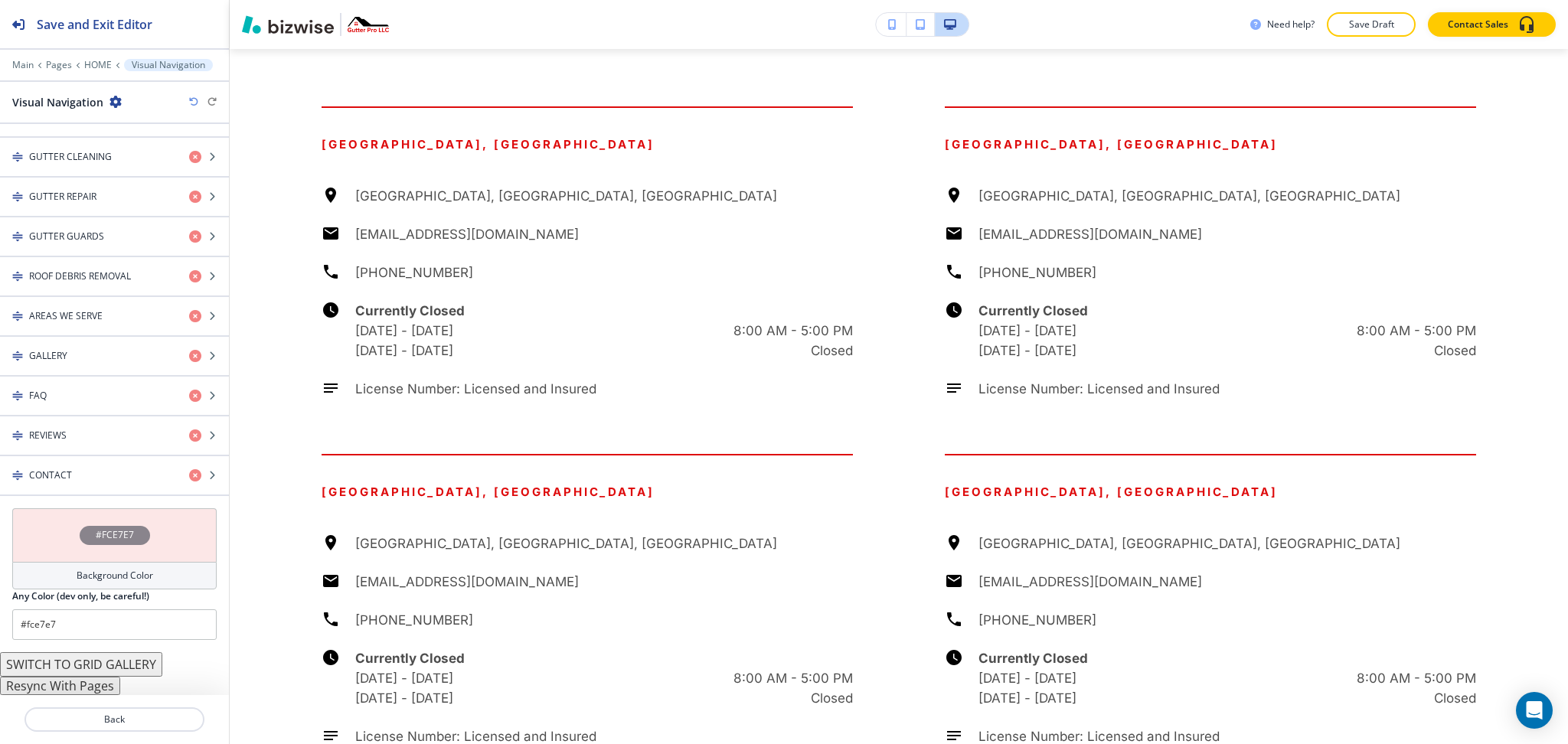
scroll to position [6862, 0]
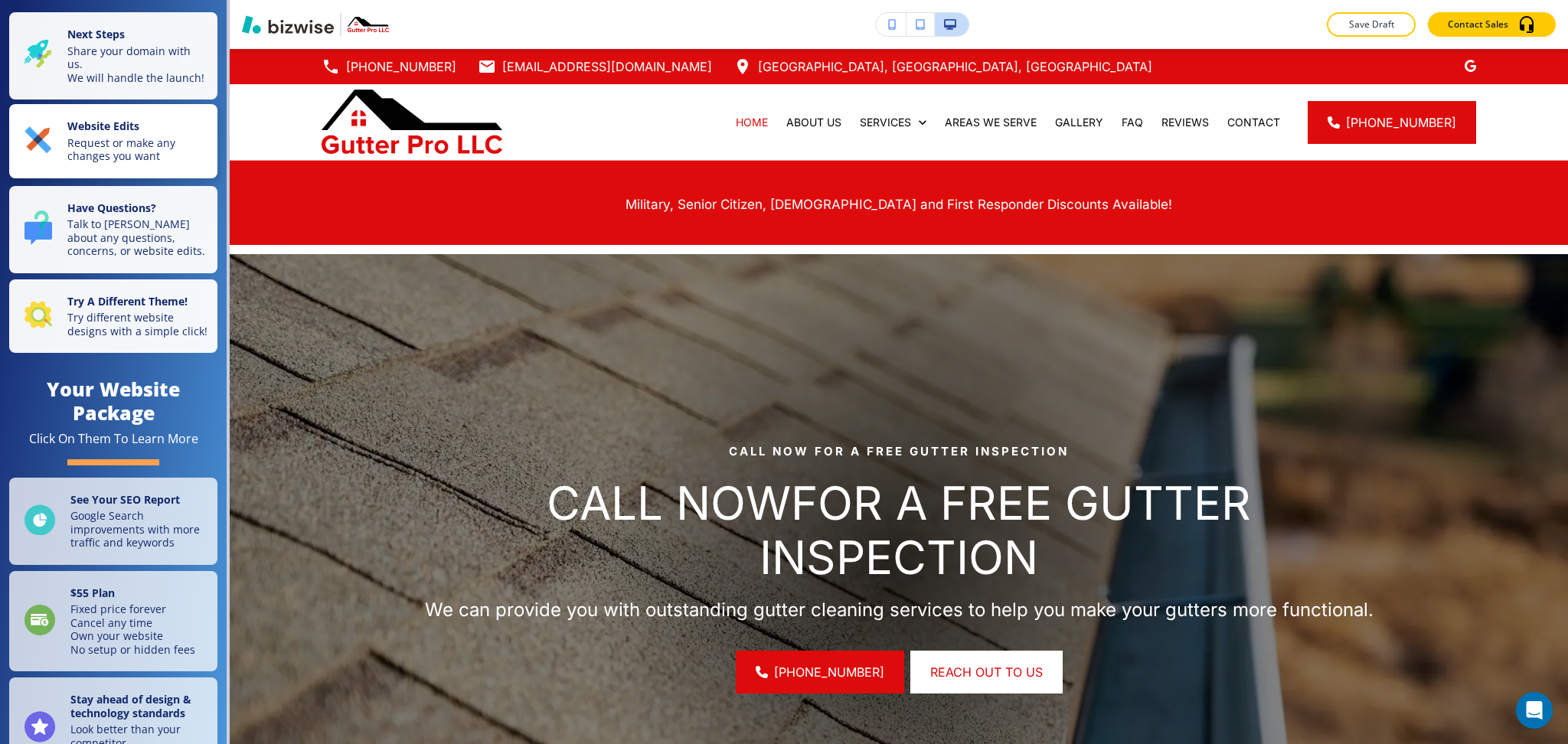
click at [137, 146] on p "Request or make any changes you want" at bounding box center [137, 149] width 141 height 26
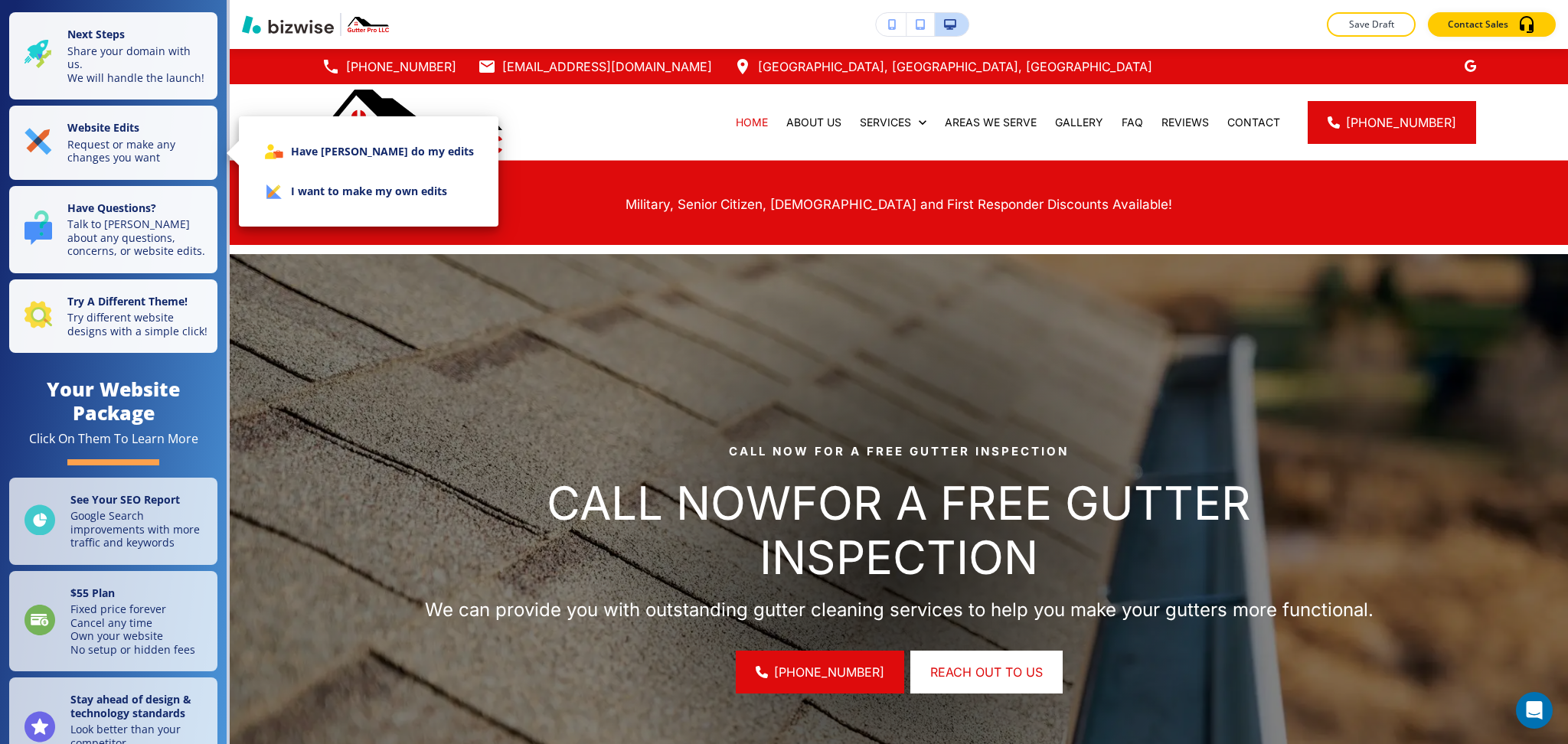
click at [319, 195] on li "I want to make my own edits" at bounding box center [368, 191] width 235 height 40
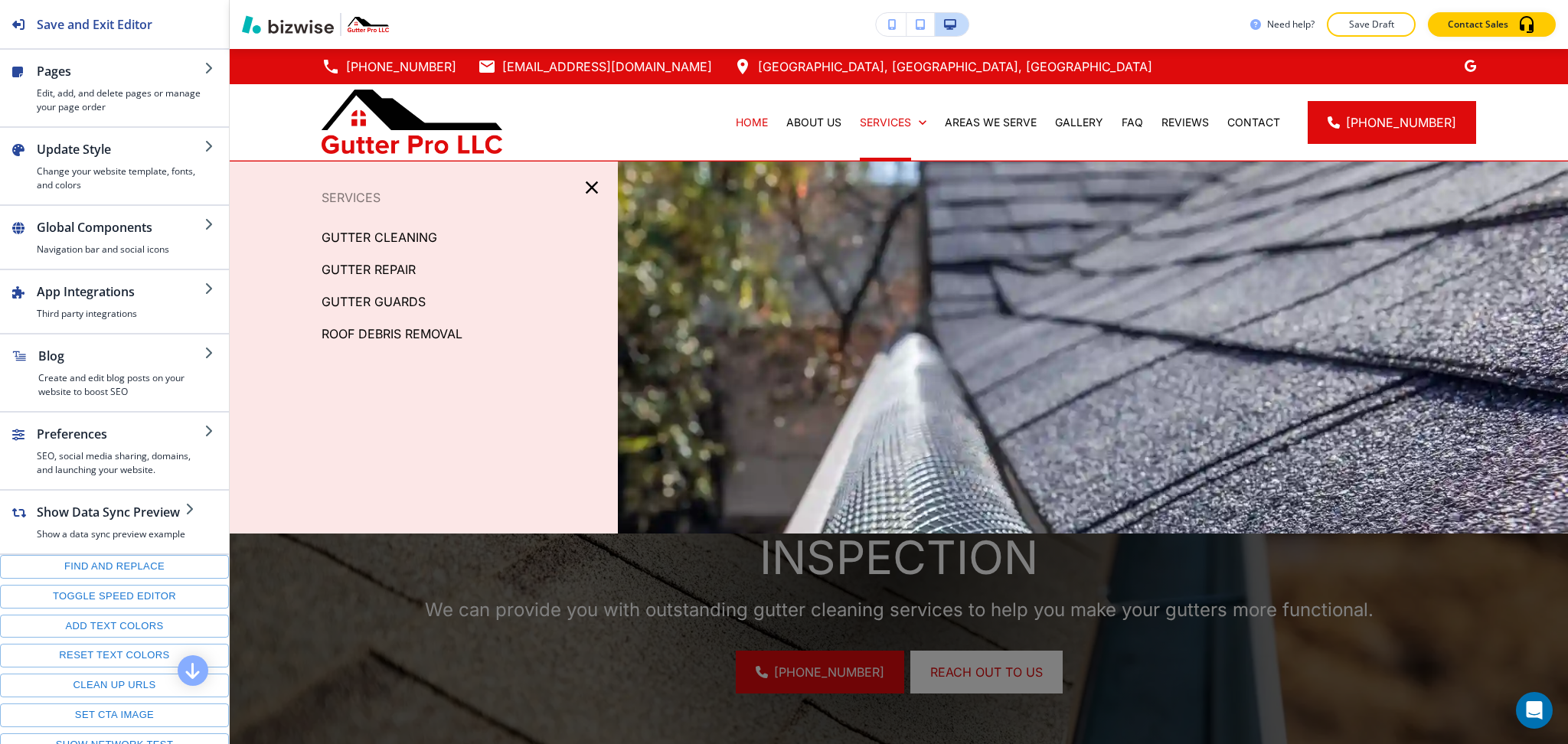
click at [594, 187] on icon "button" at bounding box center [591, 187] width 21 height 21
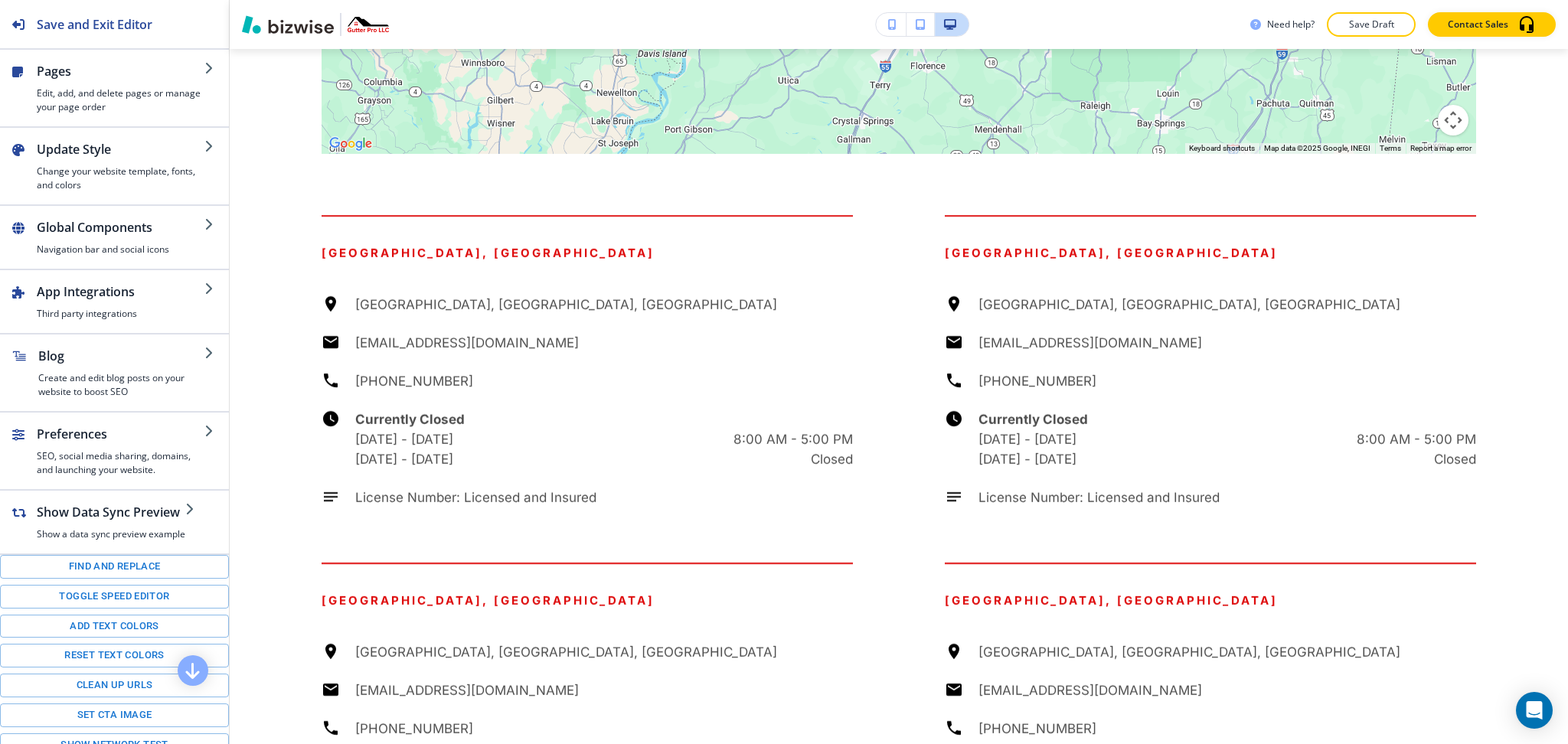
scroll to position [6183, 0]
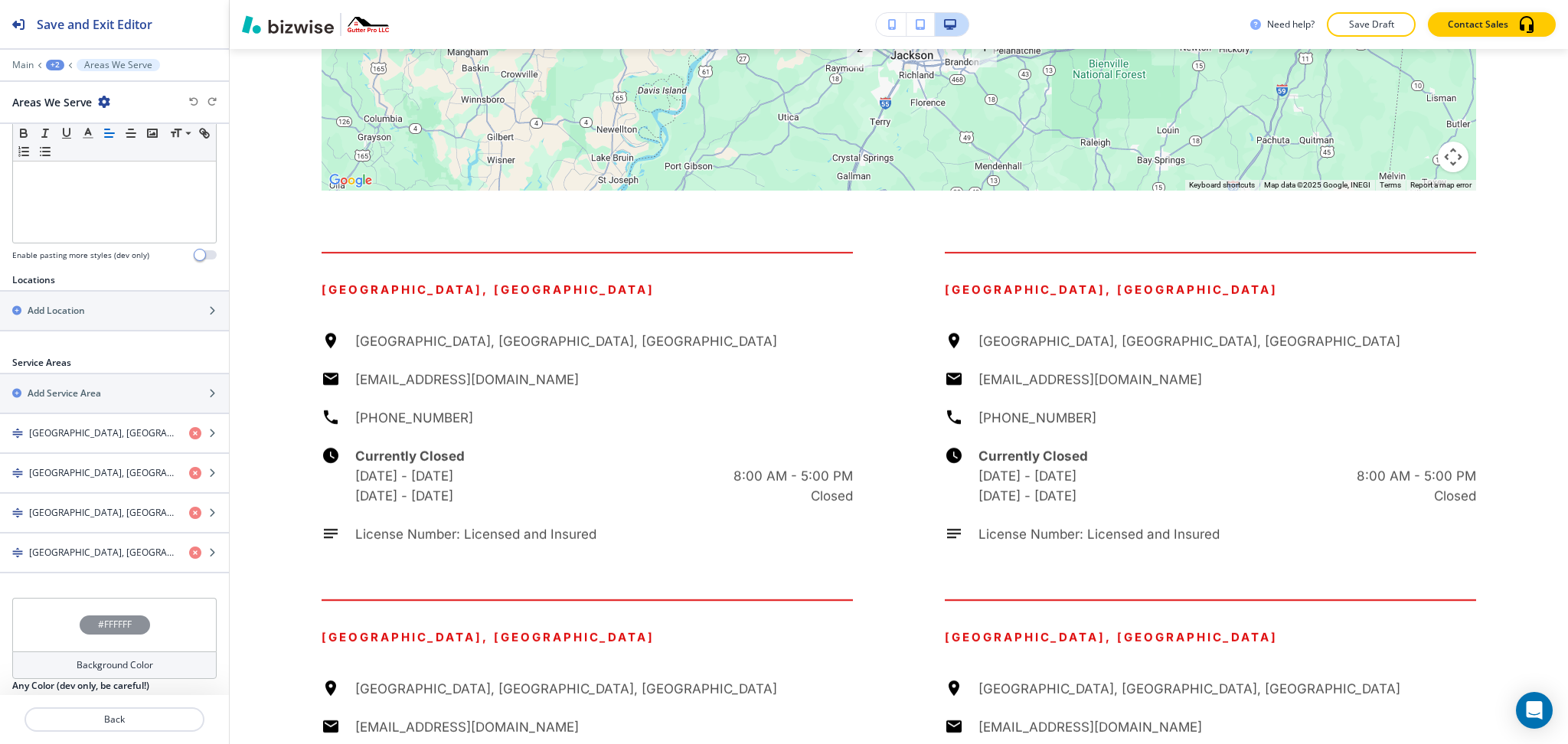
scroll to position [445, 0]
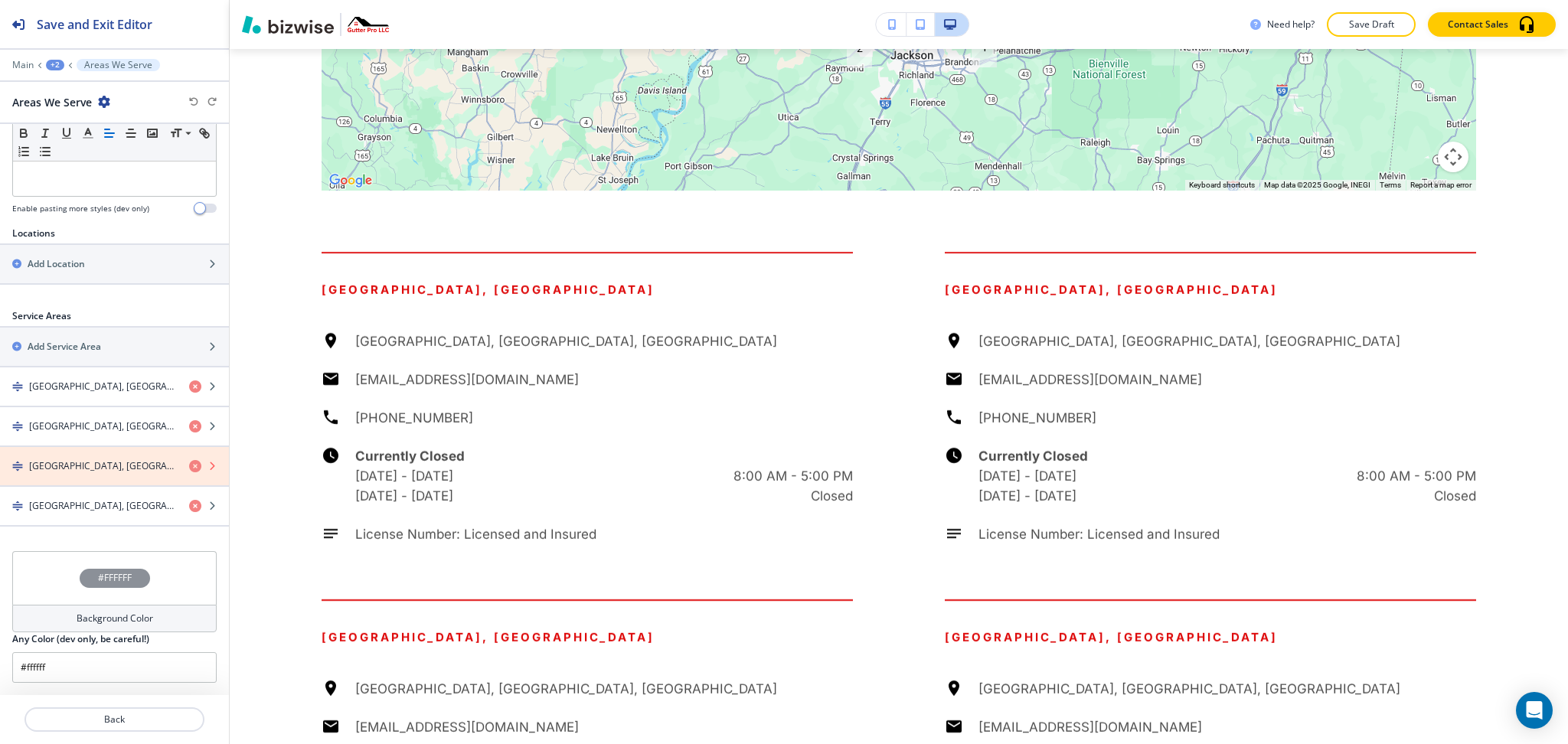
click at [189, 469] on icon "button" at bounding box center [195, 466] width 12 height 12
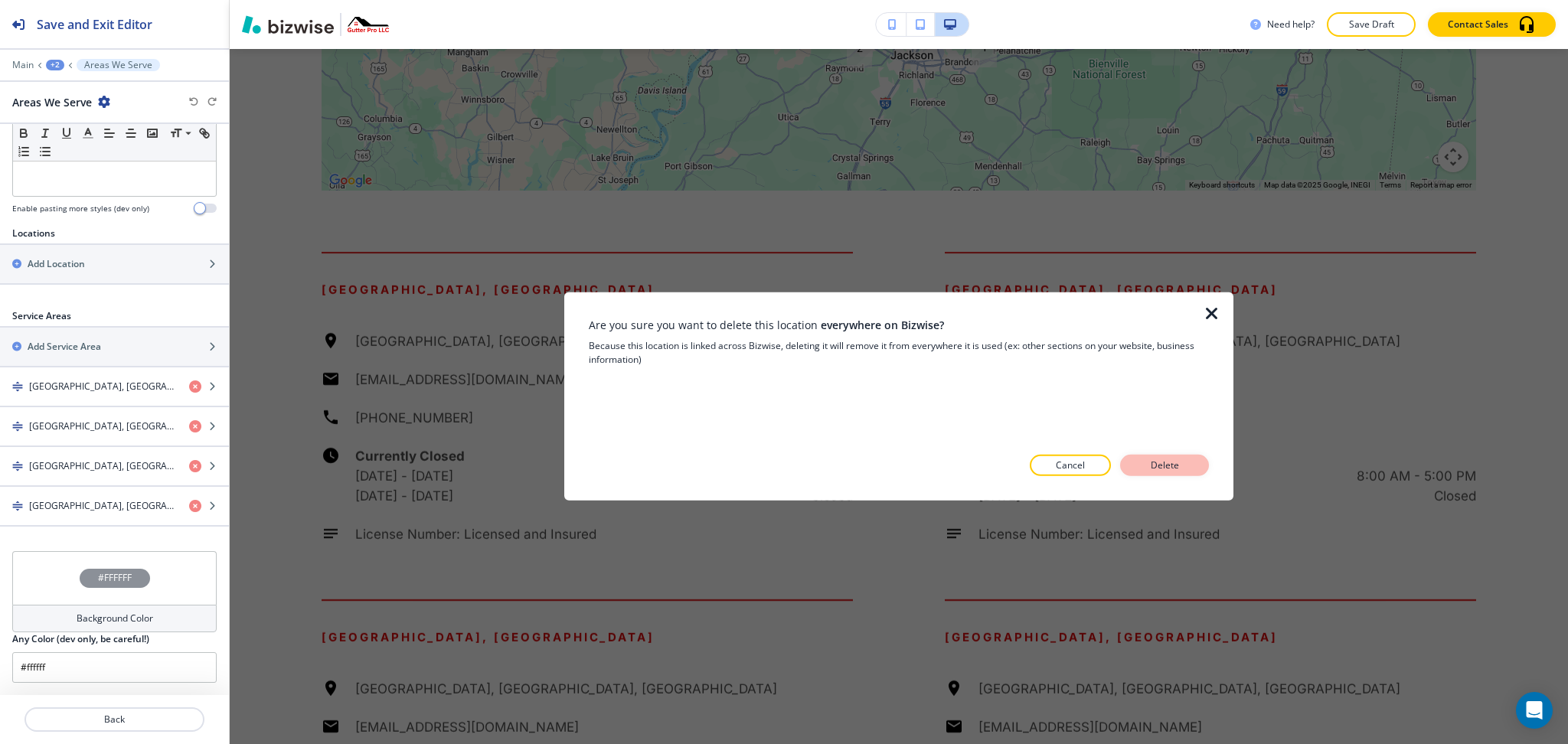
click at [1148, 462] on p "Delete" at bounding box center [1164, 466] width 37 height 14
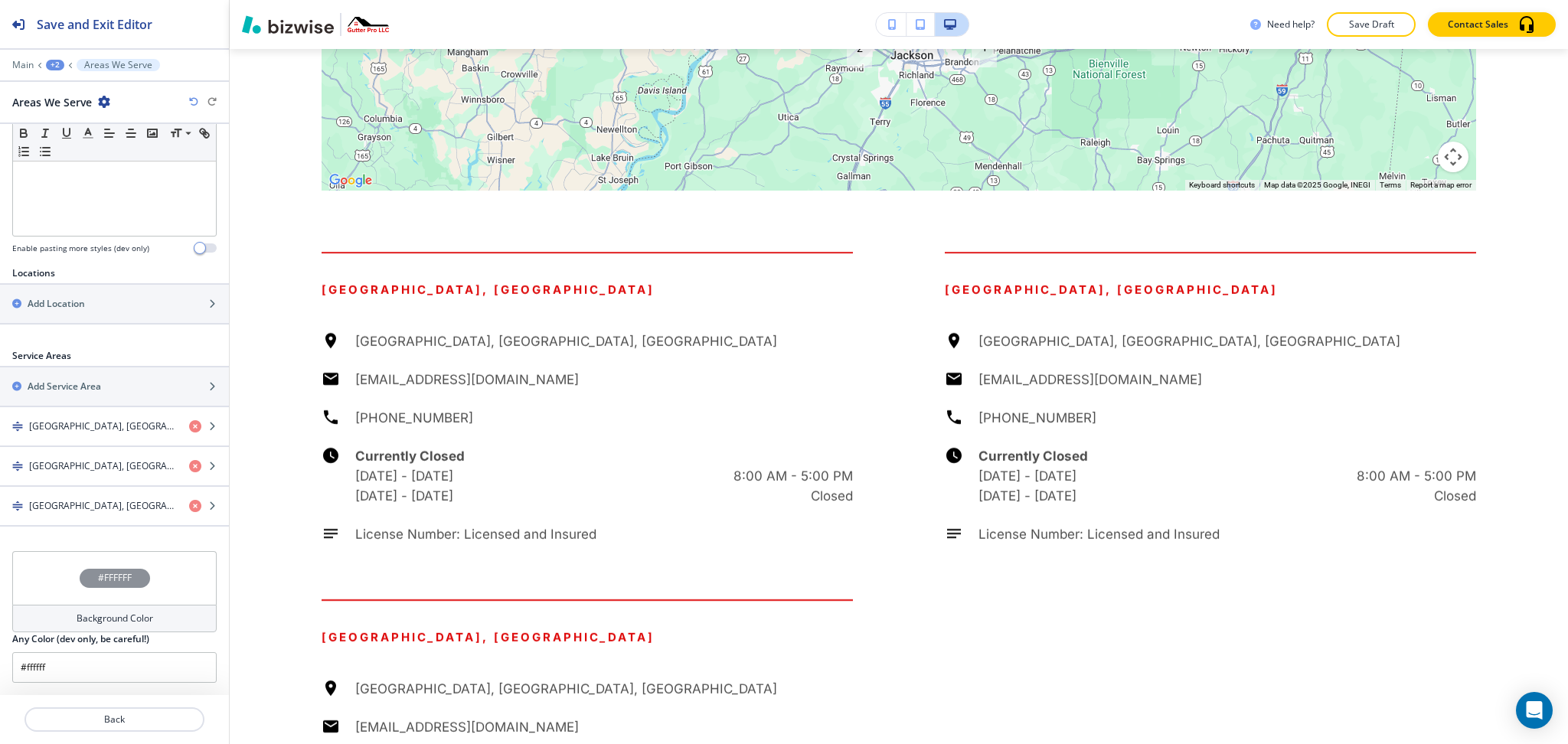
scroll to position [405, 0]
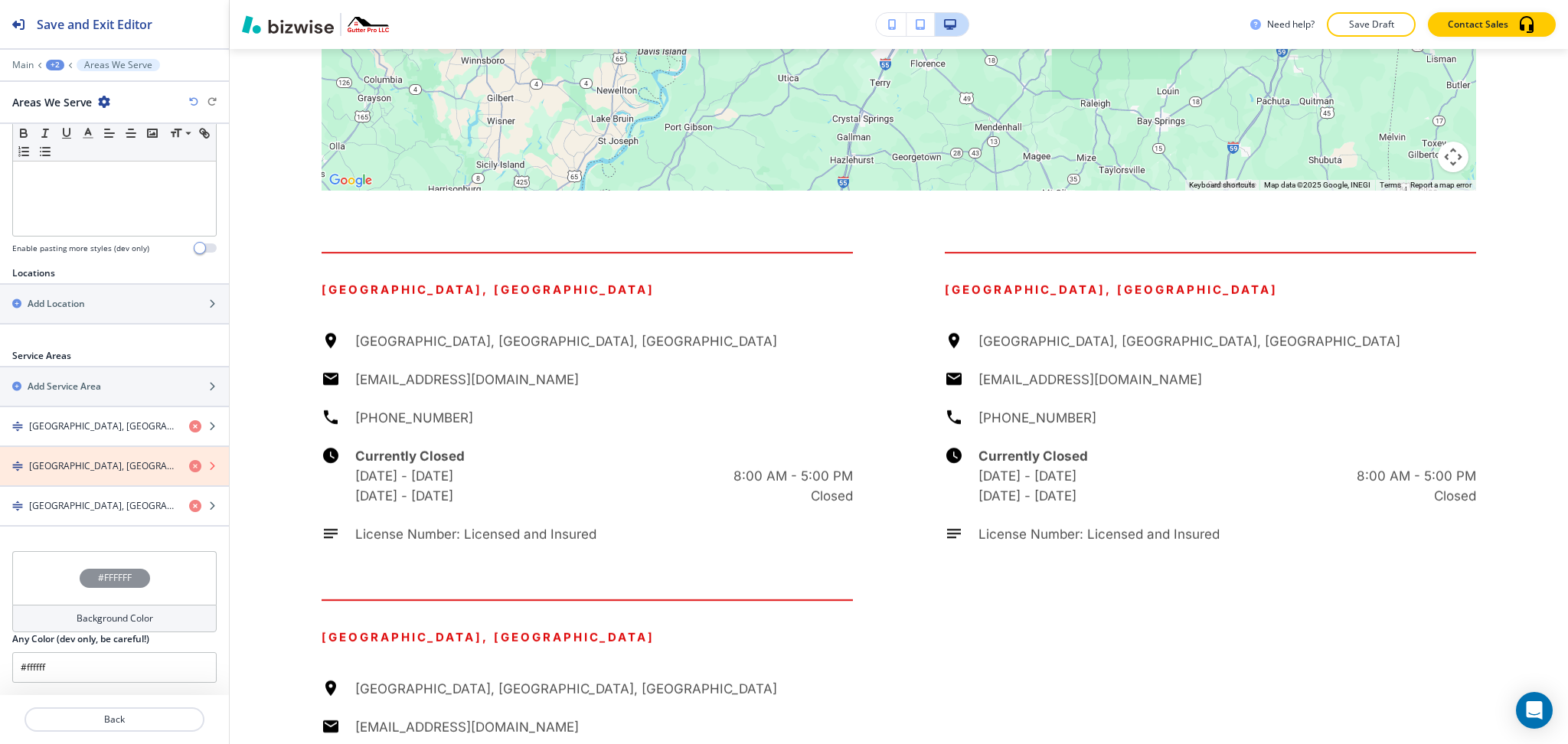
click at [189, 463] on icon "button" at bounding box center [195, 466] width 12 height 12
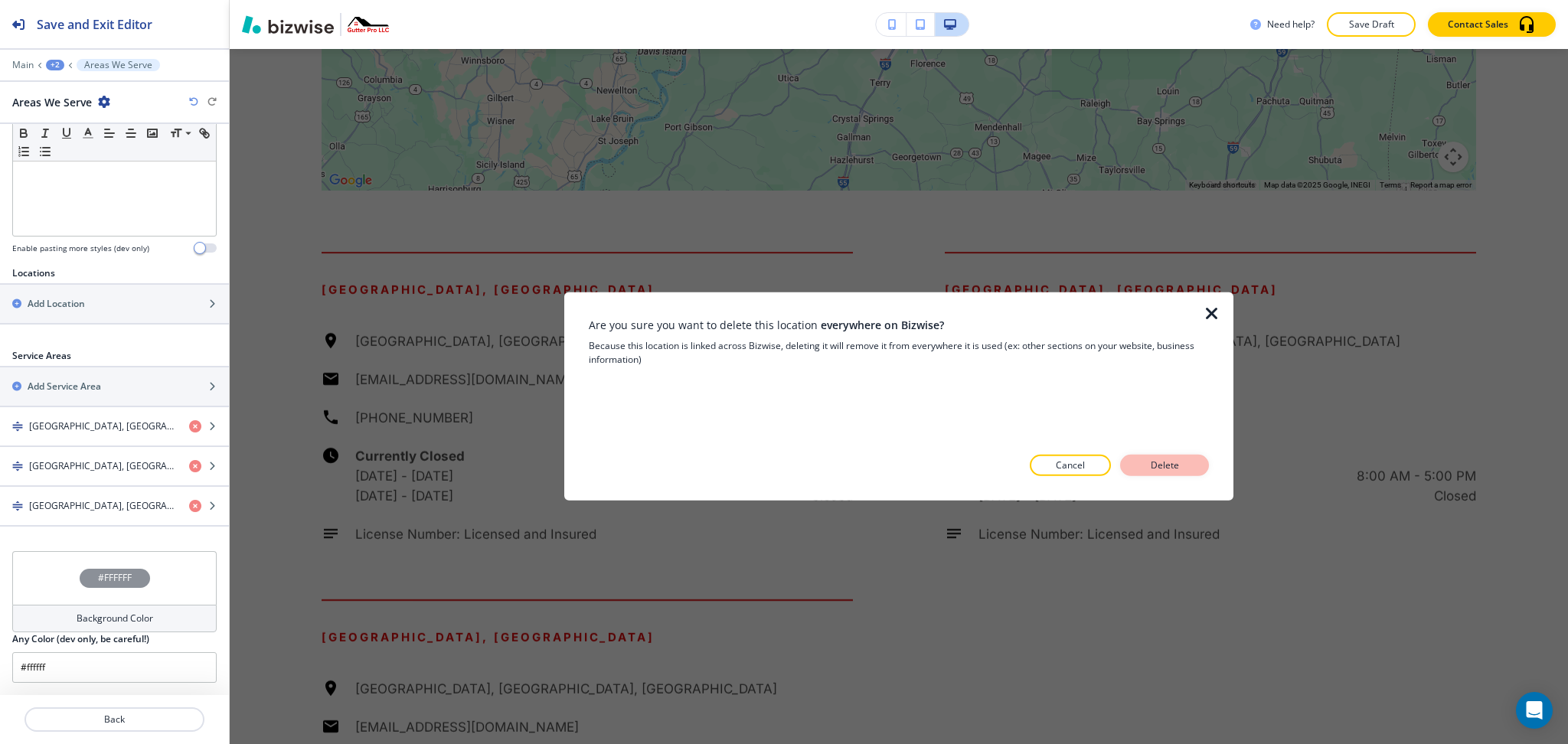
click at [1166, 466] on p "Delete" at bounding box center [1164, 466] width 37 height 14
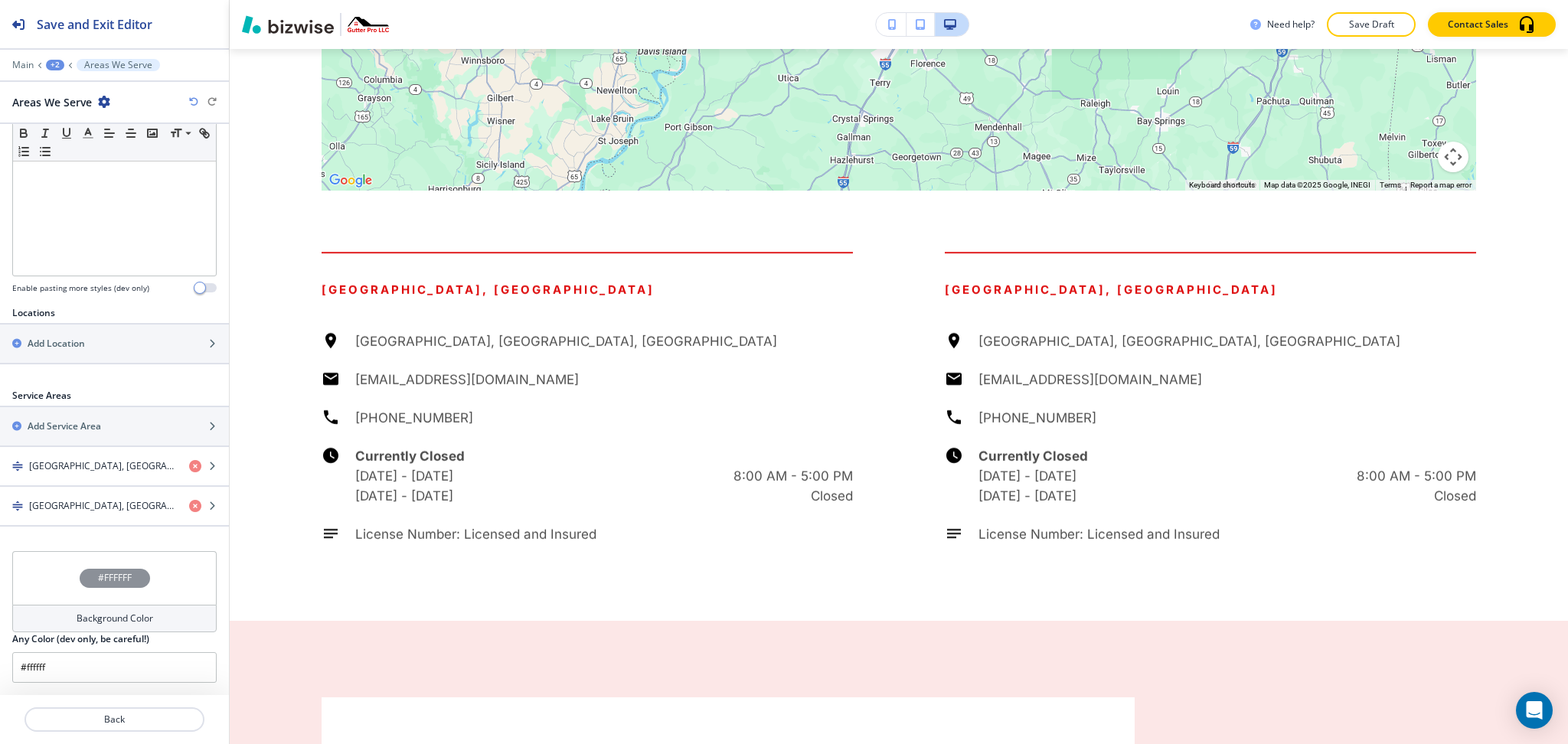
scroll to position [365, 0]
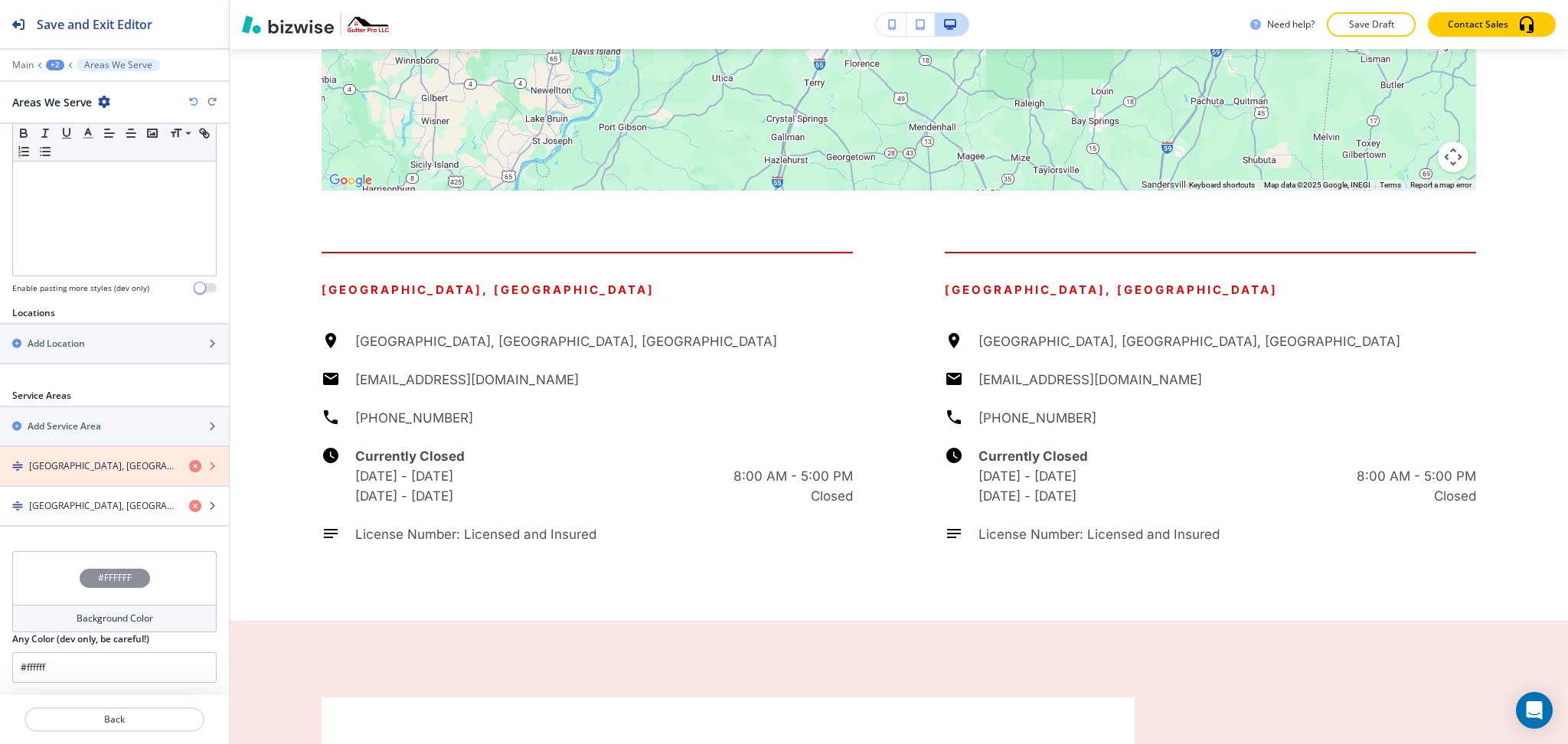
click at [189, 464] on icon "button" at bounding box center [195, 466] width 12 height 12
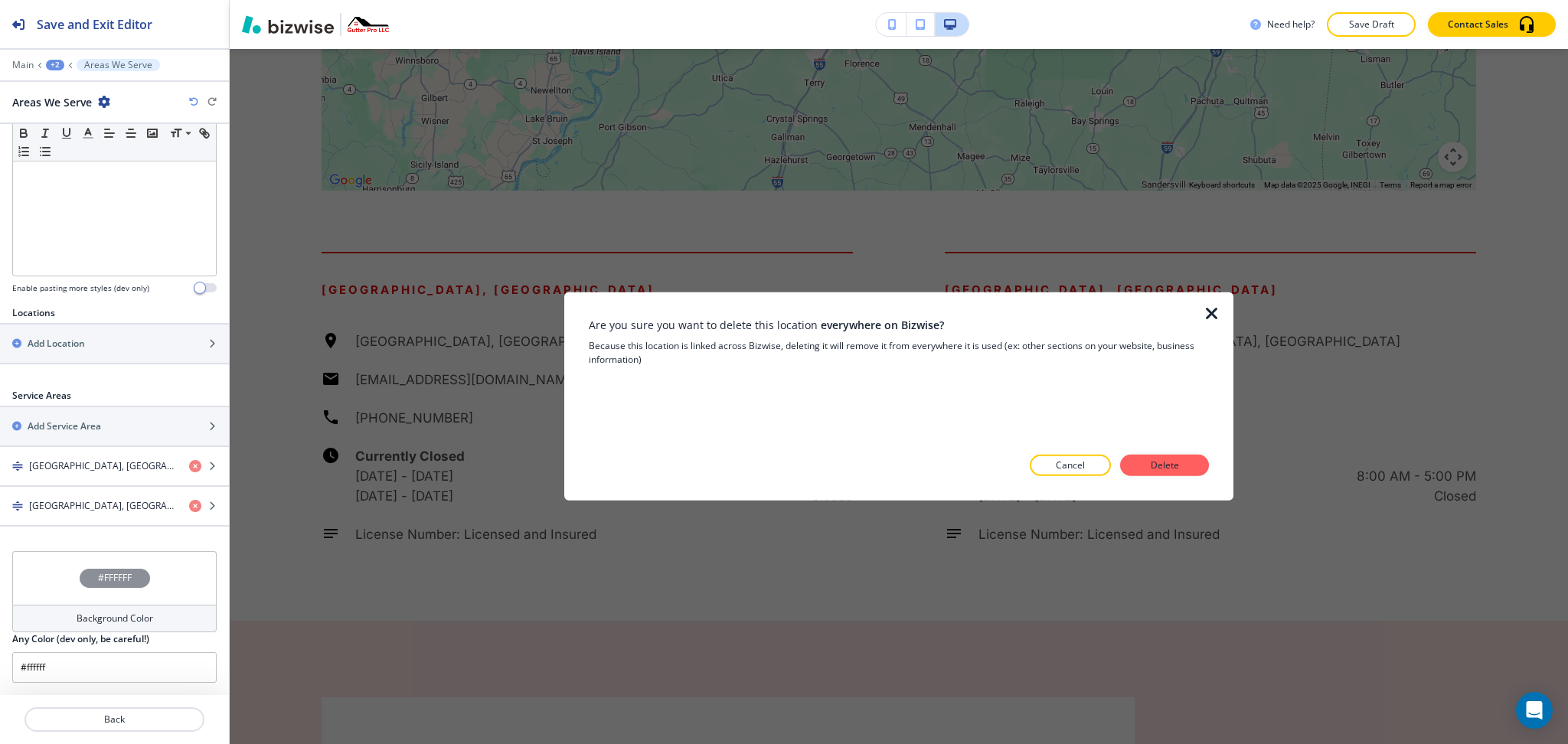
click at [1191, 467] on button "Delete" at bounding box center [1165, 466] width 89 height 21
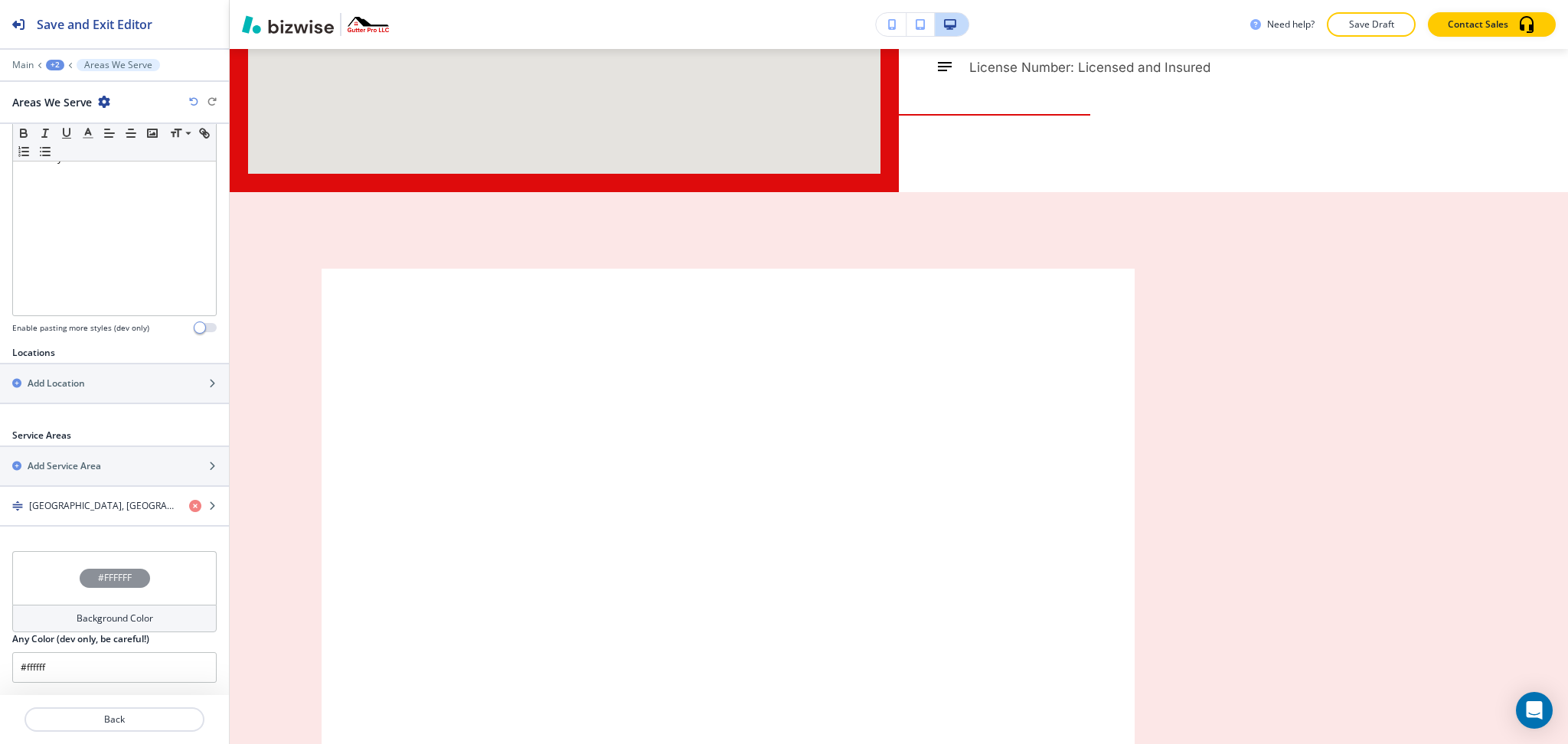
scroll to position [325, 0]
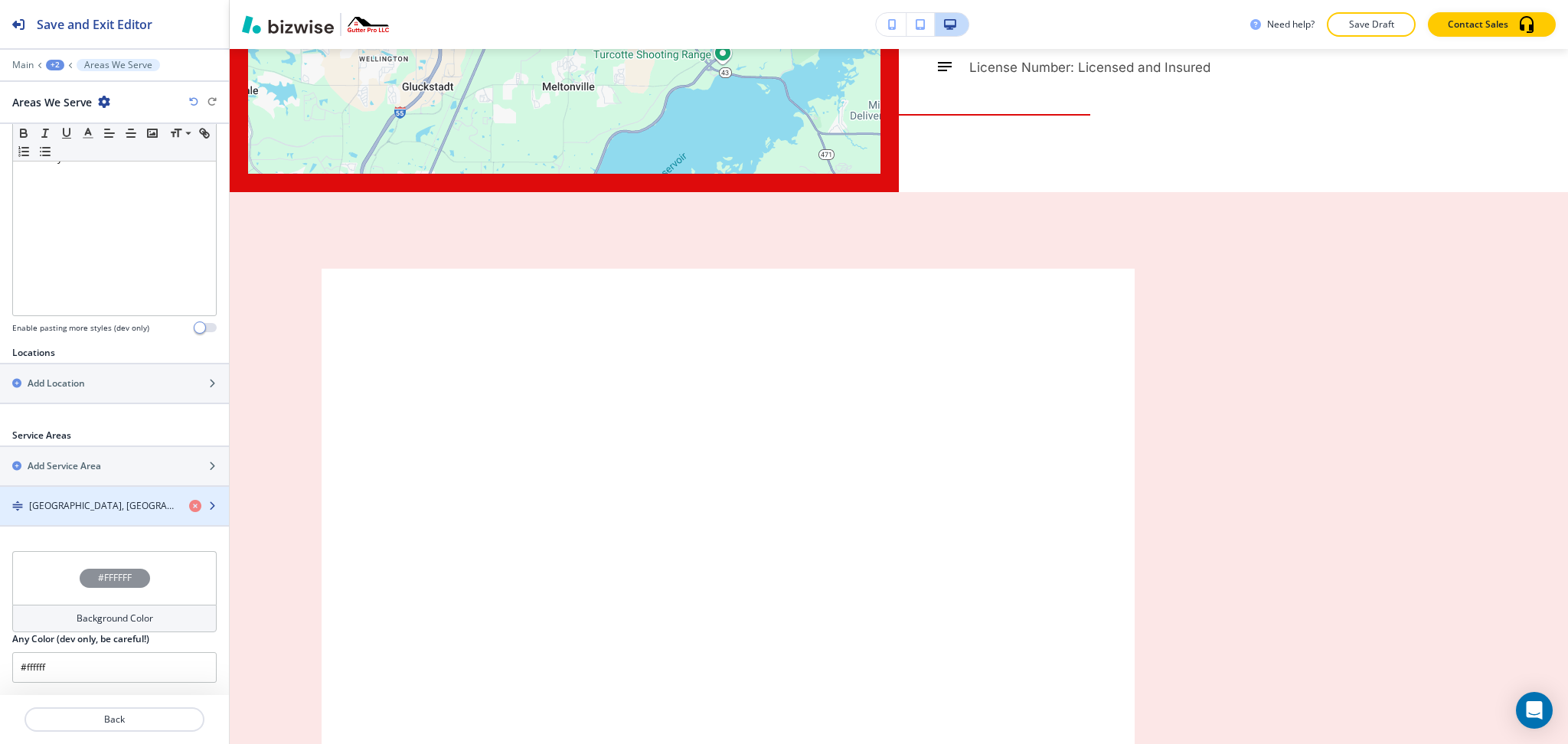
click at [59, 507] on h4 "[GEOGRAPHIC_DATA], [GEOGRAPHIC_DATA]" at bounding box center [102, 507] width 148 height 14
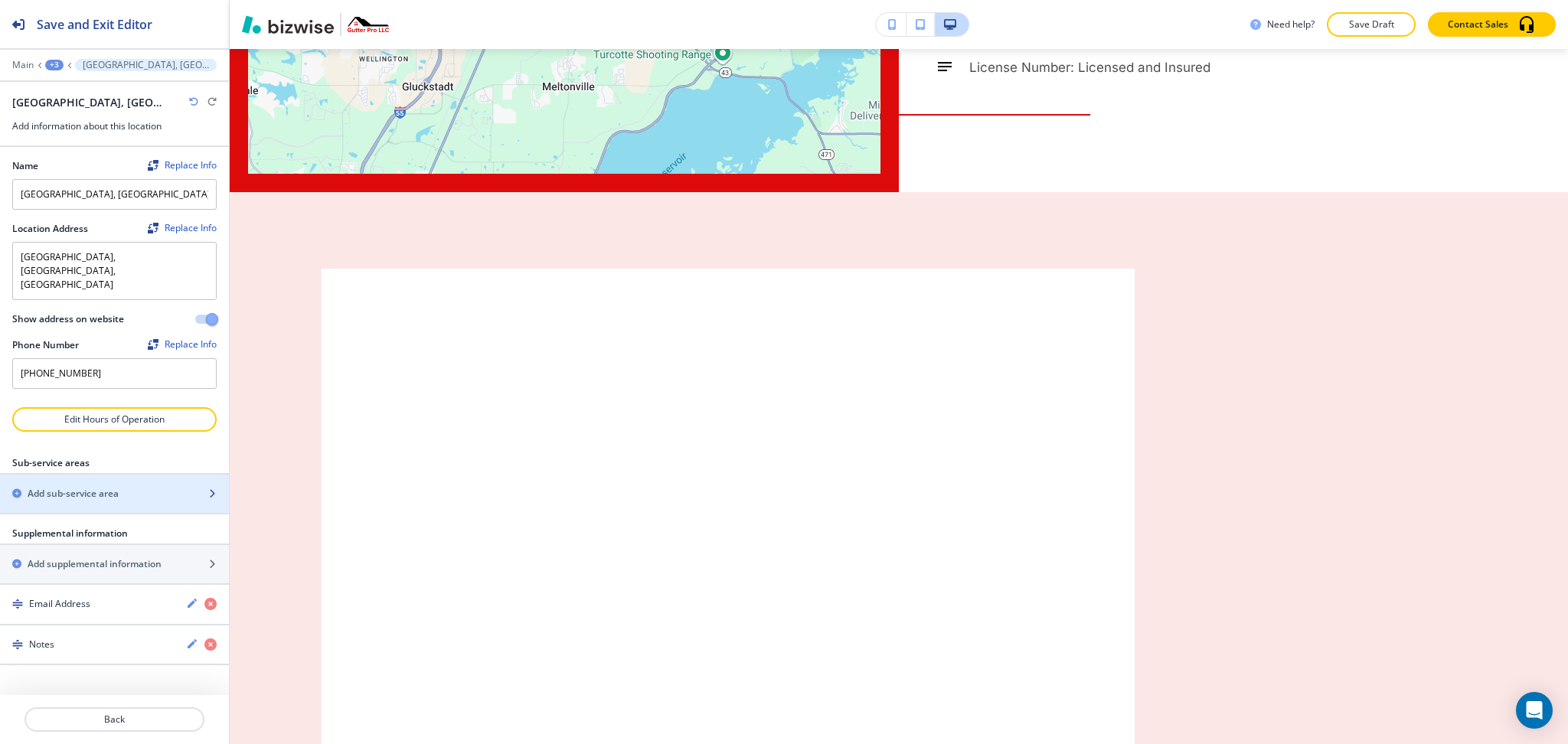
click at [61, 487] on h2 "Add sub-service area" at bounding box center [73, 494] width 91 height 14
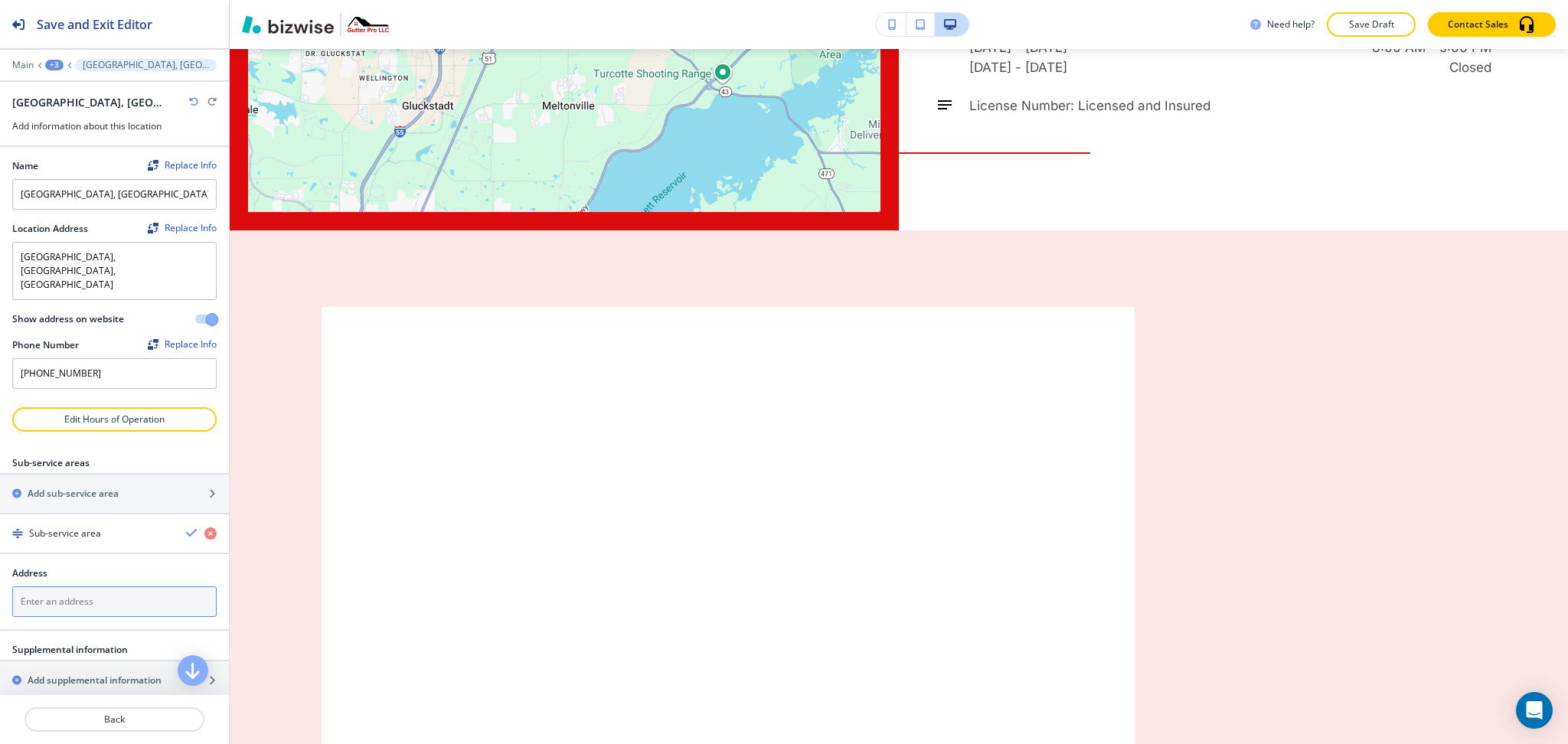
drag, startPoint x: 63, startPoint y: 583, endPoint x: 75, endPoint y: 587, distance: 12.6
click at [63, 587] on textarea at bounding box center [114, 602] width 204 height 31
paste textarea "[PERSON_NAME], [GEOGRAPHIC_DATA]"
type textarea "[PERSON_NAME], [GEOGRAPHIC_DATA]"
click at [186, 527] on icon "button" at bounding box center [192, 533] width 12 height 12
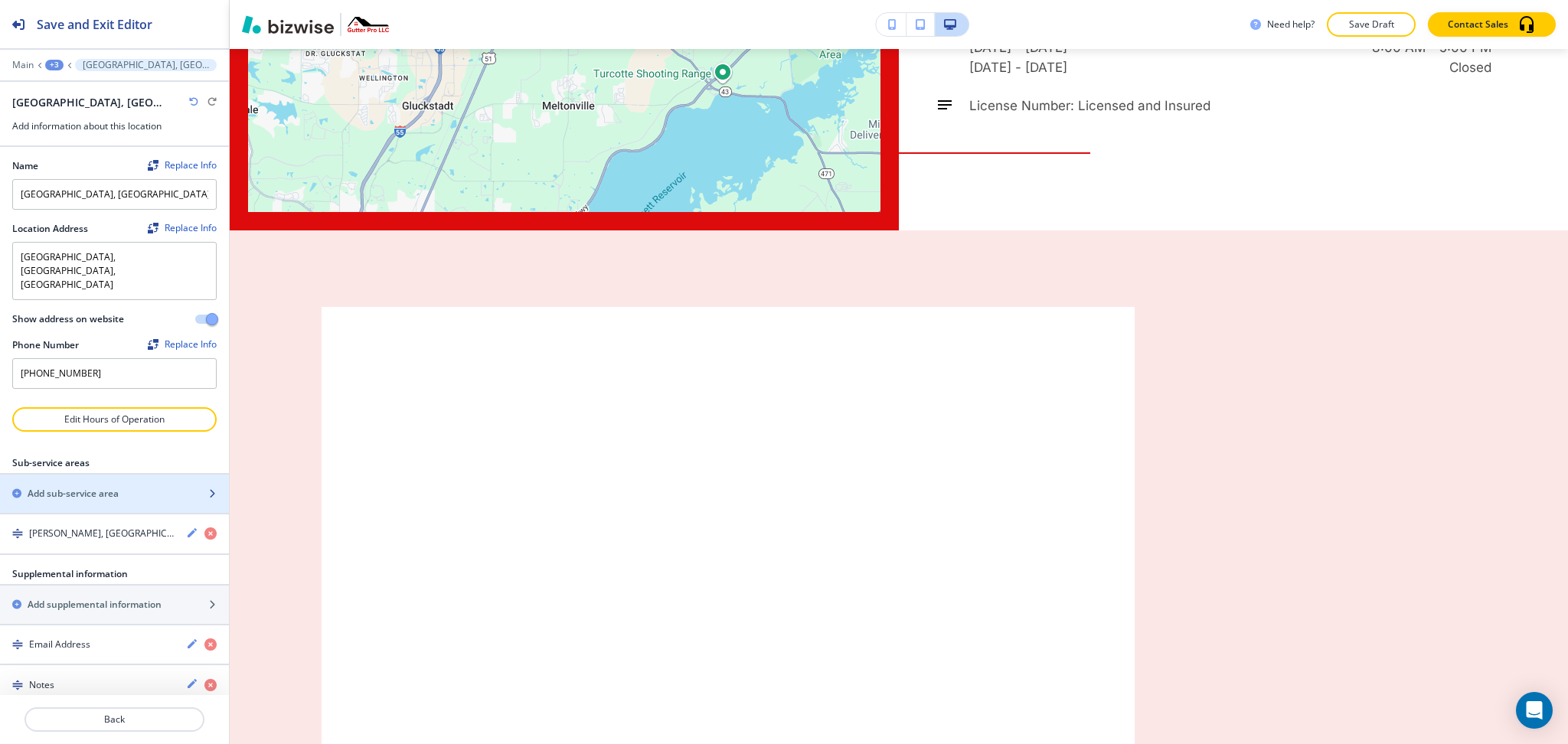
click at [89, 487] on h2 "Add sub-service area" at bounding box center [73, 494] width 91 height 14
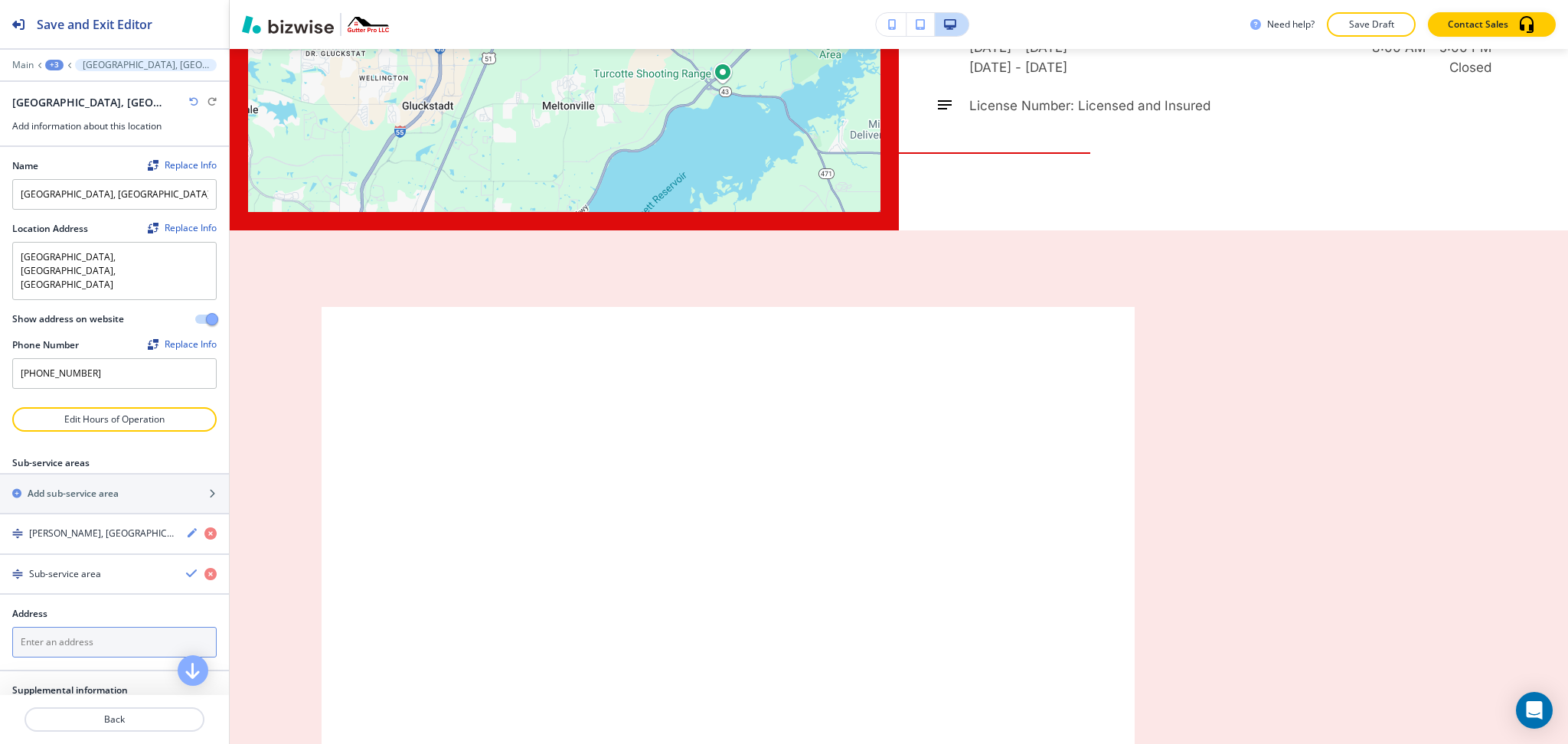
click at [130, 627] on textarea at bounding box center [114, 642] width 204 height 31
paste textarea "[GEOGRAPHIC_DATA], [GEOGRAPHIC_DATA]"
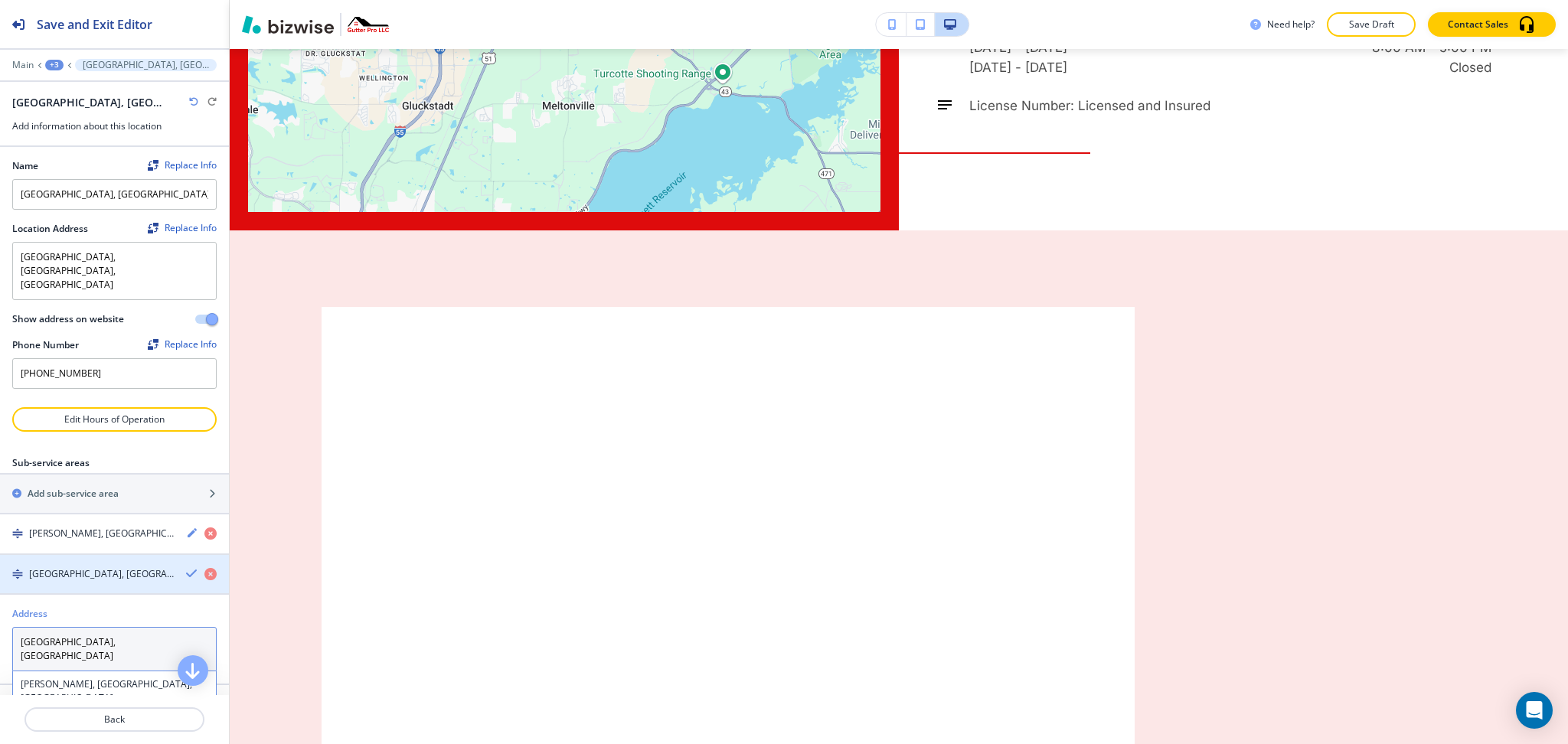
type textarea "[GEOGRAPHIC_DATA], [GEOGRAPHIC_DATA]"
click at [186, 567] on icon "button" at bounding box center [192, 573] width 12 height 12
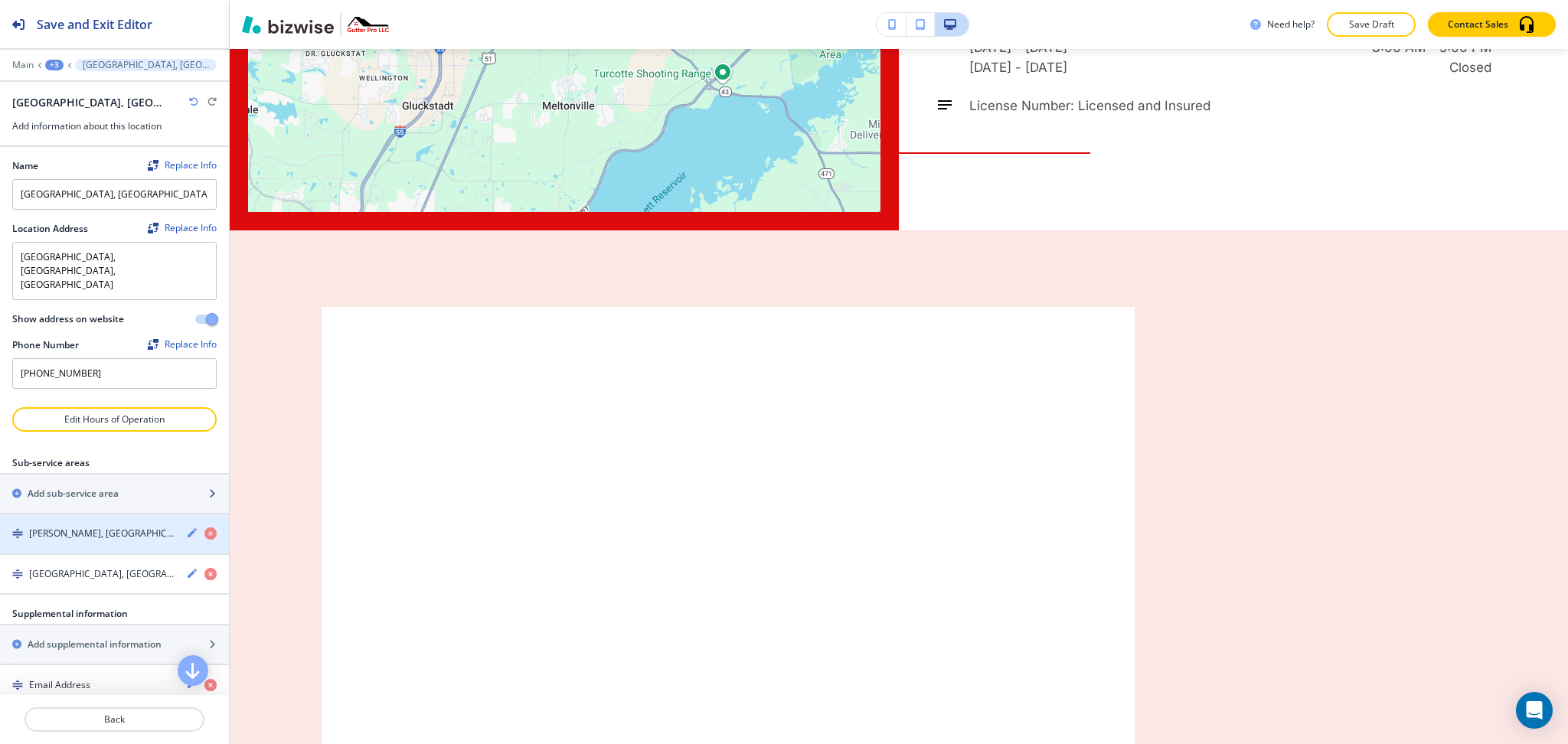
click at [56, 487] on h2 "Add sub-service area" at bounding box center [73, 494] width 91 height 14
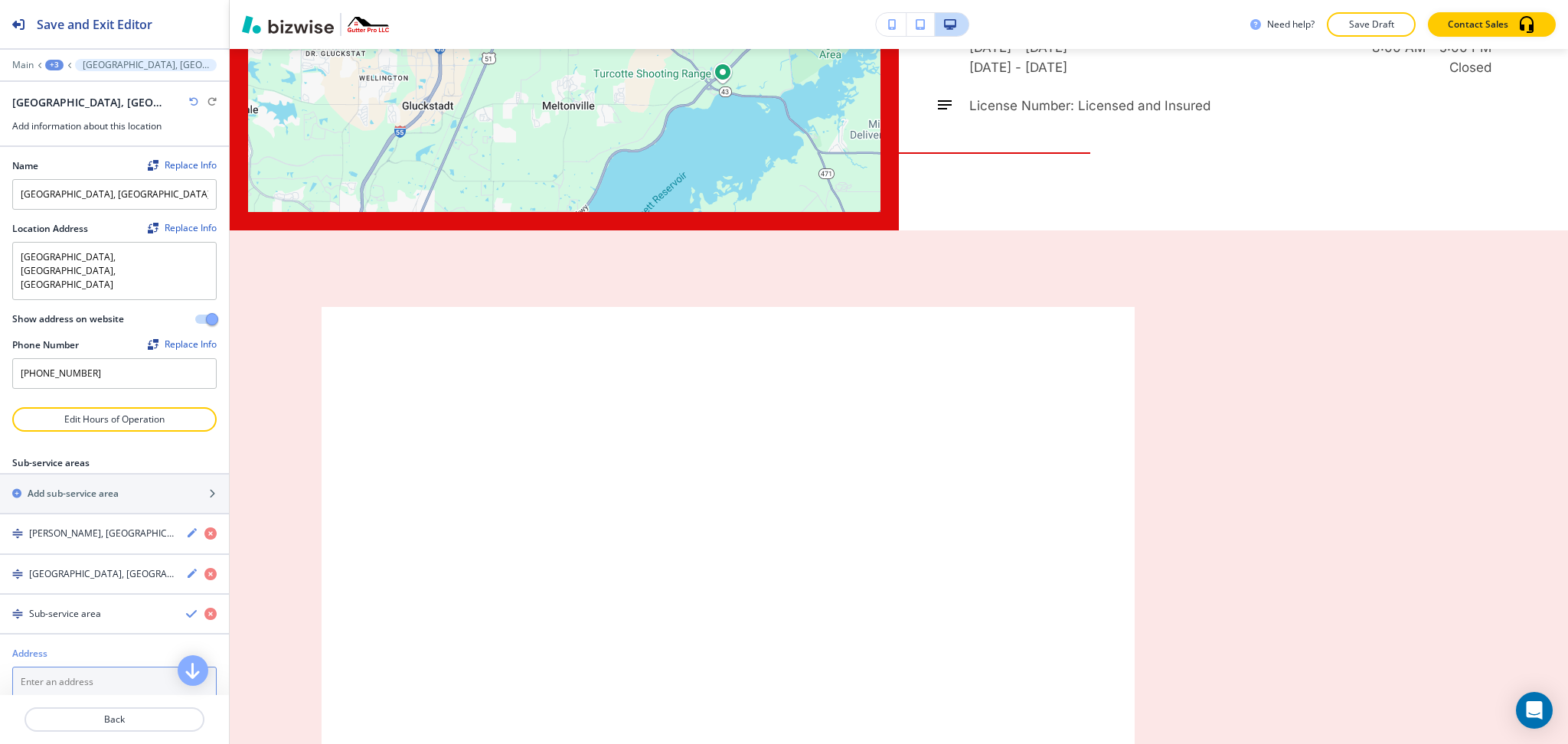
click at [100, 667] on textarea at bounding box center [114, 682] width 204 height 31
paste textarea "[GEOGRAPHIC_DATA], [GEOGRAPHIC_DATA]"
type textarea "[GEOGRAPHIC_DATA], [GEOGRAPHIC_DATA]"
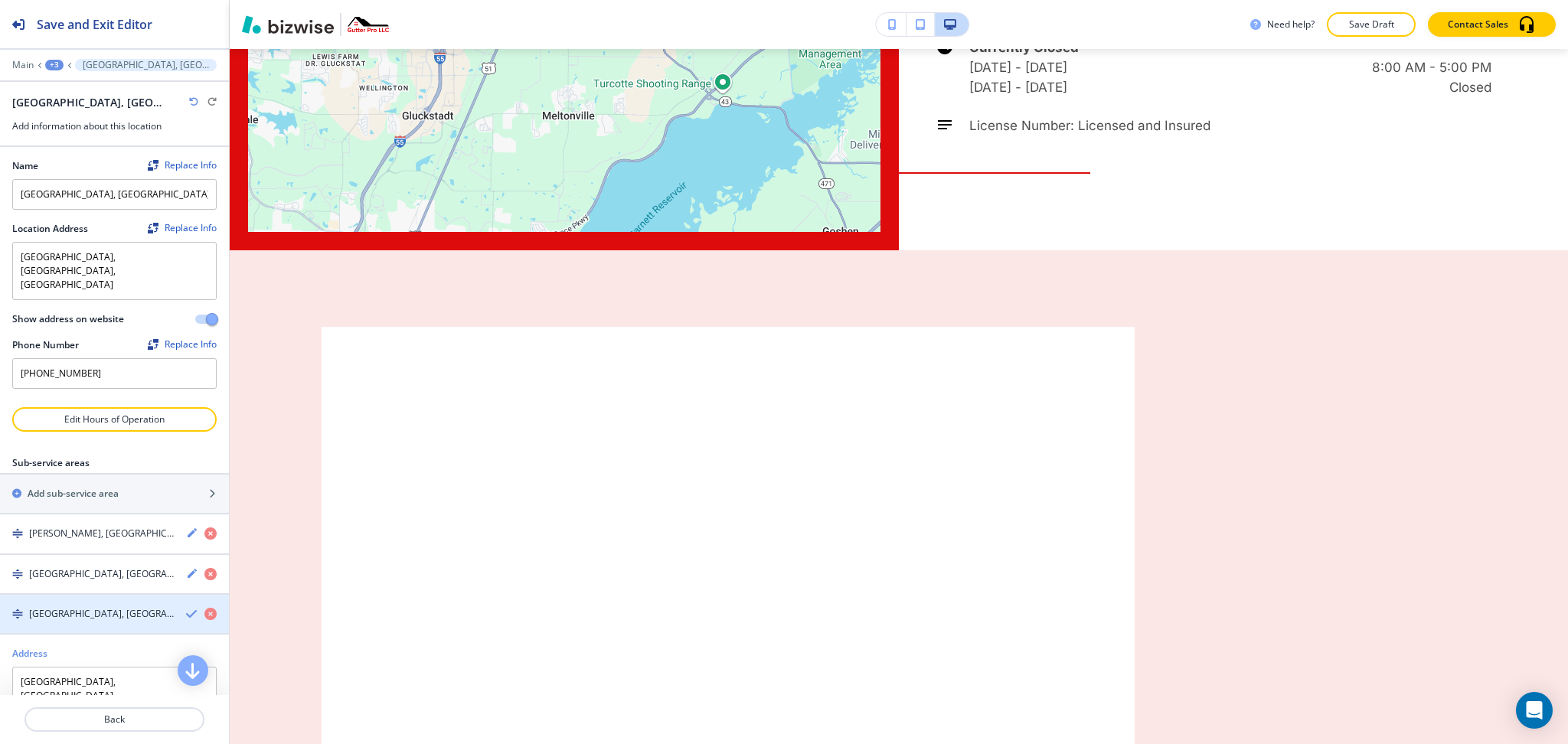
click at [186, 608] on icon "button" at bounding box center [192, 614] width 12 height 12
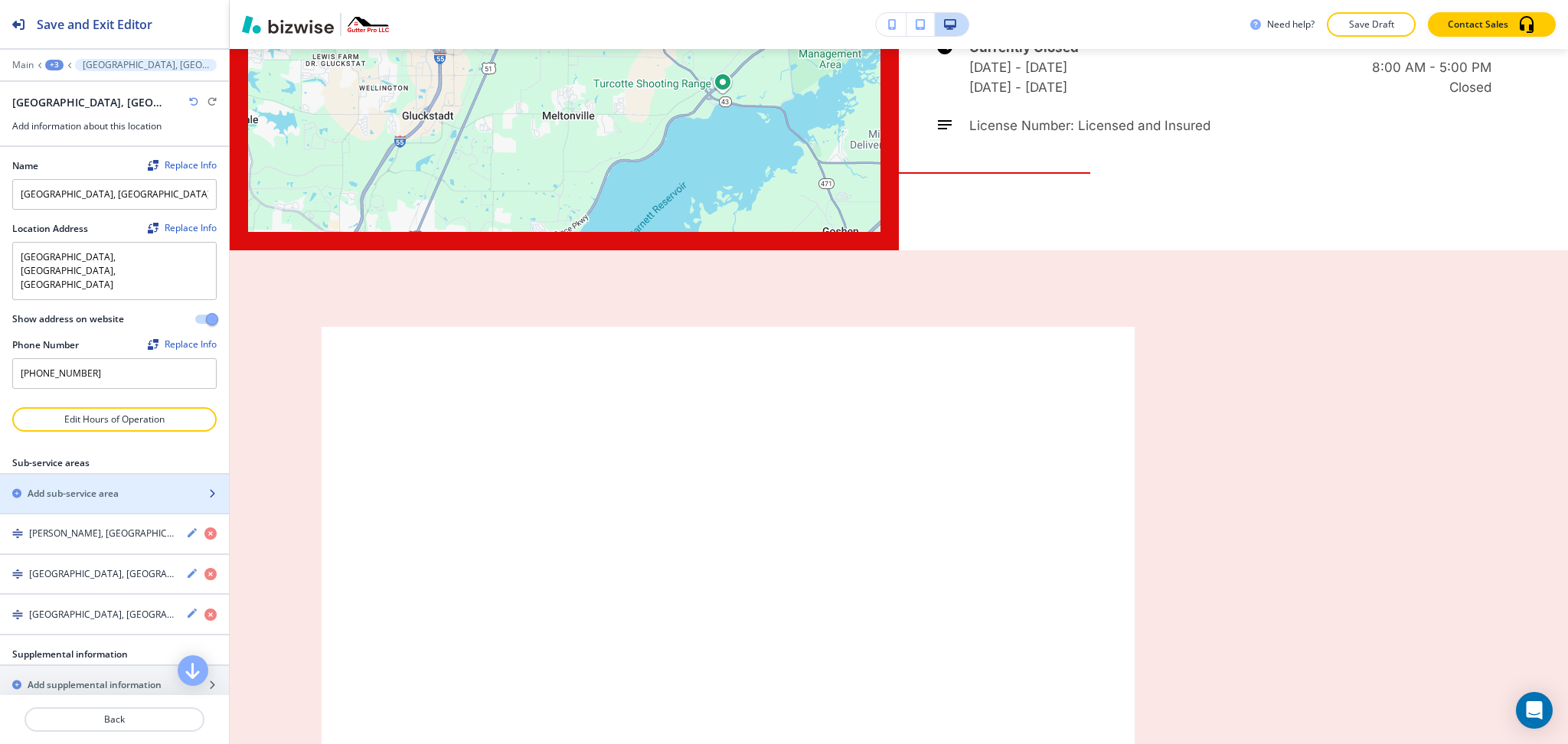
drag, startPoint x: 45, startPoint y: 468, endPoint x: 45, endPoint y: 483, distance: 15.0
click at [45, 487] on h2 "Add sub-service area" at bounding box center [73, 494] width 91 height 14
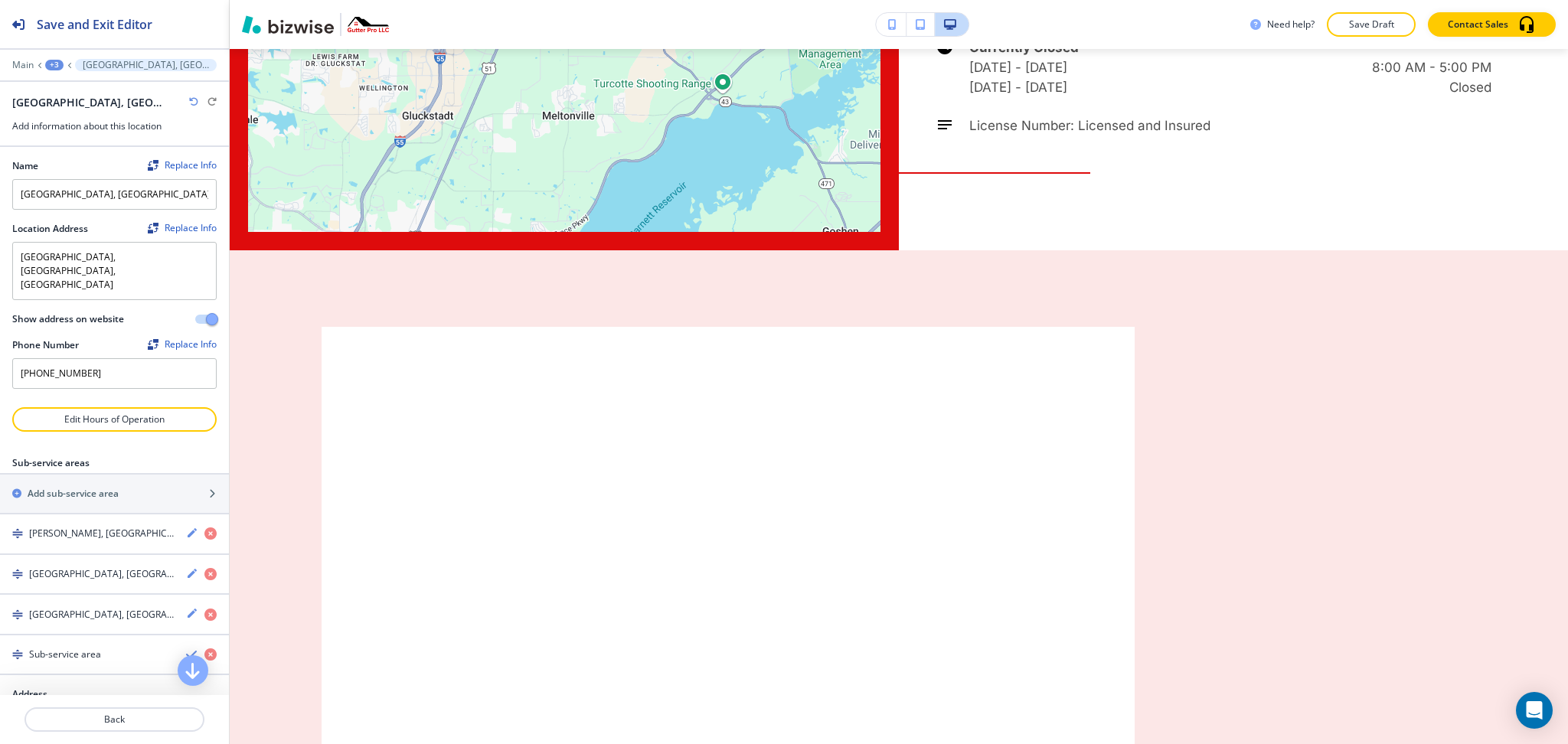
click at [102, 707] on textarea at bounding box center [114, 723] width 204 height 31
paste textarea "[GEOGRAPHIC_DATA], [GEOGRAPHIC_DATA]"
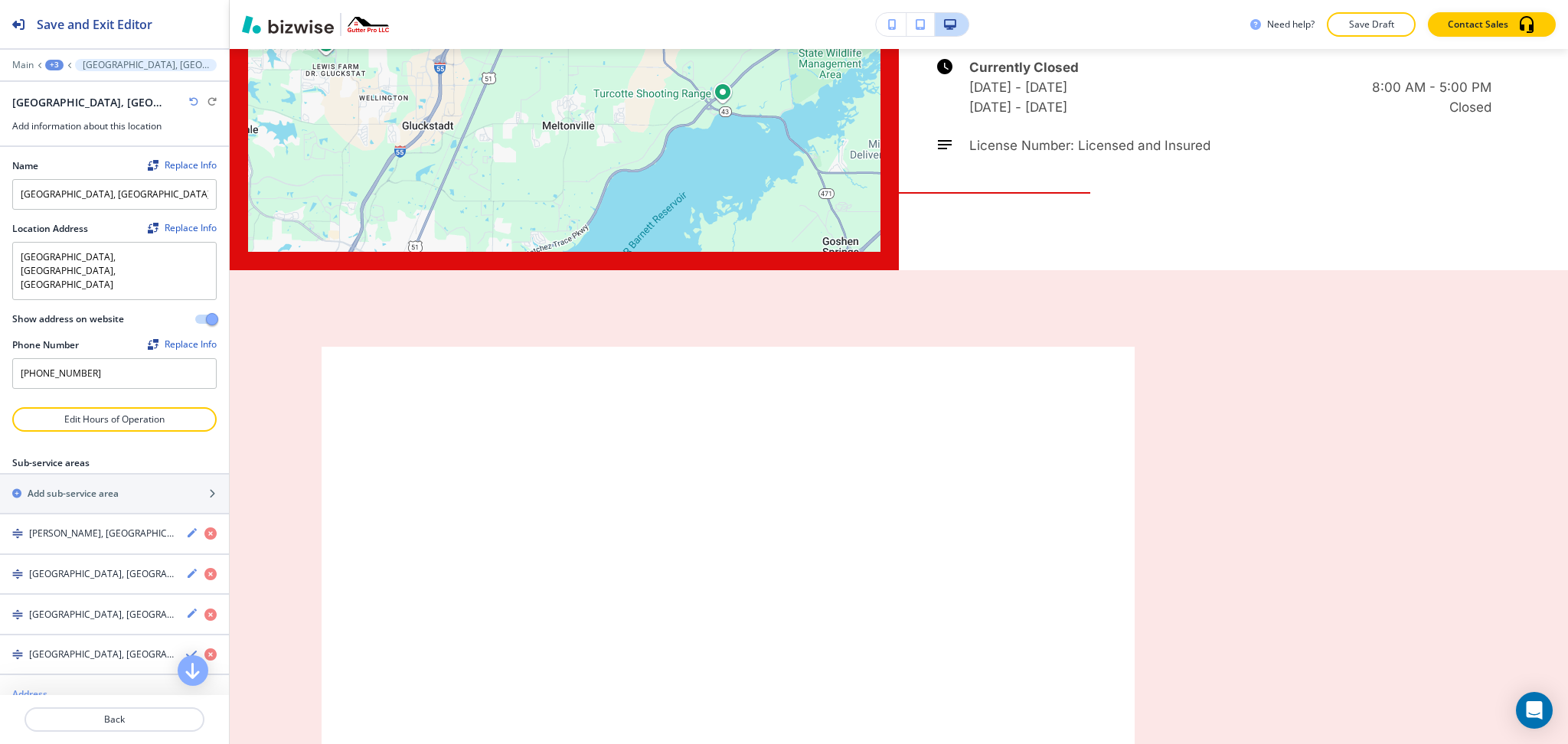
scroll to position [7, 0]
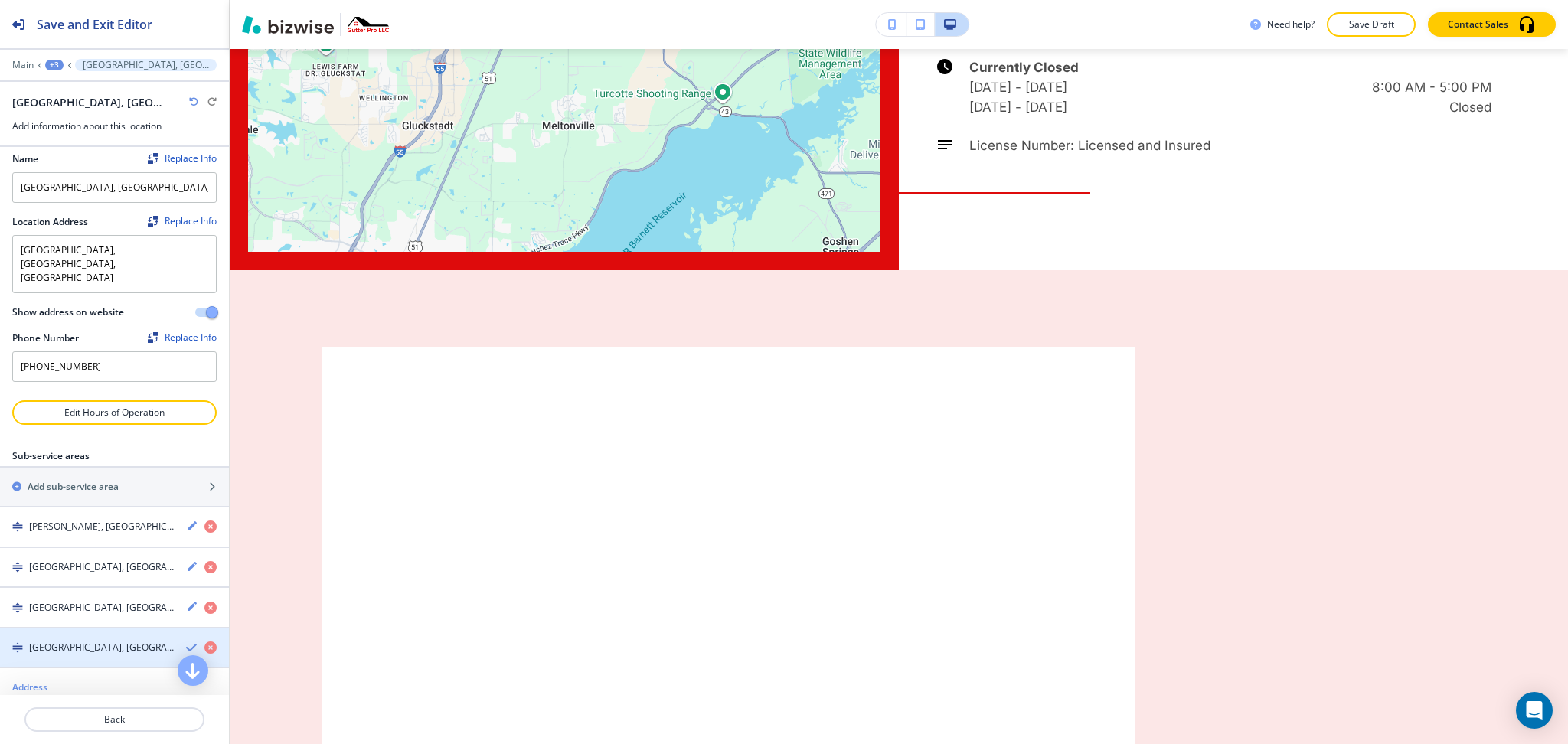
type textarea "[GEOGRAPHIC_DATA], [GEOGRAPHIC_DATA]"
click at [173, 629] on div "button" at bounding box center [114, 635] width 229 height 12
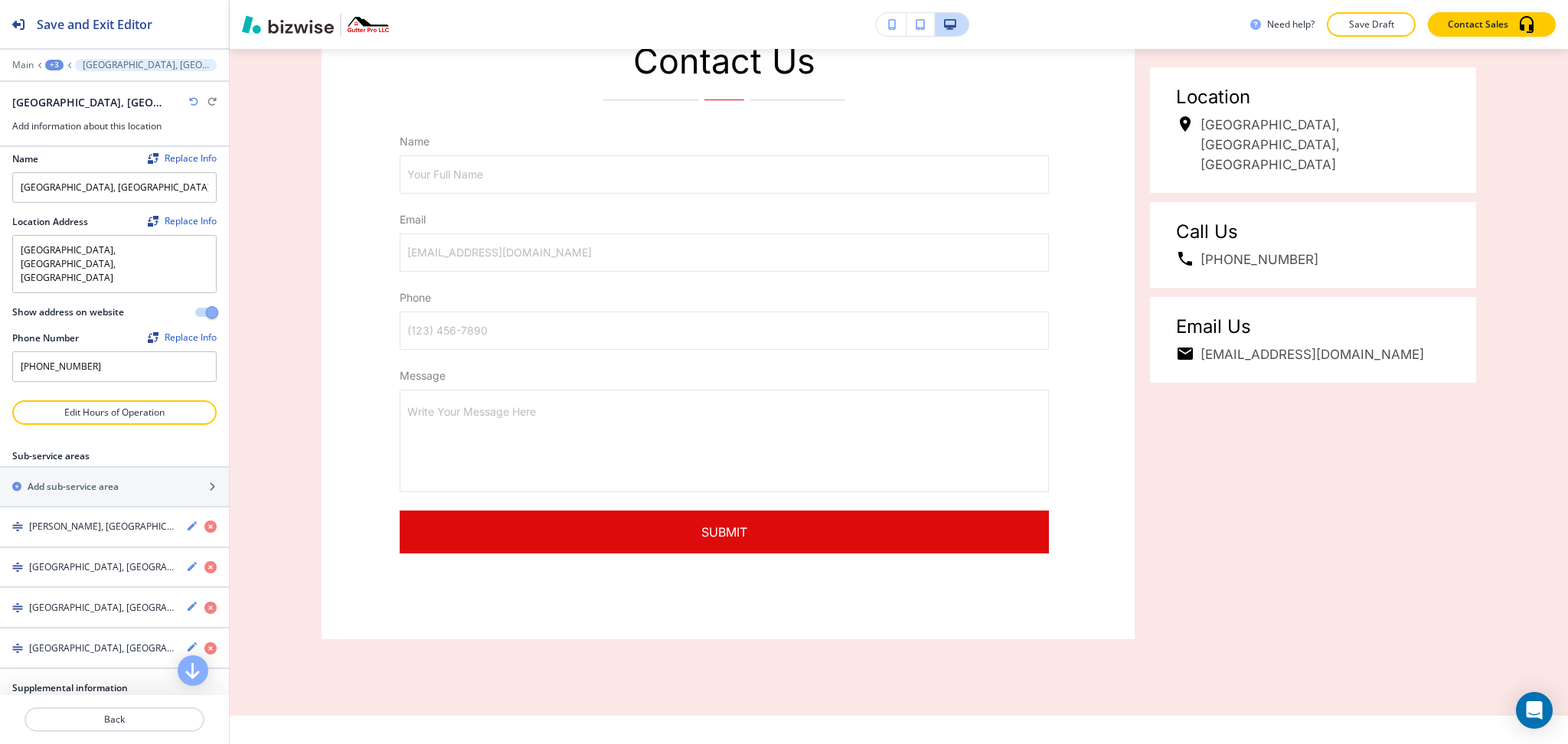
scroll to position [6535, 0]
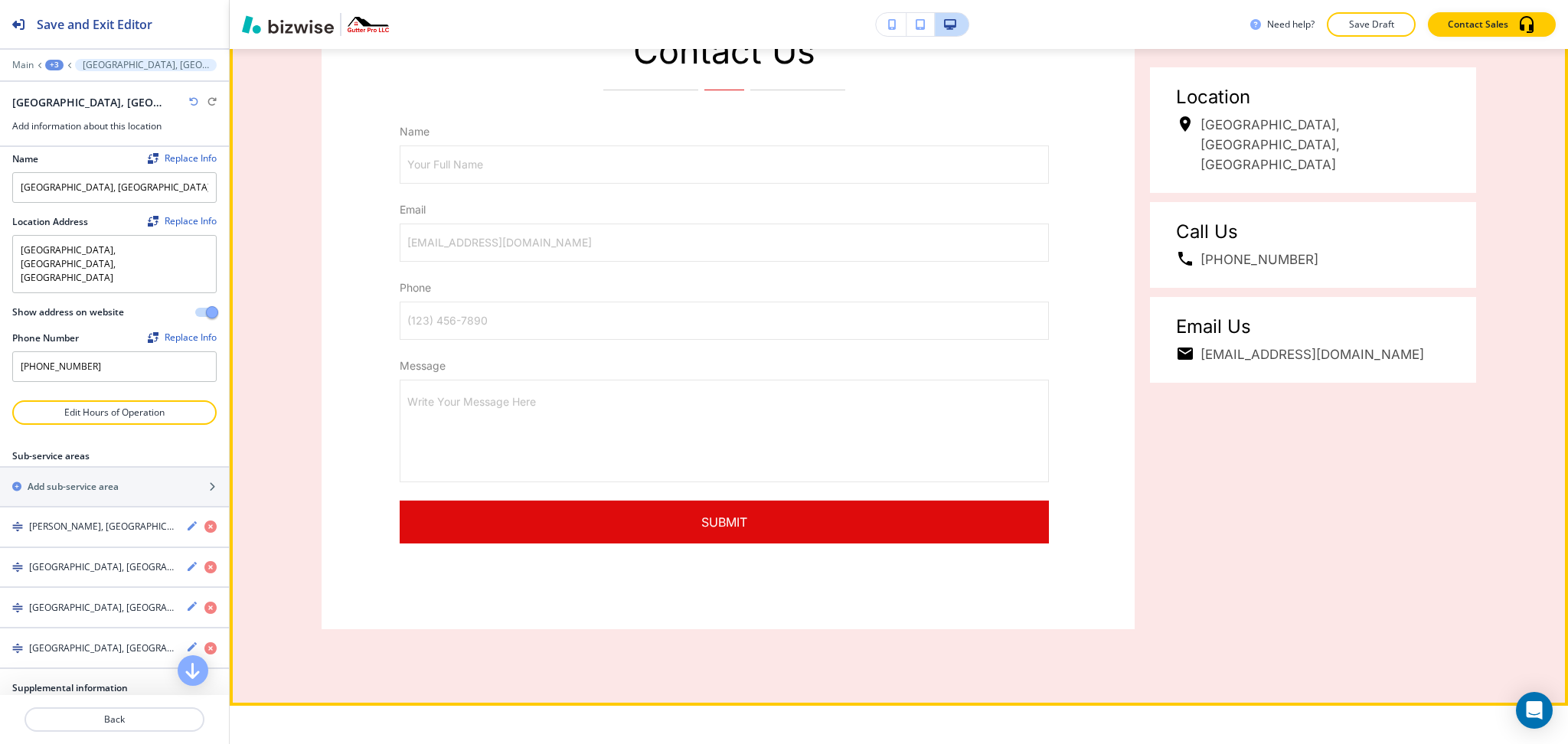
click at [1080, 388] on div "Contact Us Name Your Full Name Your Full Name Email [EMAIL_ADDRESS][DOMAIN_NAME…" at bounding box center [898, 310] width 1338 height 790
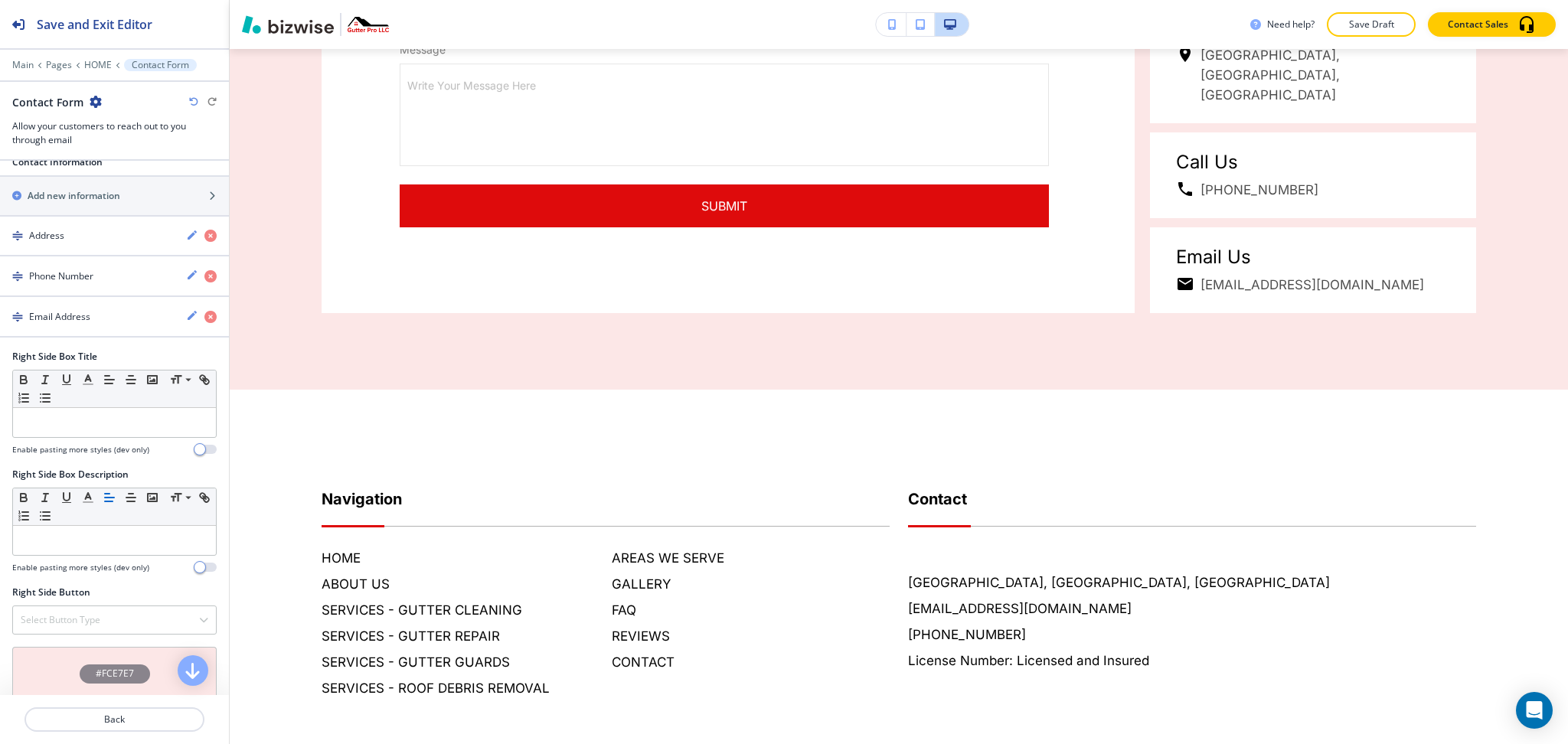
scroll to position [1092, 0]
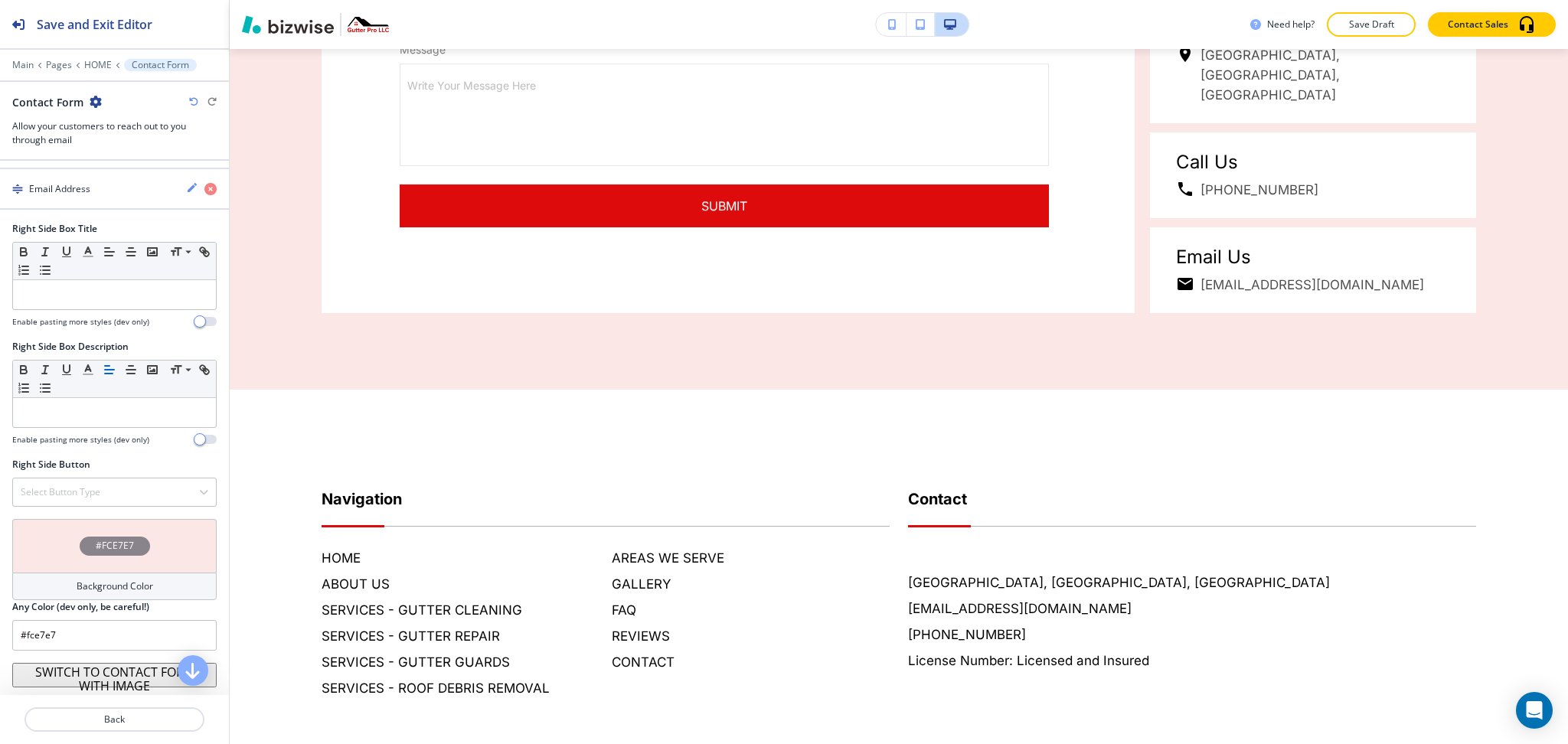
click at [98, 681] on button "SWITCH TO CONTACT FORM WITH IMAGE" at bounding box center [114, 675] width 204 height 25
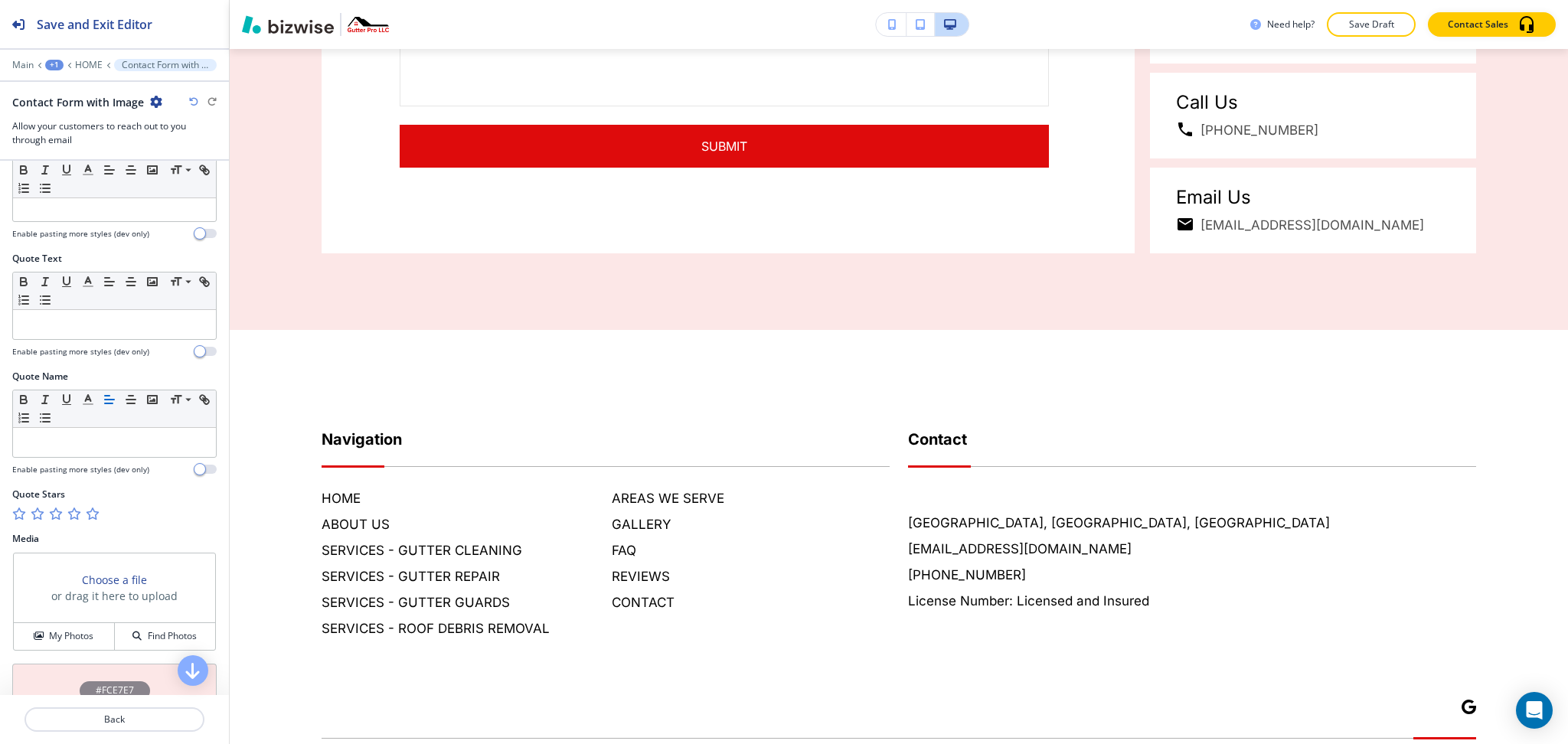
scroll to position [716, 0]
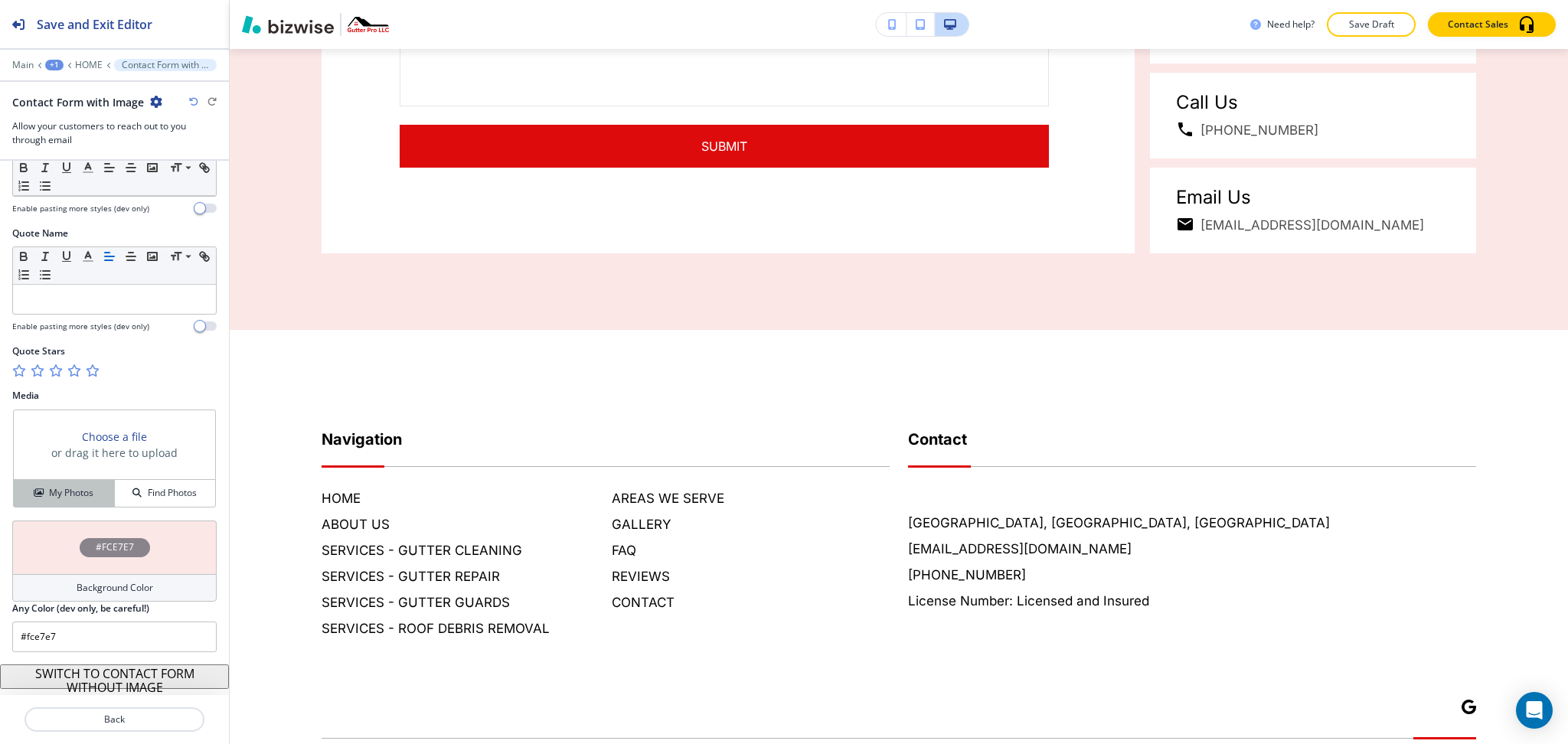
click at [43, 491] on div "My Photos" at bounding box center [63, 493] width 100 height 14
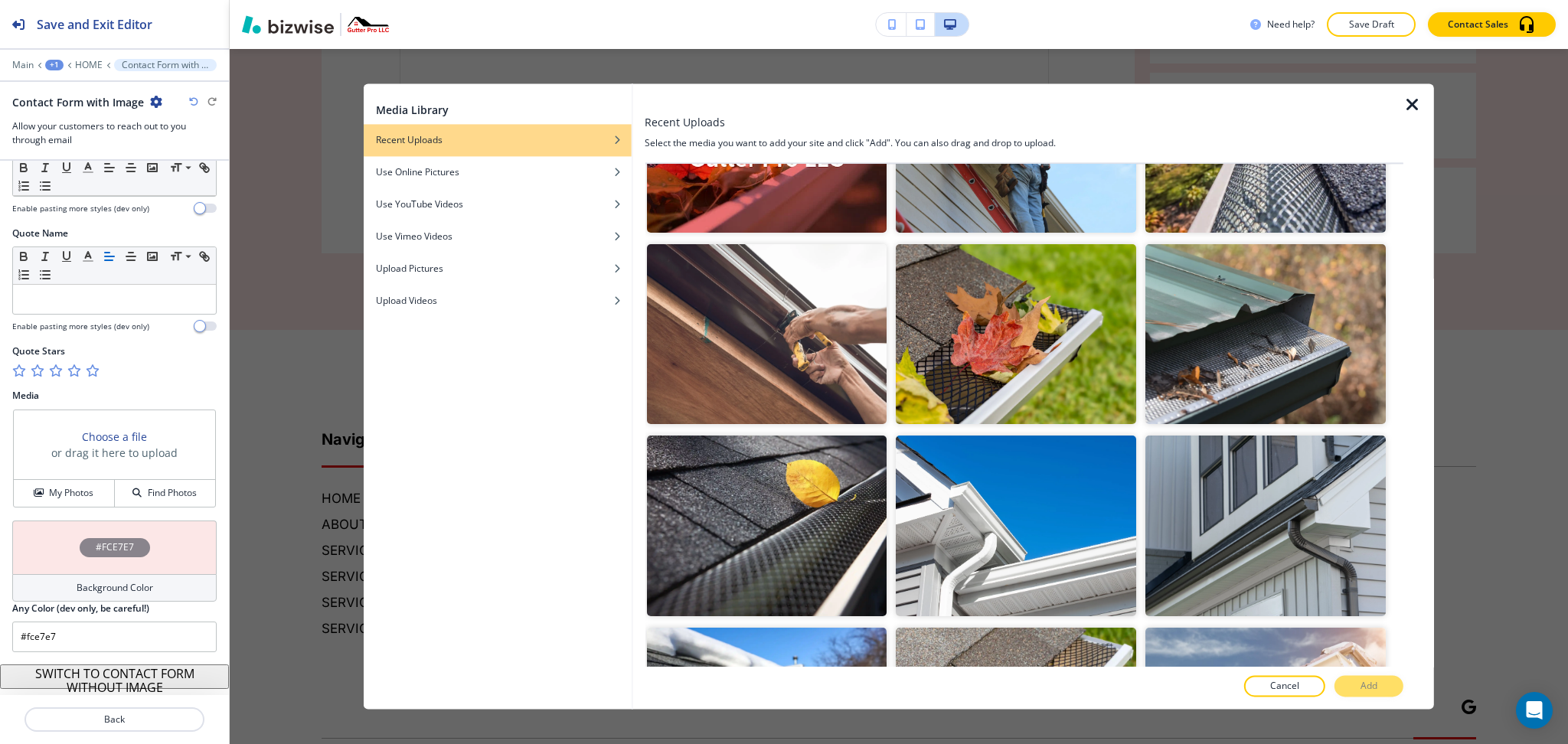
scroll to position [881, 0]
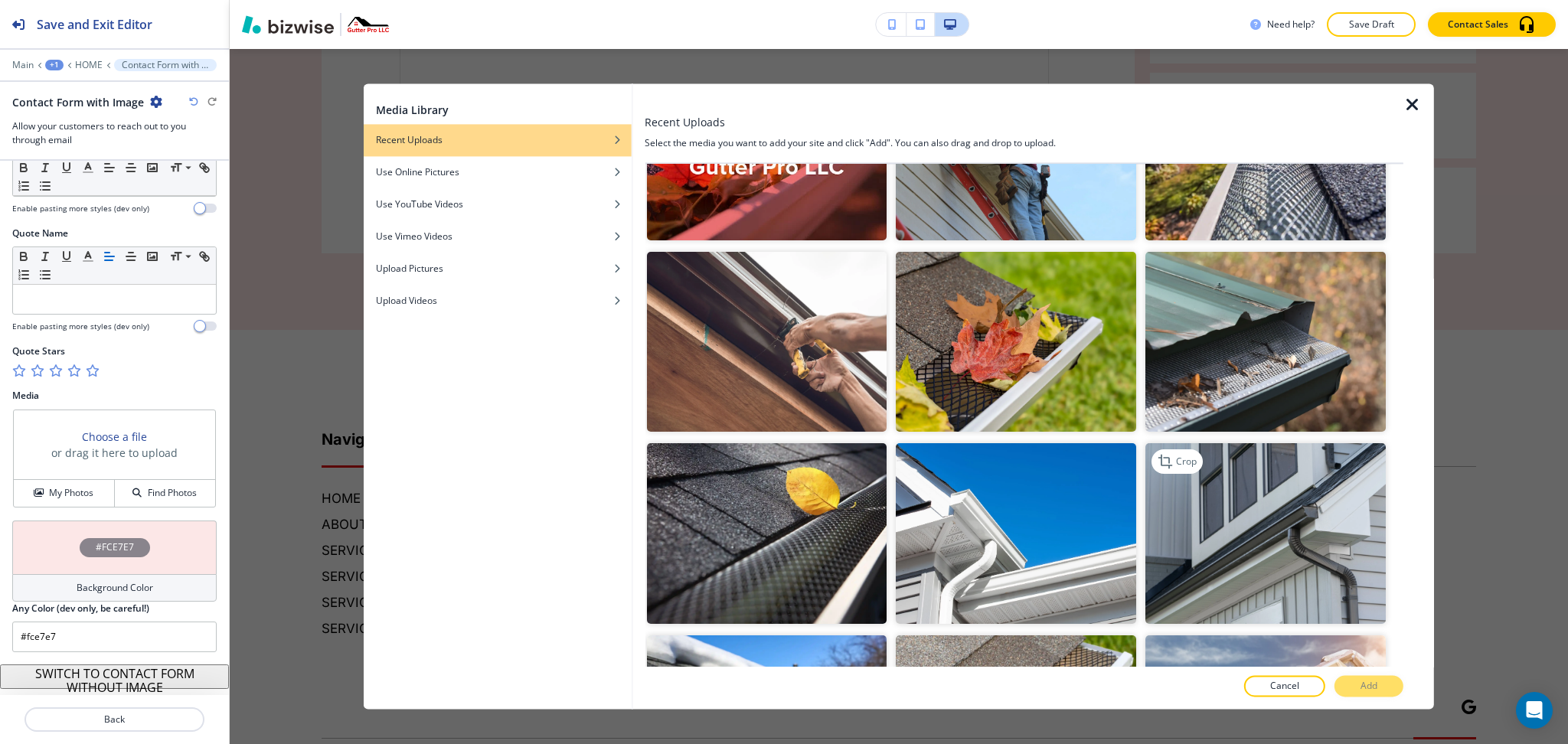
click at [1266, 507] on img "button" at bounding box center [1266, 534] width 241 height 180
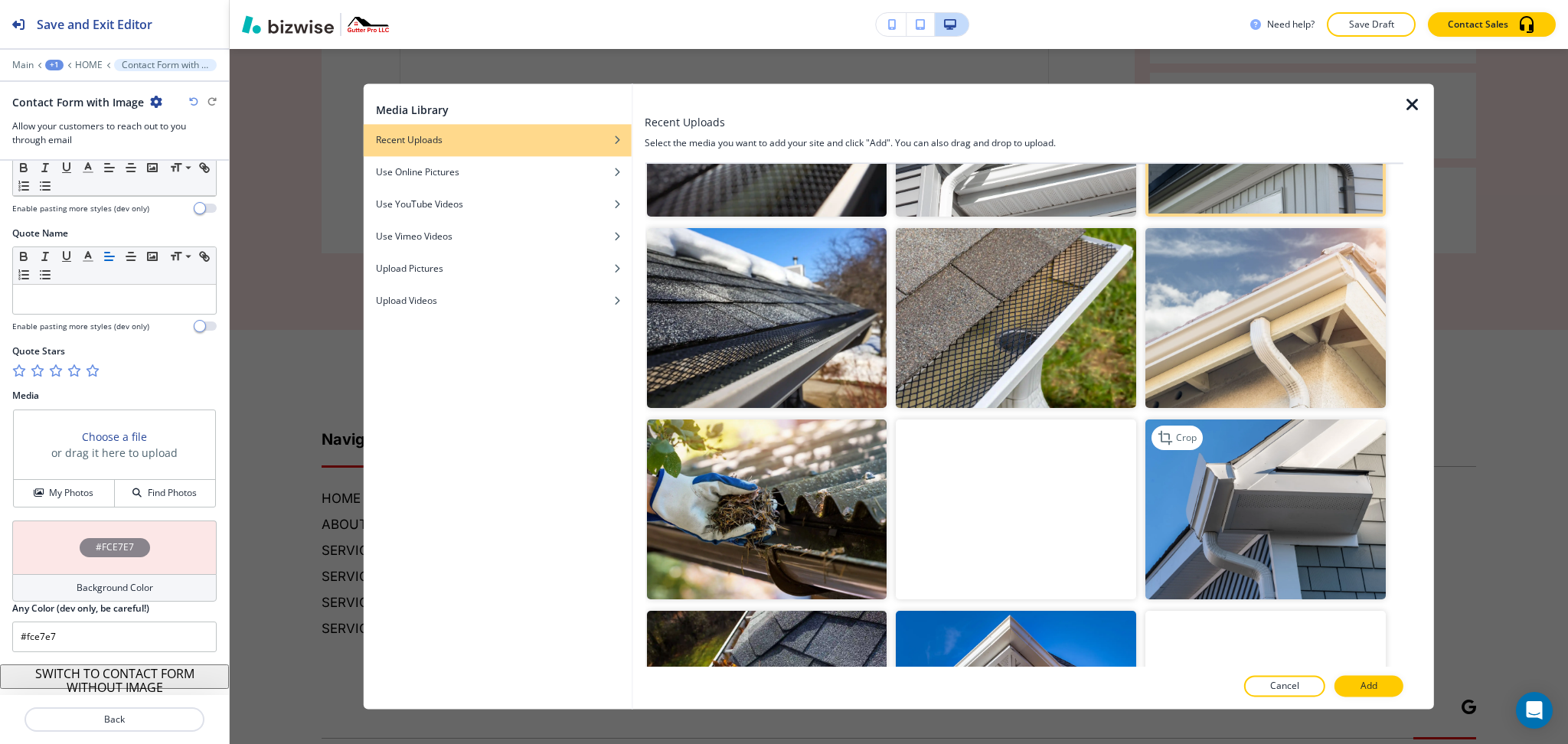
scroll to position [1289, 0]
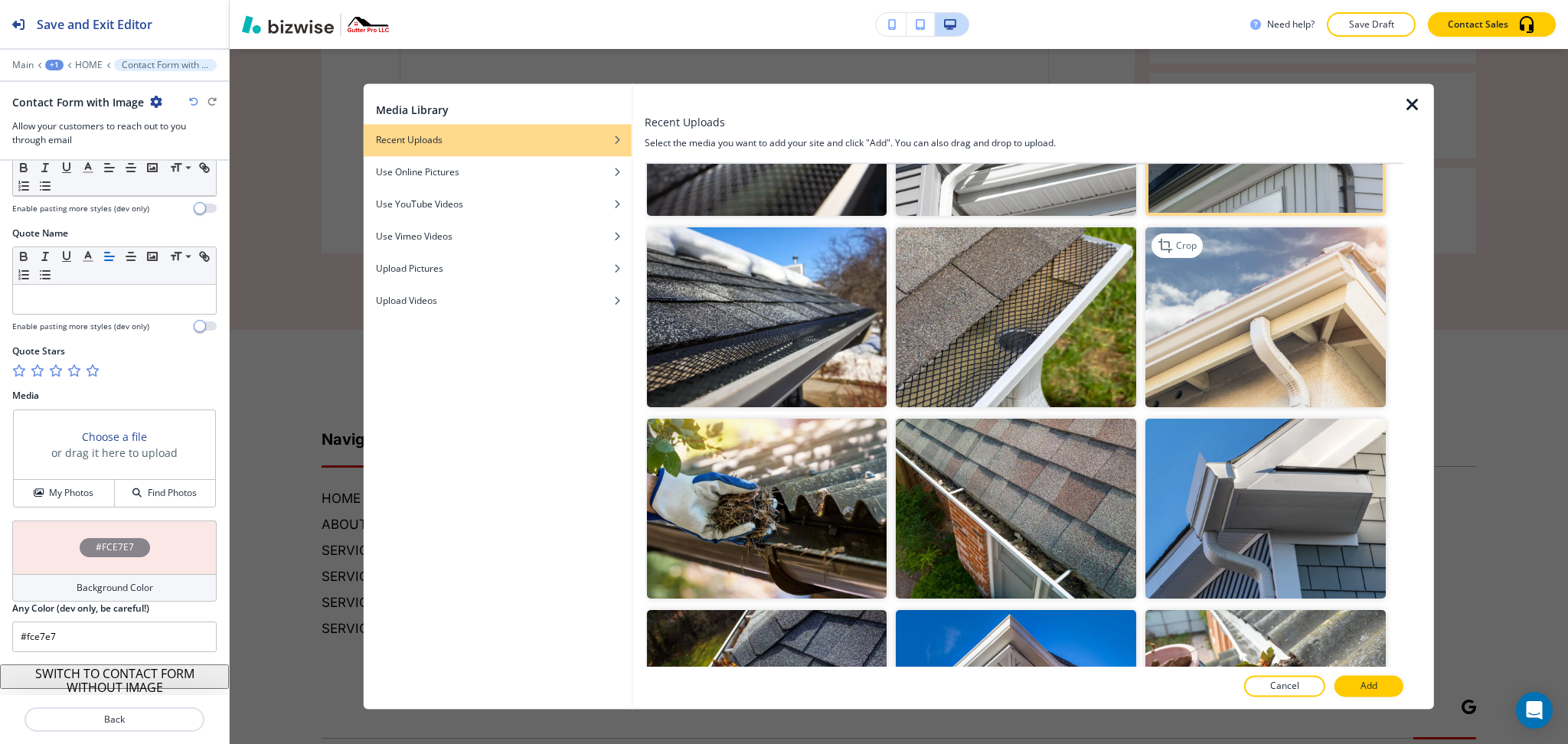
click at [1237, 299] on img "button" at bounding box center [1266, 317] width 241 height 180
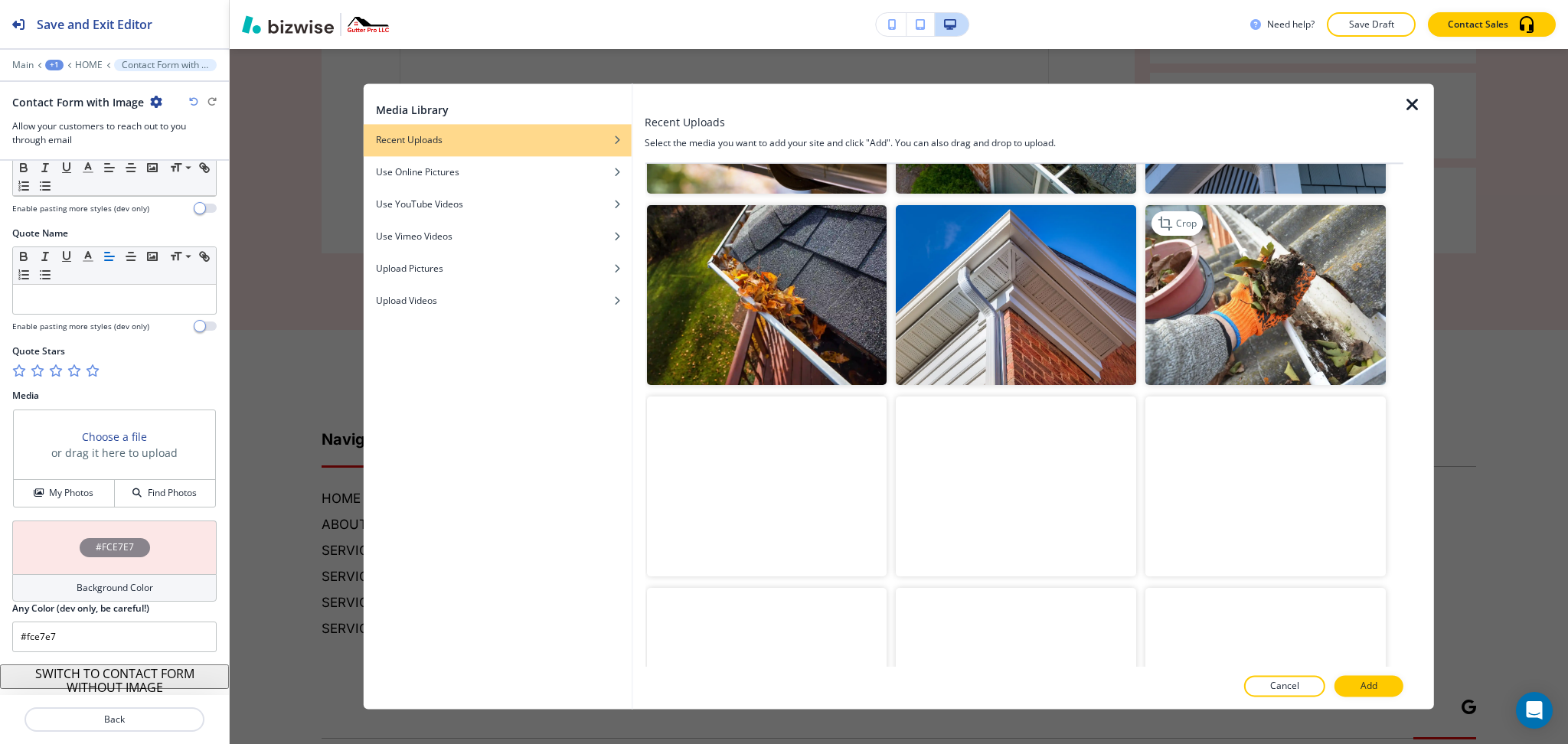
scroll to position [1695, 0]
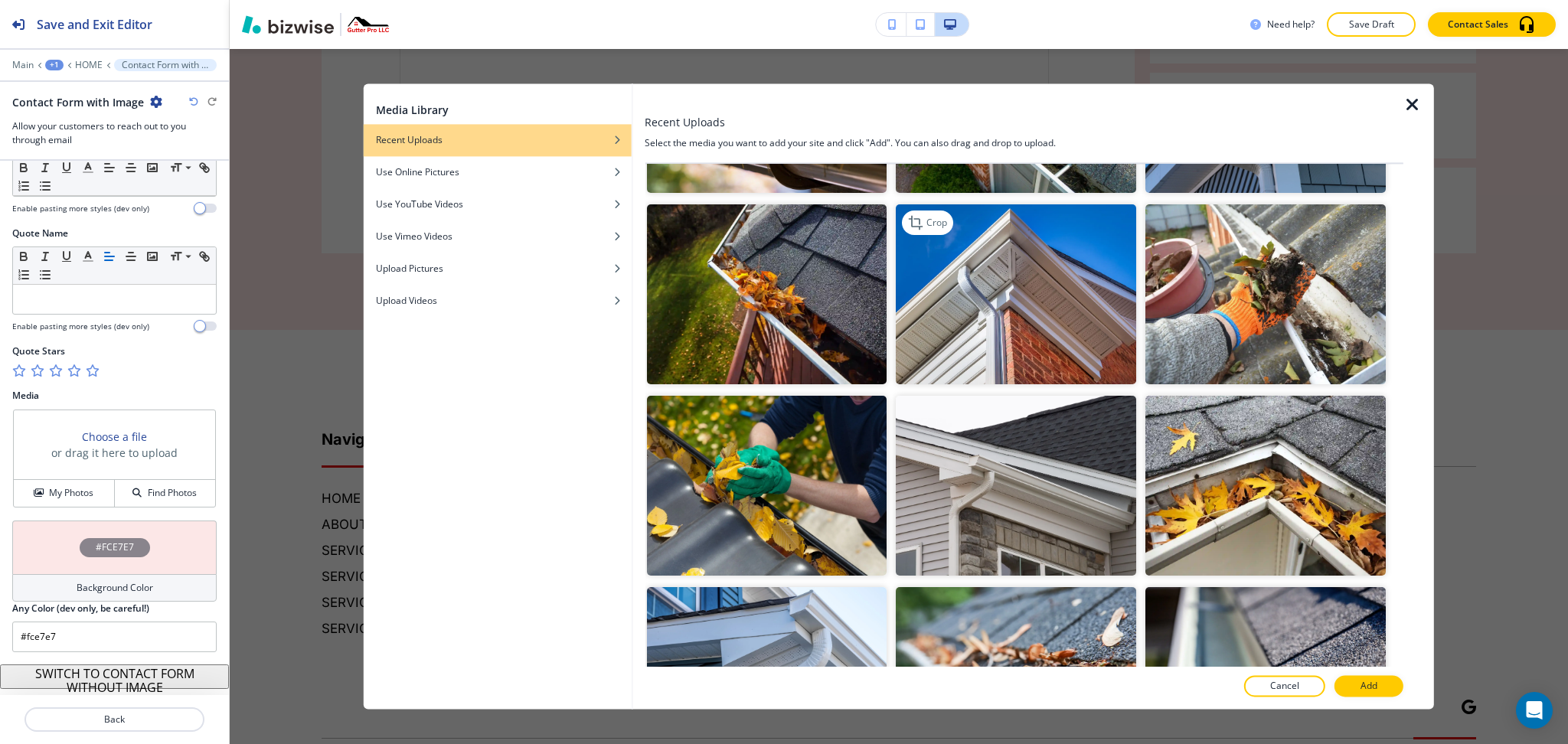
click at [1033, 272] on img "button" at bounding box center [1016, 294] width 241 height 180
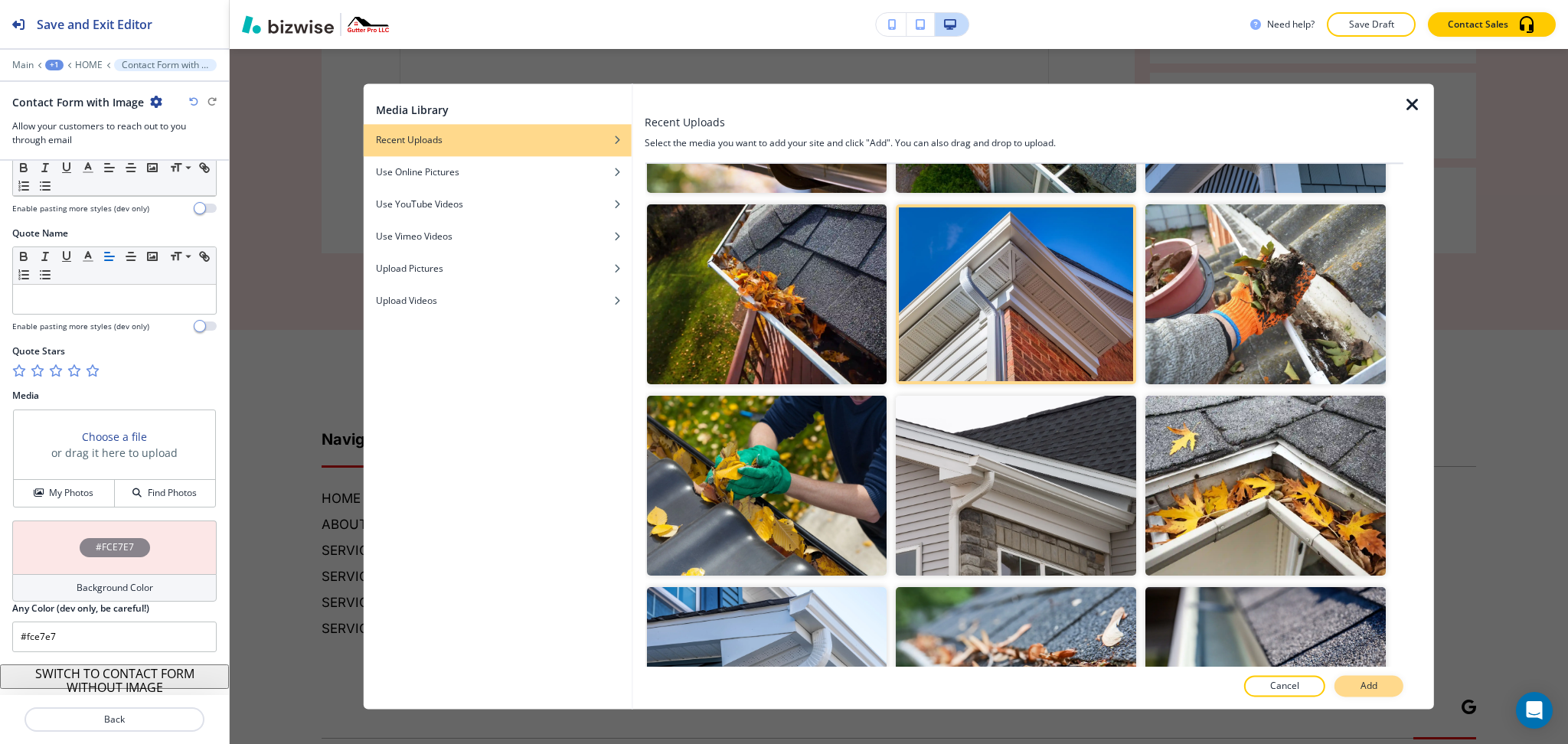
click at [1349, 677] on button "Add" at bounding box center [1369, 687] width 69 height 21
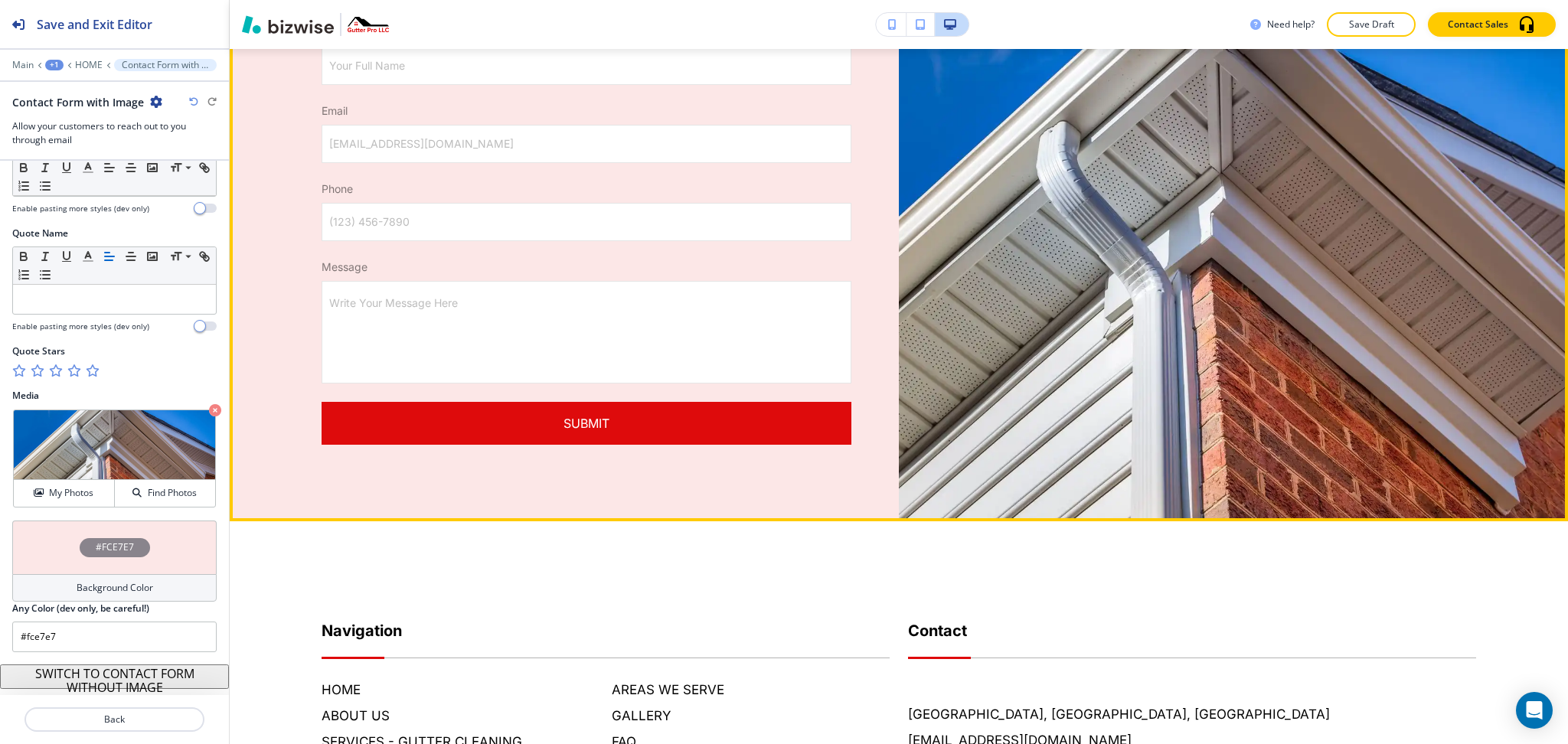
scroll to position [6535, 0]
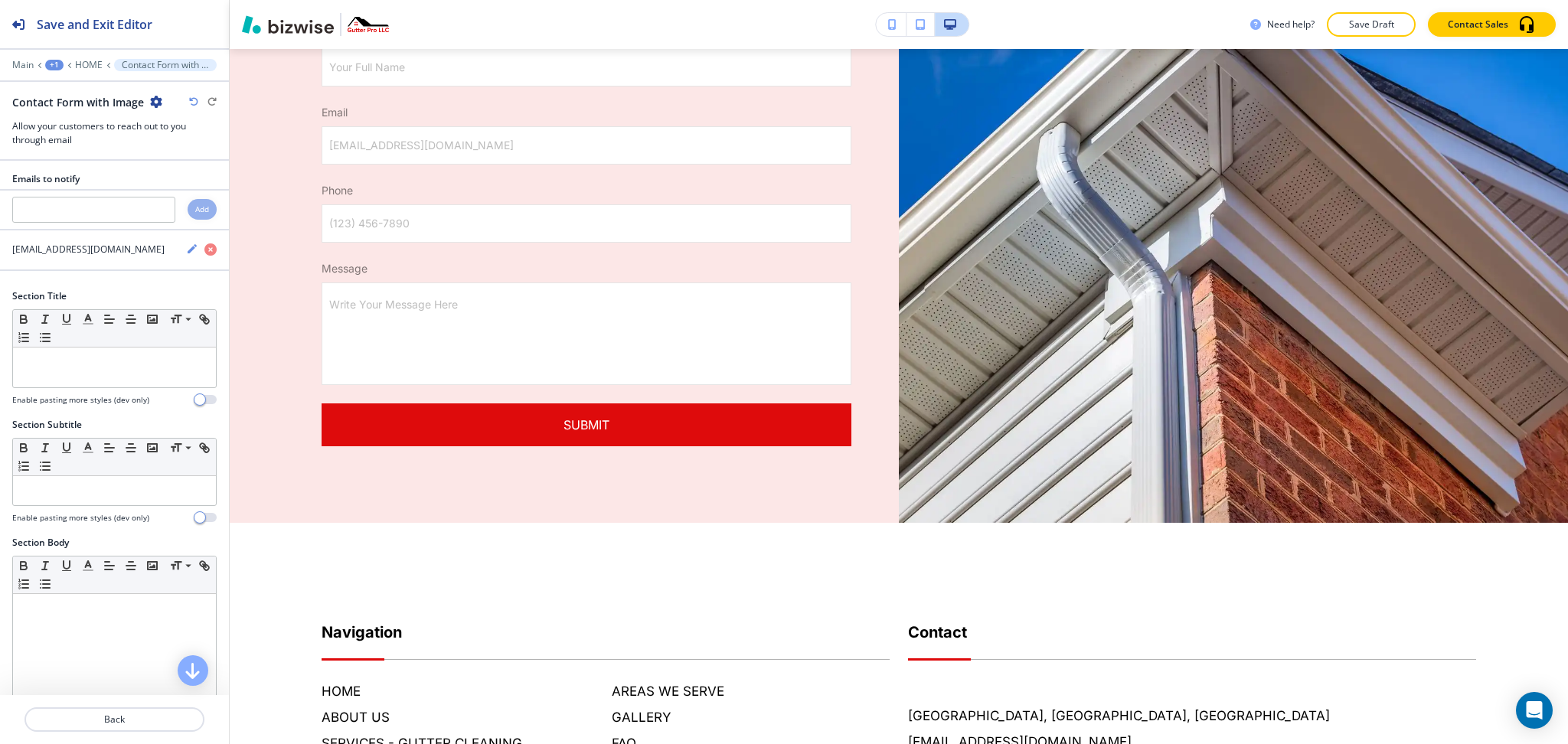
scroll to position [0, 0]
drag, startPoint x: 135, startPoint y: 378, endPoint x: 114, endPoint y: 395, distance: 27.0
click at [132, 378] on div at bounding box center [114, 368] width 203 height 40
click at [61, 378] on div at bounding box center [114, 368] width 203 height 40
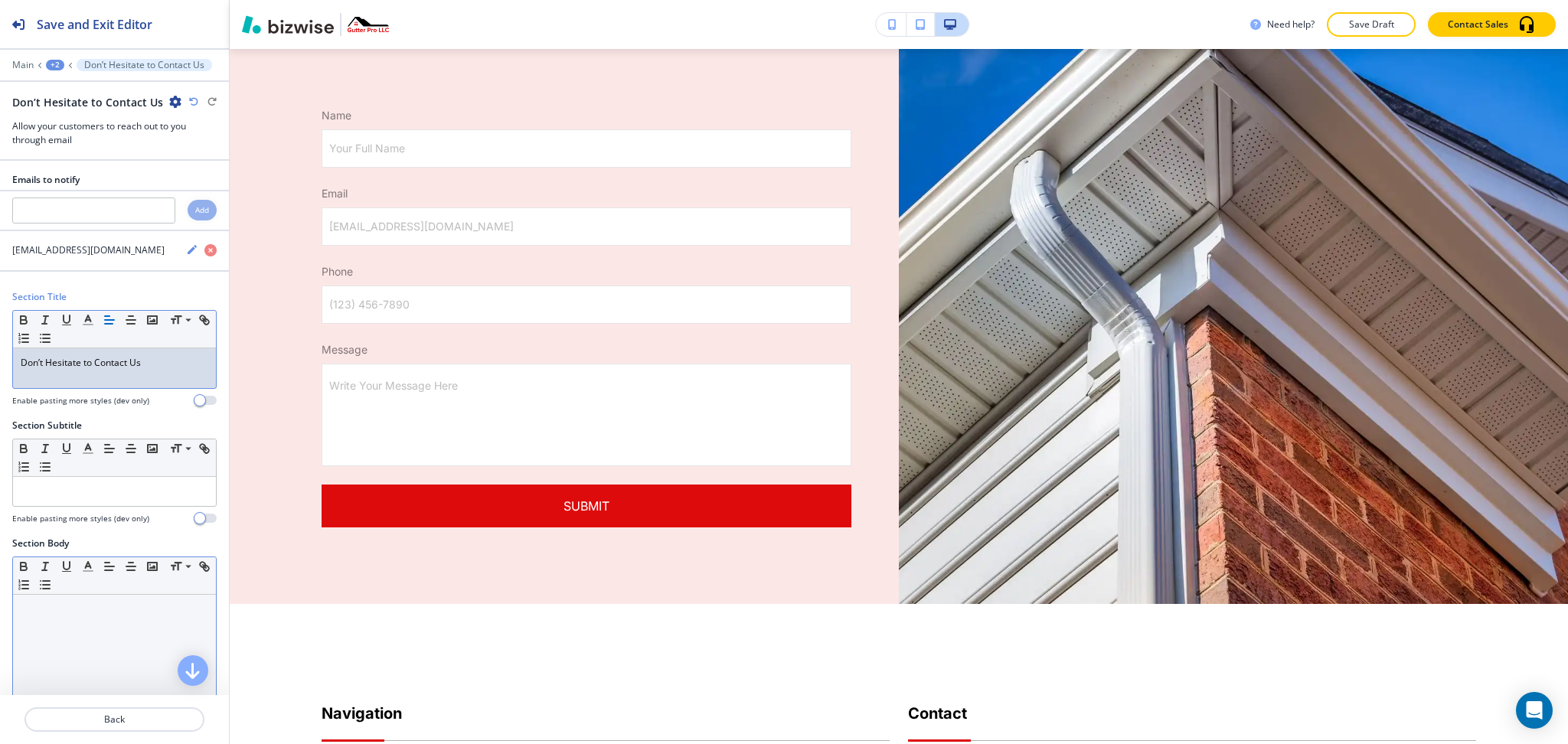
click at [125, 606] on p at bounding box center [114, 610] width 188 height 14
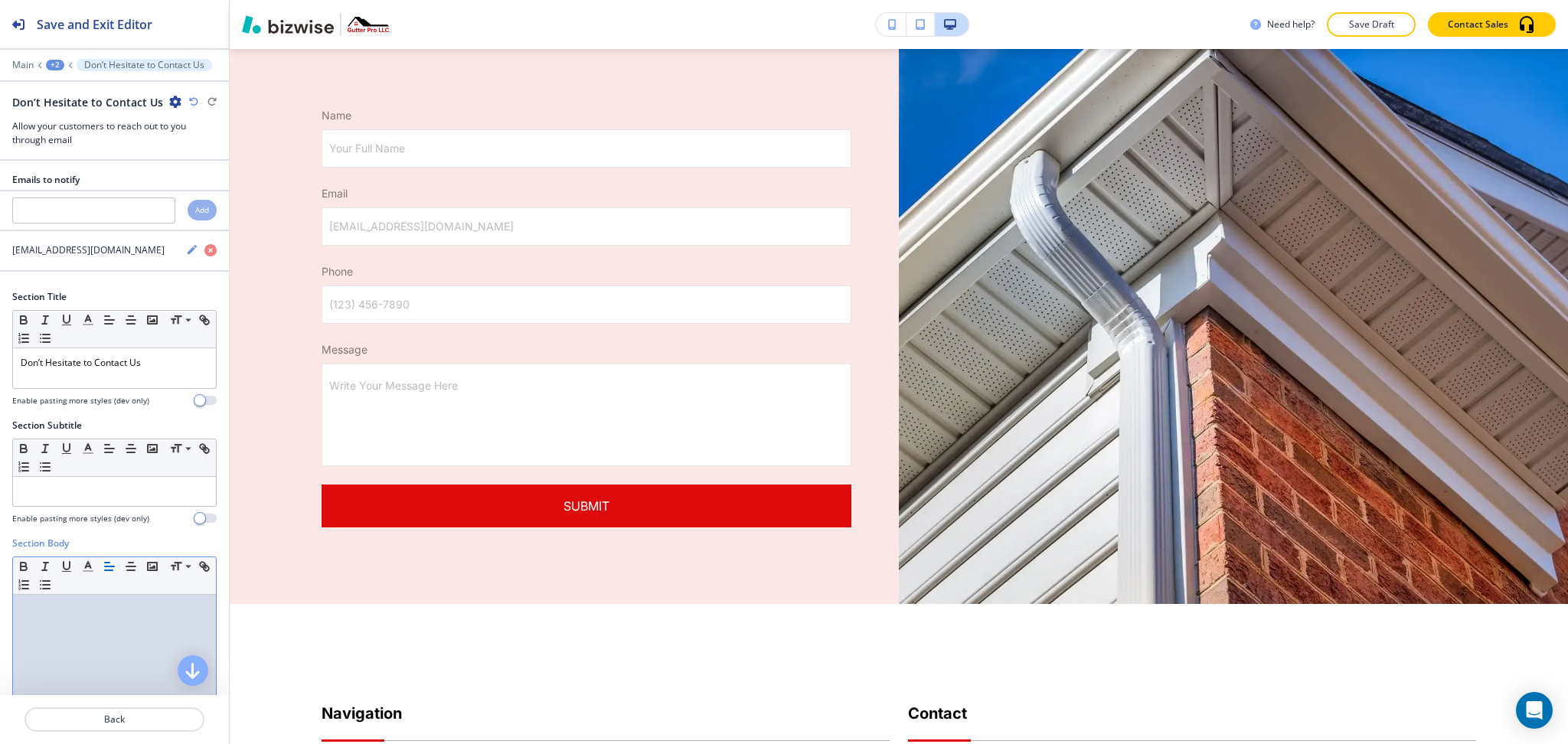
scroll to position [1, 0]
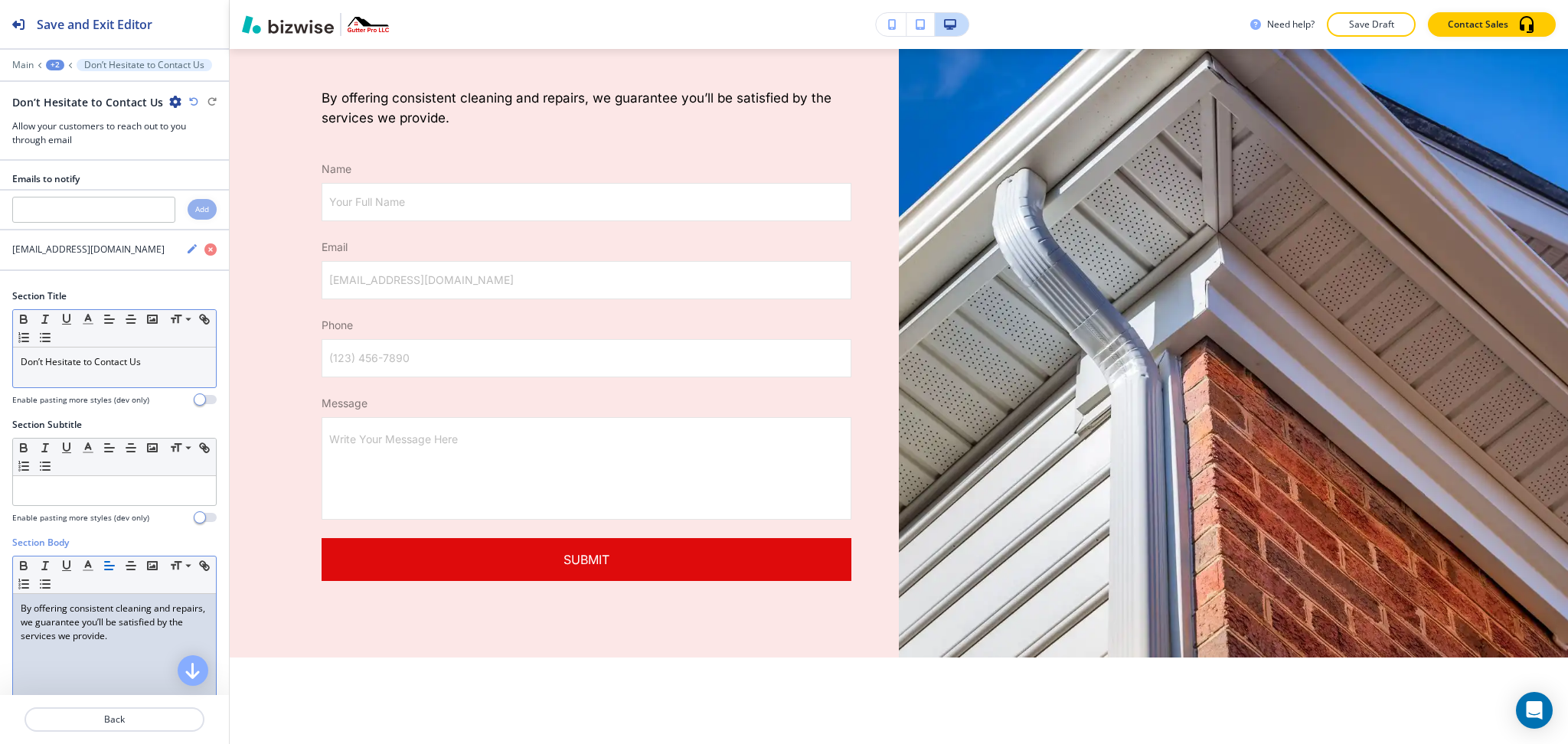
click at [166, 363] on p "Don’t Hesitate to Contact Us" at bounding box center [114, 362] width 188 height 14
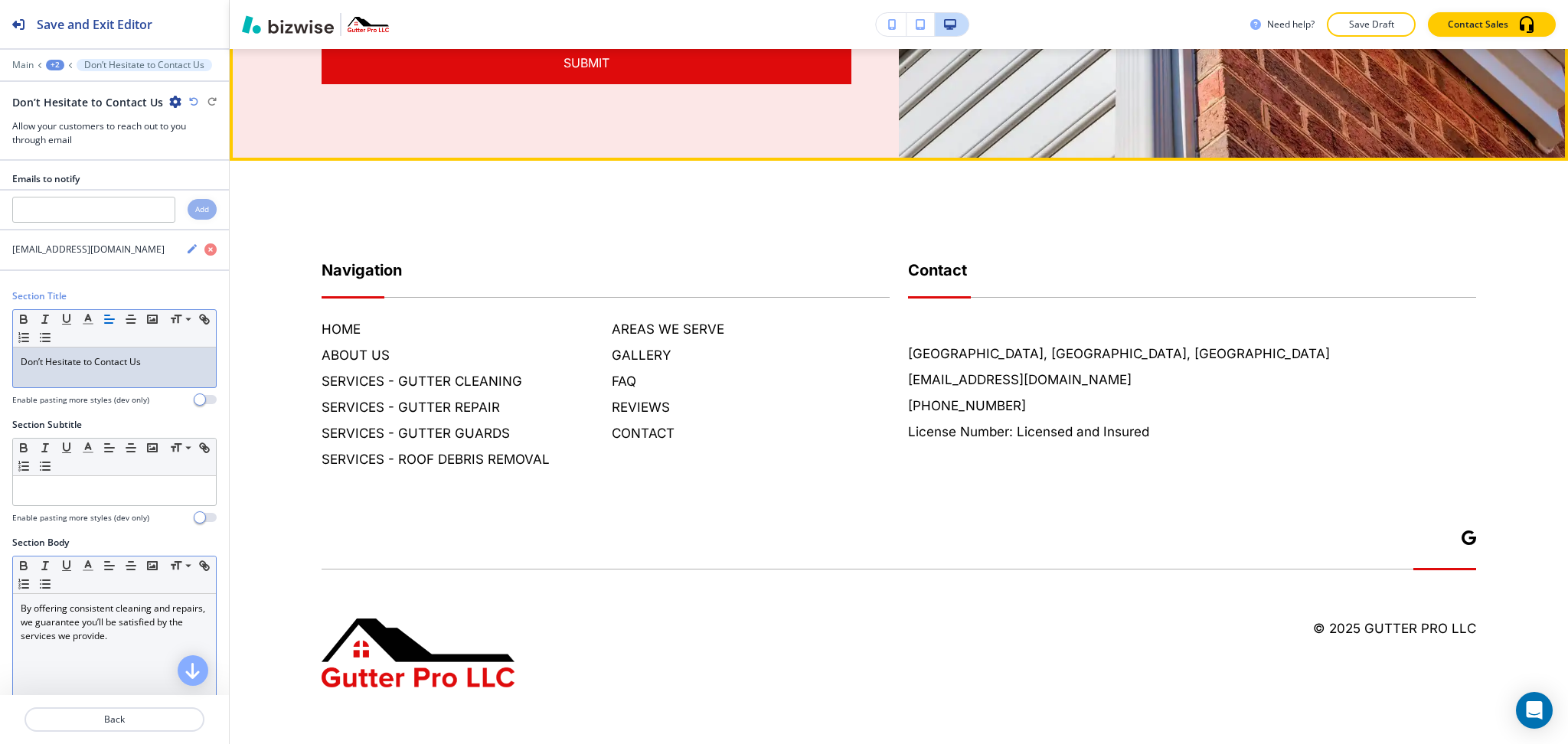
scroll to position [7441, 0]
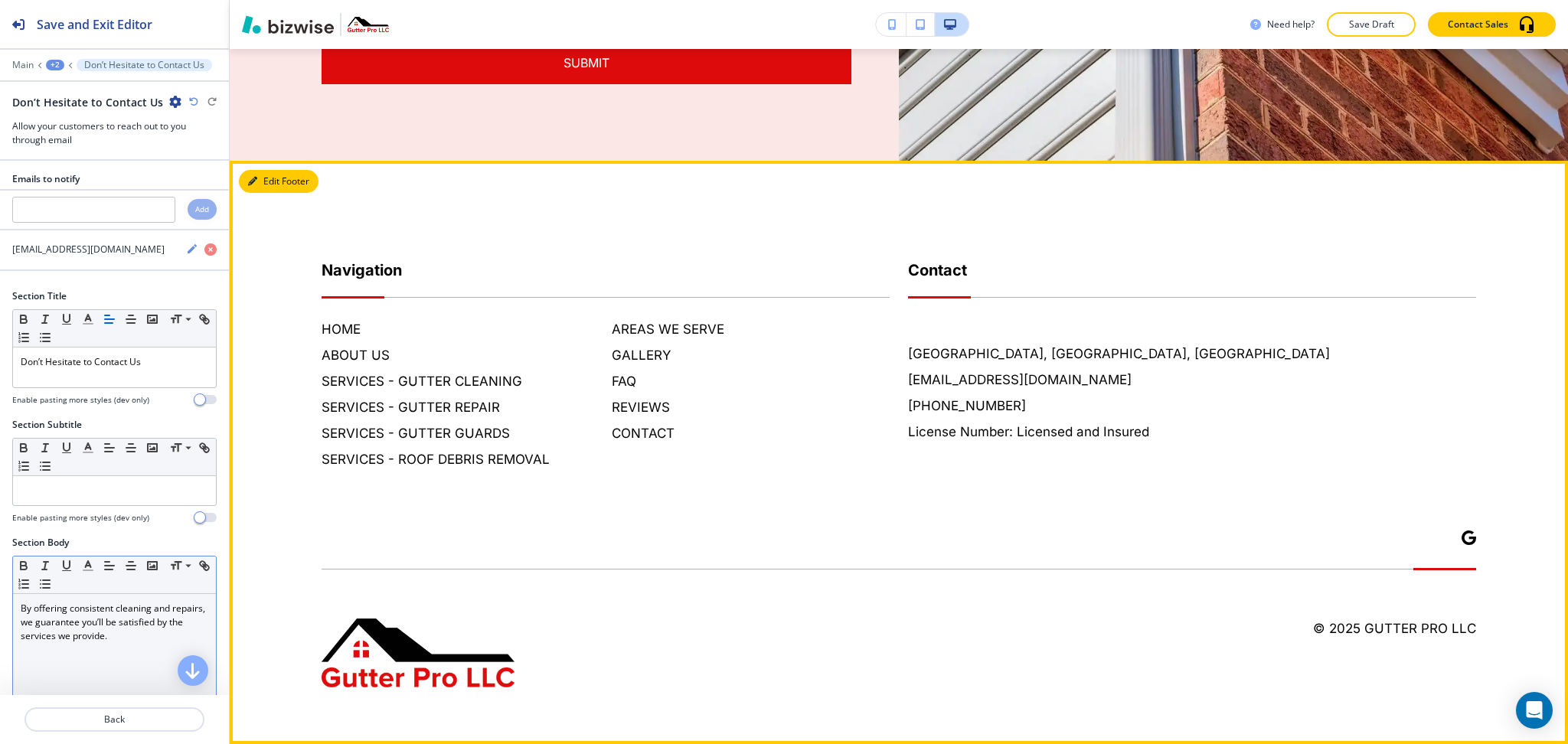
click at [272, 174] on button "Edit Footer" at bounding box center [278, 181] width 79 height 23
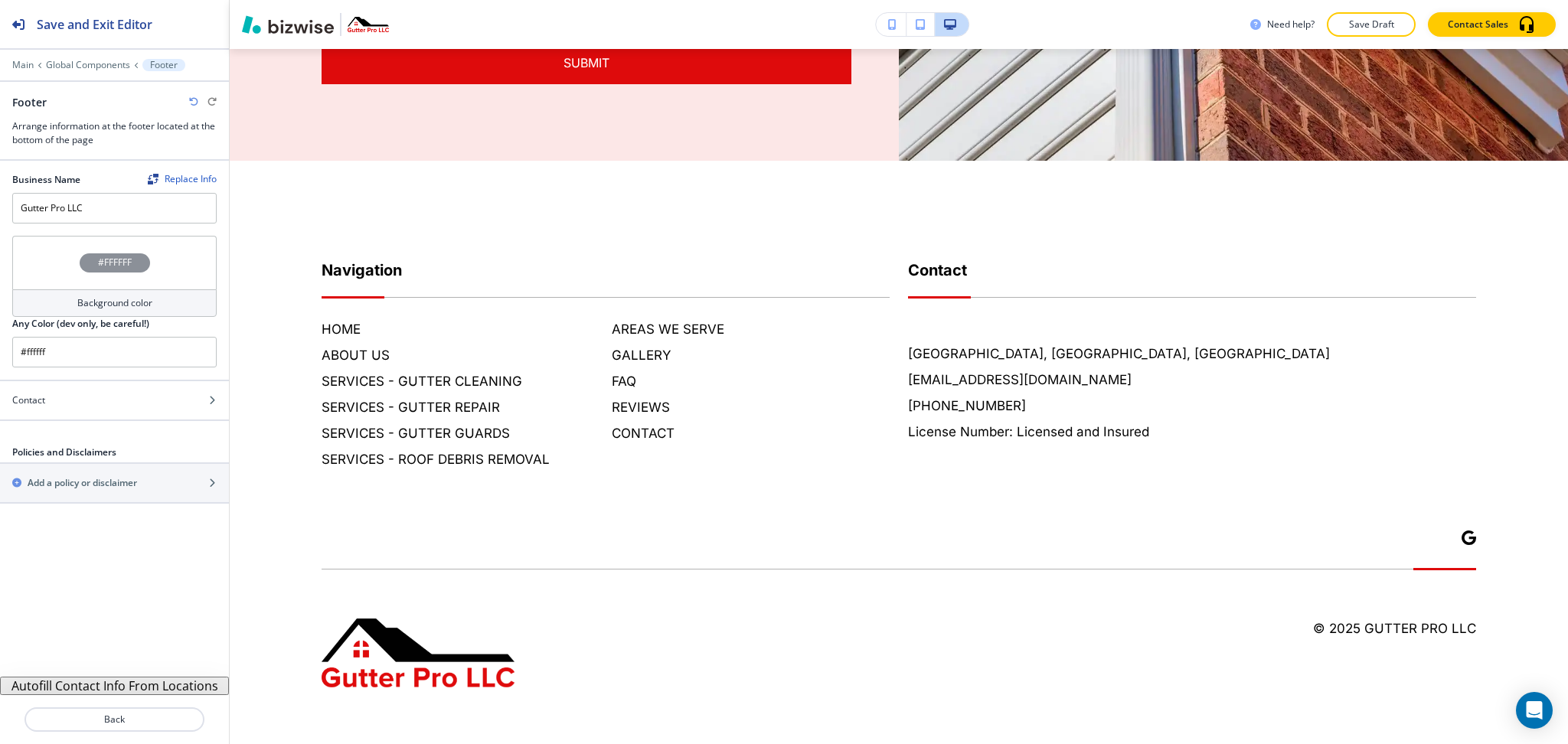
click at [118, 694] on button "Autofill Contact Info From Locations" at bounding box center [114, 687] width 229 height 19
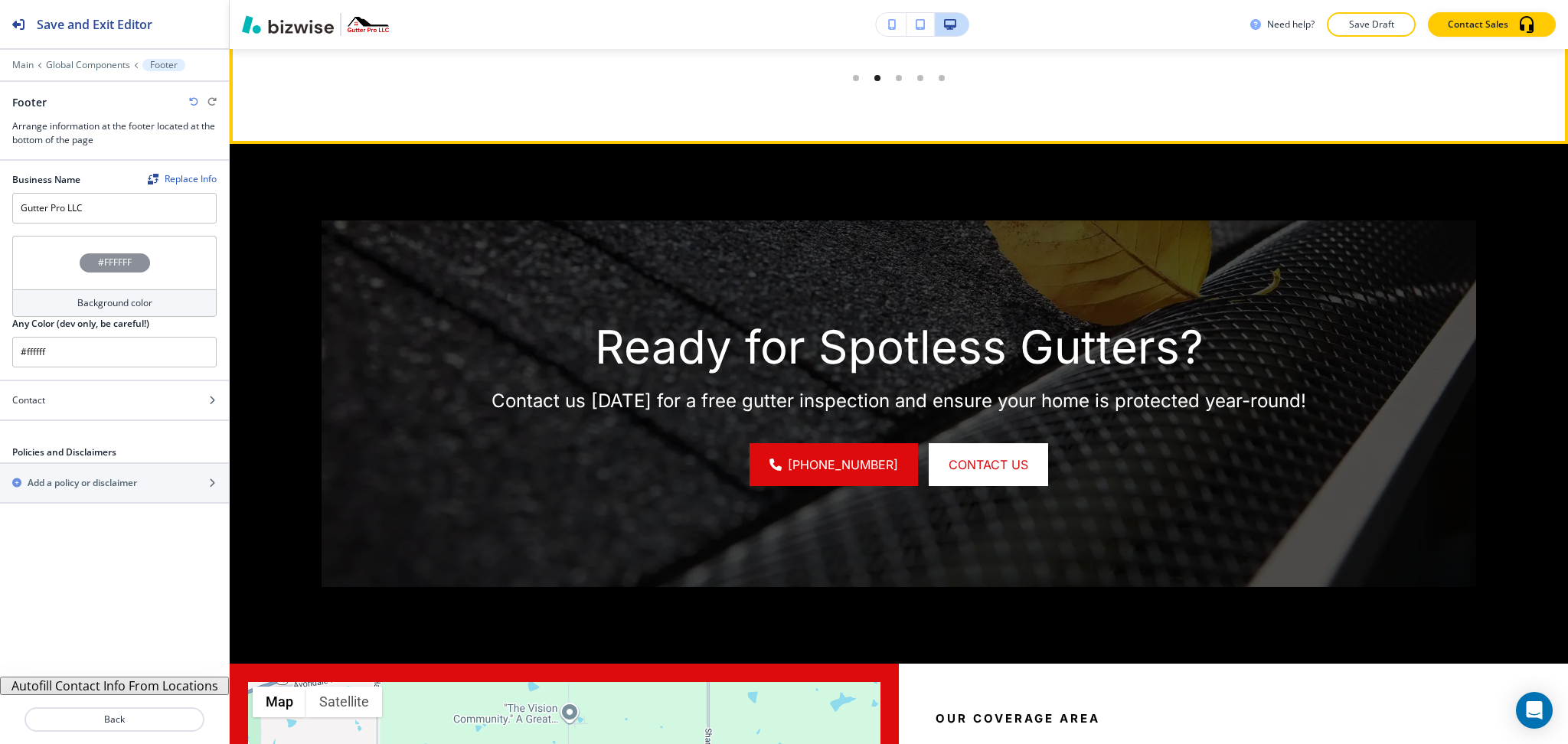
scroll to position [5095, 0]
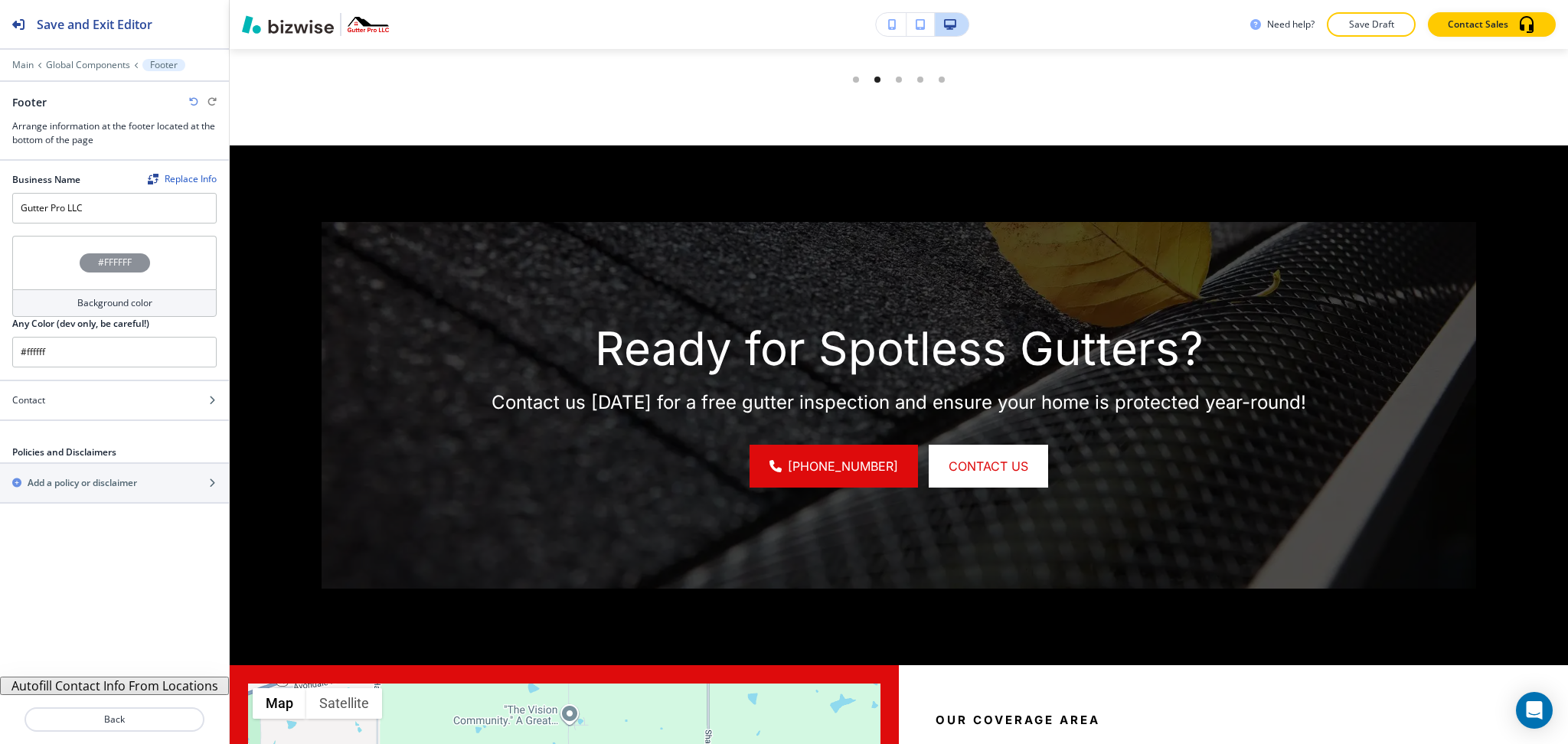
scroll to position [0, 0]
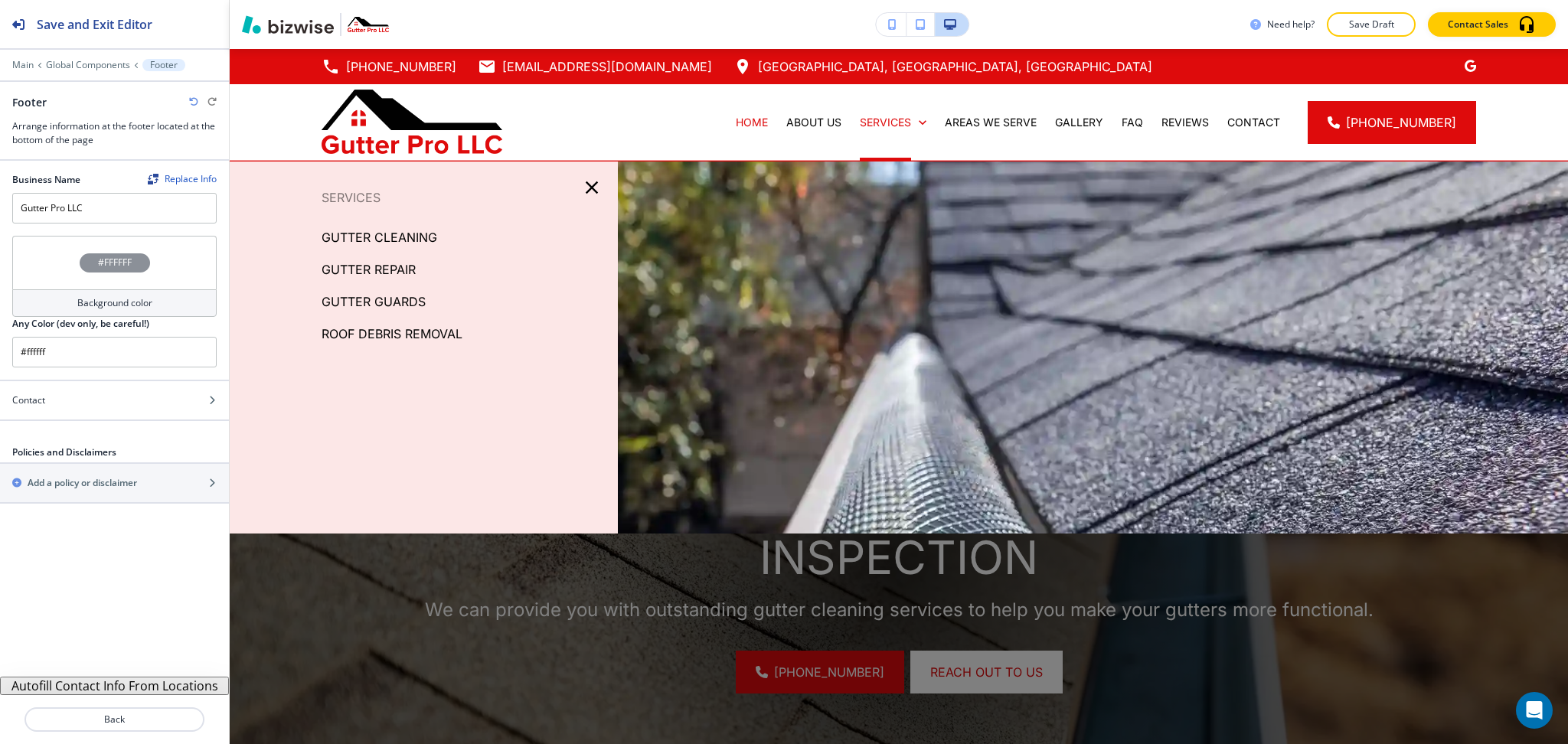
click at [582, 186] on icon "button" at bounding box center [591, 187] width 21 height 21
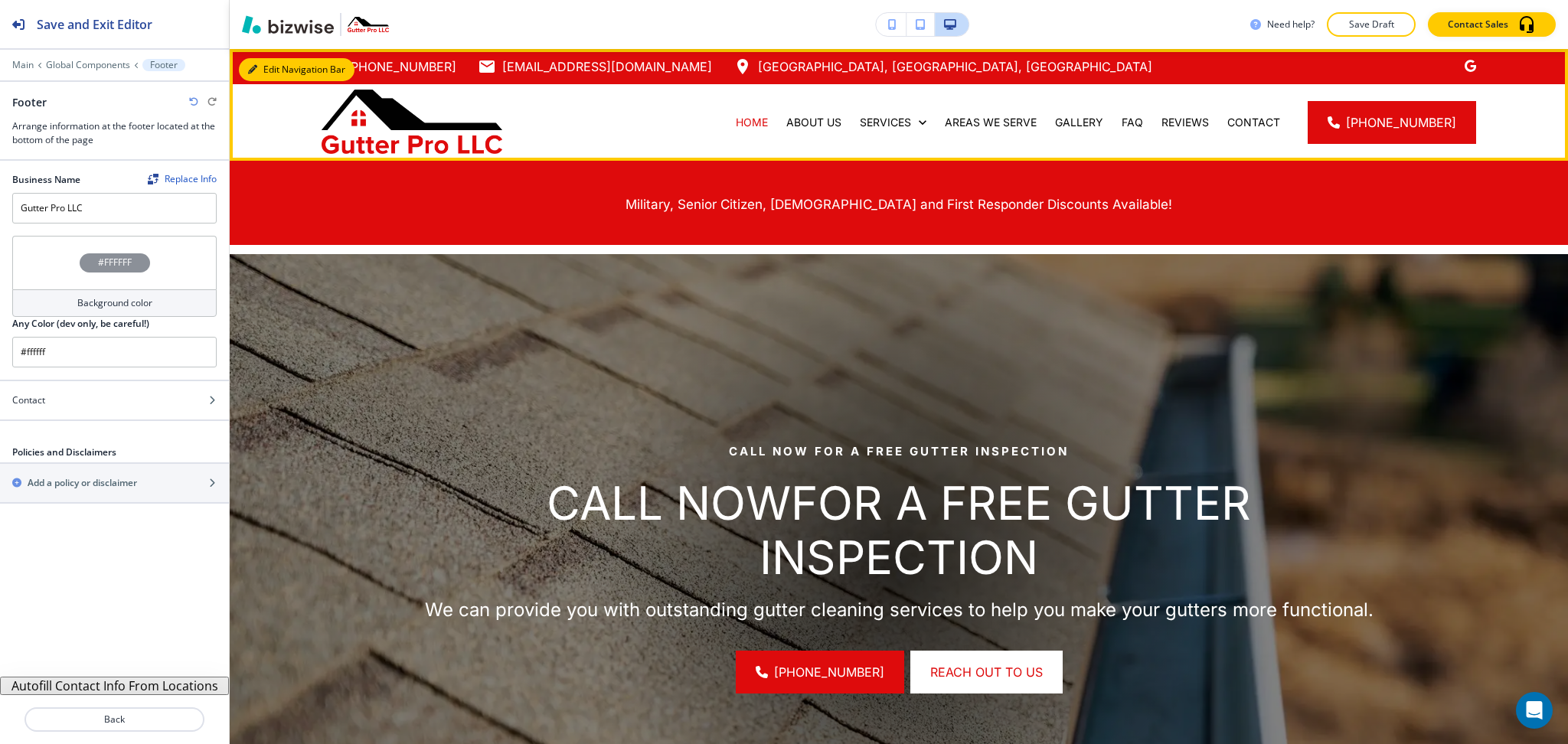
click at [275, 70] on button "Edit Navigation Bar" at bounding box center [296, 69] width 115 height 23
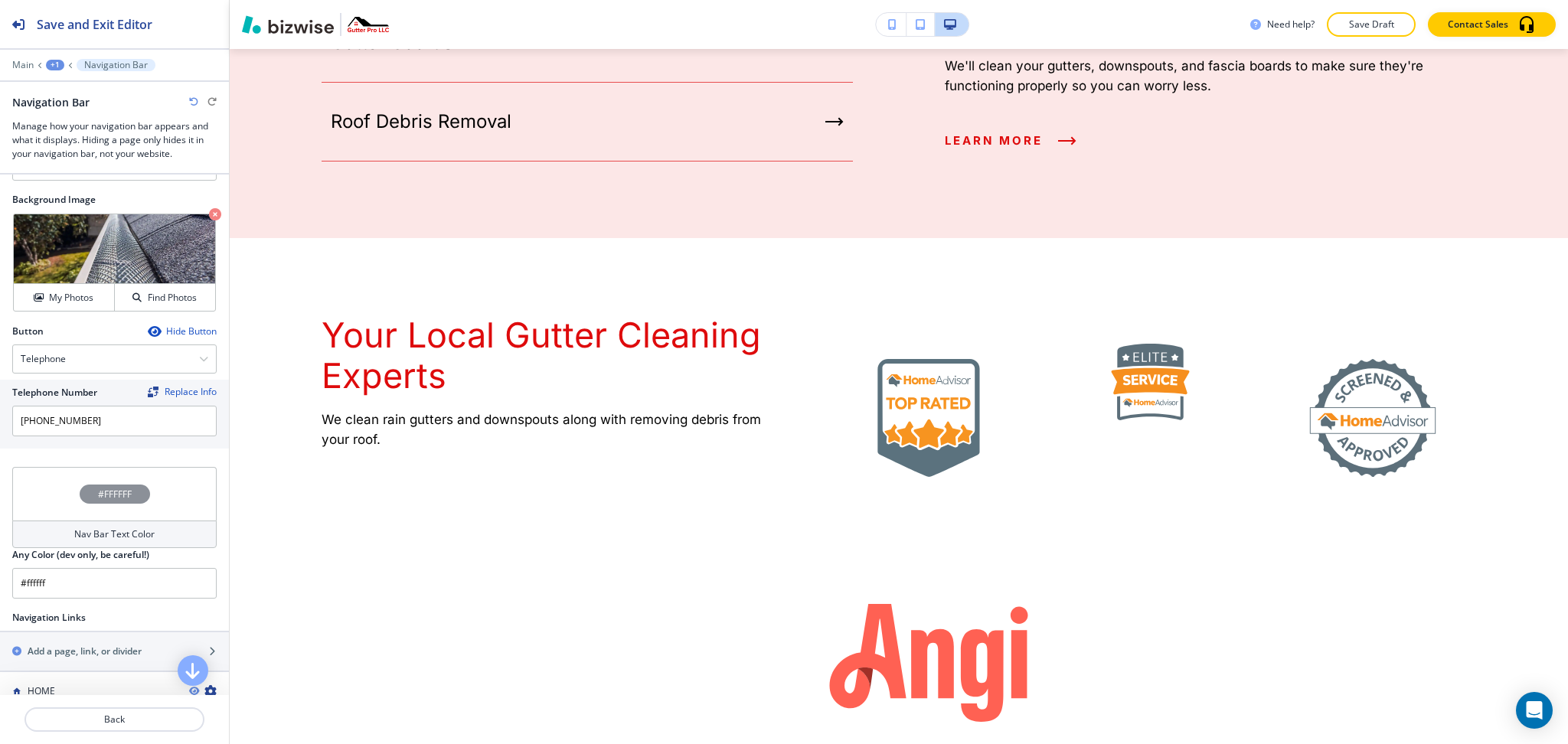
scroll to position [2914, 0]
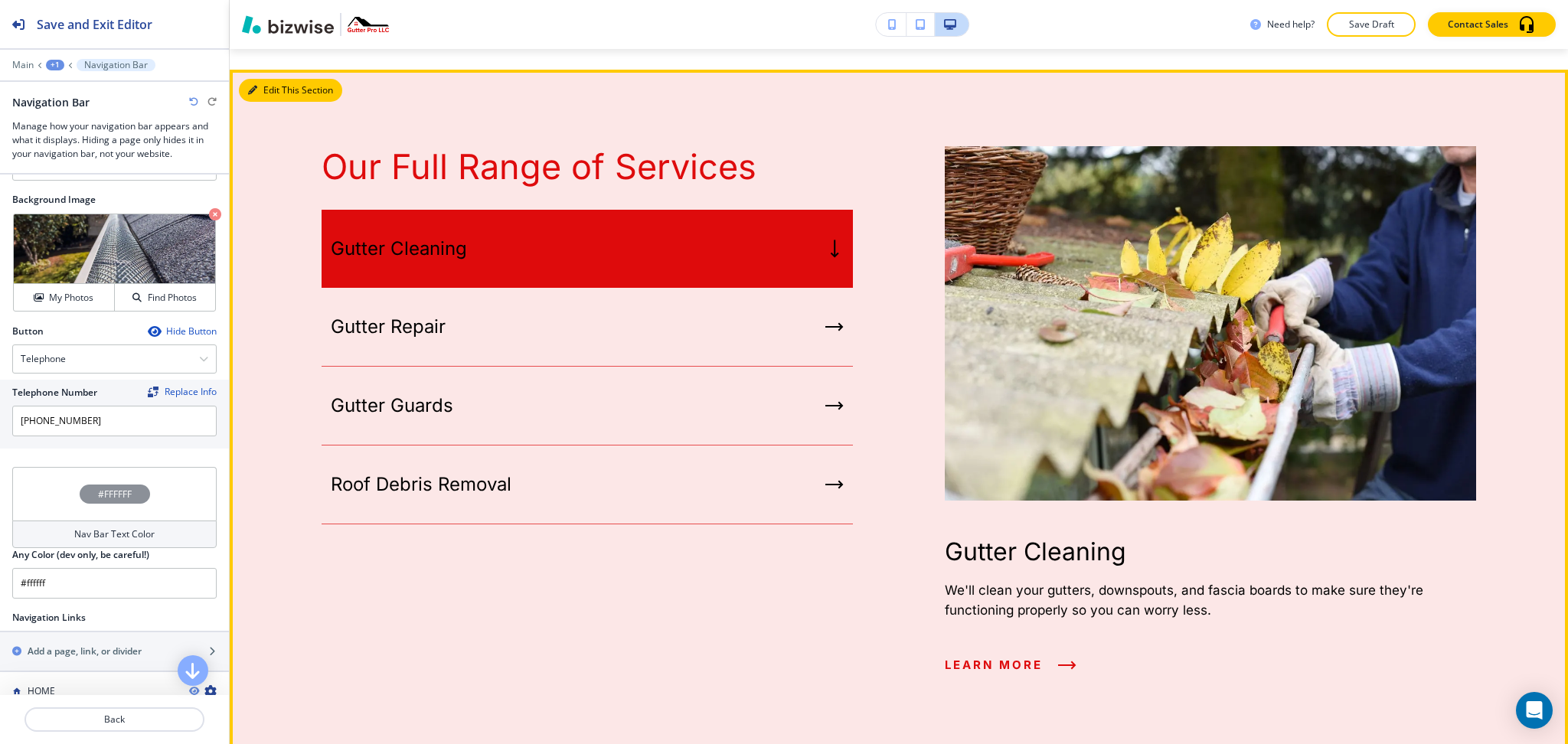
click at [255, 102] on button "Edit This Section" at bounding box center [290, 90] width 103 height 23
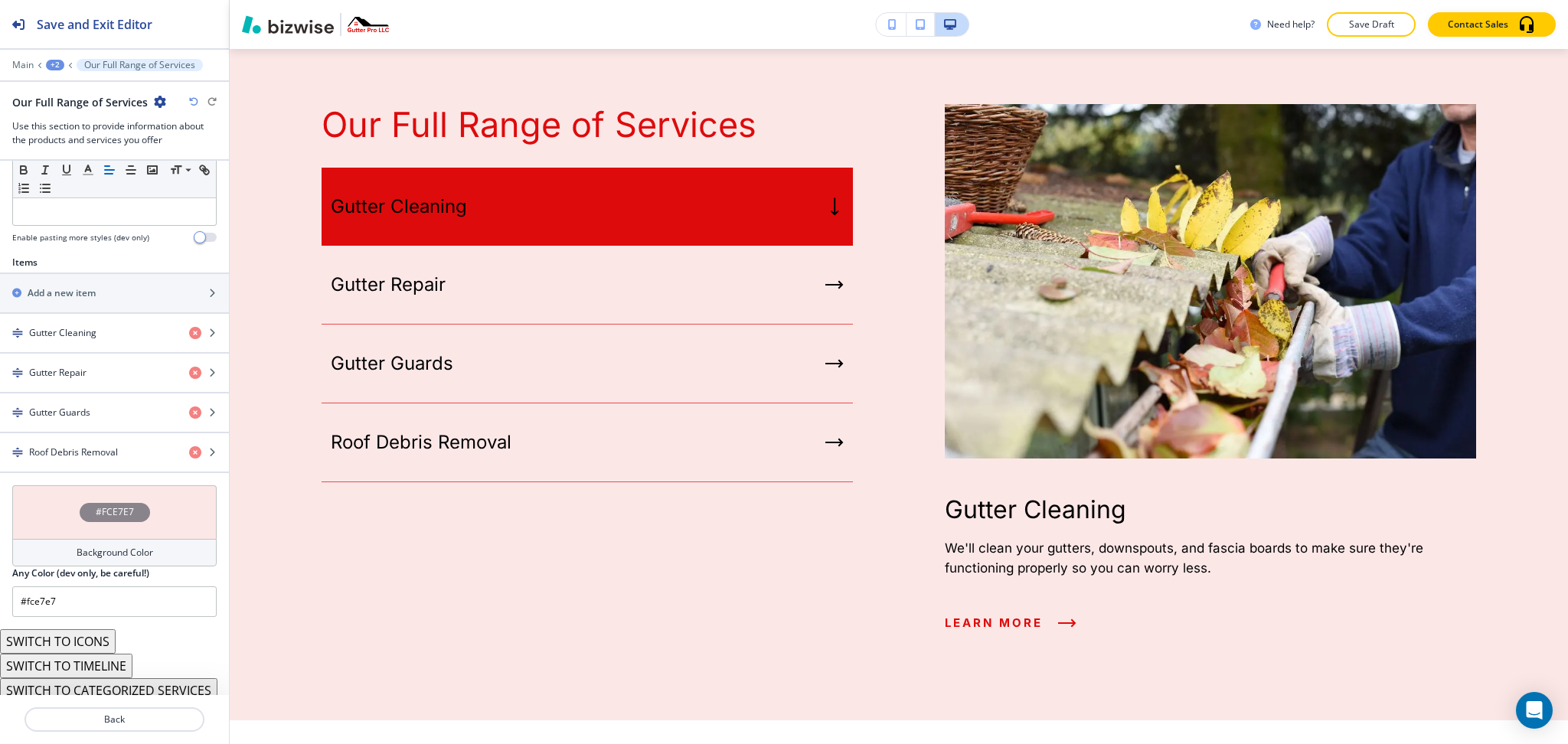
scroll to position [466, 0]
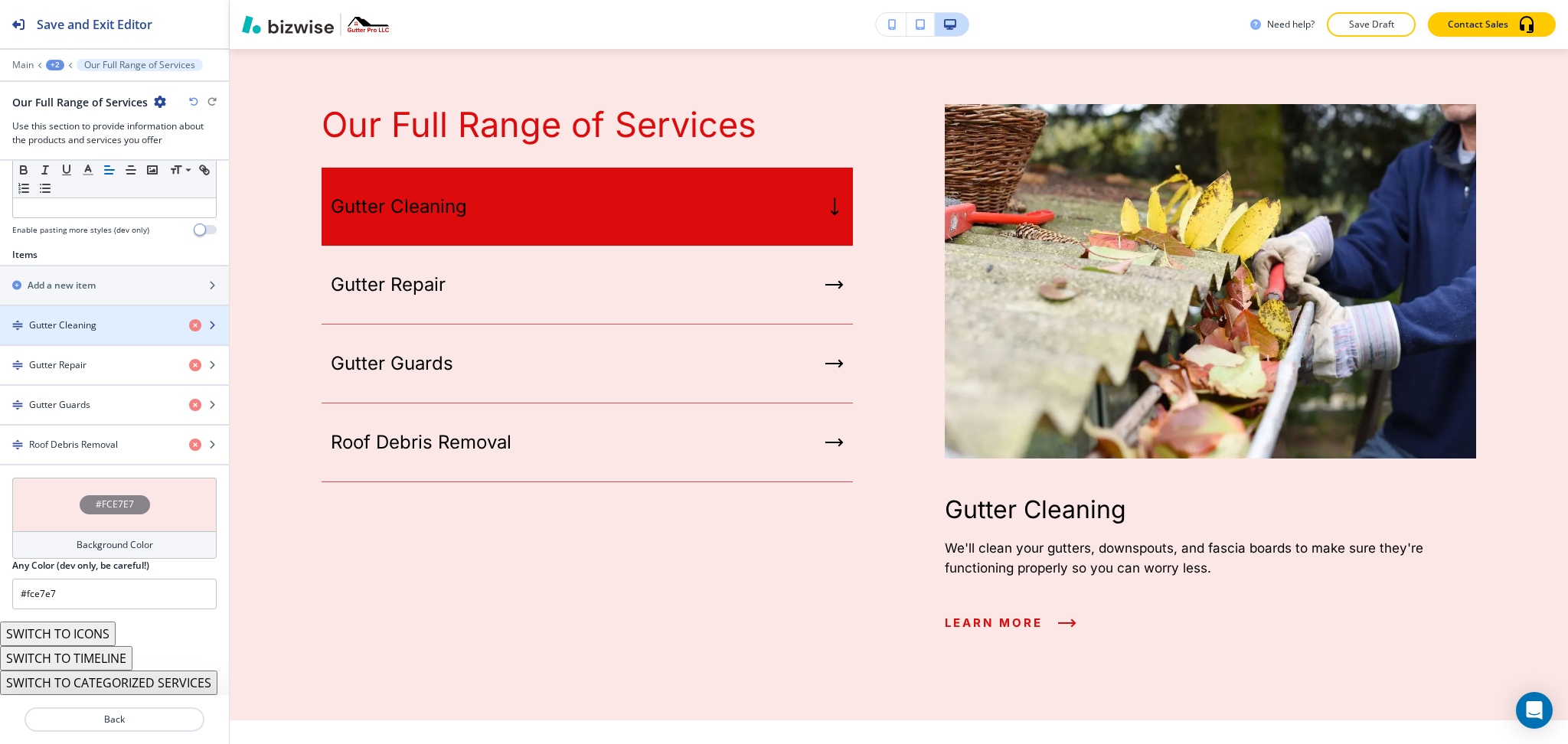
click at [77, 319] on h4 "Gutter Cleaning" at bounding box center [62, 325] width 67 height 14
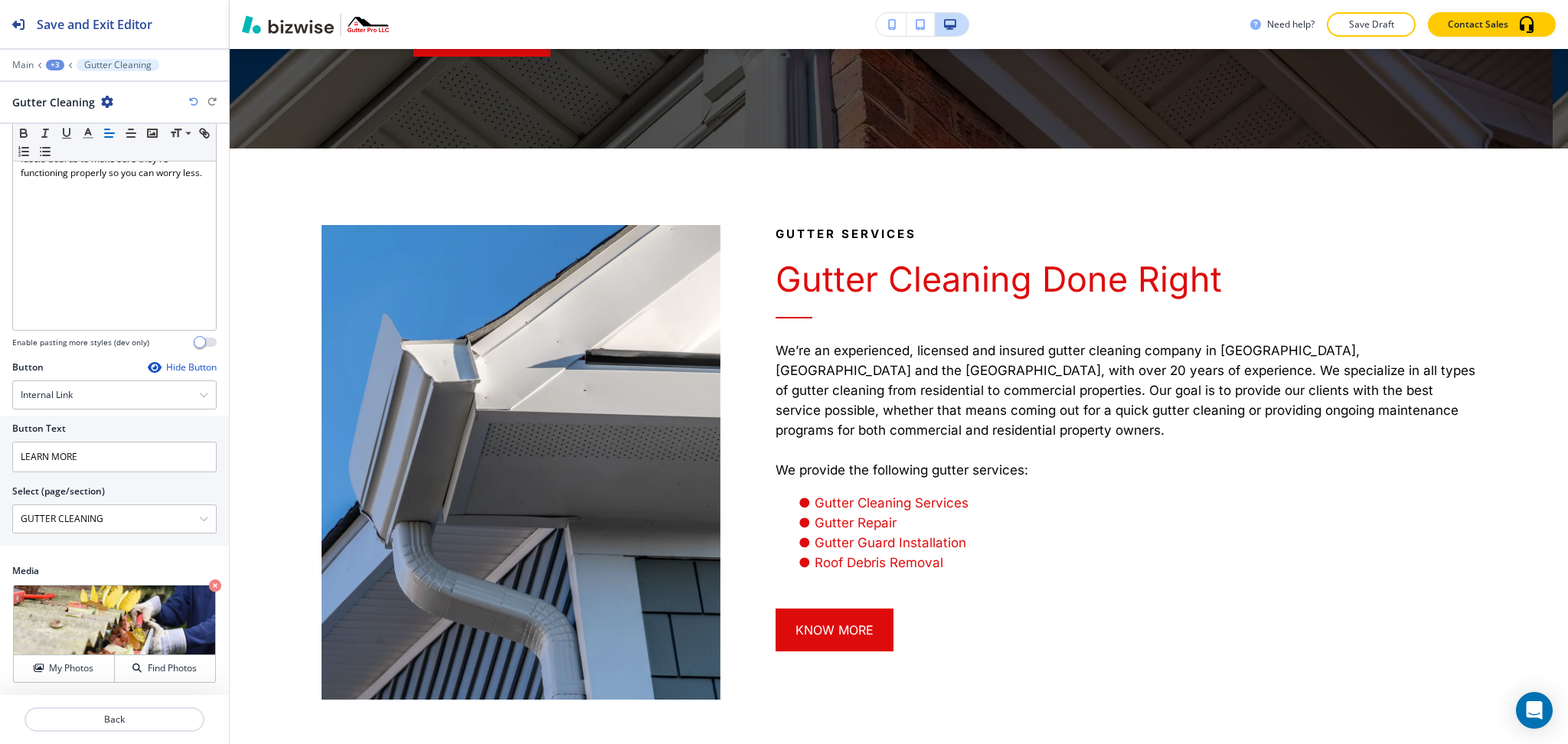
scroll to position [0, 0]
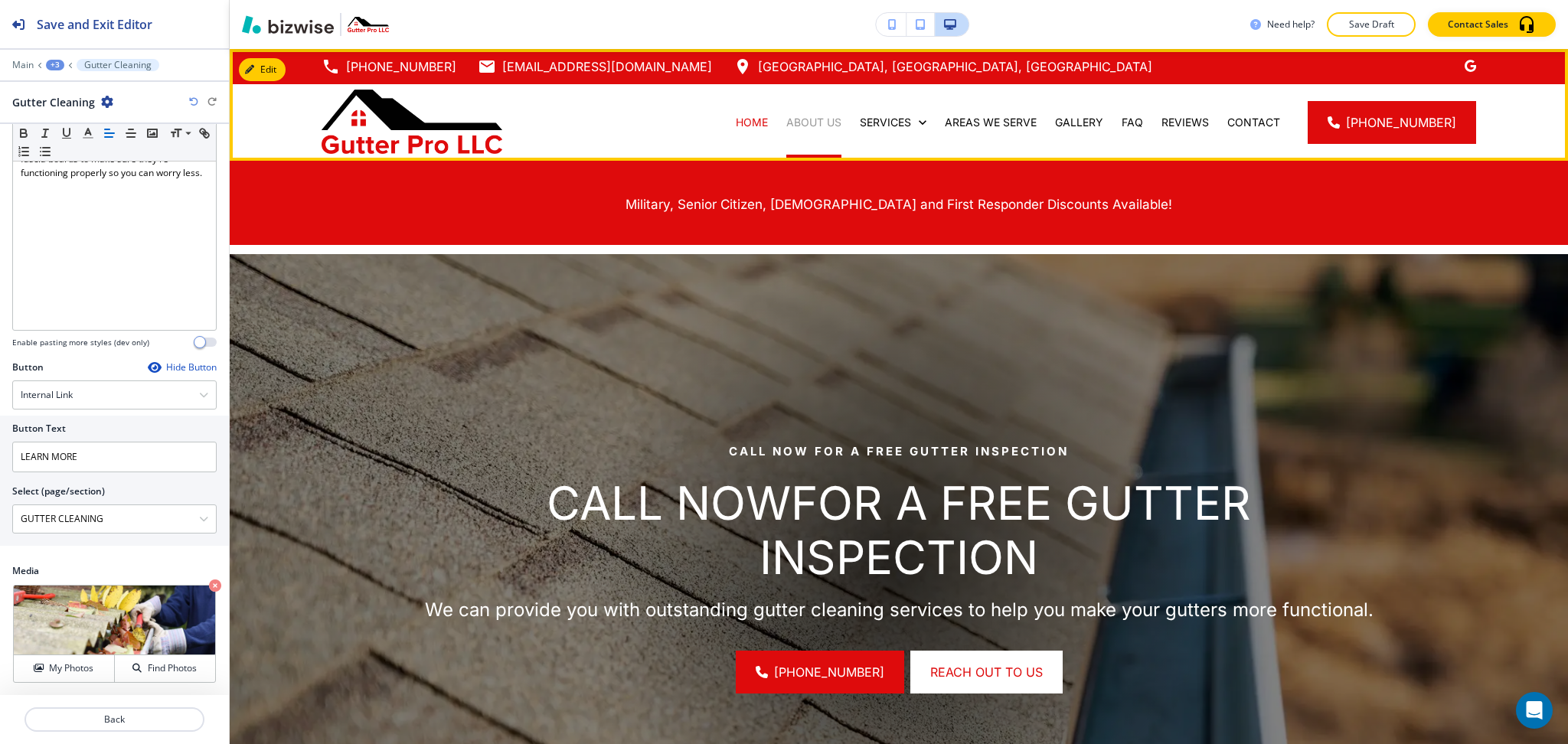
click at [805, 123] on p "ABOUT US" at bounding box center [814, 122] width 56 height 15
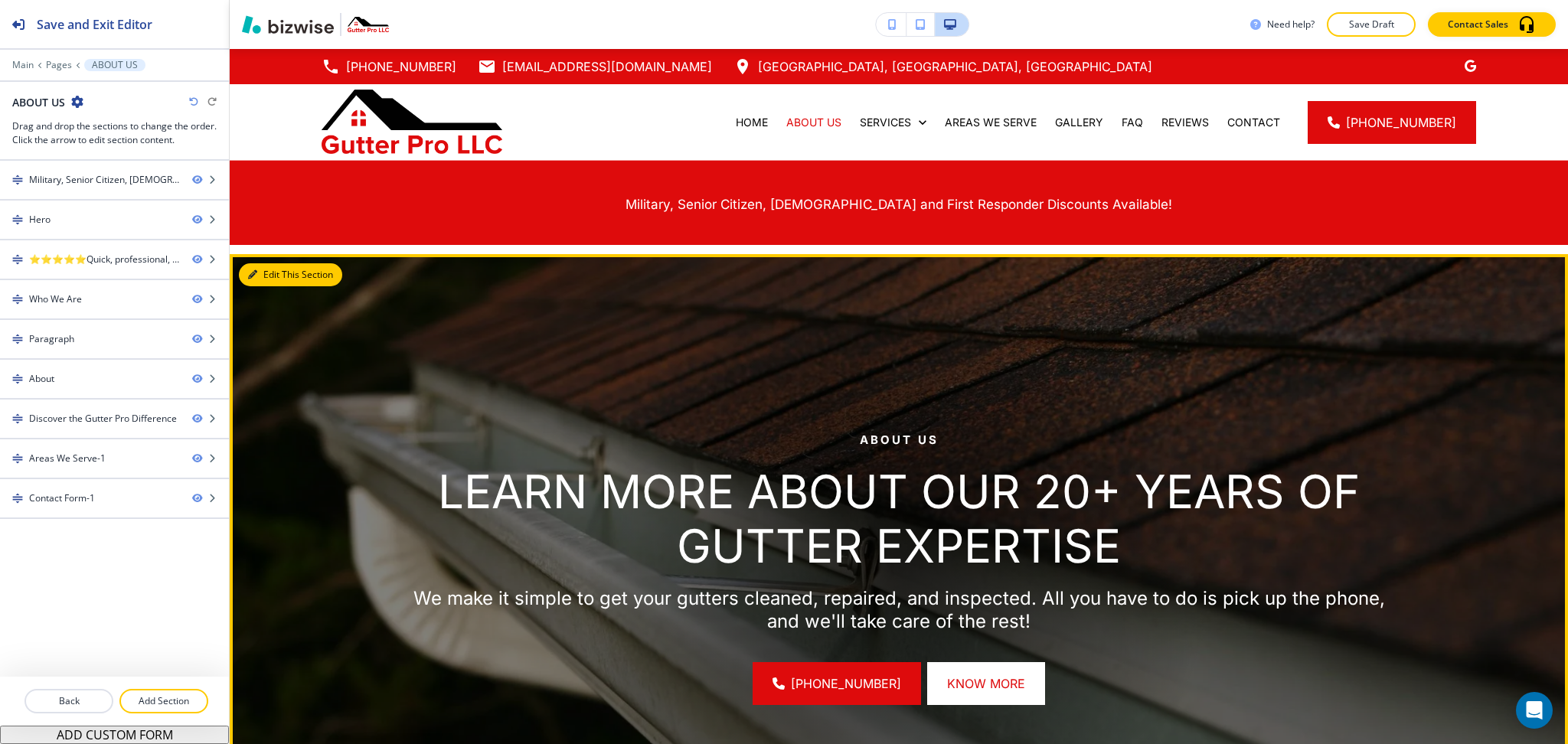
click at [264, 268] on button "Edit This Section" at bounding box center [290, 274] width 103 height 23
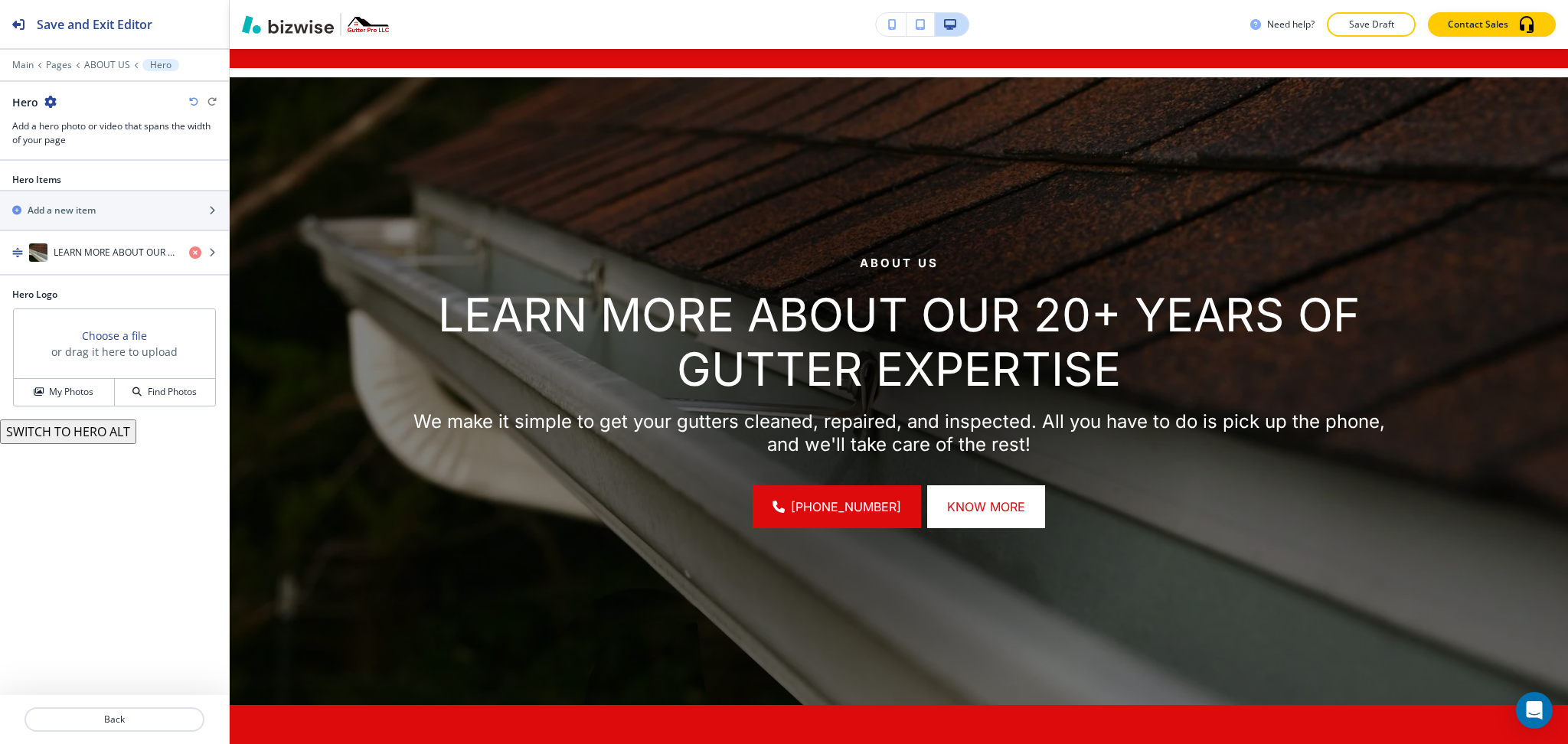
scroll to position [204, 0]
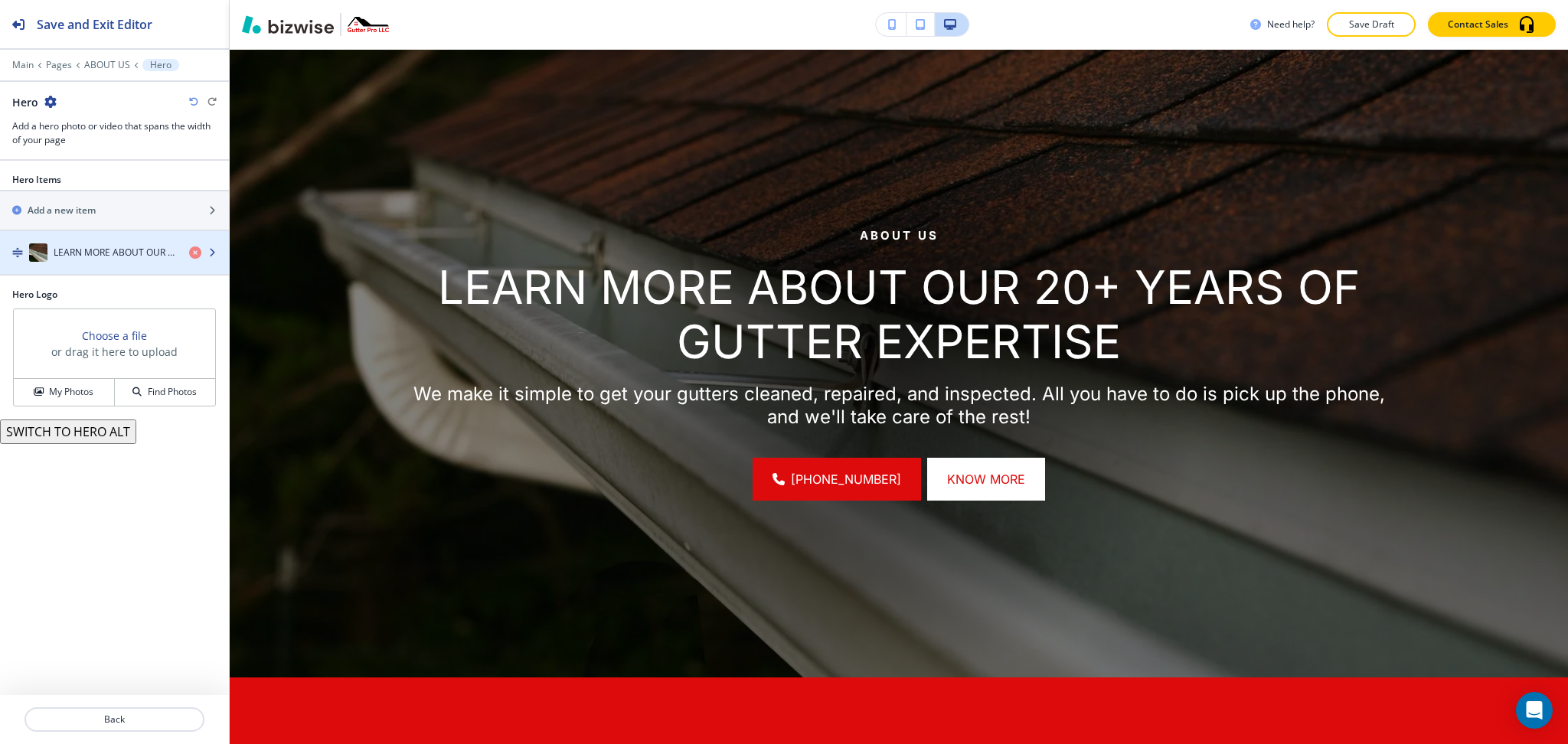
click at [92, 248] on h4 "LEARN MORE ABOUT OUR 20+ YEARS OF GUTTER EXPERTISE" at bounding box center [115, 253] width 123 height 14
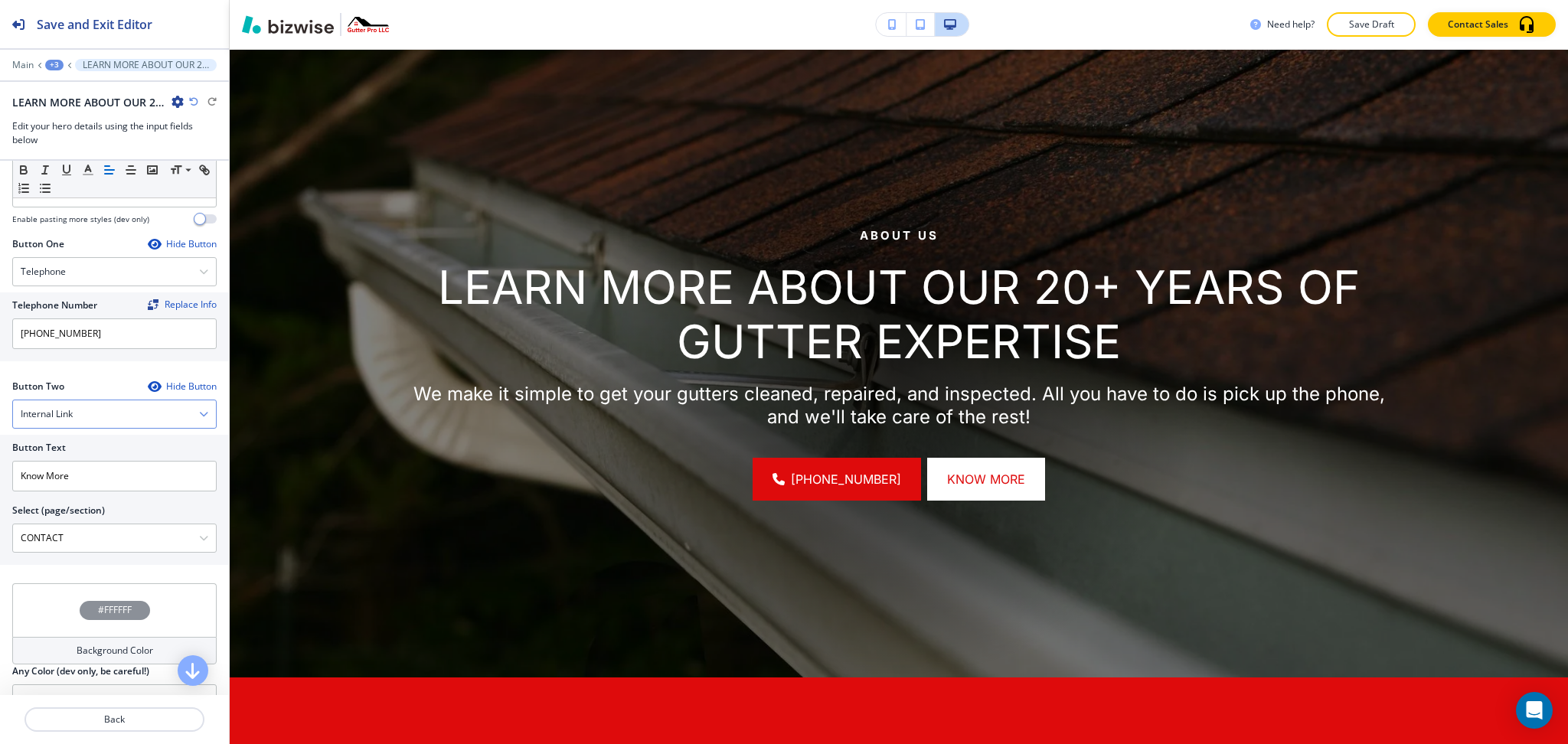
scroll to position [606, 0]
click at [84, 529] on \(page\/section\) "CONTACT" at bounding box center [106, 537] width 186 height 26
click at [63, 478] on input "Know More" at bounding box center [114, 476] width 204 height 31
type input "Contact Us"
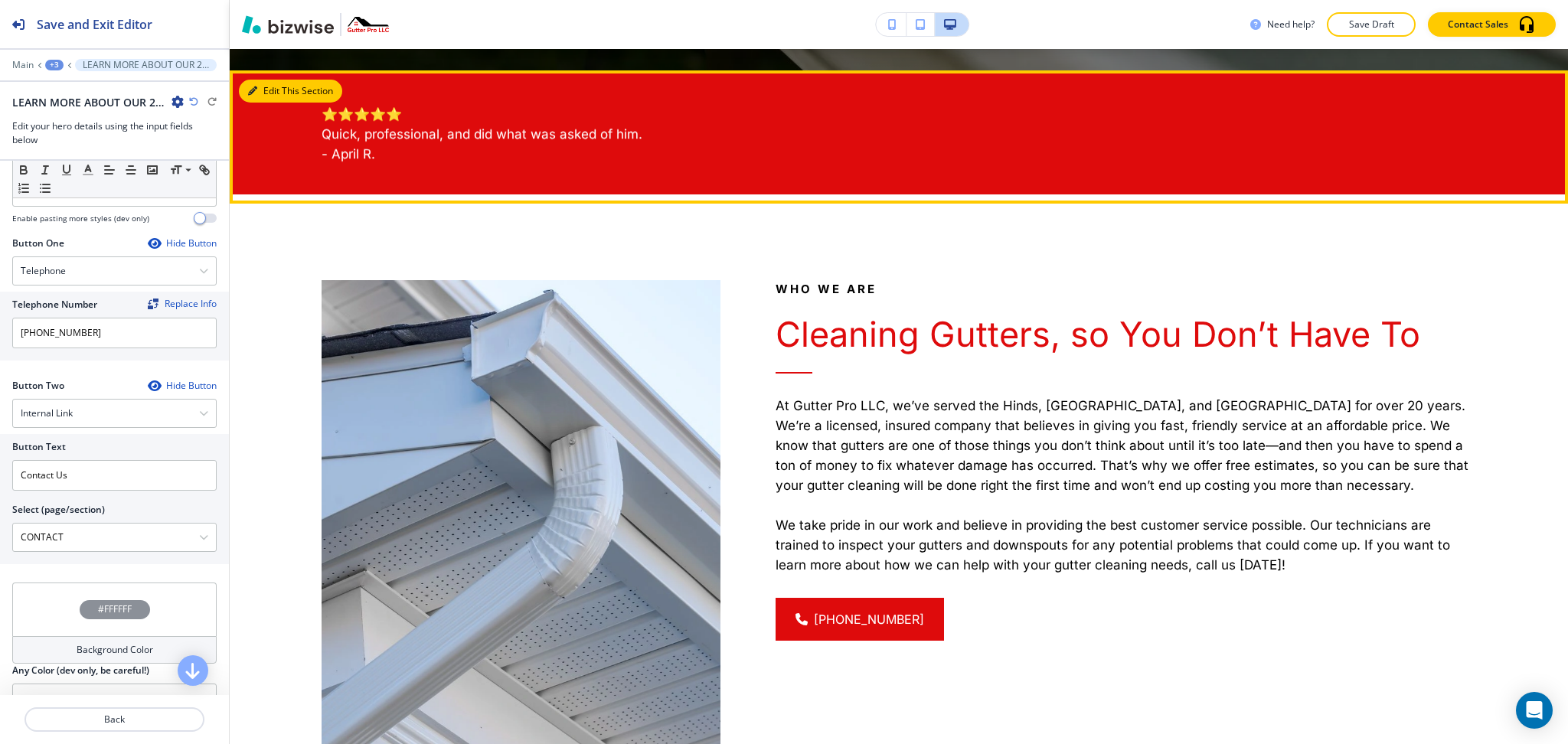
click at [276, 87] on button "Edit This Section" at bounding box center [290, 91] width 103 height 23
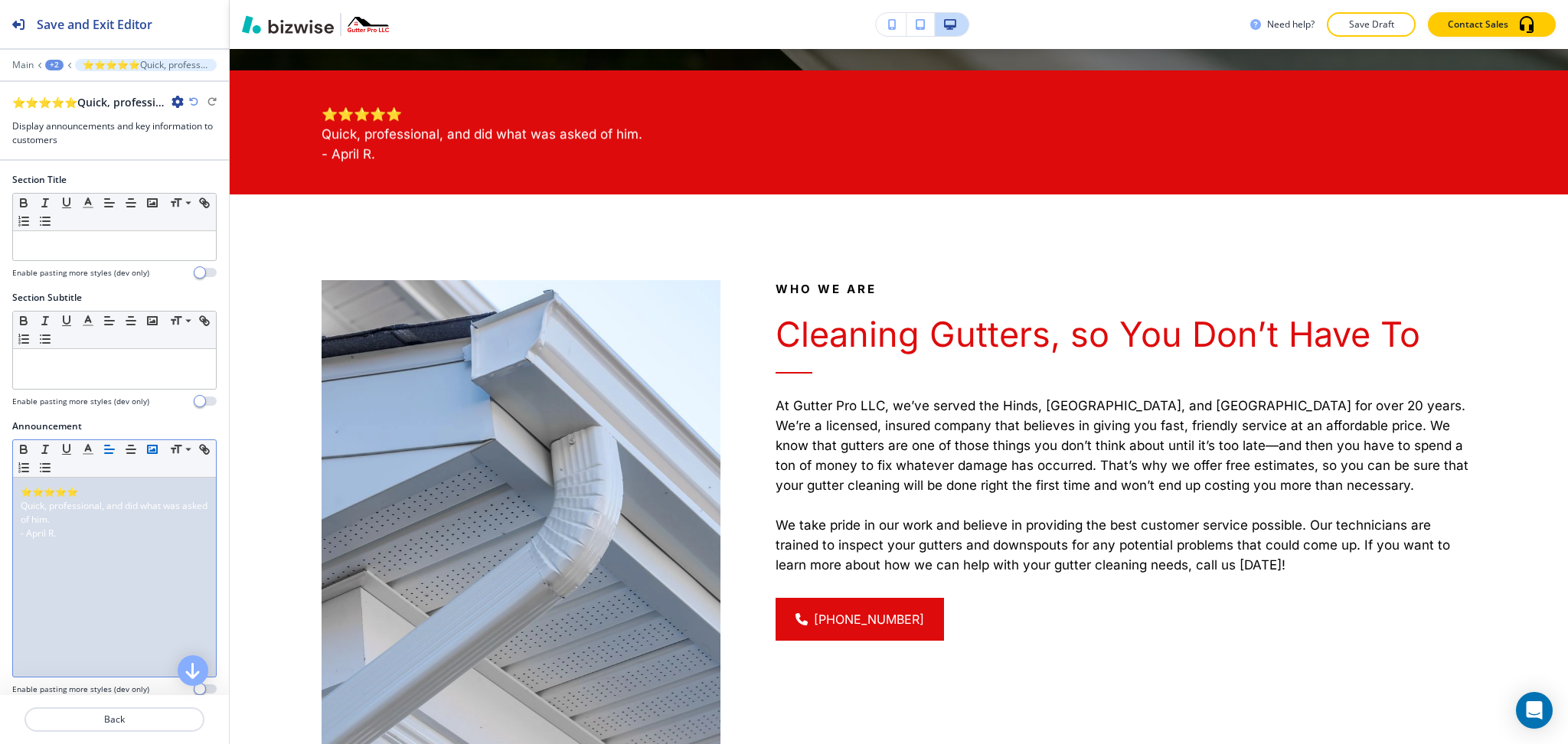
scroll to position [833, 0]
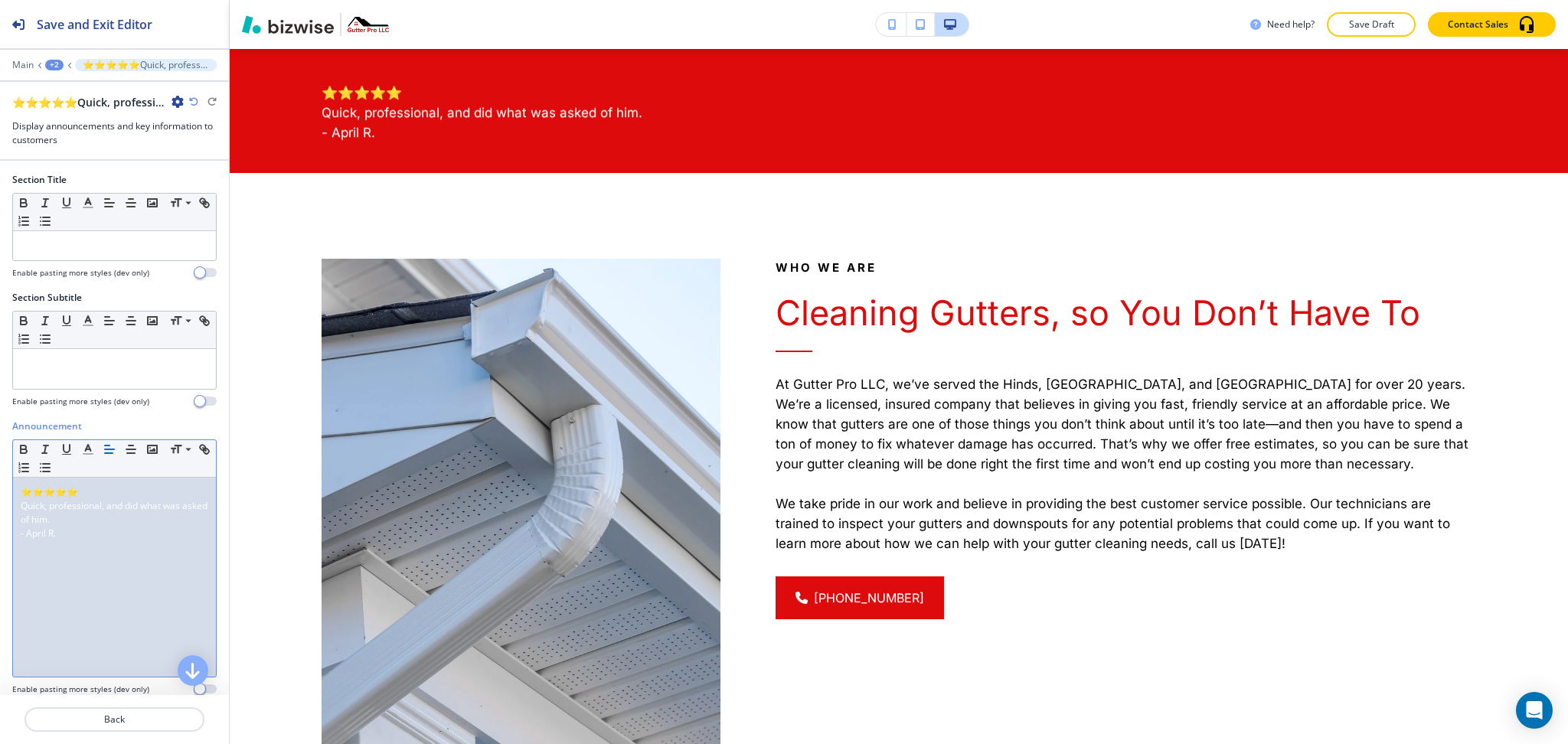
click at [126, 551] on div "⭐⭐⭐⭐⭐ Quick, professional, and did what was asked of him. - April R." at bounding box center [114, 577] width 203 height 199
click at [130, 452] on icon "button" at bounding box center [131, 449] width 14 height 14
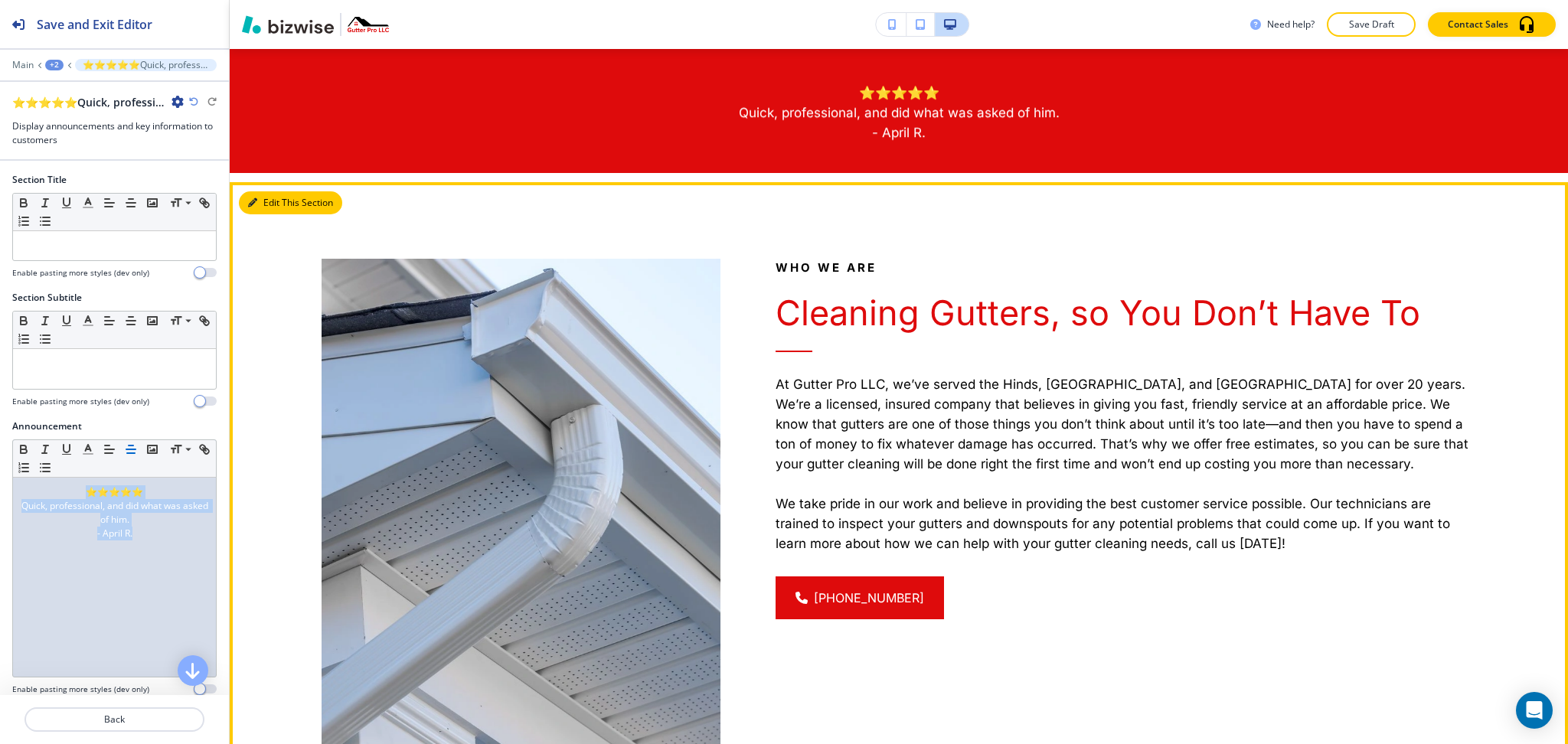
click at [260, 206] on button "Edit This Section" at bounding box center [290, 202] width 103 height 23
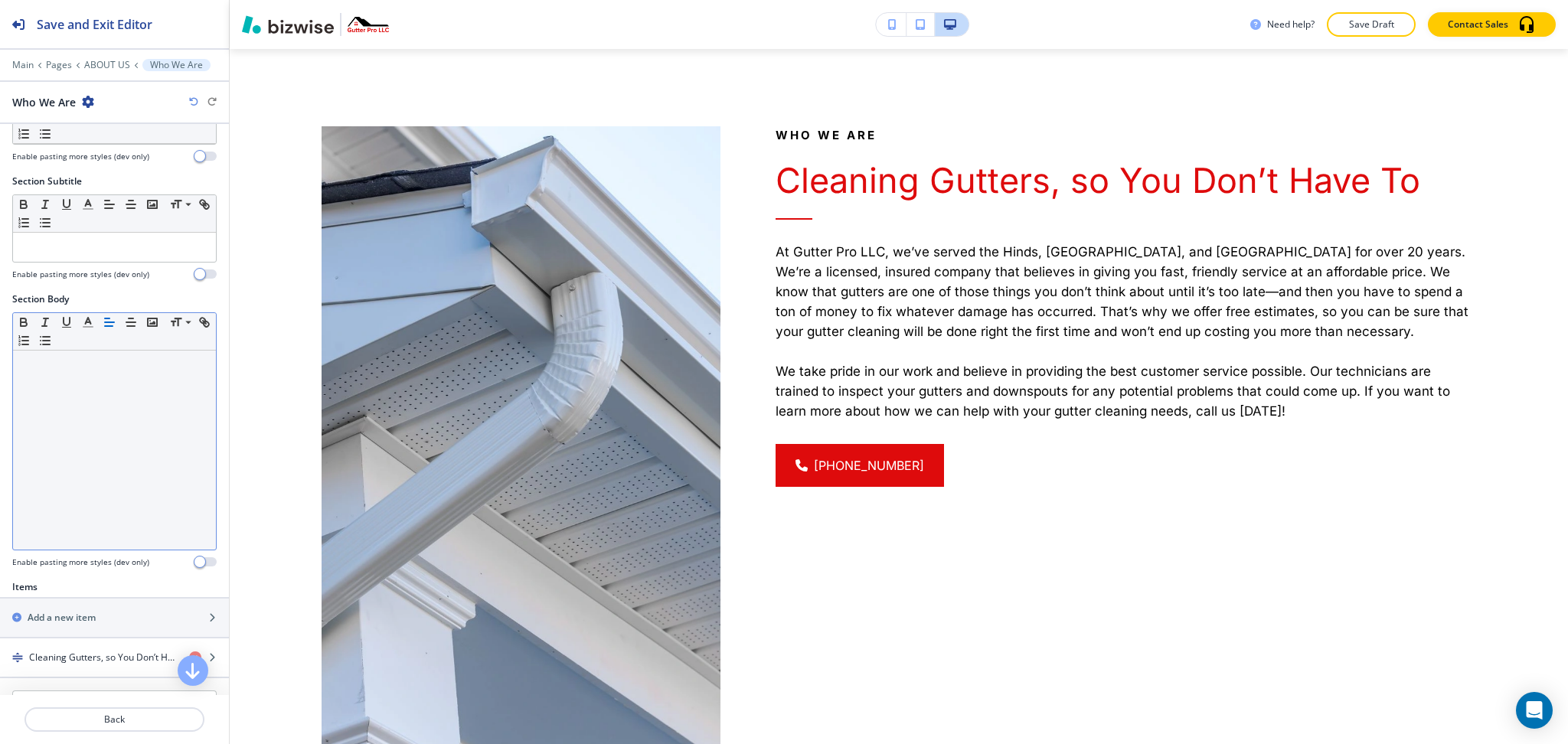
scroll to position [308, 0]
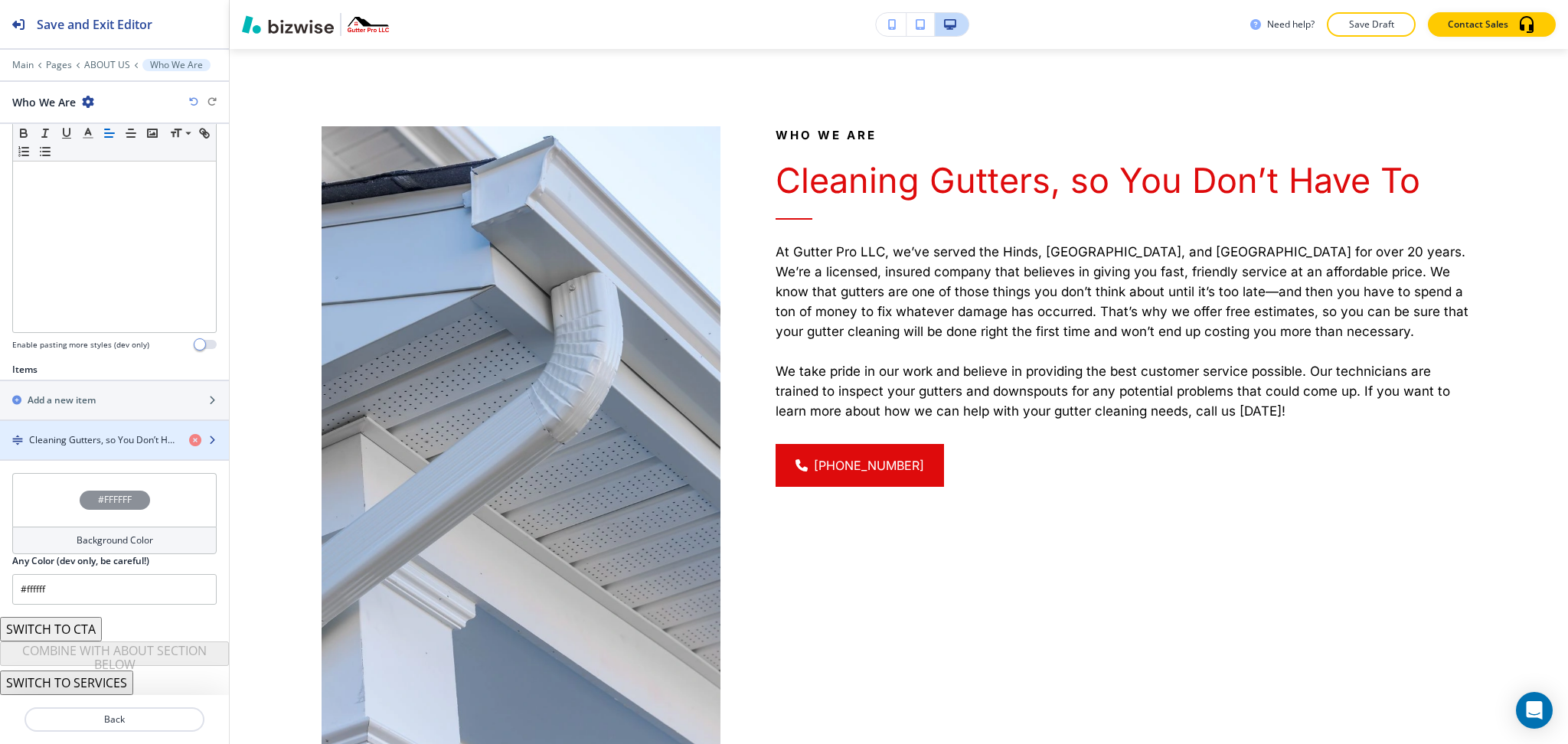
click at [92, 439] on h4 "Cleaning Gutters, so You Don’t Have To" at bounding box center [102, 440] width 148 height 14
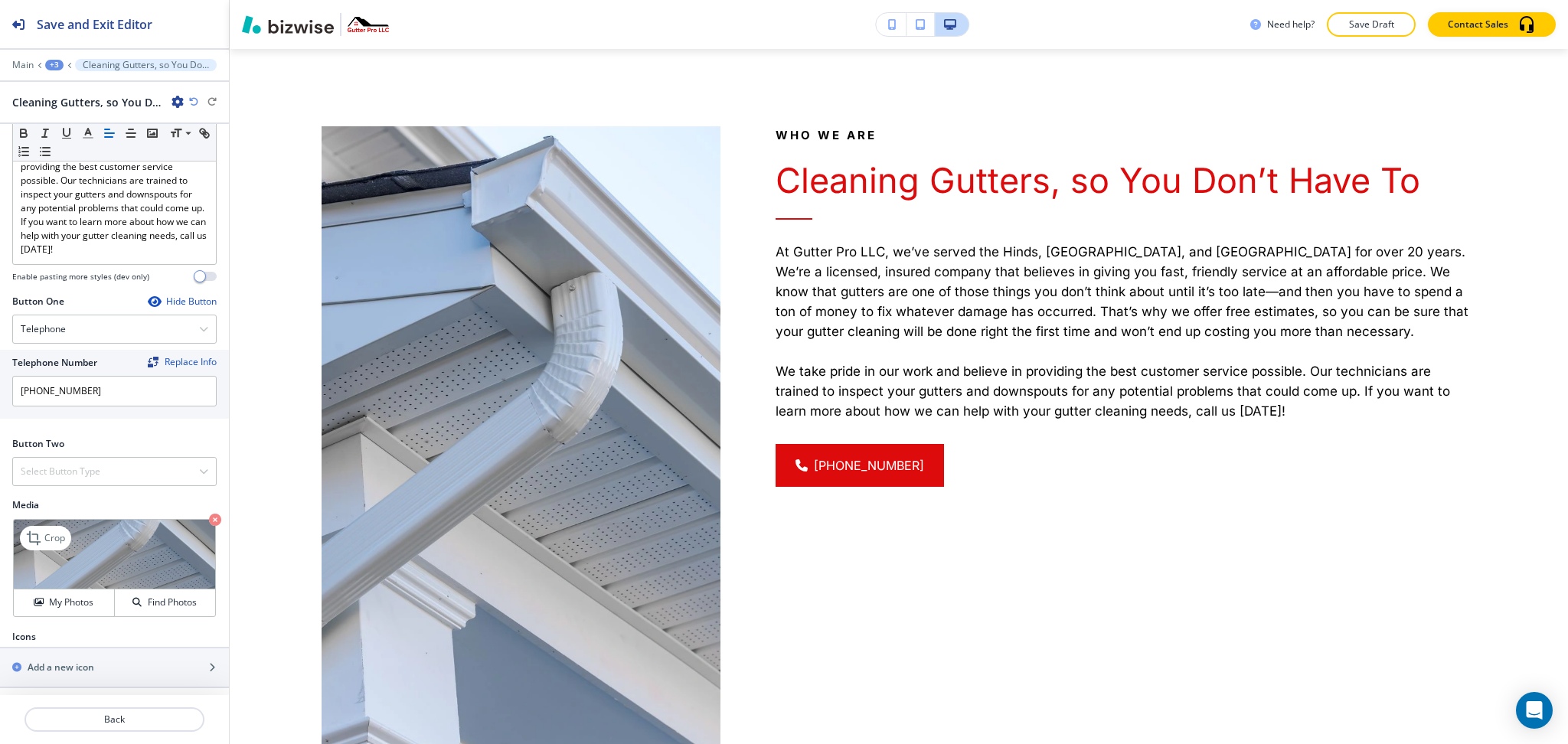
scroll to position [510, 0]
click at [46, 536] on p "Crop" at bounding box center [55, 537] width 20 height 14
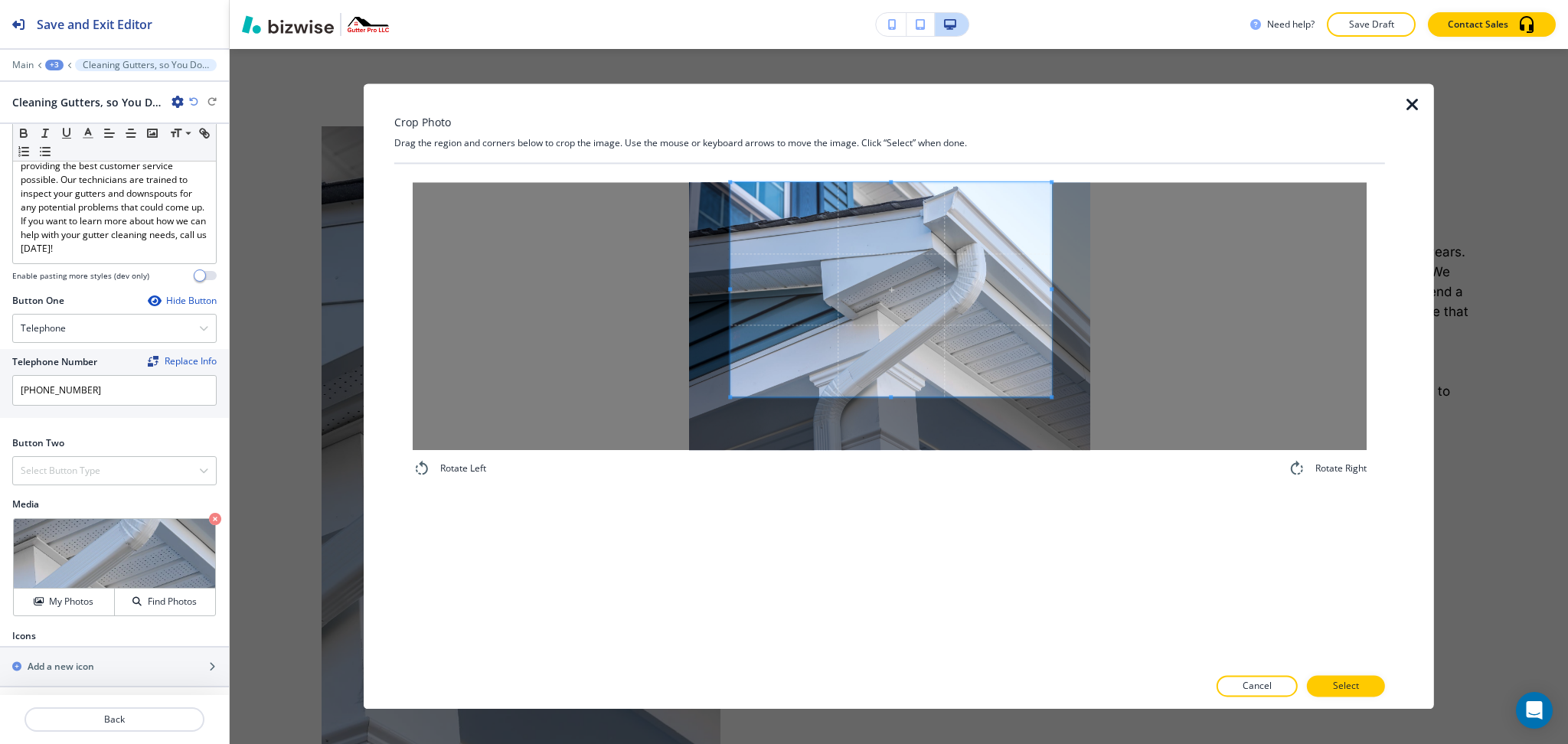
click at [891, 271] on span at bounding box center [891, 289] width 321 height 214
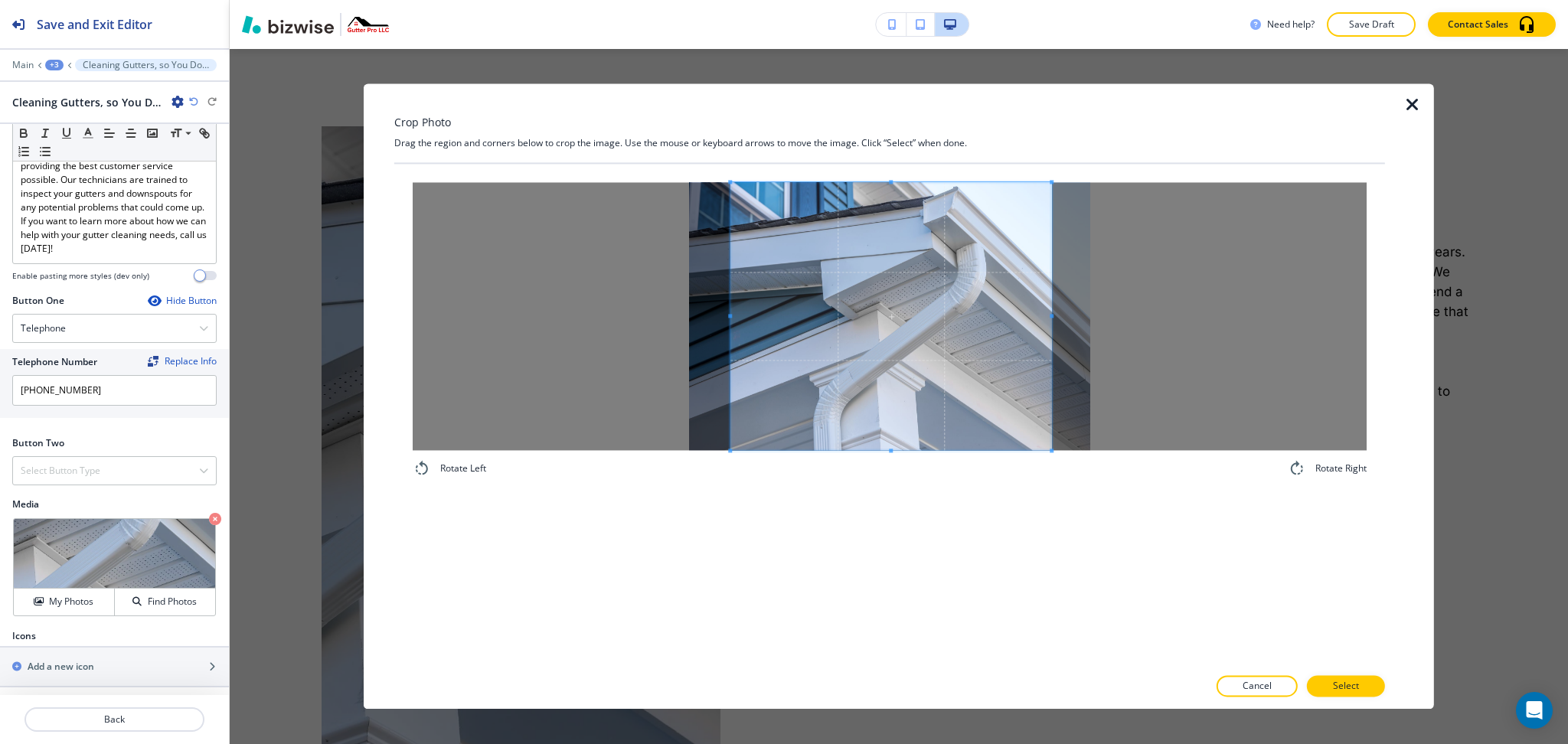
click at [908, 569] on div "Rotate Left Rotate Right" at bounding box center [890, 415] width 991 height 502
click at [1054, 313] on div at bounding box center [889, 316] width 954 height 268
click at [1016, 302] on span at bounding box center [1018, 316] width 3 height 268
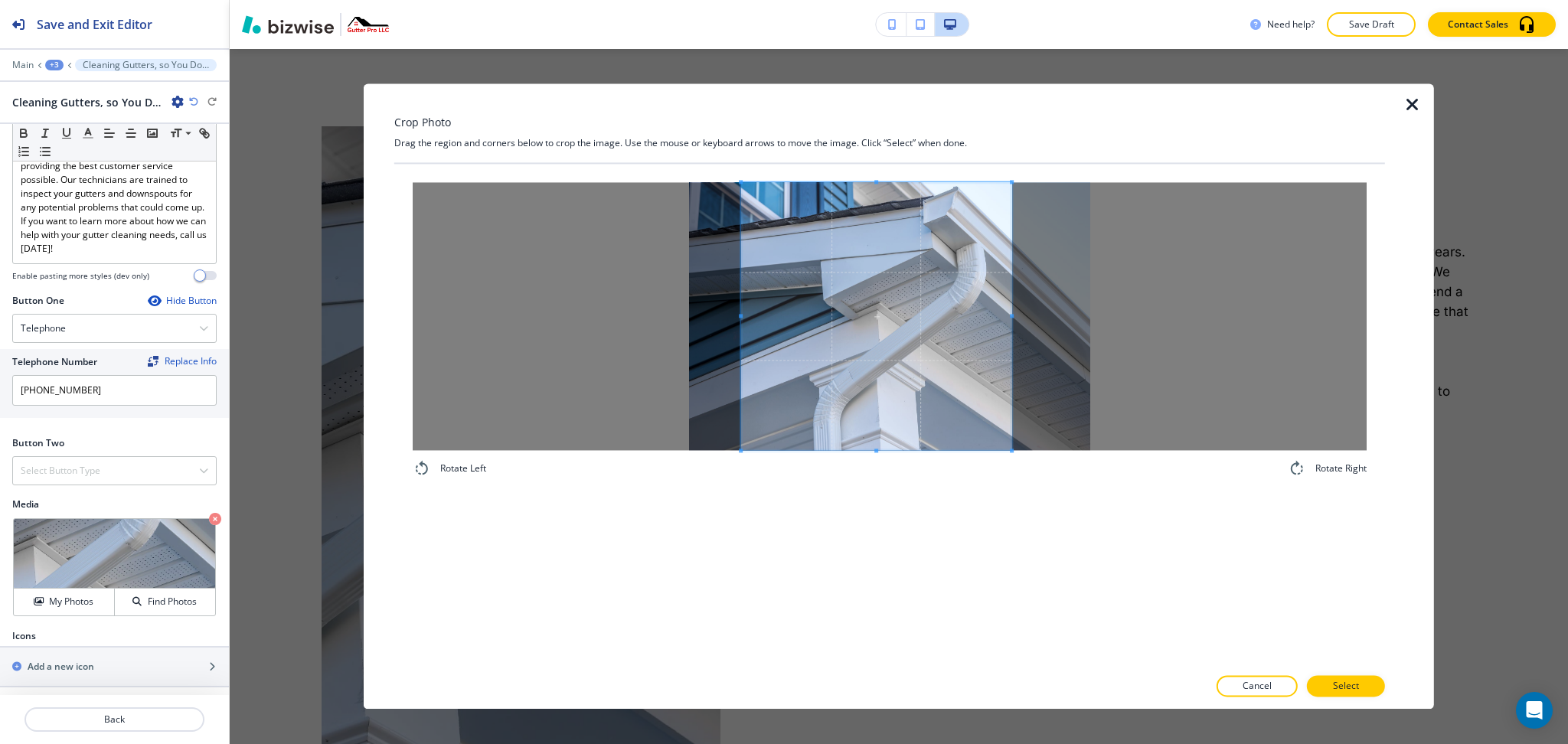
click at [972, 319] on span at bounding box center [876, 316] width 270 height 268
click at [1354, 680] on p "Select" at bounding box center [1346, 687] width 26 height 14
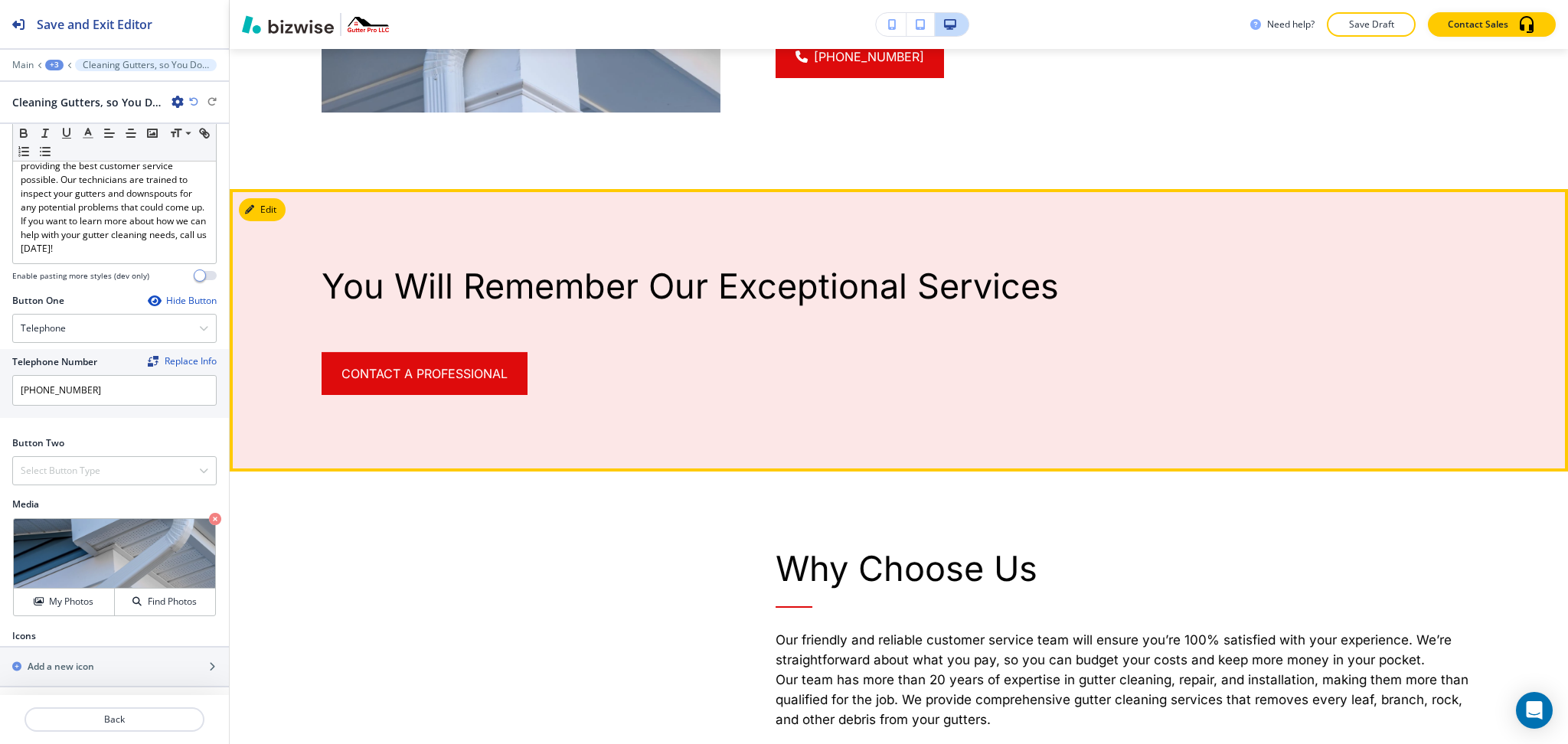
scroll to position [1373, 0]
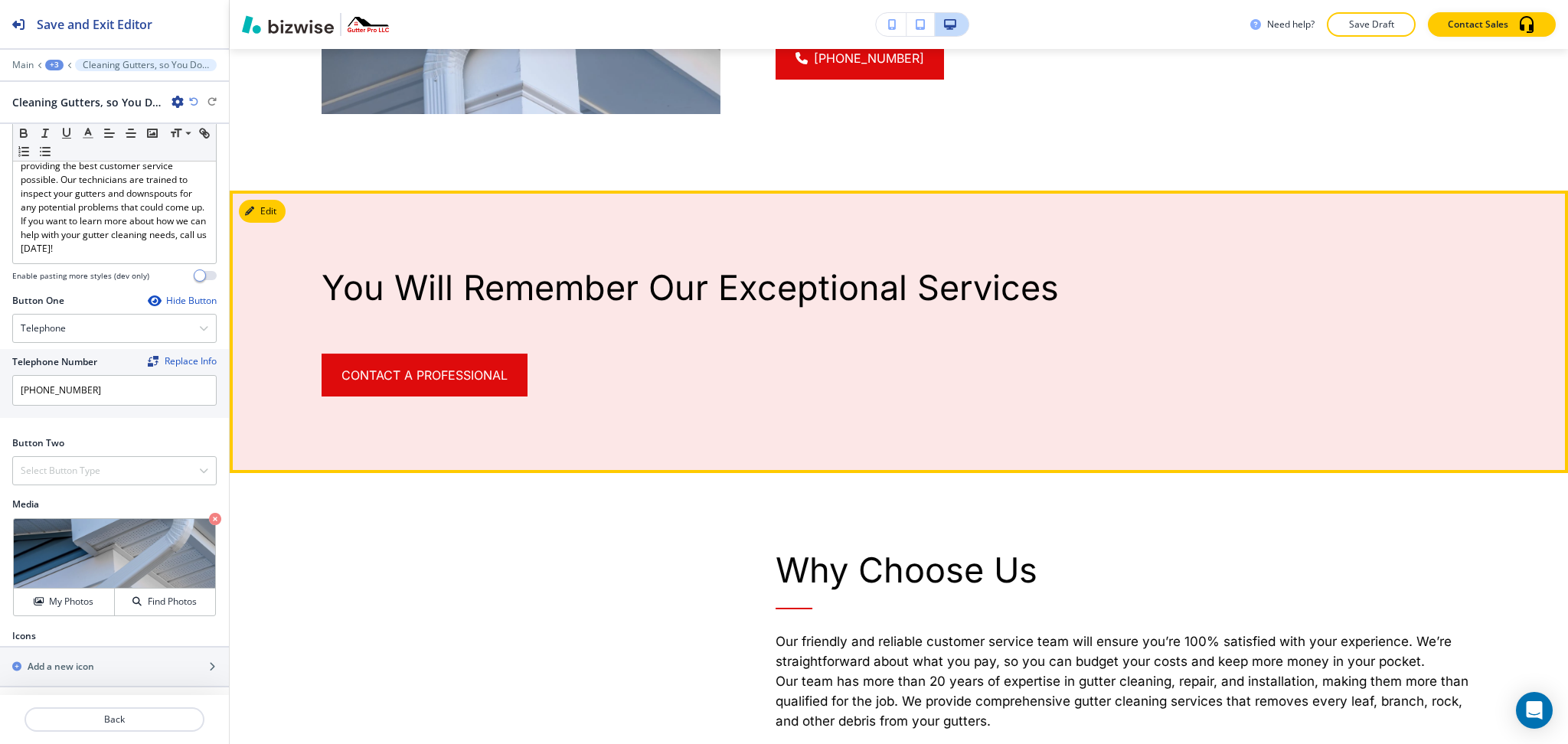
click at [828, 291] on p "You Will Remember Our Exceptional Services" at bounding box center [899, 288] width 1155 height 41
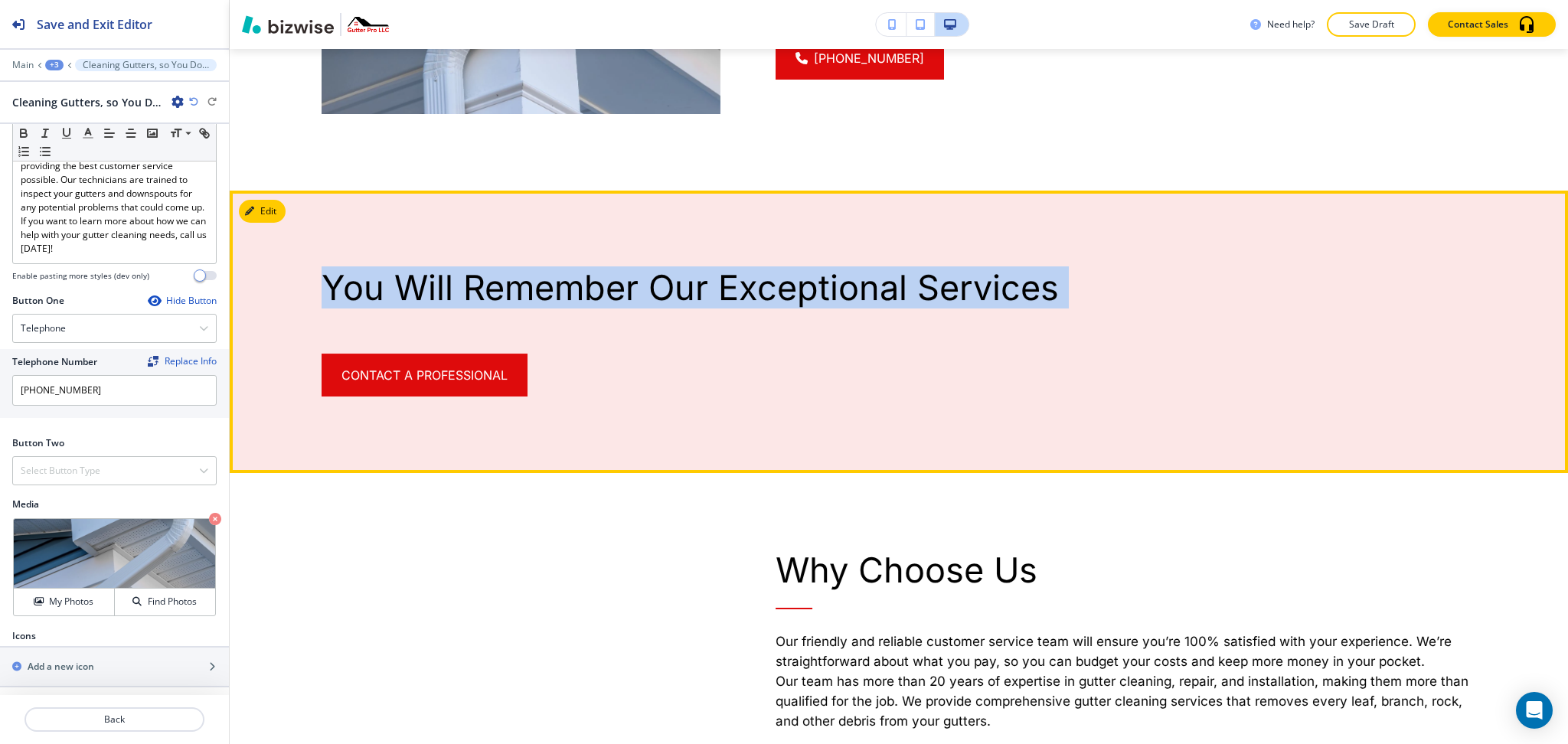
click at [828, 291] on p "You Will Remember Our Exceptional Services" at bounding box center [899, 288] width 1155 height 41
copy div "You Will Remember Our Exceptional Services CONTACT A PROFESSIONAL"
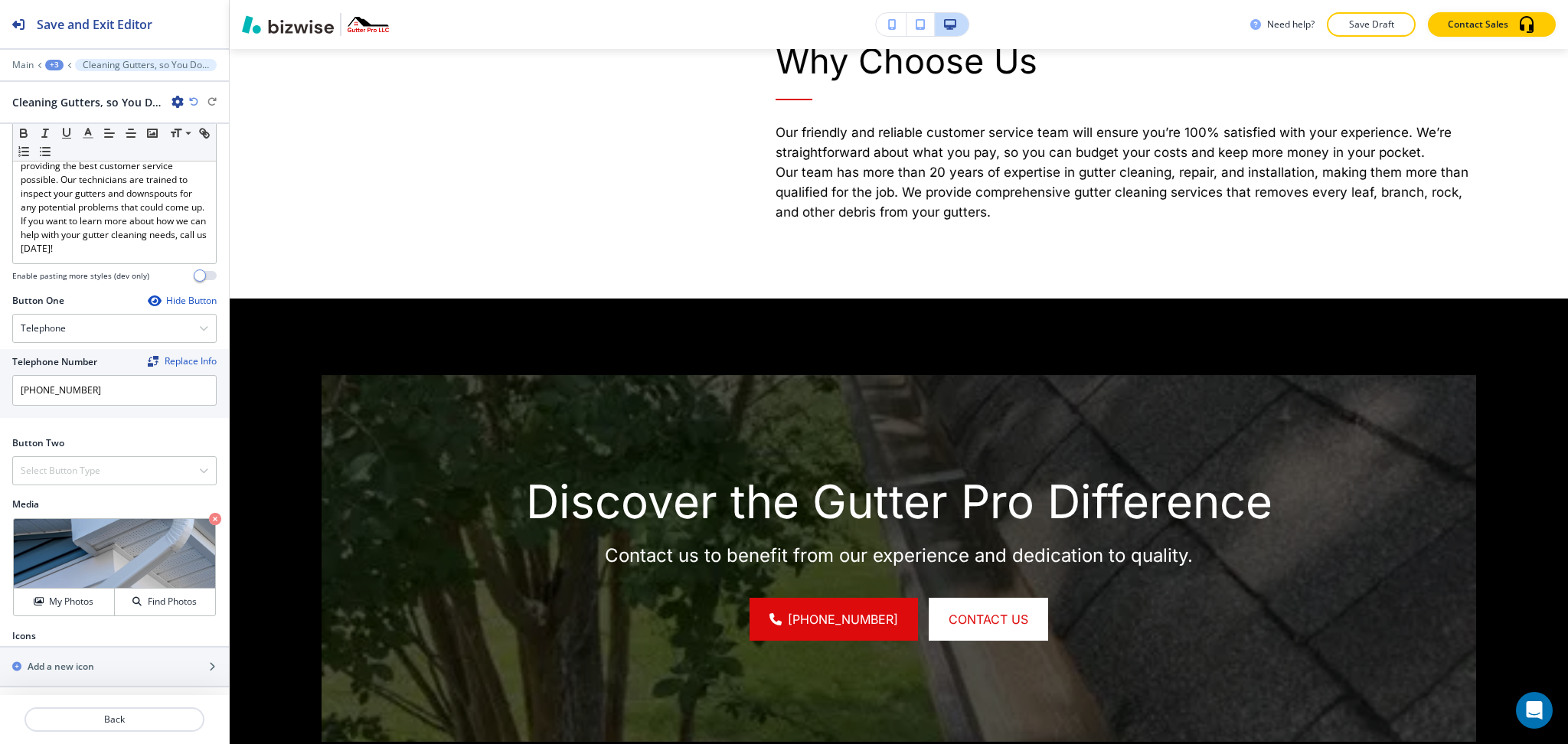
click at [0, 0] on button "Edit" at bounding box center [0, 0] width 0 height 0
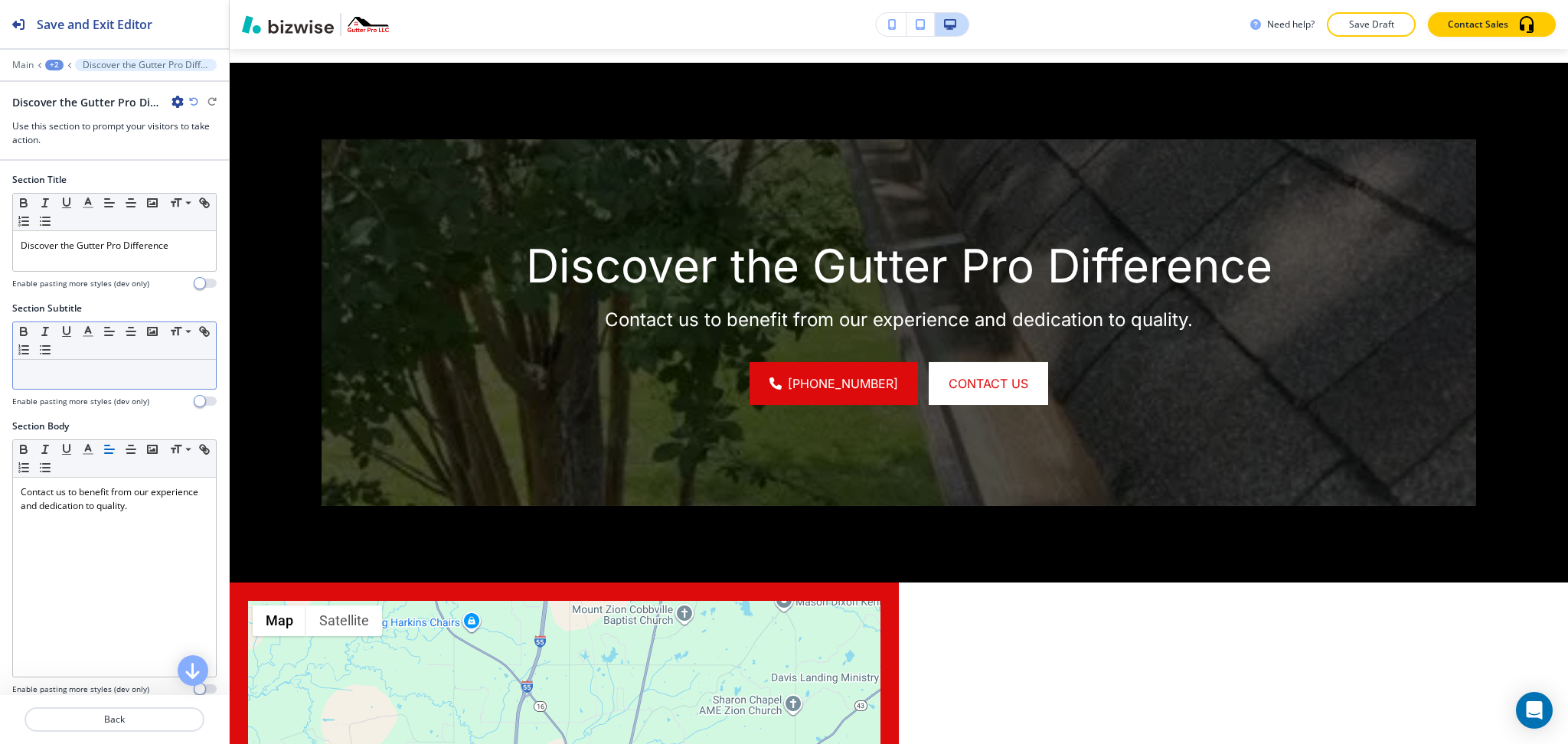
scroll to position [2247, 0]
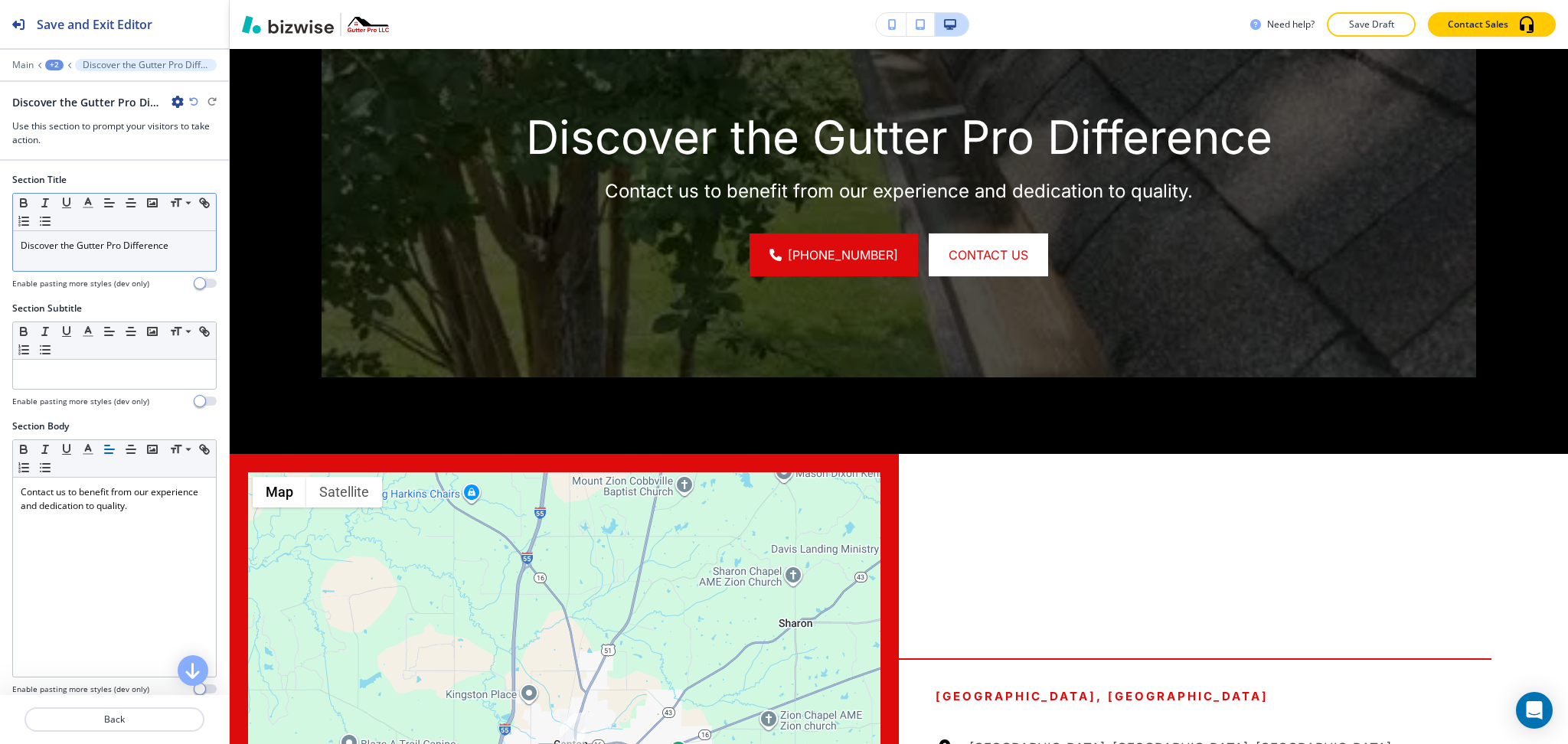
click at [117, 241] on p "Discover the Gutter Pro Difference" at bounding box center [114, 246] width 188 height 14
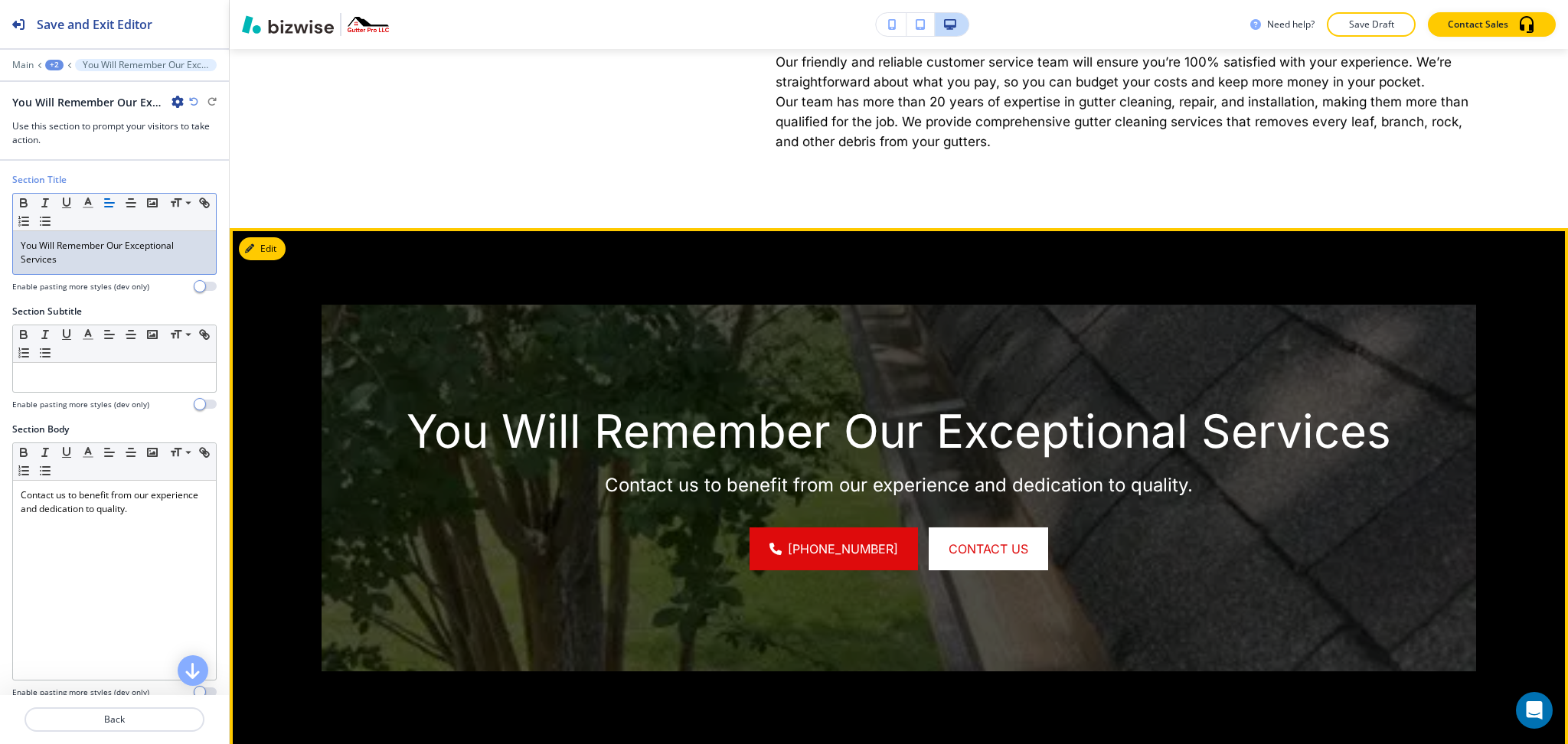
scroll to position [1957, 0]
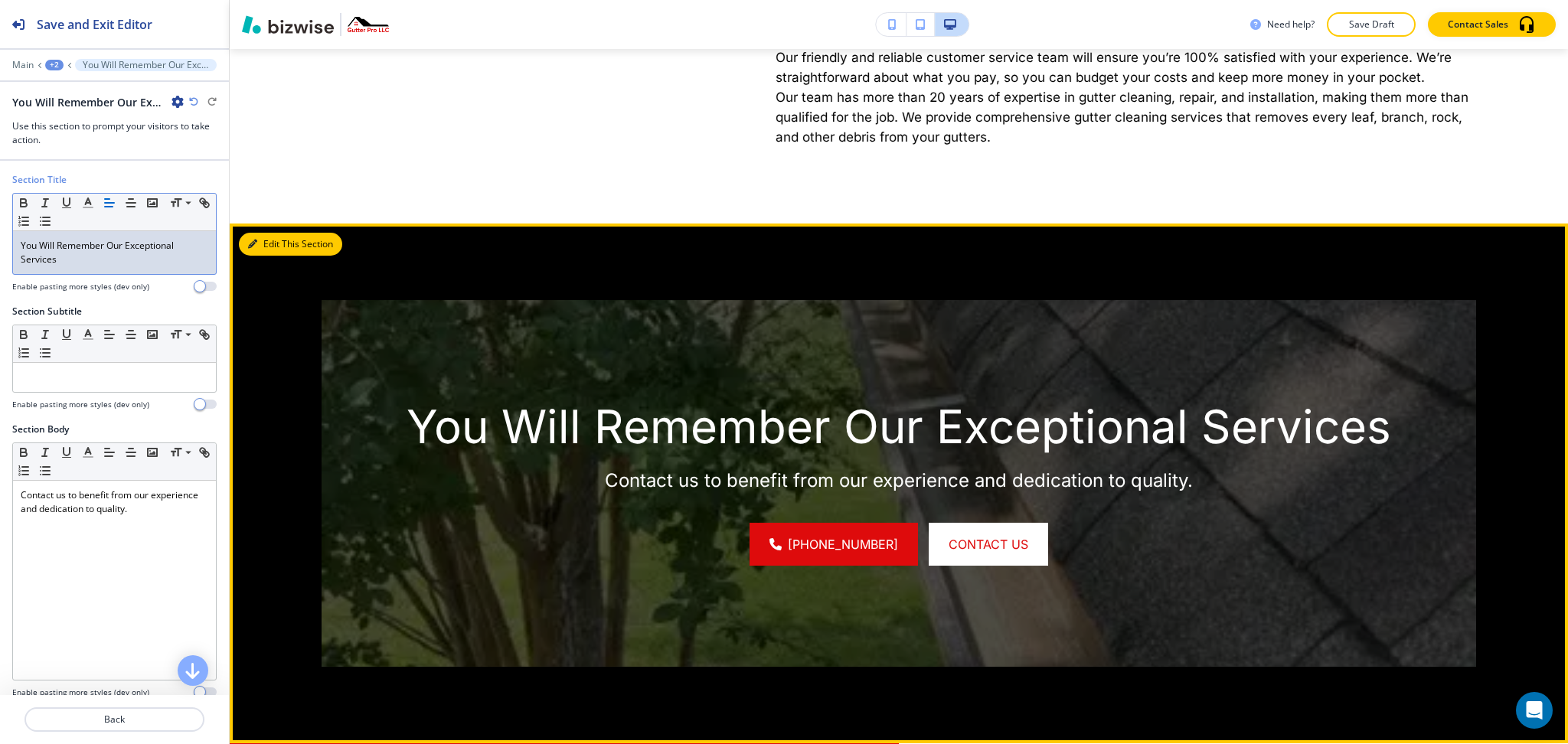
click at [270, 255] on button "Edit This Section" at bounding box center [290, 244] width 103 height 23
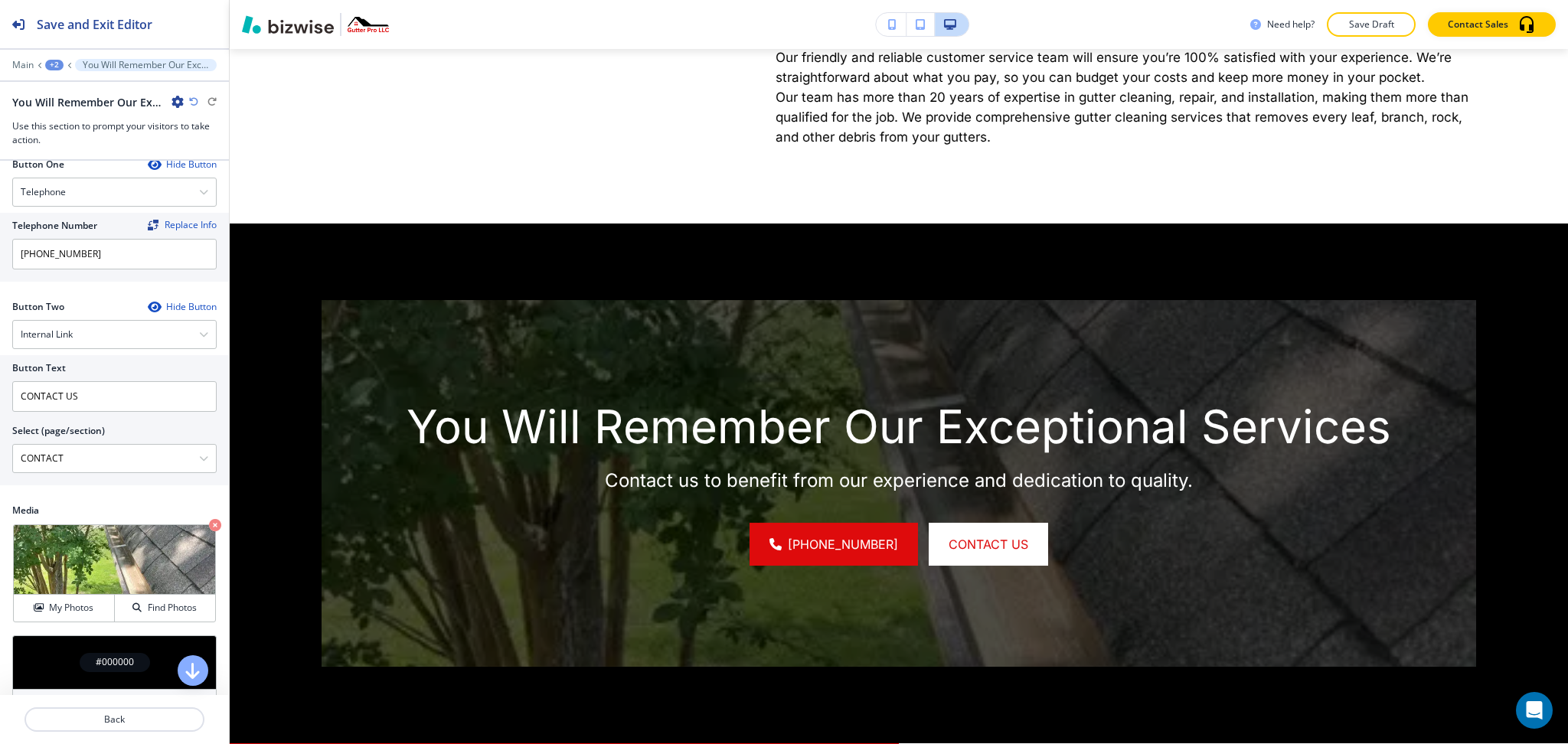
scroll to position [687, 0]
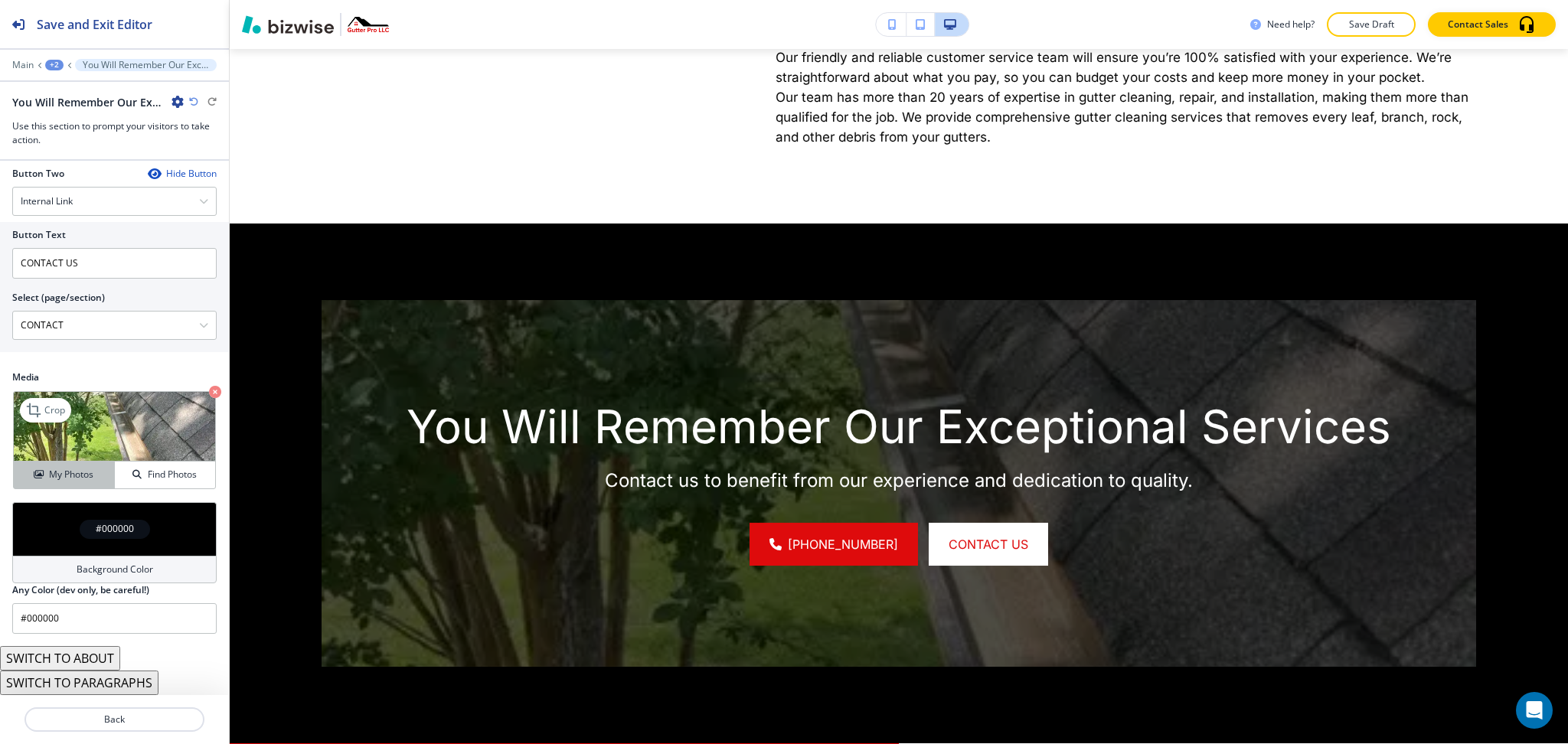
click at [34, 472] on icon "button" at bounding box center [38, 474] width 9 height 9
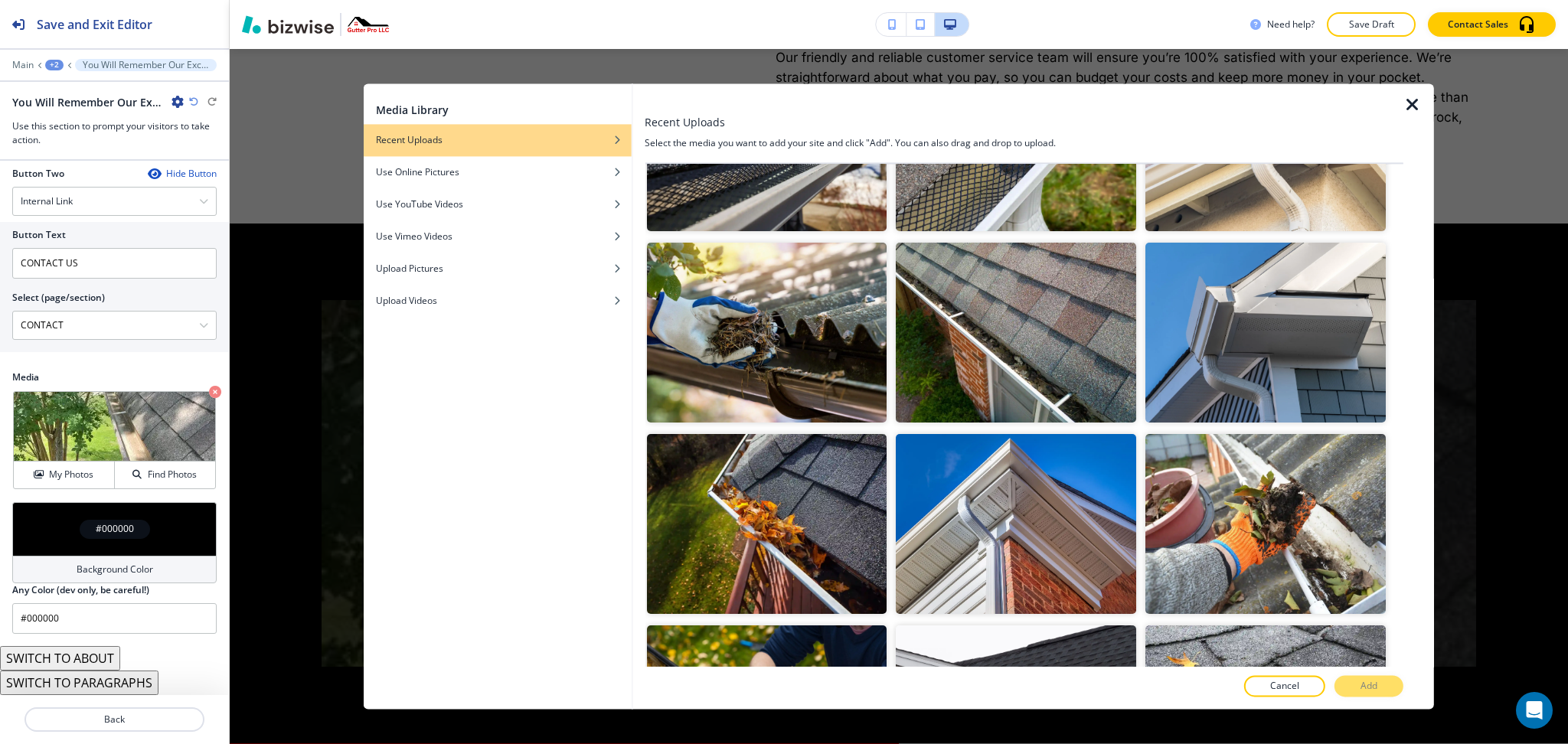
scroll to position [1487, 0]
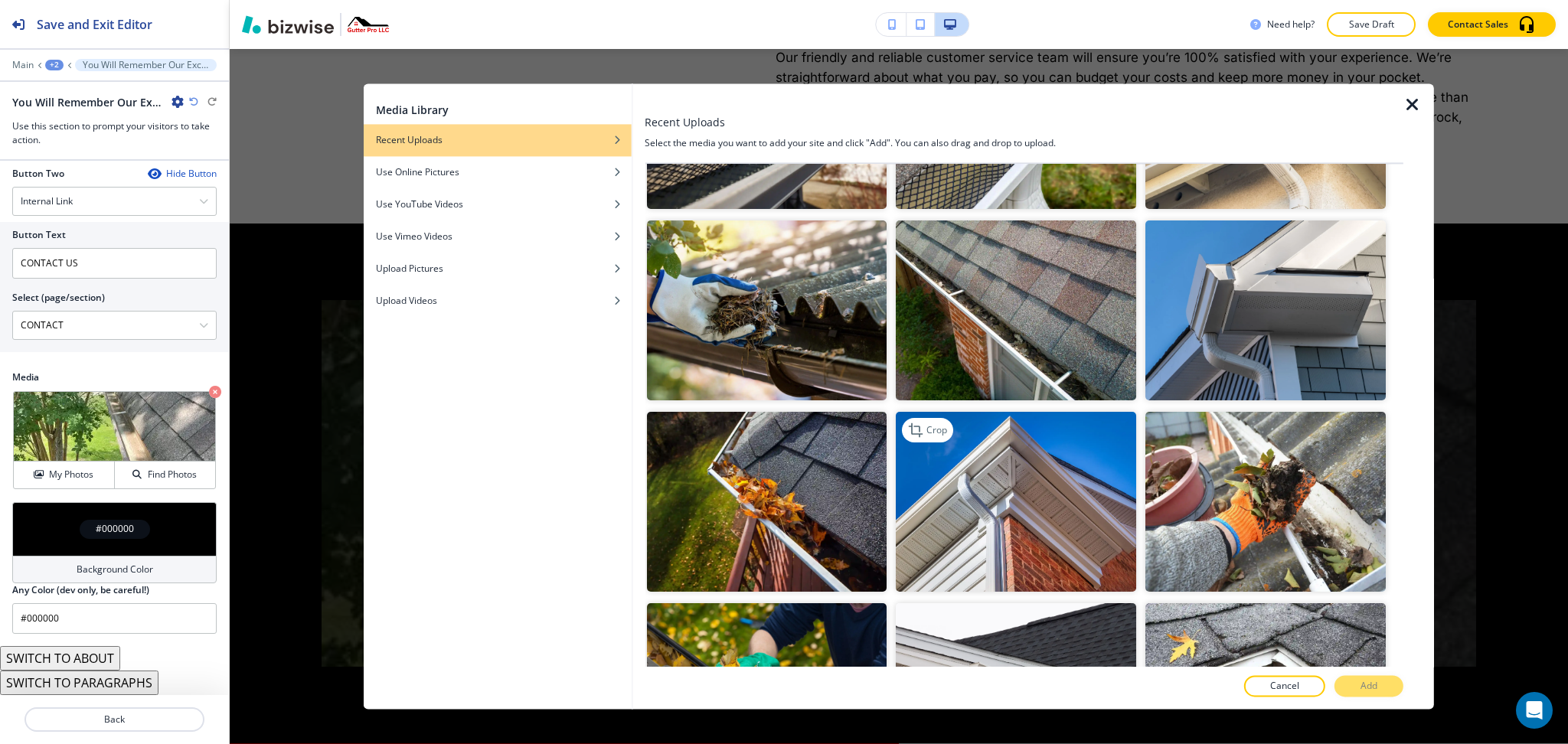
click at [1002, 412] on img "button" at bounding box center [1016, 501] width 241 height 180
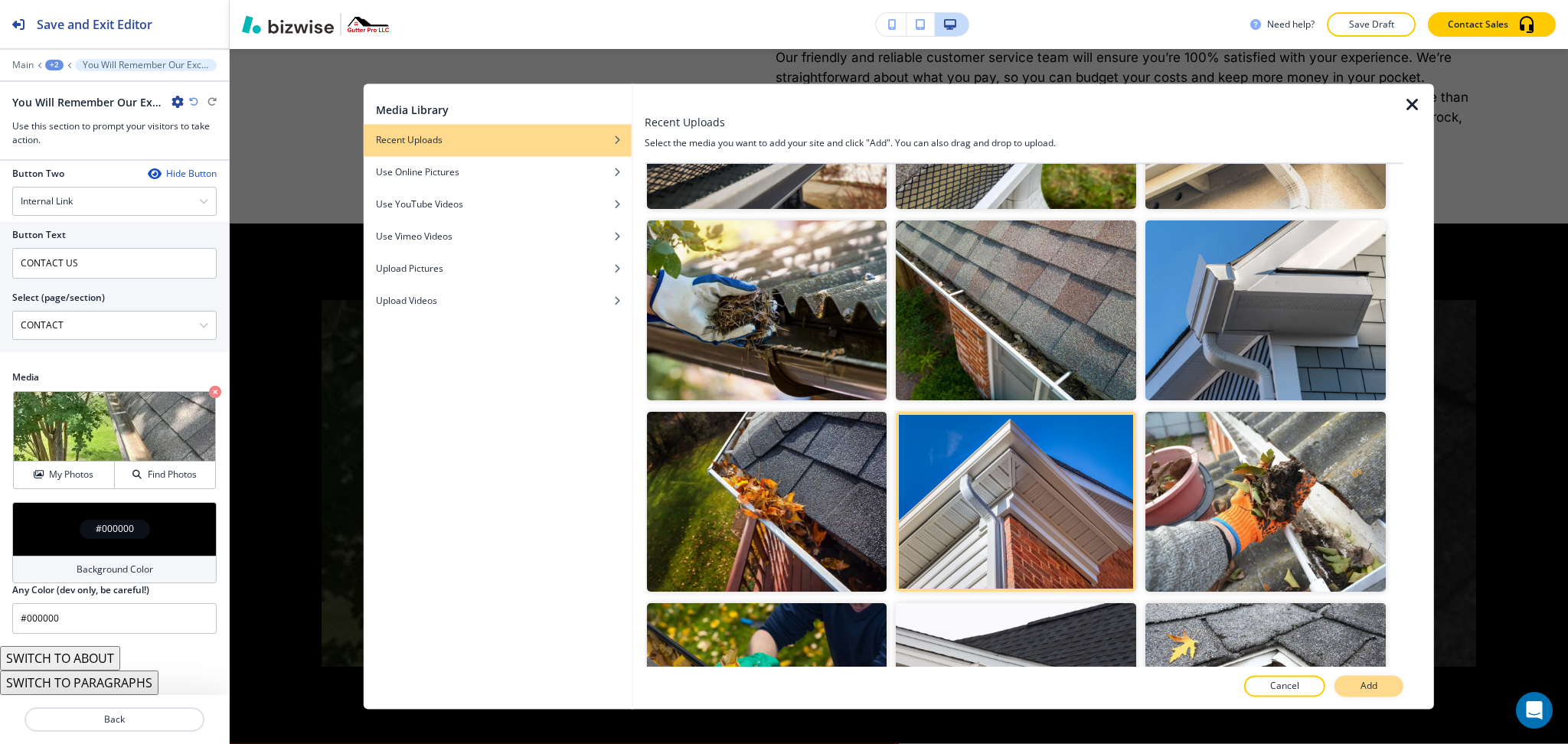
click at [1351, 685] on button "Add" at bounding box center [1369, 687] width 69 height 21
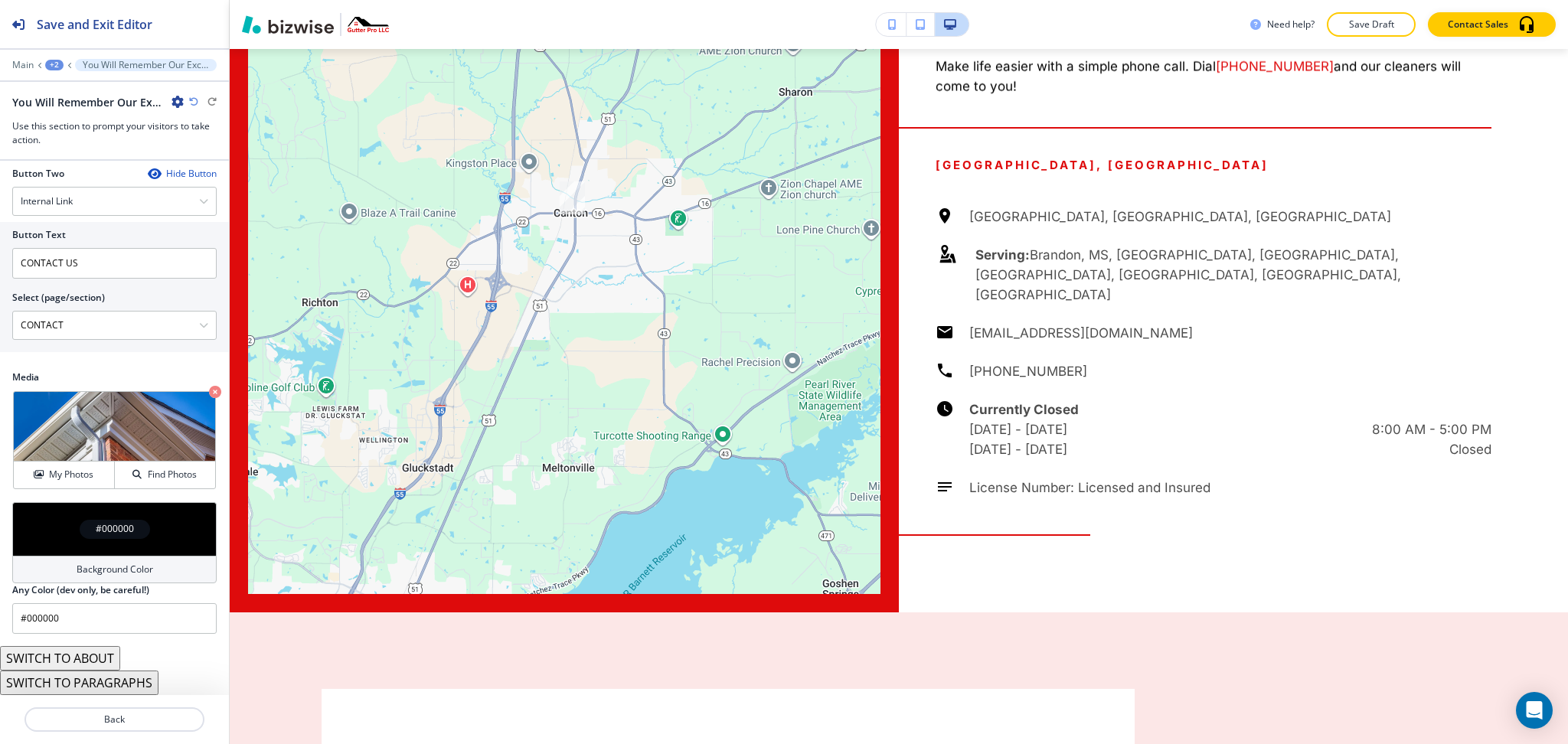
scroll to position [2844, 0]
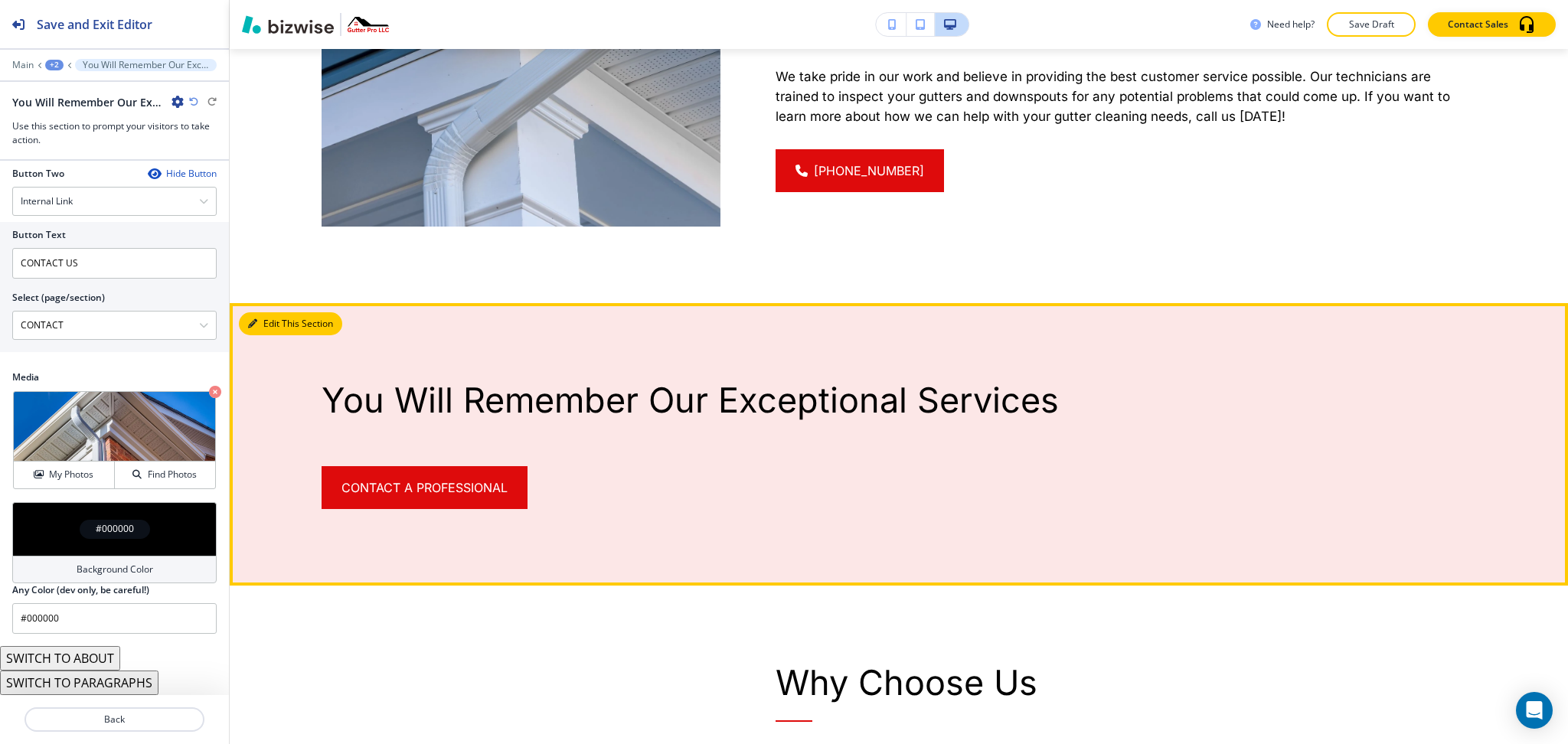
click at [278, 317] on button "Edit This Section" at bounding box center [290, 324] width 103 height 23
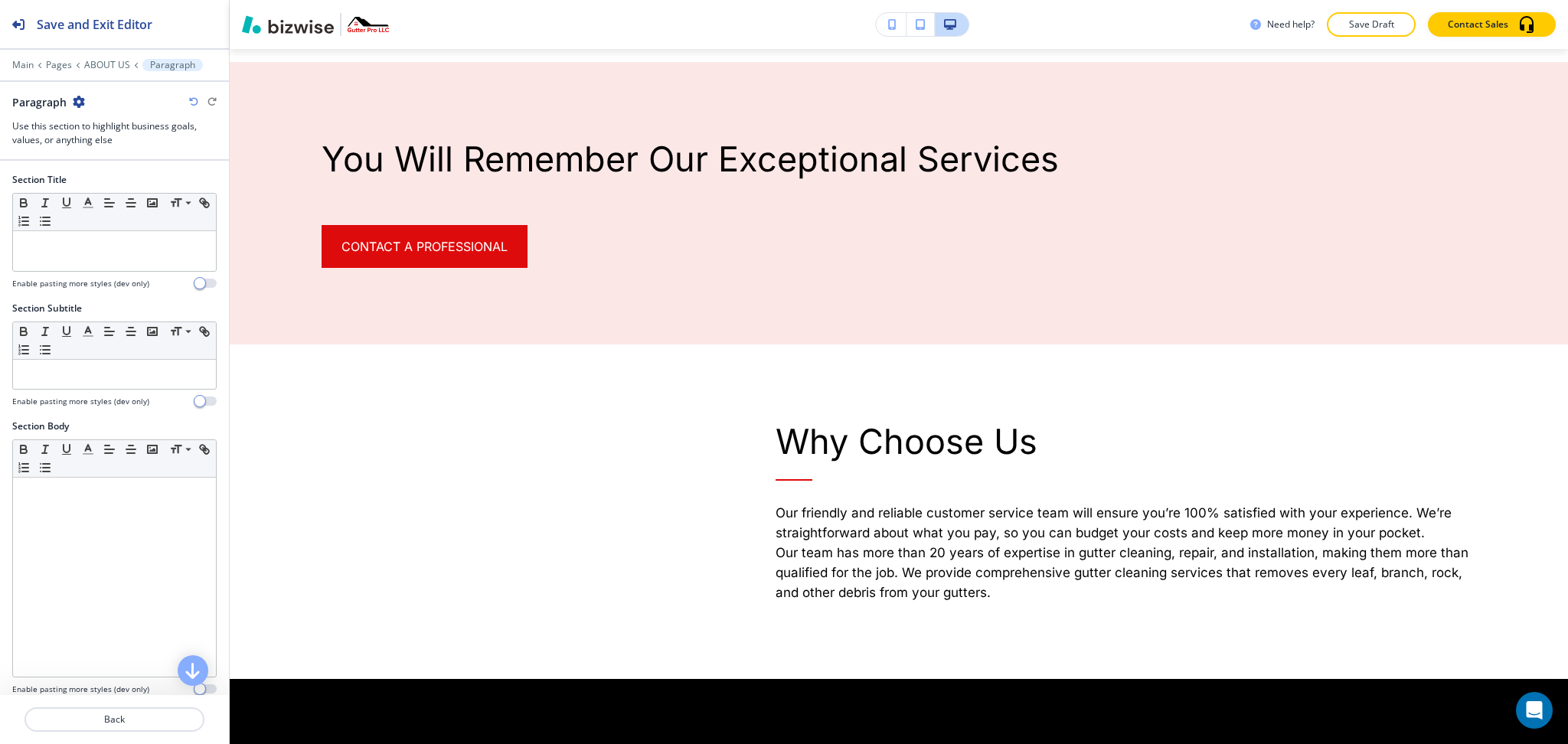
scroll to position [1509, 0]
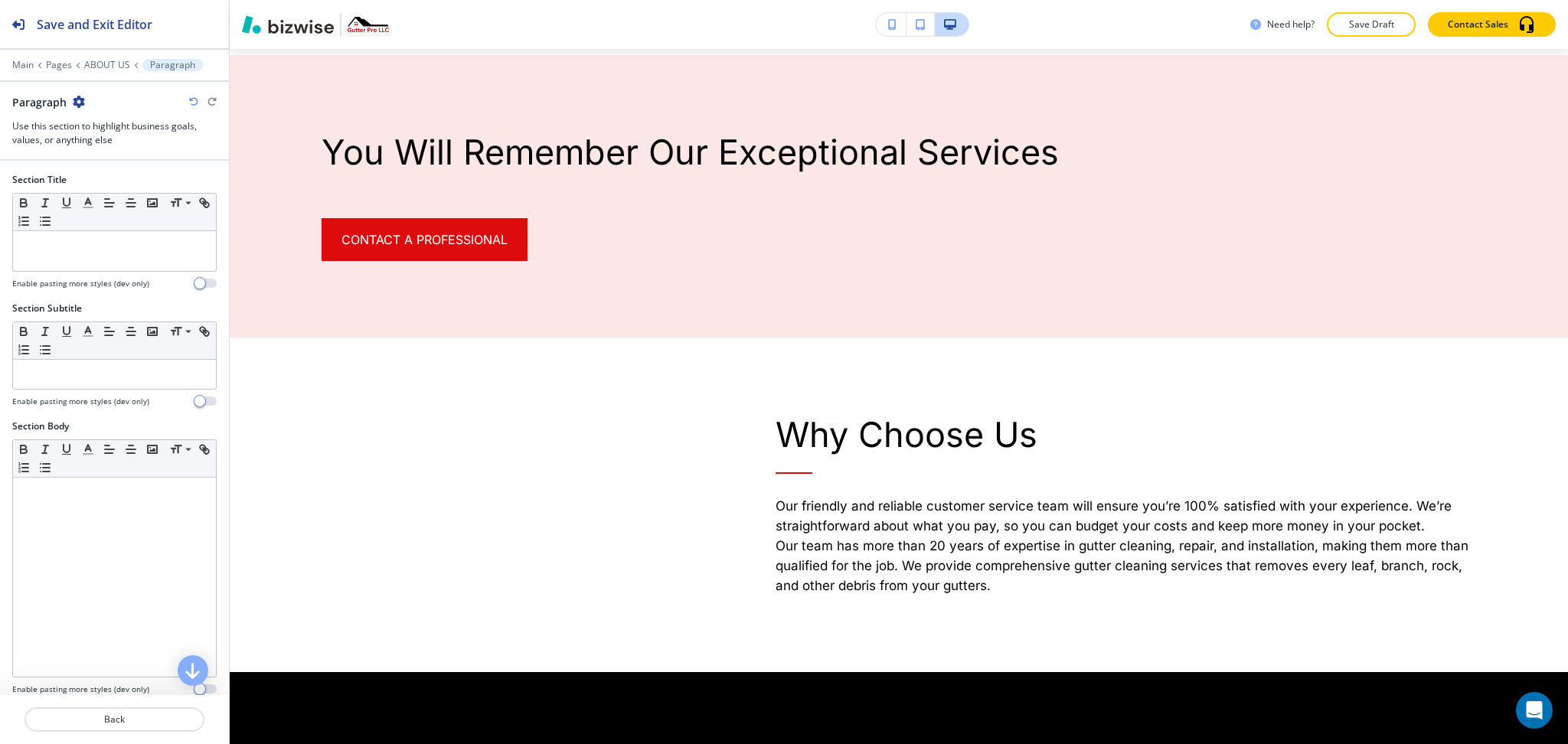
click at [78, 98] on icon "button" at bounding box center [79, 102] width 12 height 12
click at [114, 187] on p "Delete Section" at bounding box center [121, 182] width 78 height 14
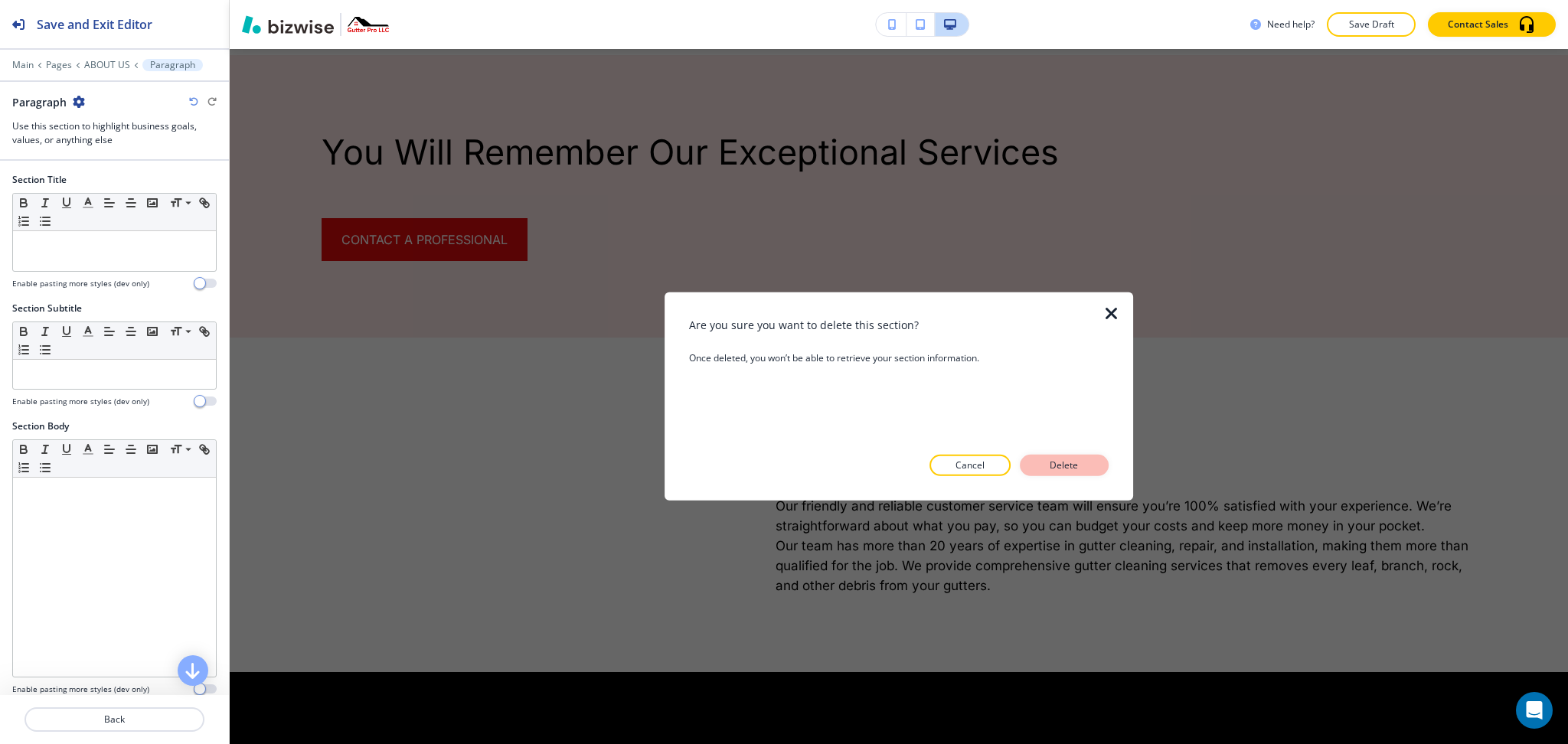
click at [1082, 455] on div "Are you sure you want to delete this section? Once deleted, you won’t be able t…" at bounding box center [898, 396] width 419 height 159
click at [1092, 462] on button "Delete" at bounding box center [1064, 466] width 89 height 21
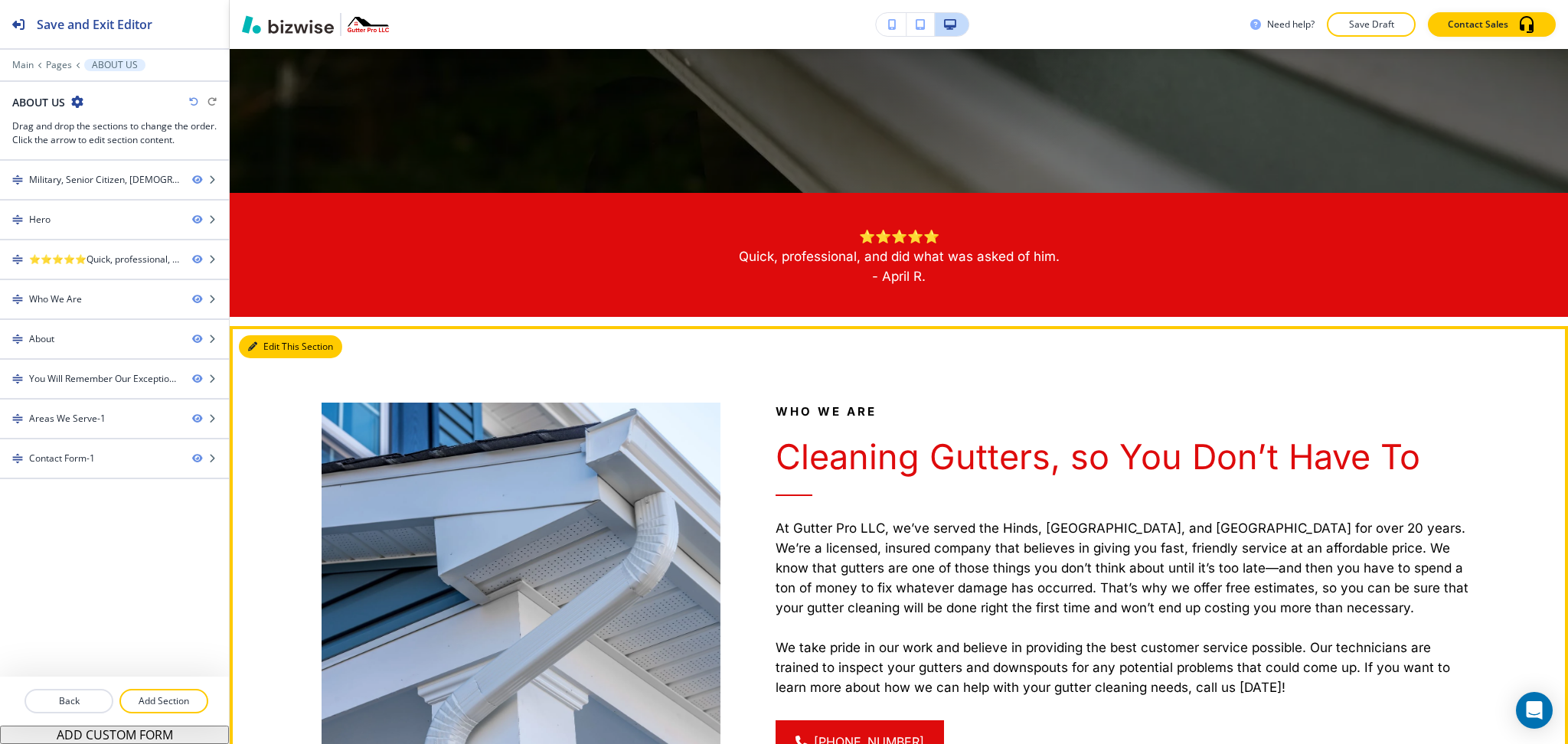
click at [268, 344] on button "Edit This Section" at bounding box center [290, 347] width 103 height 23
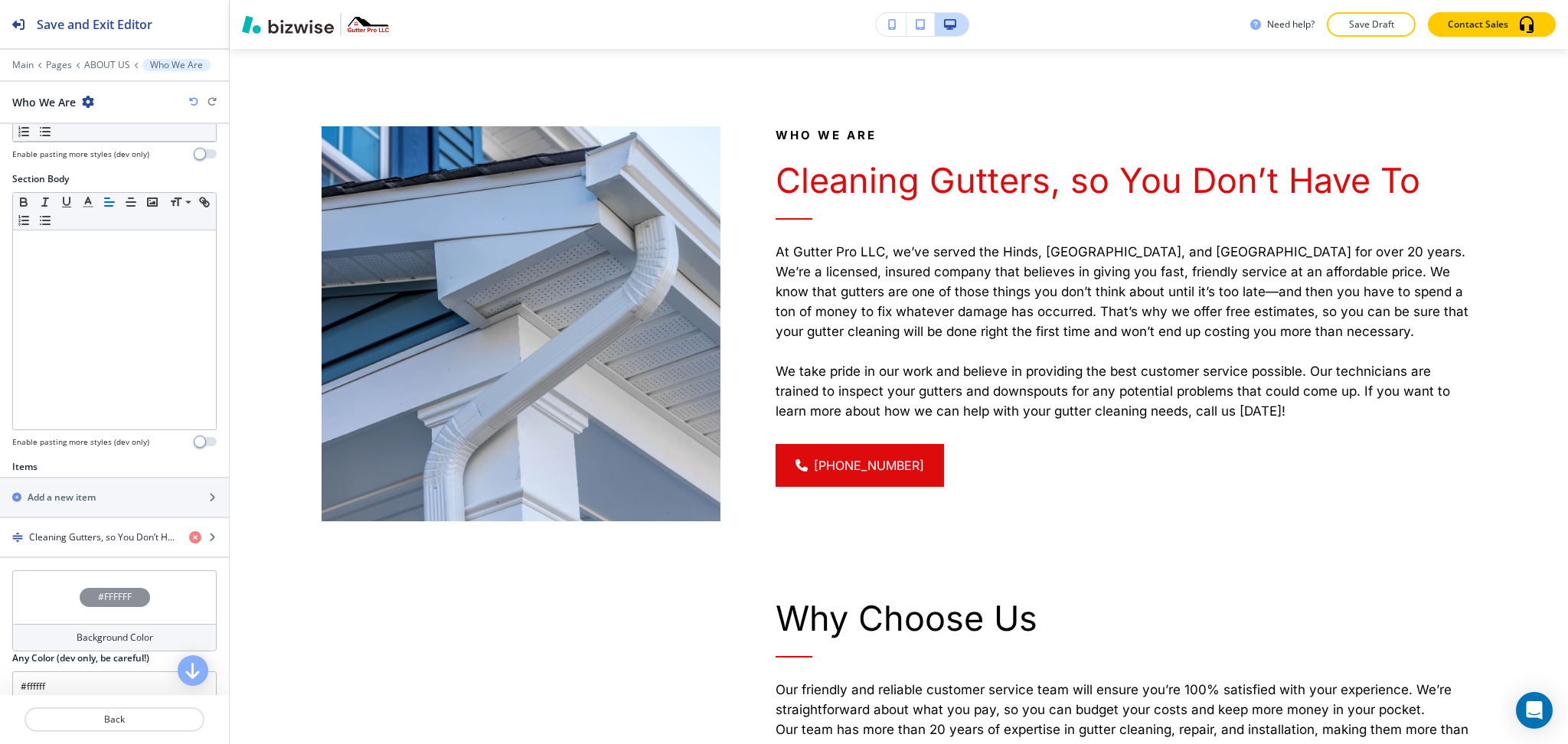
scroll to position [308, 0]
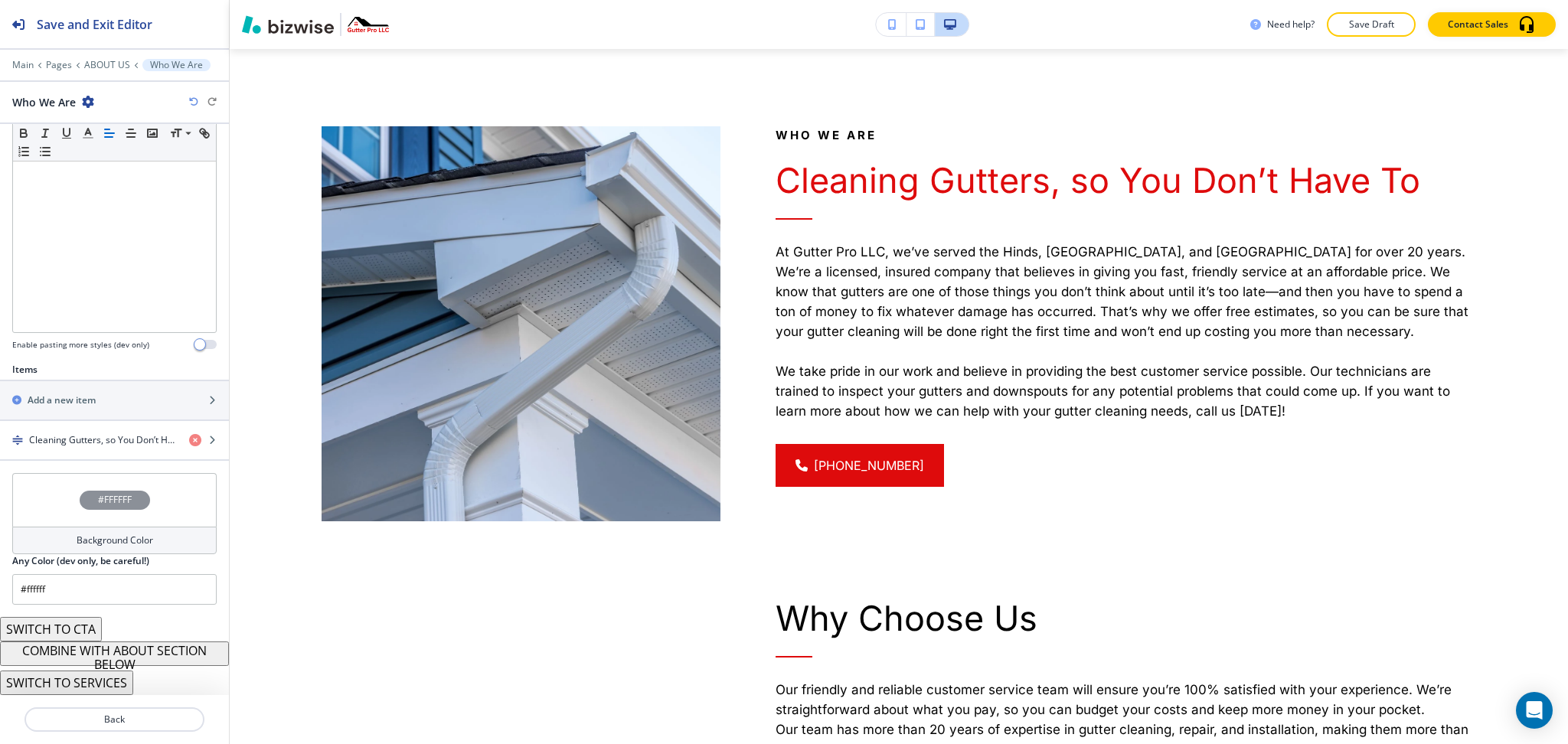
click at [160, 657] on button "COMBINE WITH ABOUT SECTION BELOW" at bounding box center [114, 653] width 229 height 25
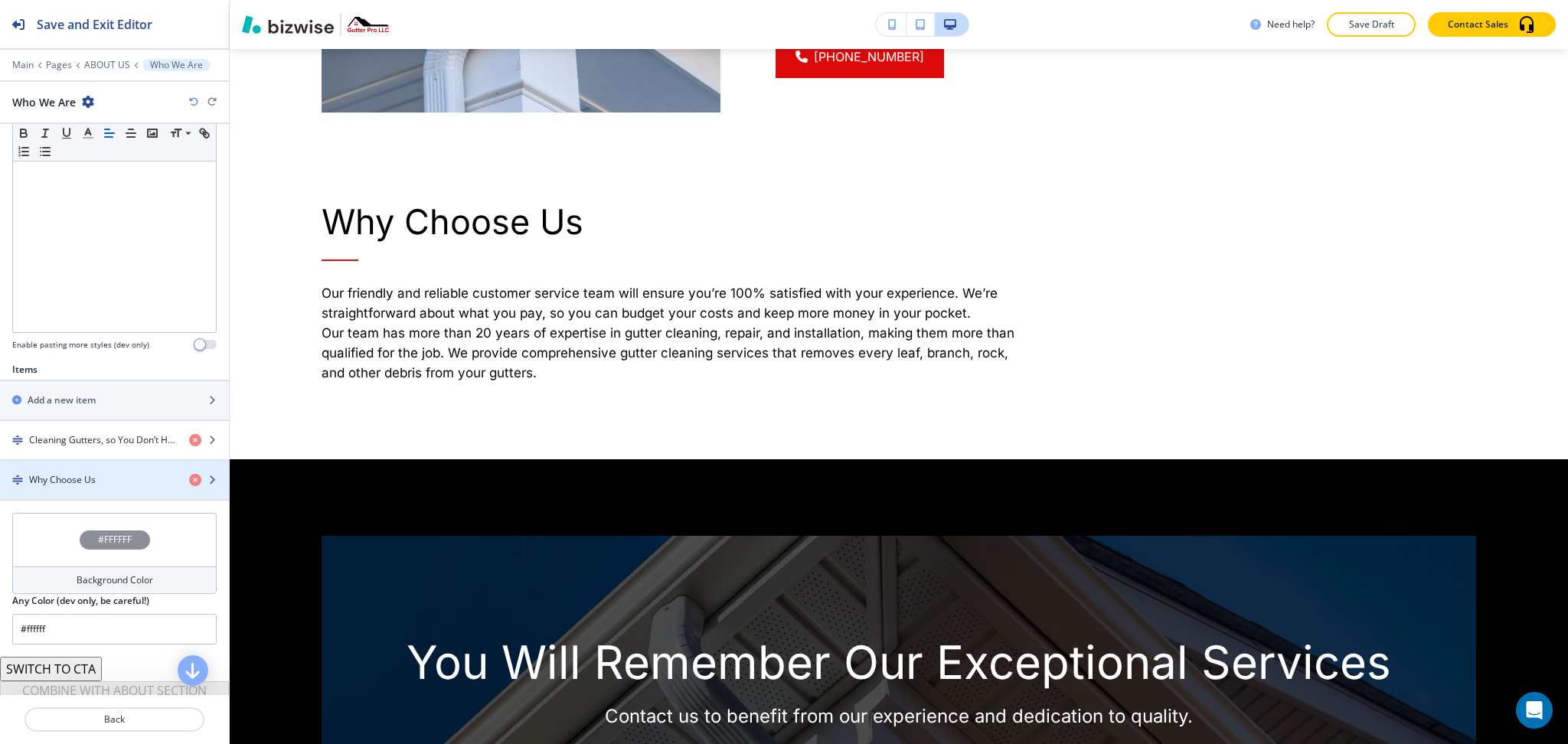
click at [104, 483] on div "Why Choose Us" at bounding box center [88, 480] width 177 height 14
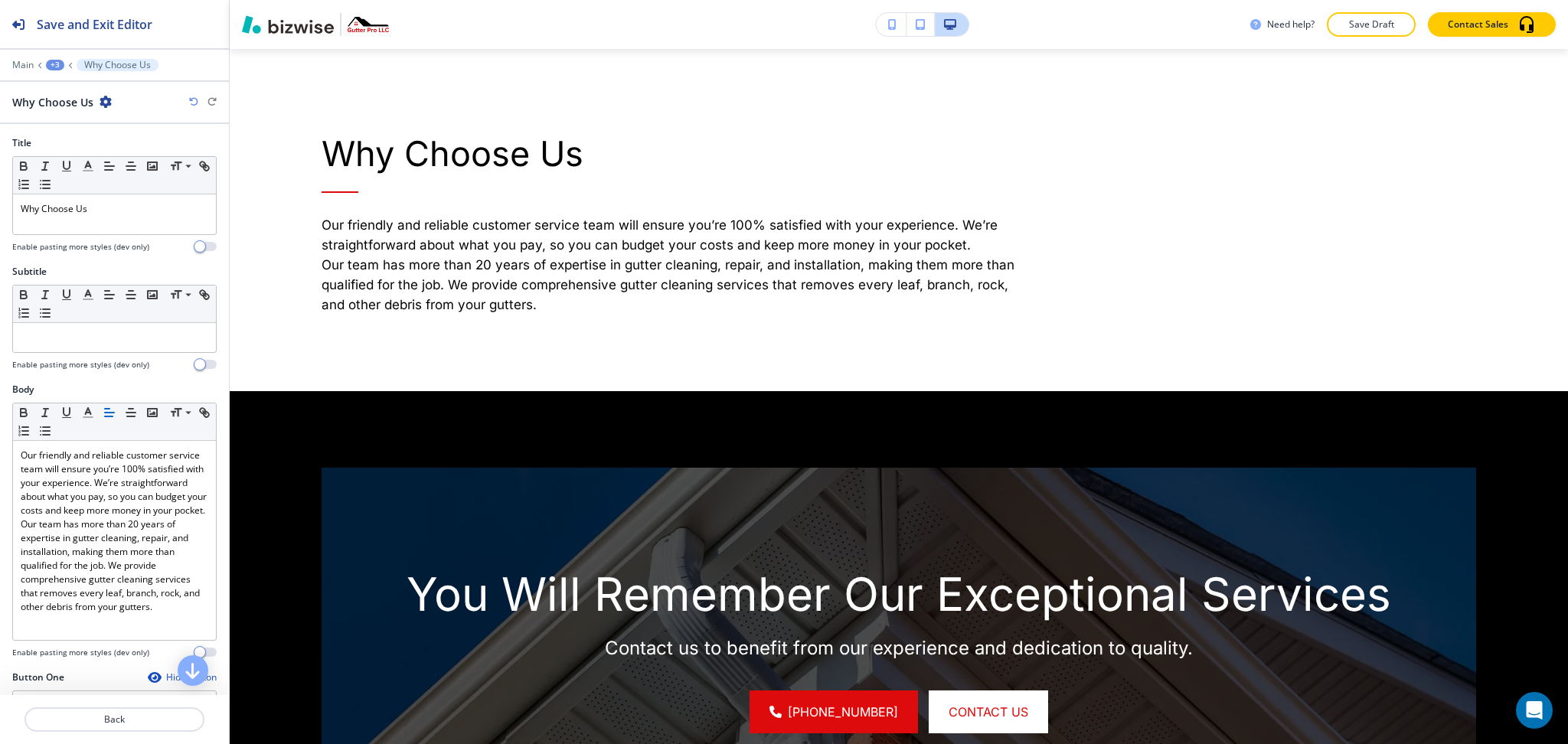
scroll to position [1444, 0]
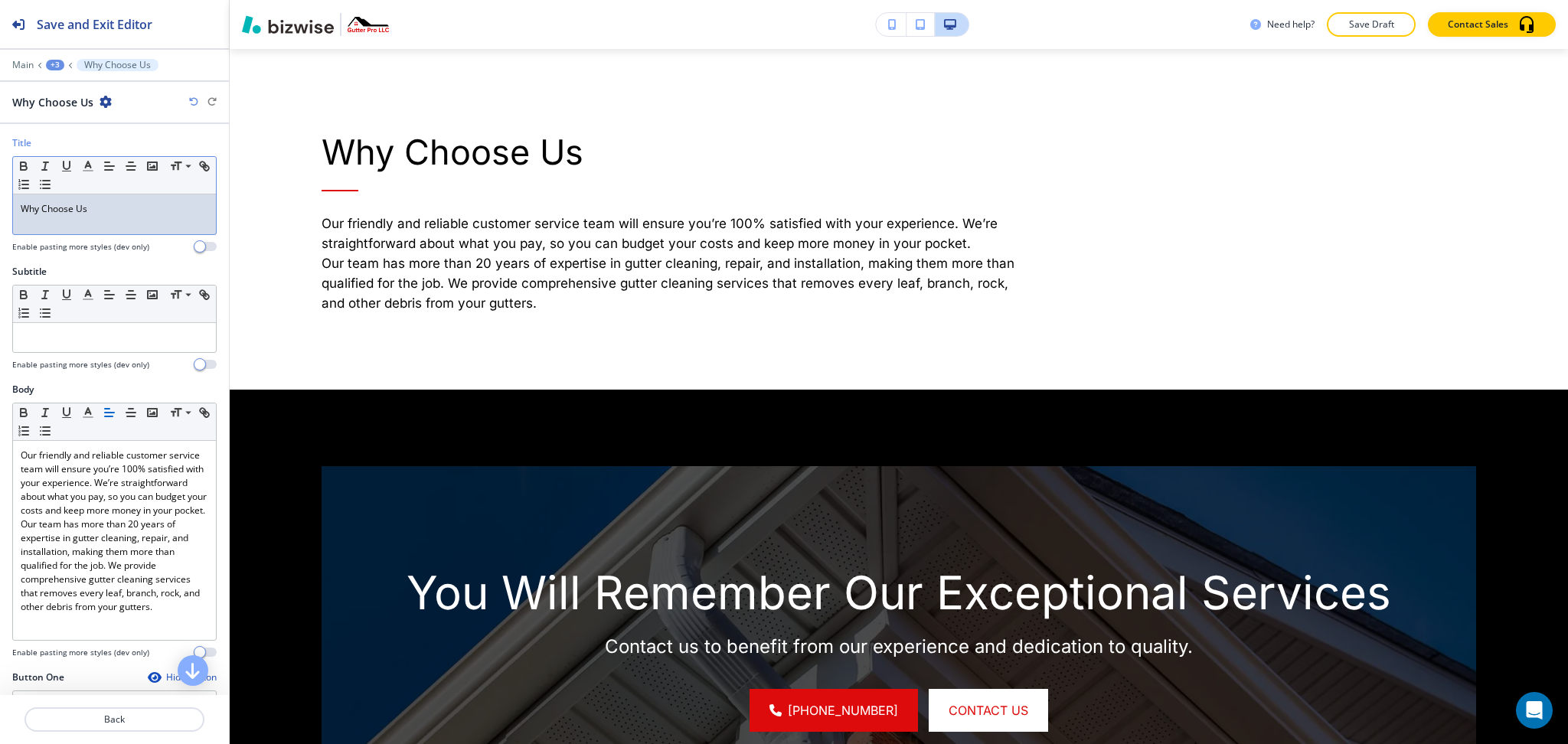
click at [85, 219] on div "Why Choose Us" at bounding box center [114, 214] width 203 height 40
click at [88, 158] on button "button" at bounding box center [88, 167] width 21 height 19
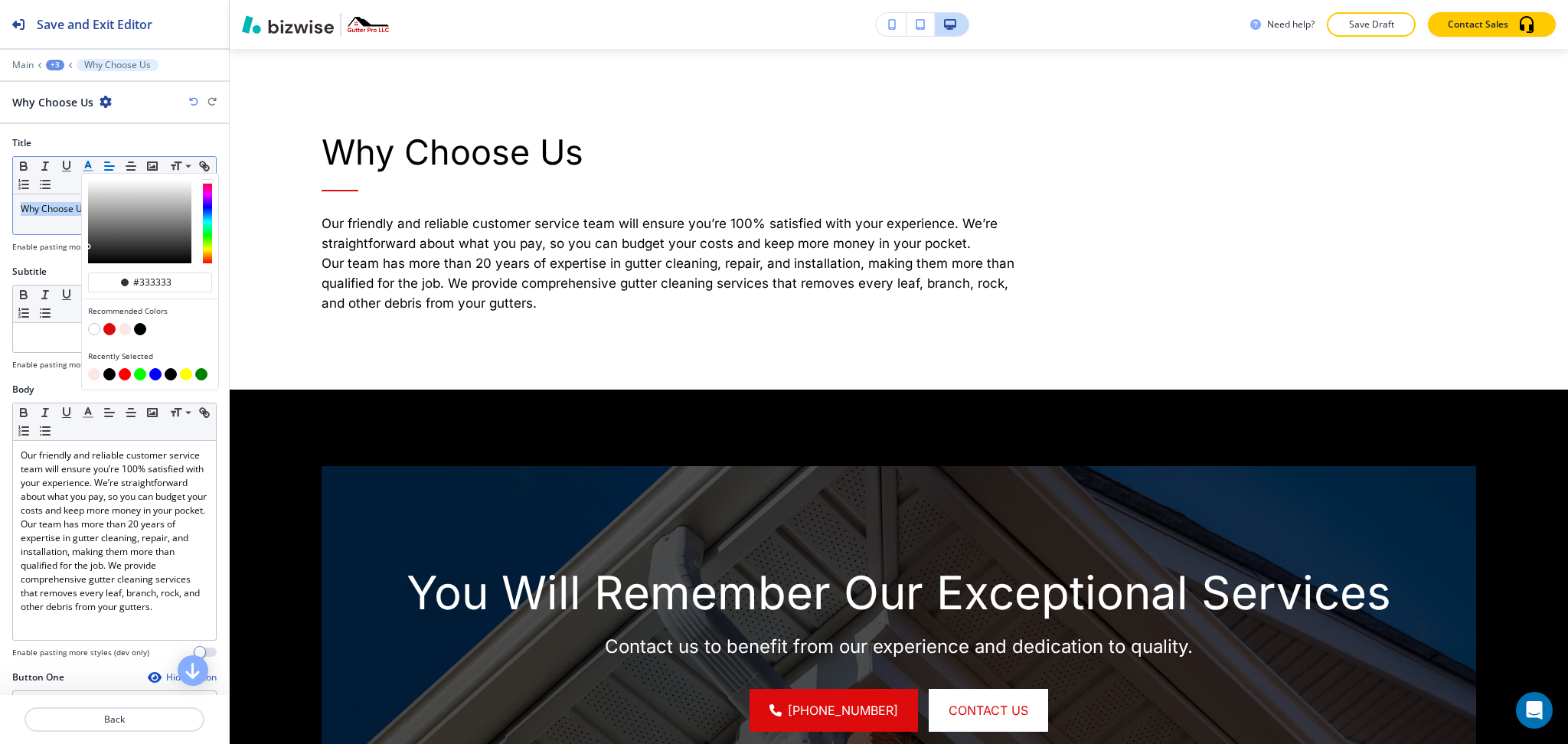
click at [108, 328] on button "button" at bounding box center [109, 329] width 12 height 12
type input "#de0b0c"
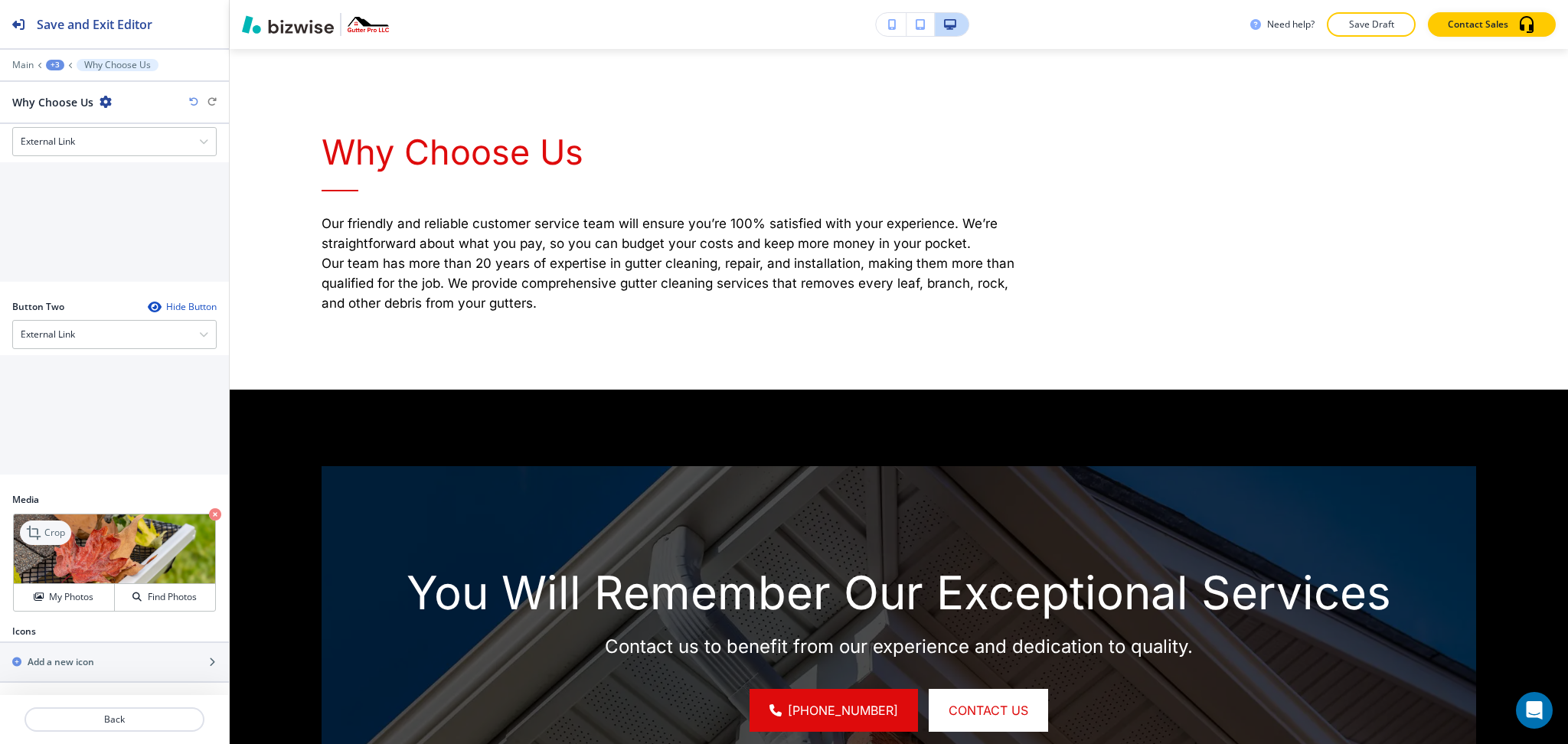
click at [42, 510] on div "Media Crop My Photos Find Photos" at bounding box center [114, 553] width 204 height 120
click at [48, 526] on p "Crop" at bounding box center [55, 533] width 20 height 14
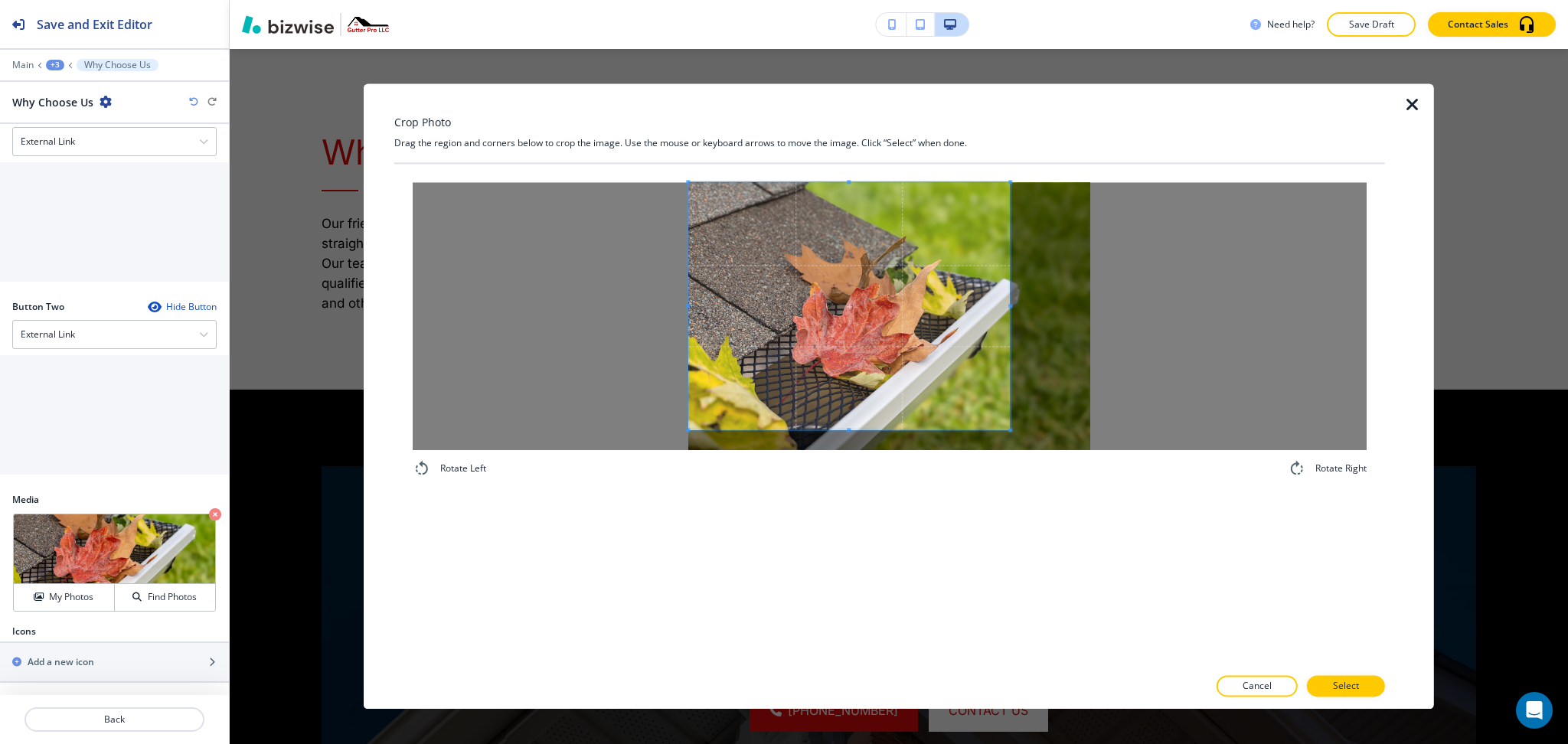
click at [822, 295] on span at bounding box center [849, 306] width 322 height 248
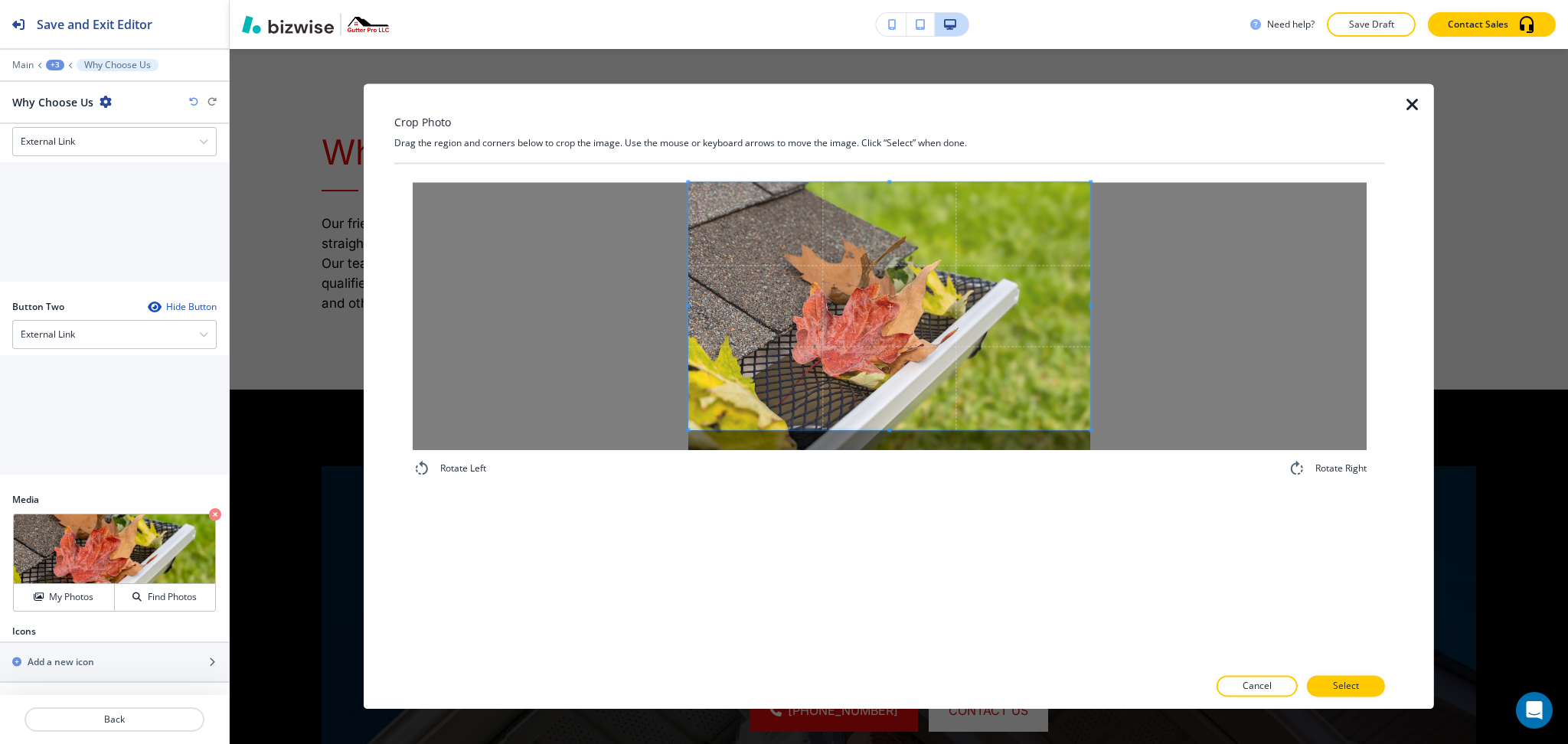
click at [1303, 336] on div at bounding box center [889, 316] width 954 height 268
click at [1358, 689] on p "Select" at bounding box center [1346, 687] width 26 height 14
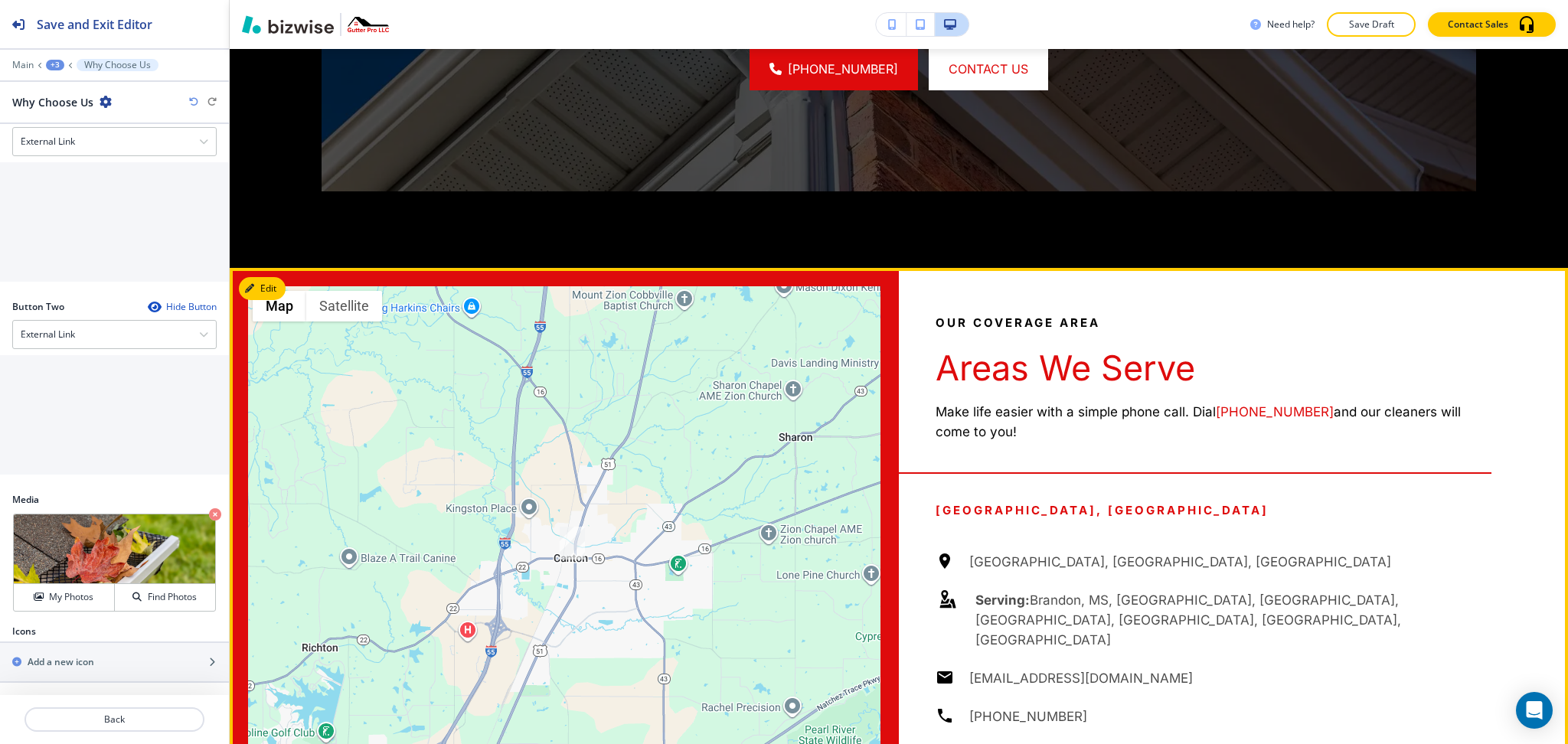
scroll to position [2098, 0]
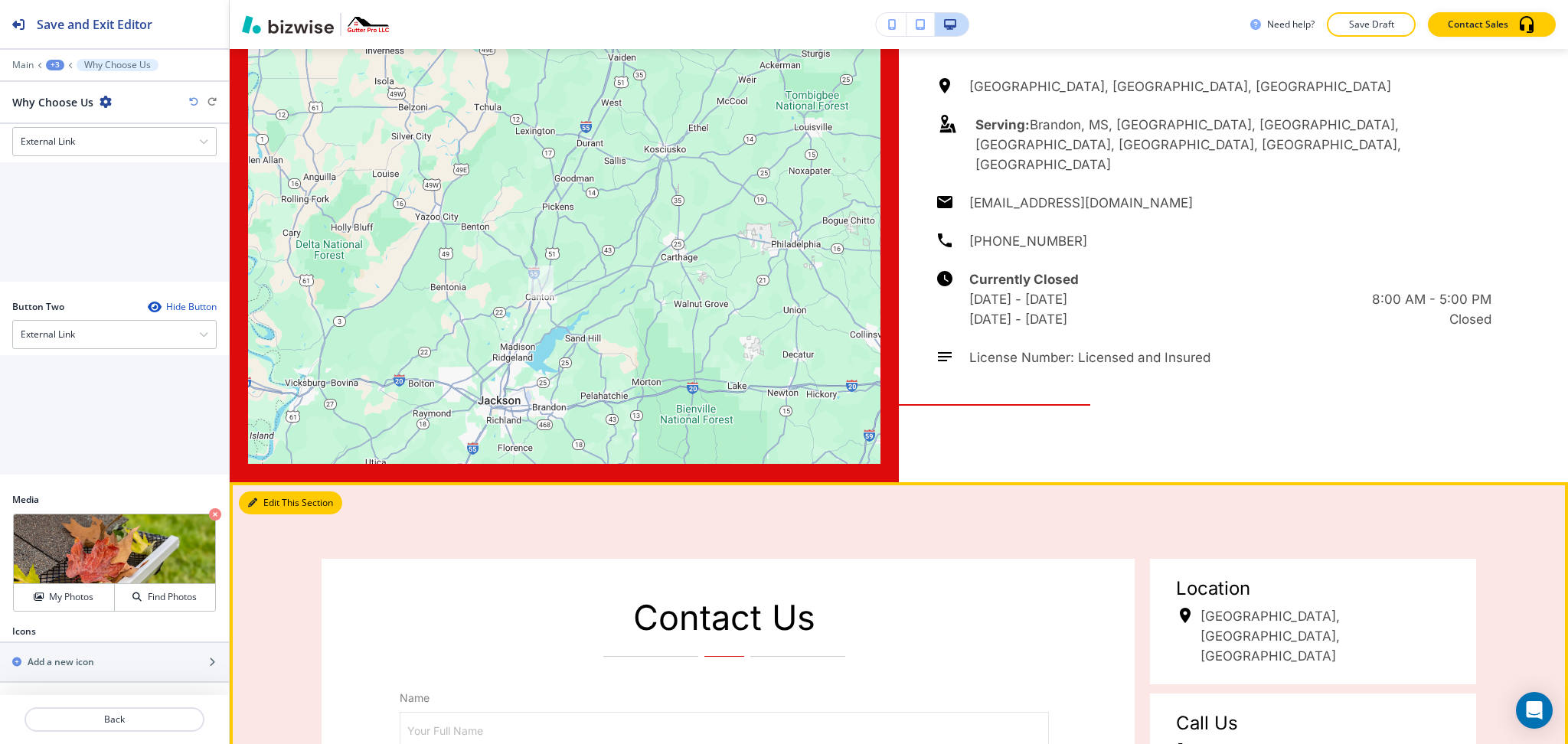
click at [253, 507] on icon "button" at bounding box center [252, 503] width 9 height 9
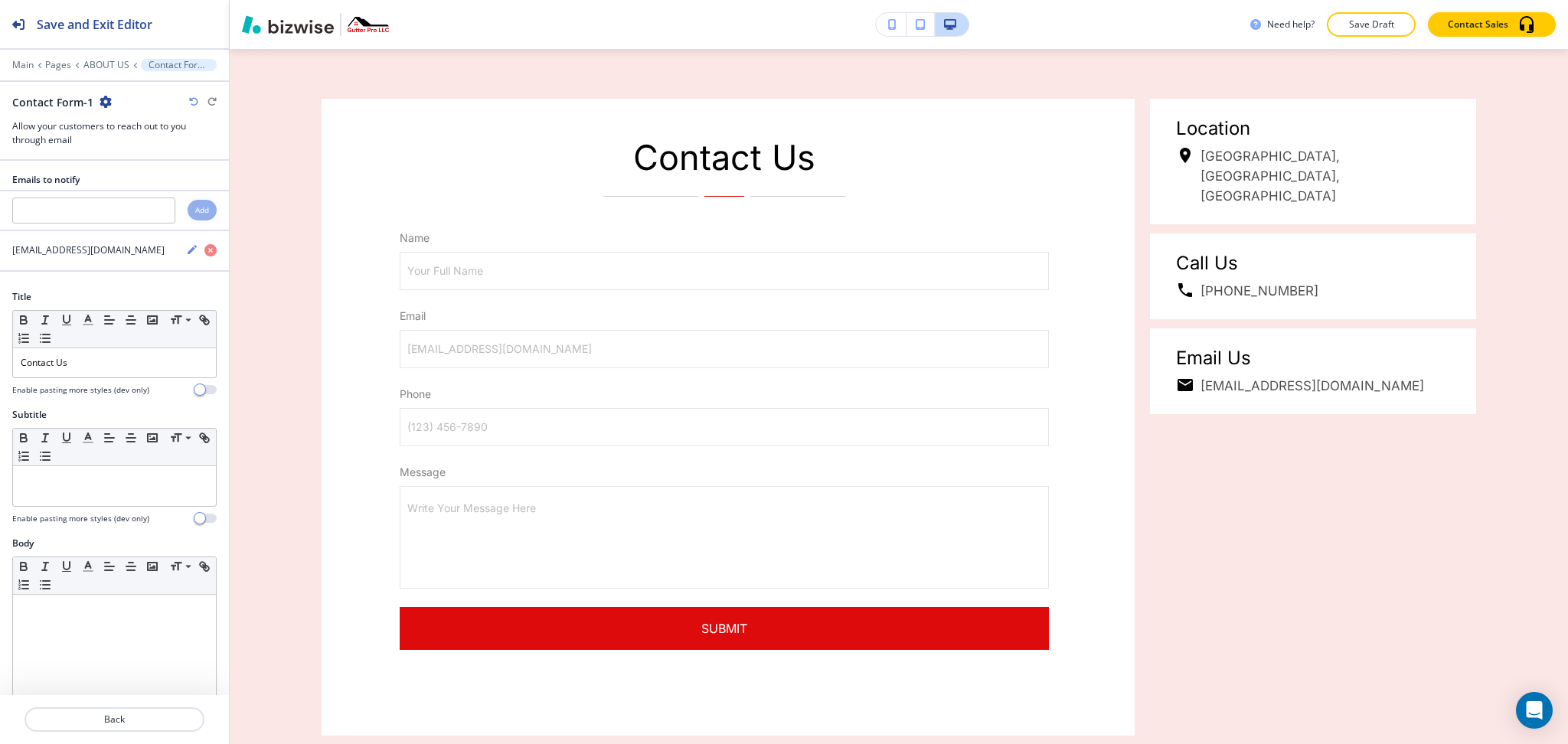
scroll to position [3030, 0]
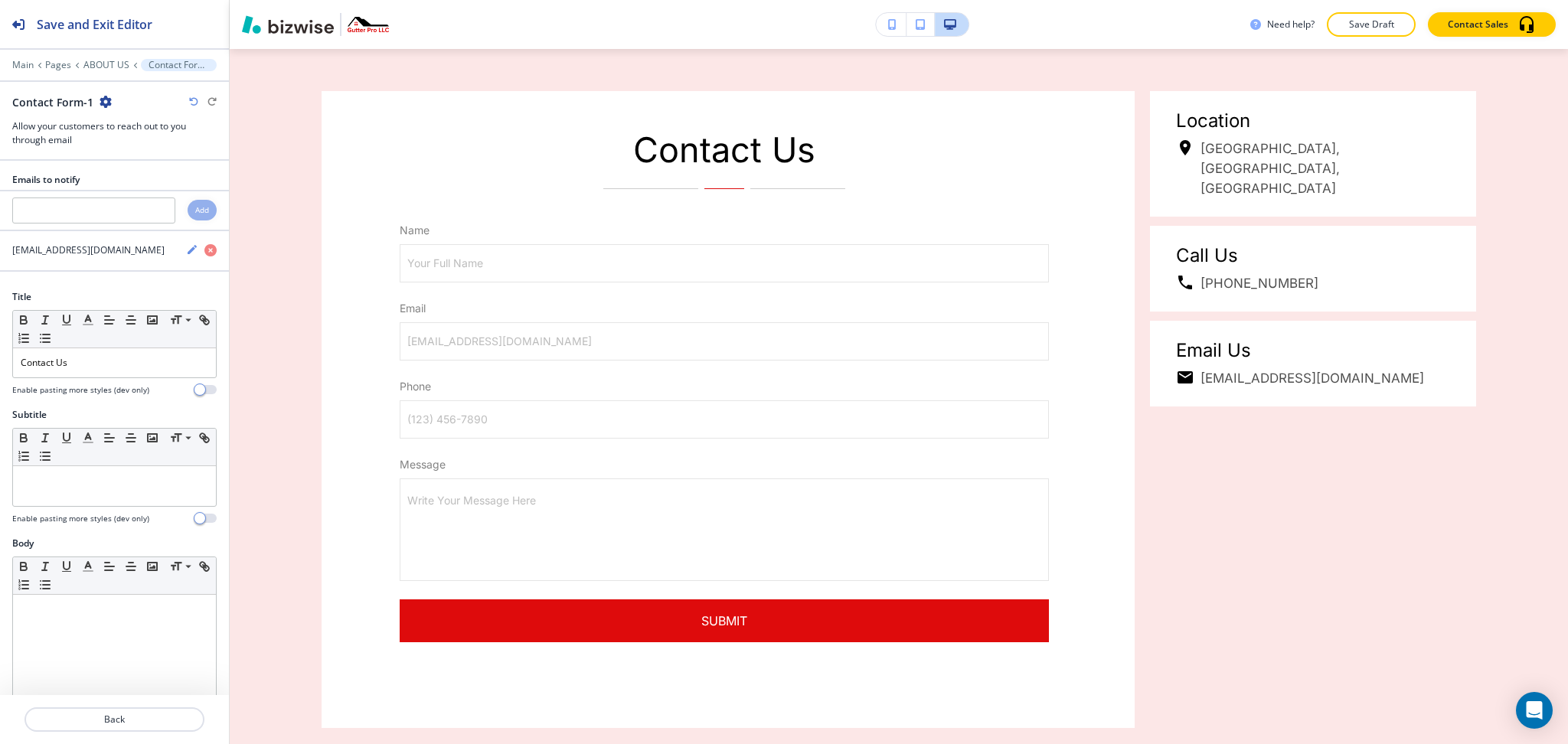
click at [102, 108] on icon "button" at bounding box center [106, 102] width 12 height 12
click at [129, 188] on p "Delete Section" at bounding box center [146, 182] width 78 height 14
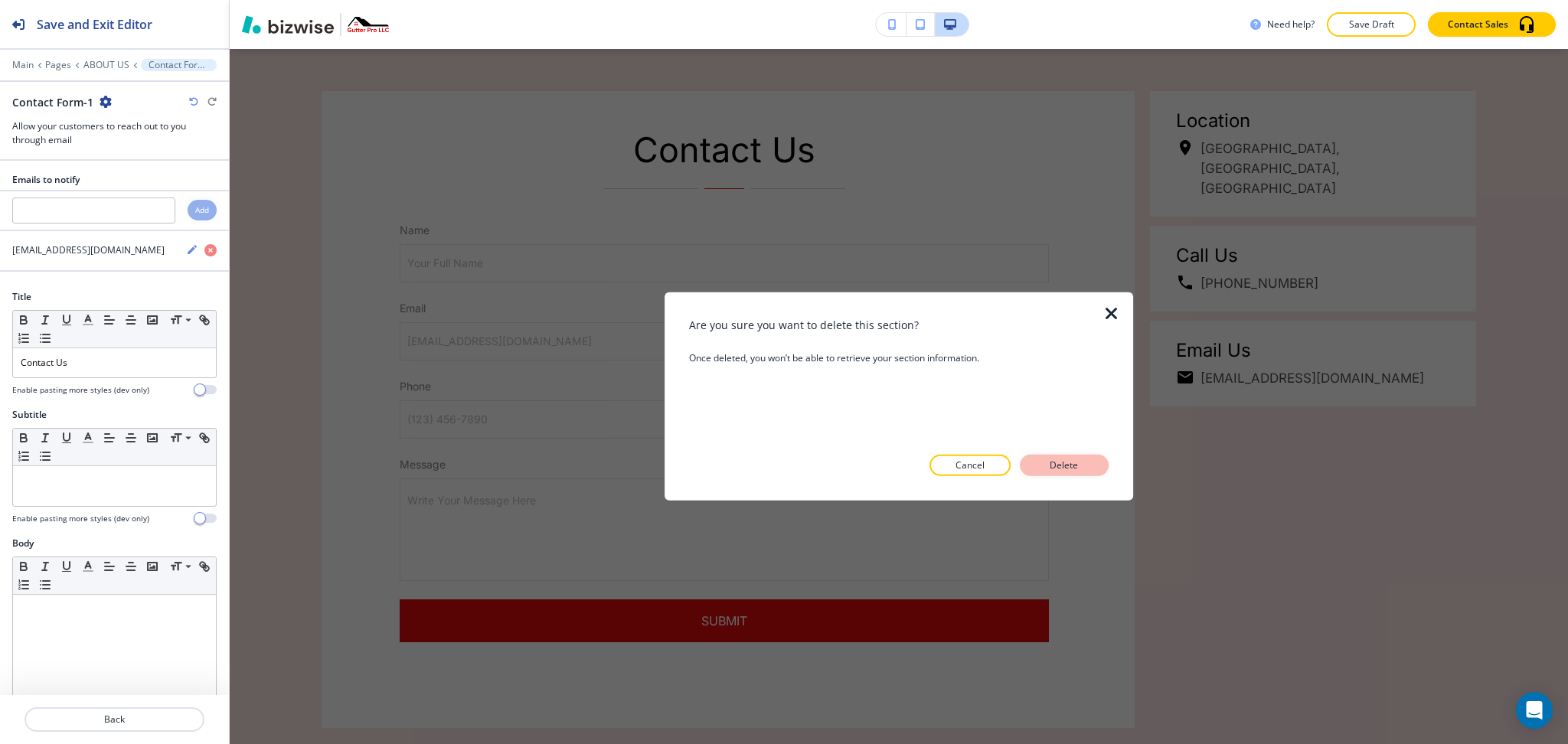
click at [1096, 460] on button "Delete" at bounding box center [1064, 466] width 89 height 21
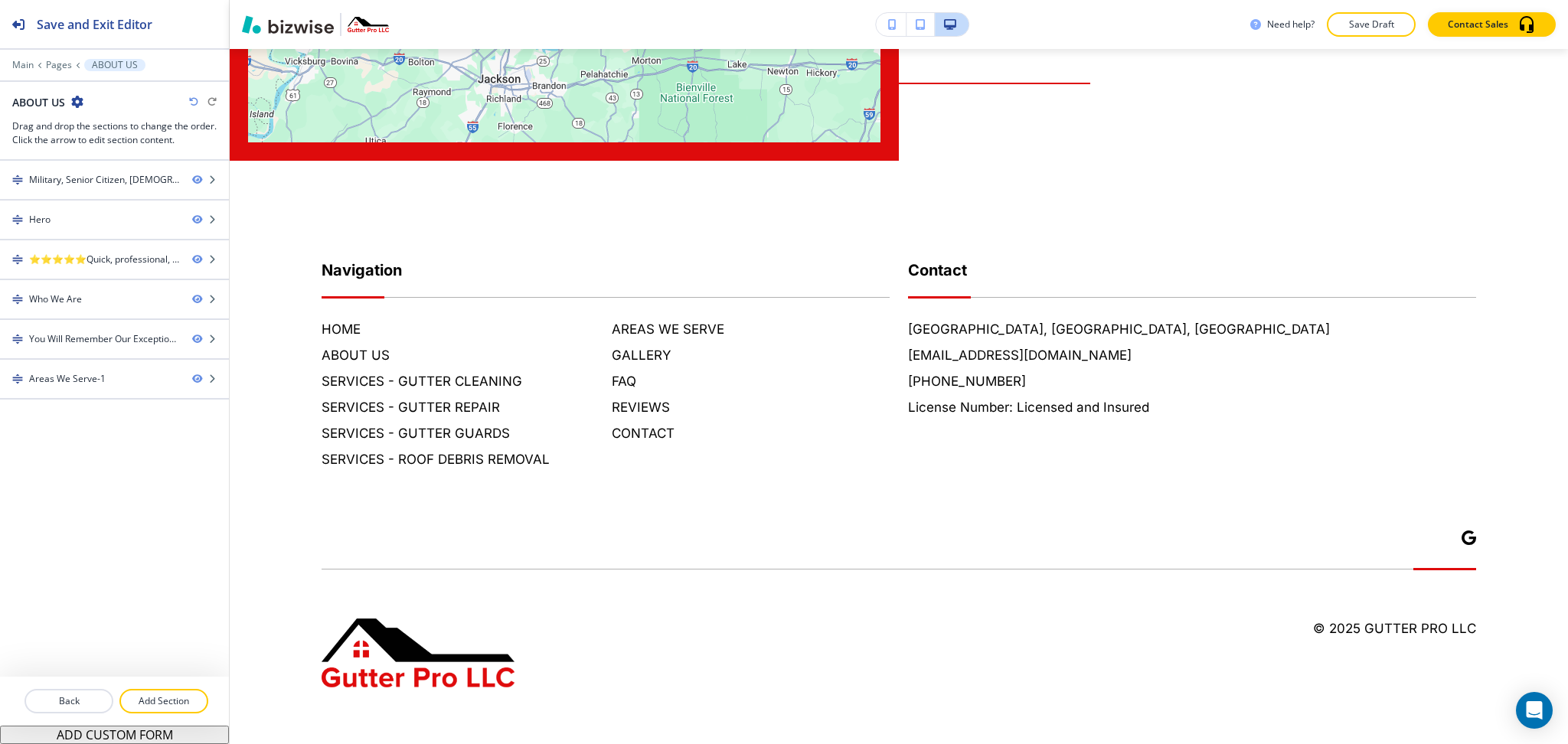
scroll to position [2918, 0]
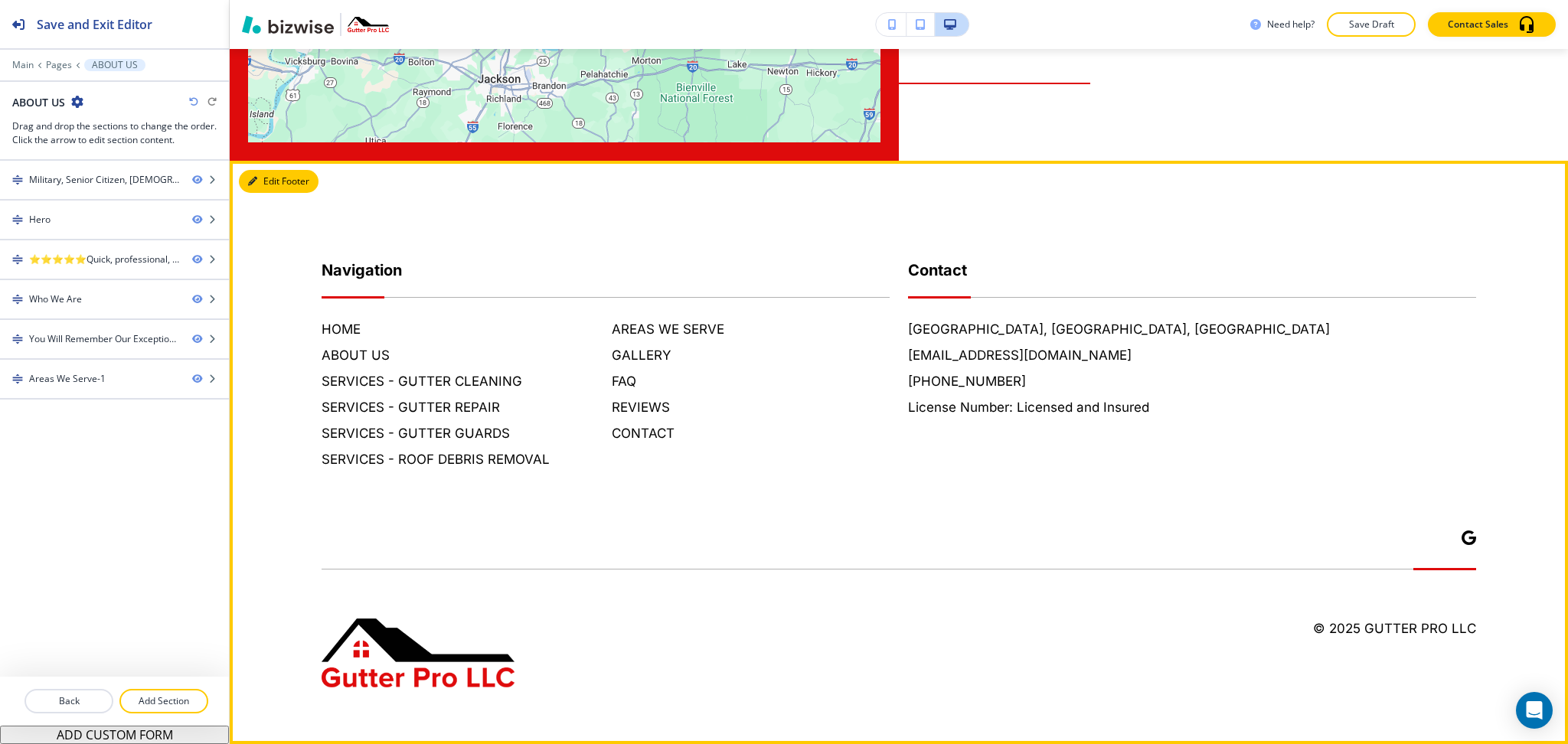
click at [260, 173] on button "Edit Footer" at bounding box center [278, 181] width 79 height 23
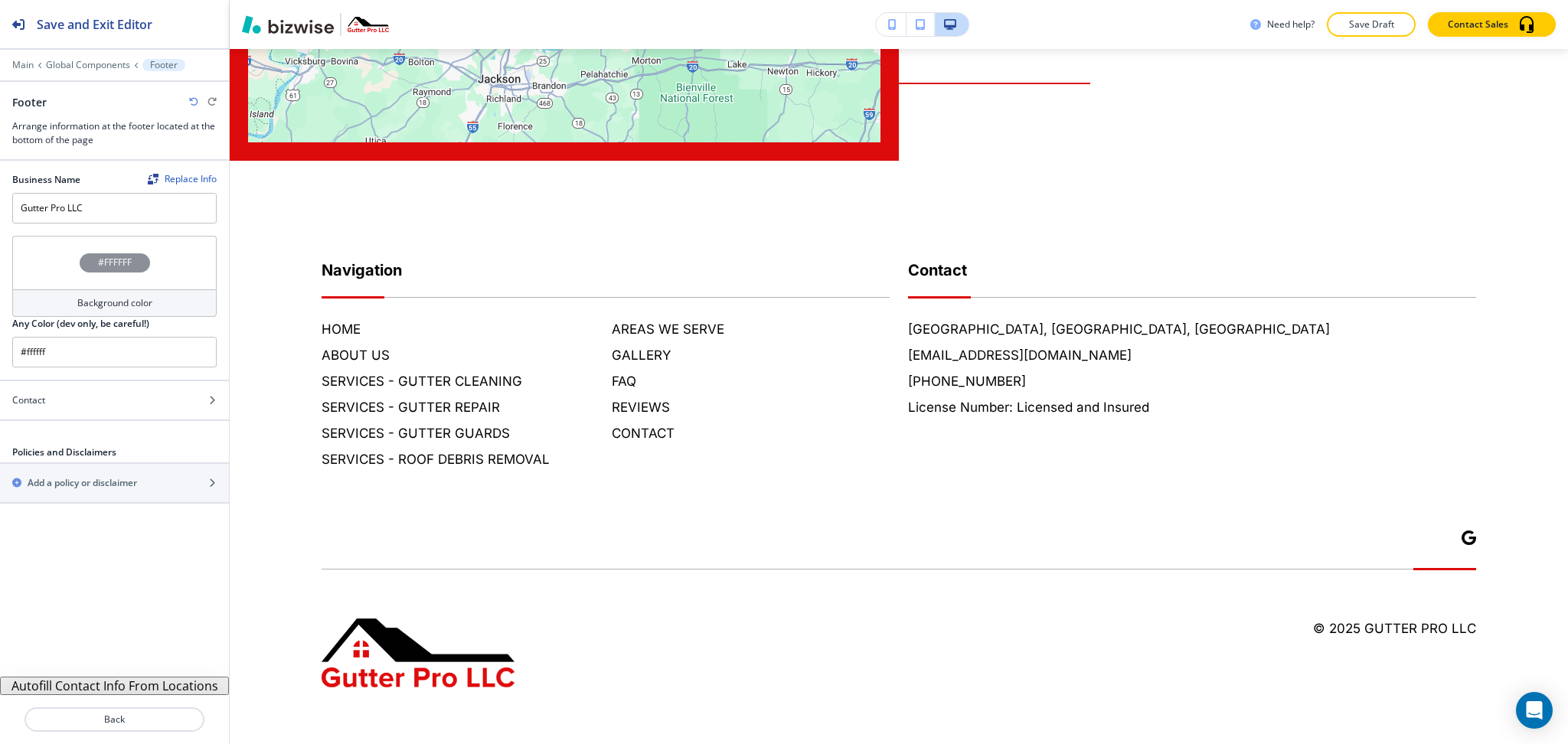
click at [100, 305] on h4 "Background color" at bounding box center [115, 303] width 75 height 14
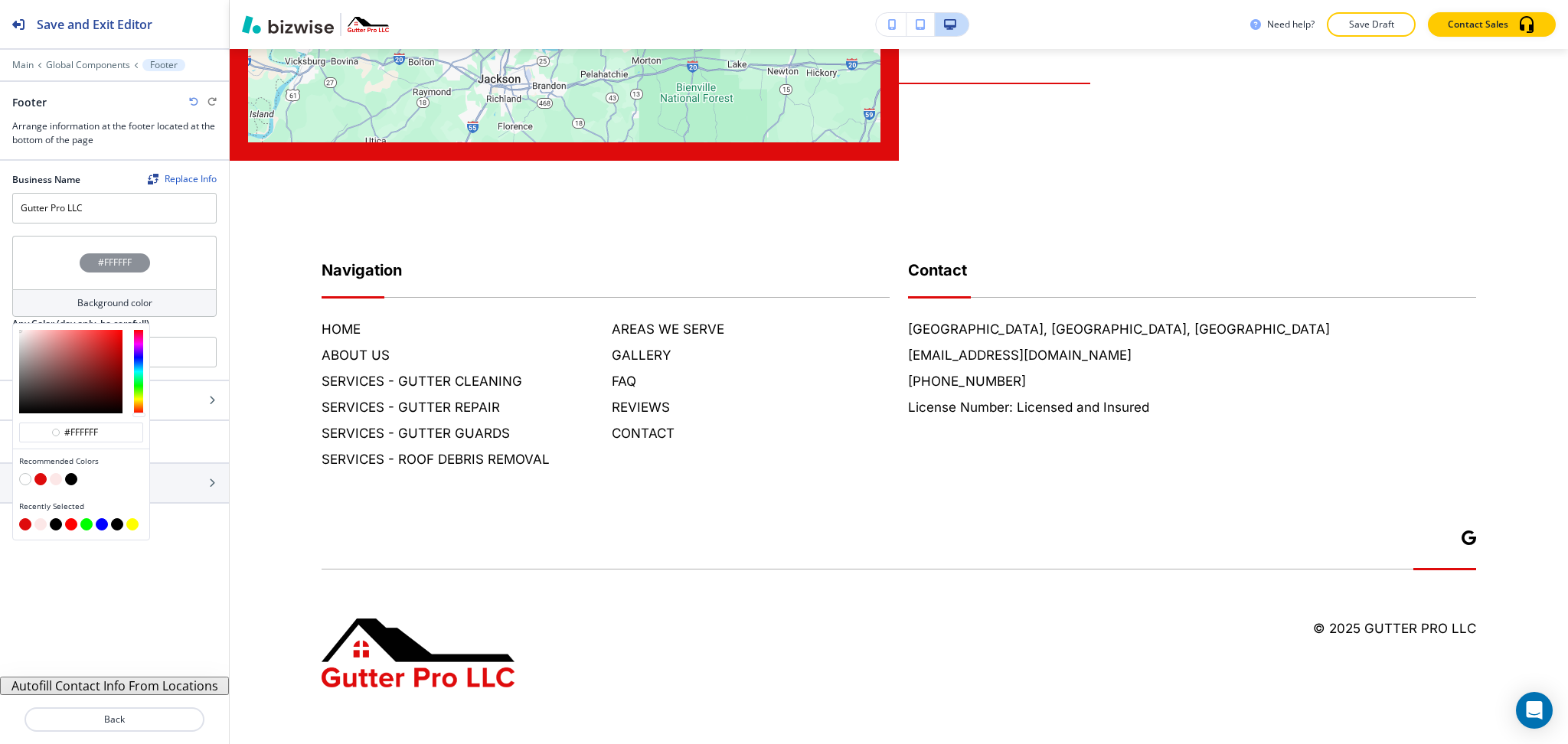
click at [57, 477] on button "button" at bounding box center [56, 479] width 12 height 12
type input "#fce7e7"
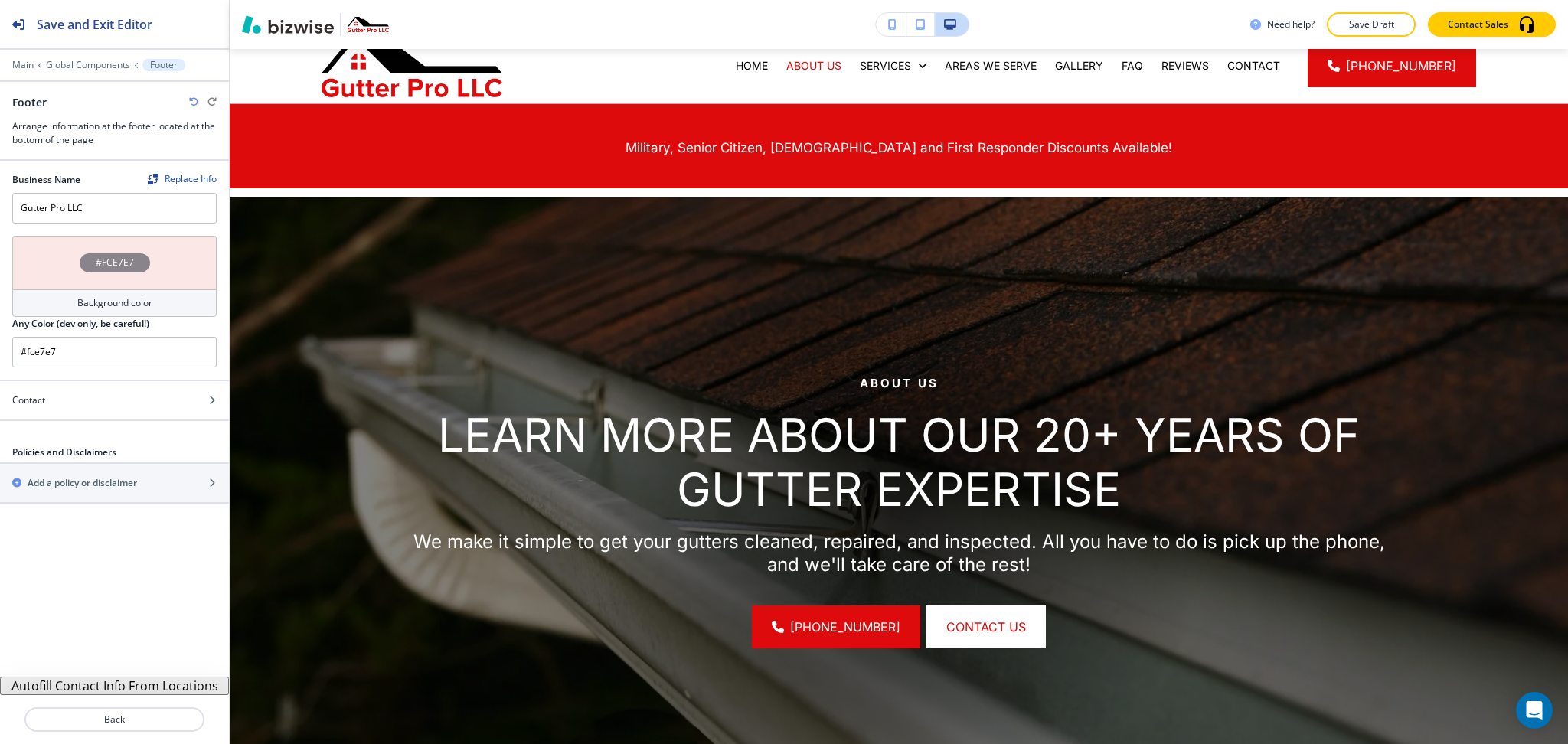
scroll to position [0, 0]
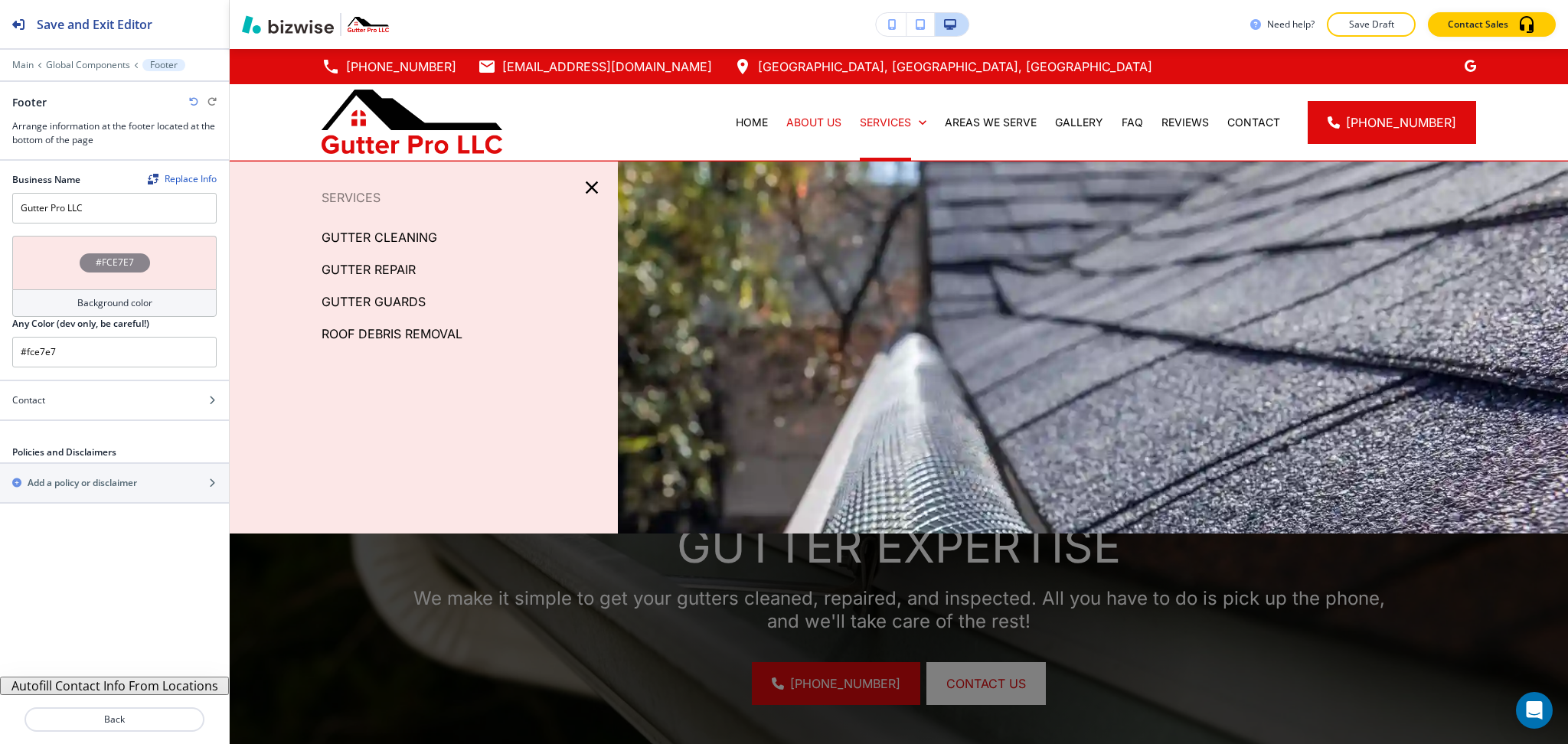
click at [387, 237] on p "GUTTER CLEANING" at bounding box center [379, 237] width 115 height 23
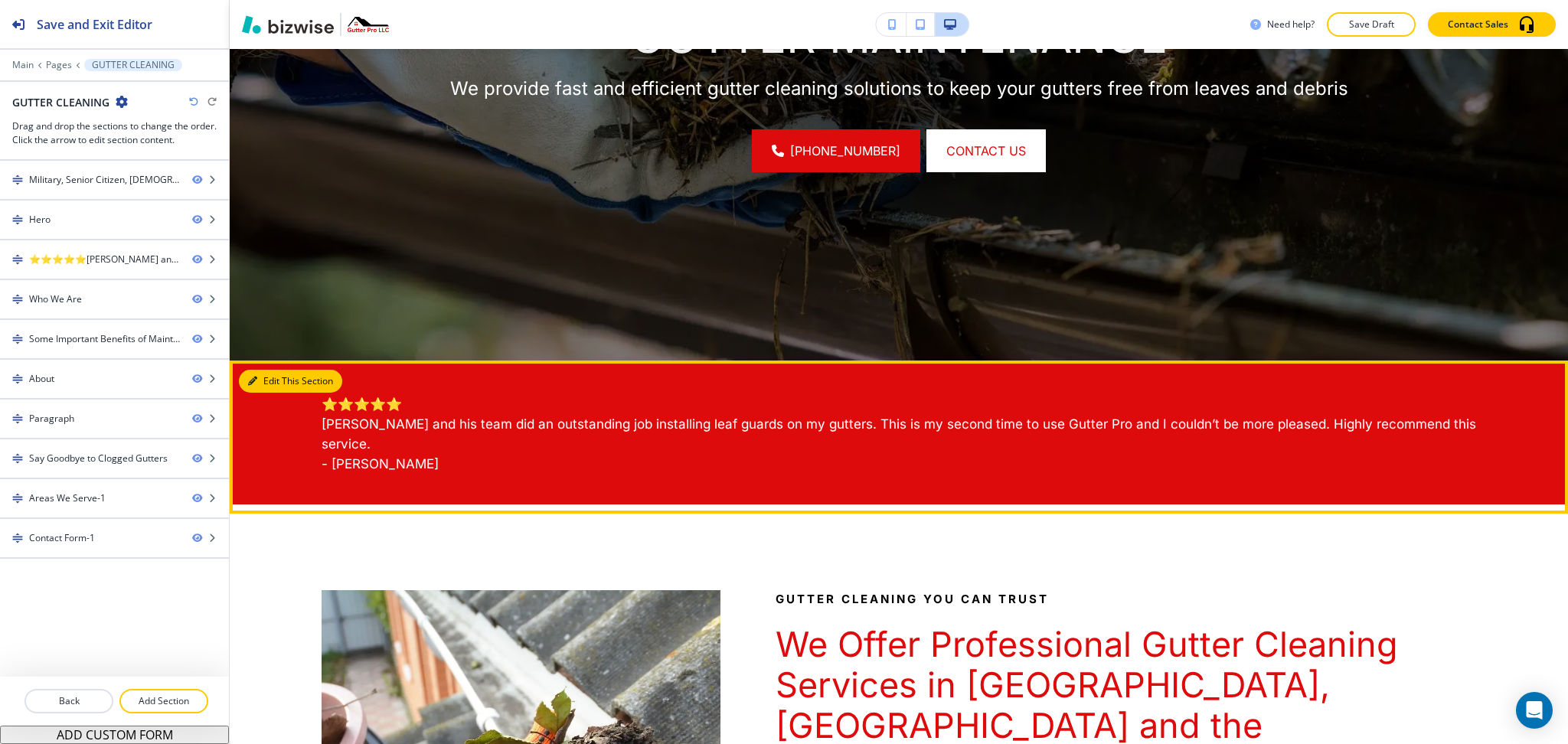
click at [271, 381] on button "Edit This Section" at bounding box center [290, 381] width 103 height 23
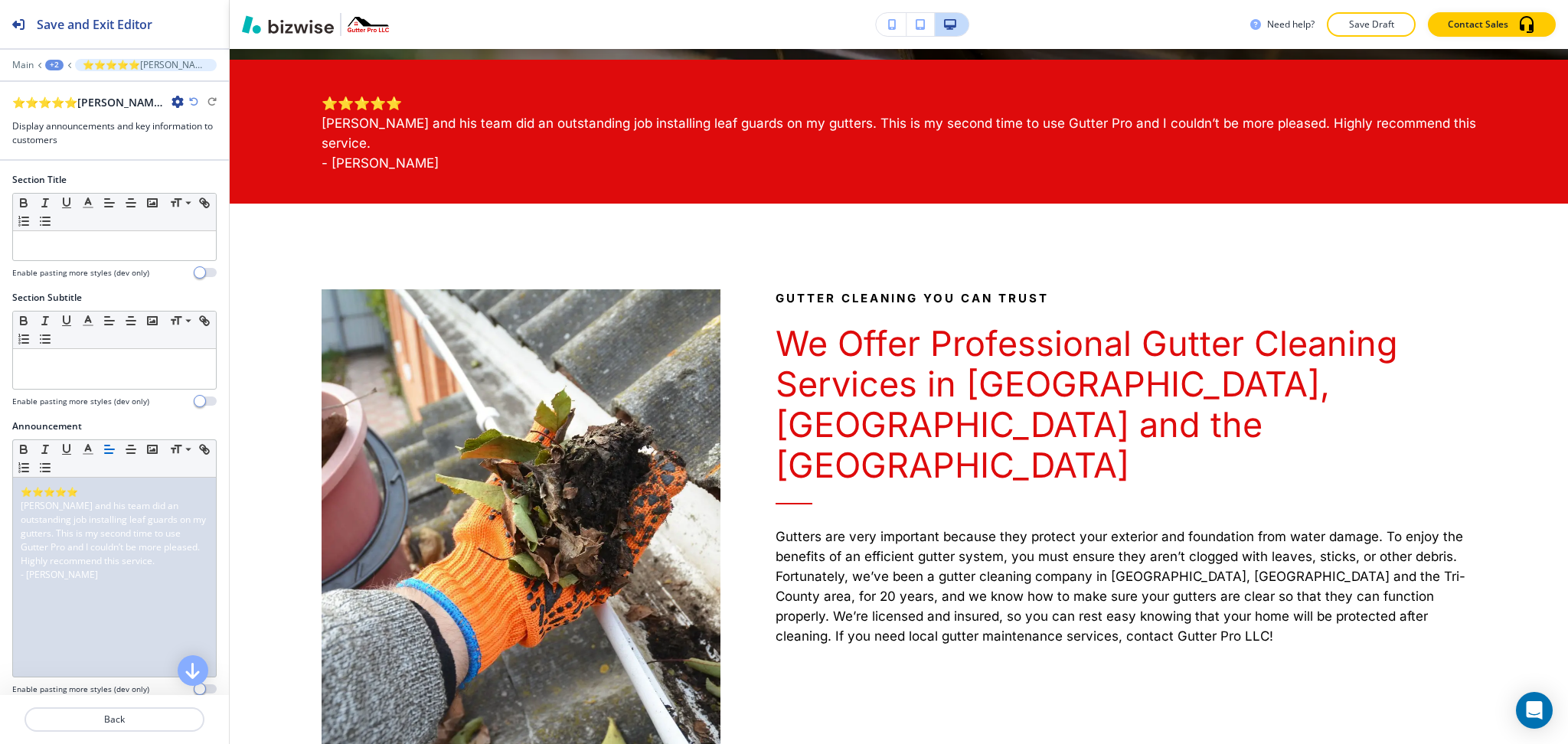
scroll to position [833, 0]
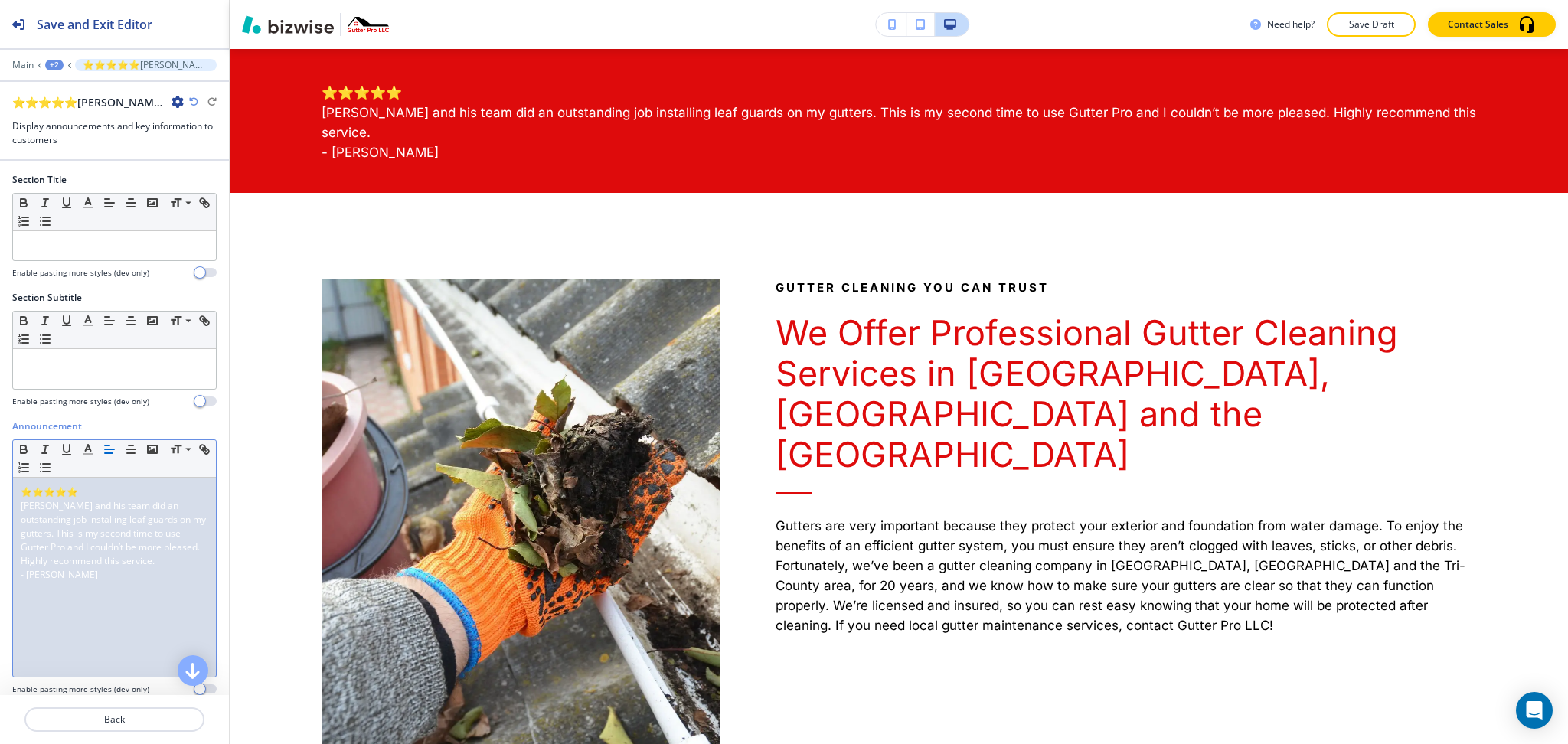
click at [132, 525] on span "[PERSON_NAME] and his team did an outstanding job installing leaf guards on my …" at bounding box center [114, 534] width 188 height 68
click at [125, 448] on icon "button" at bounding box center [131, 449] width 14 height 14
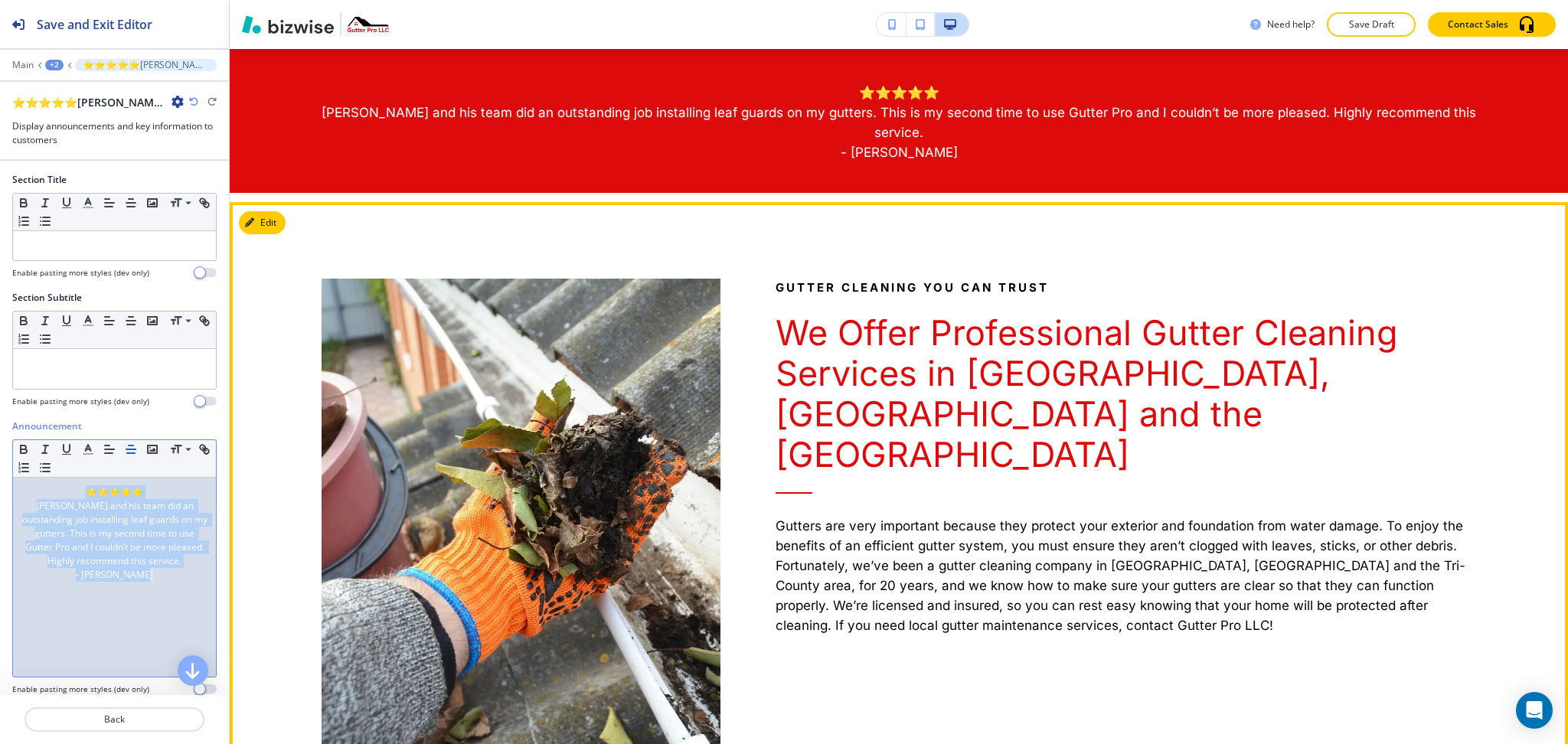
click at [265, 211] on button "Edit" at bounding box center [262, 222] width 47 height 23
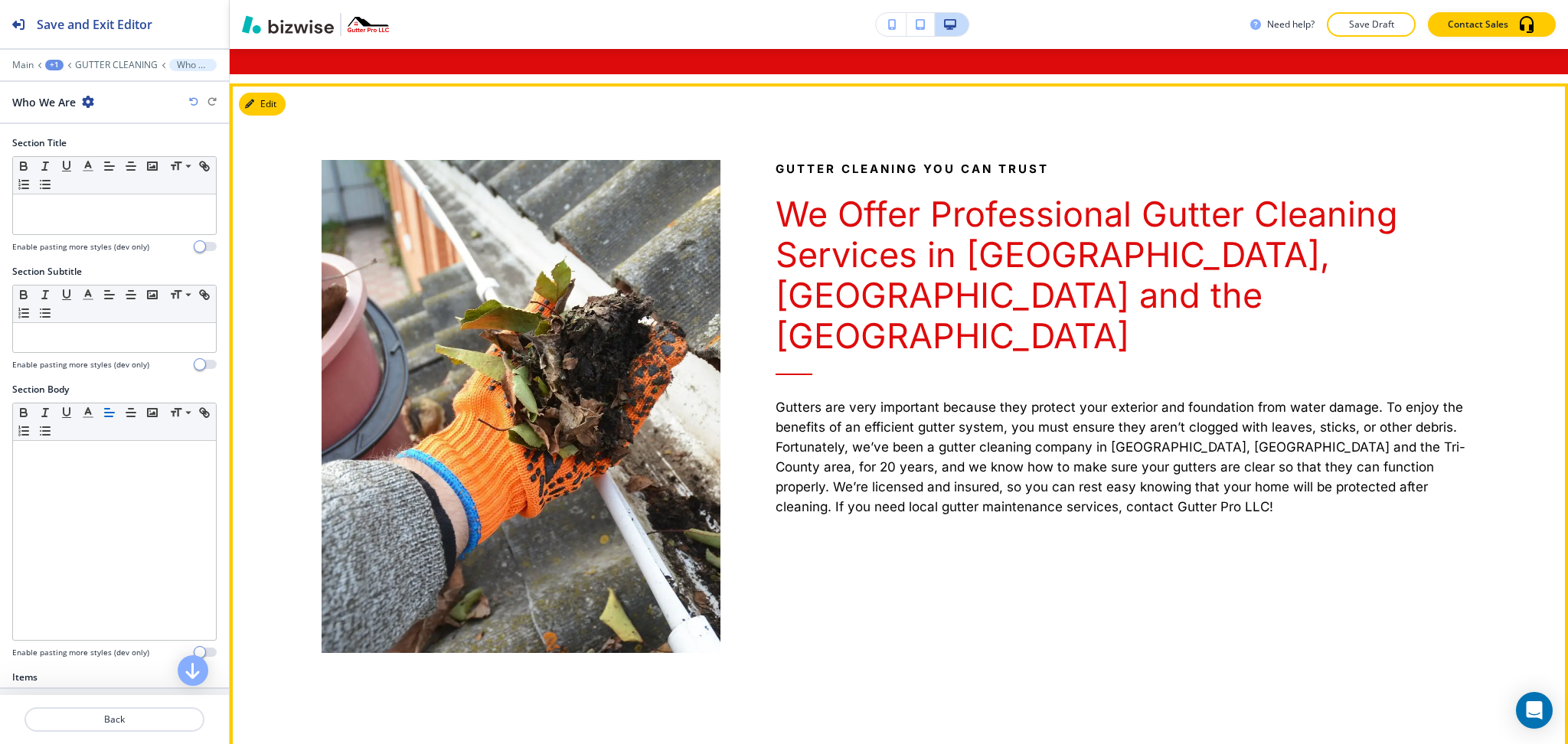
scroll to position [966, 0]
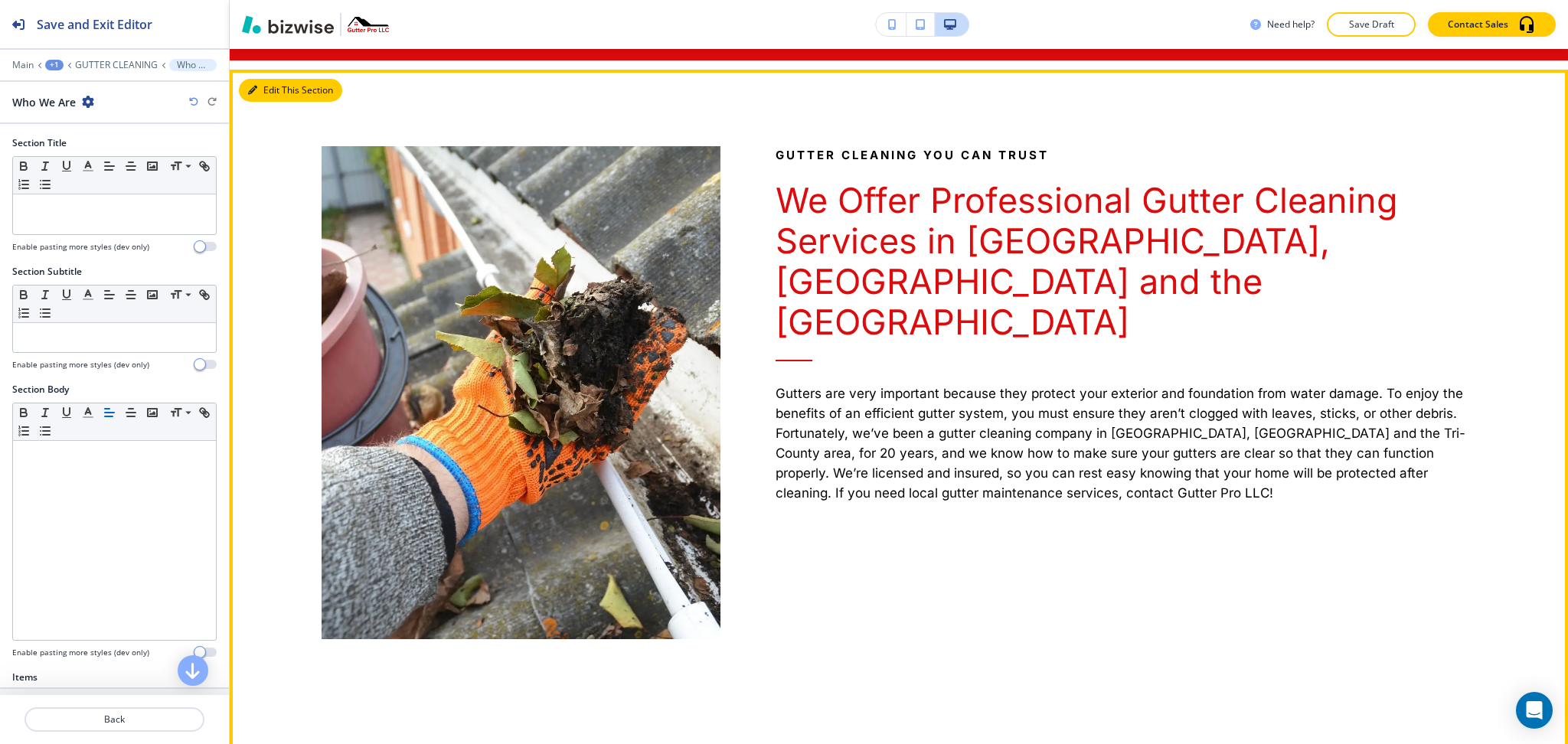
click at [262, 79] on button "Edit This Section" at bounding box center [290, 90] width 103 height 23
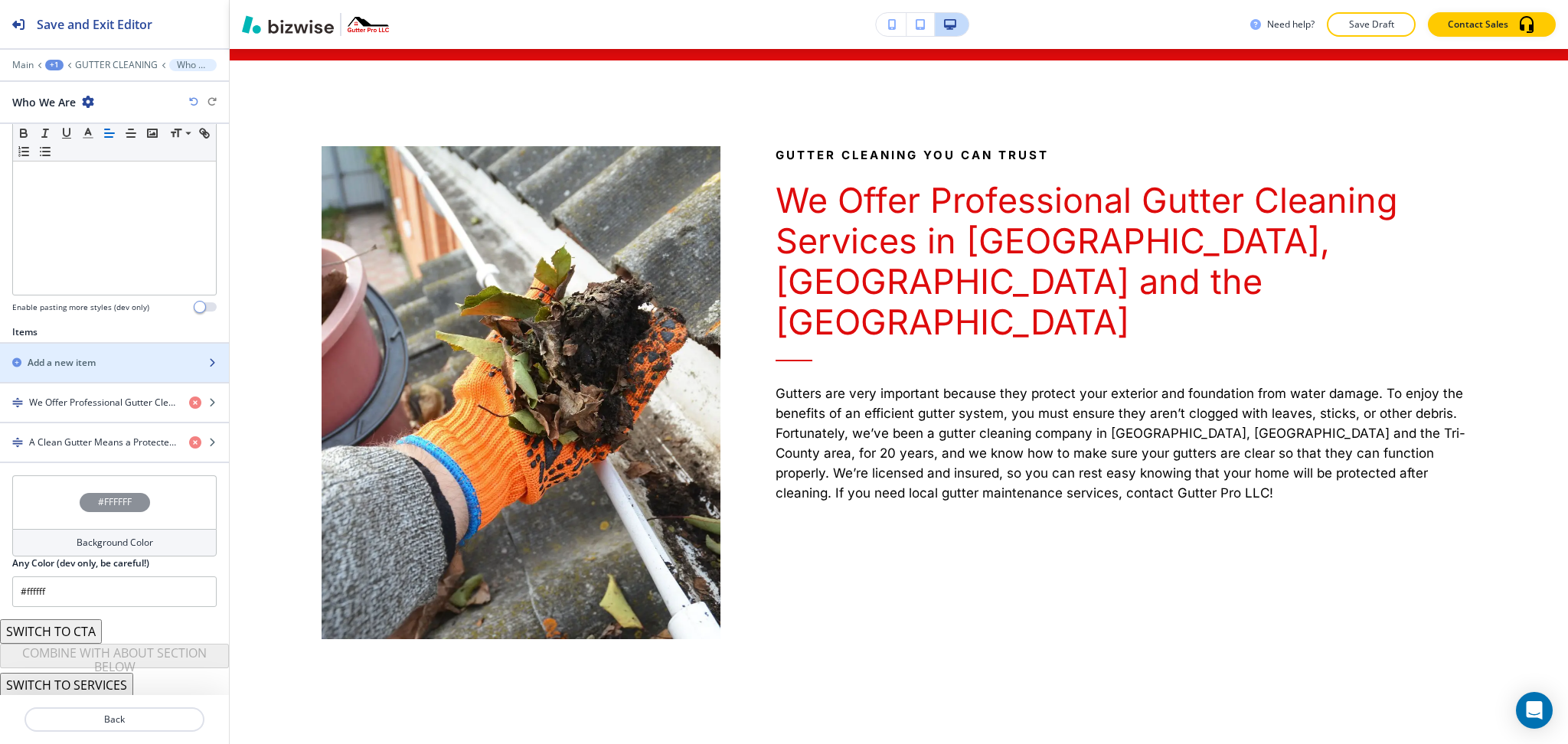
scroll to position [348, 0]
click at [100, 401] on h4 "We Offer Professional Gutter Cleaning Services in [GEOGRAPHIC_DATA], [GEOGRAPHI…" at bounding box center [102, 401] width 148 height 14
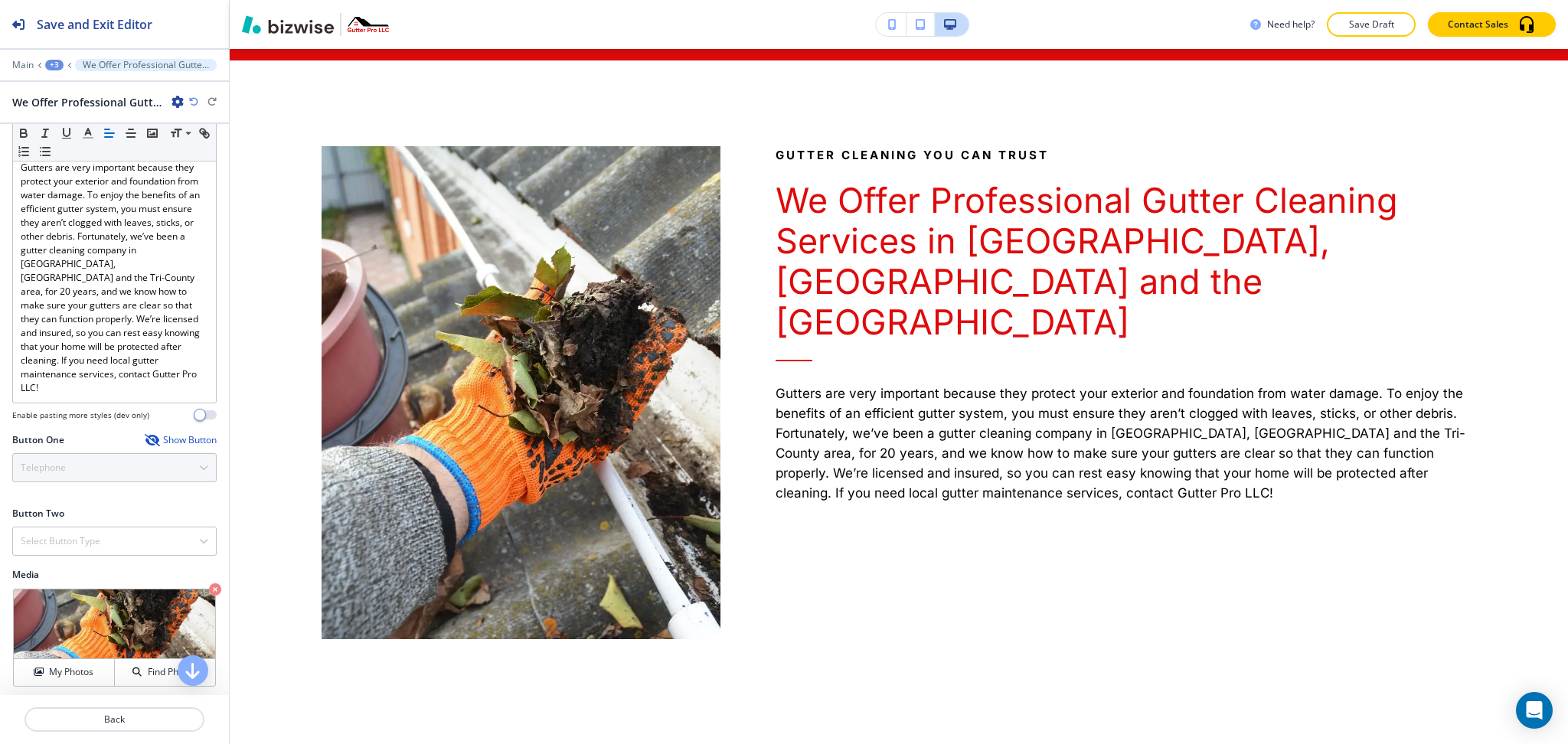
scroll to position [366, 0]
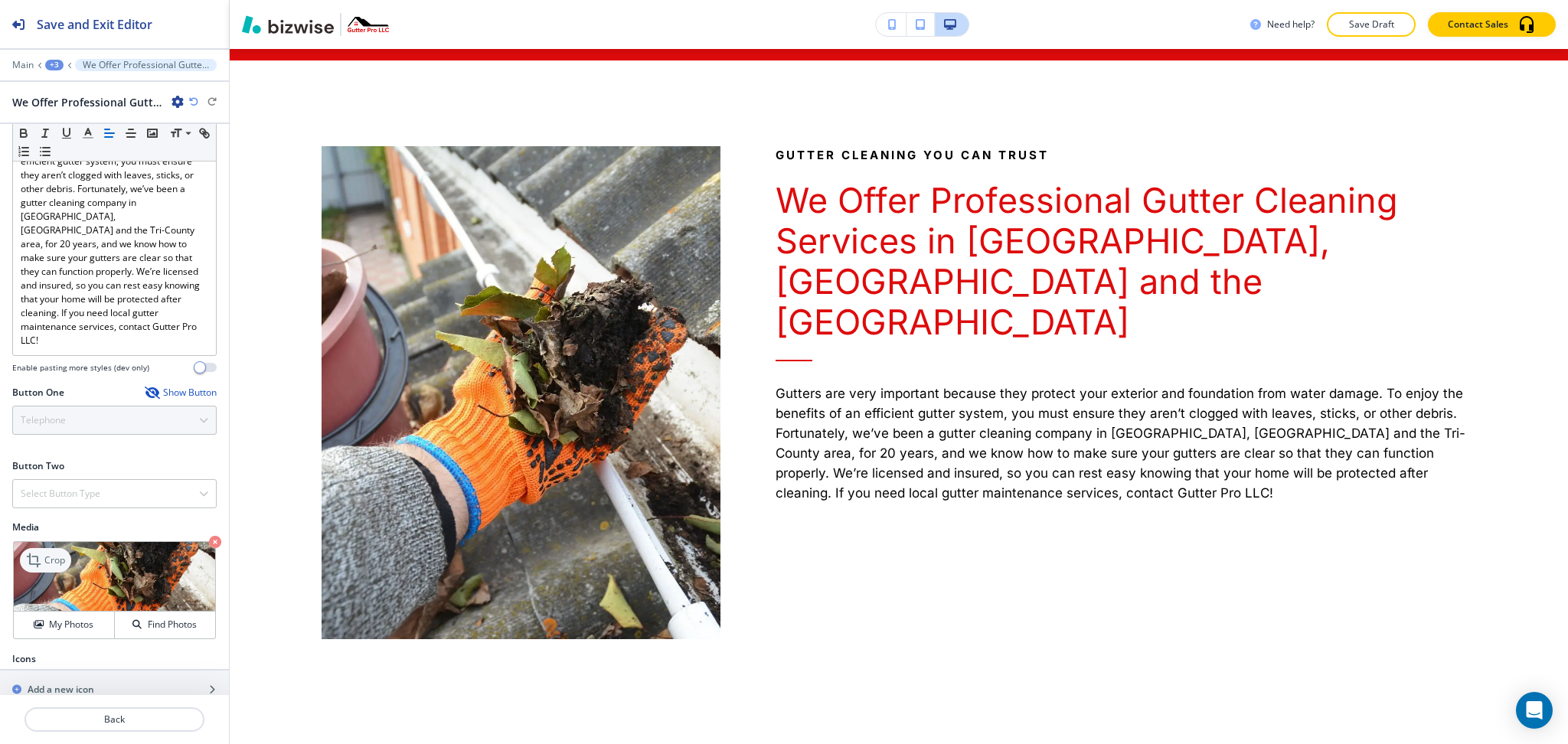
click at [47, 554] on p "Crop" at bounding box center [55, 560] width 20 height 14
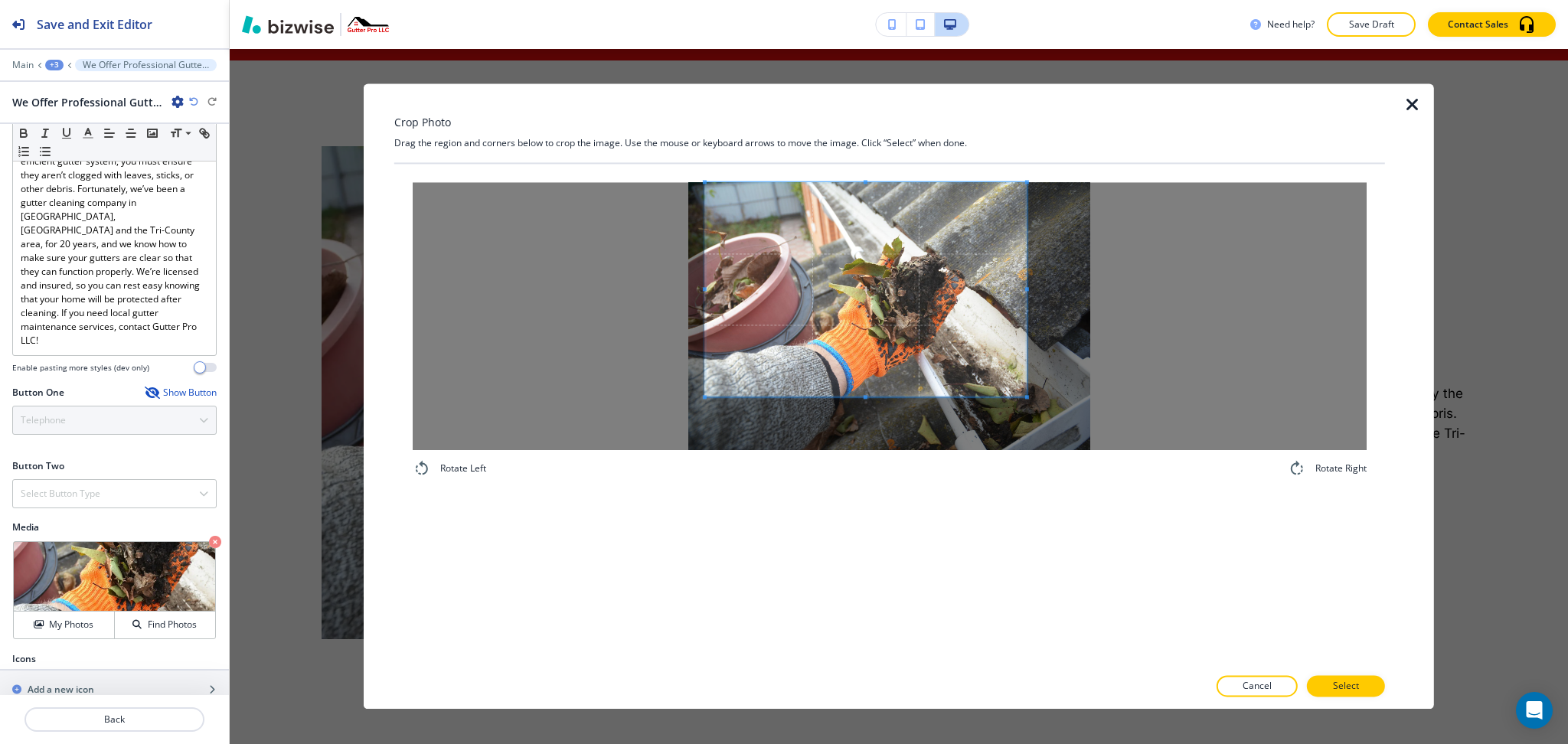
click at [882, 259] on span at bounding box center [866, 289] width 322 height 214
click at [877, 561] on div "Rotate Left Rotate Right" at bounding box center [890, 415] width 991 height 502
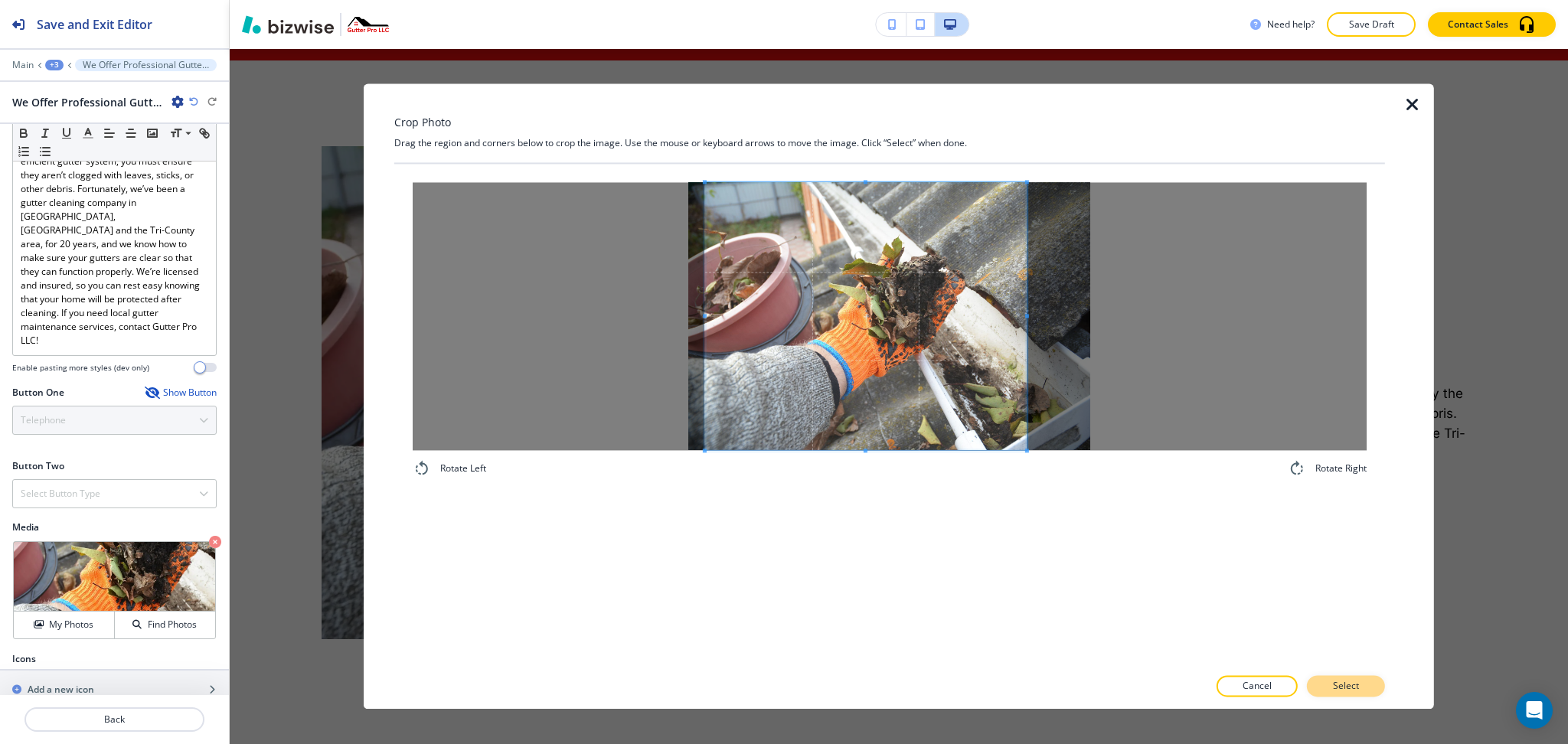
click at [1326, 687] on button "Select" at bounding box center [1345, 687] width 78 height 21
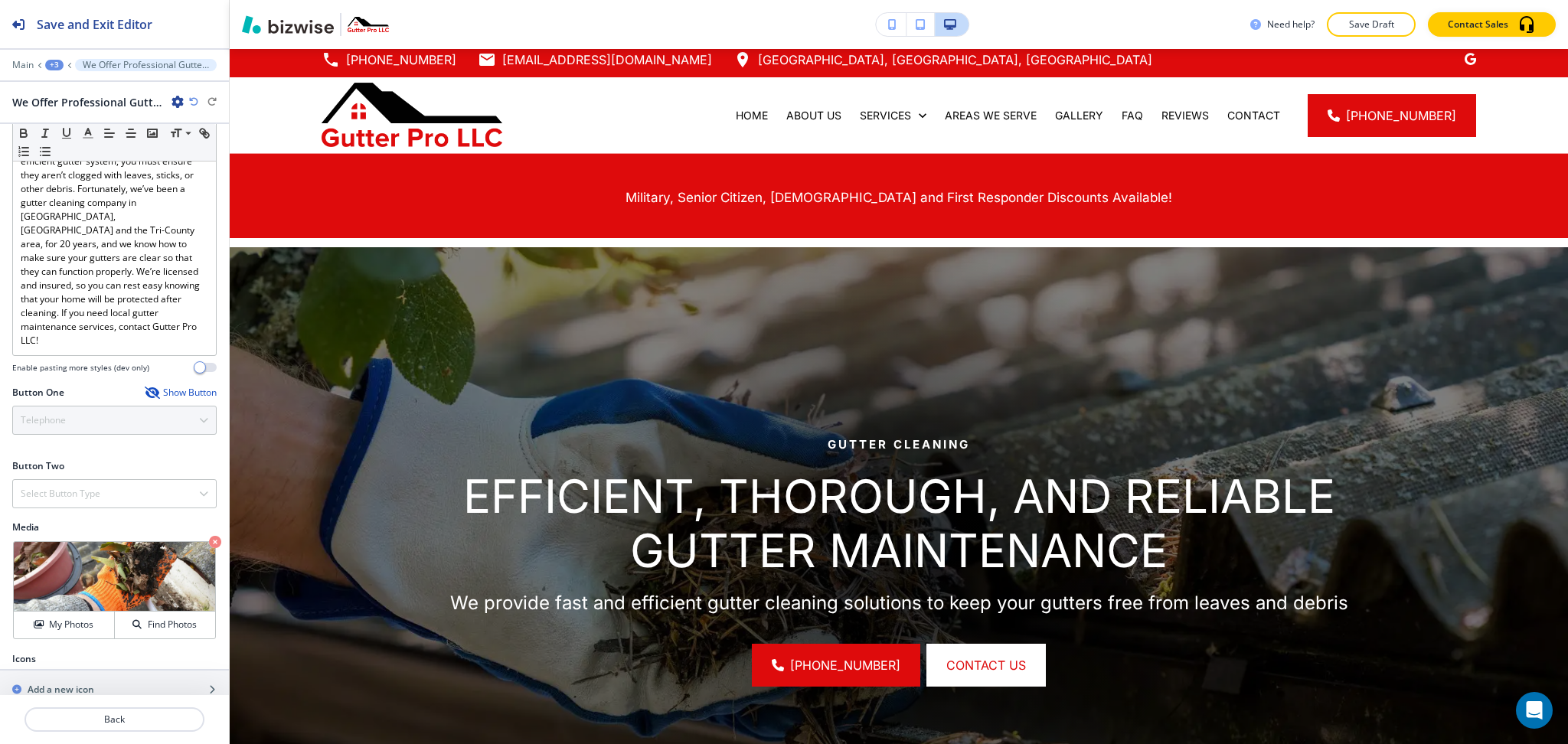
scroll to position [0, 0]
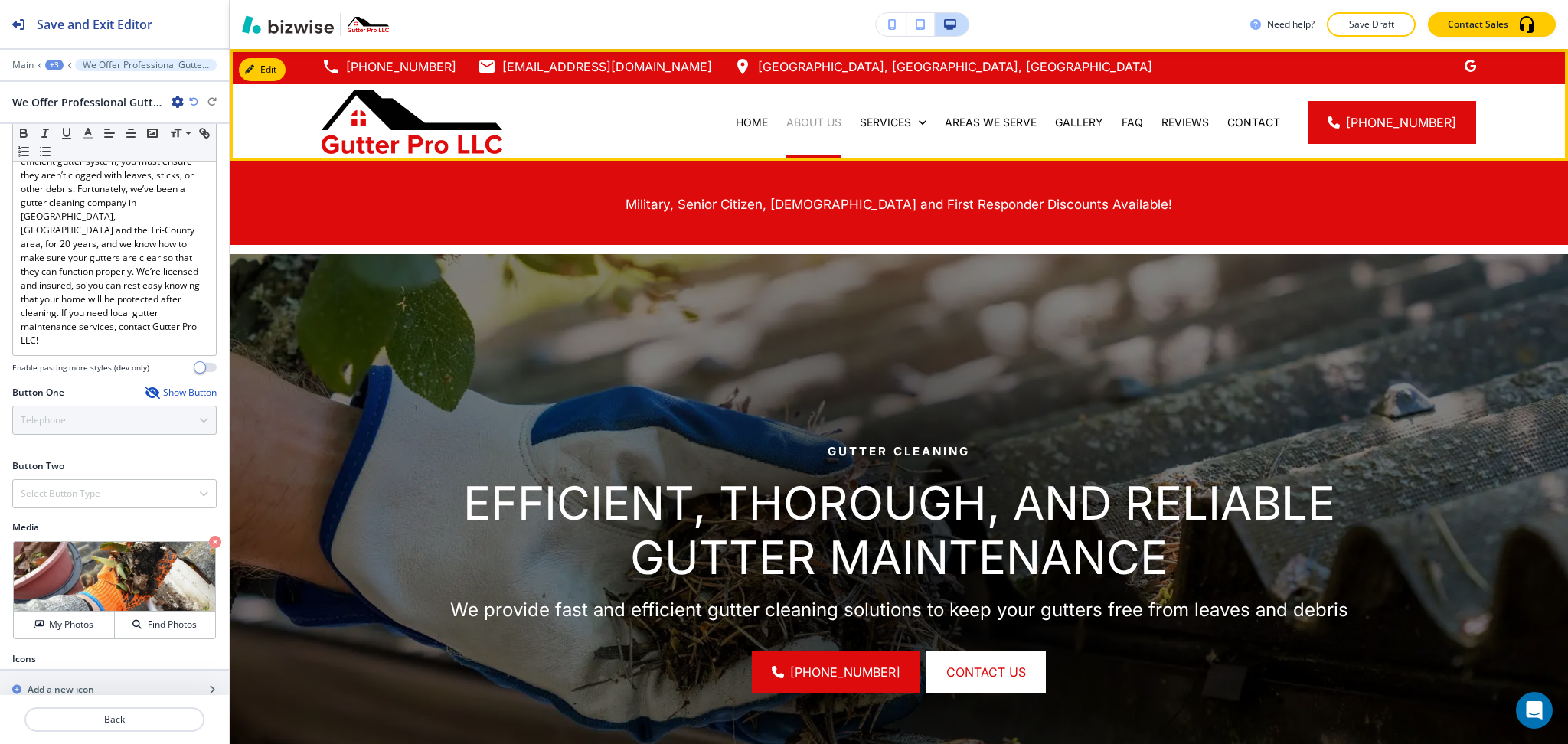
click at [821, 117] on p "ABOUT US" at bounding box center [814, 122] width 56 height 15
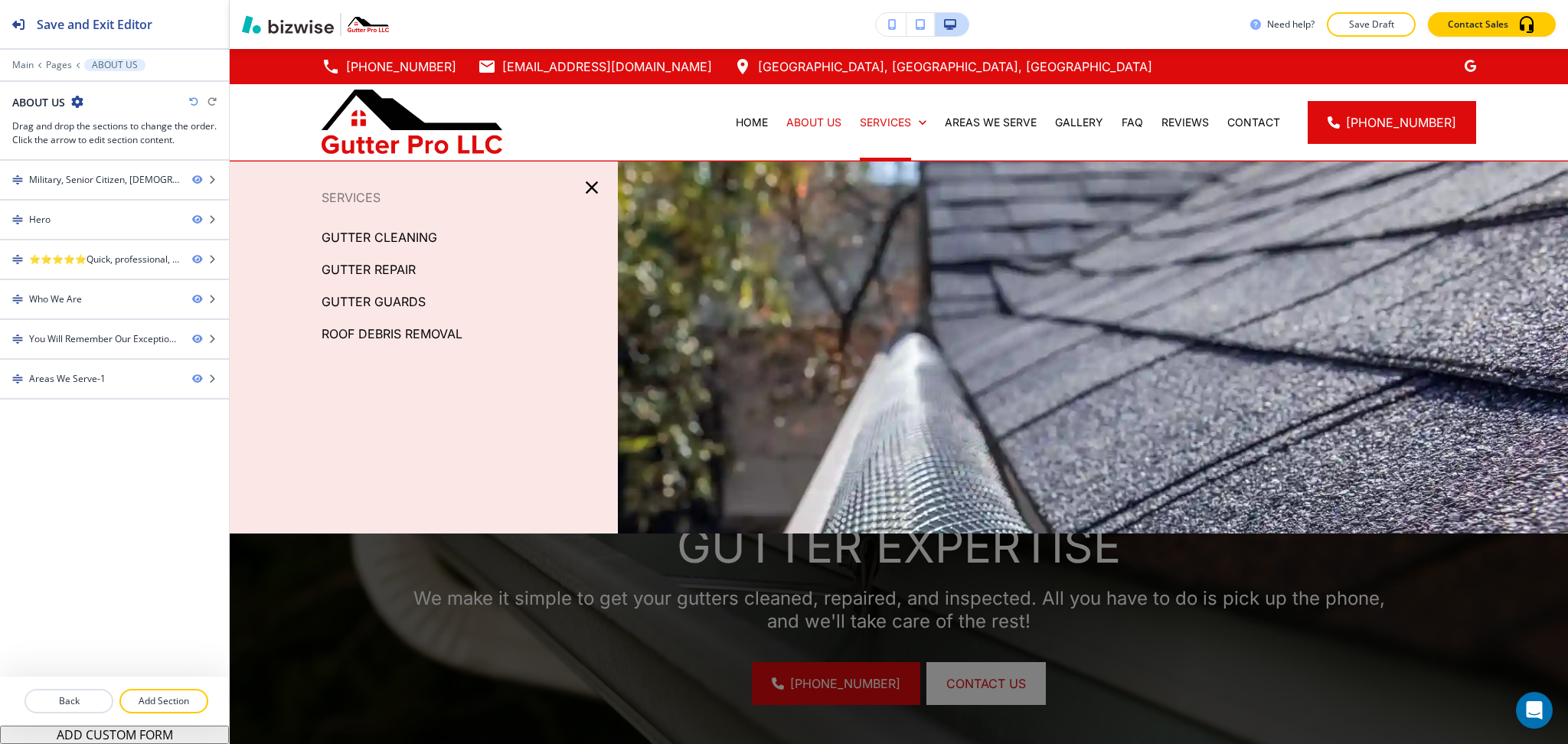
click at [418, 244] on p "GUTTER CLEANING" at bounding box center [379, 237] width 115 height 23
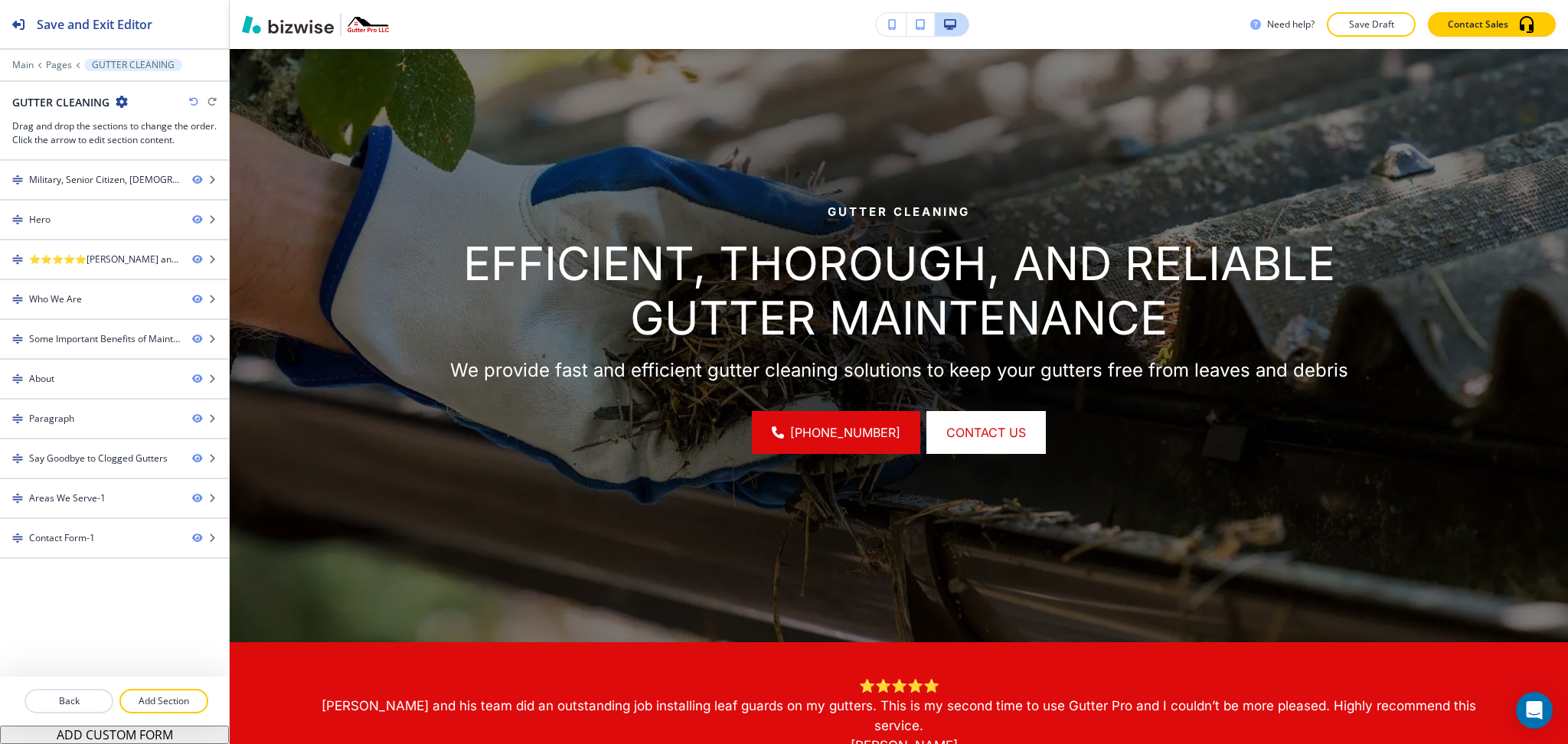
scroll to position [219, 0]
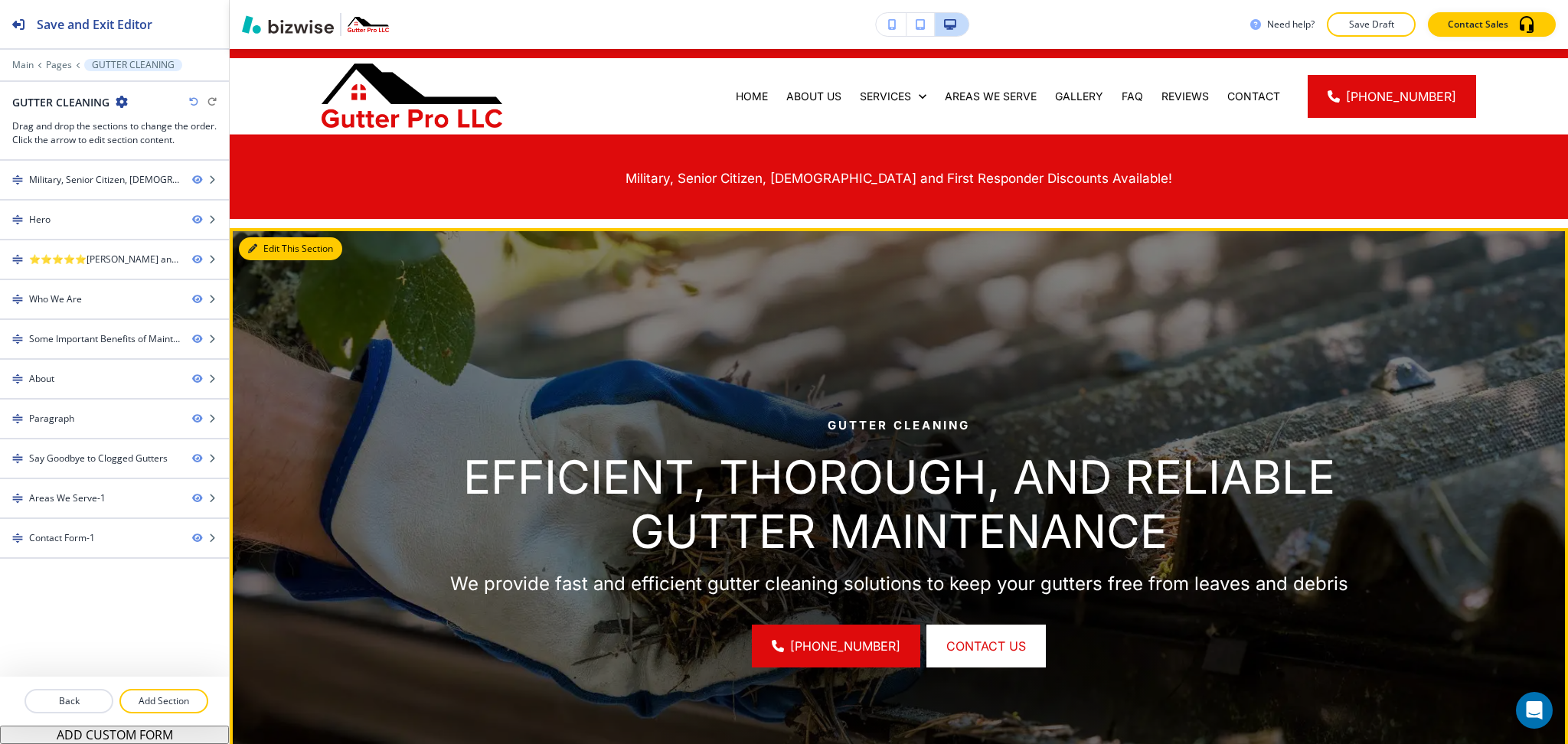
click at [270, 255] on button "Edit This Section" at bounding box center [290, 249] width 103 height 23
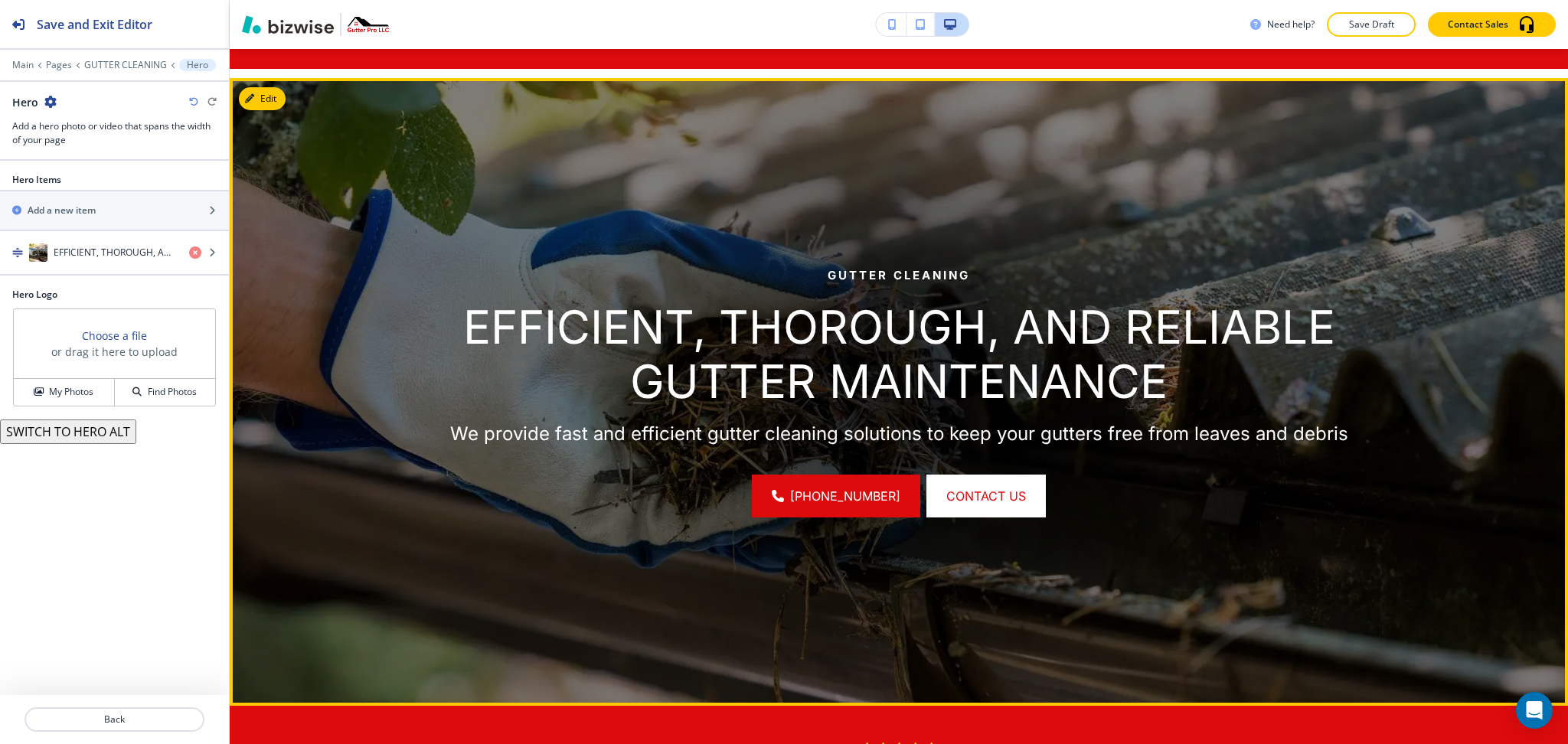
scroll to position [204, 0]
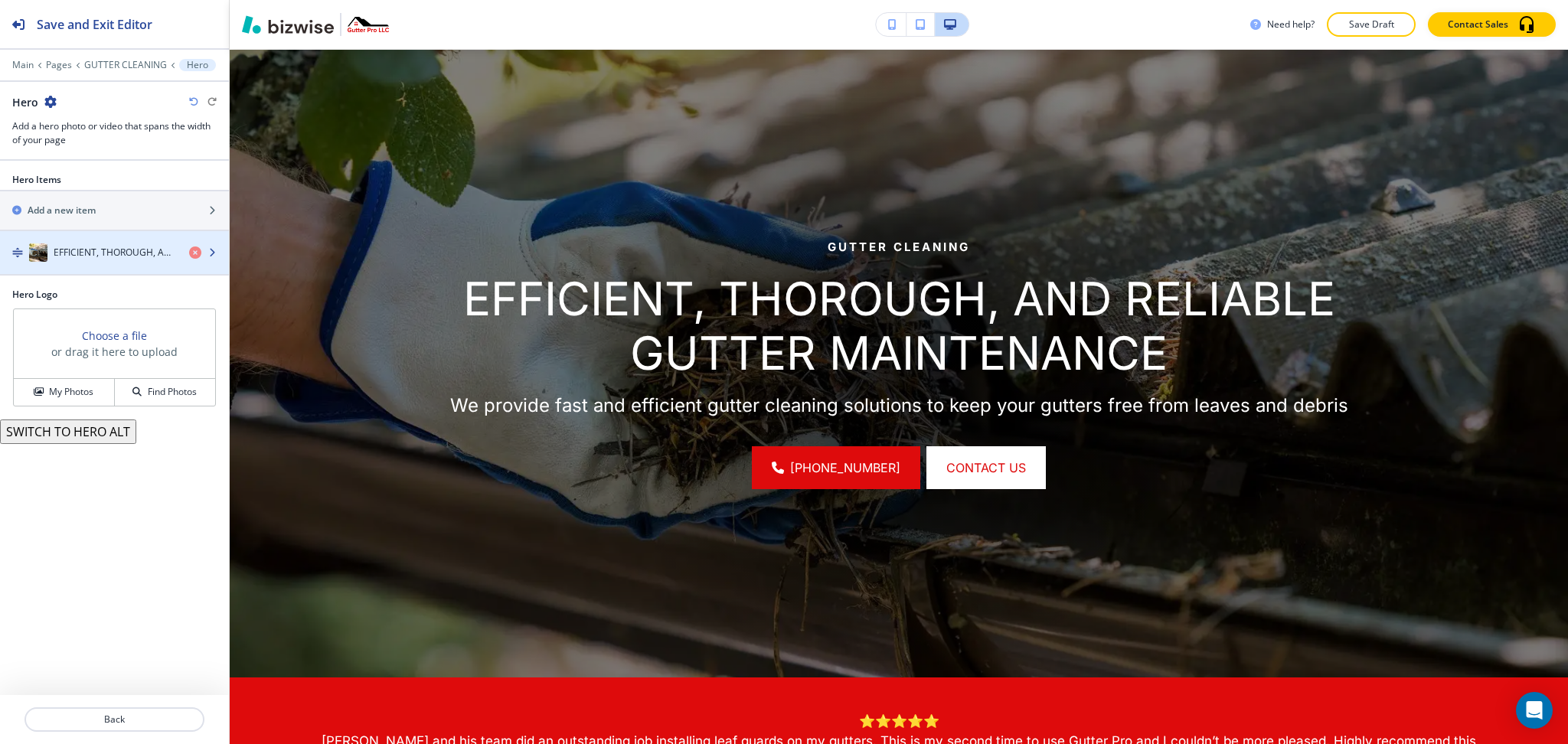
click at [100, 257] on h4 "EFFICIENT, THOROUGH, AND RELIABLE GUTTER MAINTENANCE" at bounding box center [115, 253] width 123 height 14
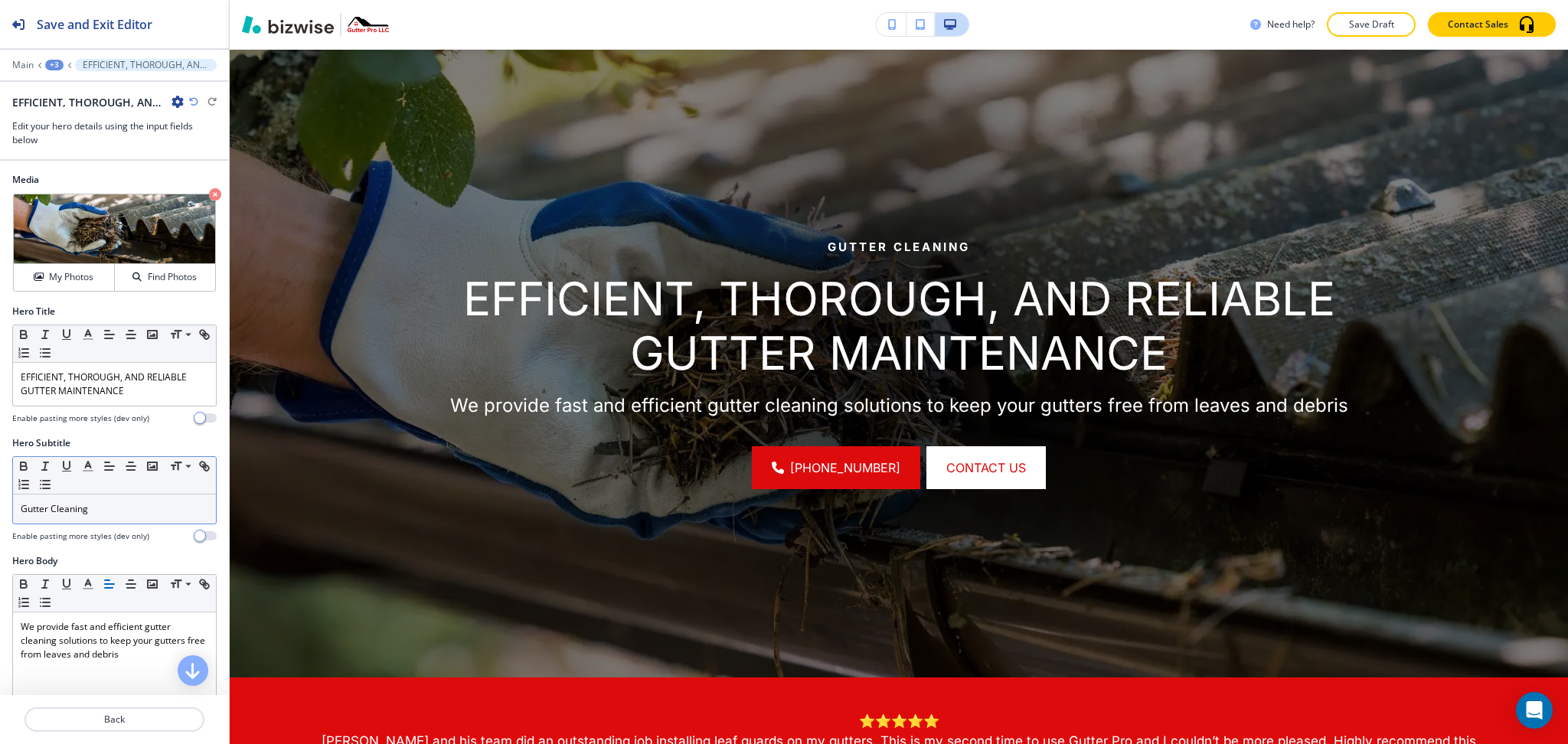
click at [110, 495] on div "Gutter Cleaning" at bounding box center [114, 509] width 203 height 29
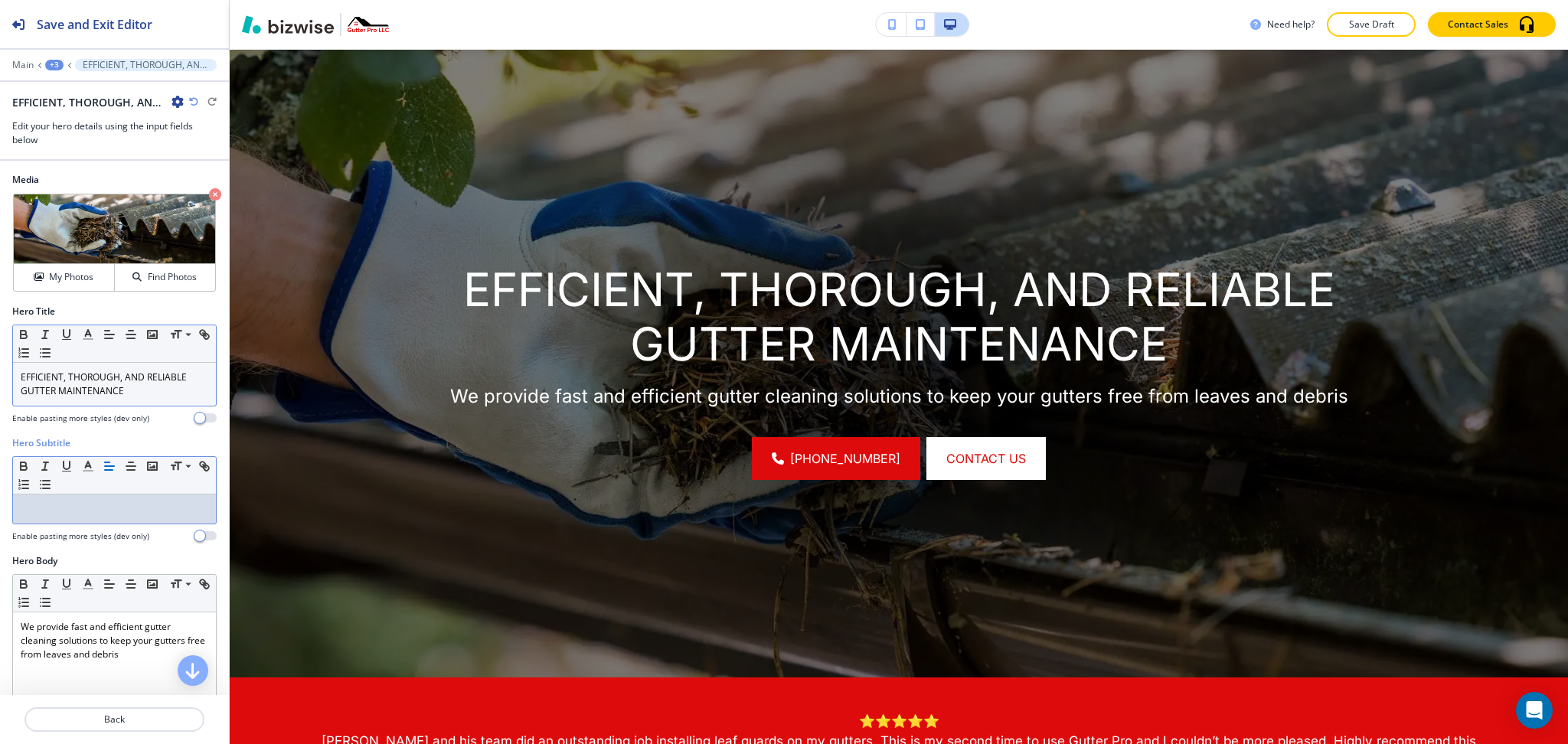
click at [105, 395] on p "EFFICIENT, THOROUGH, AND RELIABLE GUTTER MAINTENANCE" at bounding box center [114, 384] width 188 height 27
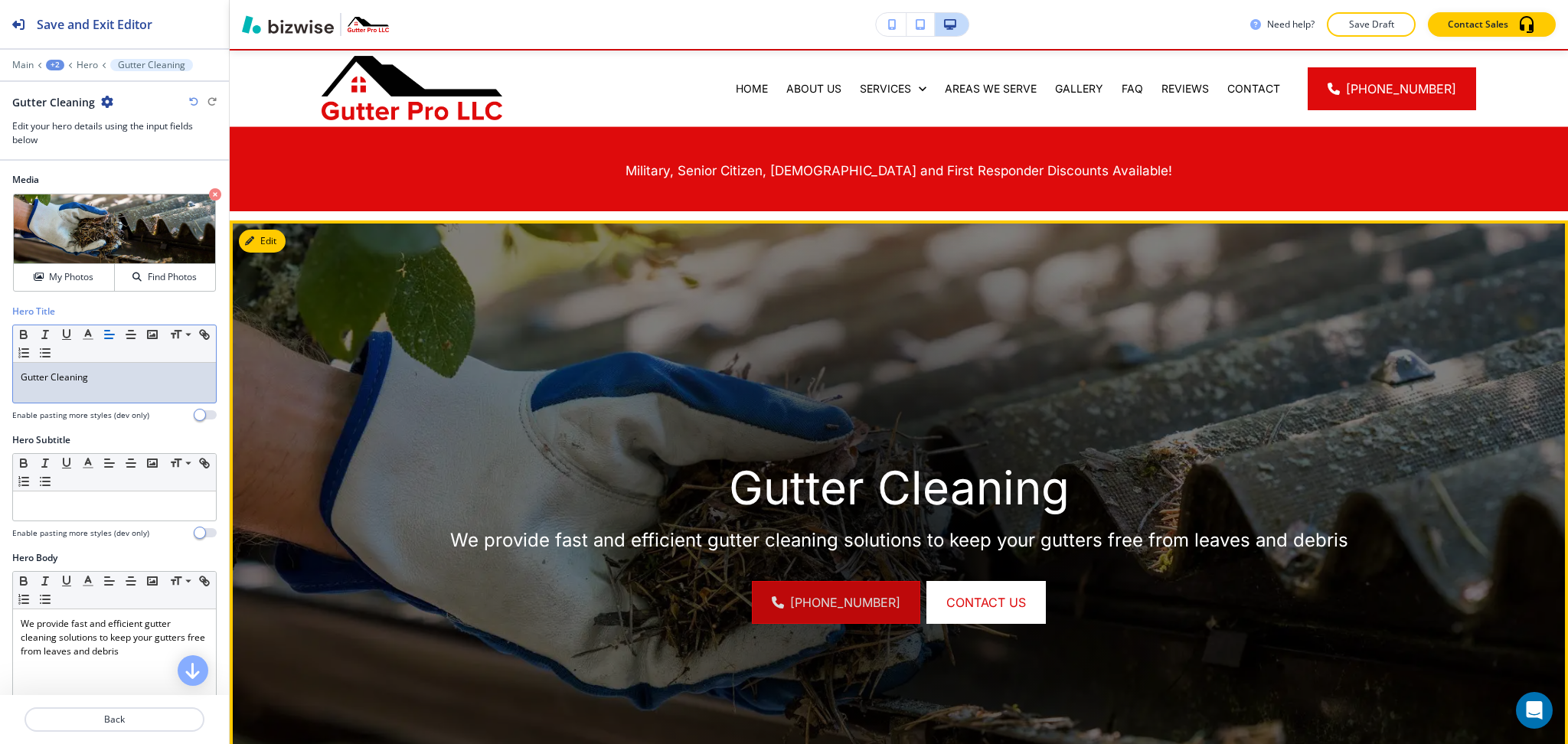
scroll to position [0, 0]
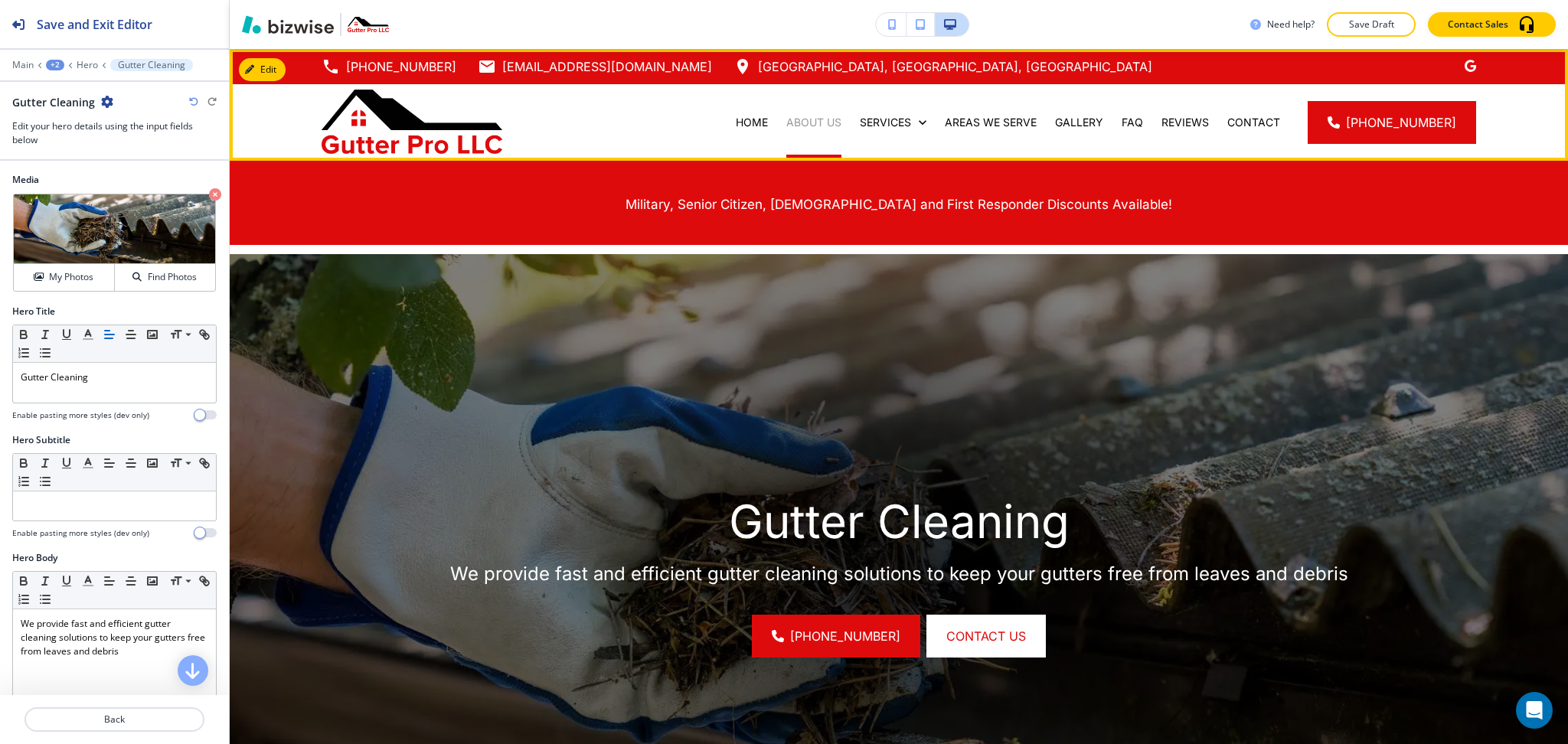
click at [825, 121] on p "ABOUT US" at bounding box center [814, 122] width 56 height 15
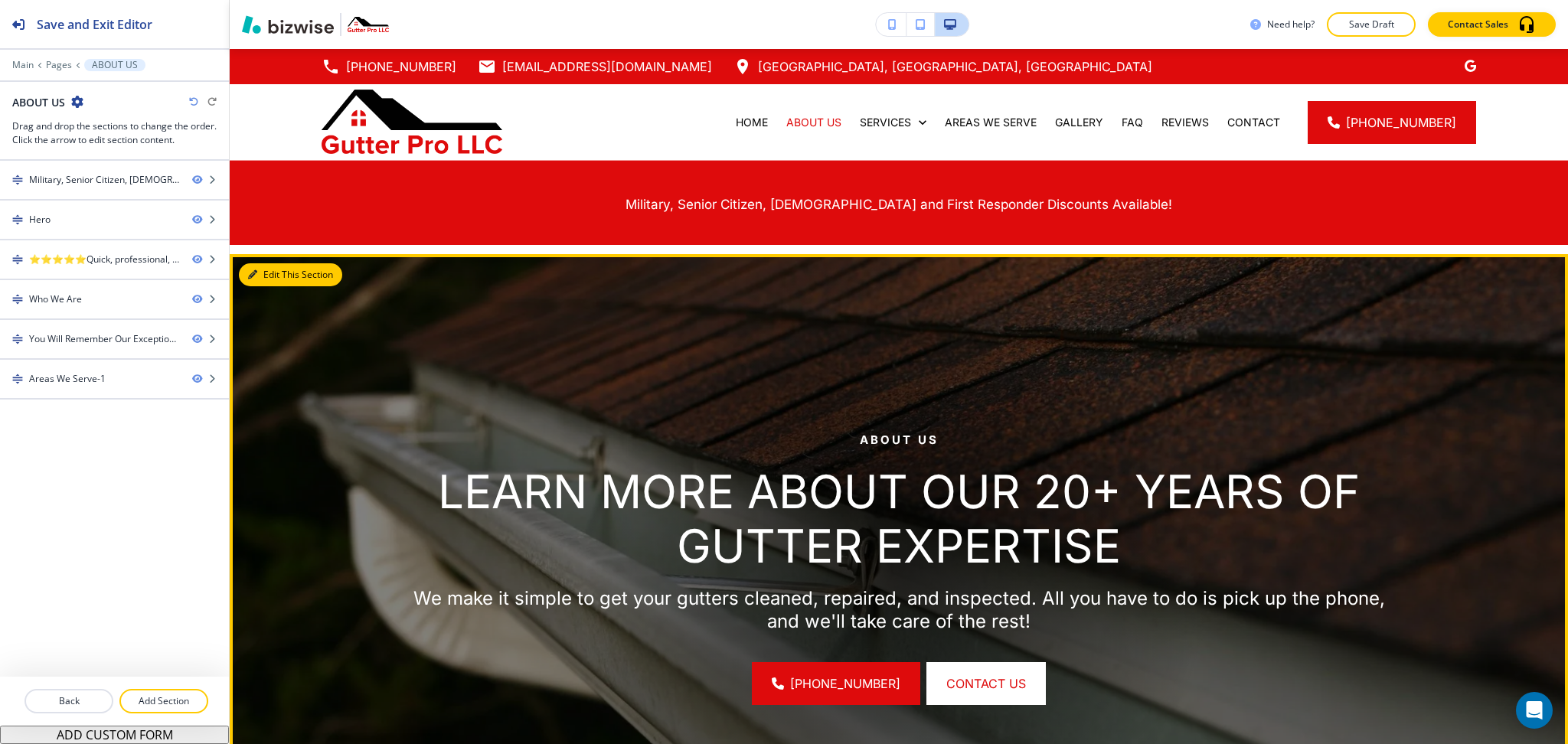
click at [272, 270] on button "Edit This Section" at bounding box center [290, 274] width 103 height 23
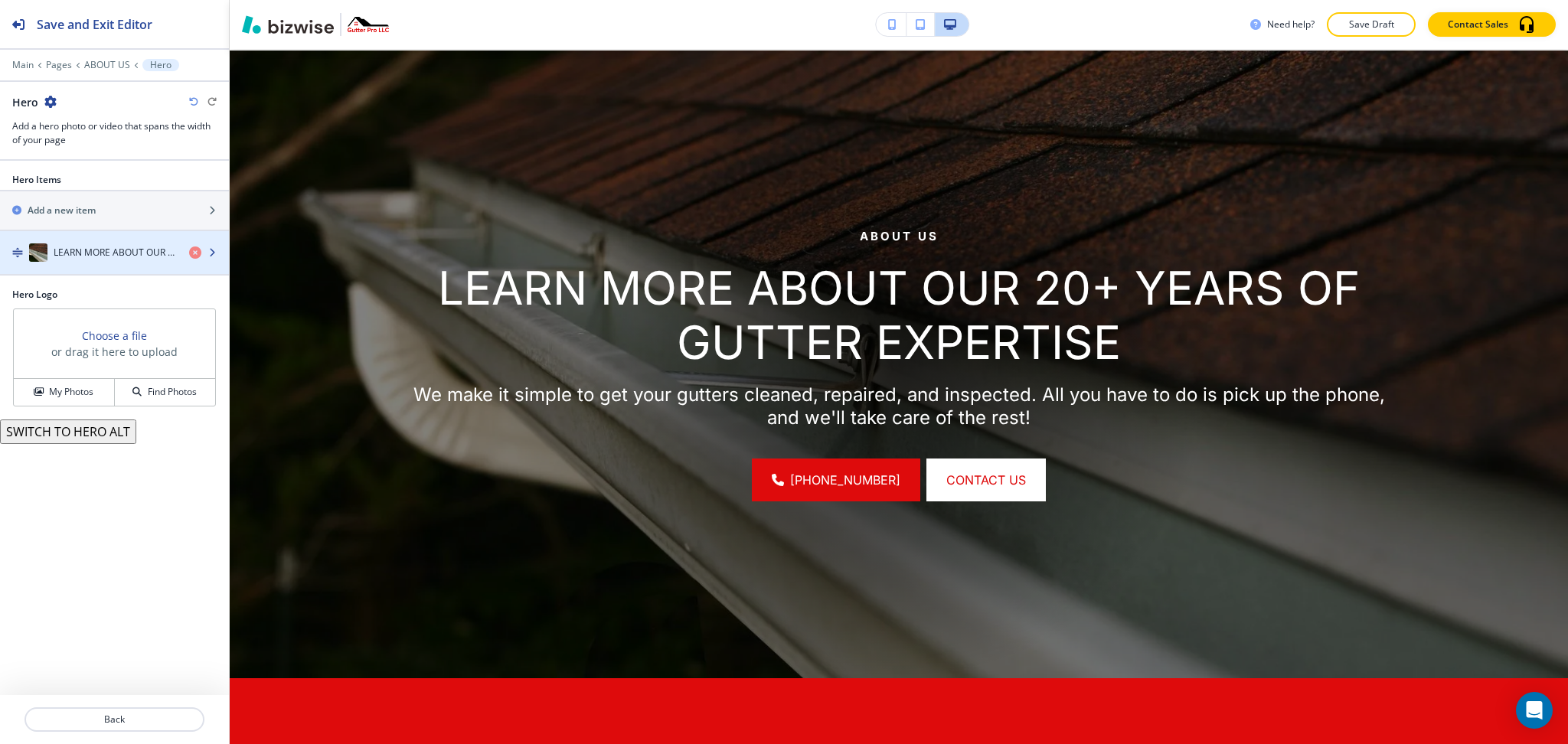
scroll to position [204, 0]
click at [77, 256] on h4 "LEARN MORE ABOUT OUR 20+ YEARS OF GUTTER EXPERTISE" at bounding box center [115, 253] width 123 height 14
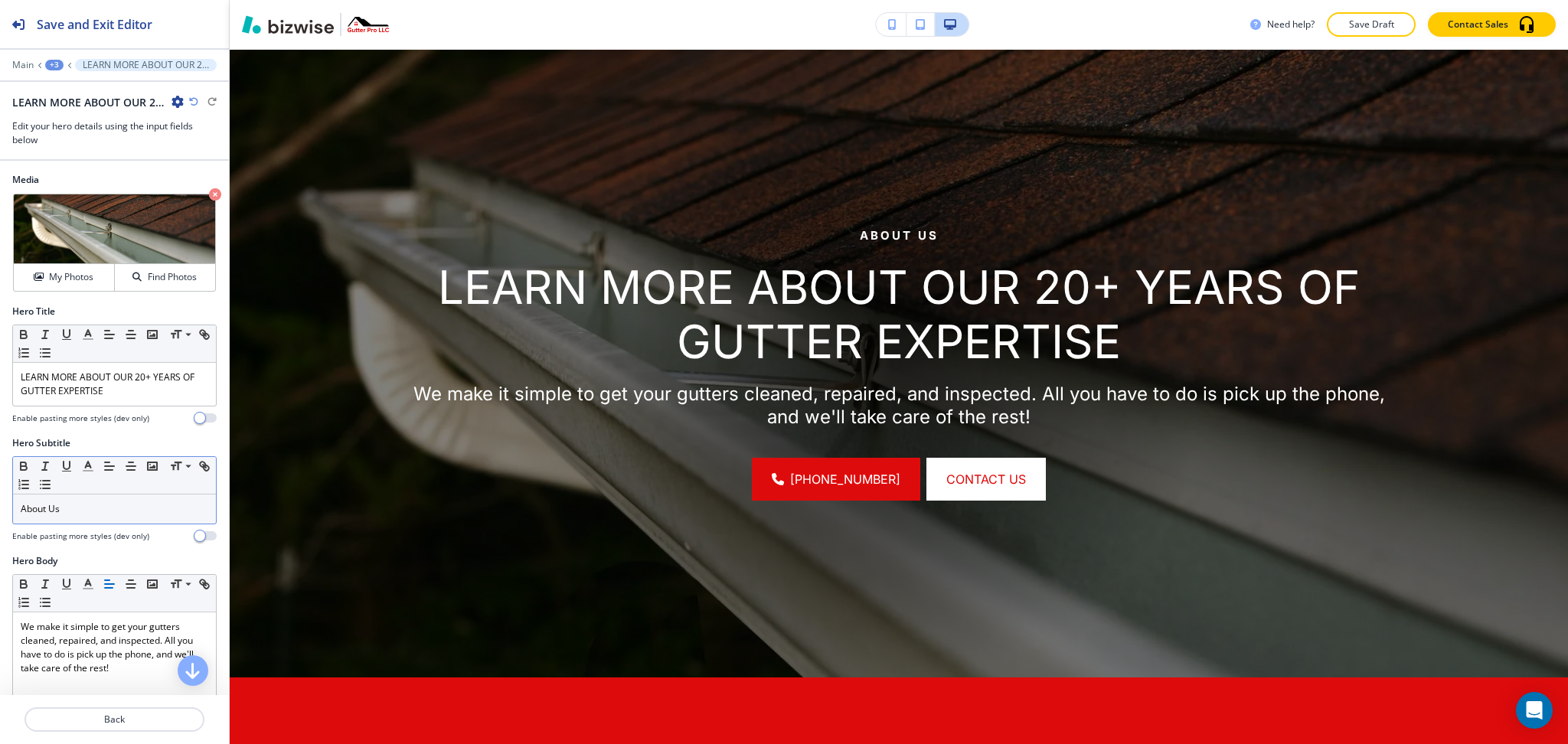
click at [92, 506] on p "About Us" at bounding box center [114, 509] width 188 height 14
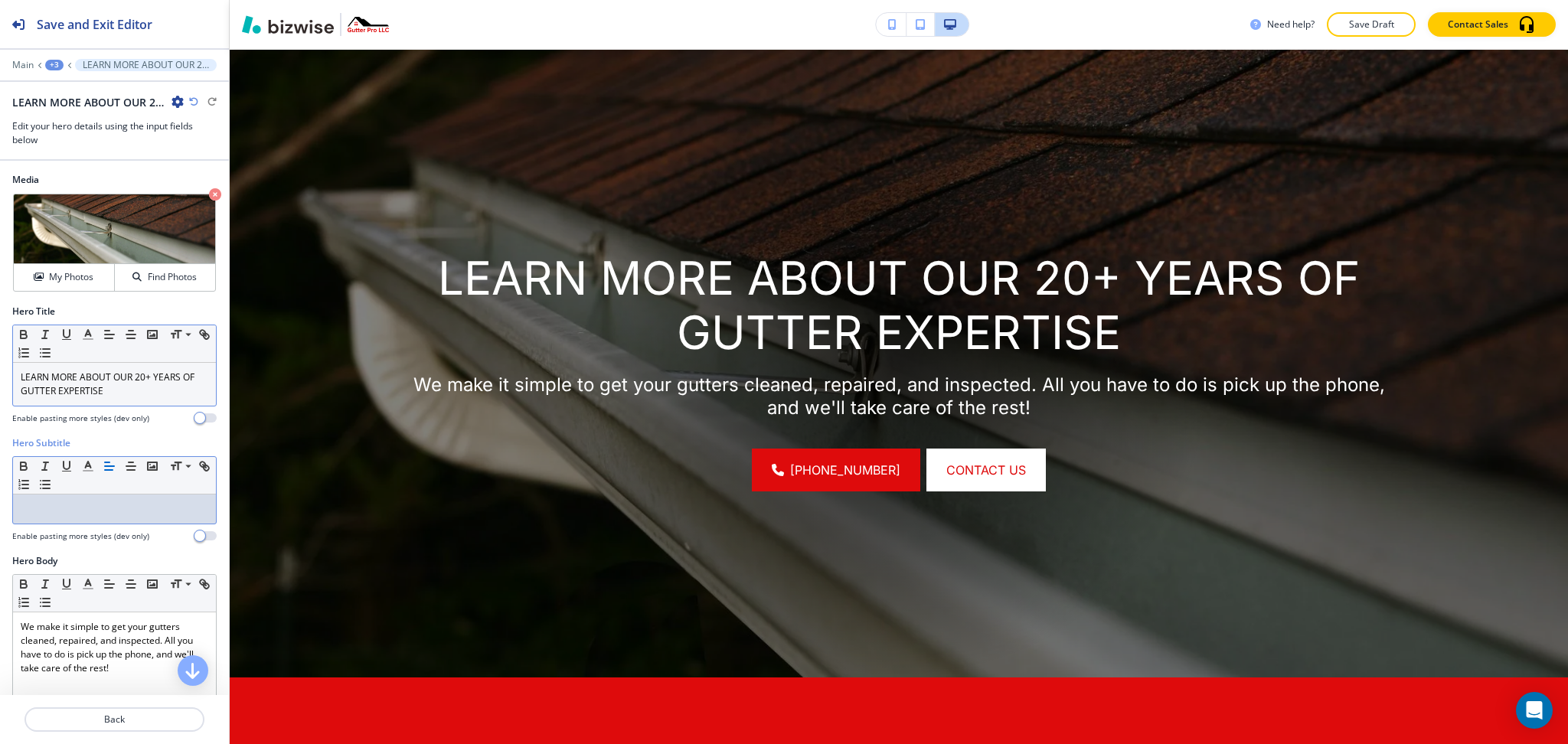
click at [135, 395] on p "LEARN MORE ABOUT OUR 20+ YEARS OF GUTTER EXPERTISE" at bounding box center [114, 384] width 188 height 27
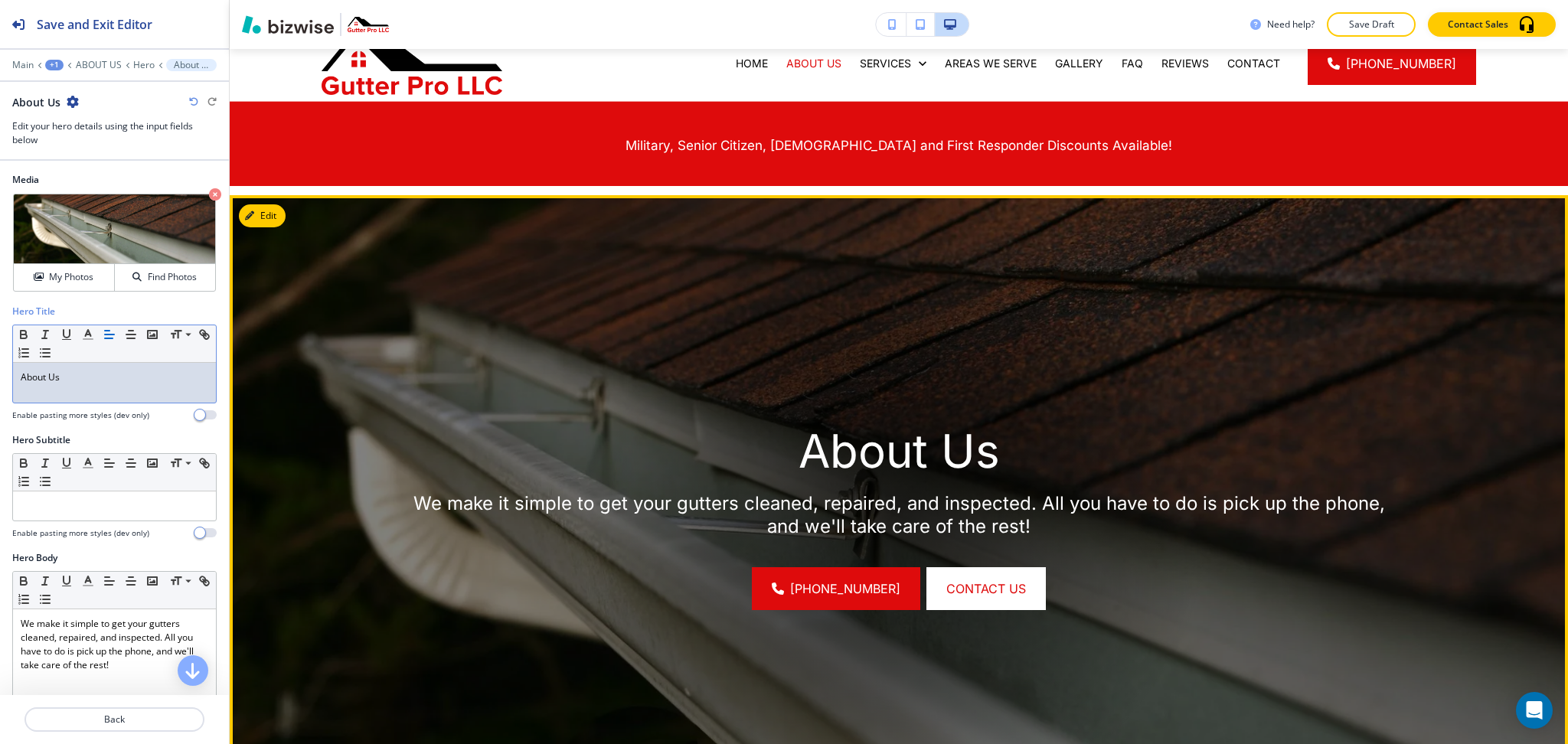
scroll to position [0, 0]
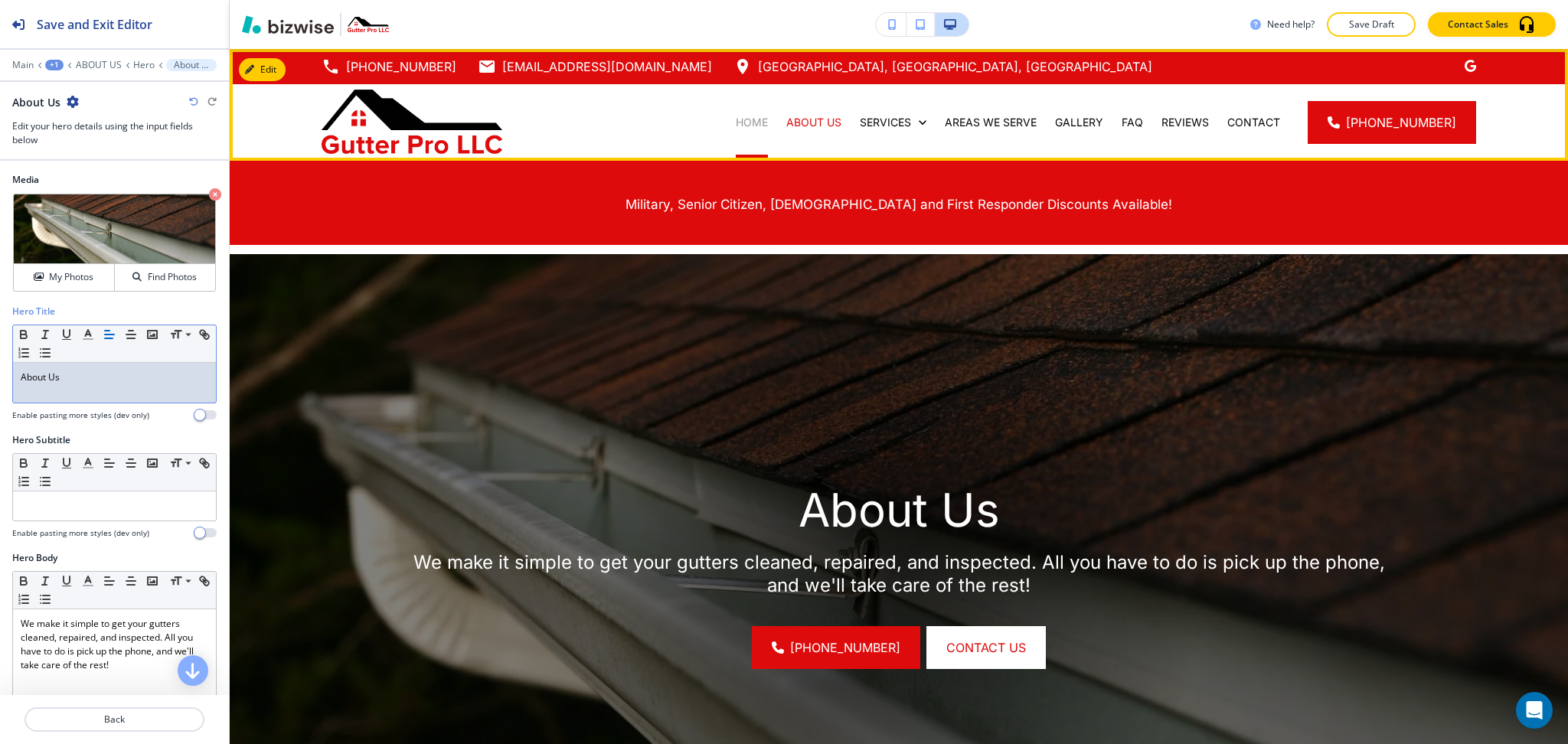
click at [758, 120] on p "HOME" at bounding box center [752, 122] width 32 height 15
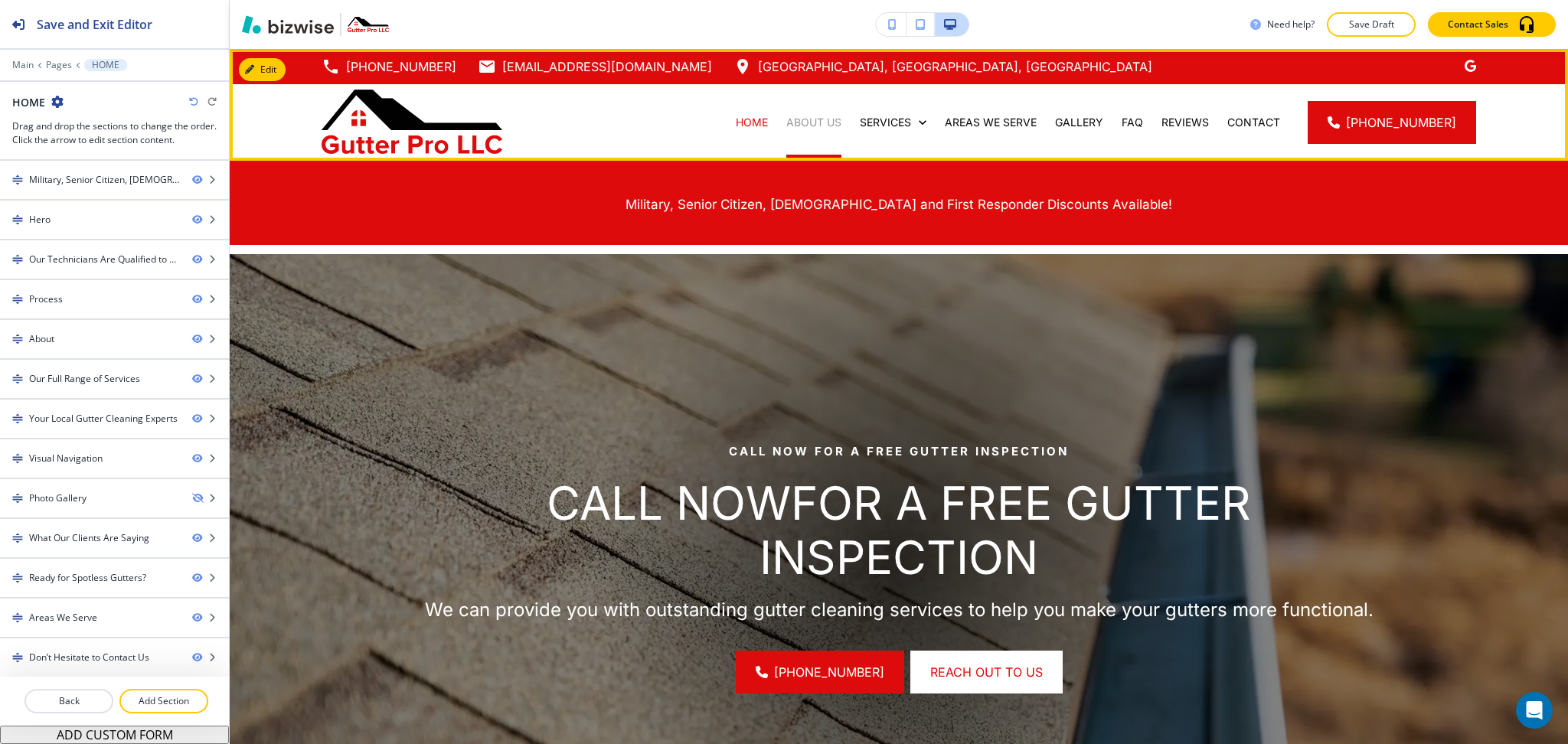
click at [836, 114] on p "ABOUT US" at bounding box center [814, 122] width 56 height 15
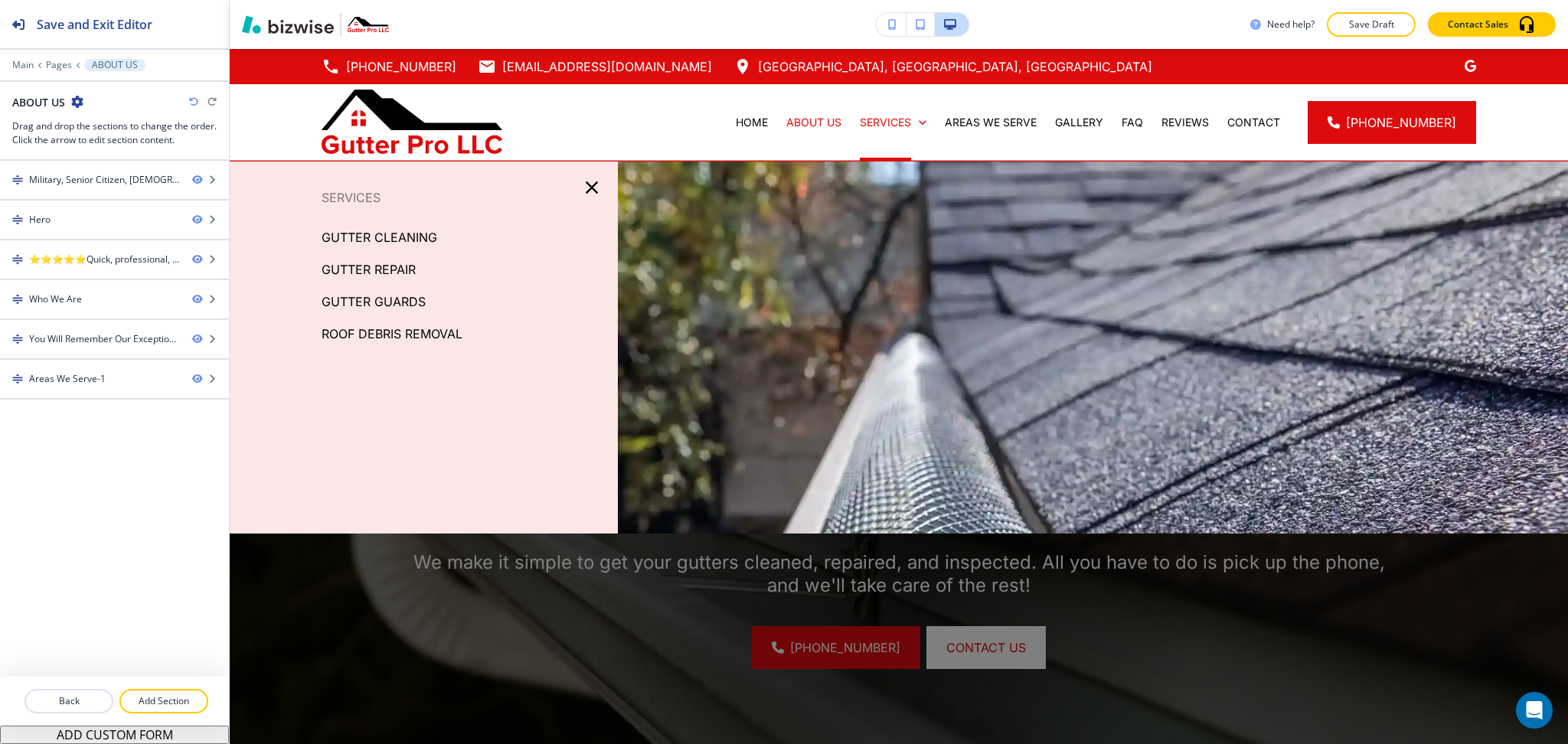
click at [389, 233] on p "GUTTER CLEANING" at bounding box center [379, 237] width 115 height 23
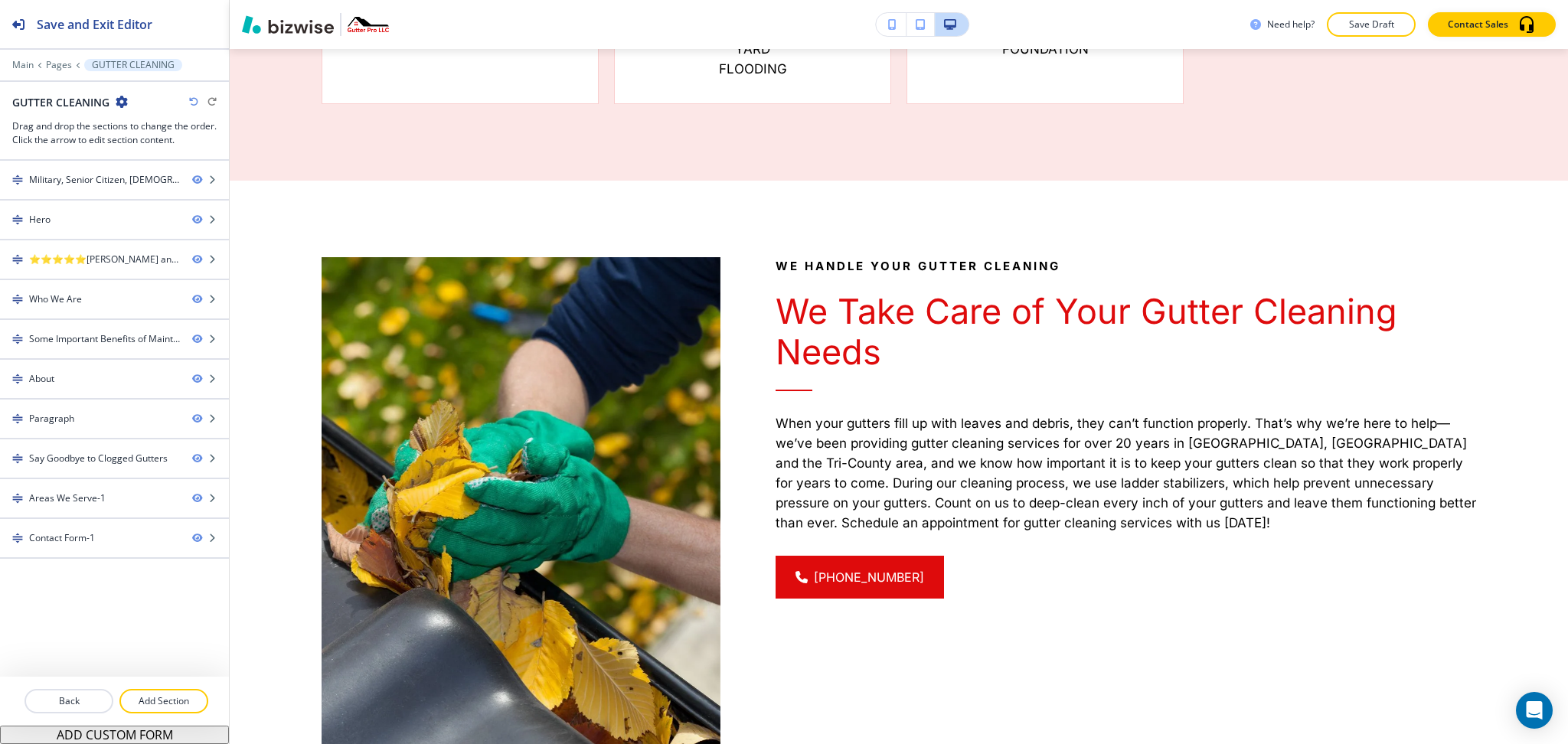
scroll to position [2077, 0]
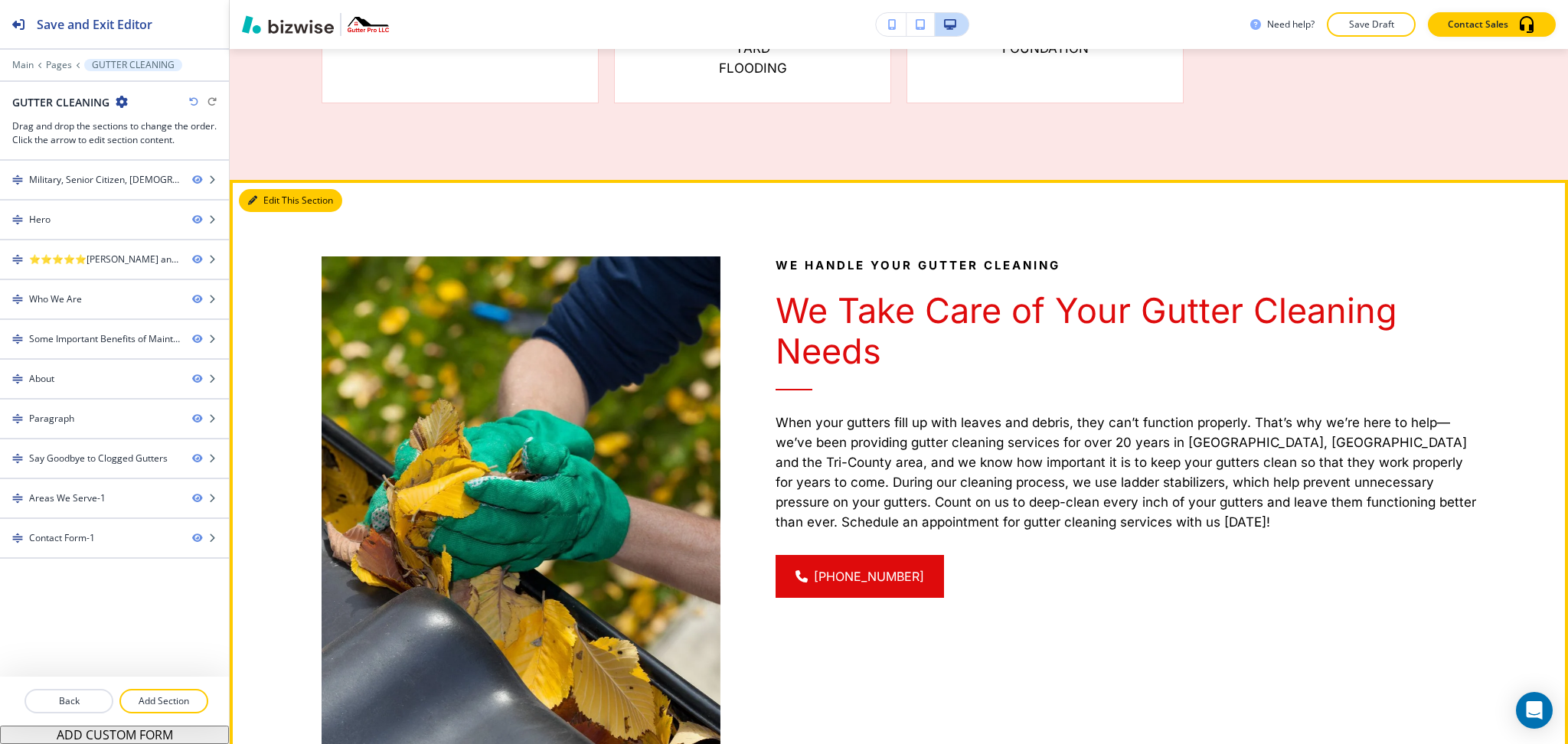
click at [270, 212] on button "Edit This Section" at bounding box center [290, 200] width 103 height 23
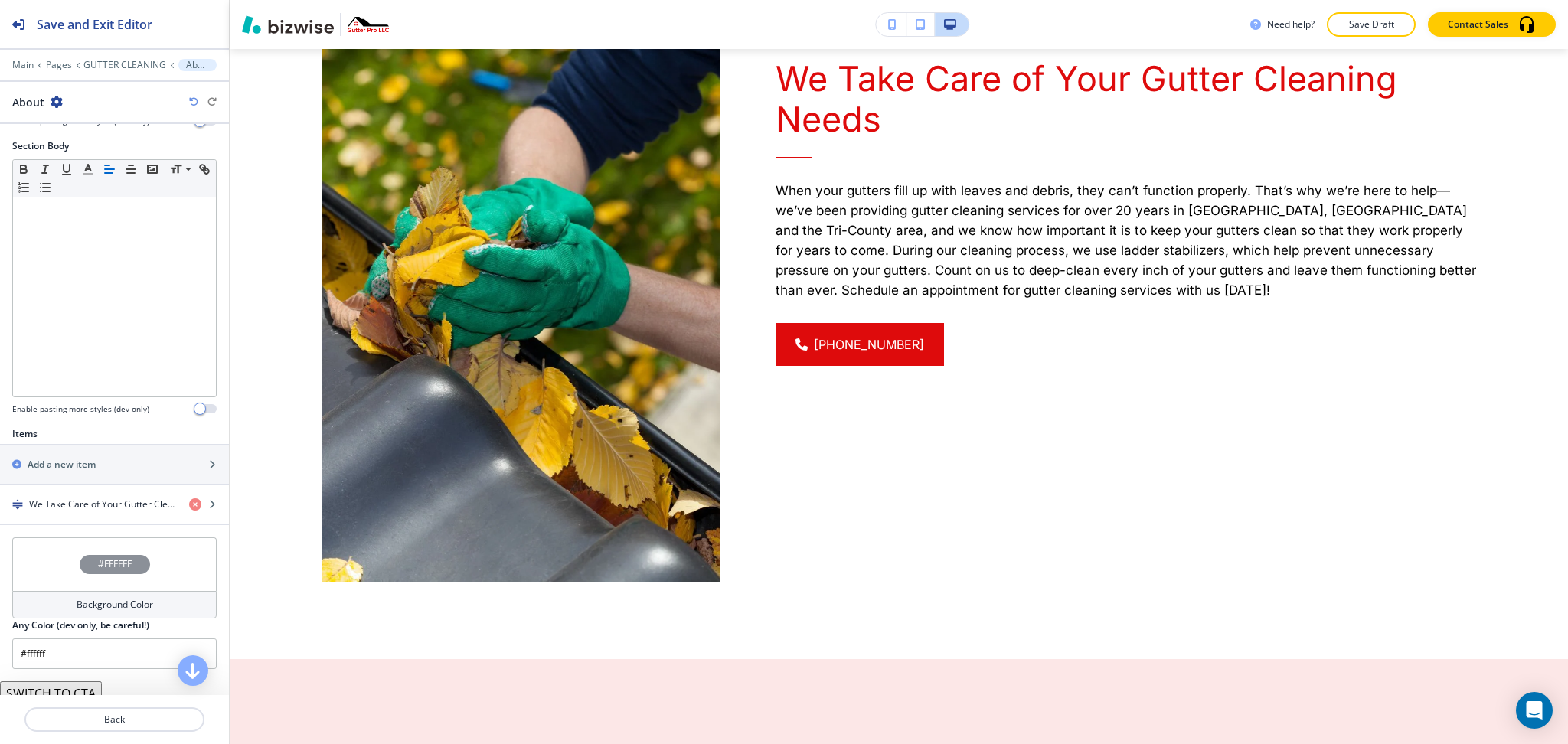
scroll to position [308, 0]
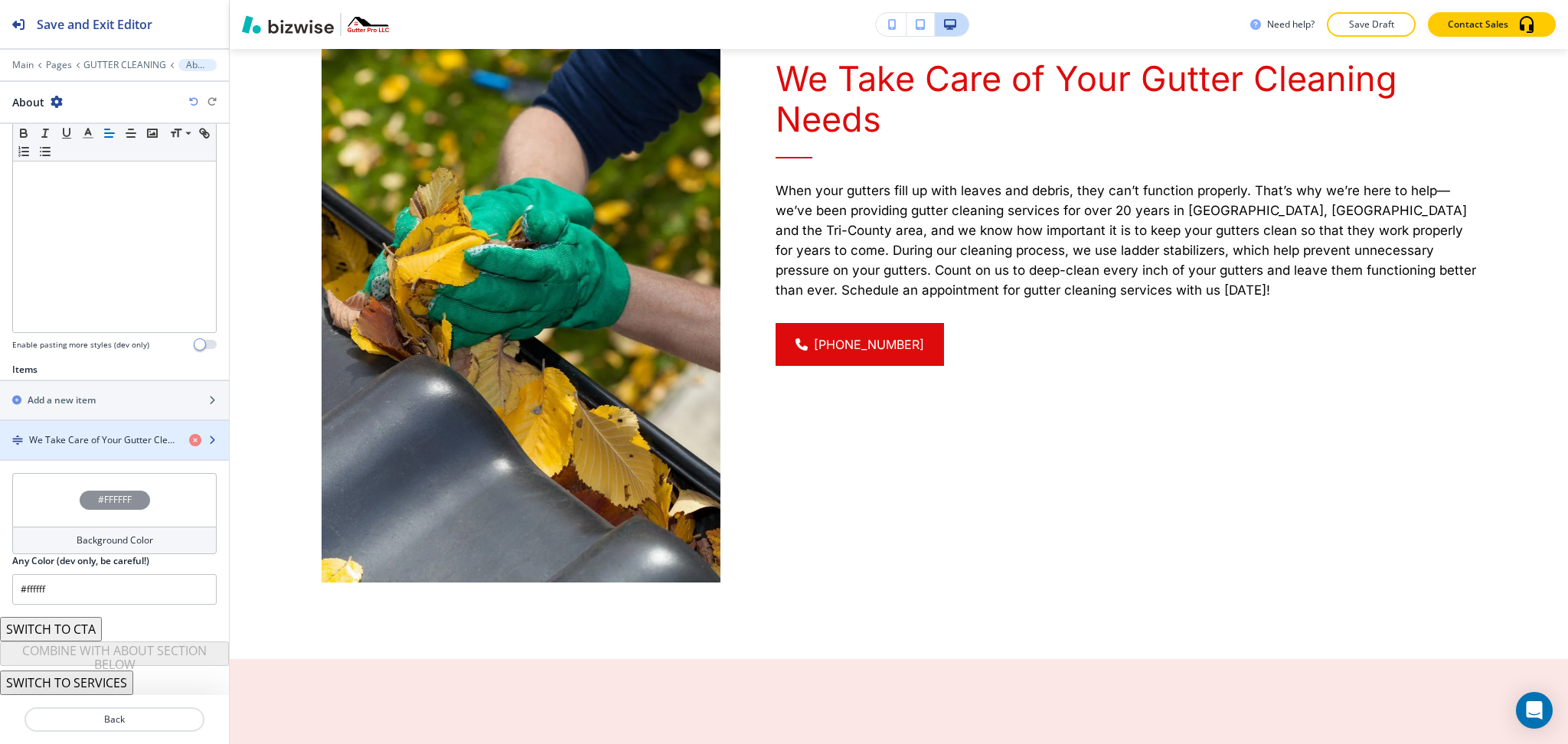
click at [91, 433] on div "button" at bounding box center [114, 427] width 229 height 12
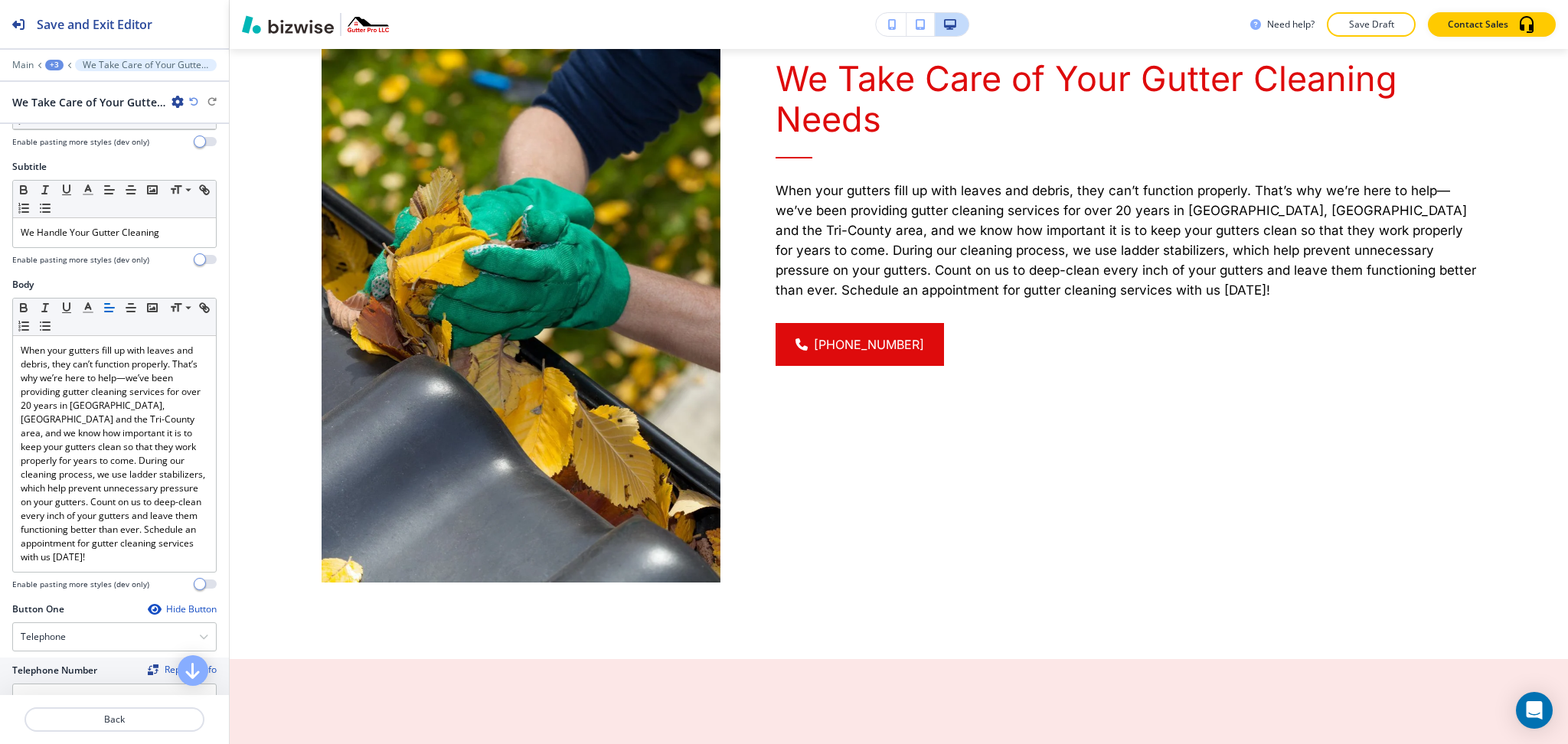
scroll to position [421, 0]
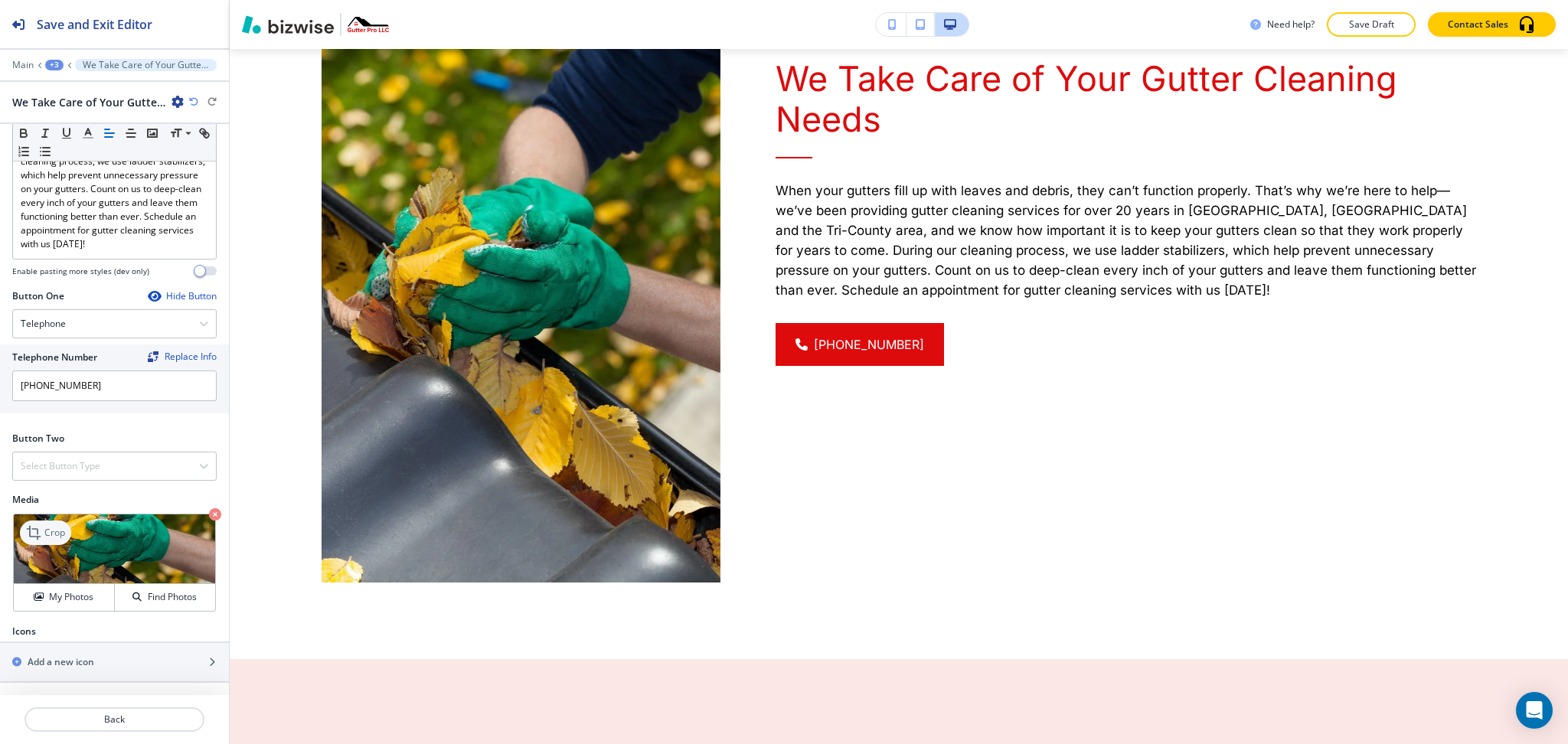
click at [38, 532] on icon at bounding box center [33, 533] width 14 height 14
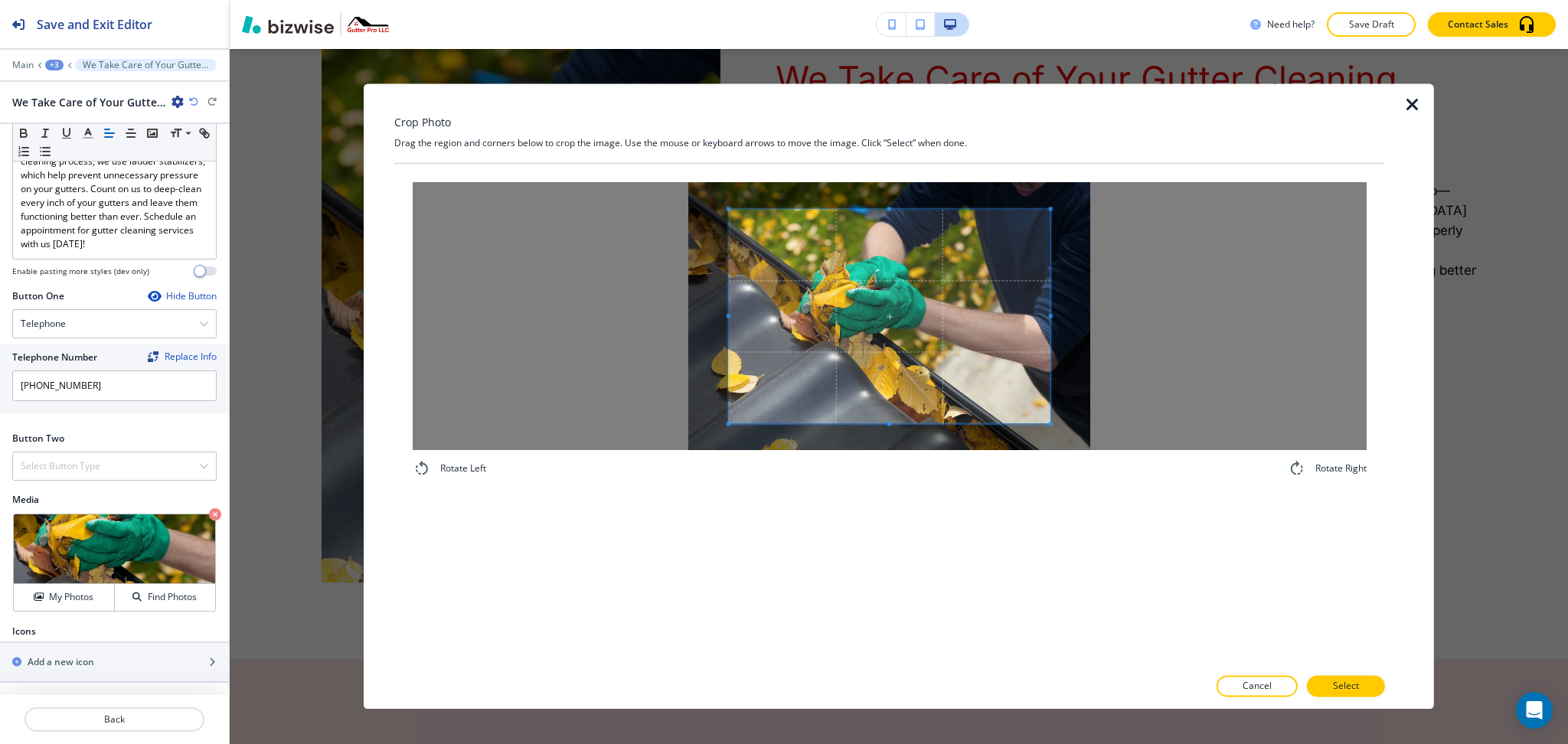
click at [890, 144] on div "Crop Photo Drag the region and corners below to crop the image. Use the mouse o…" at bounding box center [890, 396] width 991 height 625
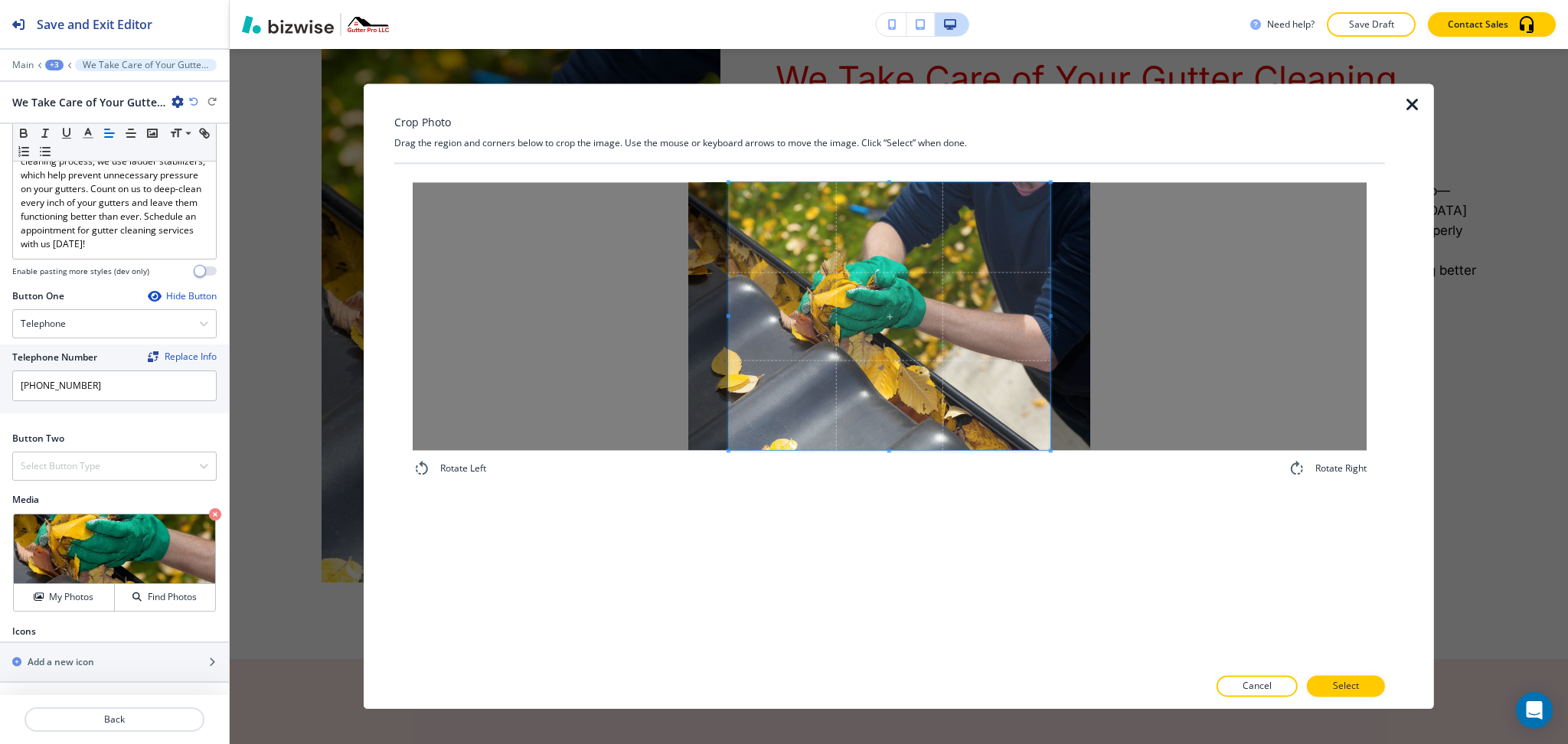
click at [910, 506] on div "Rotate Left Rotate Right" at bounding box center [890, 415] width 991 height 502
click at [1378, 682] on button "Select" at bounding box center [1345, 687] width 78 height 21
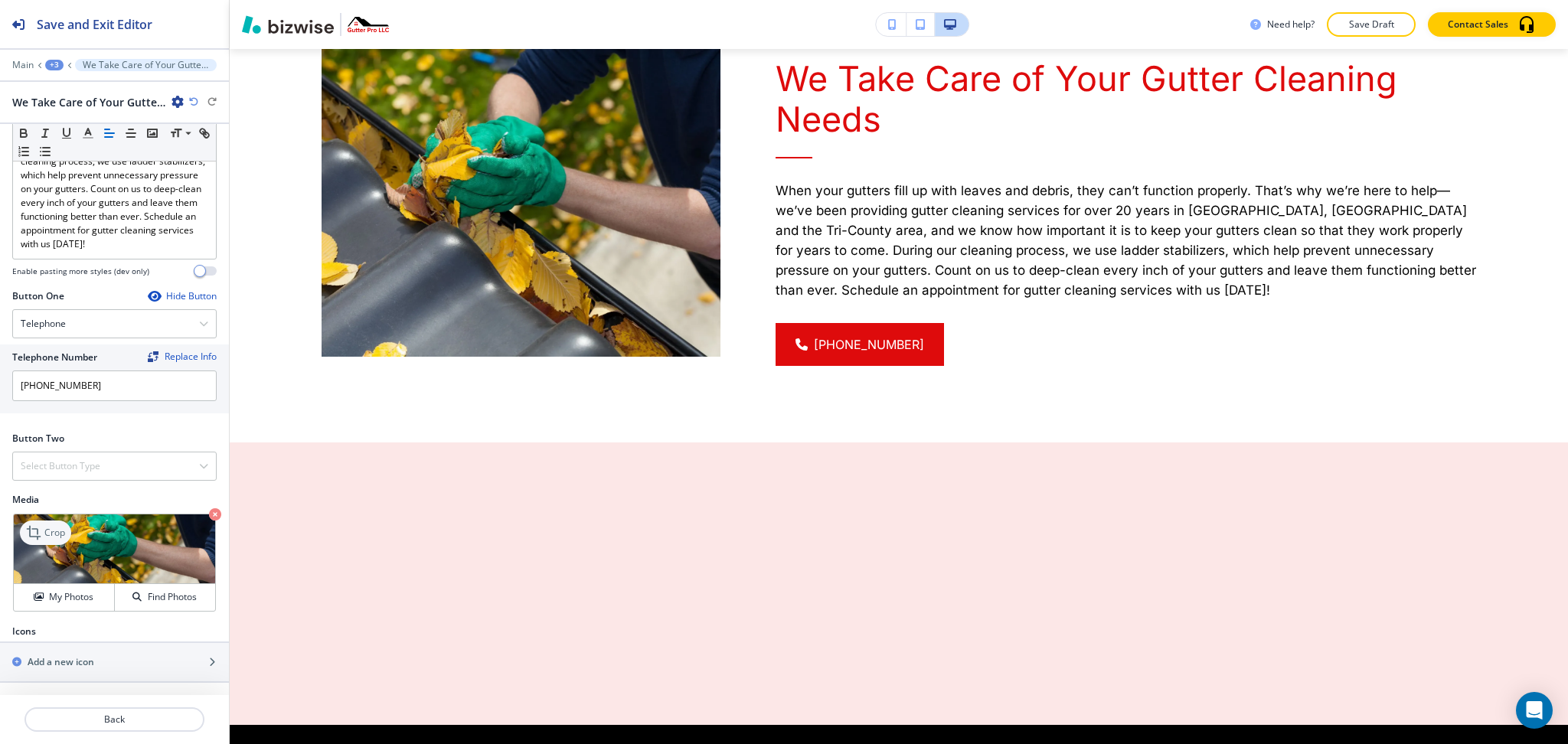
click at [50, 534] on p "Crop" at bounding box center [55, 533] width 20 height 14
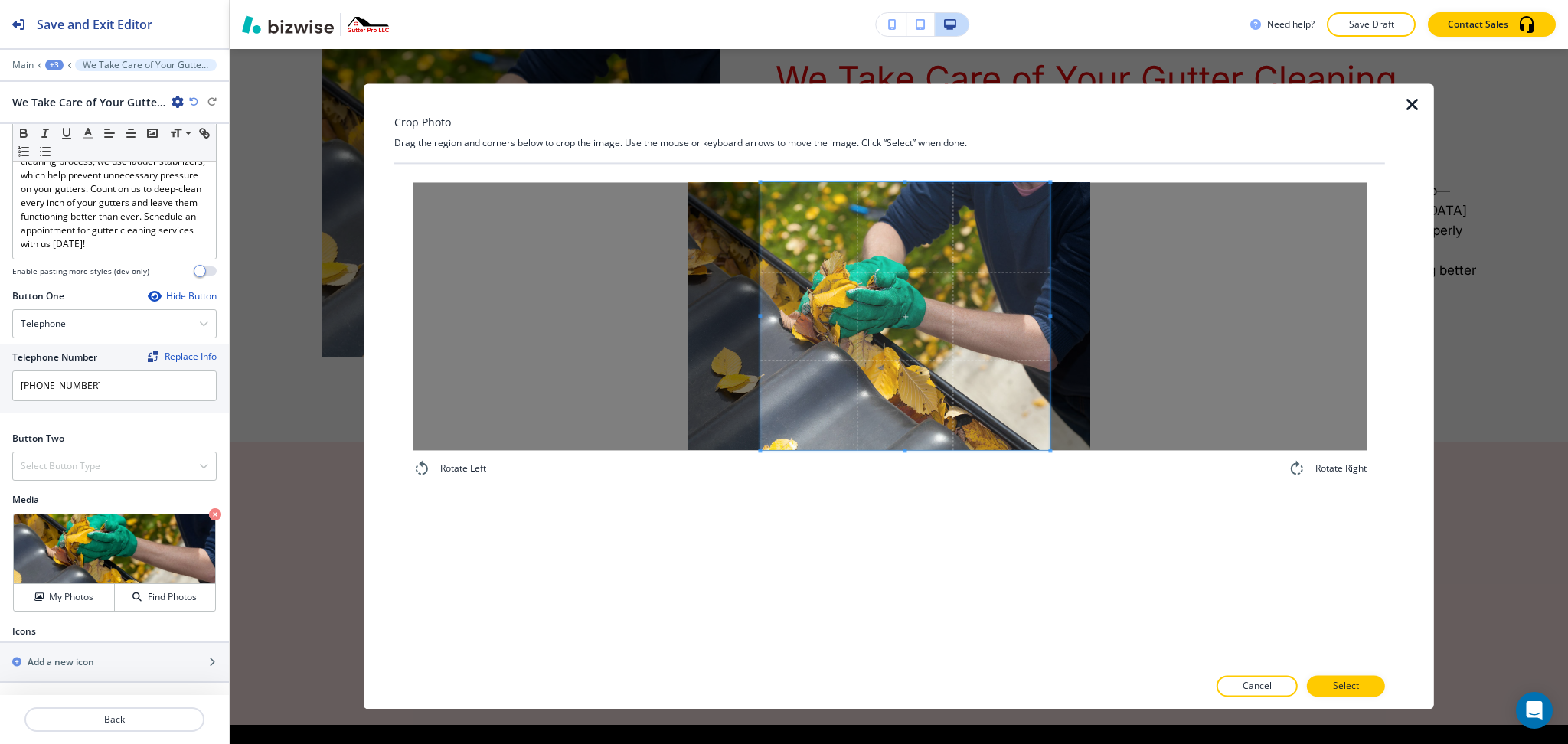
click at [761, 320] on span at bounding box center [760, 316] width 3 height 268
click at [1342, 688] on p "Select" at bounding box center [1346, 687] width 26 height 14
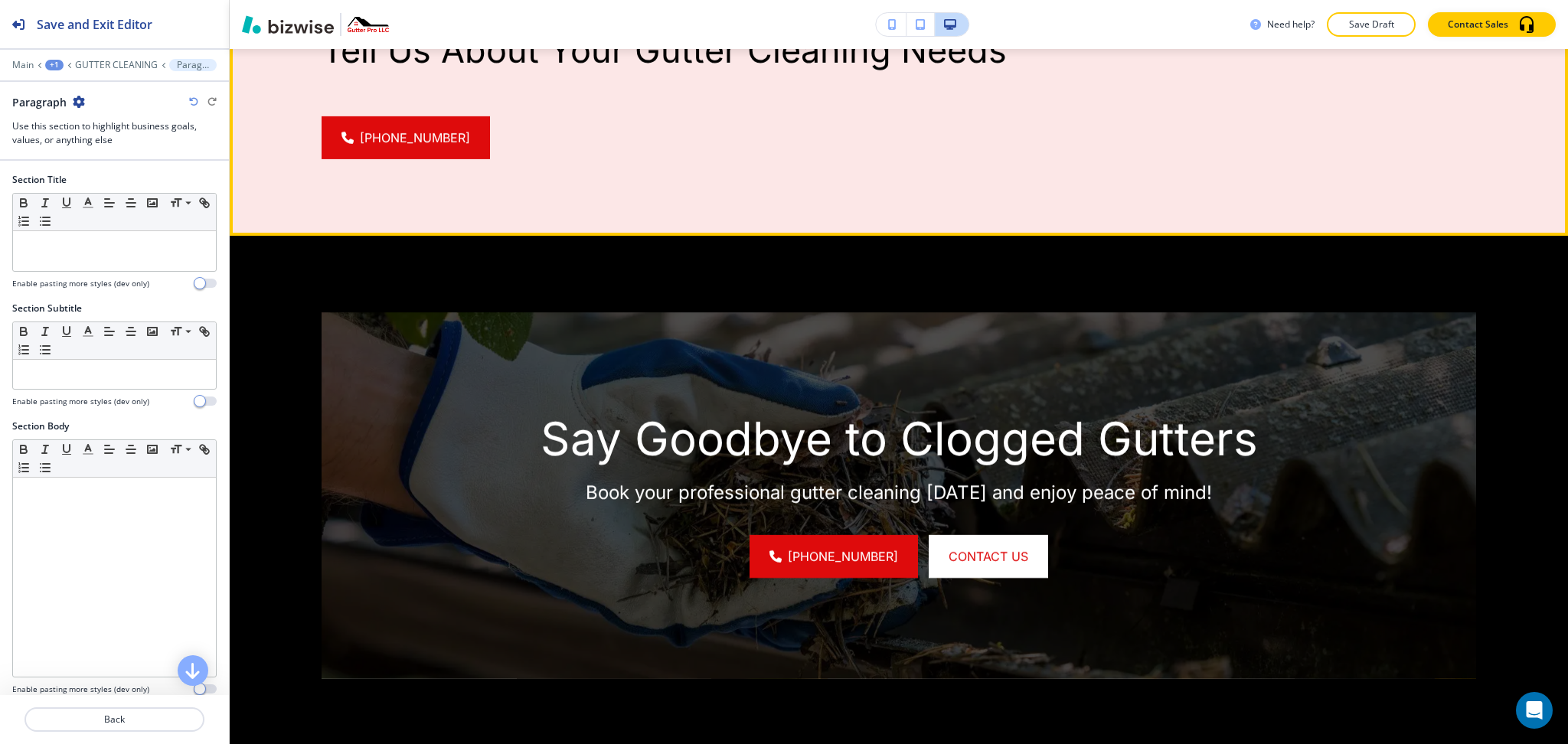
click at [518, 70] on p "Tell Us About Your Gutter Cleaning Needs" at bounding box center [899, 50] width 1155 height 41
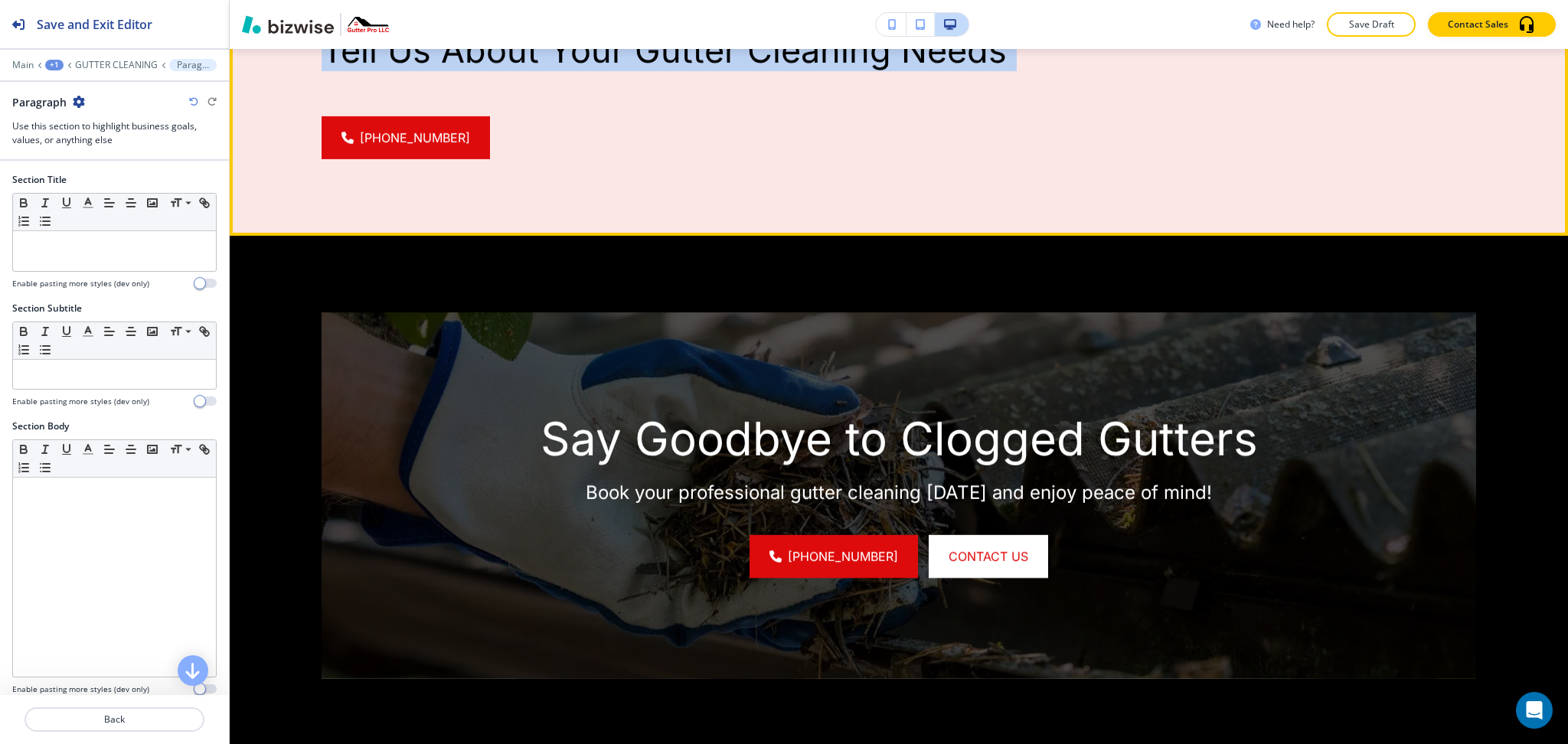
click at [518, 70] on p "Tell Us About Your Gutter Cleaning Needs" at bounding box center [899, 50] width 1155 height 41
copy div "Tell Us About Your Gutter Cleaning Needs [PHONE_NUMBER]"
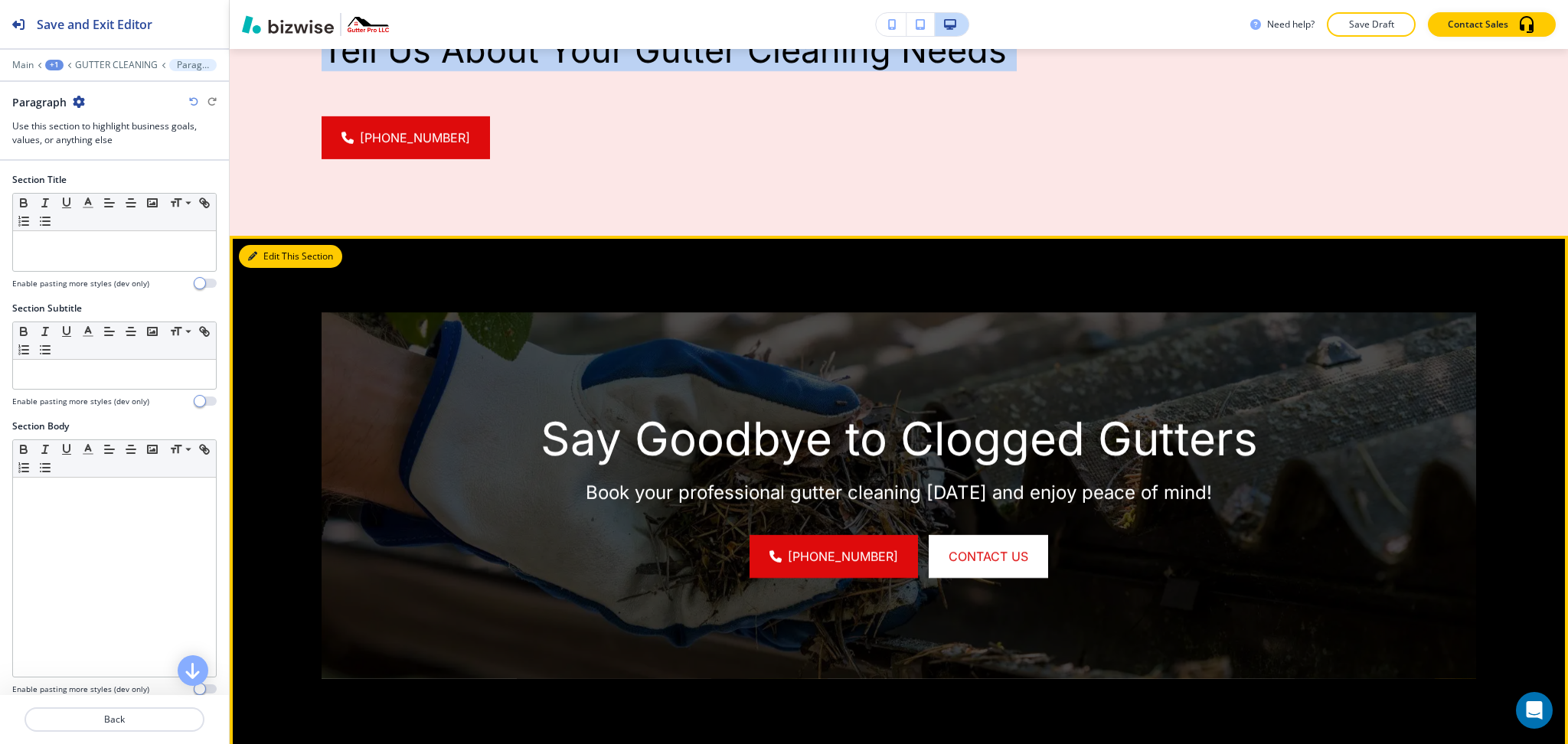
click at [248, 268] on button "Edit This Section" at bounding box center [290, 256] width 103 height 23
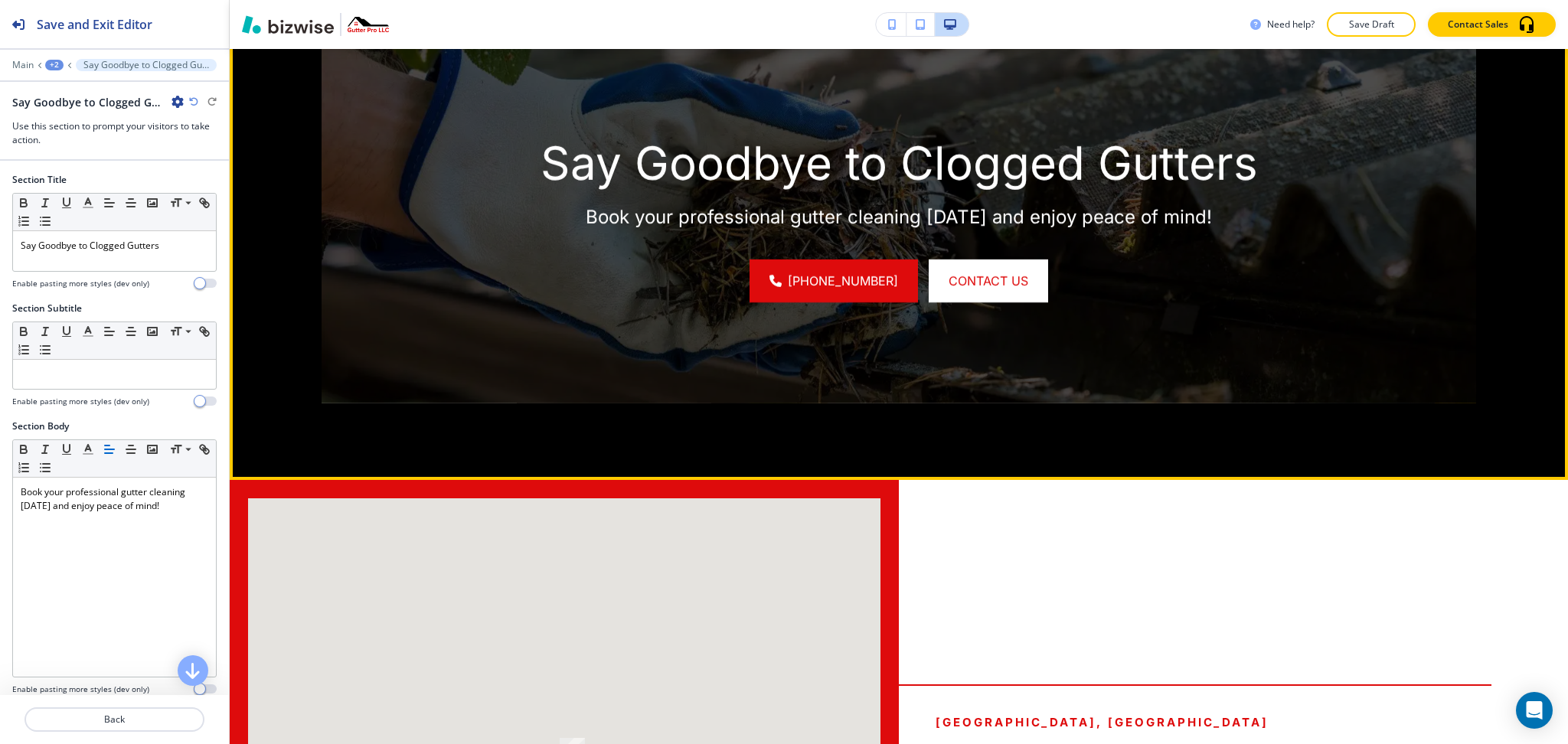
scroll to position [3108, 0]
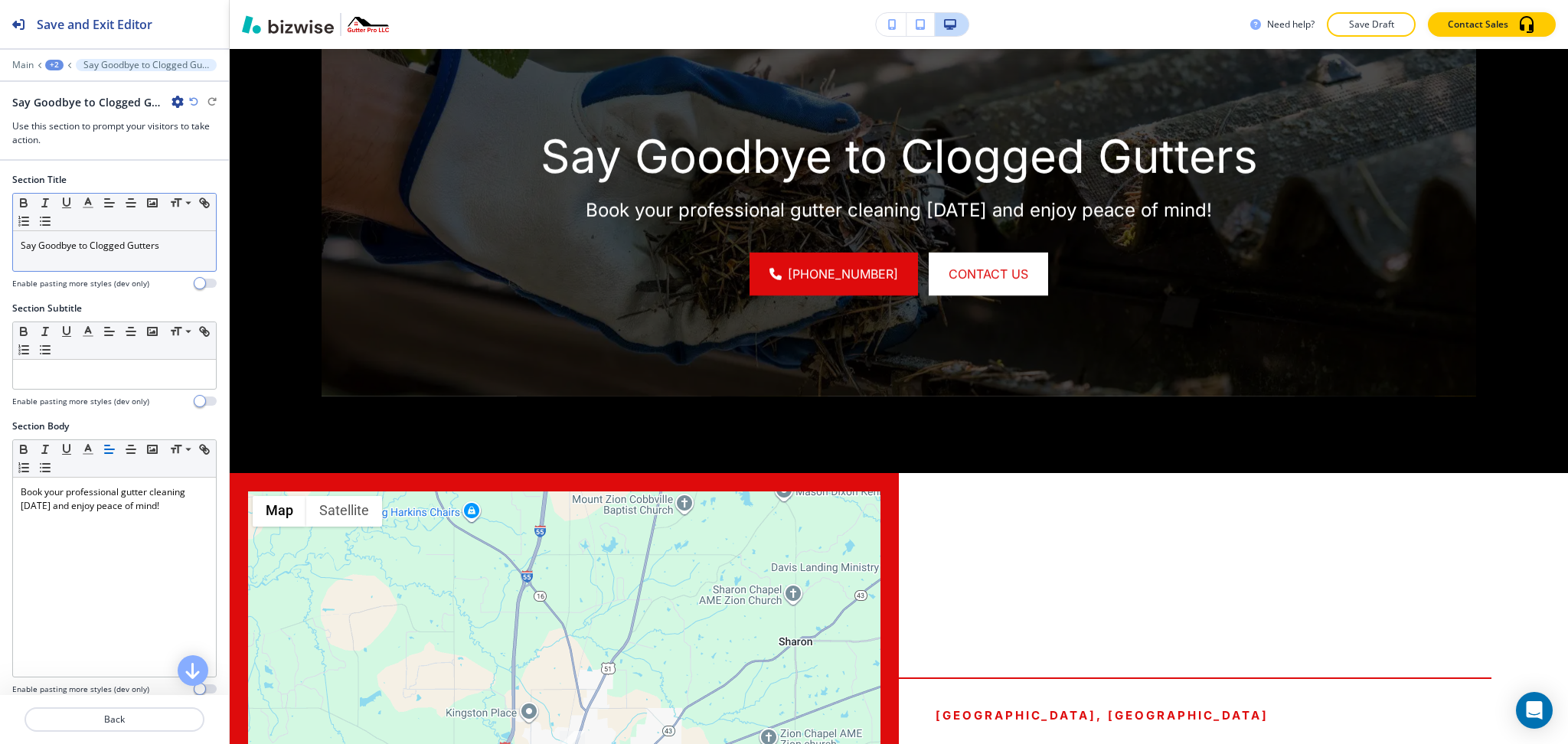
click at [104, 258] on div "Say Goodbye to Clogged Gutters" at bounding box center [114, 251] width 203 height 40
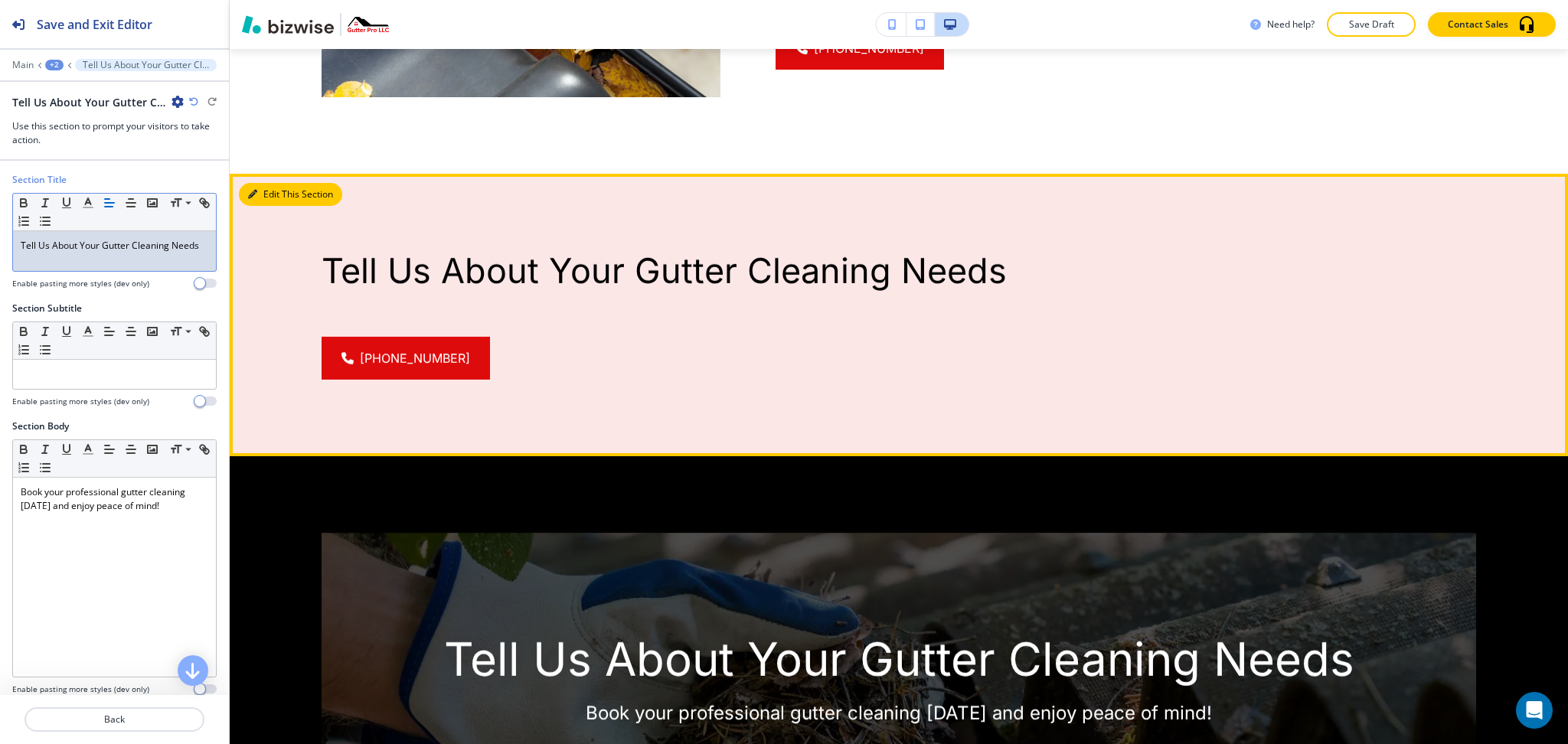
click at [271, 206] on button "Edit This Section" at bounding box center [290, 194] width 103 height 23
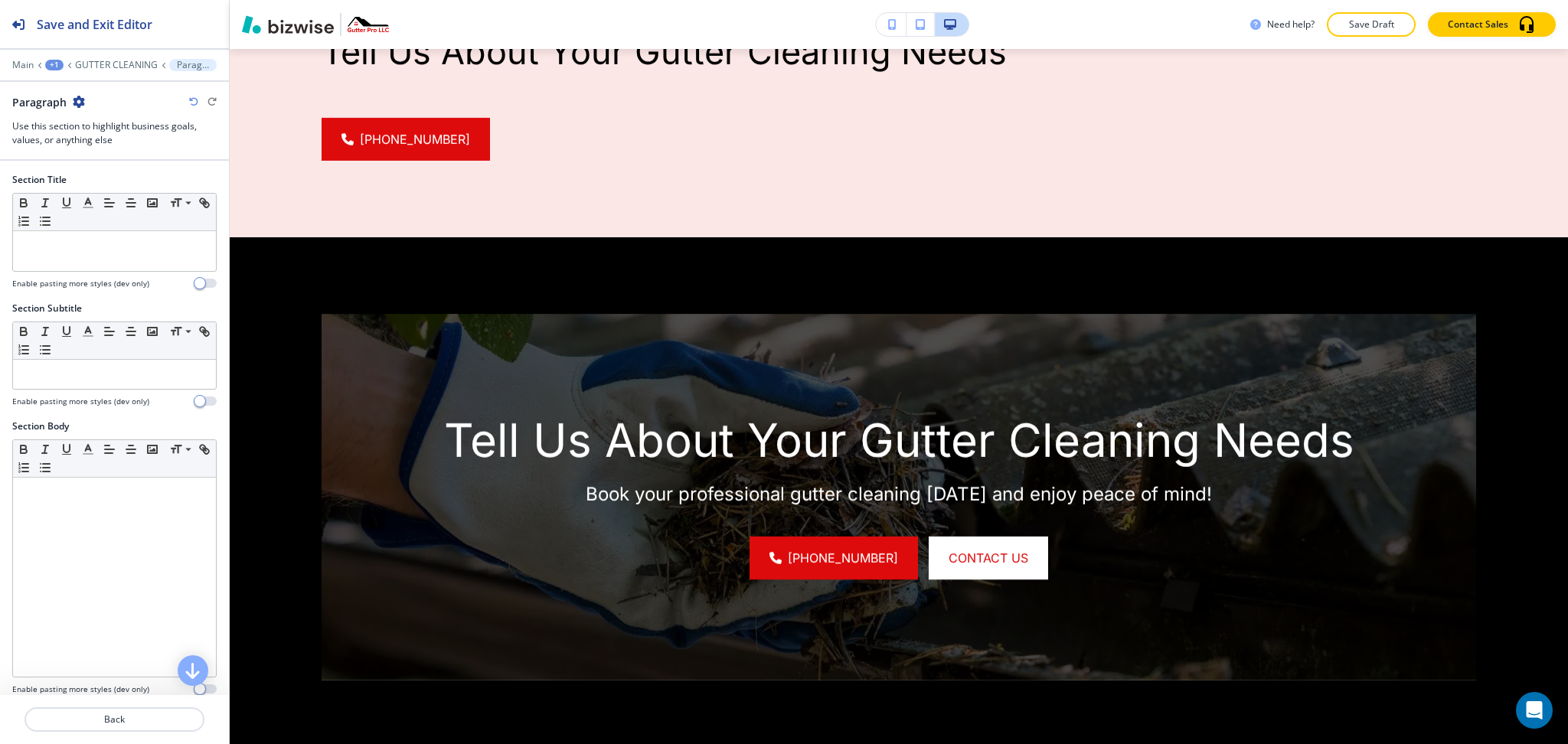
scroll to position [2826, 0]
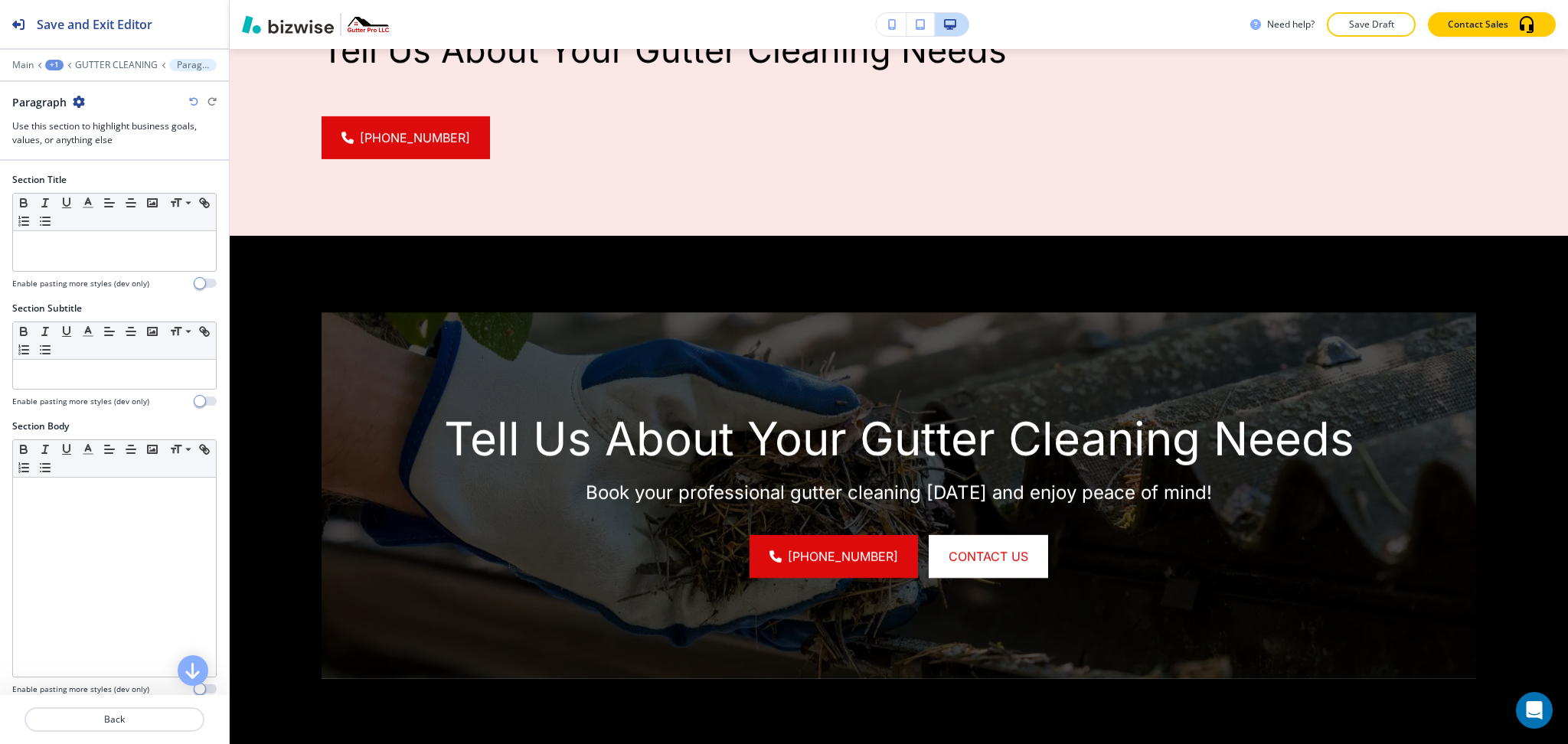
click at [79, 99] on icon "button" at bounding box center [79, 102] width 12 height 12
click at [85, 179] on p "Delete Section" at bounding box center [121, 182] width 78 height 14
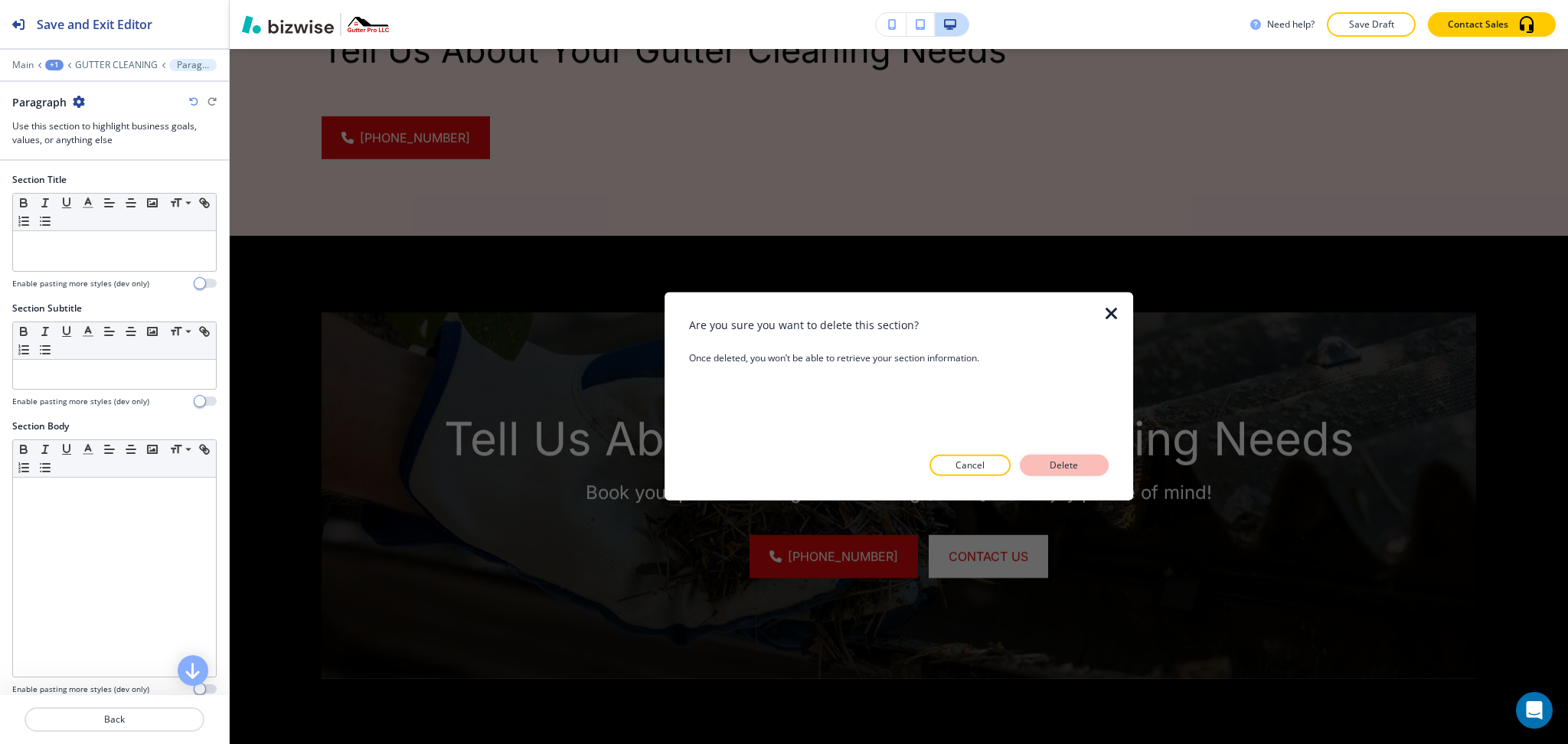
click at [1039, 464] on button "Delete" at bounding box center [1064, 466] width 89 height 21
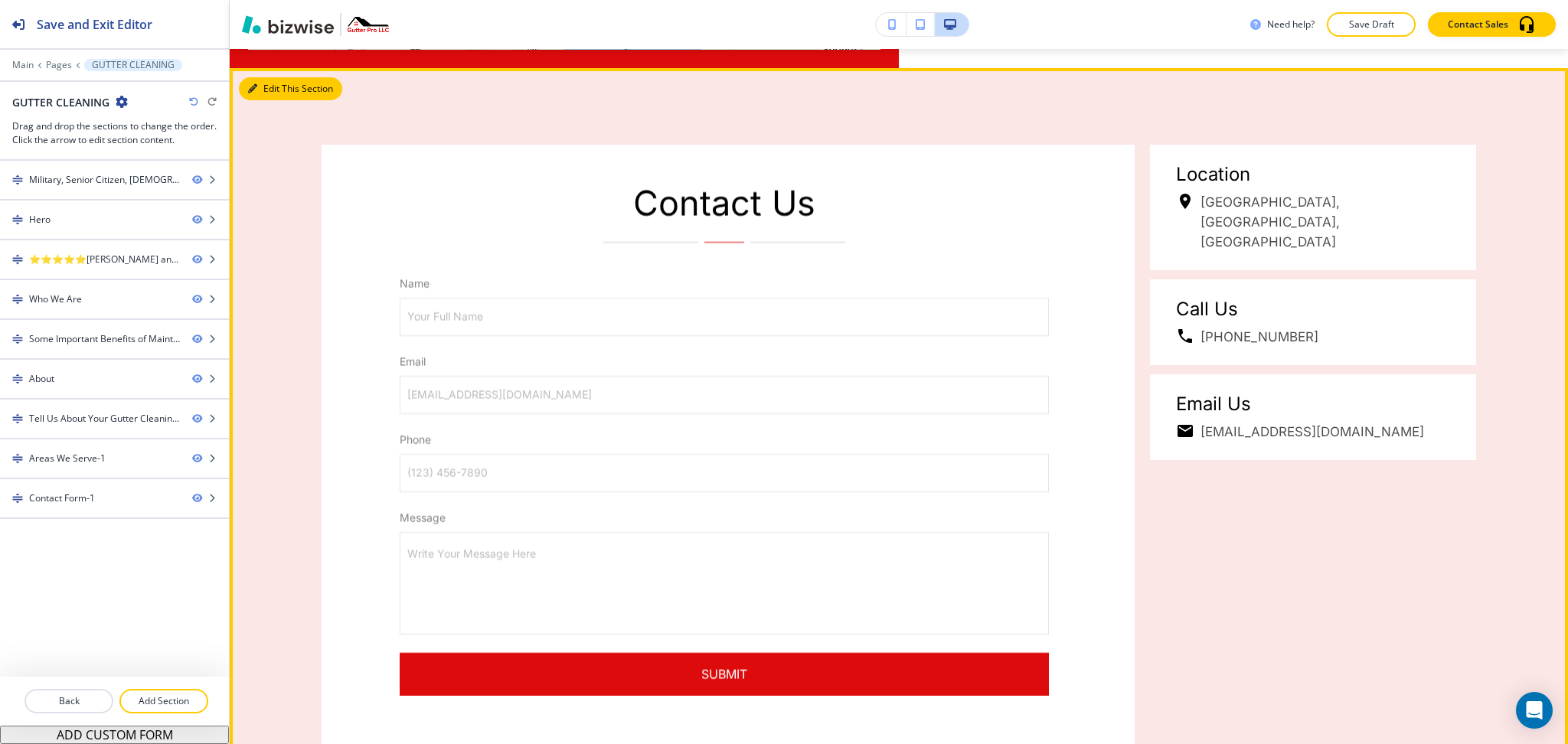
drag, startPoint x: 257, startPoint y: 166, endPoint x: 231, endPoint y: 142, distance: 35.4
click at [258, 100] on button "Edit This Section" at bounding box center [290, 89] width 103 height 23
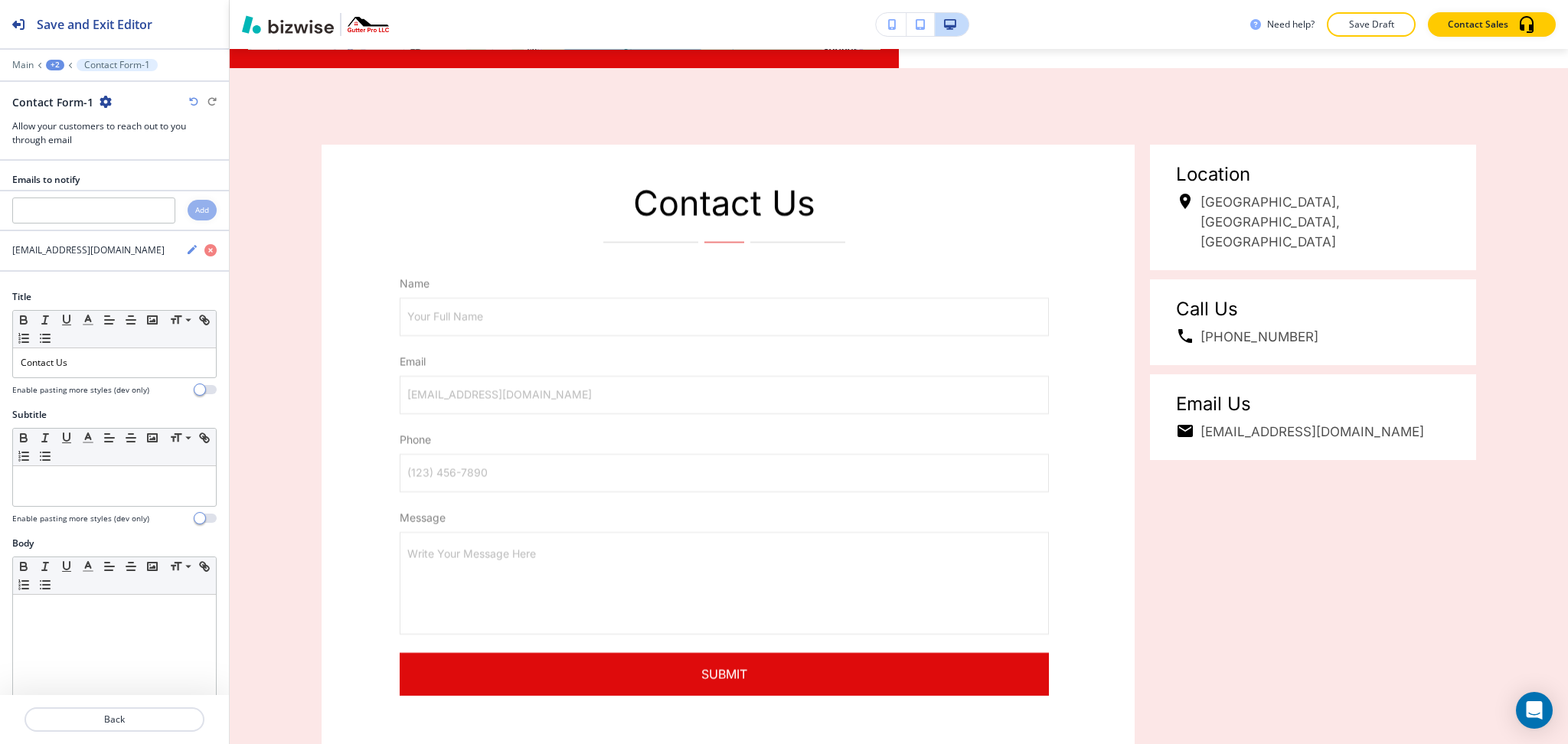
scroll to position [4016, 0]
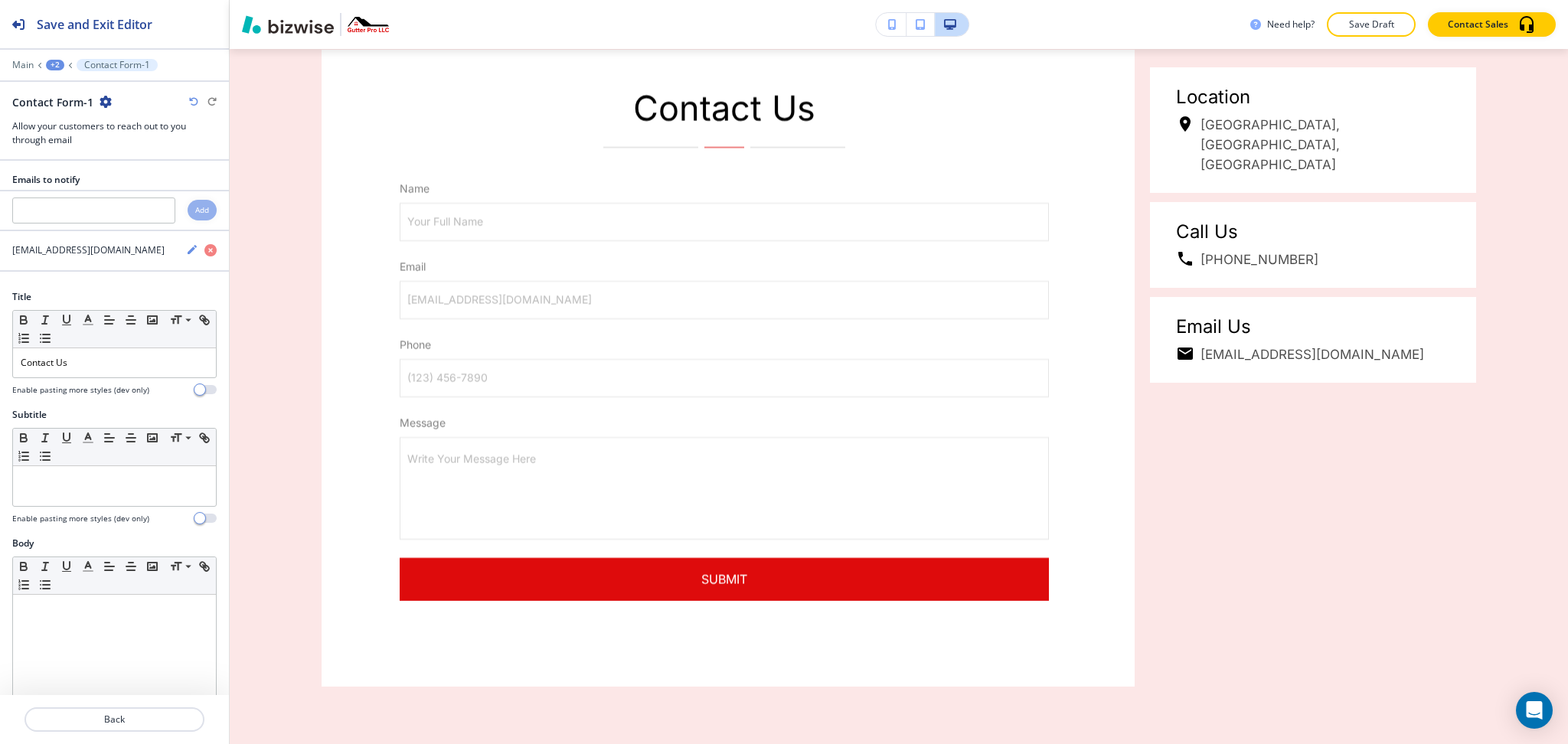
click at [108, 100] on icon "button" at bounding box center [106, 102] width 12 height 12
click at [143, 188] on p "Delete Section" at bounding box center [146, 182] width 78 height 14
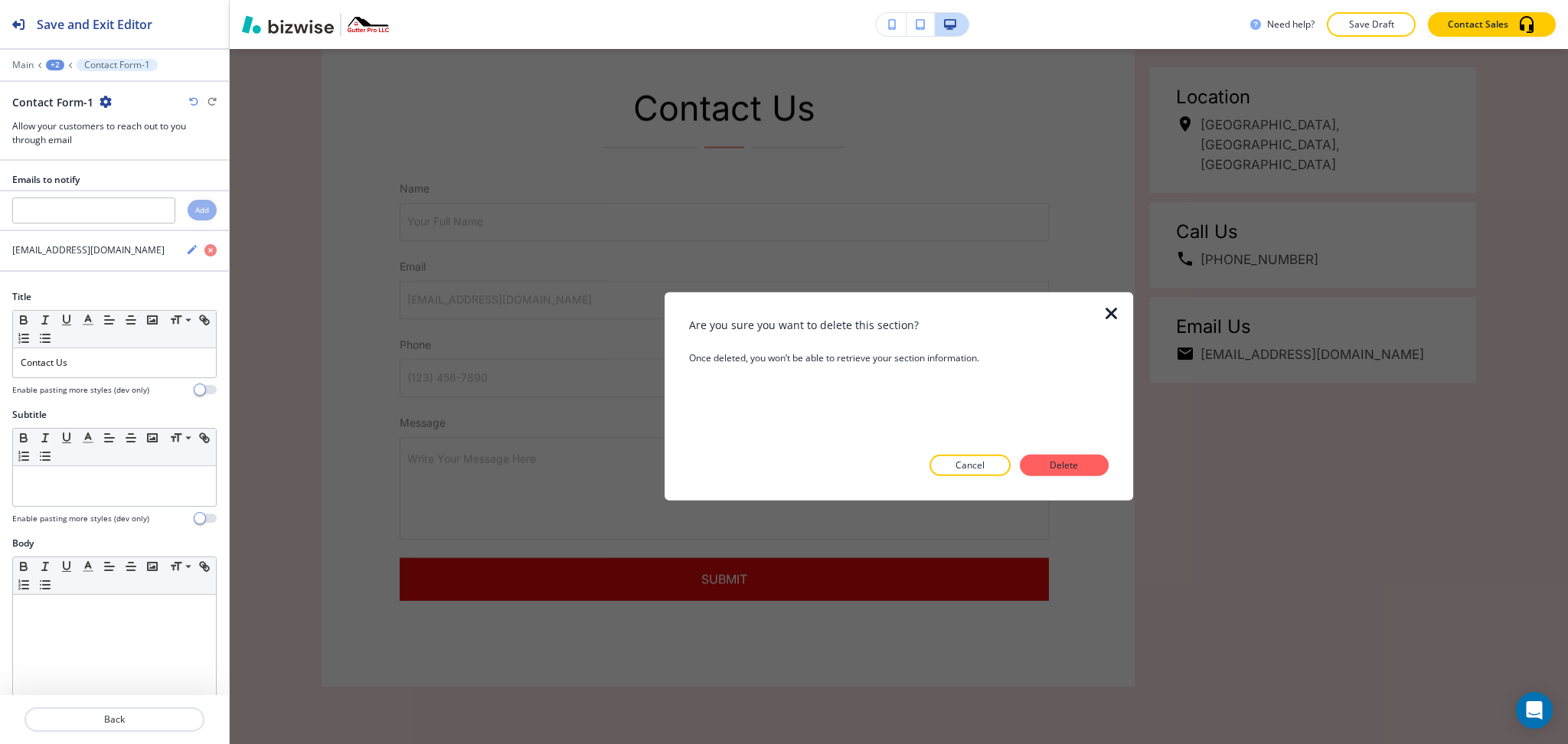
drag, startPoint x: 1056, startPoint y: 460, endPoint x: 1108, endPoint y: 465, distance: 52.2
click at [1057, 460] on p "Delete" at bounding box center [1064, 466] width 37 height 14
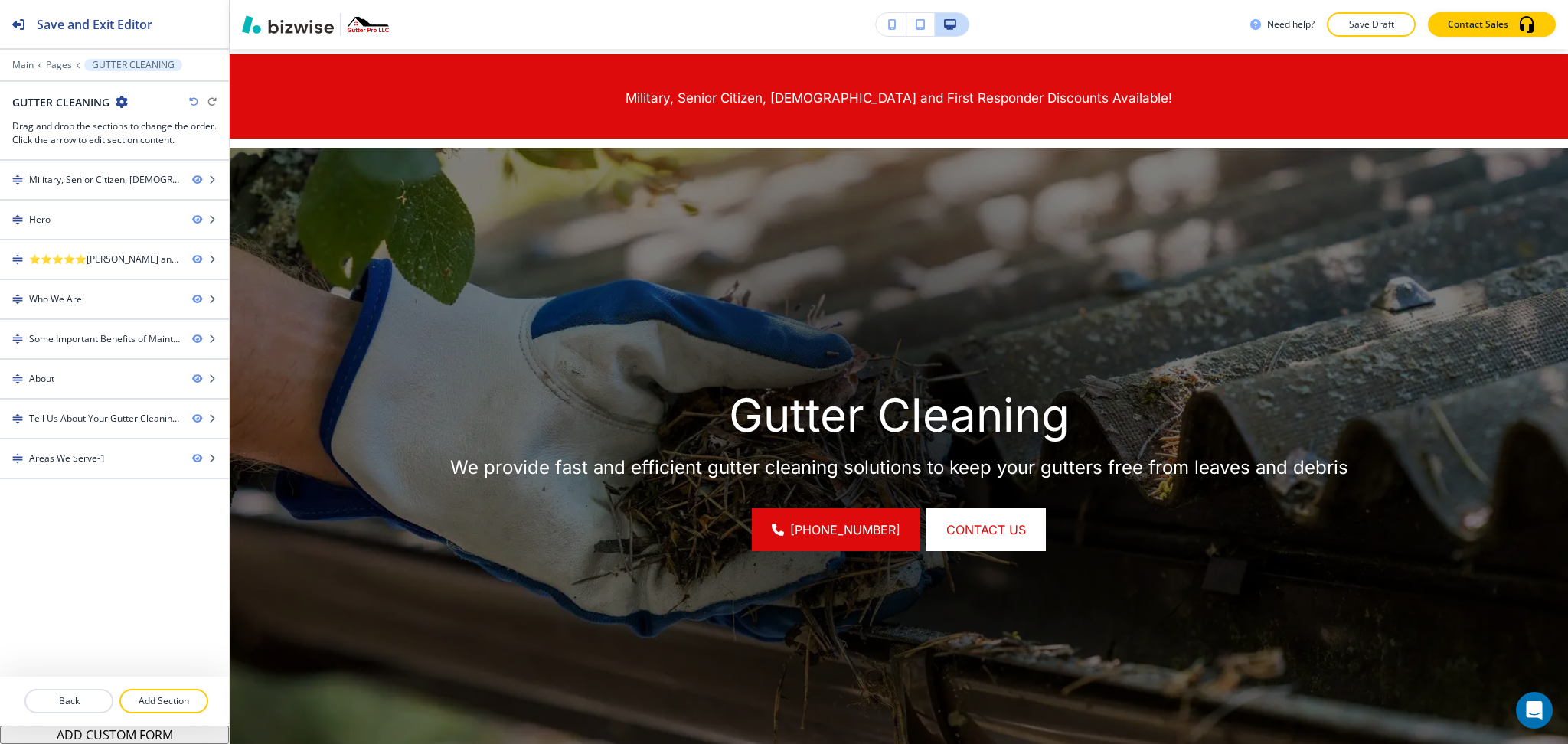
scroll to position [21, 0]
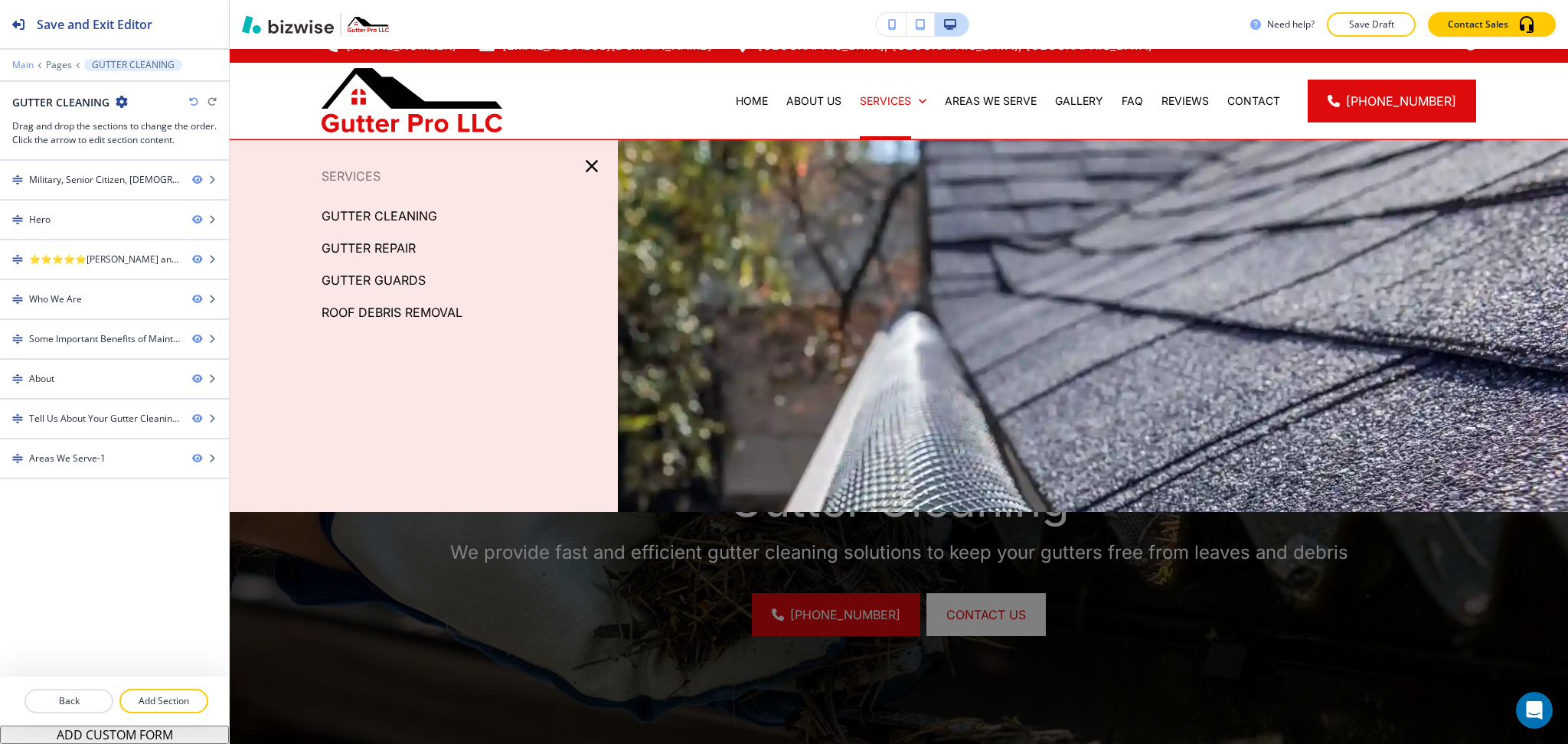
click at [19, 63] on p "Main" at bounding box center [22, 65] width 21 height 11
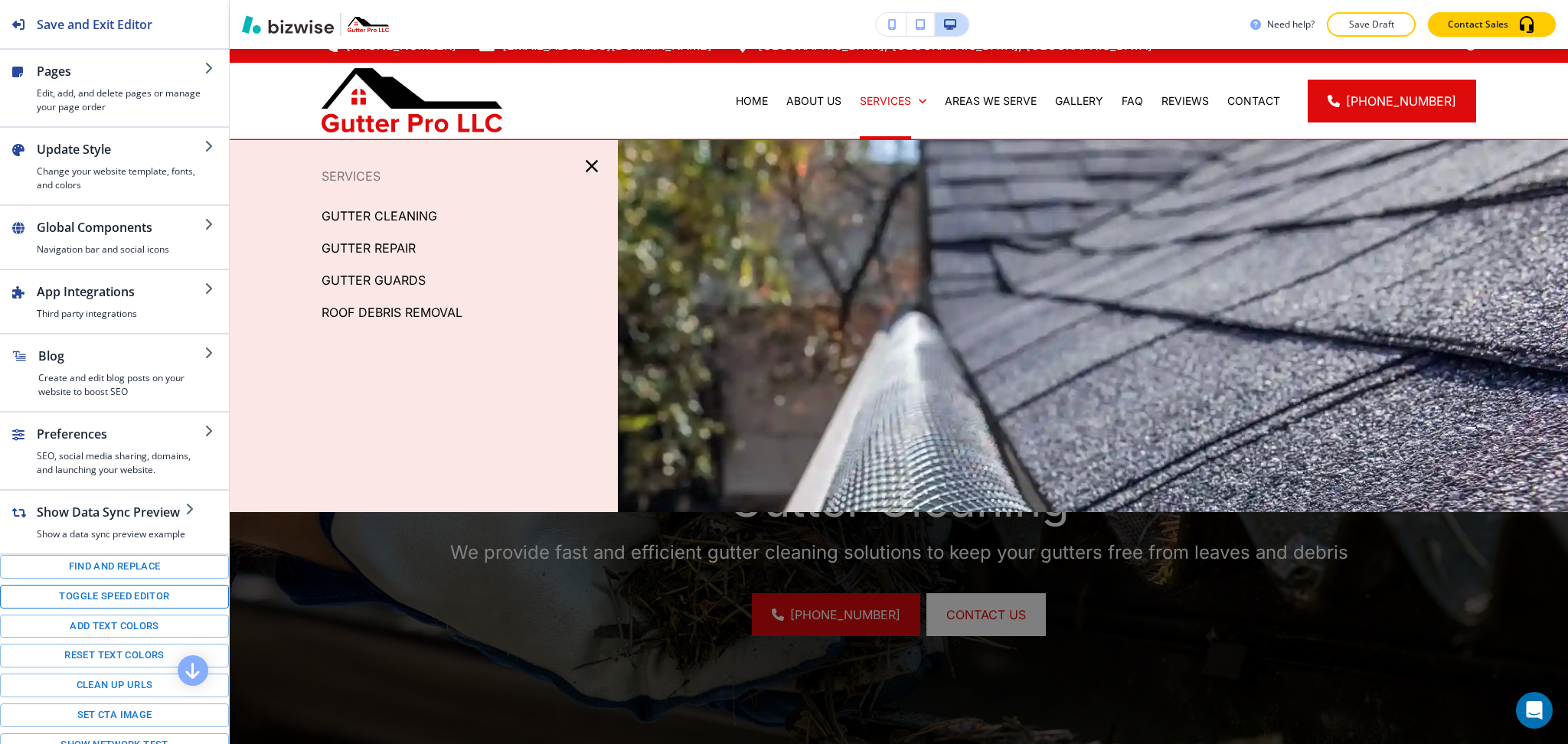
click at [130, 624] on div "Find and replace Toggle speed editor Add text colors Reset text colors Clean up…" at bounding box center [114, 700] width 229 height 291
click at [130, 609] on button "Toggle speed editor" at bounding box center [114, 597] width 229 height 24
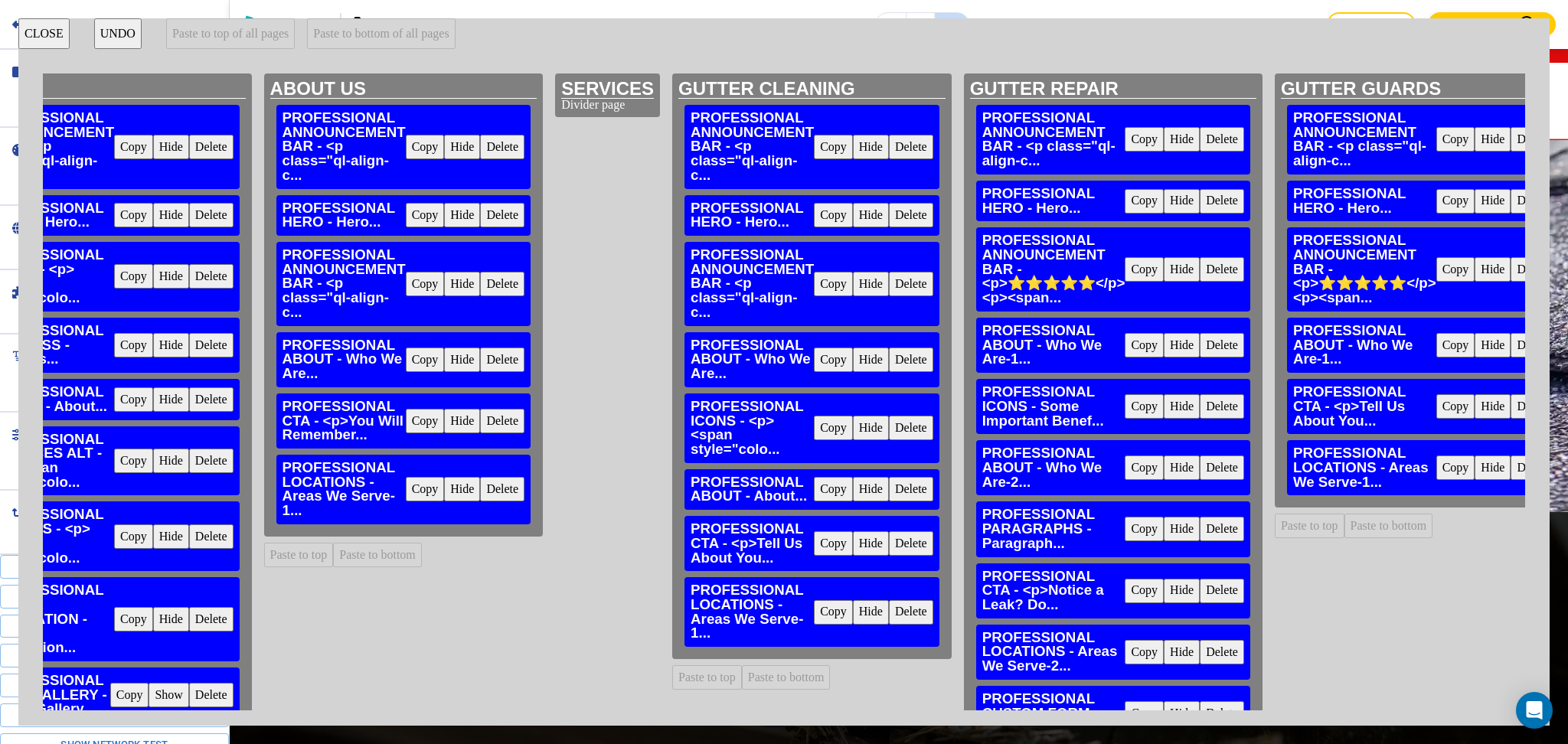
scroll to position [0, 79]
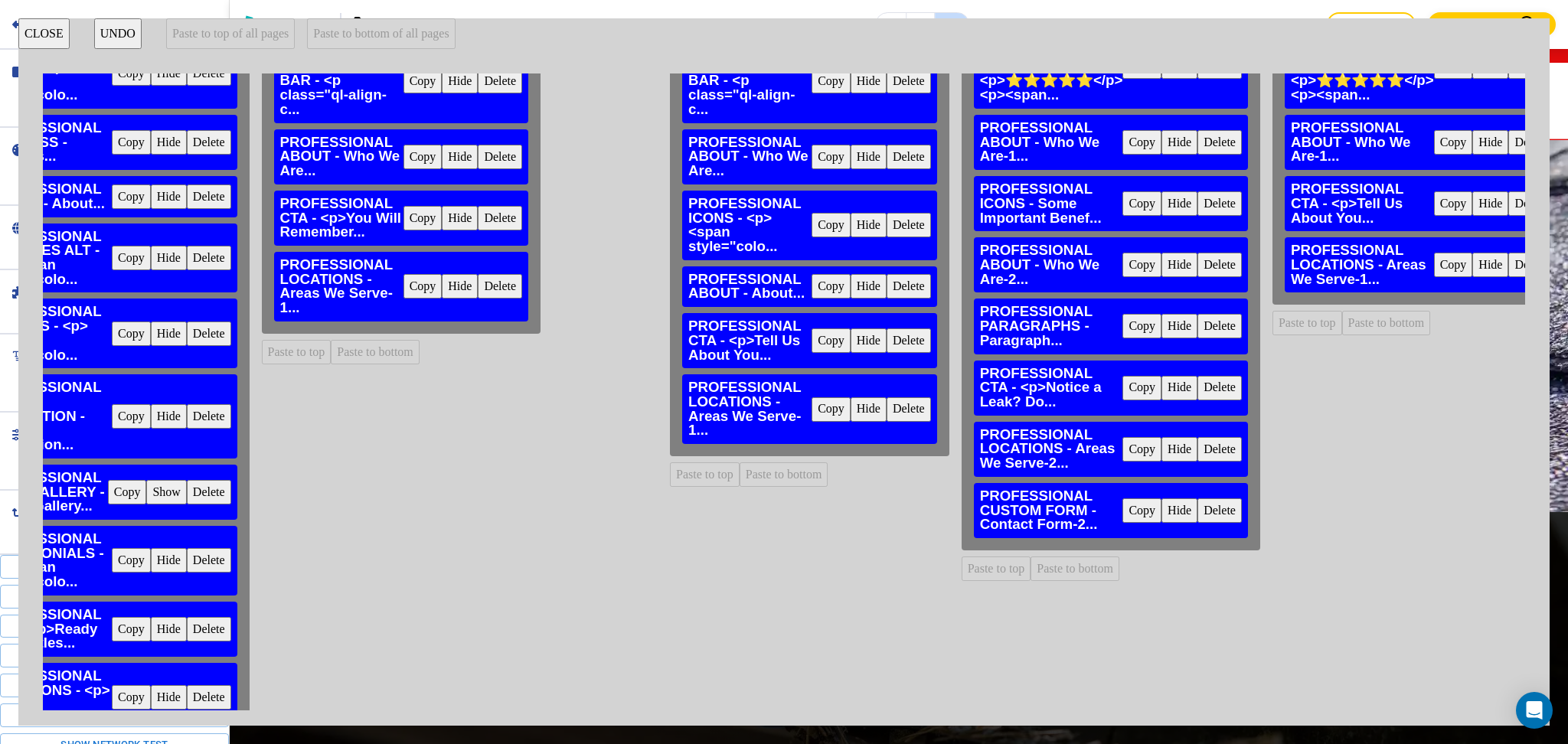
click at [1206, 510] on button "Delete" at bounding box center [1220, 511] width 44 height 25
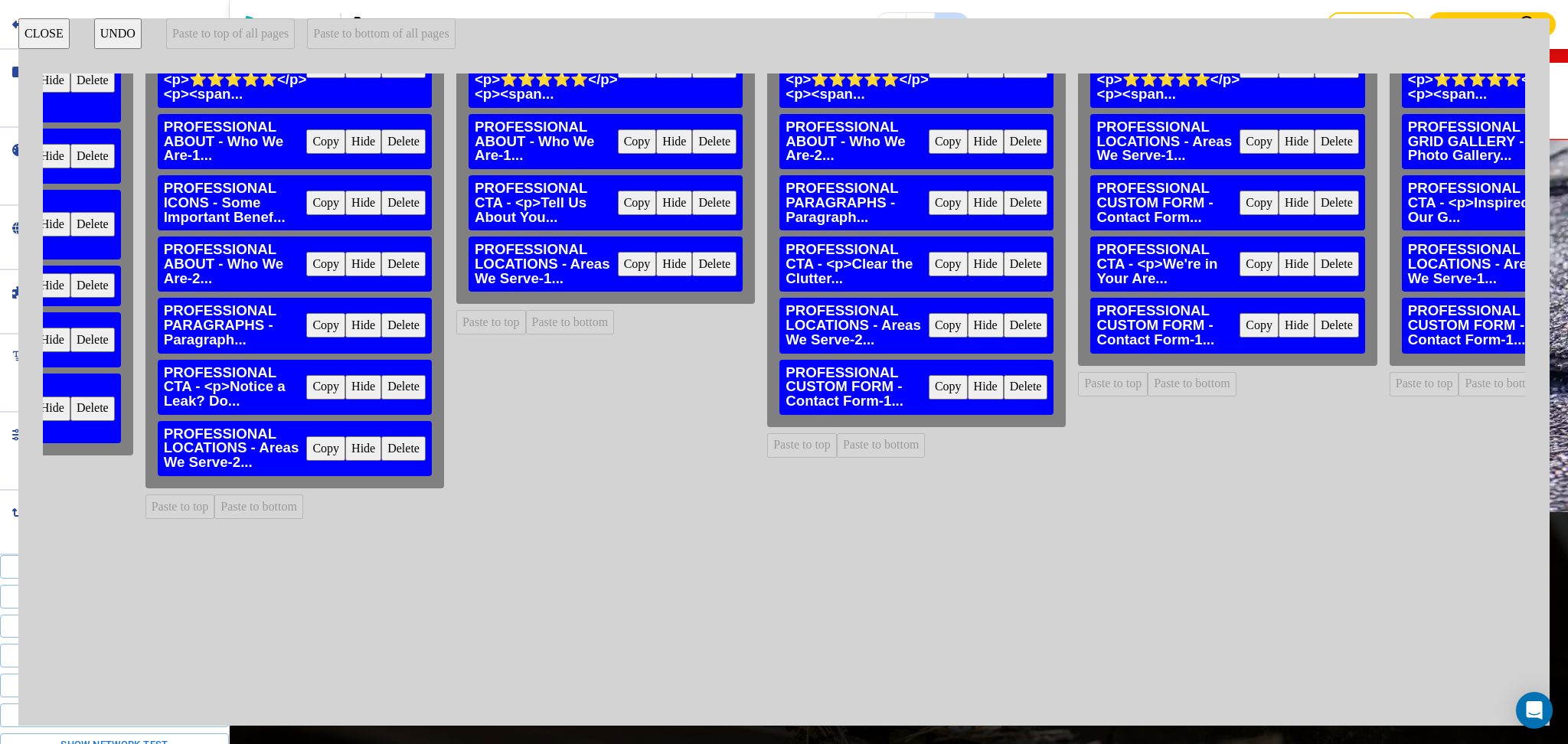
scroll to position [203, 980]
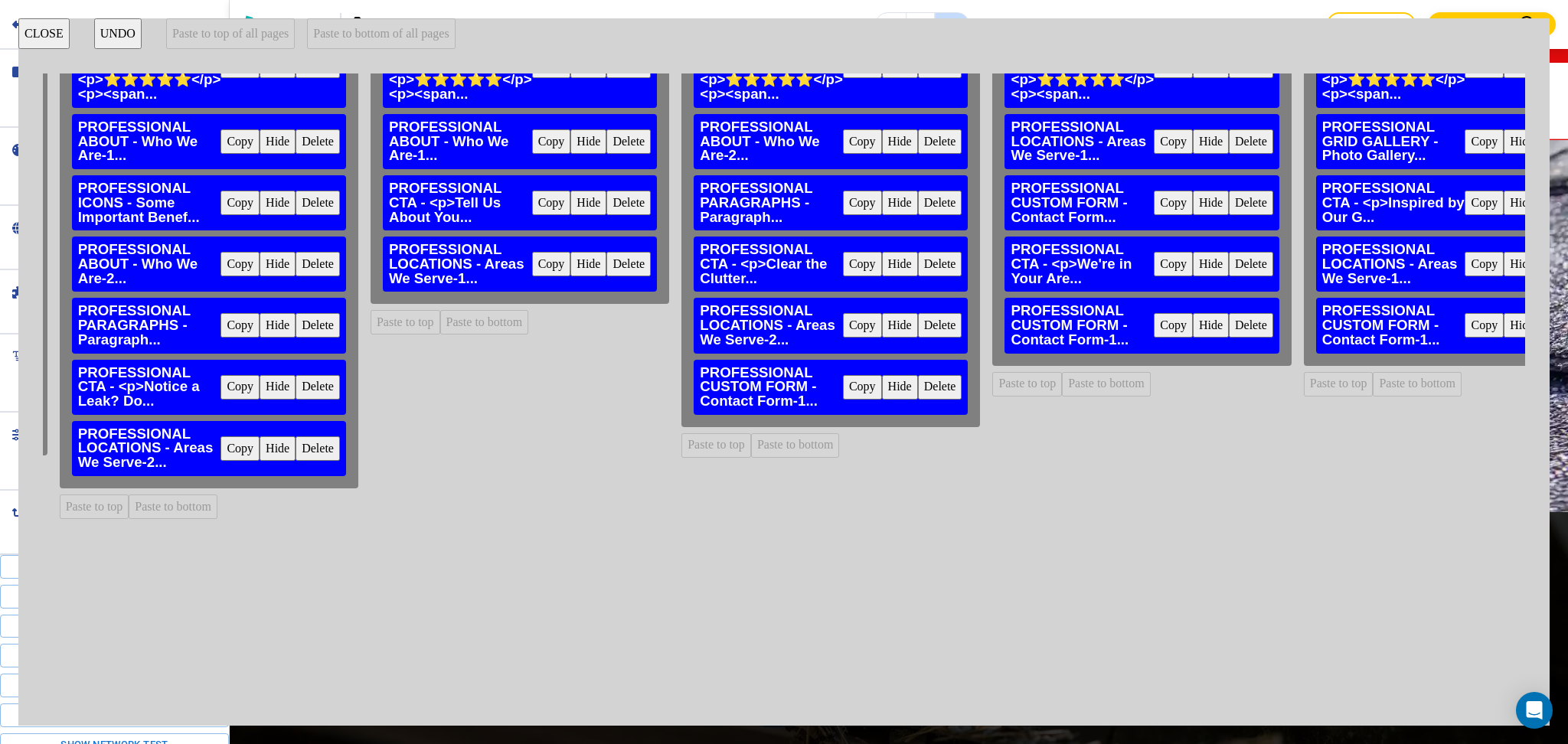
click at [944, 390] on button "Delete" at bounding box center [940, 387] width 44 height 25
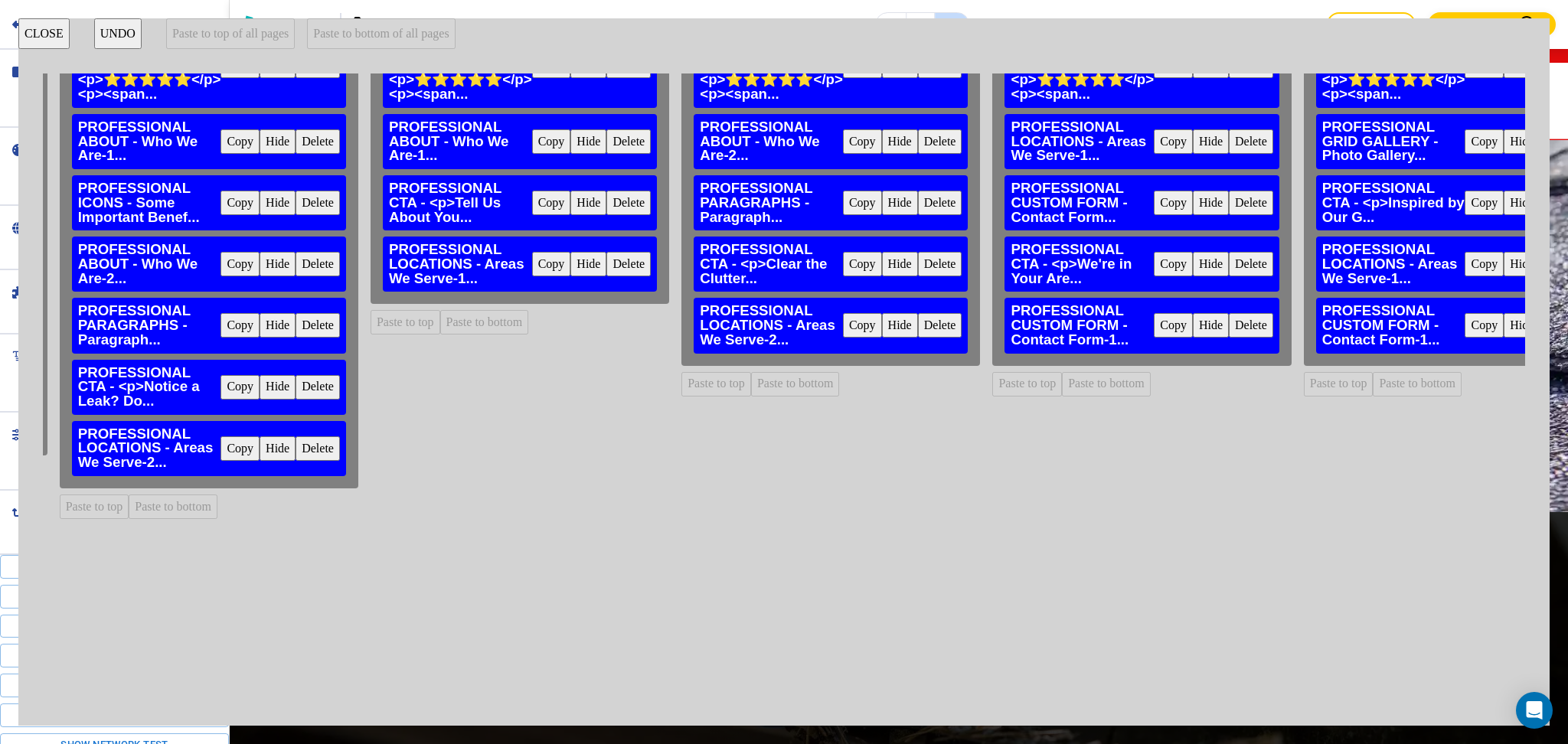
click at [1273, 330] on button "Delete" at bounding box center [1251, 325] width 44 height 25
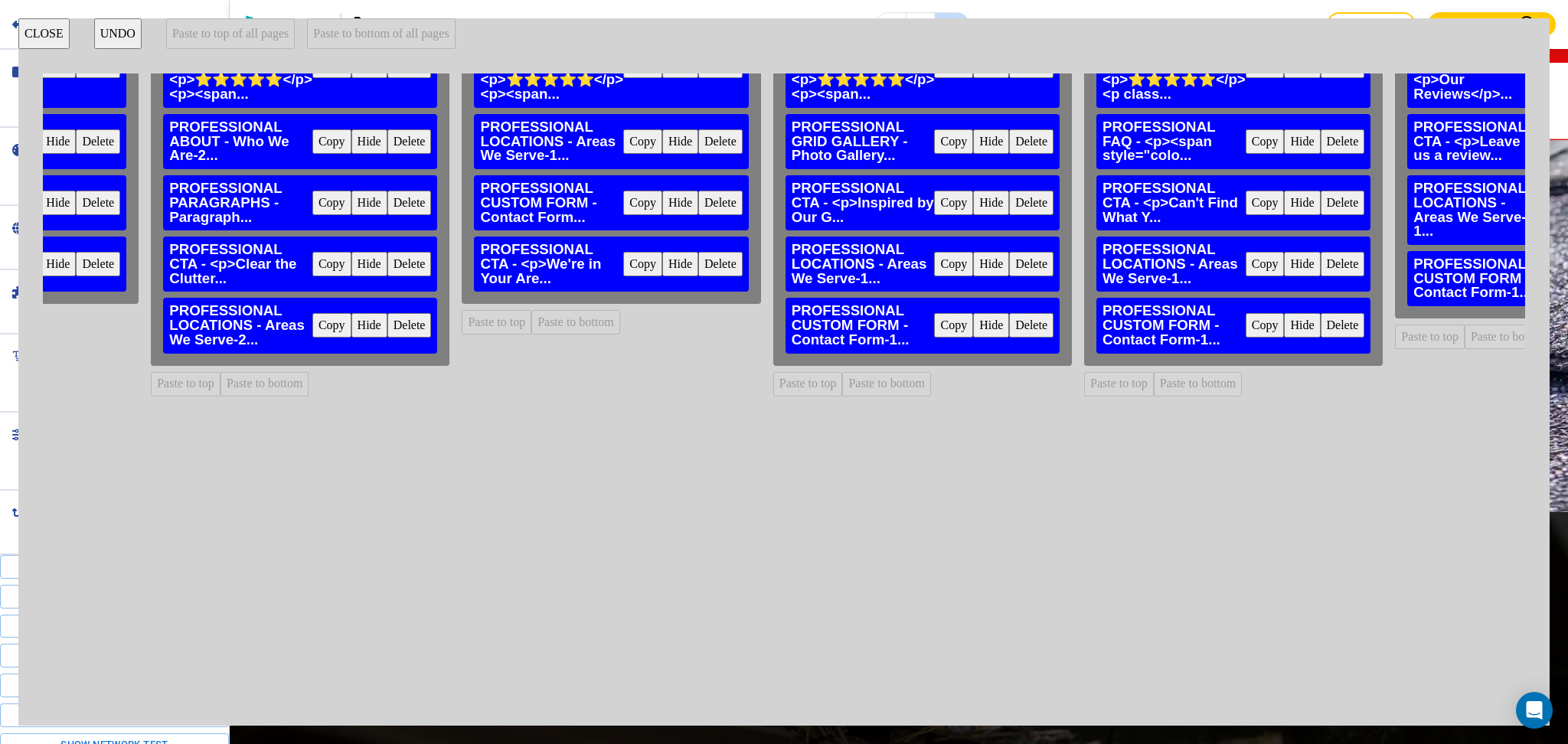
scroll to position [203, 1548]
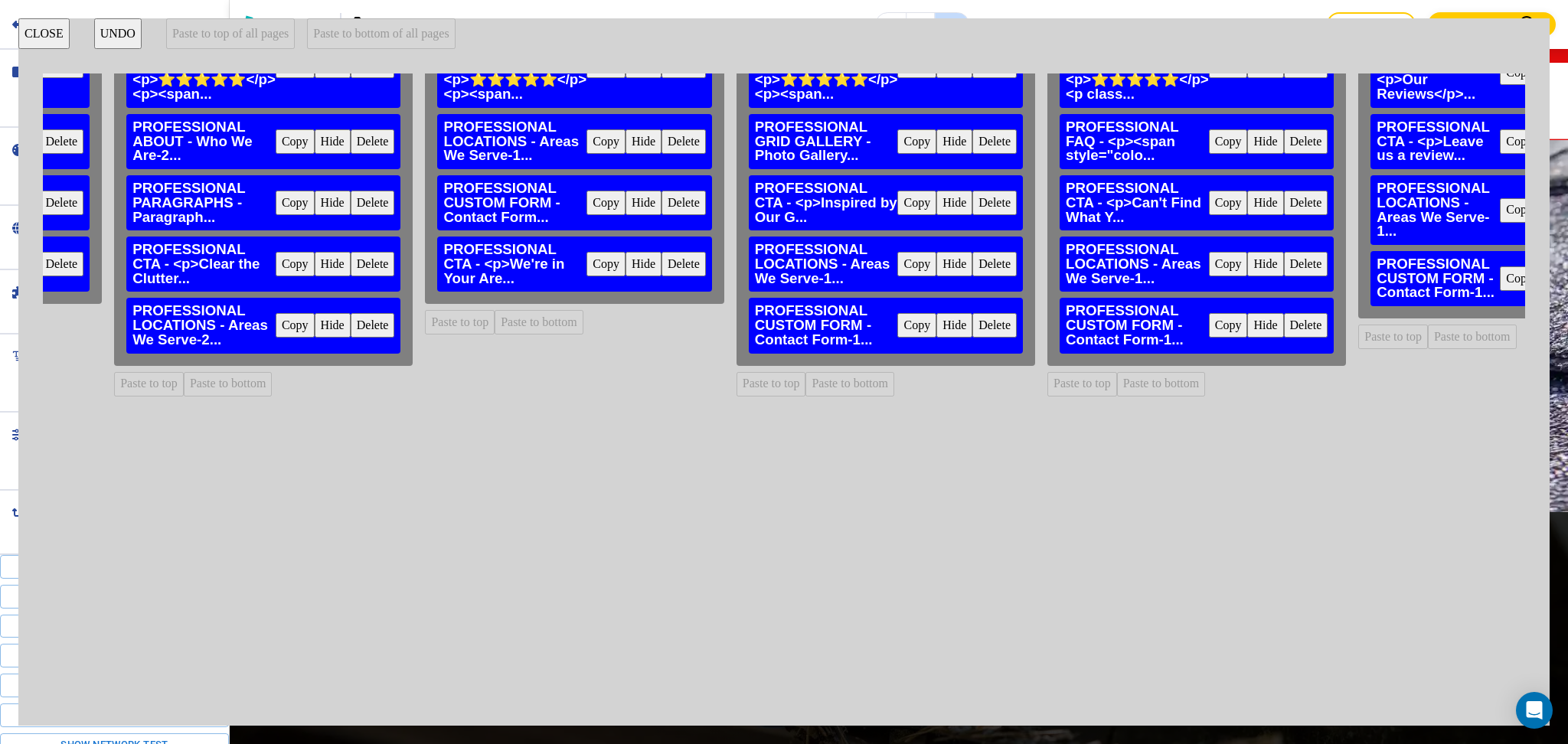
click at [1017, 322] on button "Delete" at bounding box center [995, 325] width 44 height 25
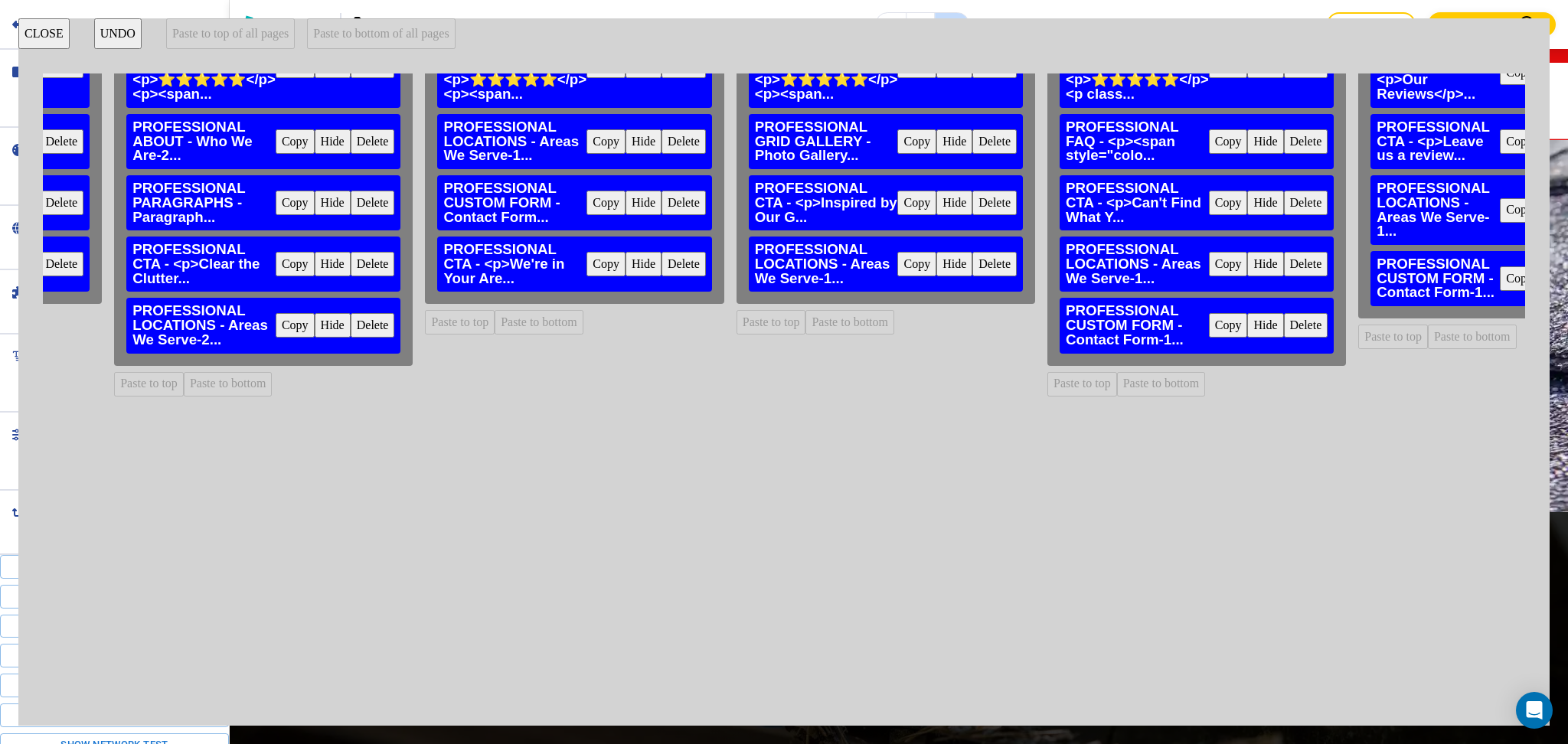
click at [1328, 334] on button "Delete" at bounding box center [1306, 325] width 44 height 25
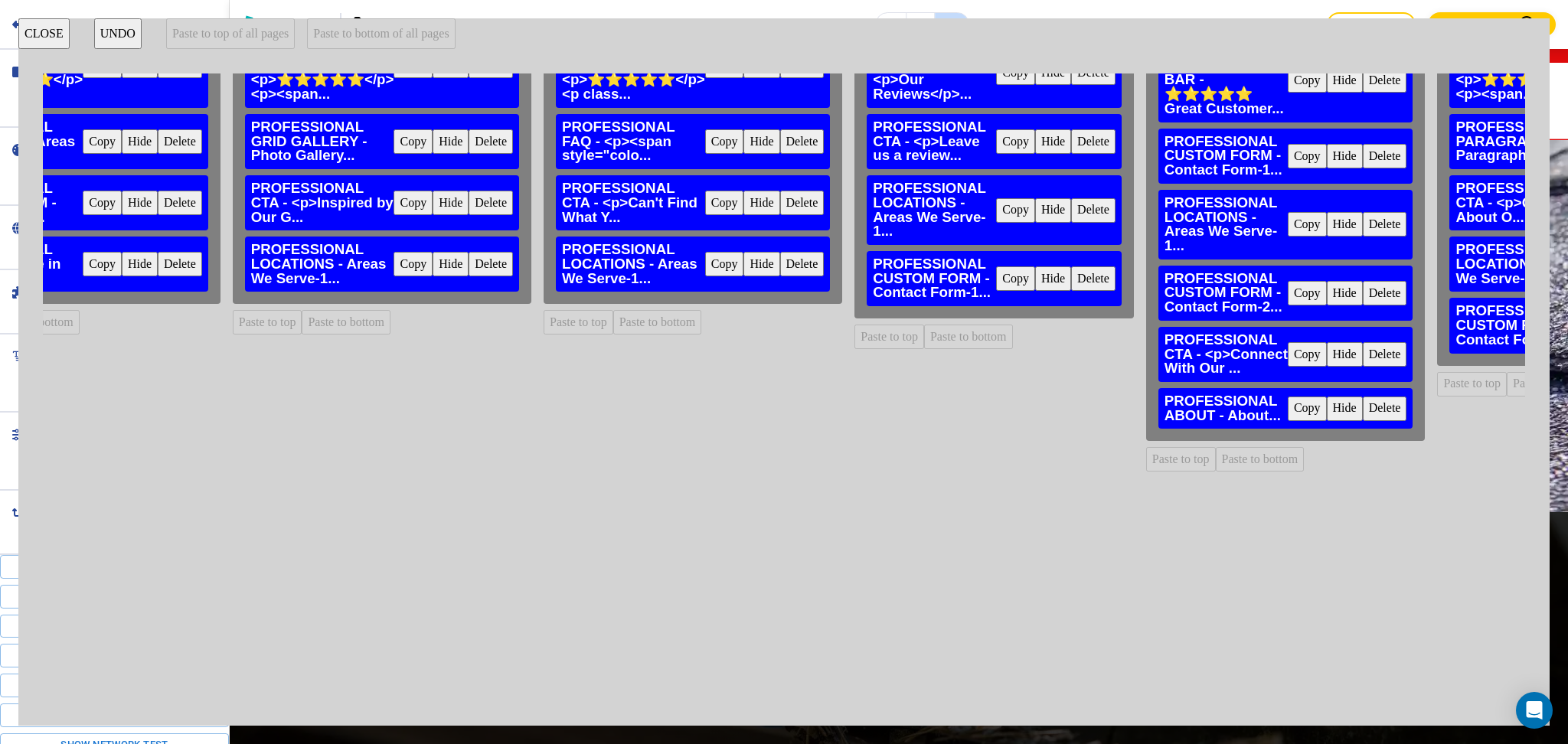
scroll to position [203, 2056]
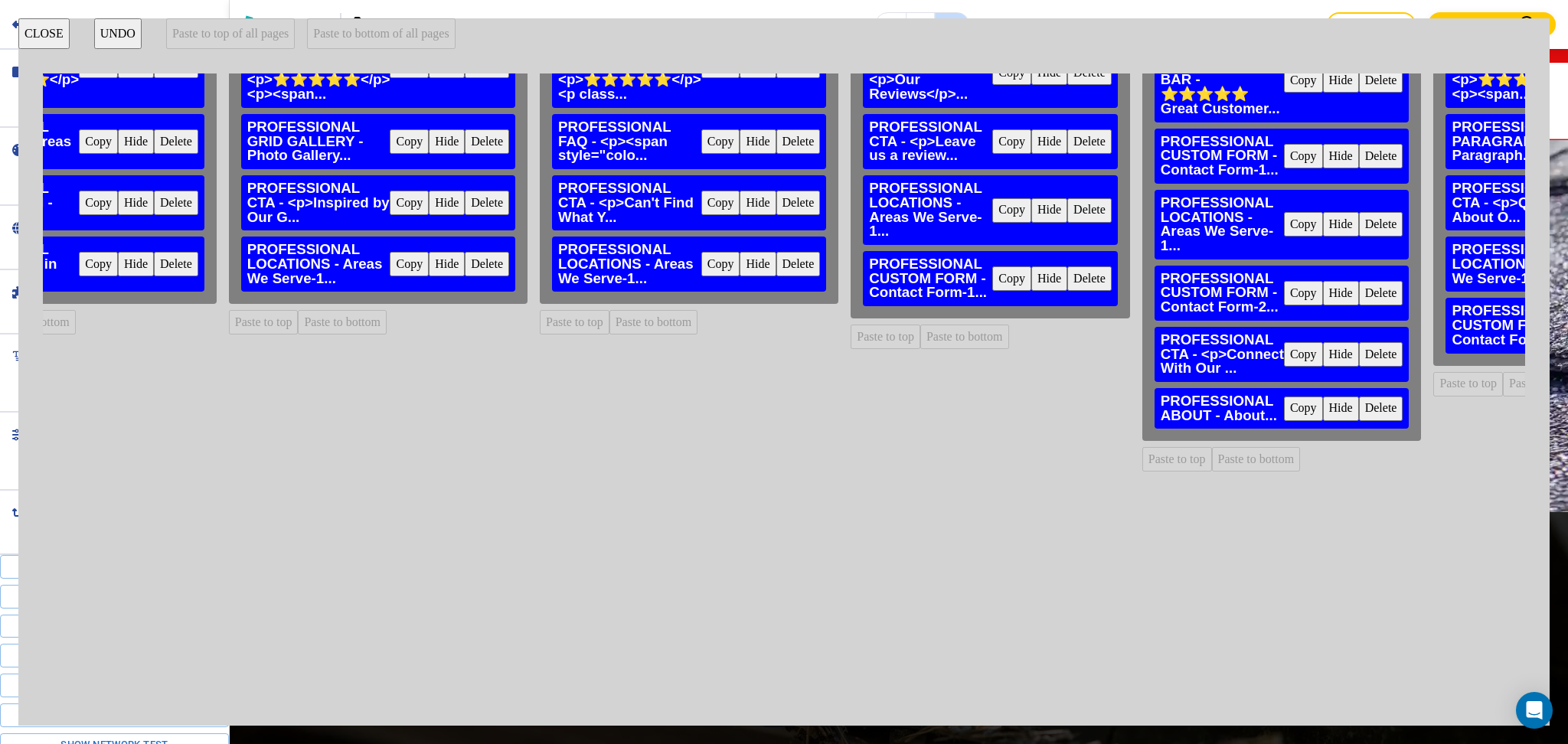
click at [1112, 278] on button "Delete" at bounding box center [1090, 278] width 44 height 25
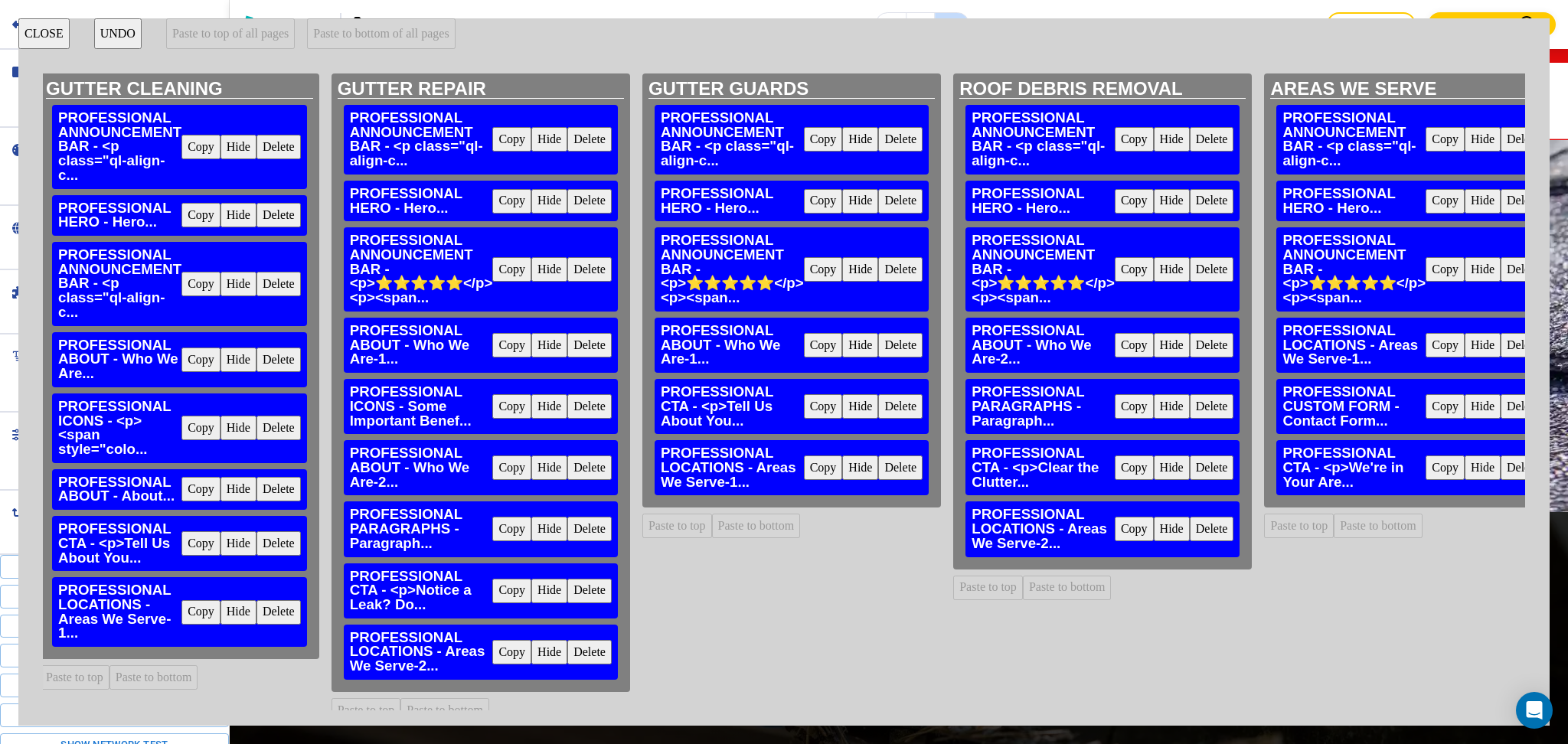
scroll to position [0, 682]
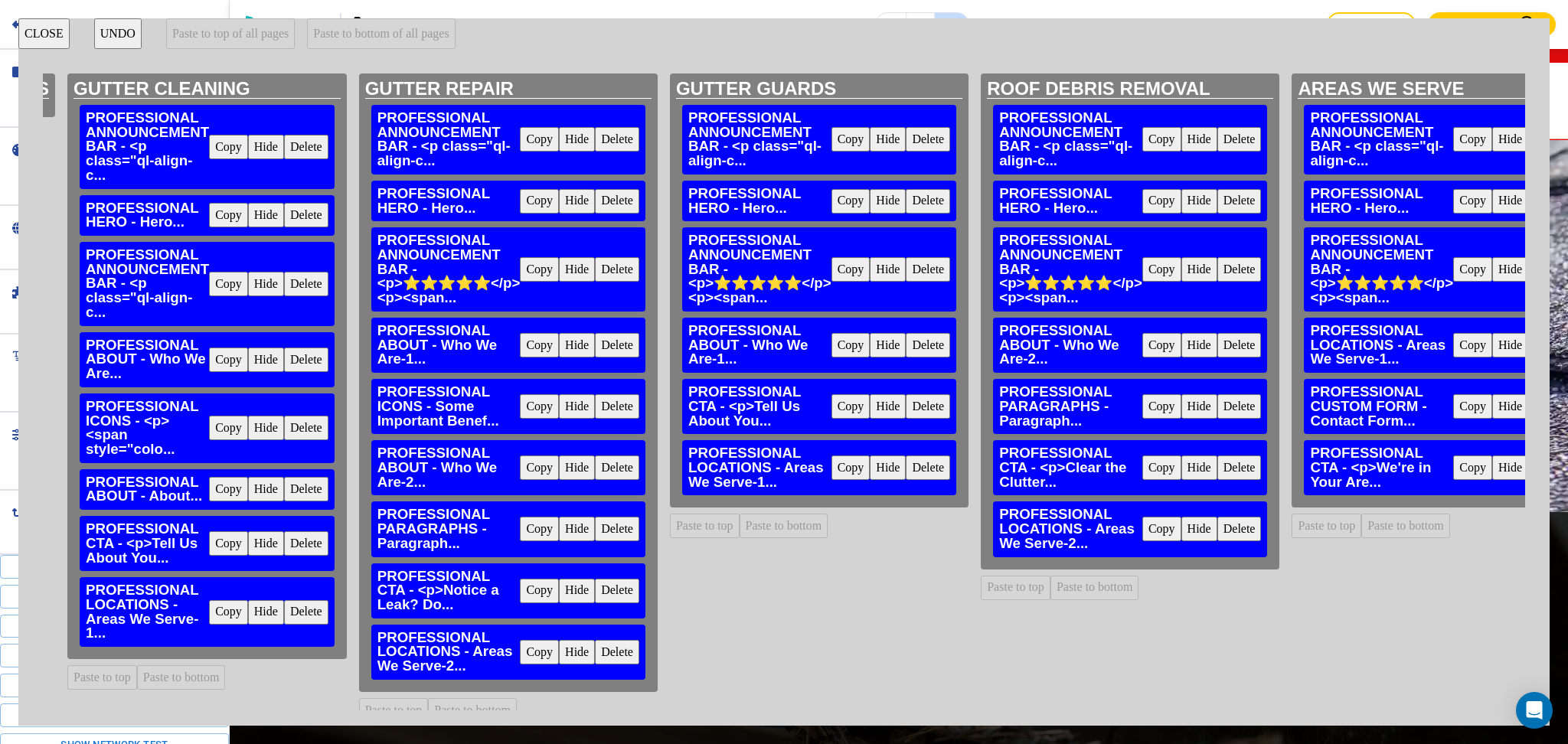
click at [33, 41] on button "CLOSE" at bounding box center [44, 34] width 51 height 31
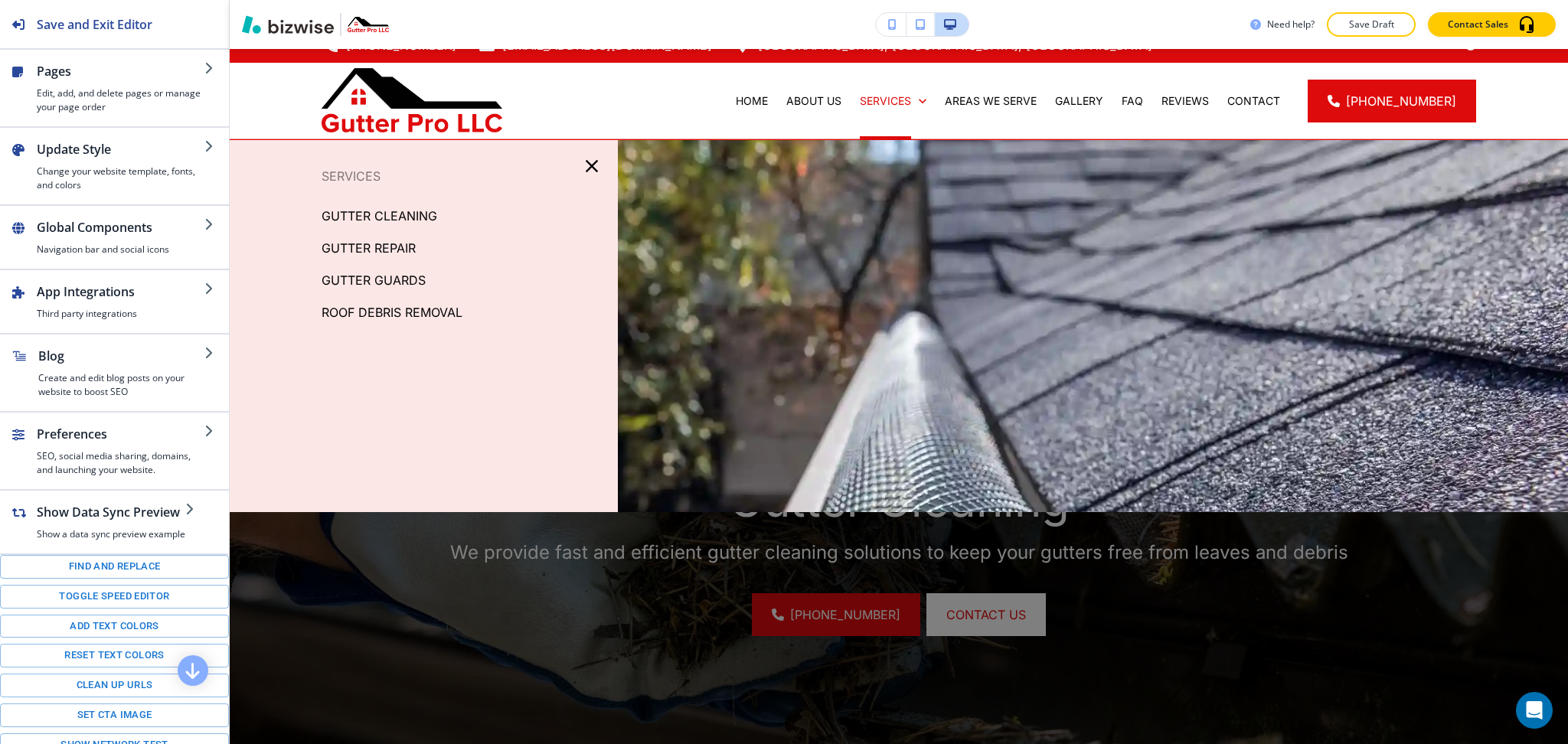
click at [336, 248] on p "GUTTER REPAIR" at bounding box center [369, 248] width 94 height 23
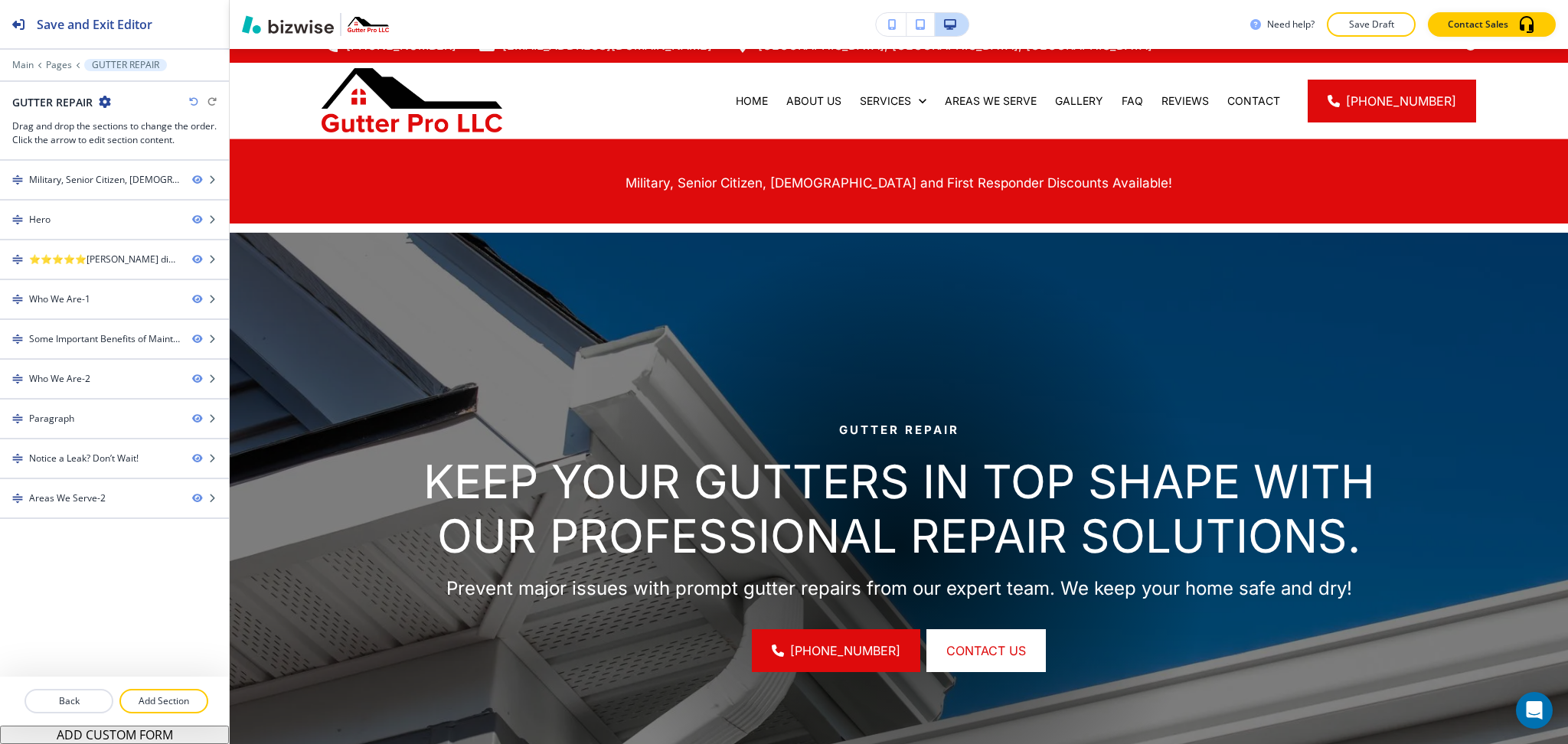
scroll to position [0, 0]
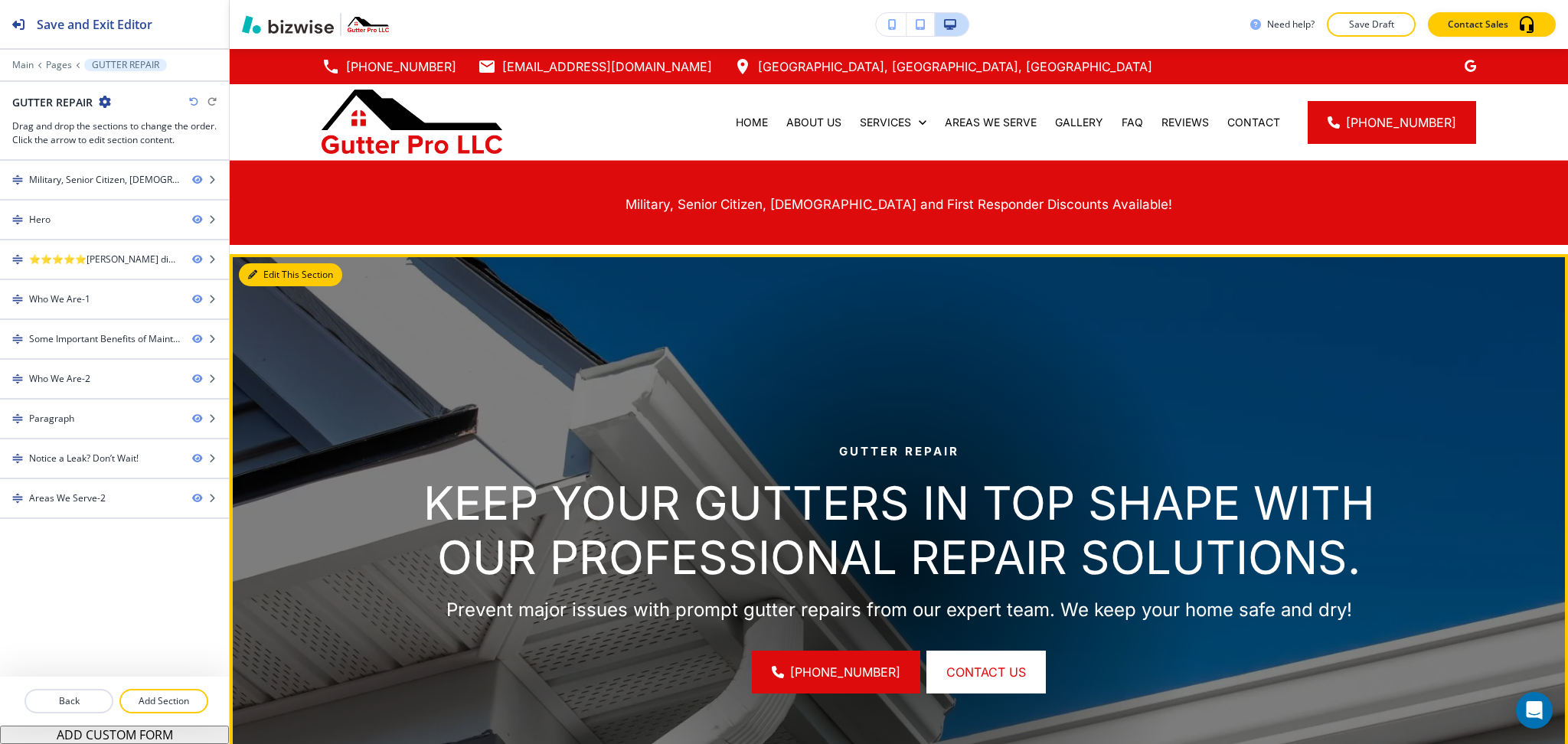
click at [260, 270] on button "Edit This Section" at bounding box center [290, 274] width 103 height 23
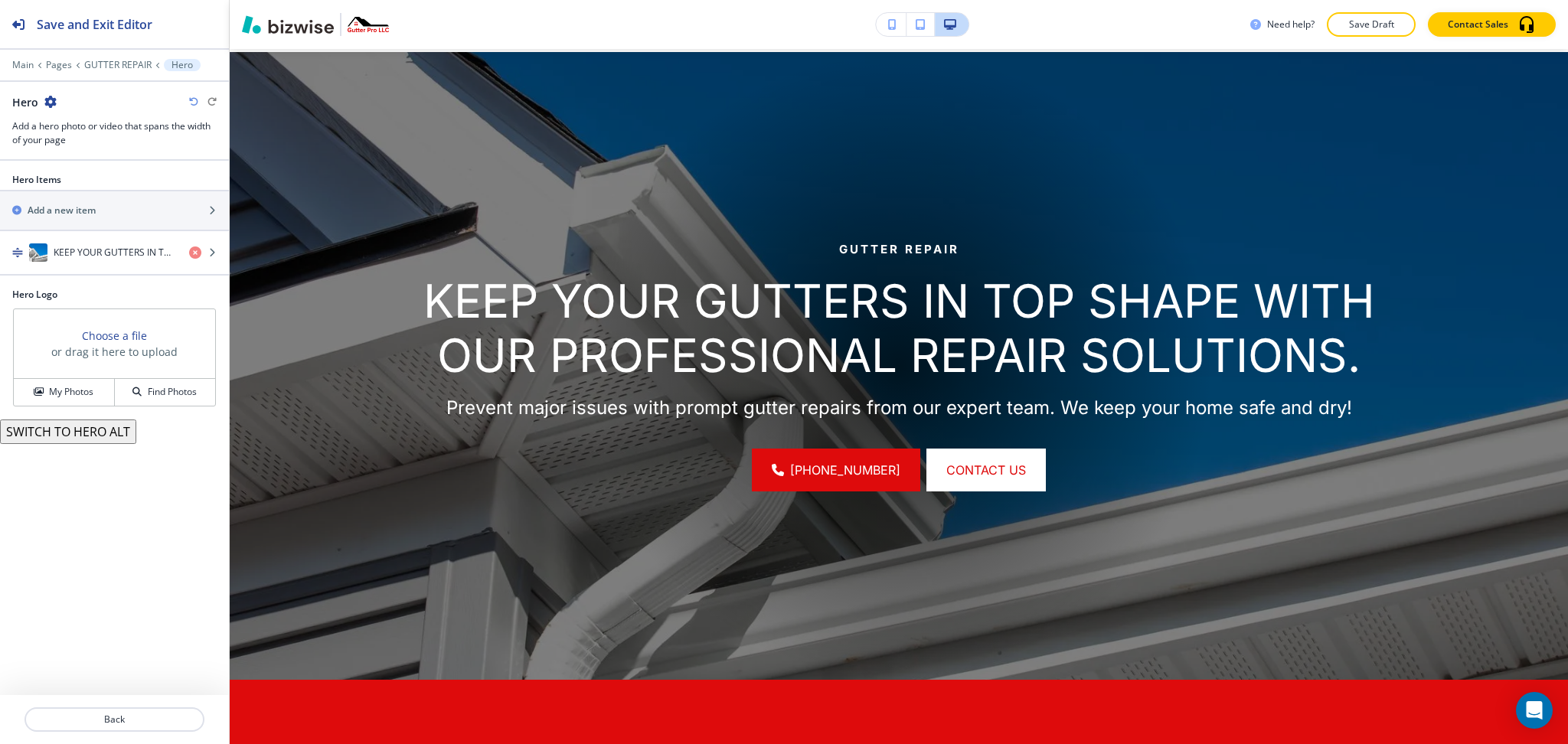
scroll to position [204, 0]
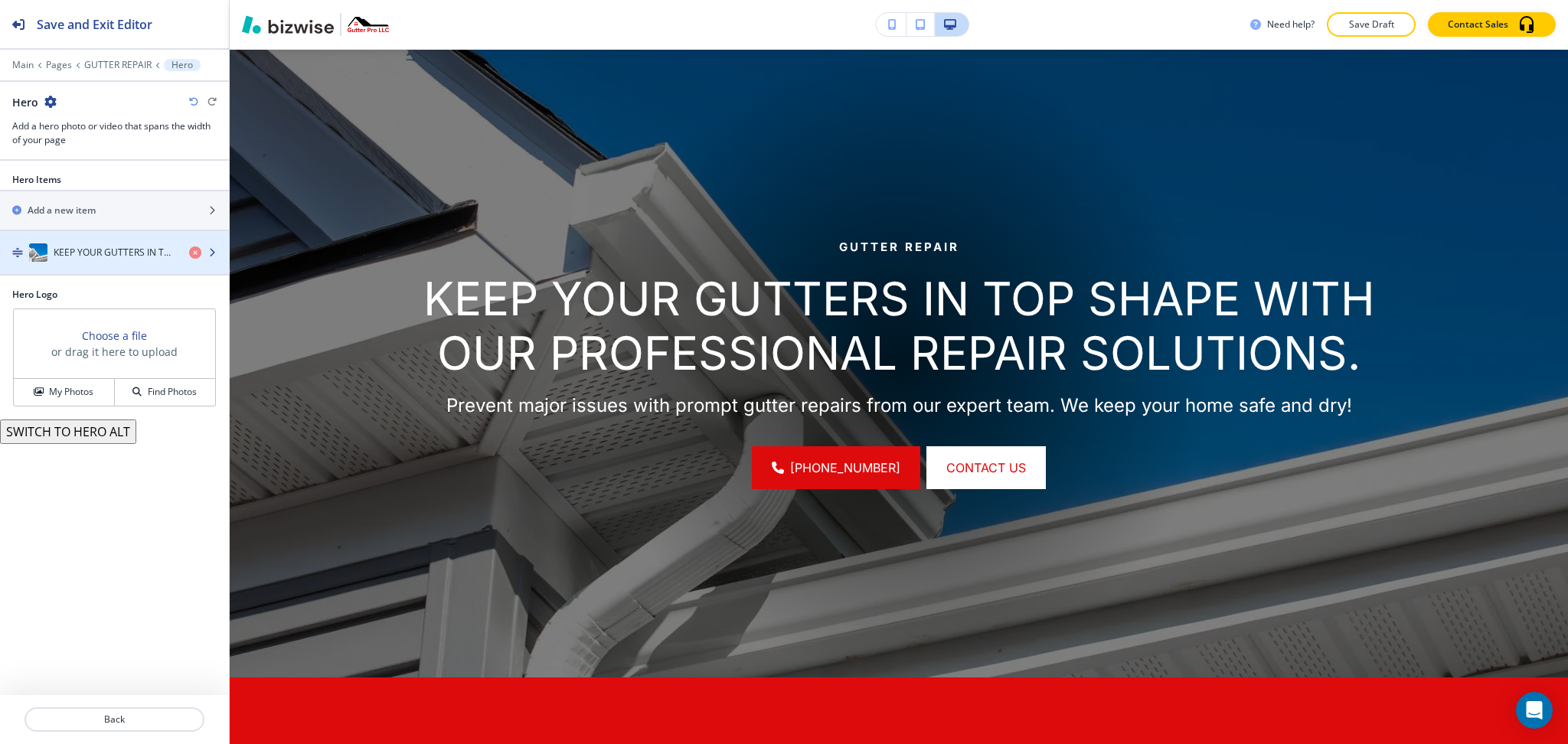
click at [85, 262] on div "button" at bounding box center [114, 268] width 229 height 12
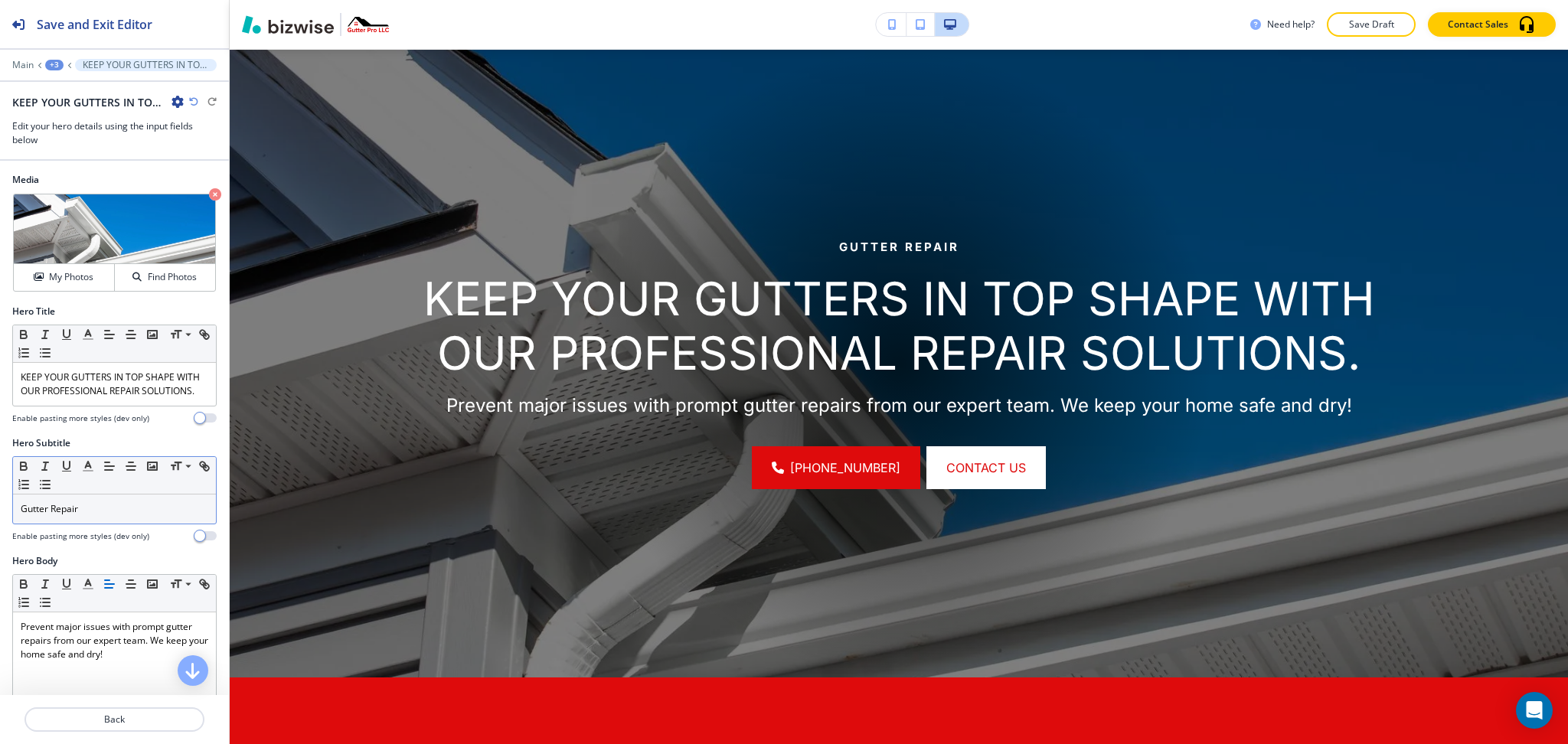
click at [90, 524] on div "Gutter Repair" at bounding box center [114, 509] width 203 height 29
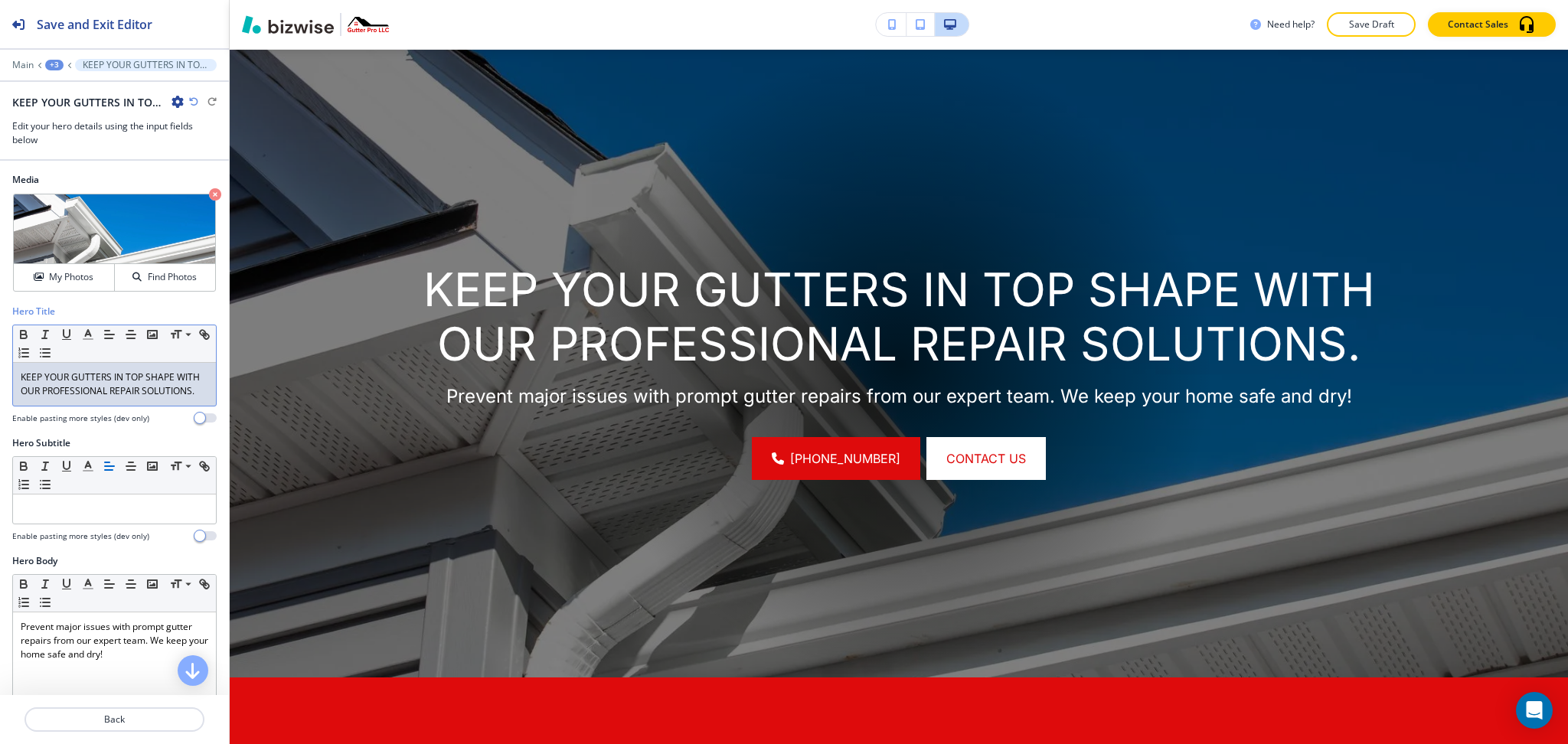
click at [82, 398] on p "KEEP YOUR GUTTERS IN TOP SHAPE WITH OUR PROFESSIONAL REPAIR SOLUTIONS." at bounding box center [114, 384] width 188 height 27
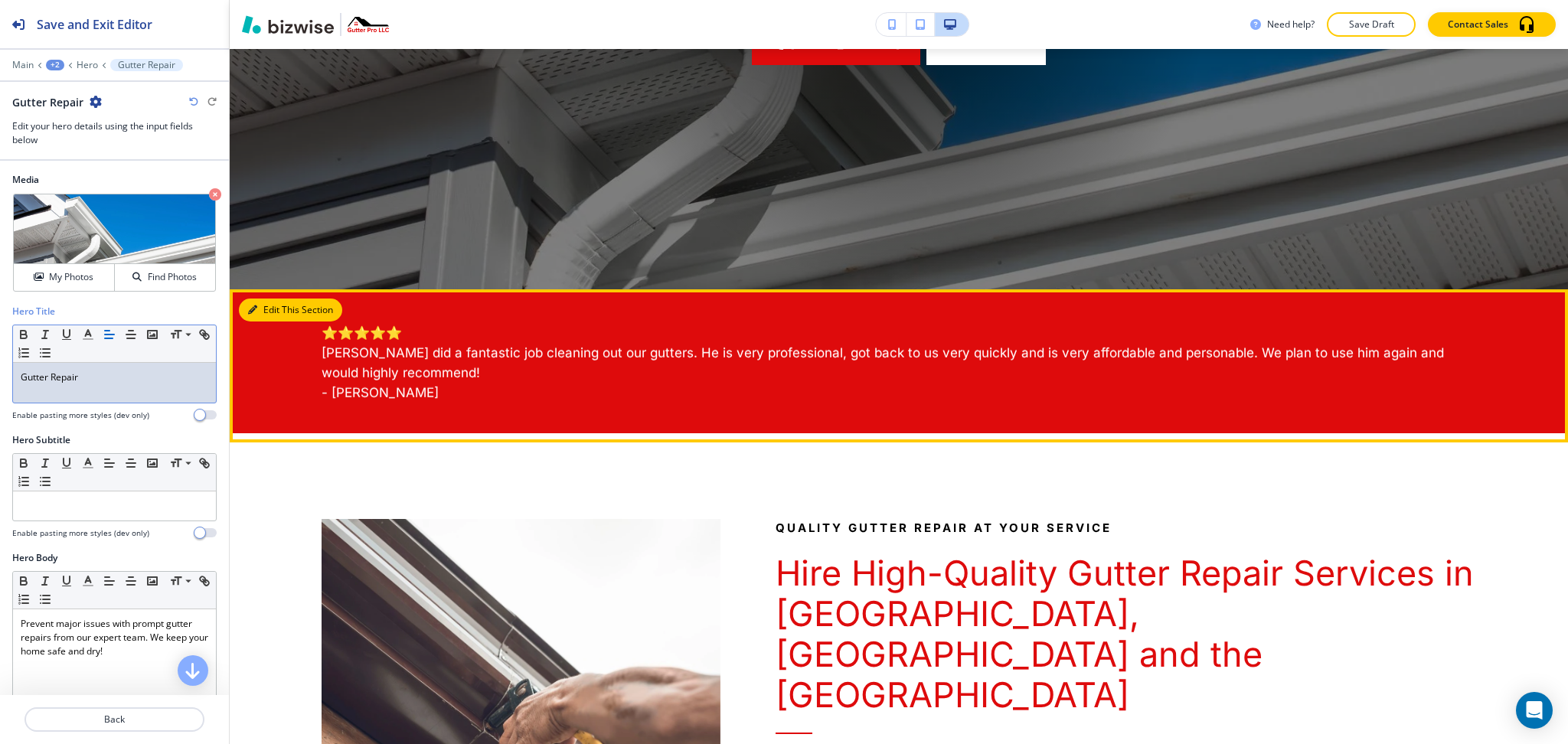
click at [266, 303] on button "Edit This Section" at bounding box center [290, 310] width 103 height 23
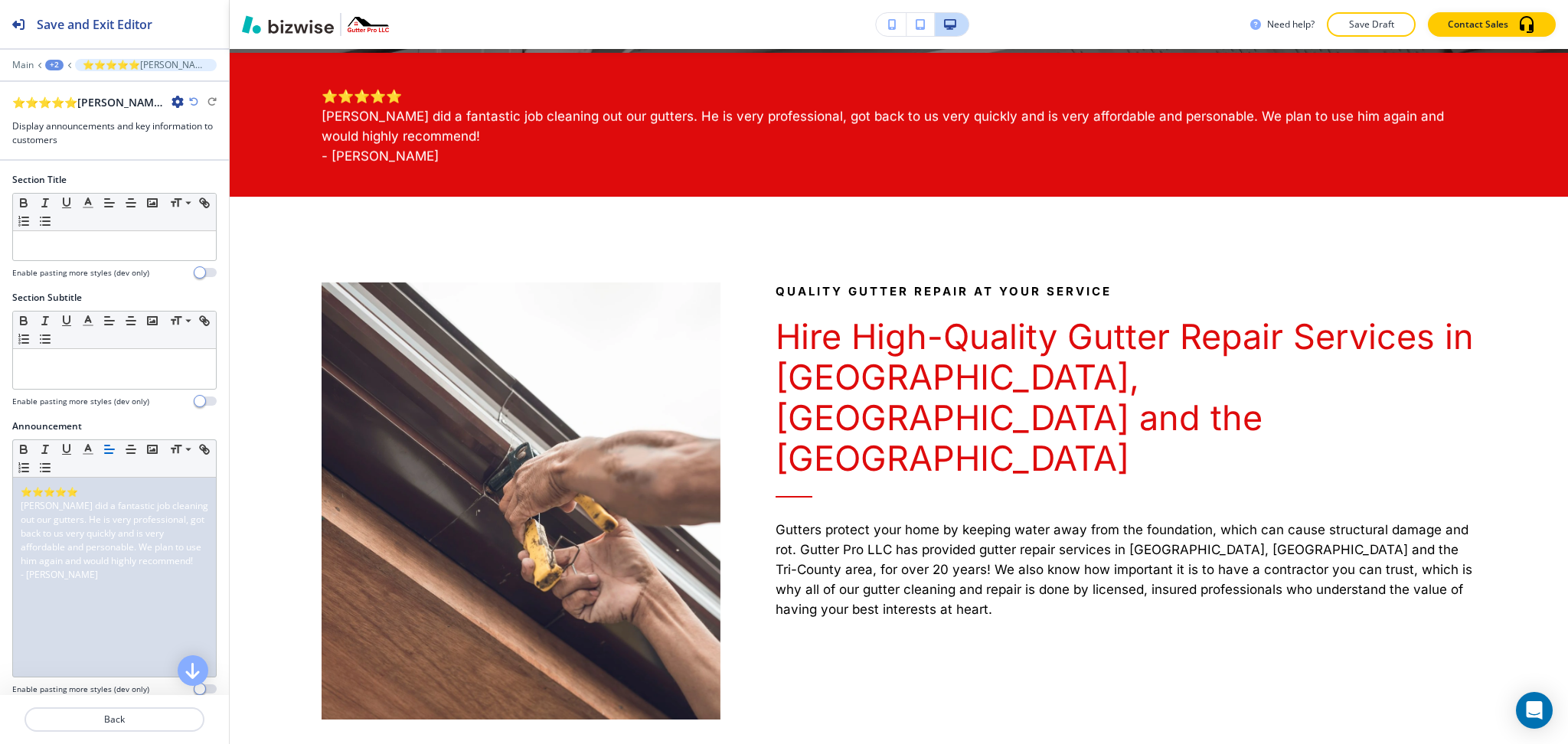
scroll to position [833, 0]
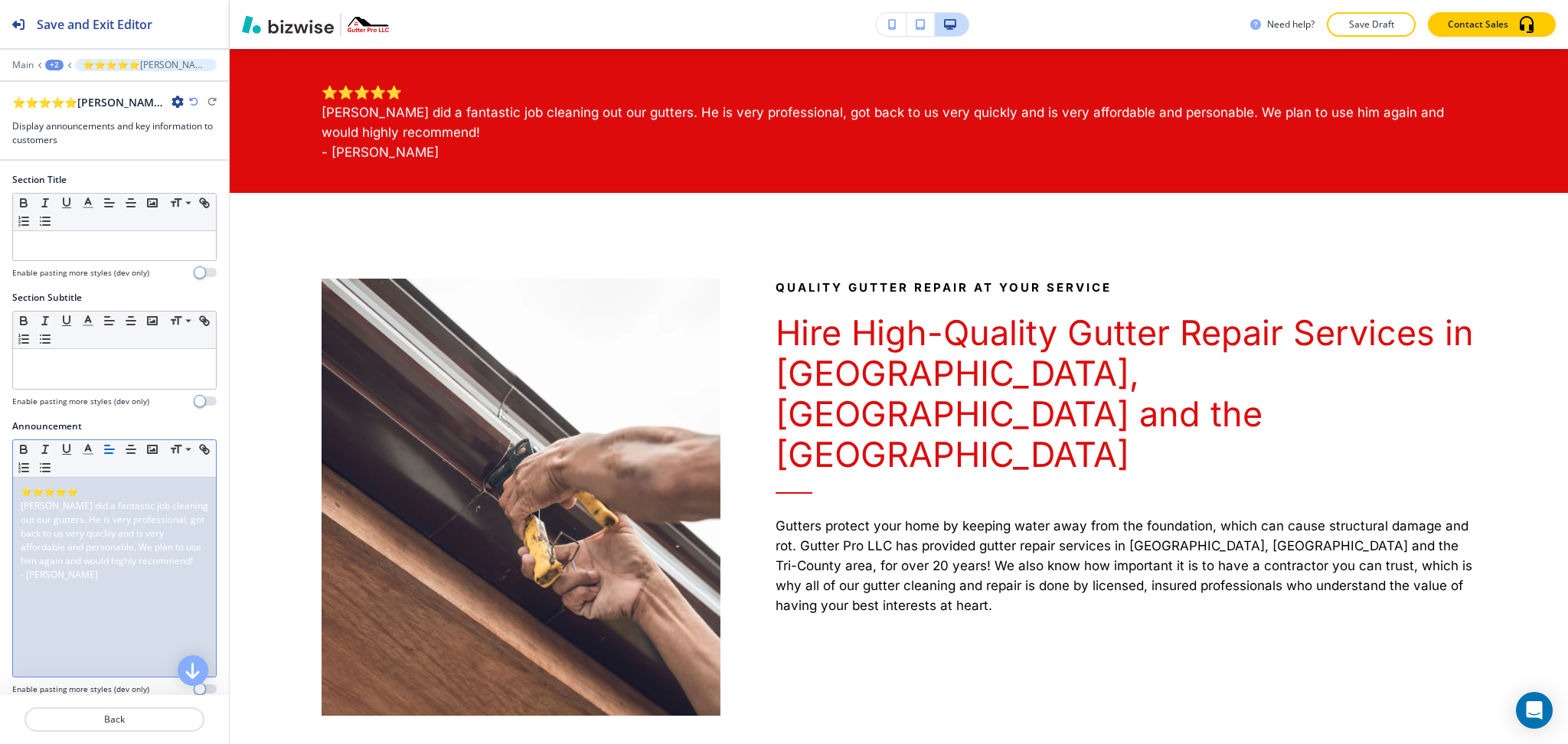
click at [117, 559] on span "[PERSON_NAME] did a fantastic job cleaning out our gutters. He is very professi…" at bounding box center [115, 534] width 190 height 68
click at [126, 453] on icon "button" at bounding box center [131, 449] width 14 height 14
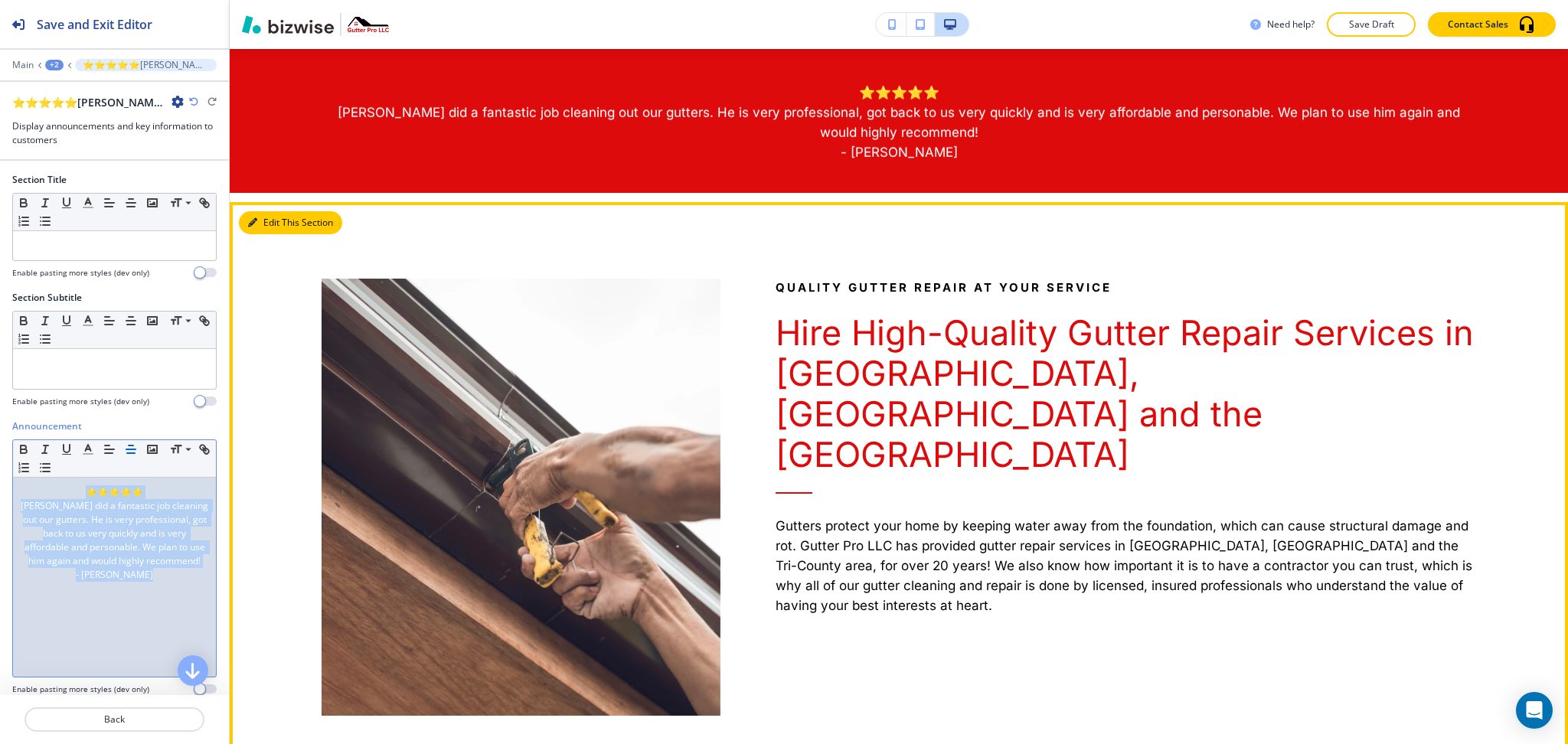
click at [268, 225] on button "Edit This Section" at bounding box center [290, 222] width 103 height 23
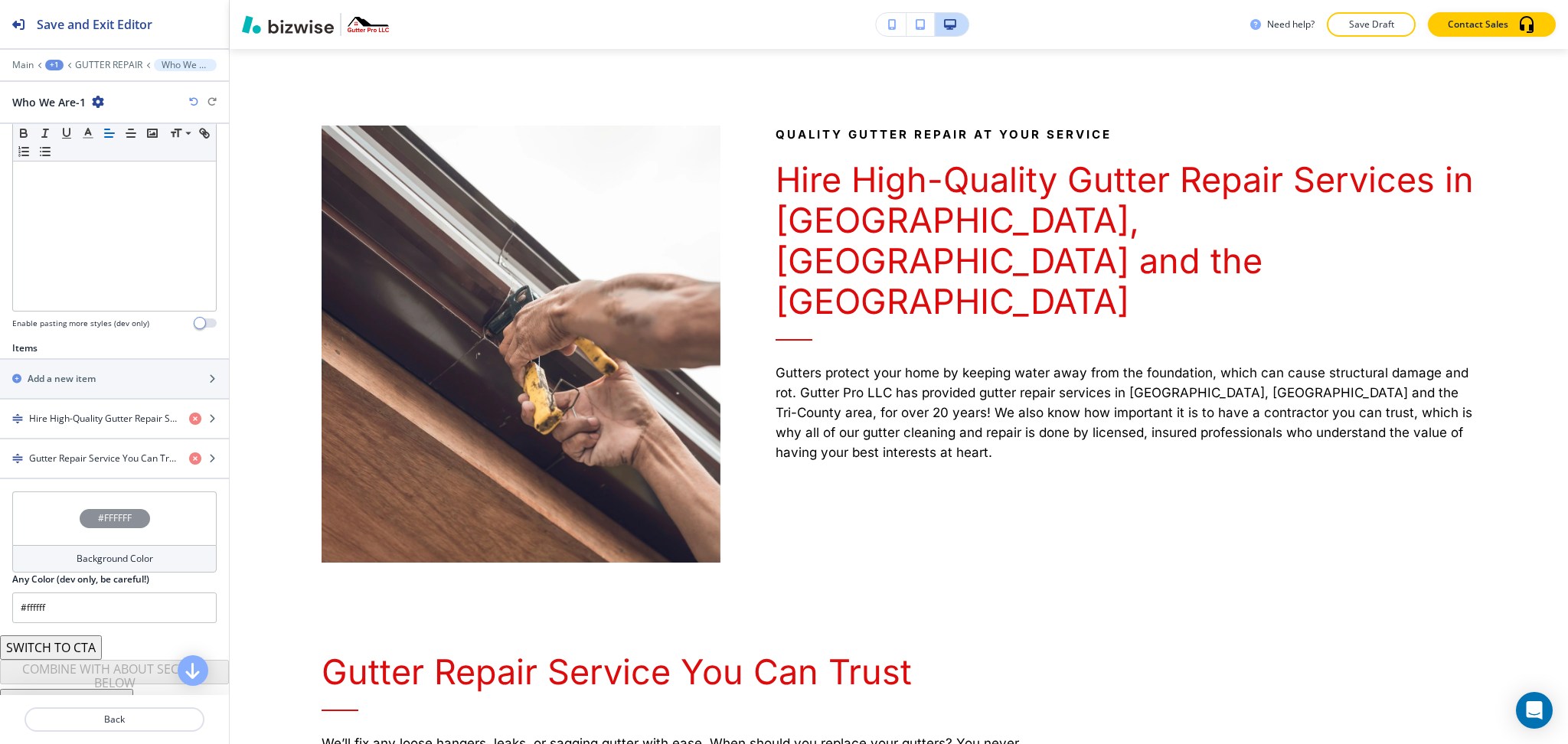
scroll to position [348, 0]
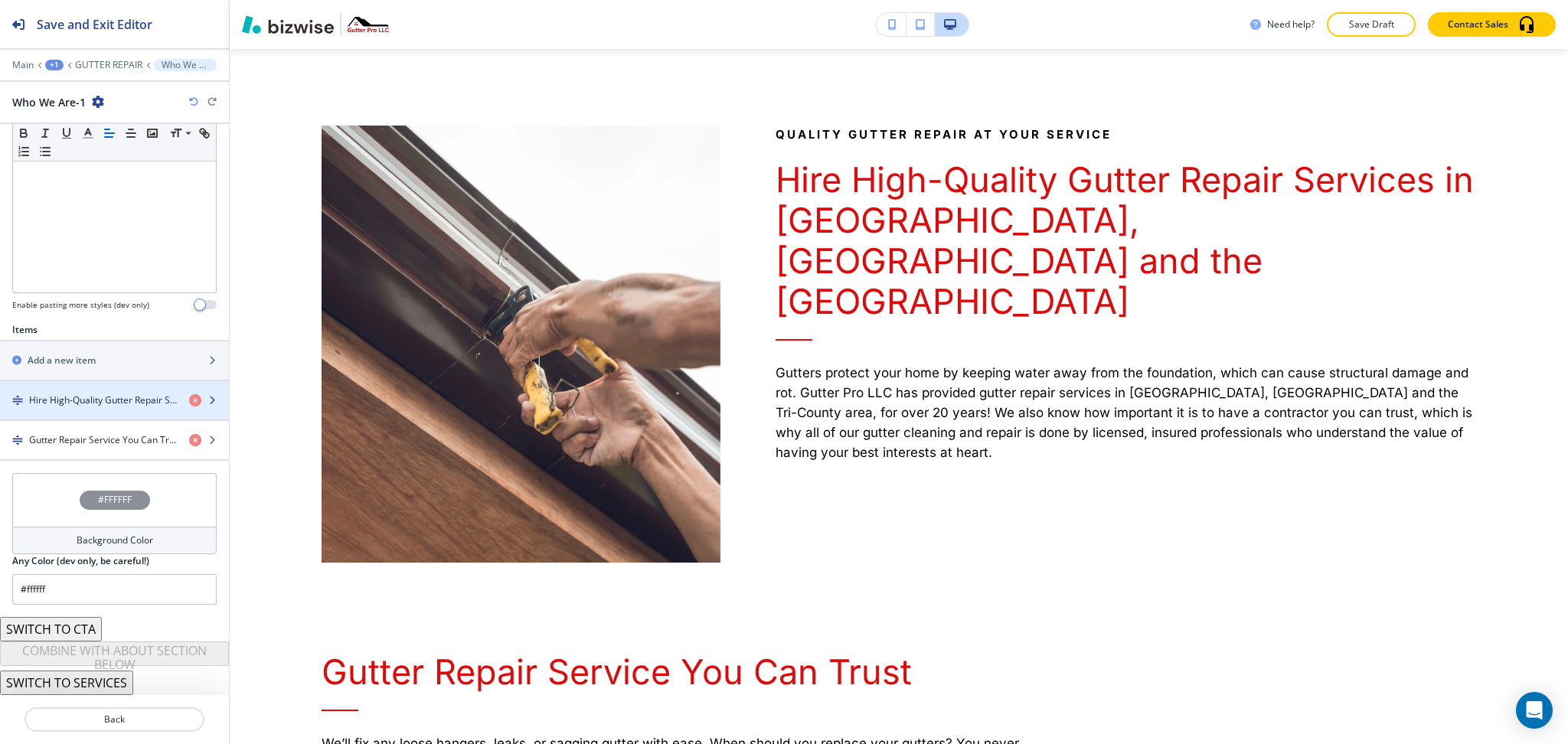
click at [74, 403] on h4 "Hire High-Quality Gutter Repair Services in [GEOGRAPHIC_DATA], [GEOGRAPHIC_DATA…" at bounding box center [102, 401] width 148 height 14
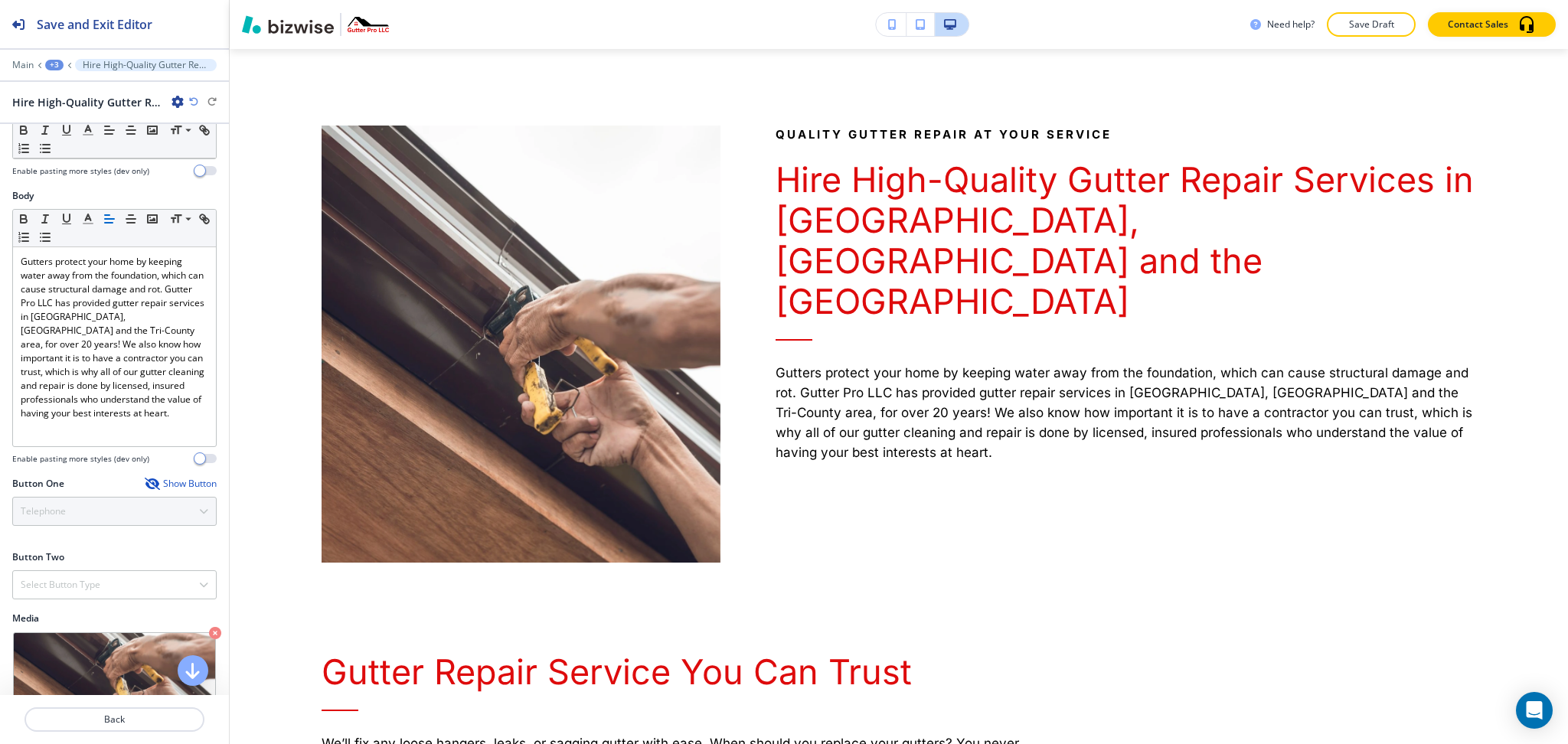
scroll to position [315, 0]
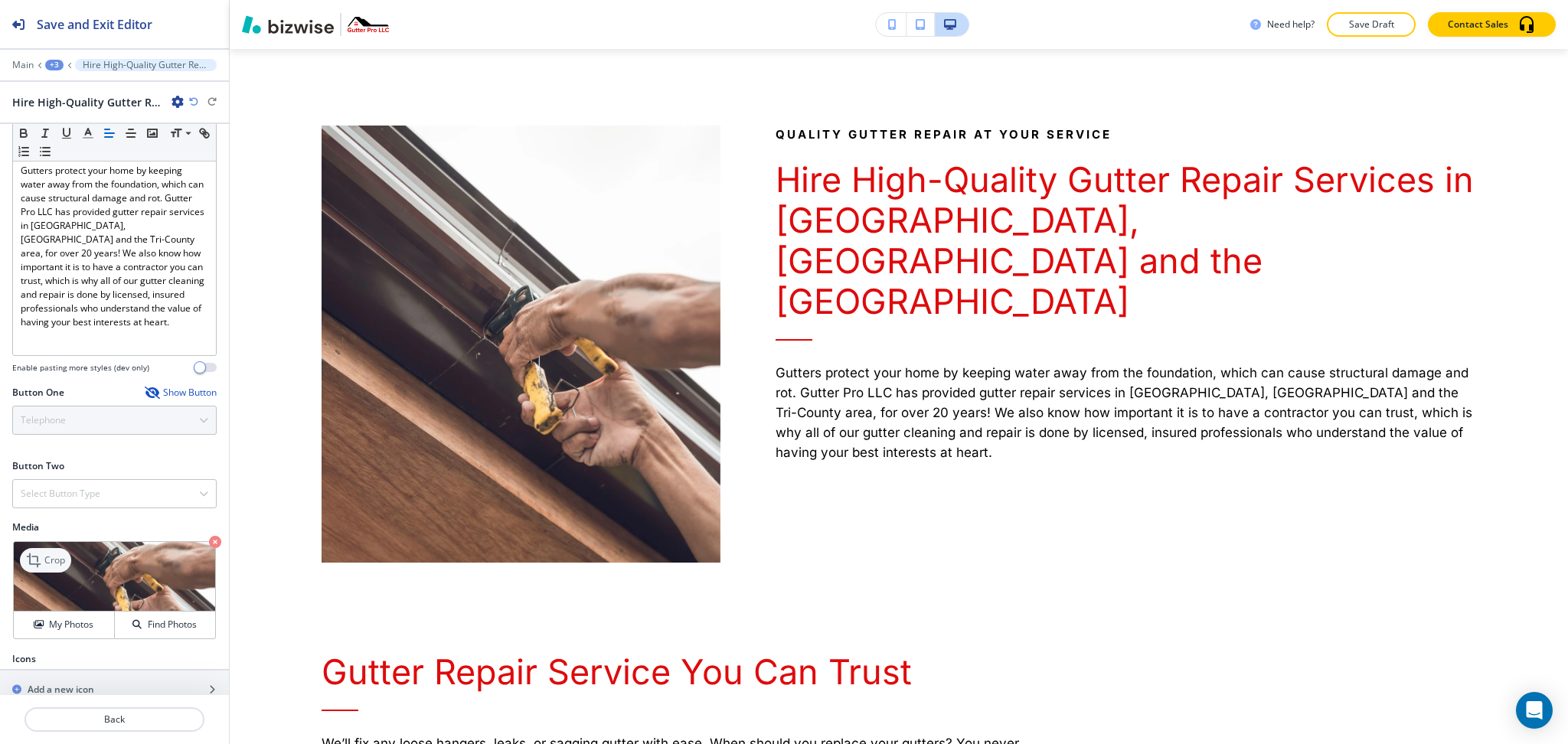
click at [48, 554] on p "Crop" at bounding box center [55, 560] width 20 height 14
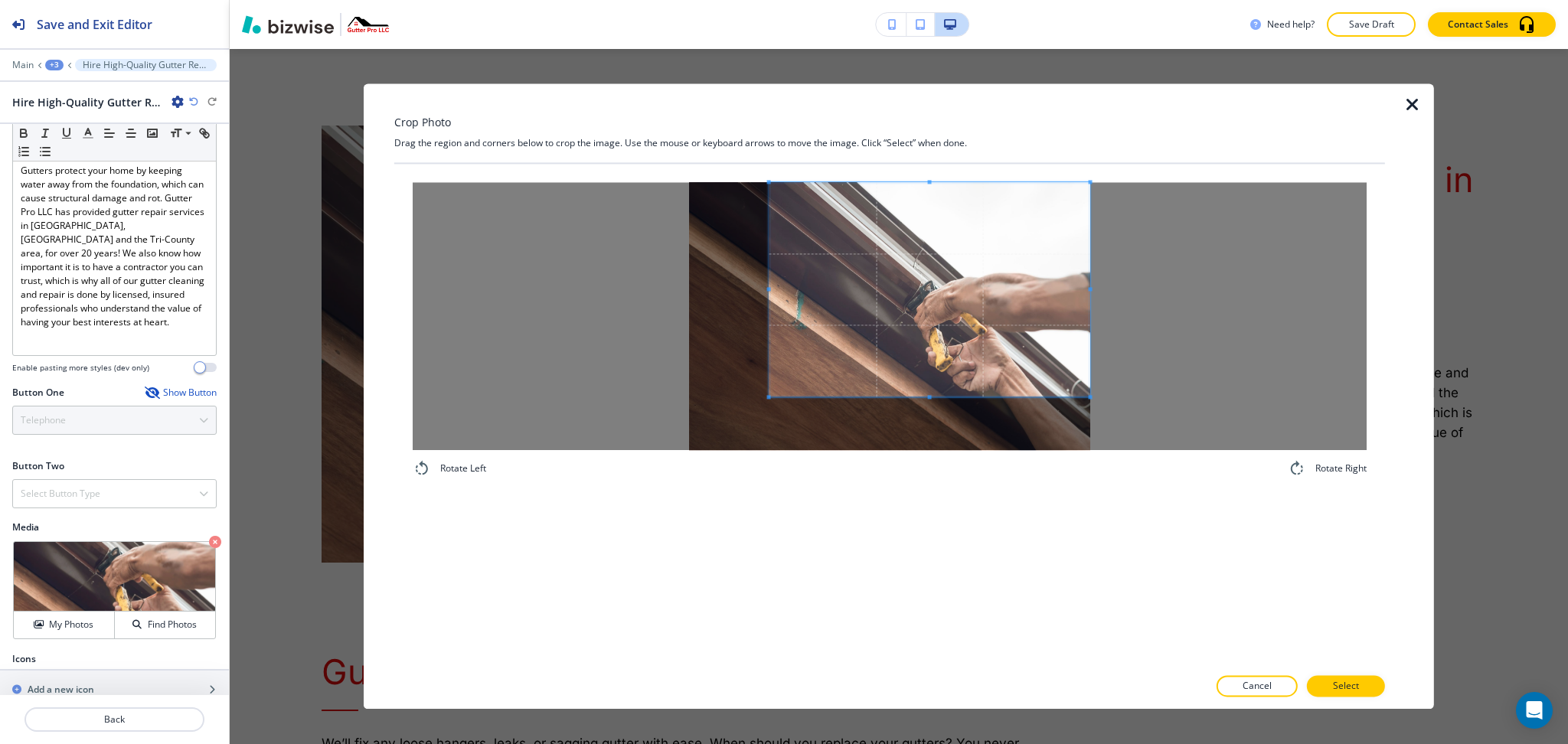
click at [1003, 276] on span at bounding box center [930, 289] width 321 height 214
click at [937, 530] on div "Rotate Left Rotate Right" at bounding box center [890, 415] width 991 height 502
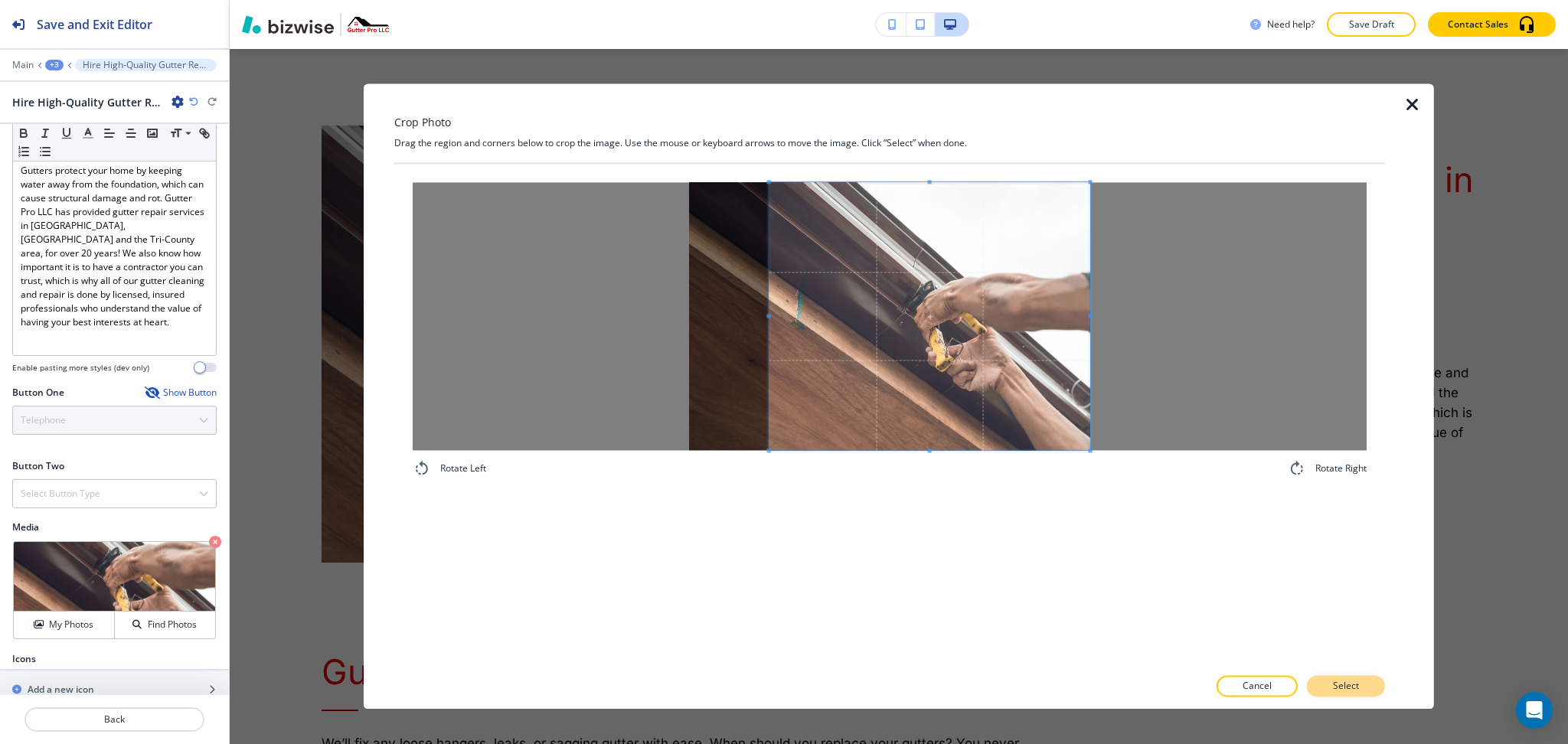
click at [1367, 685] on button "Select" at bounding box center [1345, 687] width 78 height 21
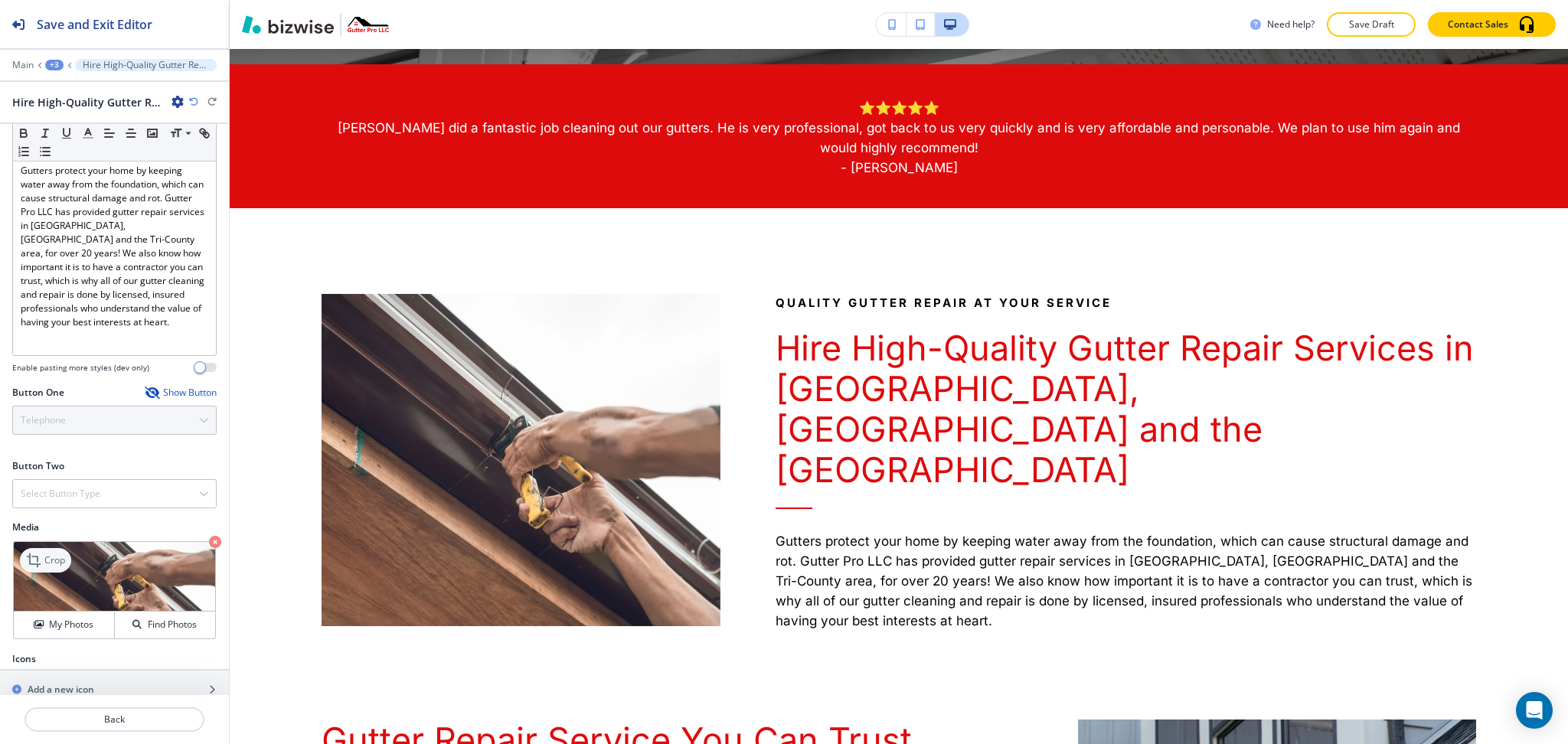
scroll to position [817, 0]
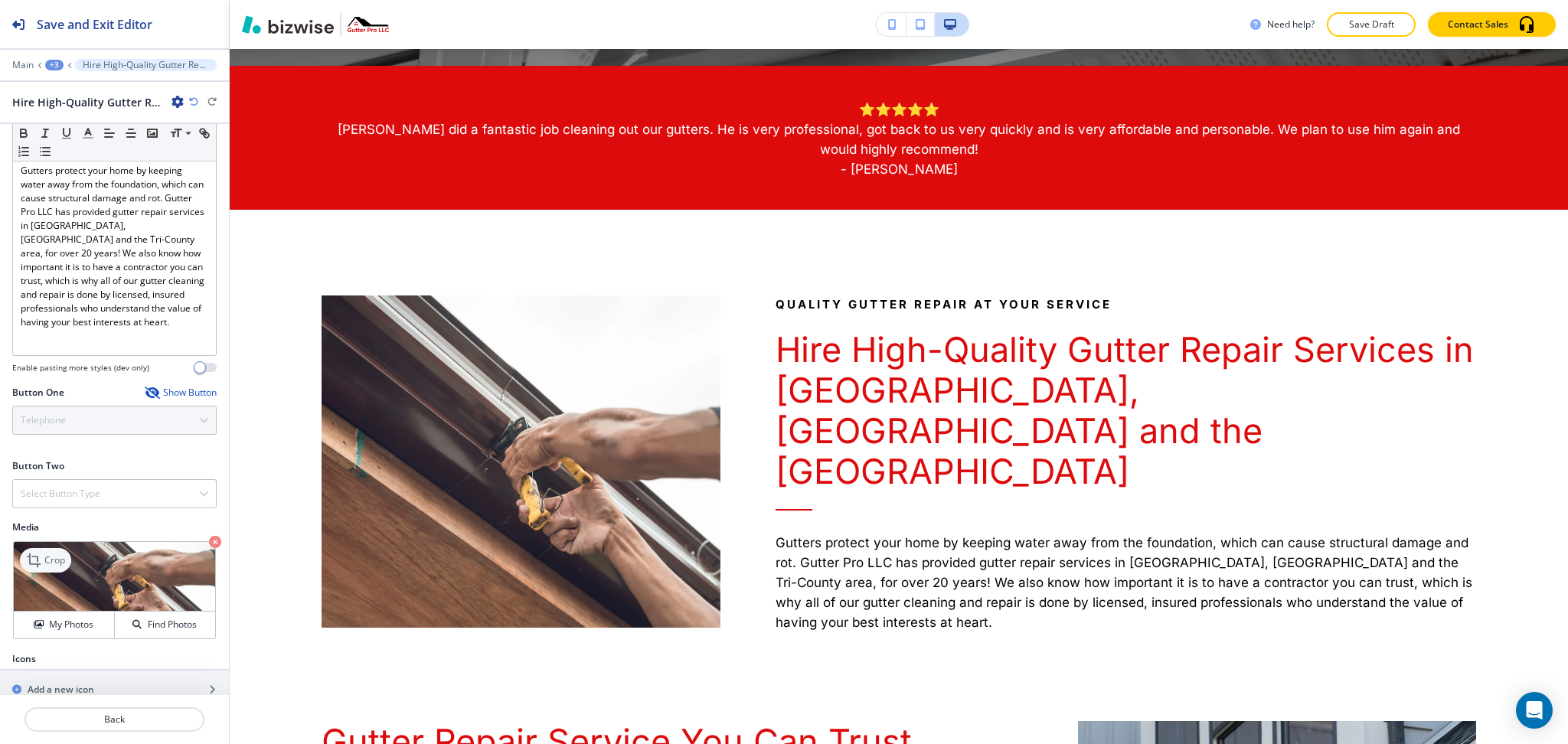
click at [38, 551] on icon at bounding box center [35, 560] width 19 height 19
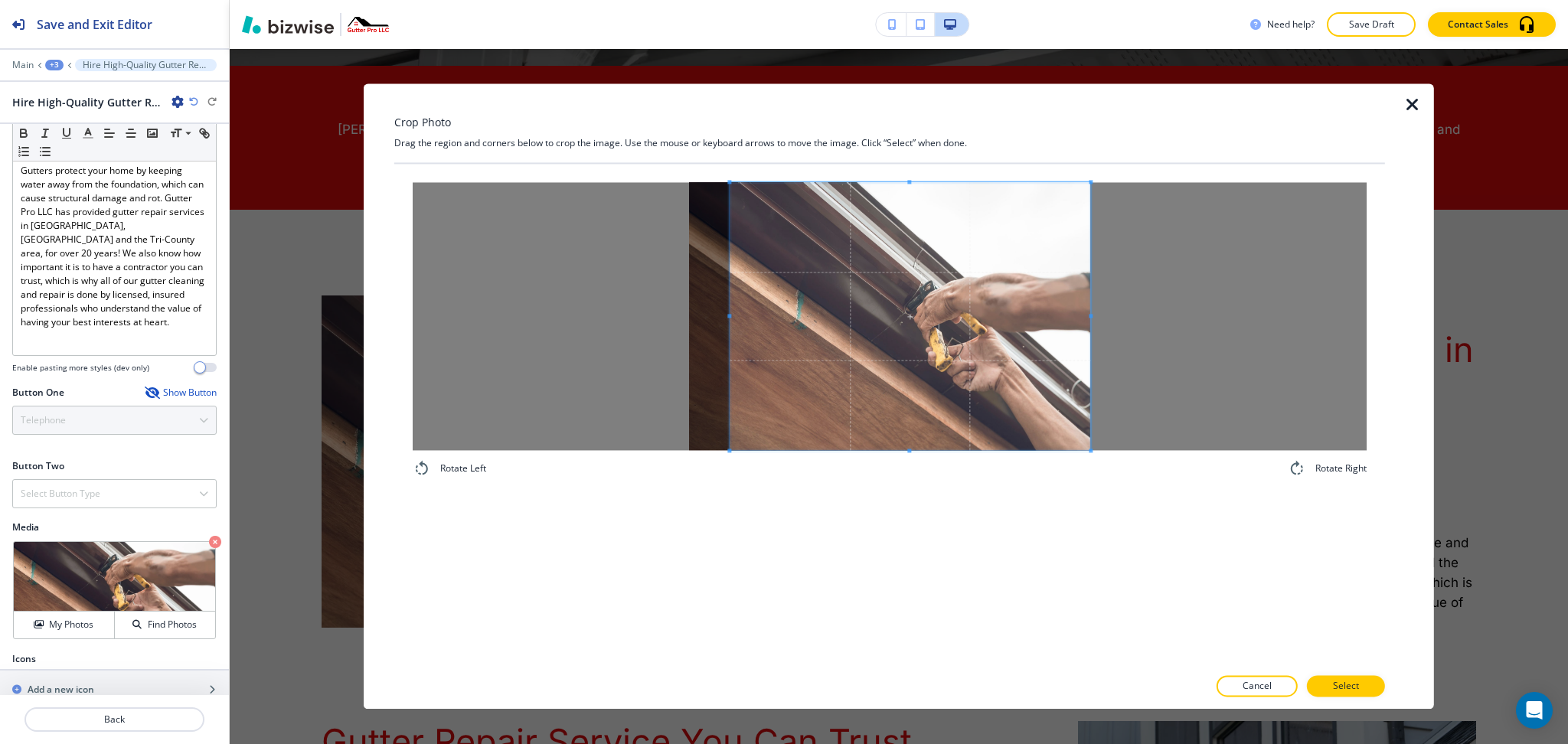
click at [729, 311] on div at bounding box center [910, 316] width 360 height 268
click at [1372, 686] on button "Select" at bounding box center [1345, 687] width 78 height 21
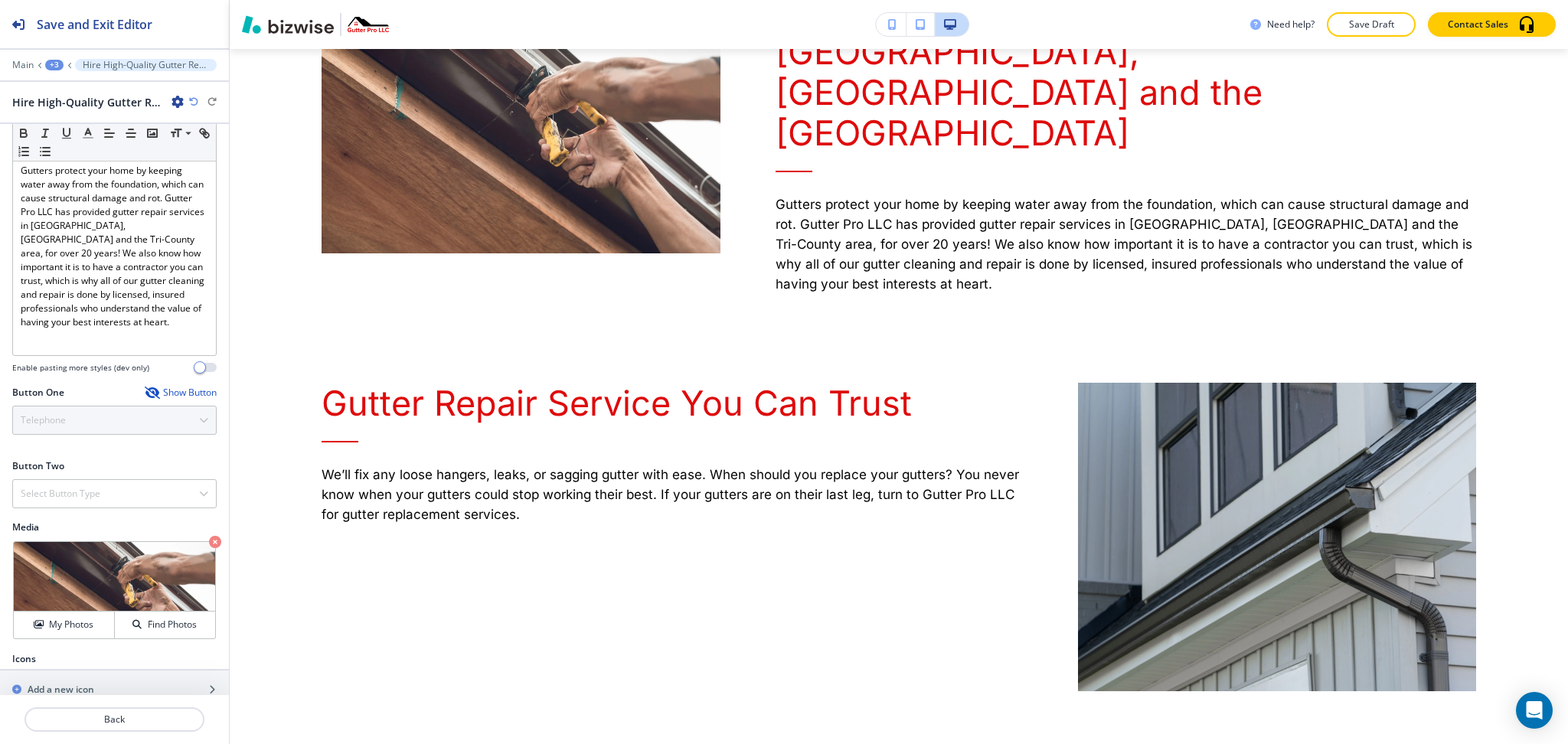
scroll to position [1156, 0]
click at [137, 726] on p "Back" at bounding box center [114, 720] width 177 height 14
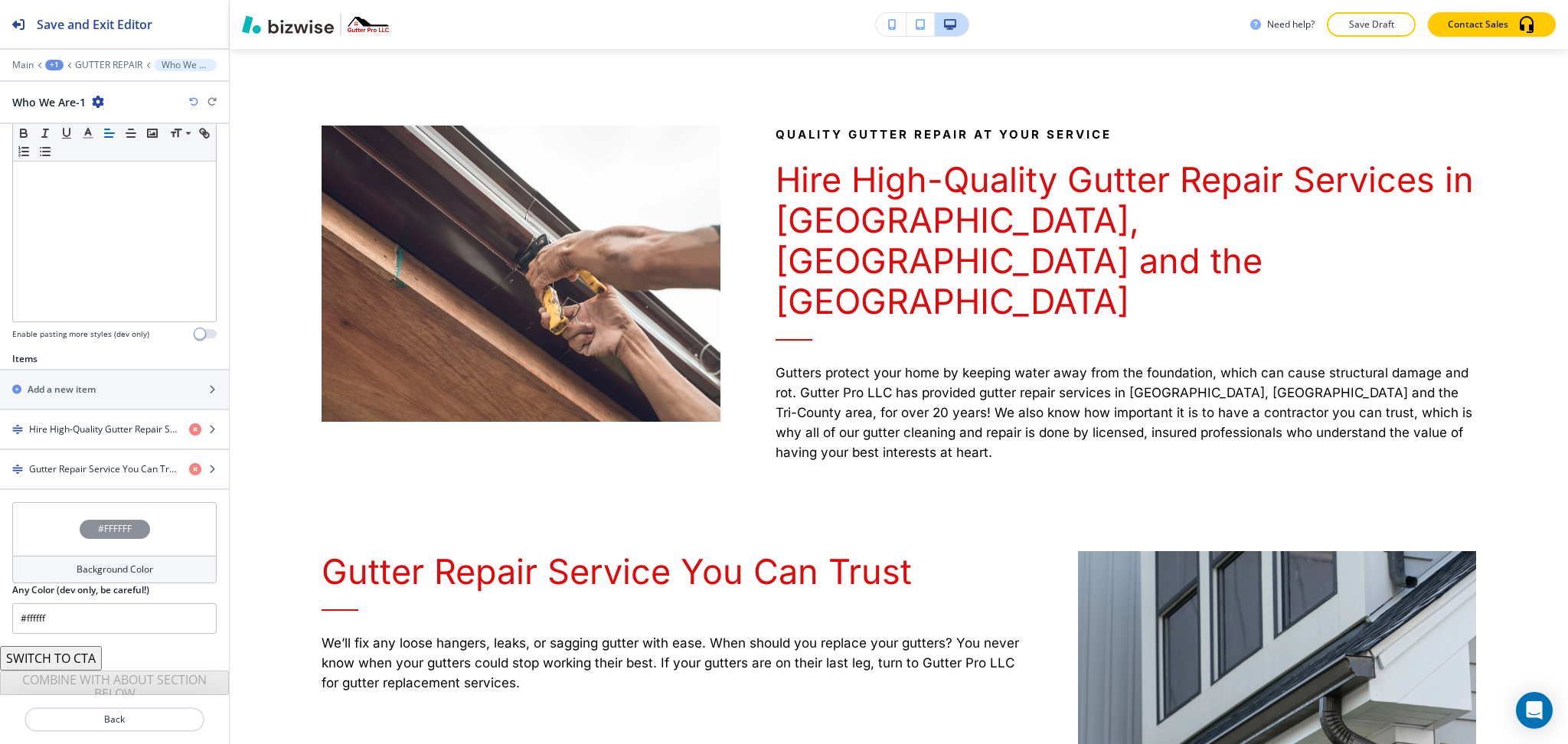
scroll to position [348, 0]
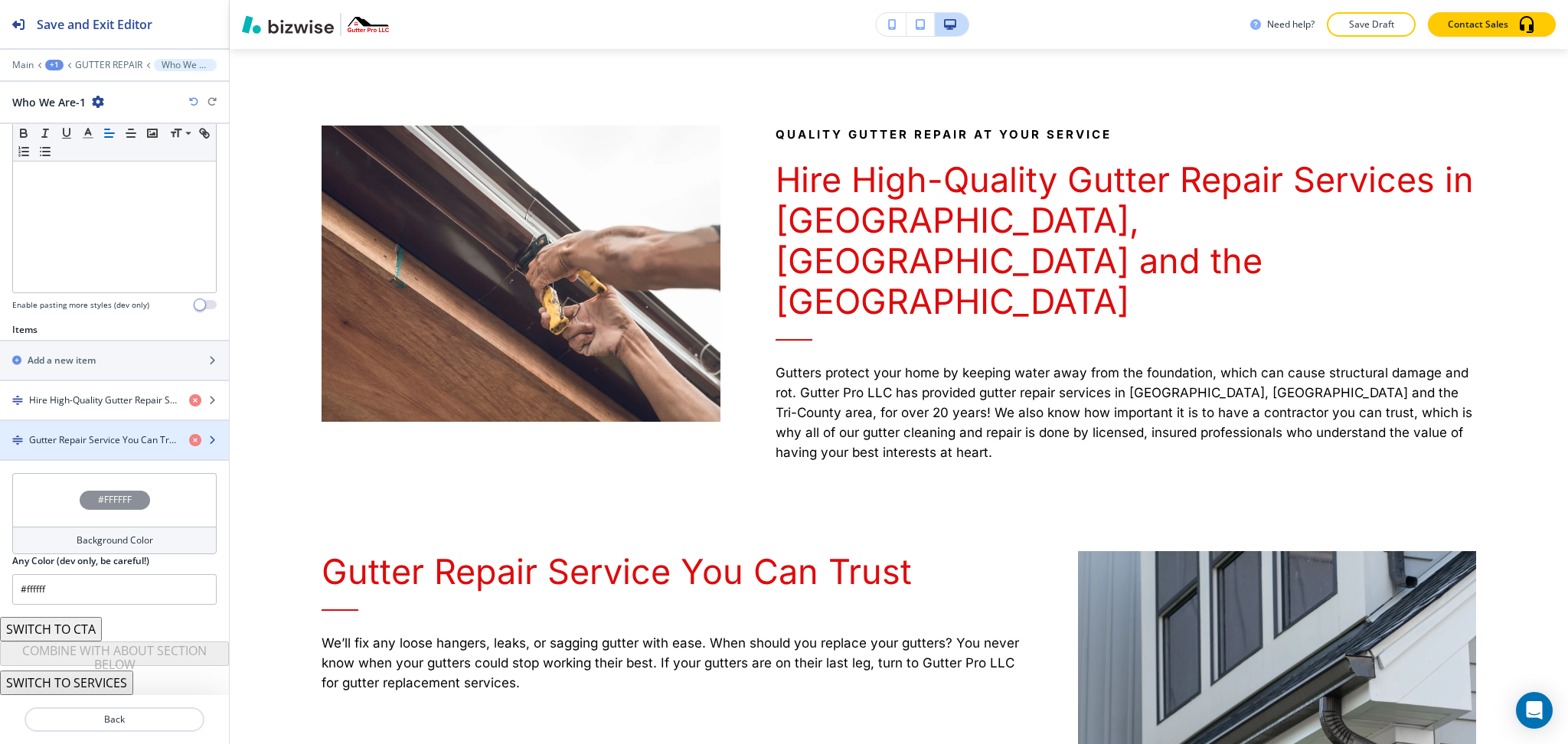
click at [102, 438] on h4 "Gutter Repair Service You Can Trust" at bounding box center [102, 440] width 148 height 14
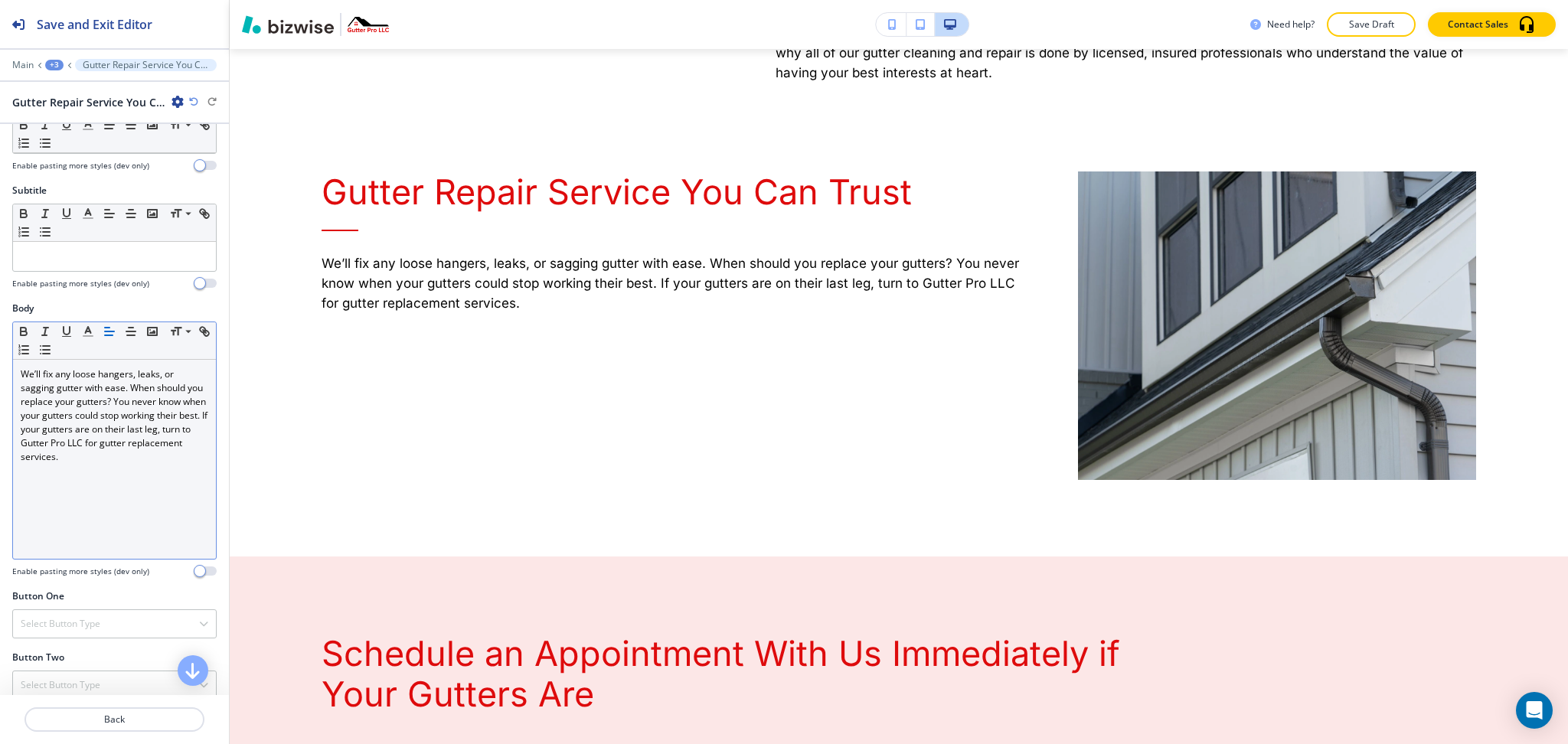
scroll to position [1367, 0]
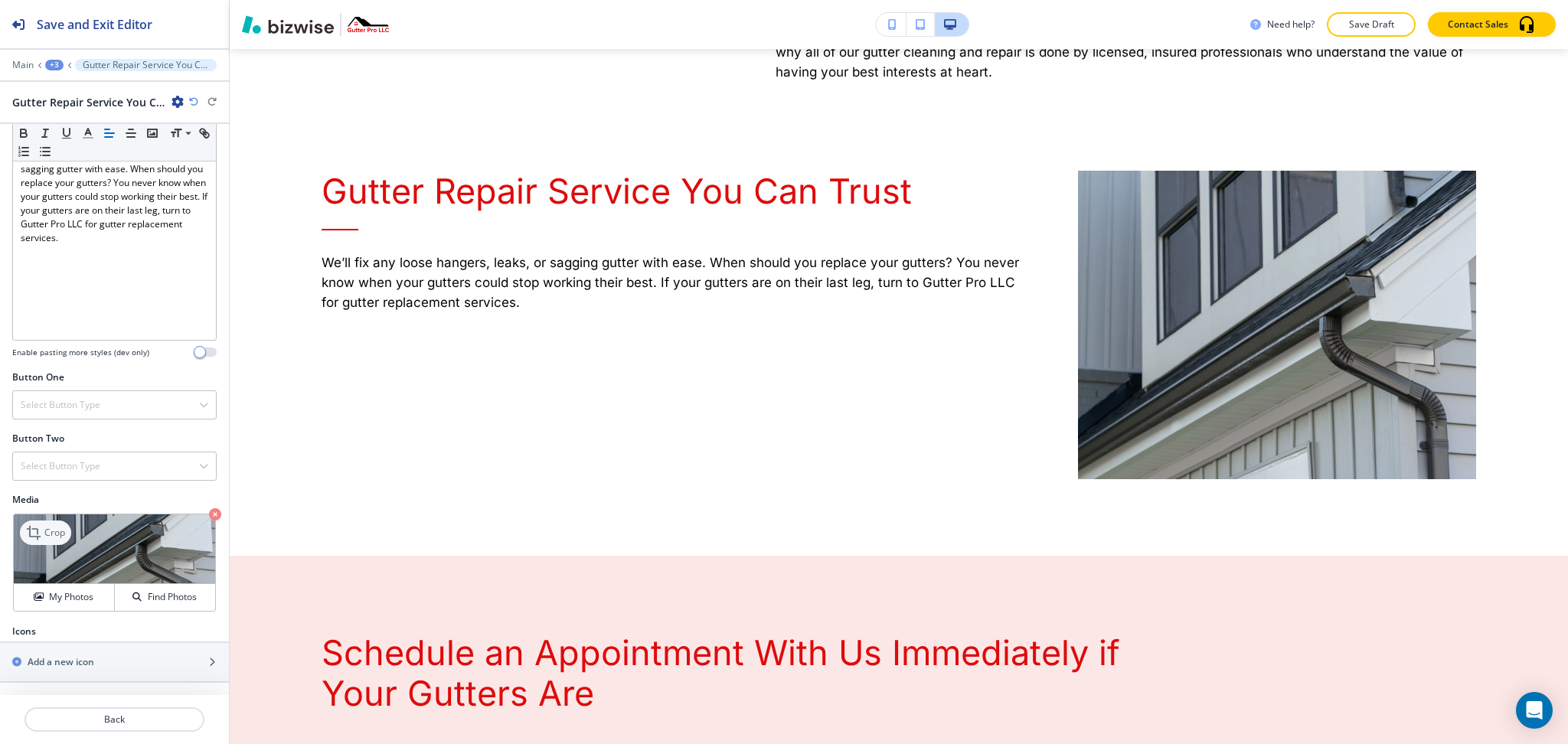
click at [53, 532] on p "Crop" at bounding box center [55, 533] width 20 height 14
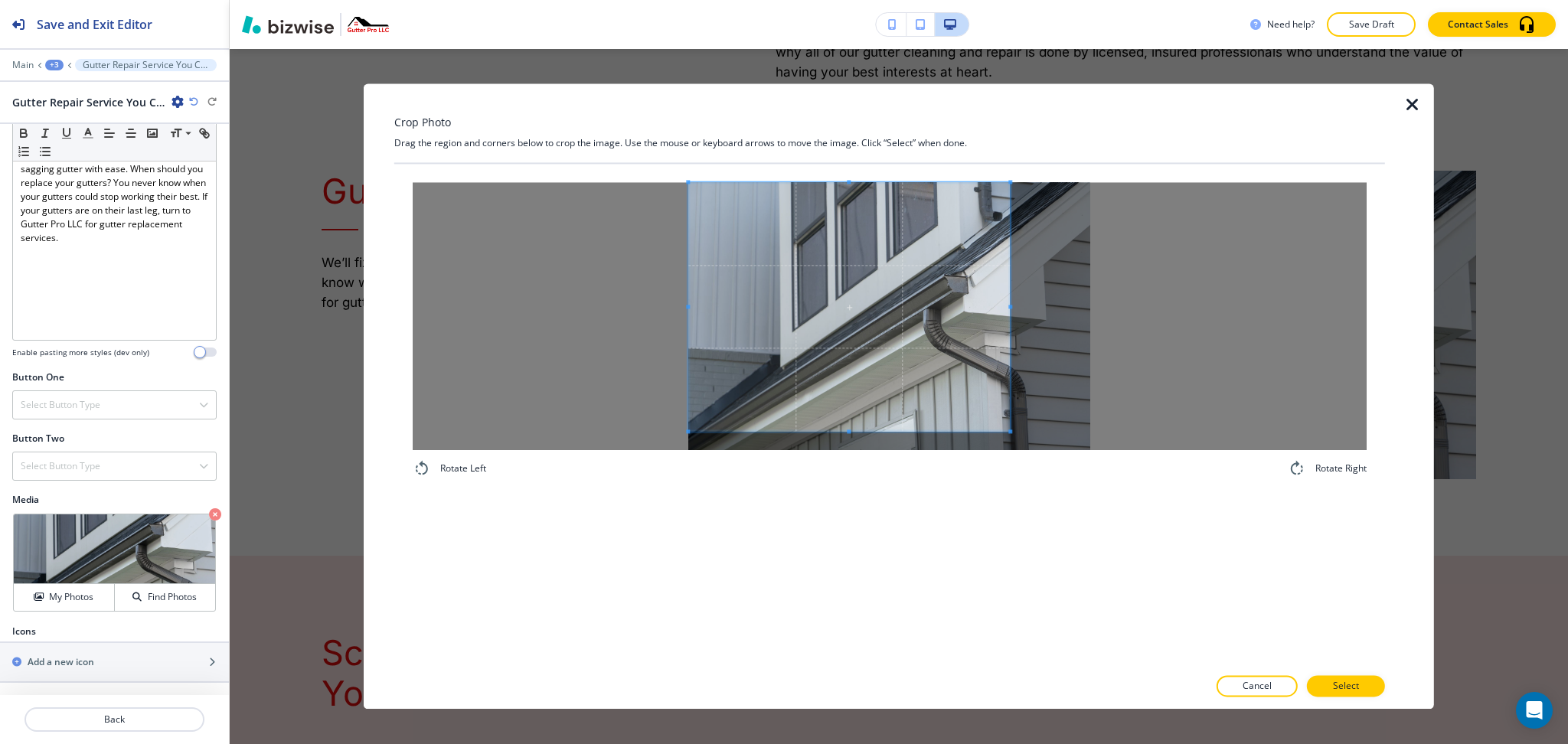
click at [885, 325] on span at bounding box center [849, 306] width 322 height 249
click at [1294, 427] on div at bounding box center [889, 316] width 954 height 268
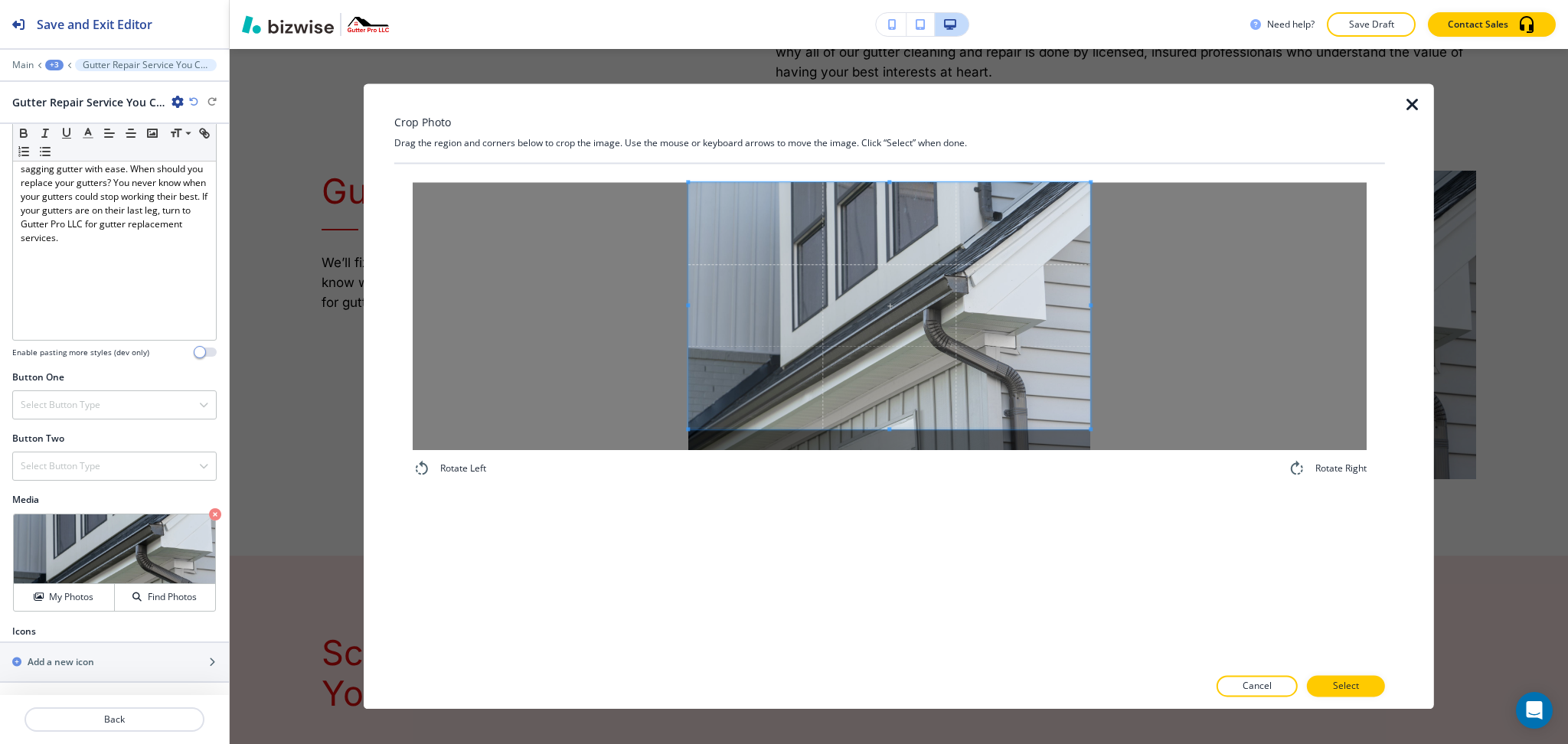
click at [969, 366] on span at bounding box center [889, 305] width 402 height 247
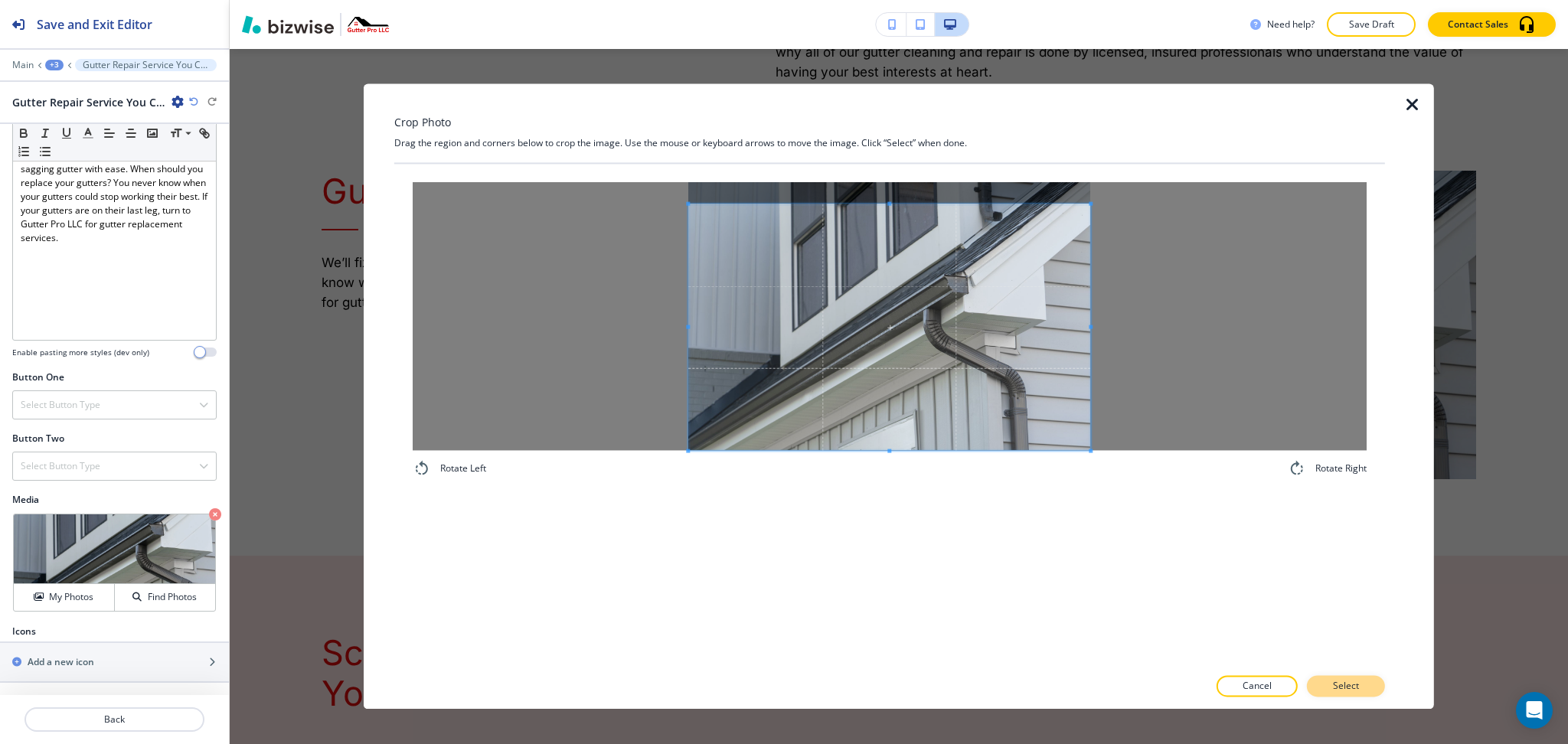
click at [1355, 682] on p "Select" at bounding box center [1346, 687] width 26 height 14
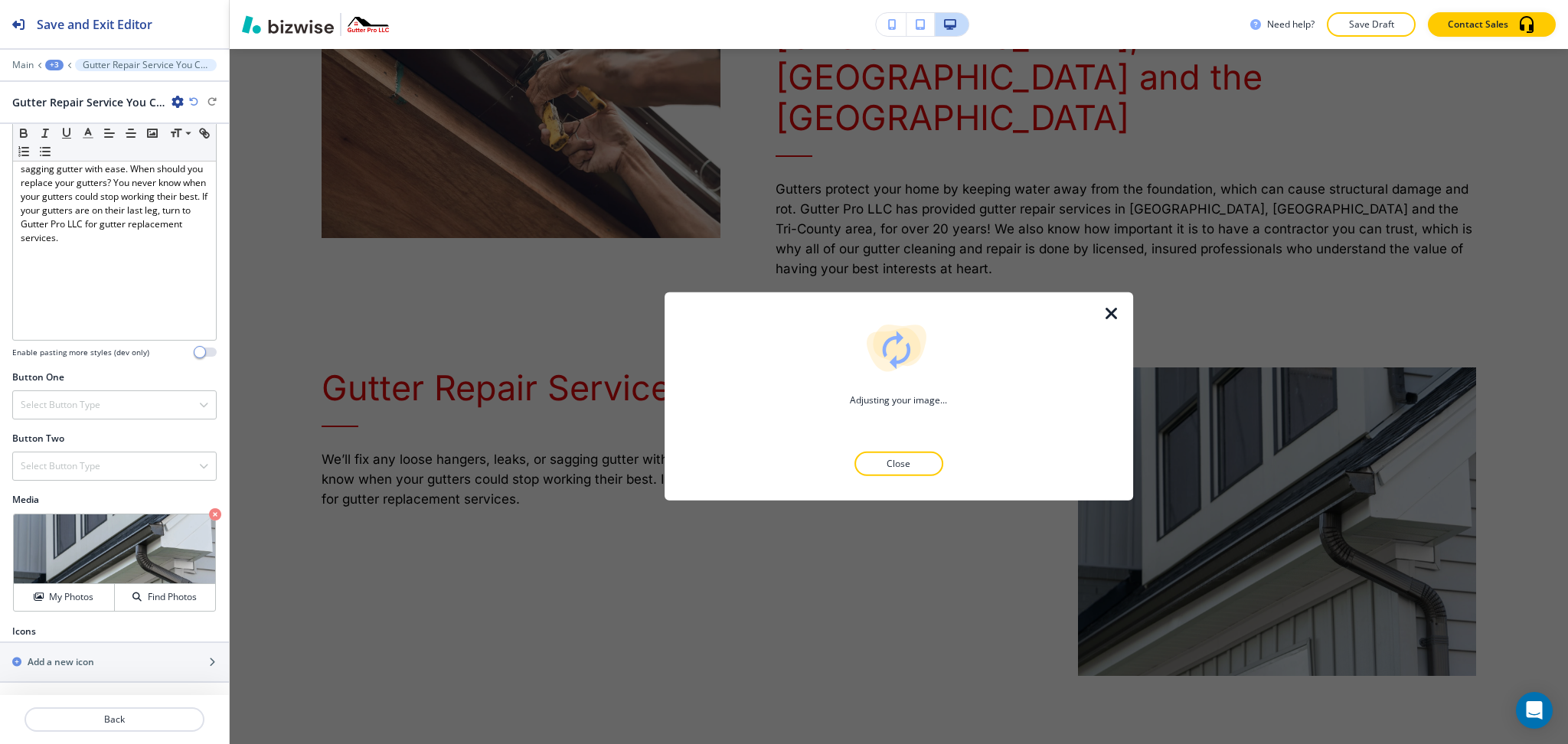
scroll to position [1169, 0]
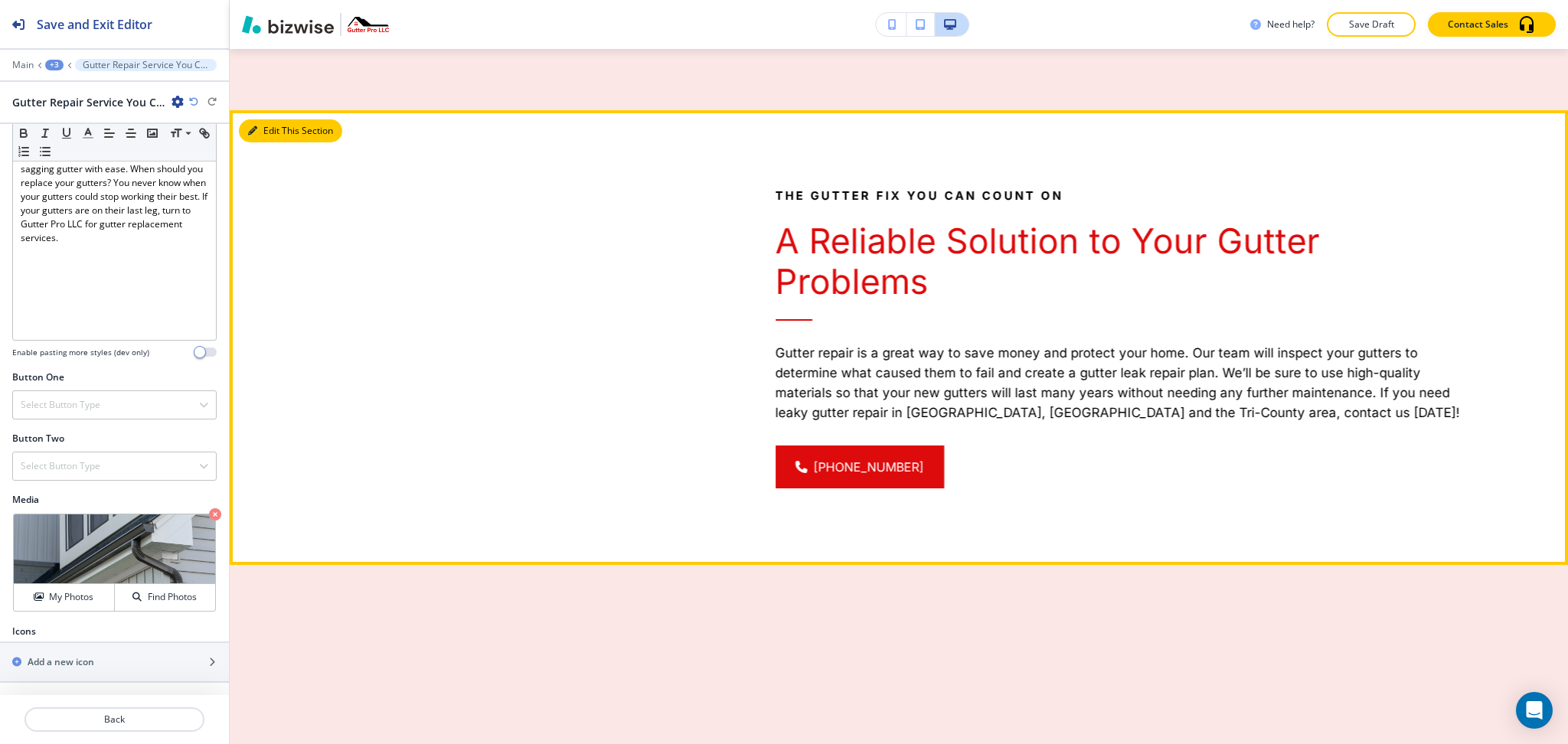
click at [273, 120] on button "Edit This Section" at bounding box center [290, 131] width 103 height 23
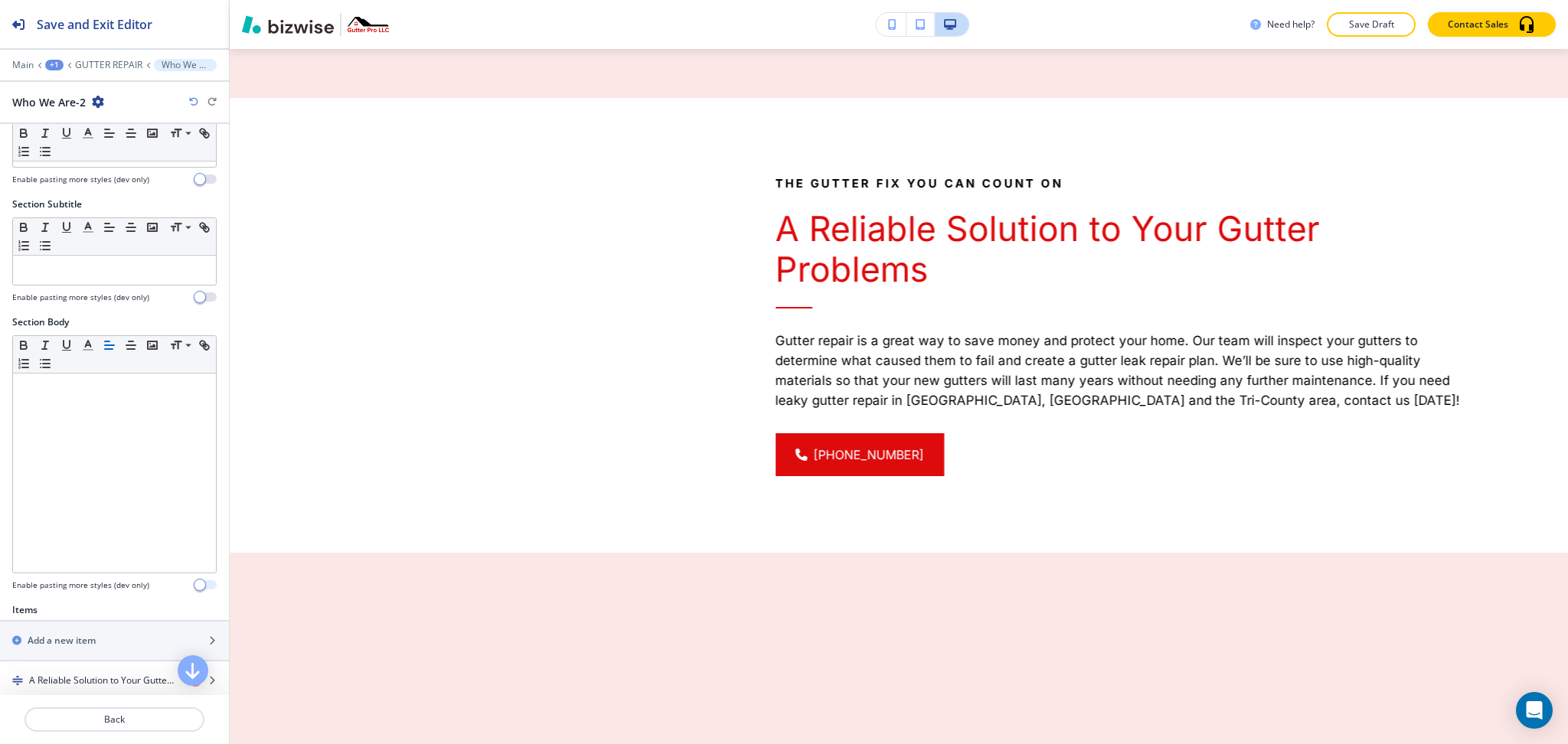
scroll to position [308, 0]
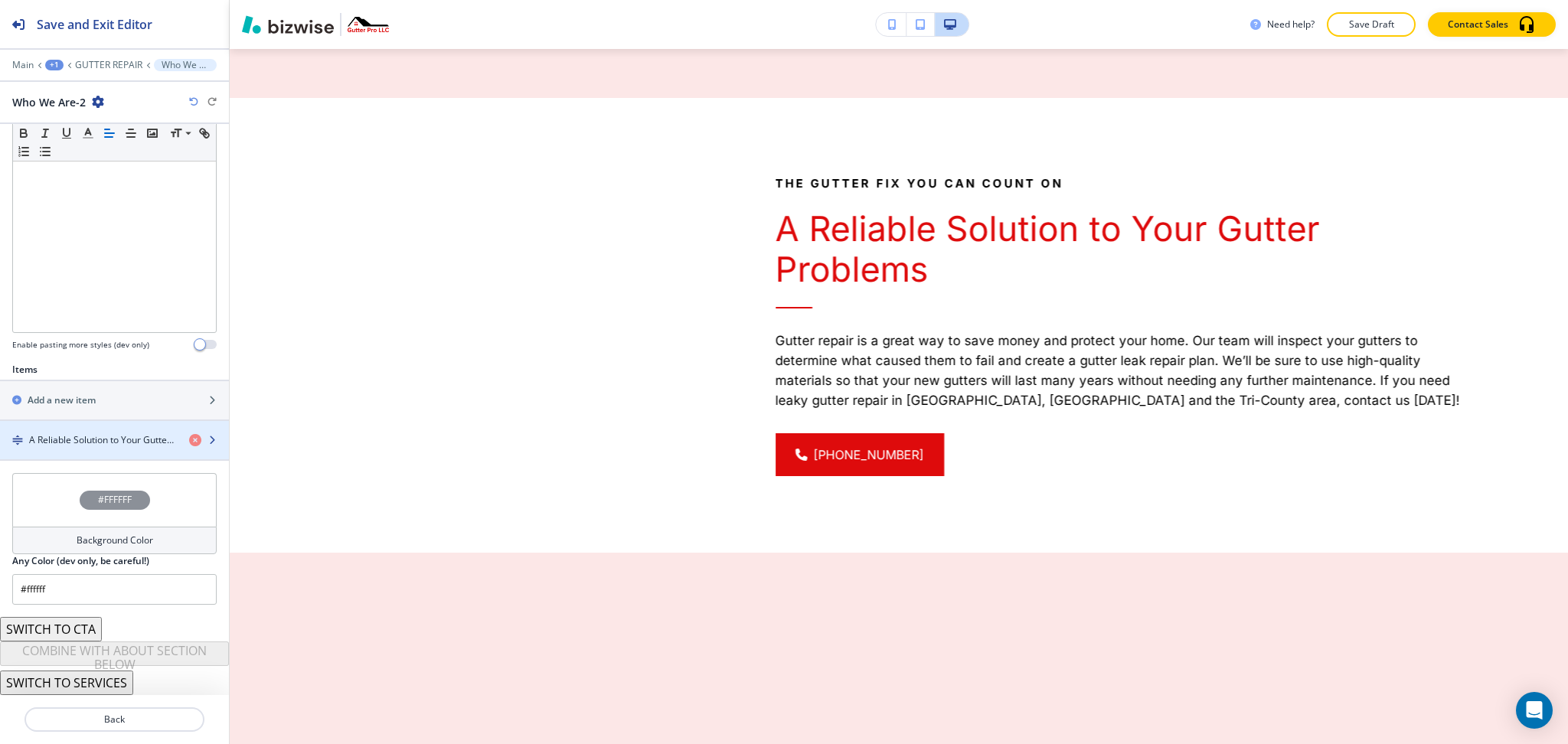
click at [81, 447] on h4 "A Reliable Solution to Your Gutter Problems" at bounding box center [102, 440] width 148 height 14
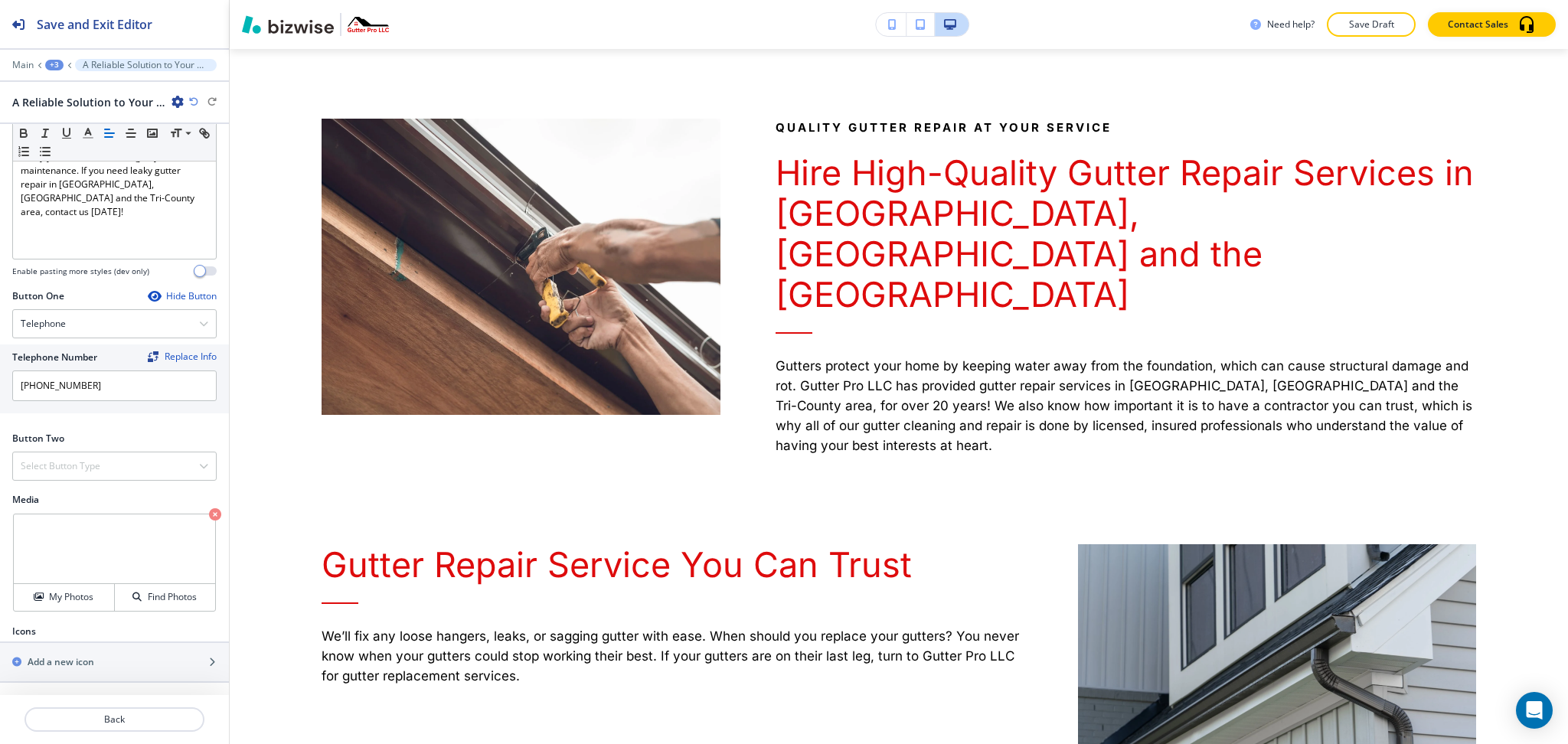
scroll to position [987, 0]
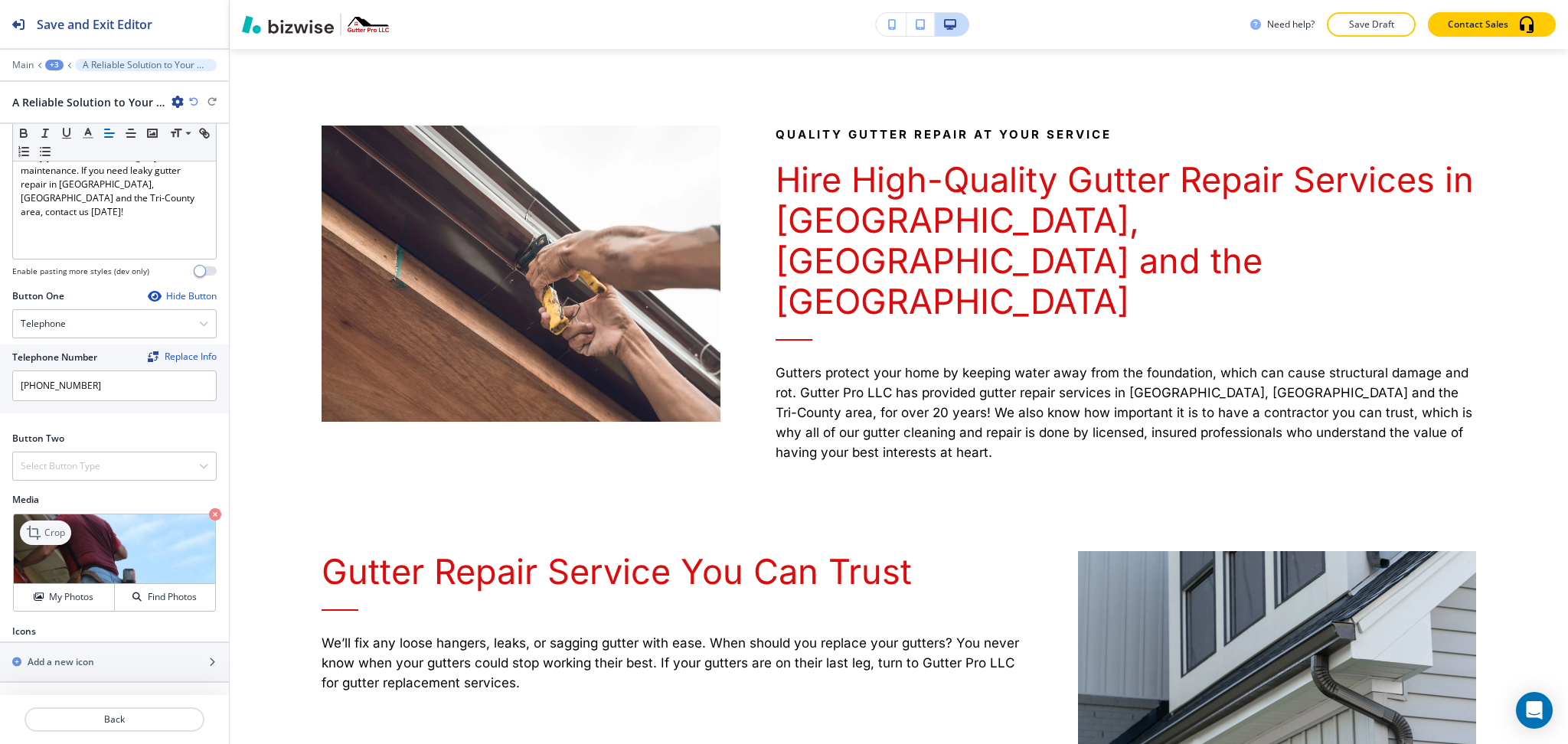
click at [46, 531] on p "Crop" at bounding box center [55, 533] width 20 height 14
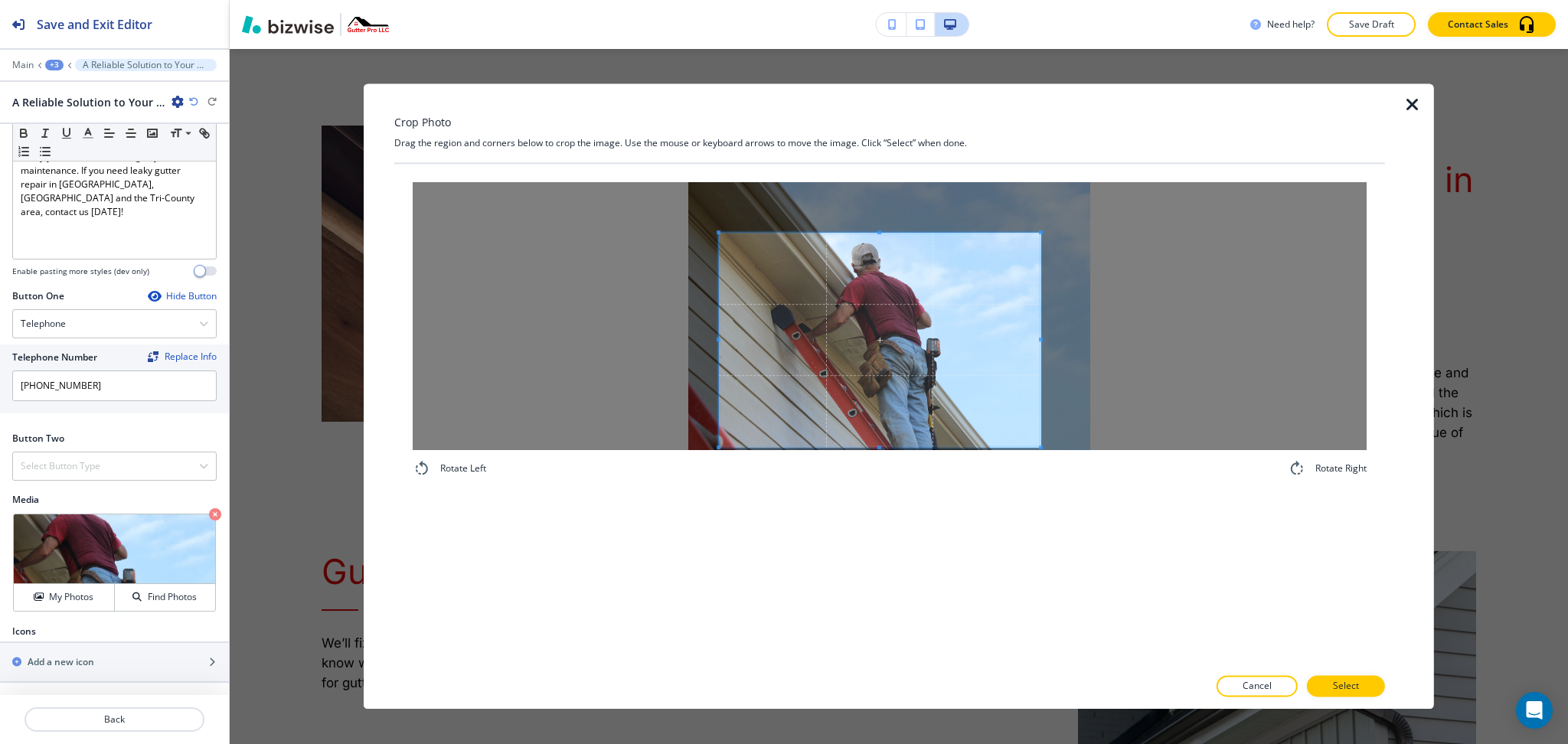
click at [921, 391] on span at bounding box center [880, 340] width 322 height 214
click at [1366, 687] on button "Select" at bounding box center [1345, 687] width 78 height 21
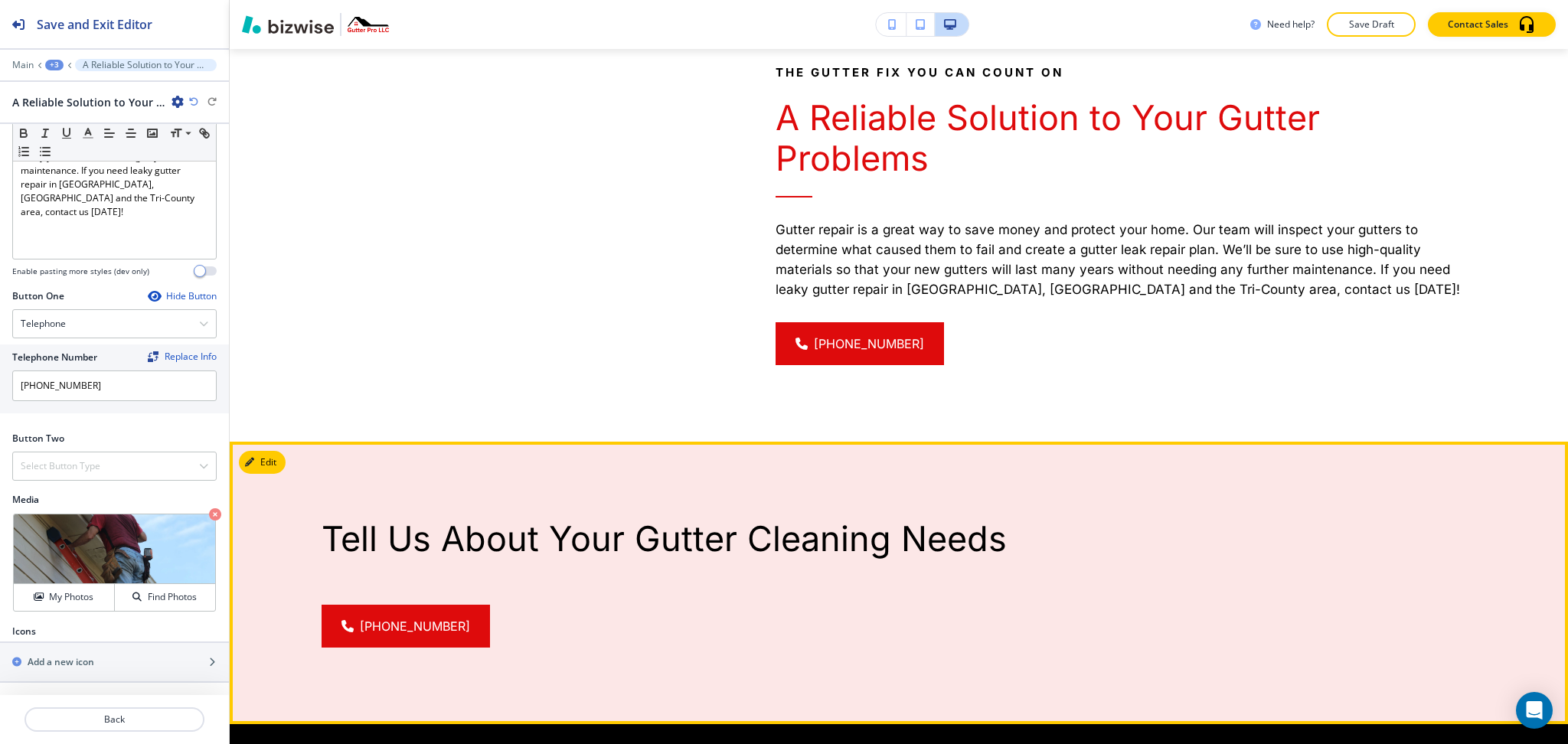
scroll to position [2313, 0]
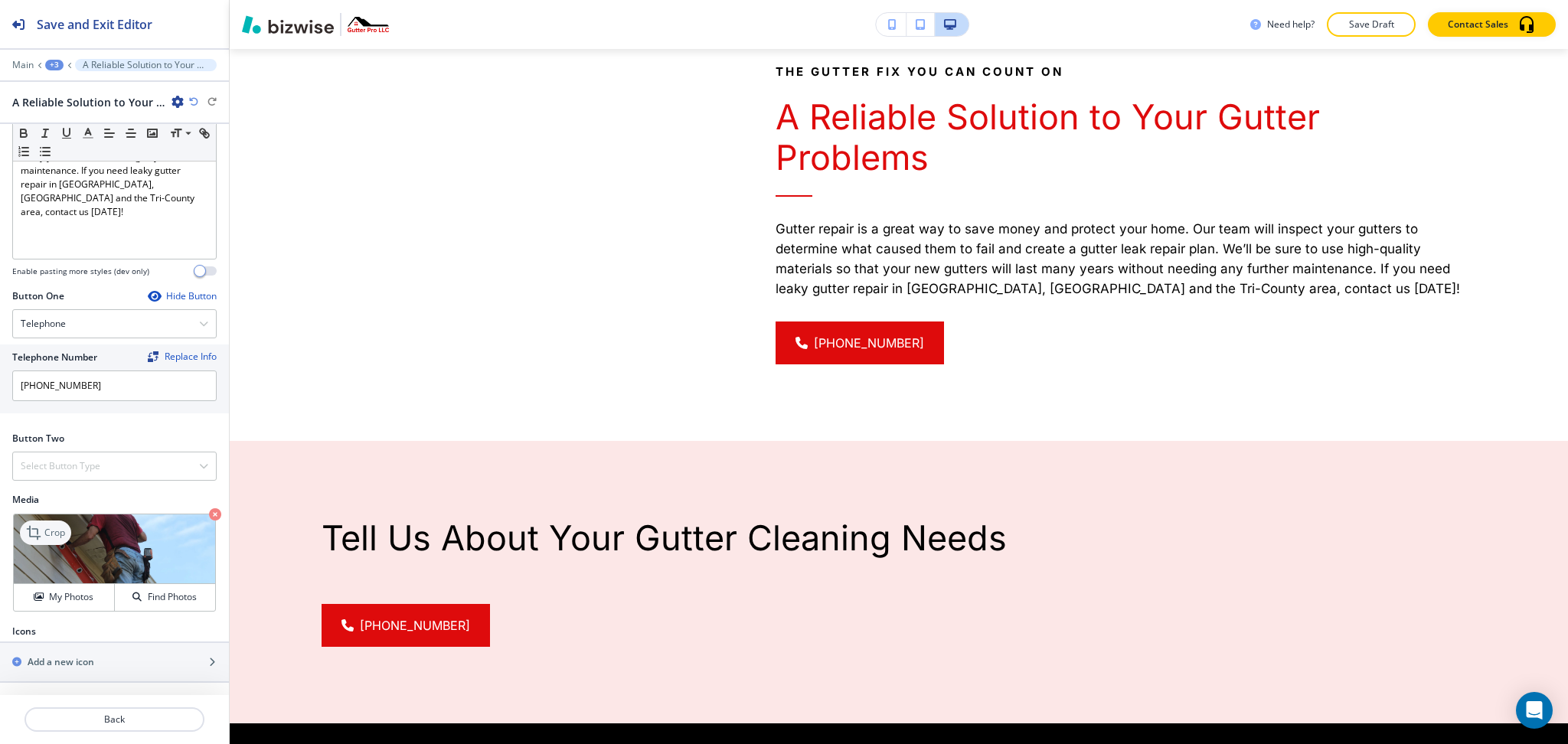
click at [41, 532] on icon at bounding box center [35, 533] width 19 height 19
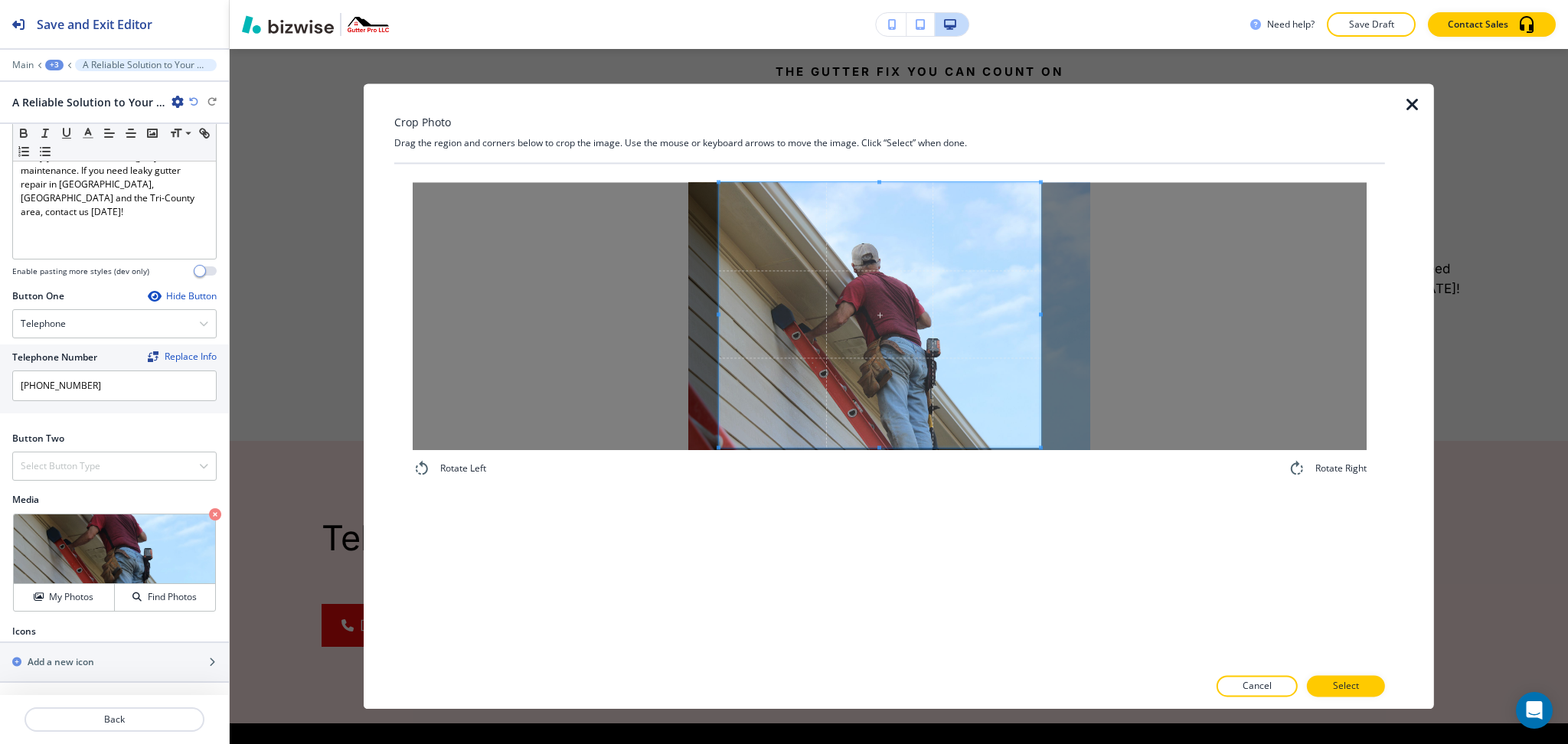
click at [875, 140] on div "Crop Photo Drag the region and corners below to crop the image. Use the mouse o…" at bounding box center [890, 396] width 991 height 625
click at [908, 312] on span at bounding box center [867, 314] width 322 height 265
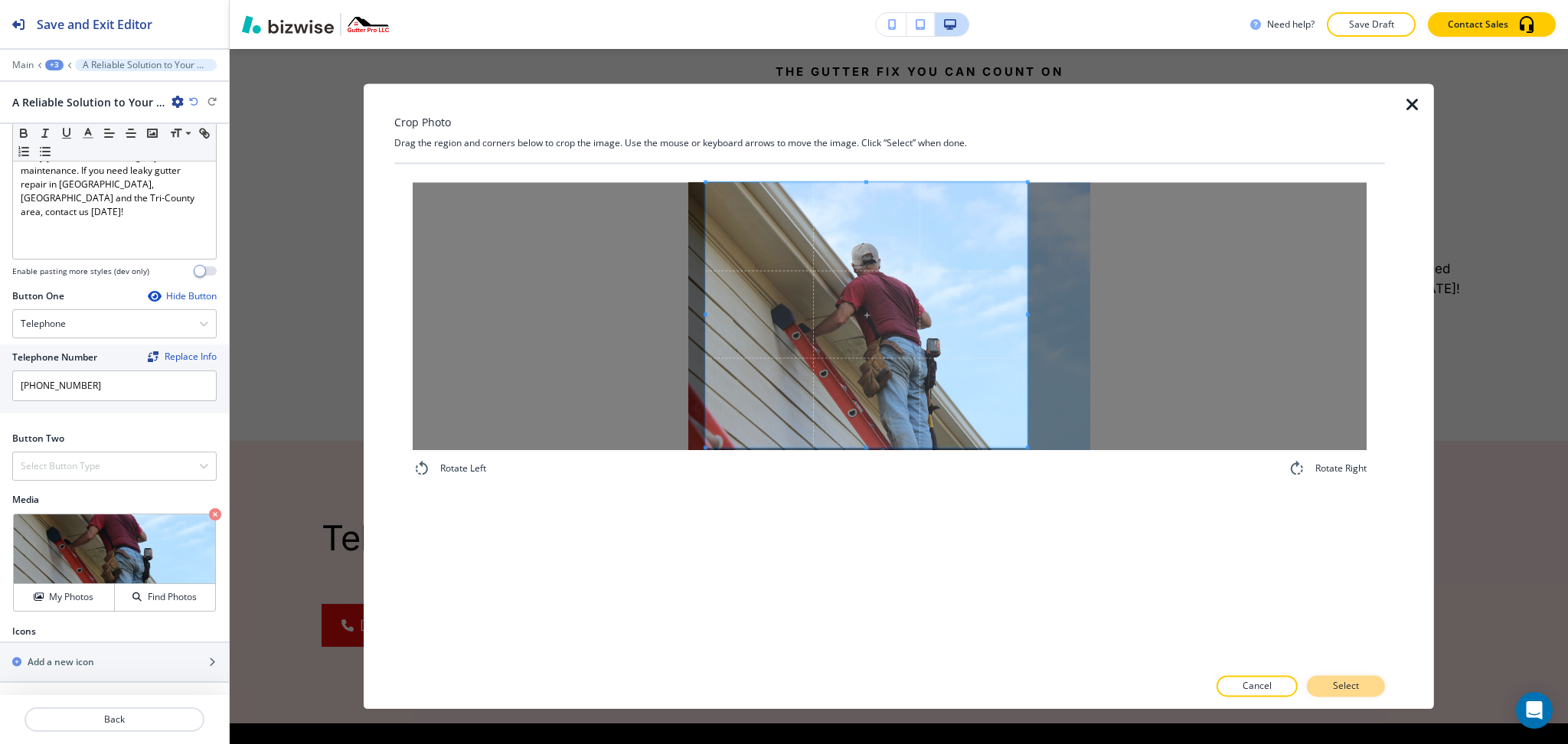
click at [1350, 684] on p "Select" at bounding box center [1346, 687] width 26 height 14
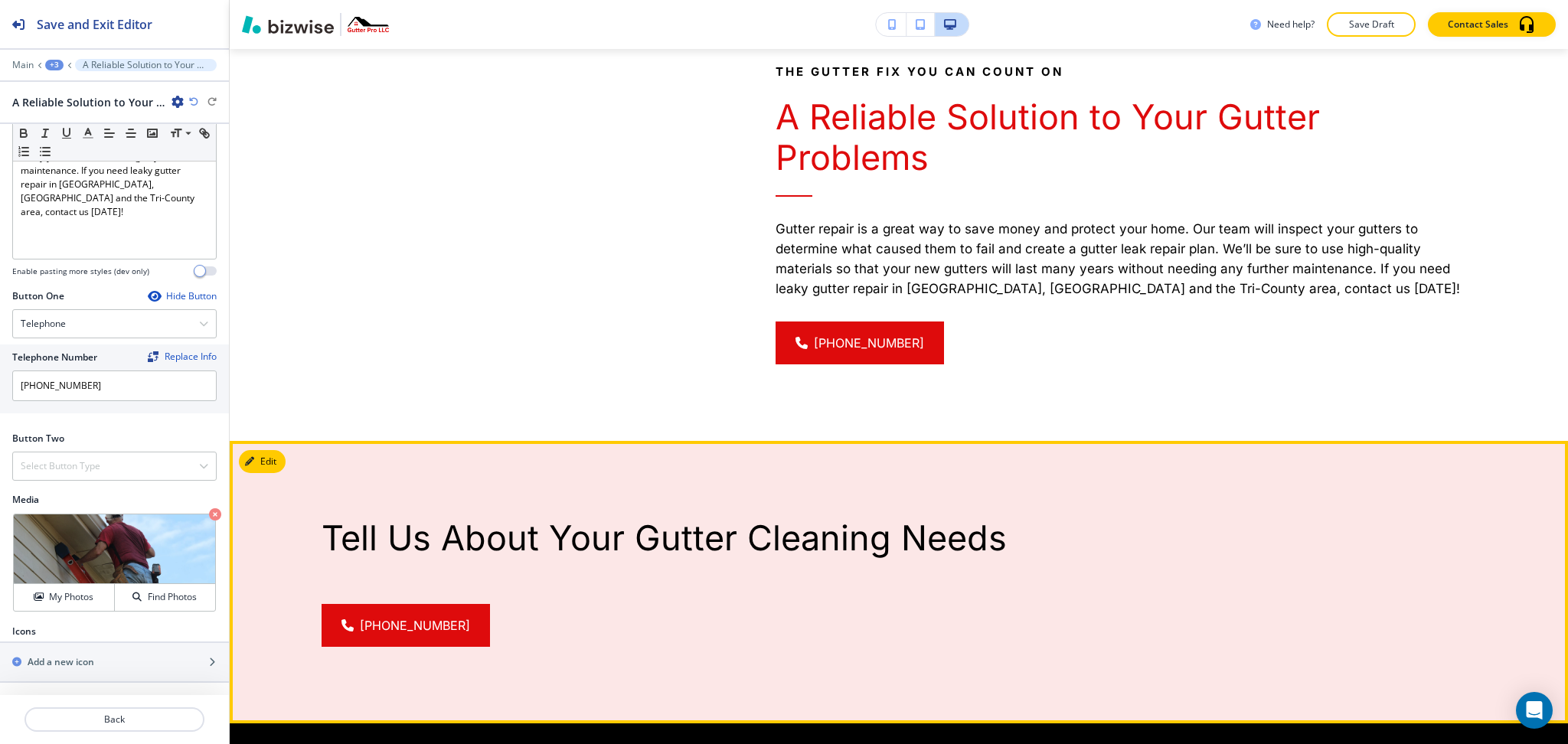
click at [528, 518] on p "Tell Us About Your Gutter Cleaning Needs" at bounding box center [899, 538] width 1155 height 41
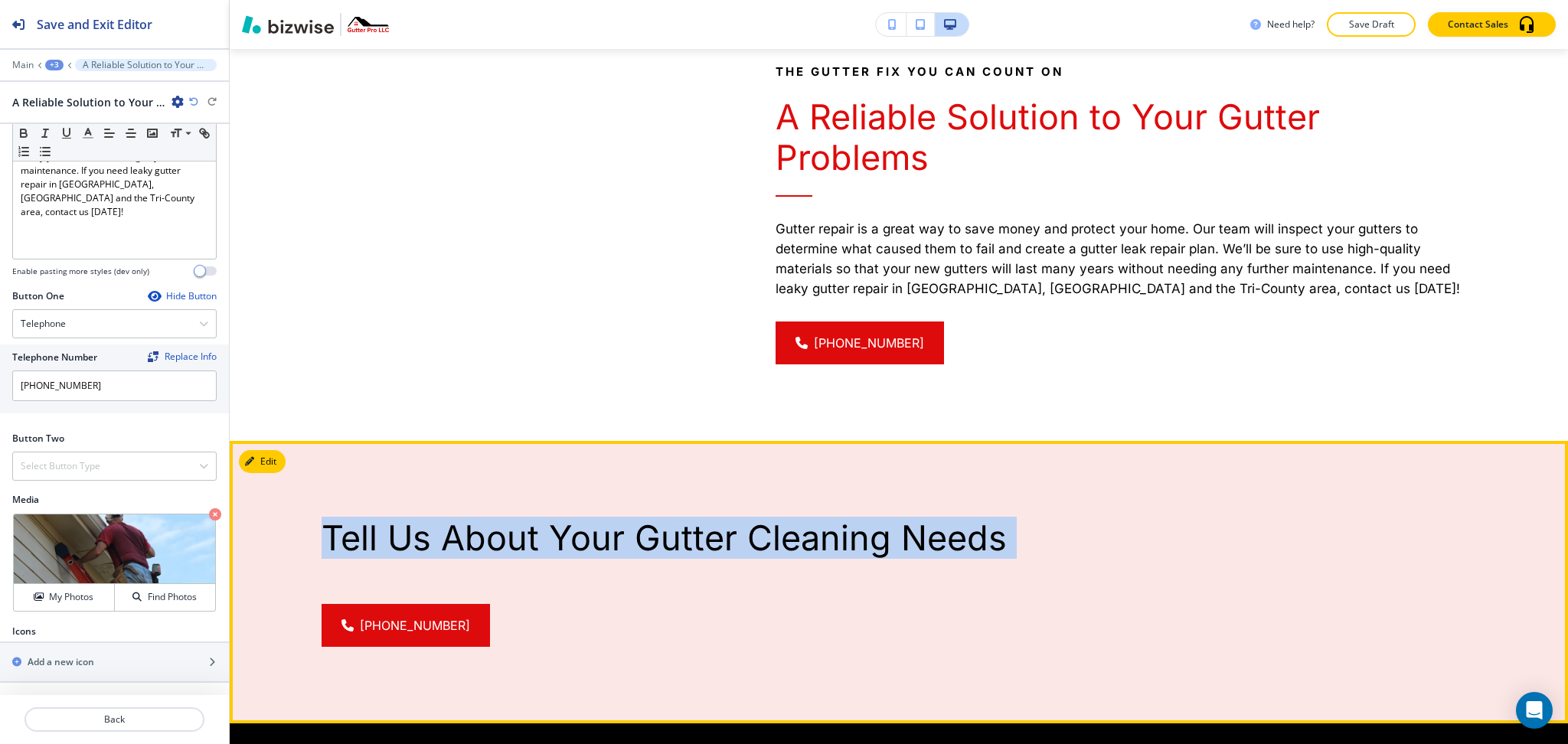
click at [528, 518] on p "Tell Us About Your Gutter Cleaning Needs" at bounding box center [899, 538] width 1155 height 41
copy div "Tell Us About Your Gutter Cleaning Needs [PHONE_NUMBER]"
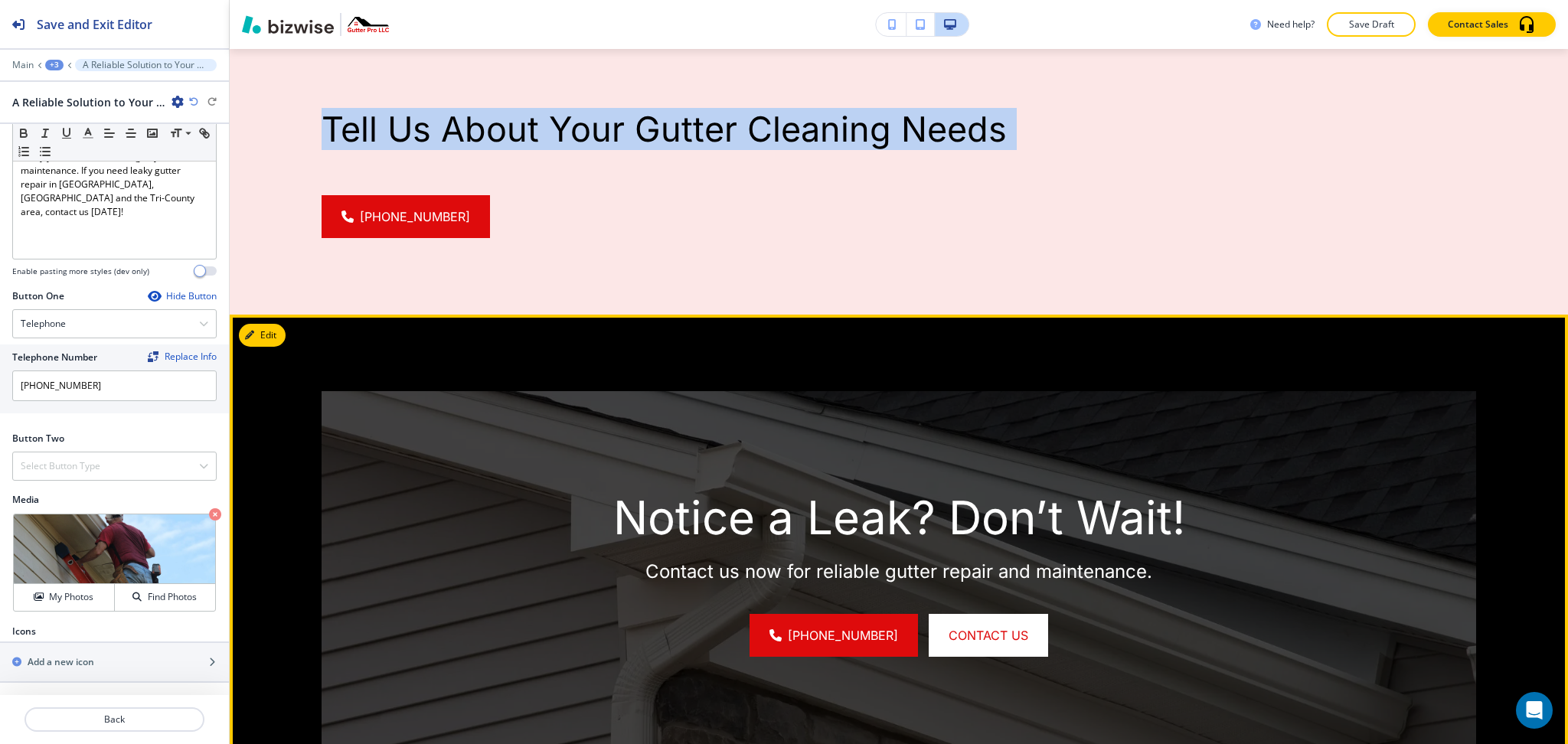
click at [276, 324] on button "Edit" at bounding box center [262, 335] width 47 height 23
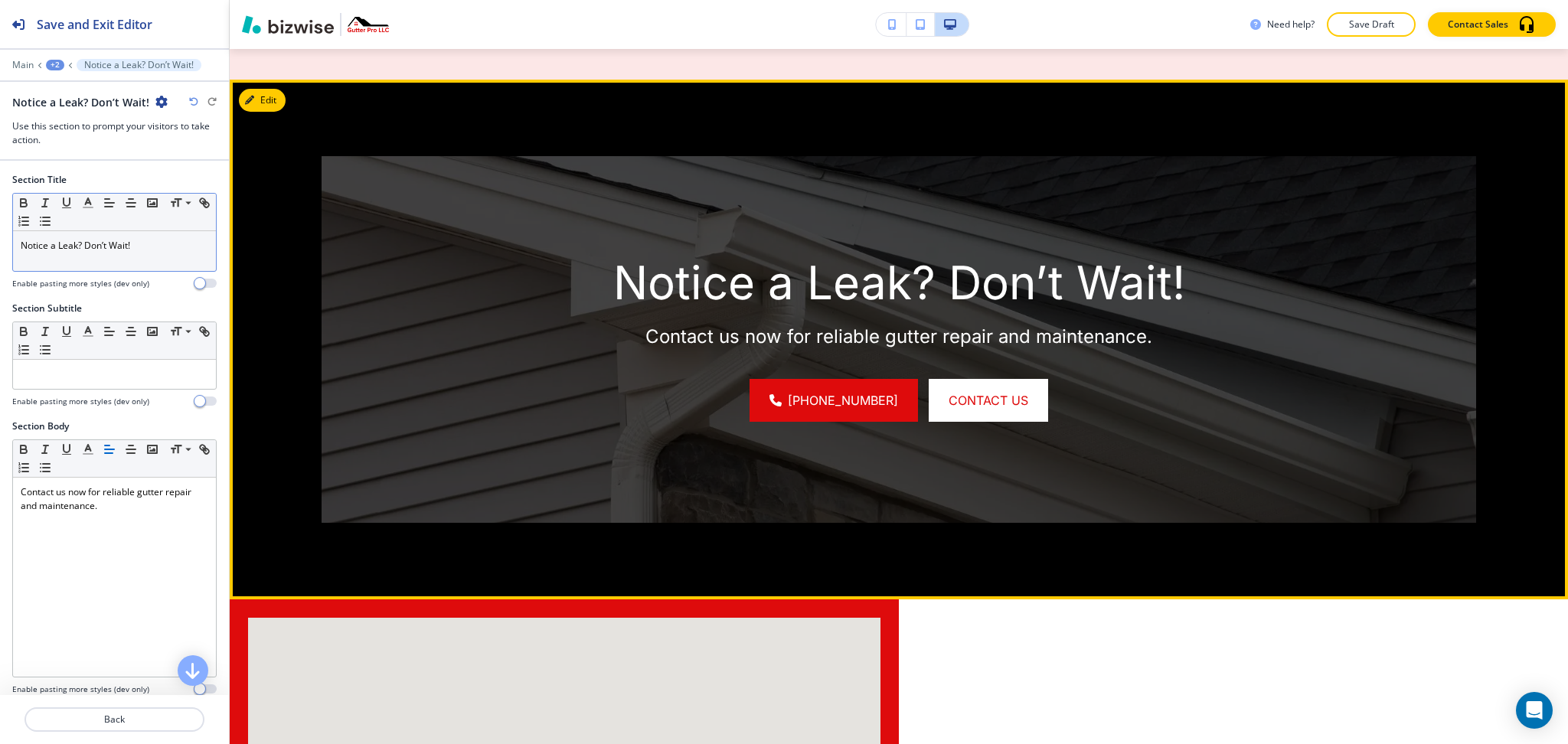
scroll to position [2961, 0]
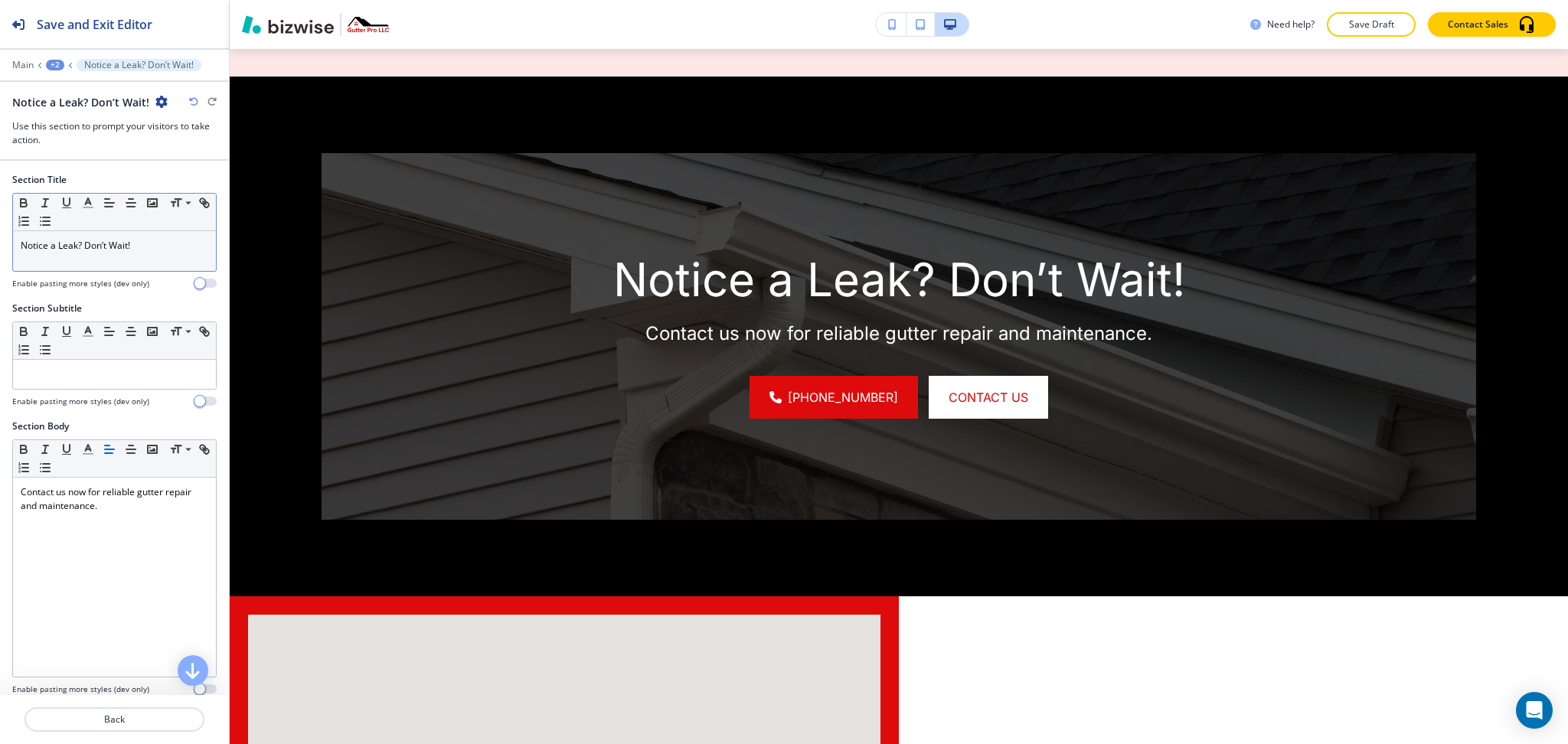
click at [166, 252] on p "Notice a Leak? Don’t Wait!" at bounding box center [114, 246] width 188 height 14
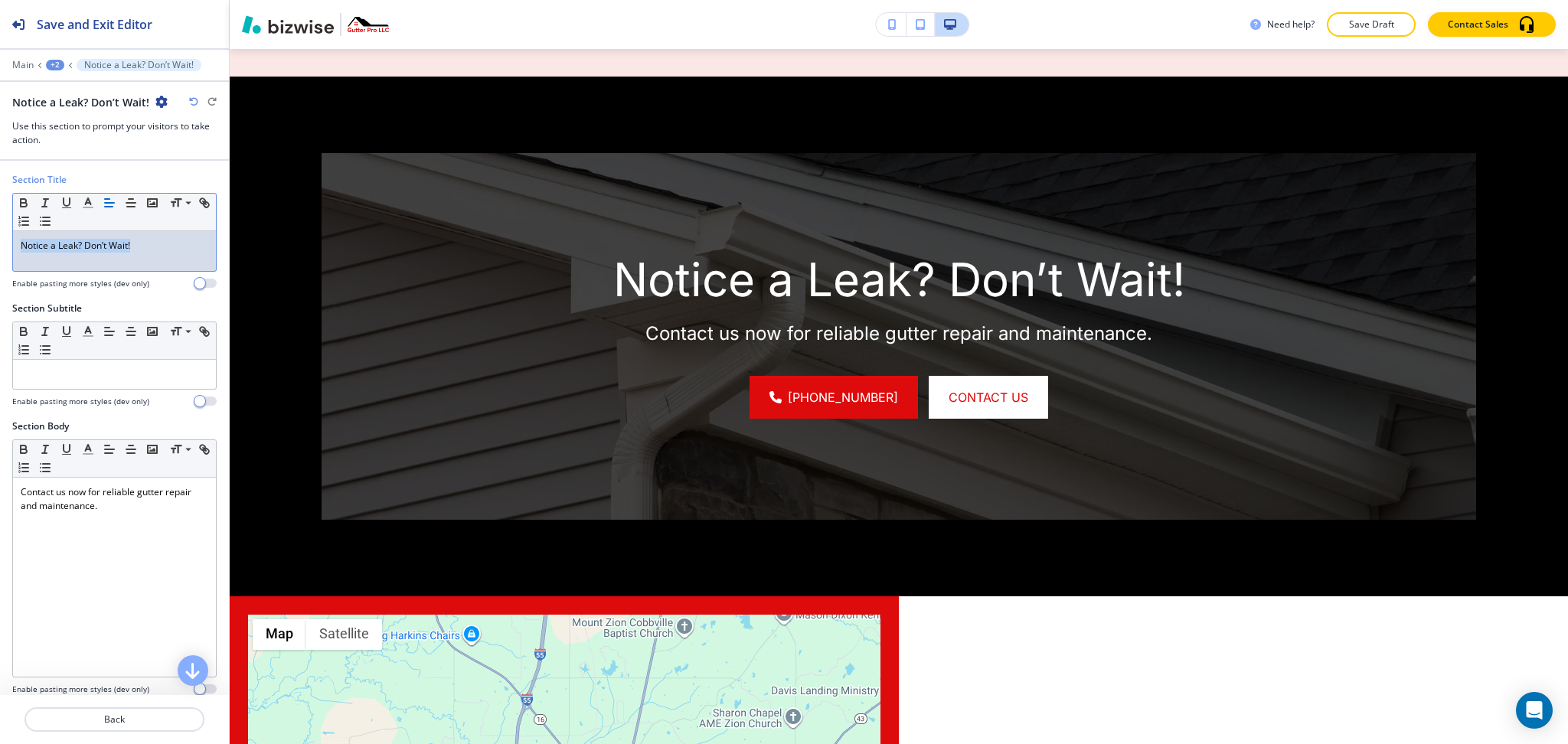
scroll to position [0, 0]
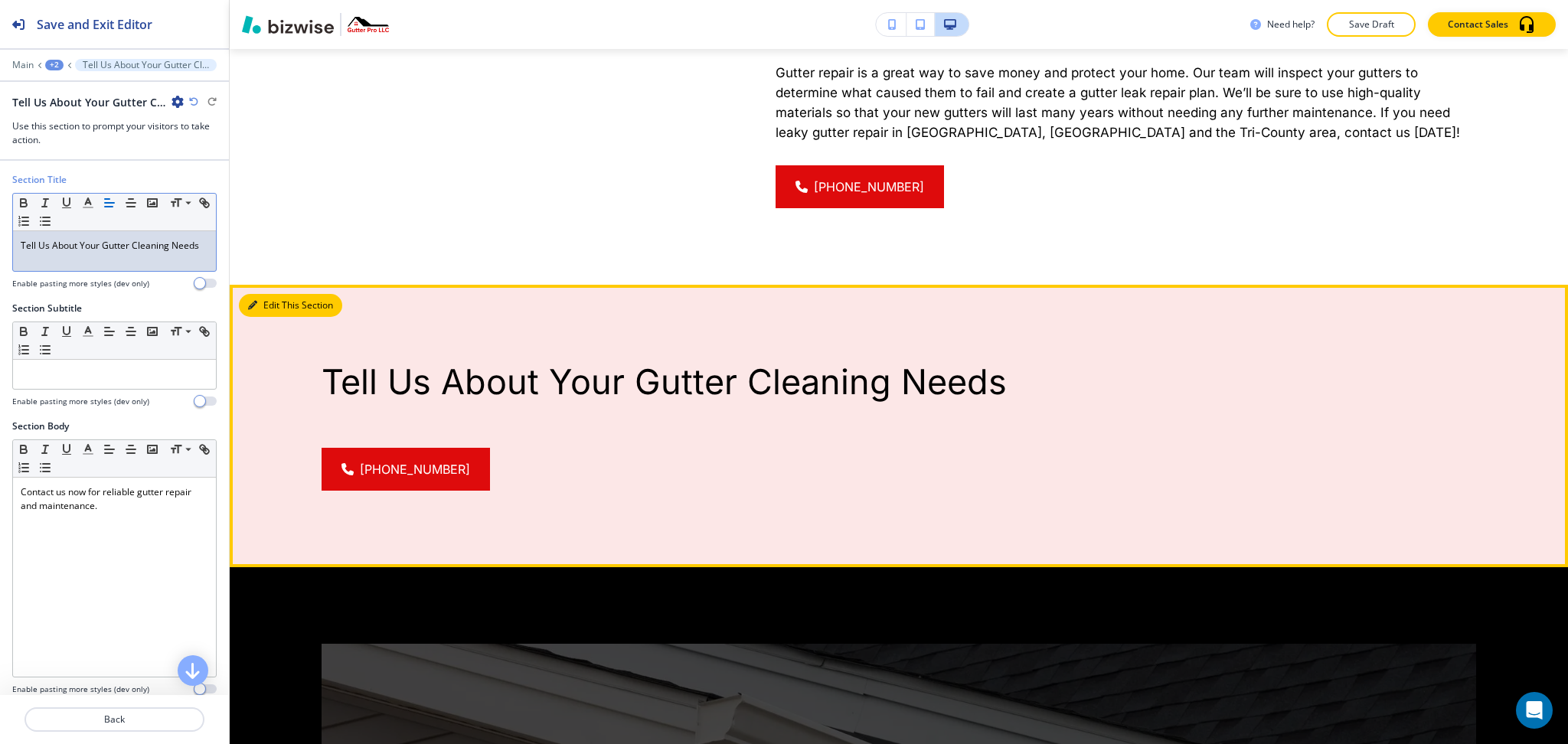
click at [270, 294] on button "Edit This Section" at bounding box center [290, 305] width 103 height 23
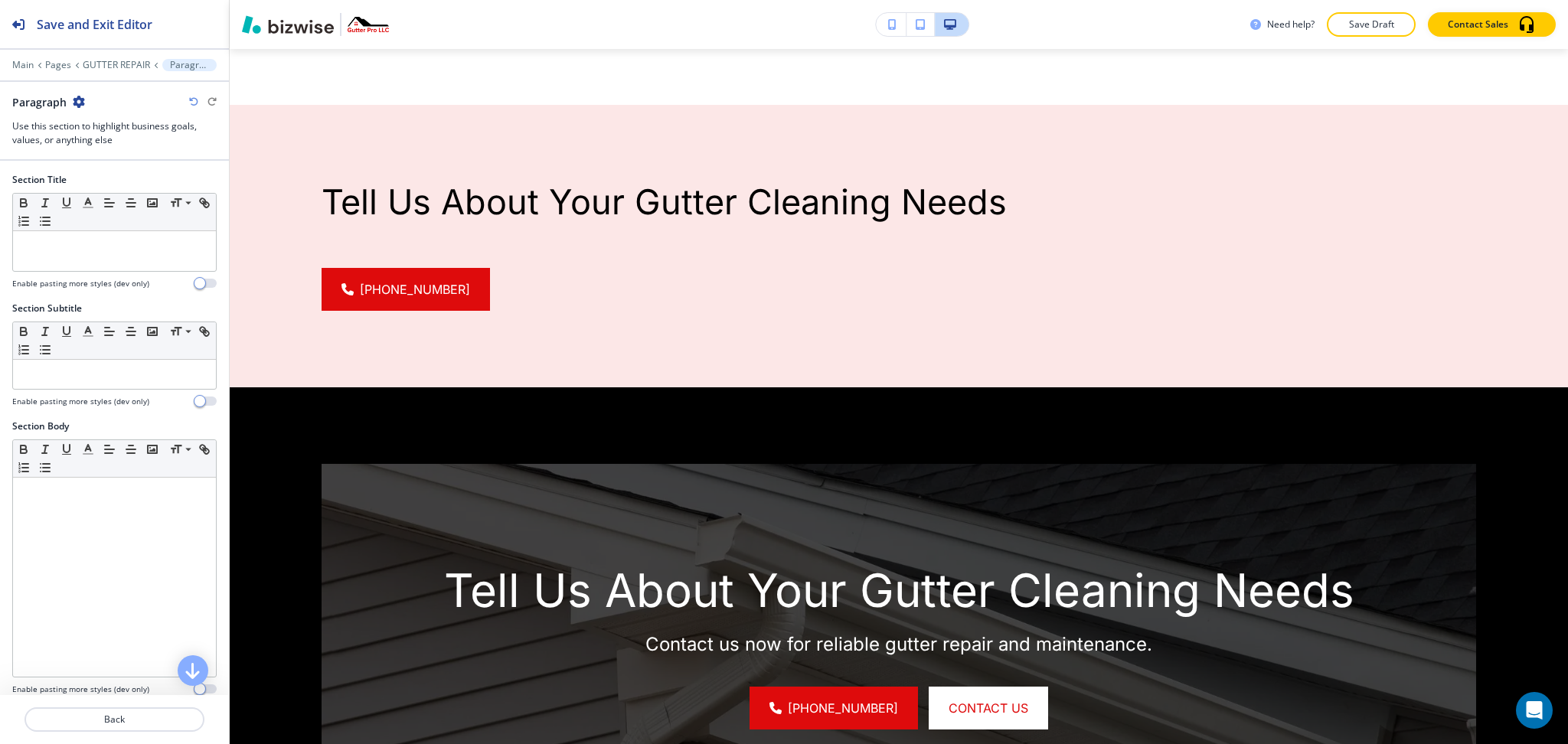
scroll to position [2678, 0]
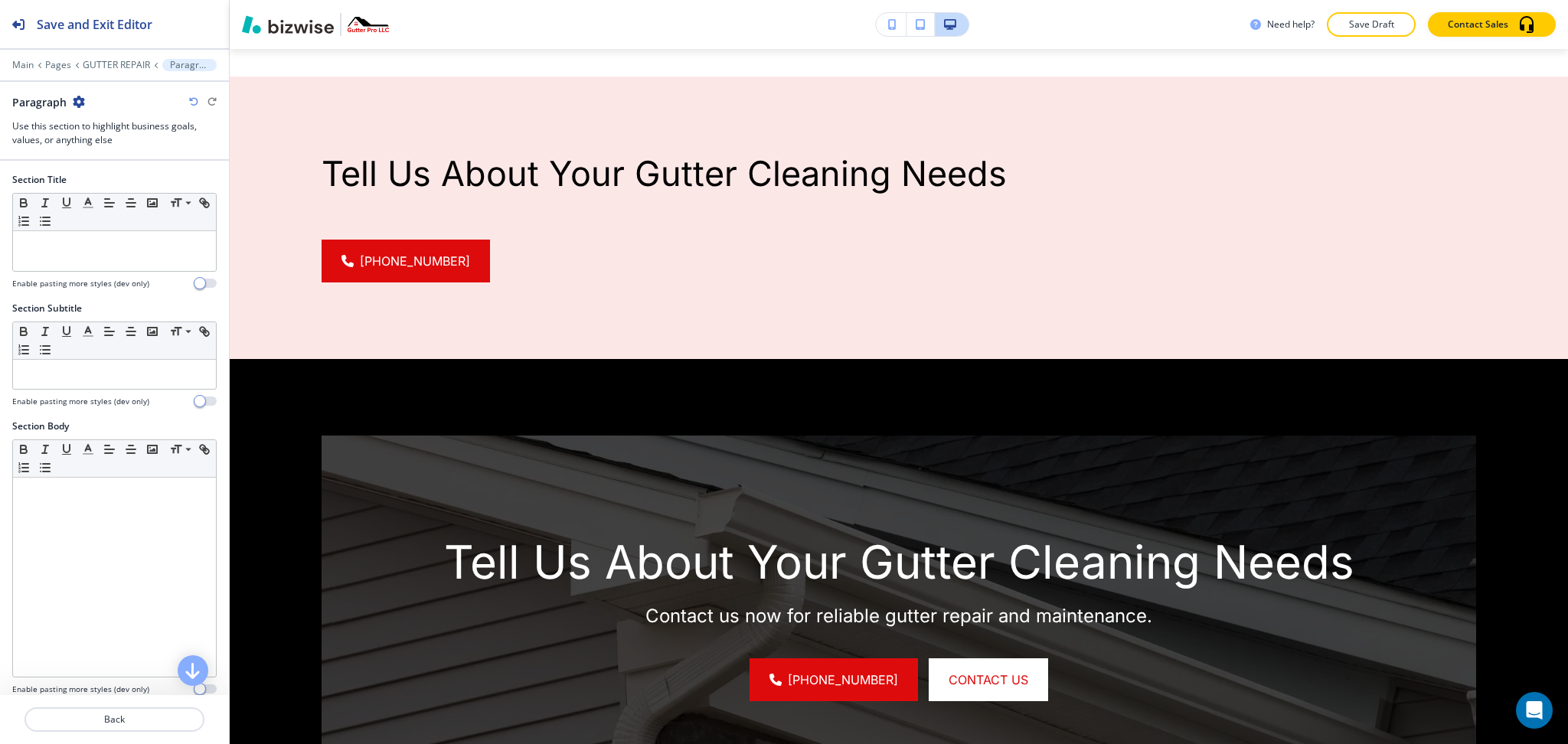
click at [79, 96] on icon "button" at bounding box center [79, 102] width 12 height 12
click at [113, 183] on p "Delete Section" at bounding box center [121, 182] width 78 height 14
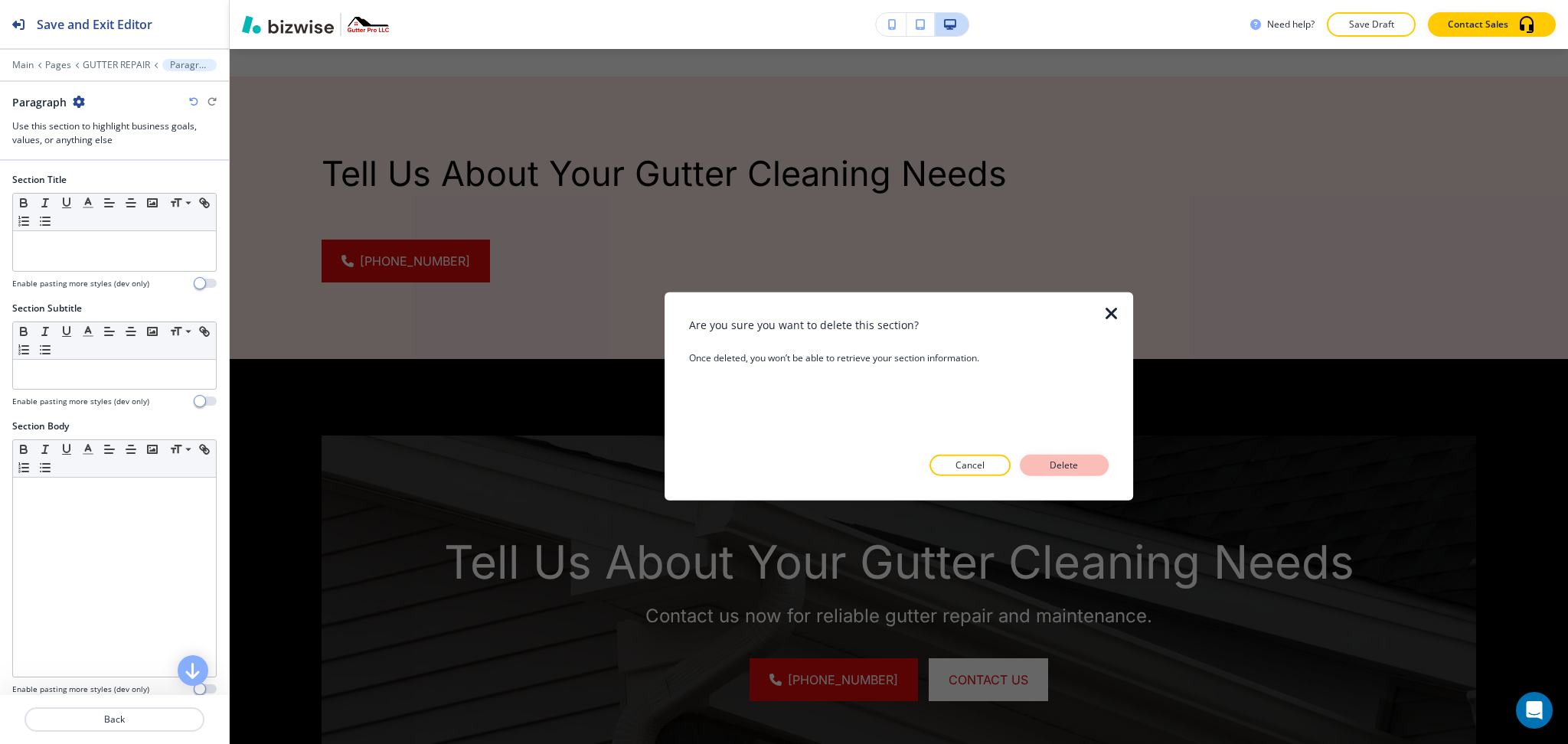
click at [1069, 468] on p "Delete" at bounding box center [1064, 466] width 37 height 14
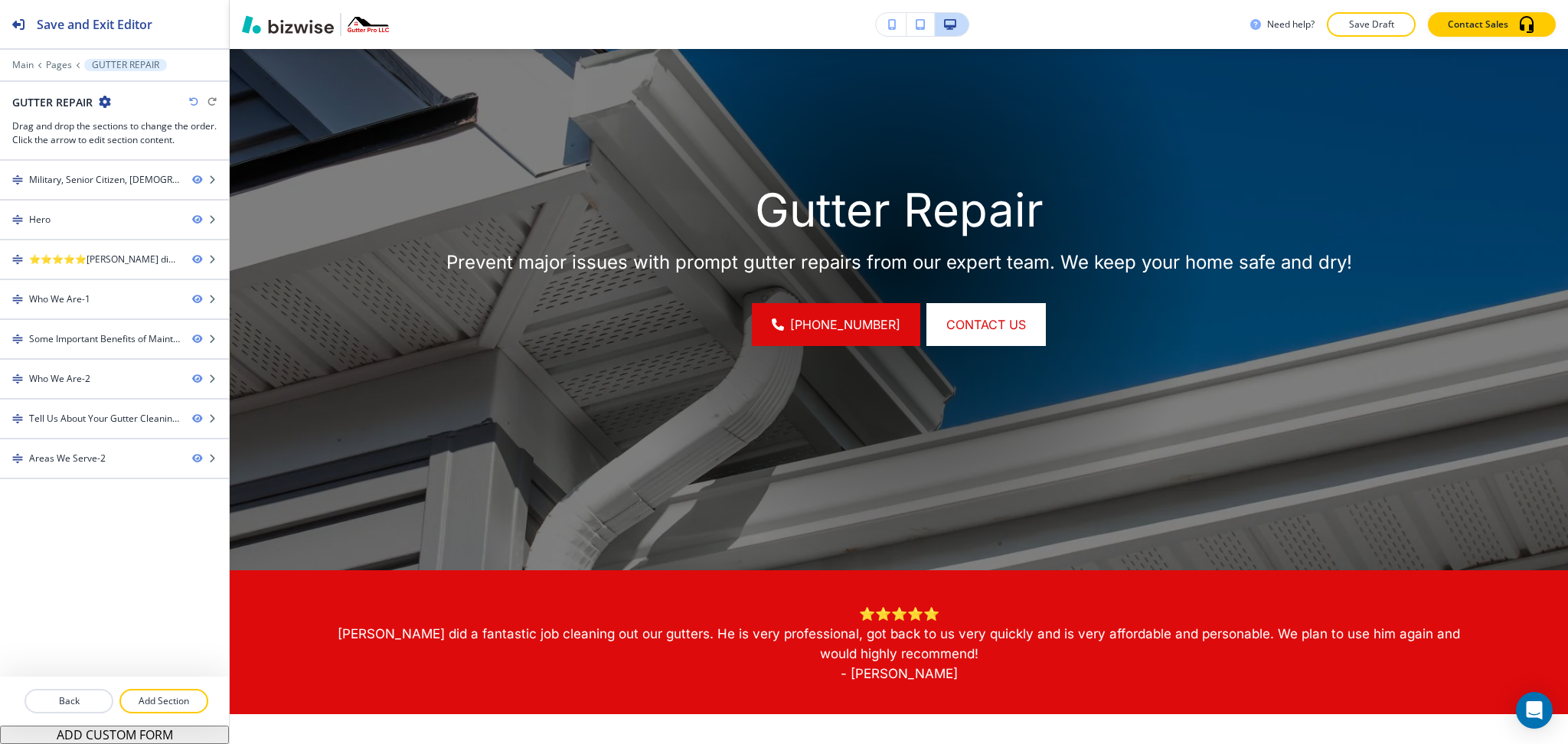
scroll to position [0, 0]
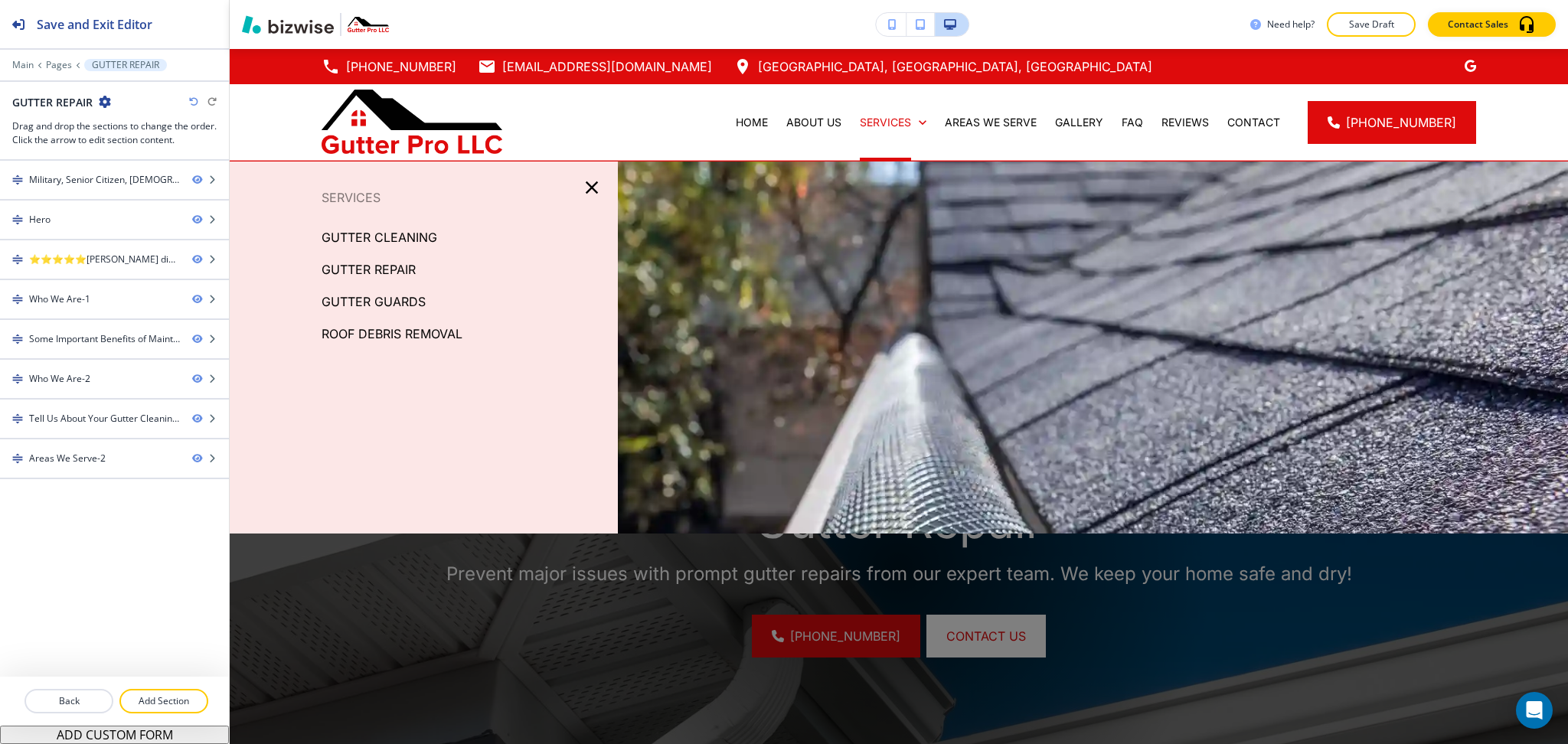
click at [399, 296] on p "GUTTER GUARDS" at bounding box center [374, 302] width 104 height 23
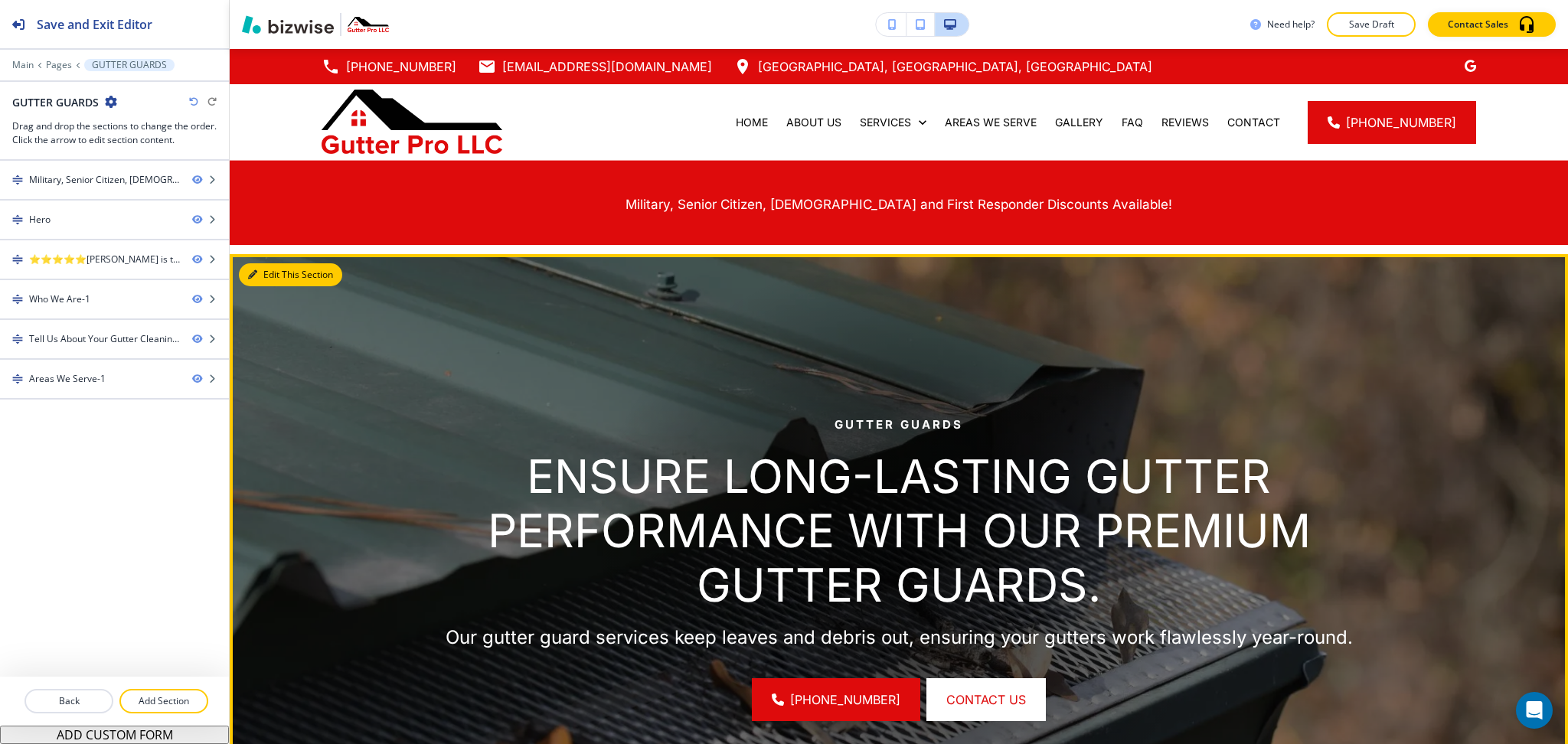
click at [259, 272] on button "Edit This Section" at bounding box center [290, 274] width 103 height 23
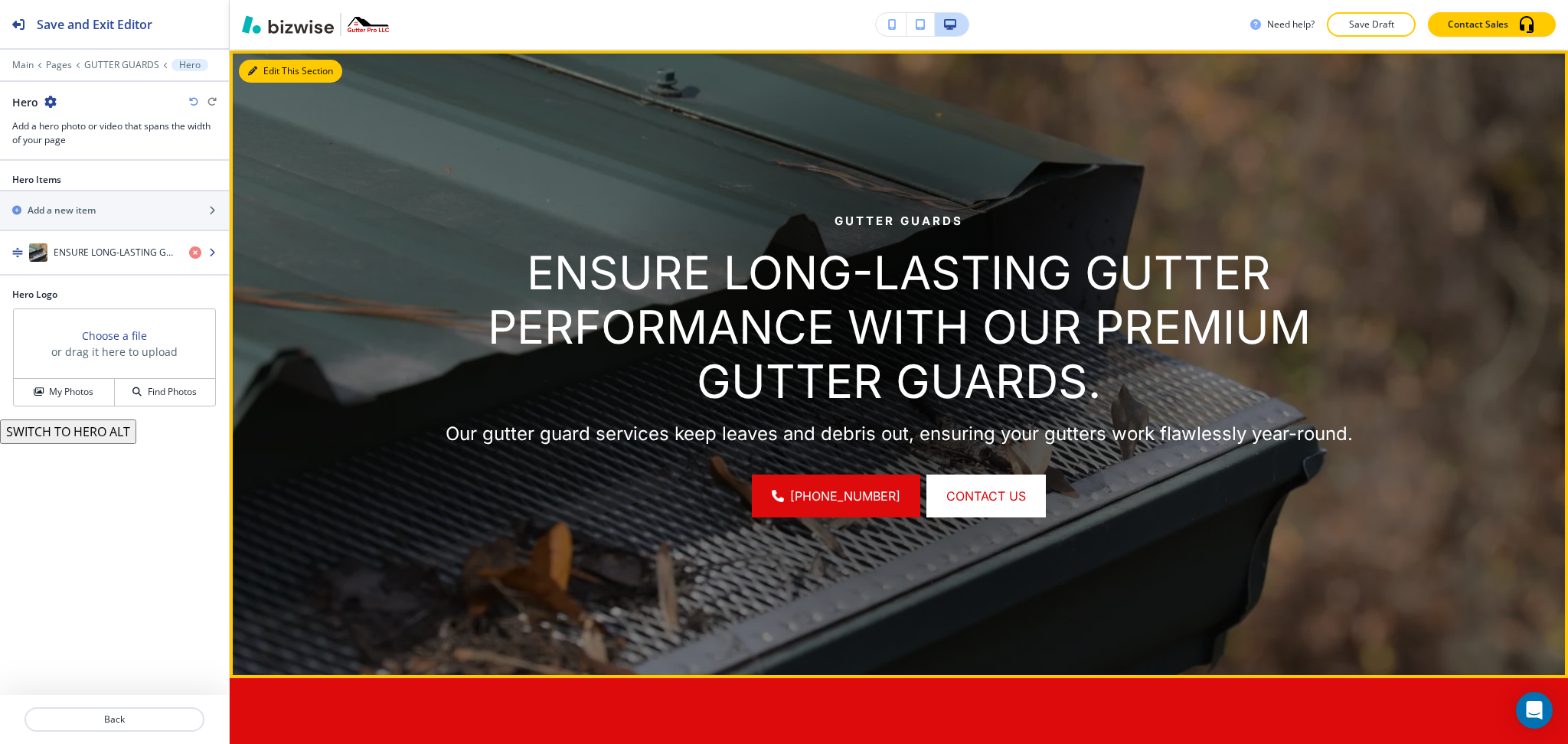
scroll to position [204, 0]
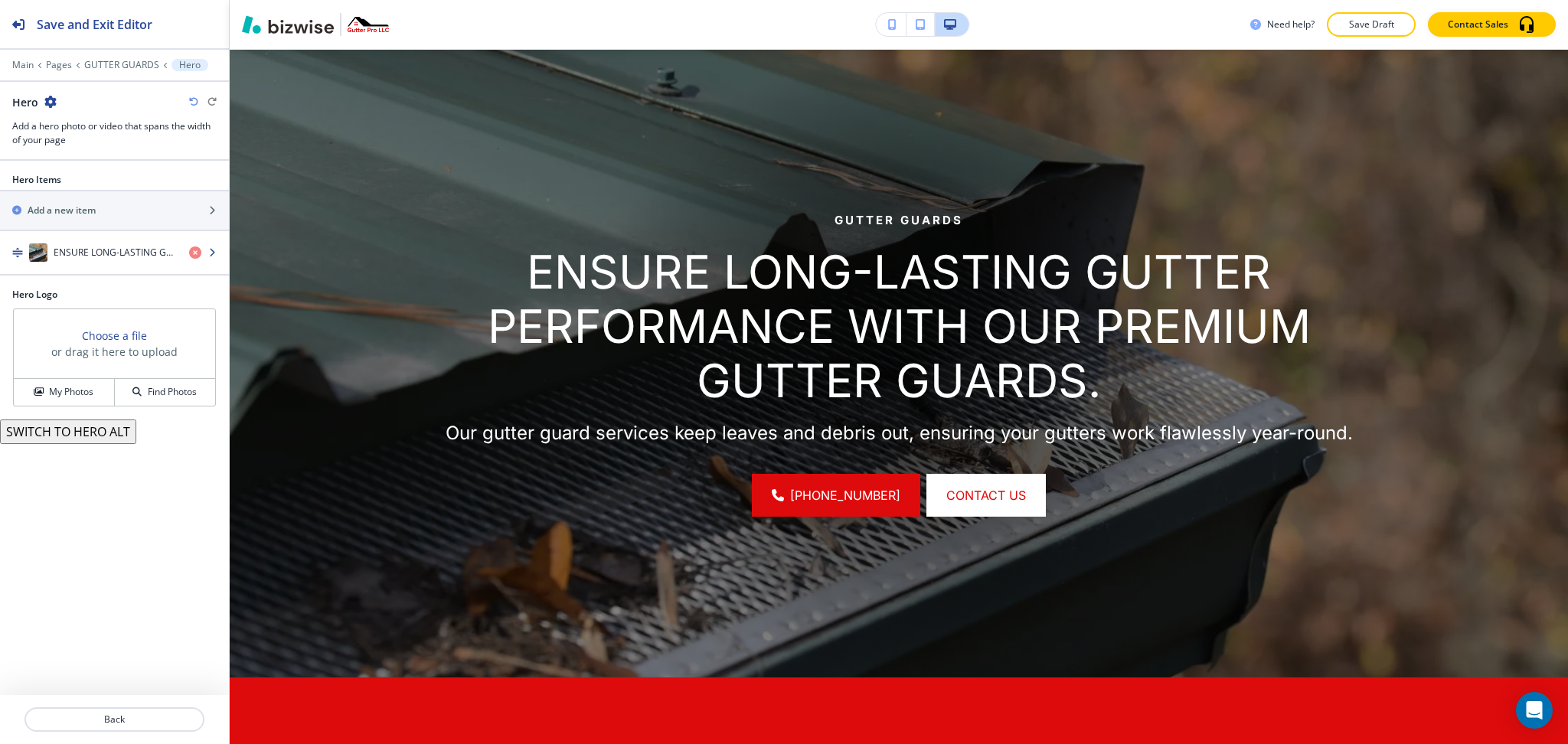
click at [75, 246] on h4 "ENSURE LONG-LASTING GUTTER PERFORMANCE WITH OUR PREMIUM GUTTER GUARDS." at bounding box center [115, 253] width 123 height 14
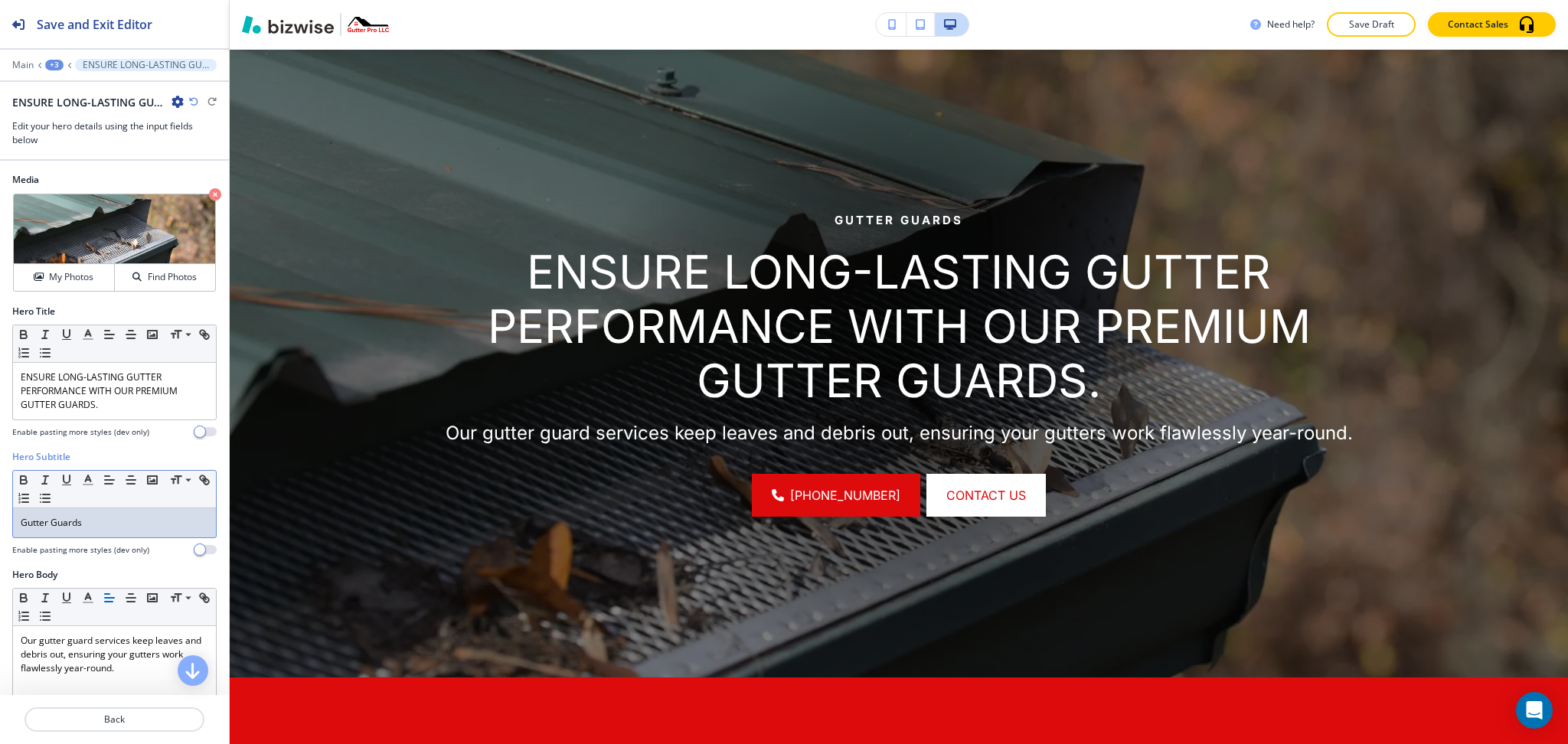
click at [106, 518] on p "Gutter Guards" at bounding box center [114, 523] width 188 height 14
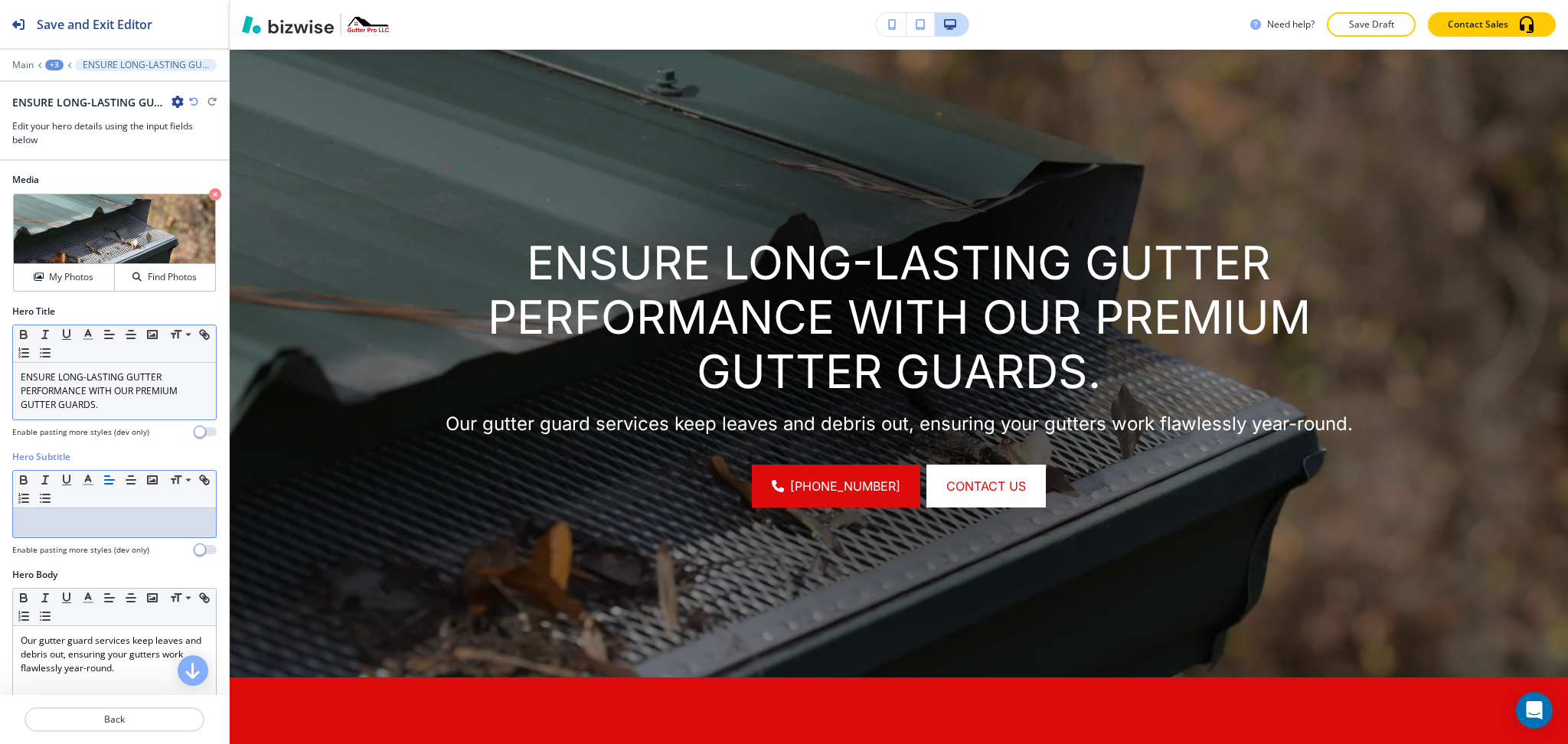
click at [103, 411] on p "ENSURE LONG-LASTING GUTTER PERFORMANCE WITH OUR PREMIUM GUTTER GUARDS." at bounding box center [114, 391] width 188 height 41
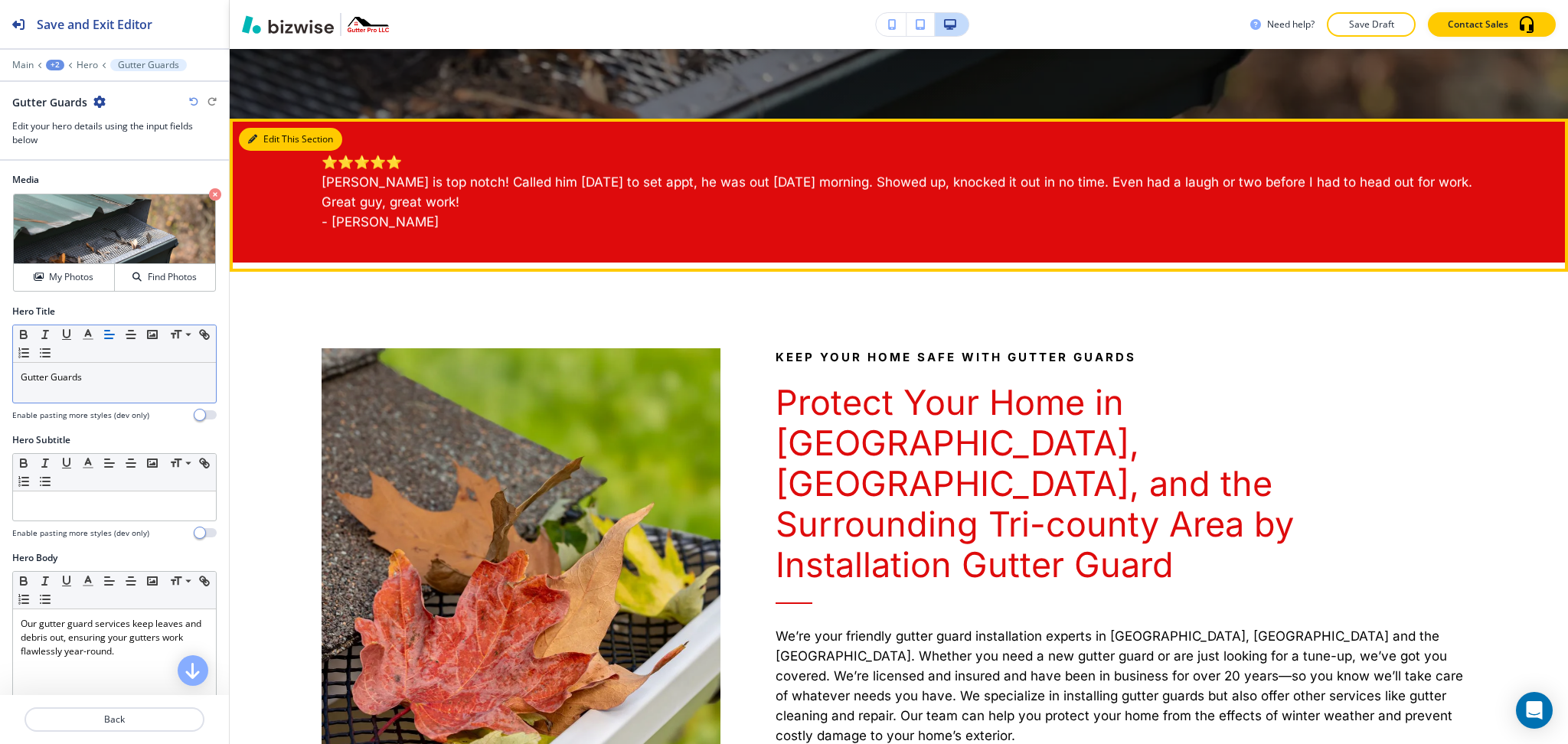
click at [267, 144] on button "Edit This Section" at bounding box center [290, 139] width 103 height 23
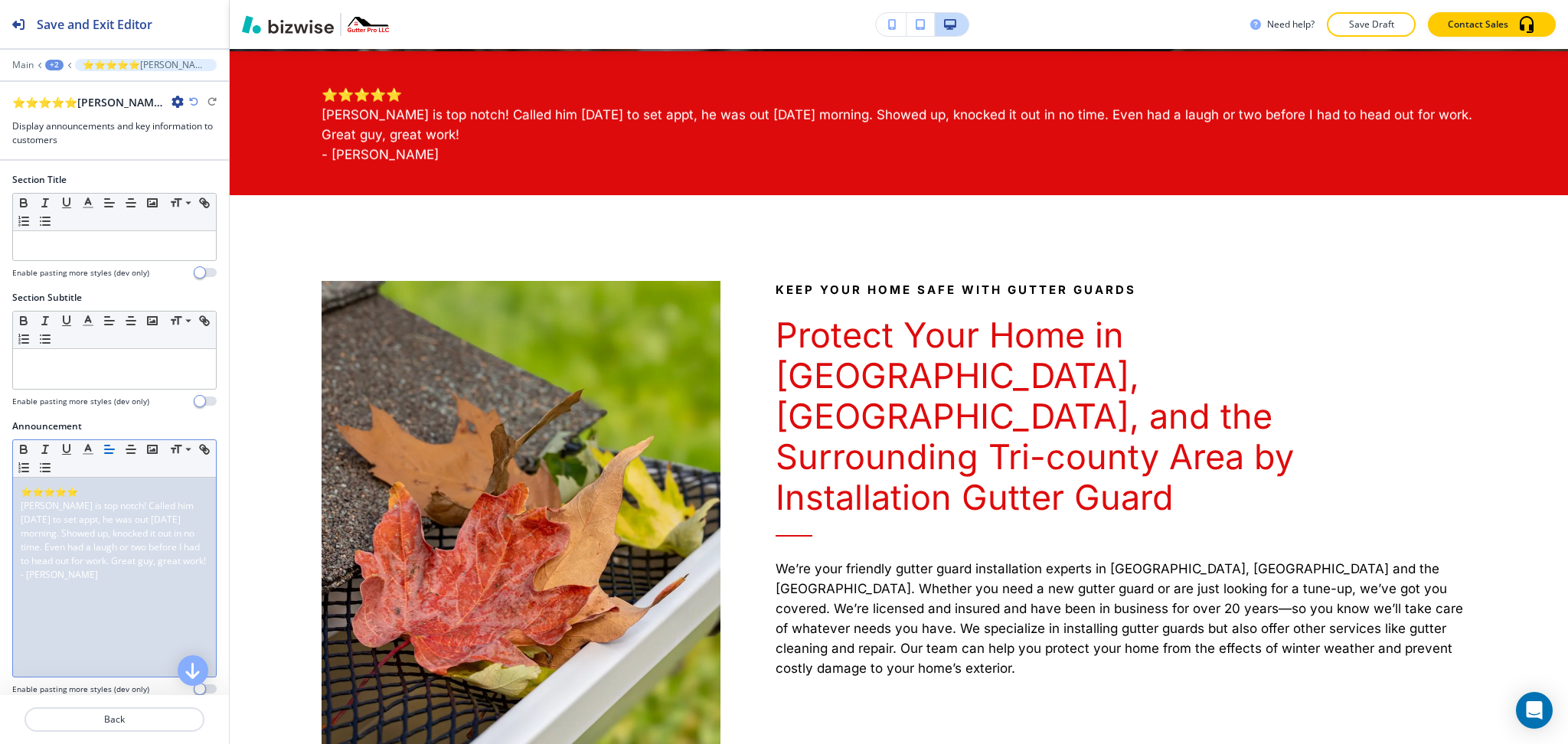
scroll to position [833, 0]
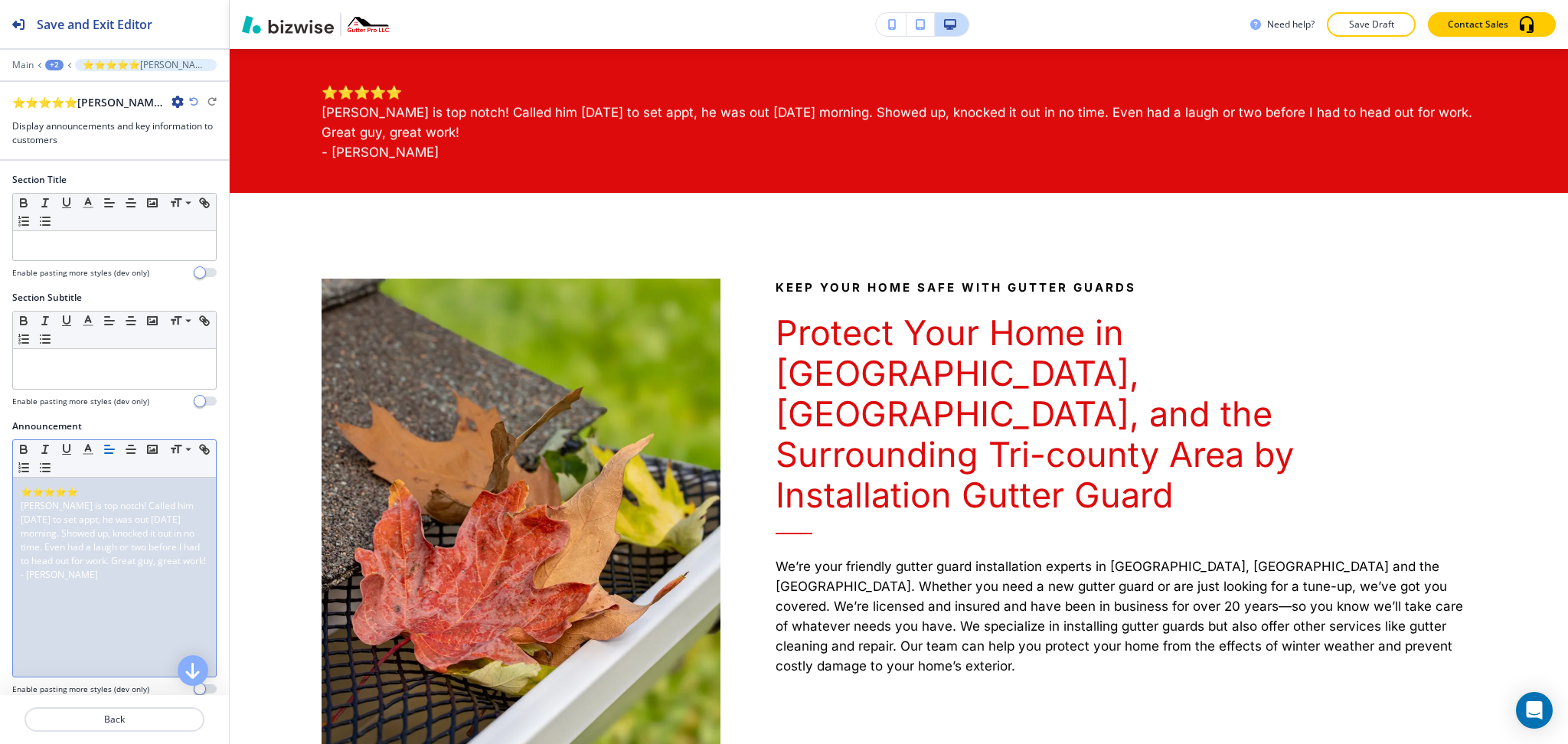
click at [108, 557] on span "[PERSON_NAME] is top notch! Called him [DATE] to set appt, he was out [DATE] mo…" at bounding box center [113, 534] width 185 height 68
click at [135, 455] on icon "button" at bounding box center [131, 449] width 14 height 14
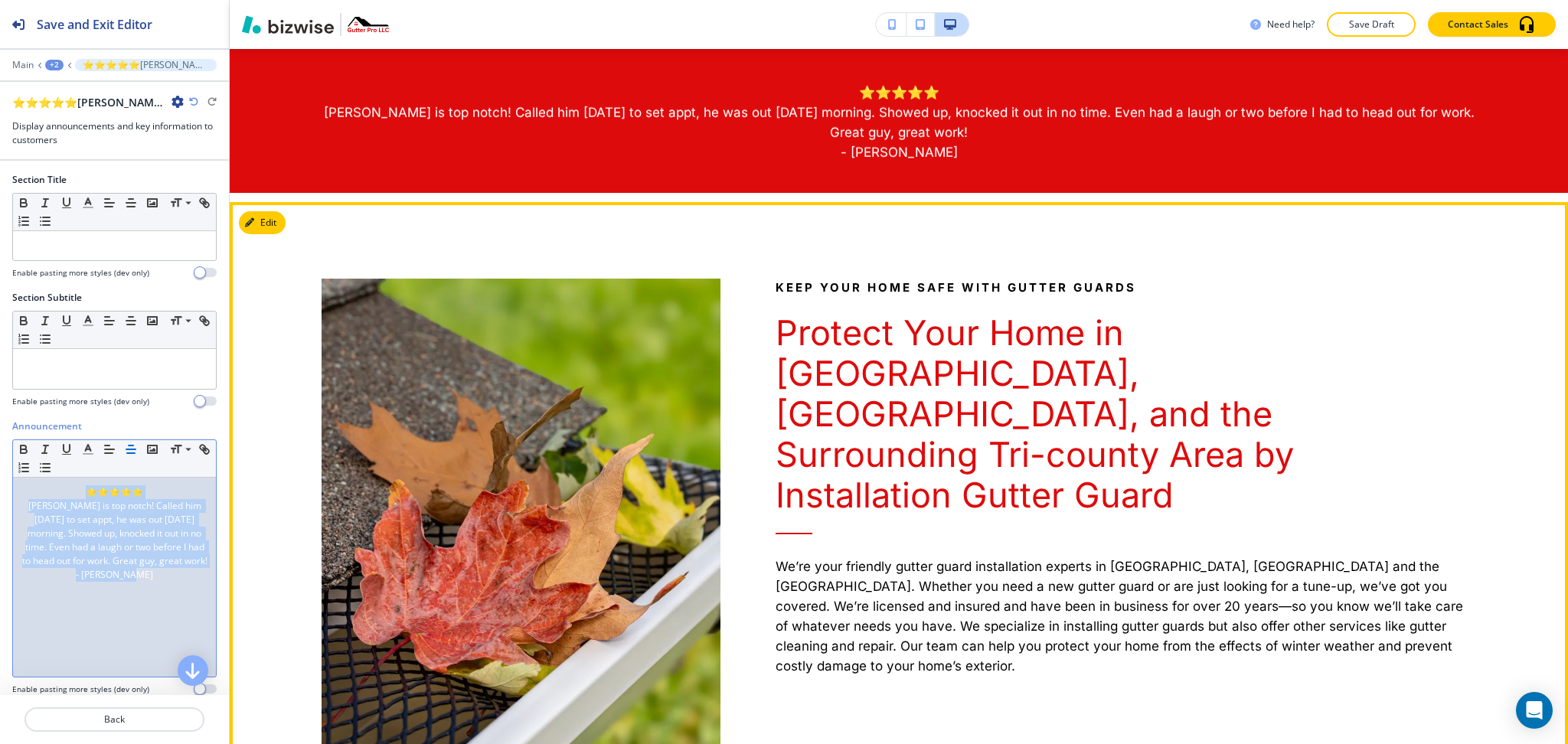
click at [272, 231] on button "Edit" at bounding box center [262, 222] width 47 height 23
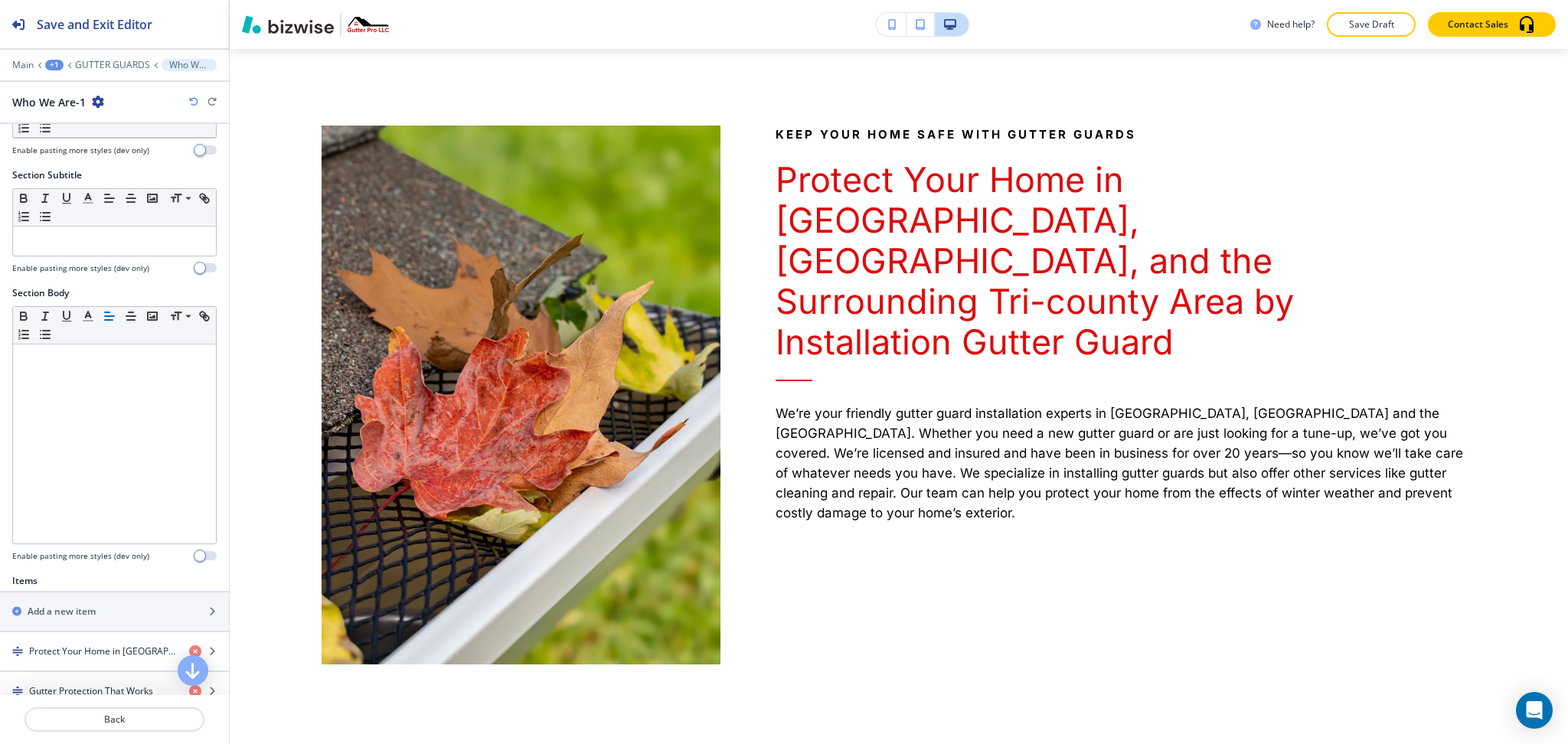
scroll to position [388, 0]
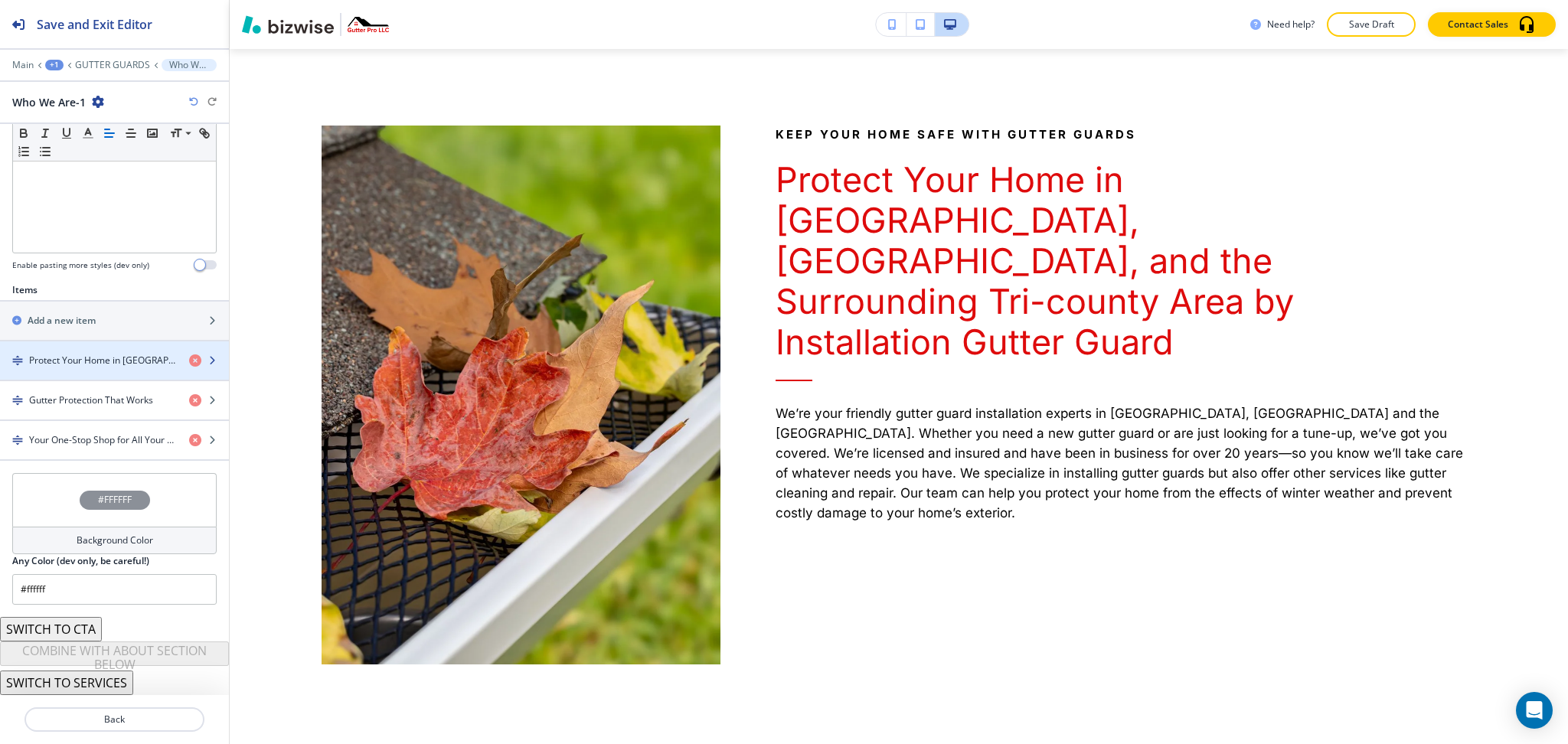
click at [97, 354] on h4 "Protect Your Home in [GEOGRAPHIC_DATA], [GEOGRAPHIC_DATA], and the Surrounding …" at bounding box center [102, 360] width 148 height 14
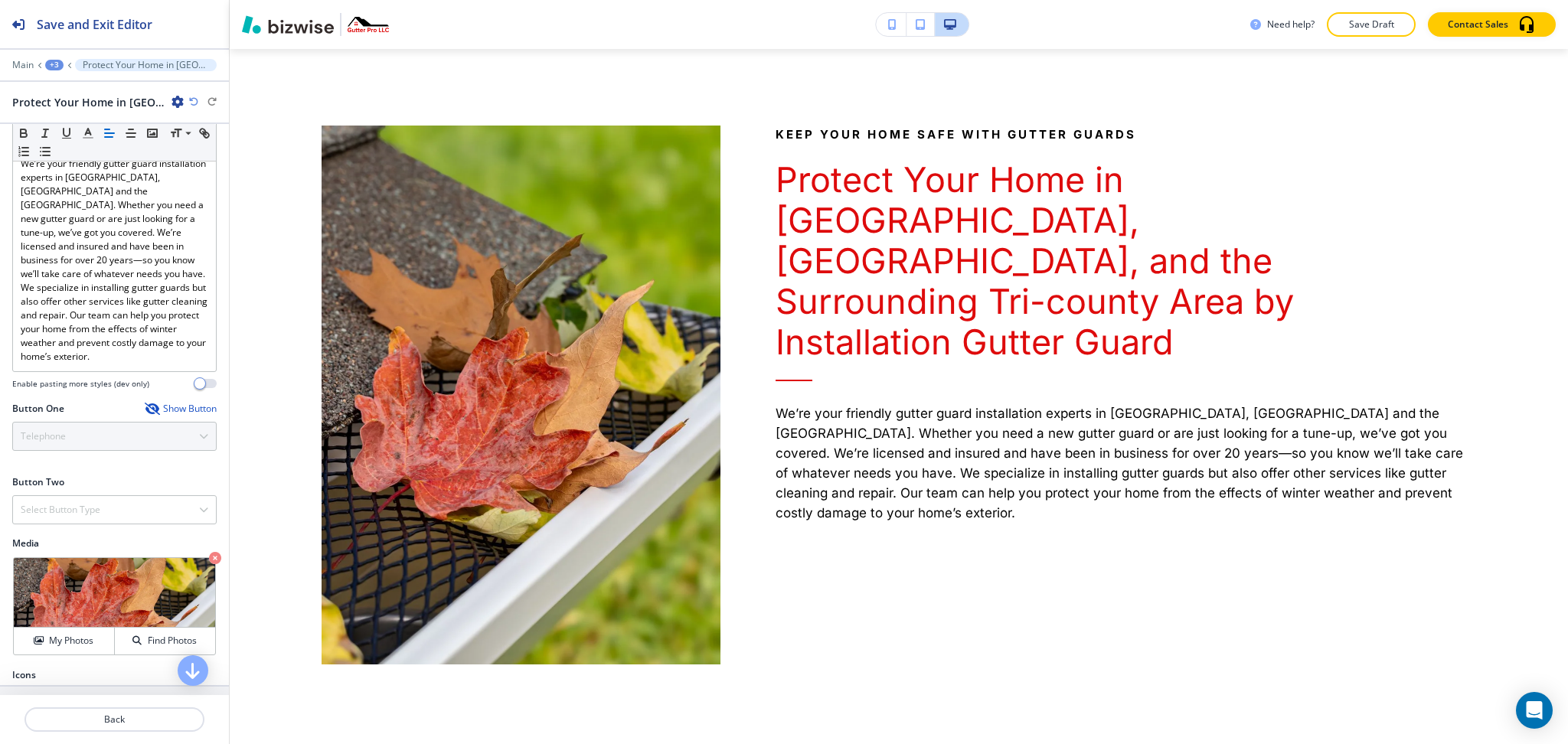
scroll to position [366, 0]
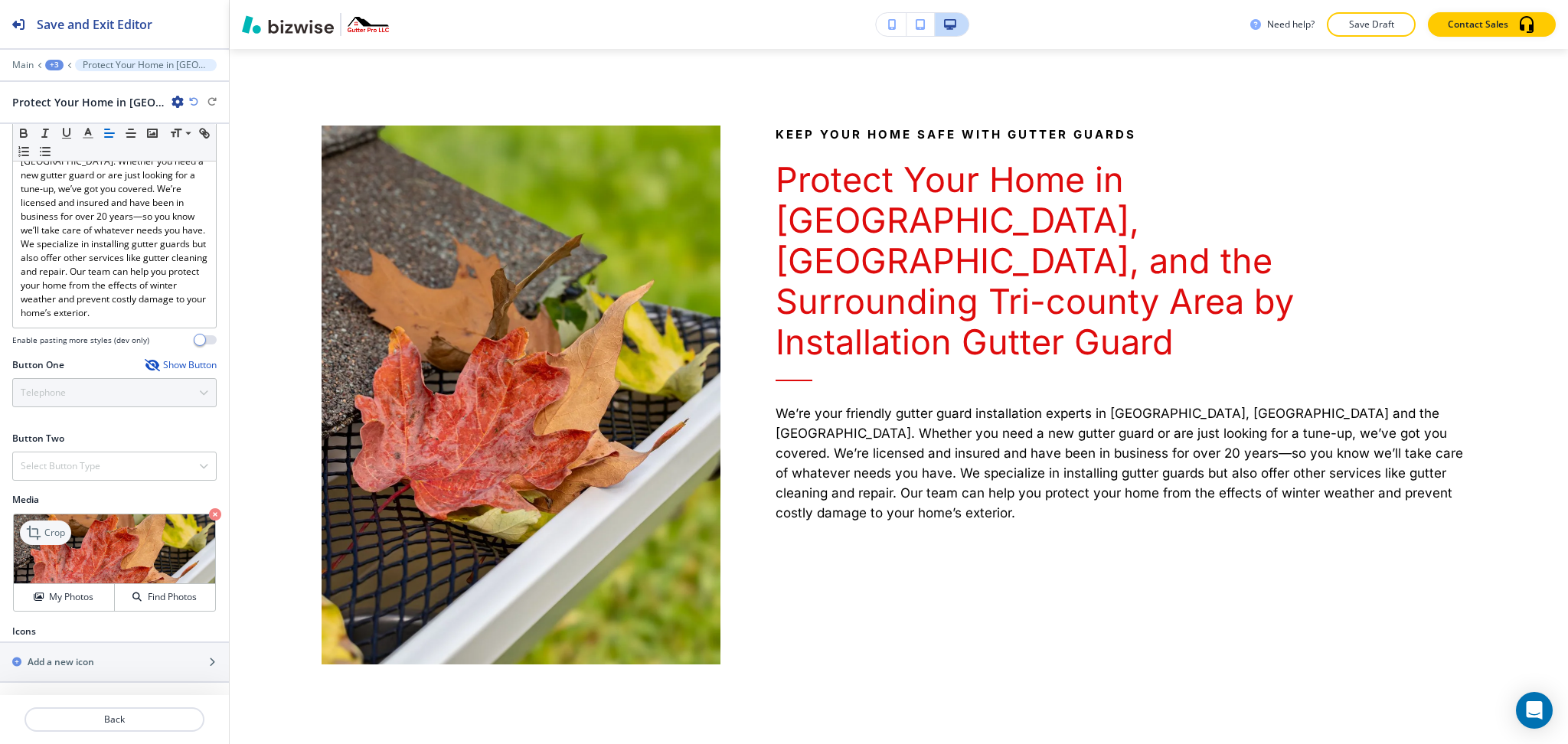
click at [34, 537] on icon at bounding box center [35, 533] width 19 height 19
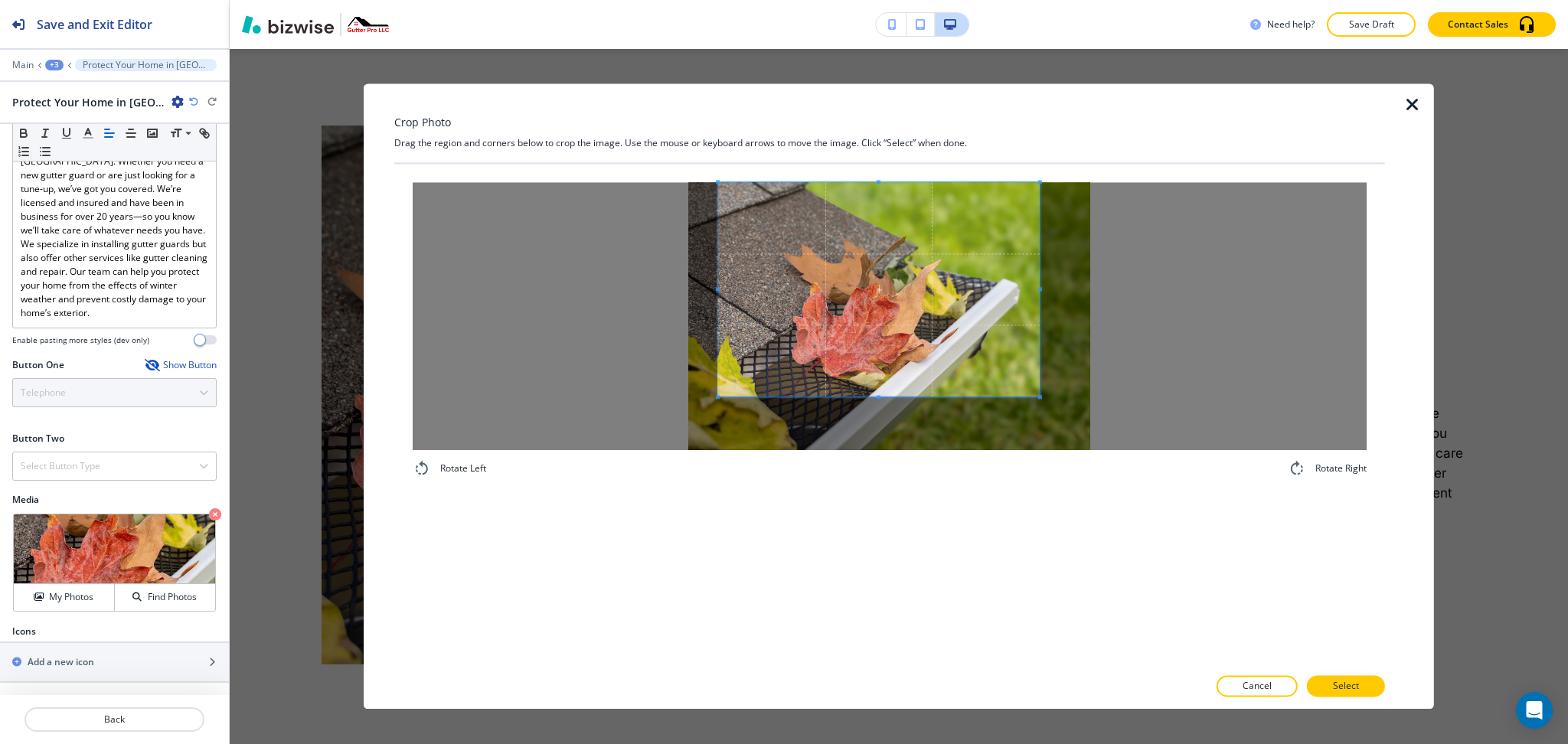
click at [903, 320] on span at bounding box center [879, 289] width 322 height 214
click at [899, 553] on div "Rotate Left Rotate Right" at bounding box center [890, 415] width 991 height 502
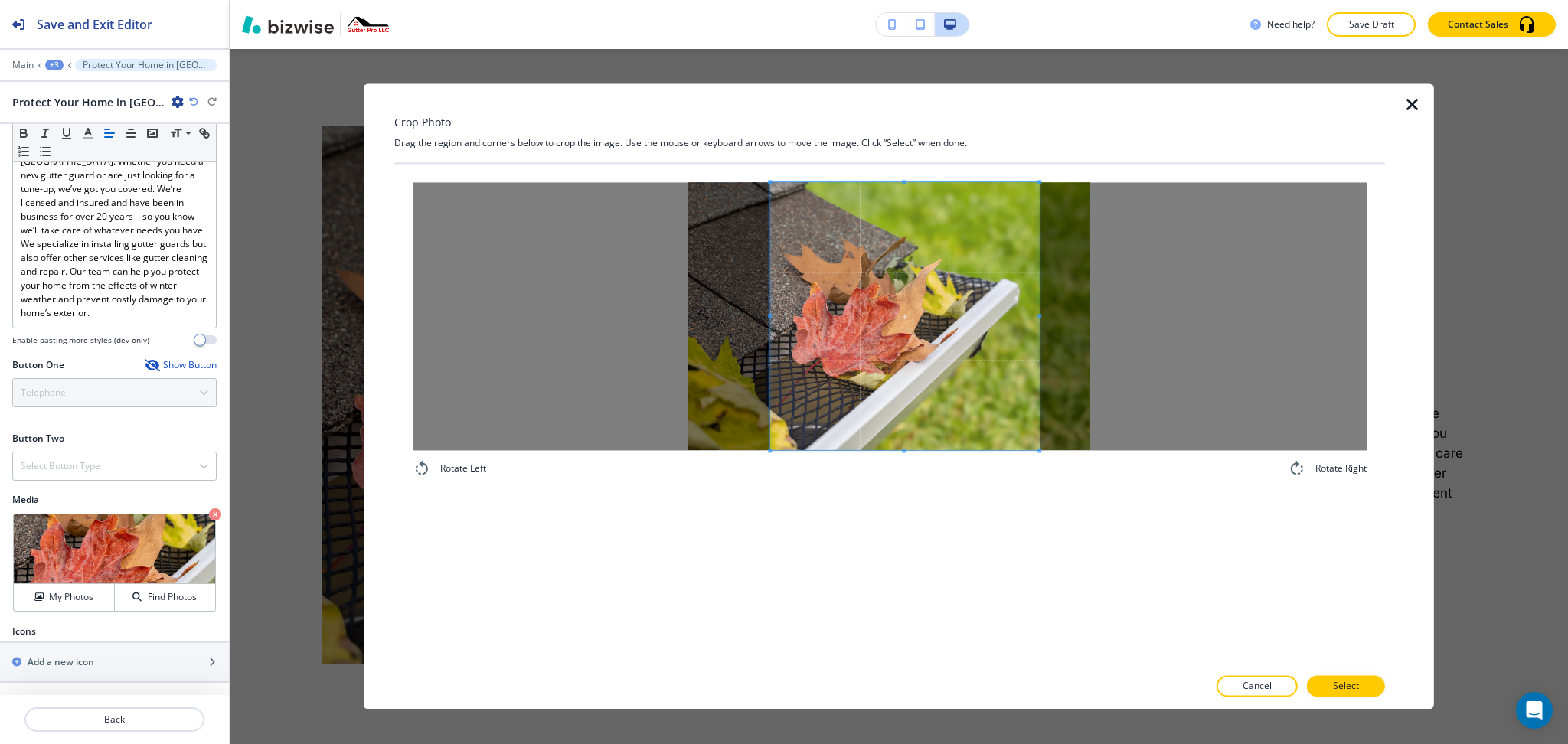
click at [775, 325] on div at bounding box center [904, 316] width 269 height 268
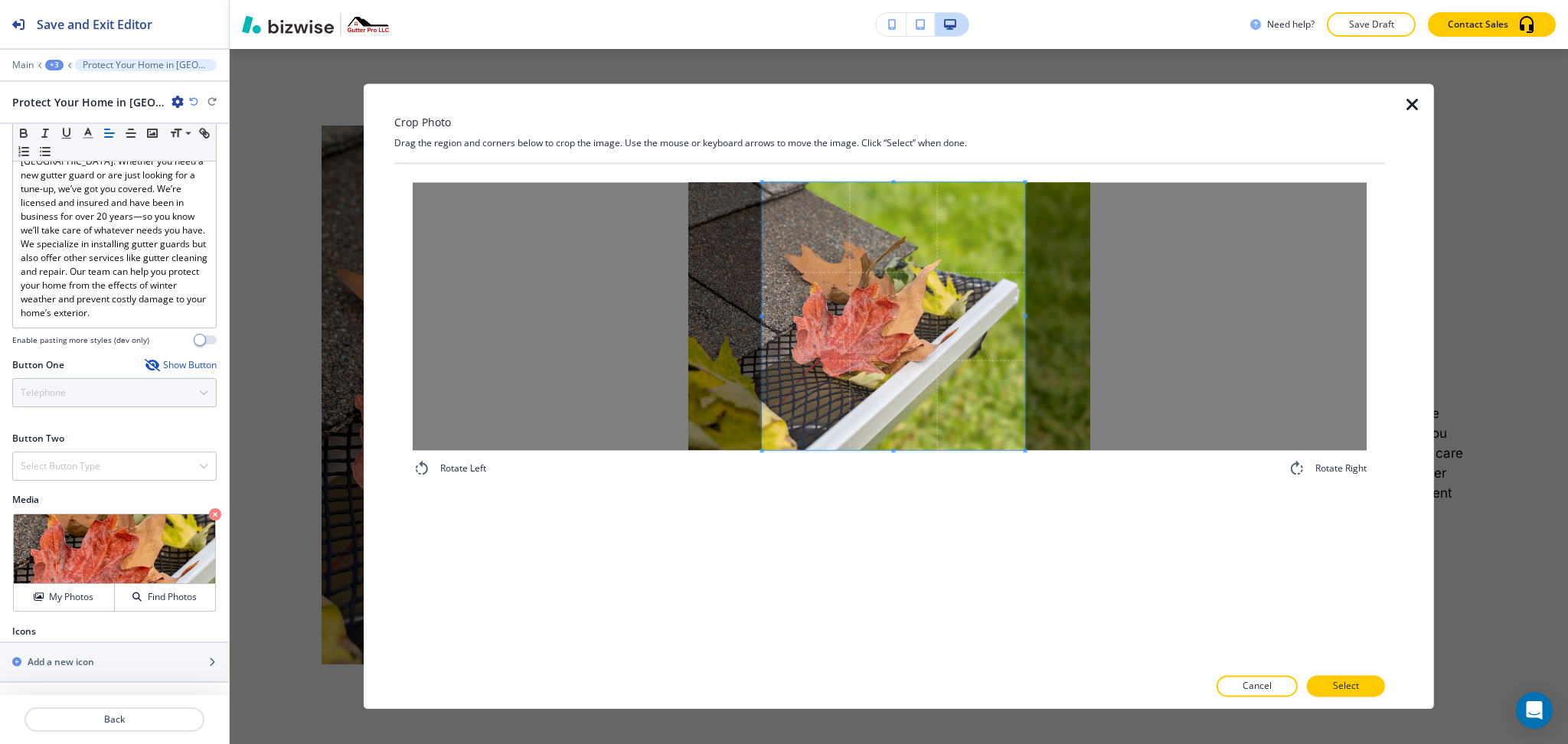
click at [908, 348] on span at bounding box center [894, 316] width 263 height 268
click at [904, 348] on span at bounding box center [894, 316] width 263 height 268
click at [1363, 683] on button "Select" at bounding box center [1345, 687] width 78 height 21
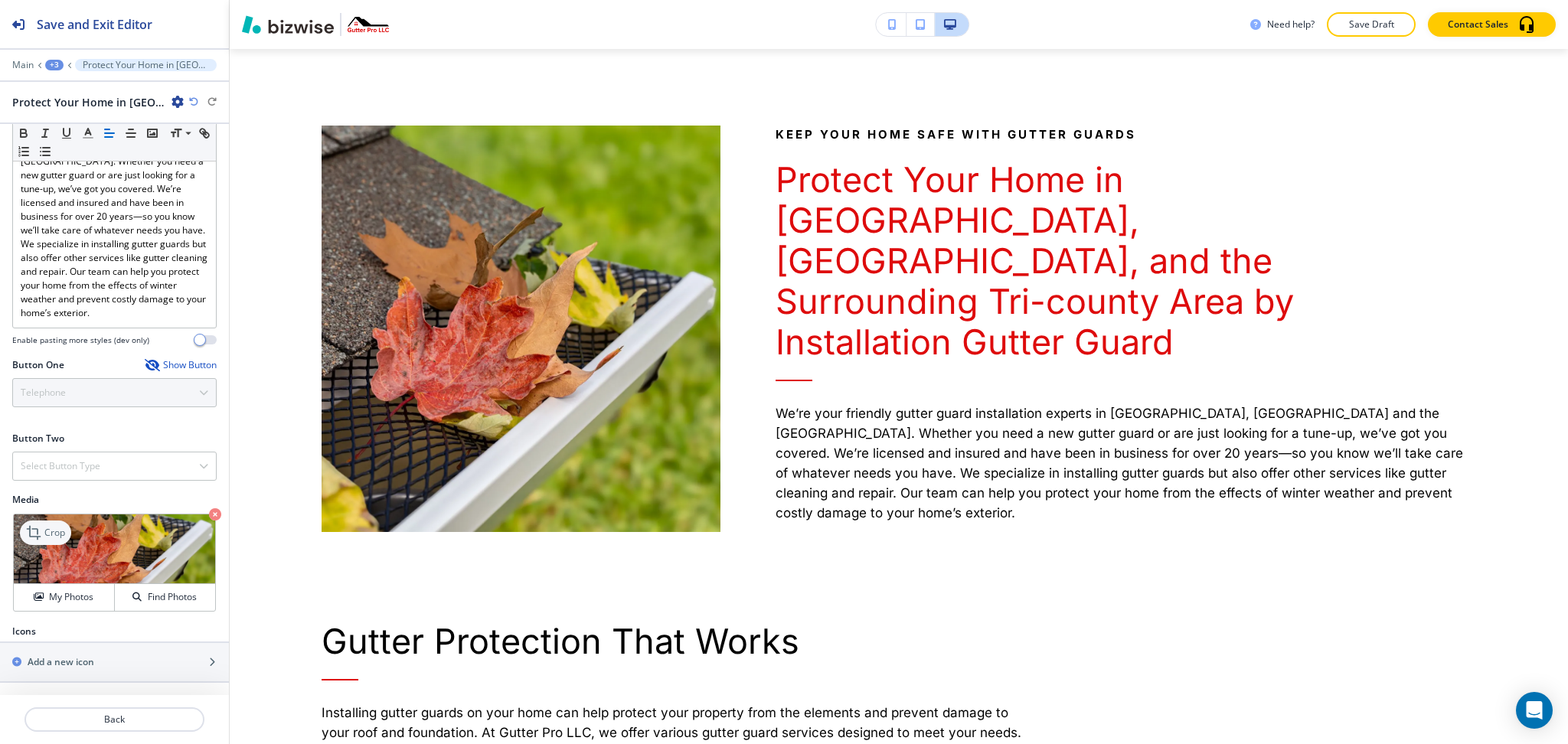
click at [53, 535] on p "Crop" at bounding box center [55, 533] width 20 height 14
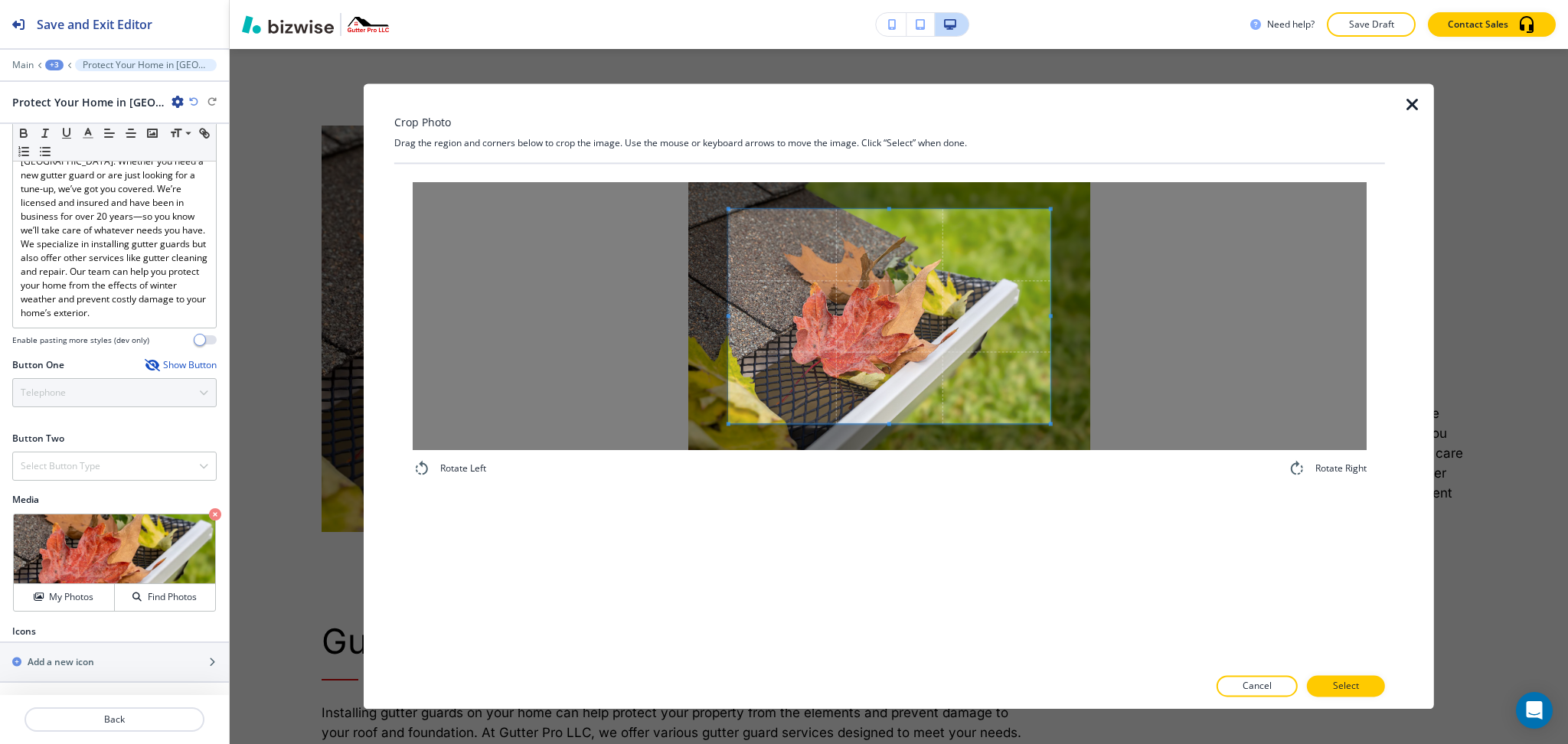
click at [894, 136] on div "Crop Photo Drag the region and corners below to crop the image. Use the mouse o…" at bounding box center [890, 396] width 991 height 625
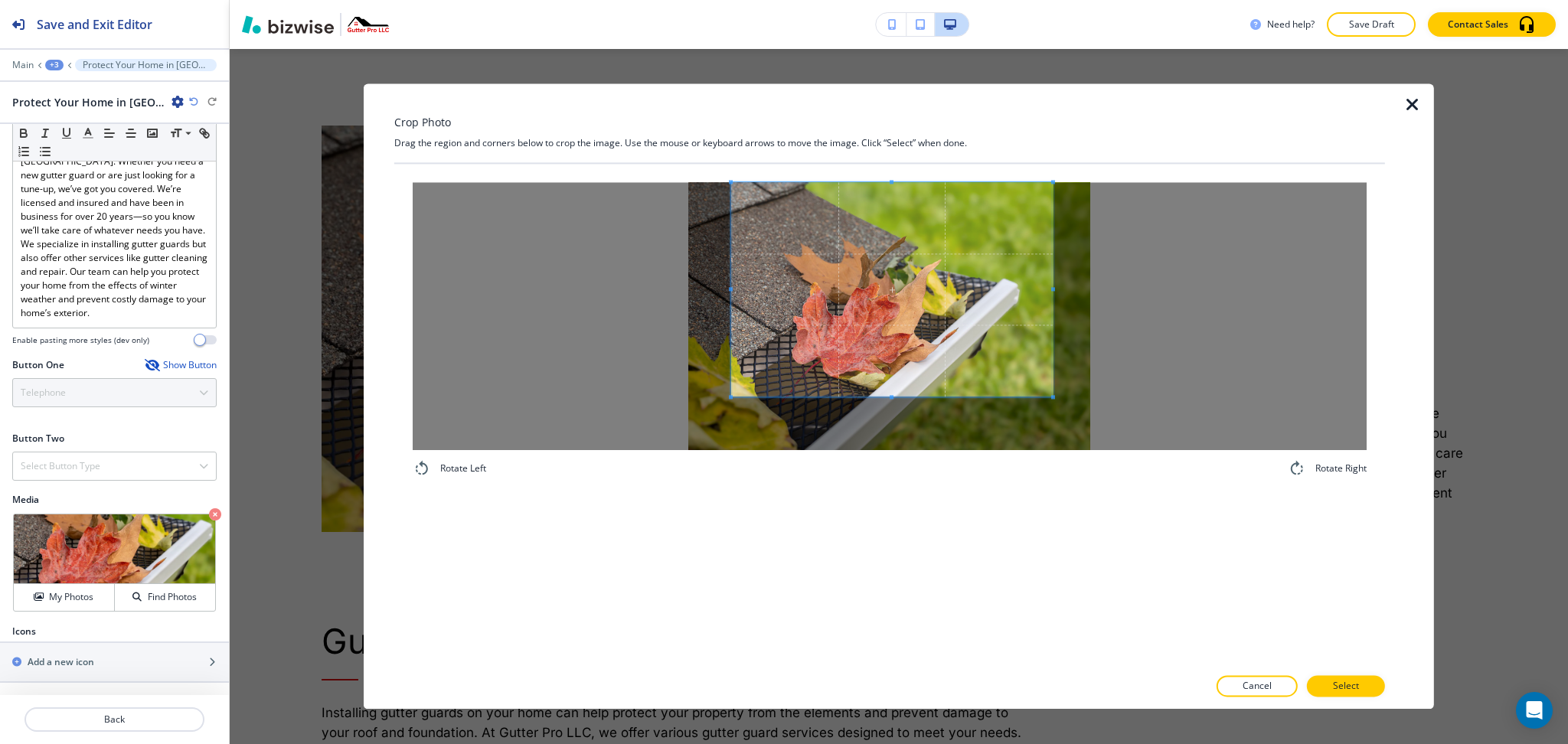
click at [898, 142] on div "Crop Photo Drag the region and corners below to crop the image. Use the mouse o…" at bounding box center [890, 396] width 991 height 625
click at [892, 507] on div "Rotate Left Rotate Right" at bounding box center [890, 415] width 991 height 502
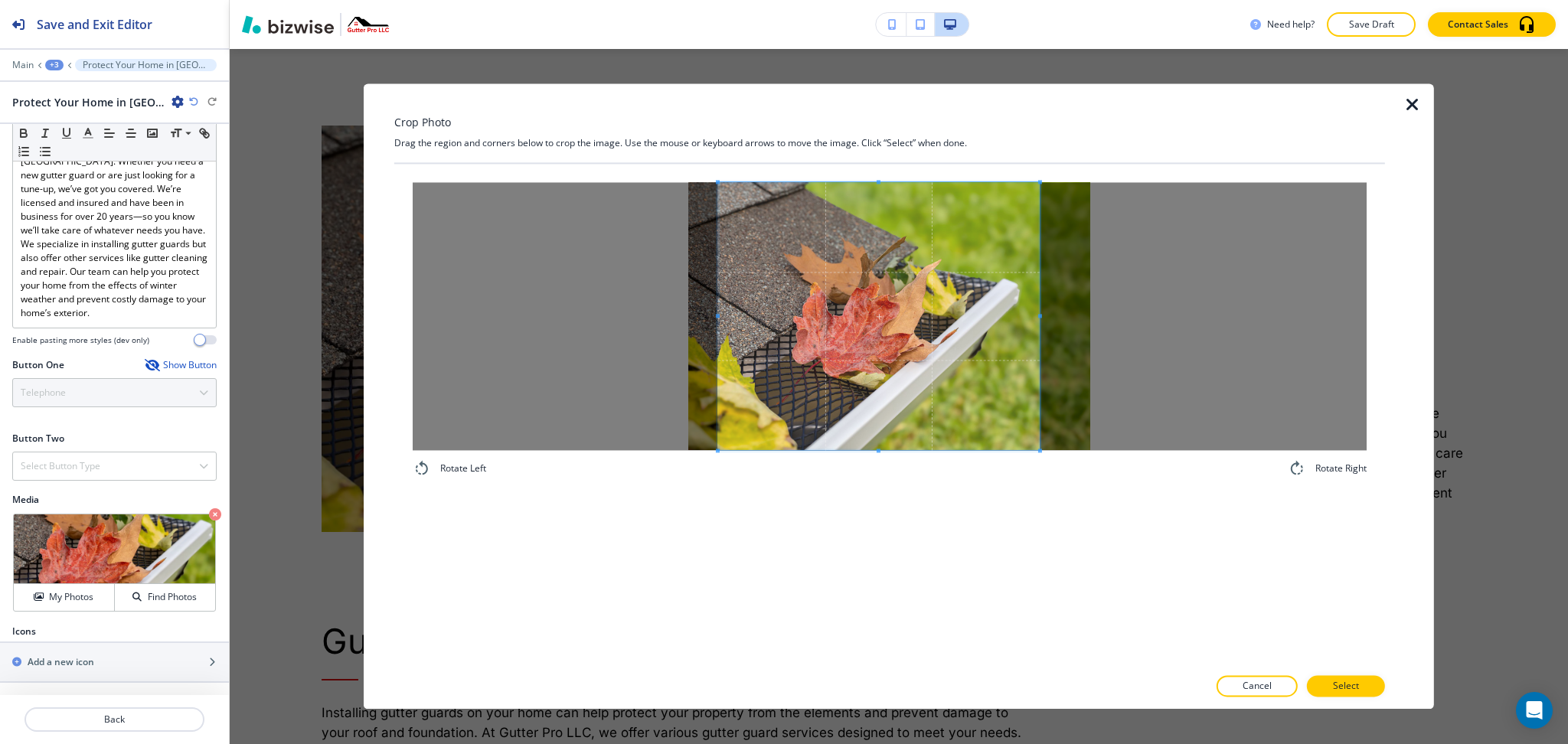
click at [886, 401] on span at bounding box center [879, 316] width 322 height 268
click at [1378, 689] on button "Select" at bounding box center [1345, 687] width 78 height 21
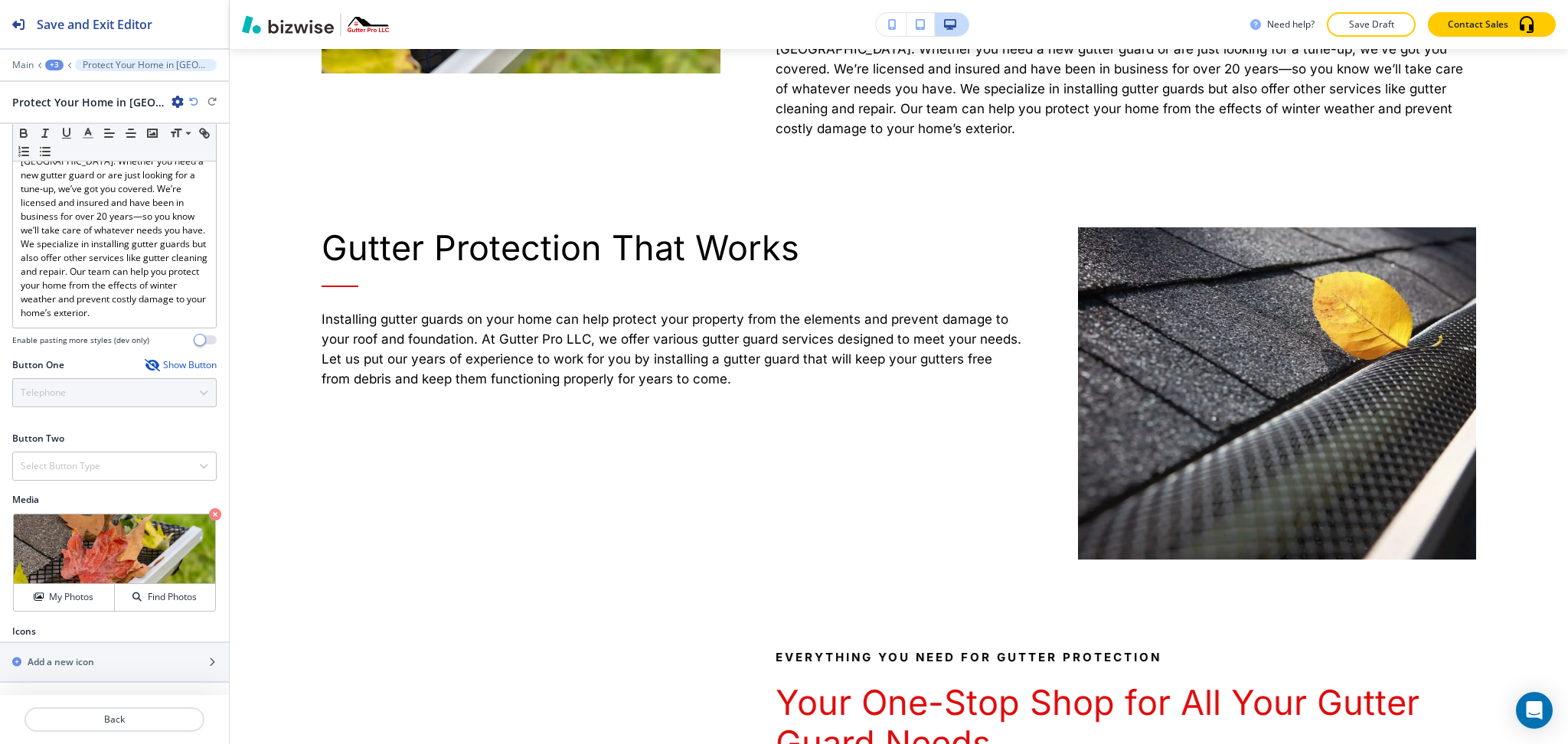
scroll to position [1373, 0]
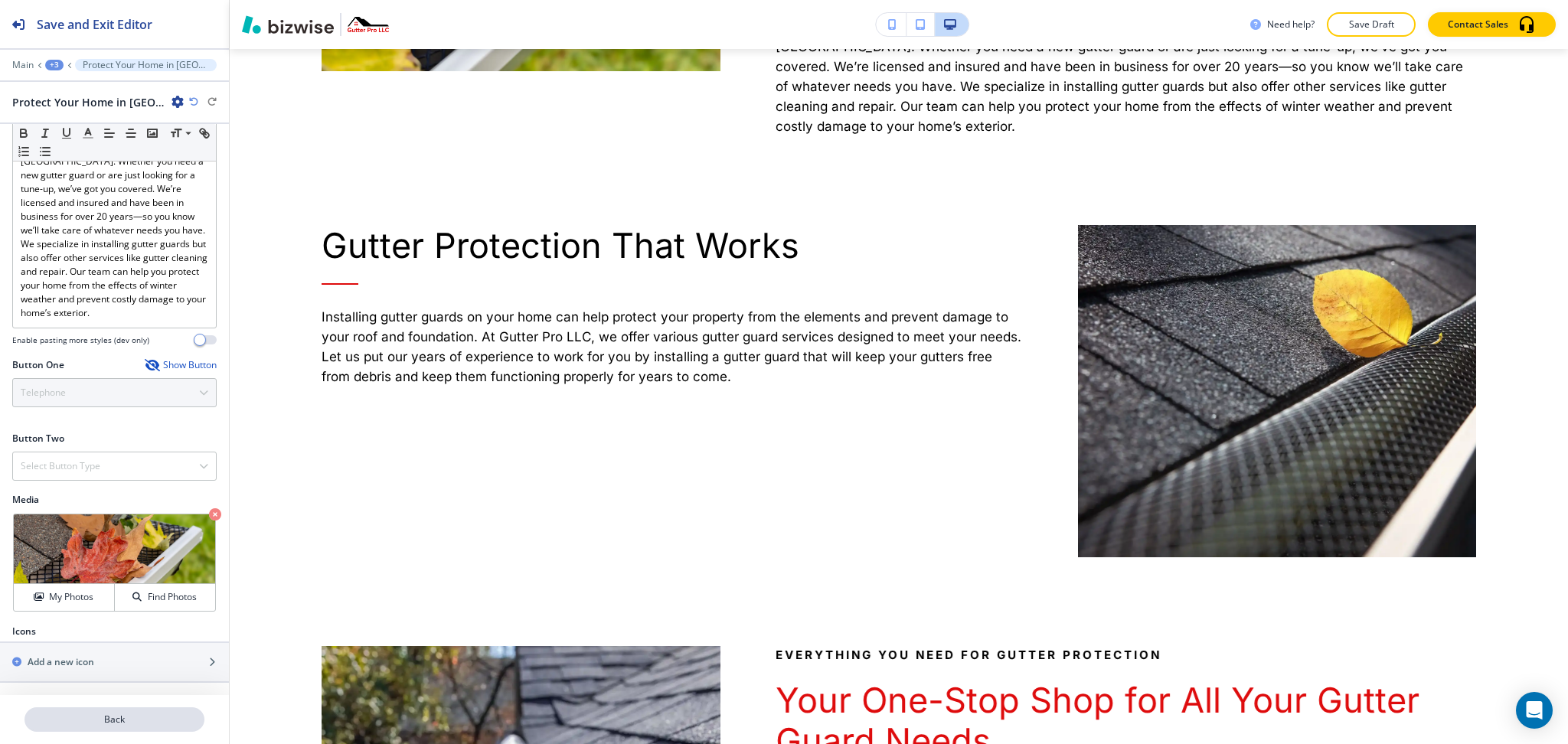
click at [125, 726] on p "Back" at bounding box center [114, 720] width 177 height 14
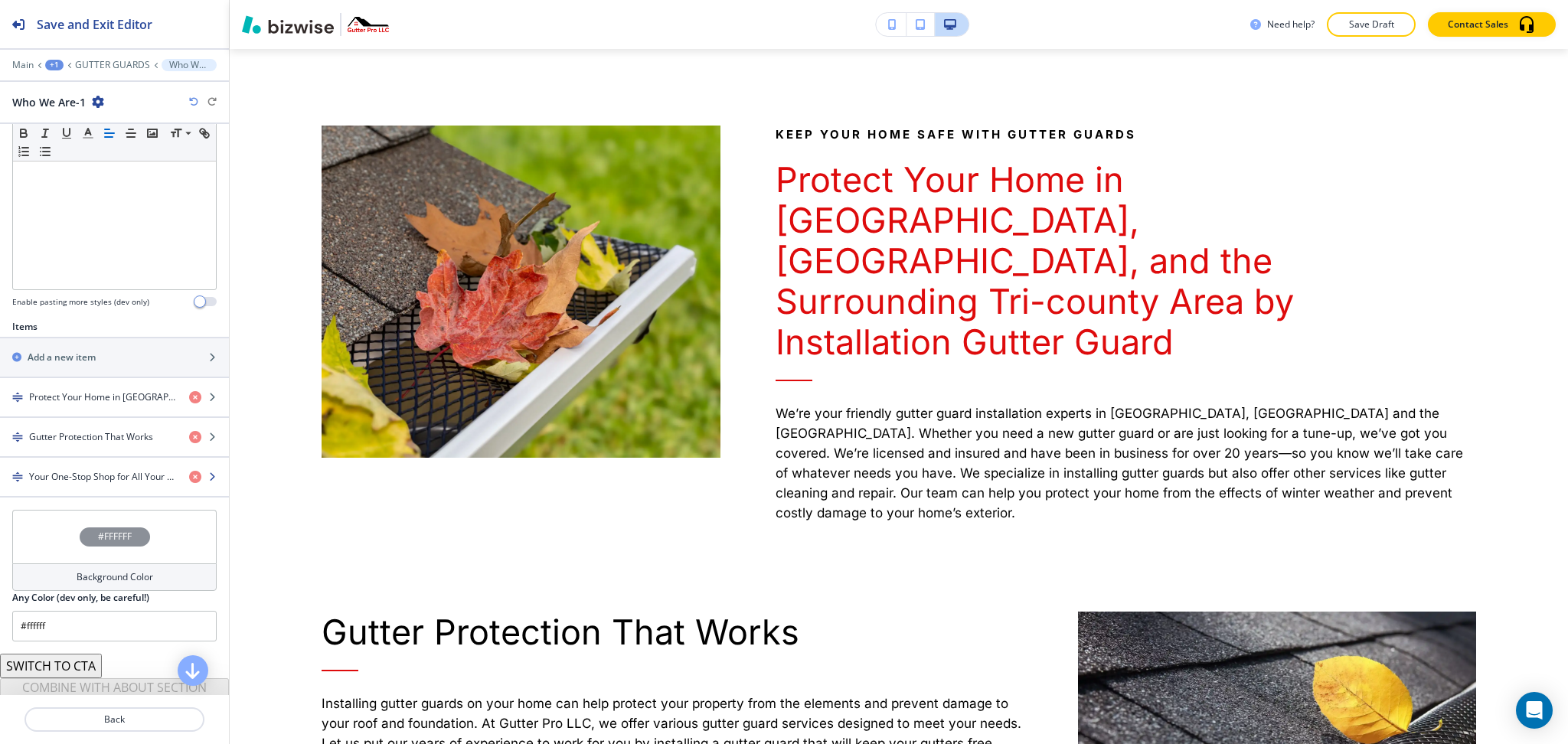
scroll to position [388, 0]
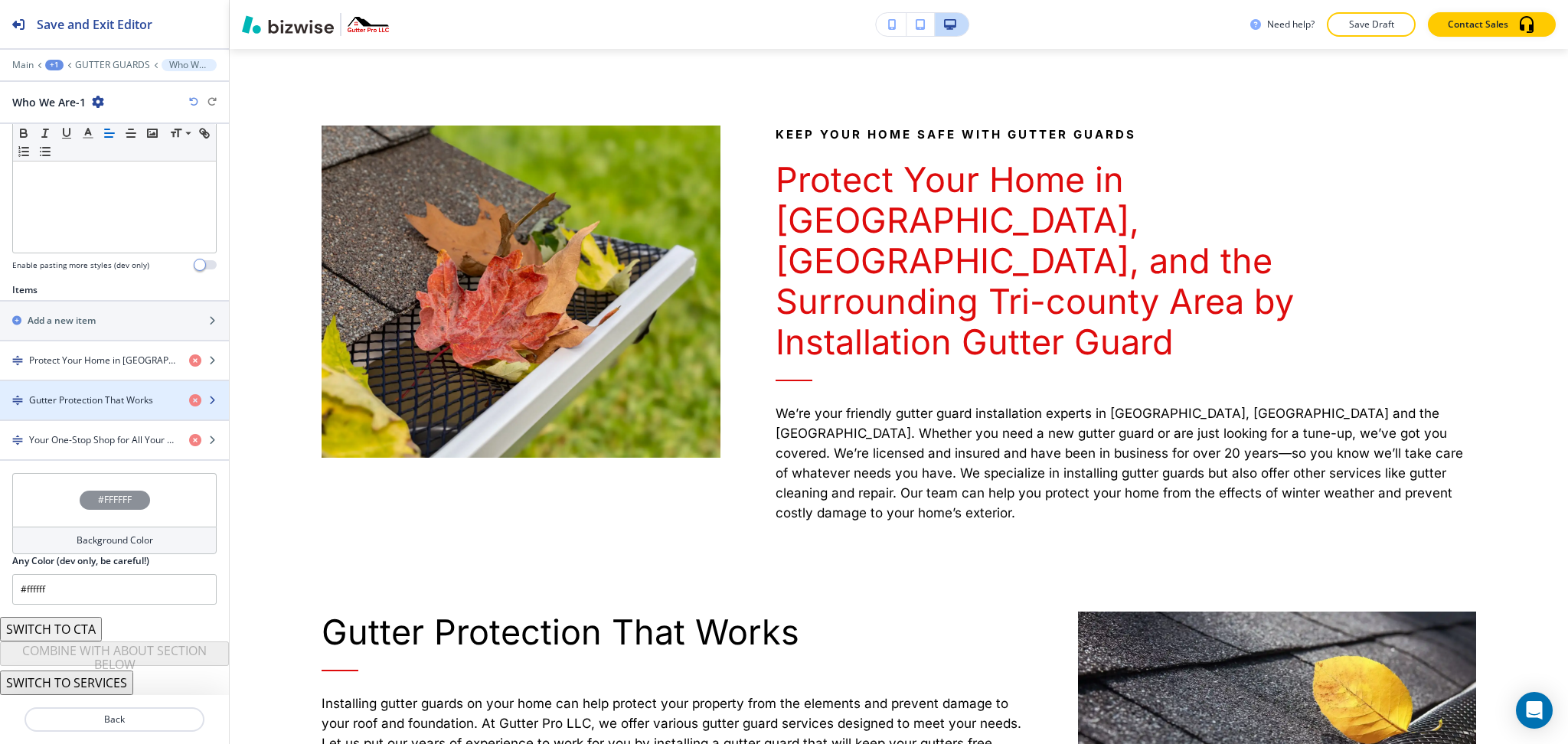
click at [91, 390] on div "button" at bounding box center [114, 387] width 229 height 12
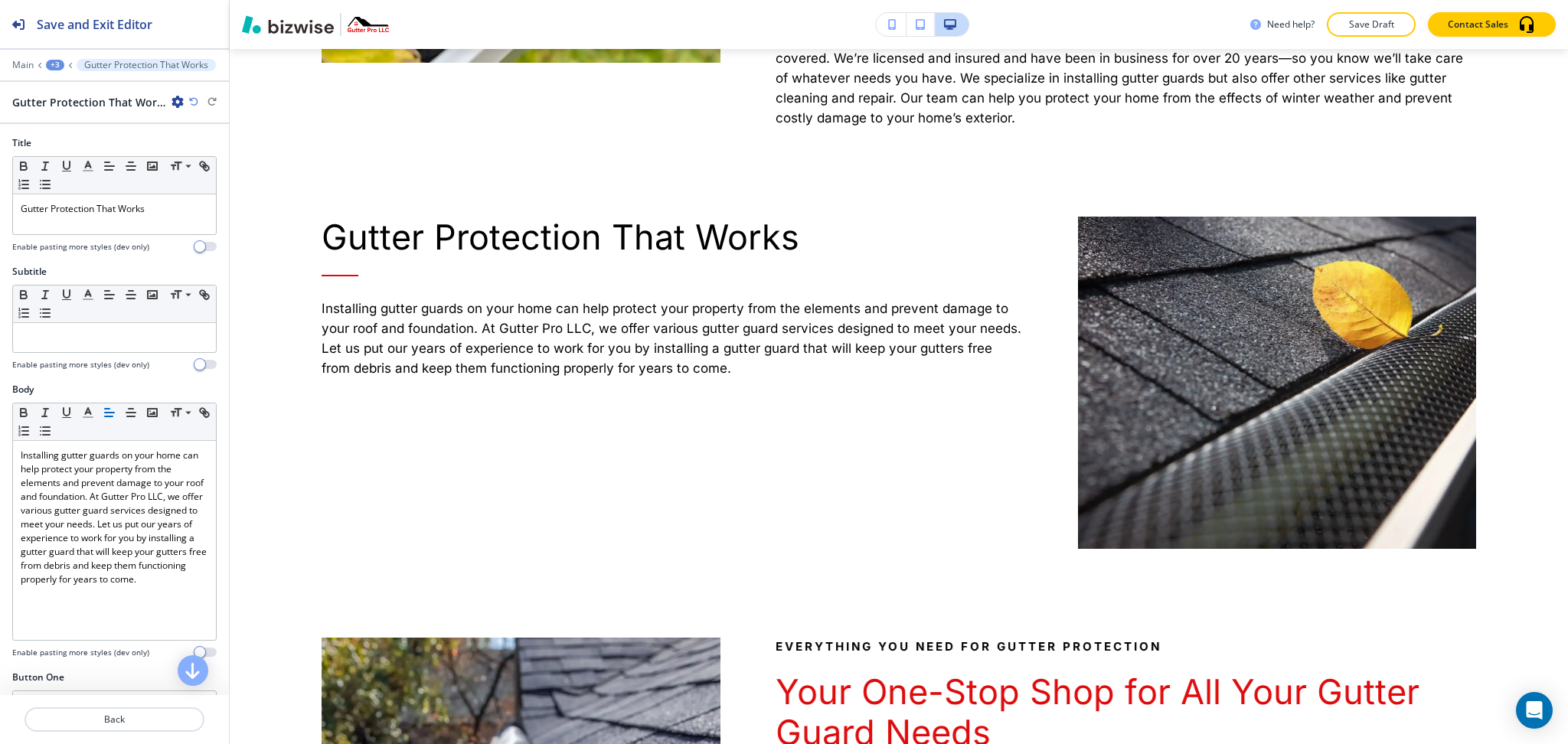
scroll to position [1403, 0]
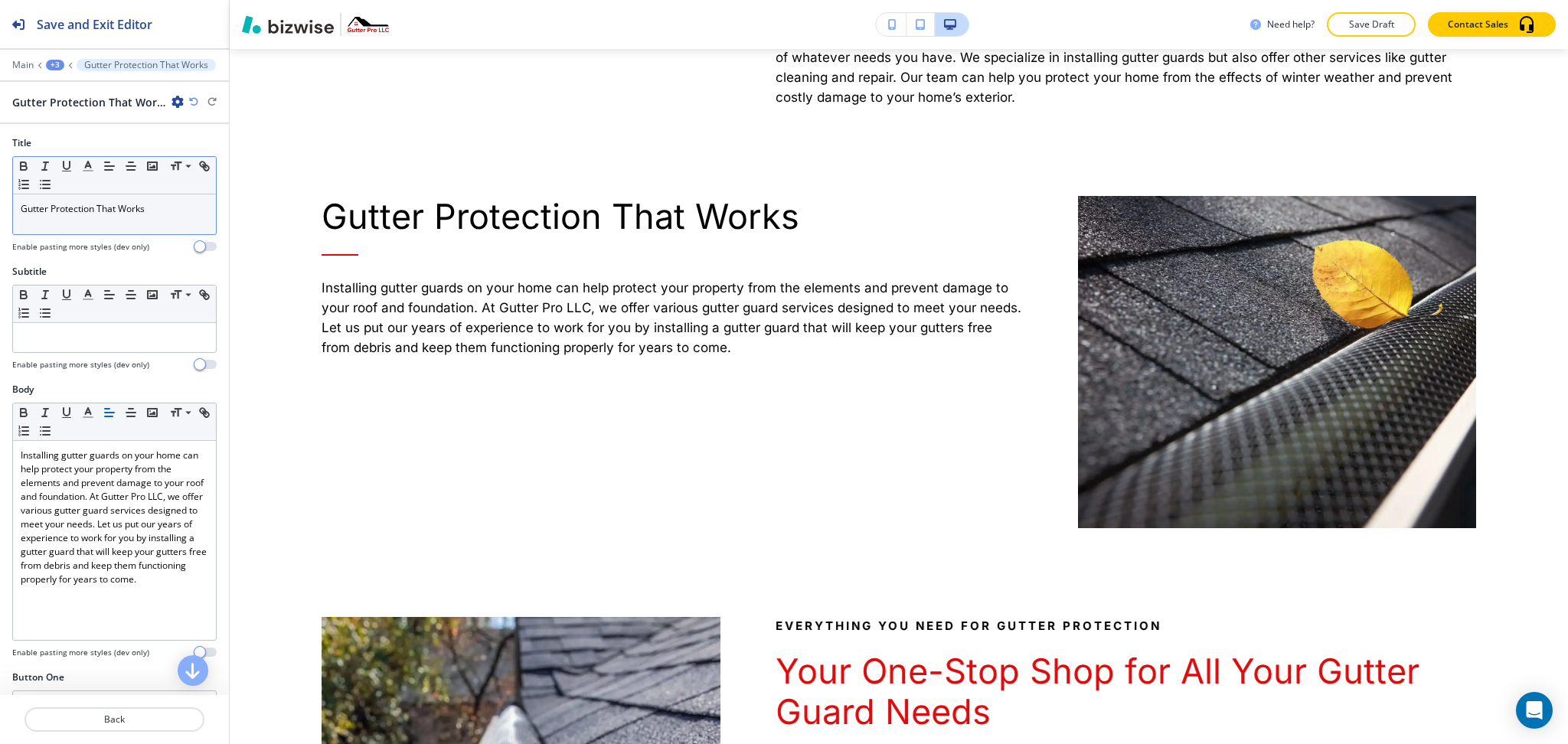
click at [103, 226] on div "Gutter Protection That Works" at bounding box center [114, 214] width 203 height 40
click at [89, 176] on div "Small Normal Large Huge" at bounding box center [114, 176] width 203 height 38
click at [88, 165] on icon "button" at bounding box center [88, 166] width 14 height 14
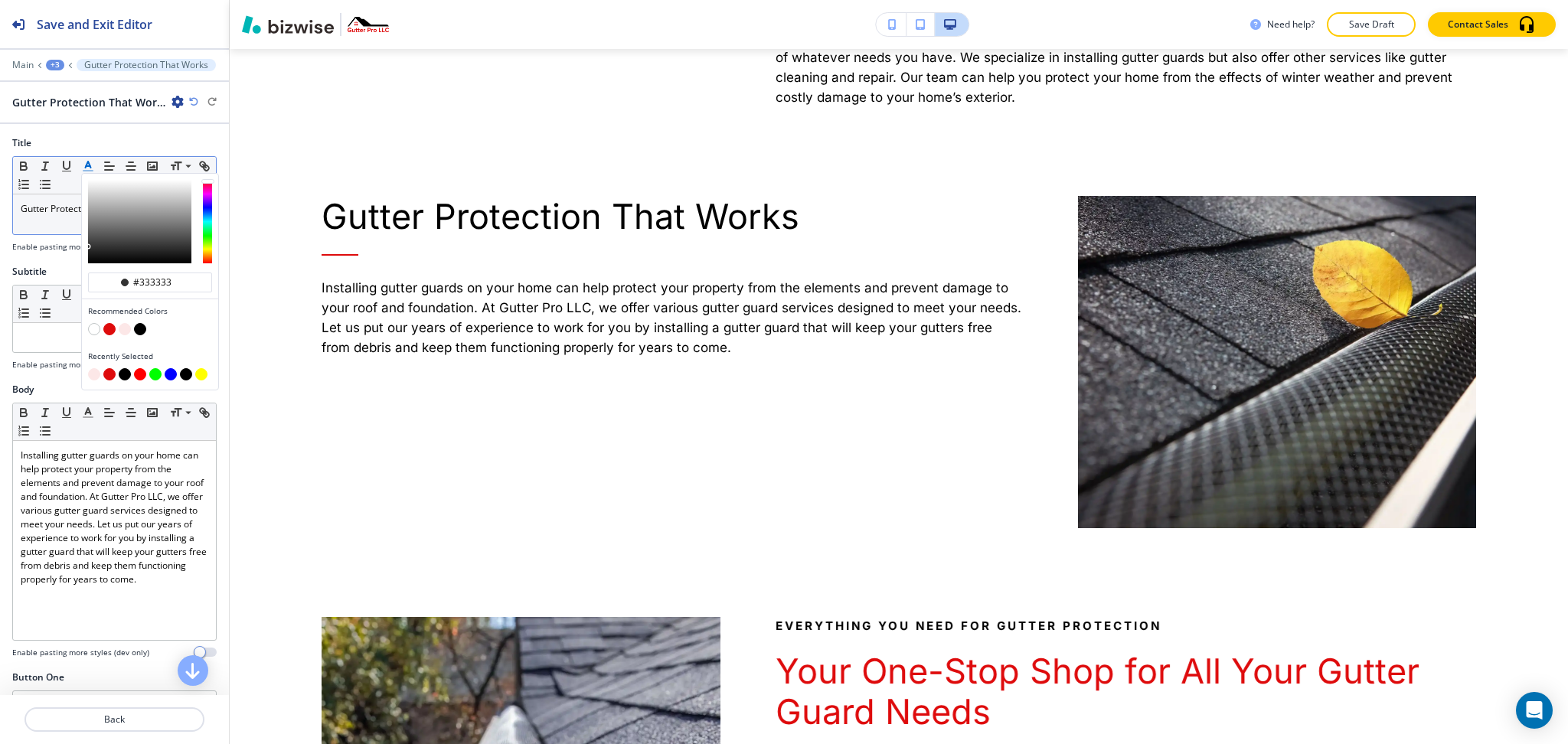
click at [108, 335] on button "button" at bounding box center [109, 329] width 12 height 12
type input "#de0b0c"
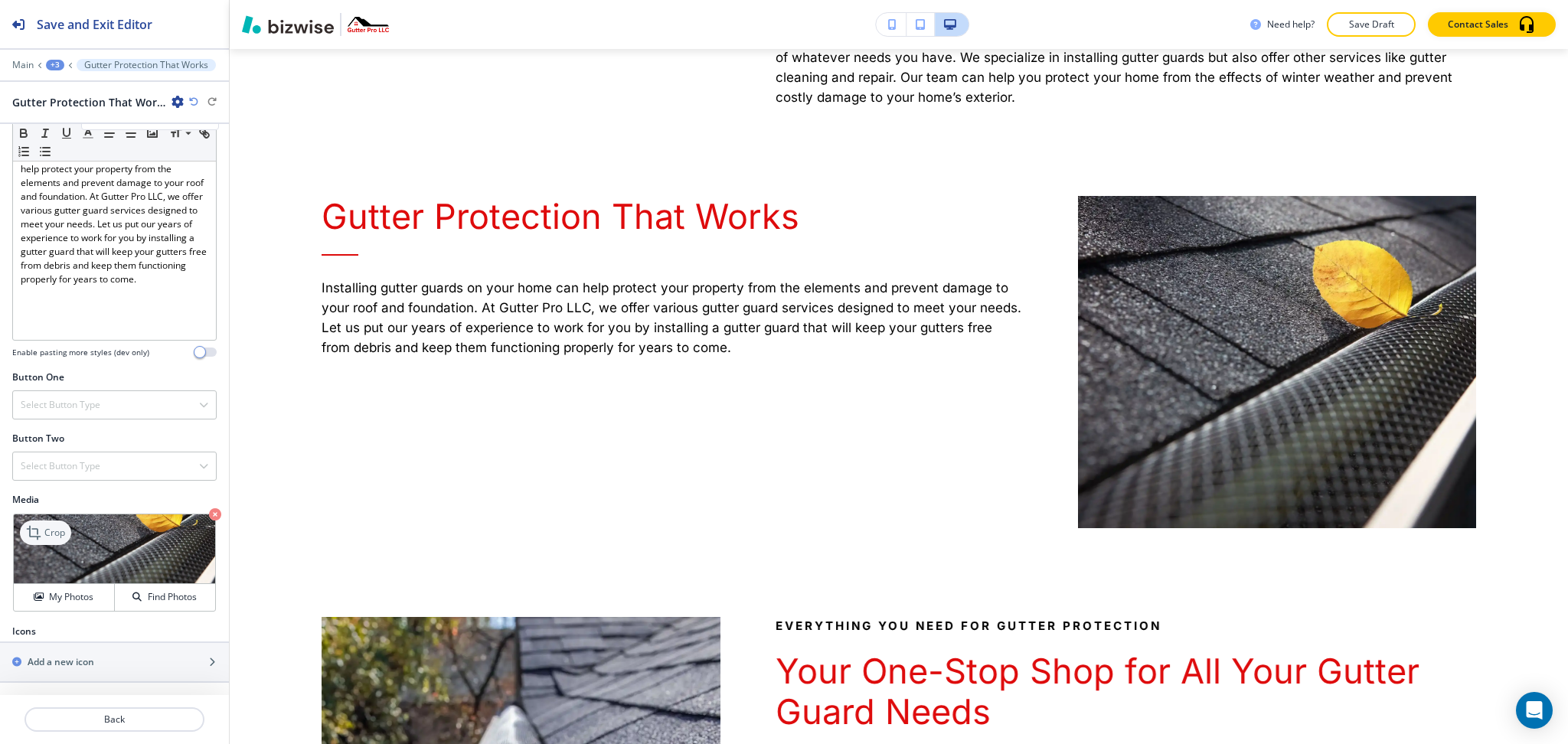
click at [40, 516] on div "Crop My Photos Find Photos" at bounding box center [114, 563] width 203 height 98
click at [67, 530] on div "Crop" at bounding box center [45, 533] width 51 height 25
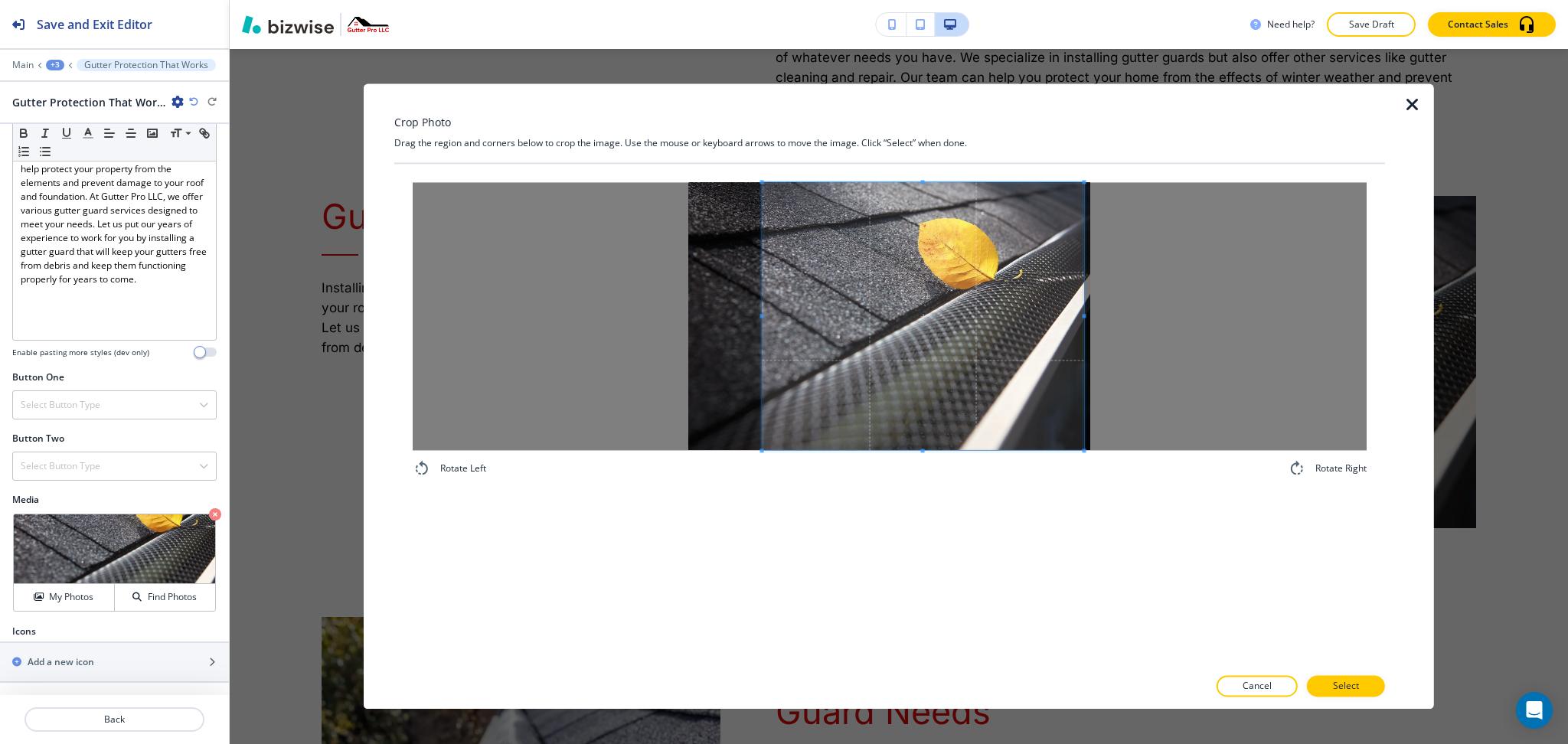
click at [1063, 336] on span at bounding box center [923, 316] width 322 height 268
click at [522, 276] on div at bounding box center [889, 316] width 954 height 268
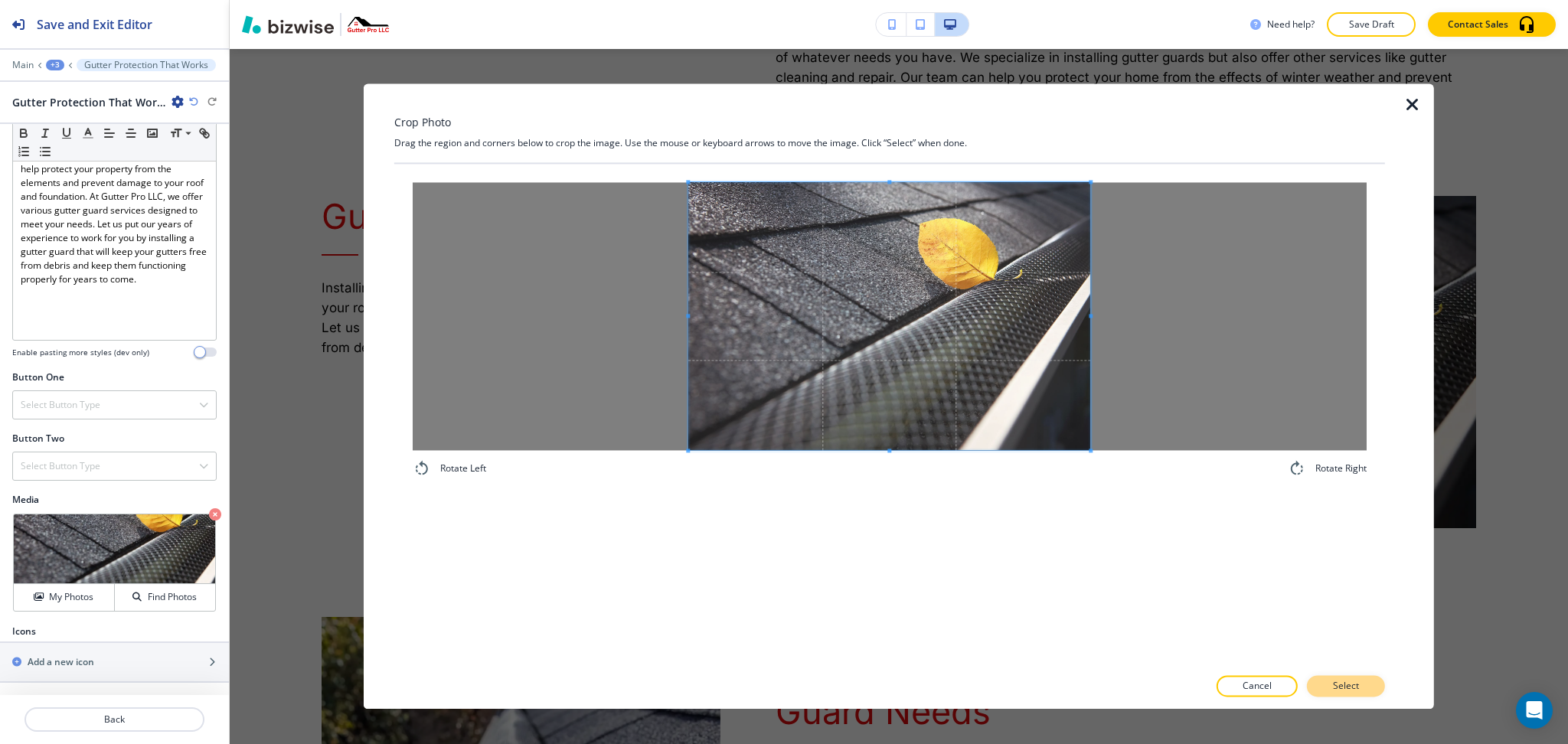
click at [1358, 677] on button "Select" at bounding box center [1345, 687] width 78 height 21
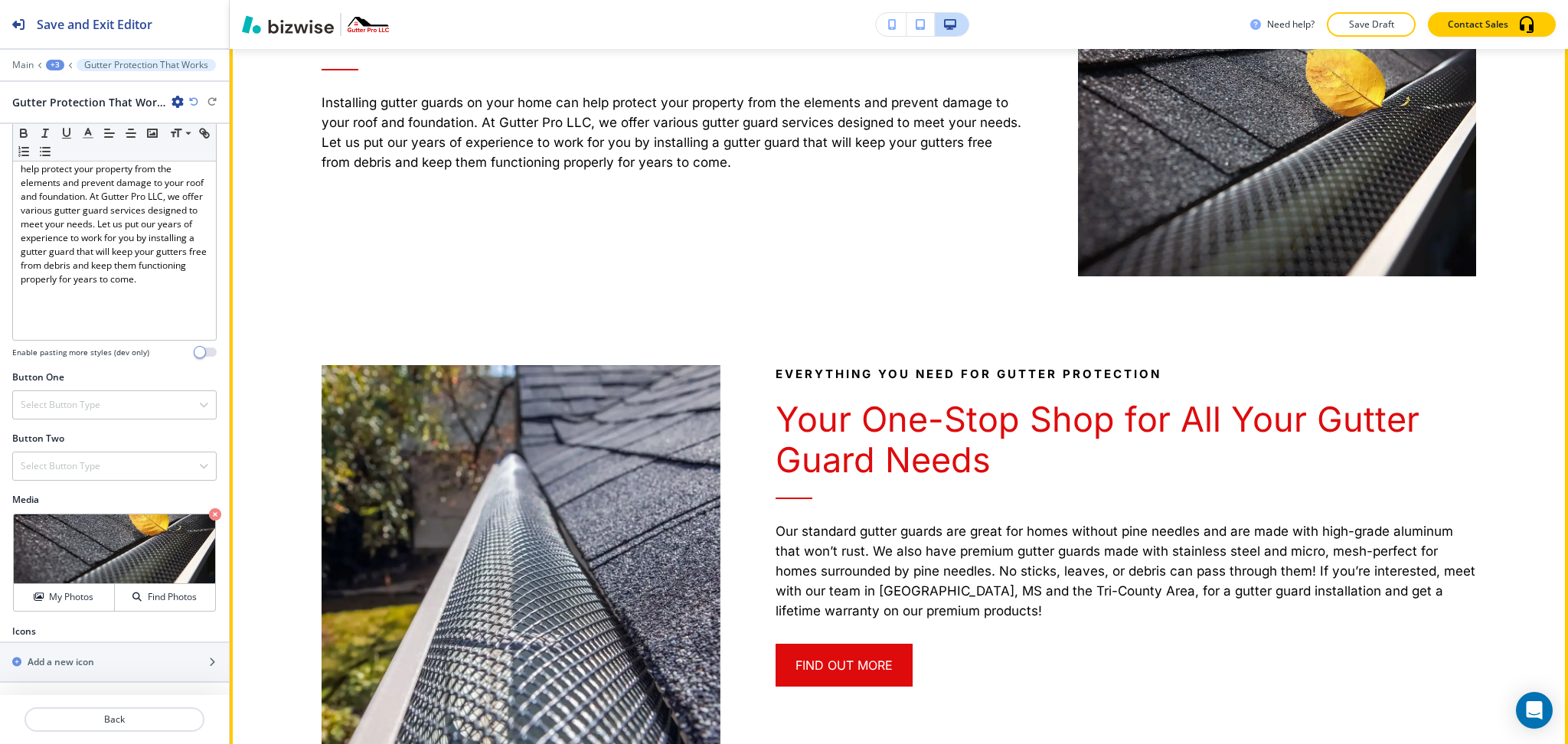
scroll to position [1593, 0]
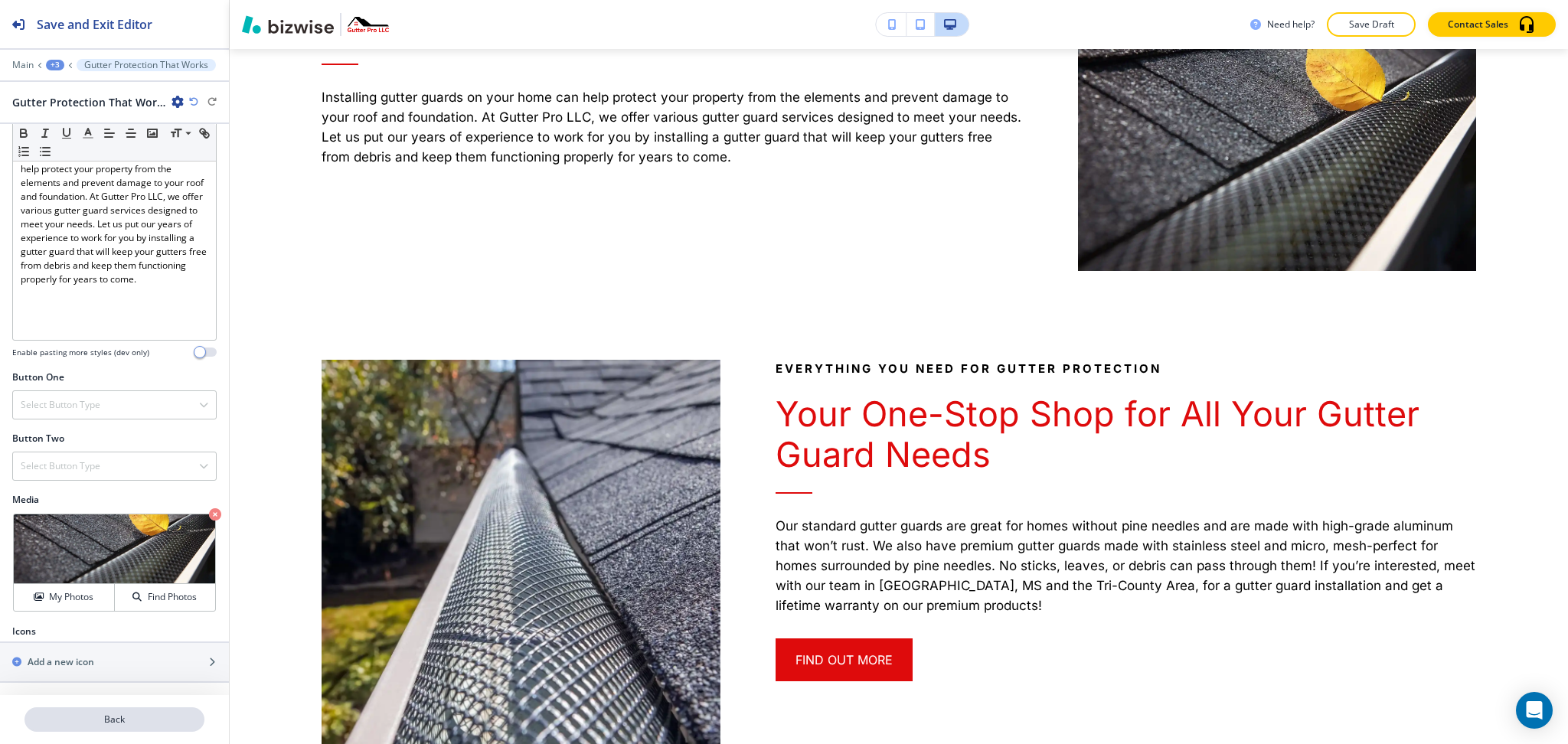
click at [130, 718] on p "Back" at bounding box center [114, 720] width 177 height 14
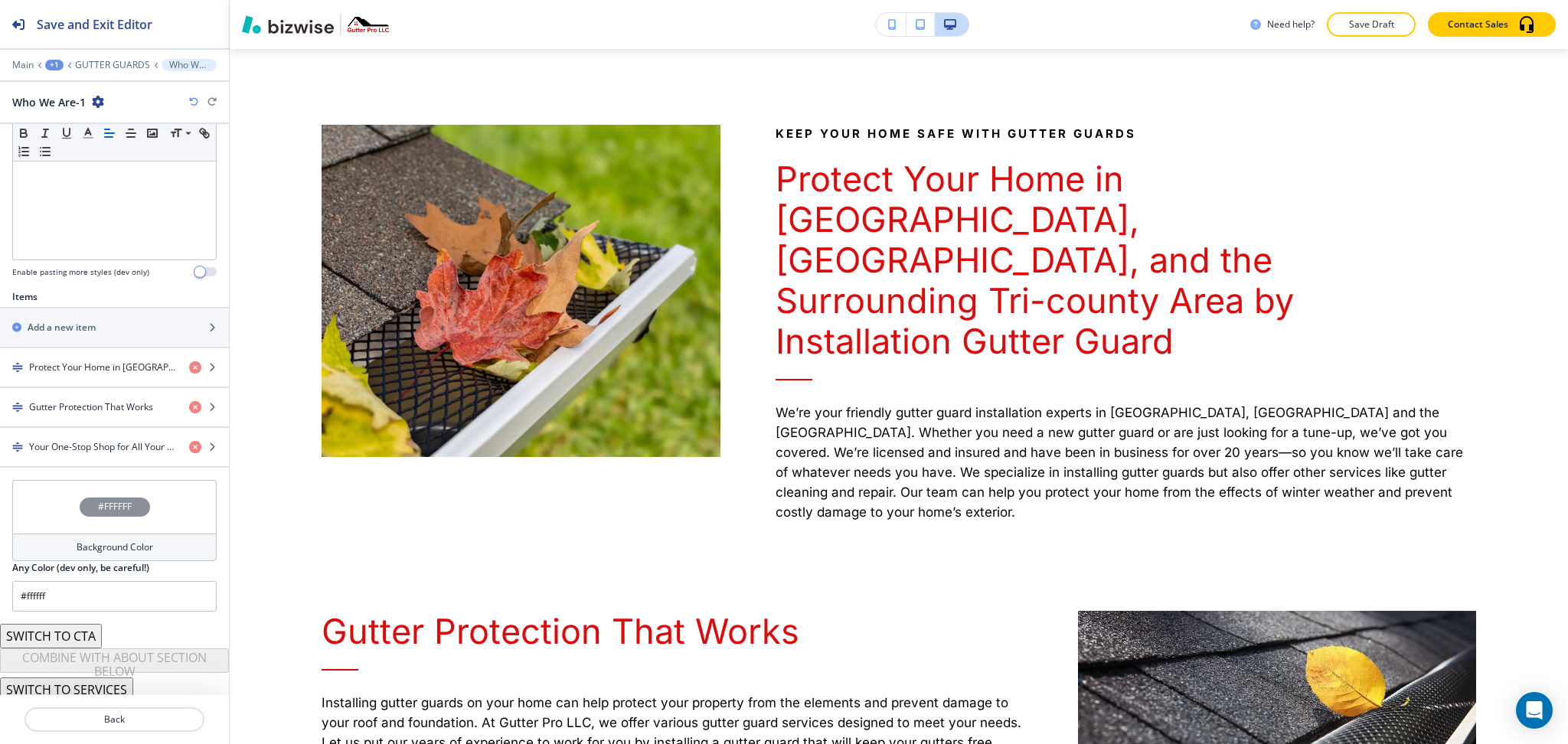
scroll to position [987, 0]
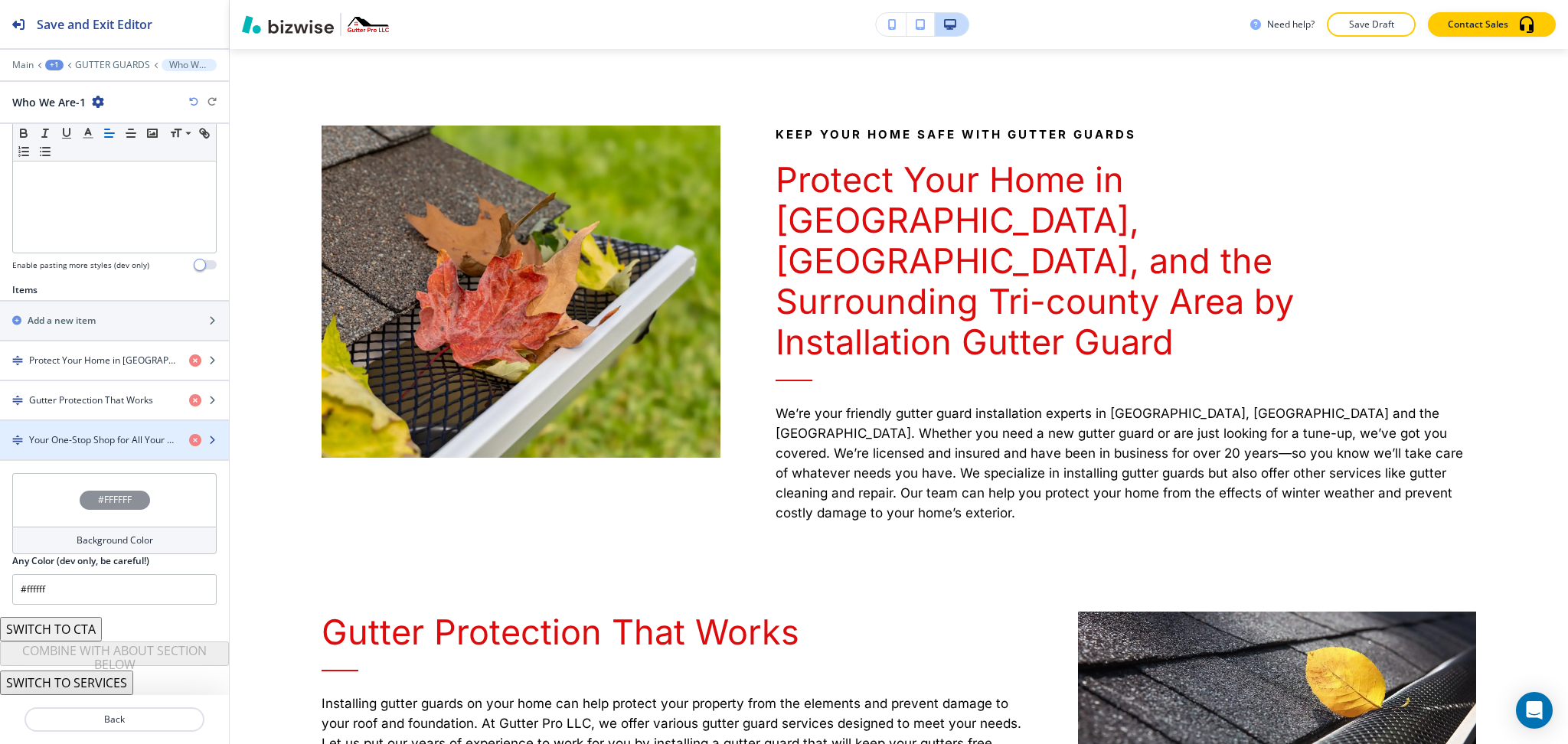
click at [107, 439] on h4 "Your One-Stop Shop for All Your Gutter Guard Needs" at bounding box center [102, 440] width 148 height 14
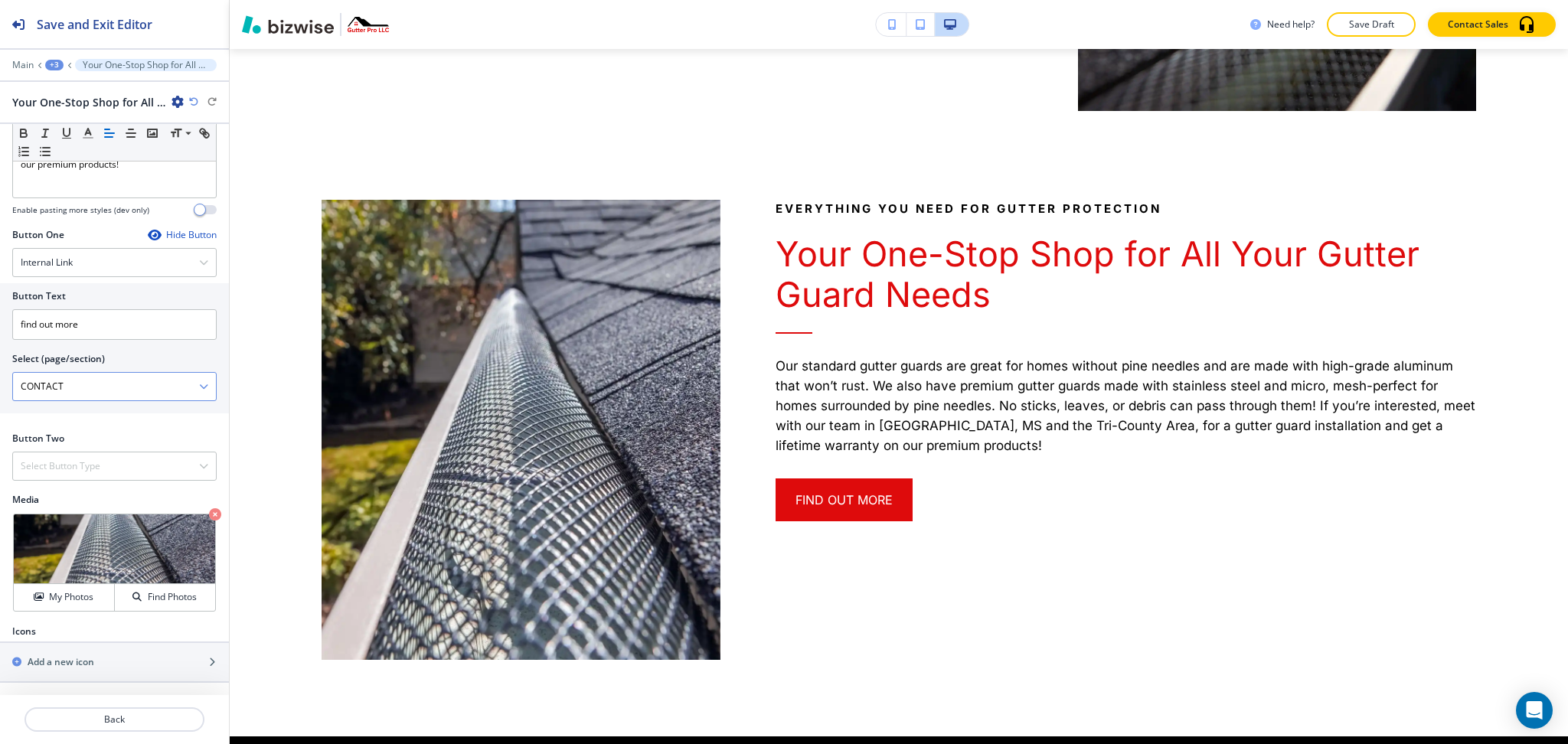
scroll to position [460, 0]
click at [41, 530] on icon at bounding box center [35, 533] width 19 height 19
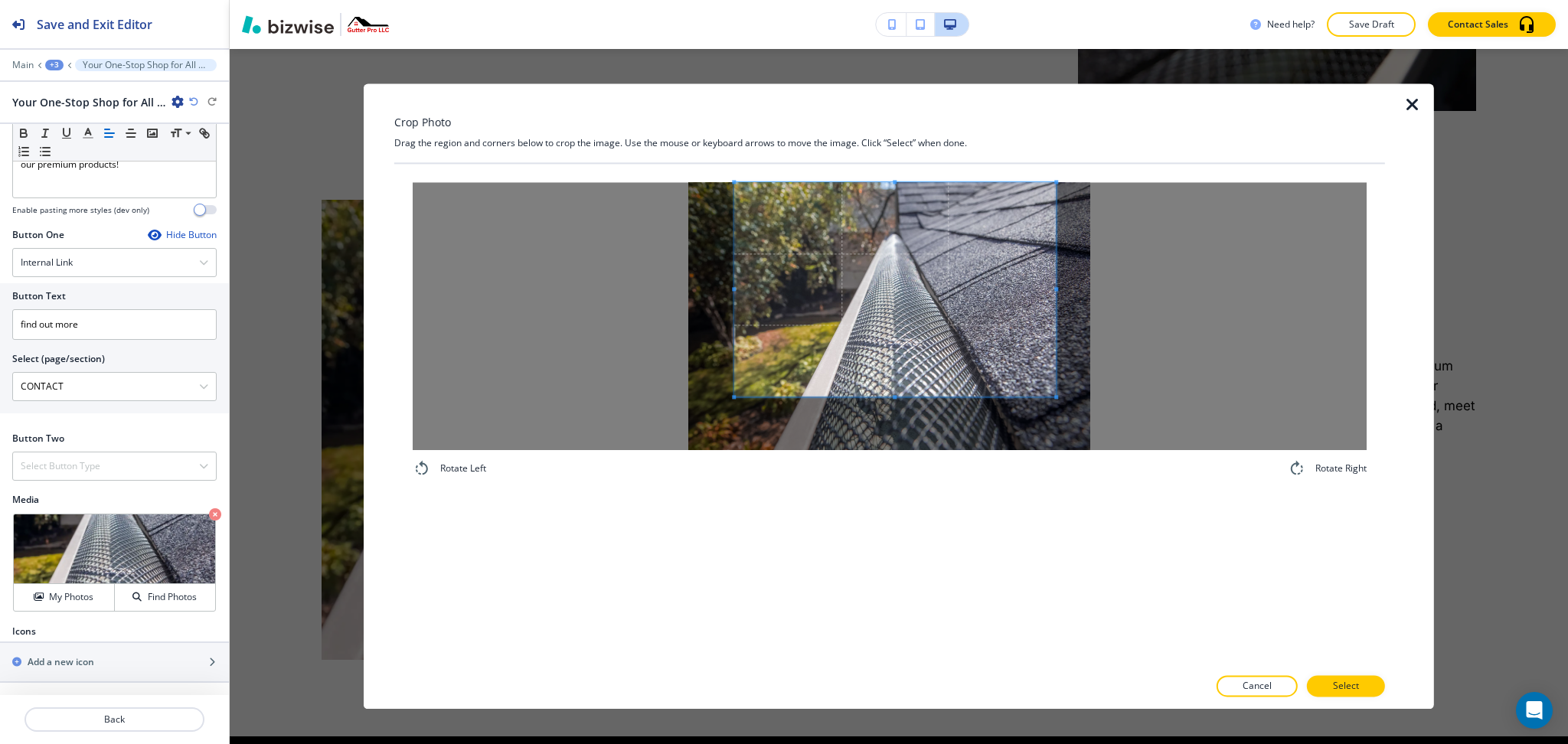
click at [915, 272] on span at bounding box center [895, 289] width 322 height 214
click at [899, 582] on div "Rotate Left Rotate Right" at bounding box center [890, 415] width 991 height 502
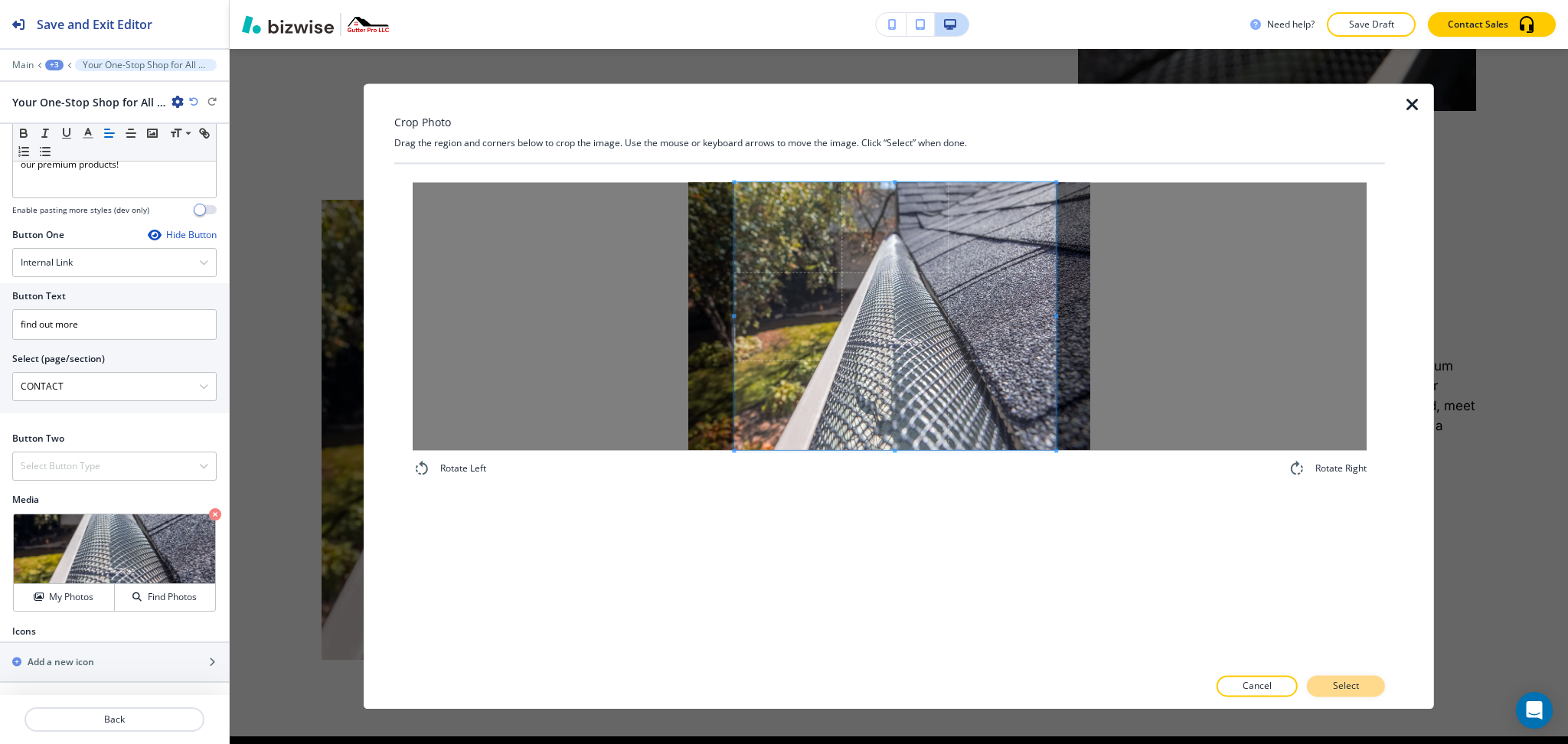
click at [1337, 694] on button "Select" at bounding box center [1345, 687] width 78 height 21
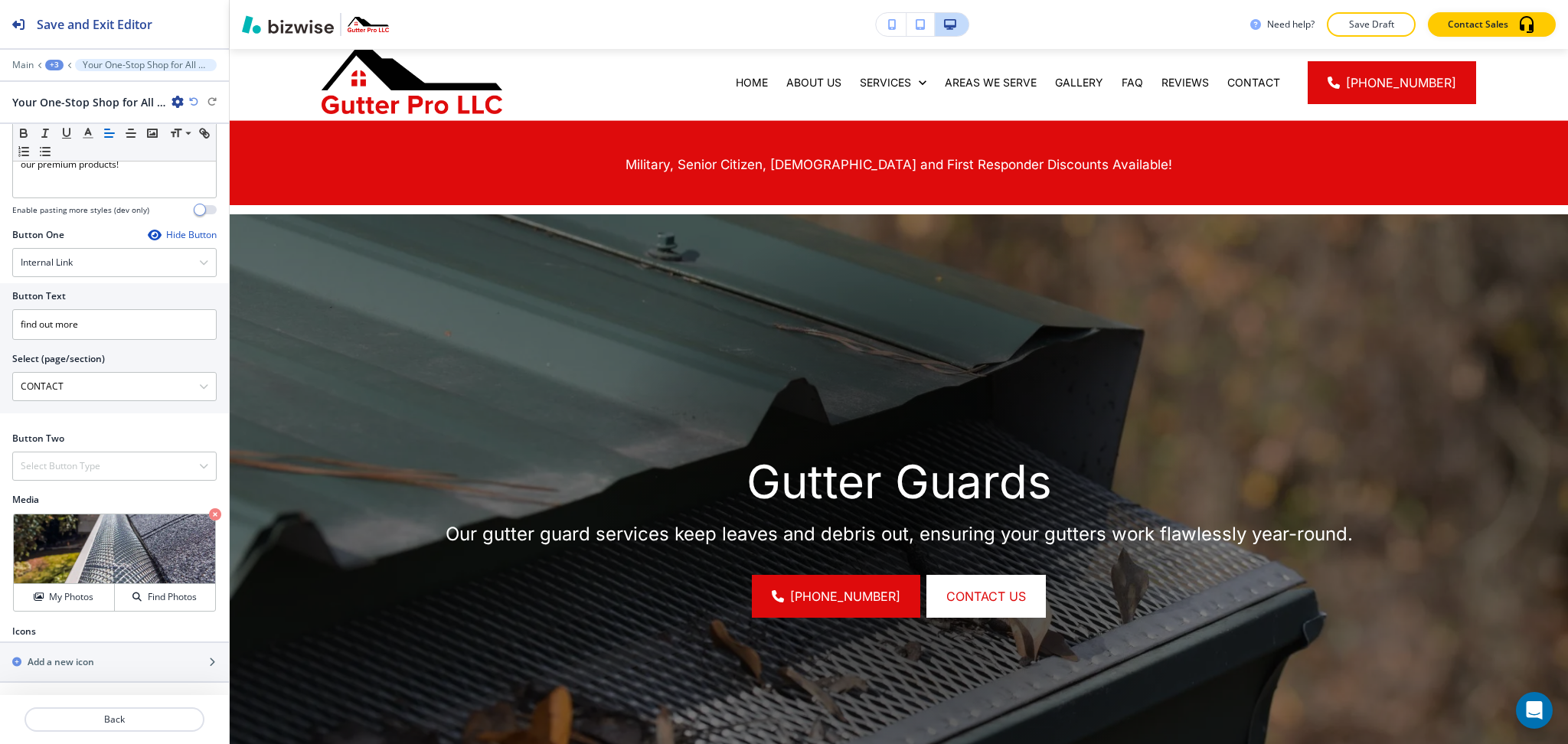
scroll to position [0, 0]
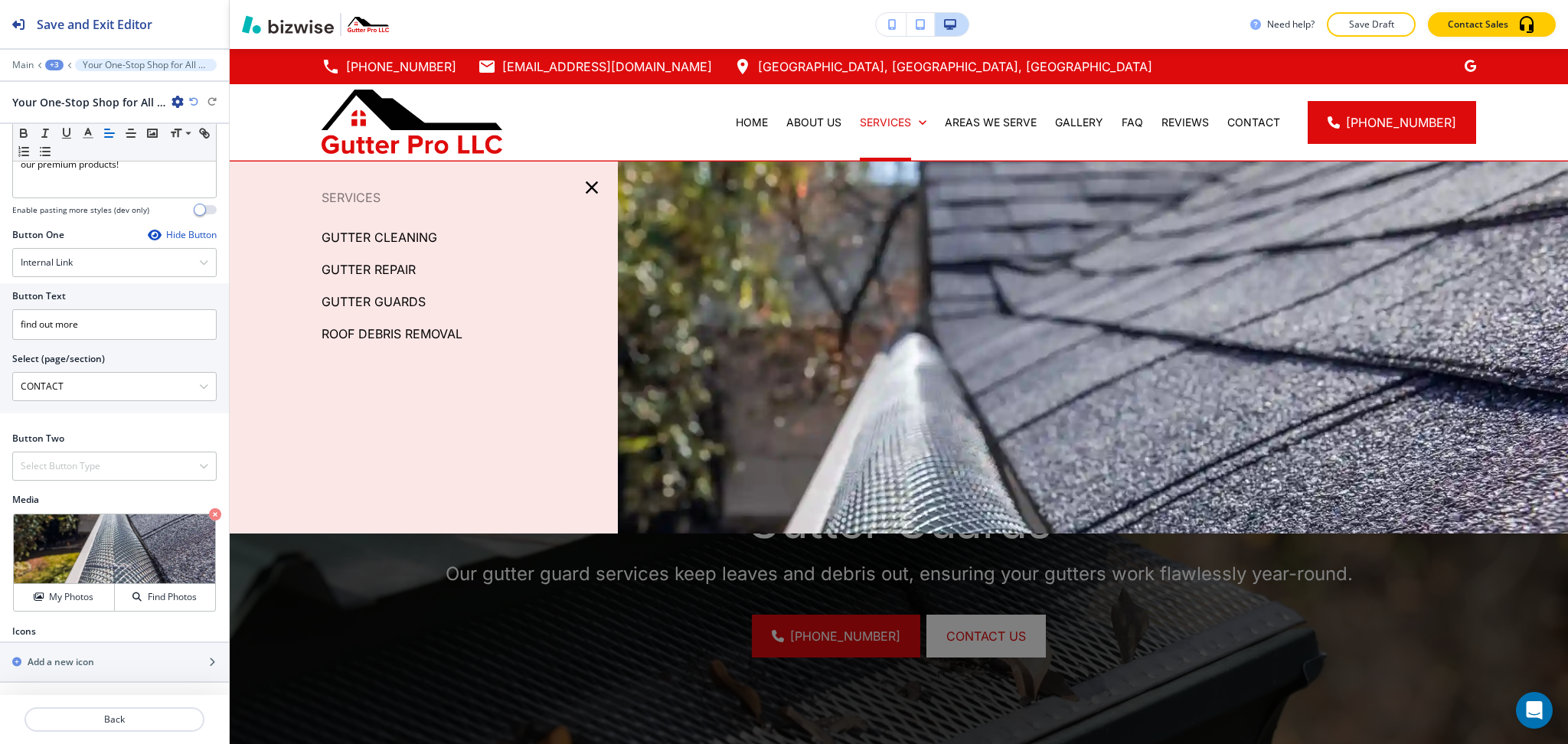
click at [383, 342] on p "ROOF DEBRIS REMOVAL" at bounding box center [392, 333] width 141 height 23
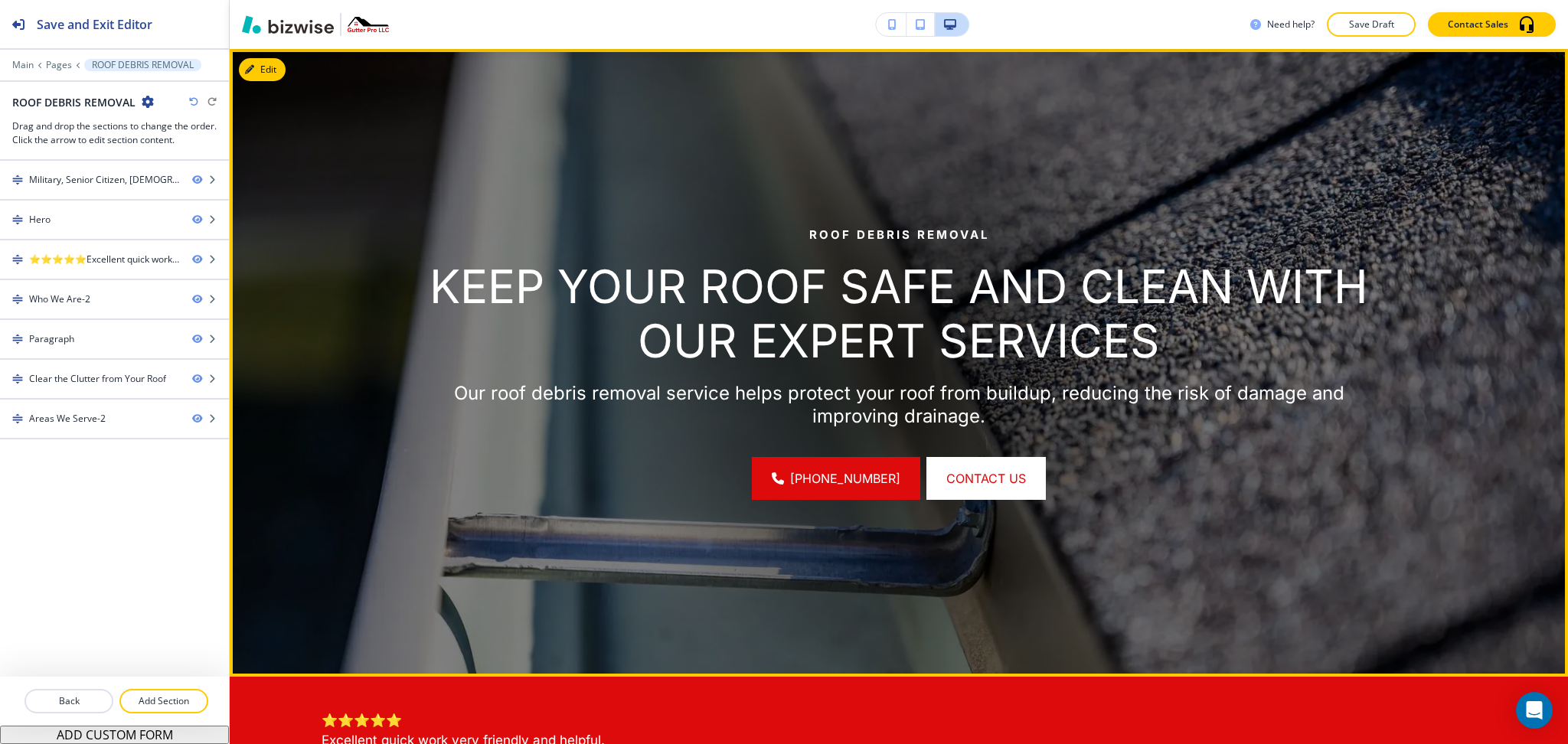
scroll to position [204, 0]
click at [276, 60] on button "Edit This Section" at bounding box center [290, 70] width 103 height 23
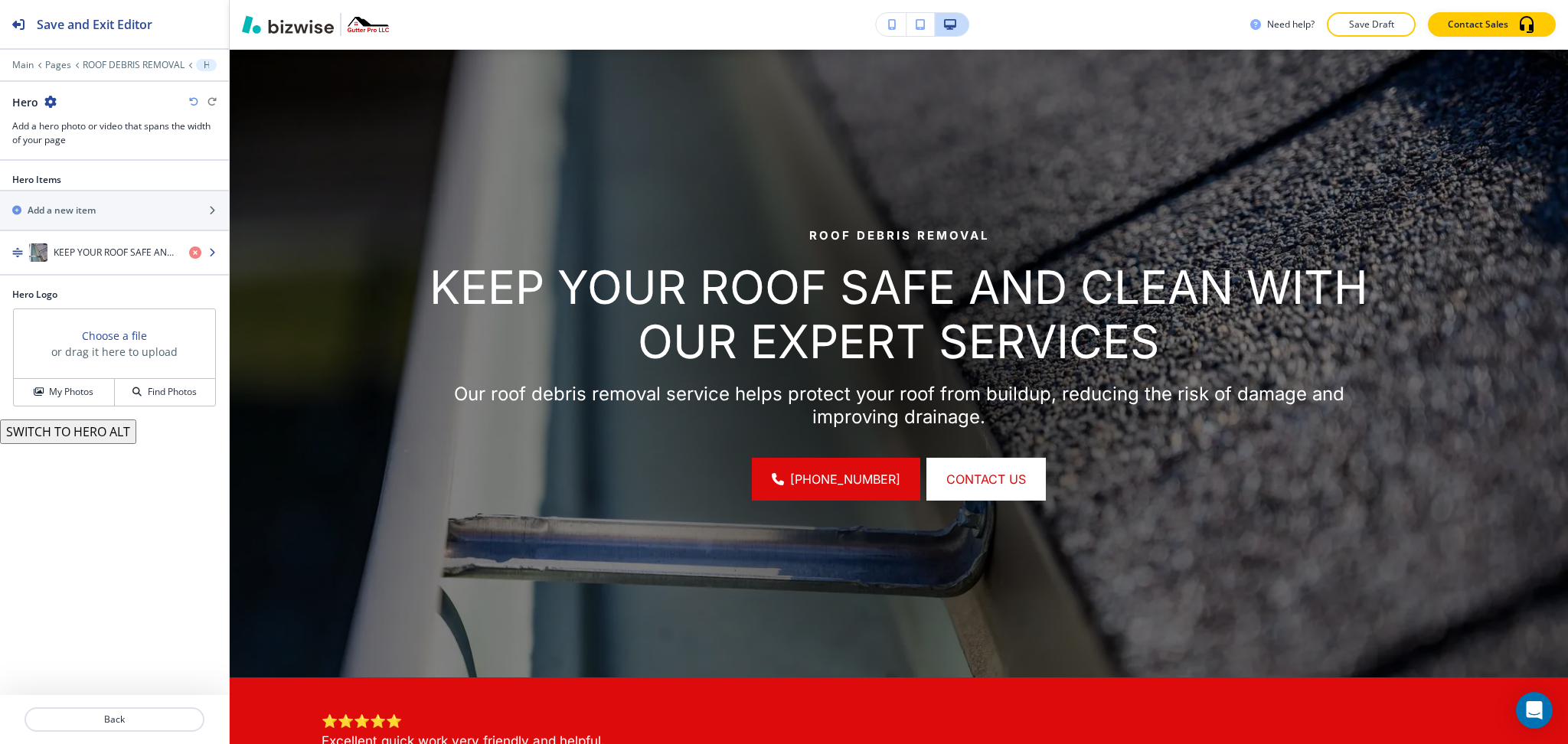
click at [90, 253] on h4 "KEEP YOUR ROOF SAFE AND CLEAN WITH OUR EXPERT SERVICES" at bounding box center [115, 253] width 123 height 14
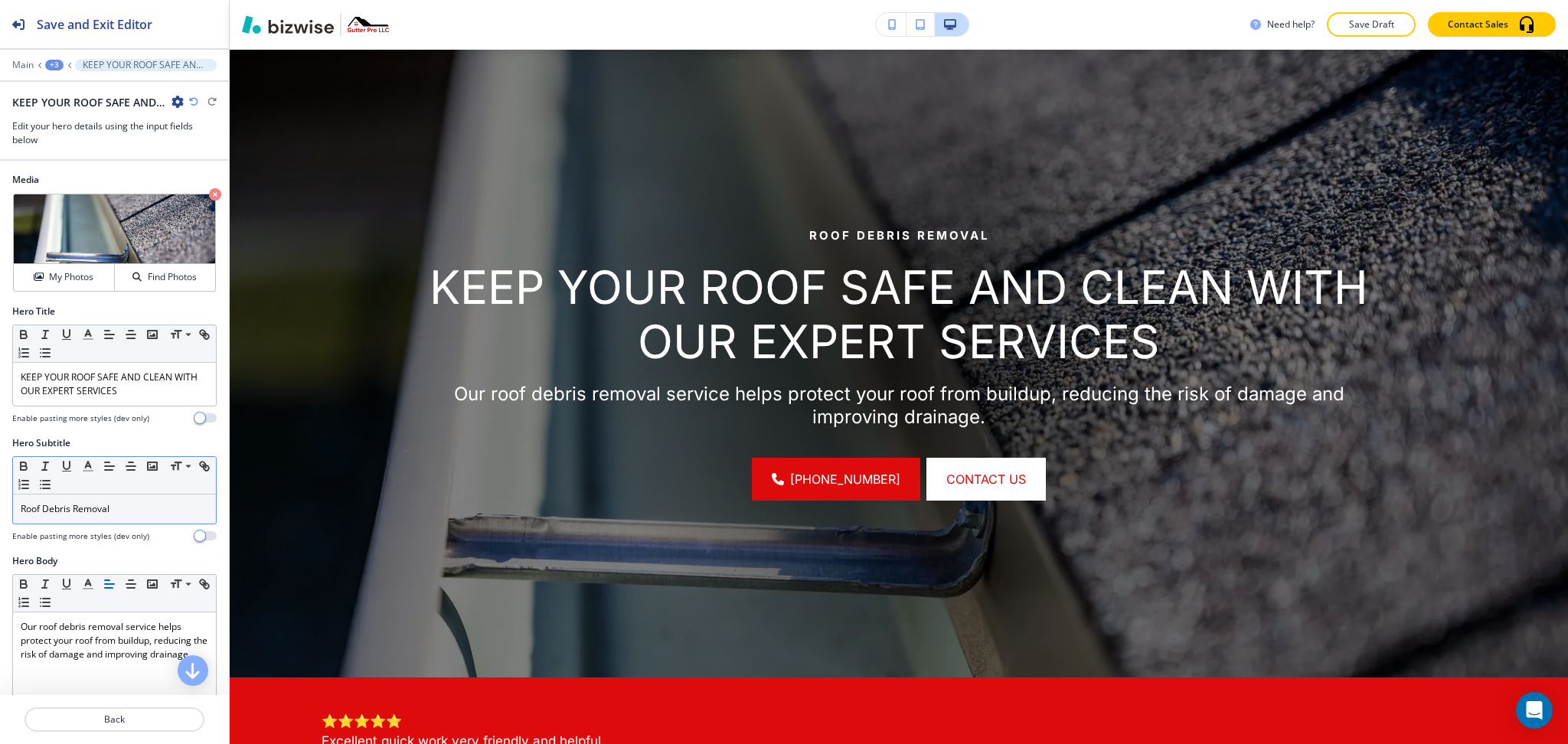
click at [126, 516] on p "Roof Debris Removal" at bounding box center [114, 509] width 188 height 14
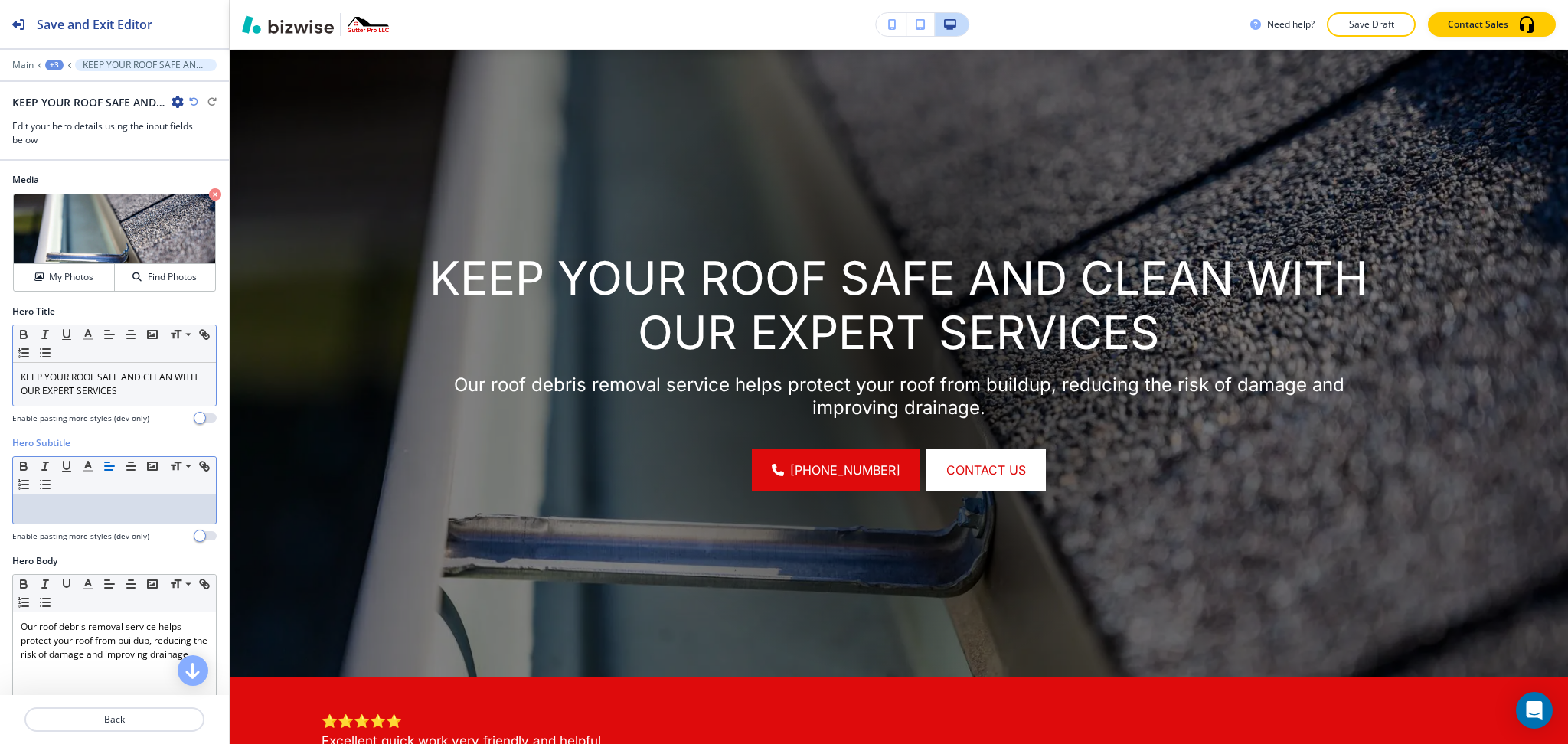
click at [114, 390] on p "KEEP YOUR ROOF SAFE AND CLEAN WITH OUR EXPERT SERVICES" at bounding box center [114, 384] width 188 height 27
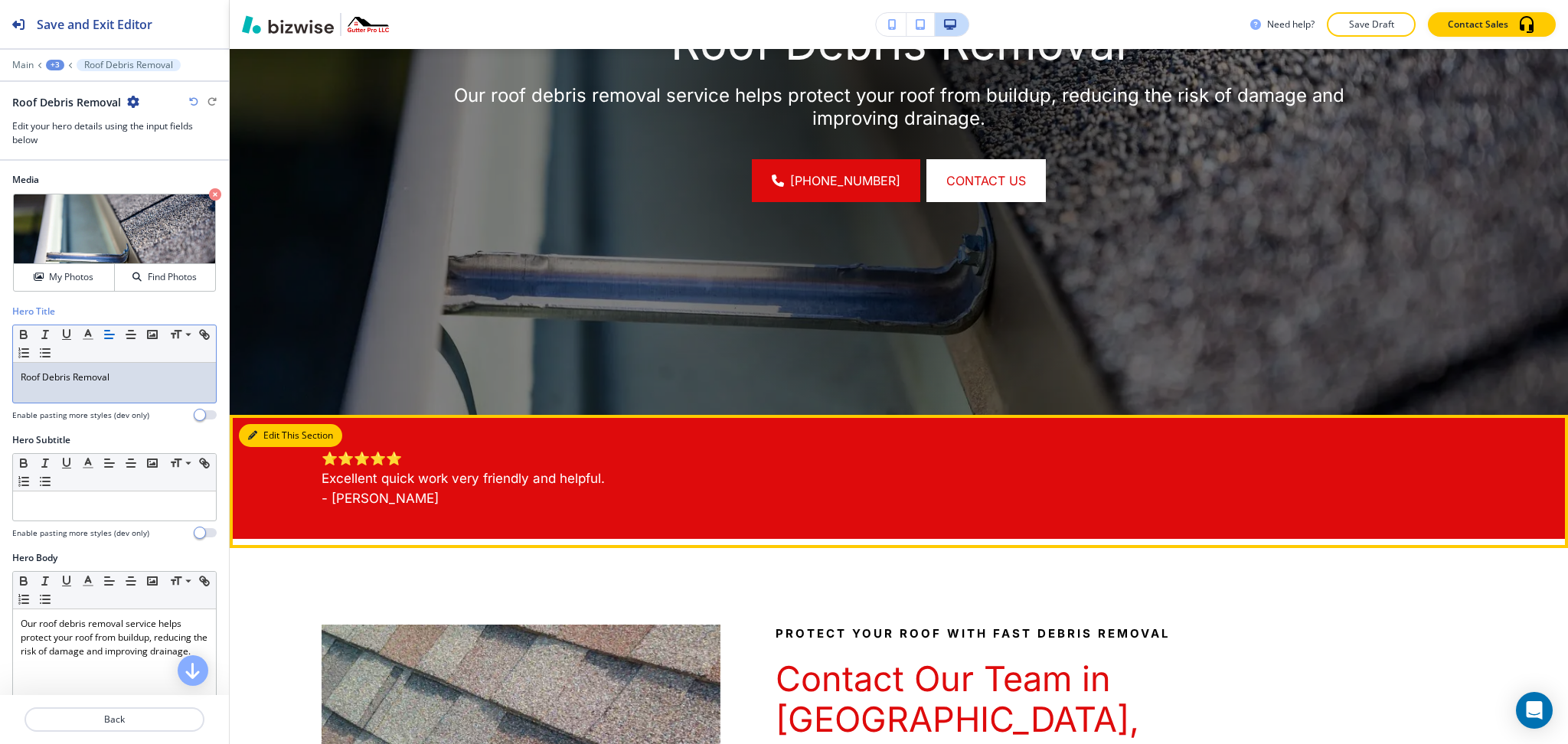
click at [266, 427] on button "Edit This Section" at bounding box center [290, 436] width 103 height 23
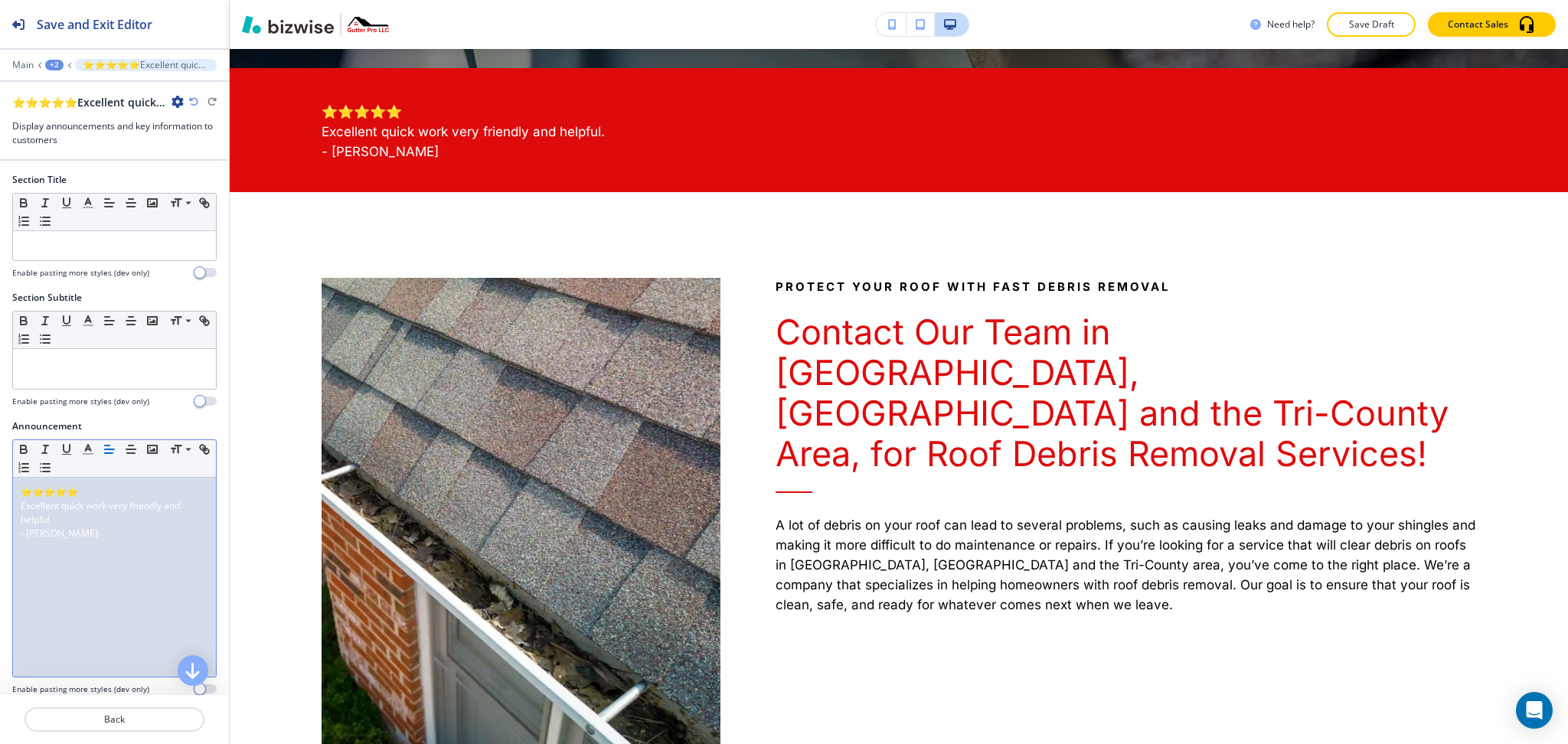
scroll to position [833, 0]
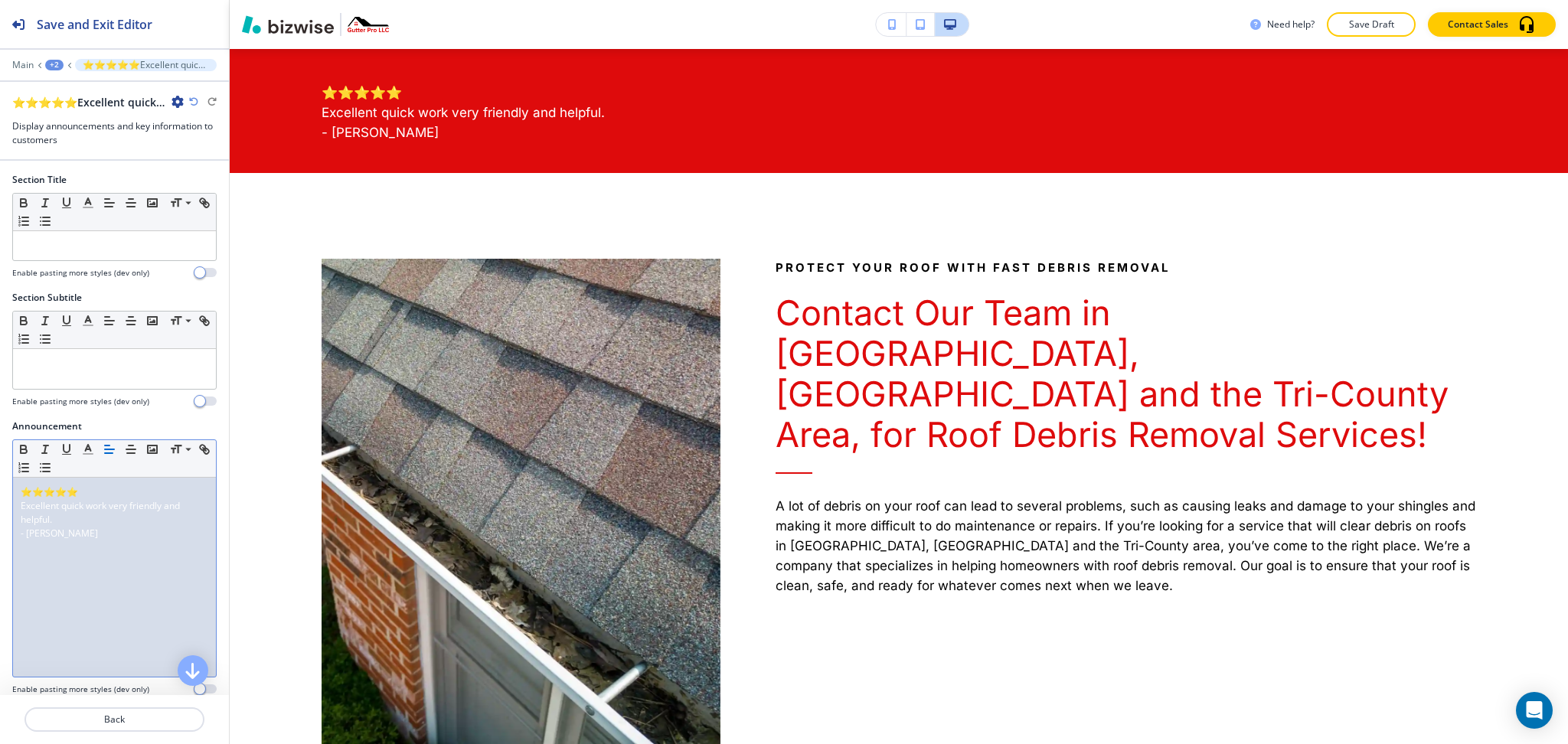
click at [120, 525] on p "Excellent quick work very friendly and helpful." at bounding box center [114, 513] width 188 height 27
click at [130, 454] on line "button" at bounding box center [131, 454] width 8 height 0
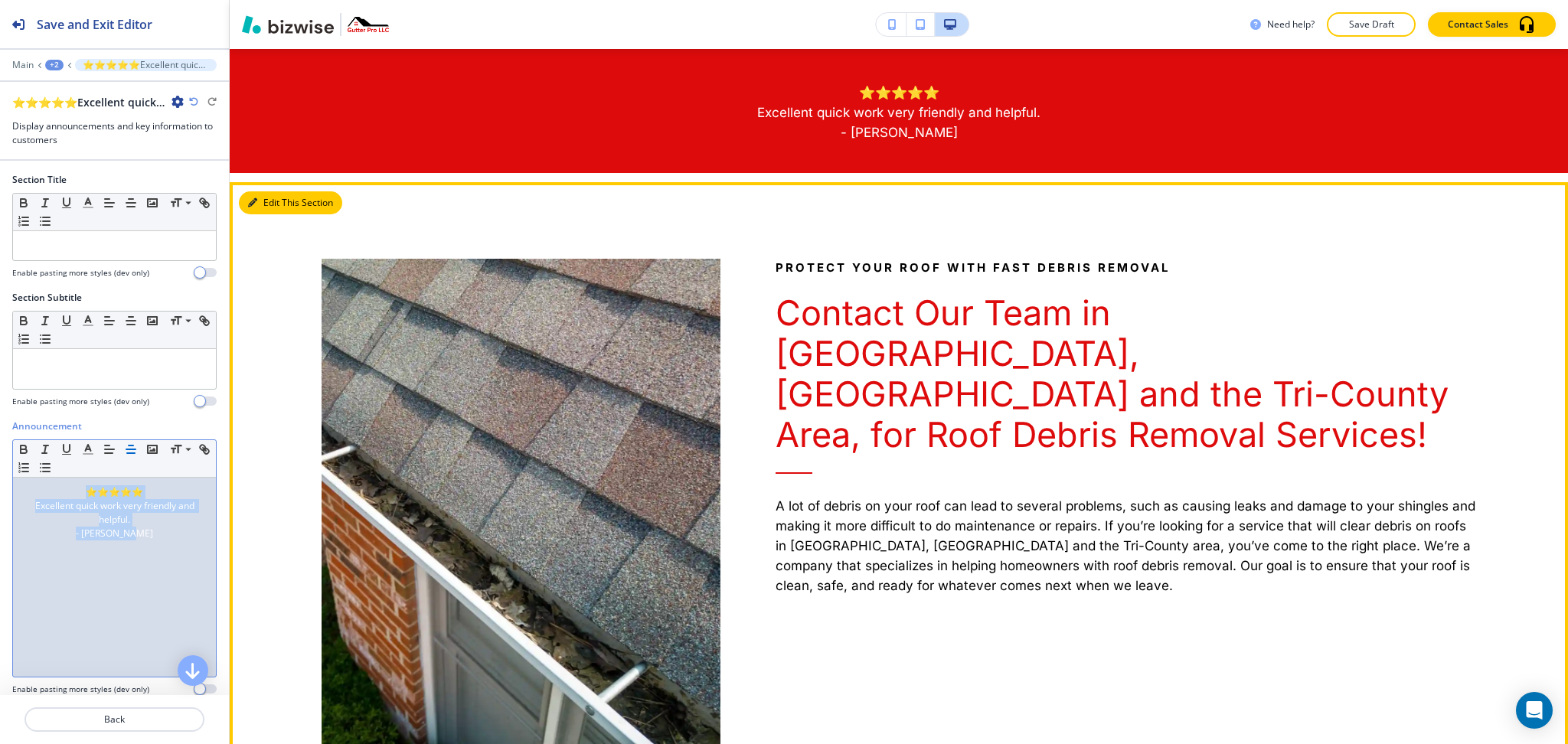
click at [260, 201] on button "Edit This Section" at bounding box center [290, 202] width 103 height 23
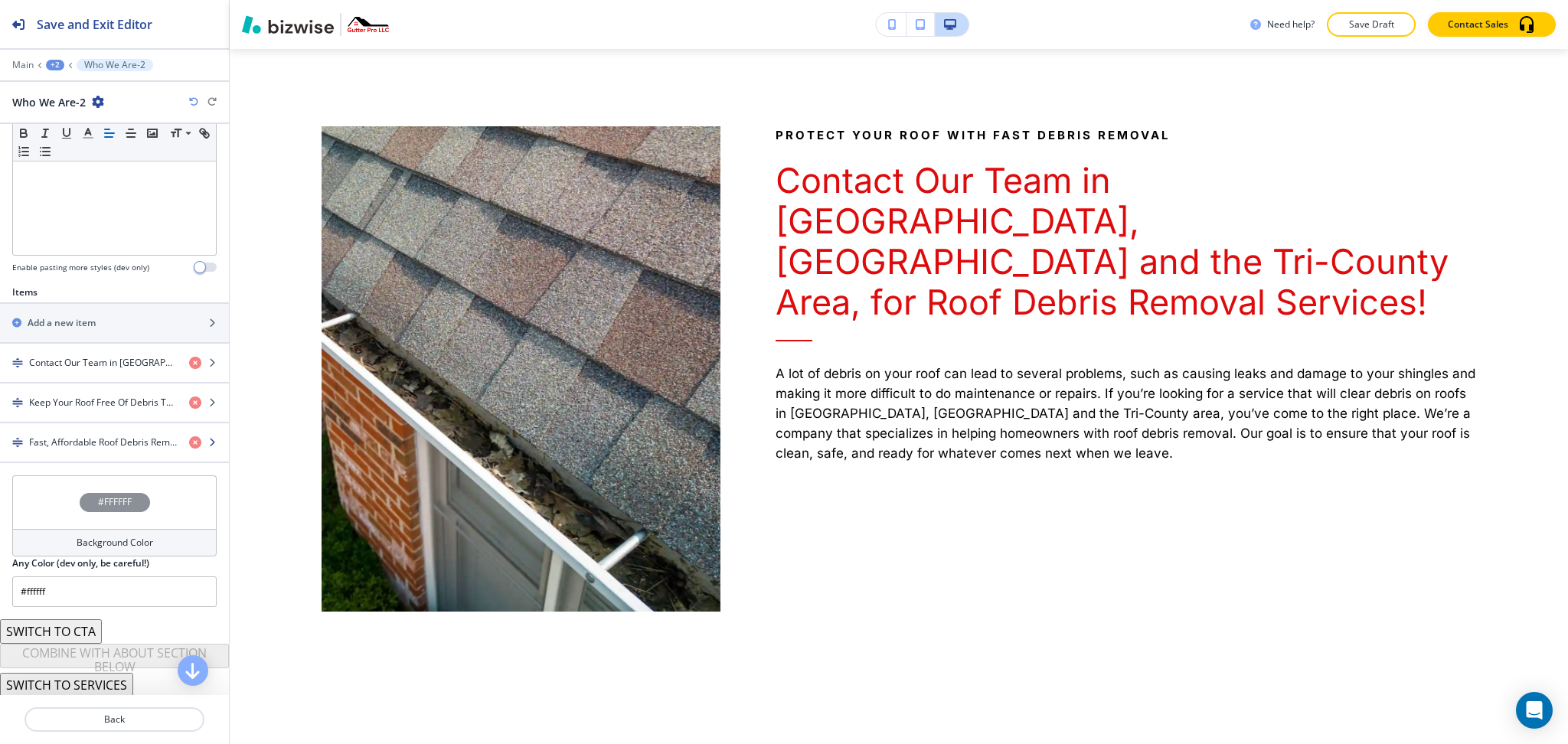
scroll to position [388, 0]
click at [74, 357] on h4 "Contact Our Team in [GEOGRAPHIC_DATA], [GEOGRAPHIC_DATA] and the Tri-County Are…" at bounding box center [102, 360] width 148 height 14
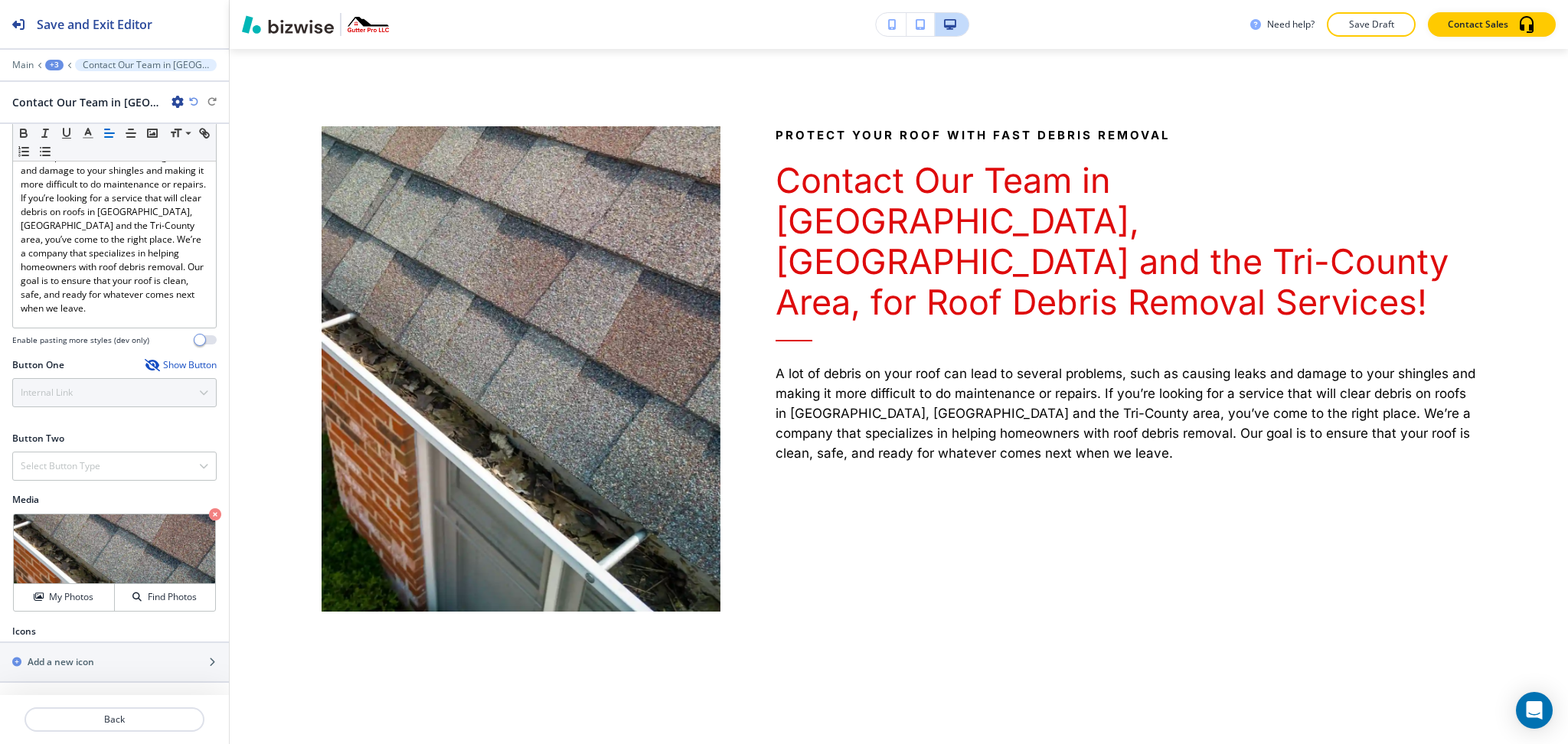
scroll to position [352, 0]
click at [52, 532] on p "Crop" at bounding box center [55, 533] width 20 height 14
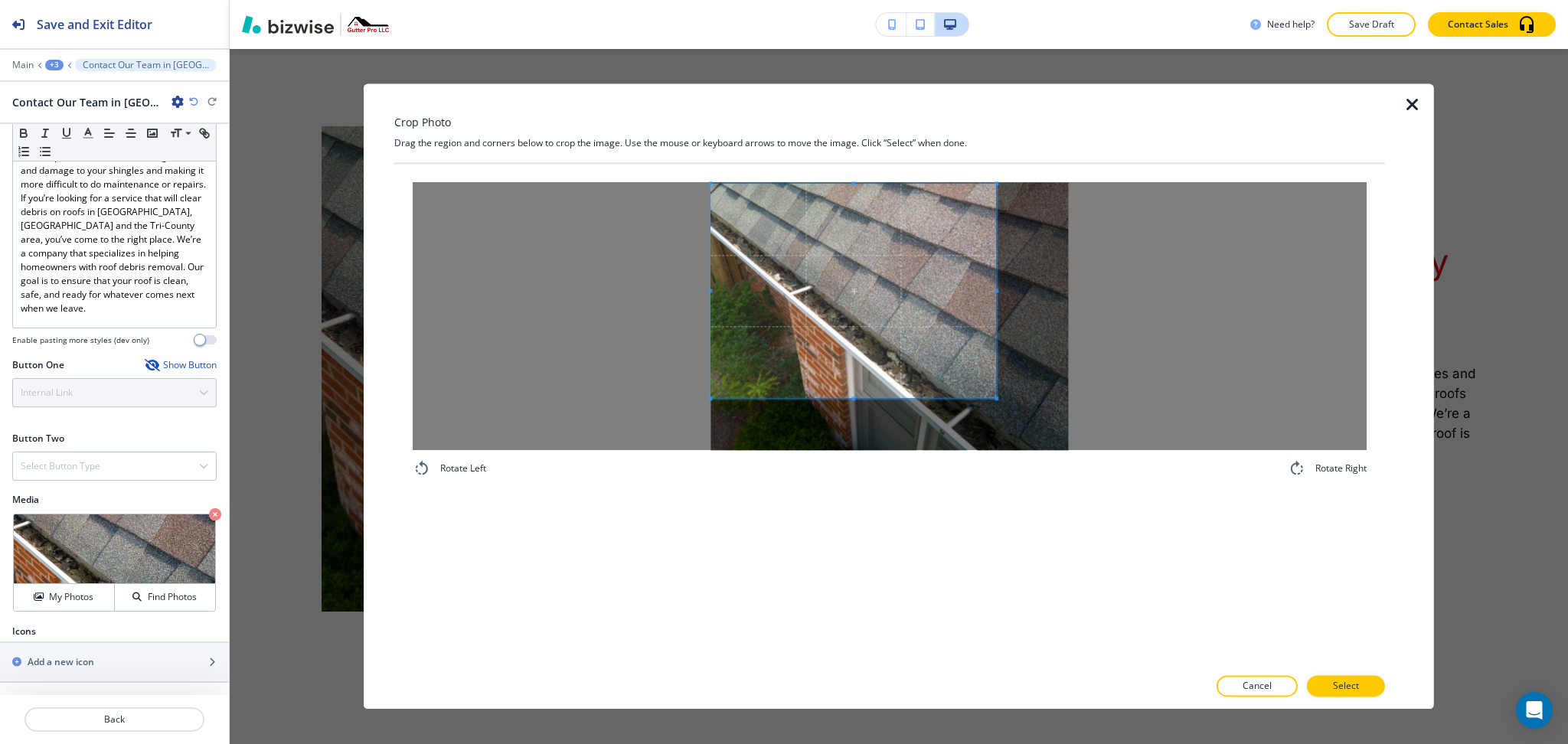
click at [832, 293] on span at bounding box center [853, 290] width 285 height 214
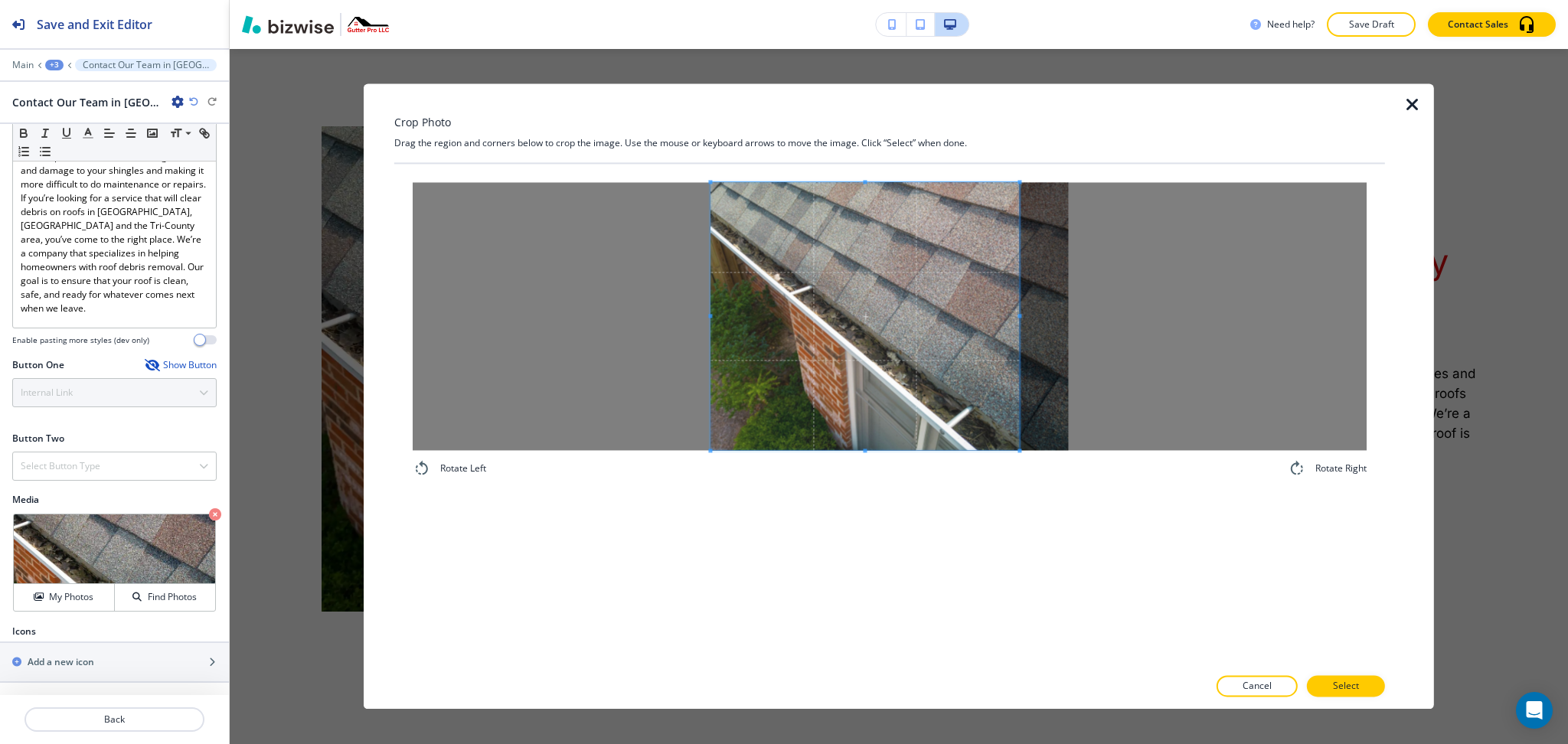
click at [1020, 476] on div "Rotate Left Rotate Right" at bounding box center [889, 330] width 954 height 296
click at [1336, 700] on div at bounding box center [890, 704] width 991 height 12
click at [1334, 682] on button "Select" at bounding box center [1345, 687] width 78 height 21
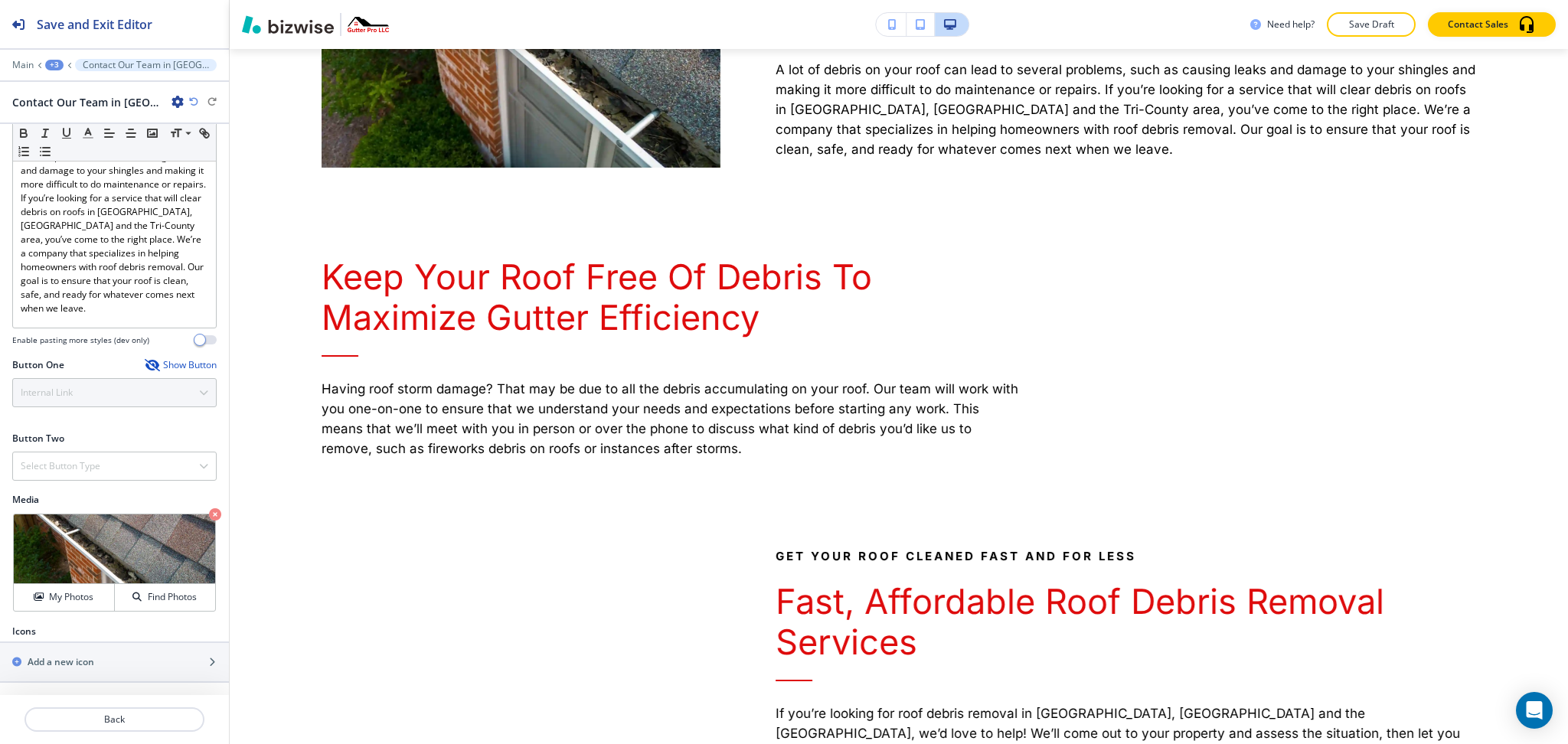
scroll to position [1272, 0]
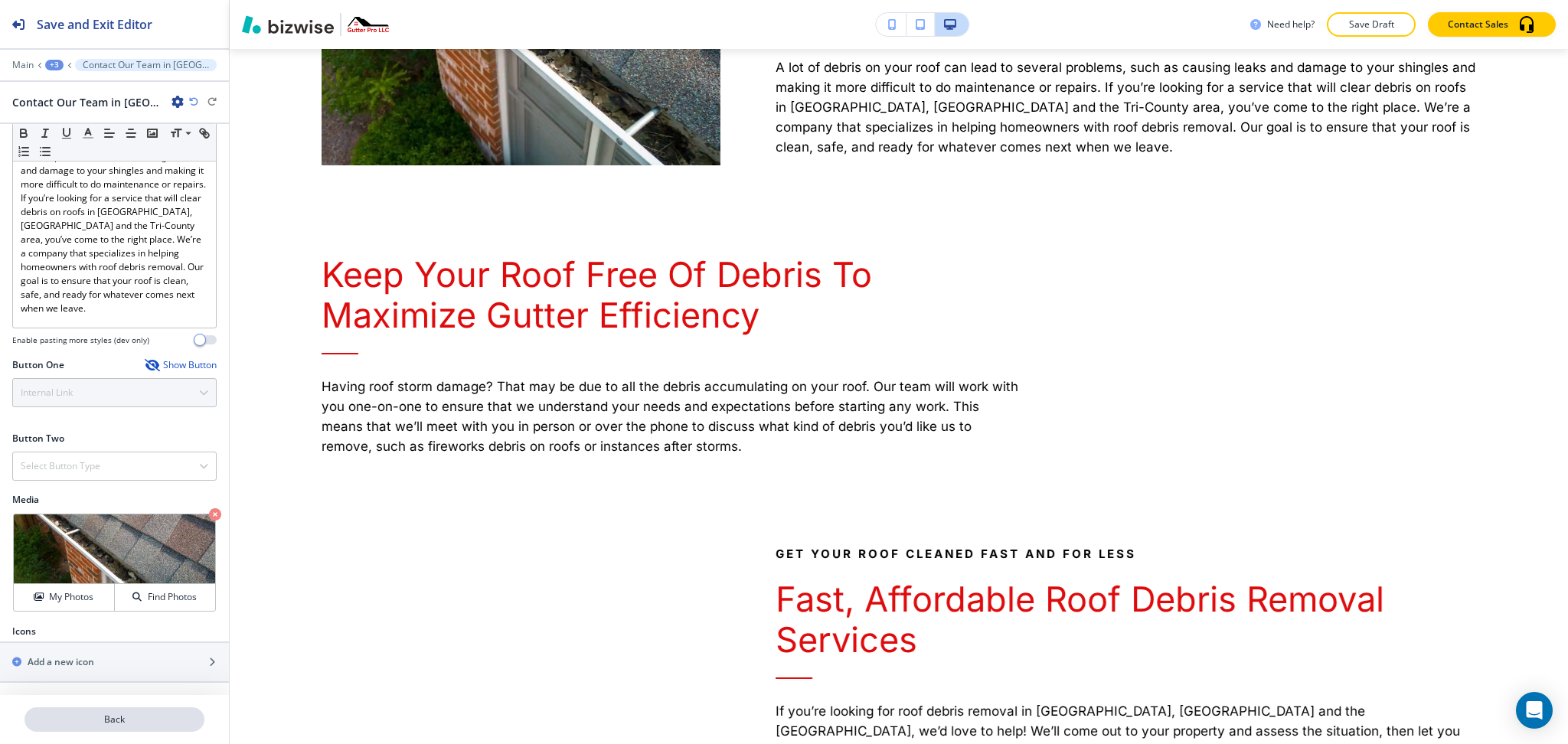
click at [96, 721] on p "Back" at bounding box center [114, 720] width 177 height 14
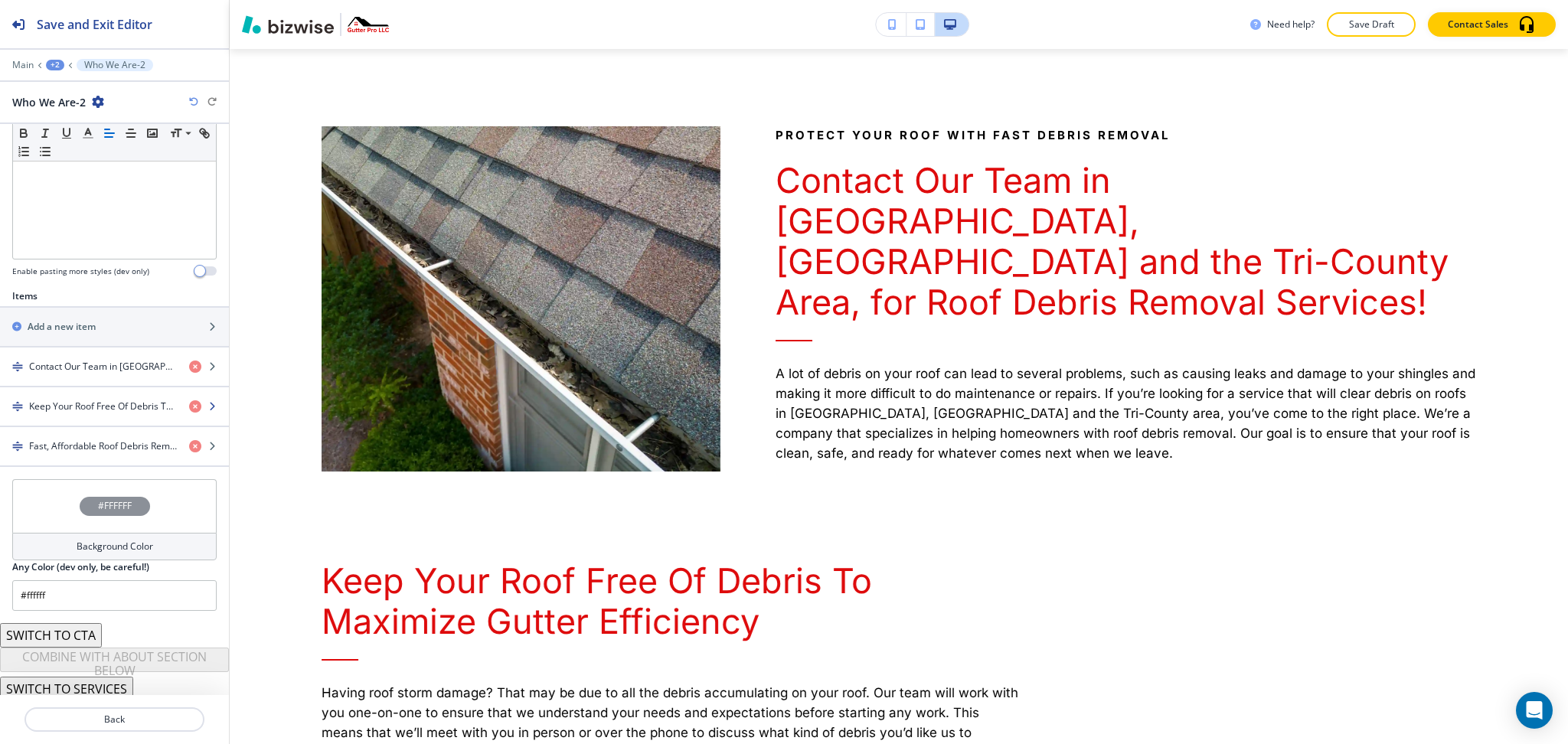
scroll to position [388, 0]
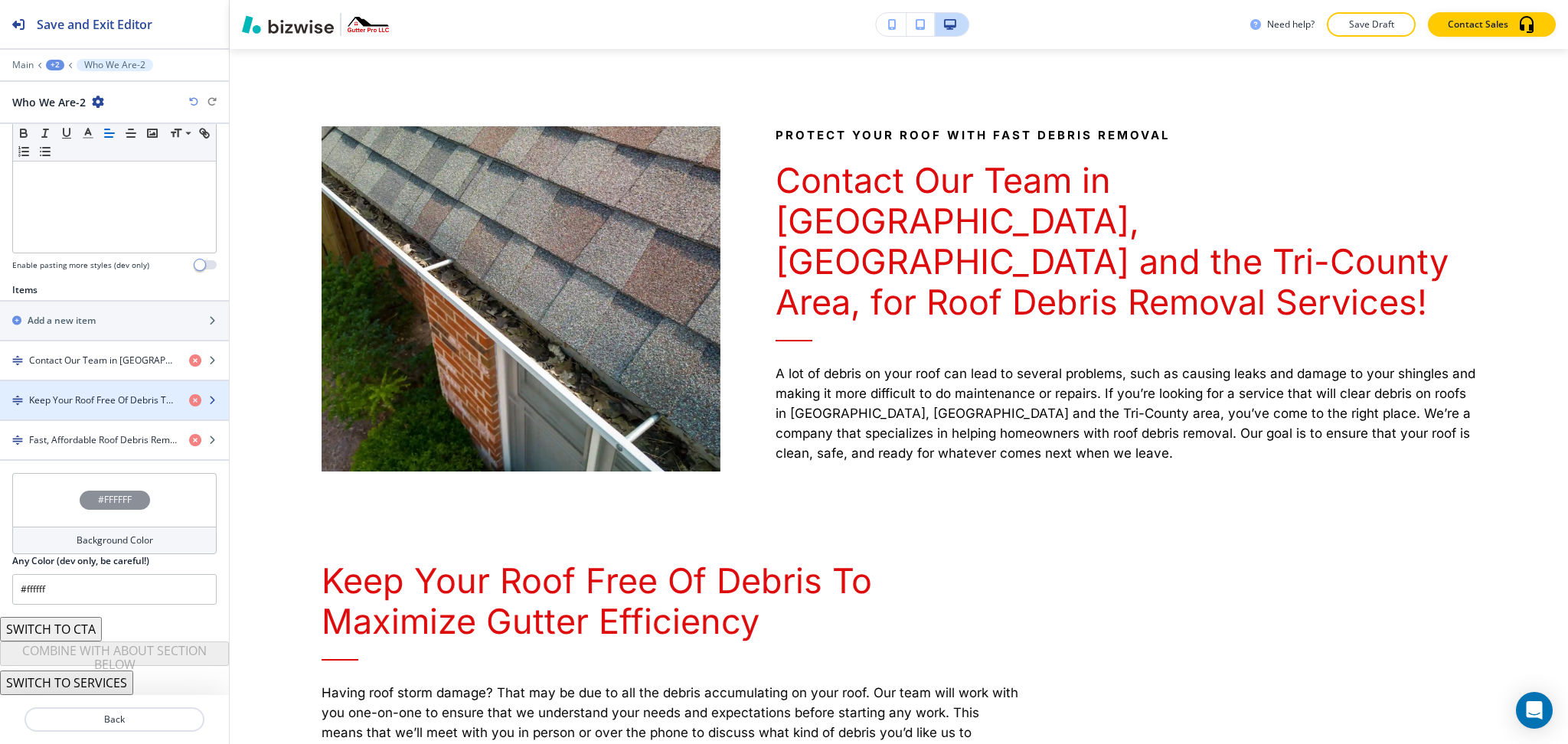
click at [120, 404] on h4 "Keep Your Roof Free Of Debris To Maximize Gutter Efficiency" at bounding box center [102, 401] width 148 height 14
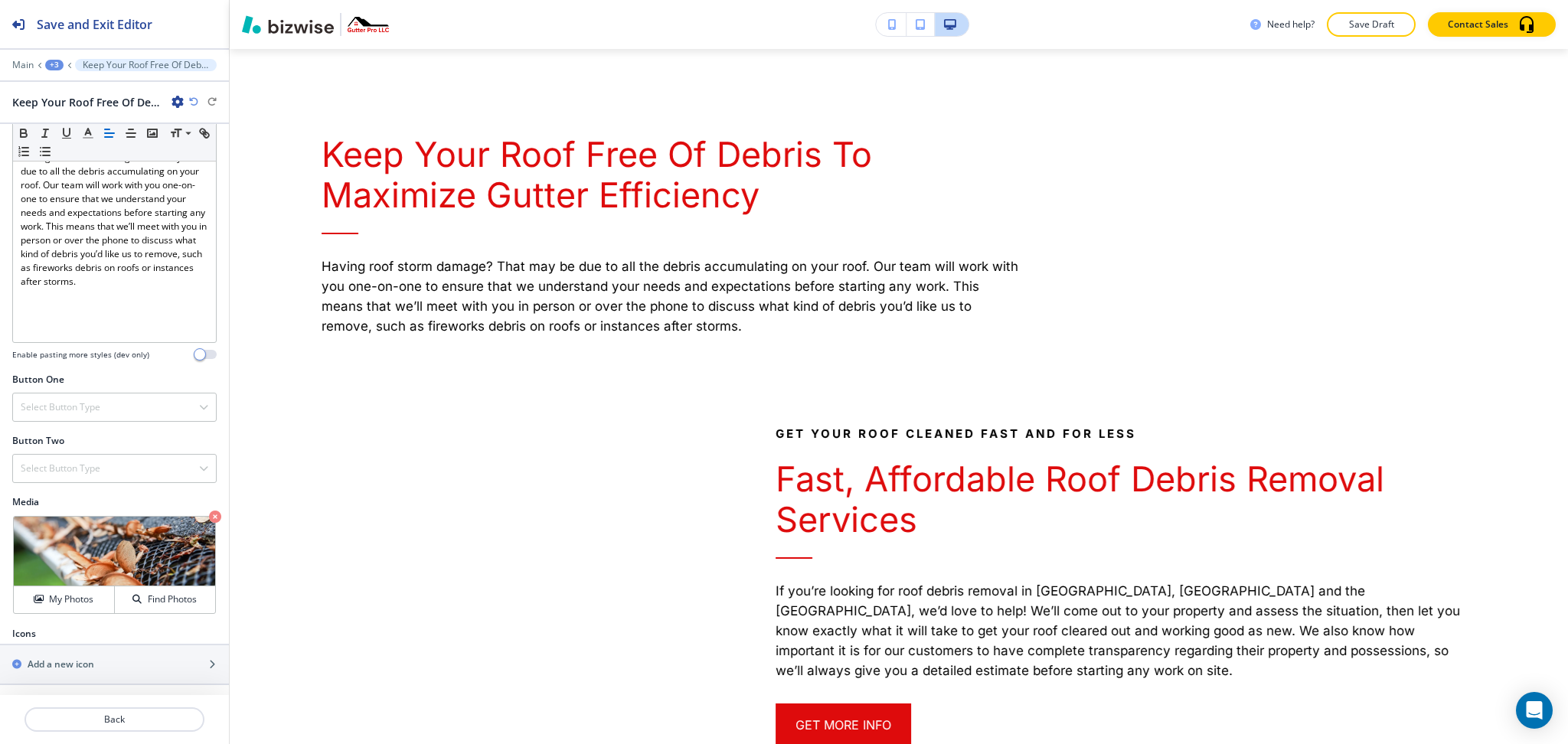
scroll to position [1395, 0]
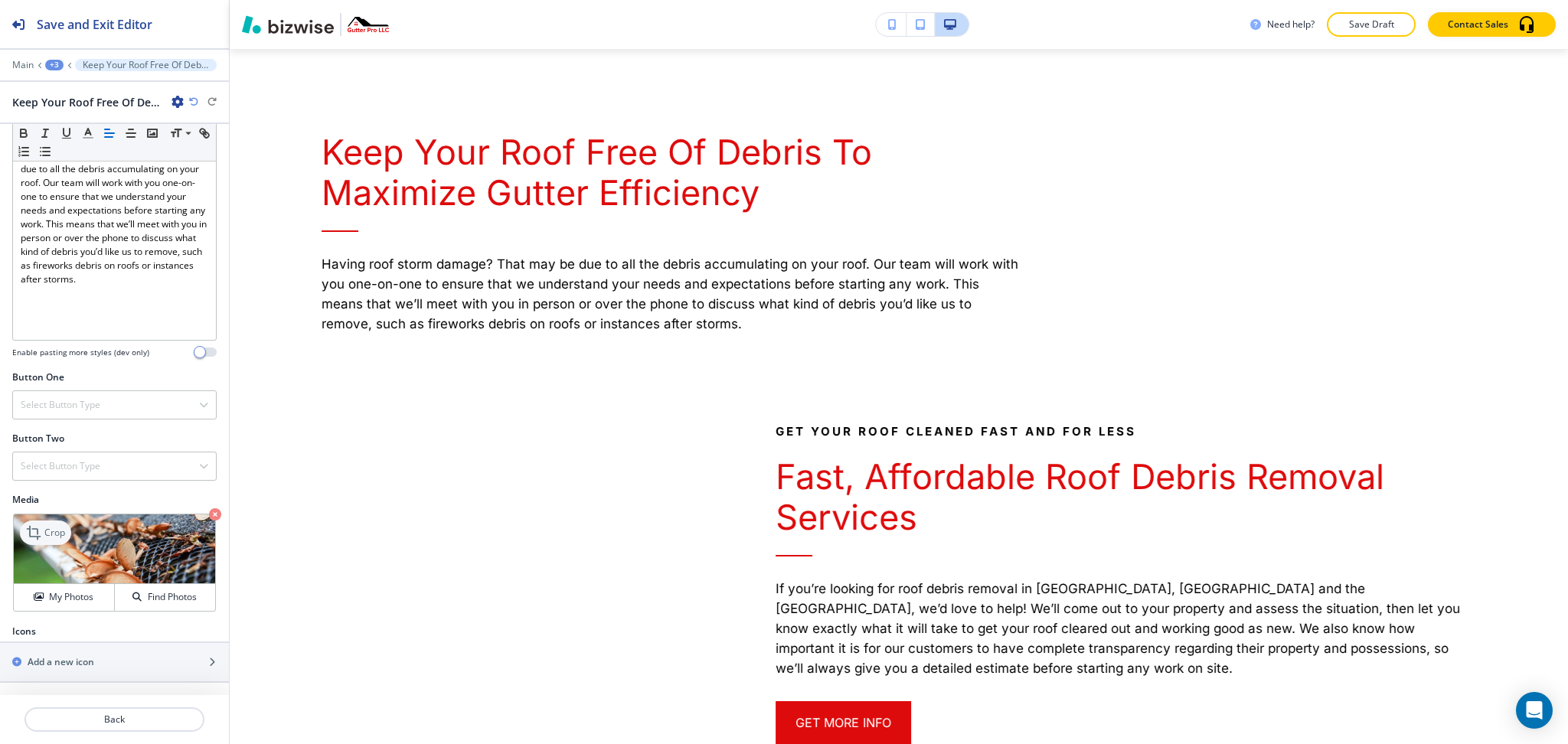
click at [56, 525] on div "Crop" at bounding box center [45, 533] width 51 height 25
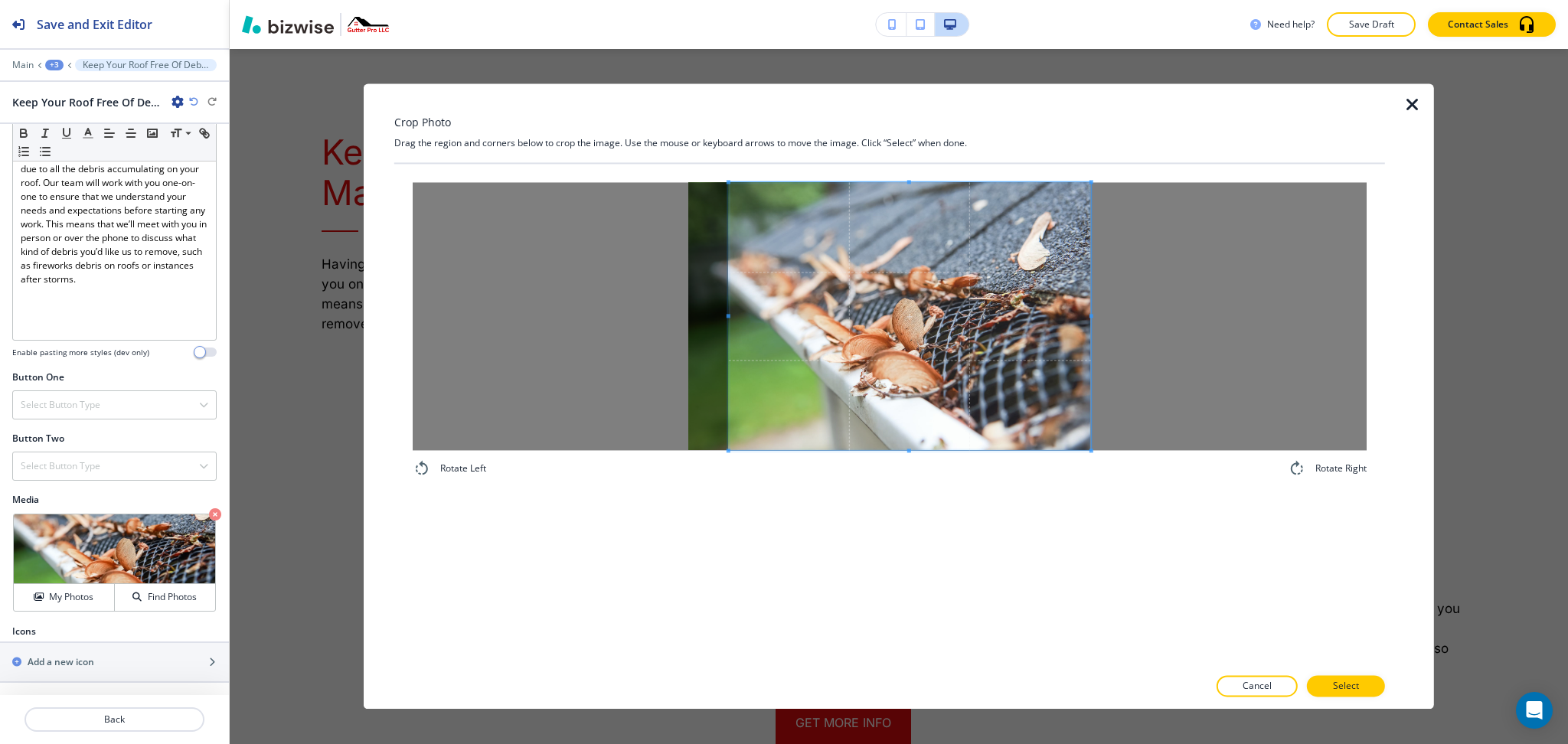
click at [1155, 328] on div at bounding box center [889, 316] width 954 height 268
click at [1361, 691] on button "Select" at bounding box center [1345, 687] width 78 height 21
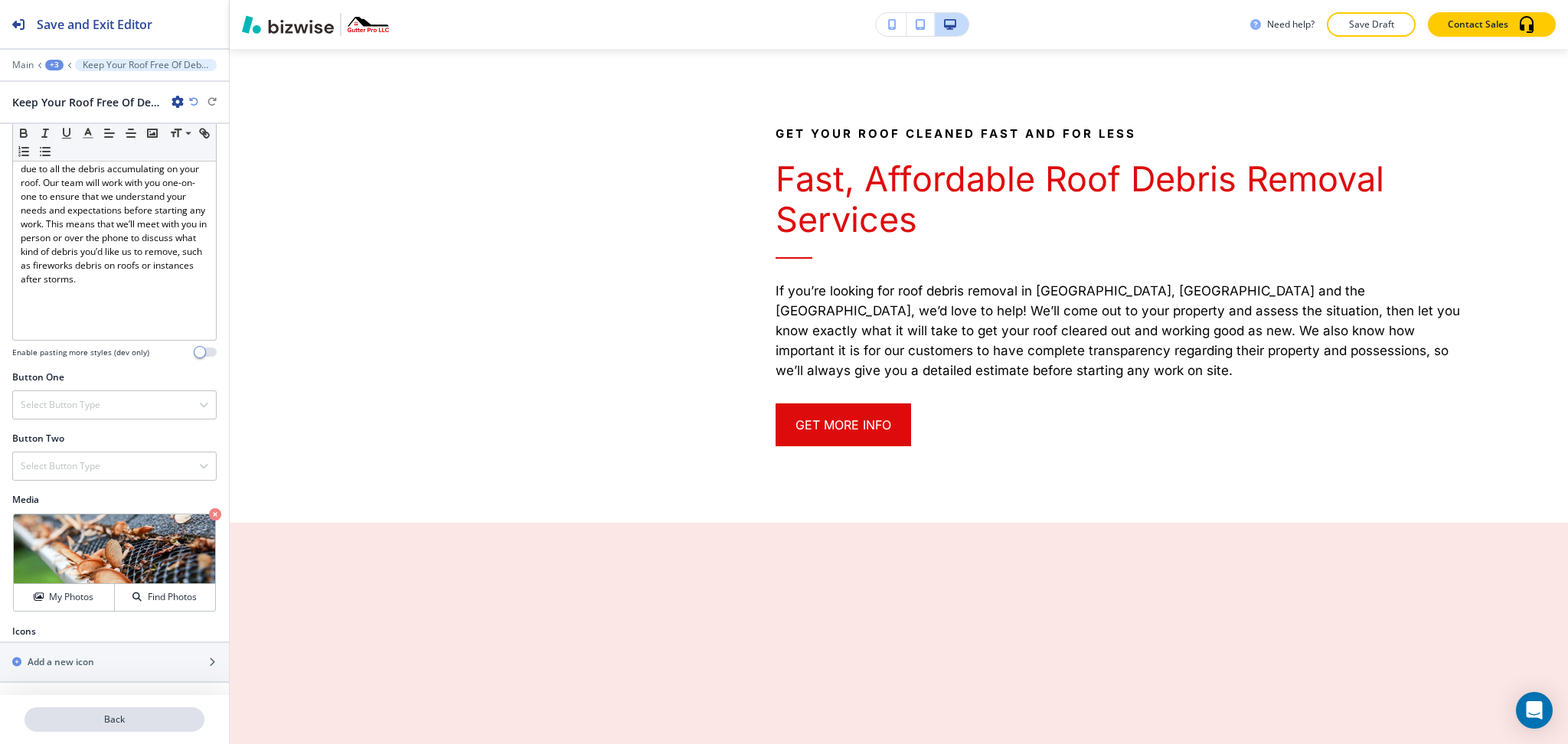
click at [132, 714] on p "Back" at bounding box center [114, 720] width 177 height 14
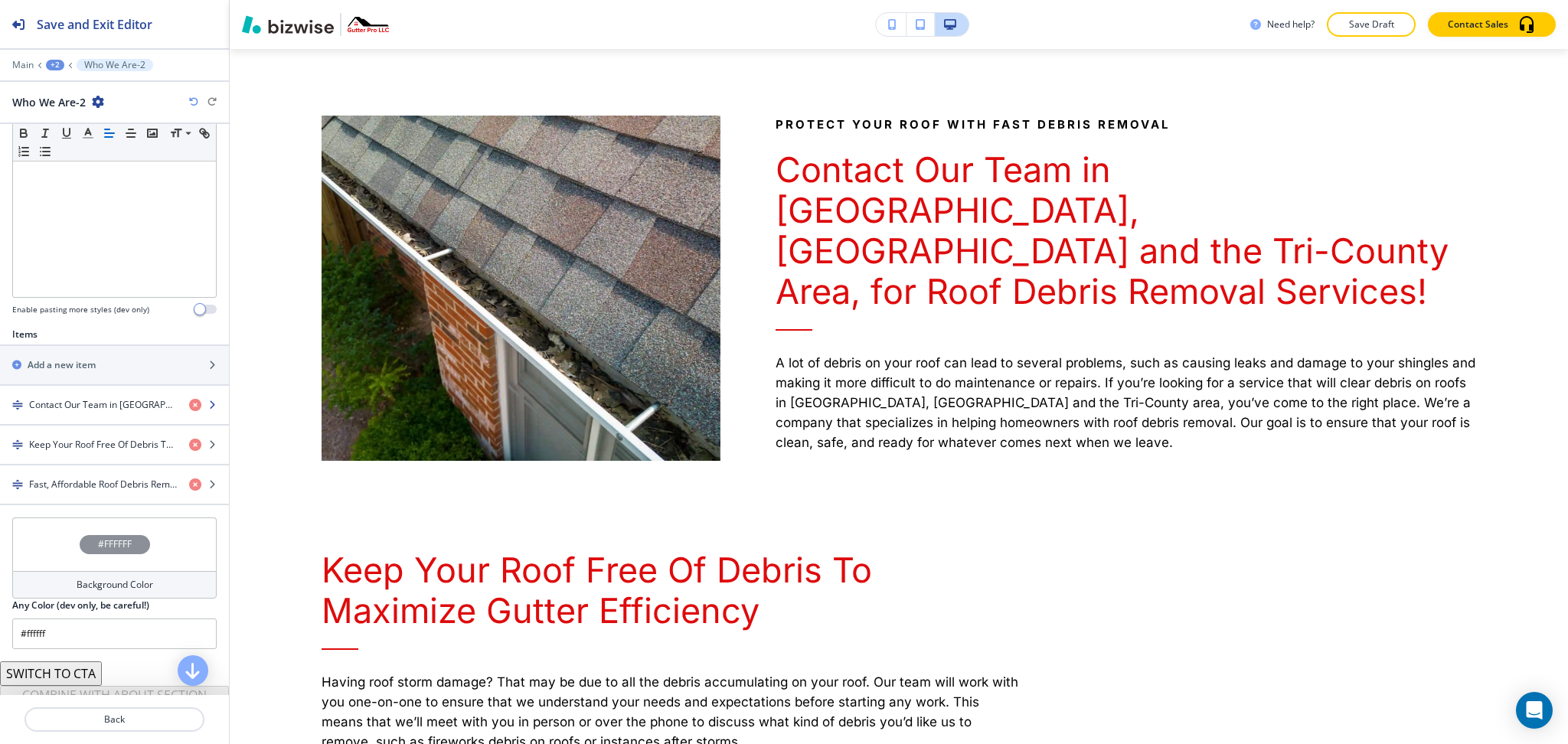
scroll to position [388, 0]
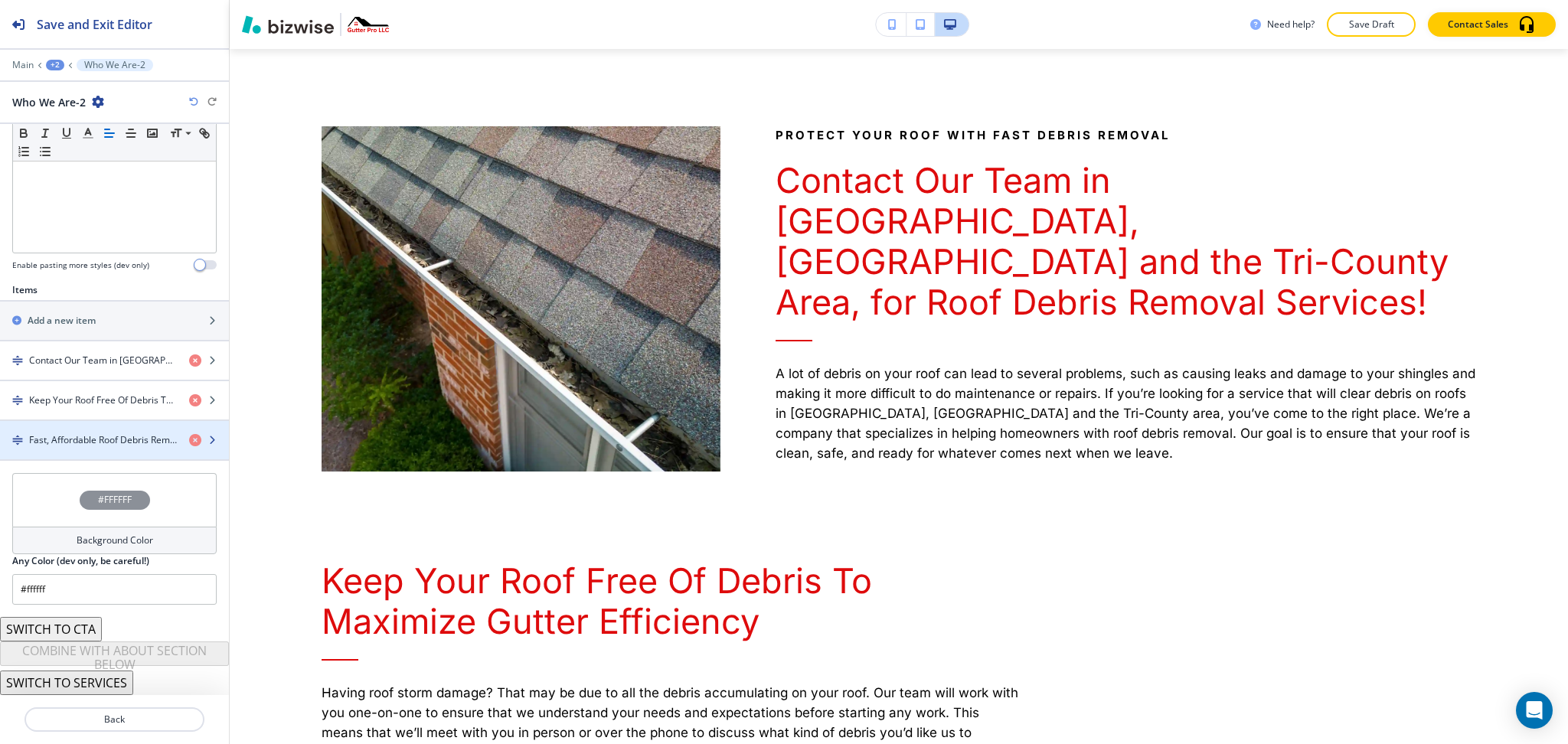
click at [97, 442] on h4 "Fast, Affordable Roof Debris Removal Services" at bounding box center [102, 440] width 148 height 14
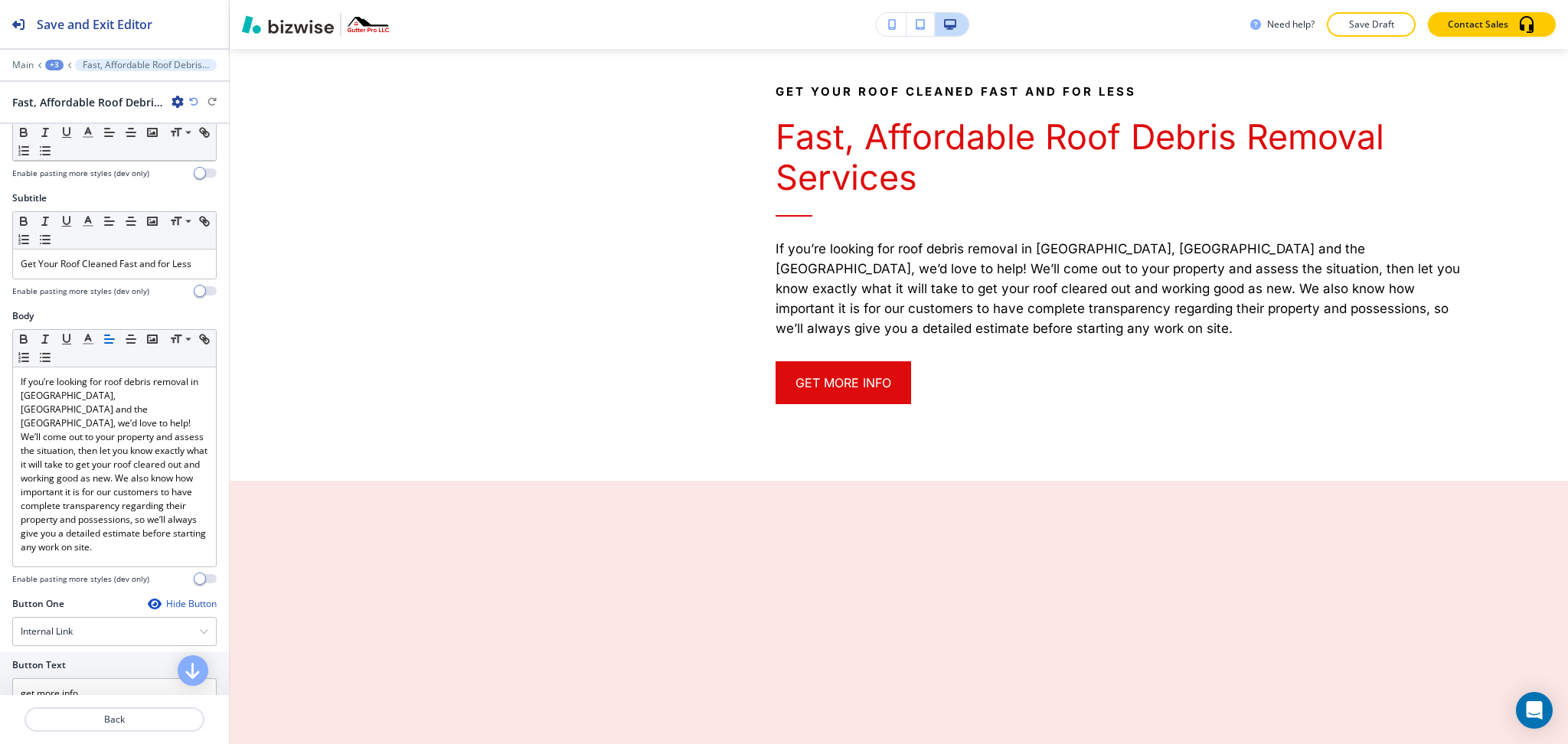
scroll to position [1774, 0]
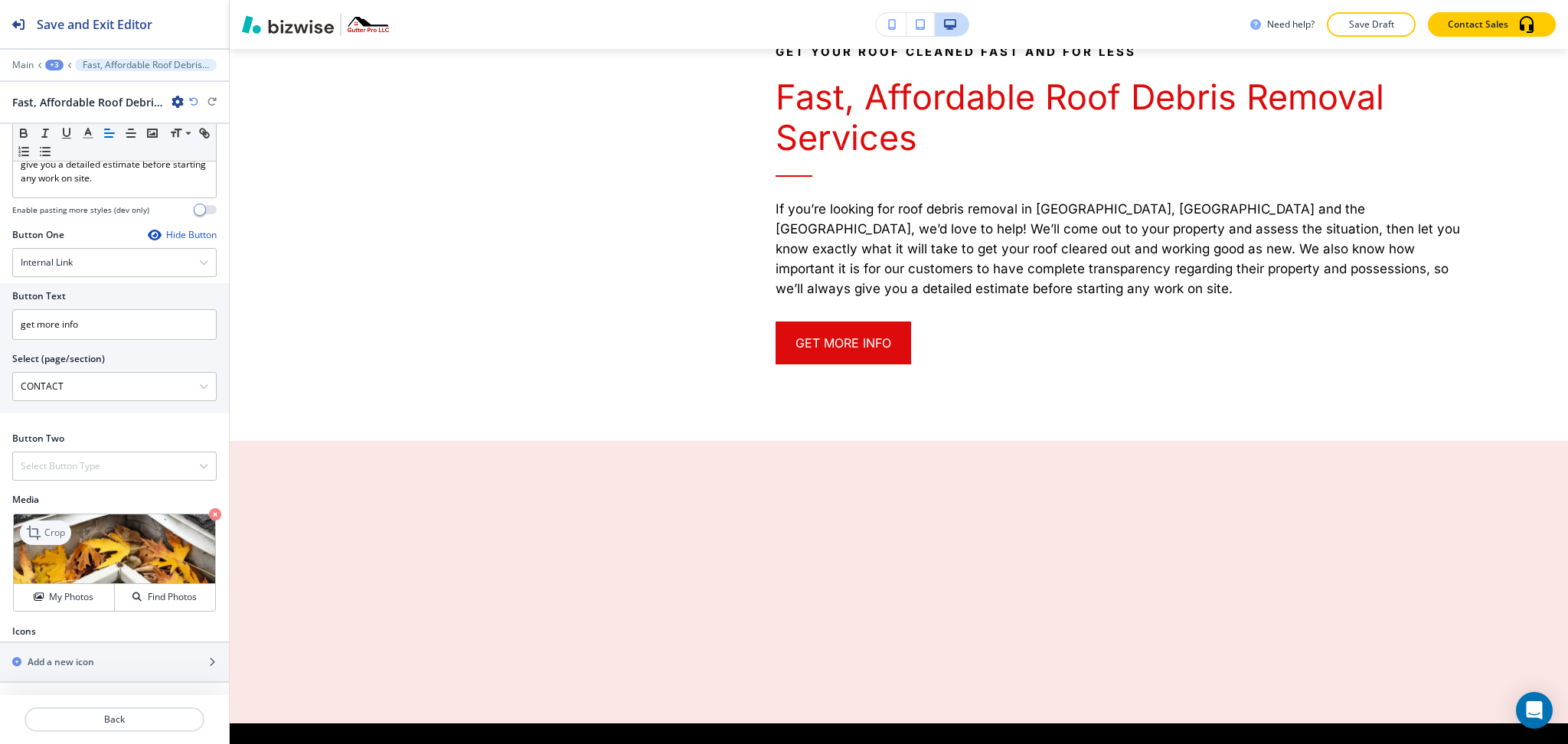
click at [56, 530] on p "Crop" at bounding box center [55, 533] width 20 height 14
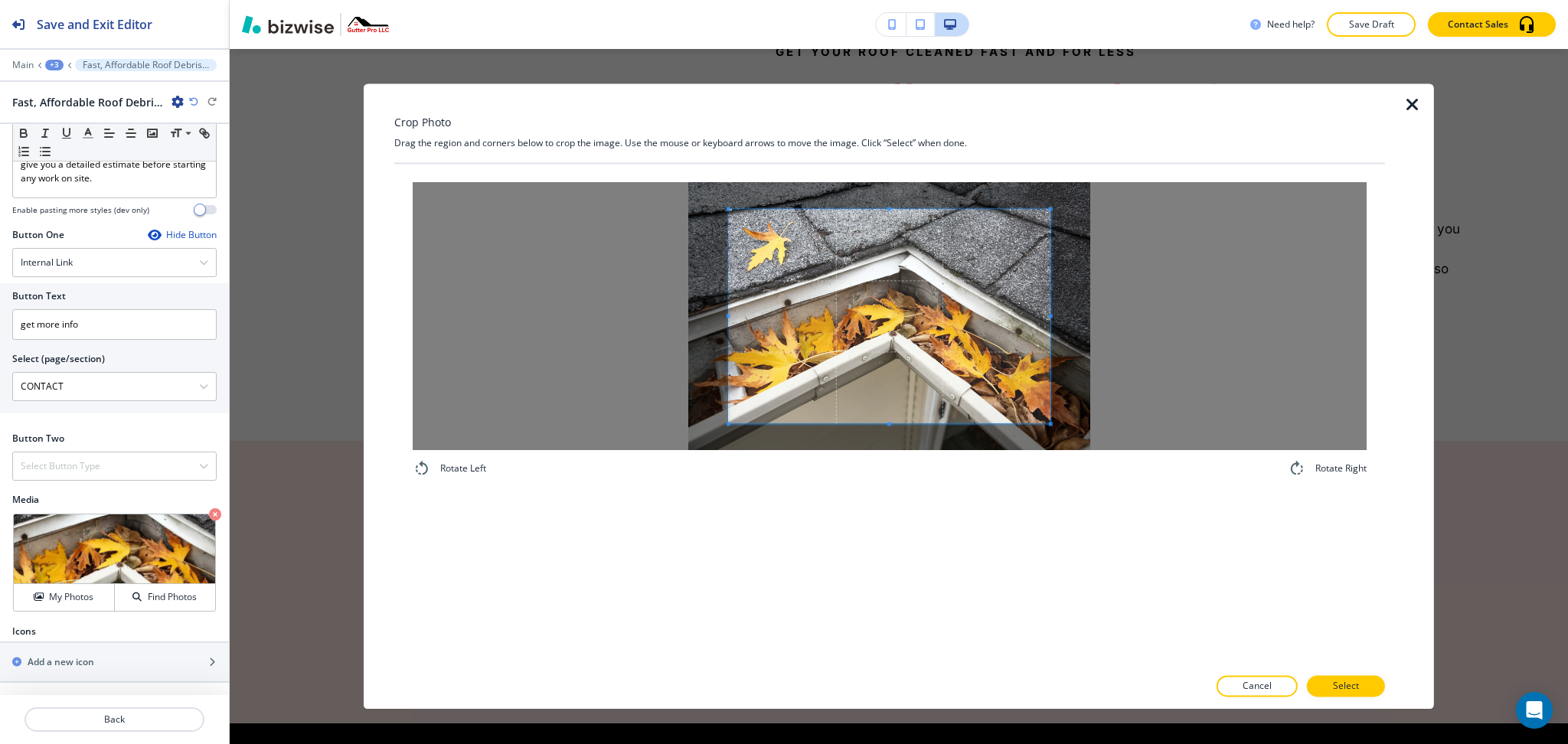
click at [884, 126] on div "Crop Photo Drag the region and corners below to crop the image. Use the mouse o…" at bounding box center [890, 396] width 991 height 625
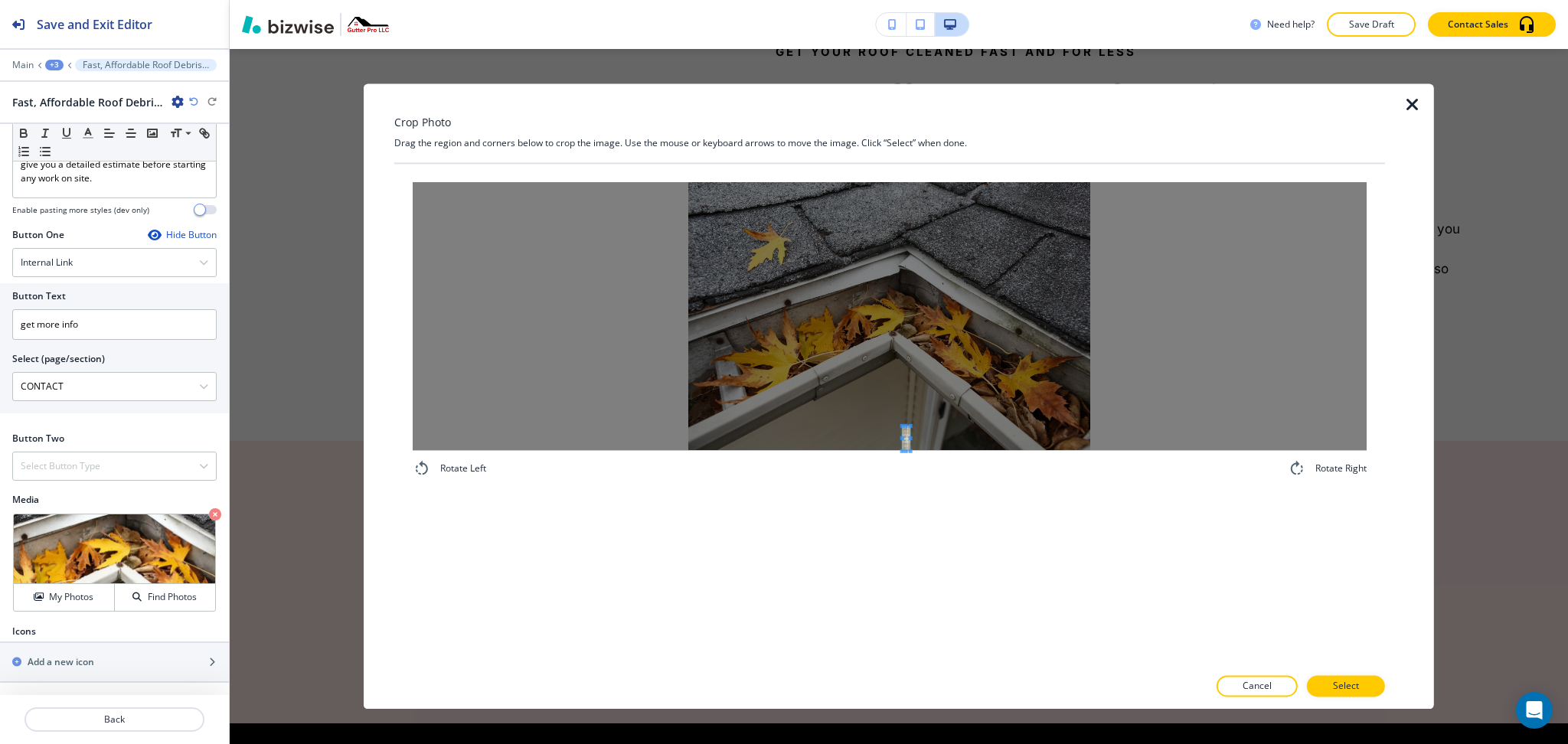
click at [900, 569] on div "Rotate Left Rotate Right" at bounding box center [890, 415] width 991 height 502
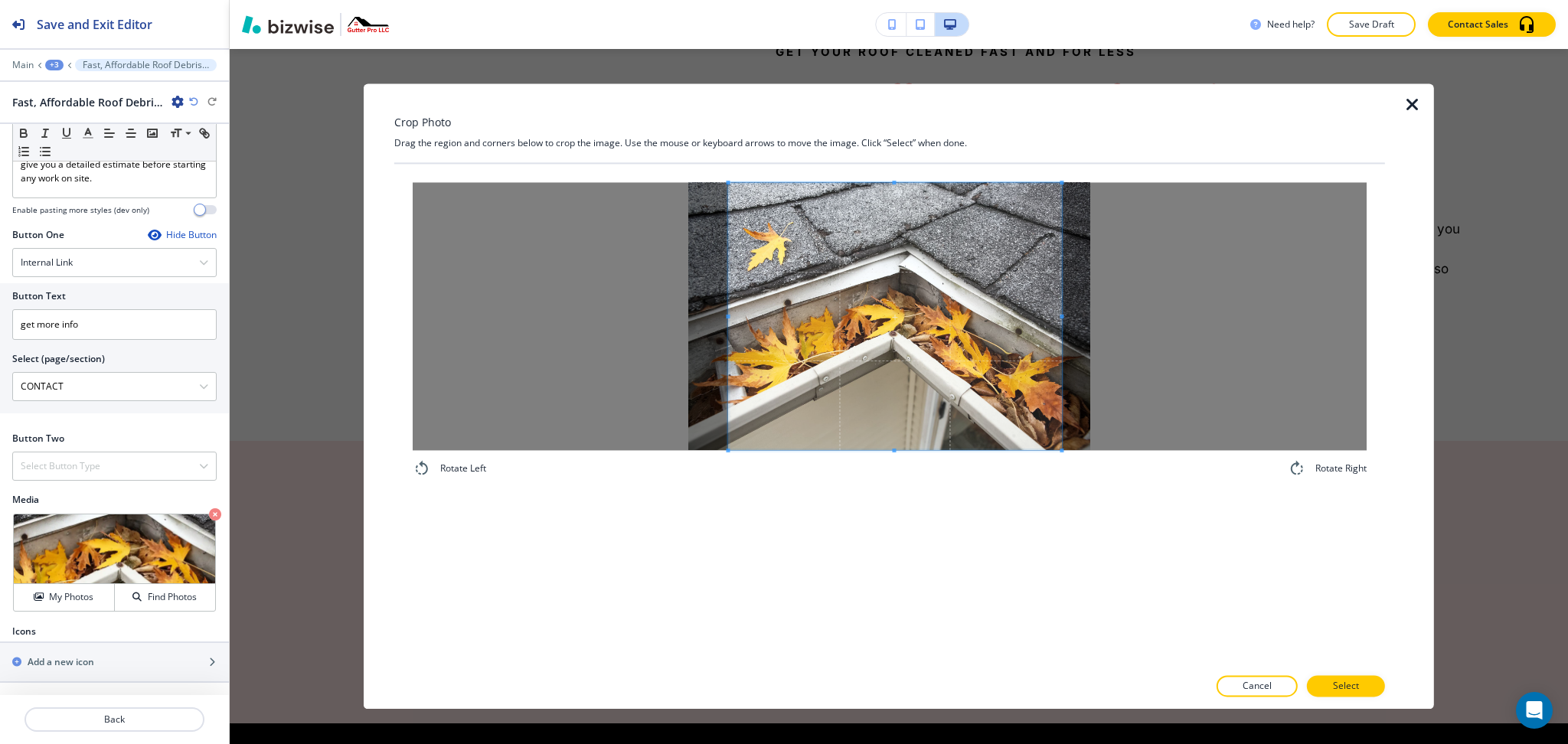
click at [1055, 466] on div "Rotate Left Rotate Right" at bounding box center [889, 330] width 954 height 296
click at [1357, 687] on p "Select" at bounding box center [1346, 687] width 26 height 14
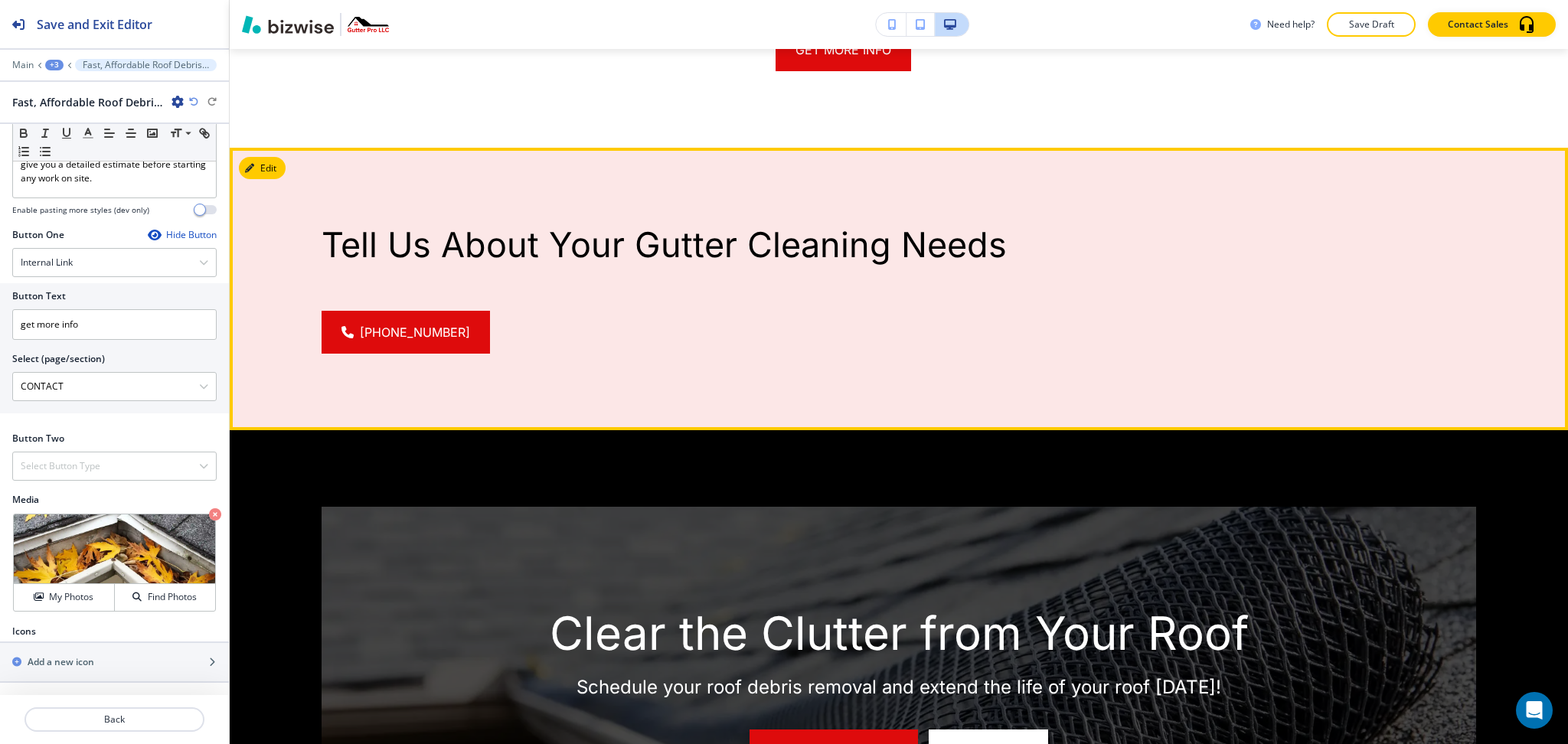
scroll to position [2068, 0]
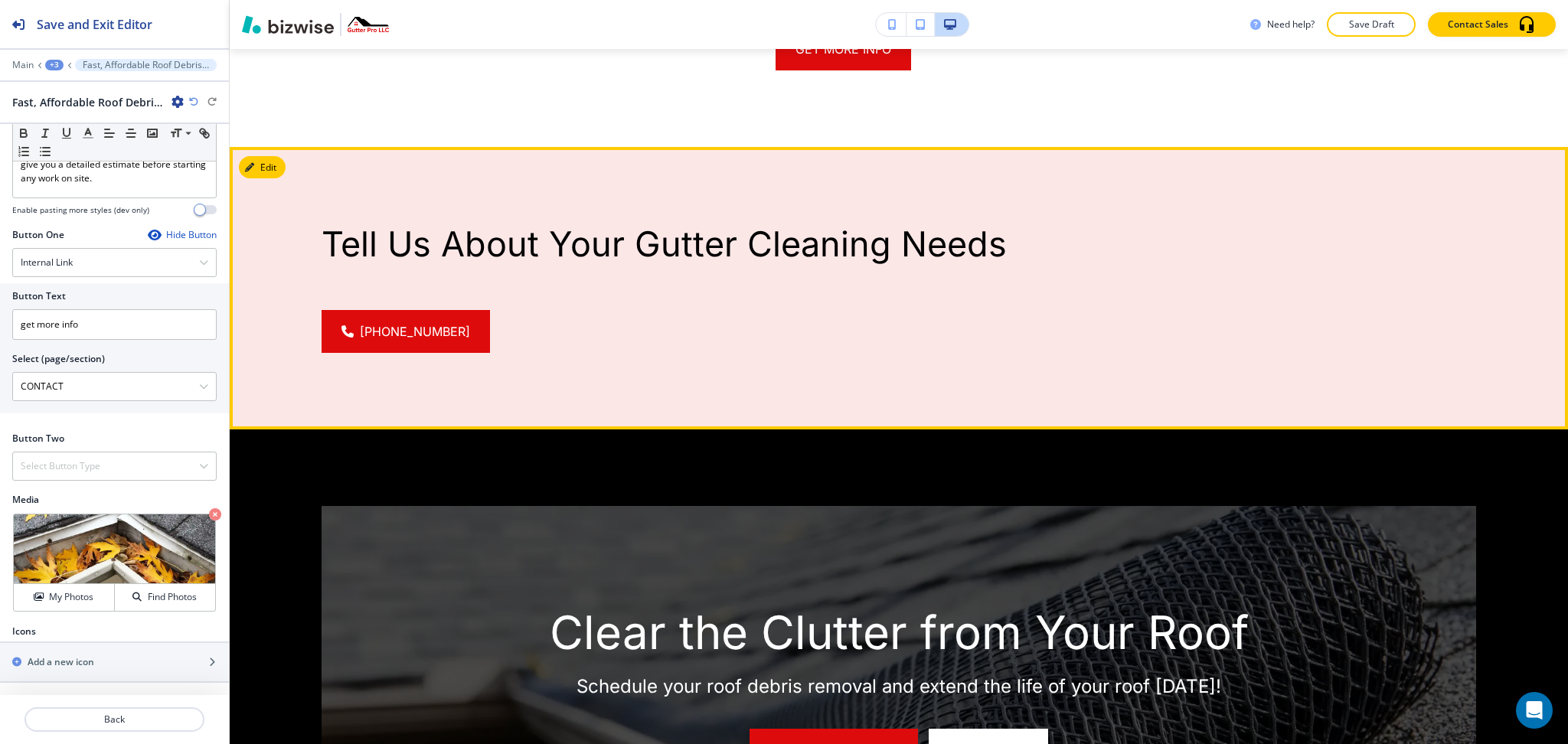
click at [436, 264] on p "Tell Us About Your Gutter Cleaning Needs" at bounding box center [899, 244] width 1155 height 41
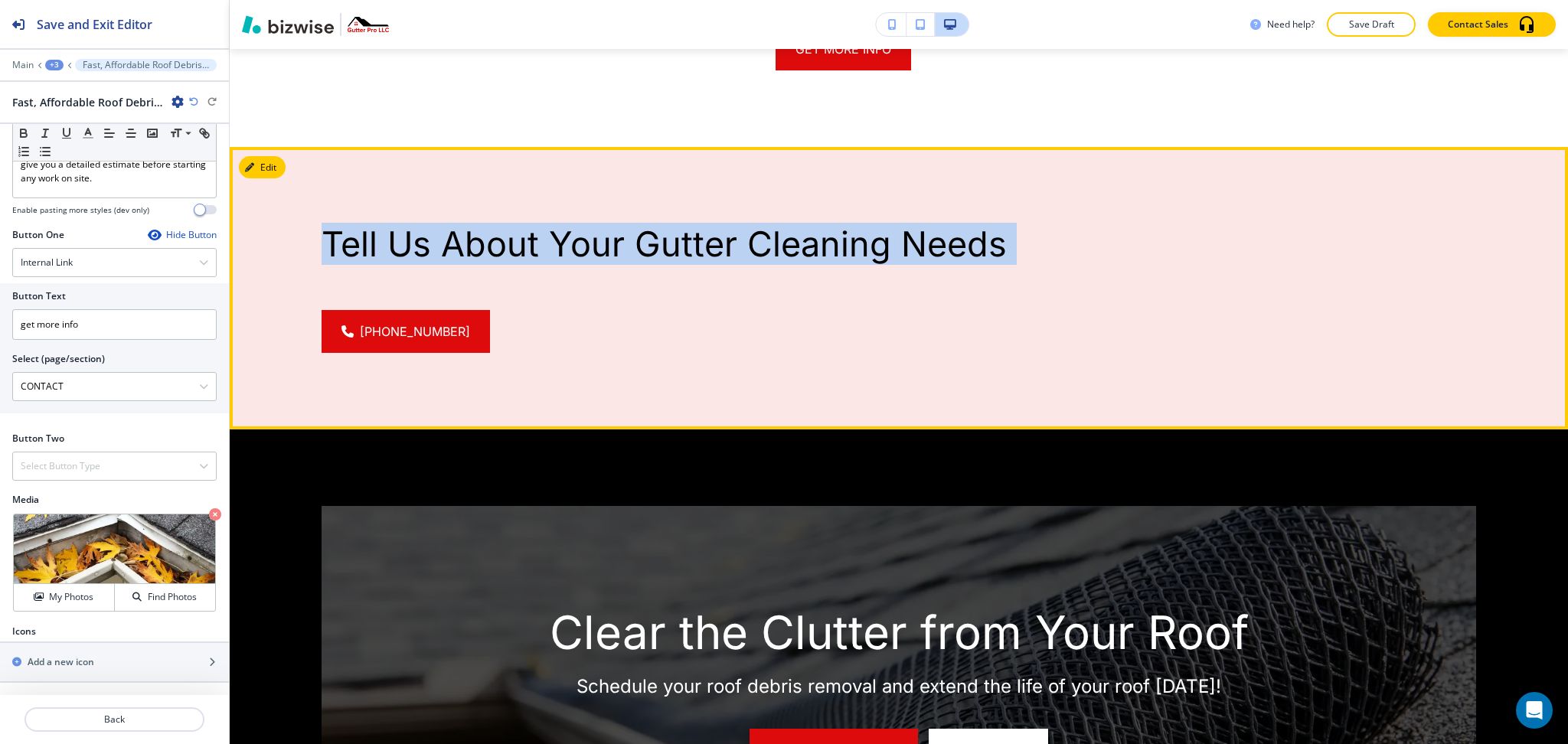
click at [436, 264] on p "Tell Us About Your Gutter Cleaning Needs" at bounding box center [899, 244] width 1155 height 41
copy div "Tell Us About Your Gutter Cleaning Needs [PHONE_NUMBER]"
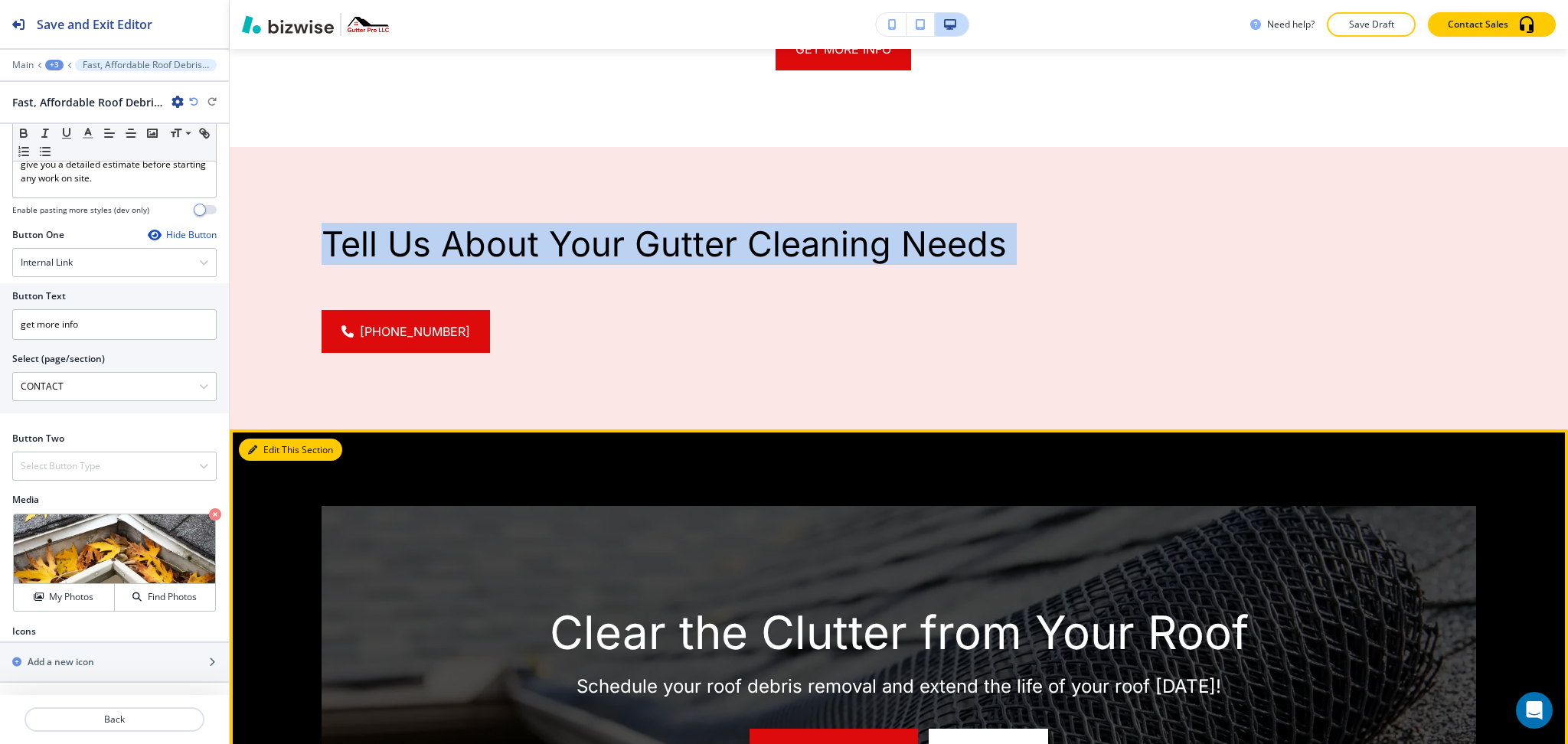
click at [274, 462] on button "Edit This Section" at bounding box center [290, 450] width 103 height 23
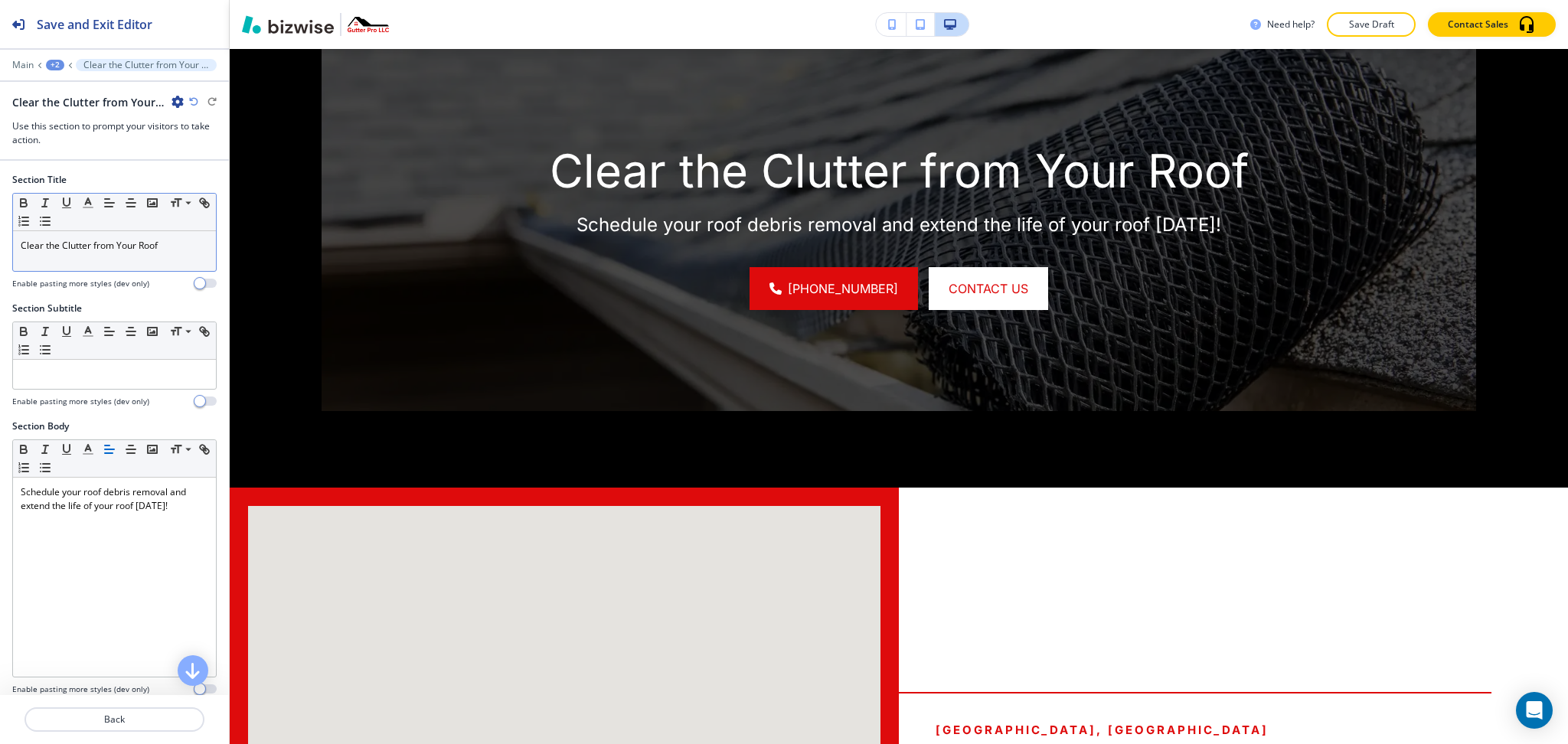
scroll to position [2533, 0]
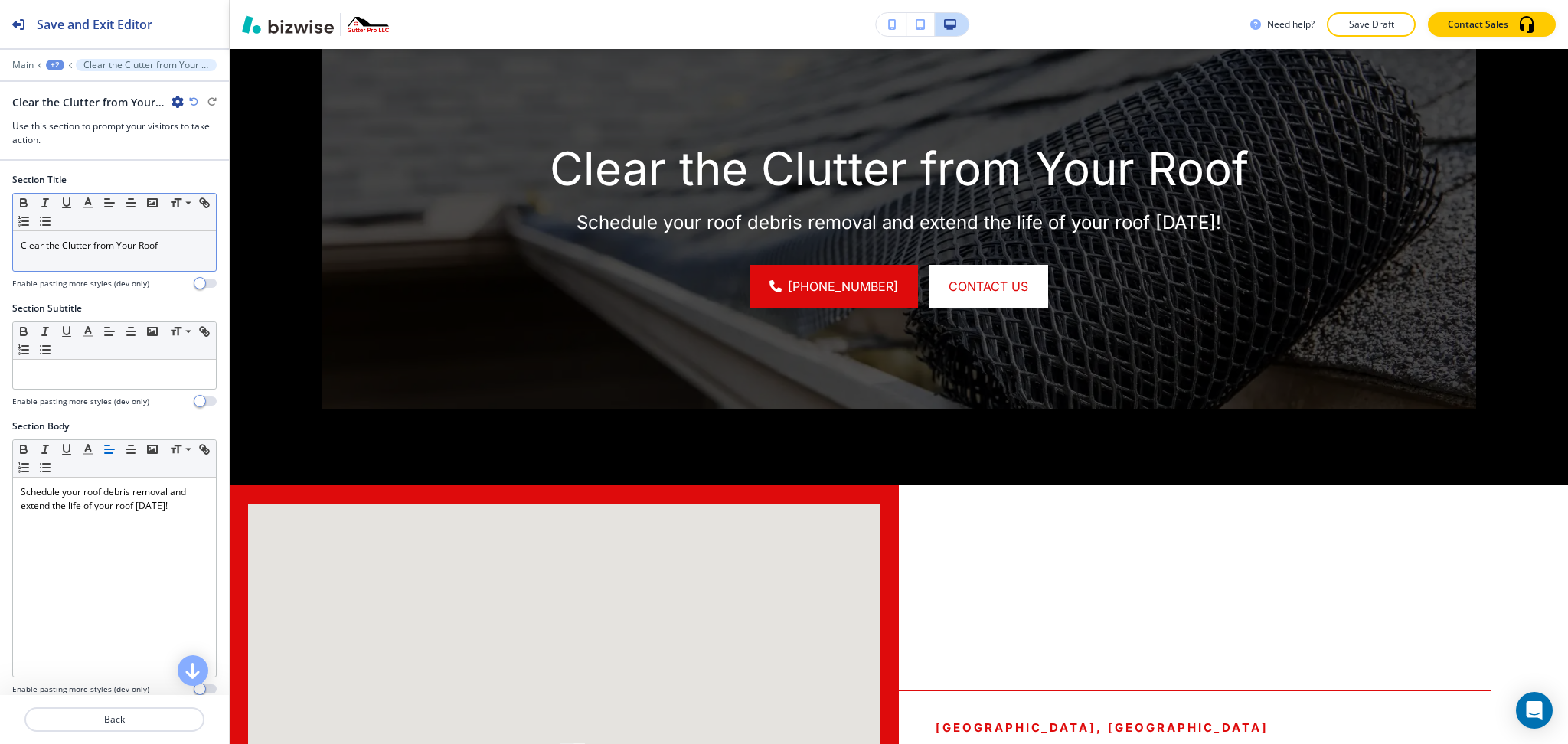
click at [162, 262] on div "Clear the Clutter from Your Roof" at bounding box center [114, 251] width 203 height 40
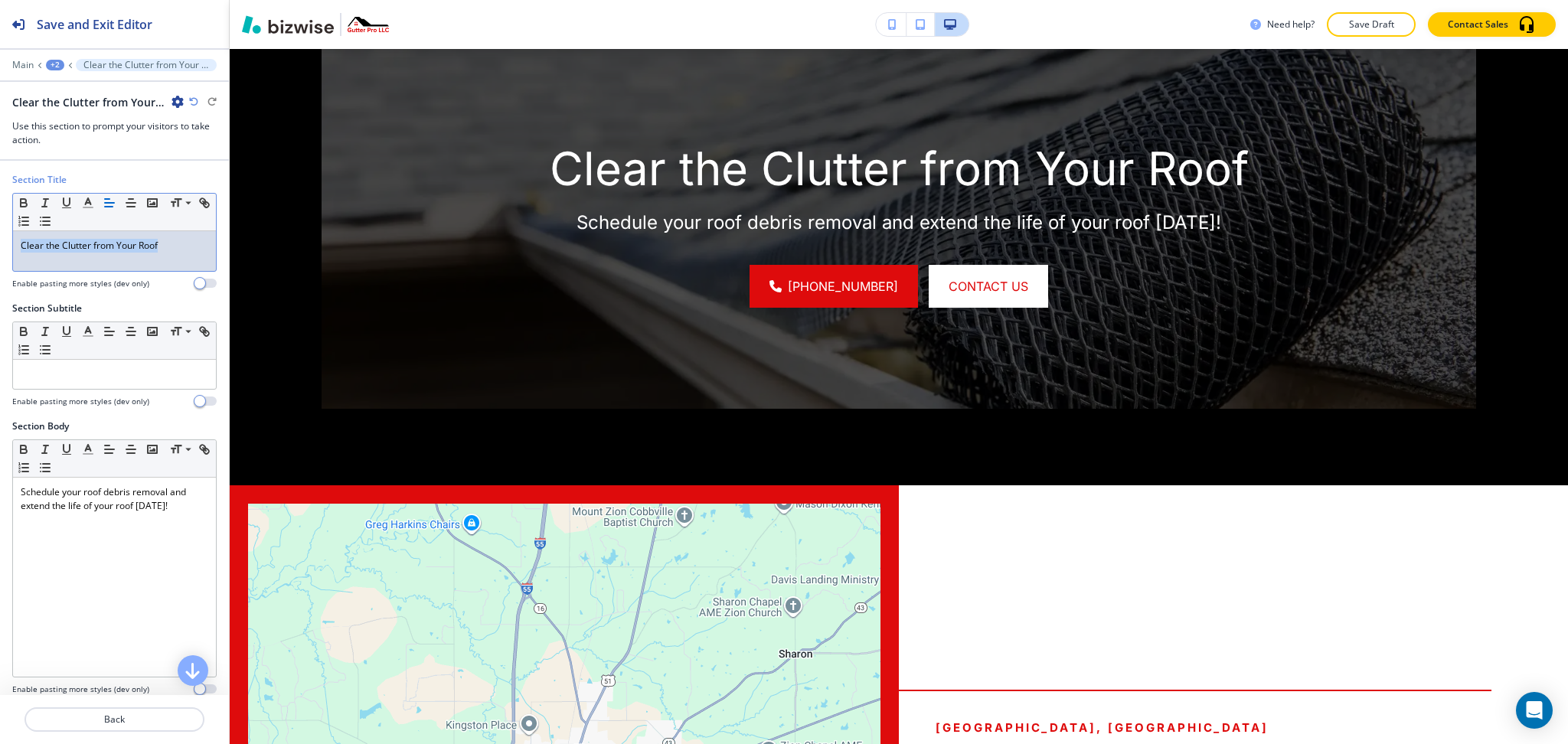
scroll to position [0, 0]
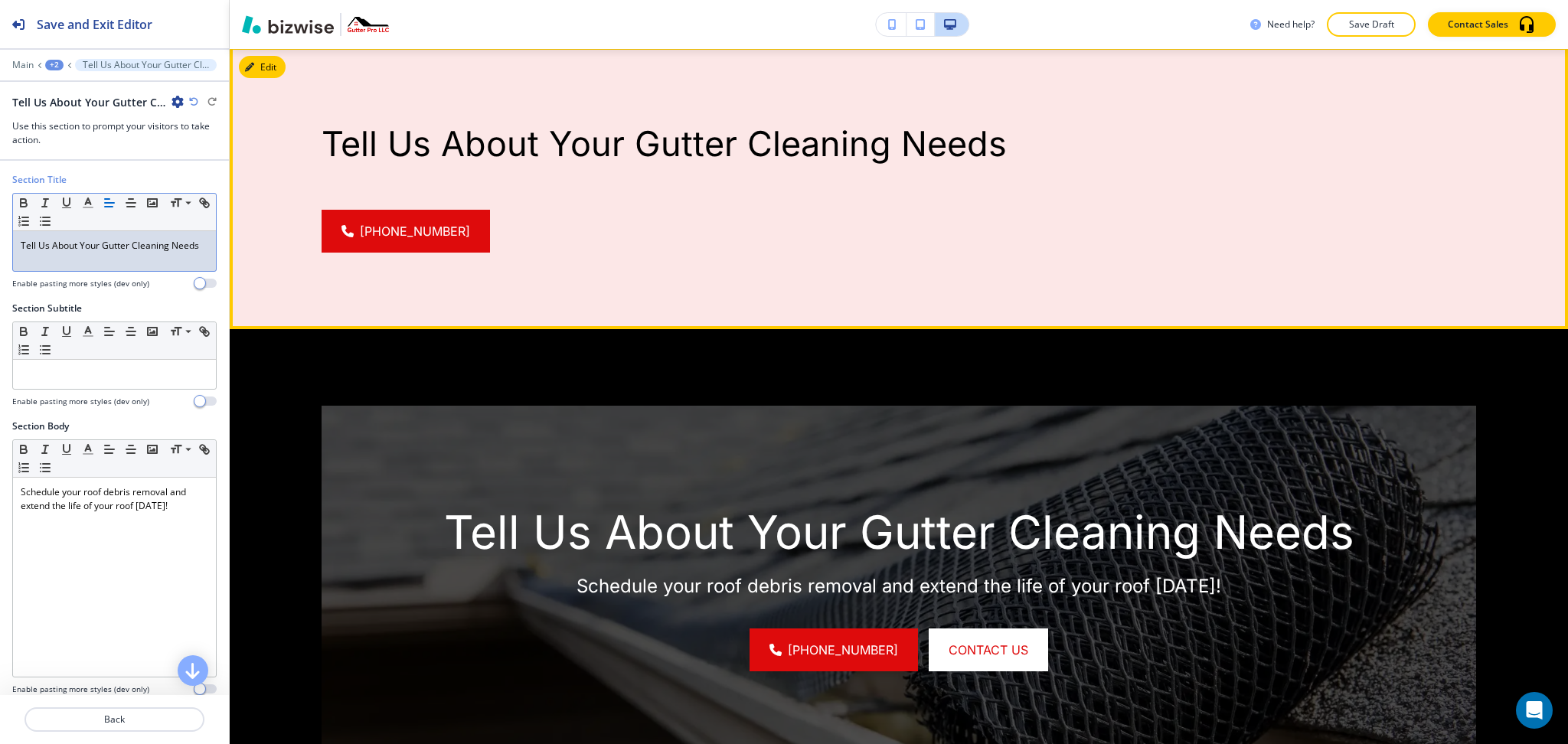
click at [280, 79] on button "Edit" at bounding box center [262, 67] width 47 height 23
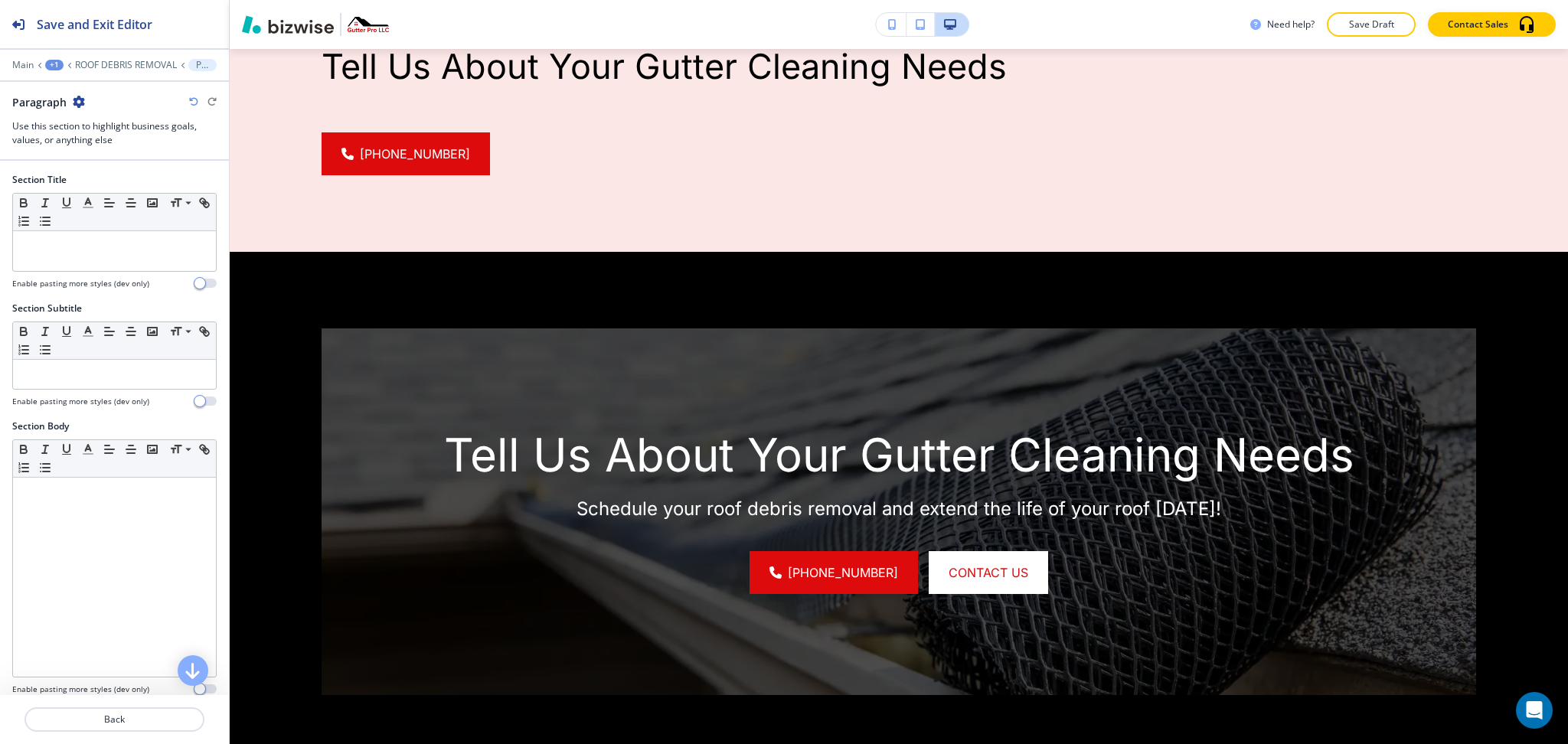
scroll to position [2249, 0]
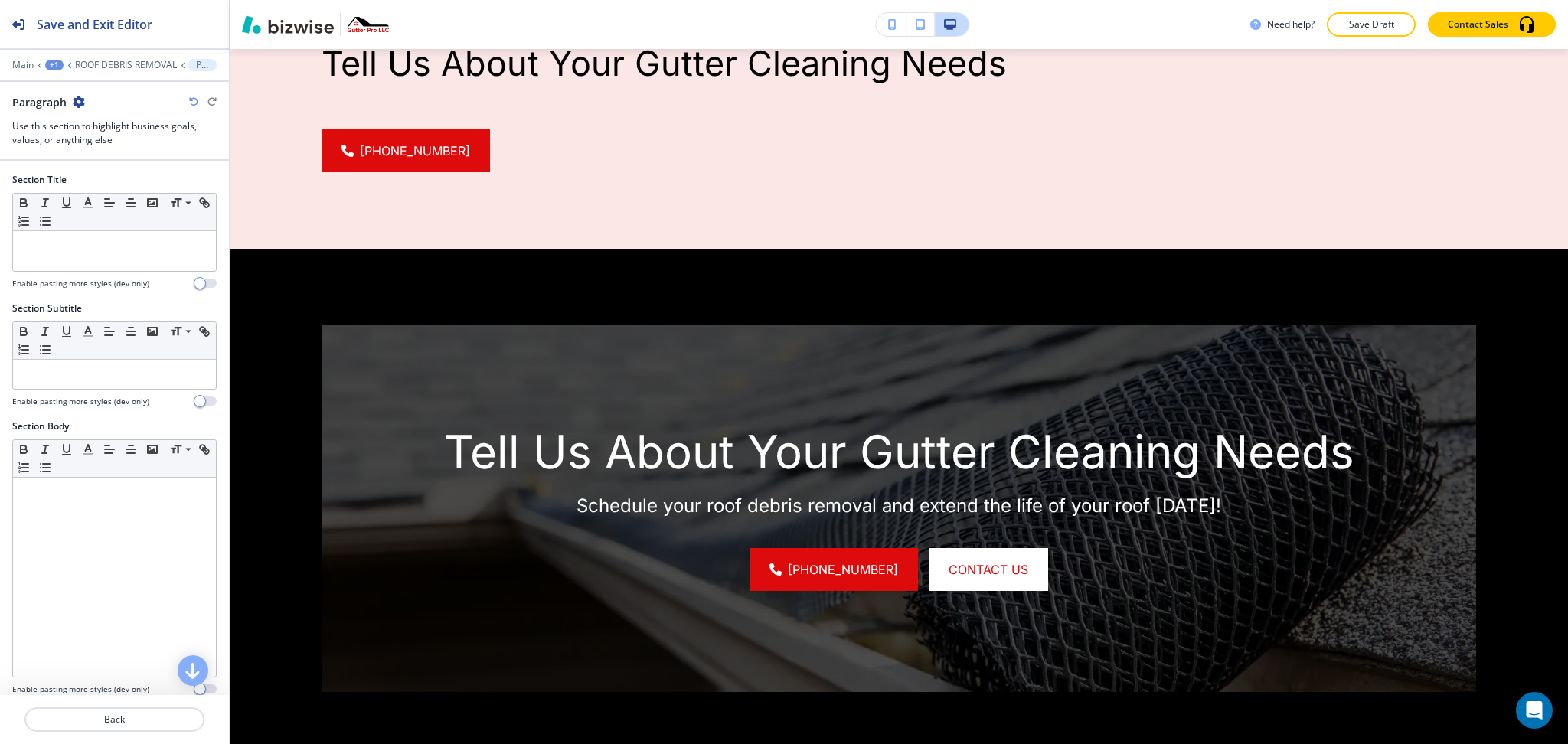
click at [87, 99] on div "Paragraph" at bounding box center [114, 102] width 204 height 16
click at [79, 100] on icon "button" at bounding box center [79, 102] width 12 height 12
click at [114, 194] on button "Delete Section" at bounding box center [121, 182] width 98 height 27
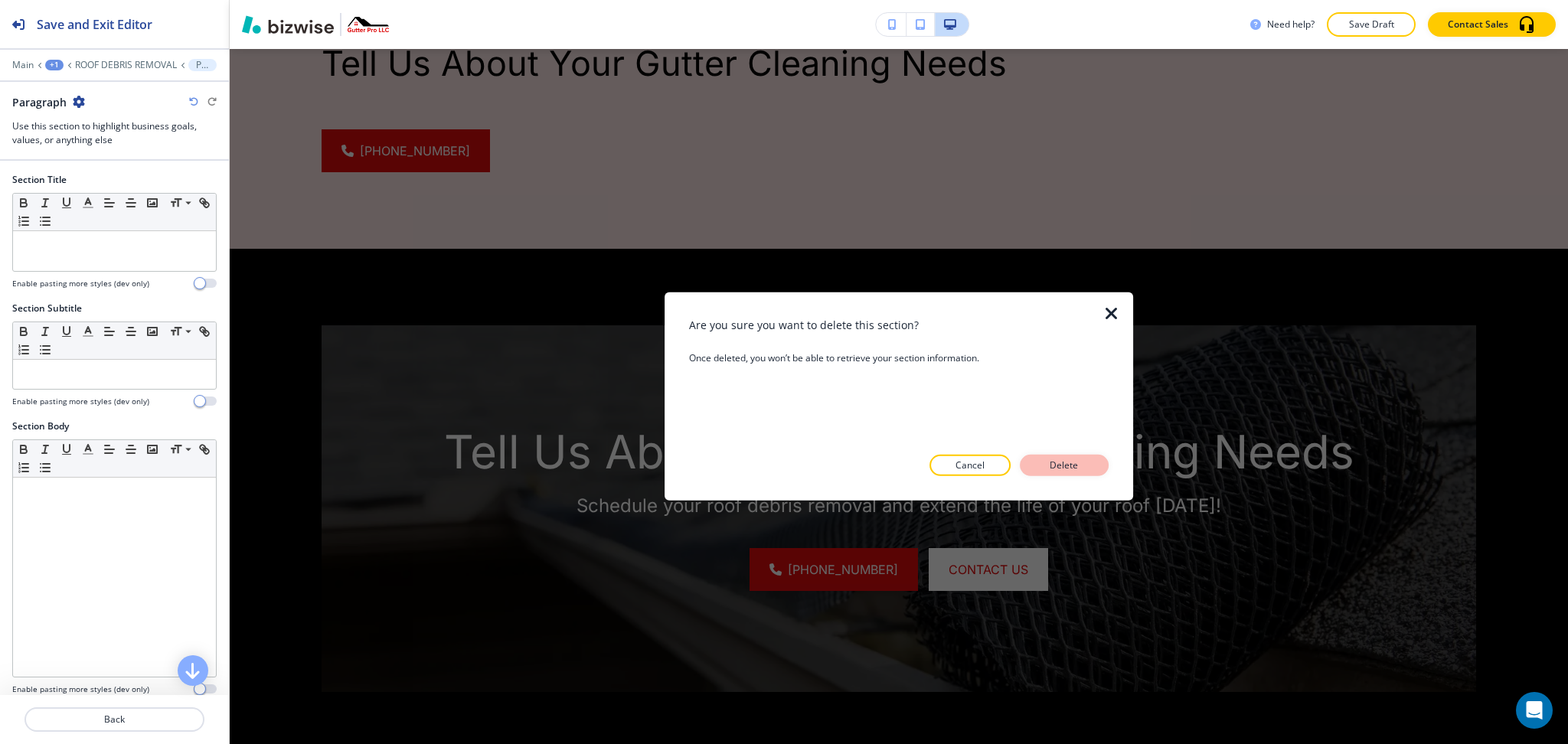
click at [1067, 465] on p "Delete" at bounding box center [1064, 466] width 37 height 14
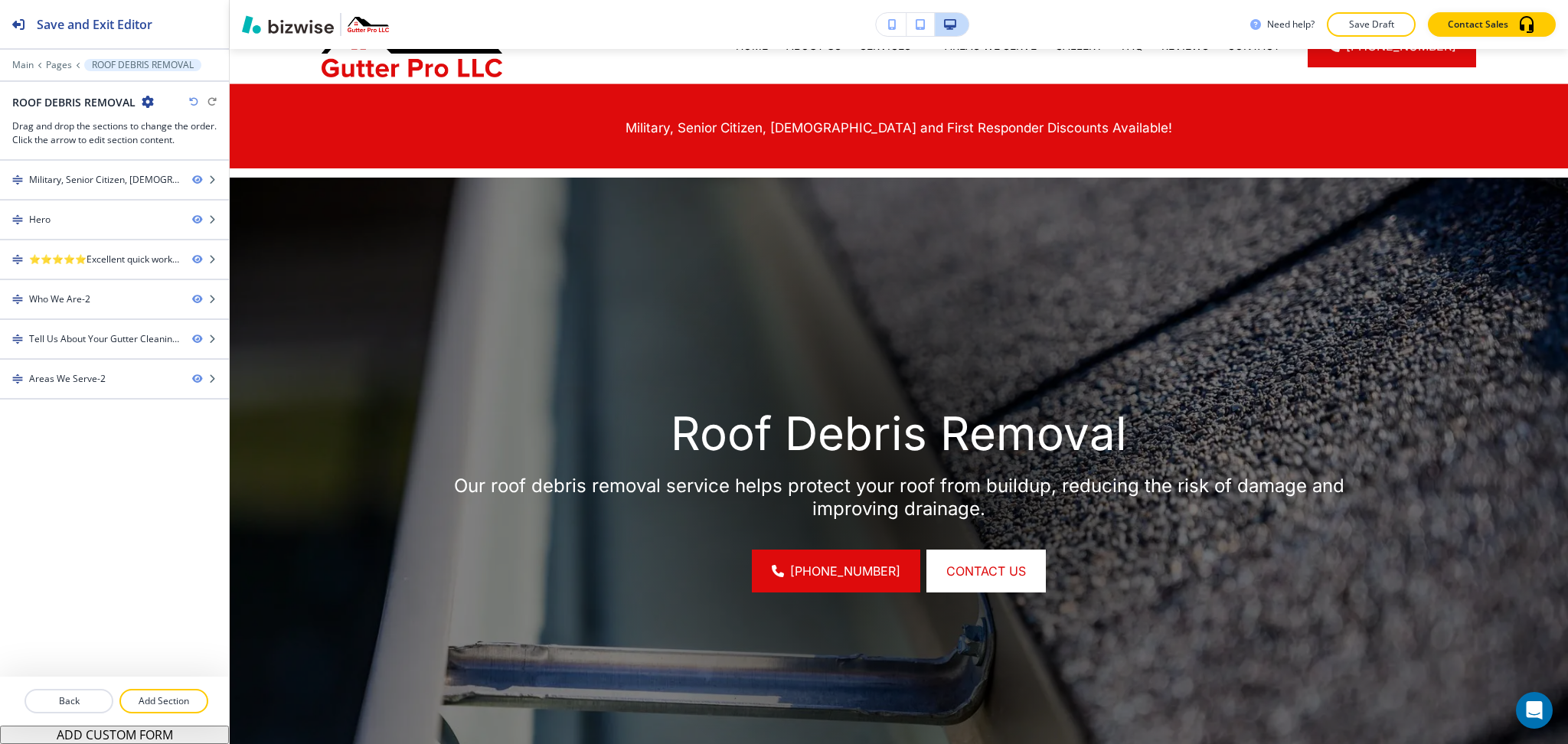
scroll to position [0, 0]
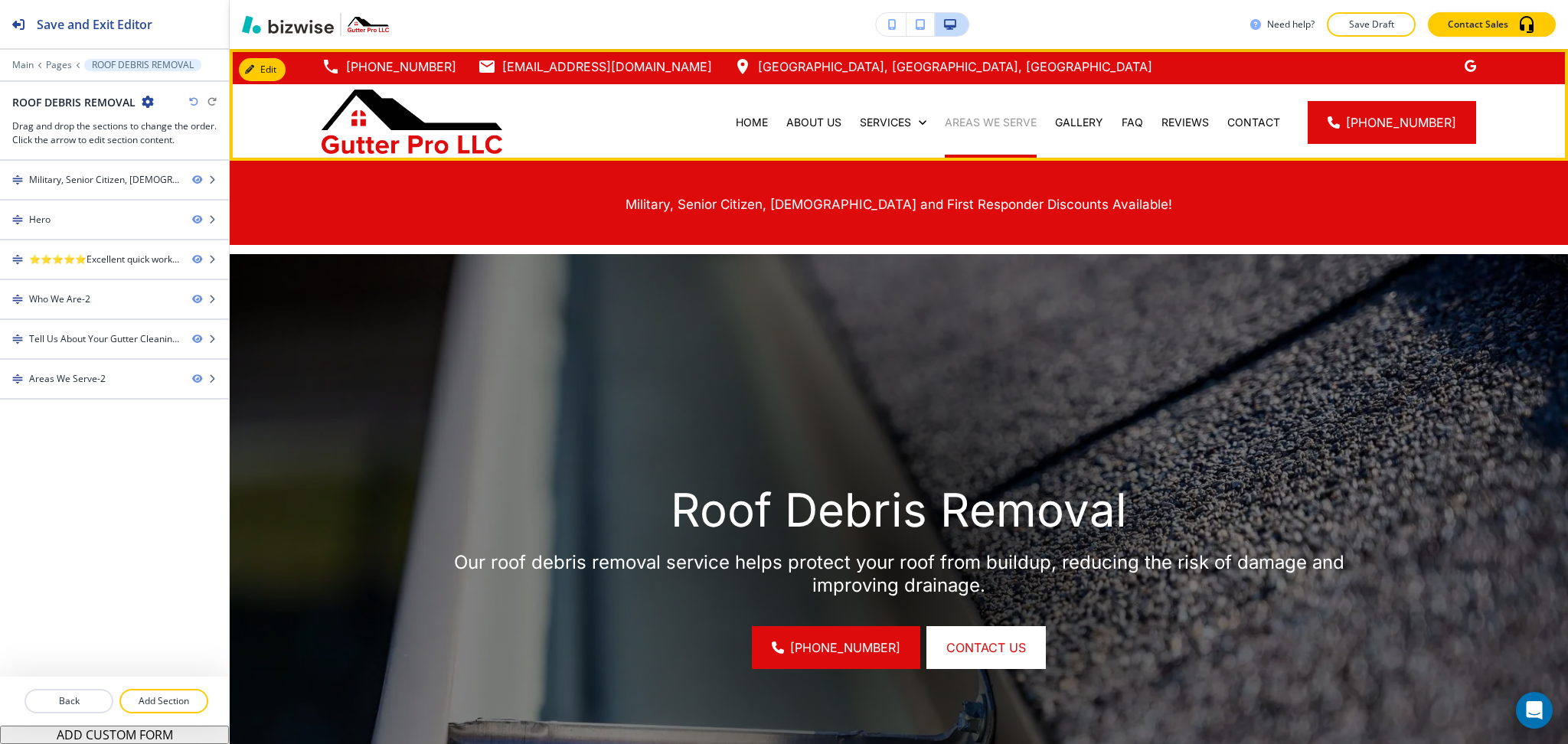
click at [983, 122] on p "AREAS WE SERVE" at bounding box center [991, 122] width 92 height 15
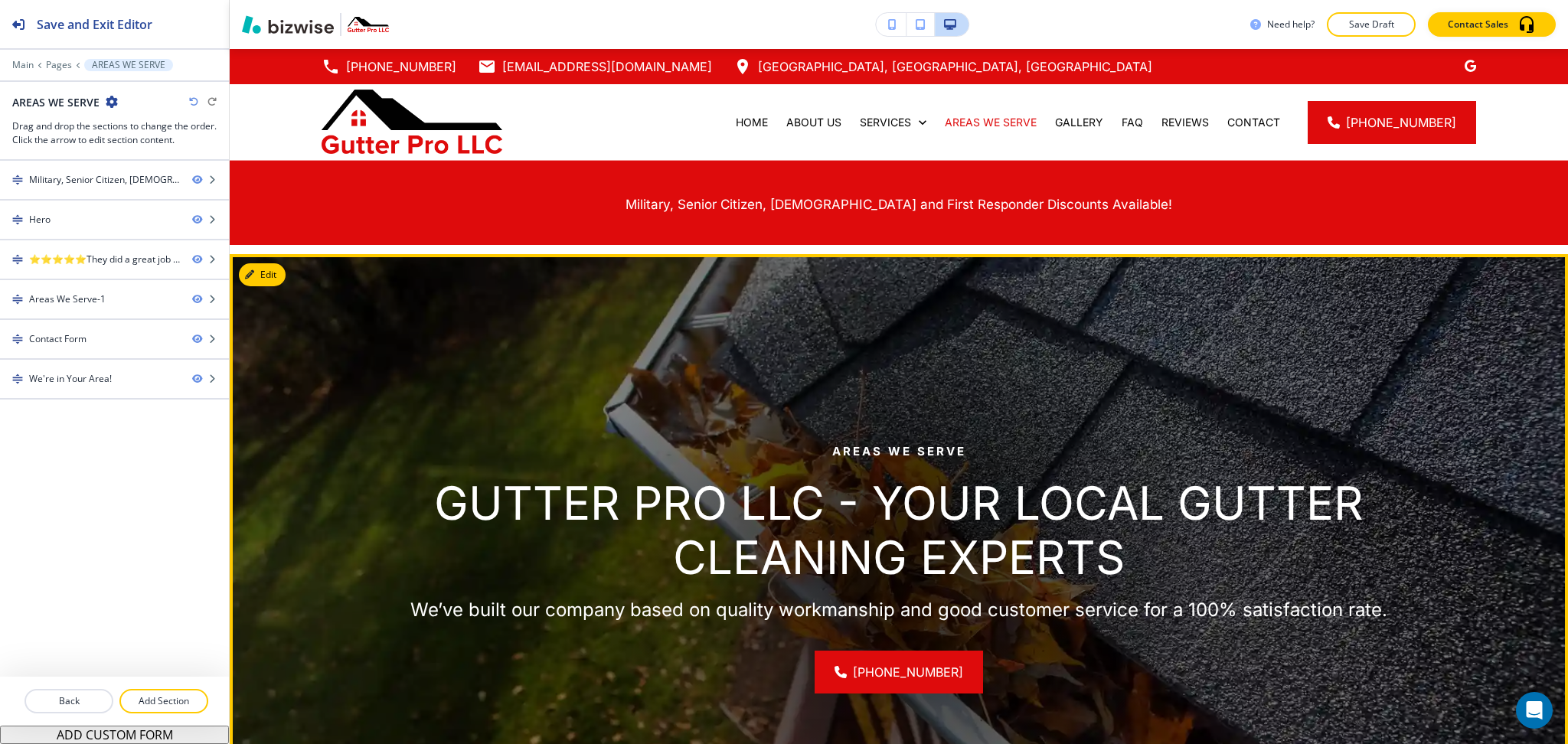
click at [272, 285] on img at bounding box center [898, 568] width 1338 height 628
click at [100, 224] on div "Hero" at bounding box center [90, 220] width 180 height 14
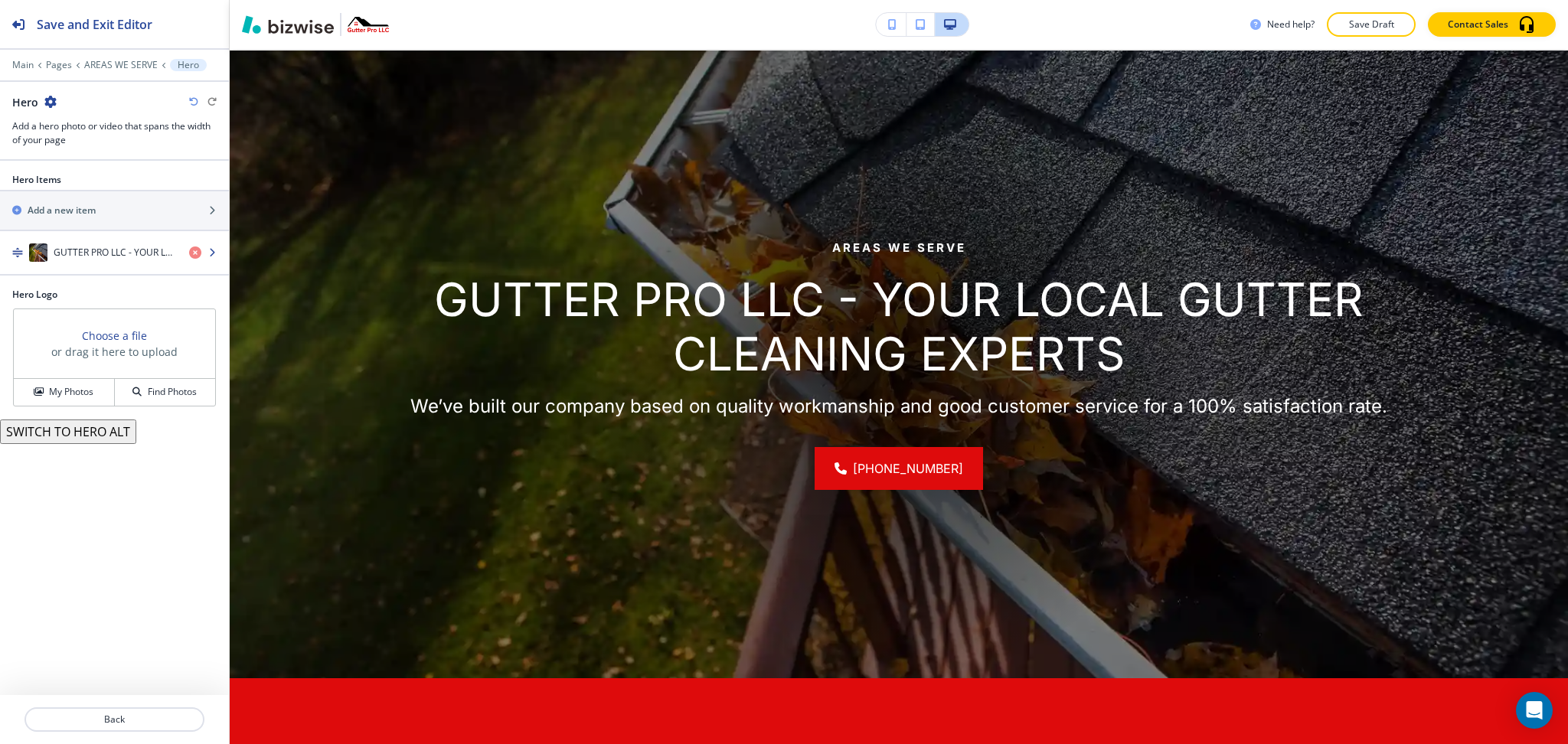
scroll to position [204, 0]
click at [102, 250] on h4 "GUTTER PRO LLC - YOUR LOCAL GUTTER CLEANING EXPERTS" at bounding box center [115, 253] width 123 height 14
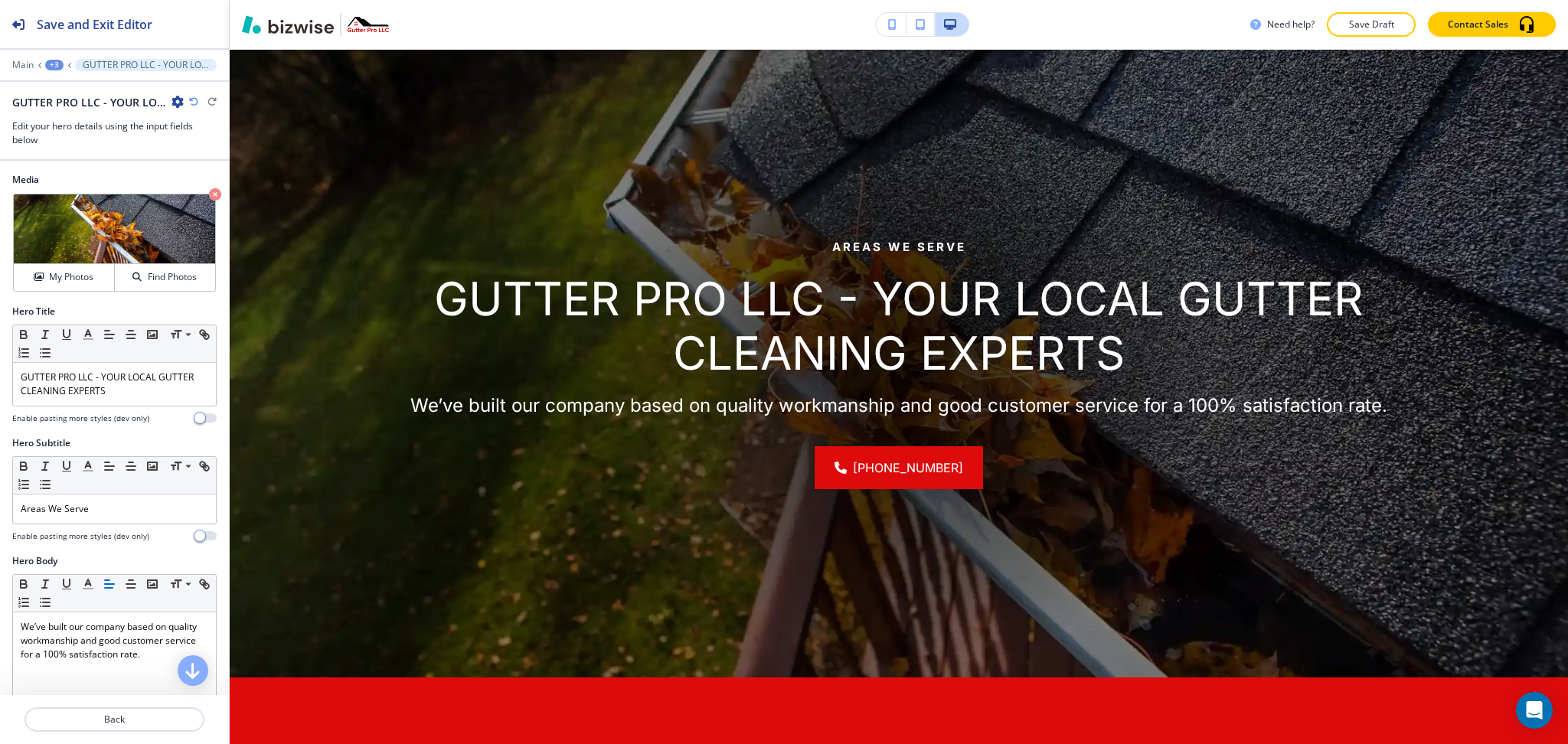
click at [117, 525] on div at bounding box center [114, 527] width 204 height 6
click at [114, 510] on p "Areas We Serve" at bounding box center [114, 509] width 188 height 14
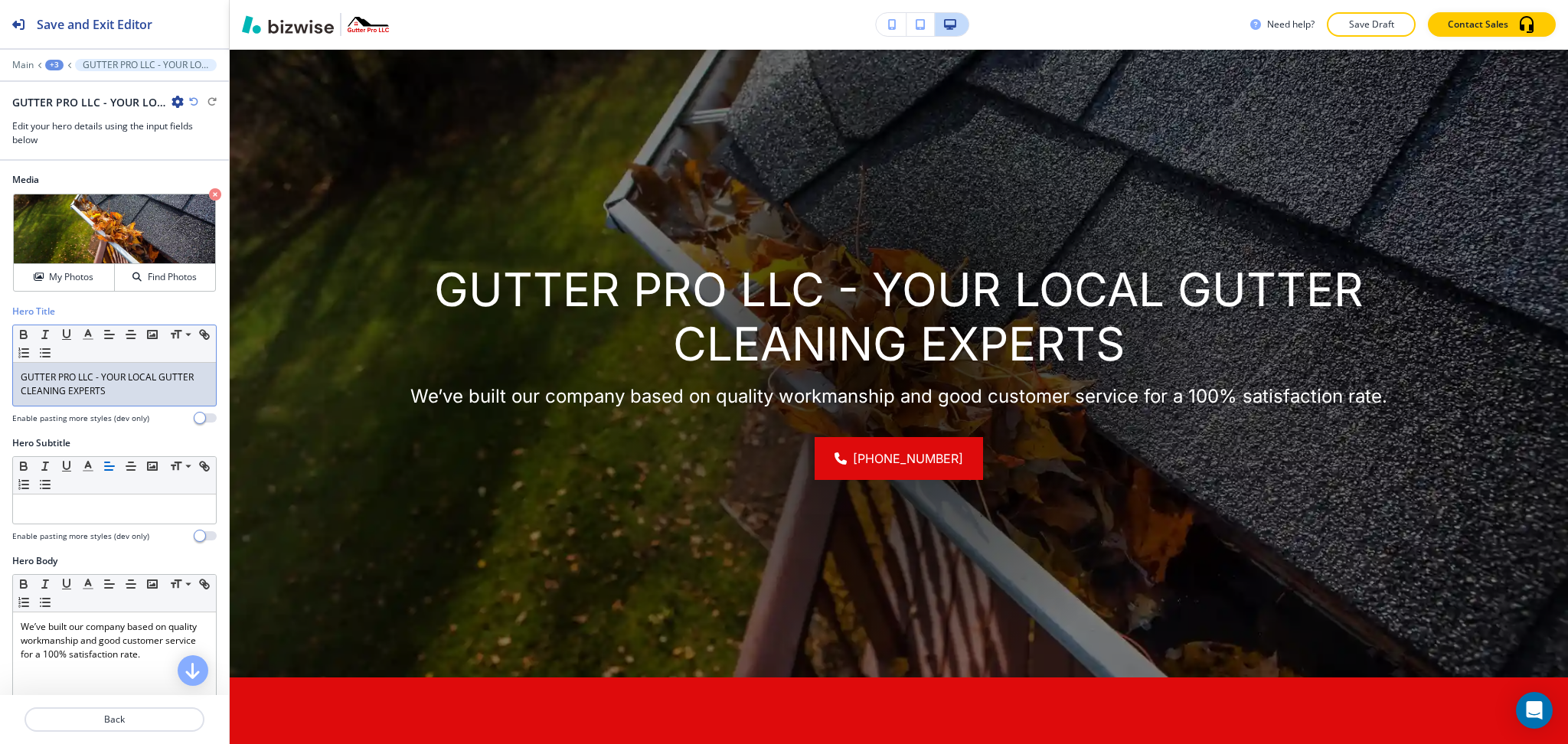
click at [120, 395] on p "GUTTER PRO LLC - YOUR LOCAL GUTTER CLEANING EXPERTS" at bounding box center [114, 384] width 188 height 27
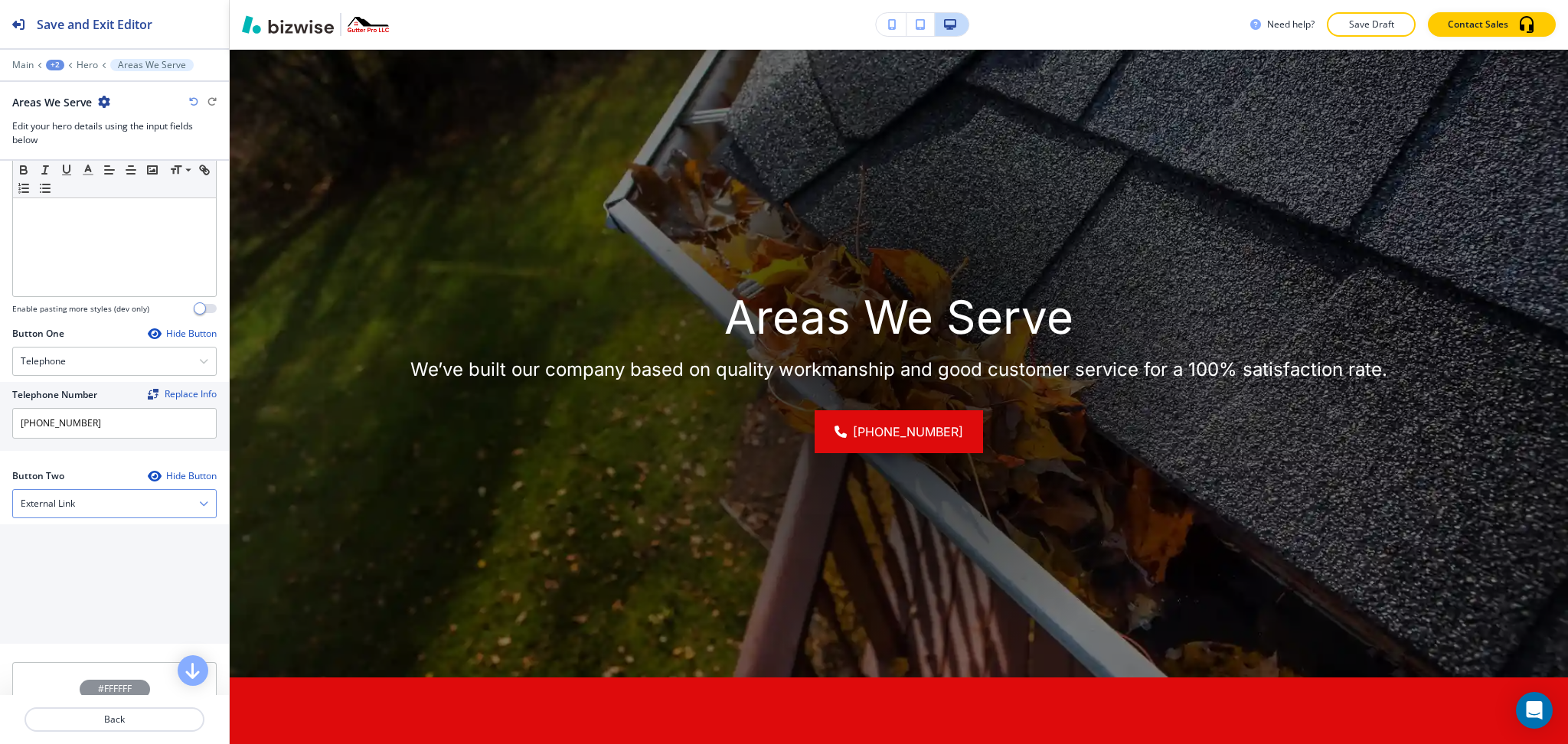
scroll to position [513, 0]
click at [80, 505] on div "External Link" at bounding box center [114, 503] width 203 height 27
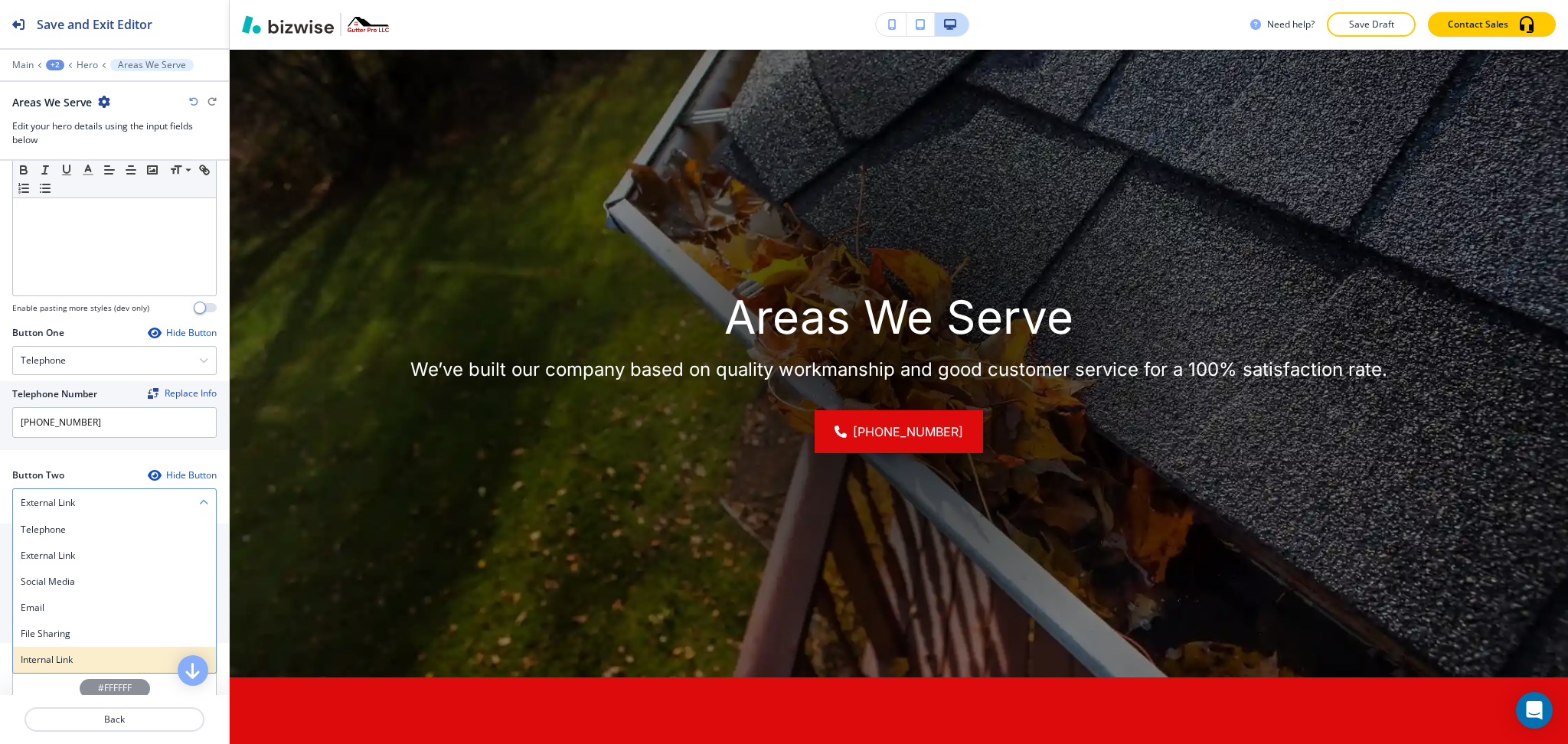
click at [69, 659] on h4 "Internal Link" at bounding box center [114, 660] width 188 height 14
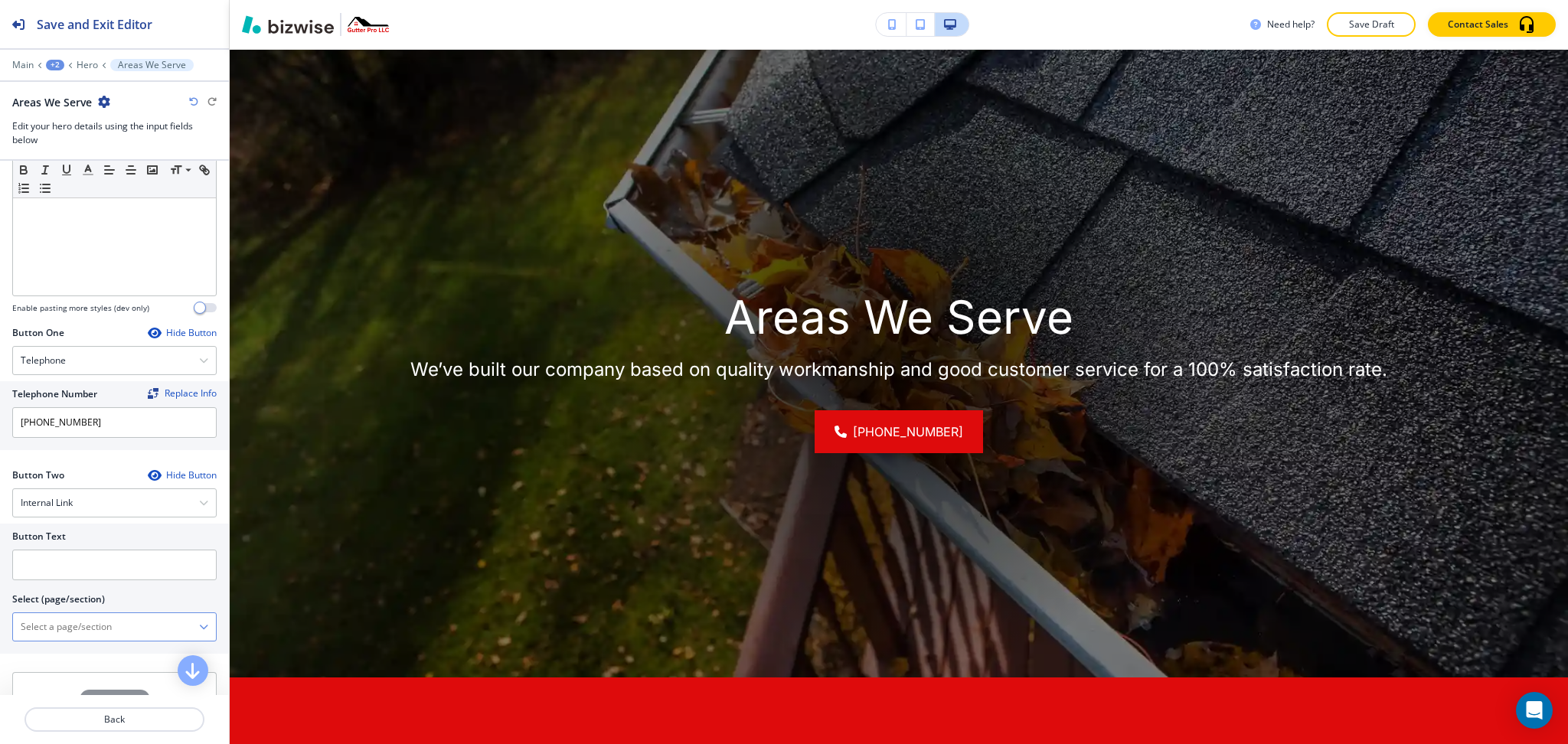
click at [74, 627] on \(page\/section\) "Manual Input" at bounding box center [106, 627] width 186 height 26
drag, startPoint x: 99, startPoint y: 634, endPoint x: 0, endPoint y: 624, distance: 99.5
click at [0, 624] on div "Button Text Select (page/section) CONTACT US CONTACT CONTACT | Hero CONTACT | A…" at bounding box center [114, 589] width 229 height 130
drag, startPoint x: 40, startPoint y: 653, endPoint x: 39, endPoint y: 605, distance: 48.0
click at [40, 653] on h4 "CONTACT" at bounding box center [114, 654] width 188 height 14
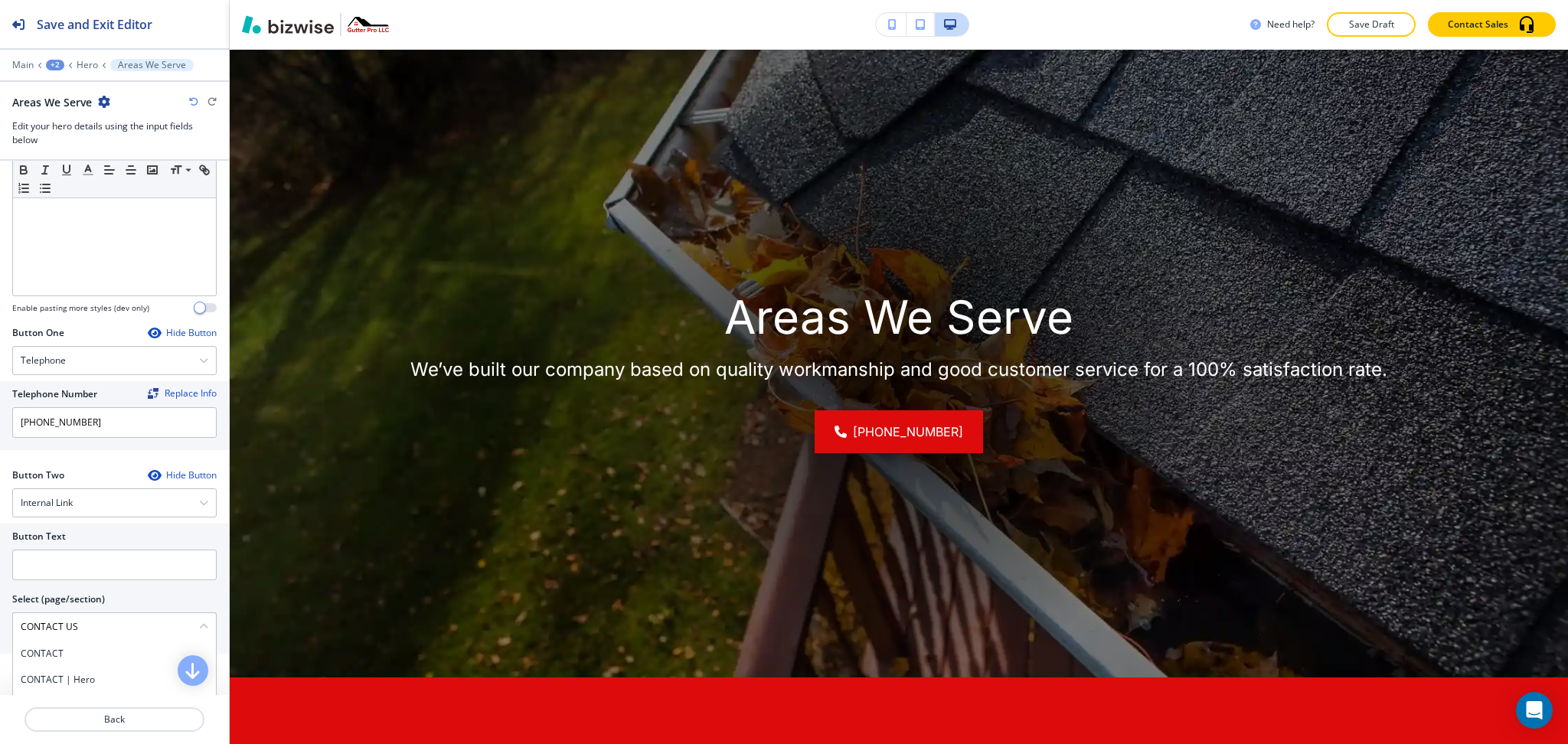
type \(page\/section\) "CONTACT"
click at [46, 550] on input "text" at bounding box center [114, 565] width 204 height 31
paste input "CONTACT US"
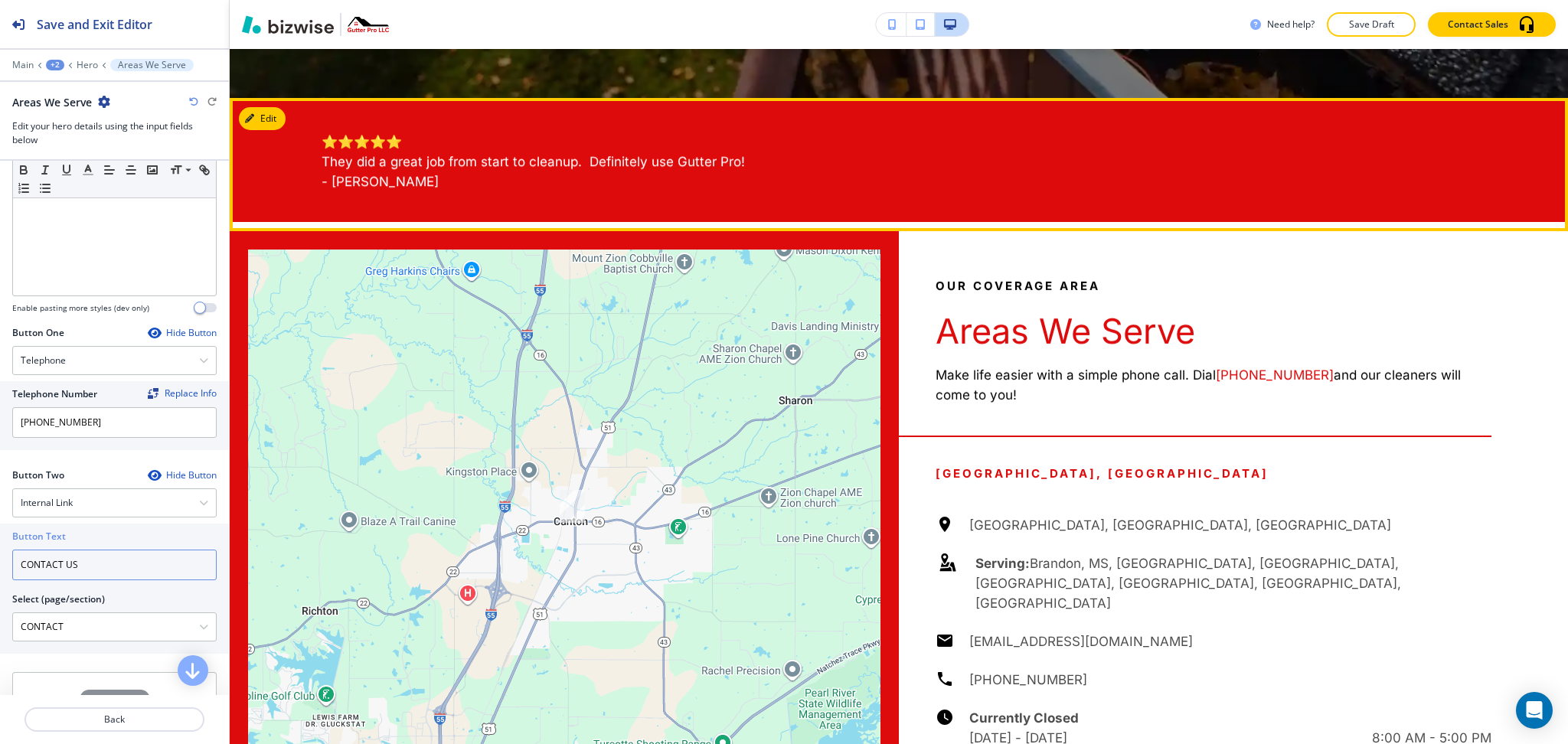
scroll to position [785, 0]
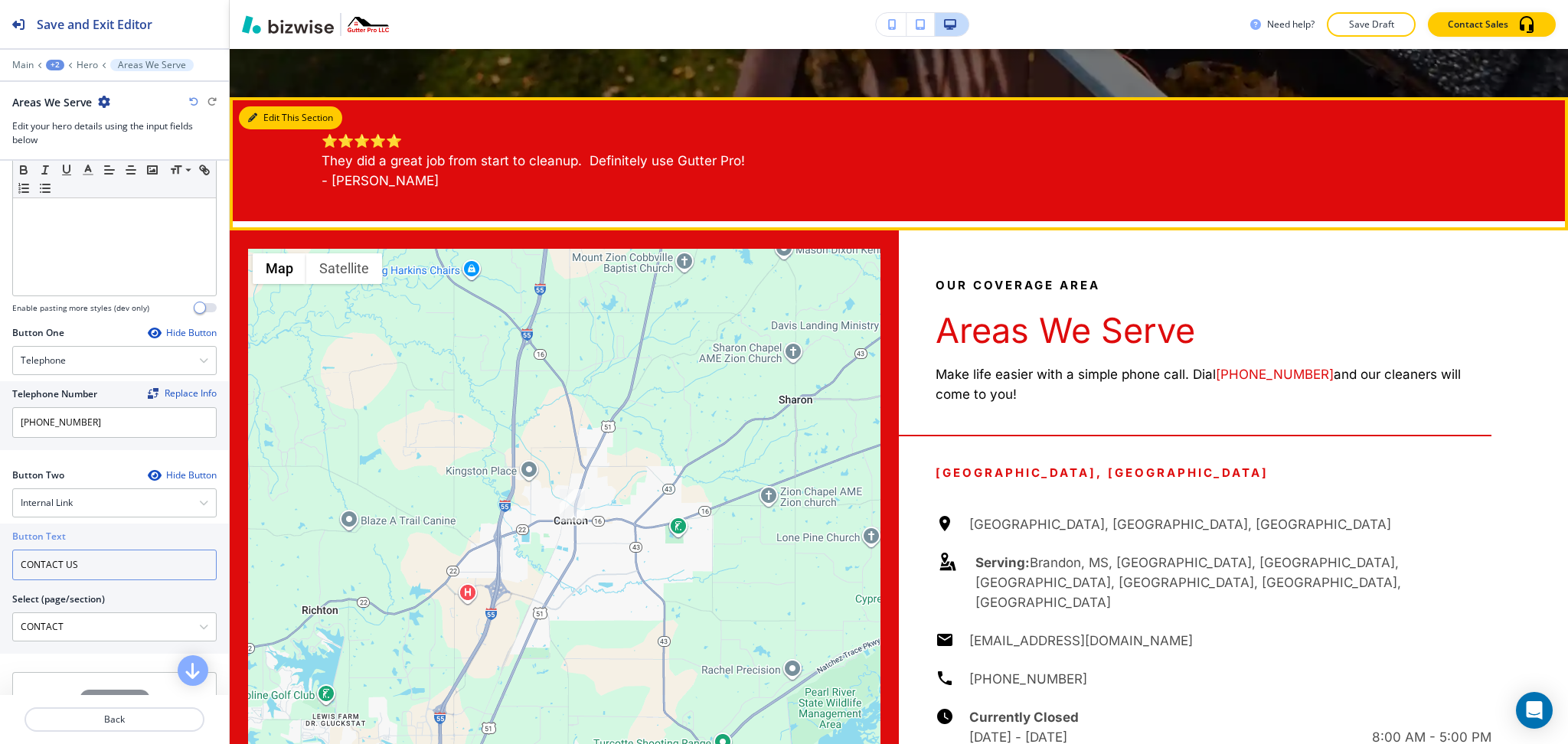
type input "CONTACT US"
click at [273, 114] on button "Edit This Section" at bounding box center [290, 118] width 103 height 23
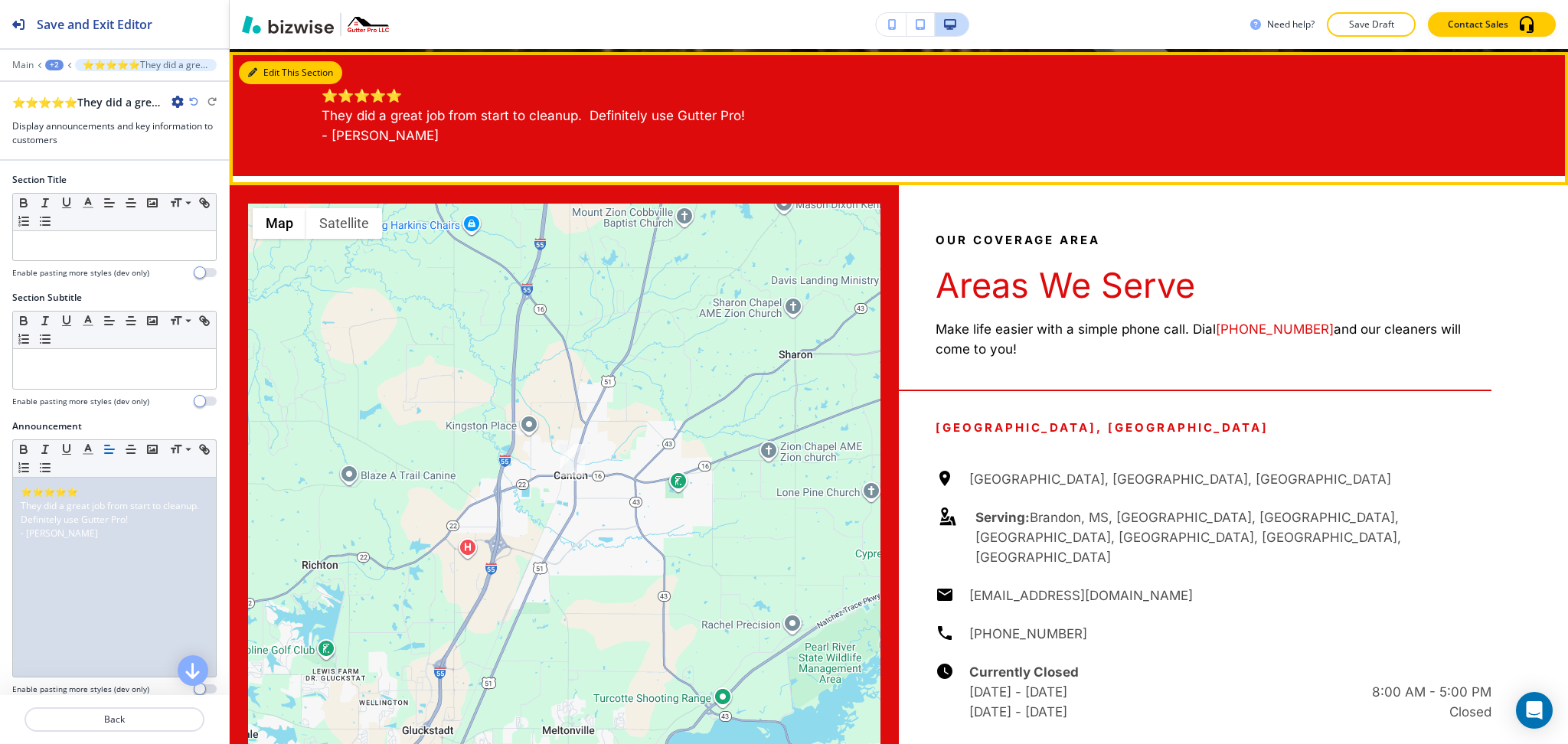
scroll to position [833, 0]
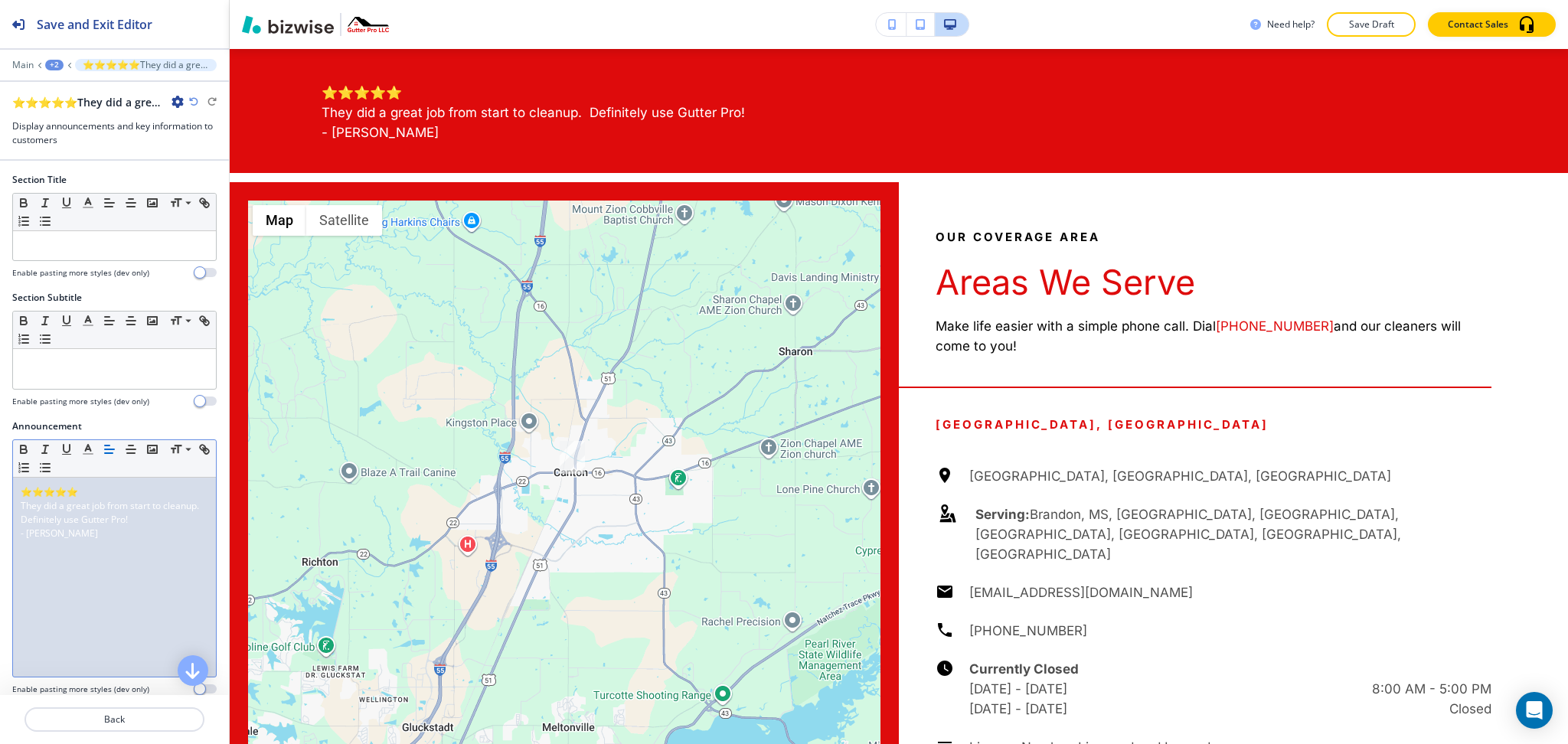
click at [130, 555] on div "⭐⭐⭐⭐⭐ They did a great job from start to cleanup. Definitely use Gutter Pro! - …" at bounding box center [114, 577] width 203 height 199
click at [131, 454] on line "button" at bounding box center [131, 454] width 8 height 0
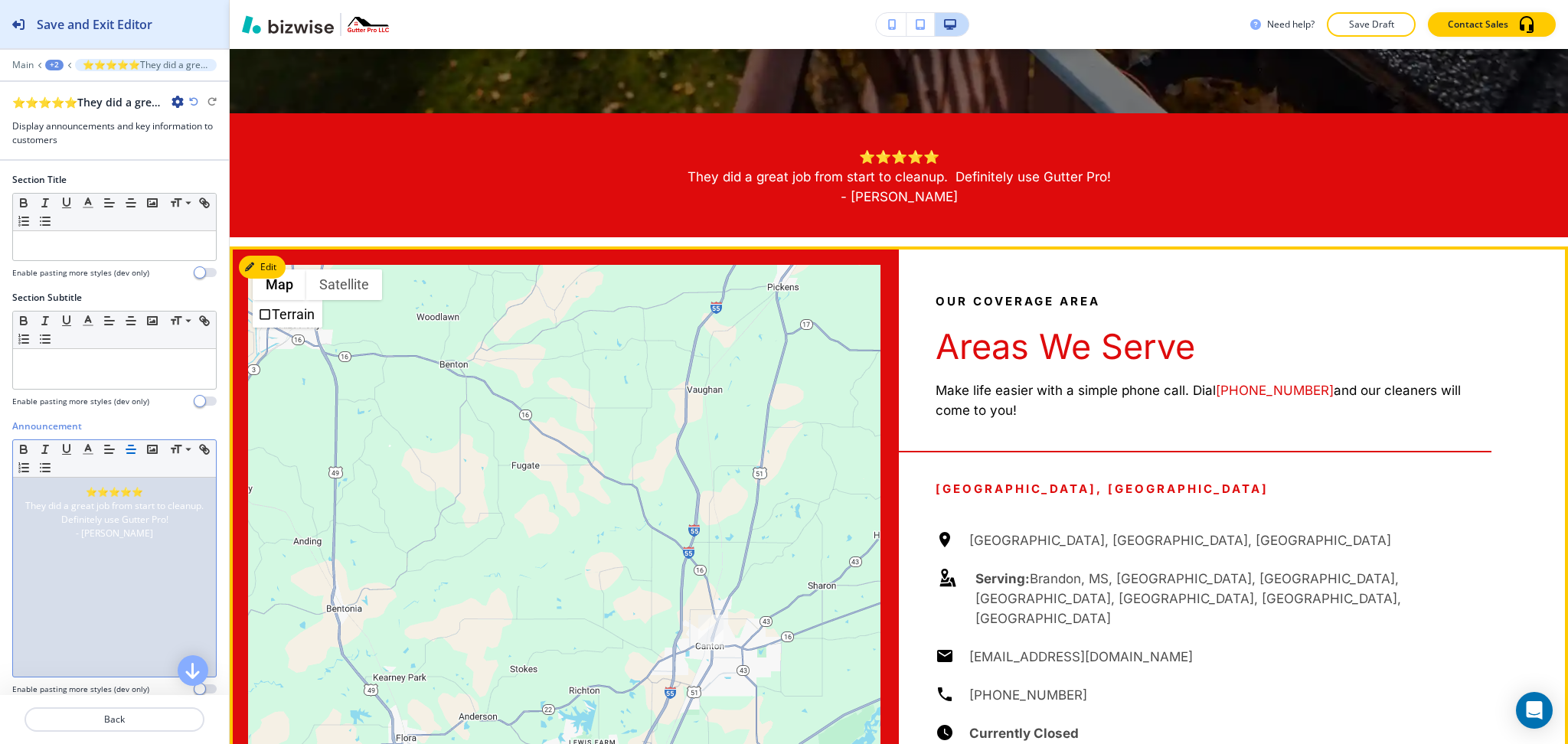
scroll to position [768, 0]
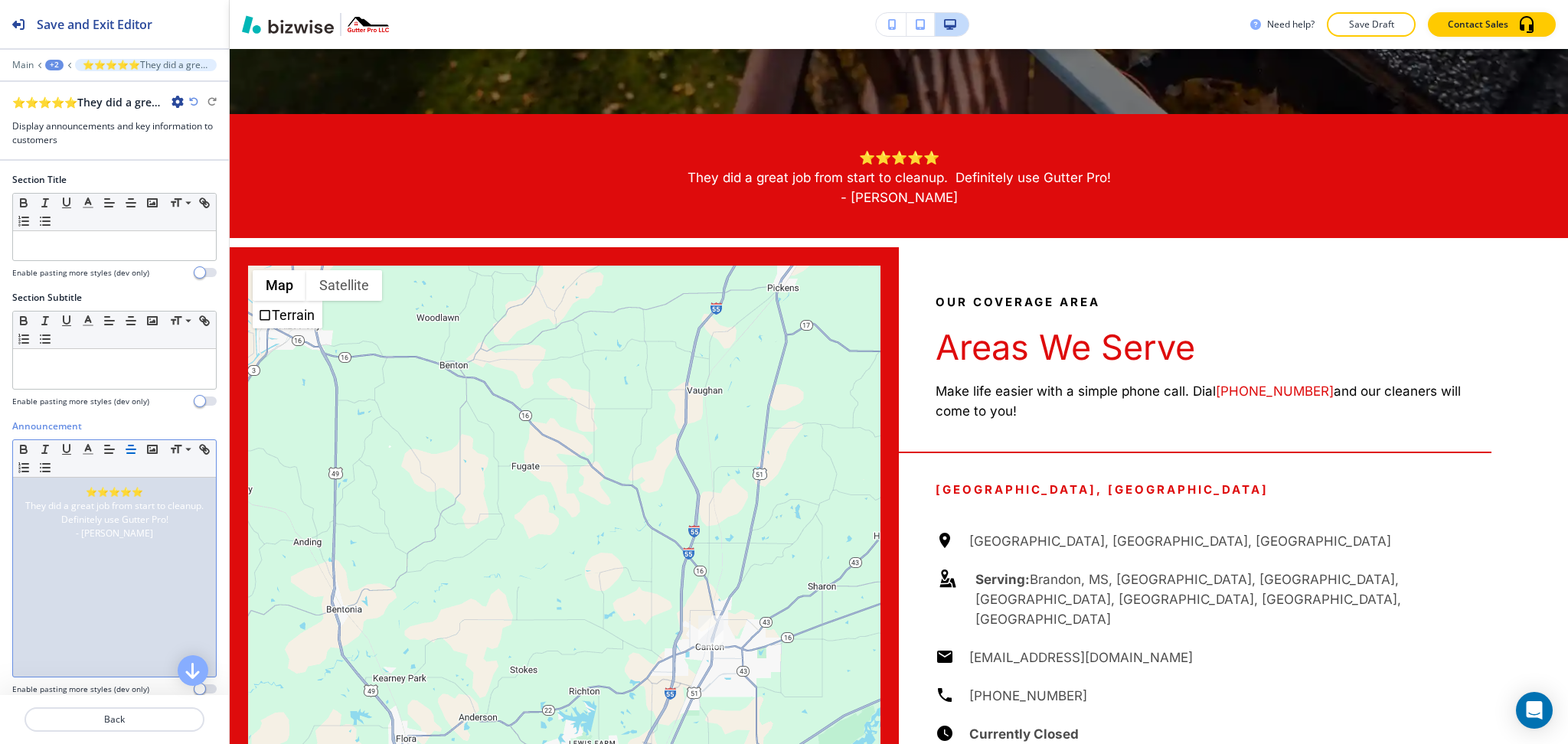
click at [50, 60] on div "+2" at bounding box center [55, 65] width 19 height 11
click at [73, 110] on p "AREAS WE SERVE" at bounding box center [94, 117] width 78 height 14
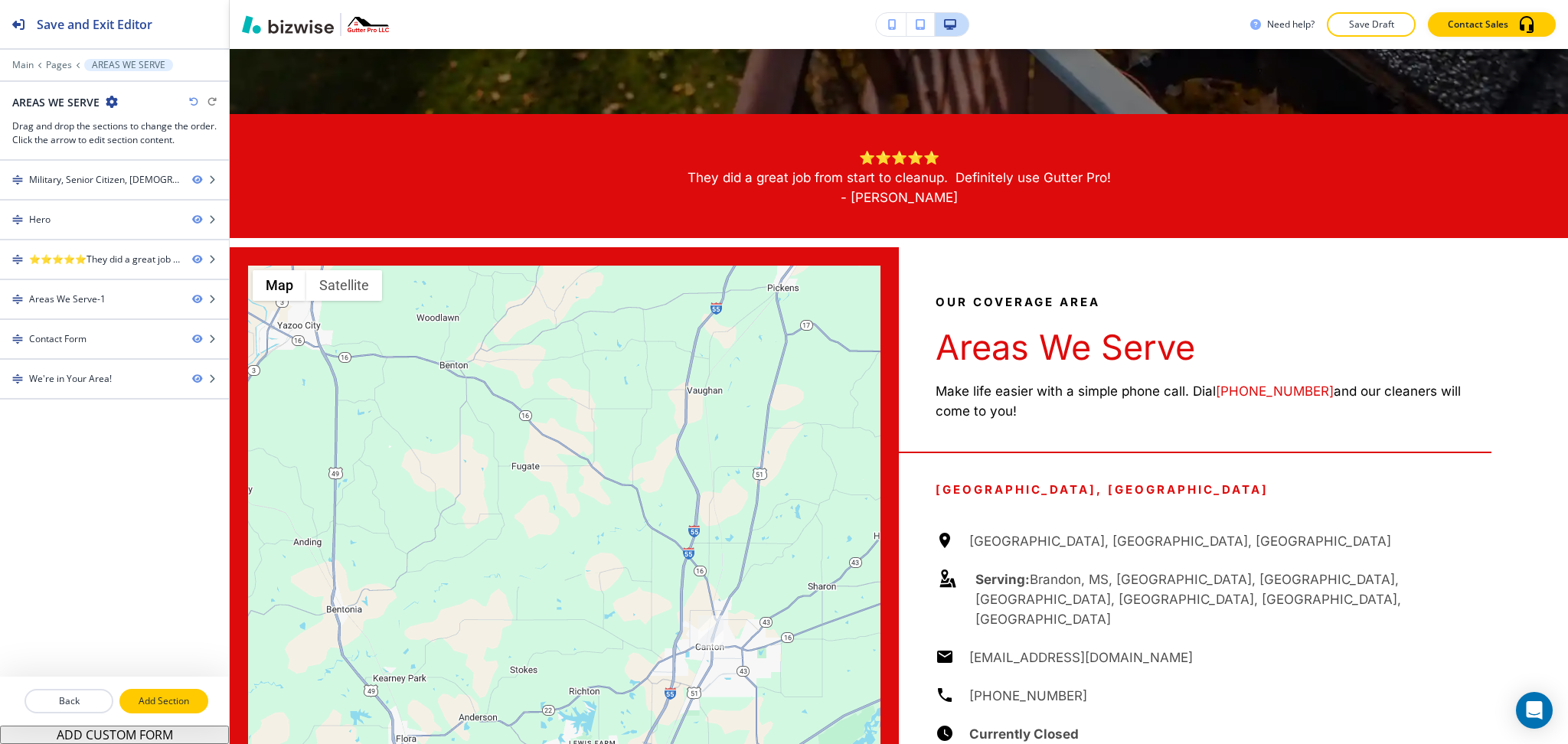
click at [160, 707] on p "Add Section" at bounding box center [164, 701] width 85 height 14
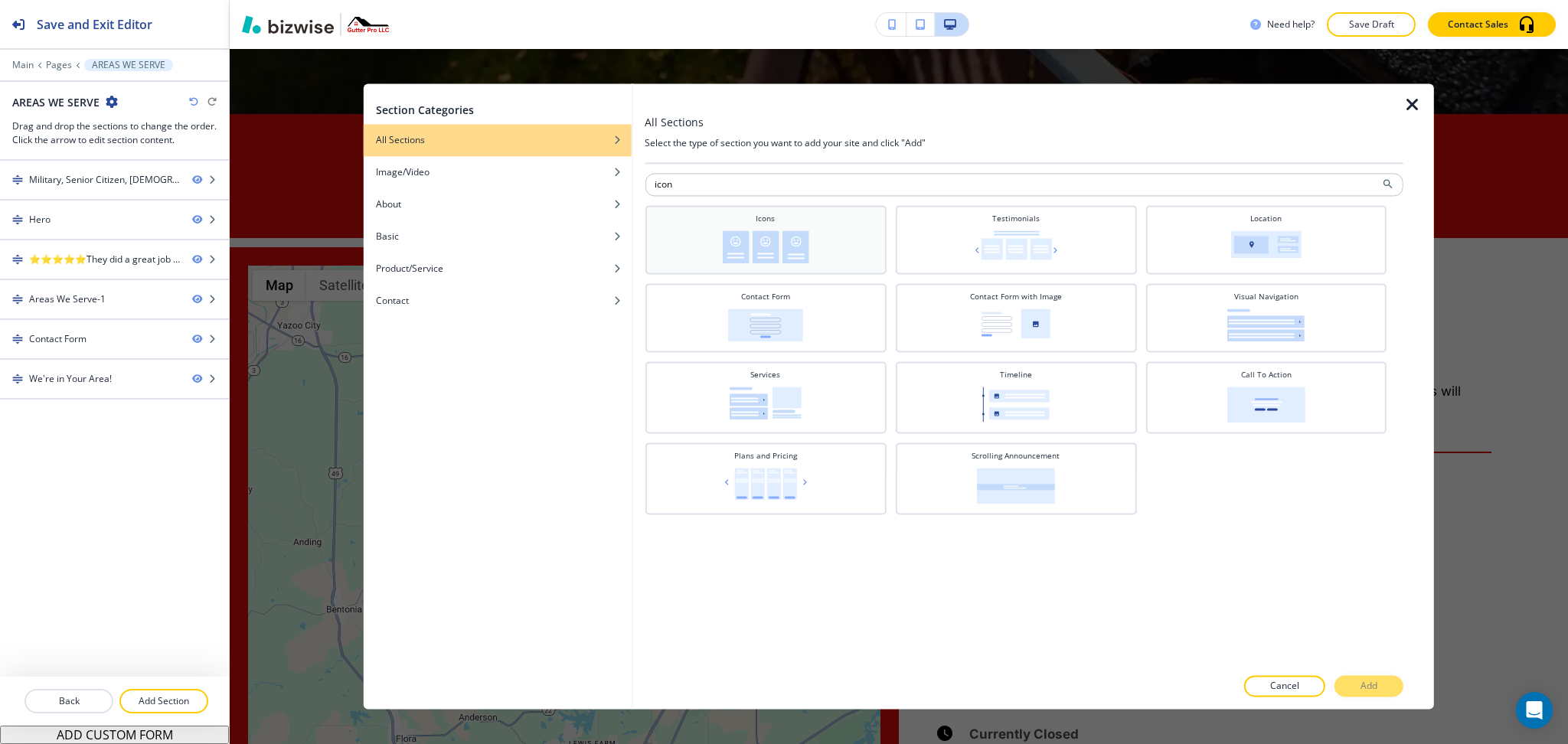
type input "icon"
click at [822, 214] on div "Icons" at bounding box center [765, 237] width 225 height 50
click at [1366, 686] on p "Add" at bounding box center [1369, 687] width 17 height 14
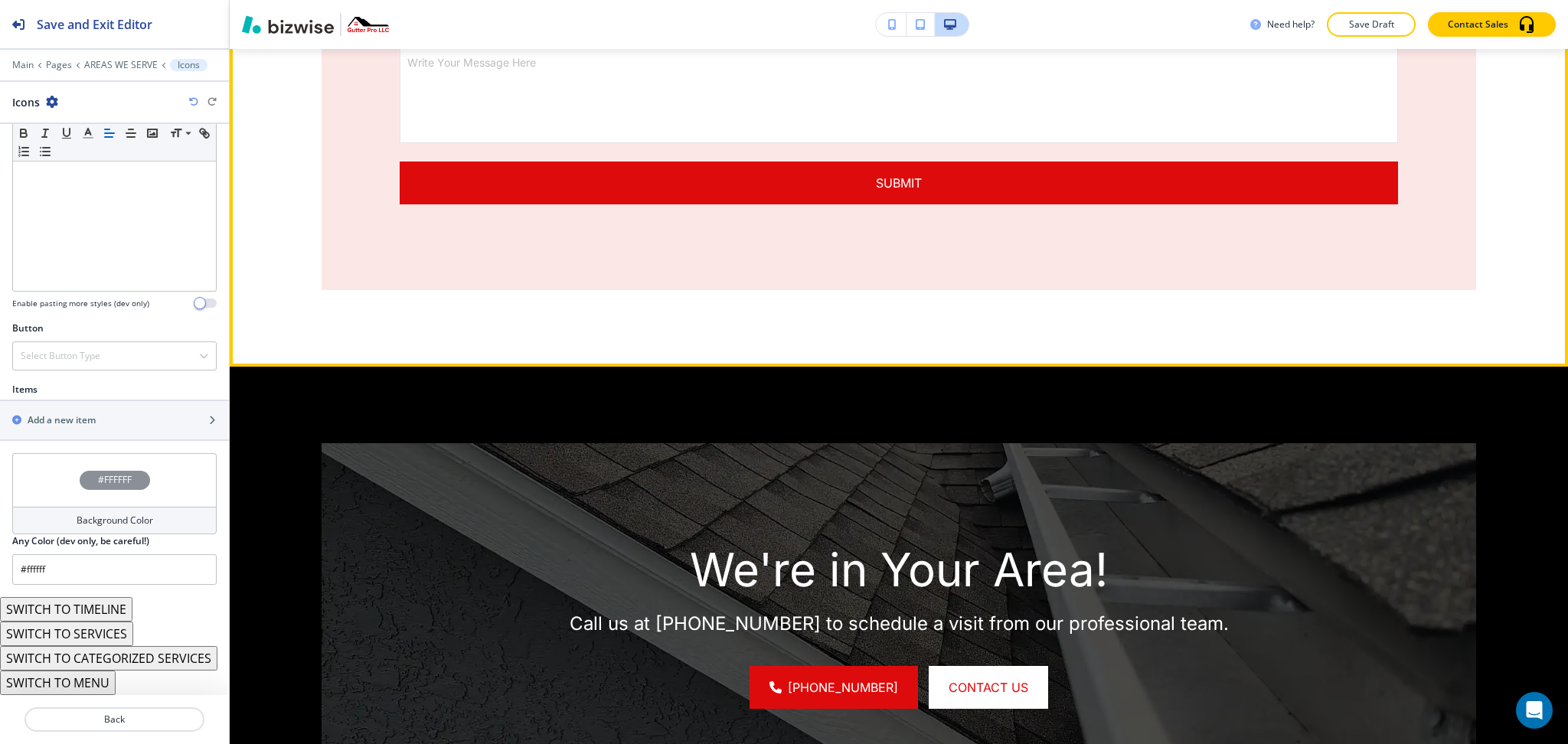
scroll to position [2092, 0]
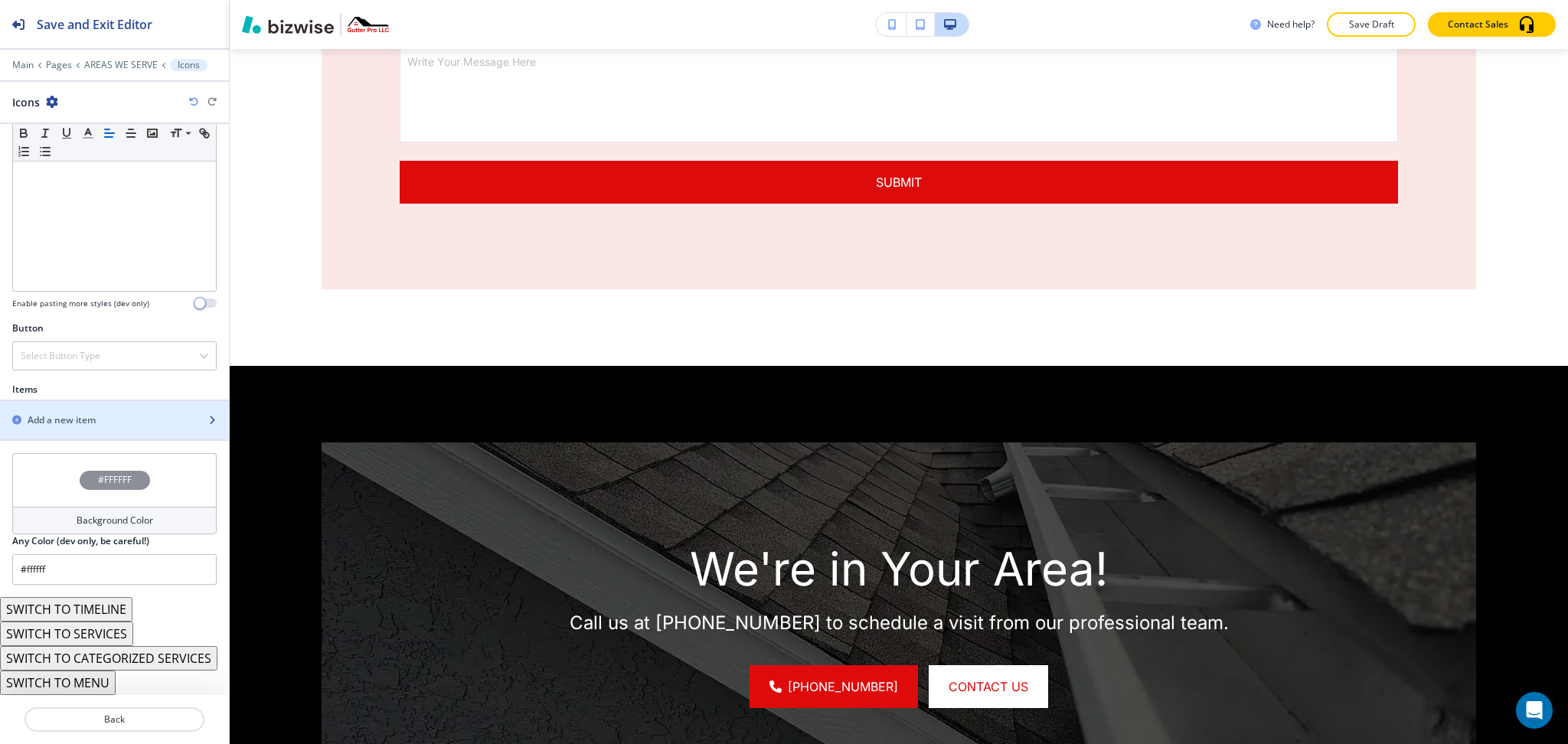
click at [60, 419] on h2 "Add a new item" at bounding box center [61, 420] width 68 height 14
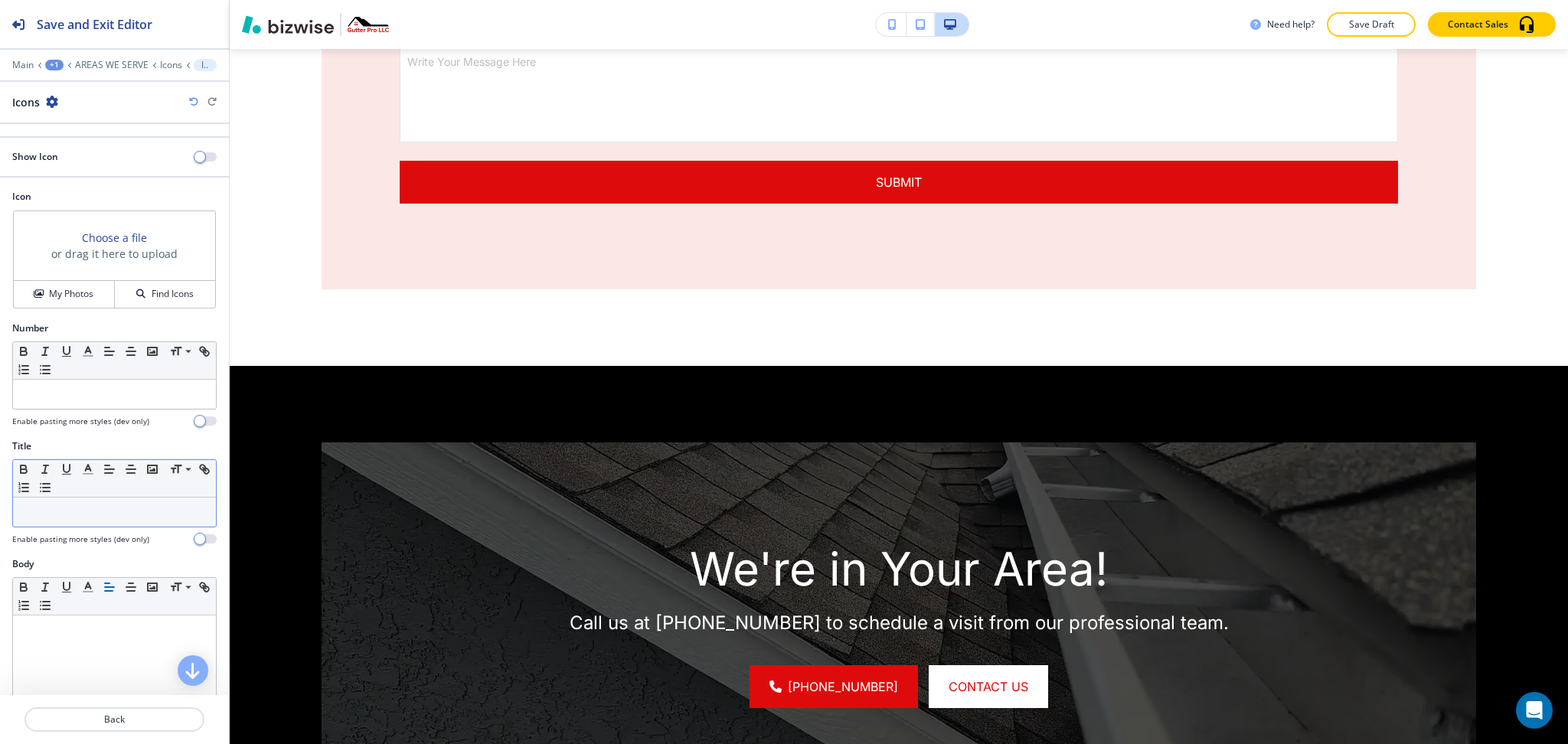
click at [108, 517] on p at bounding box center [114, 513] width 188 height 14
click at [194, 158] on span "button" at bounding box center [200, 157] width 12 height 12
click at [77, 284] on button "My Photos" at bounding box center [64, 294] width 101 height 26
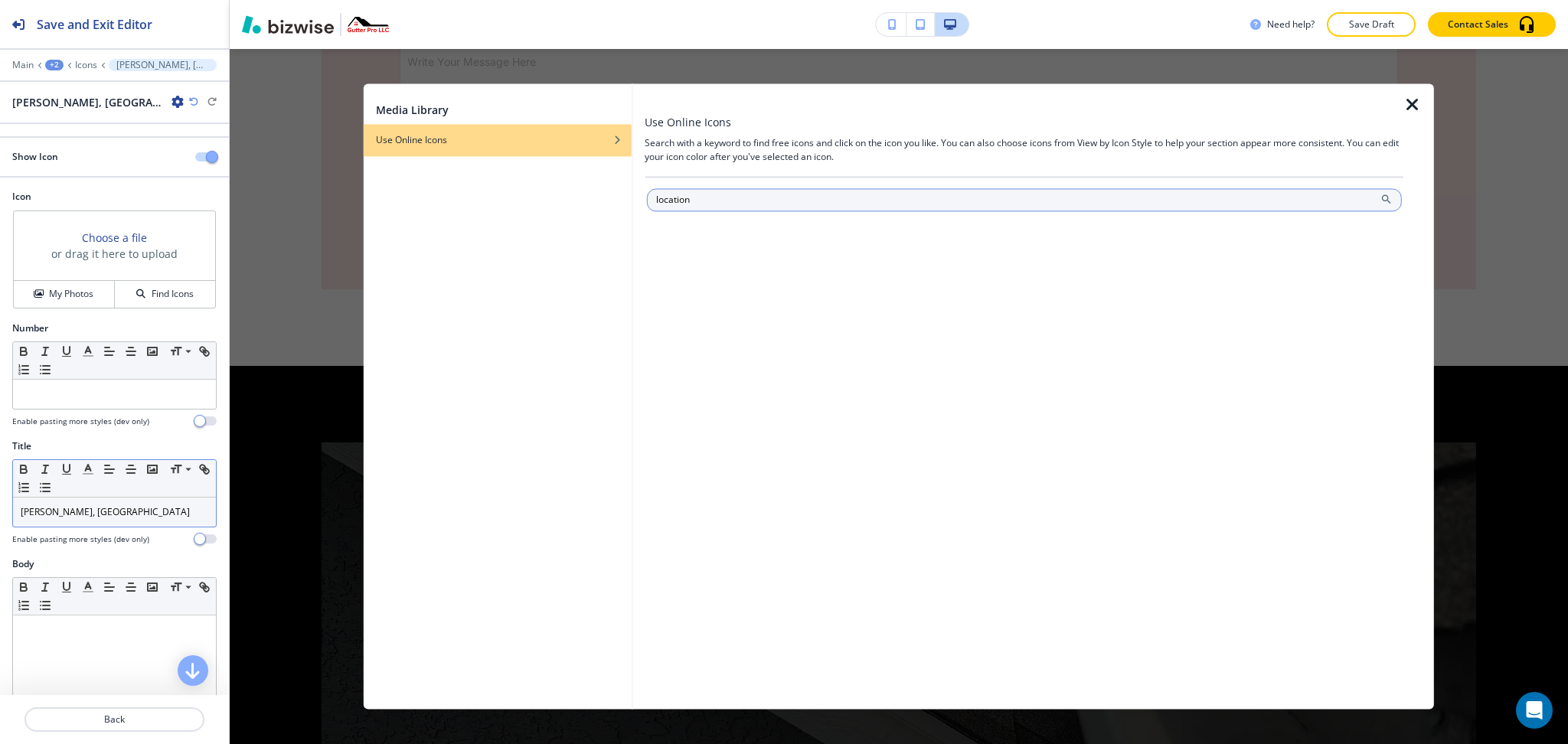
type input "location"
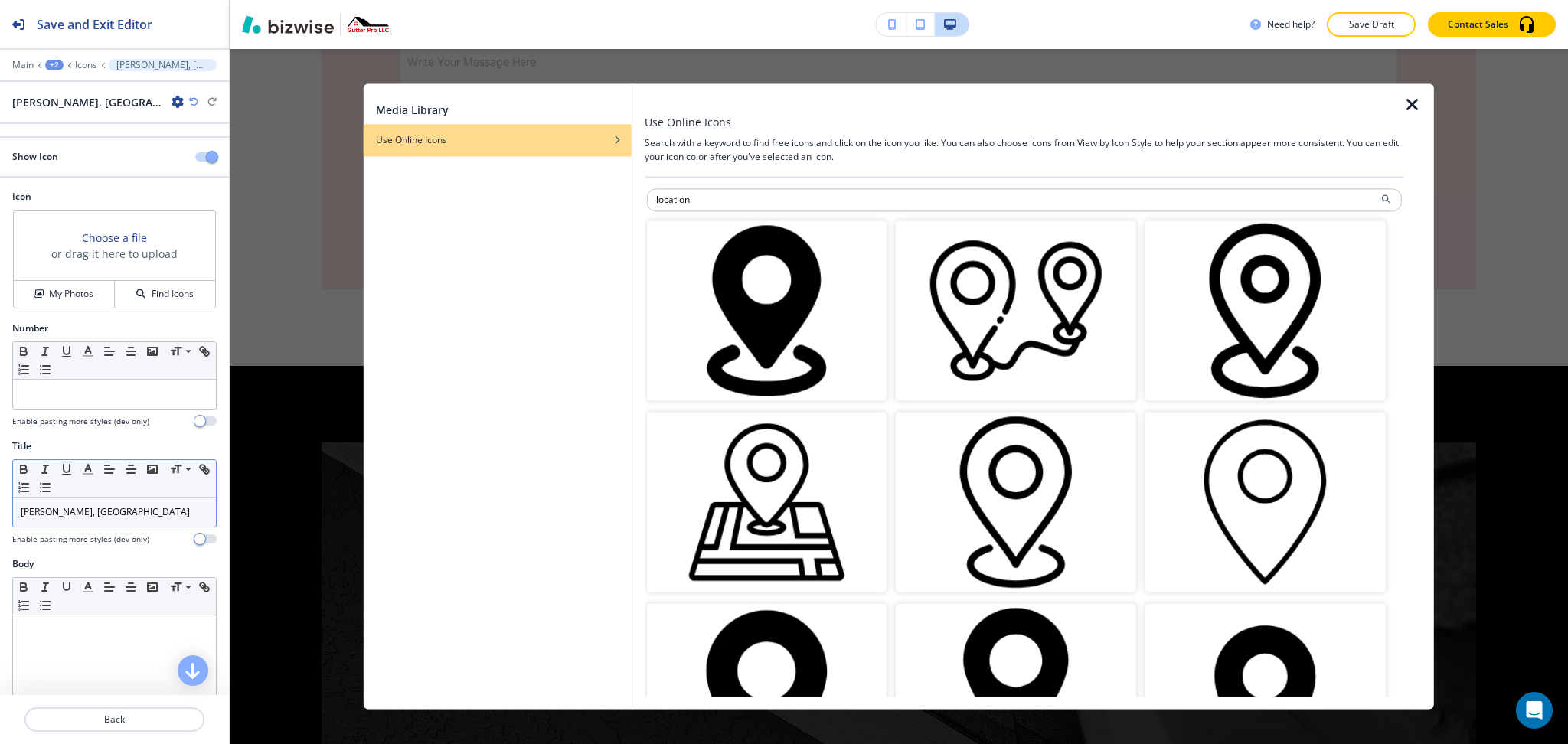
click at [804, 311] on img "button" at bounding box center [767, 310] width 241 height 180
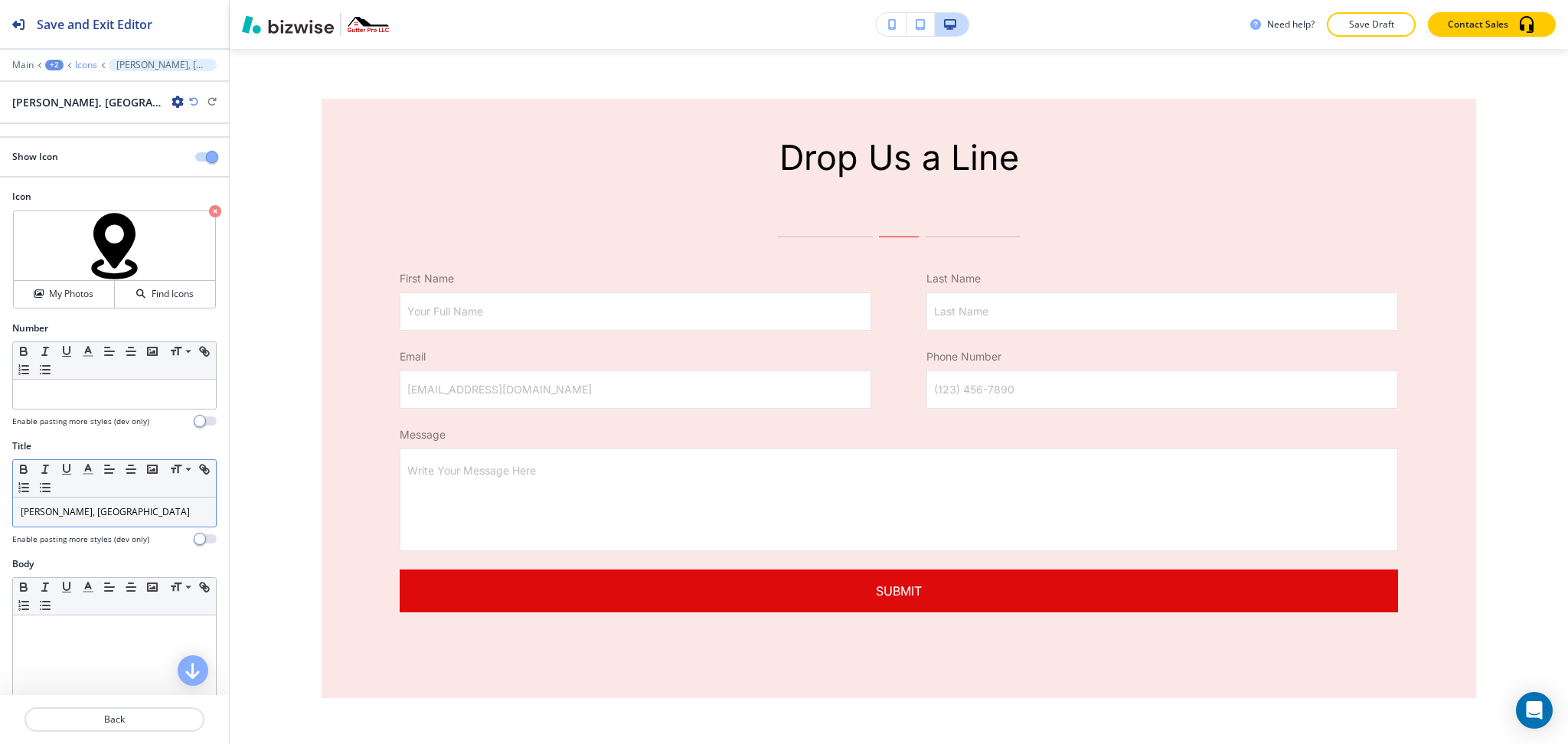
click at [90, 63] on p "Icons" at bounding box center [86, 65] width 22 height 11
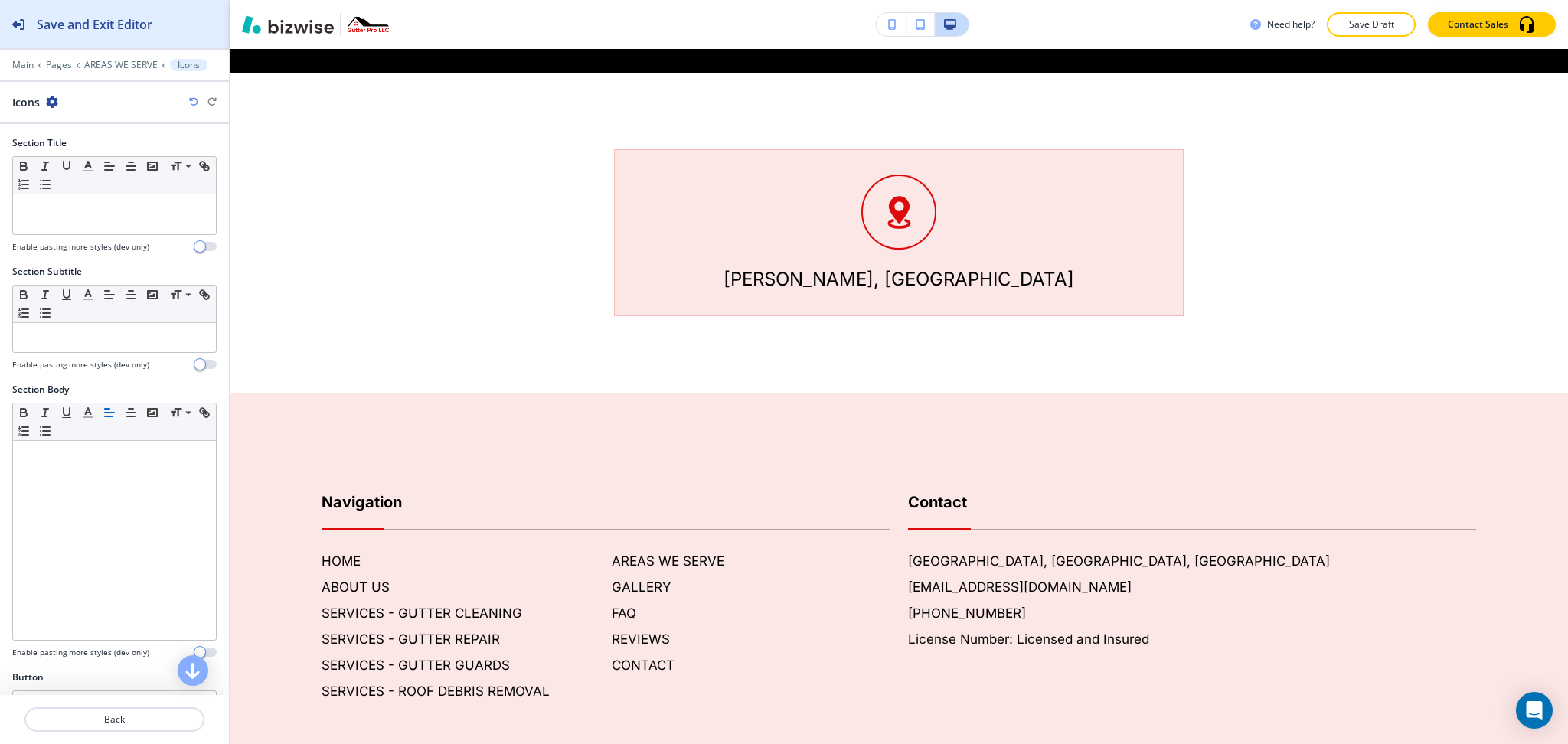
scroll to position [2909, 0]
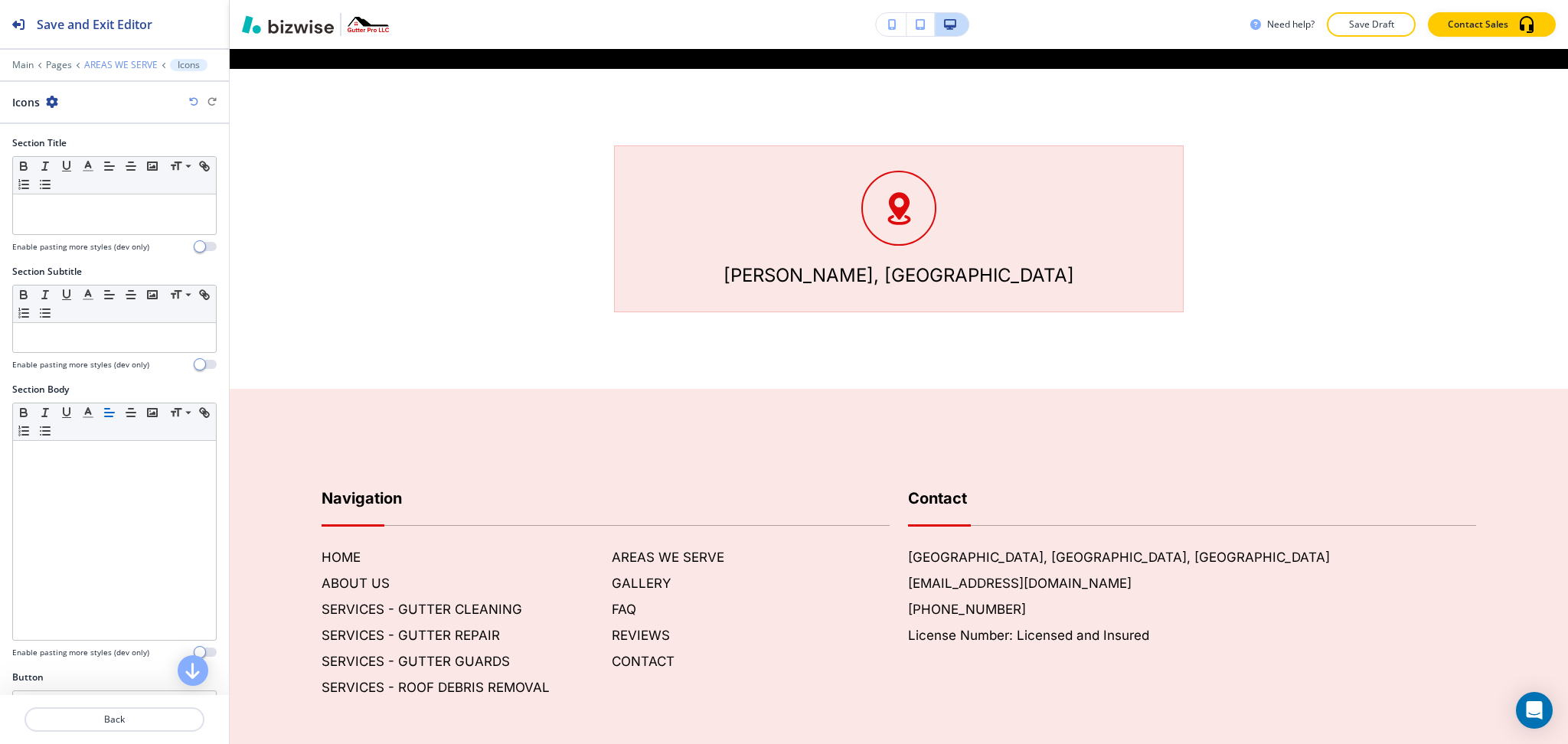
click at [102, 62] on p "AREAS WE SERVE" at bounding box center [121, 65] width 73 height 11
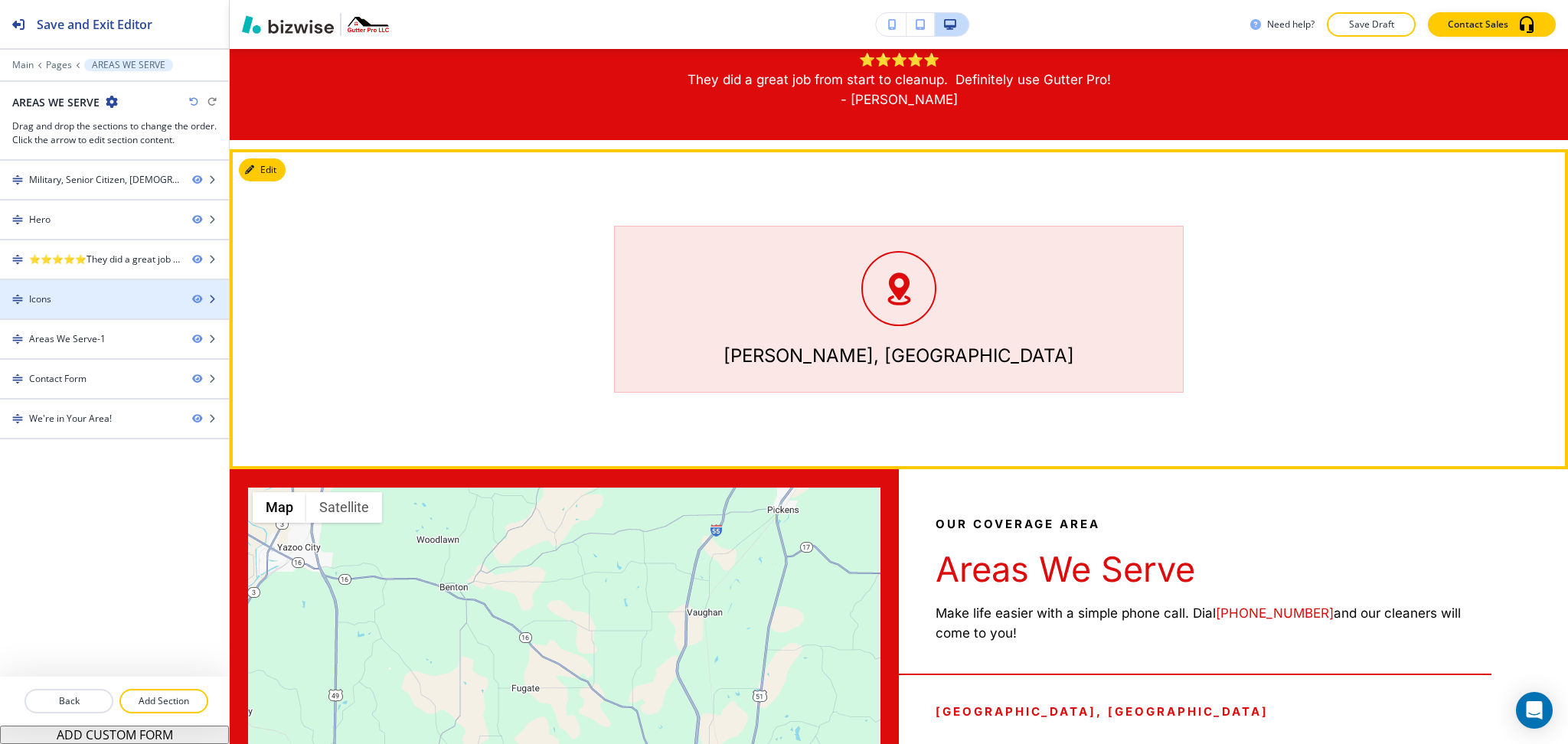
click at [82, 301] on div "Icons" at bounding box center [90, 299] width 180 height 14
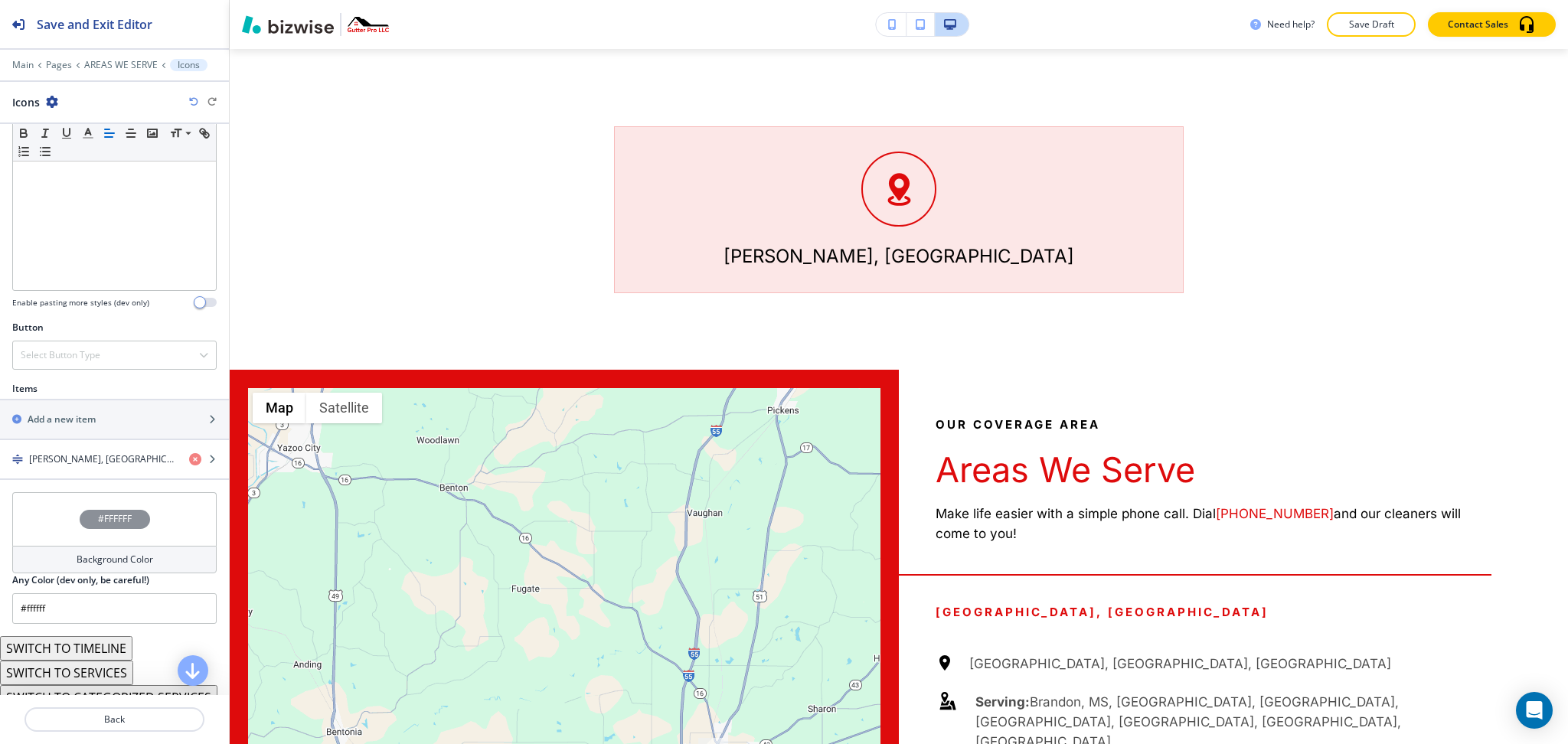
scroll to position [394, 0]
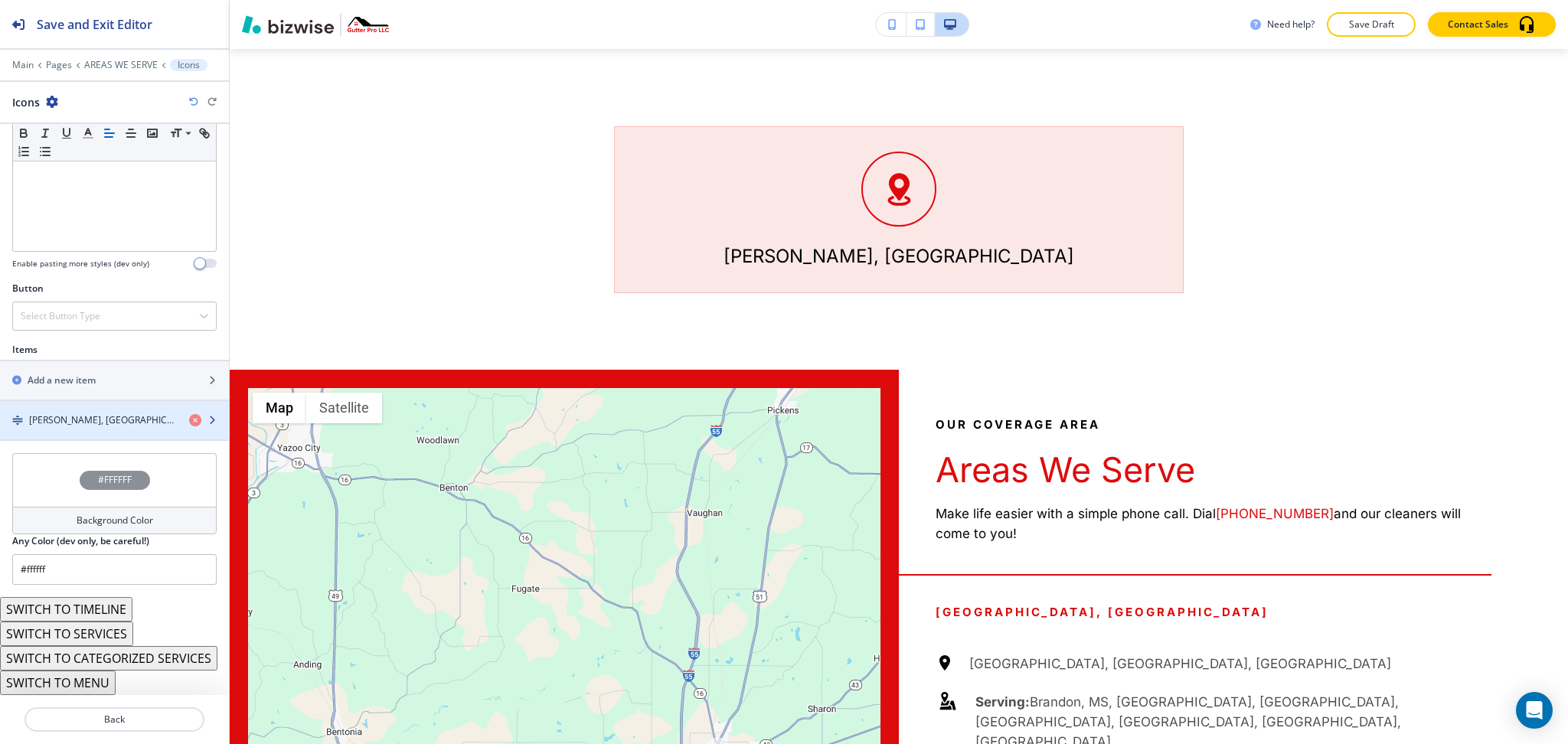
click at [102, 413] on div "[PERSON_NAME], [GEOGRAPHIC_DATA]" at bounding box center [88, 420] width 177 height 14
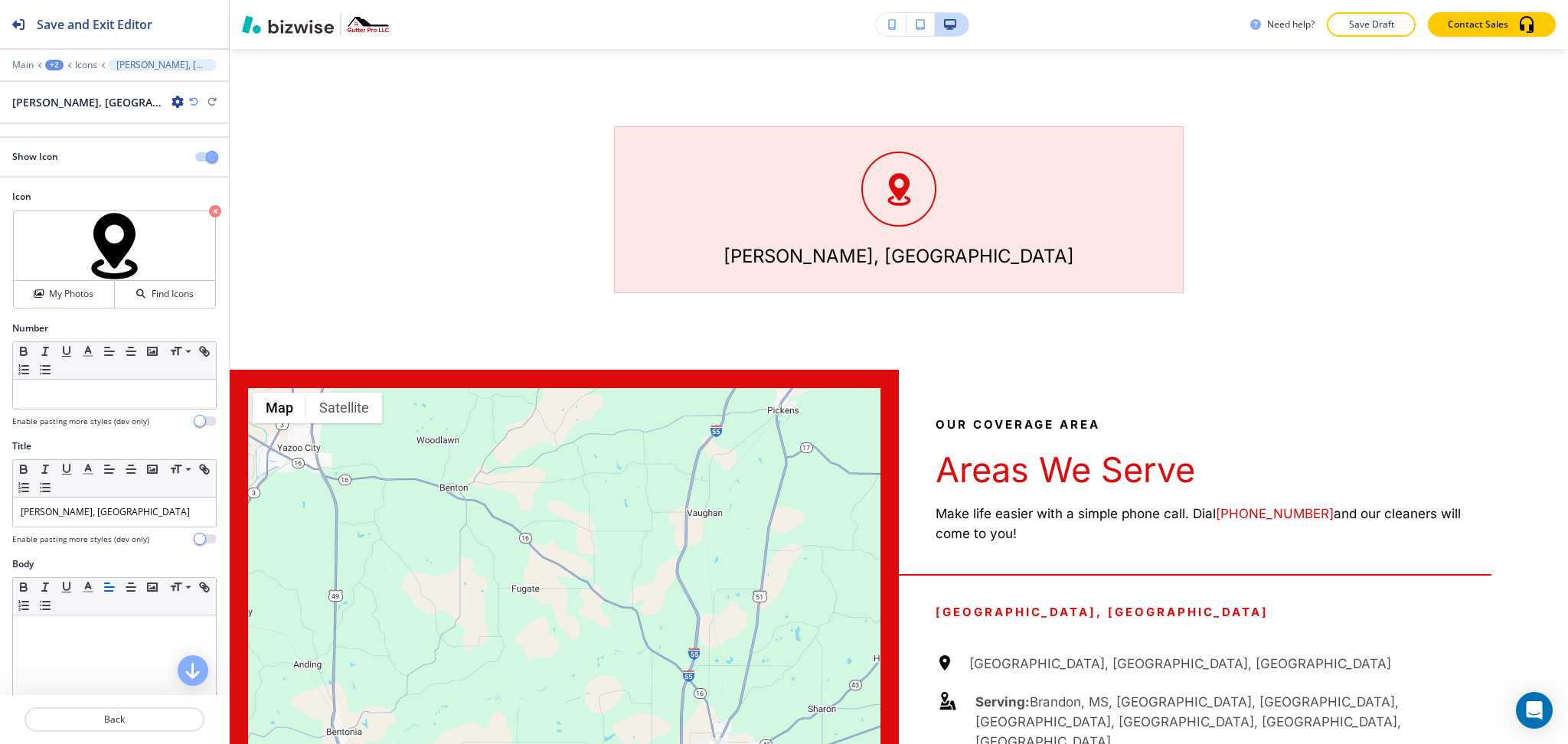
click at [172, 96] on icon "button" at bounding box center [178, 102] width 12 height 12
click at [117, 153] on p "Duplicate [PERSON_NAME], [GEOGRAPHIC_DATA]" at bounding box center [133, 155] width 78 height 14
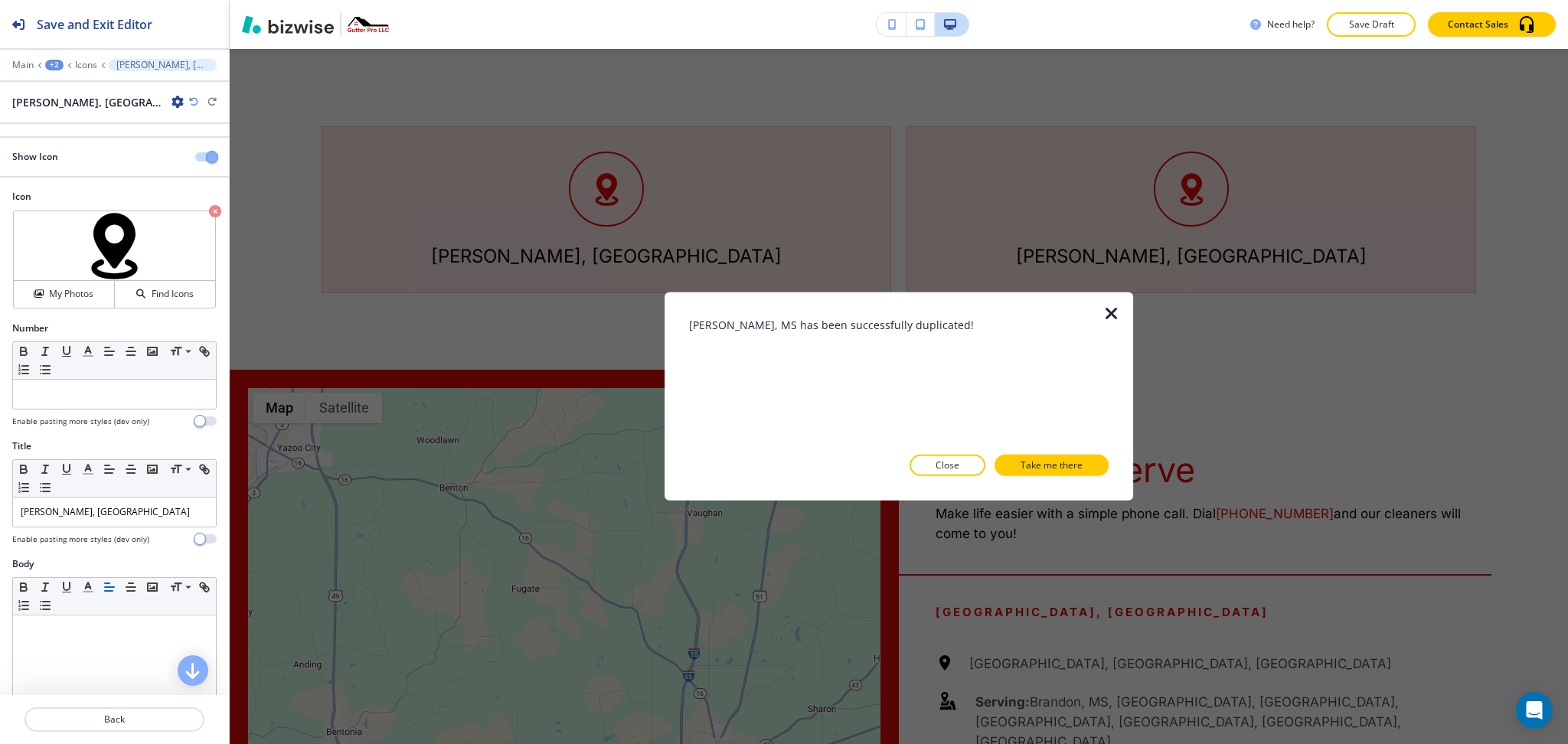
click at [172, 100] on icon "button" at bounding box center [178, 102] width 12 height 12
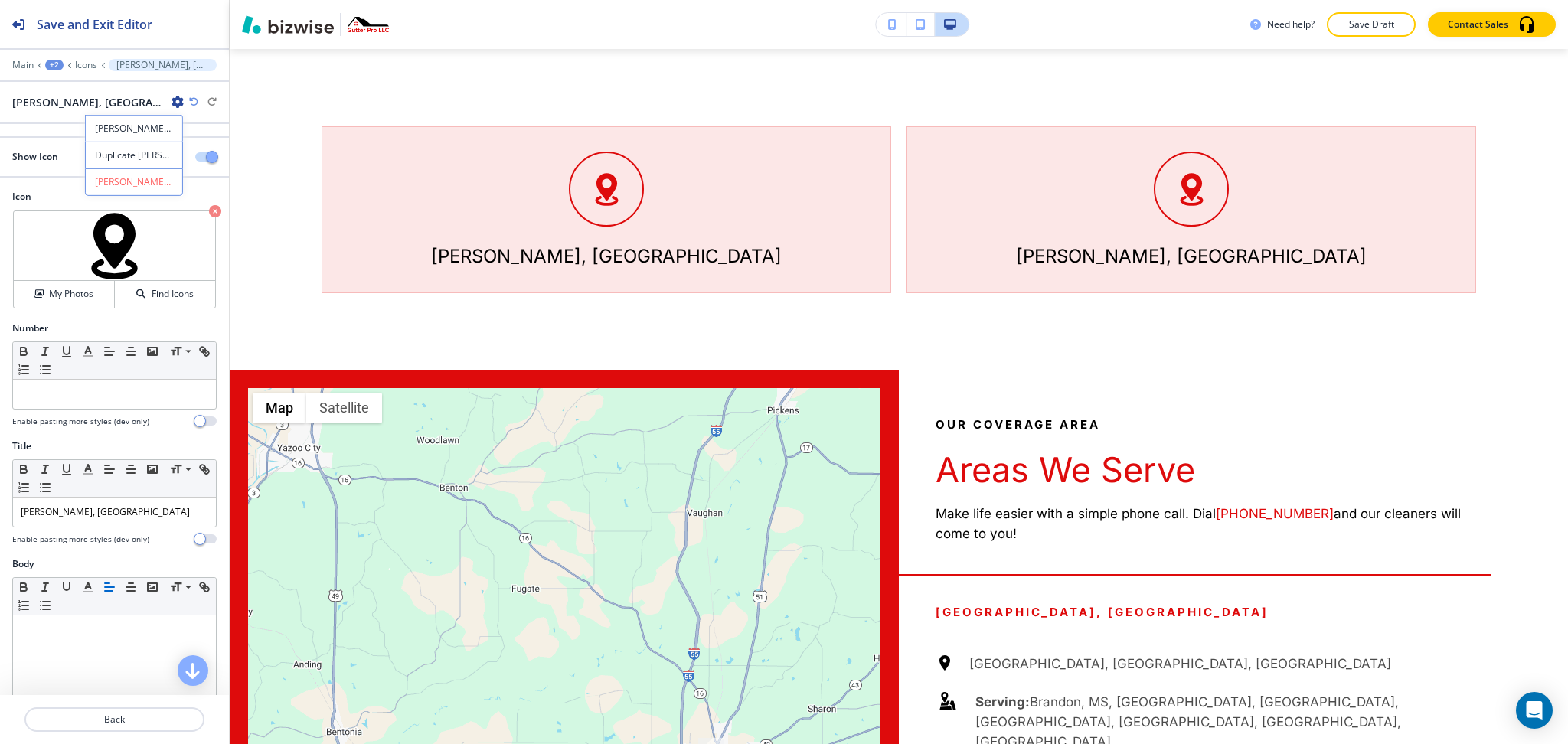
drag, startPoint x: 114, startPoint y: 148, endPoint x: 94, endPoint y: 112, distance: 41.2
click at [114, 149] on p "Duplicate [PERSON_NAME], [GEOGRAPHIC_DATA]" at bounding box center [133, 155] width 78 height 14
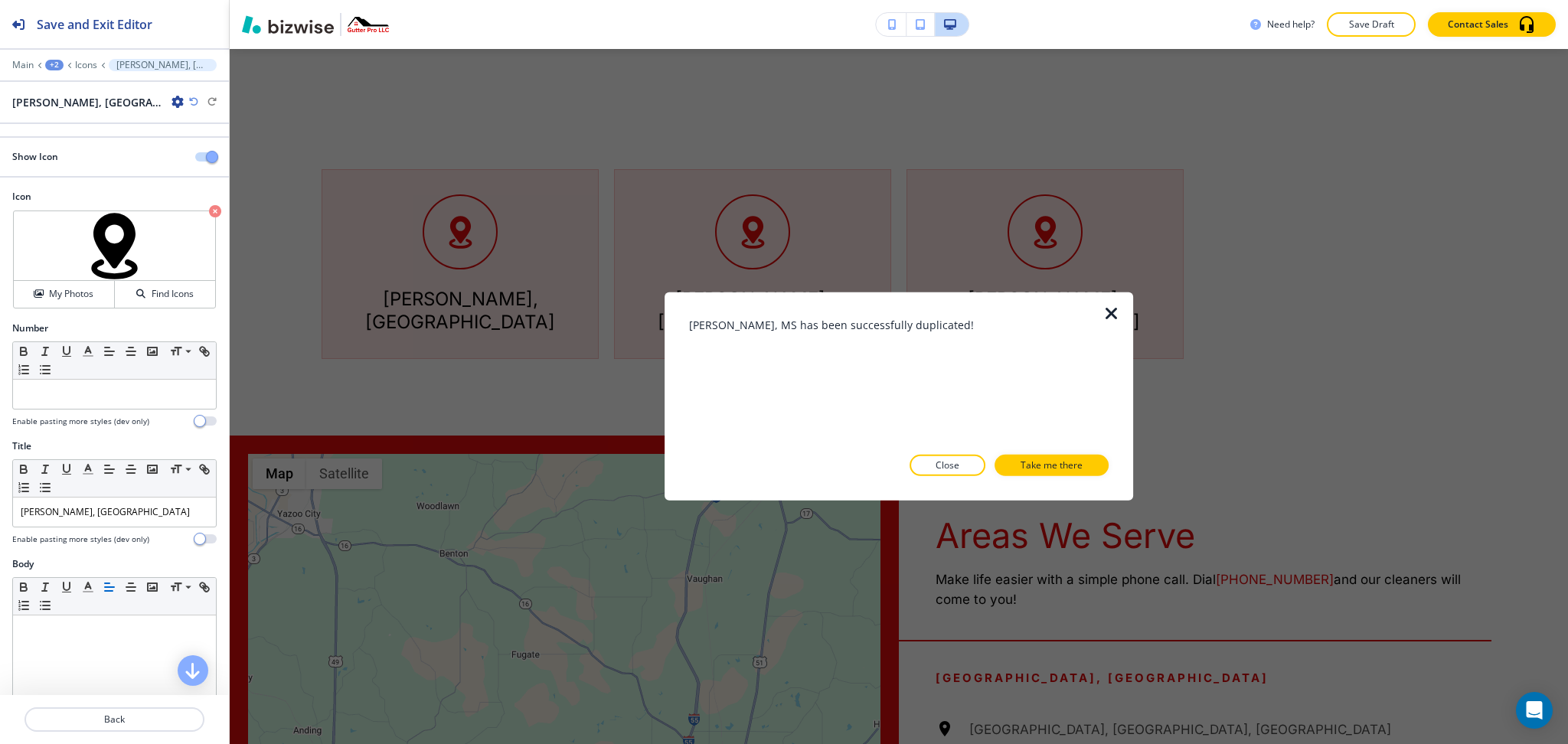
click at [172, 100] on icon "button" at bounding box center [178, 102] width 12 height 12
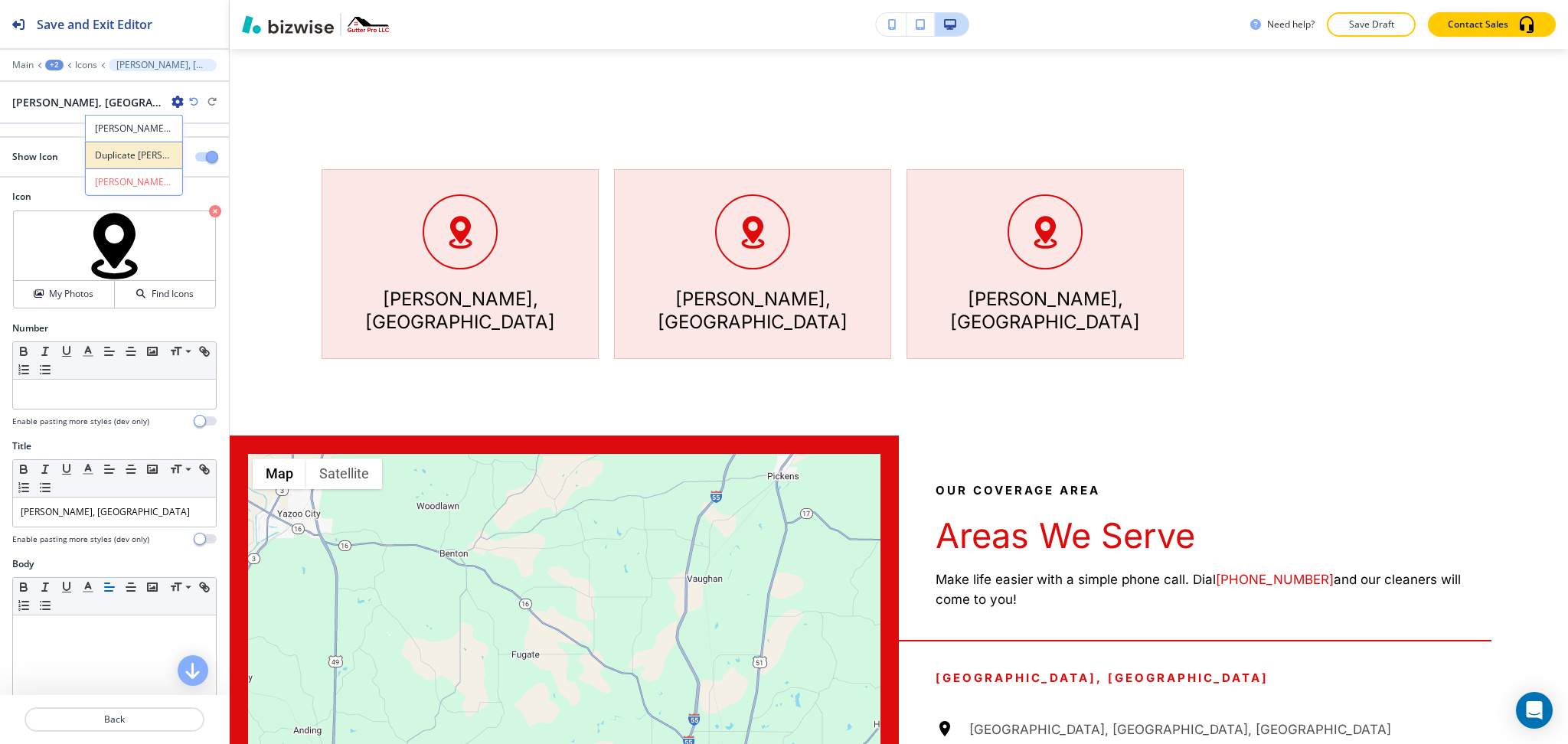
click at [114, 153] on p "Duplicate [PERSON_NAME], [GEOGRAPHIC_DATA]" at bounding box center [133, 155] width 78 height 14
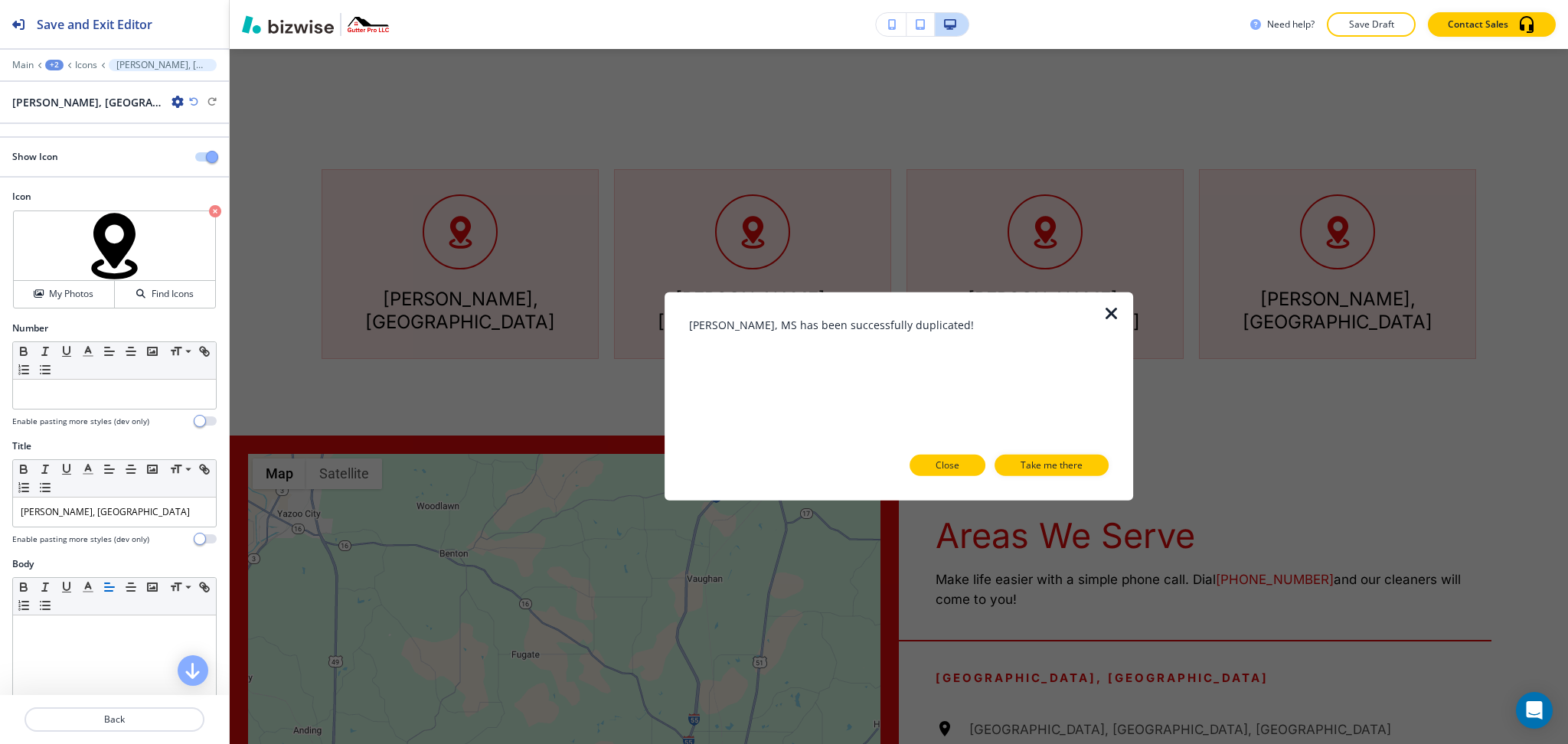
click at [964, 466] on button "Close" at bounding box center [947, 466] width 76 height 21
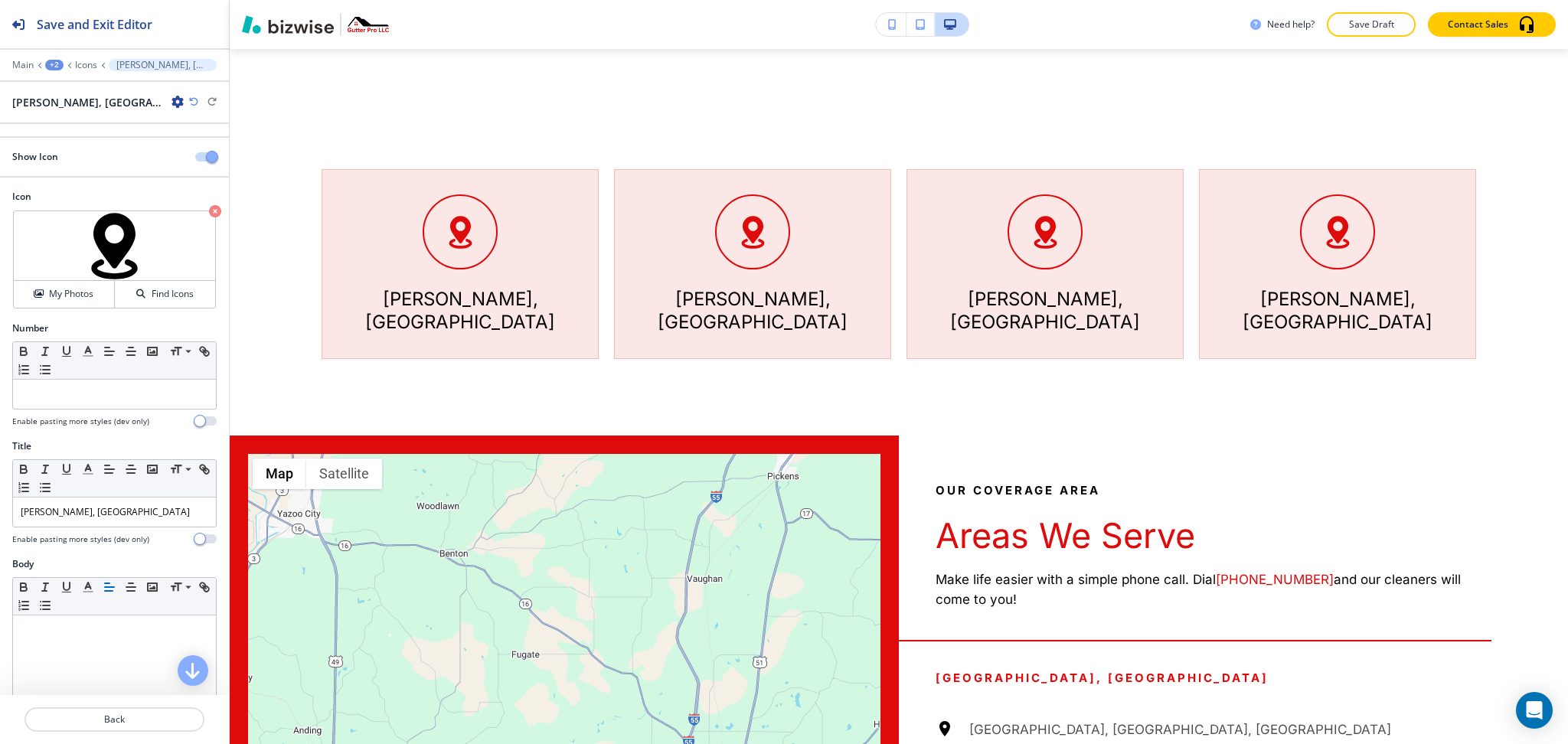
click at [172, 103] on icon "button" at bounding box center [178, 102] width 12 height 12
click at [103, 155] on p "Duplicate [PERSON_NAME], [GEOGRAPHIC_DATA]" at bounding box center [133, 155] width 78 height 14
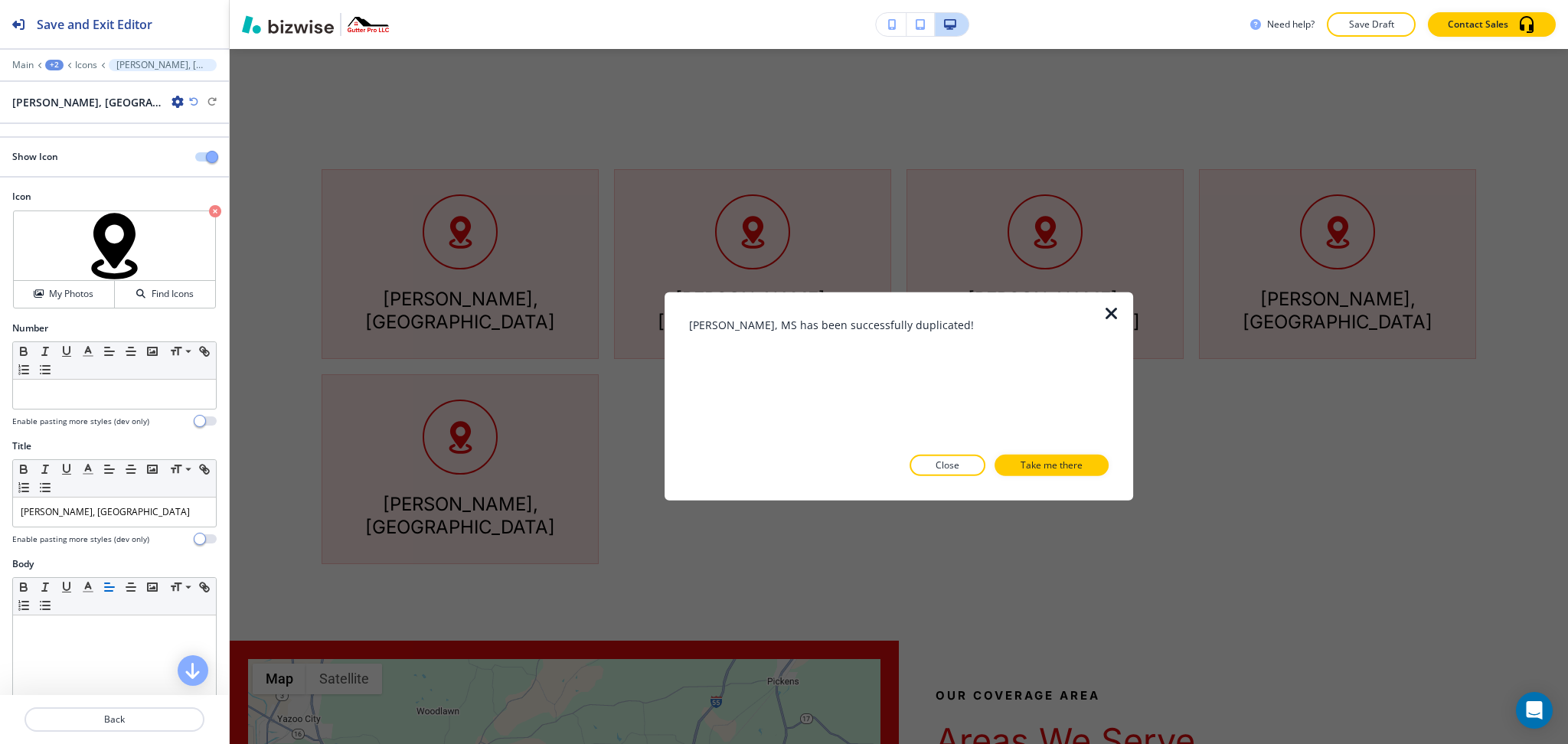
click at [933, 461] on button "Close" at bounding box center [947, 466] width 76 height 21
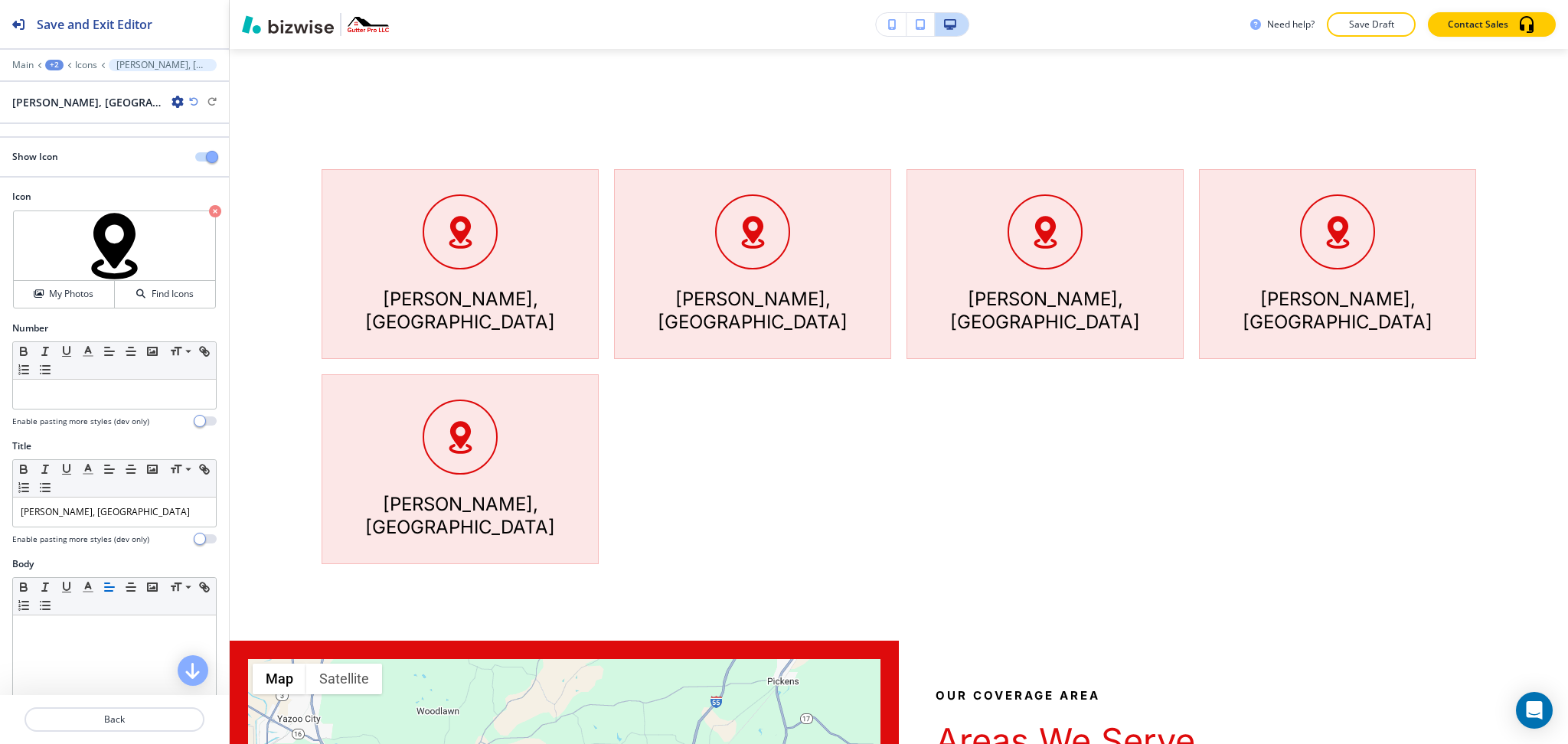
scroll to position [211, 0]
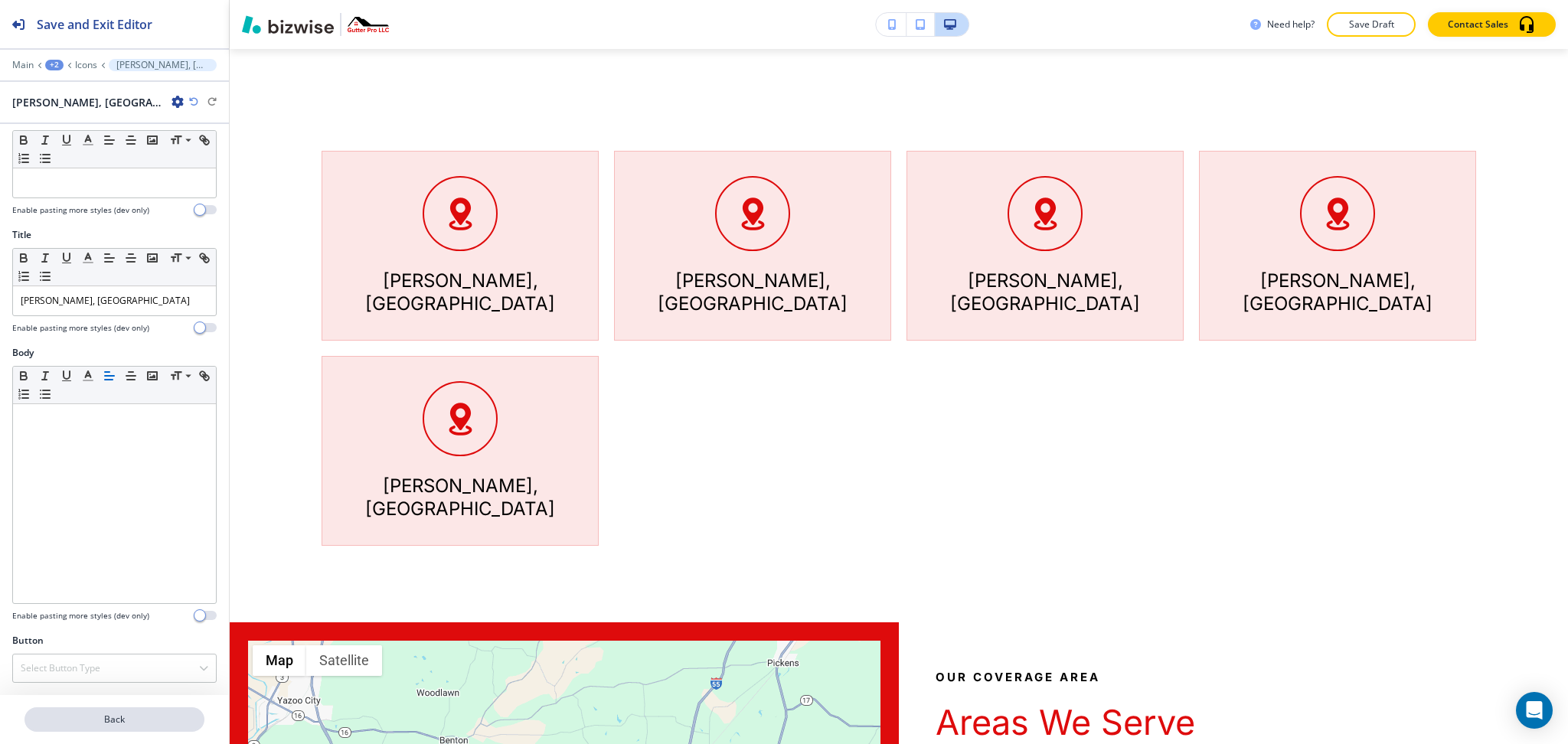
click at [124, 727] on p "Back" at bounding box center [114, 720] width 177 height 14
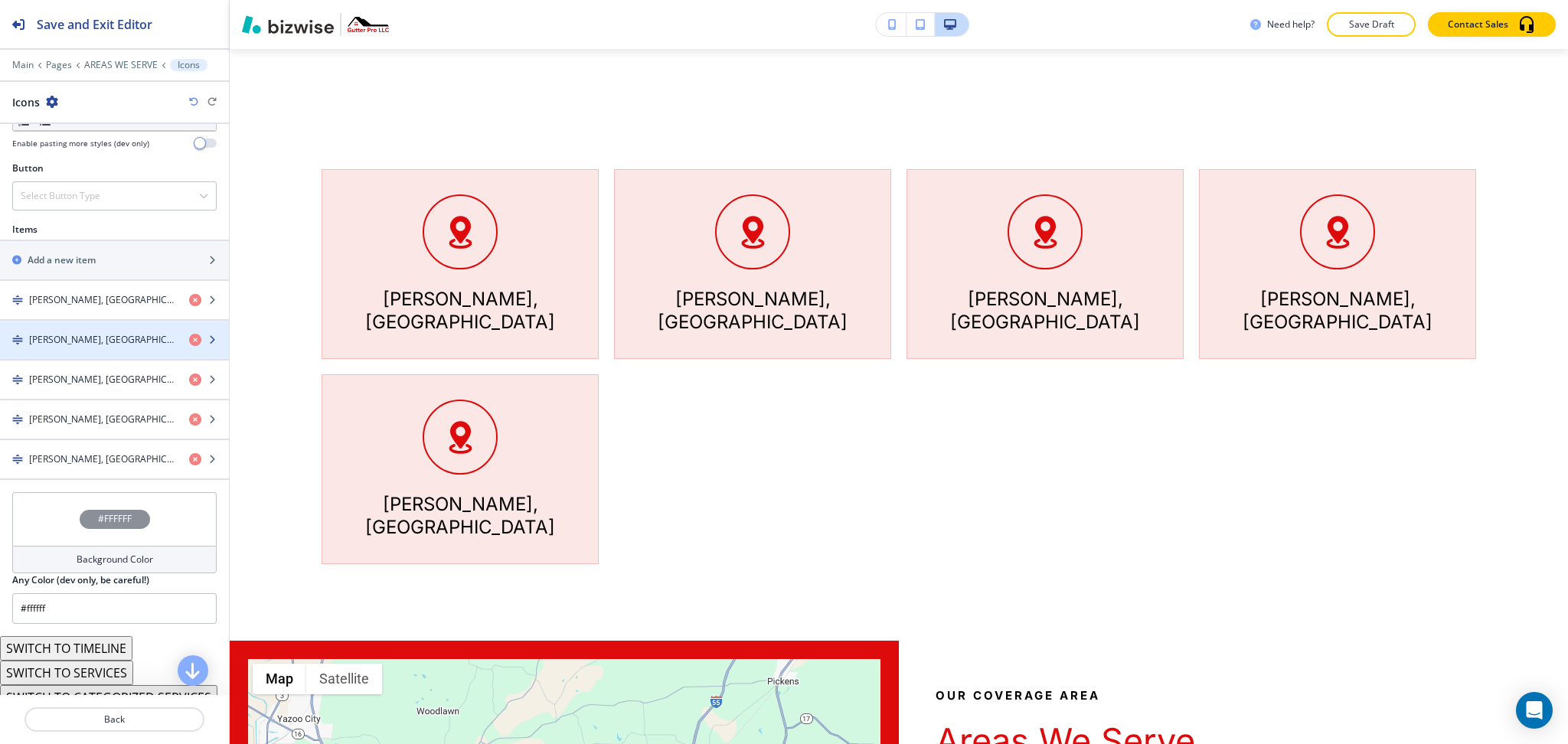
scroll to position [510, 0]
click at [108, 332] on div "[PERSON_NAME], [GEOGRAPHIC_DATA]" at bounding box center [88, 339] width 177 height 14
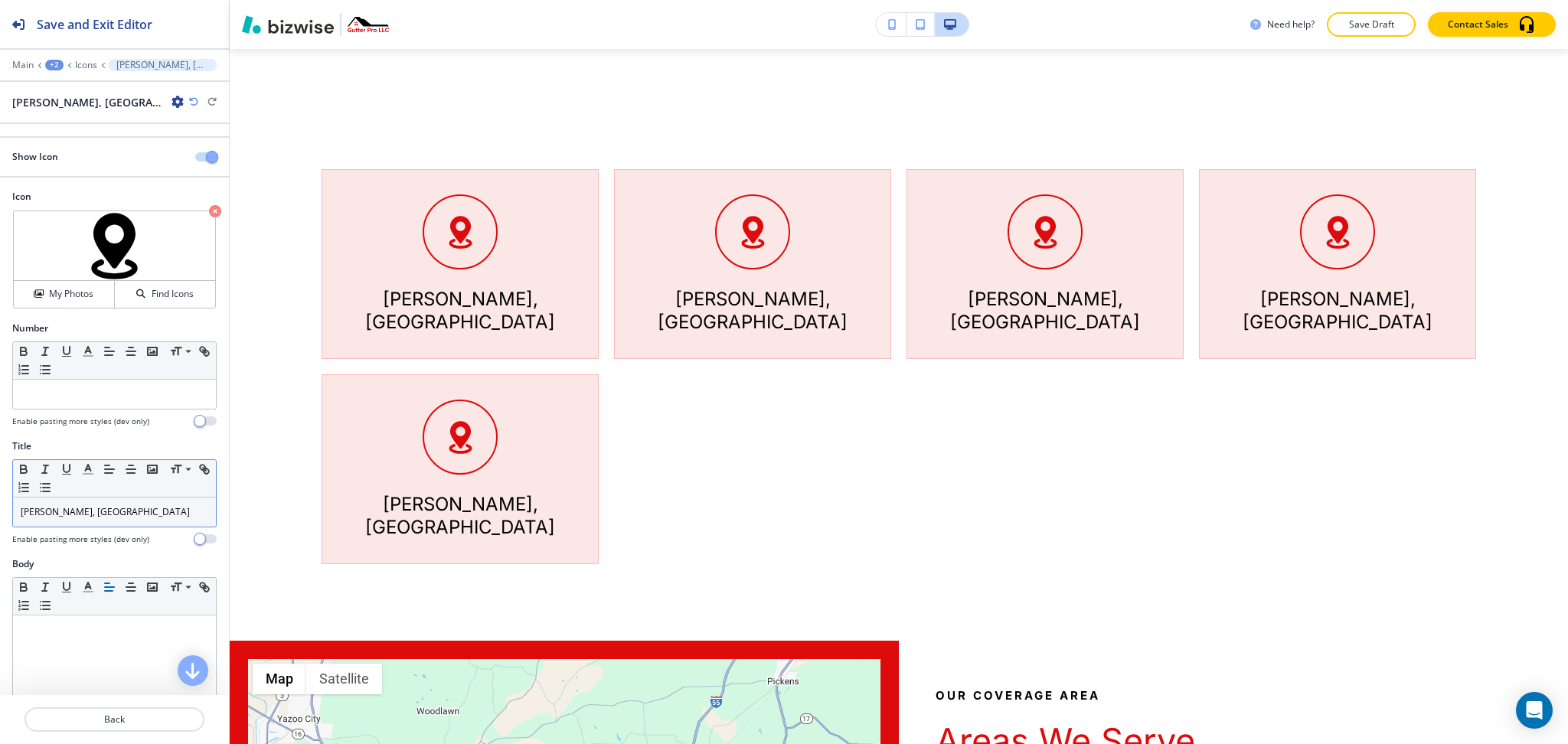
click at [108, 510] on p "[PERSON_NAME], [GEOGRAPHIC_DATA]" at bounding box center [114, 513] width 188 height 14
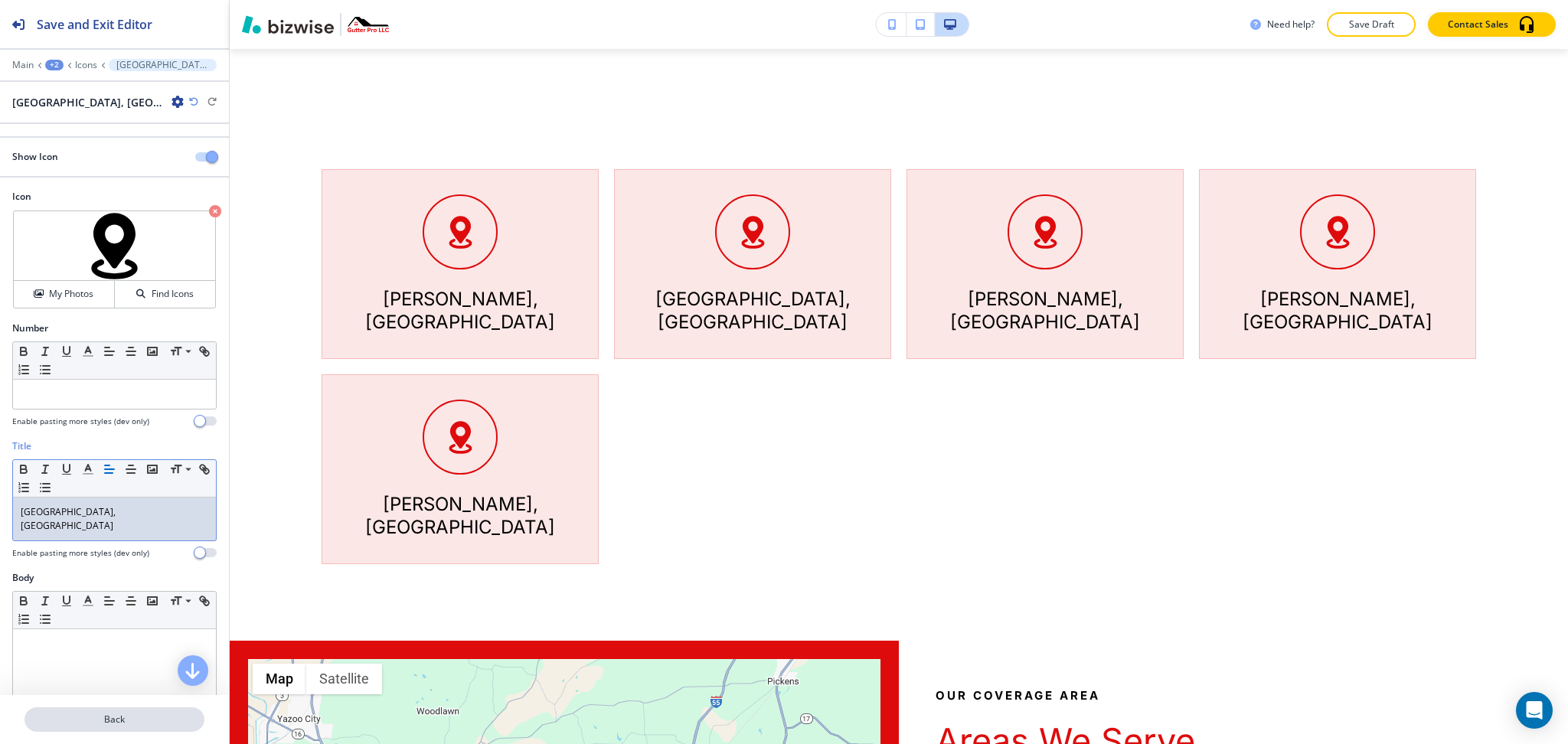
click at [131, 717] on p "Back" at bounding box center [114, 720] width 177 height 14
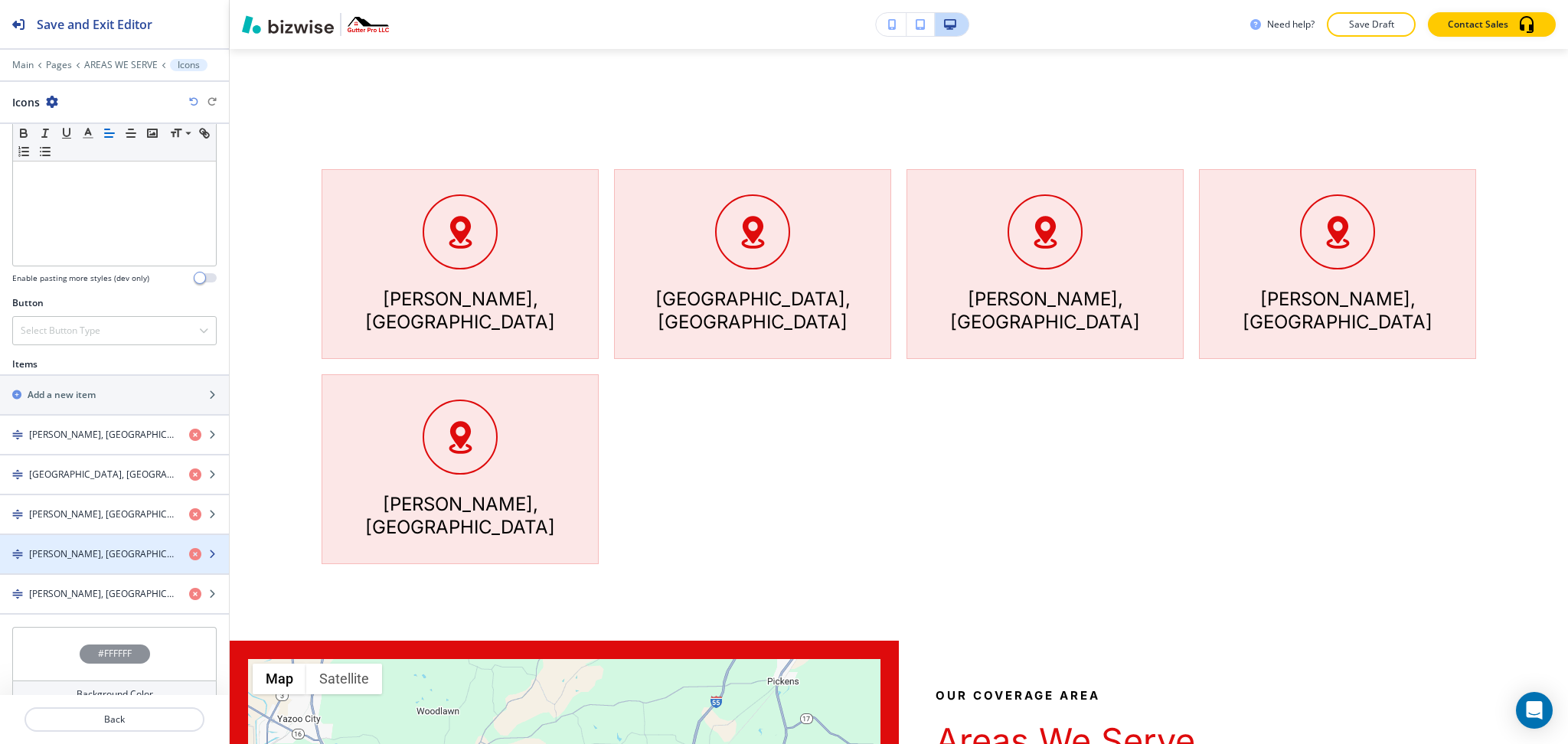
scroll to position [554, 0]
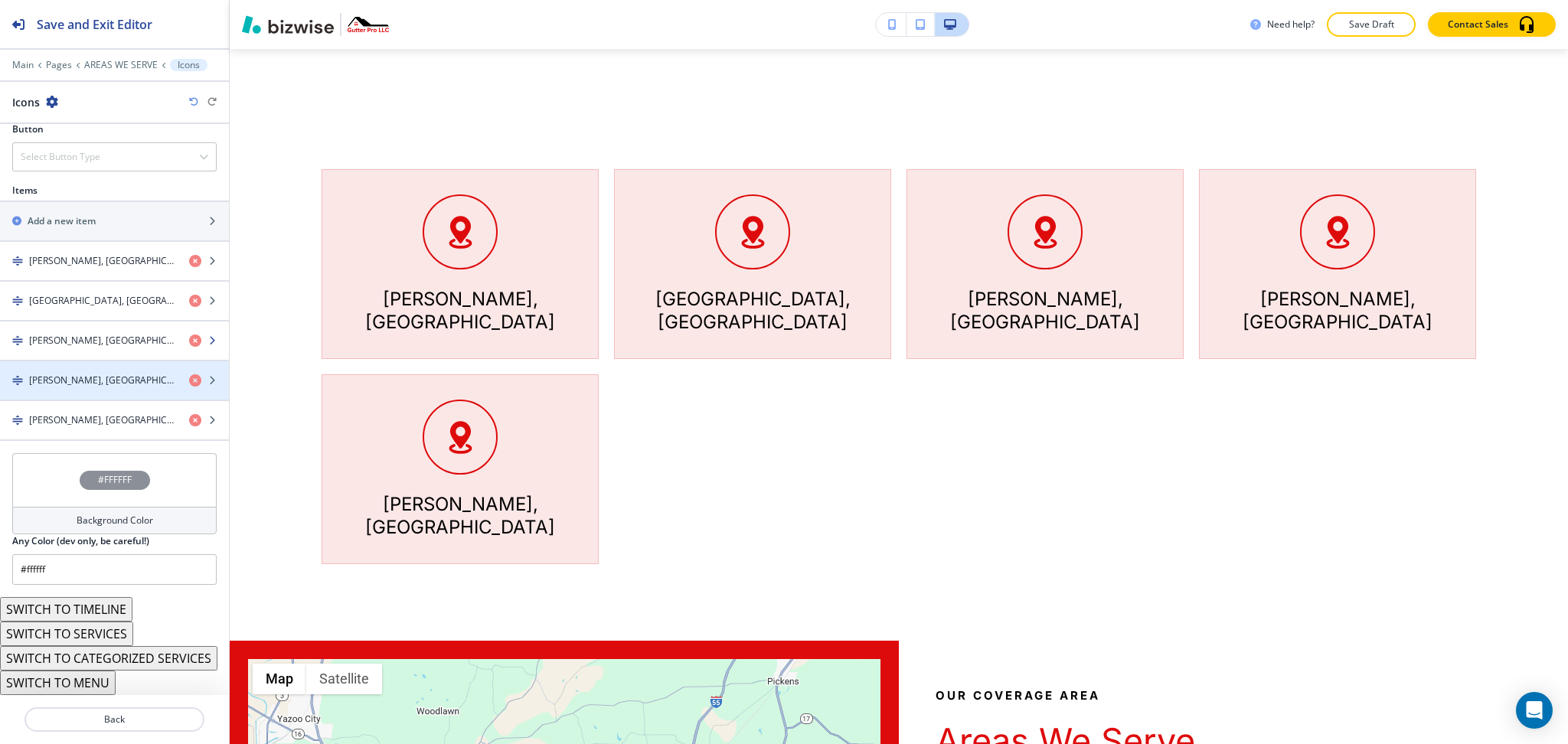
click at [81, 338] on h4 "[PERSON_NAME], [GEOGRAPHIC_DATA]" at bounding box center [102, 341] width 148 height 14
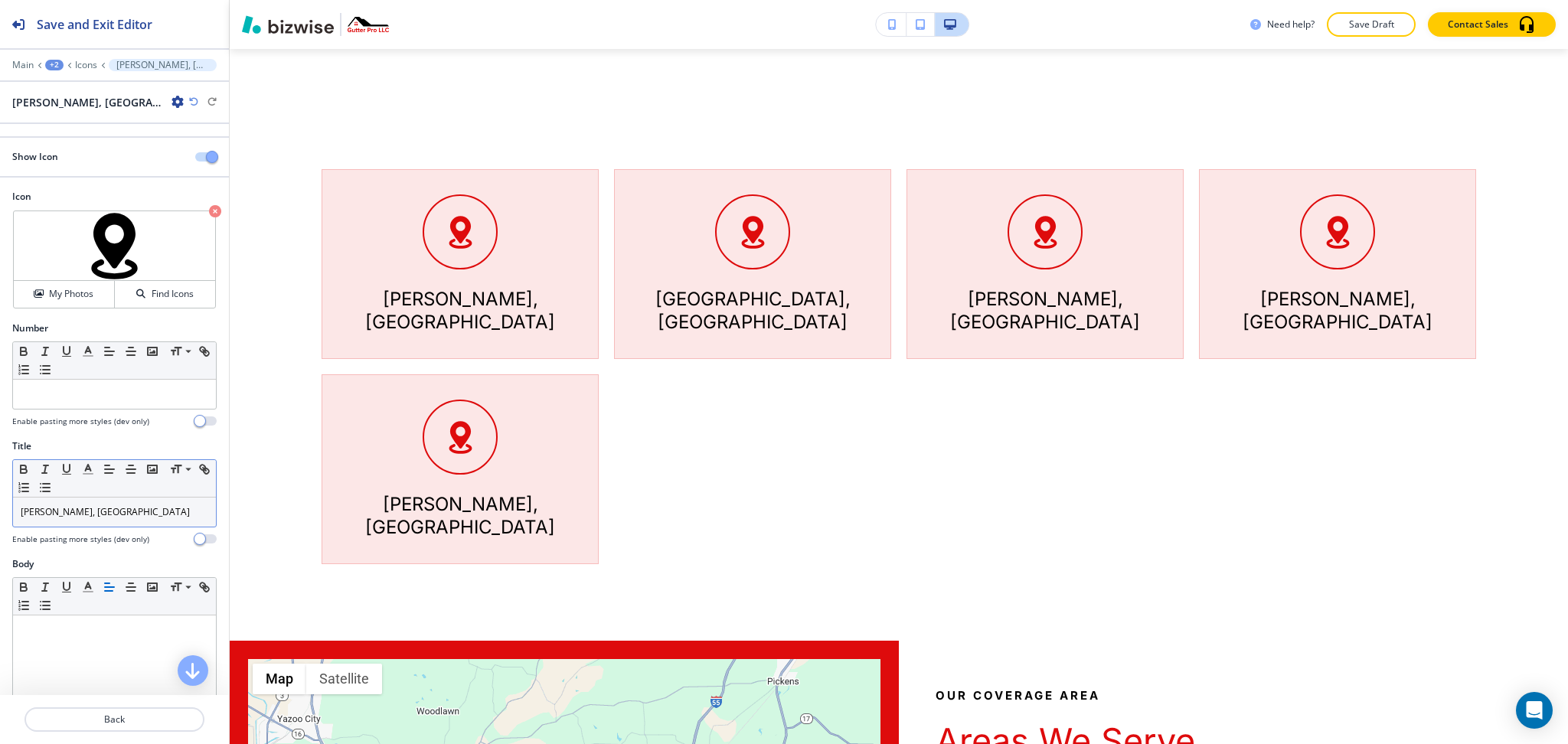
click at [102, 513] on p "[PERSON_NAME], [GEOGRAPHIC_DATA]" at bounding box center [114, 513] width 188 height 14
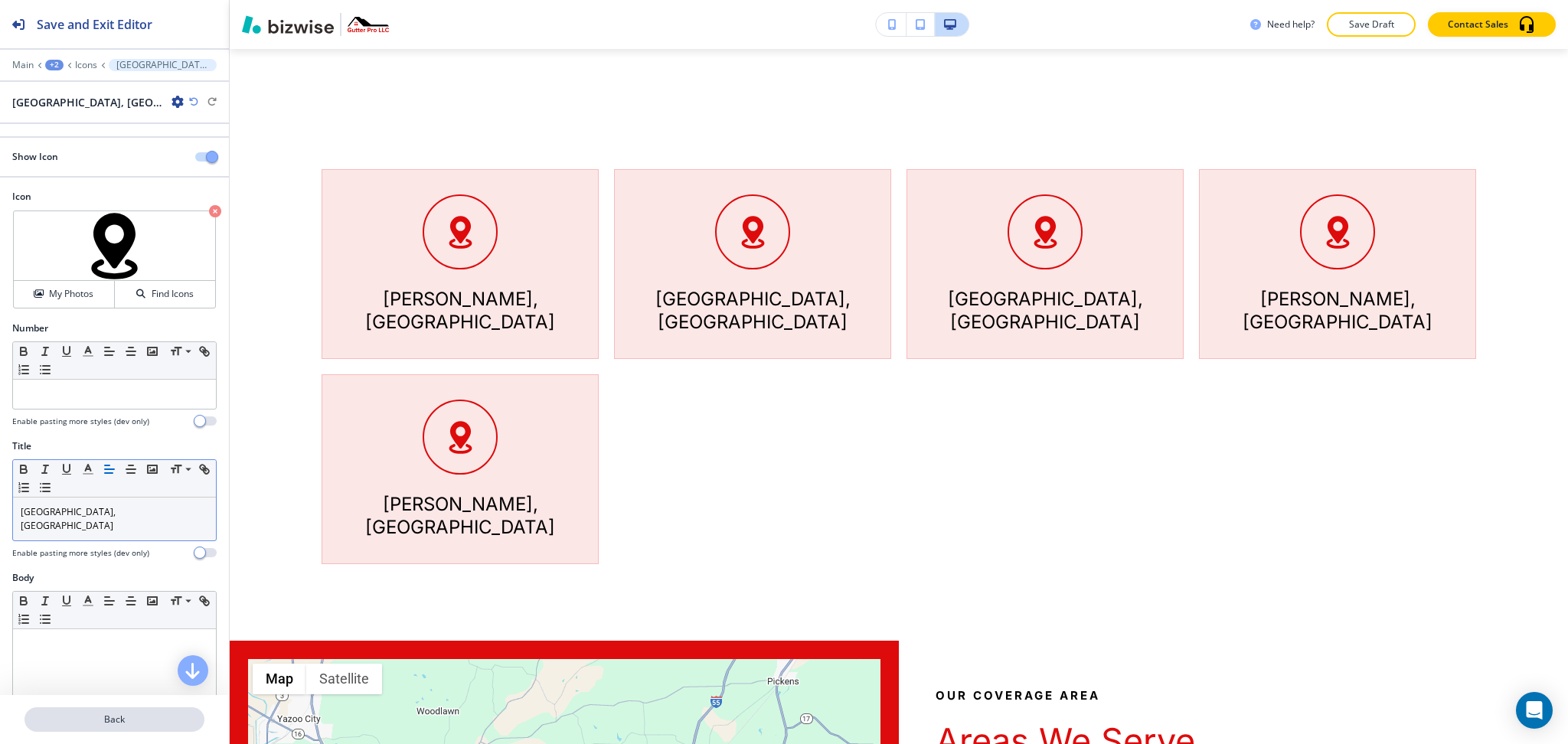
click at [130, 726] on p "Back" at bounding box center [114, 720] width 177 height 14
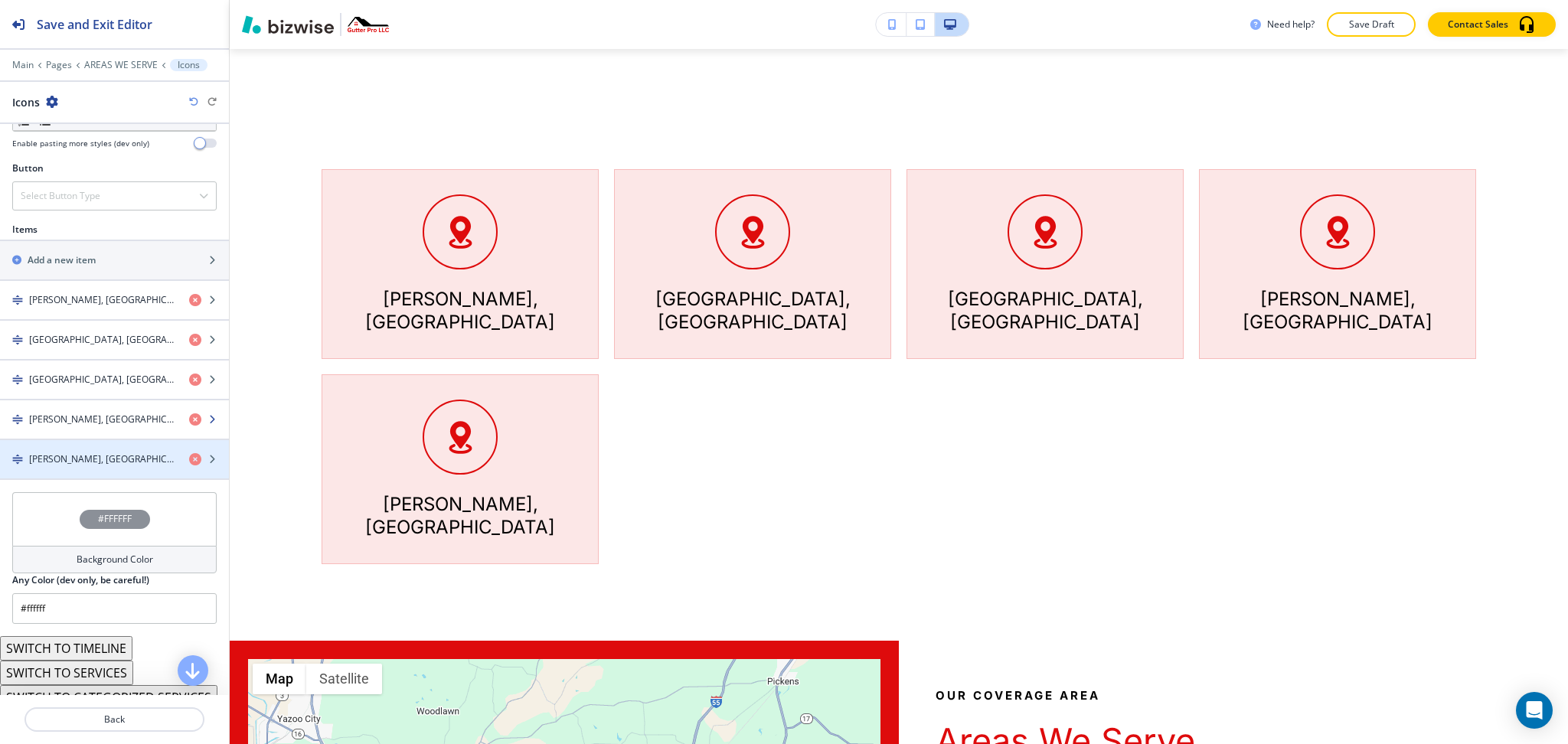
scroll to position [510, 0]
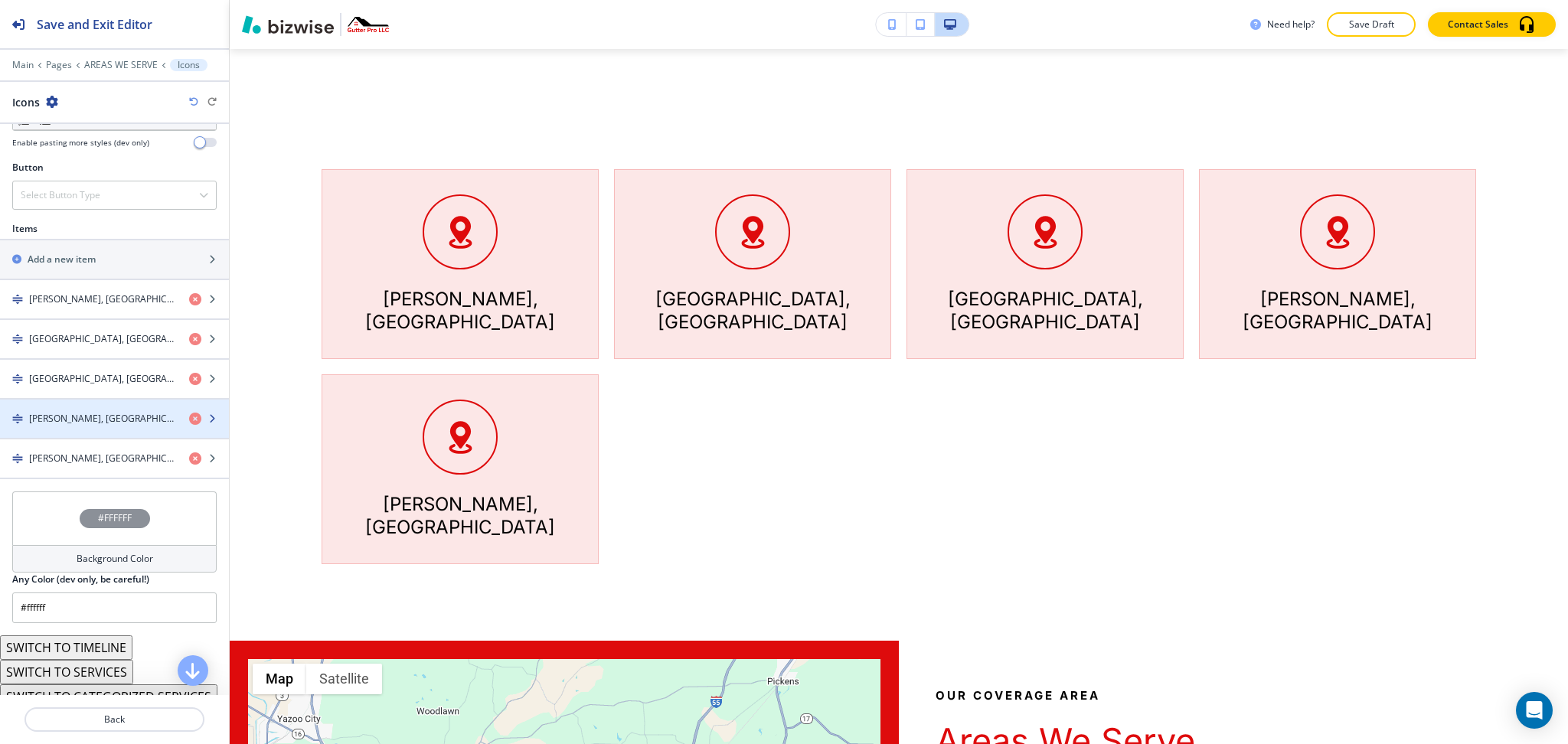
click at [68, 415] on h4 "[PERSON_NAME], [GEOGRAPHIC_DATA]" at bounding box center [102, 419] width 148 height 14
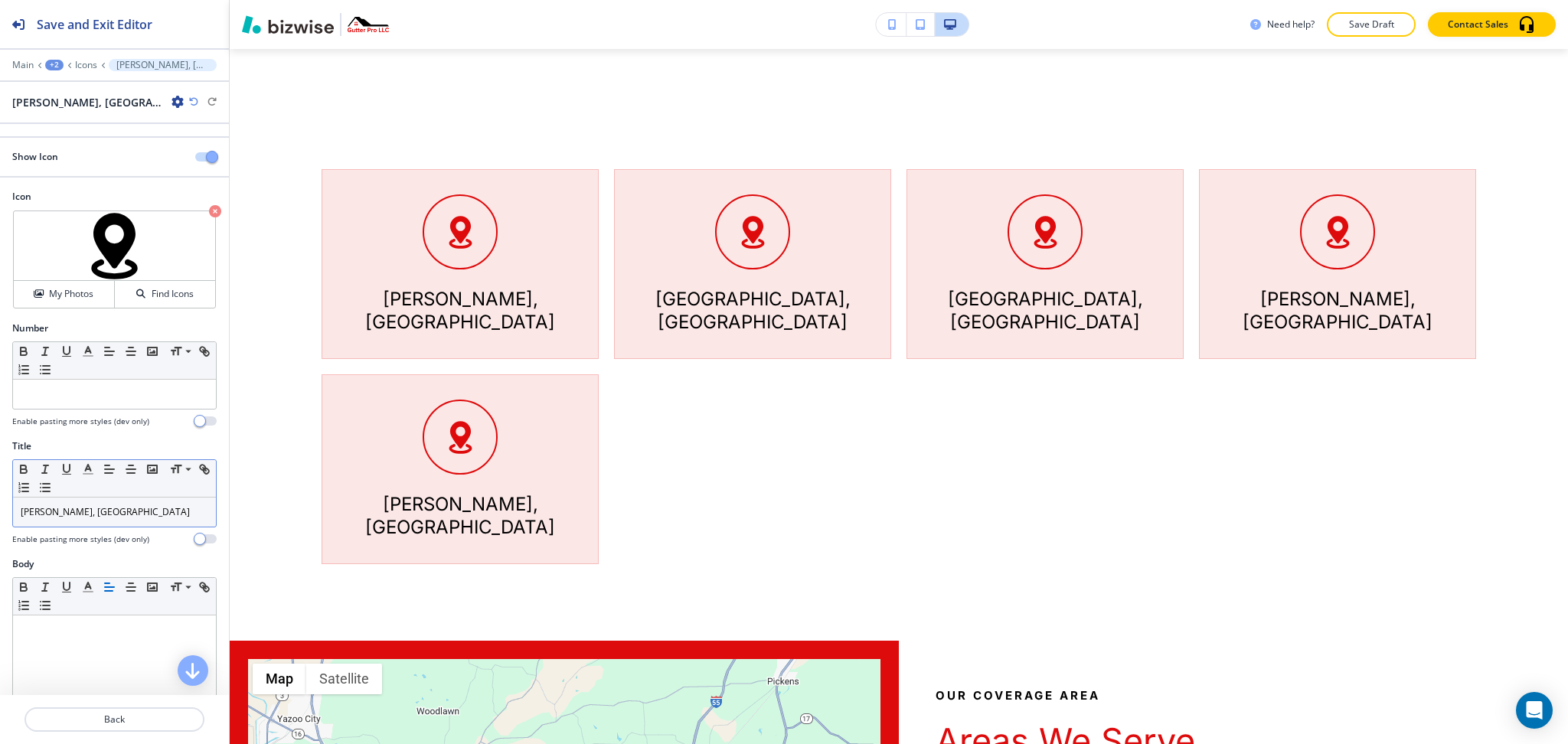
click at [105, 513] on p "[PERSON_NAME], [GEOGRAPHIC_DATA]" at bounding box center [114, 513] width 188 height 14
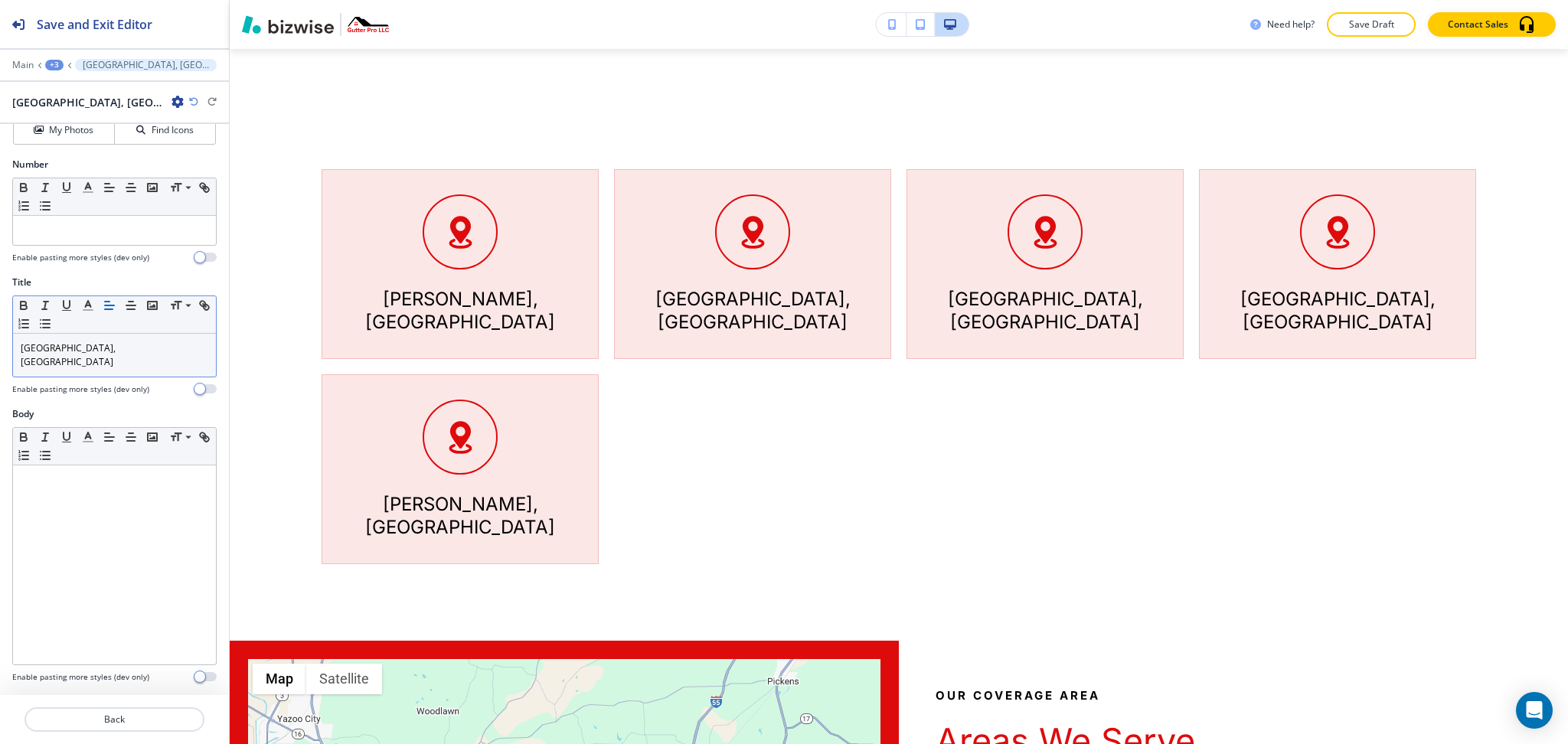
scroll to position [211, 0]
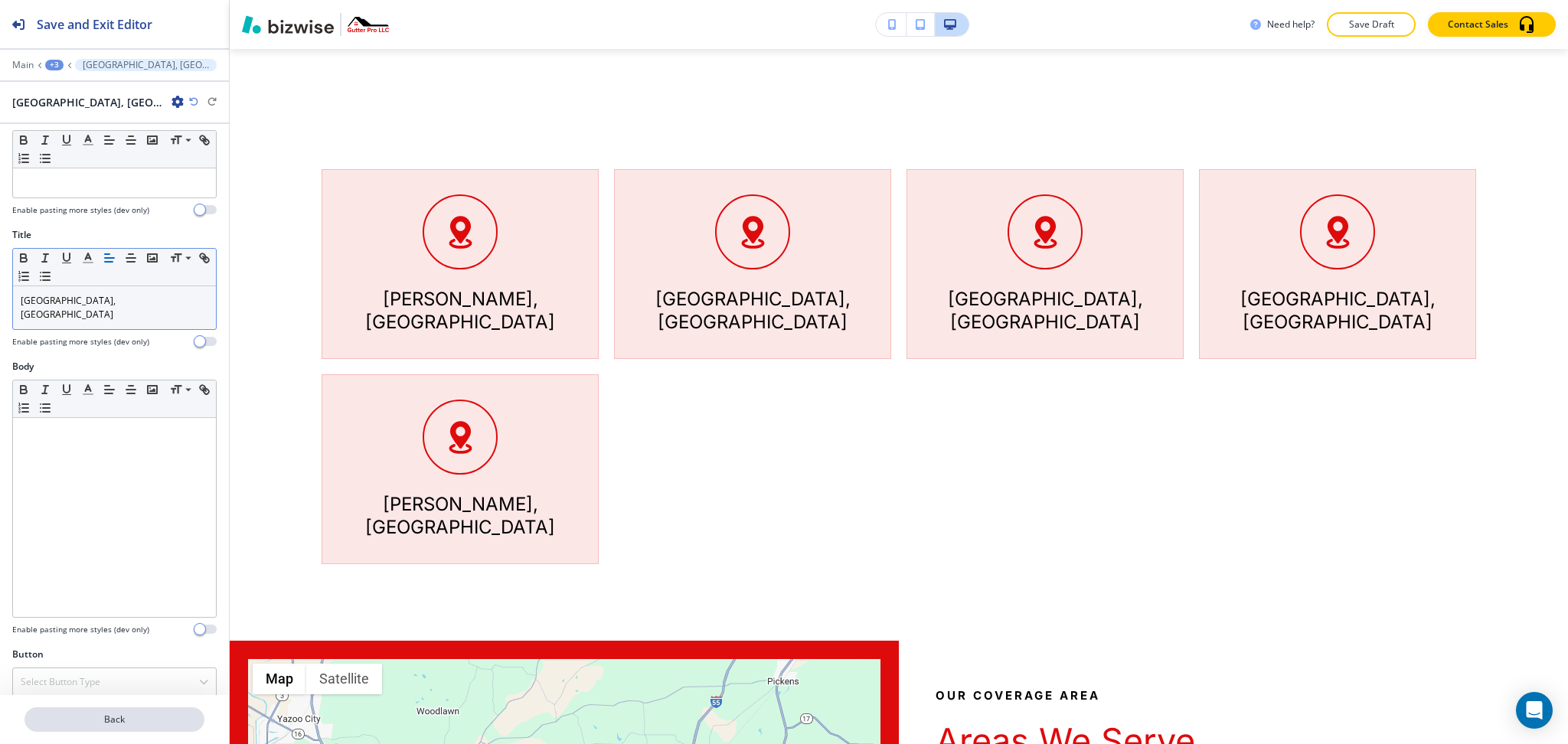
click at [102, 716] on p "Back" at bounding box center [114, 720] width 177 height 14
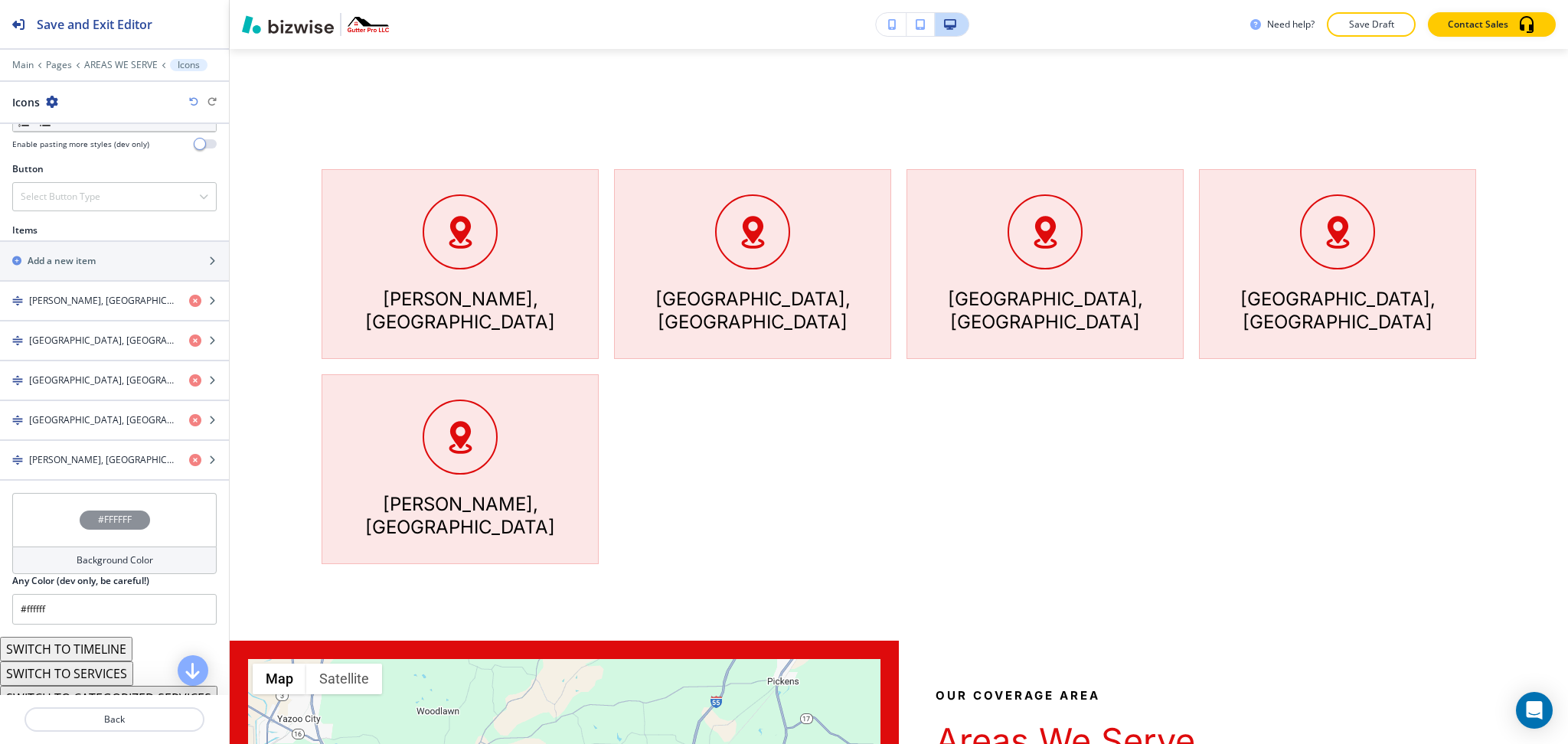
scroll to position [510, 0]
click at [75, 460] on h4 "[PERSON_NAME], [GEOGRAPHIC_DATA]" at bounding box center [102, 459] width 148 height 14
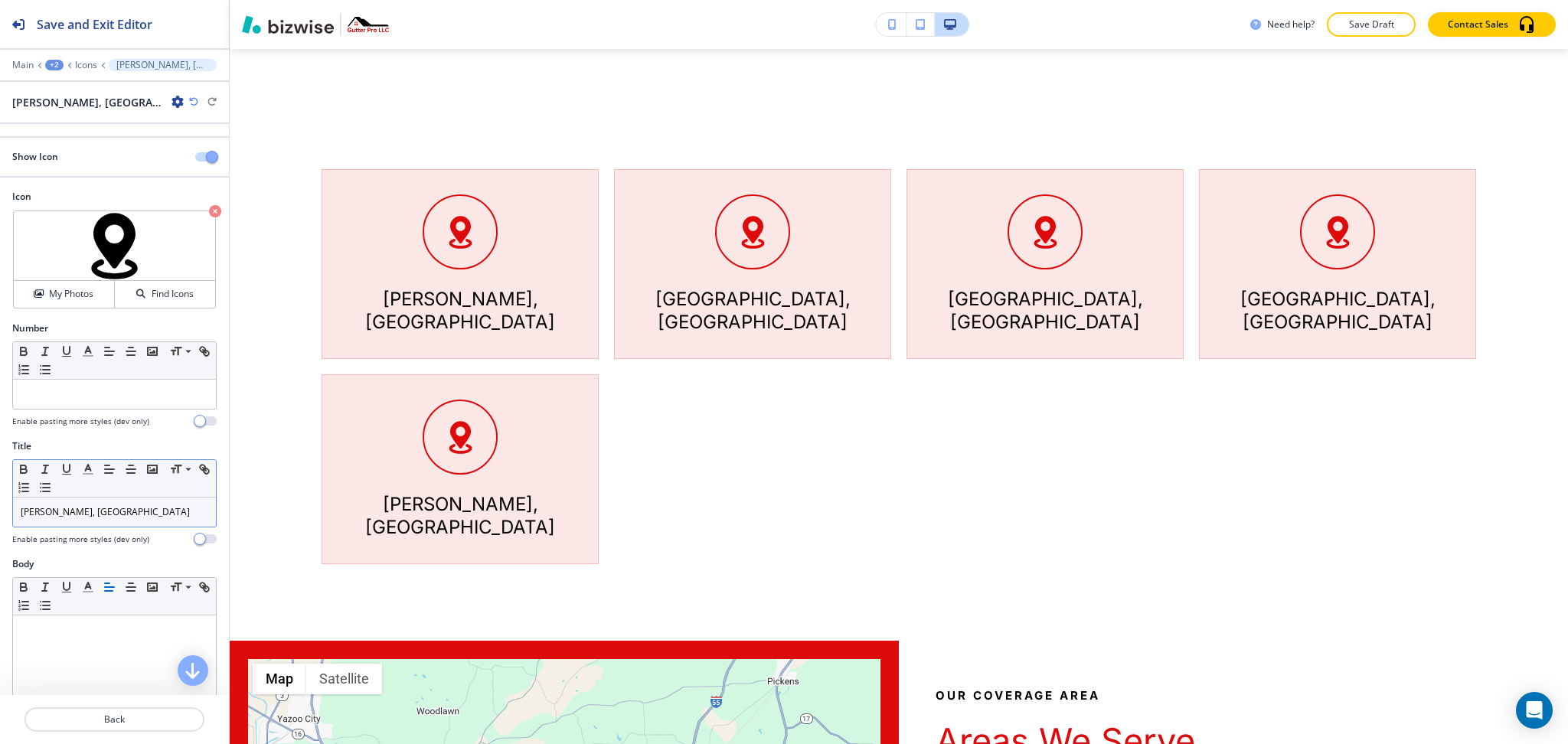
click at [94, 504] on div "[PERSON_NAME], [GEOGRAPHIC_DATA]" at bounding box center [114, 513] width 203 height 29
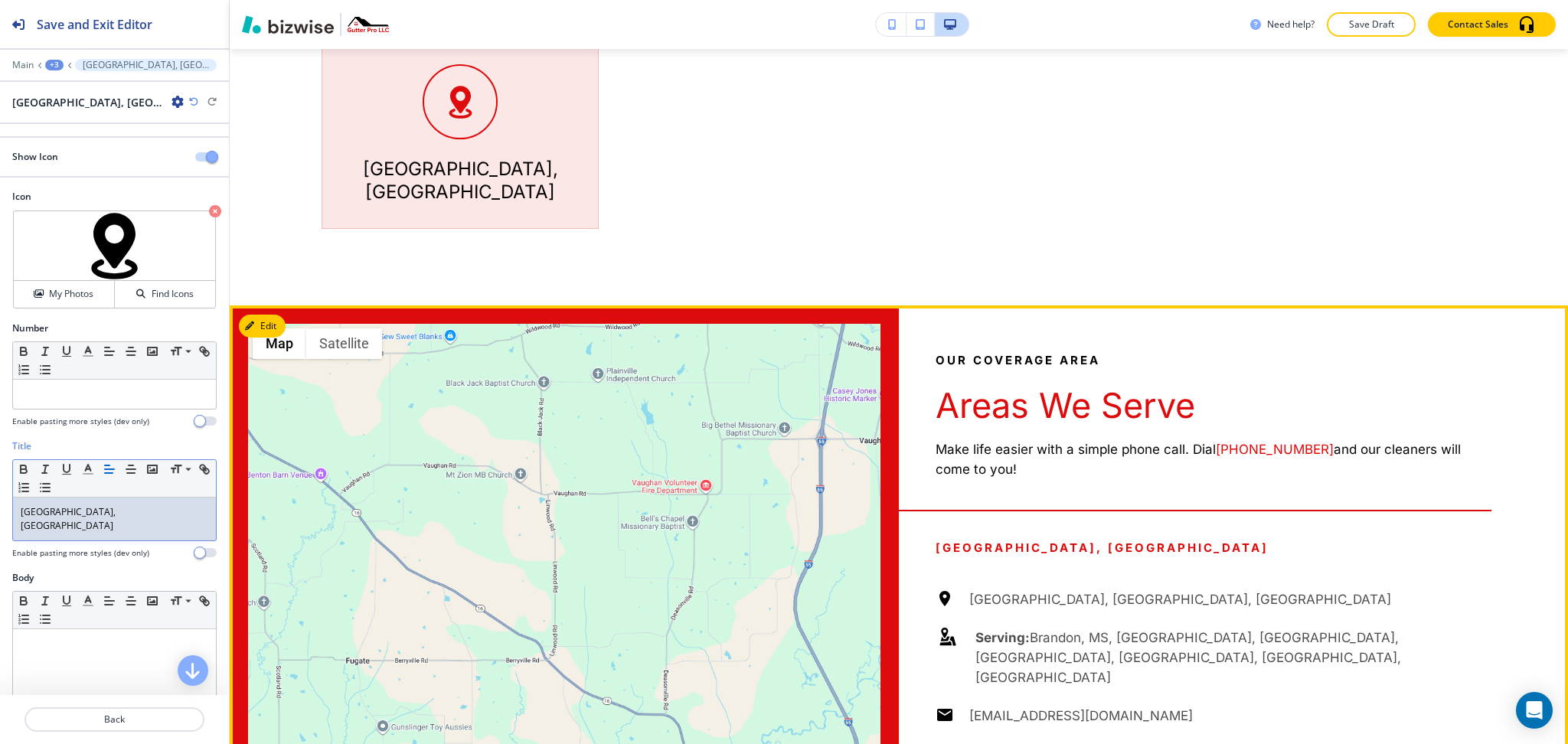
scroll to position [1299, 0]
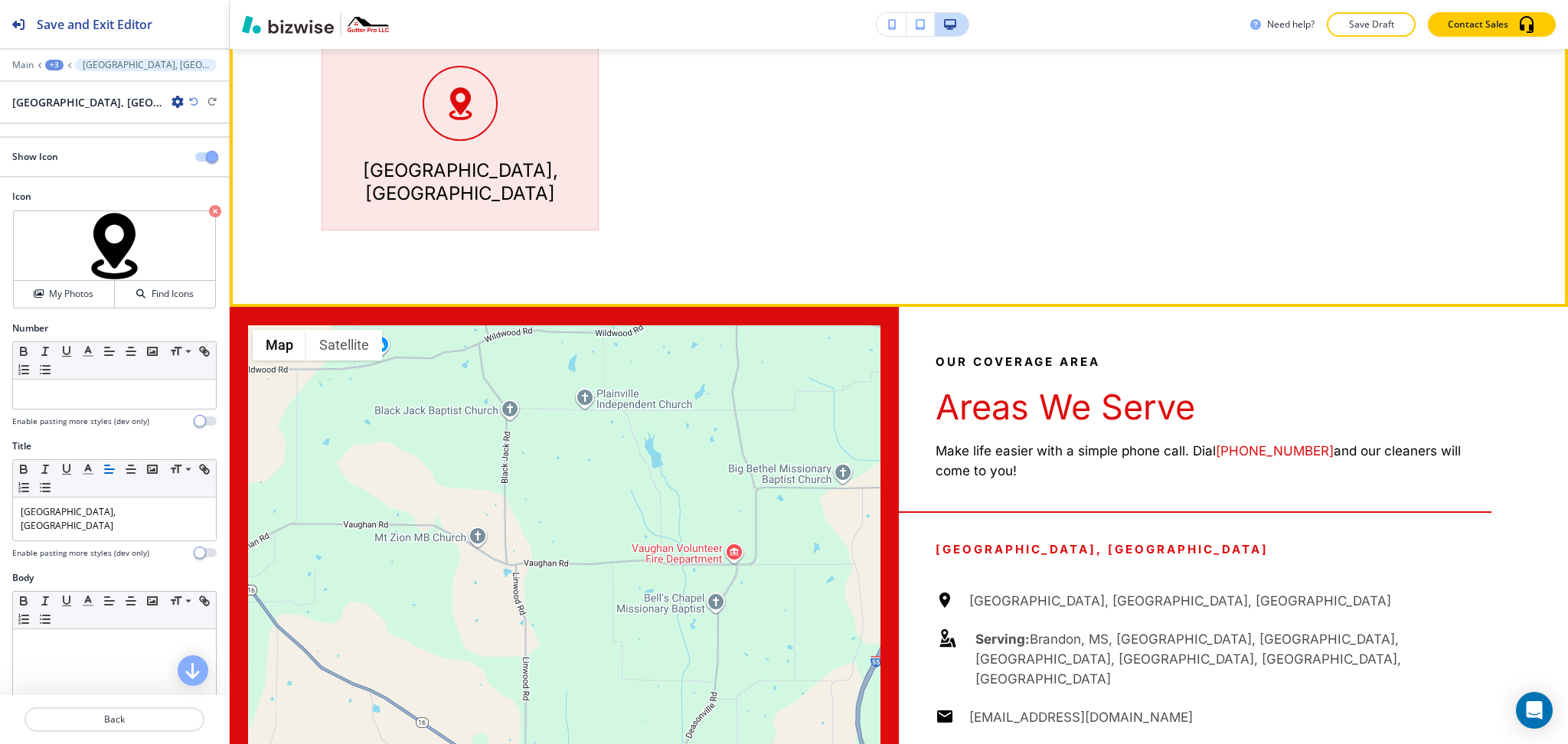
click at [1004, 230] on div "[GEOGRAPHIC_DATA], MS [PERSON_NAME], [GEOGRAPHIC_DATA] [GEOGRAPHIC_DATA], [PERS…" at bounding box center [898, 11] width 1338 height 591
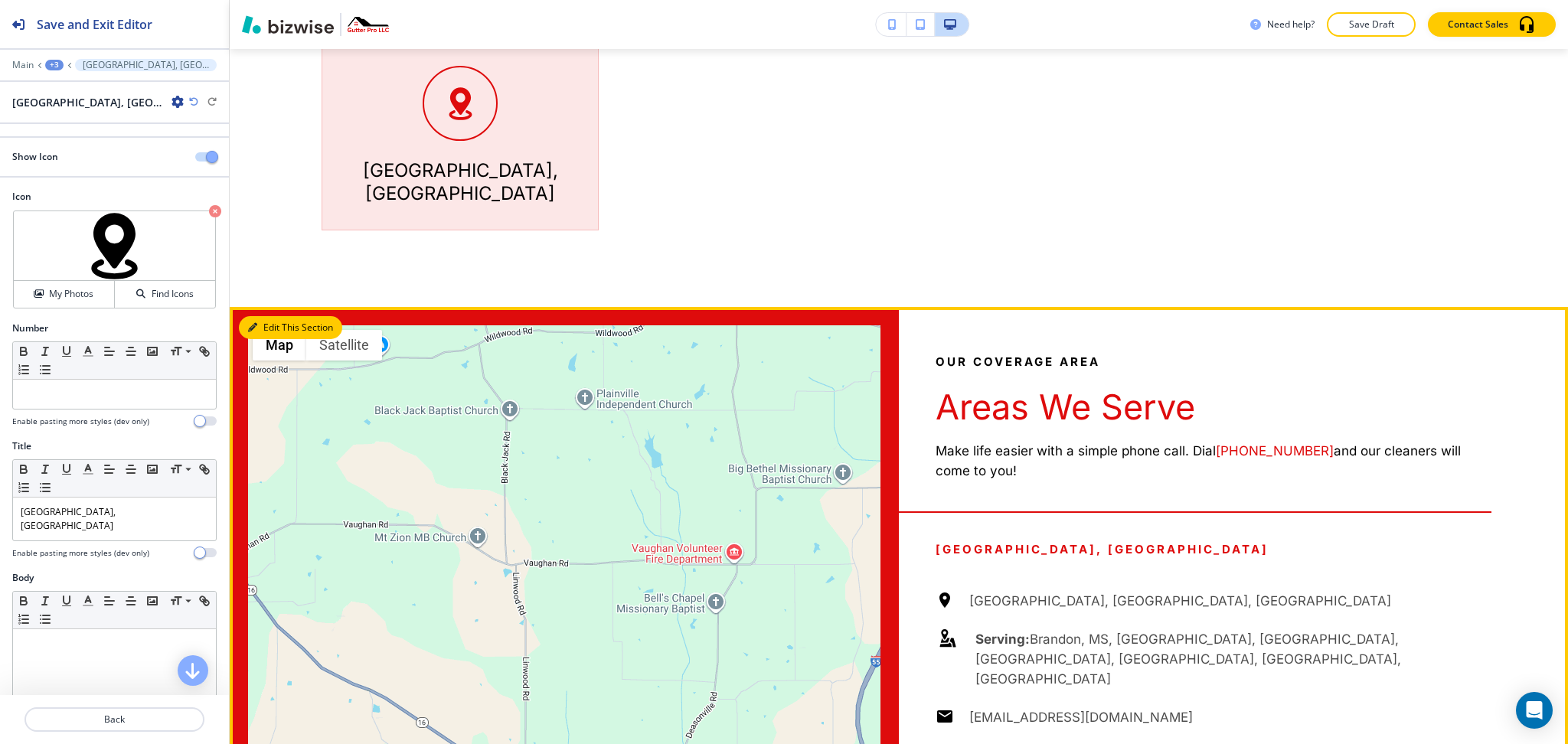
click at [252, 323] on icon "button" at bounding box center [252, 327] width 9 height 9
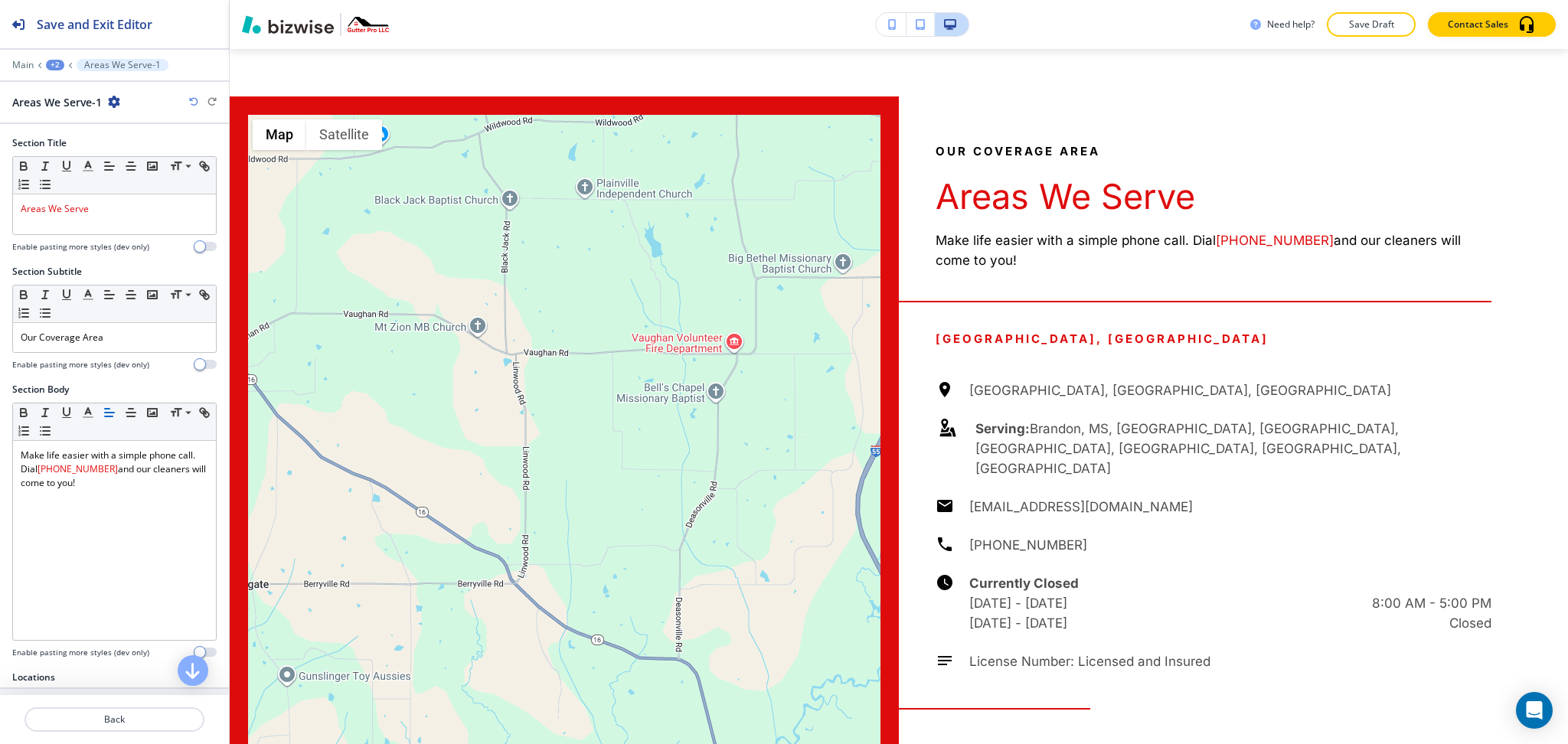
scroll to position [1512, 0]
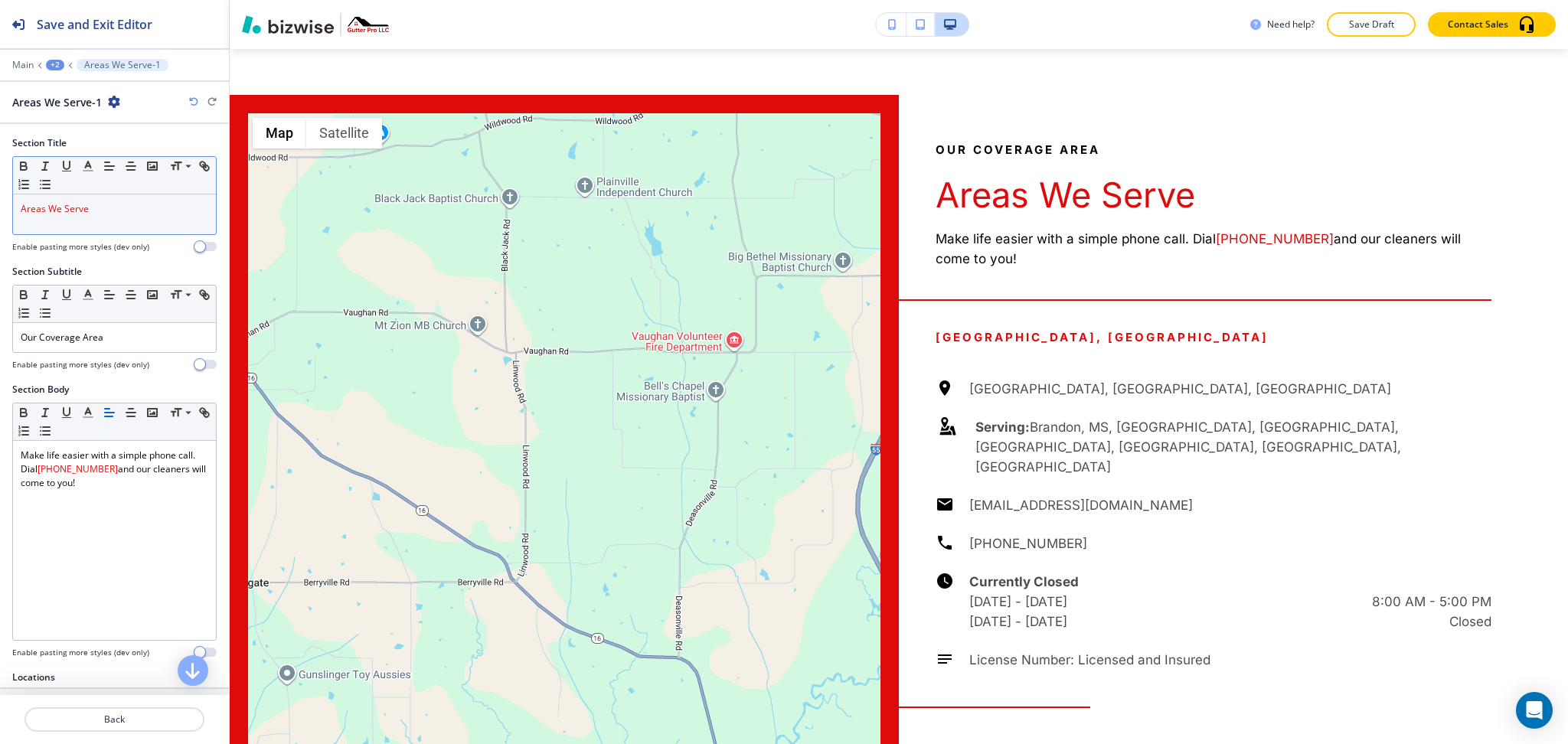
click at [108, 224] on div "Areas We Serve" at bounding box center [114, 214] width 203 height 40
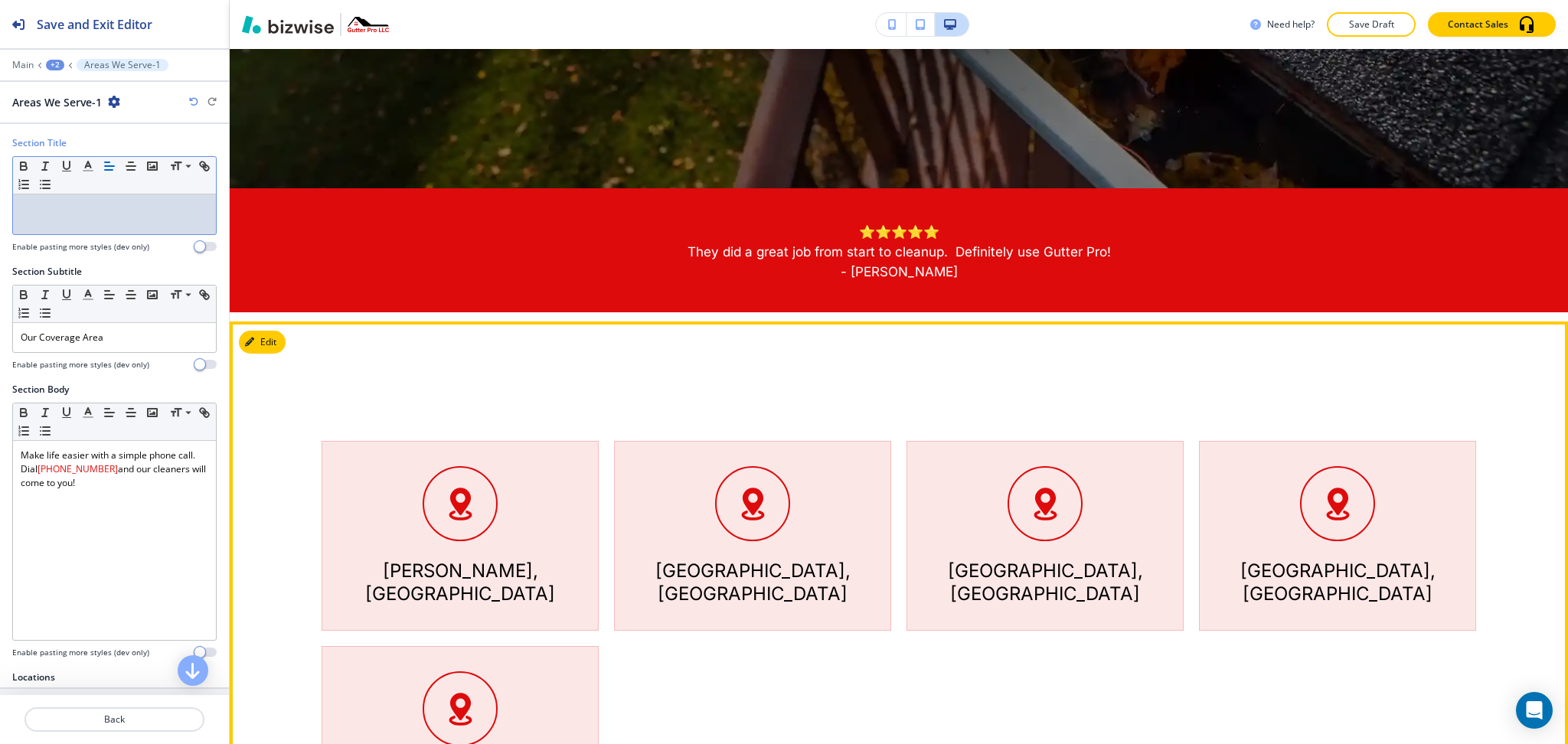
click at [250, 344] on icon "button" at bounding box center [249, 342] width 9 height 9
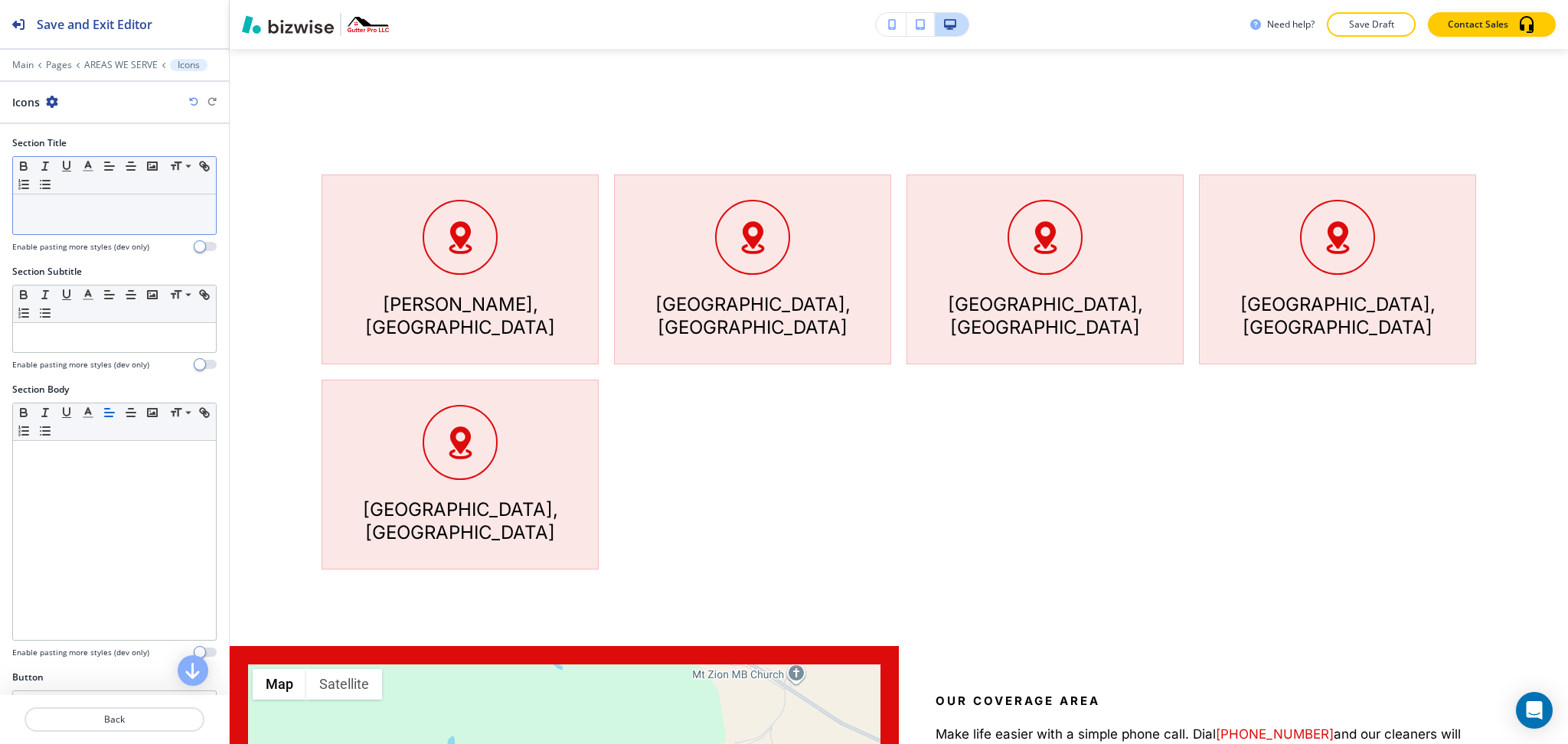
scroll to position [966, 0]
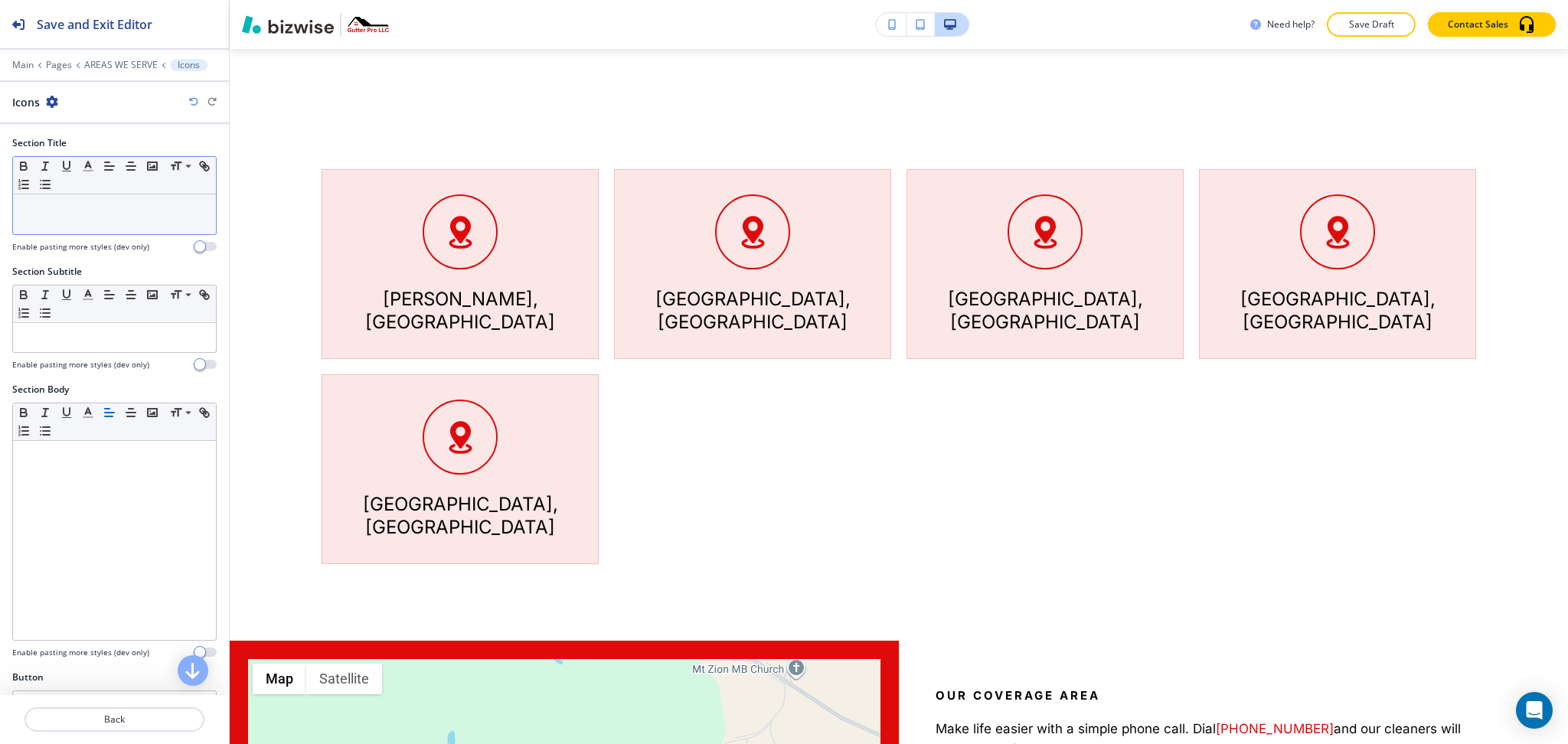
click at [82, 223] on div at bounding box center [114, 214] width 203 height 40
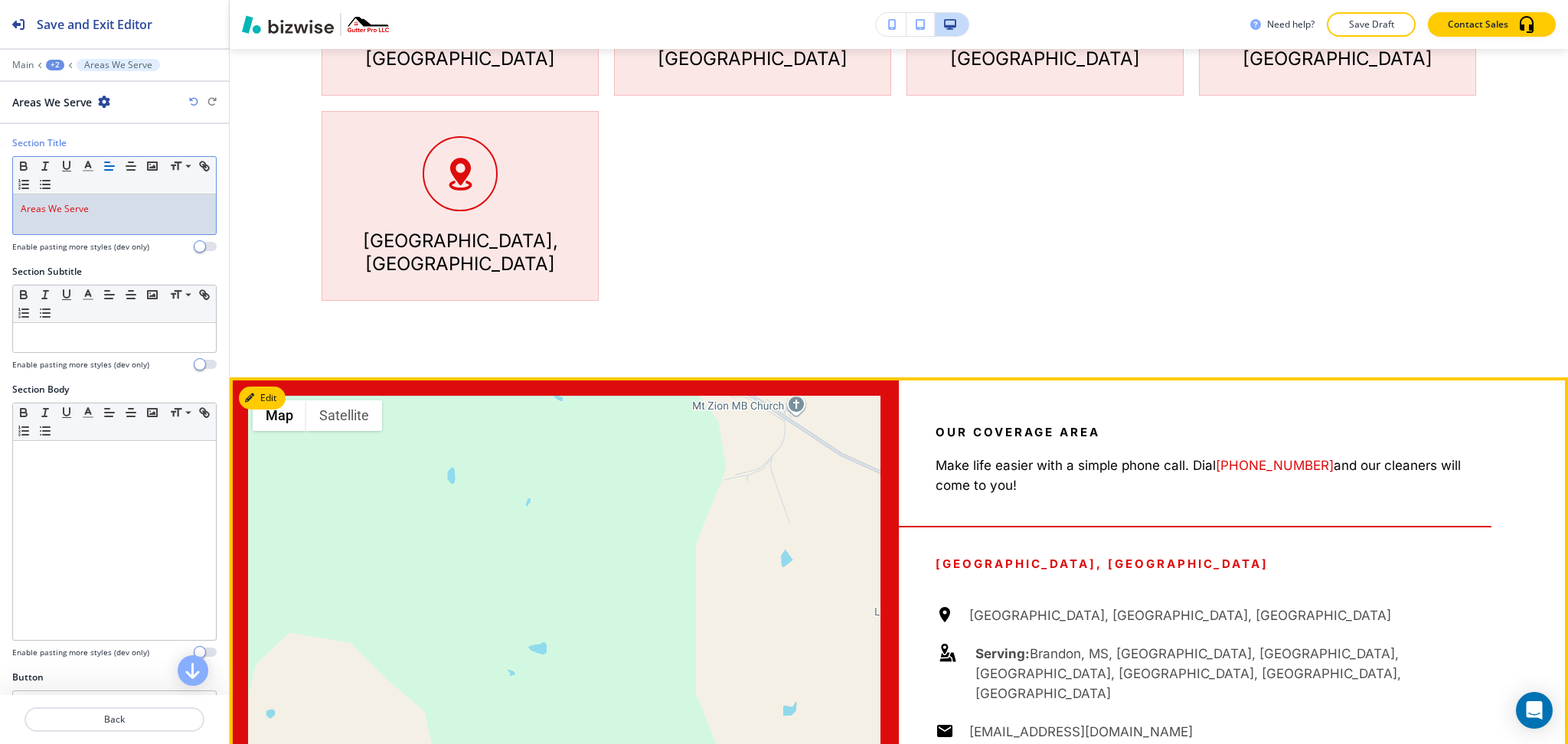
scroll to position [1271, 0]
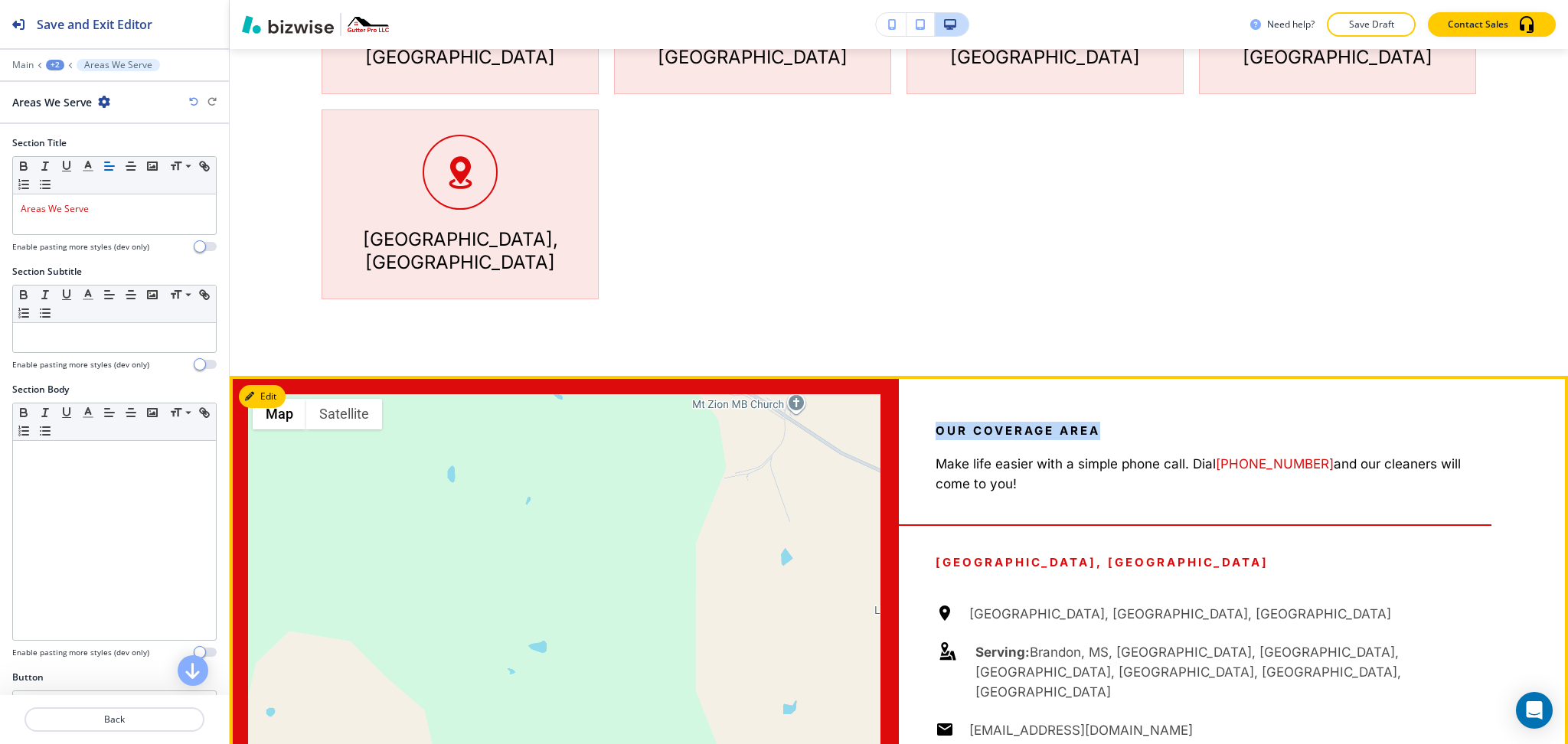
drag, startPoint x: 1091, startPoint y: 387, endPoint x: 917, endPoint y: 381, distance: 174.1
click at [917, 381] on div "Our Coverage Area Make life easier with a simple phone call. Dial [PHONE_NUMBER…" at bounding box center [1234, 693] width 670 height 634
copy span "Our Coverage Area"
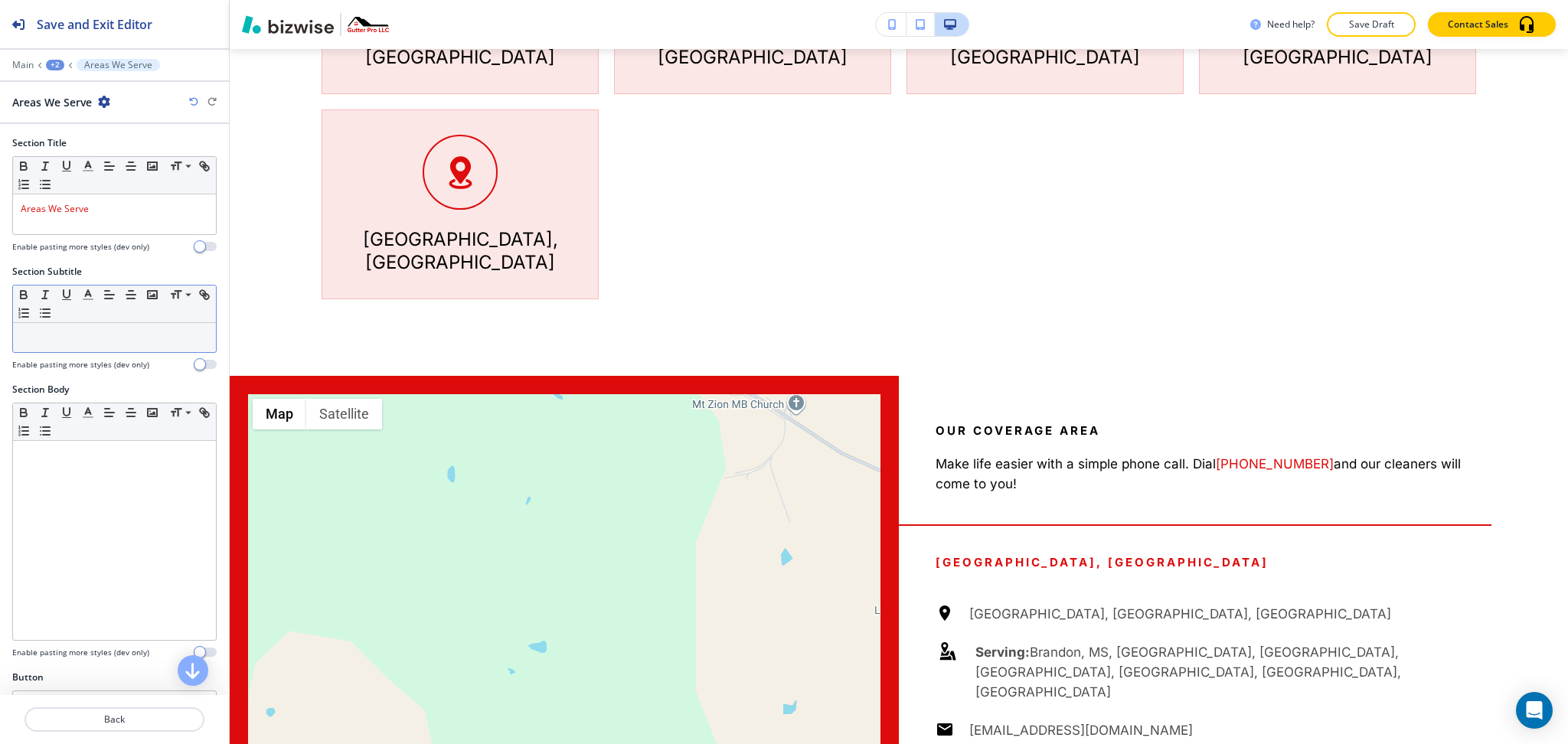
click at [125, 348] on div at bounding box center [114, 337] width 203 height 29
paste div
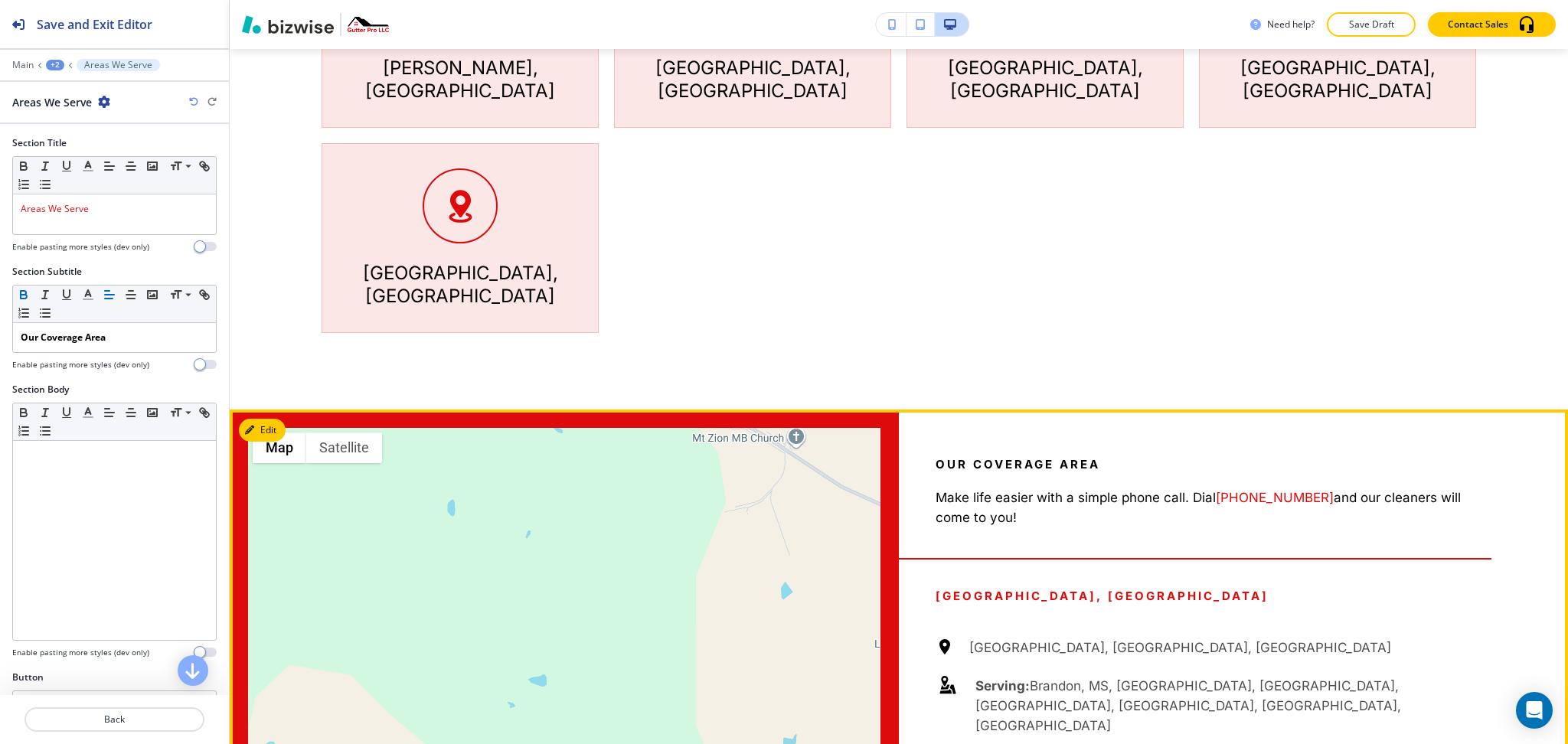
drag, startPoint x: 1023, startPoint y: 470, endPoint x: 922, endPoint y: 448, distance: 103.4
click at [922, 448] on div "Our Coverage Area Make life easier with a simple phone call. Dial [PHONE_NUMBER…" at bounding box center [1234, 727] width 670 height 634
copy p "Make life easier with a simple phone call. Dial [PHONE_NUMBER] and our cleaners…"
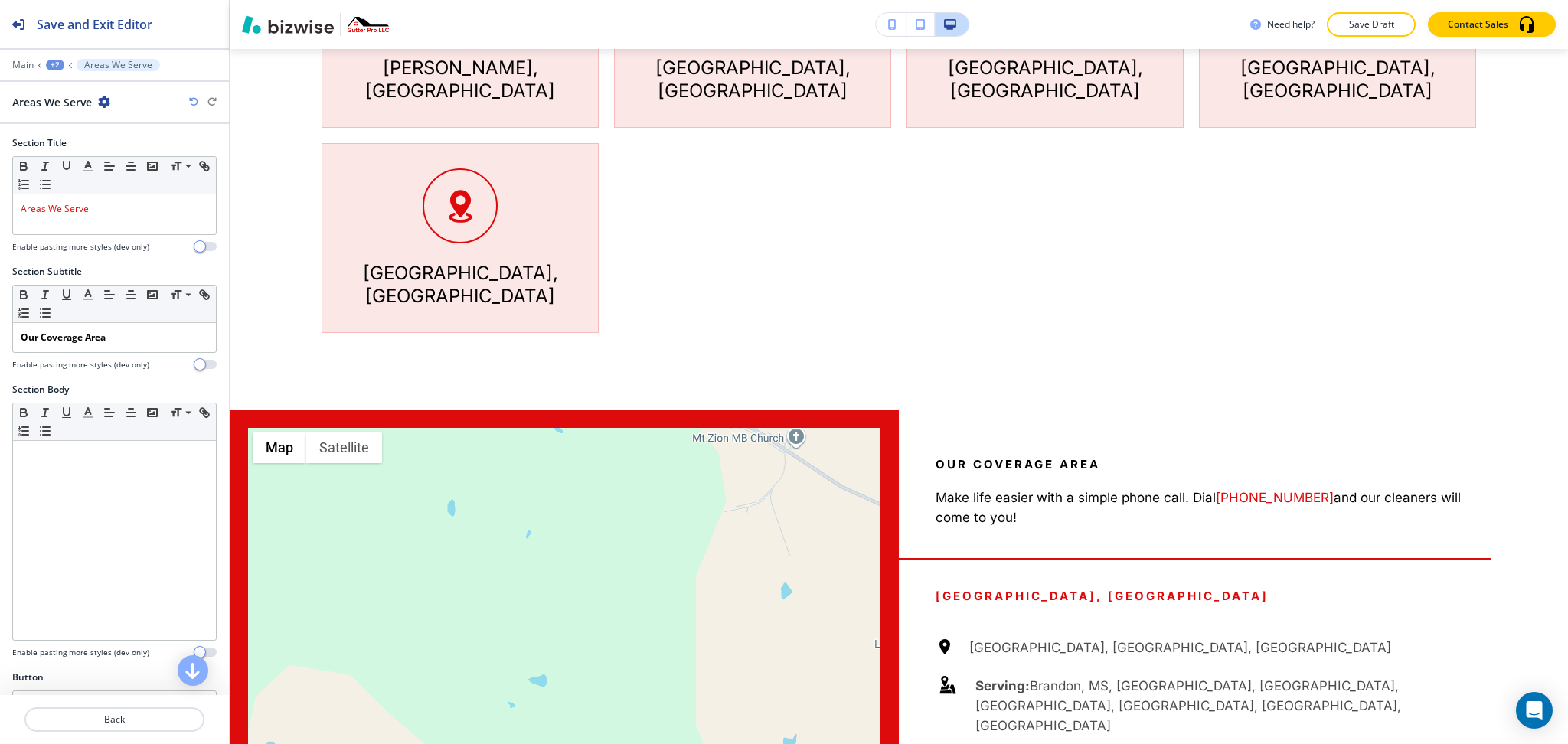
click at [203, 501] on div "Section Body Small Normal Large Huge Enable pasting more styles (dev only)" at bounding box center [114, 526] width 229 height 288
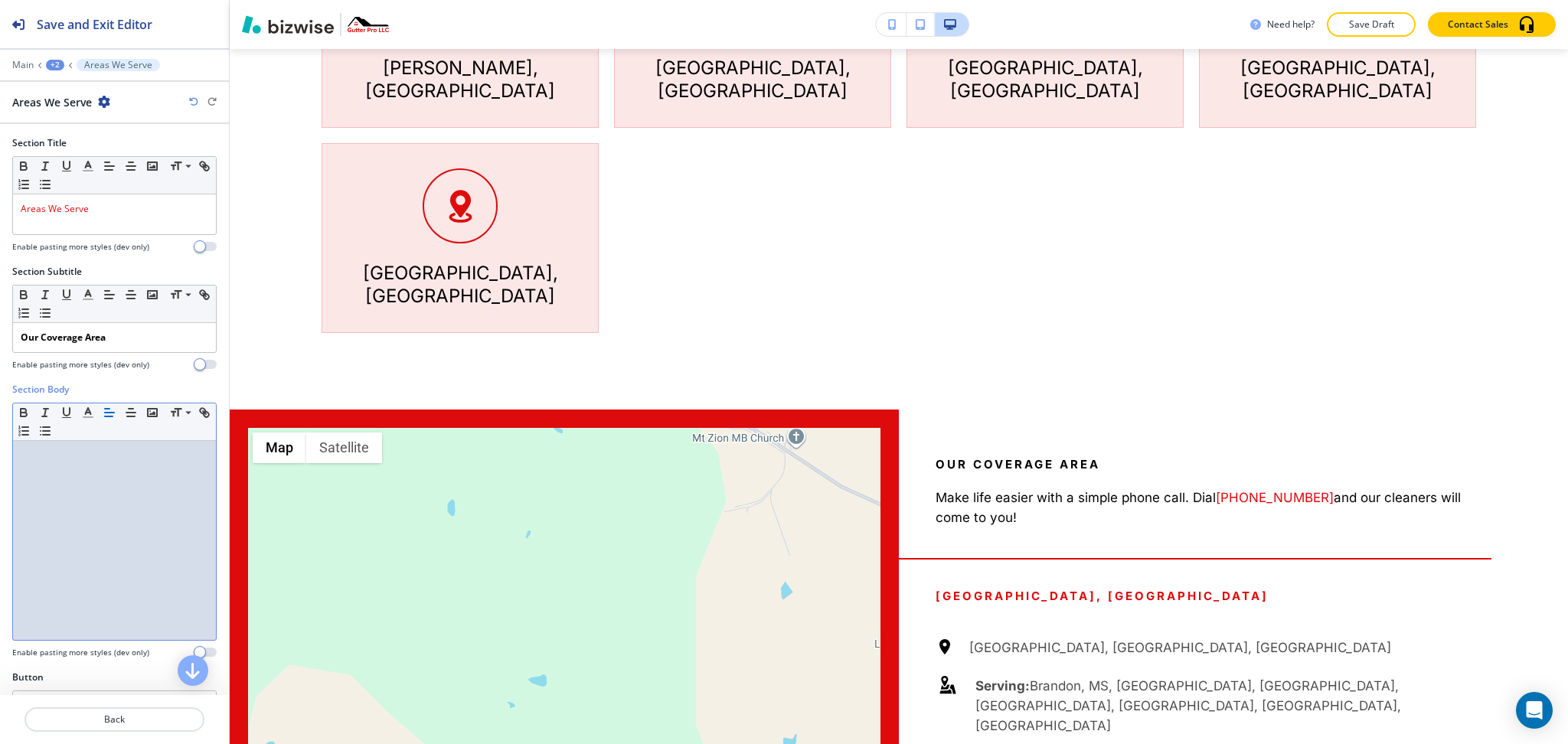
click at [165, 501] on div at bounding box center [114, 540] width 203 height 199
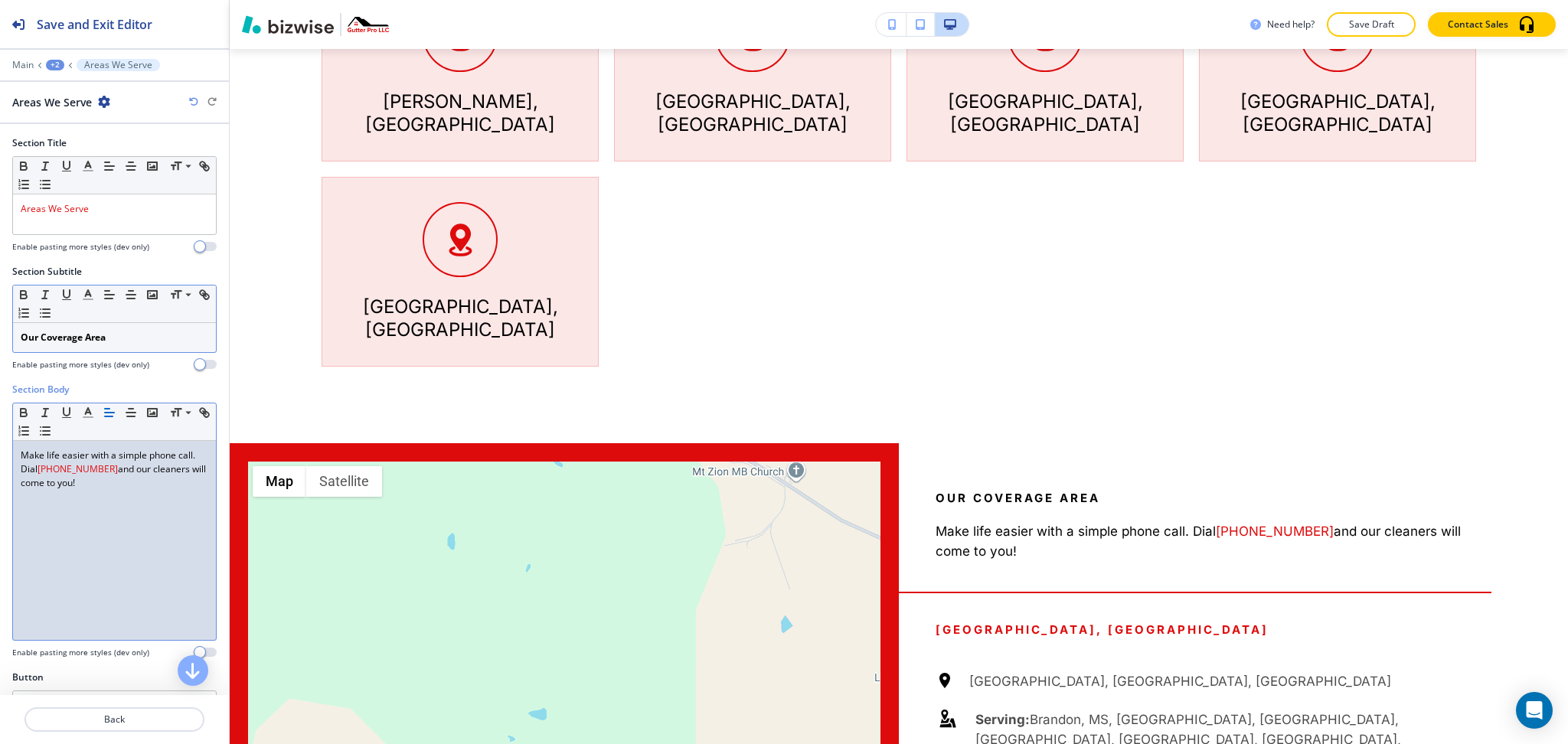
click at [152, 341] on p "Our Coverage Area" at bounding box center [114, 337] width 188 height 14
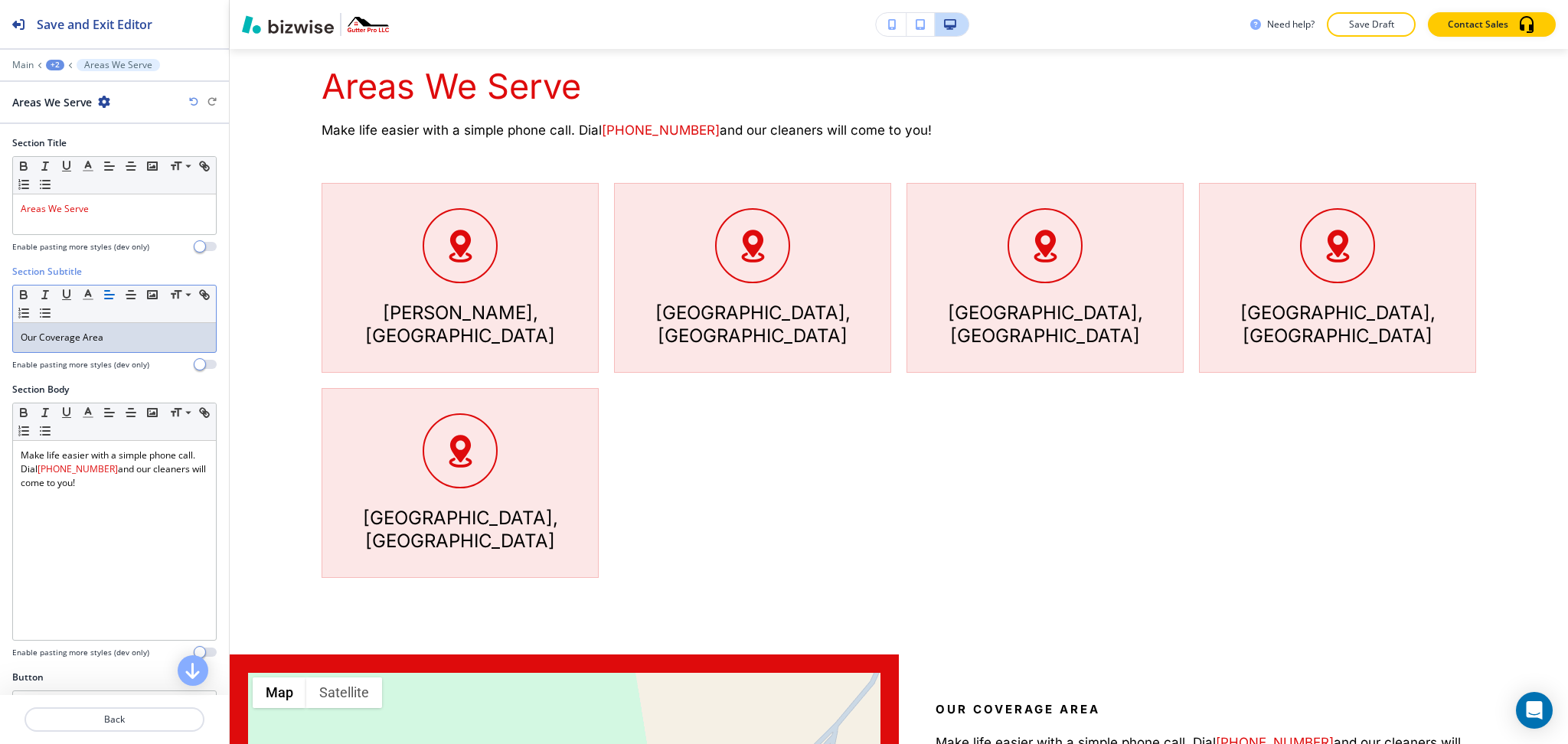
scroll to position [1061, 0]
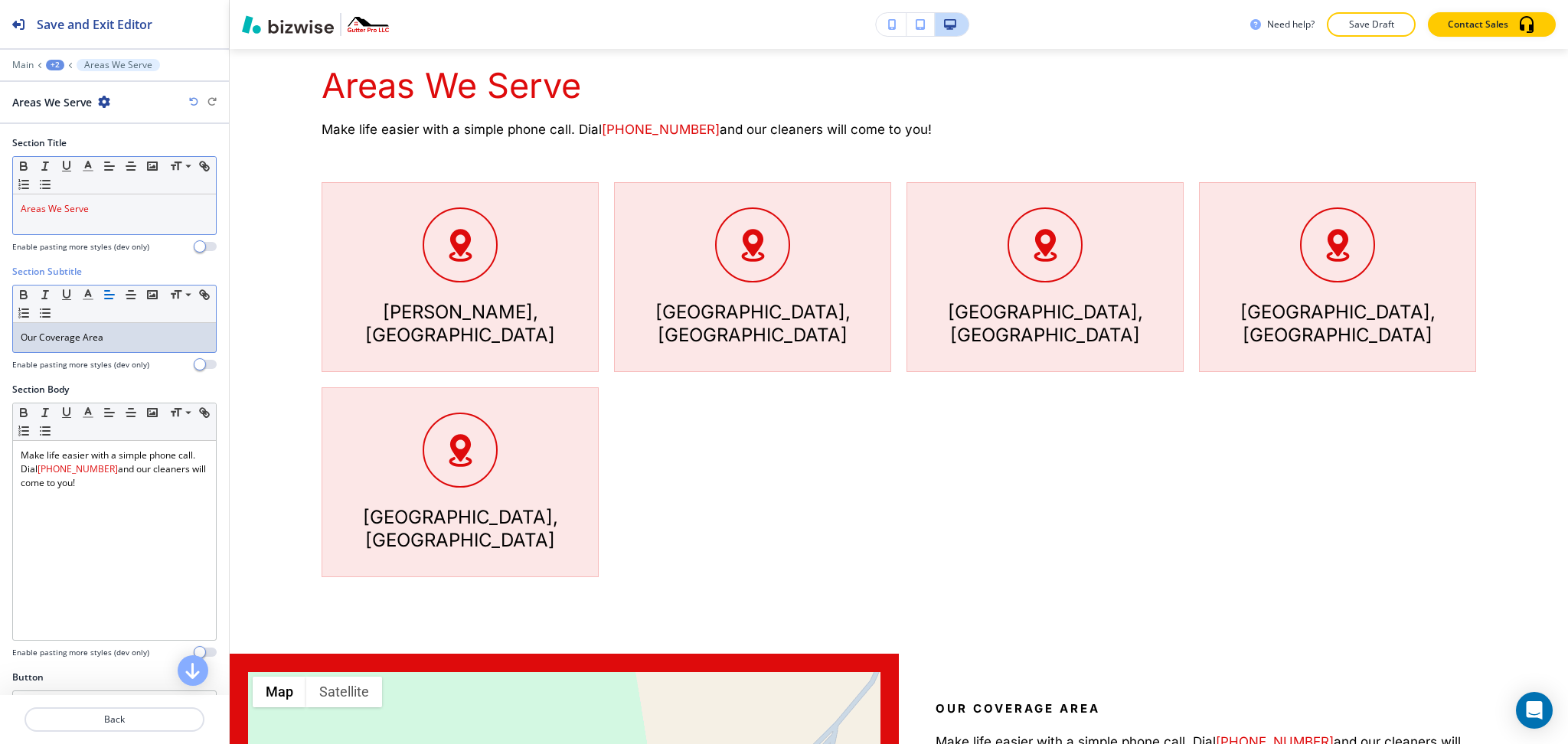
click at [122, 237] on div at bounding box center [114, 237] width 204 height 6
click at [114, 219] on div "Areas We Serve" at bounding box center [114, 214] width 203 height 40
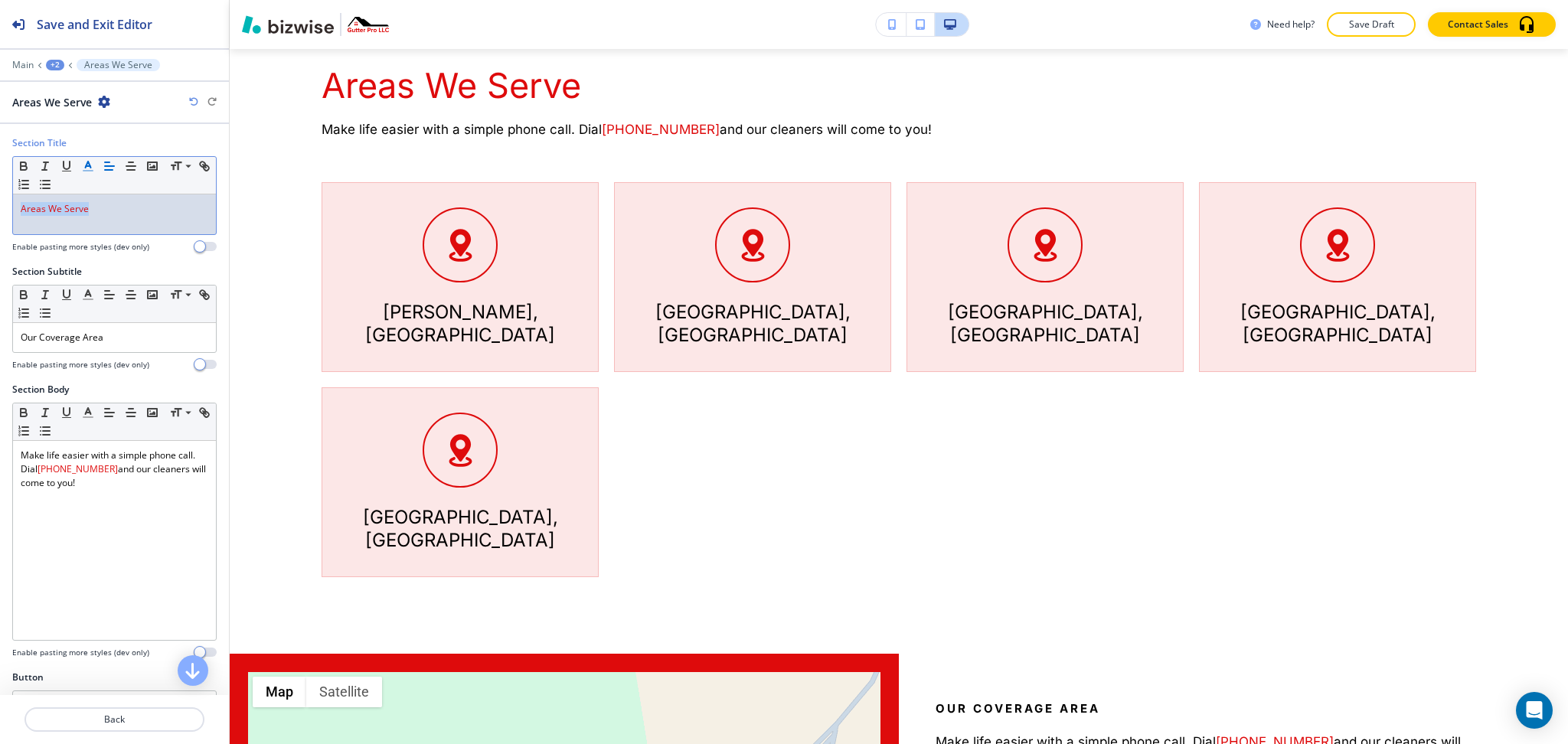
click at [79, 163] on button "button" at bounding box center [88, 167] width 21 height 19
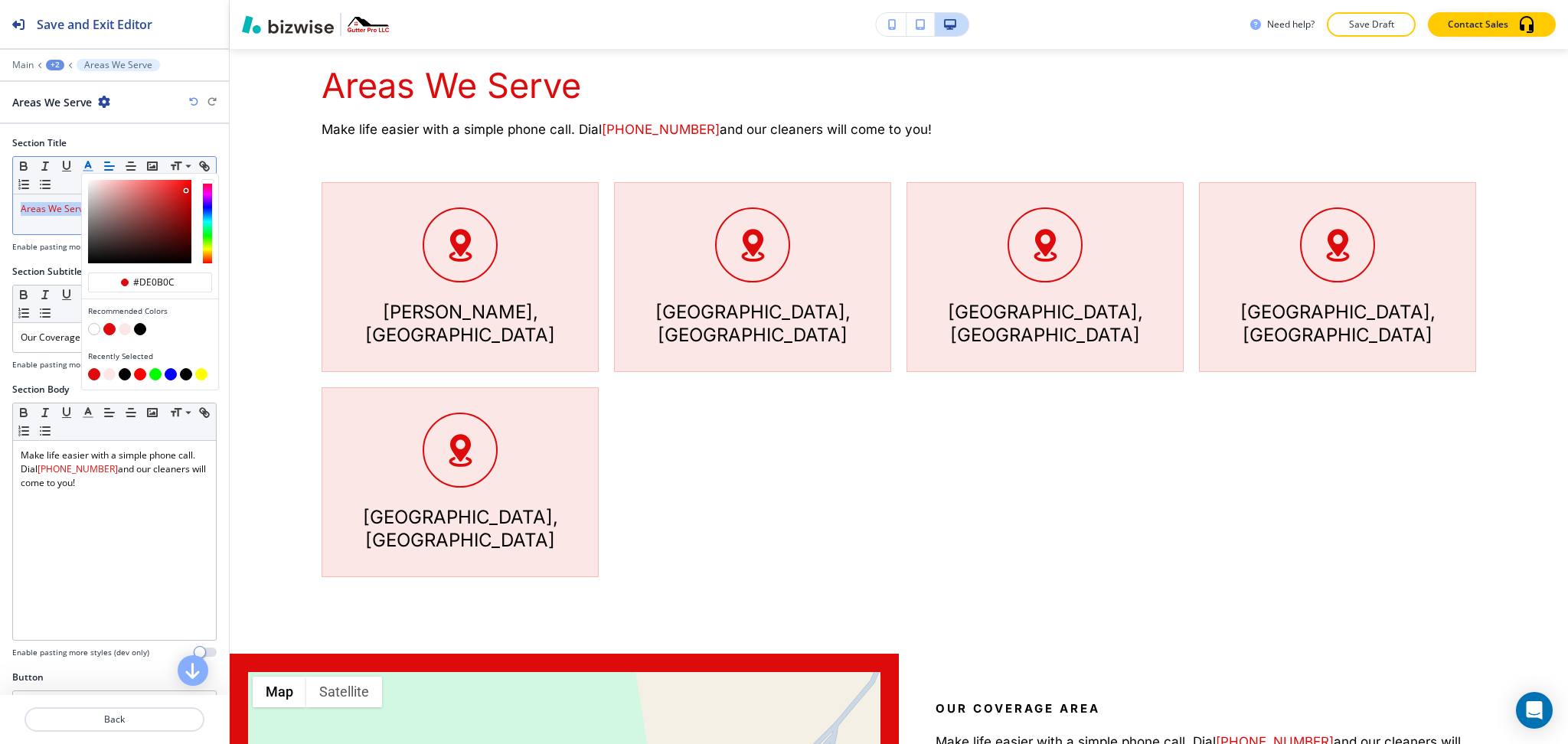
click at [142, 328] on button "button" at bounding box center [140, 329] width 12 height 12
type input "#000000"
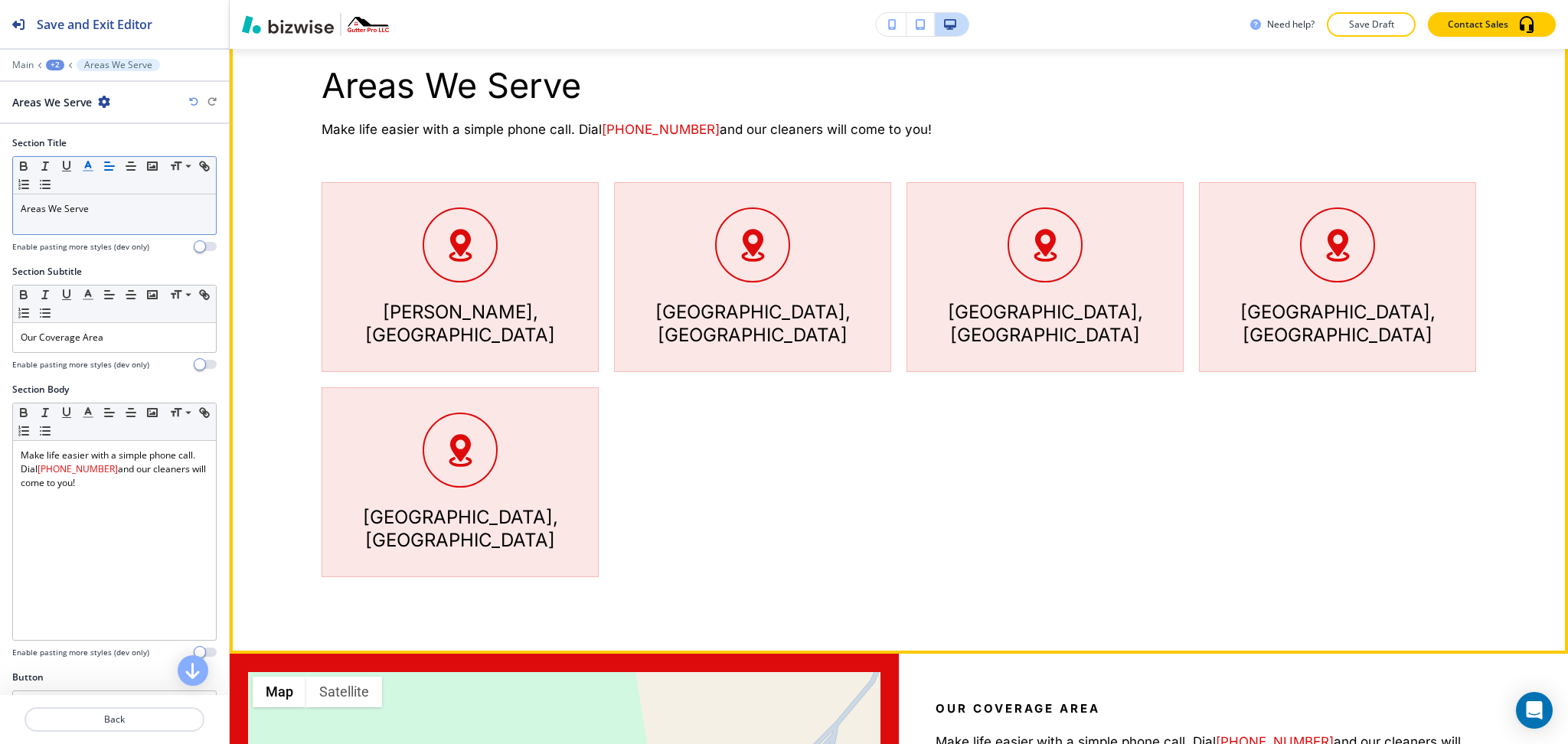
click at [800, 433] on div "[GEOGRAPHIC_DATA], MS [PERSON_NAME], [GEOGRAPHIC_DATA] [GEOGRAPHIC_DATA], [PERS…" at bounding box center [892, 379] width 1170 height 395
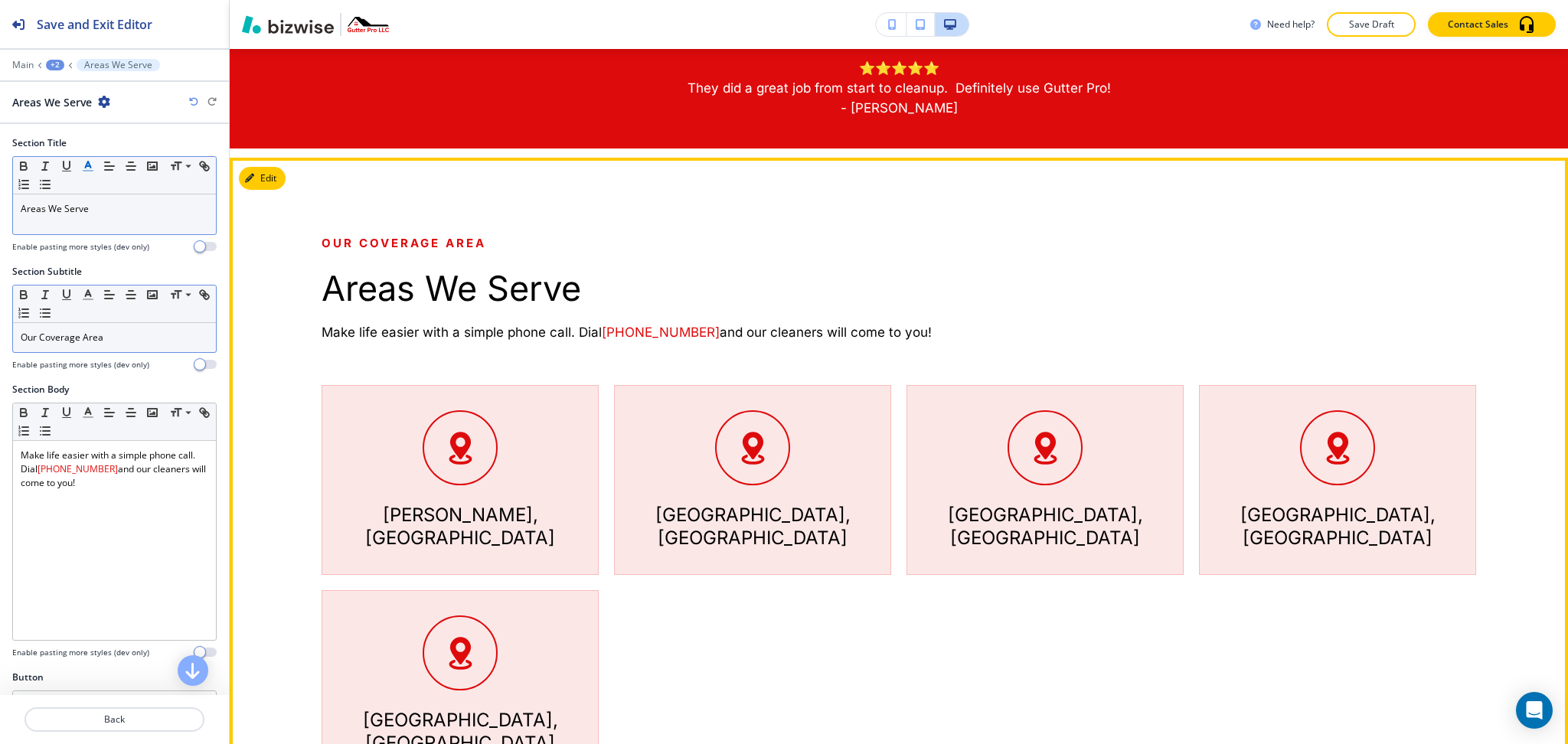
scroll to position [856, 0]
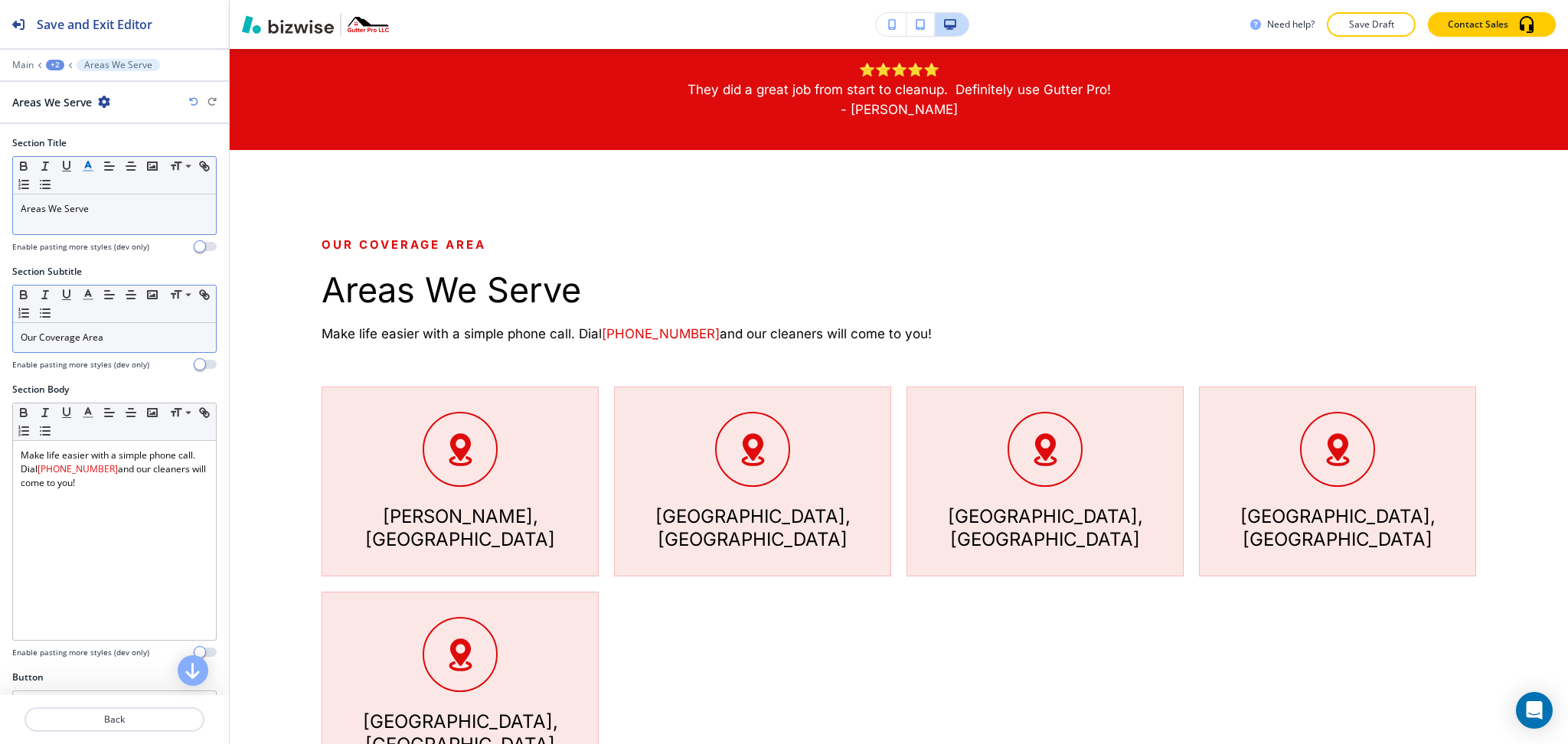
click at [161, 340] on p "Our Coverage Area" at bounding box center [114, 337] width 188 height 14
click at [85, 293] on icon "button" at bounding box center [88, 295] width 14 height 14
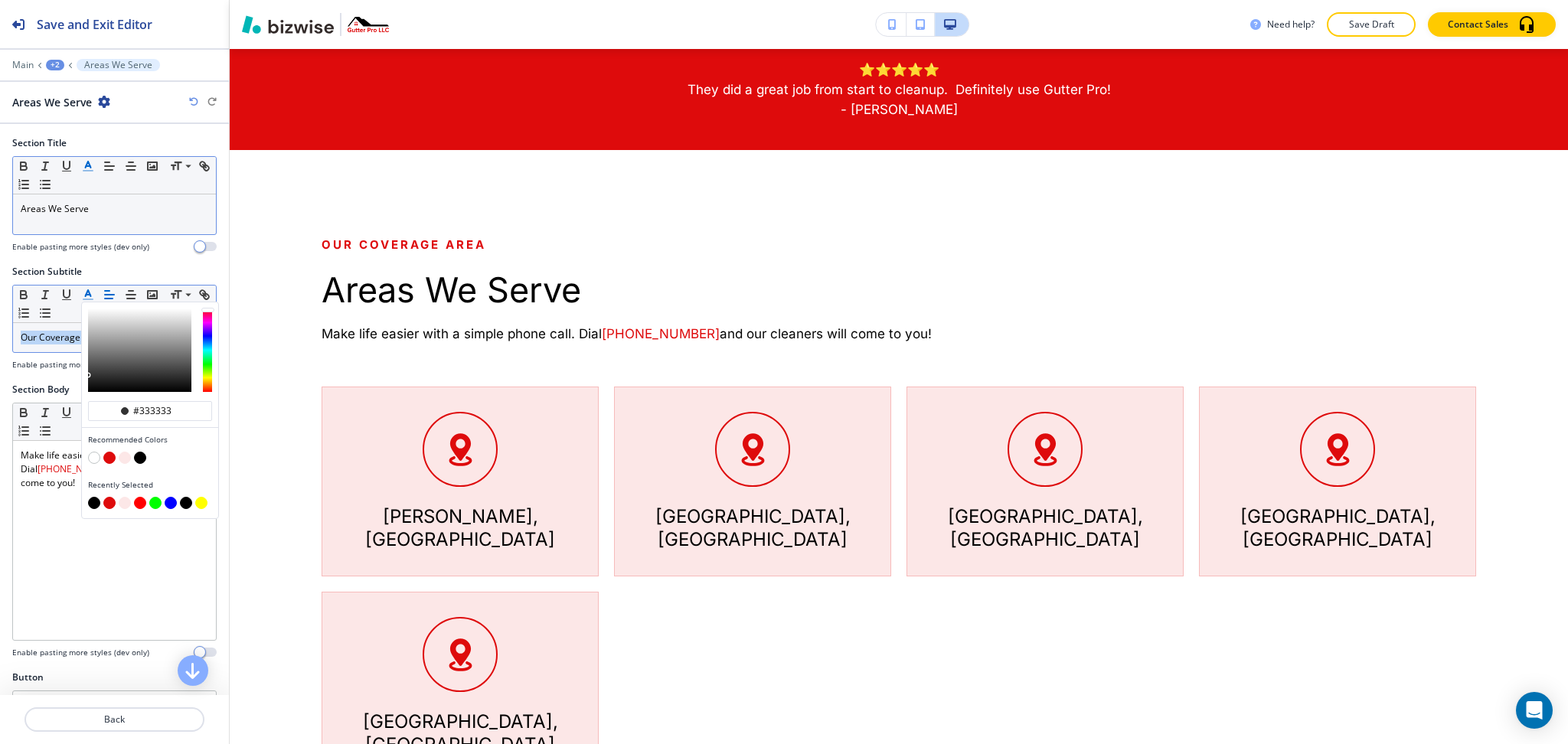
click at [140, 456] on button "button" at bounding box center [140, 458] width 12 height 12
type input "#000000"
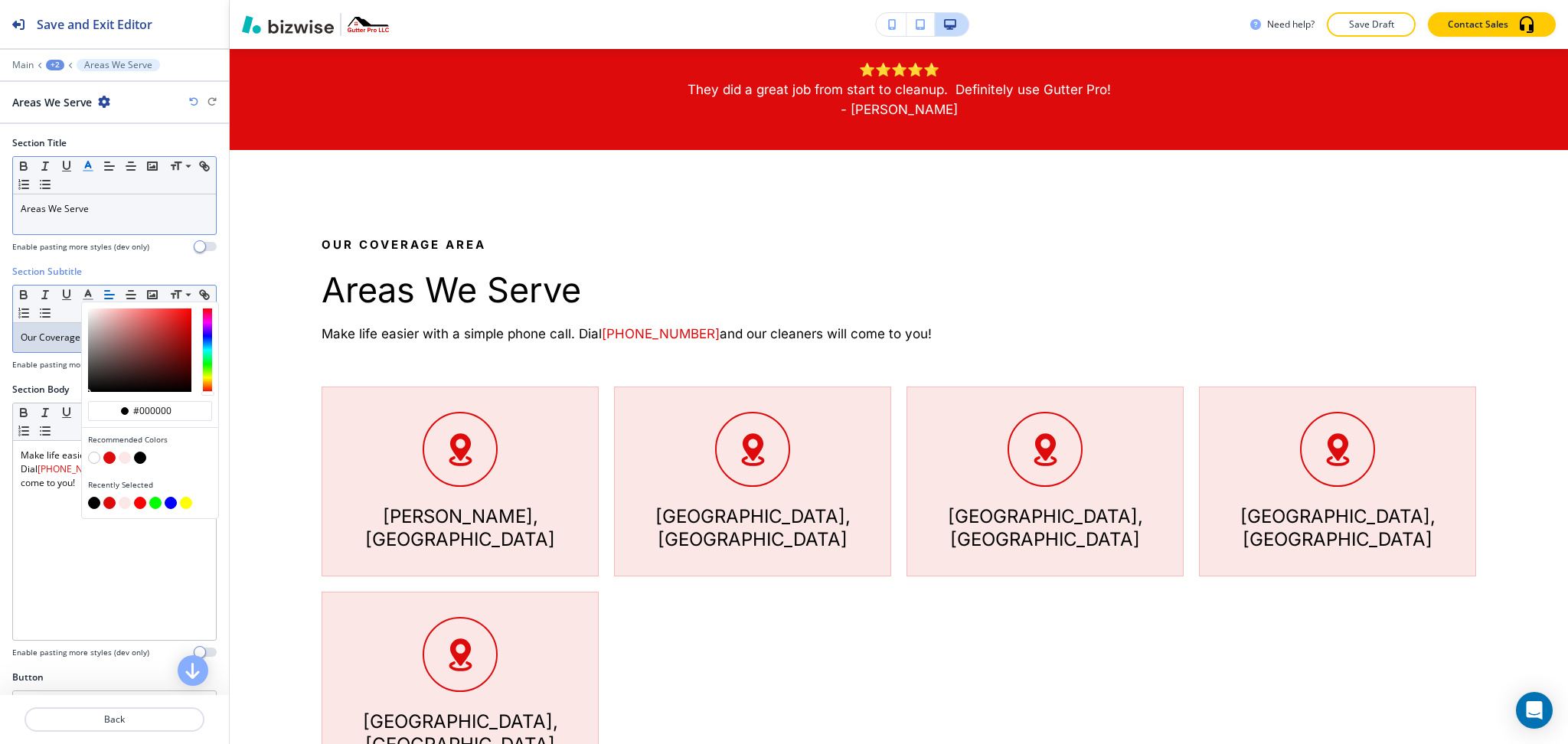
click at [96, 210] on p "Areas We Serve" at bounding box center [114, 209] width 188 height 14
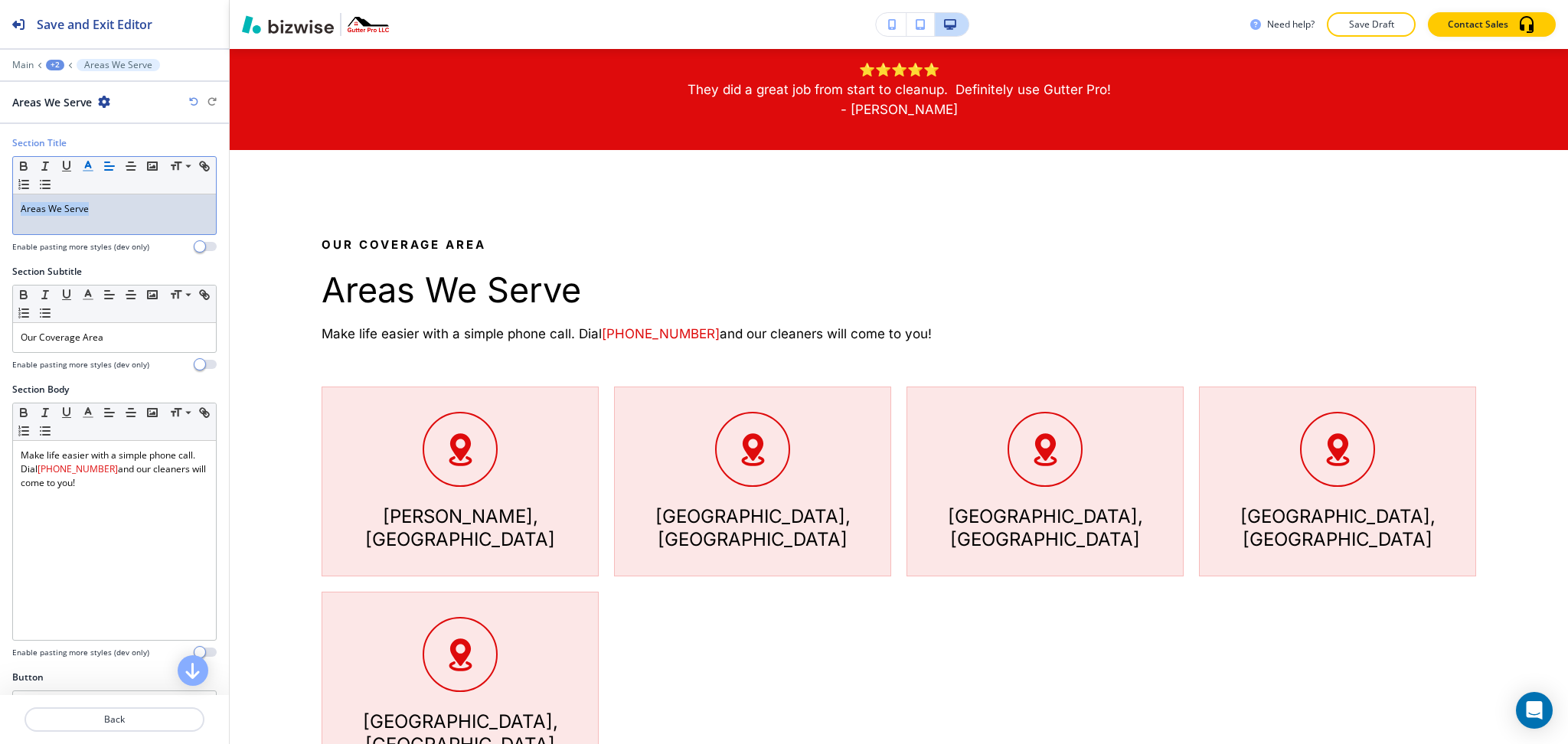
click at [86, 167] on line "button" at bounding box center [87, 167] width 3 height 0
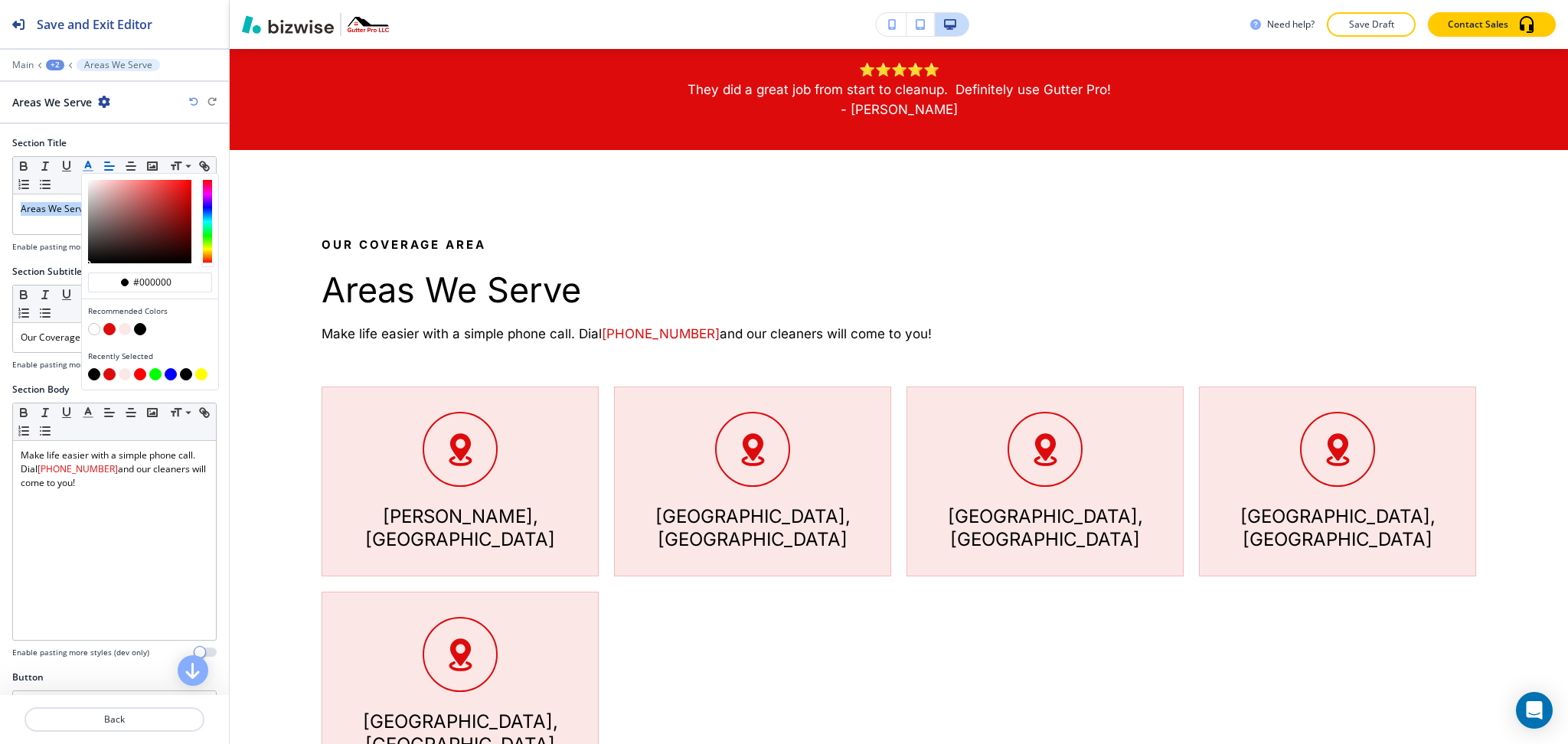
click at [107, 329] on button "button" at bounding box center [109, 329] width 12 height 12
type input "#de0b0c"
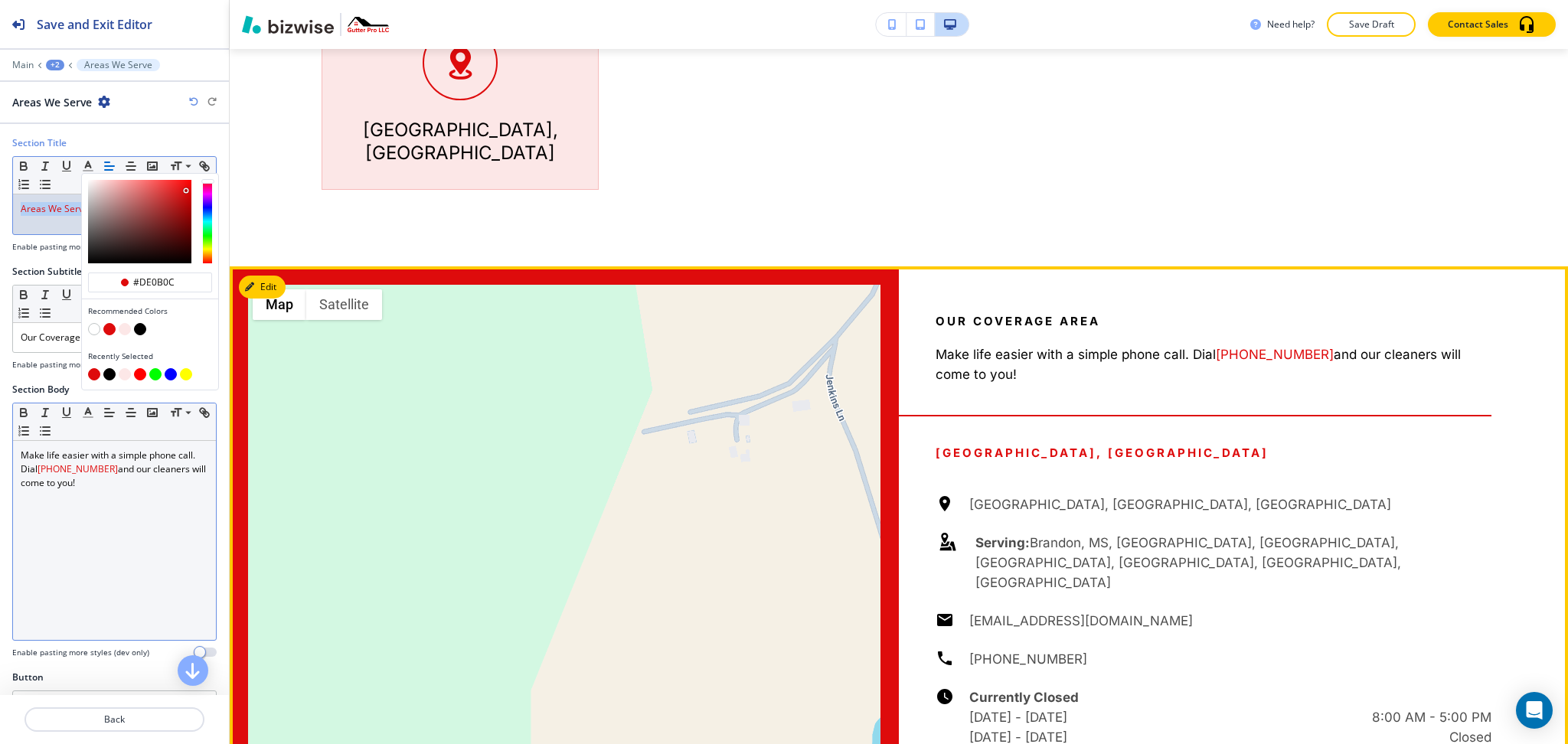
scroll to position [1450, 0]
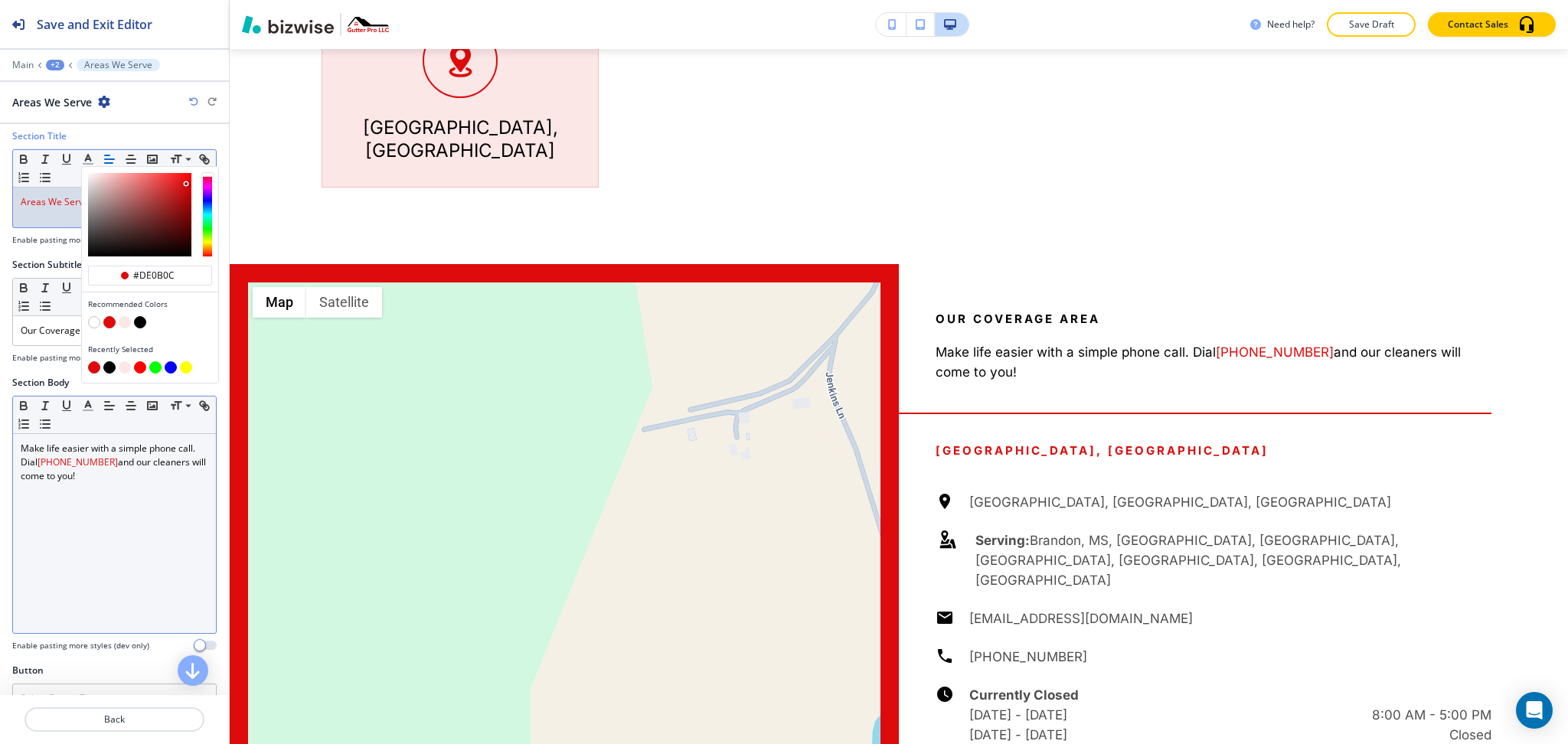
click at [75, 544] on div "Make life easier with a simple phone call. Dial [PHONE_NUMBER] and our cleaners…" at bounding box center [114, 533] width 203 height 199
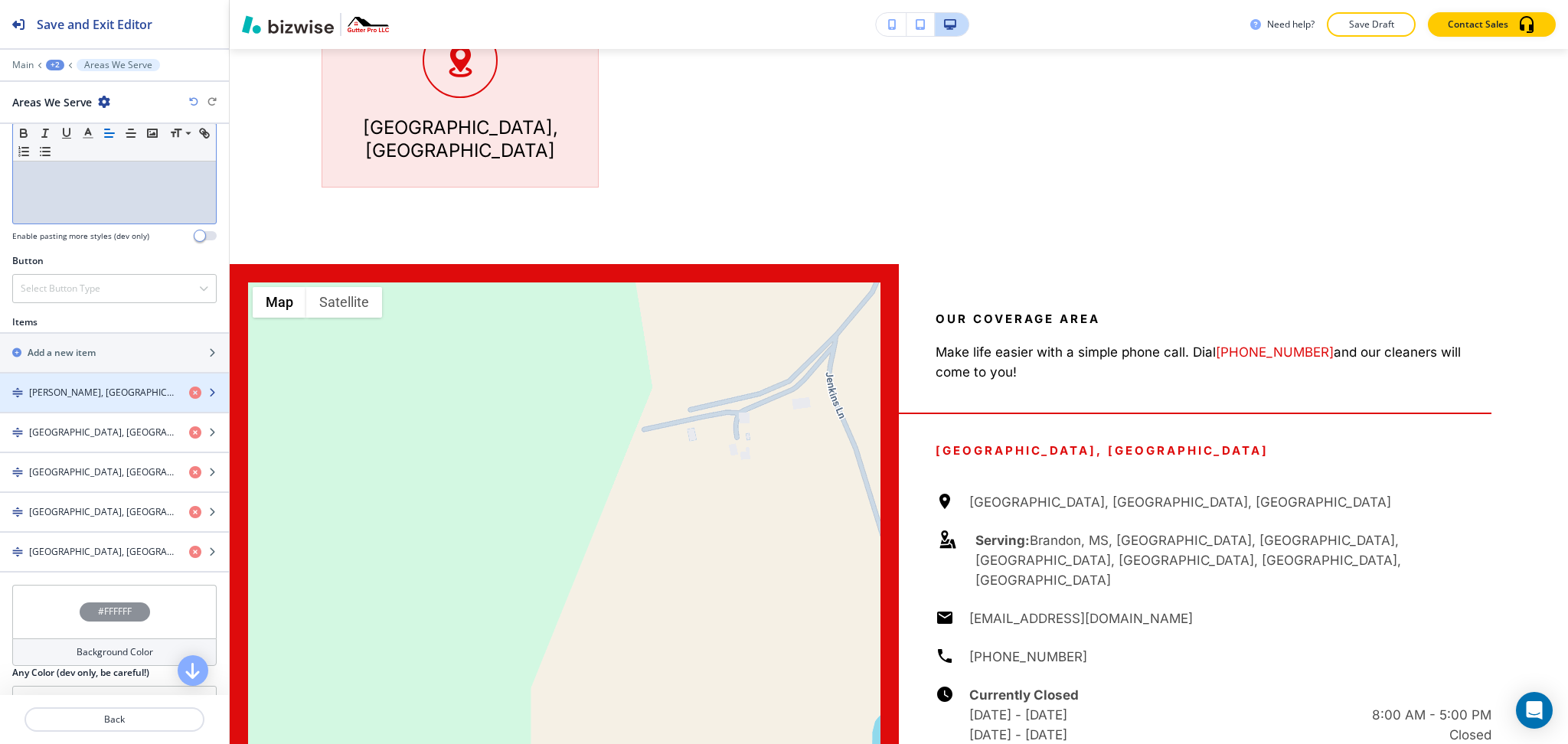
scroll to position [418, 0]
click at [61, 284] on h4 "Select Button Type" at bounding box center [60, 288] width 79 height 14
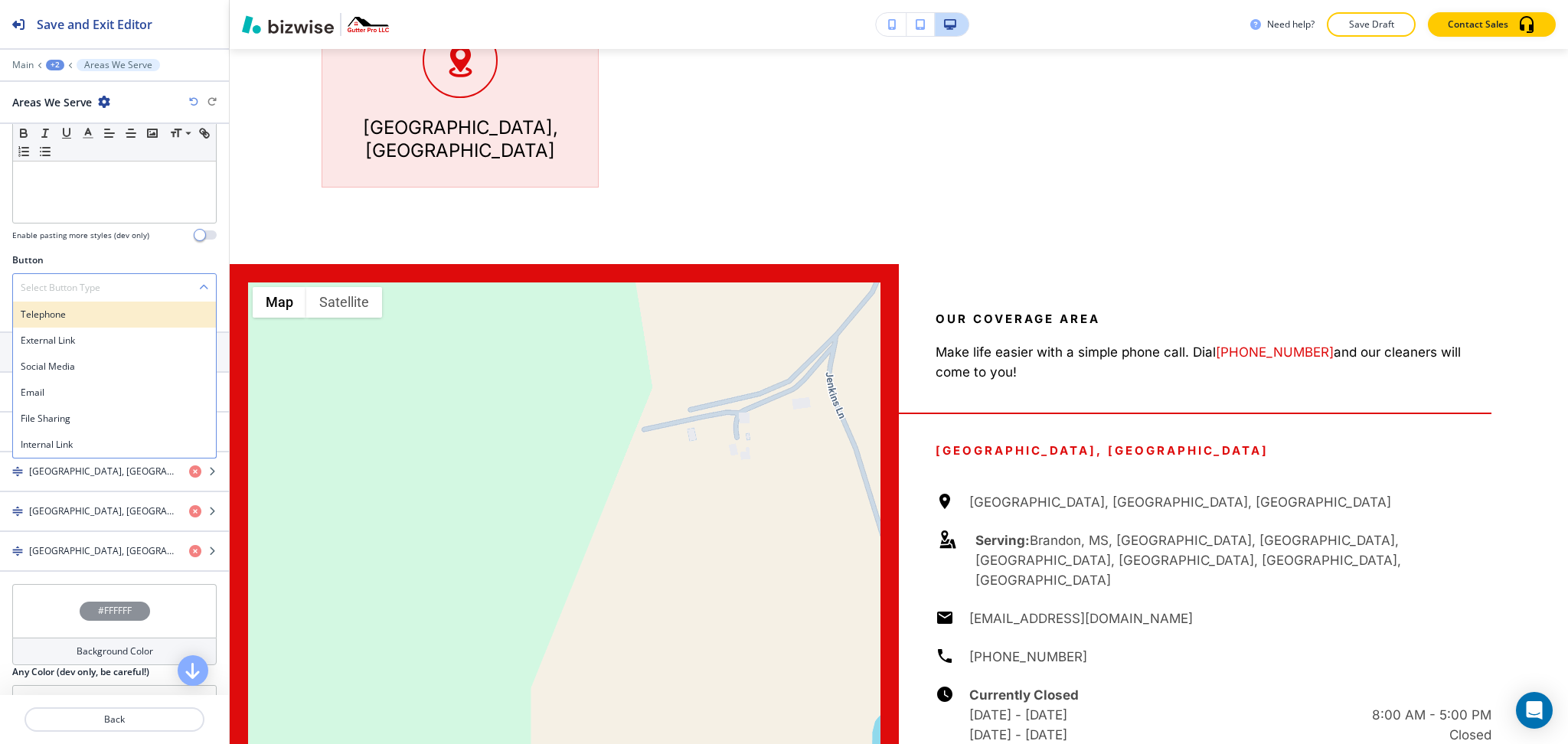
click at [64, 305] on div "Telephone" at bounding box center [114, 314] width 203 height 26
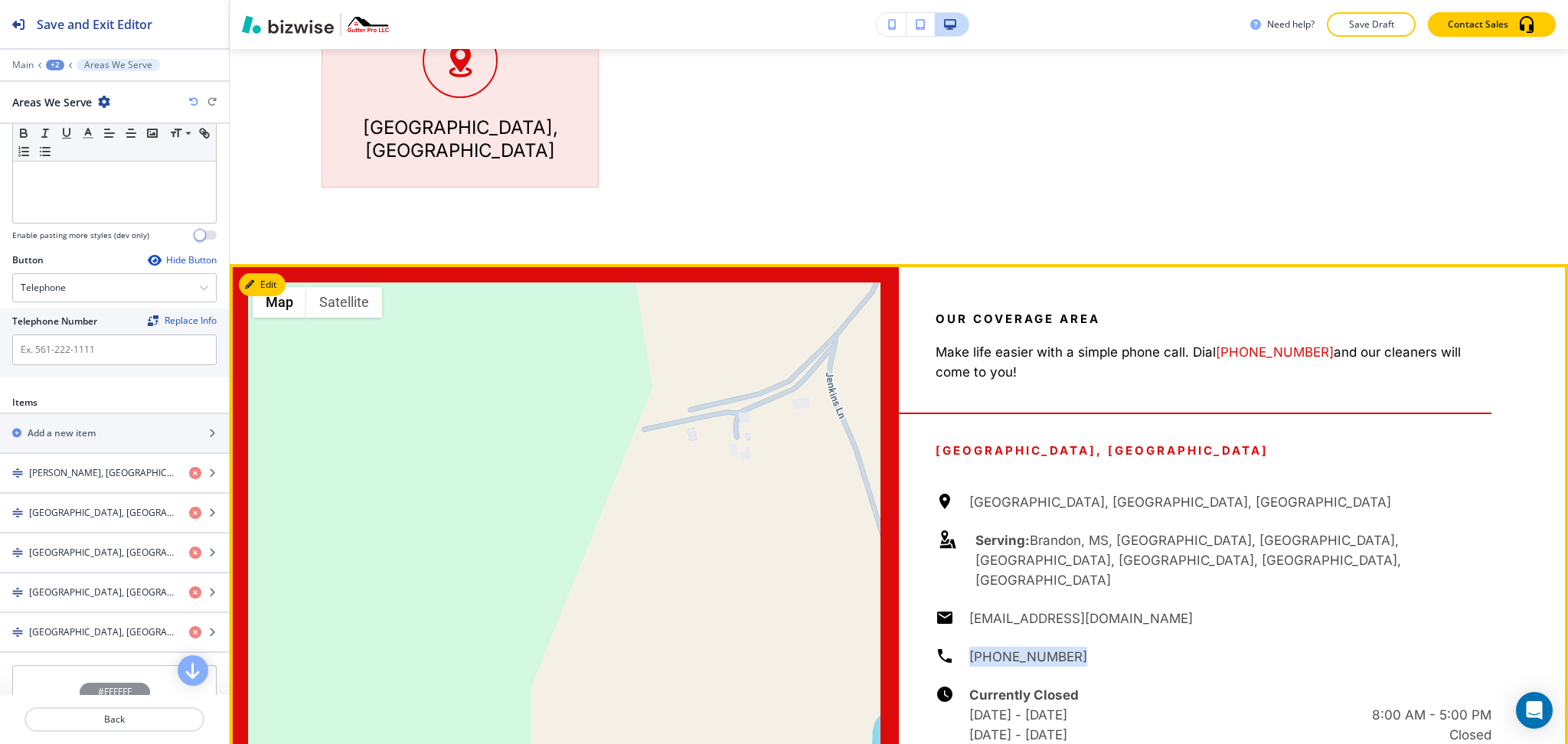
drag, startPoint x: 1076, startPoint y: 590, endPoint x: 951, endPoint y: 590, distance: 125.0
click at [951, 590] on div "[GEOGRAPHIC_DATA], [GEOGRAPHIC_DATA], [GEOGRAPHIC_DATA] Serving: [GEOGRAPHIC_DA…" at bounding box center [1214, 637] width 556 height 291
copy h6 "[PHONE_NUMBER]"
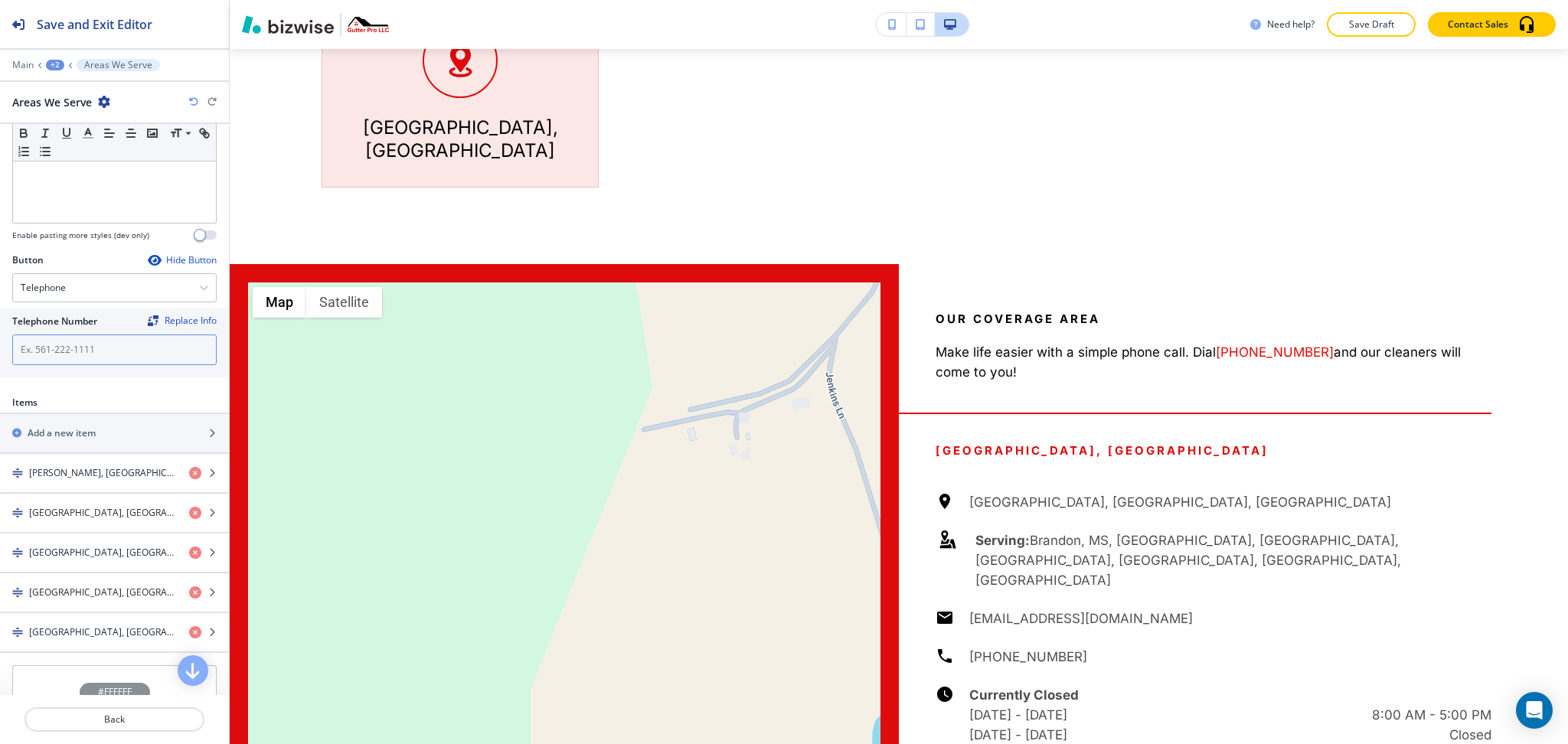
click at [61, 351] on input "text" at bounding box center [114, 350] width 204 height 31
paste input "[PHONE_NUMBER]"
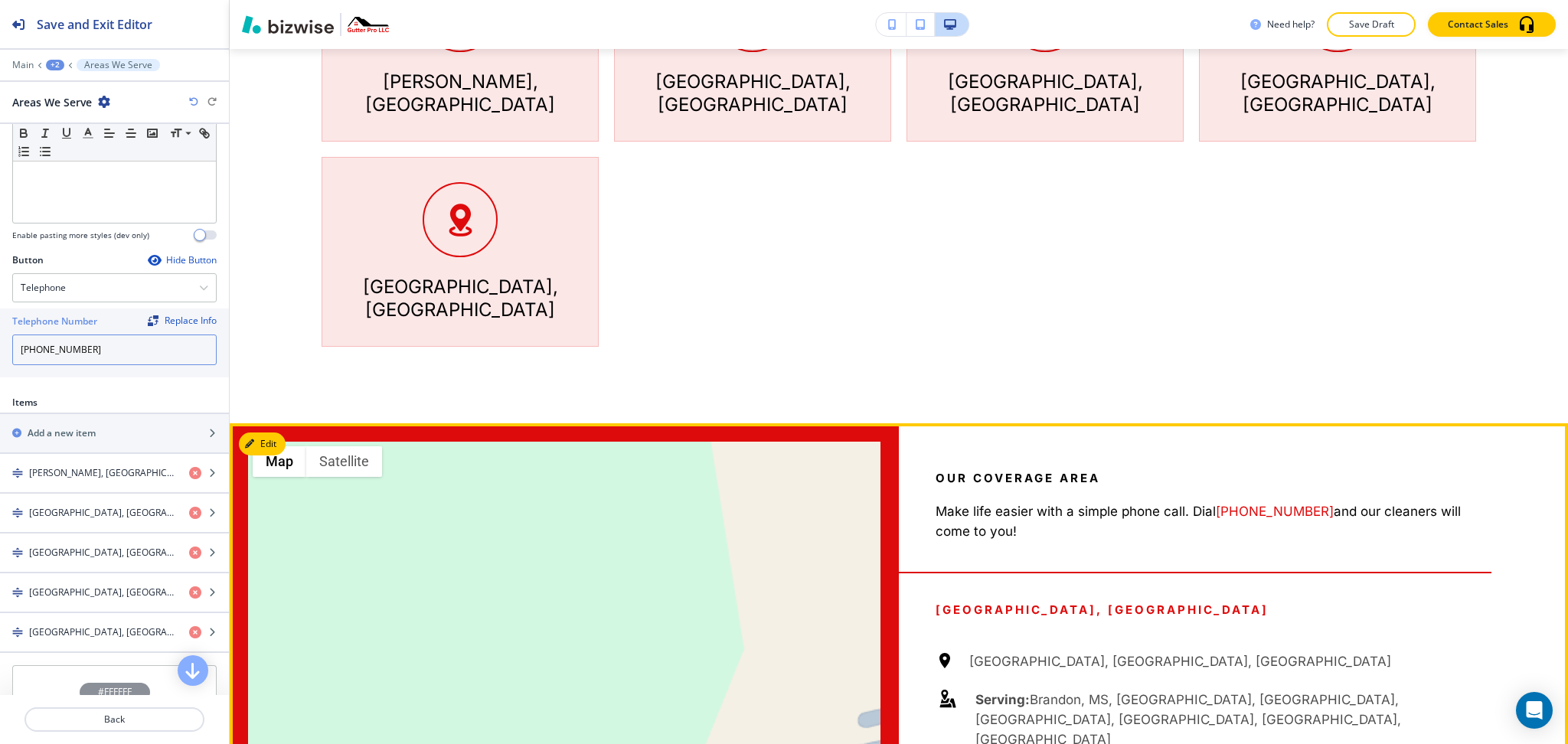
scroll to position [1293, 0]
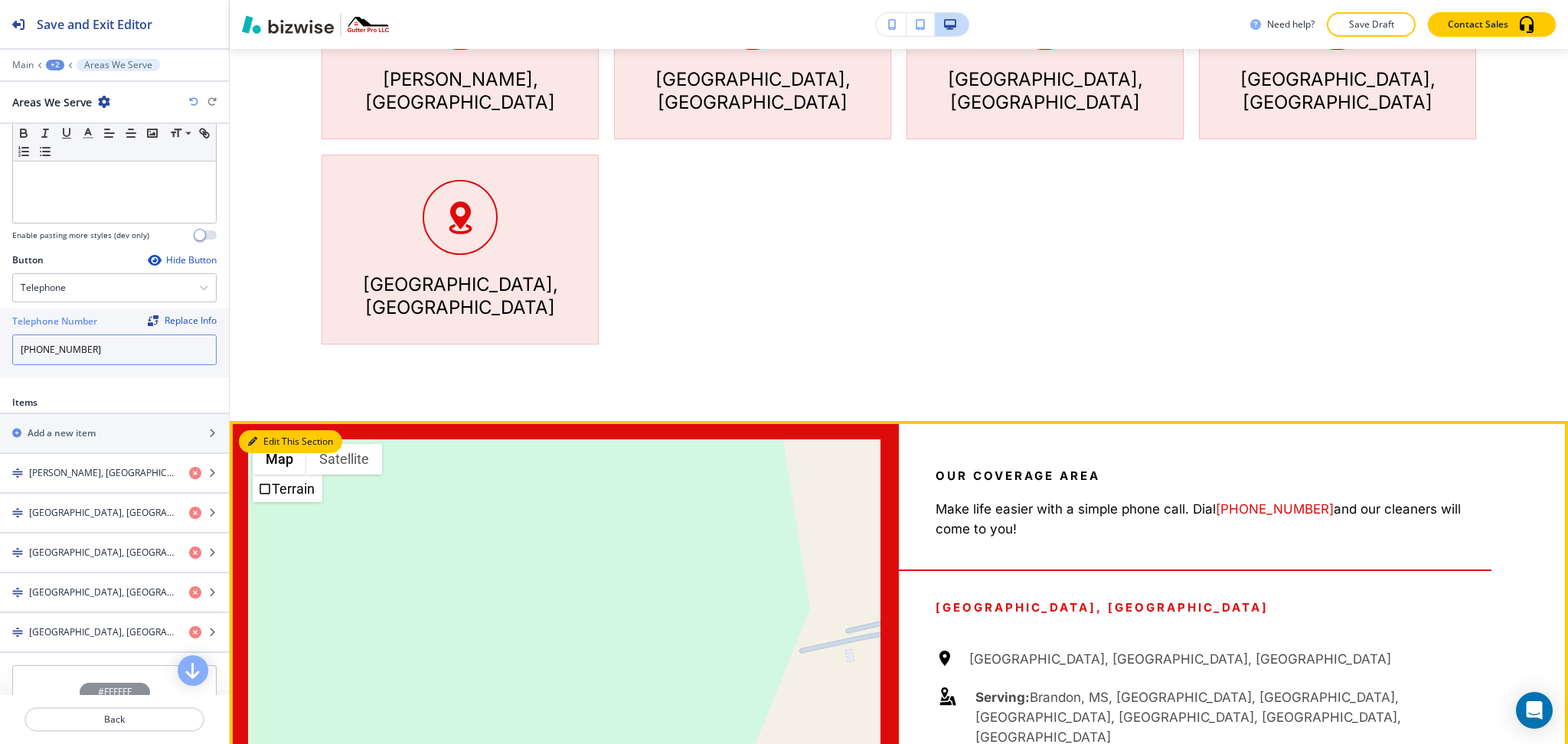
type input "[PHONE_NUMBER]"
click at [271, 431] on button "Edit This Section" at bounding box center [290, 442] width 103 height 23
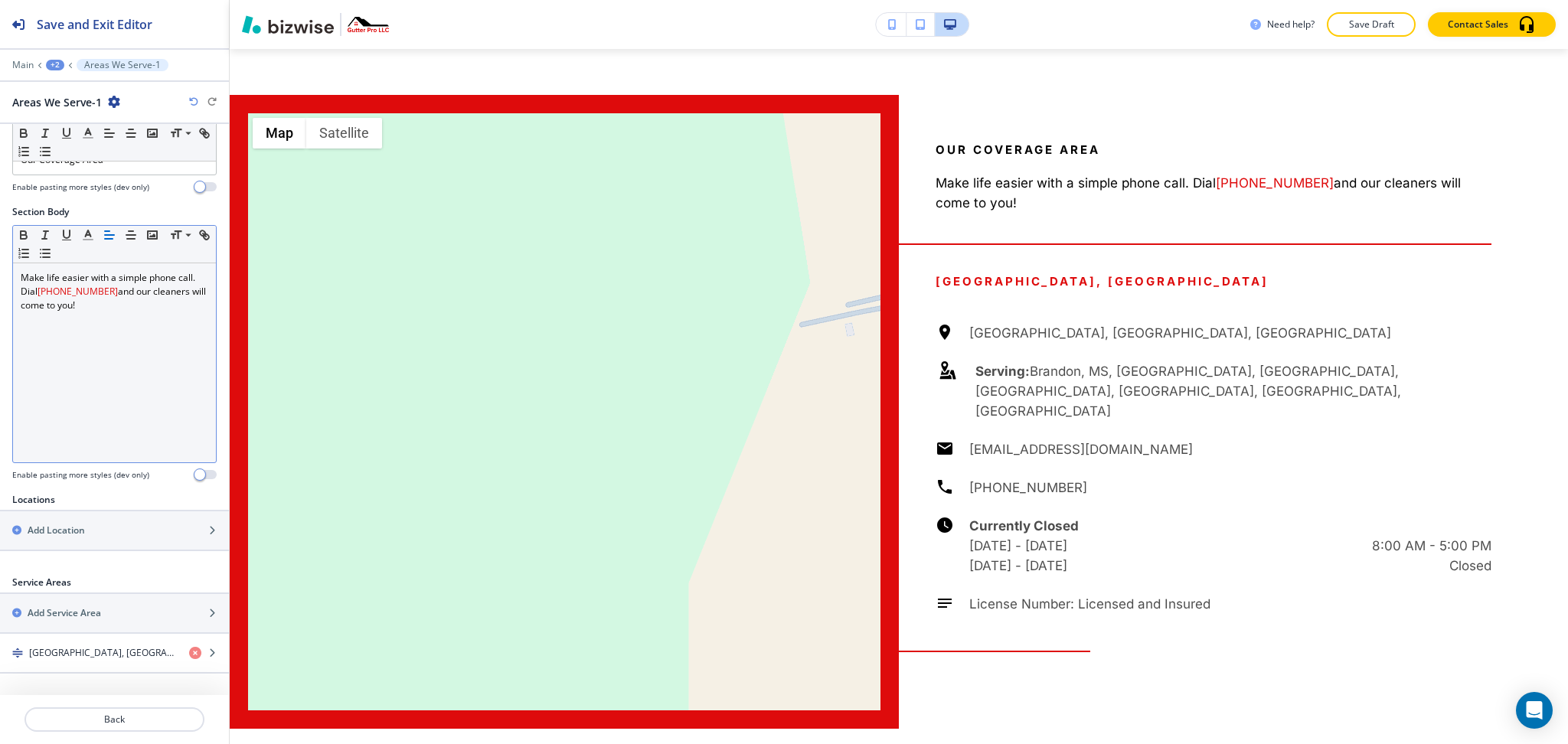
scroll to position [325, 0]
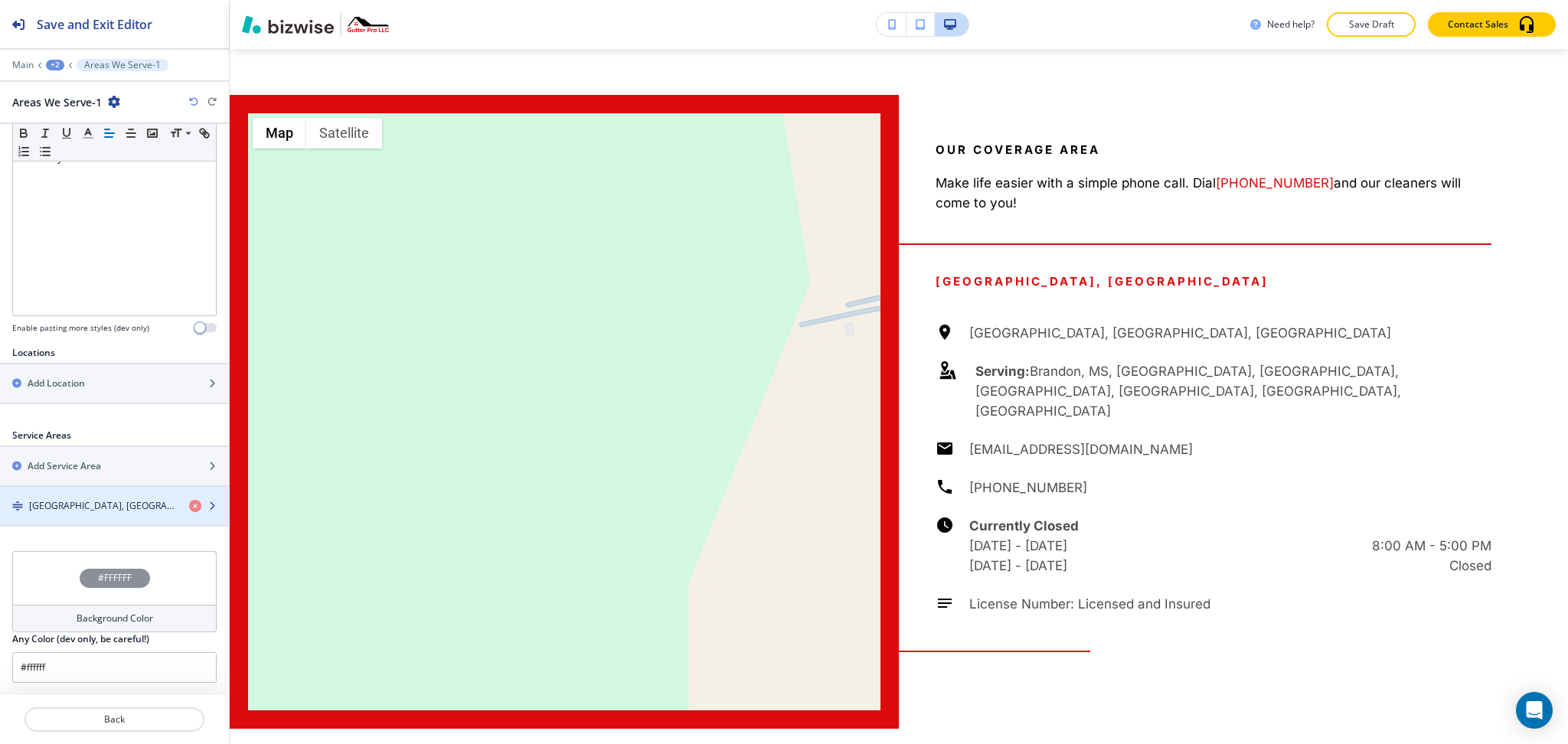
click at [74, 500] on h4 "[GEOGRAPHIC_DATA], [GEOGRAPHIC_DATA]" at bounding box center [102, 507] width 148 height 14
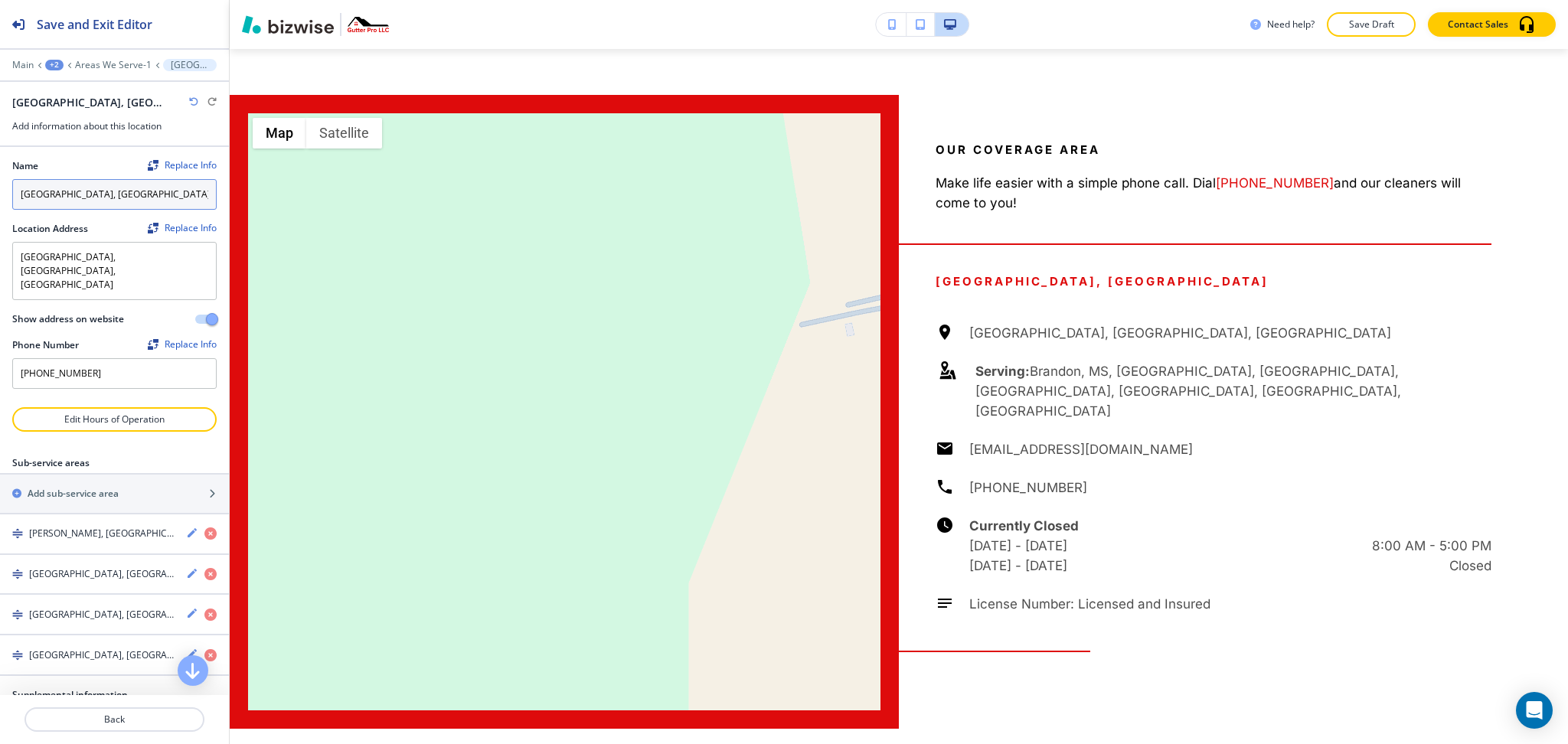
drag, startPoint x: 88, startPoint y: 193, endPoint x: 0, endPoint y: 189, distance: 88.1
click at [0, 189] on div "Name Replace Info [GEOGRAPHIC_DATA], [GEOGRAPHIC_DATA] Location Address Replace…" at bounding box center [114, 277] width 229 height 261
paste input "Gutter Pro LLC"
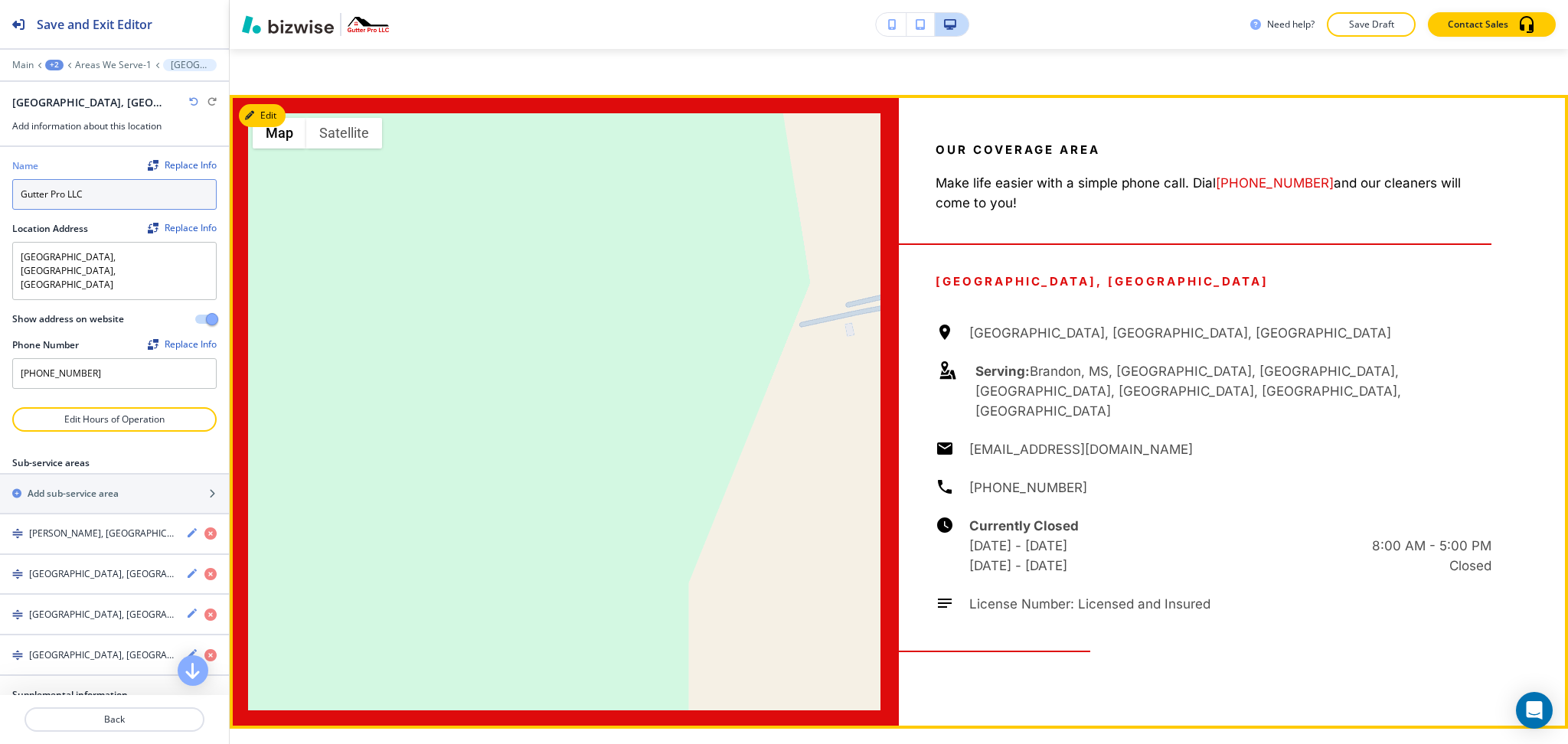
type input "Gutter Pro LLC"
click at [1048, 394] on div "[GEOGRAPHIC_DATA], [GEOGRAPHIC_DATA], [GEOGRAPHIC_DATA] Serving: [GEOGRAPHIC_DA…" at bounding box center [1214, 468] width 556 height 291
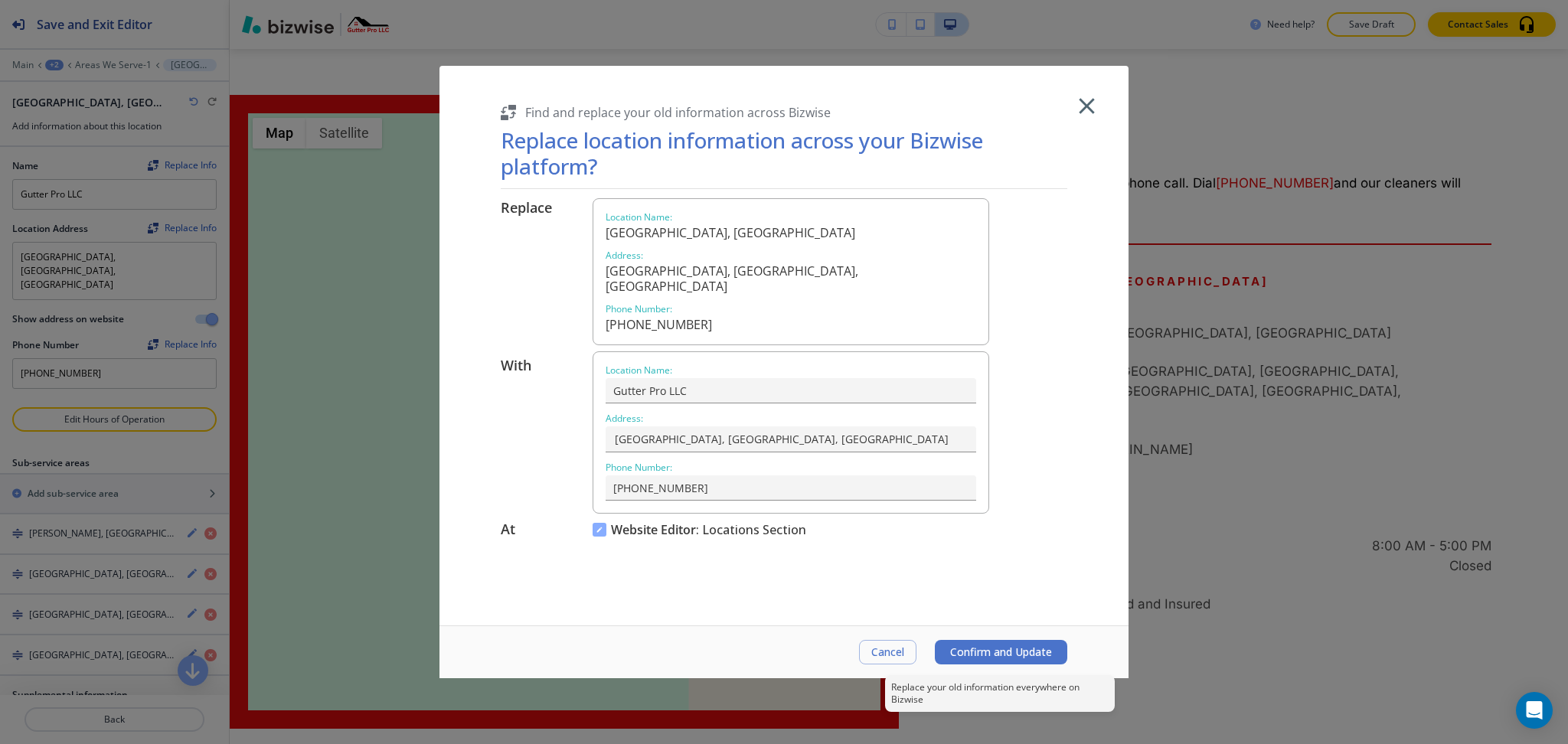
click at [984, 648] on span "Confirm and Update" at bounding box center [1001, 653] width 102 height 12
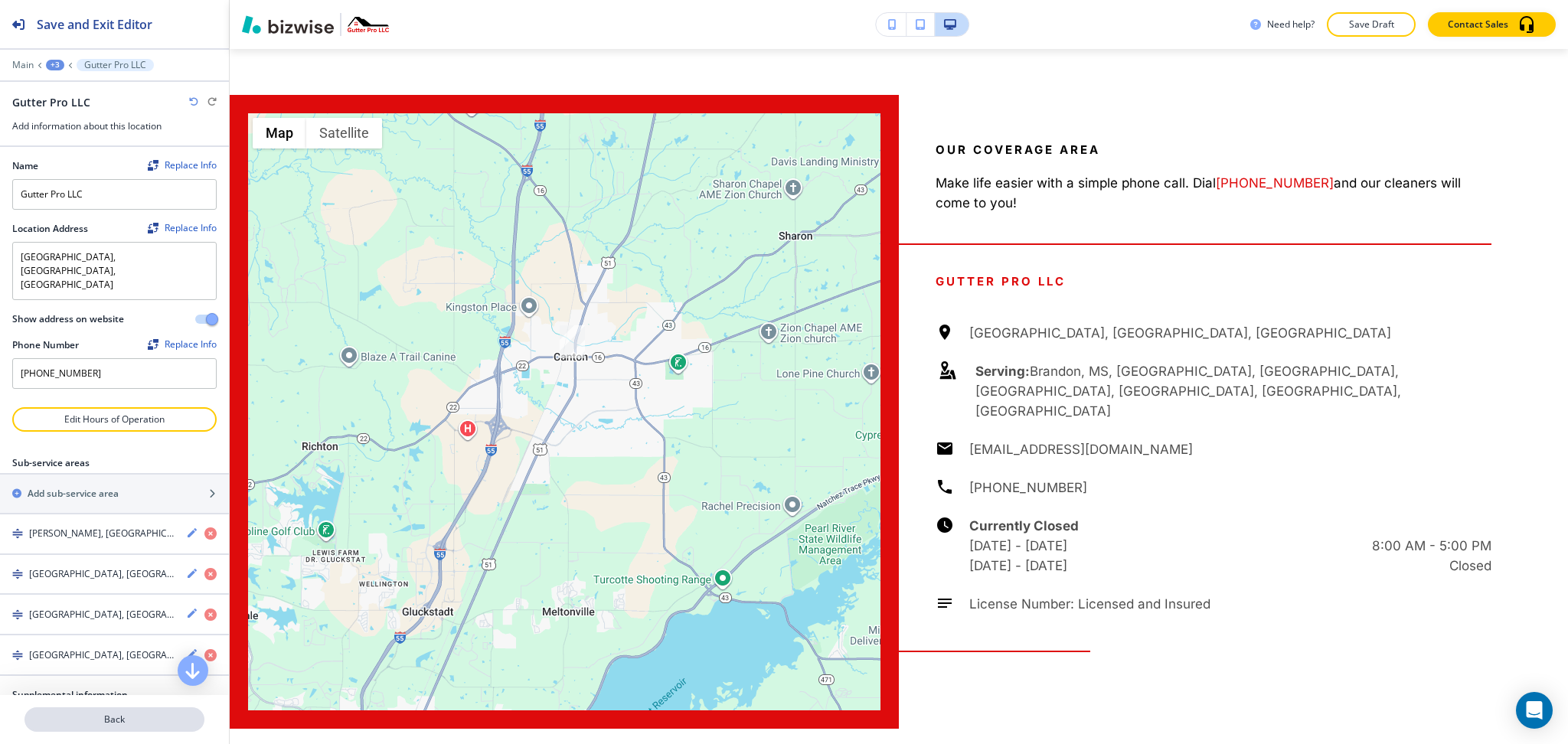
click at [137, 723] on p "Back" at bounding box center [114, 720] width 177 height 14
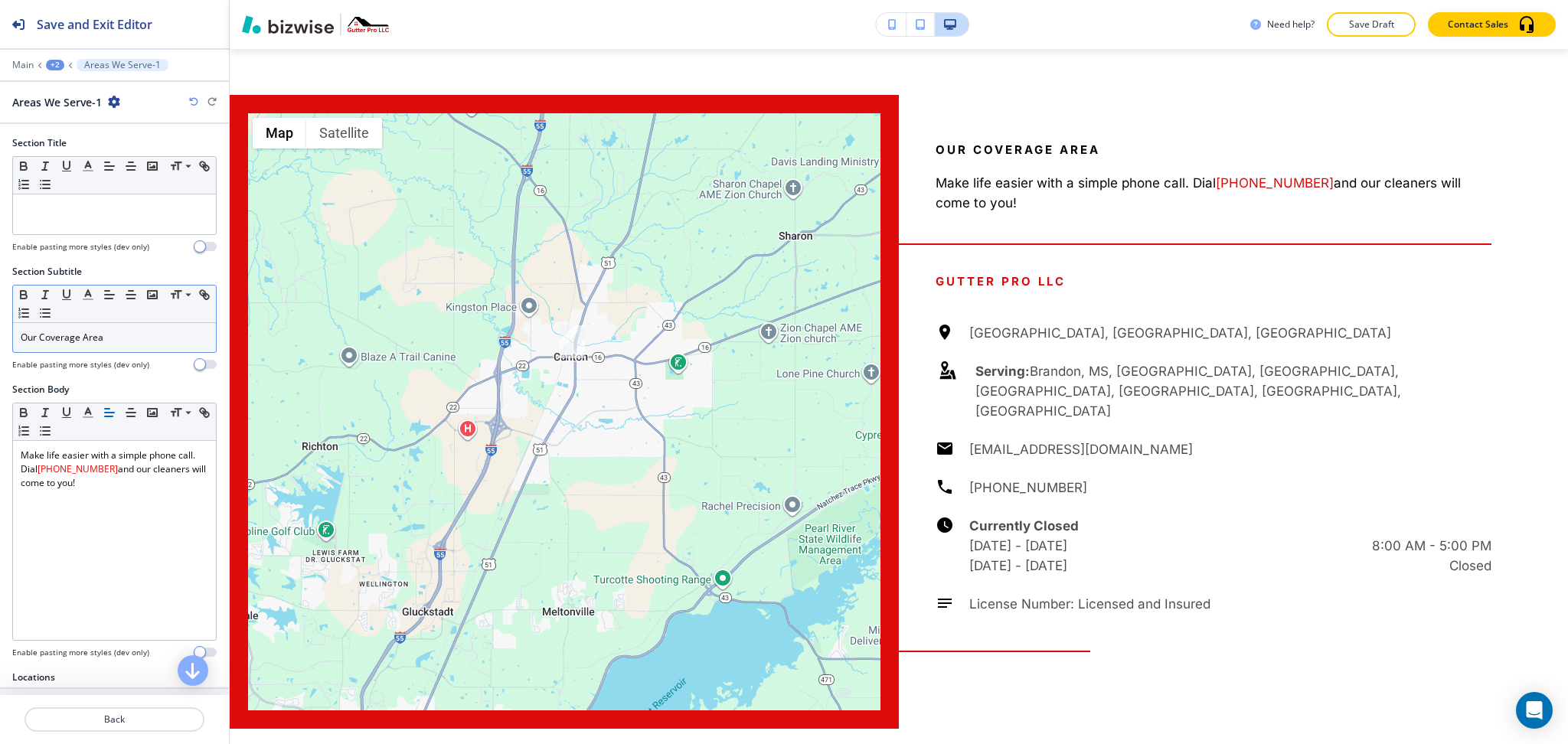
click at [154, 342] on p "Our Coverage Area" at bounding box center [114, 337] width 188 height 14
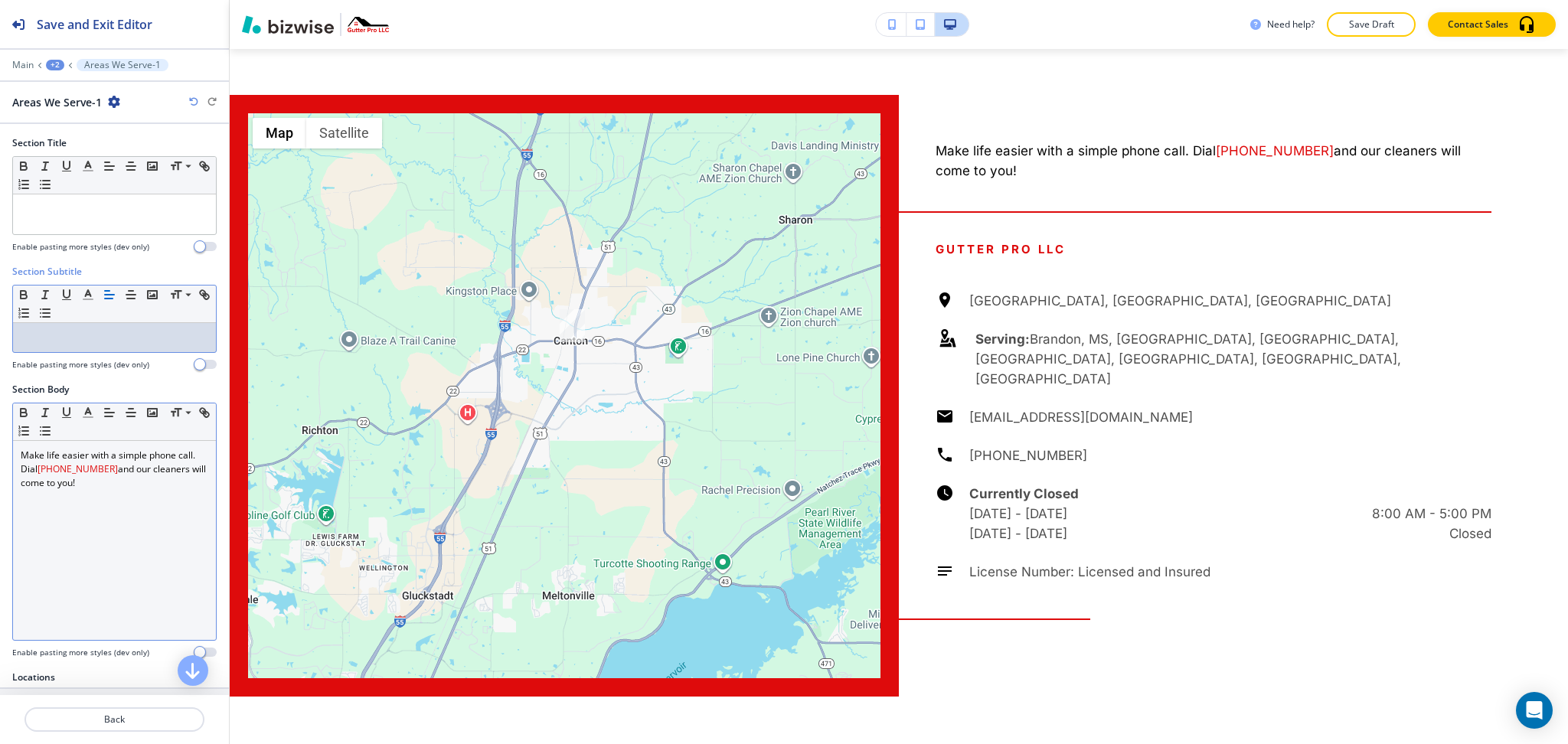
click at [155, 501] on div "Make life easier with a simple phone call. Dial [PHONE_NUMBER] and our cleaners…" at bounding box center [114, 540] width 203 height 199
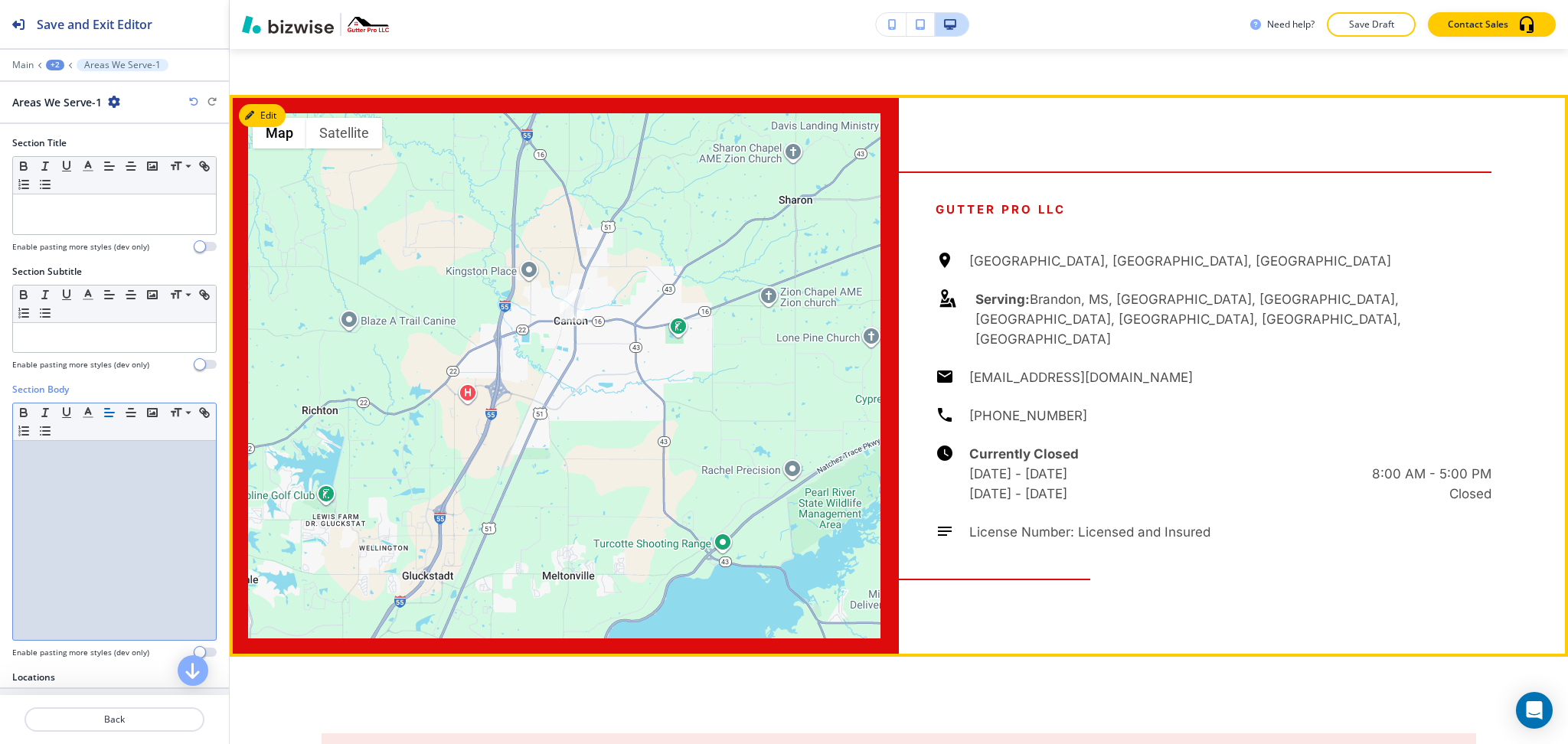
click at [1311, 251] on div "[GEOGRAPHIC_DATA], [GEOGRAPHIC_DATA], [GEOGRAPHIC_DATA] Serving: [GEOGRAPHIC_DA…" at bounding box center [1214, 396] width 556 height 291
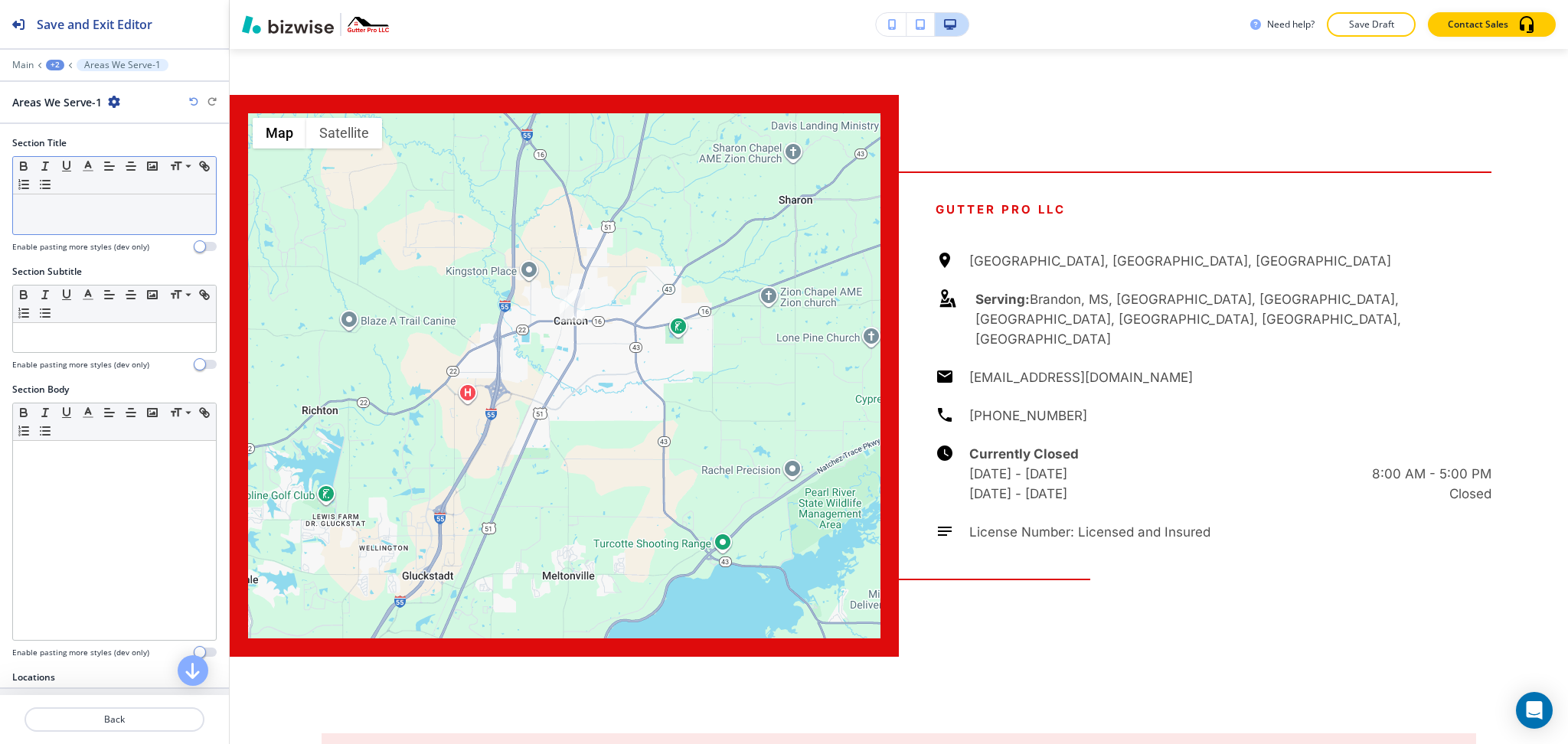
click at [138, 216] on div at bounding box center [114, 214] width 203 height 40
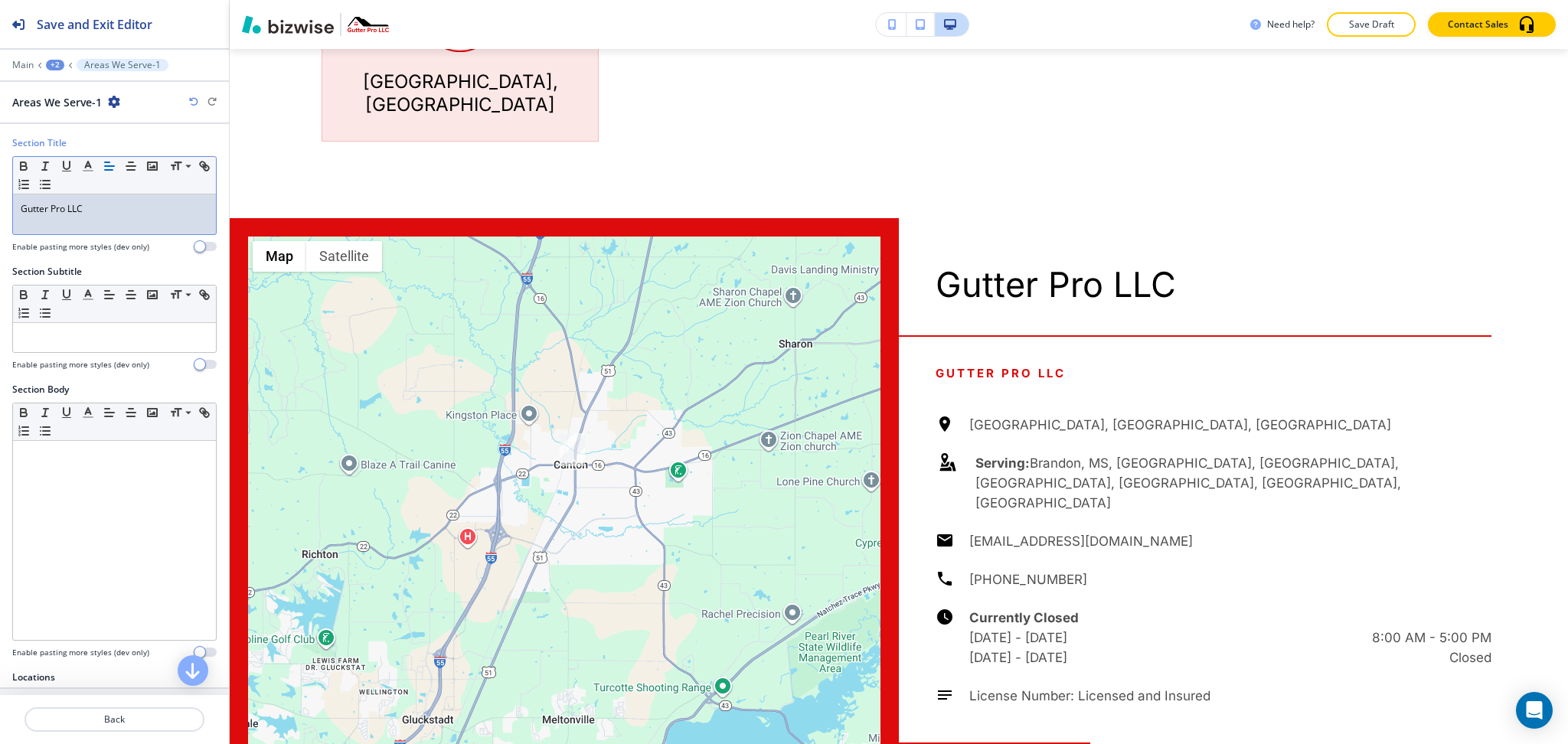
scroll to position [1587, 0]
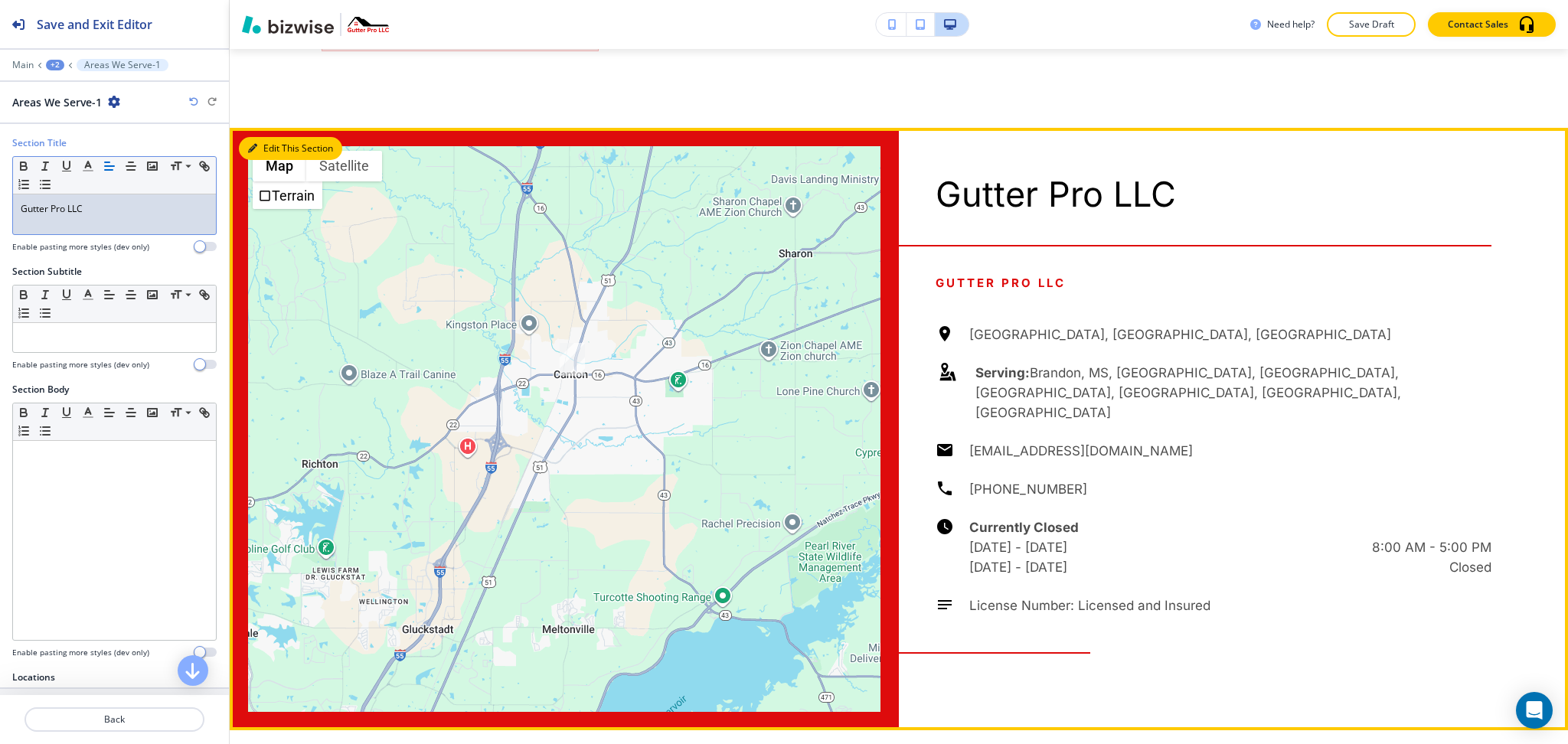
click at [255, 137] on button "Edit This Section" at bounding box center [290, 148] width 103 height 23
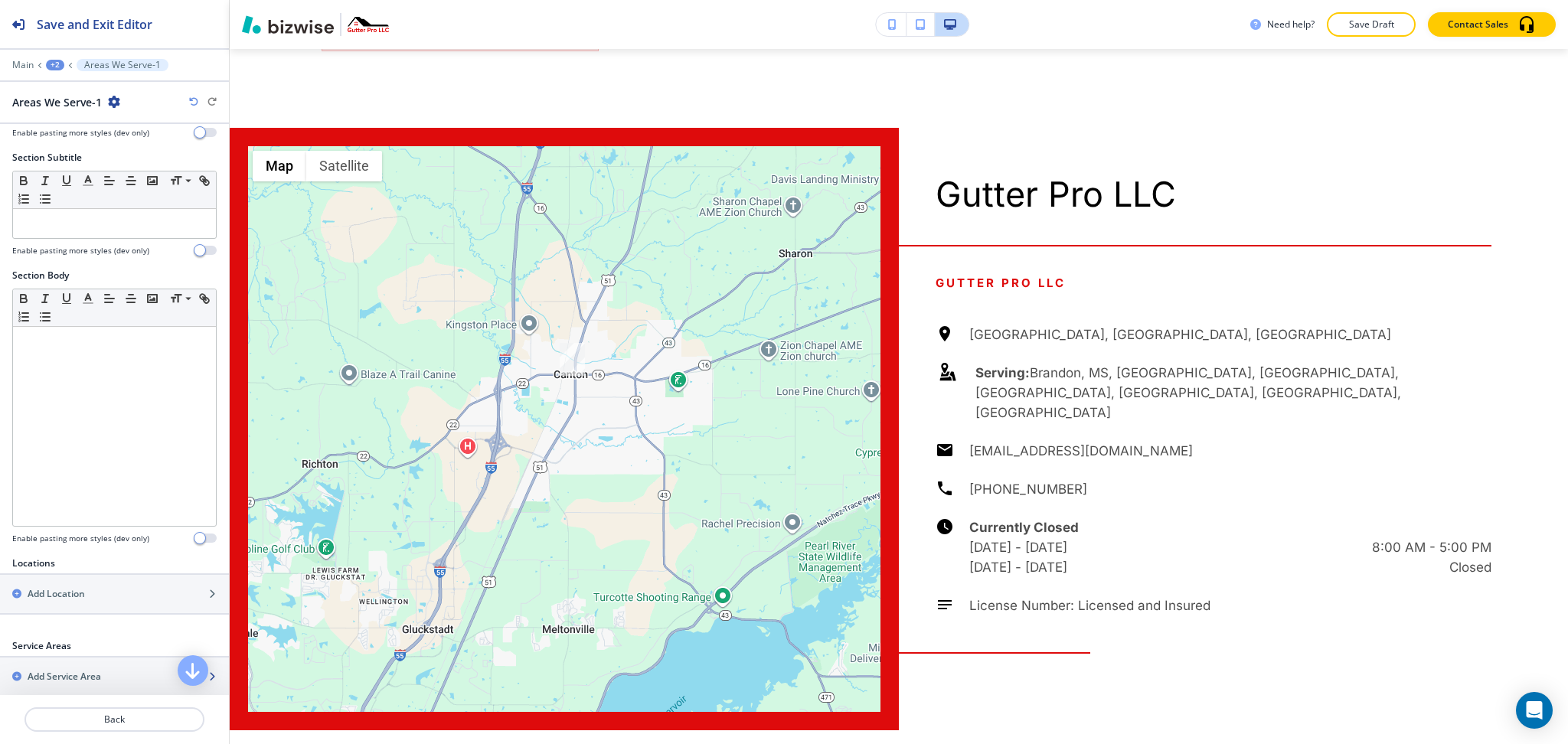
scroll to position [325, 0]
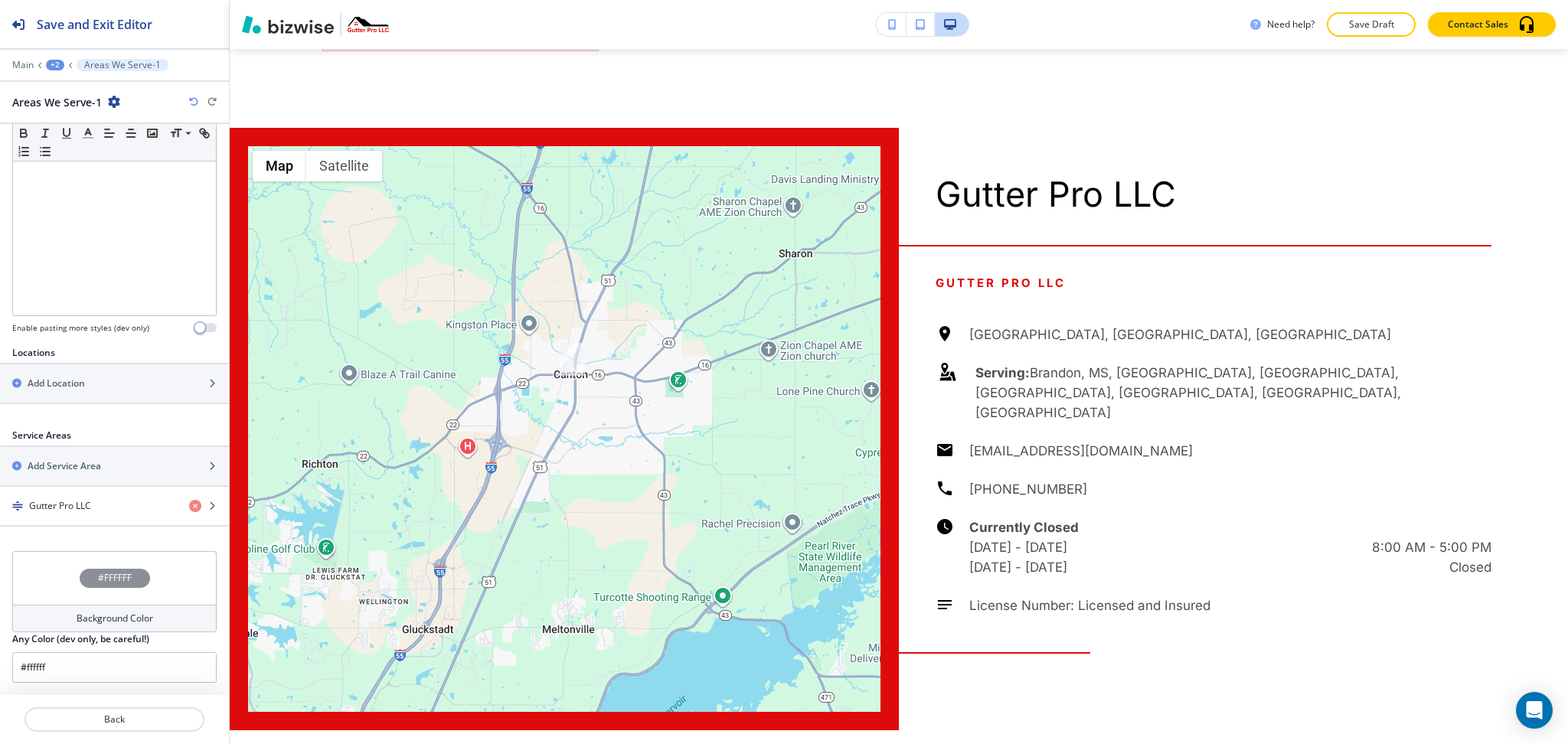
click at [108, 625] on h4 "Background Color" at bounding box center [115, 618] width 77 height 14
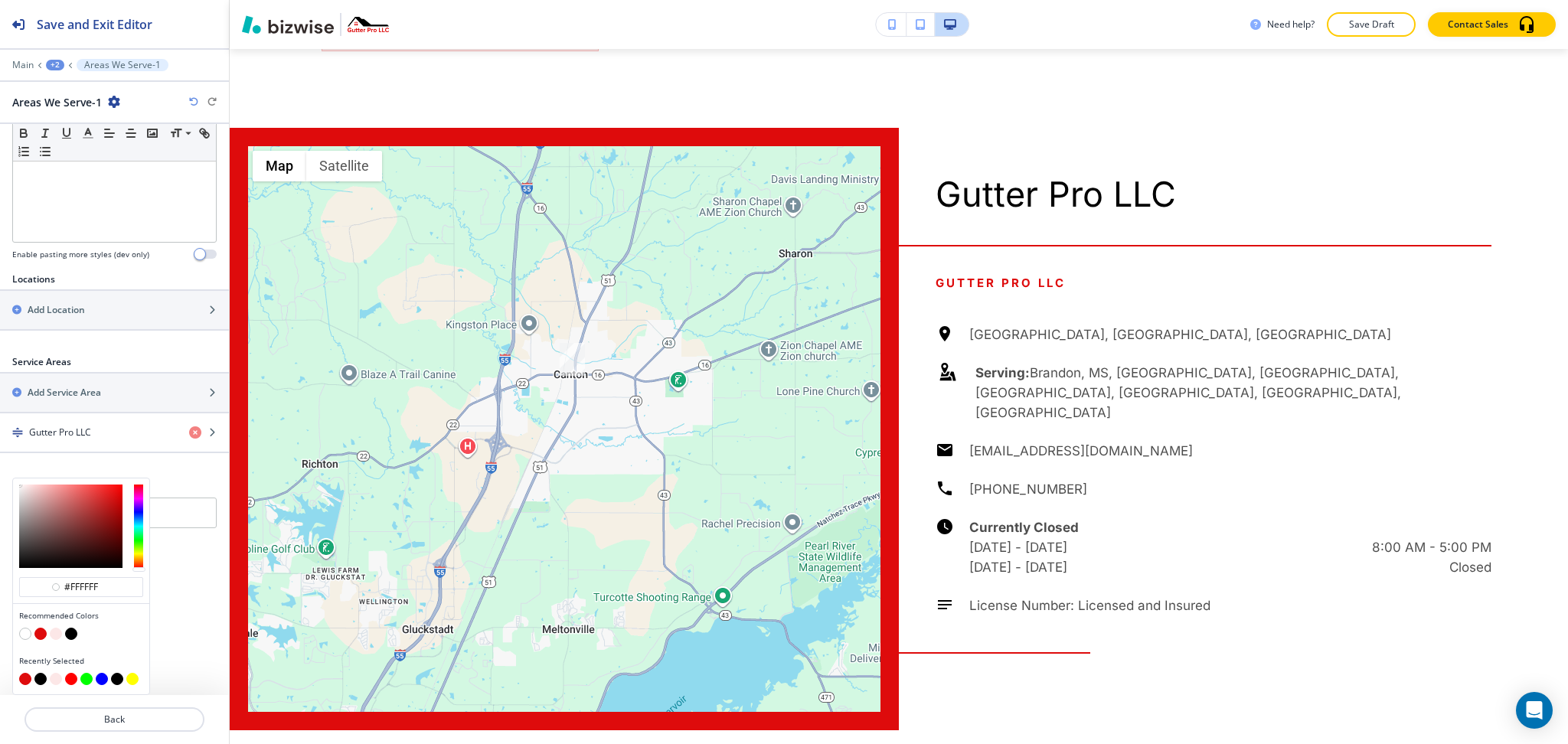
click at [55, 632] on button "button" at bounding box center [56, 634] width 12 height 12
type input "#fce7e7"
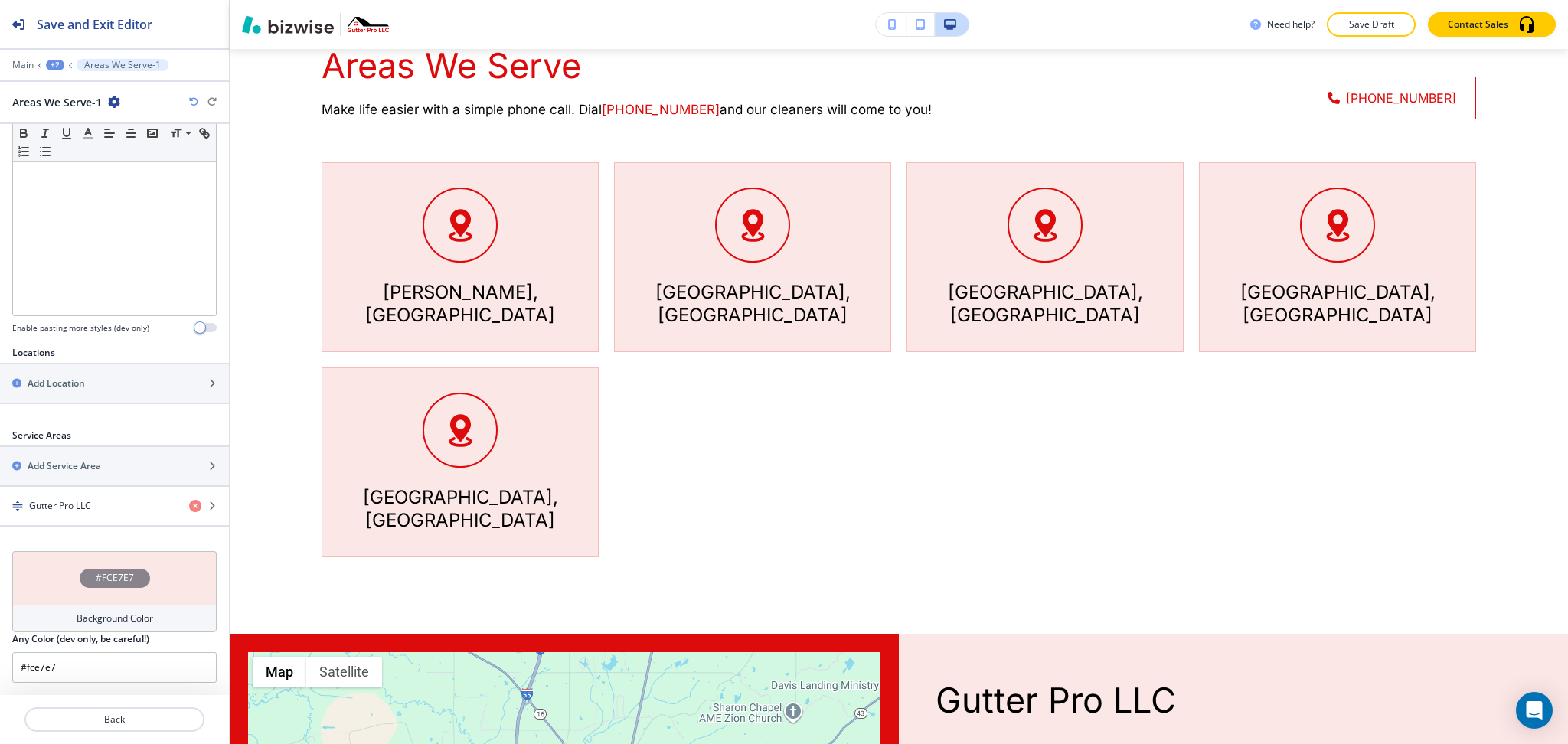
scroll to position [0, 0]
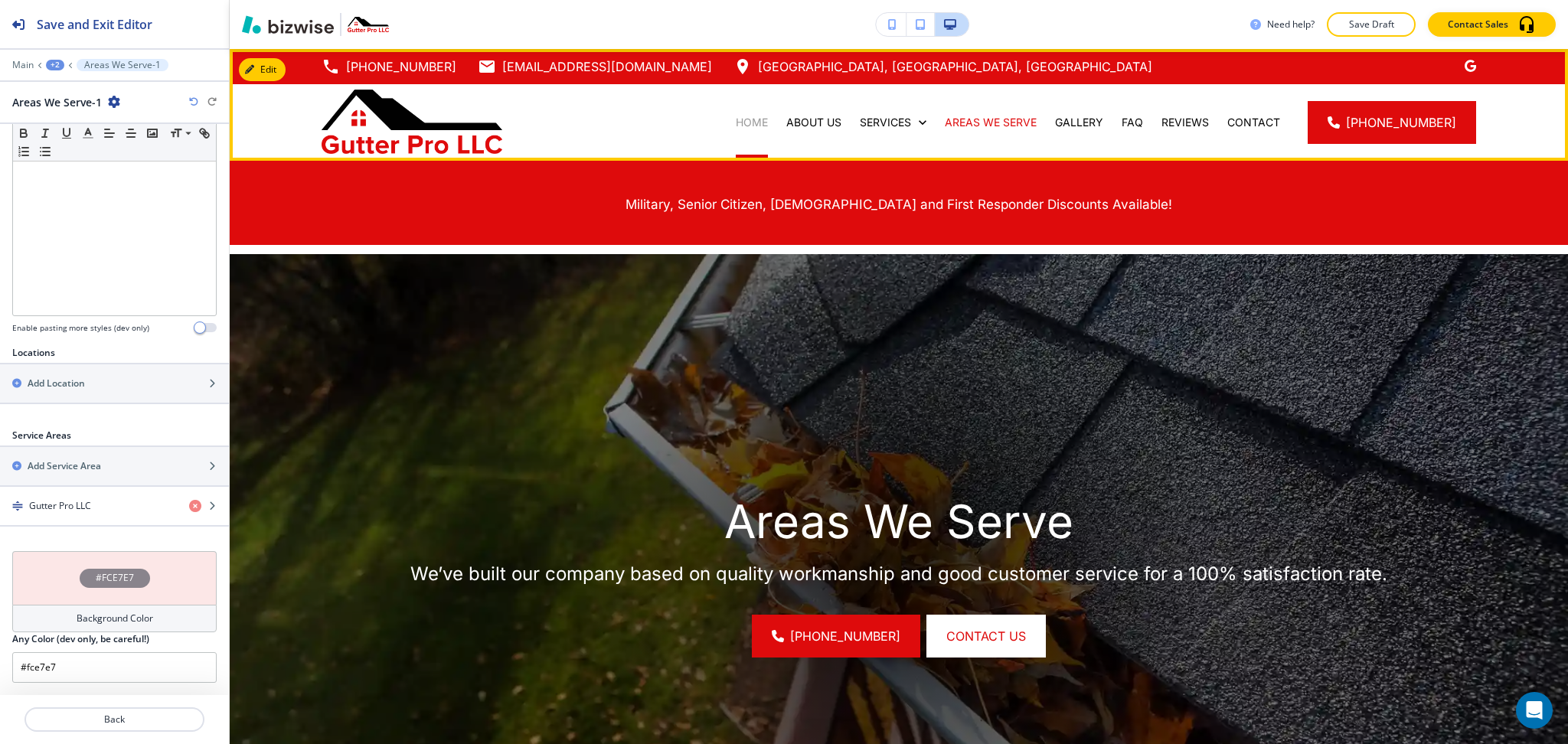
click at [756, 122] on p "HOME" at bounding box center [752, 122] width 32 height 15
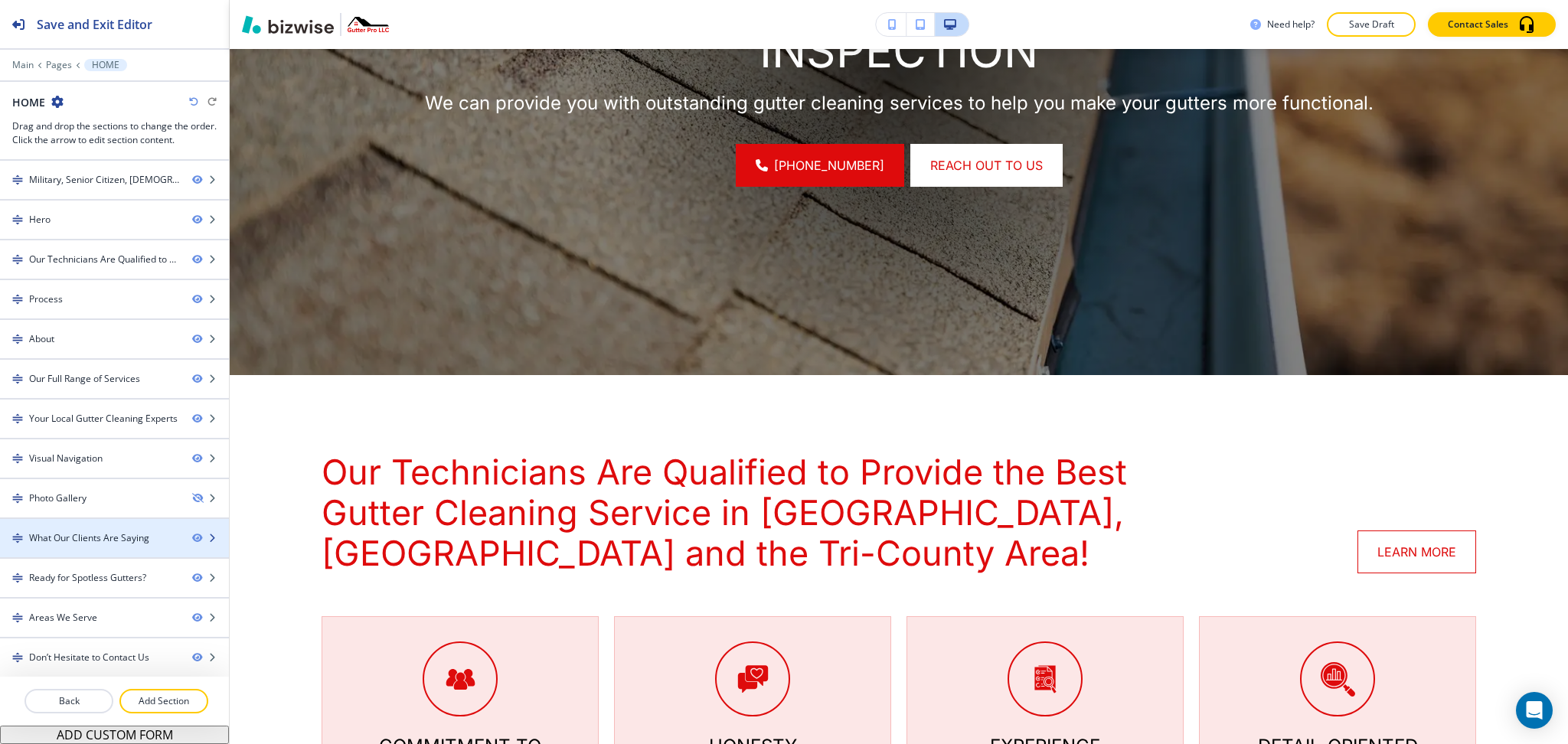
scroll to position [509, 0]
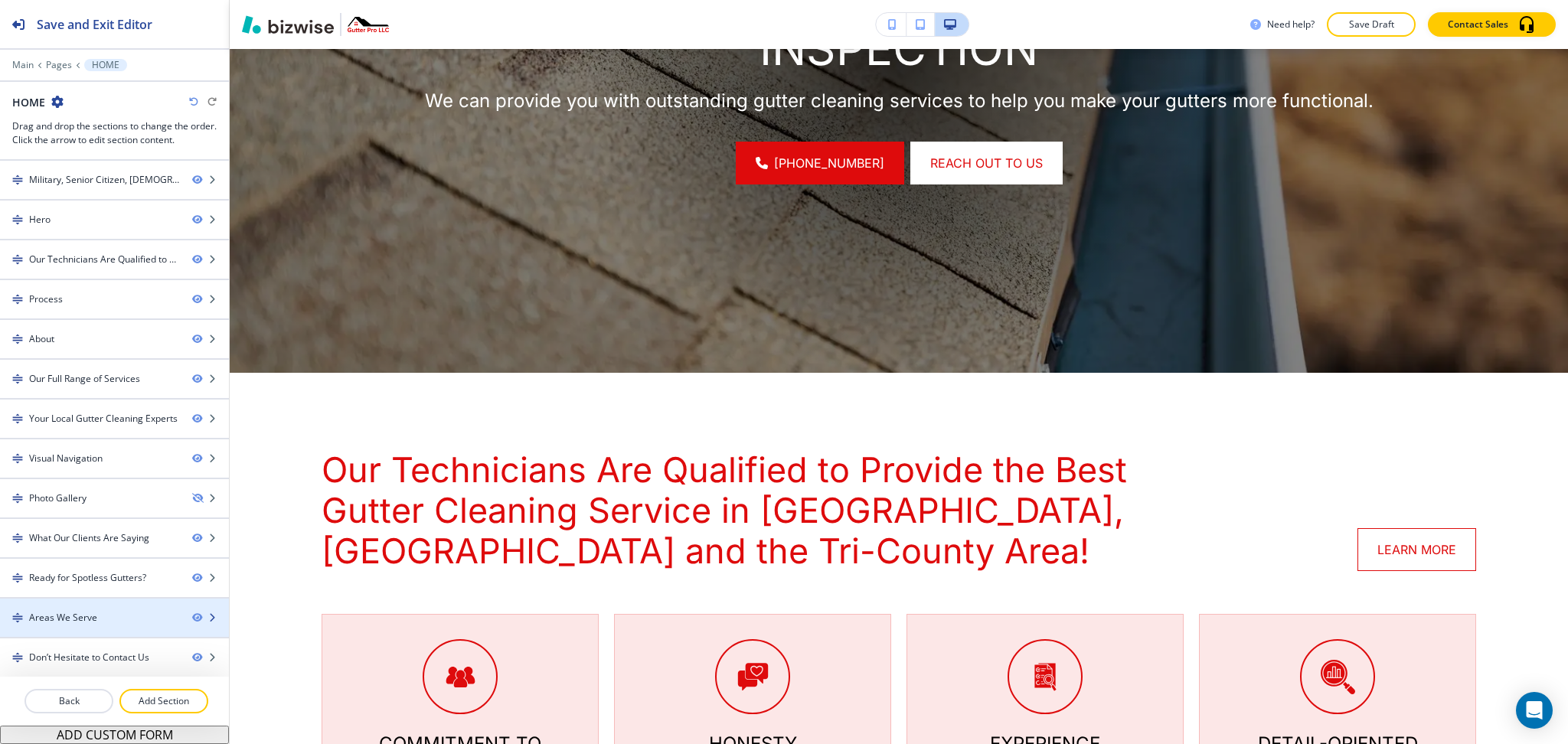
click at [96, 626] on div at bounding box center [114, 631] width 229 height 12
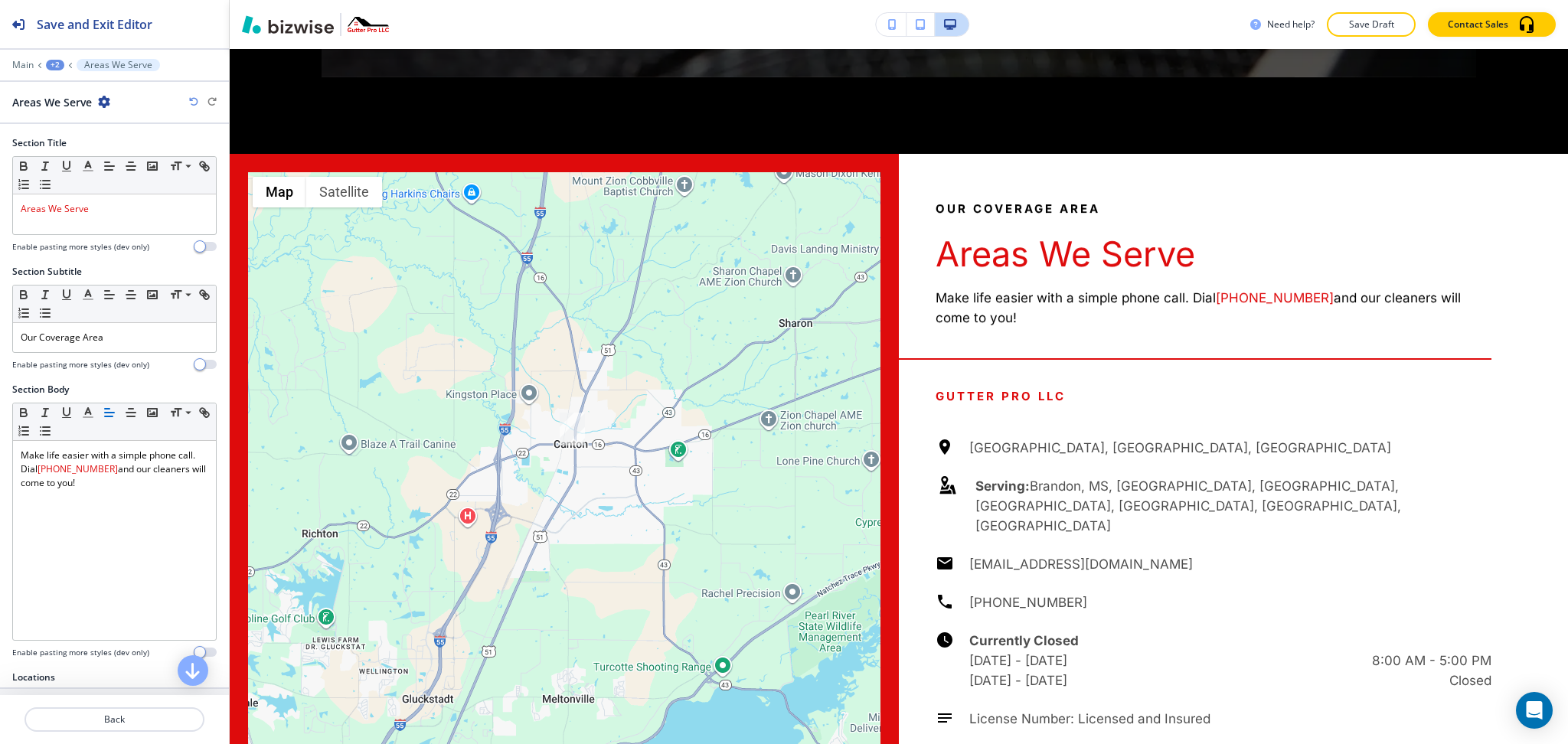
scroll to position [6132, 0]
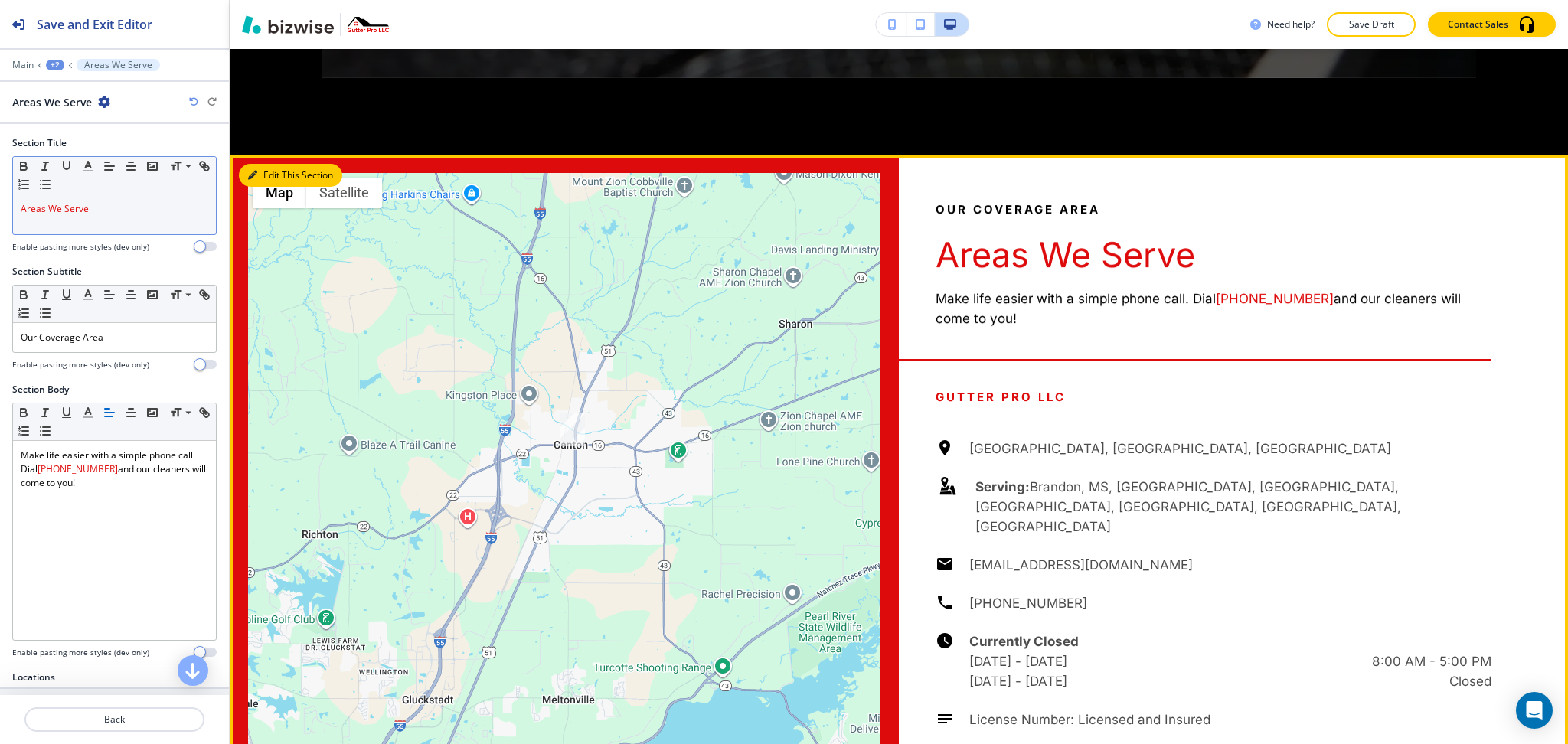
drag, startPoint x: 260, startPoint y: 117, endPoint x: 167, endPoint y: 181, distance: 112.9
click at [260, 164] on button "Edit This Section" at bounding box center [290, 175] width 103 height 23
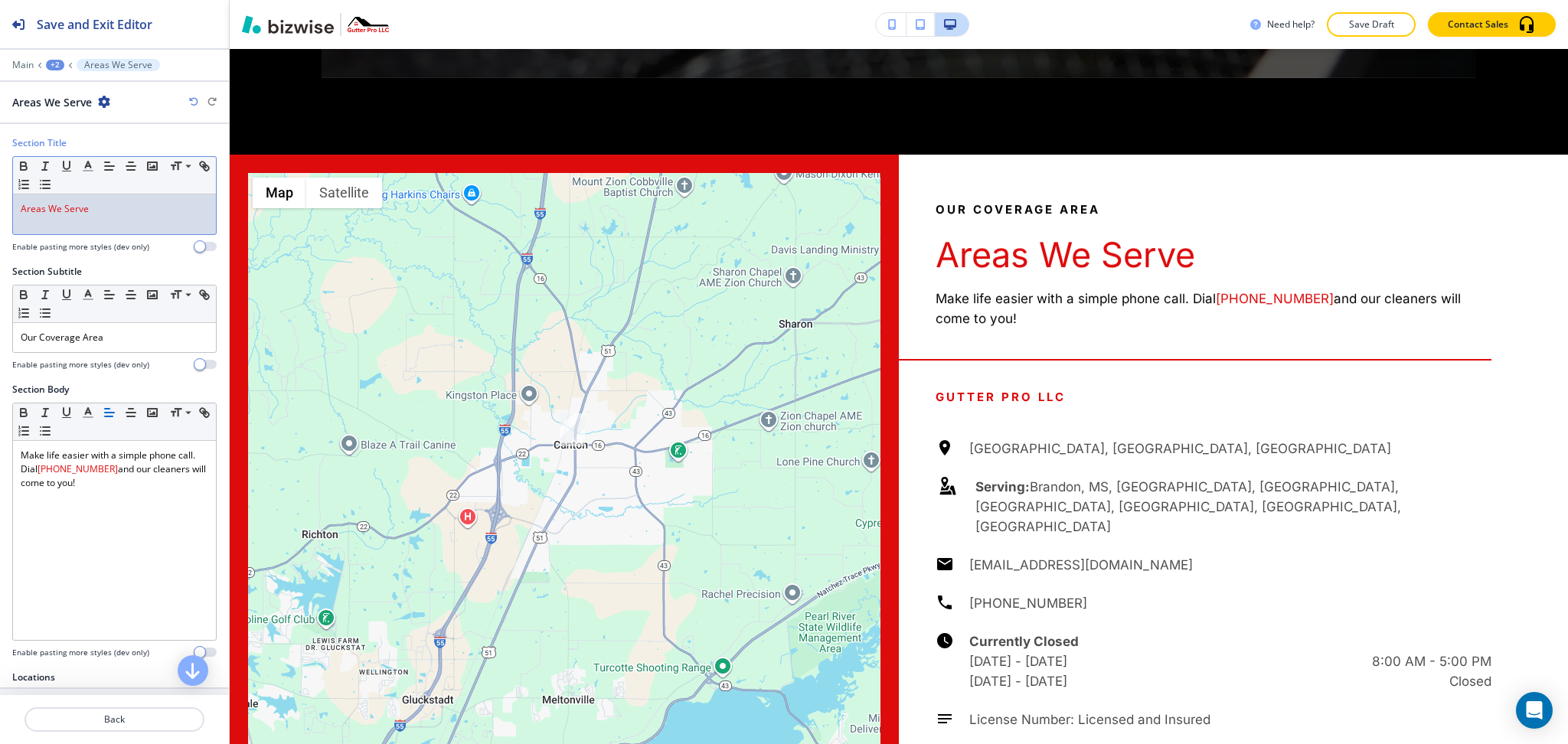
click at [94, 219] on div "Areas We Serve" at bounding box center [114, 214] width 203 height 40
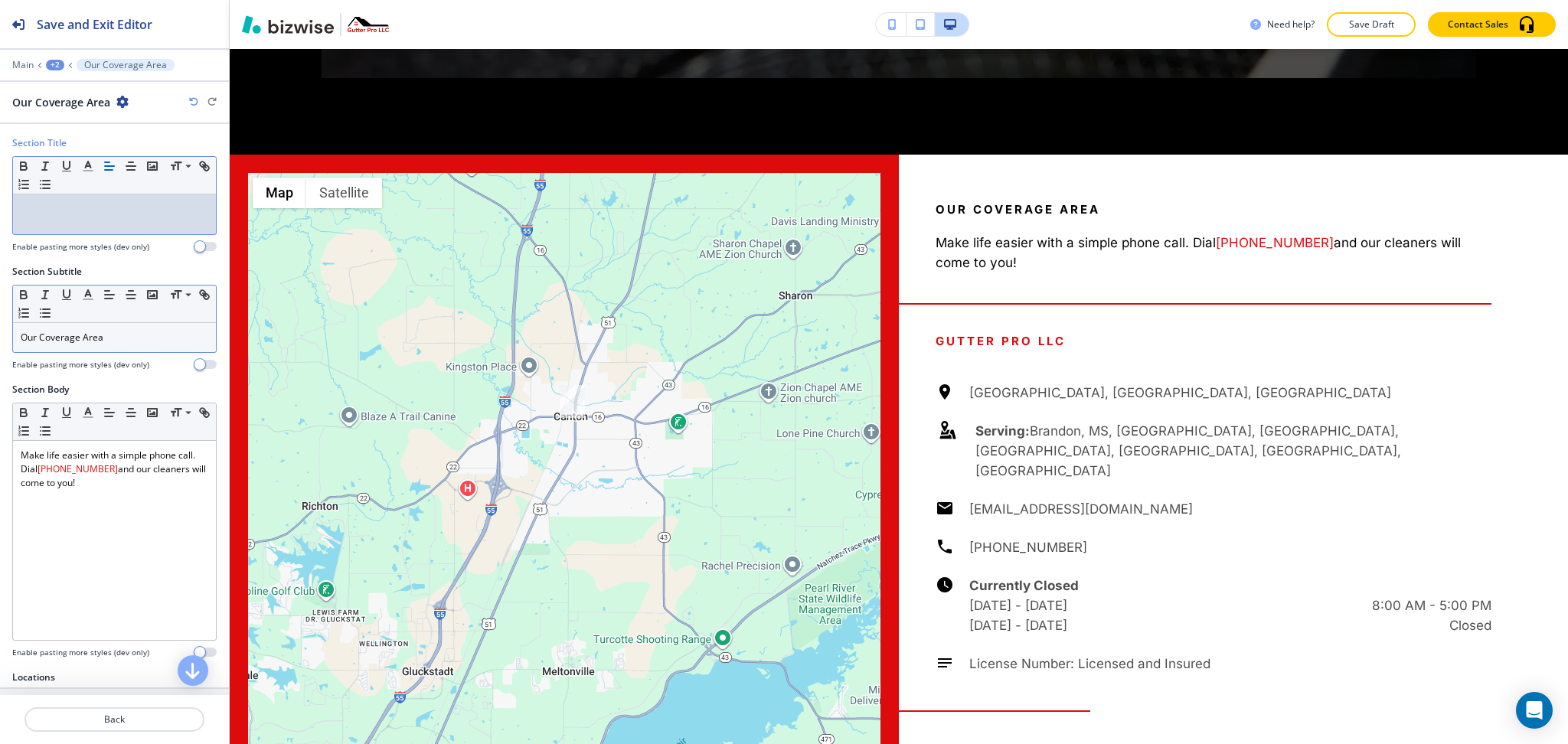
click at [143, 337] on p "Our Coverage Area" at bounding box center [114, 337] width 188 height 14
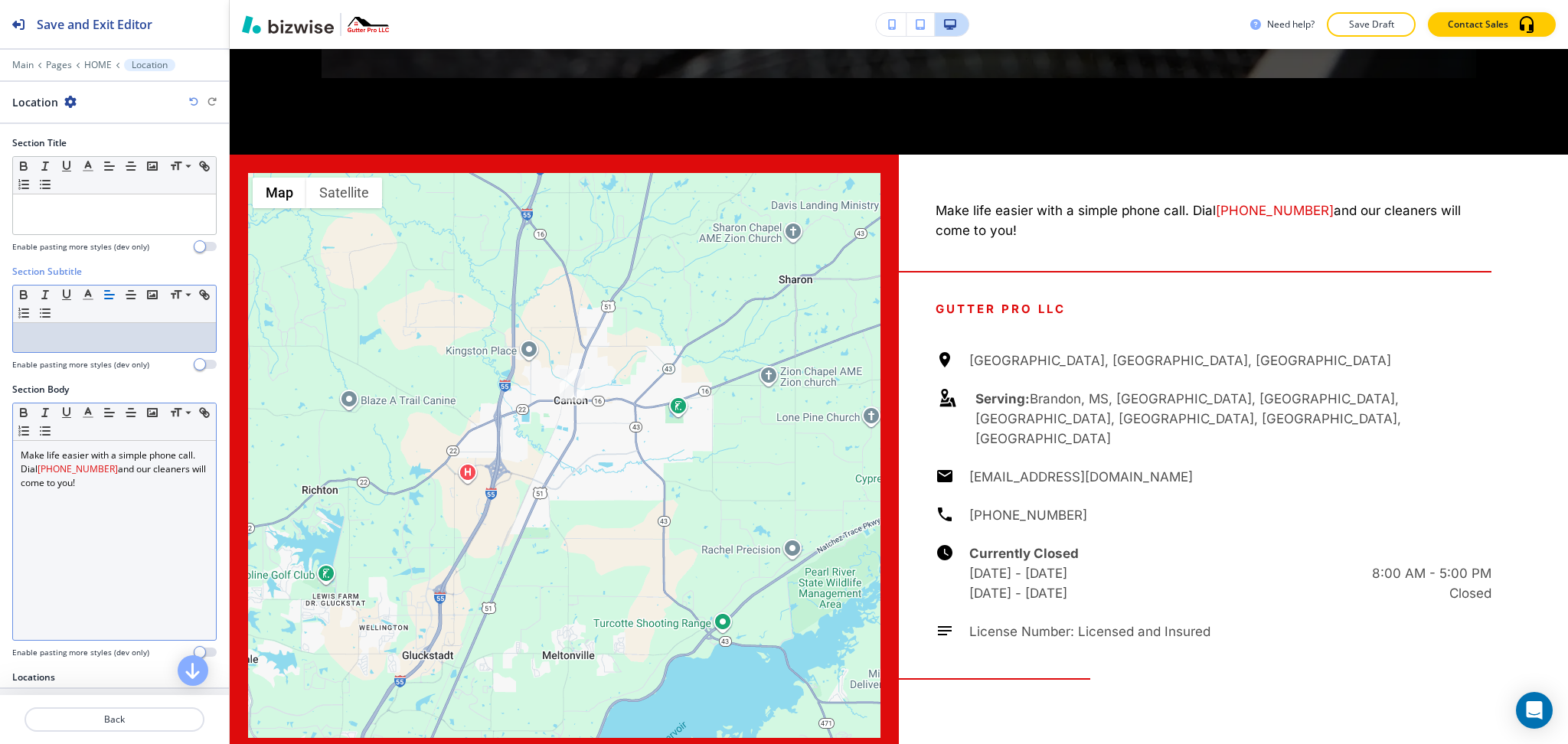
click at [131, 487] on p "Make life easier with a simple phone call. Dial [PHONE_NUMBER] and our cleaners…" at bounding box center [114, 469] width 188 height 41
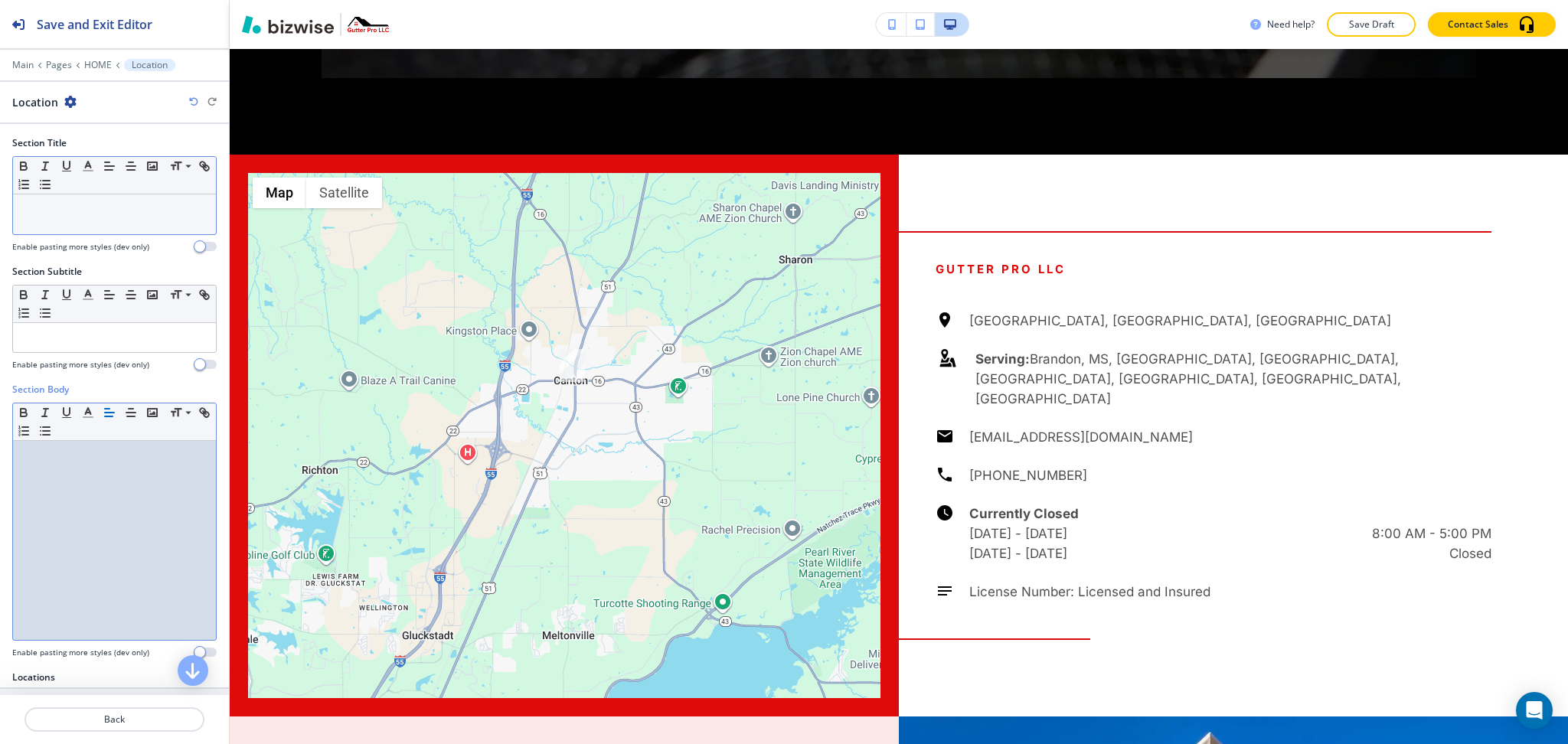
click at [131, 205] on p at bounding box center [114, 209] width 188 height 14
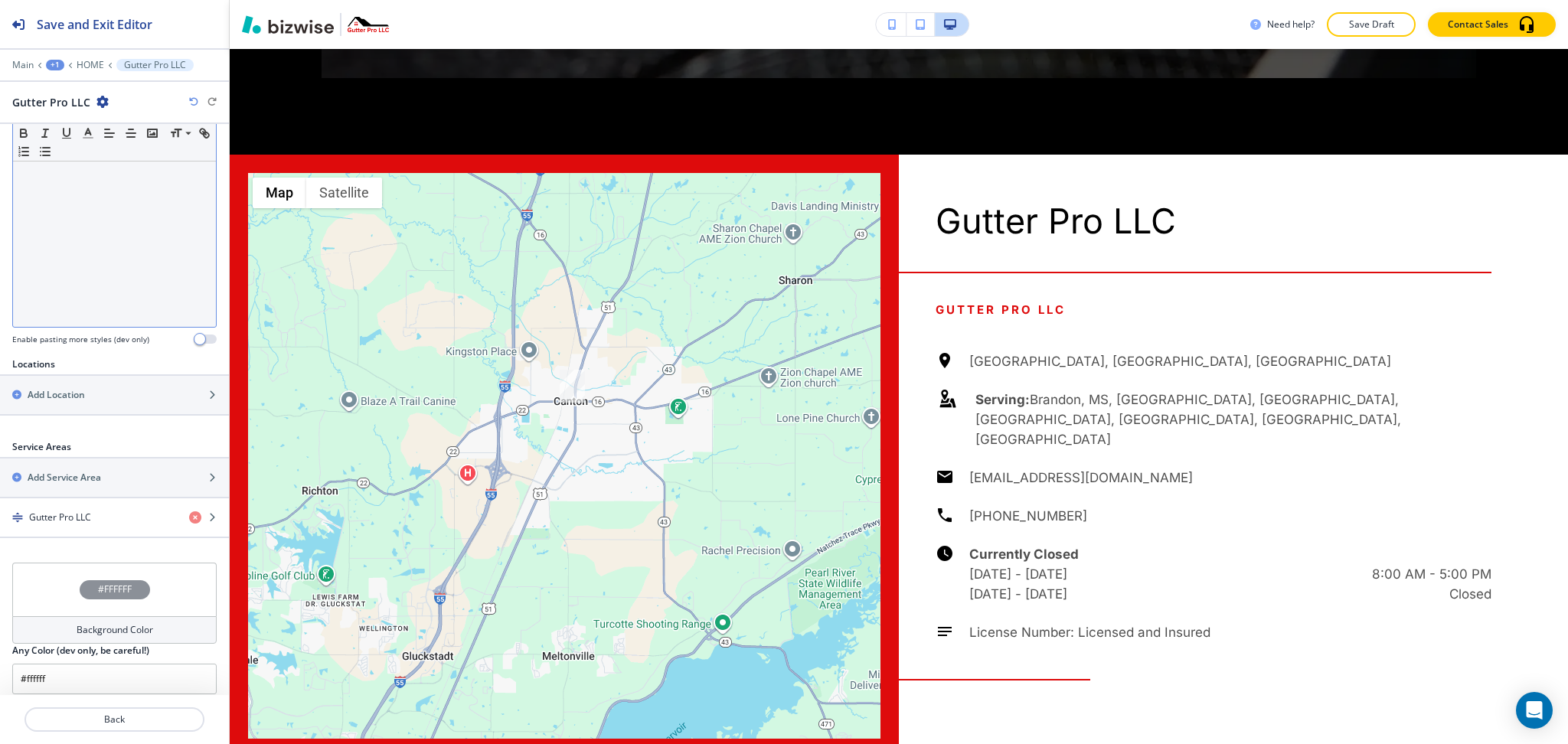
scroll to position [325, 0]
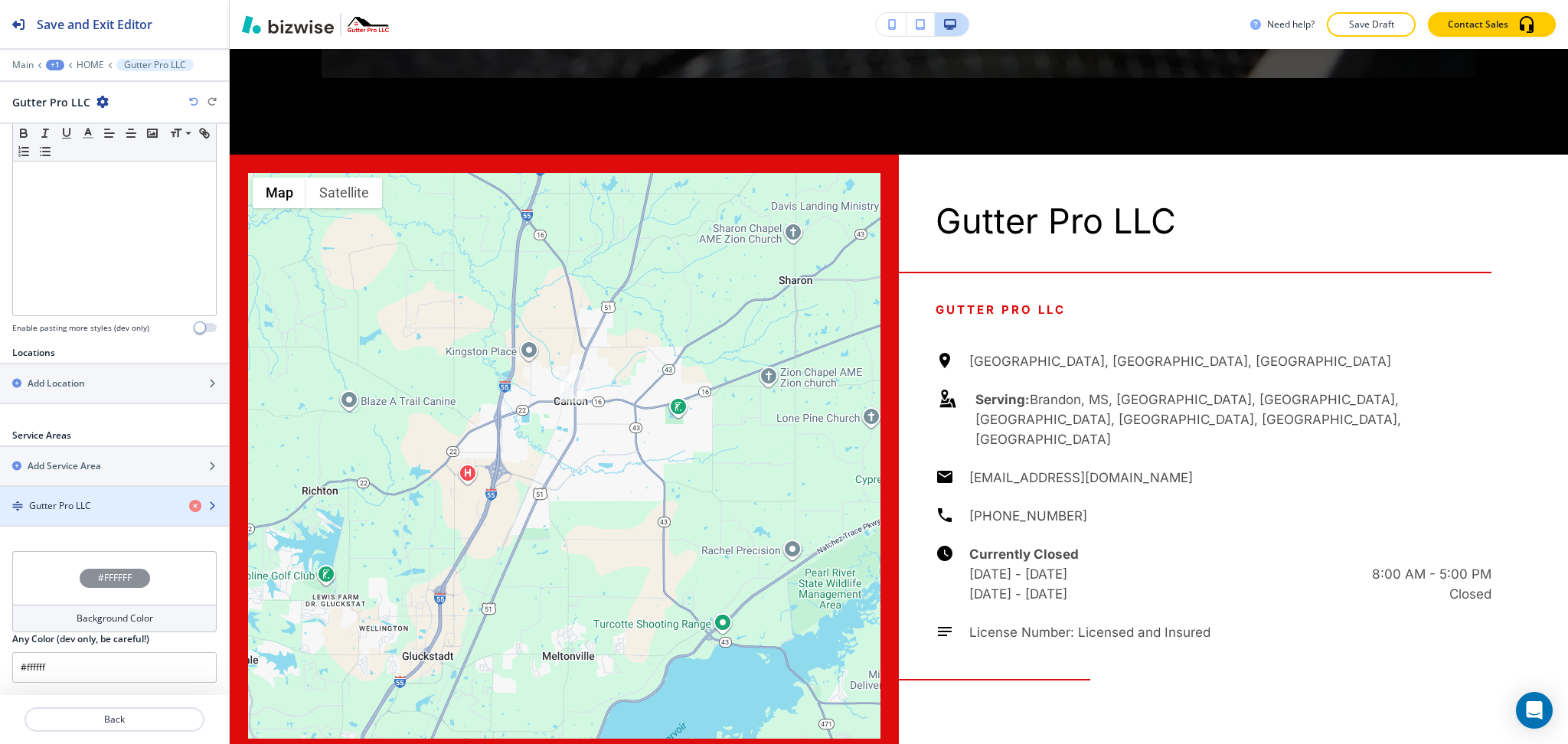
click at [65, 514] on div "button" at bounding box center [114, 519] width 229 height 12
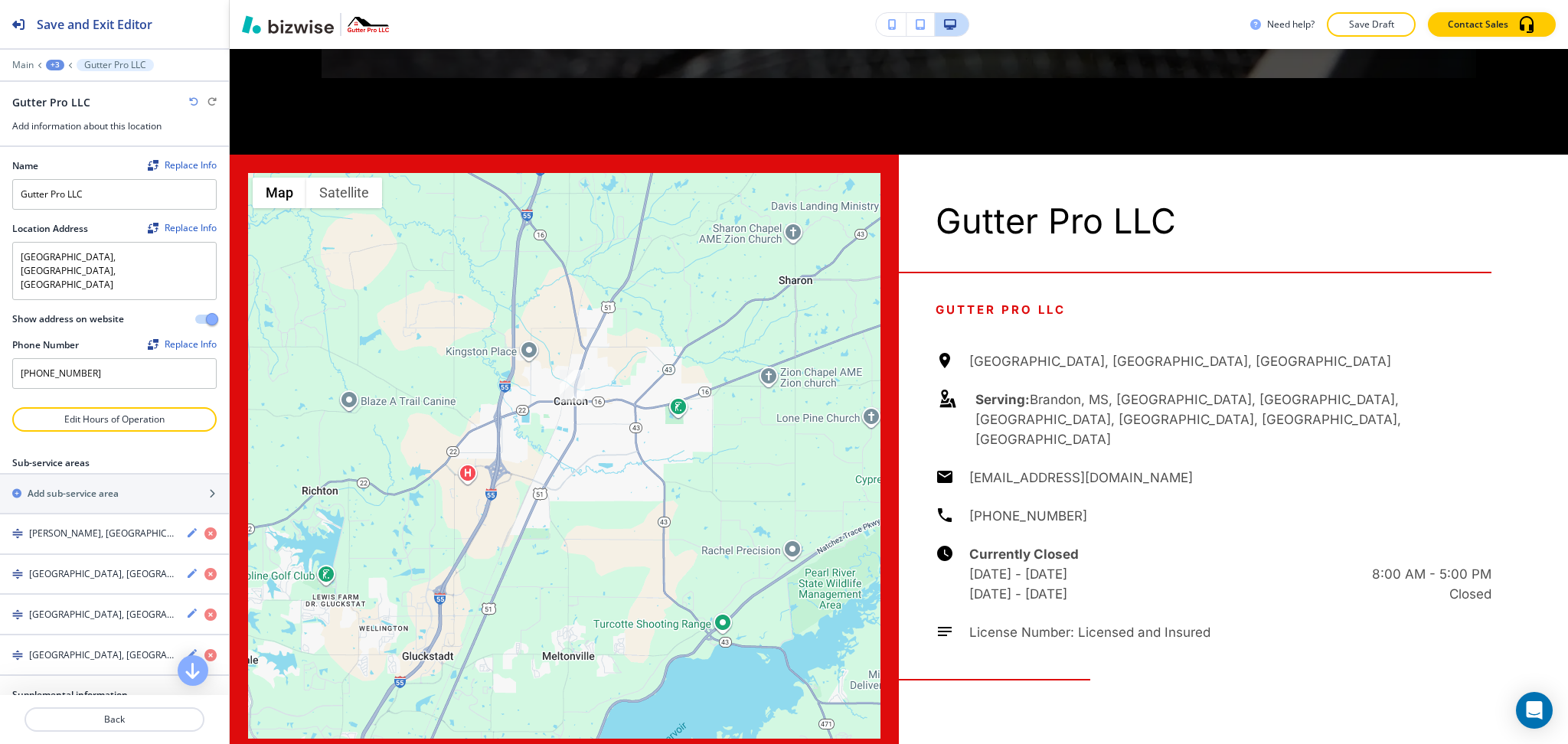
scroll to position [2, 0]
drag, startPoint x: 106, startPoint y: 191, endPoint x: 0, endPoint y: 97, distance: 141.7
click at [0, 155] on div "Name Replace Info Gutter Pro LLC Location Address Replace Info [GEOGRAPHIC_DATA…" at bounding box center [114, 275] width 229 height 261
type input "Our Location"
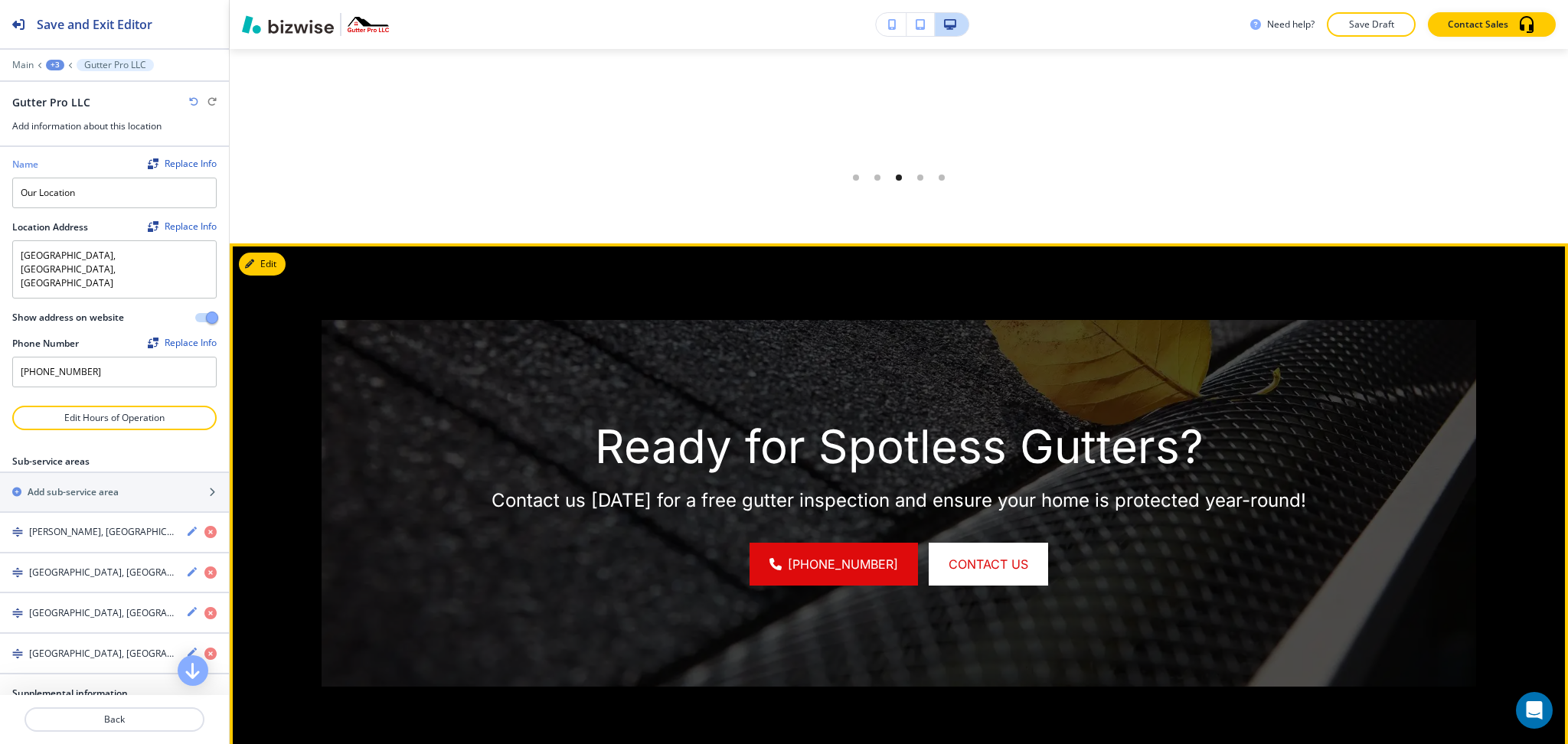
click at [666, 419] on p "Ready for Spotless Gutters?" at bounding box center [898, 447] width 998 height 55
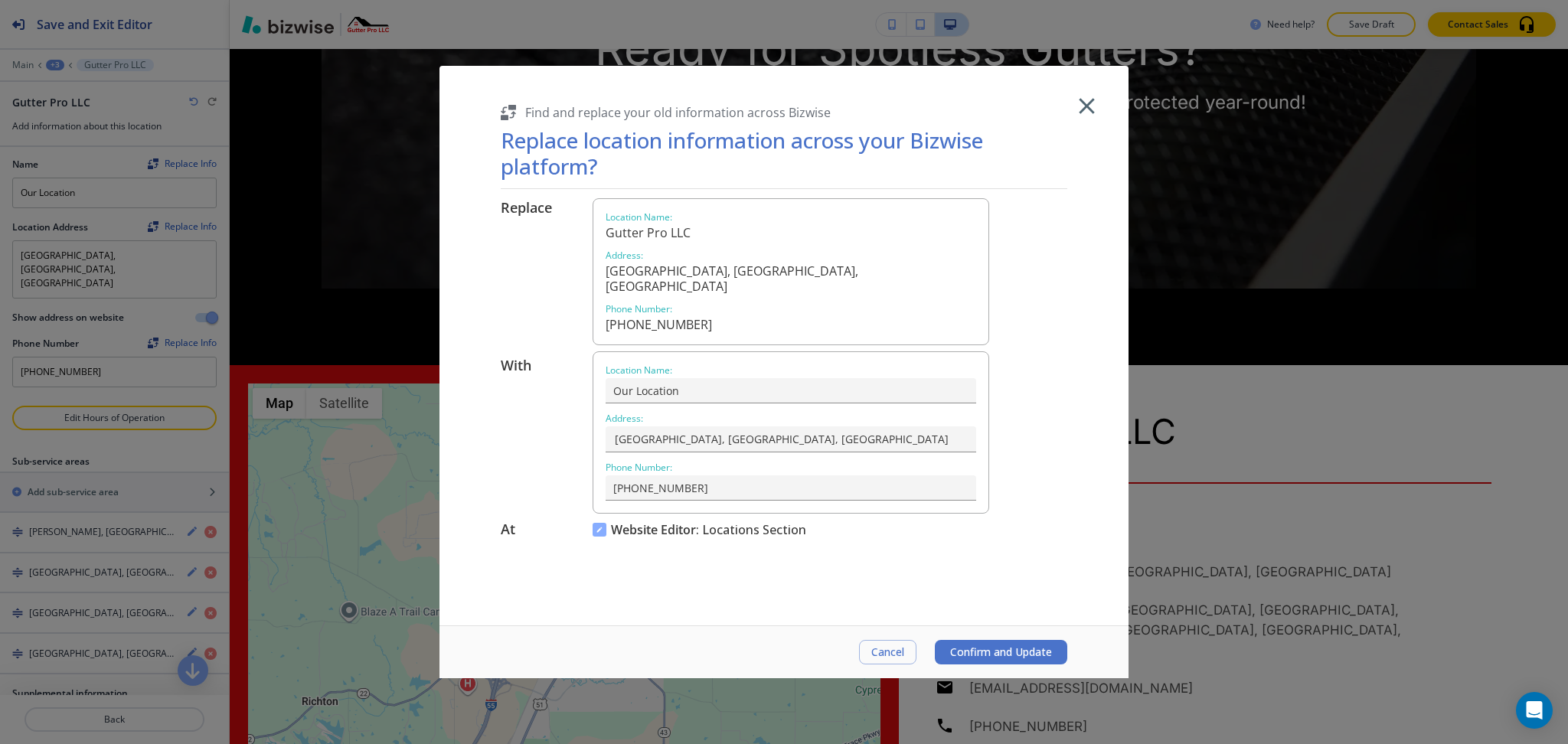
scroll to position [5923, 0]
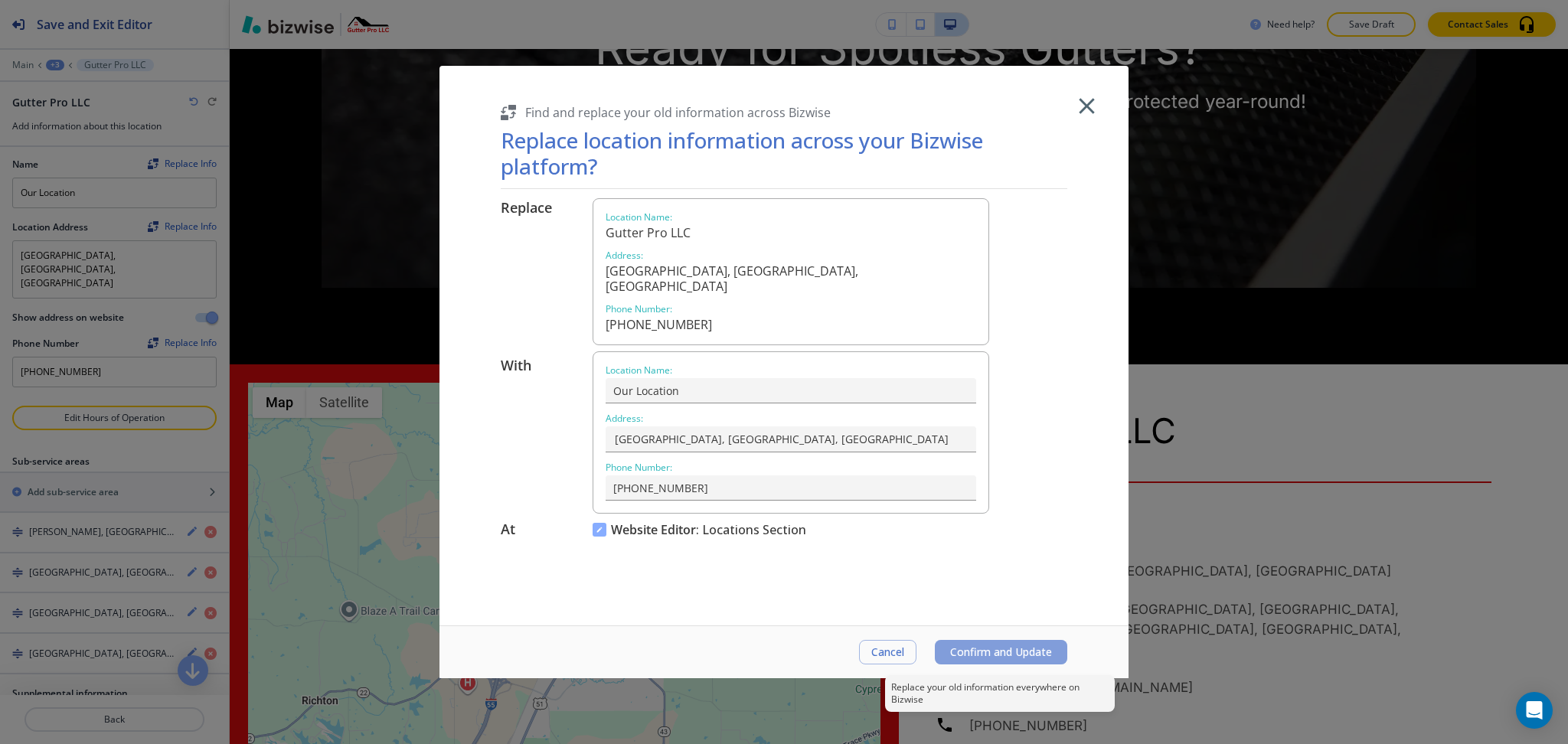
click at [987, 651] on span "Confirm and Update" at bounding box center [1001, 653] width 102 height 12
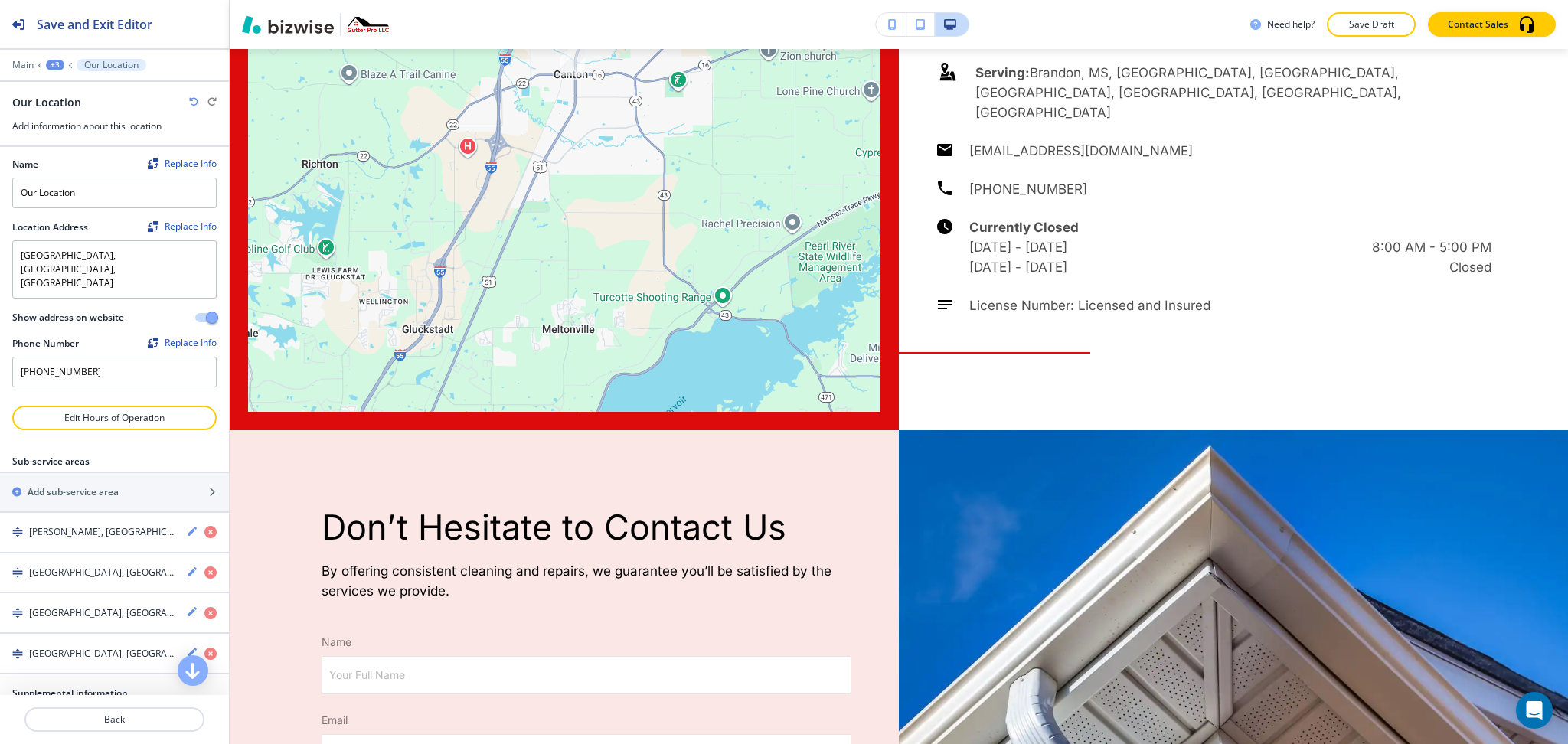
scroll to position [6449, 0]
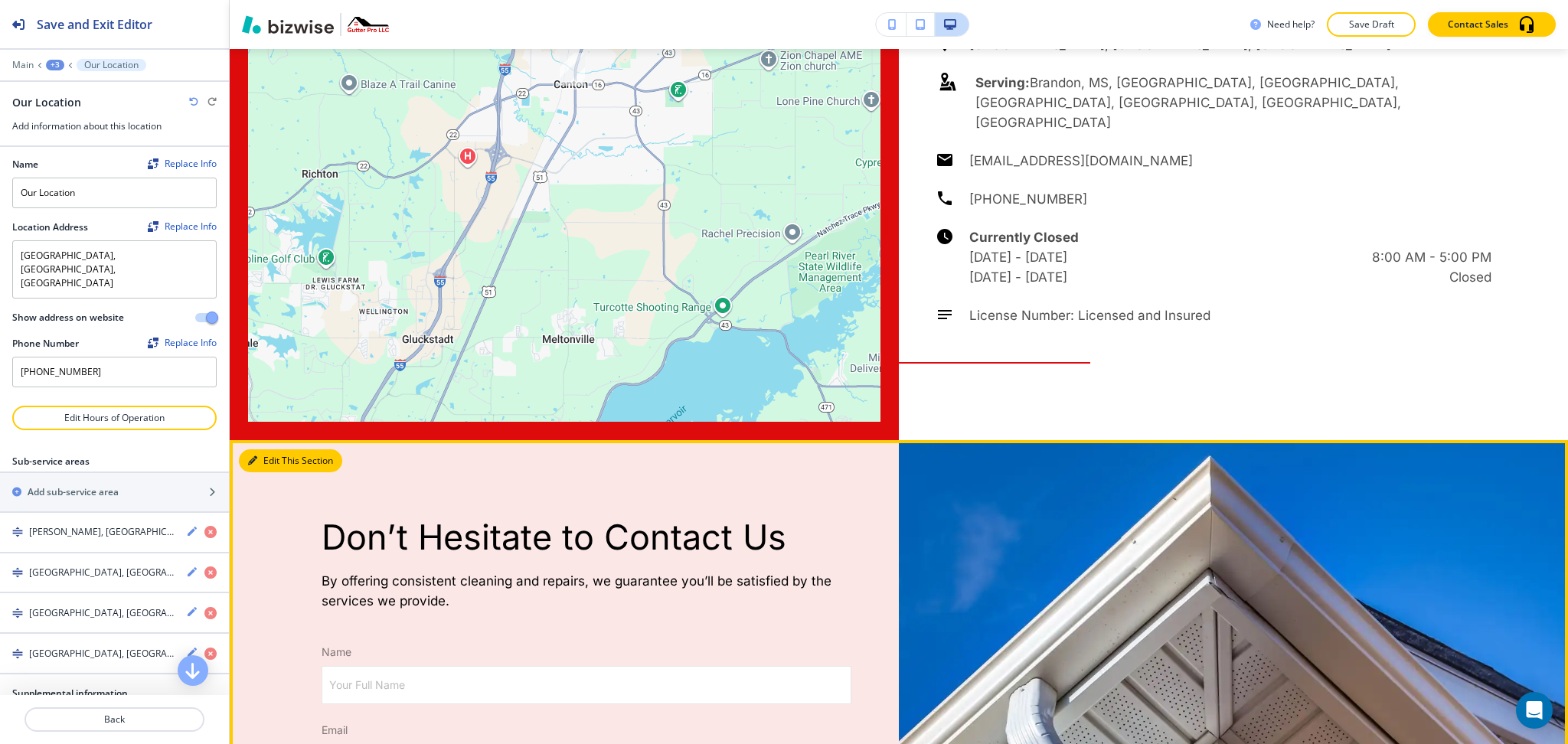
click at [276, 449] on button "Edit This Section" at bounding box center [290, 460] width 103 height 23
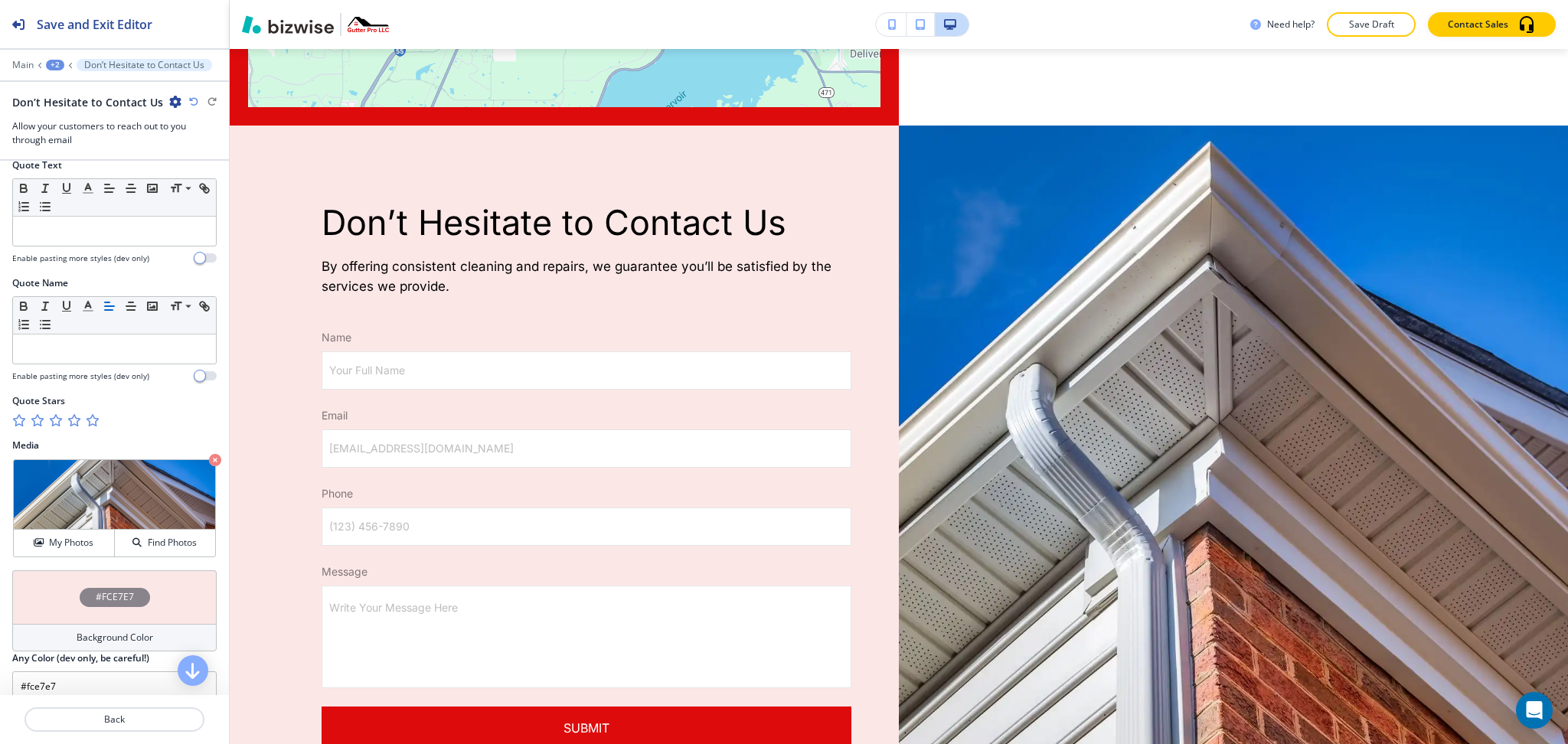
scroll to position [716, 0]
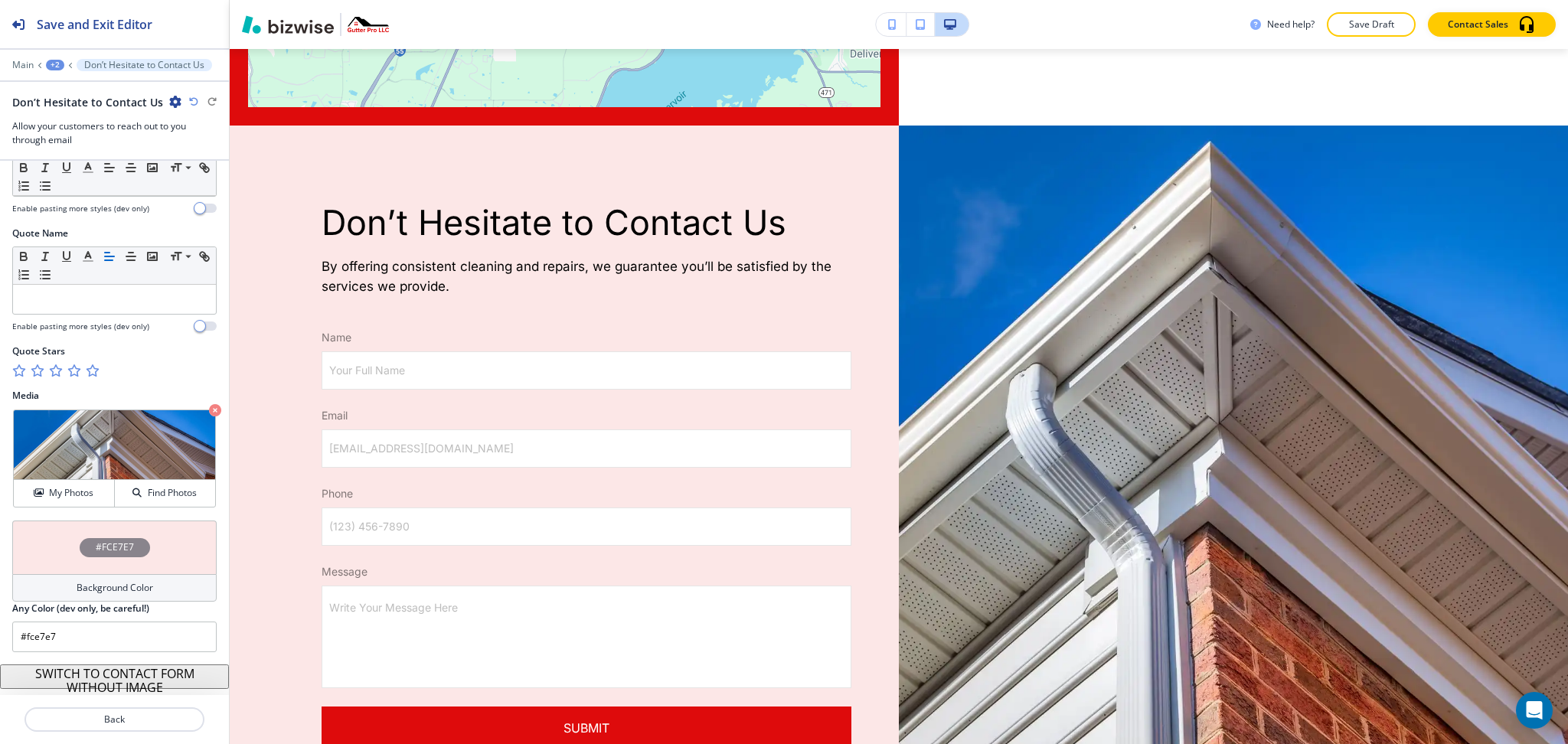
click at [115, 579] on div "Background Color" at bounding box center [114, 588] width 204 height 27
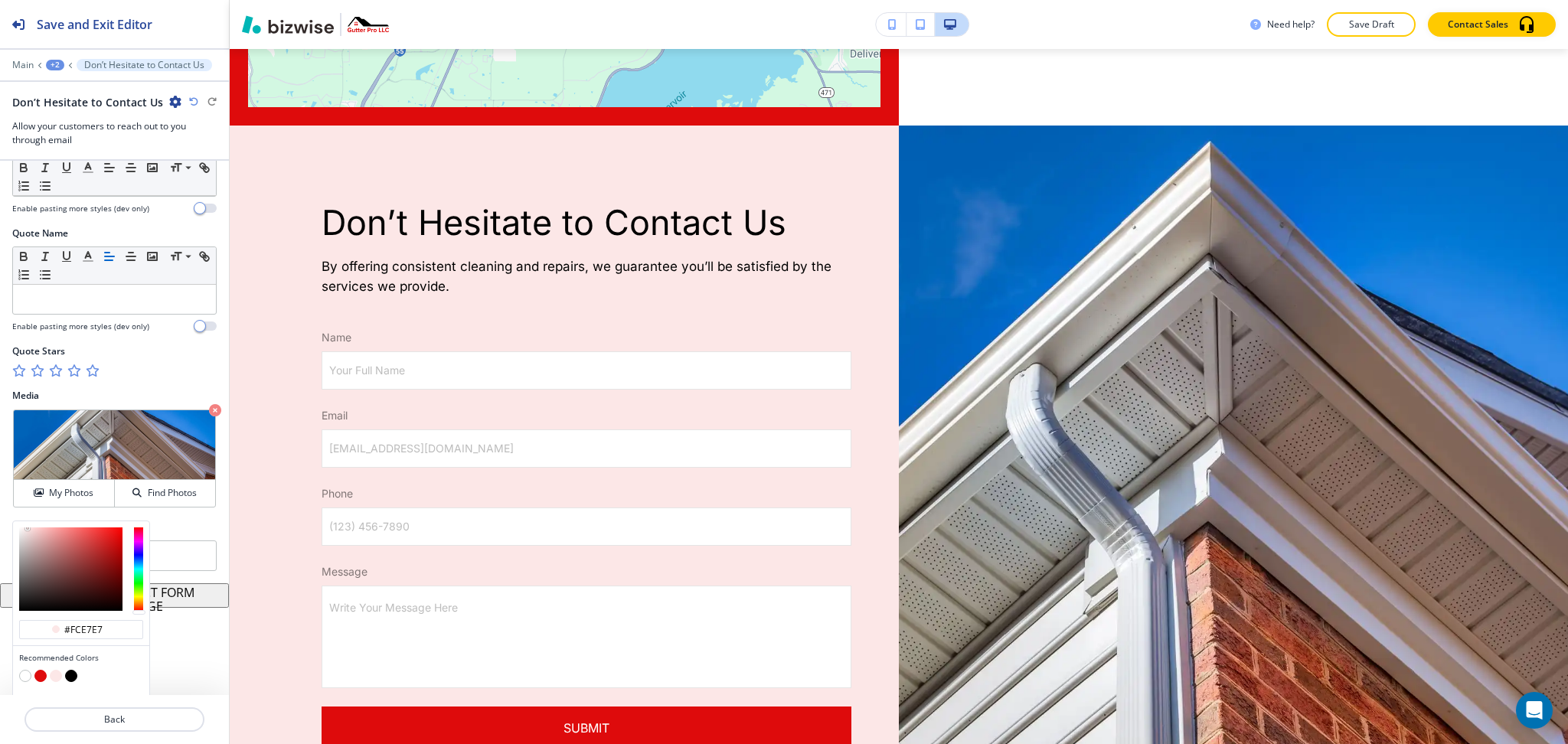
scroll to position [759, 0]
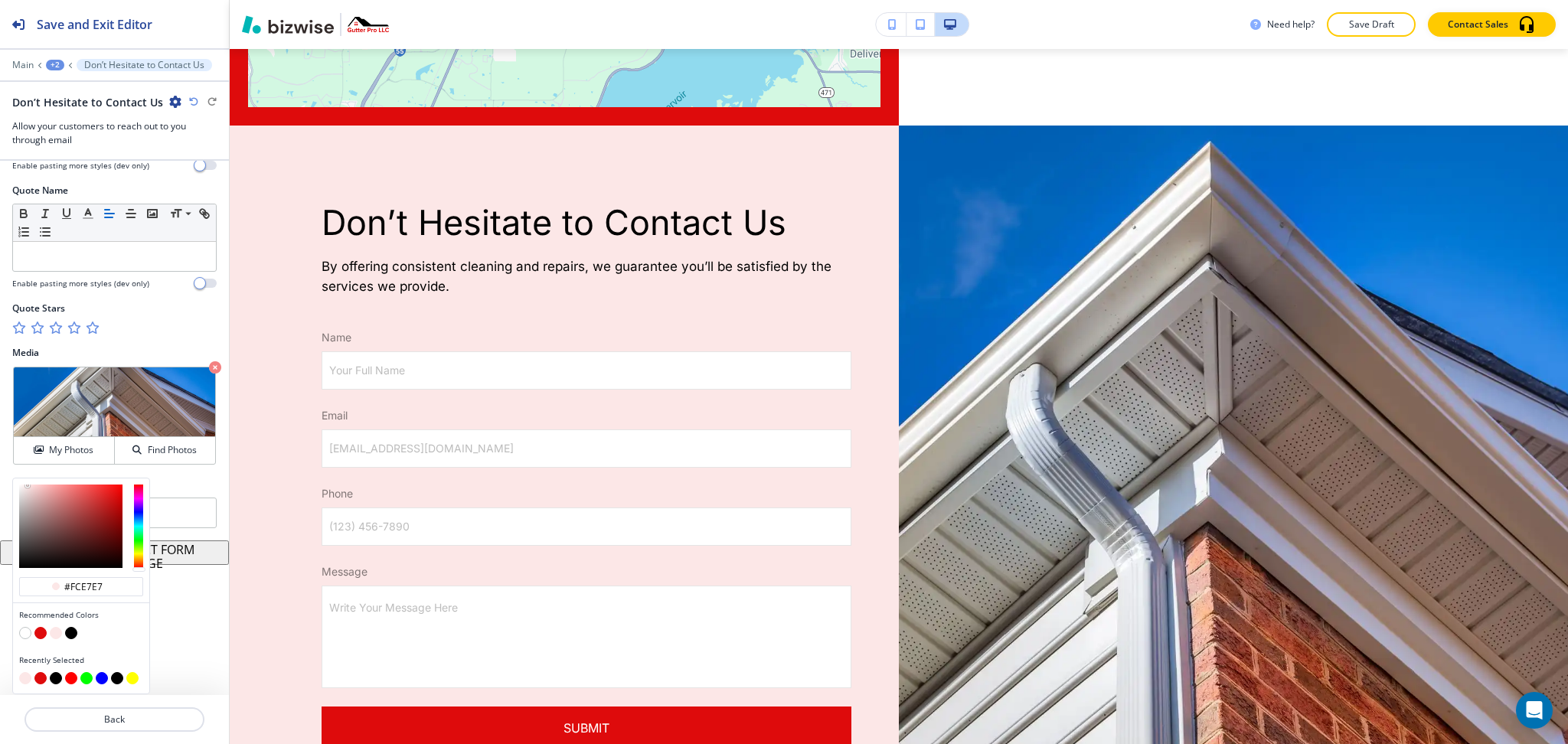
click at [22, 634] on button "button" at bounding box center [25, 633] width 12 height 12
type input "#ffffff"
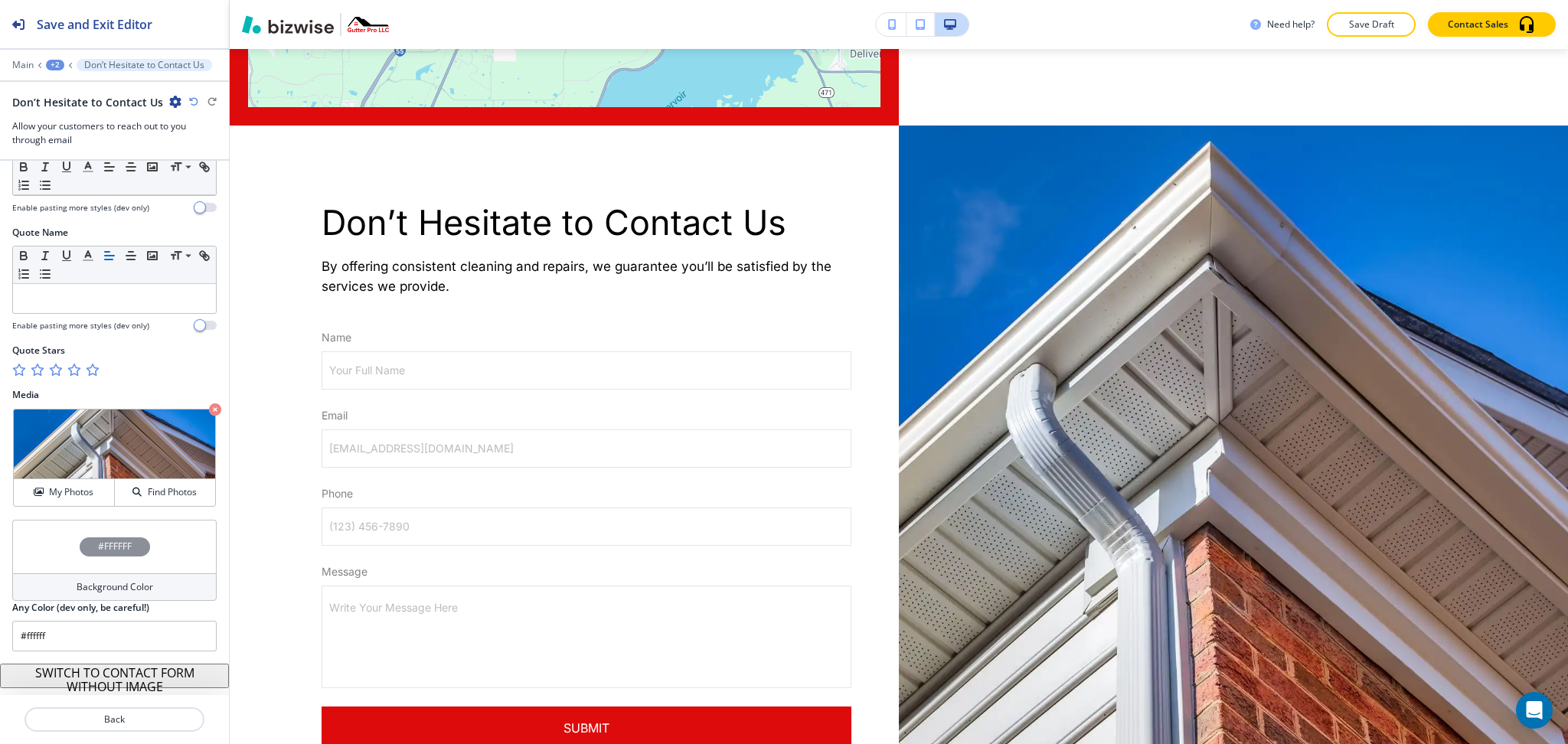
scroll to position [716, 0]
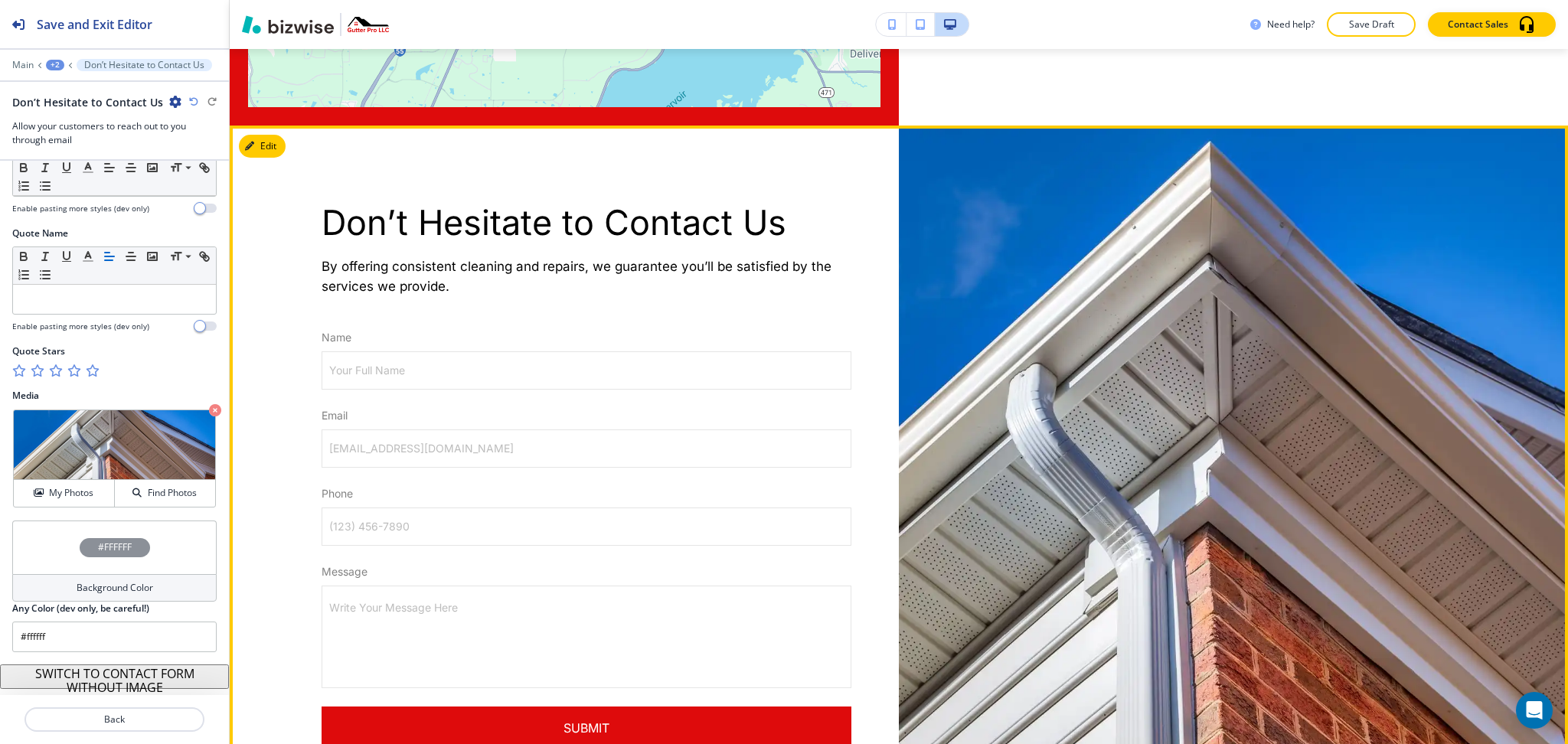
click at [617, 256] on p "By offering consistent cleaning and repairs, we guarantee you’ll be satisfied b…" at bounding box center [587, 276] width 529 height 40
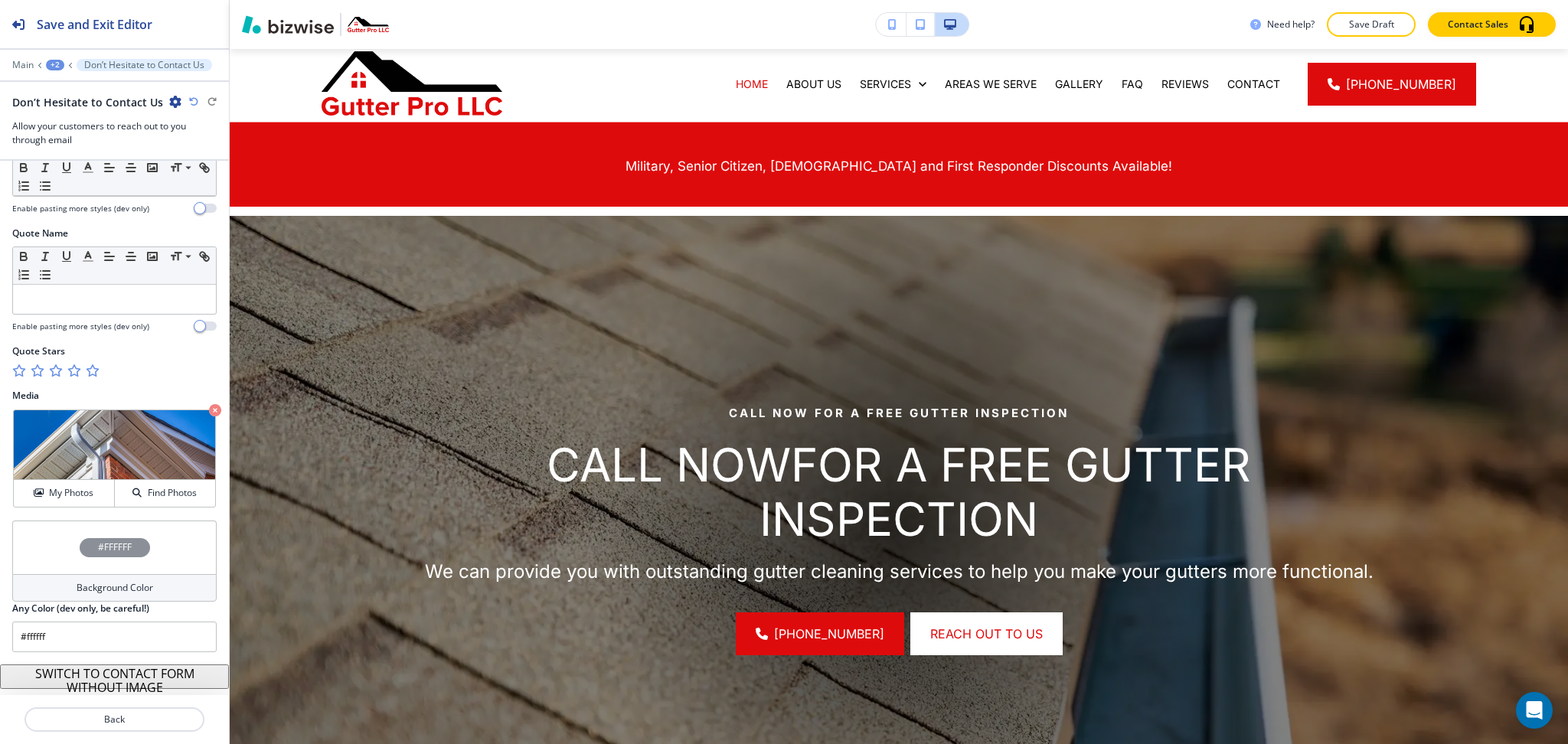
scroll to position [0, 0]
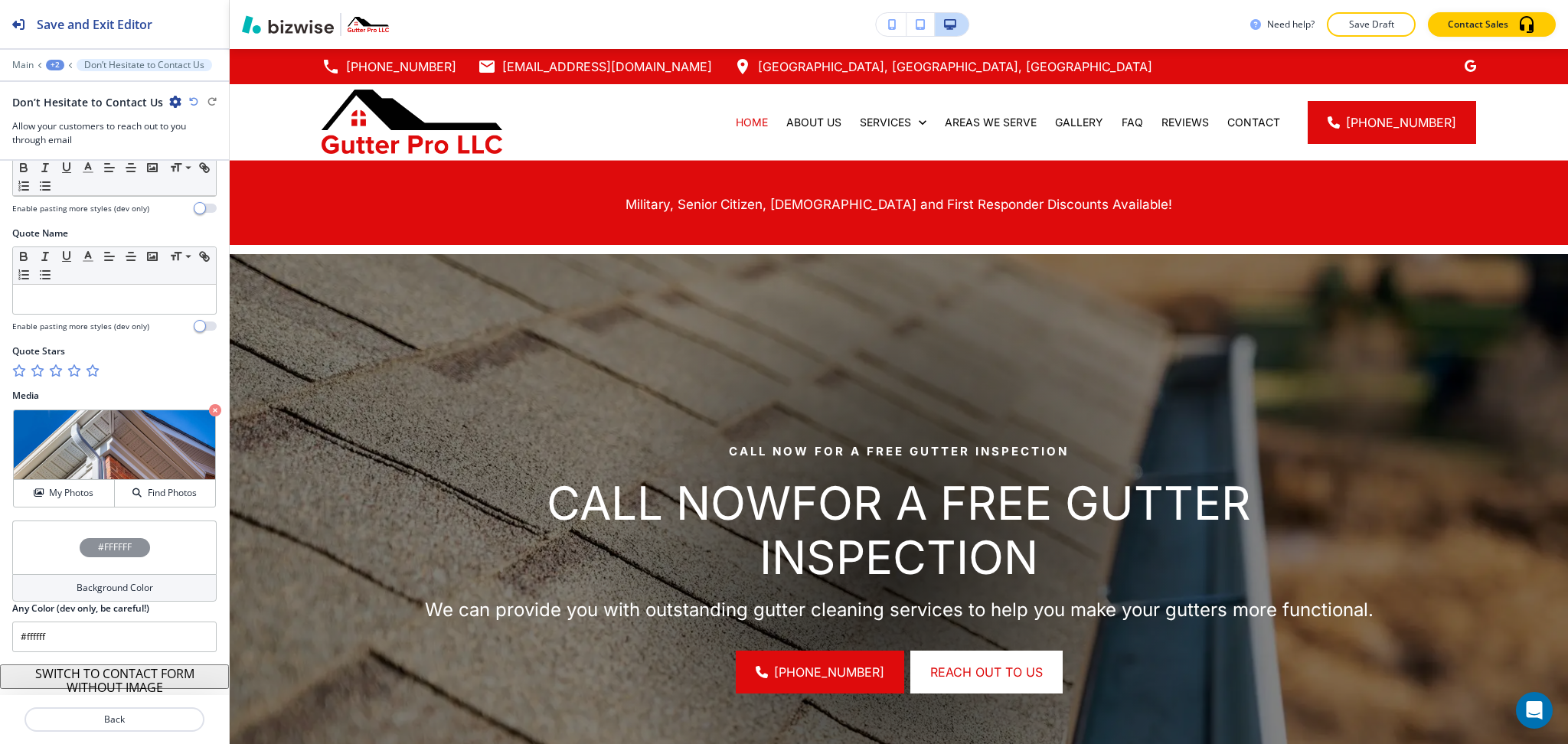
click at [17, 58] on div "Save and Exit Editor Main +2 Don’t Hesitate to Contact Us Don’t Hesitate to Con…" at bounding box center [114, 80] width 229 height 161
click at [19, 59] on div "Main +2 Don’t Hesitate to Contact Us" at bounding box center [114, 65] width 204 height 12
click at [21, 62] on p "Main" at bounding box center [22, 65] width 21 height 11
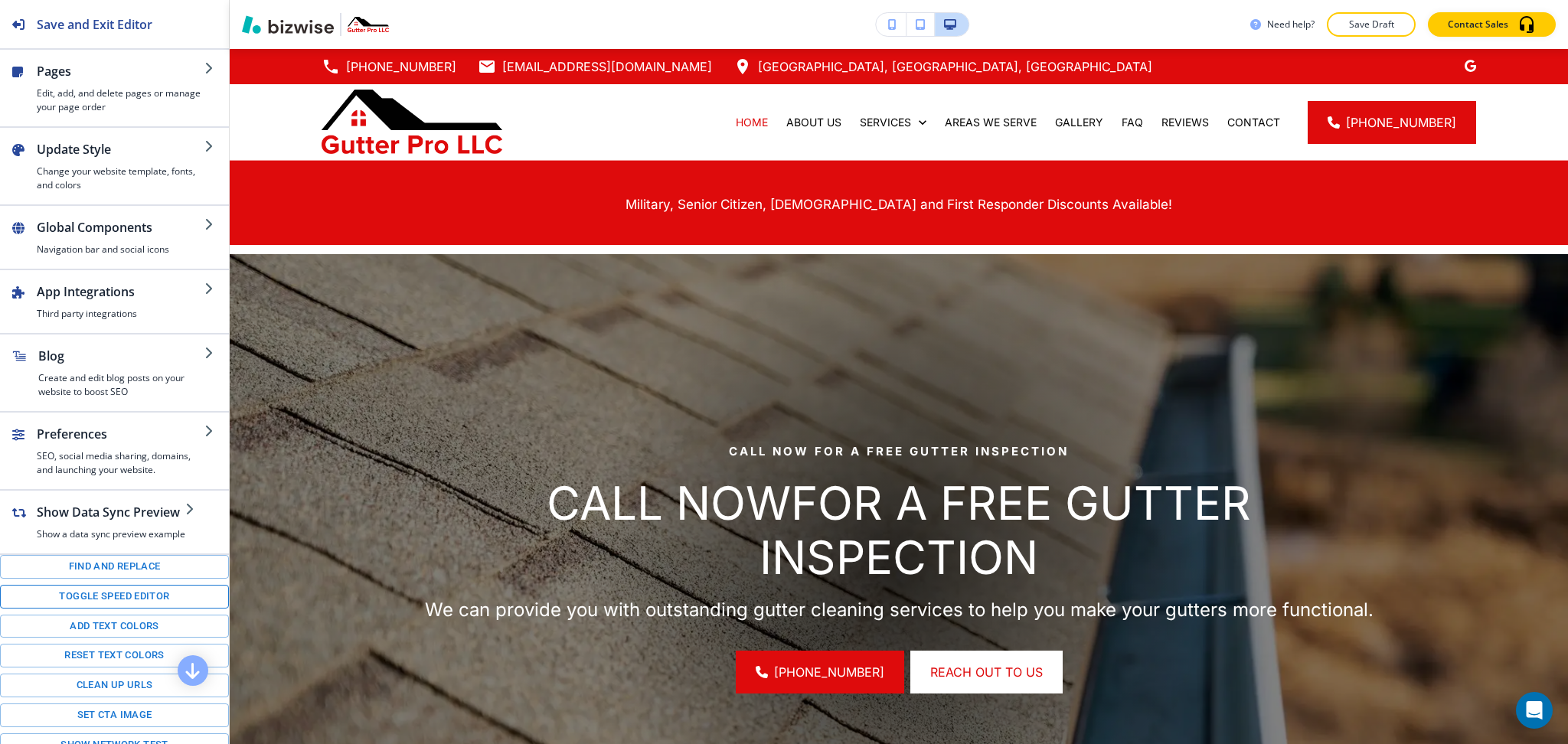
click at [143, 609] on button "Toggle speed editor" at bounding box center [114, 597] width 229 height 24
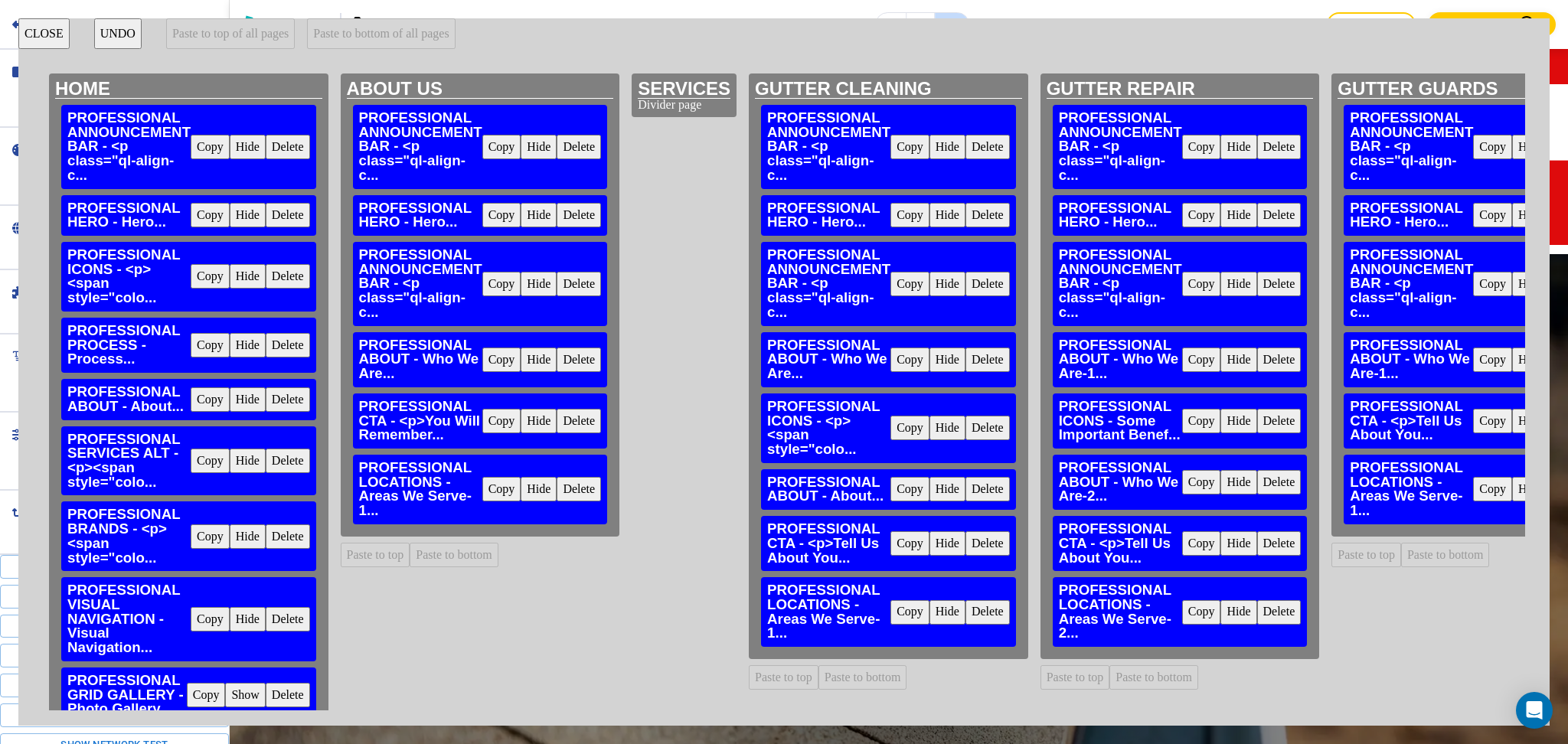
click at [576, 494] on button "Delete" at bounding box center [579, 489] width 44 height 25
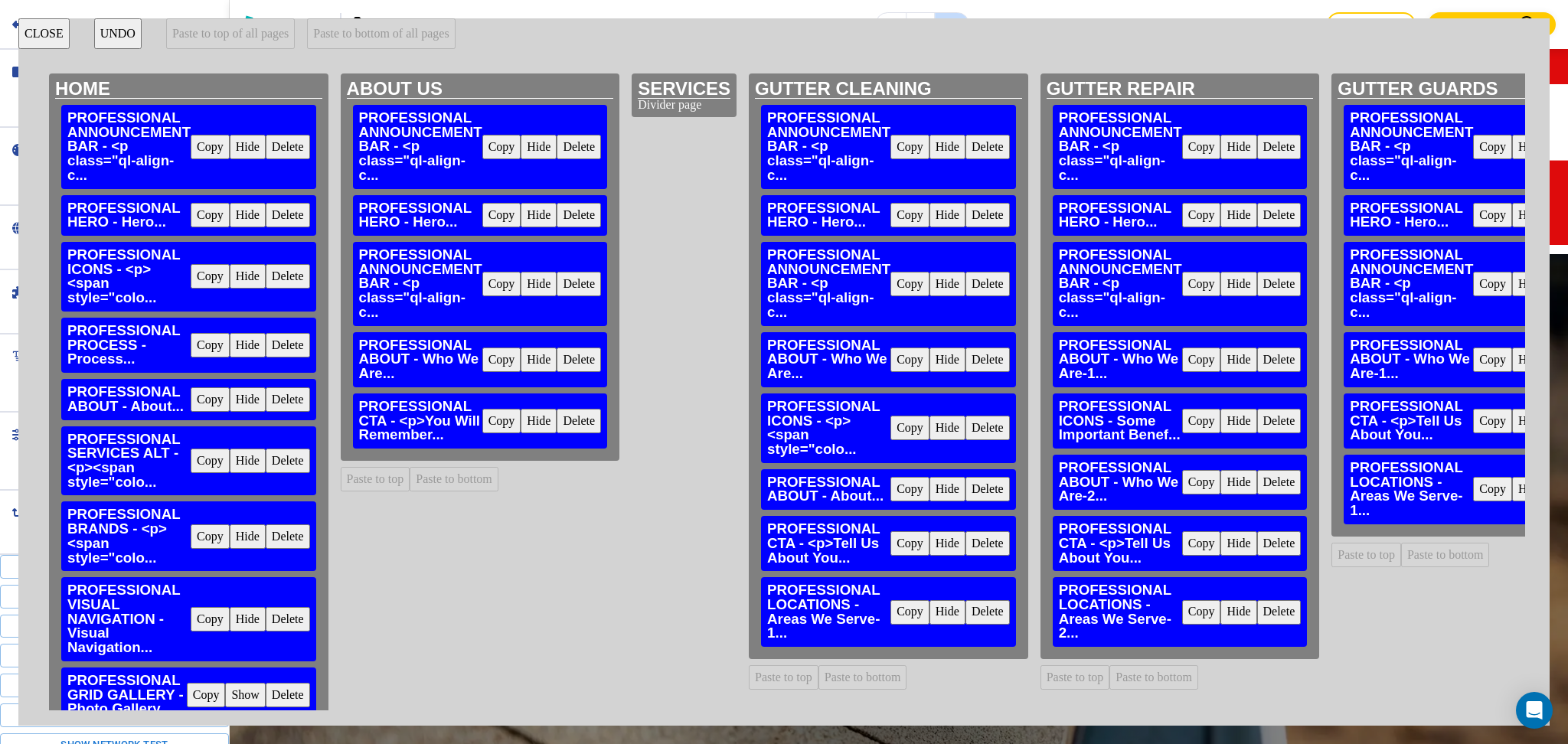
click at [980, 618] on button "Delete" at bounding box center [988, 612] width 44 height 25
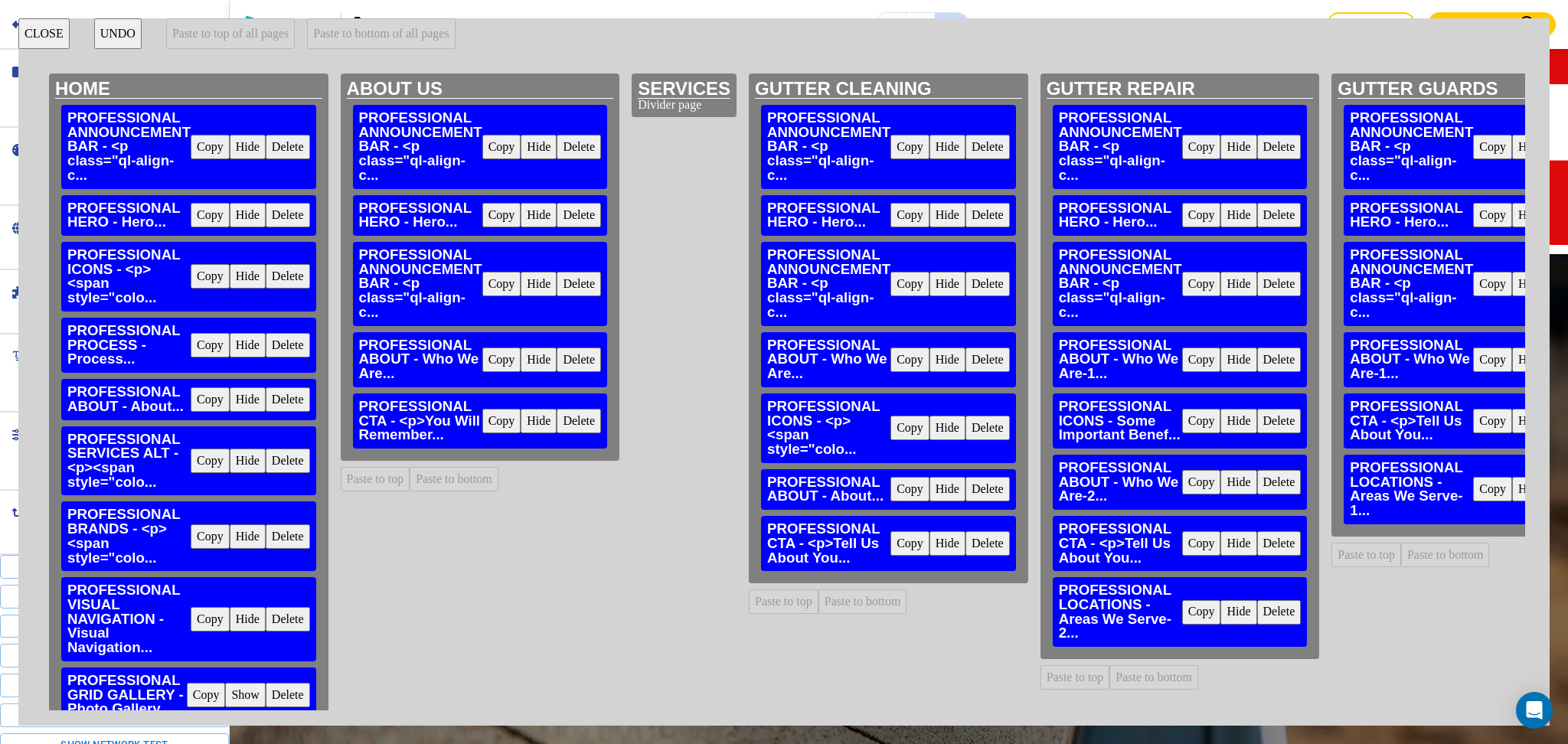
click at [1269, 618] on button "Delete" at bounding box center [1279, 612] width 44 height 25
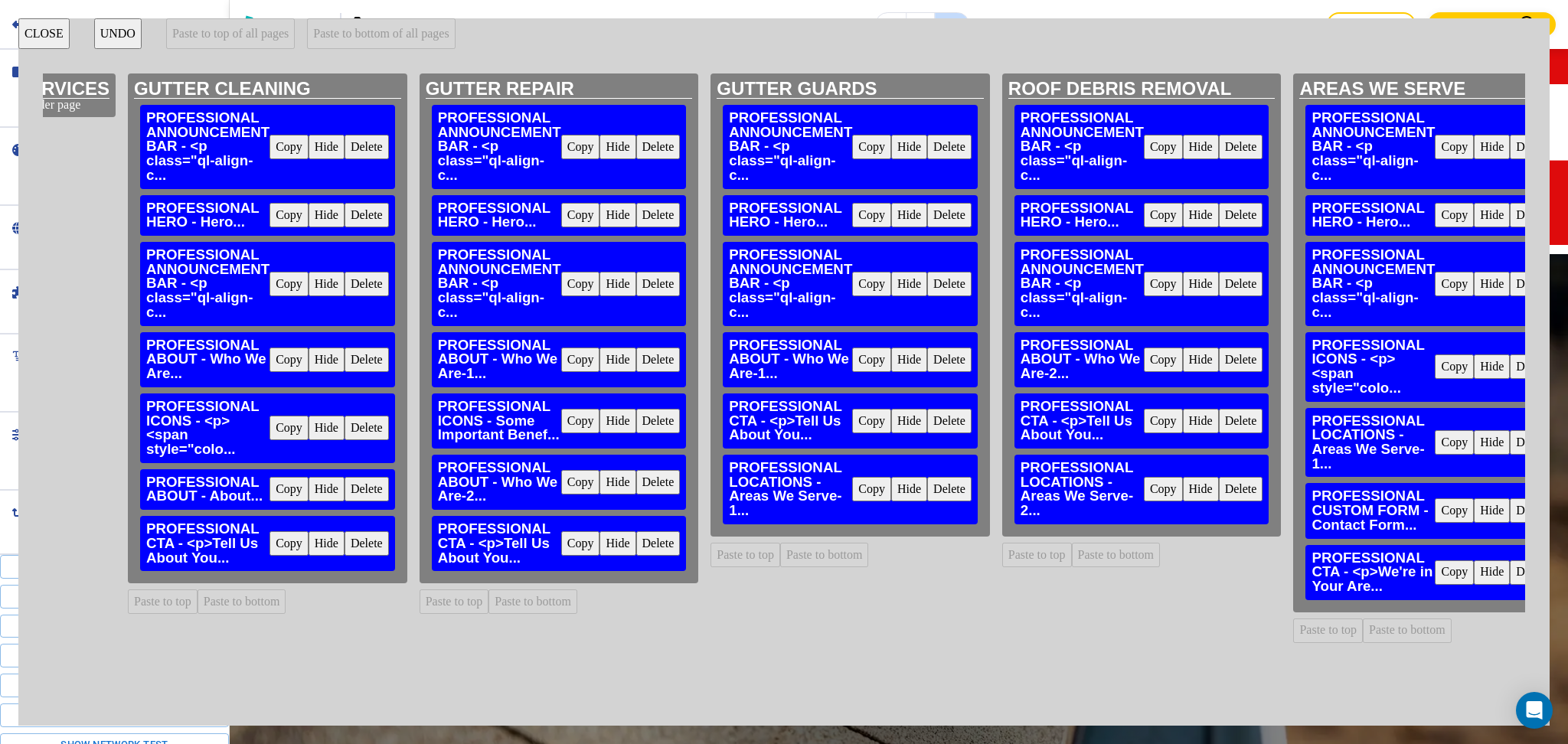
scroll to position [0, 626]
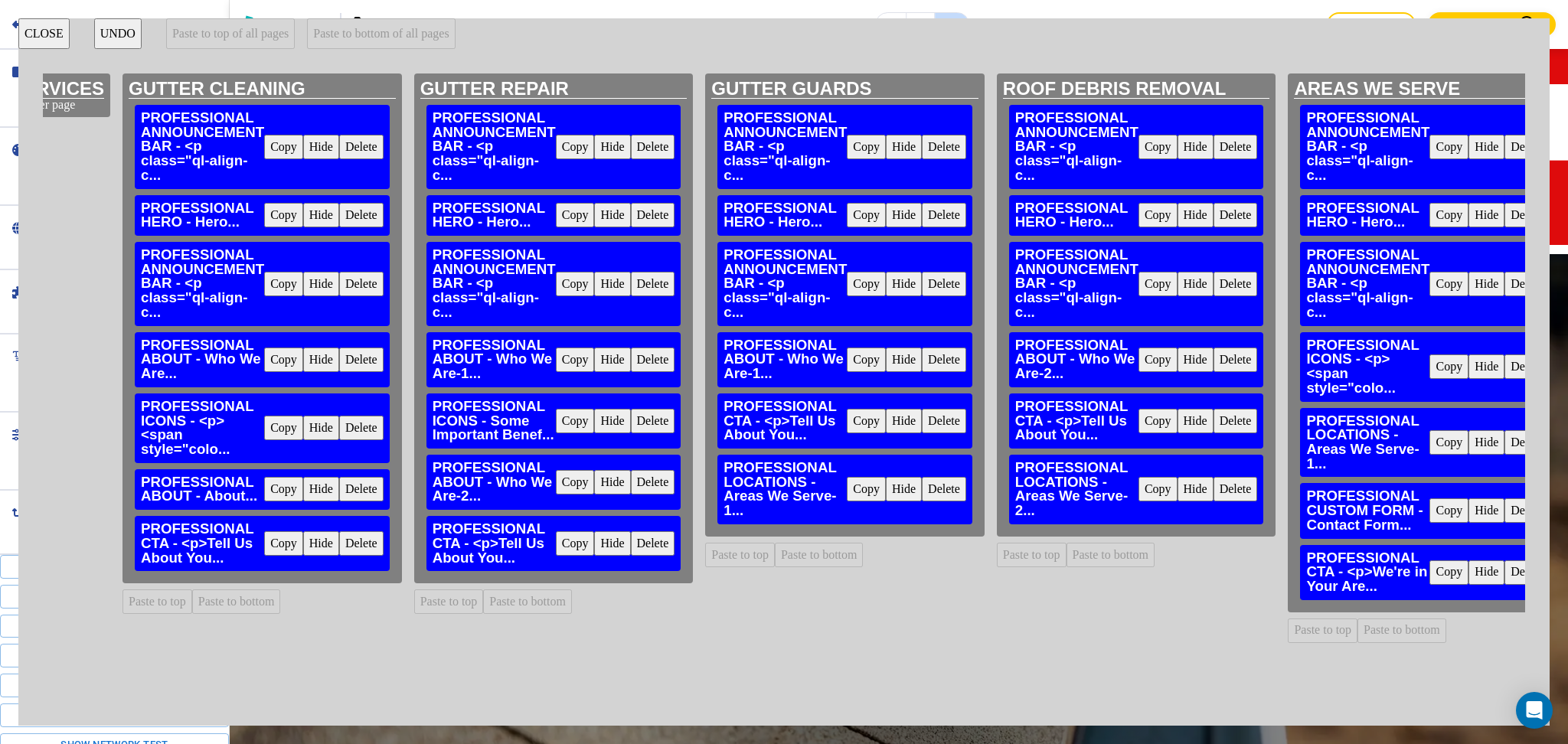
click at [921, 492] on button "Delete" at bounding box center [944, 489] width 44 height 25
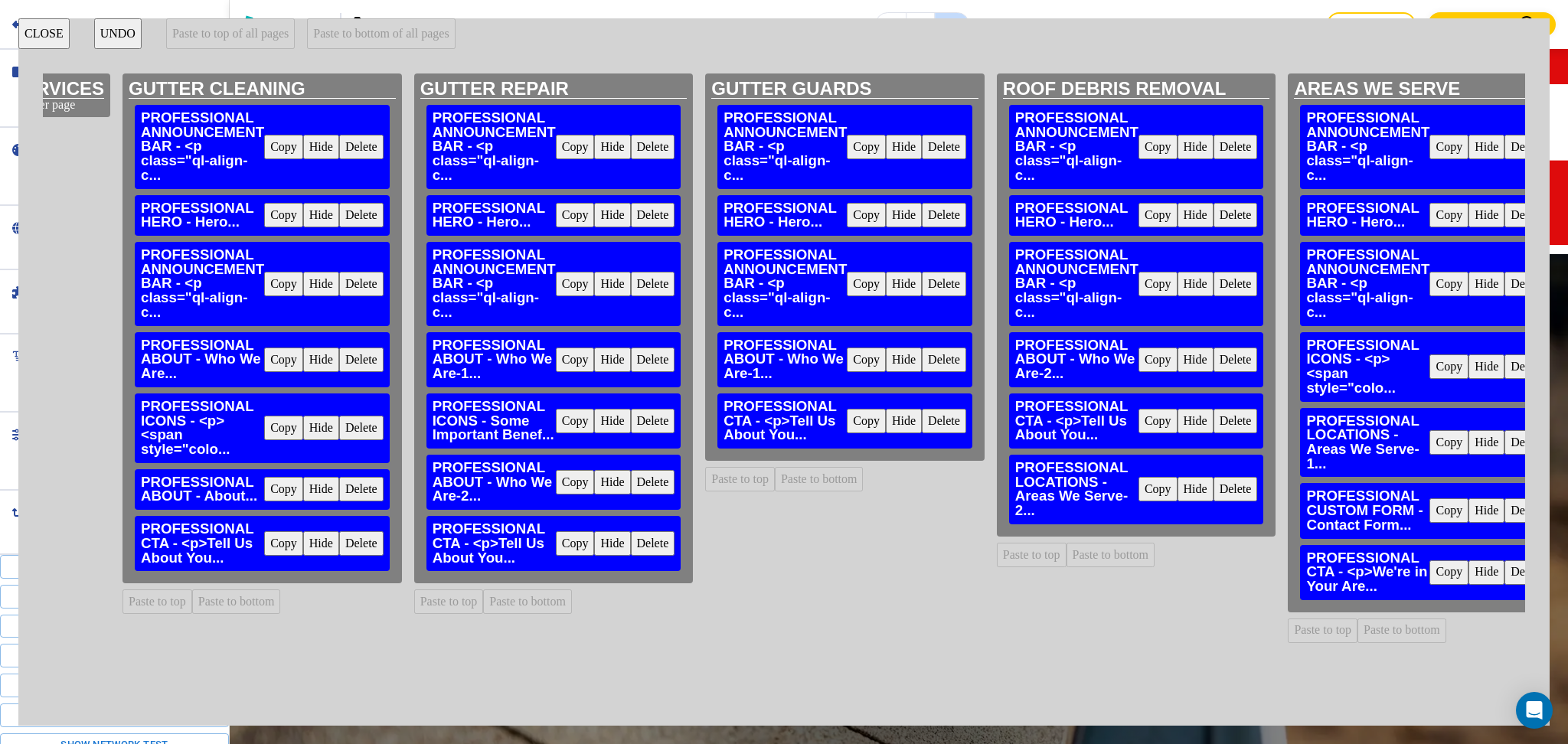
click at [1224, 485] on button "Delete" at bounding box center [1236, 489] width 44 height 25
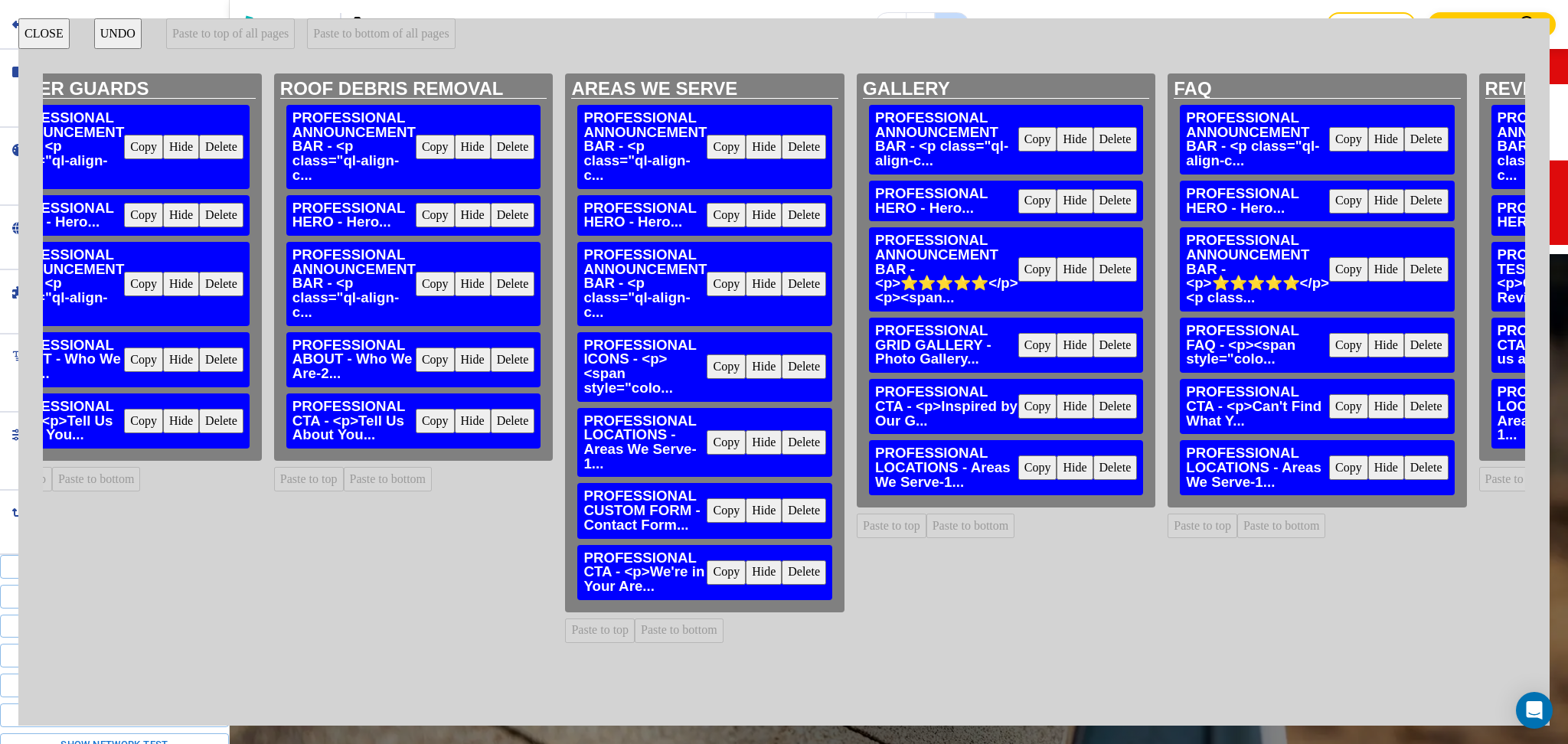
scroll to position [0, 1351]
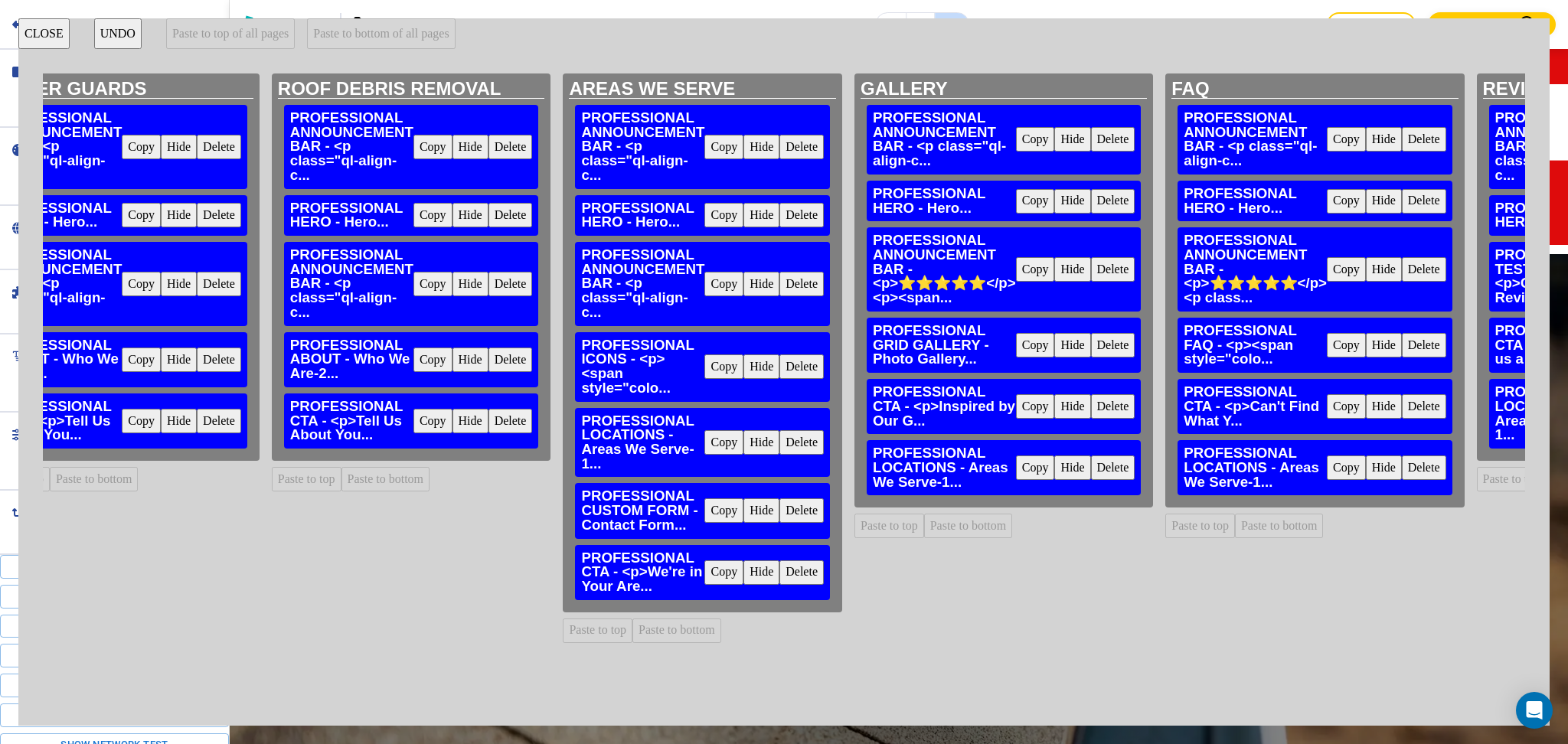
click at [1091, 467] on button "Delete" at bounding box center [1114, 467] width 44 height 25
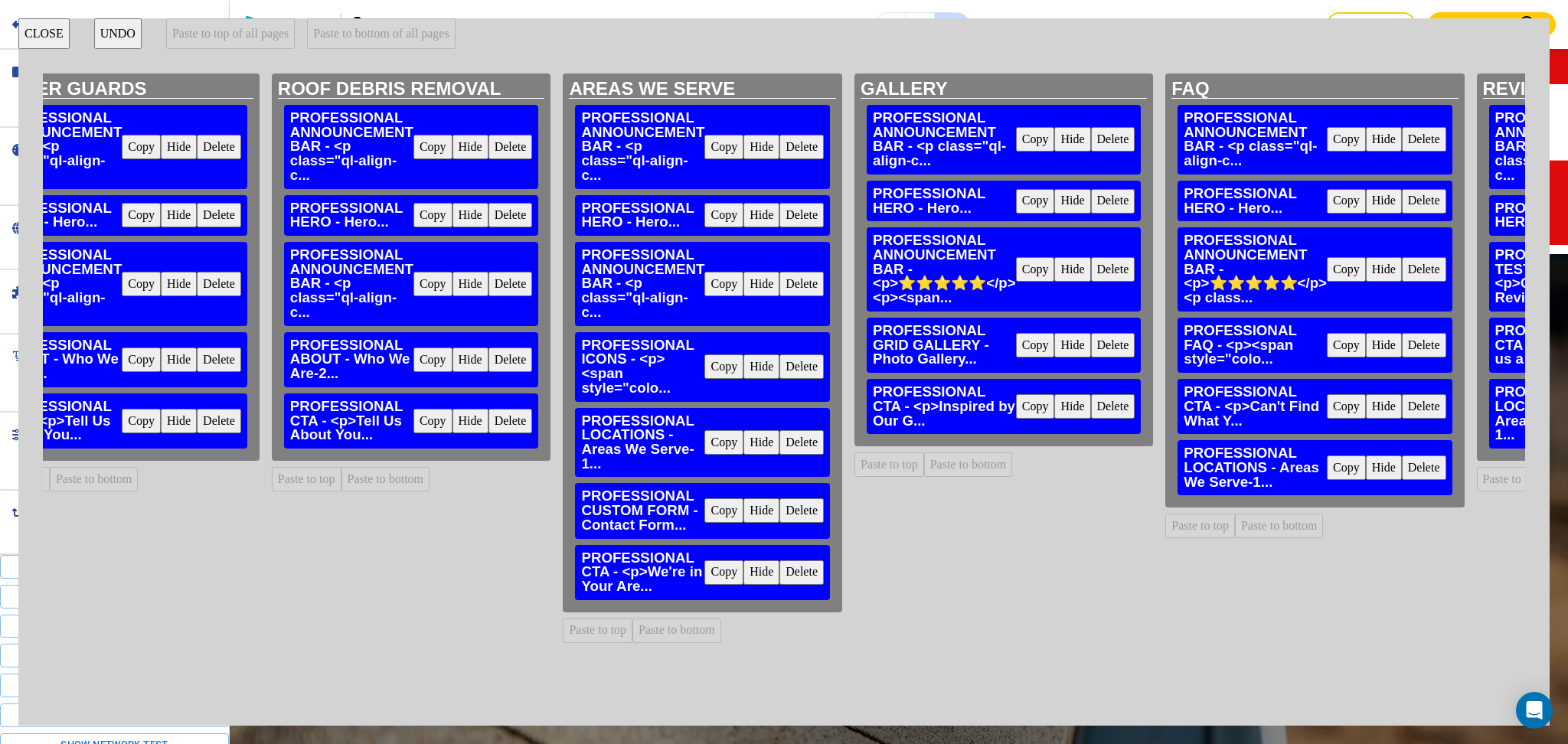
click at [1409, 467] on button "Delete" at bounding box center [1425, 467] width 44 height 25
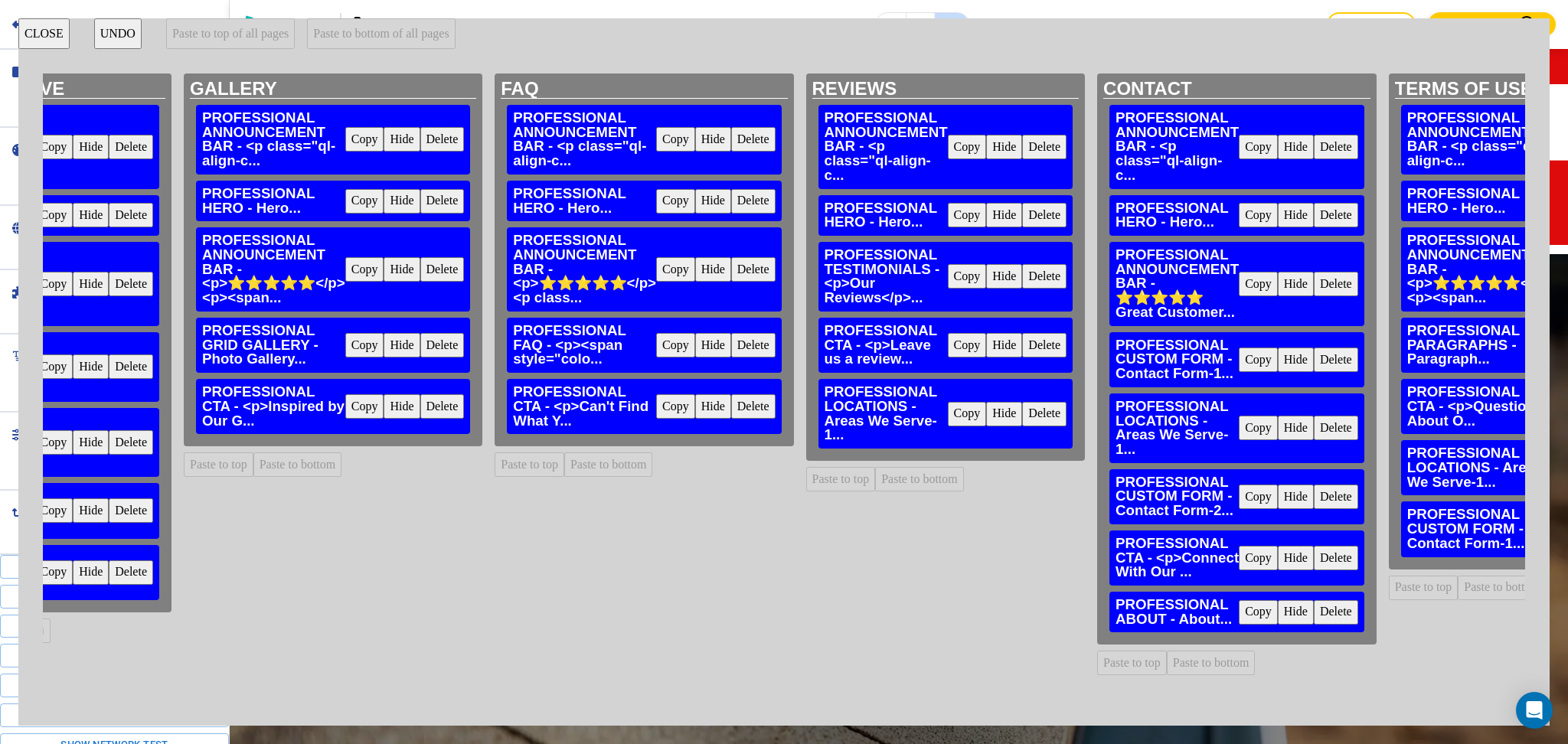
scroll to position [0, 2024]
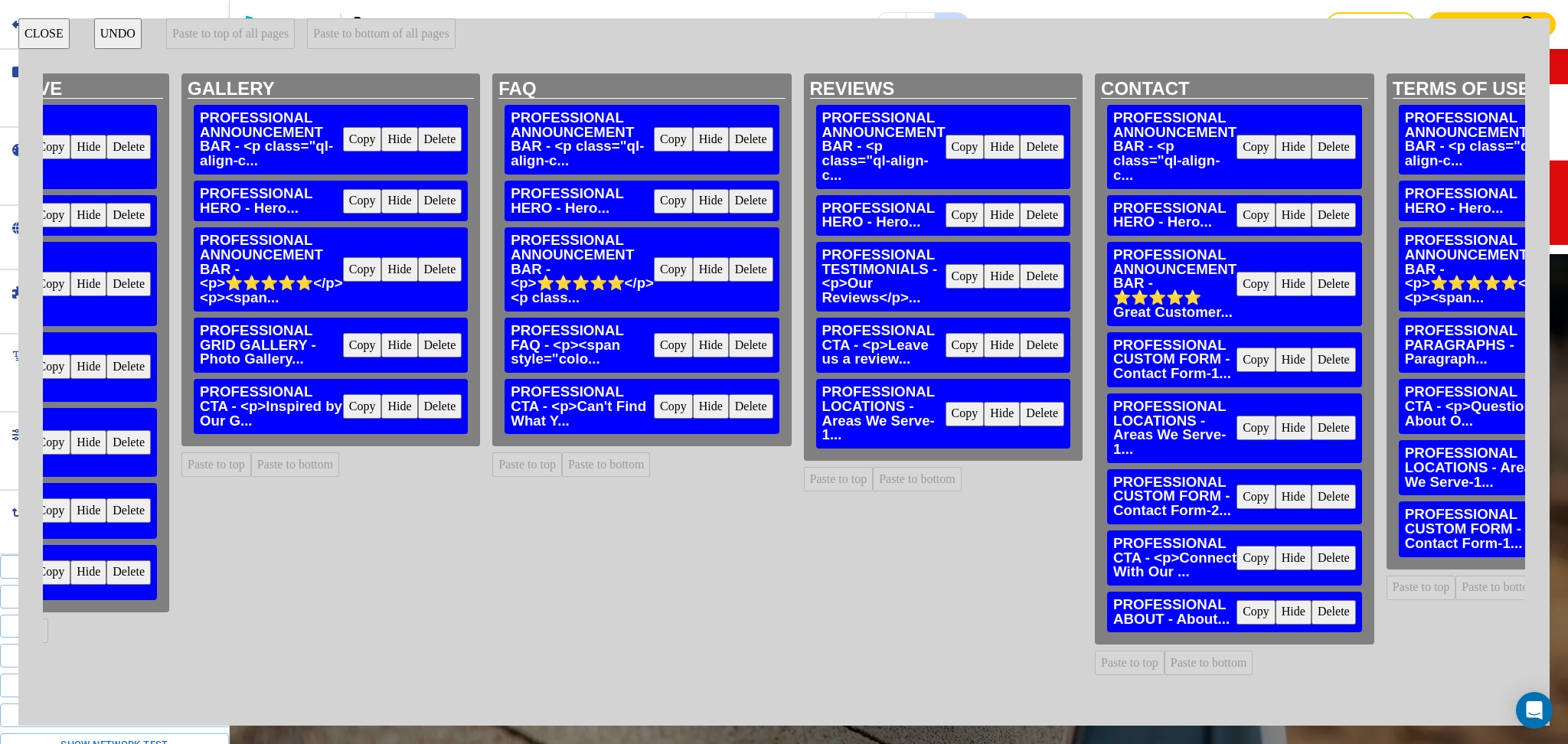
click at [1029, 414] on button "Delete" at bounding box center [1042, 414] width 44 height 25
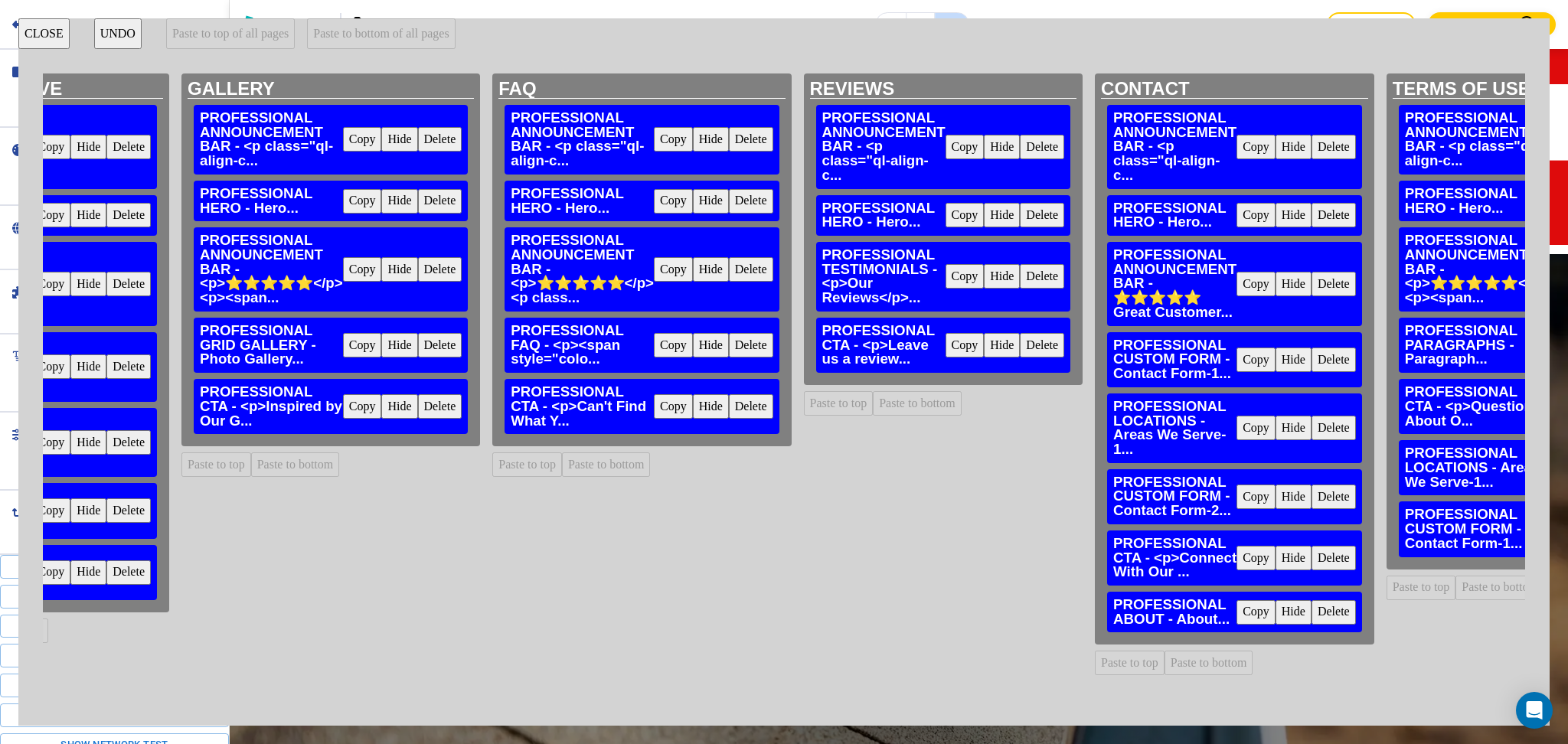
click at [1320, 425] on button "Delete" at bounding box center [1334, 428] width 44 height 25
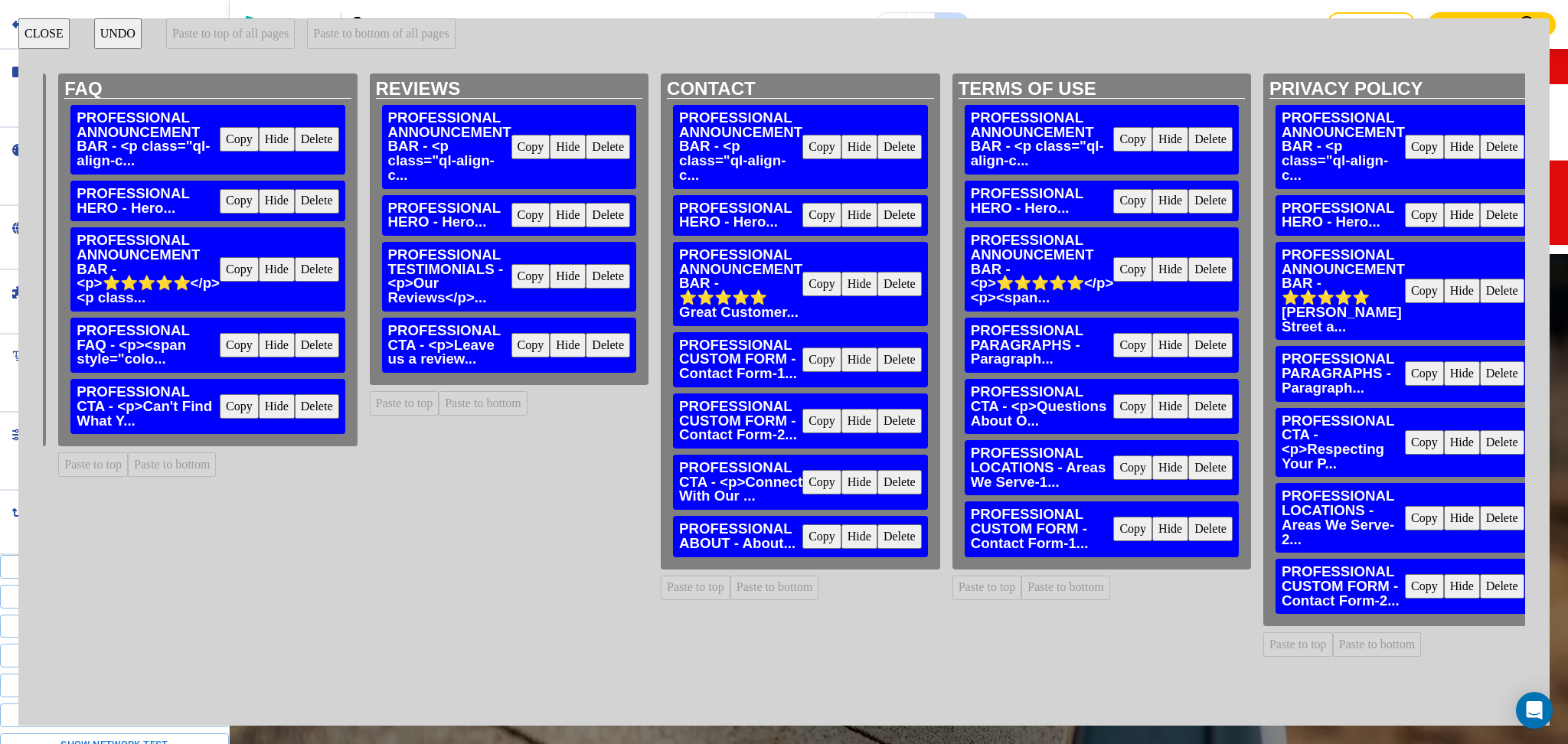
scroll to position [0, 2472]
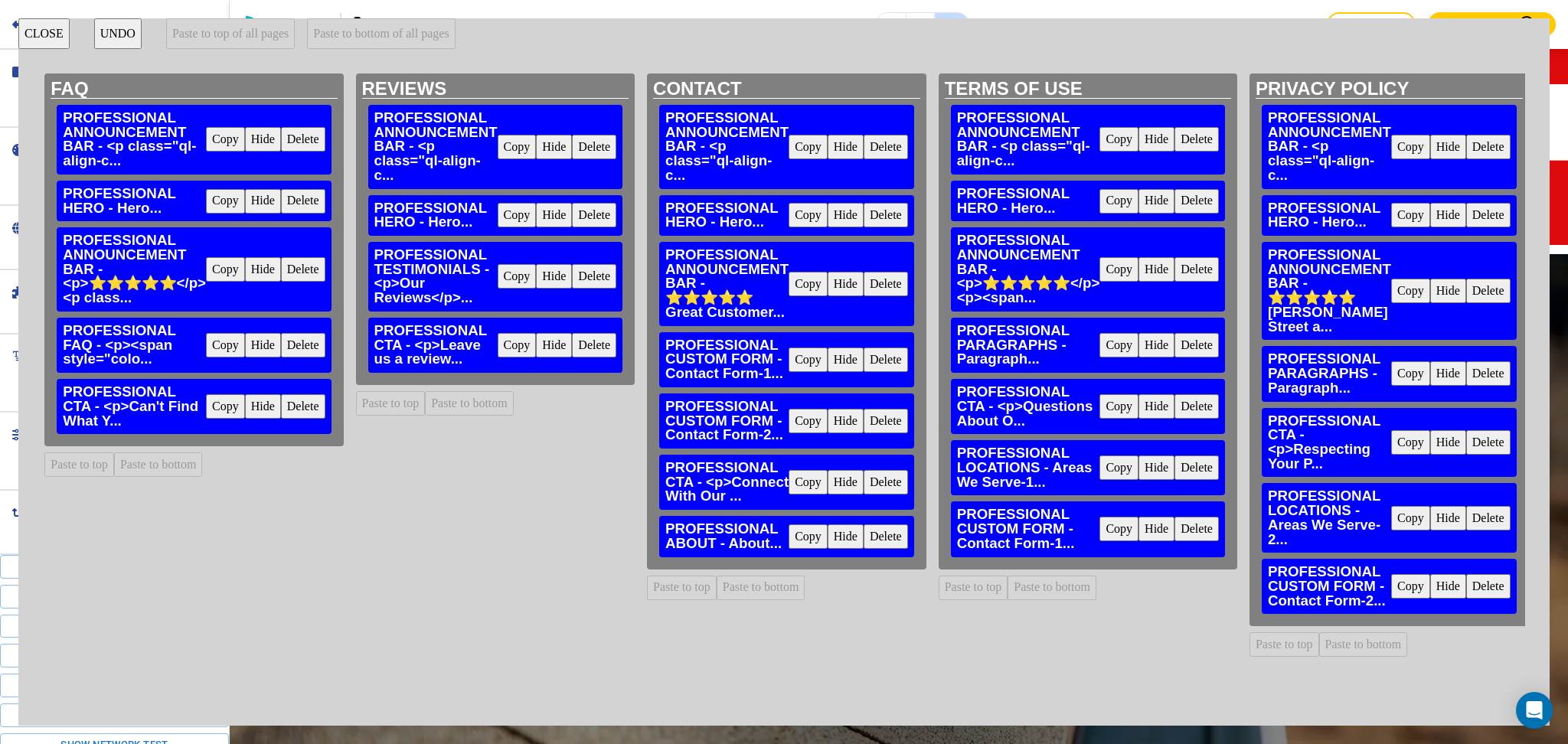
click at [1181, 470] on button "Delete" at bounding box center [1196, 467] width 44 height 25
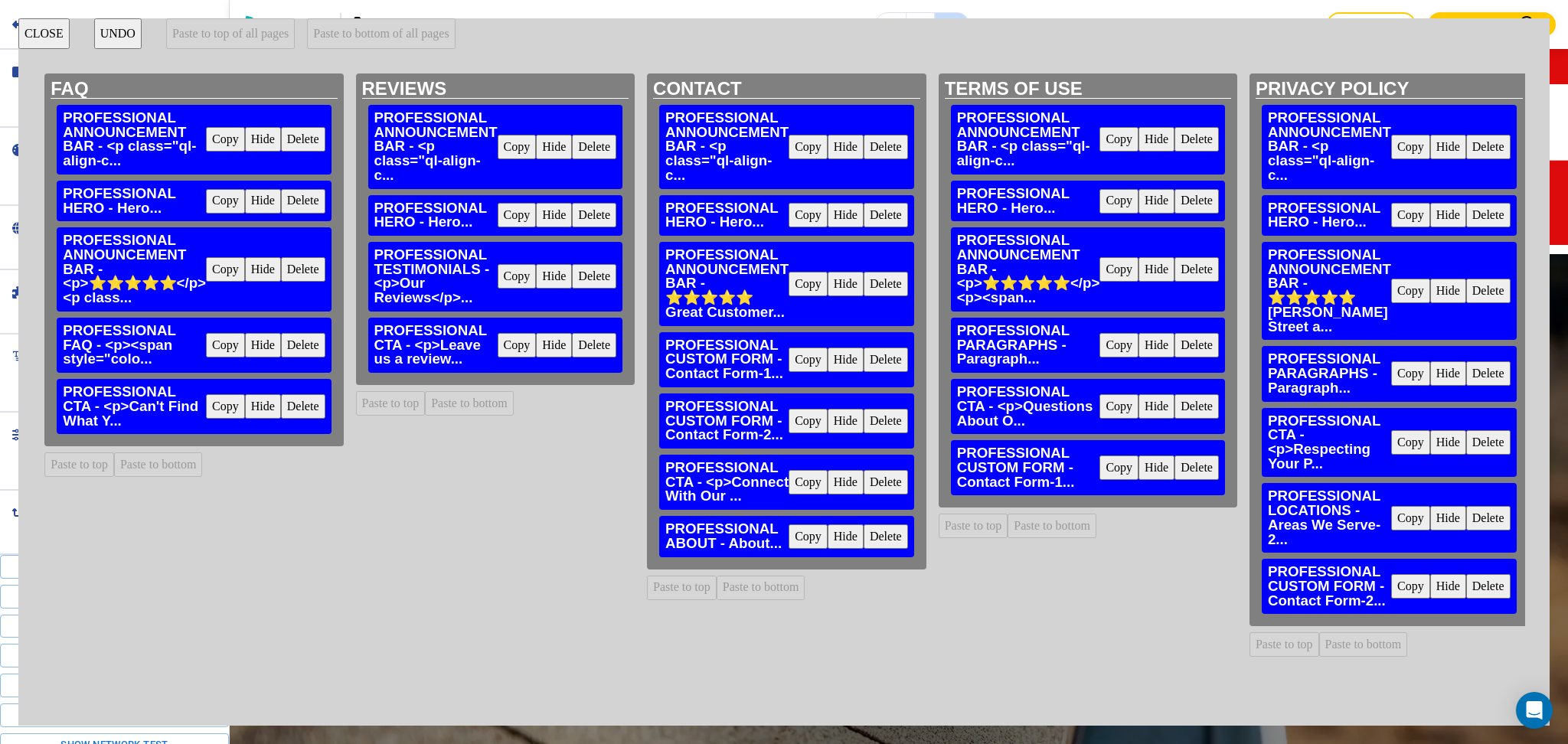
click at [1181, 470] on button "Delete" at bounding box center [1196, 467] width 44 height 25
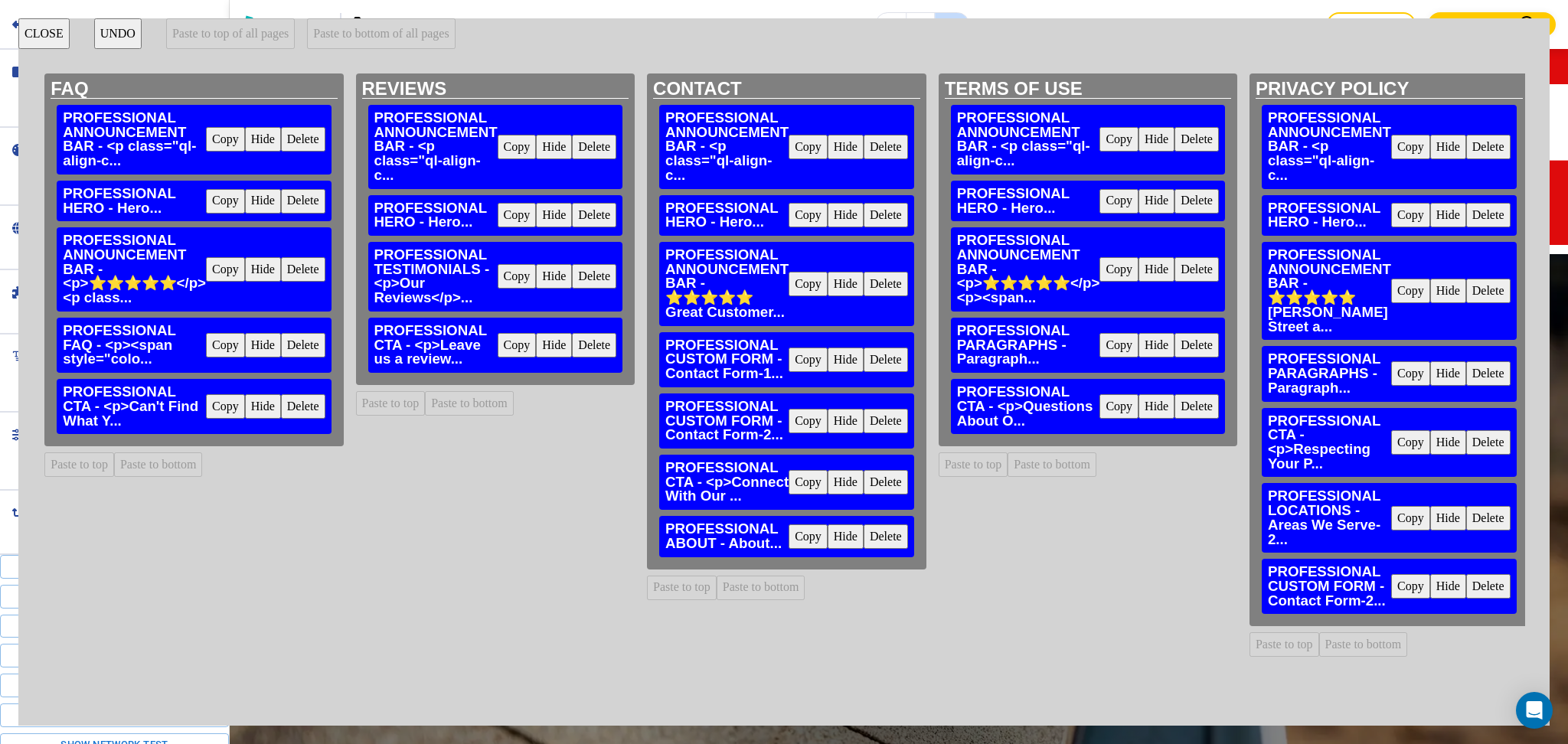
click at [1469, 507] on button "Delete" at bounding box center [1489, 518] width 44 height 25
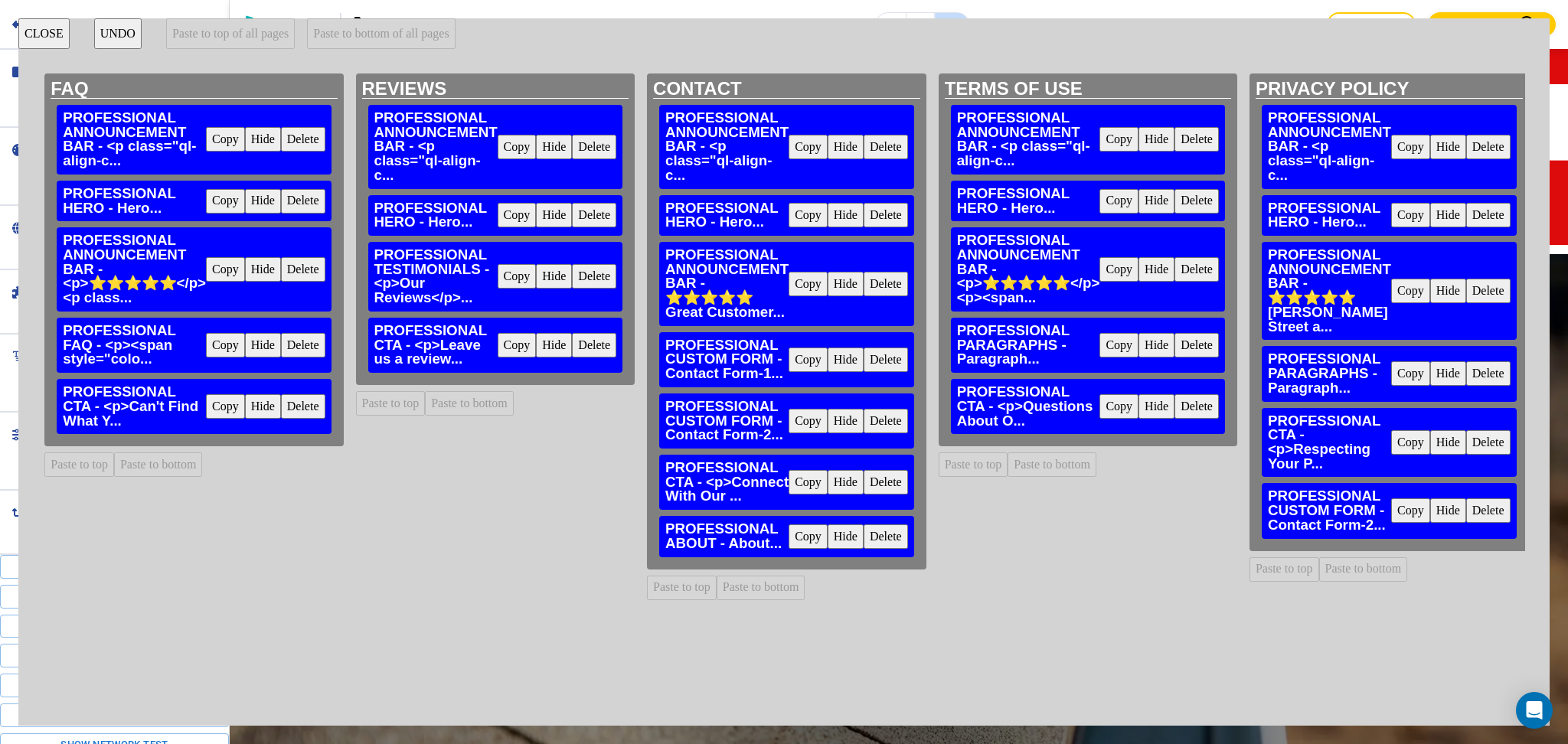
click at [1469, 499] on button "Delete" at bounding box center [1489, 511] width 44 height 25
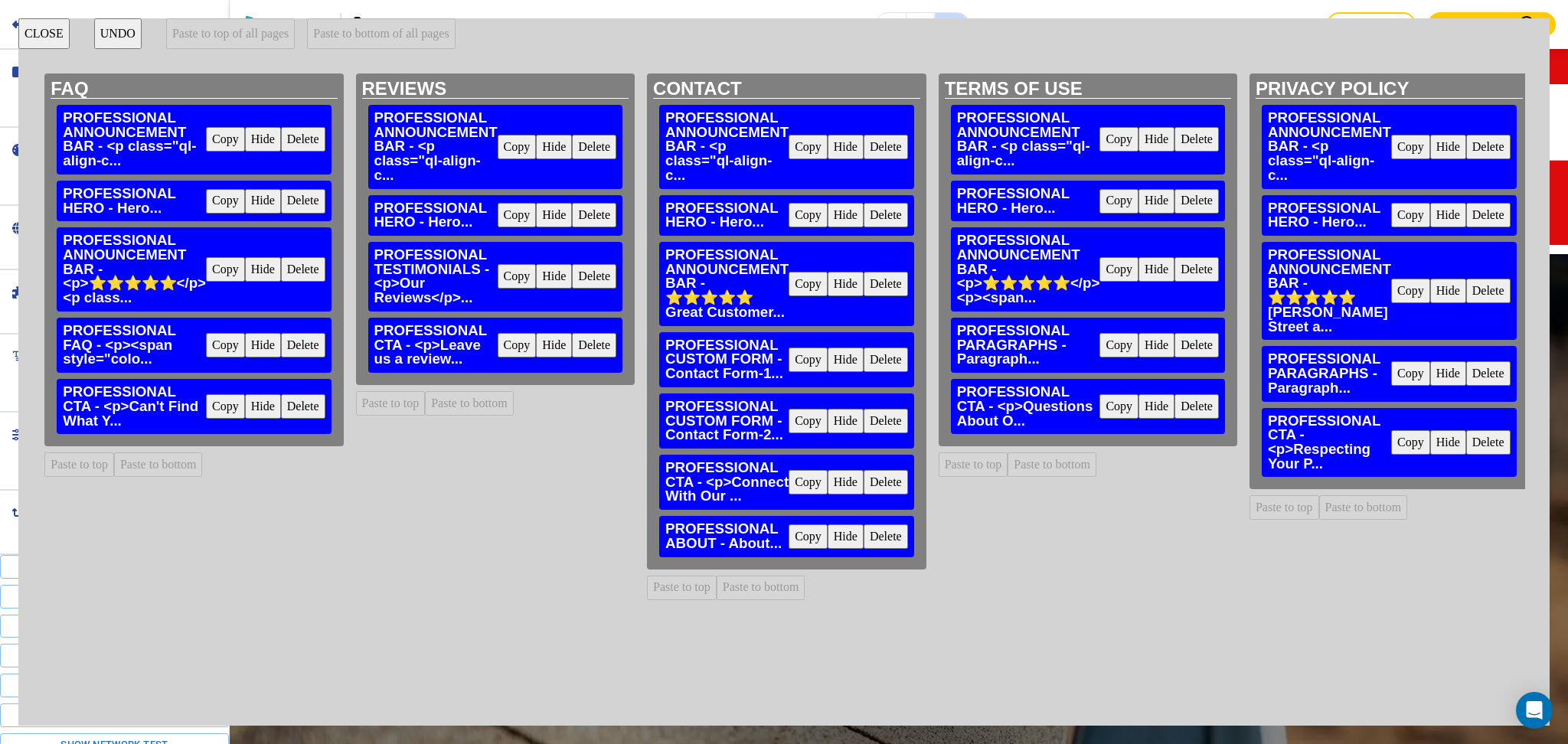
click at [41, 25] on button "CLOSE" at bounding box center [44, 34] width 51 height 31
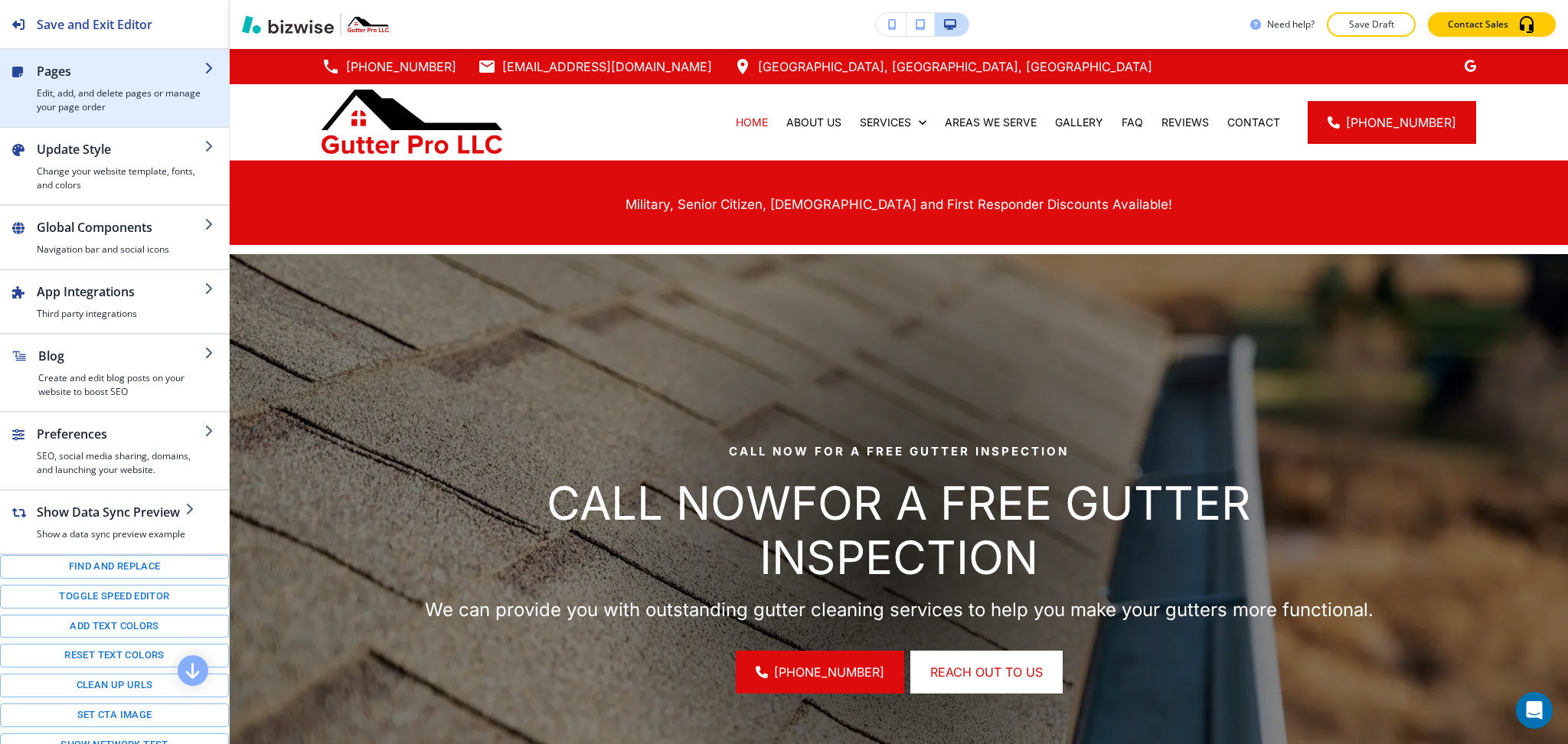
click at [80, 72] on h2 "Pages" at bounding box center [120, 72] width 167 height 19
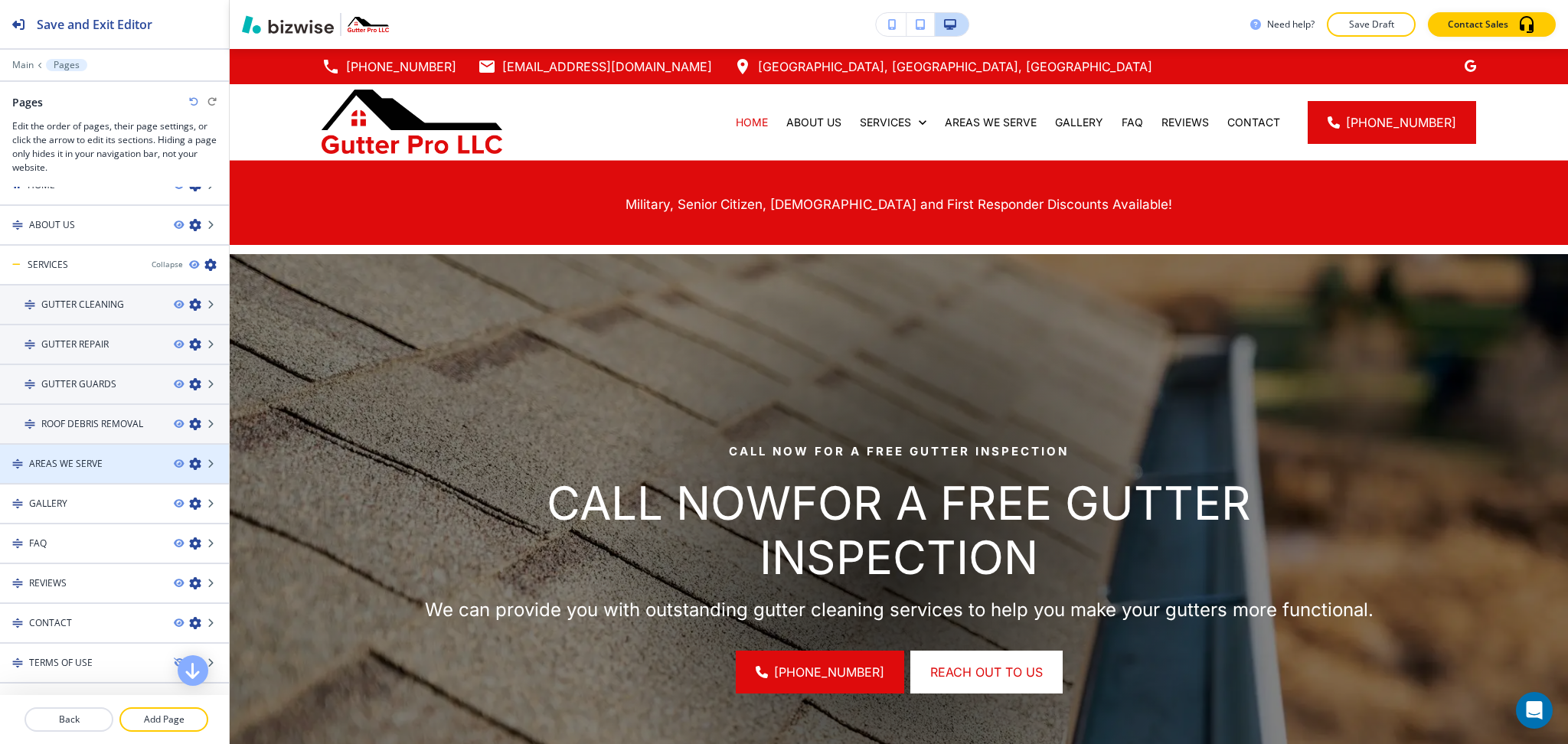
scroll to position [40, 0]
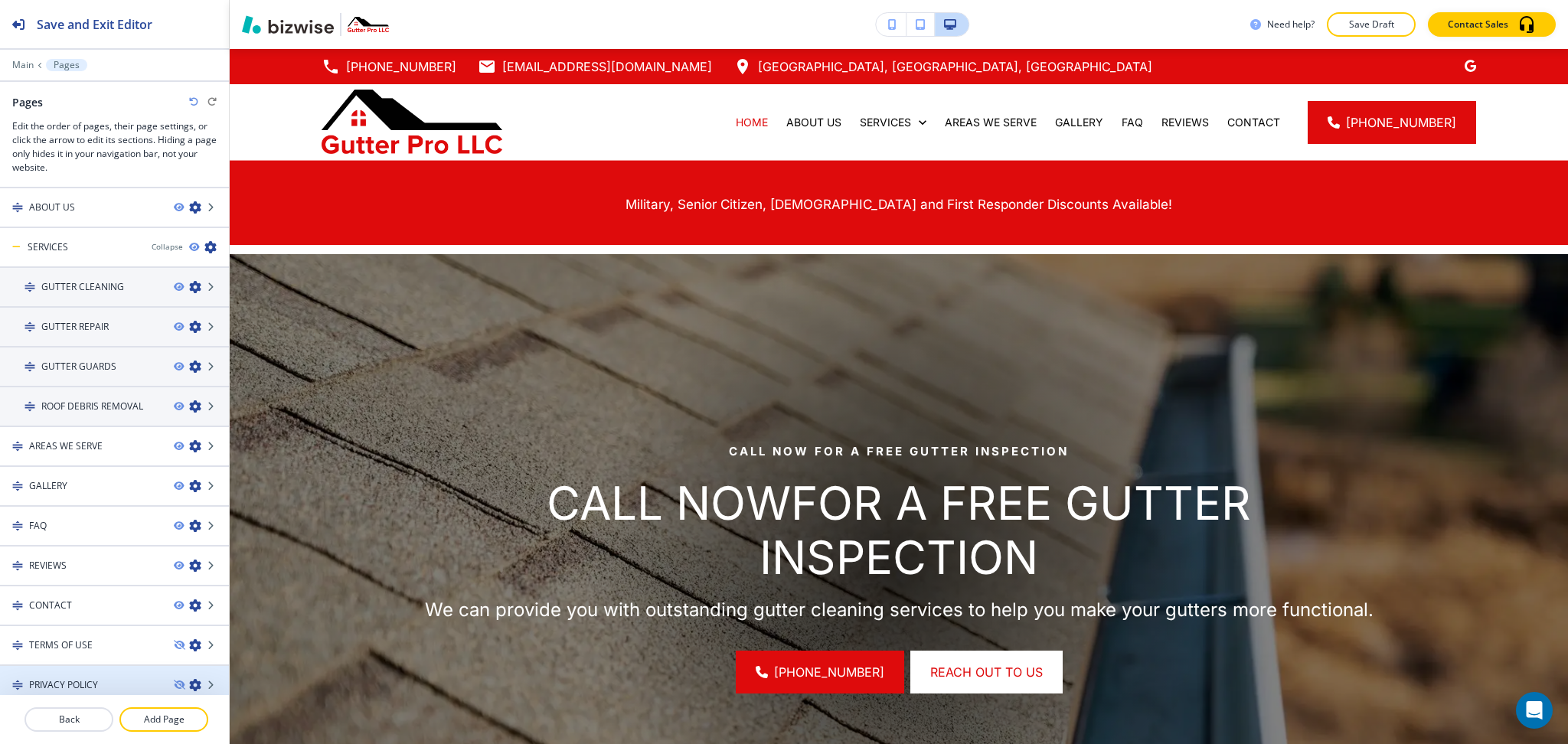
click at [119, 678] on div "PRIVACY POLICY" at bounding box center [80, 685] width 161 height 14
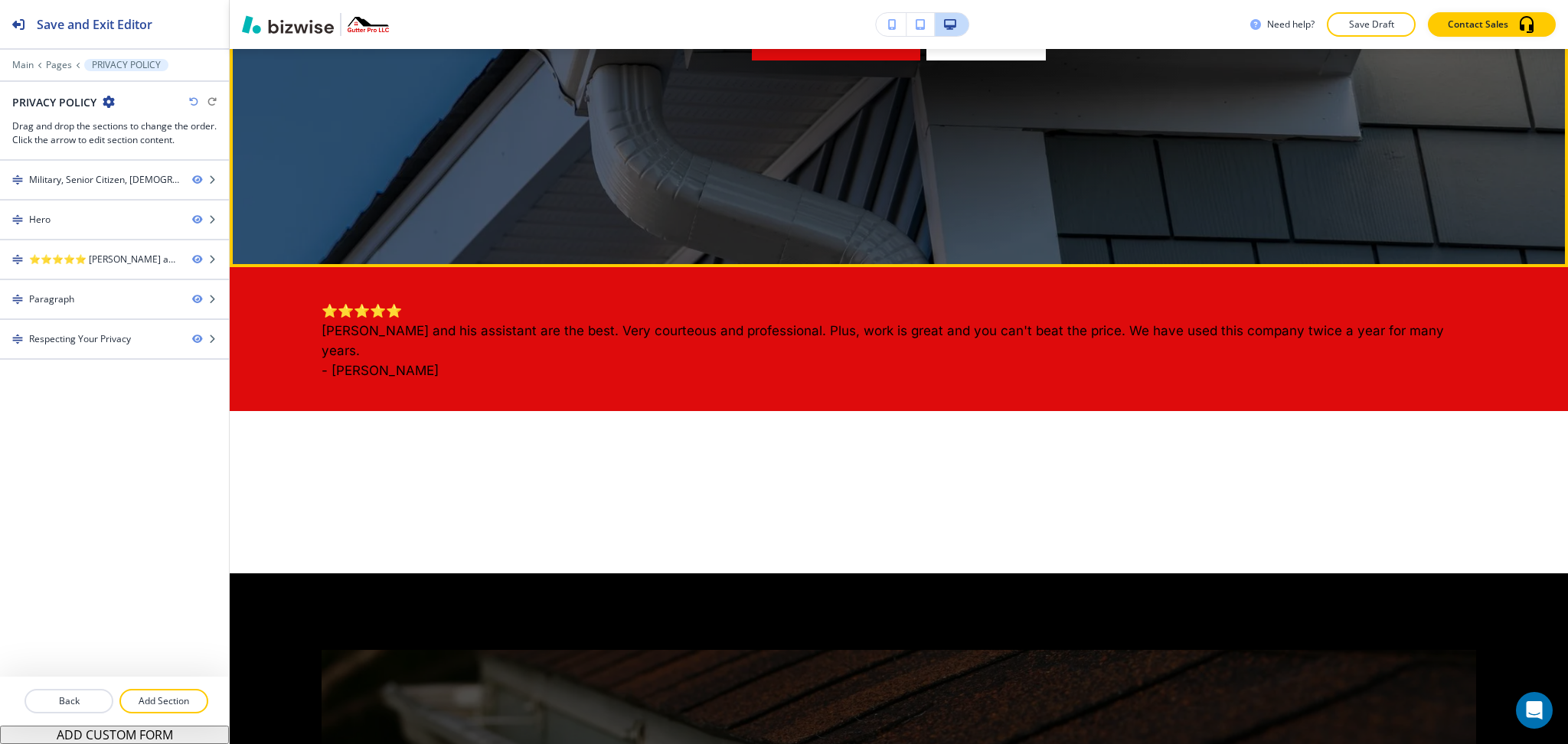
scroll to position [613, 0]
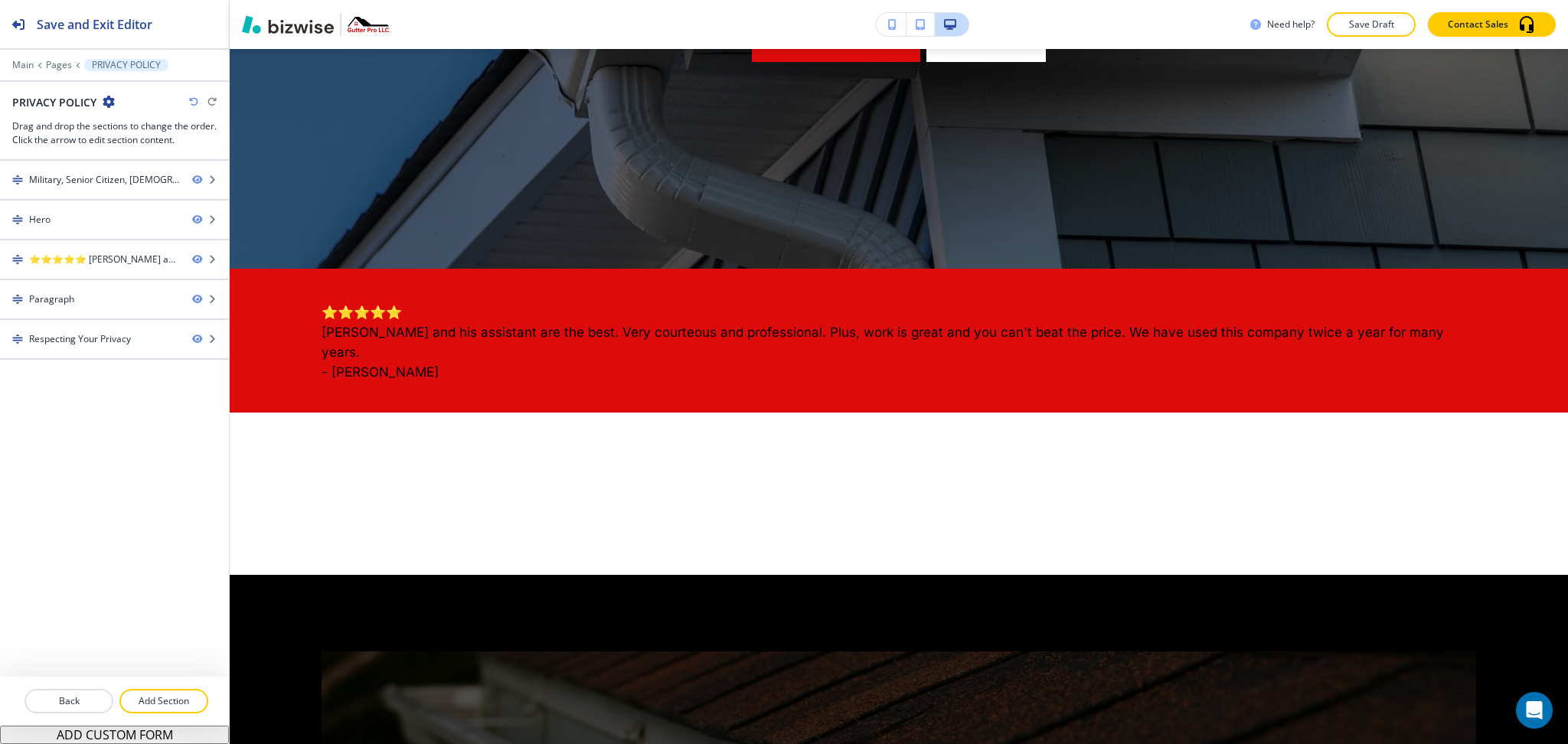
click at [108, 100] on icon "button" at bounding box center [108, 102] width 12 height 12
click at [126, 122] on p "Edit Page Settings" at bounding box center [150, 129] width 78 height 14
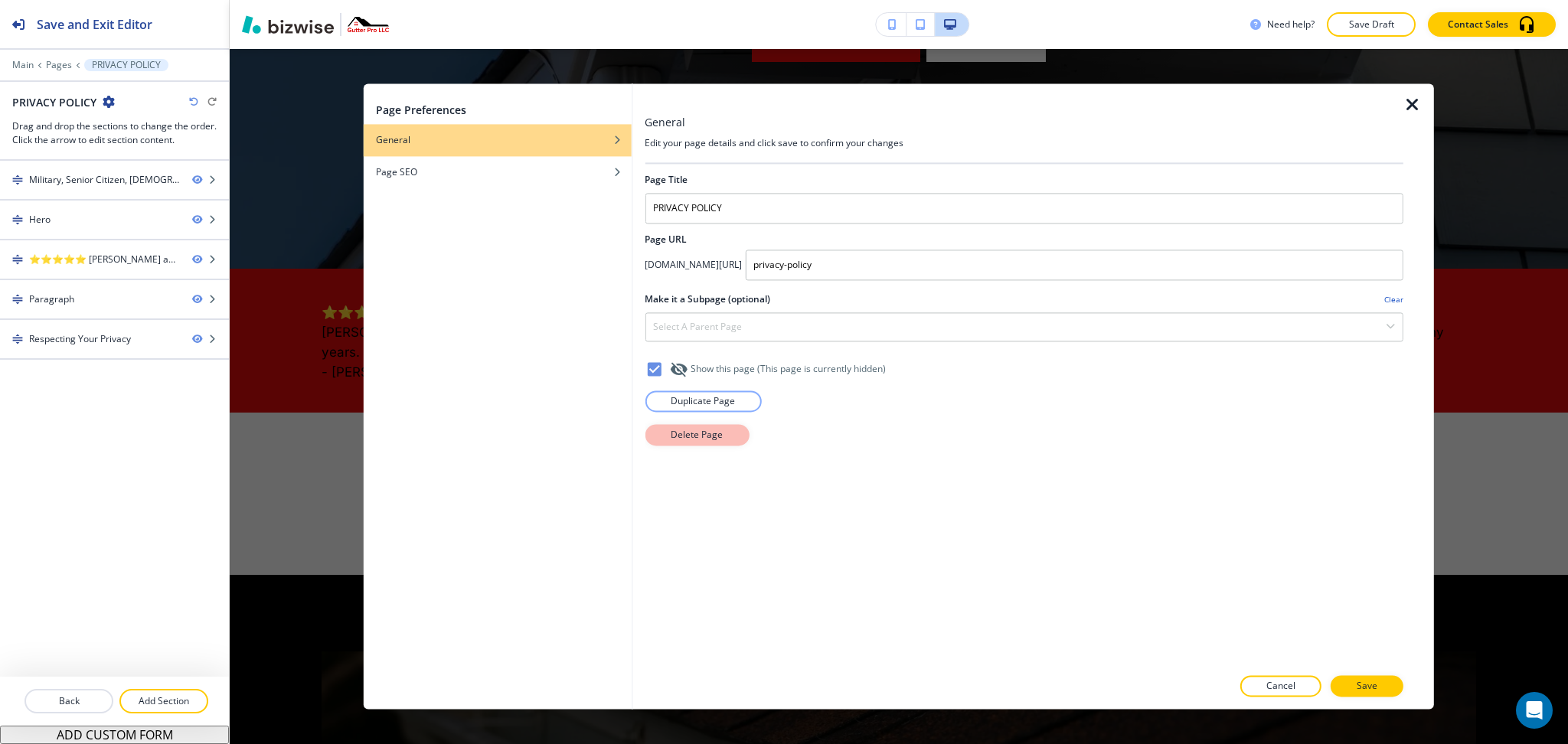
click at [720, 431] on p "Delete Page" at bounding box center [696, 435] width 52 height 14
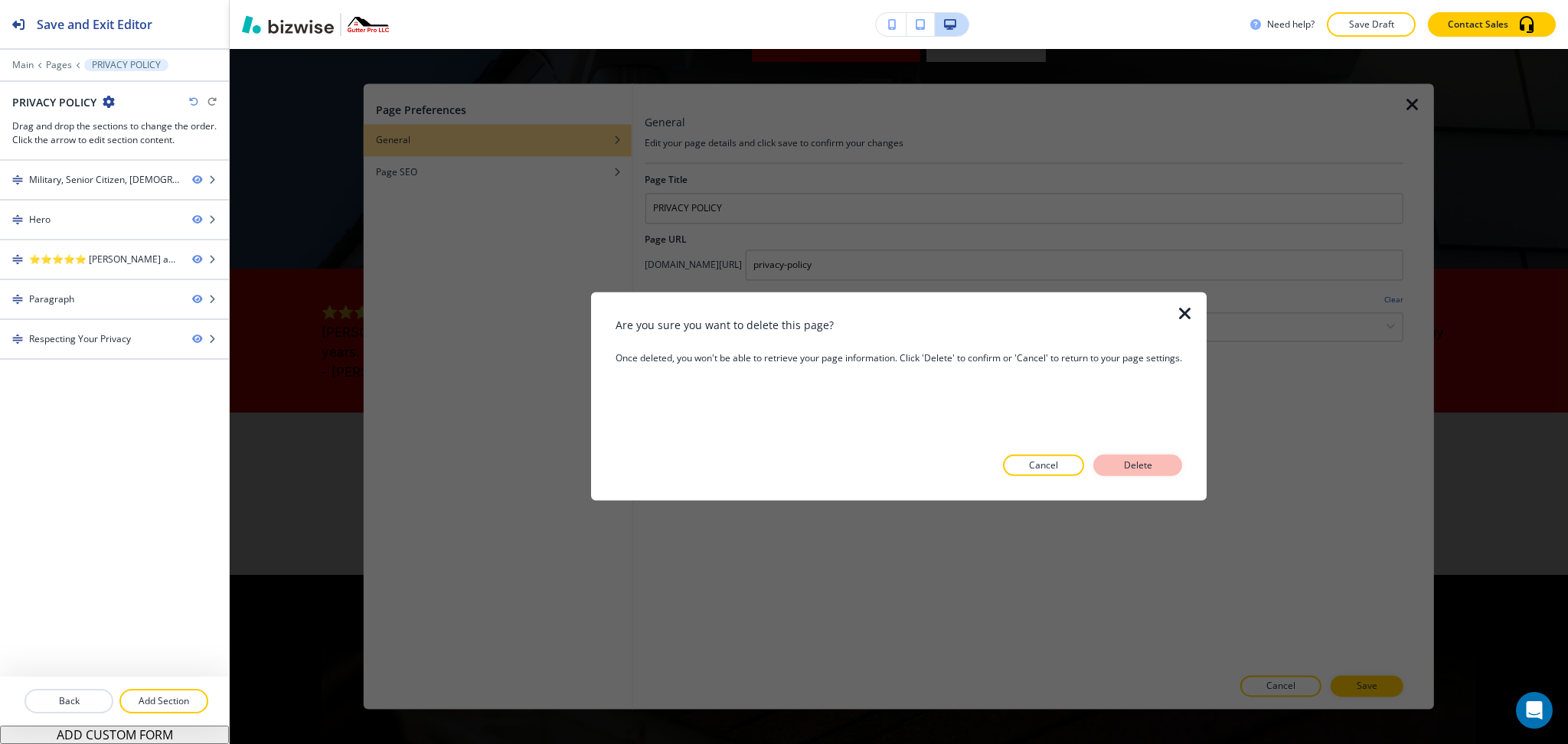
click at [1106, 466] on button "Delete" at bounding box center [1138, 466] width 89 height 21
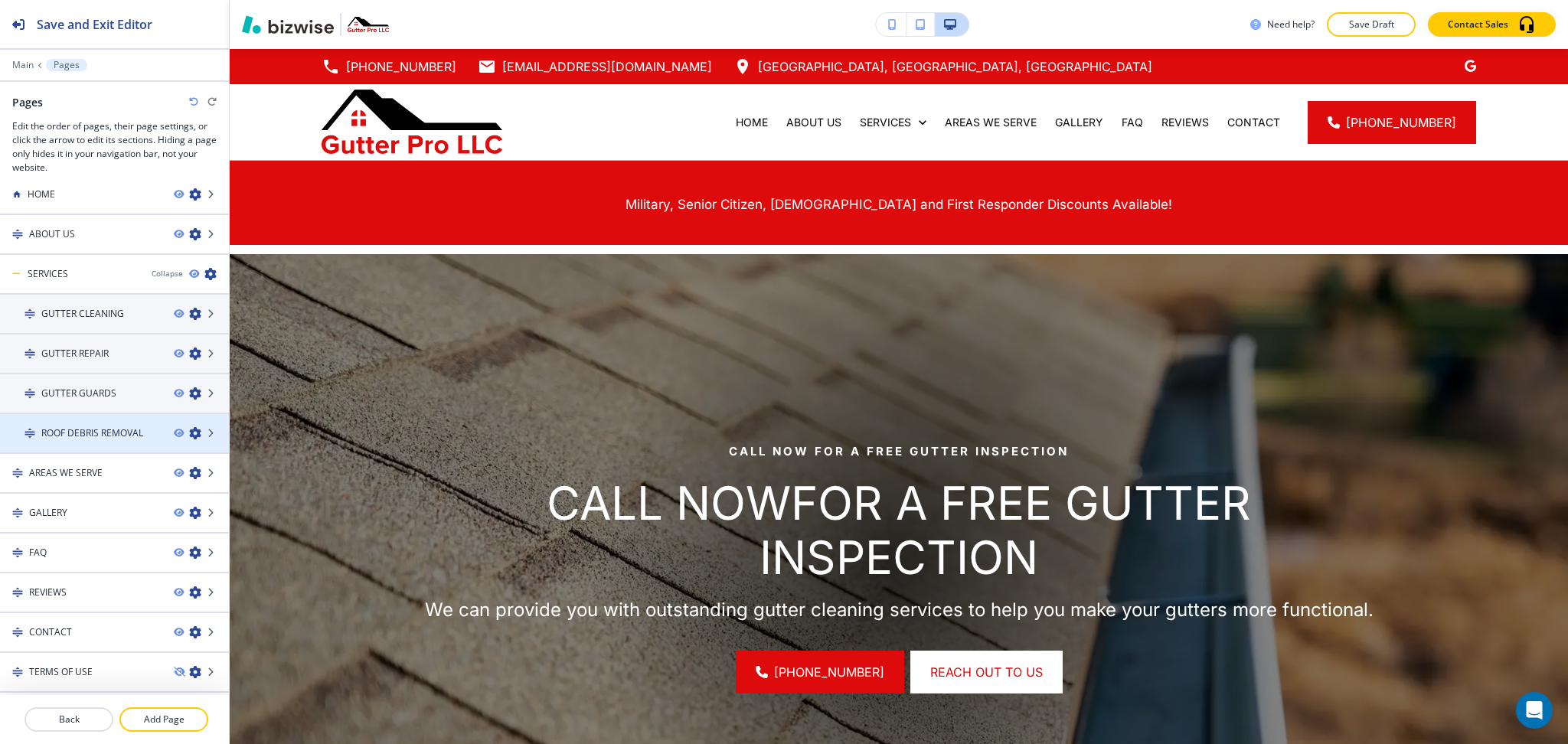
scroll to position [19, 0]
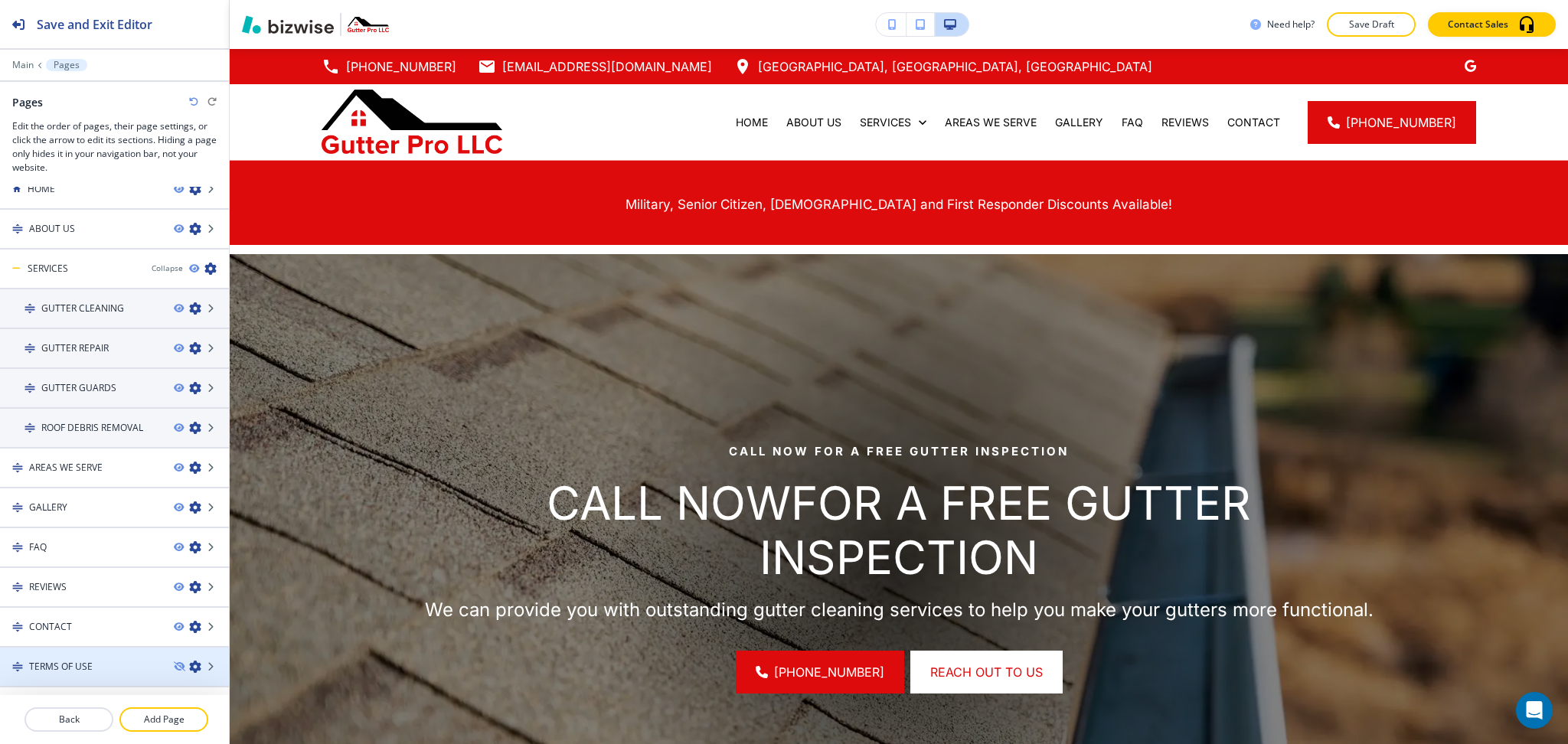
click at [189, 662] on icon "button" at bounding box center [195, 667] width 12 height 12
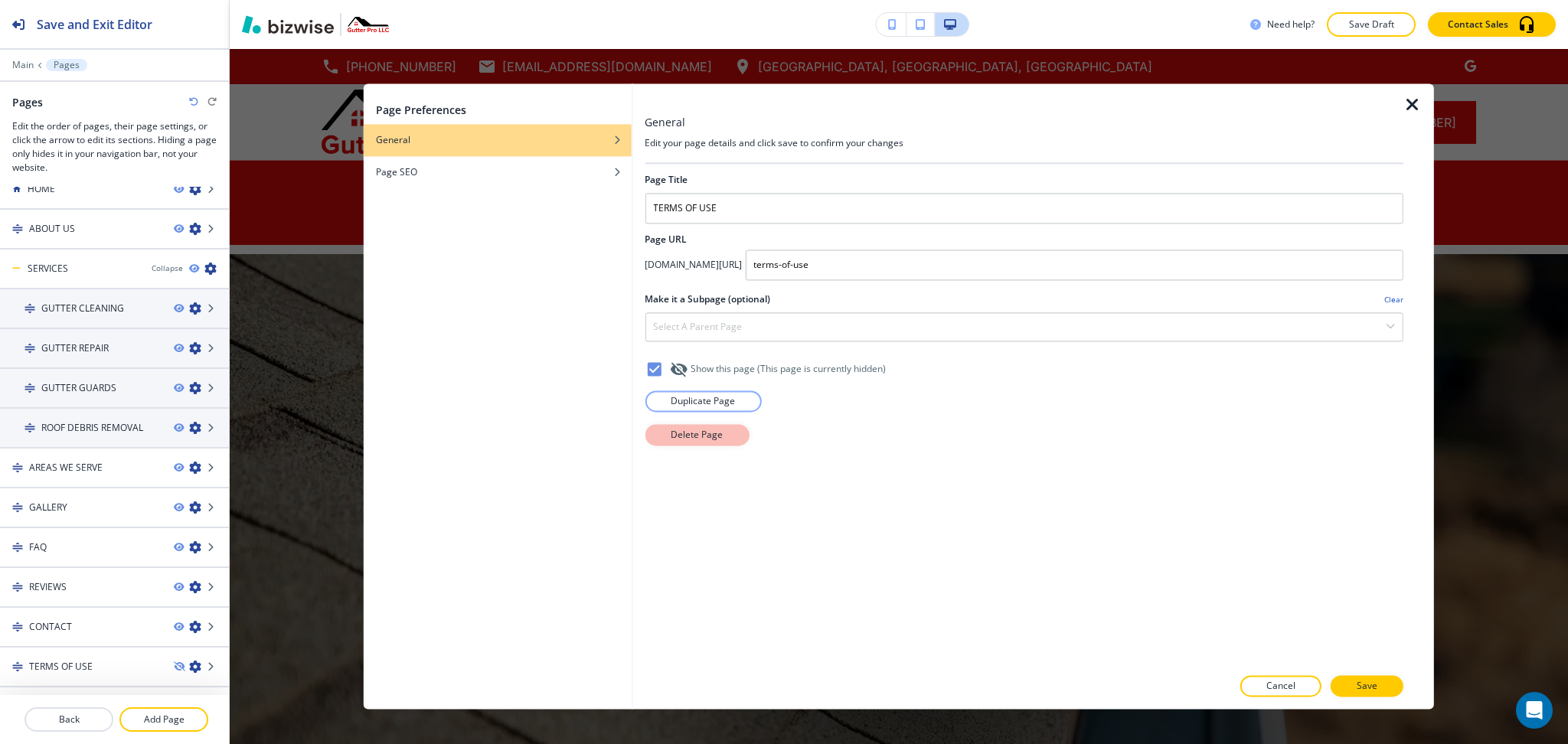
click at [688, 442] on p "Delete Page" at bounding box center [696, 435] width 52 height 14
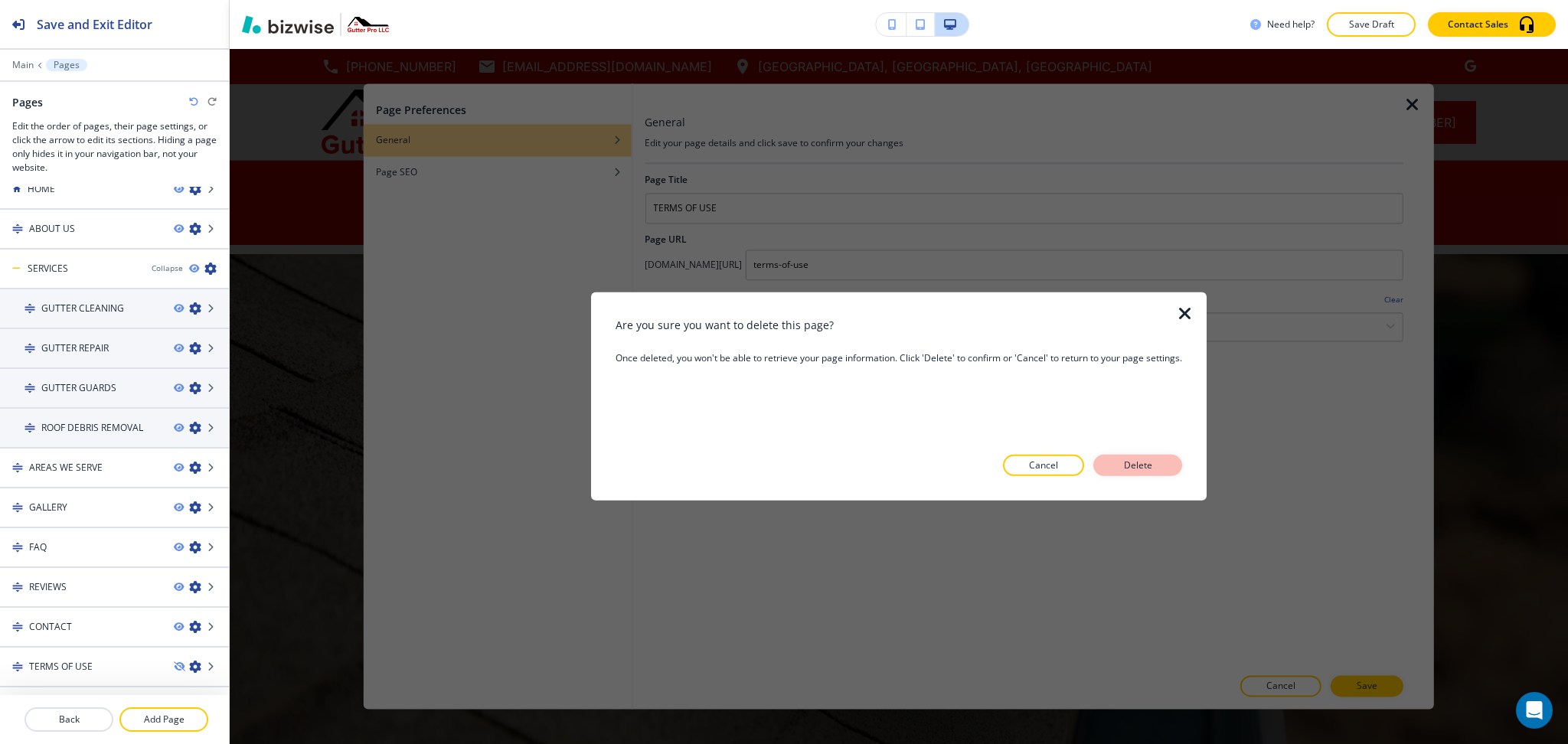
click at [1118, 475] on button "Delete" at bounding box center [1138, 466] width 89 height 21
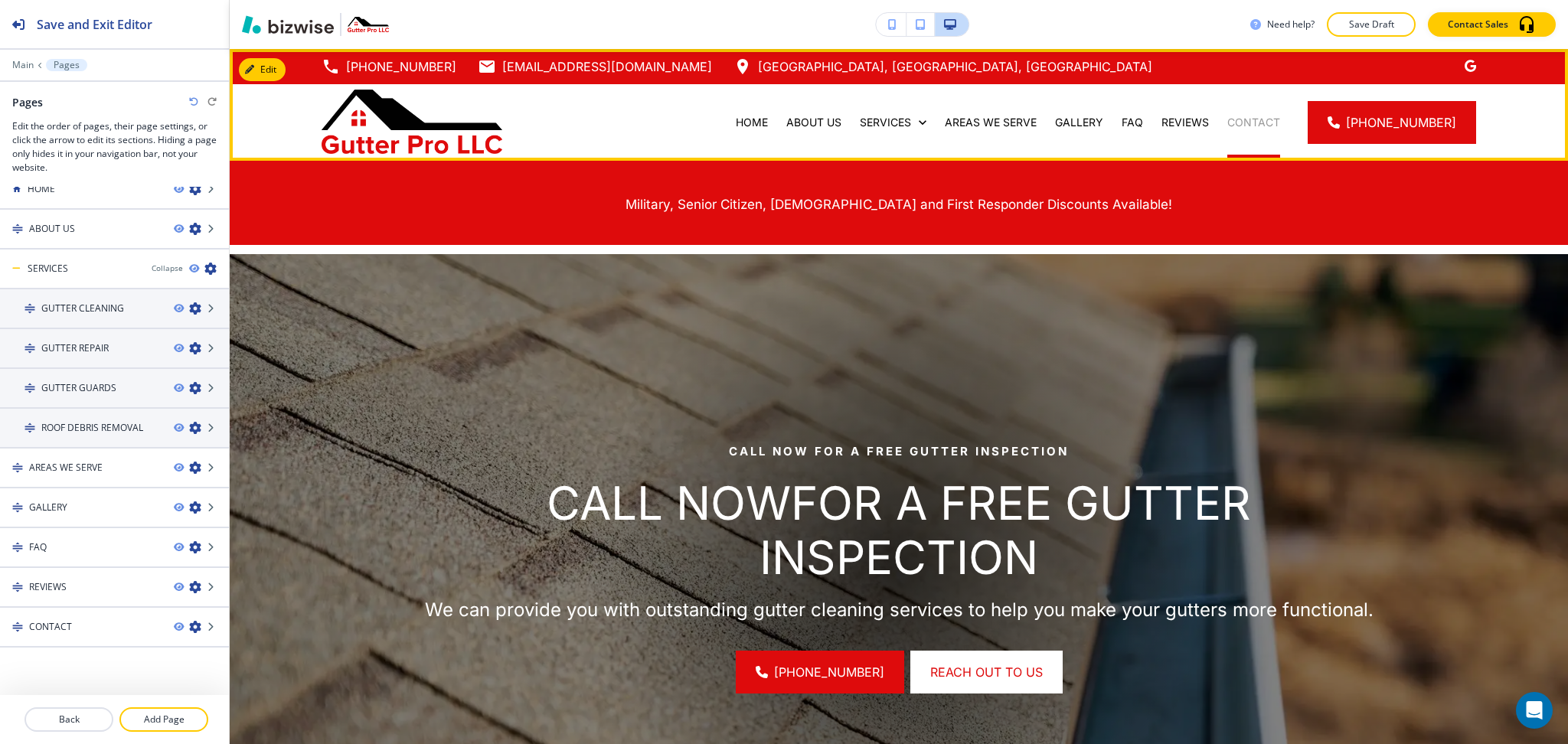
click at [1263, 115] on p "CONTACT" at bounding box center [1254, 122] width 53 height 15
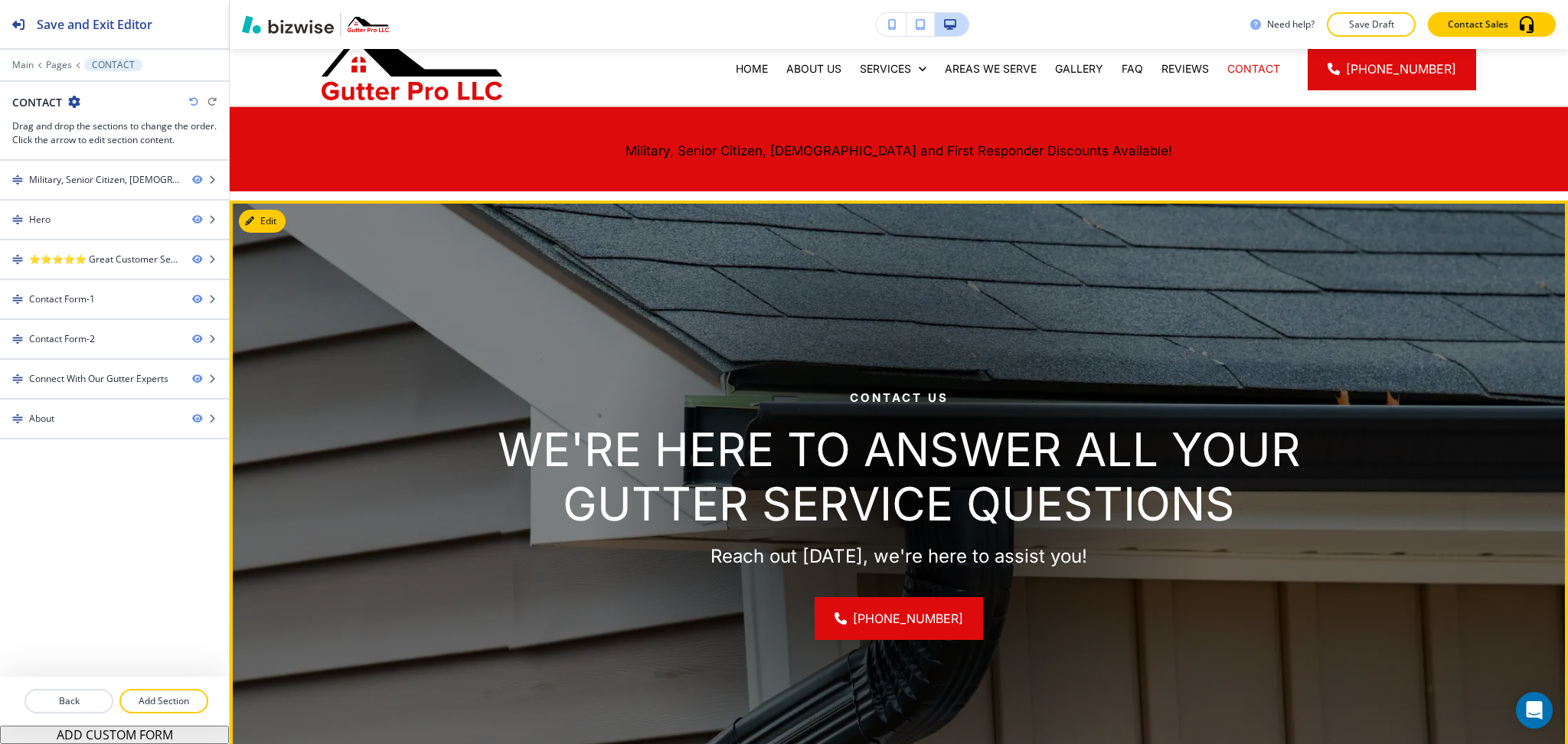
scroll to position [0, 0]
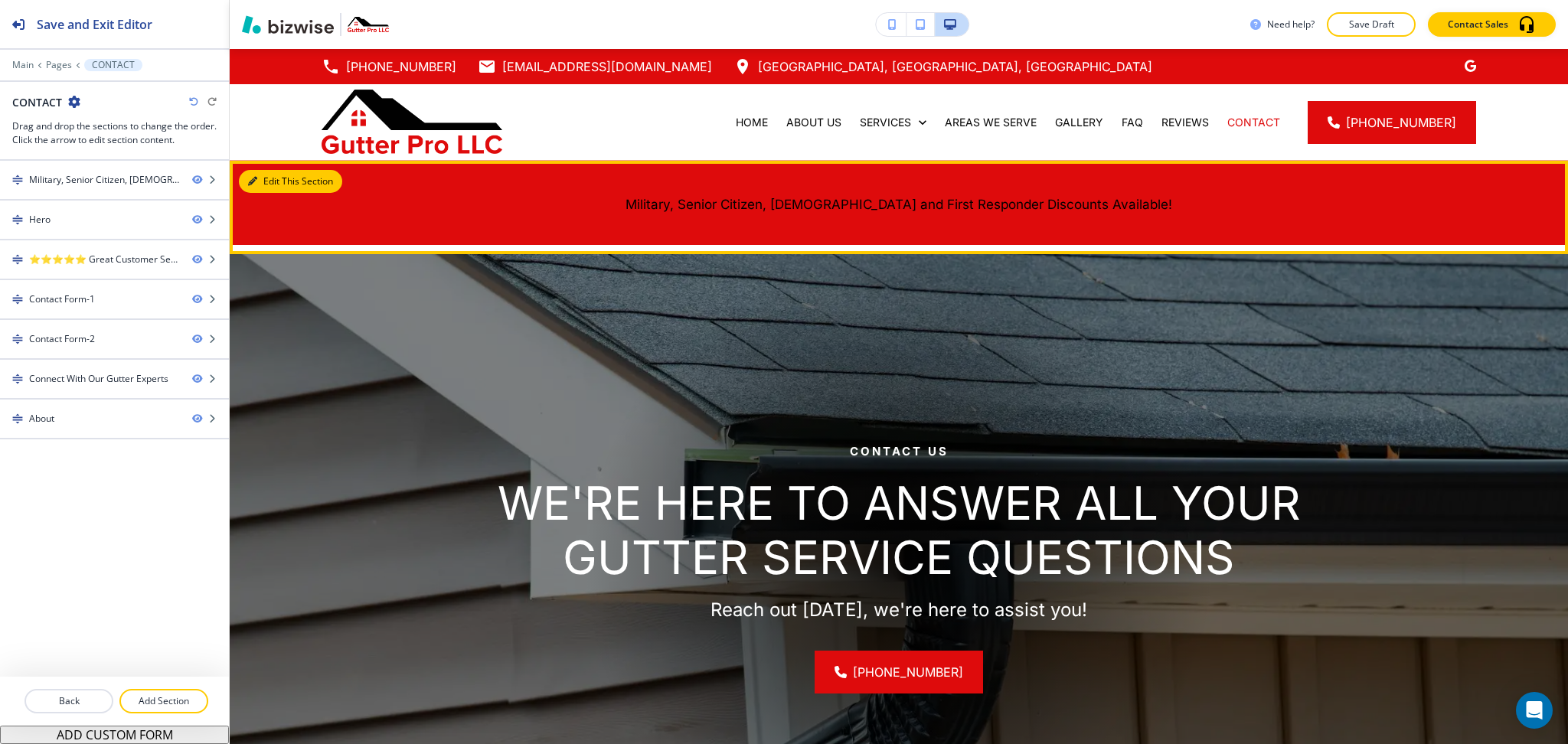
click at [275, 181] on button "Edit This Section" at bounding box center [290, 181] width 103 height 23
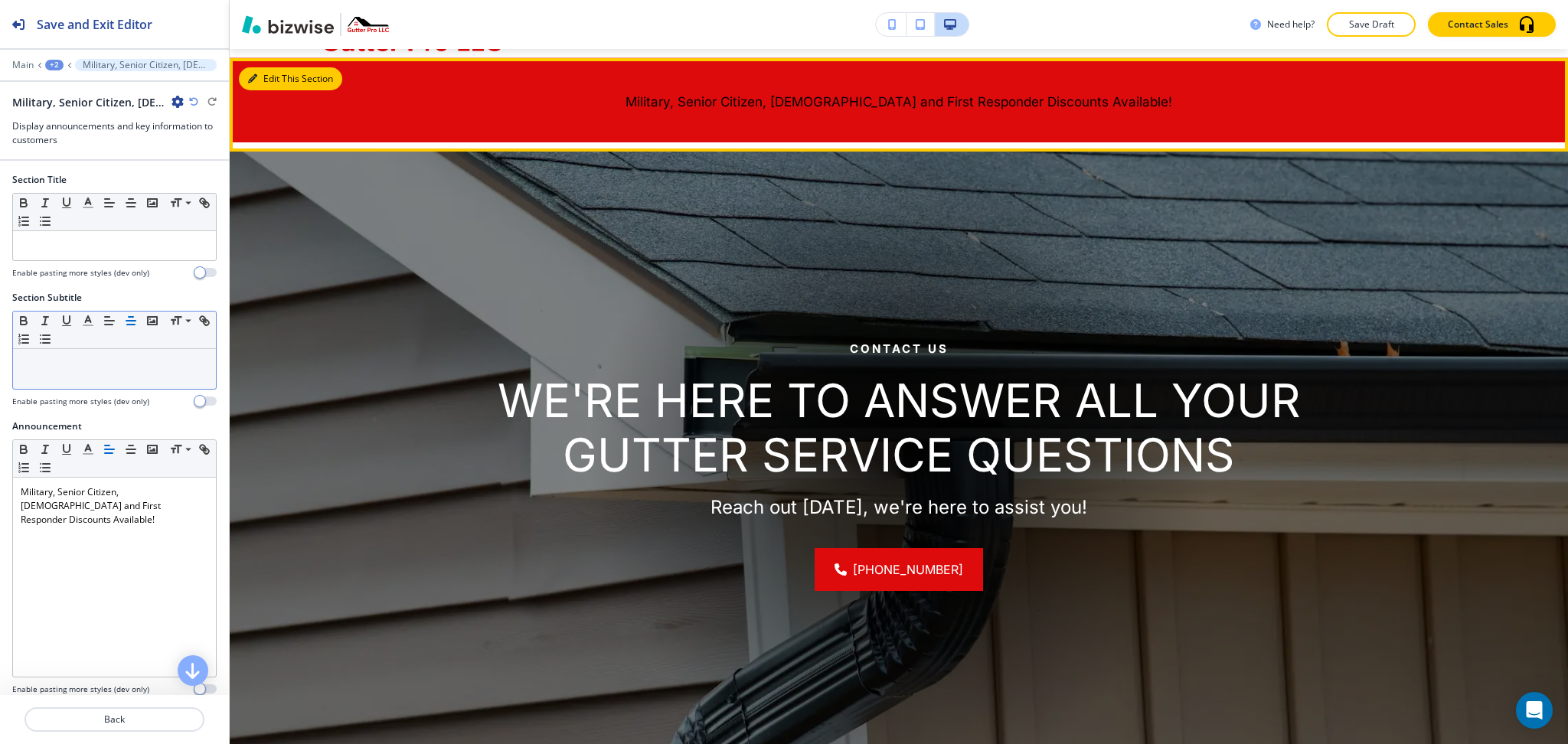
scroll to position [112, 0]
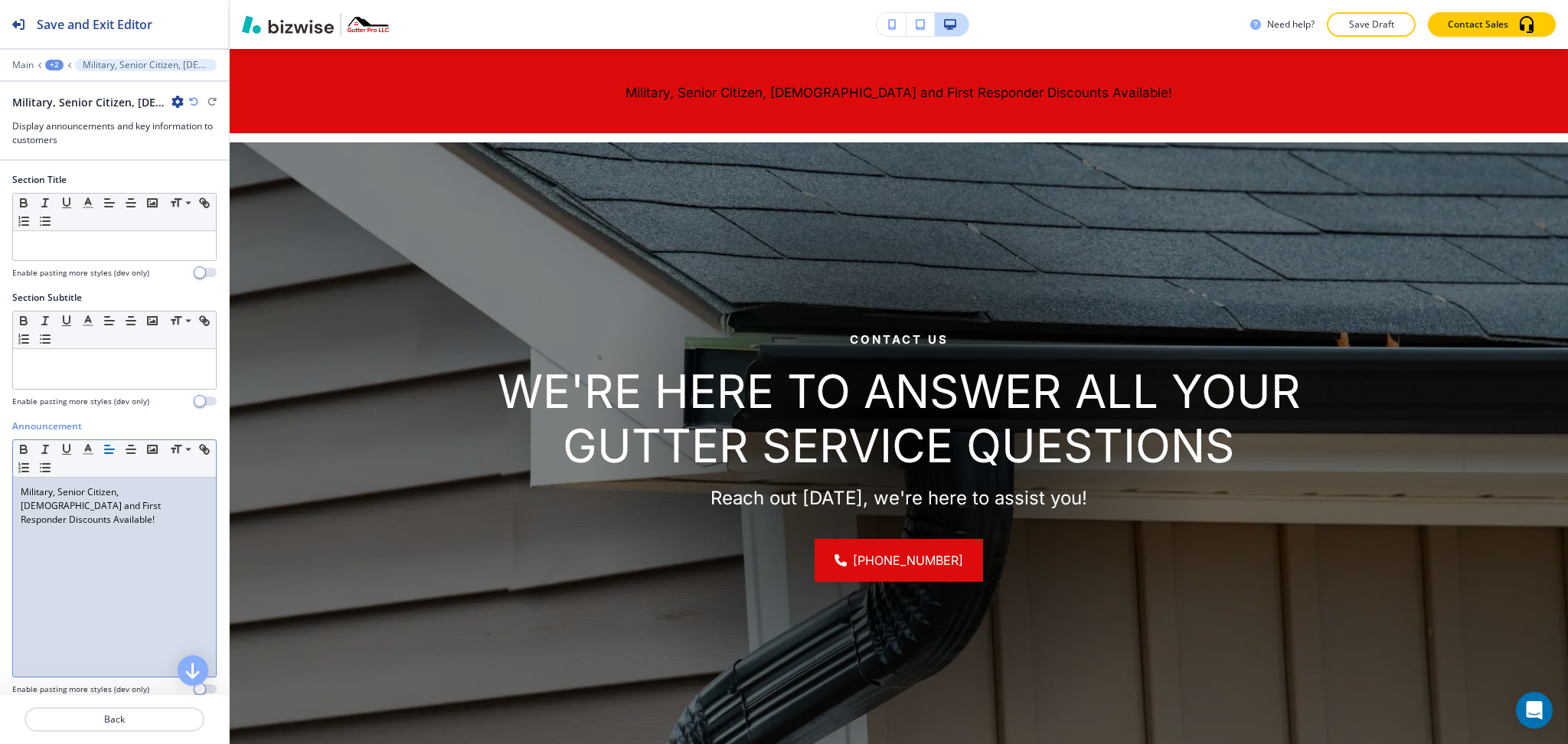
click at [137, 527] on div "Military, Senior Citizen, [DEMOGRAPHIC_DATA] and First Responder Discounts Avai…" at bounding box center [114, 577] width 203 height 199
click at [89, 451] on icon "button" at bounding box center [88, 449] width 14 height 14
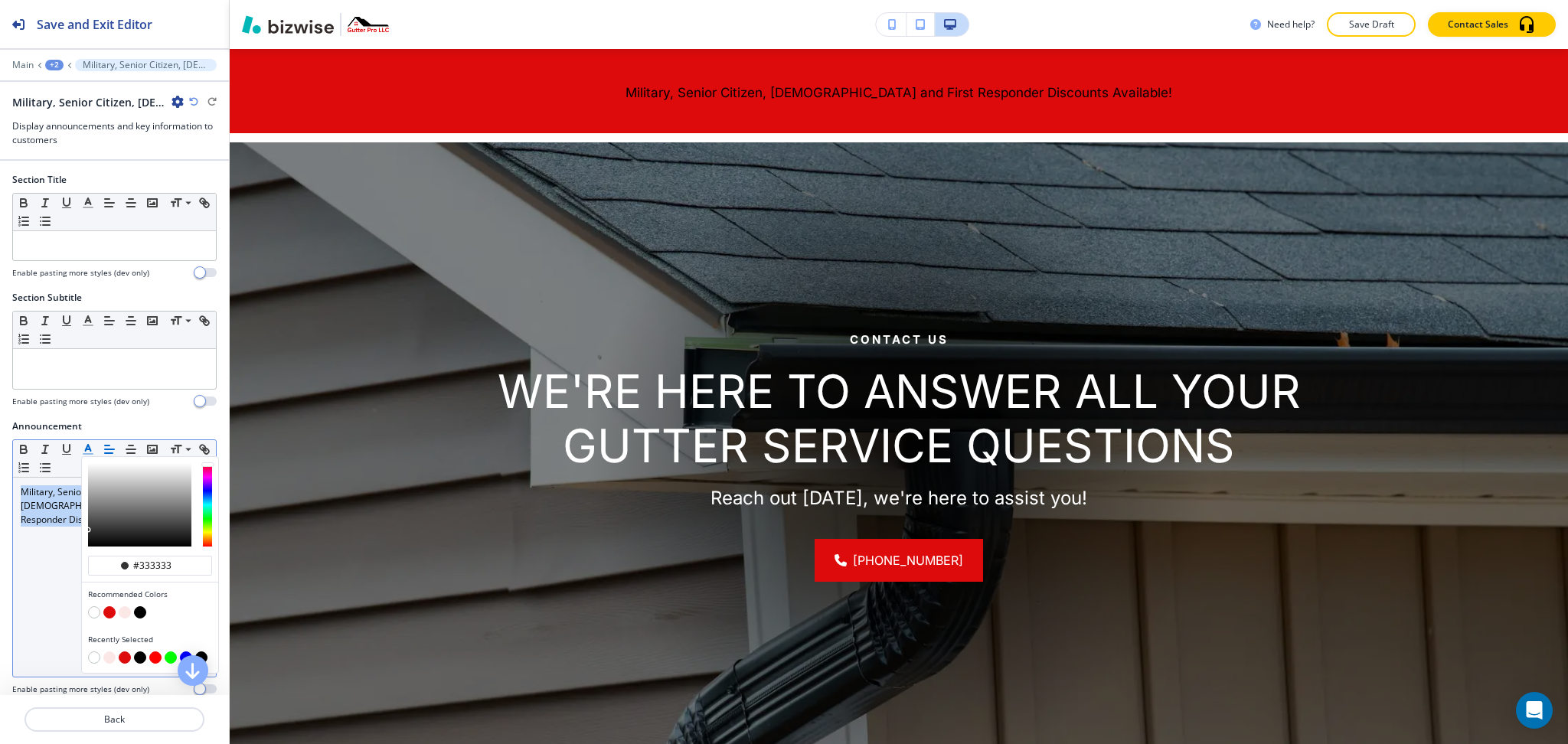
click at [94, 610] on button "button" at bounding box center [94, 612] width 12 height 12
type input "#ffffff"
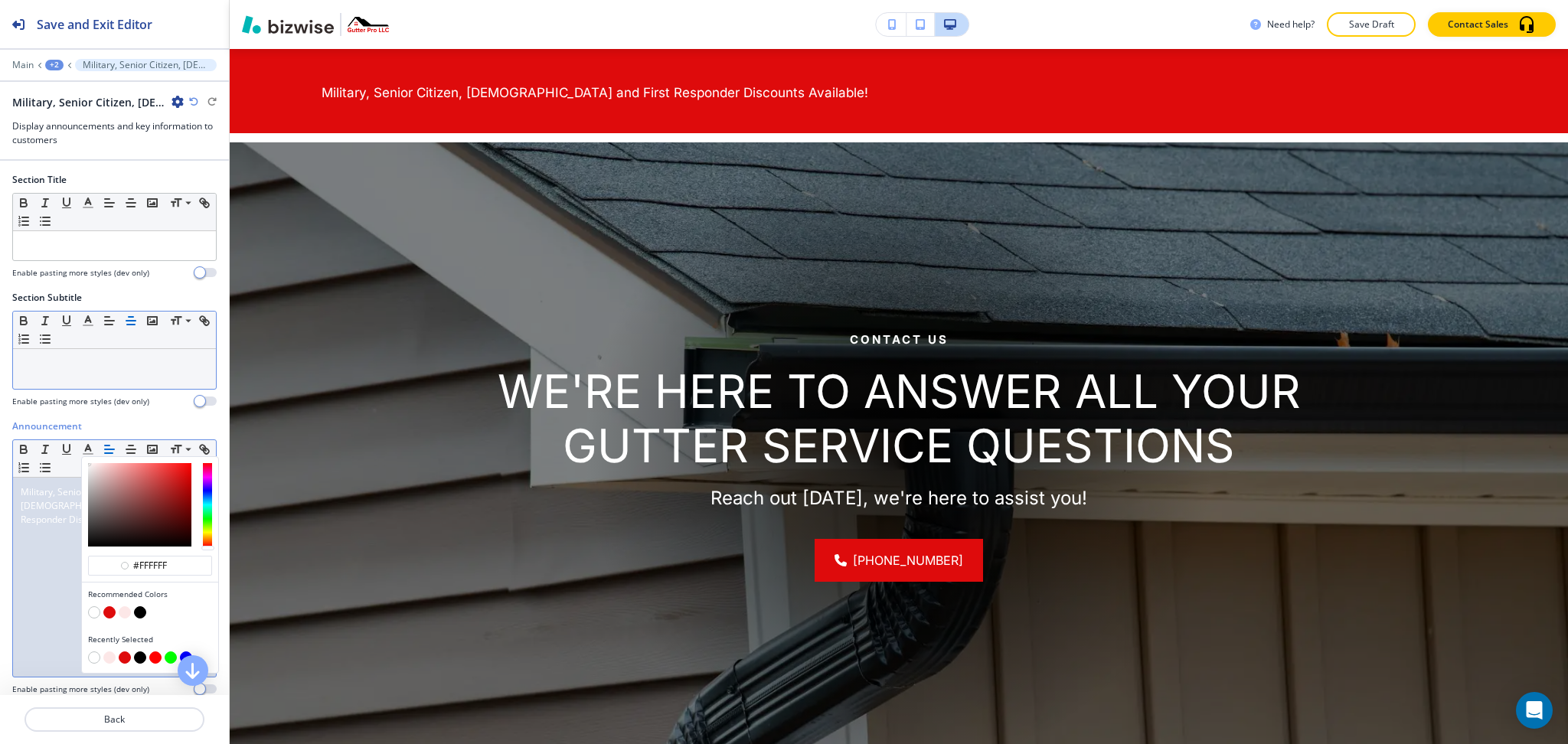
click at [126, 319] on icon "button" at bounding box center [131, 321] width 14 height 14
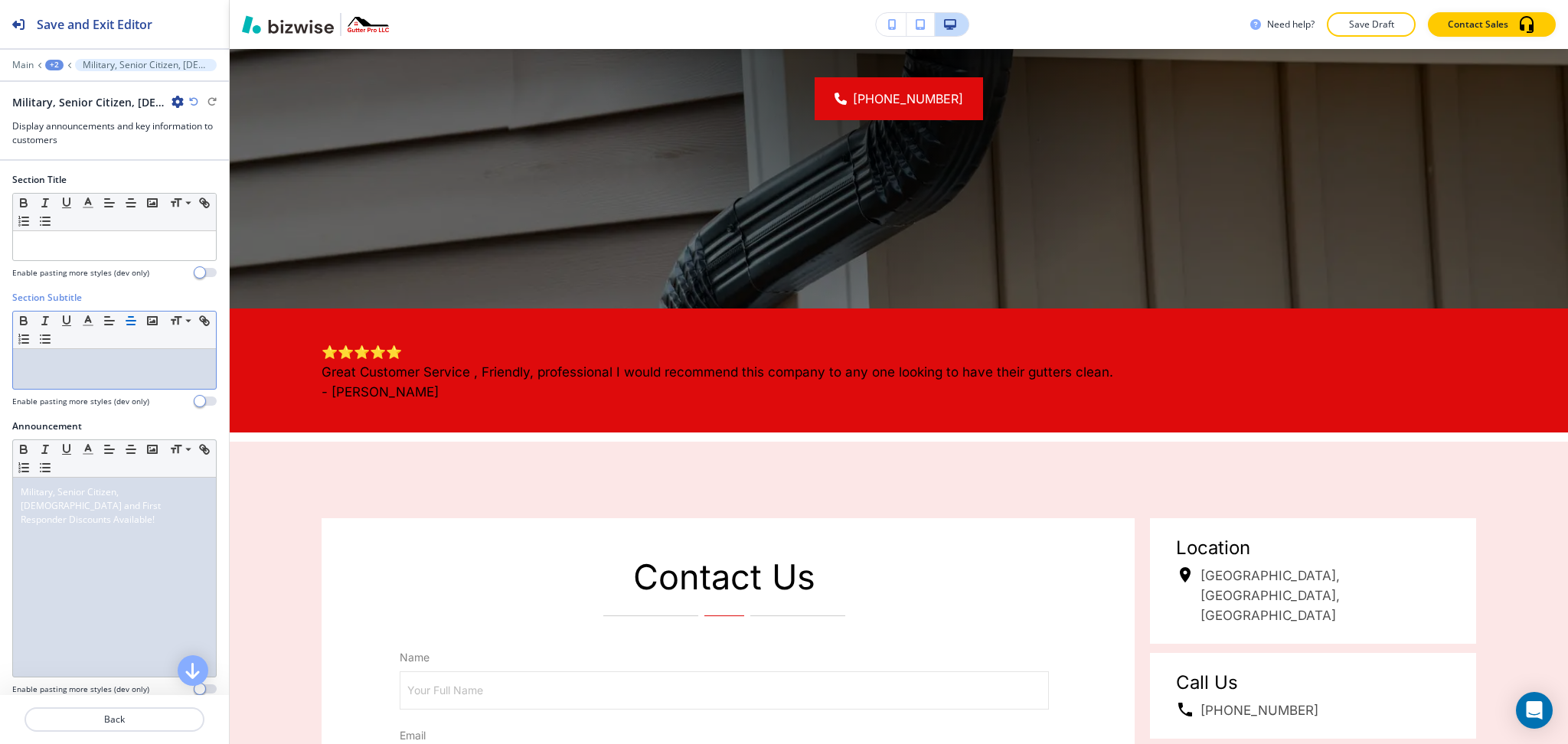
scroll to position [574, 0]
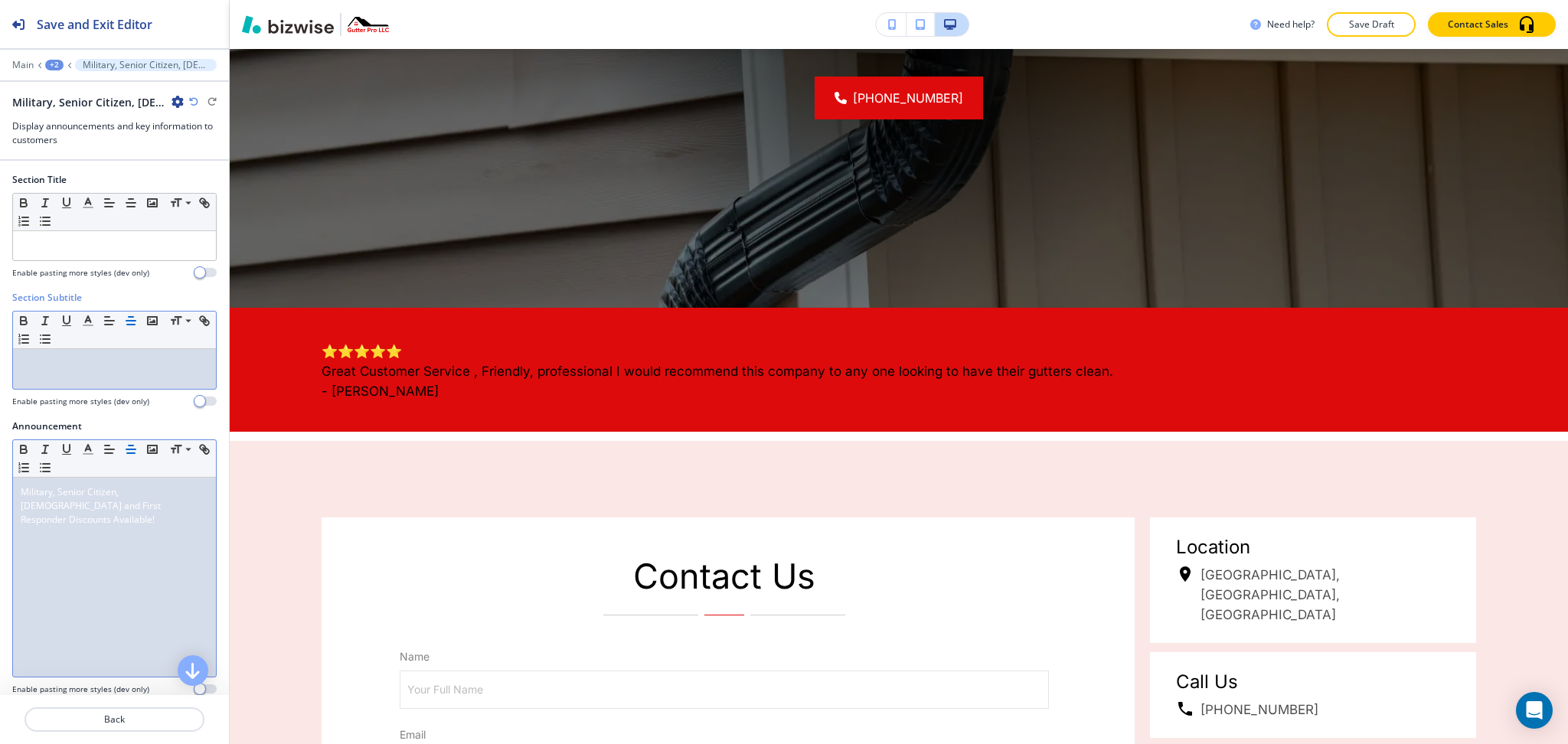
click at [128, 455] on icon "button" at bounding box center [131, 449] width 14 height 14
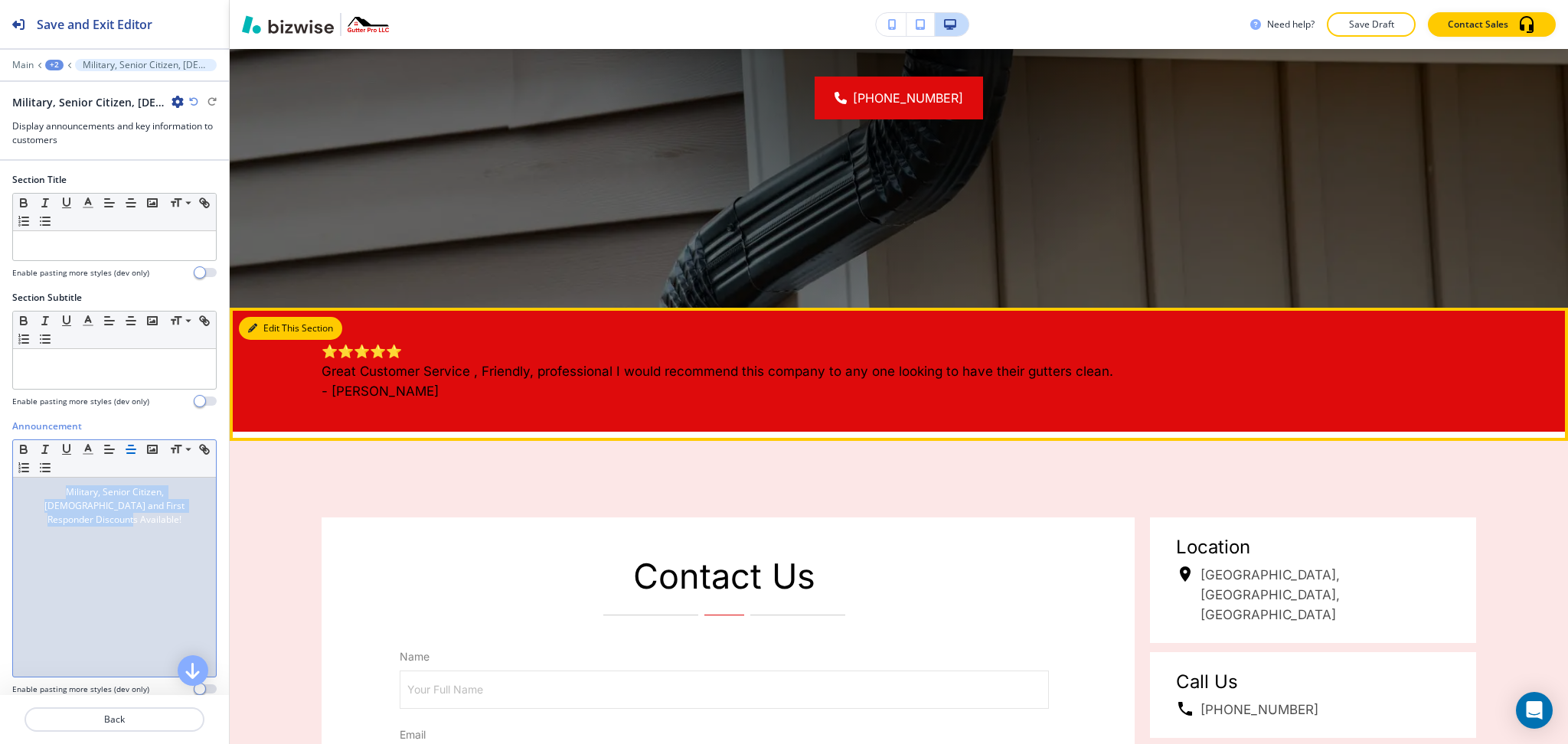
click at [265, 321] on button "Edit This Section" at bounding box center [290, 328] width 103 height 23
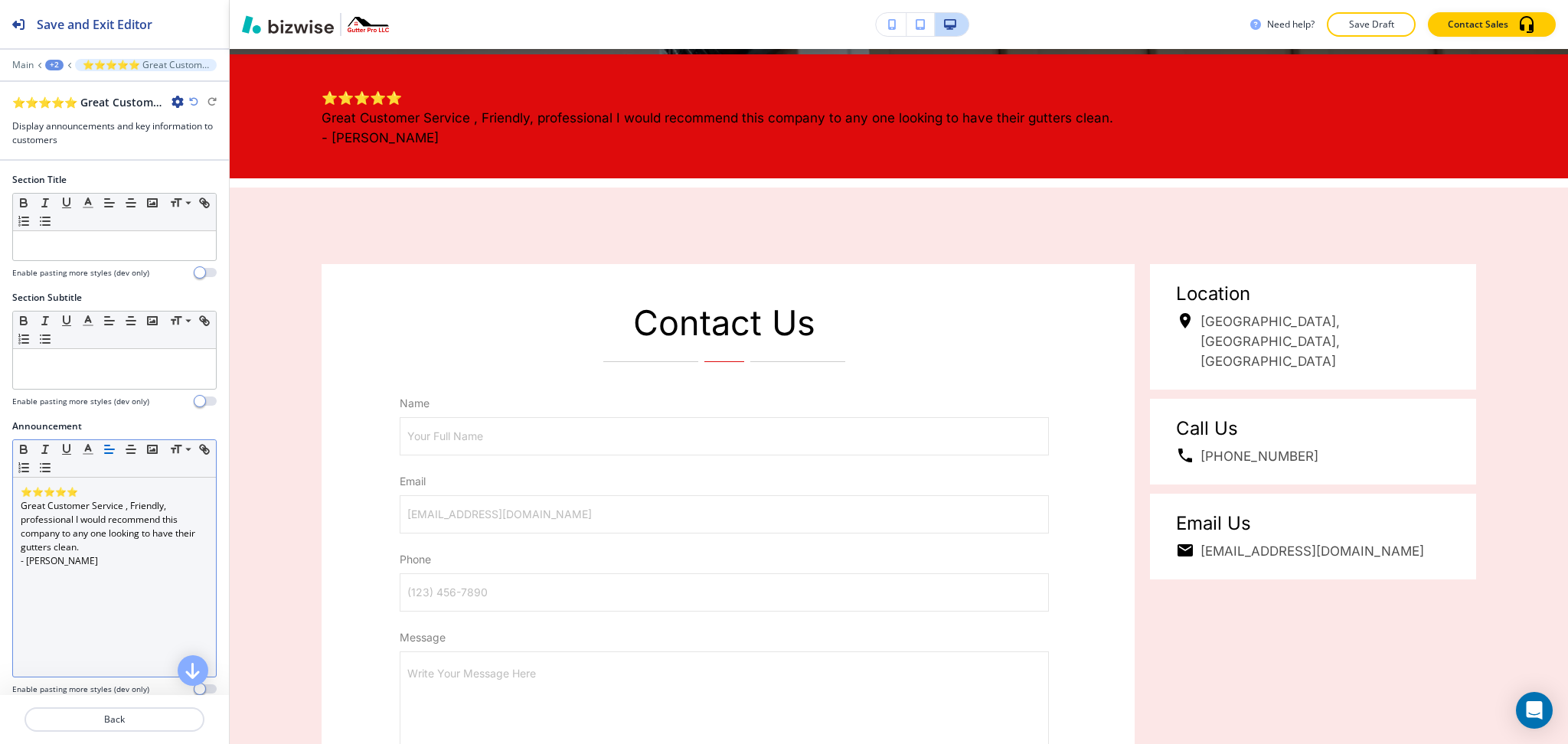
scroll to position [833, 0]
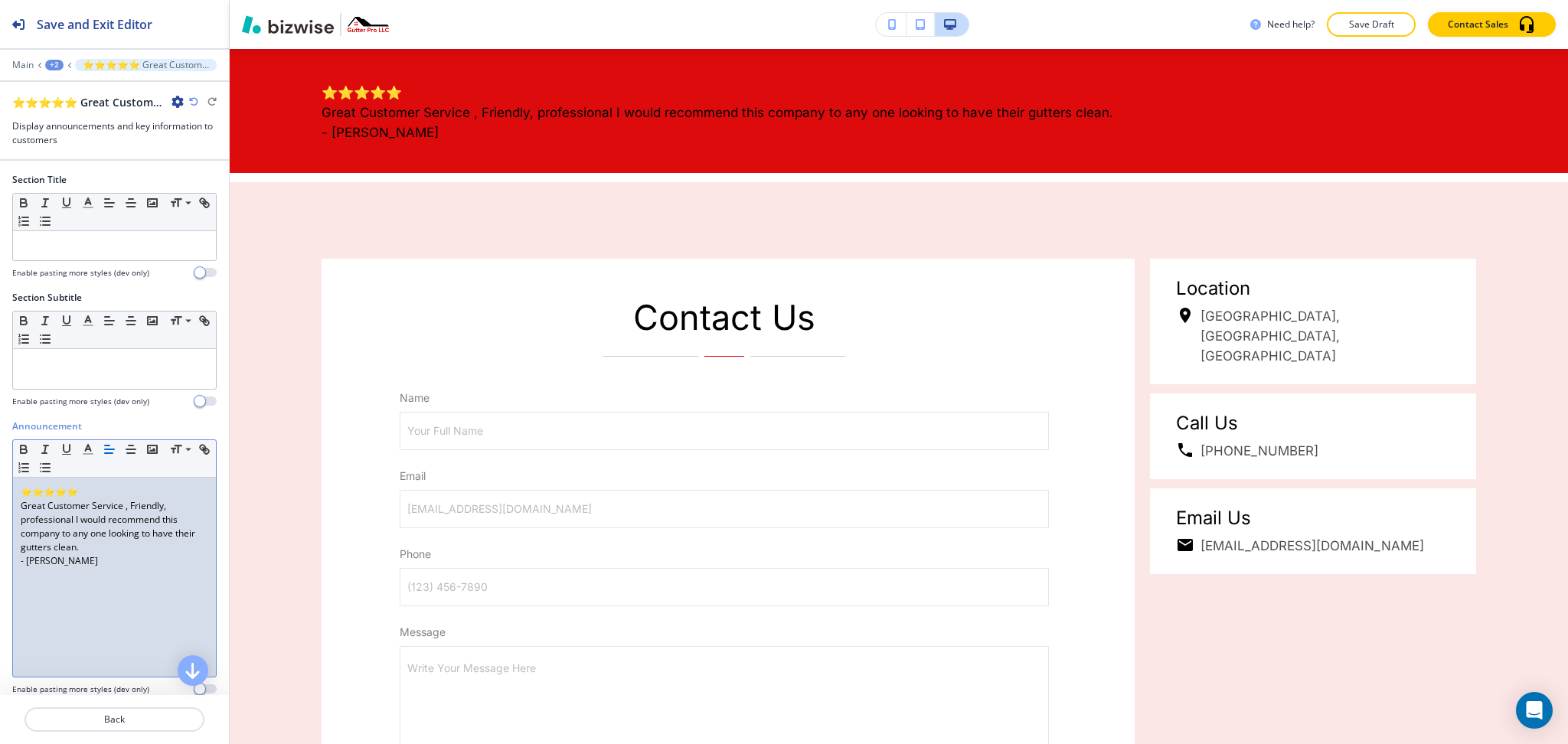
click at [196, 505] on div "⭐⭐⭐⭐⭐ Great Customer Service , Friendly, professional I would recommend this co…" at bounding box center [114, 577] width 203 height 199
click at [128, 447] on icon "button" at bounding box center [131, 449] width 14 height 14
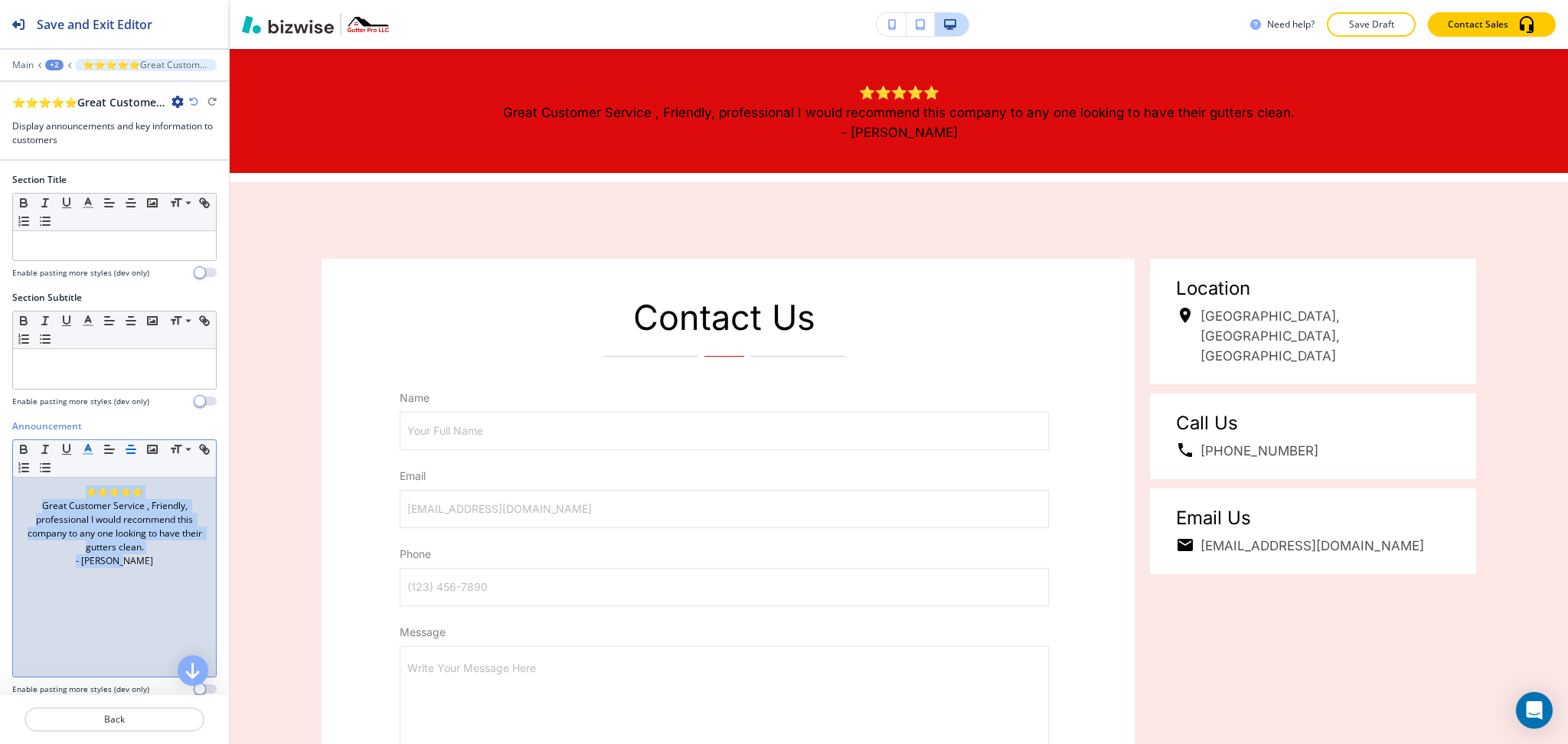
click at [84, 452] on icon "button" at bounding box center [88, 449] width 14 height 14
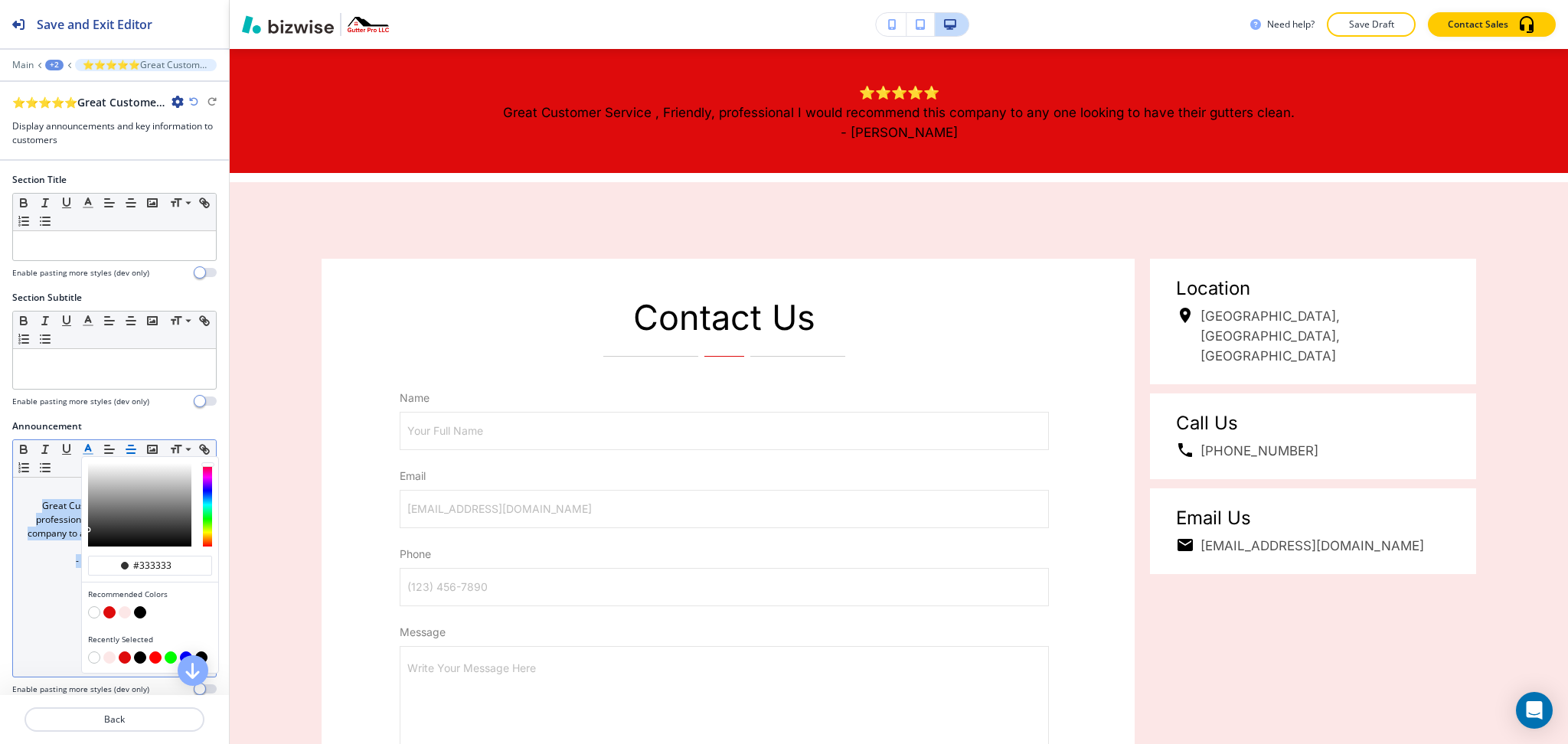
click at [93, 610] on button "button" at bounding box center [94, 612] width 12 height 12
type input "#ffffff"
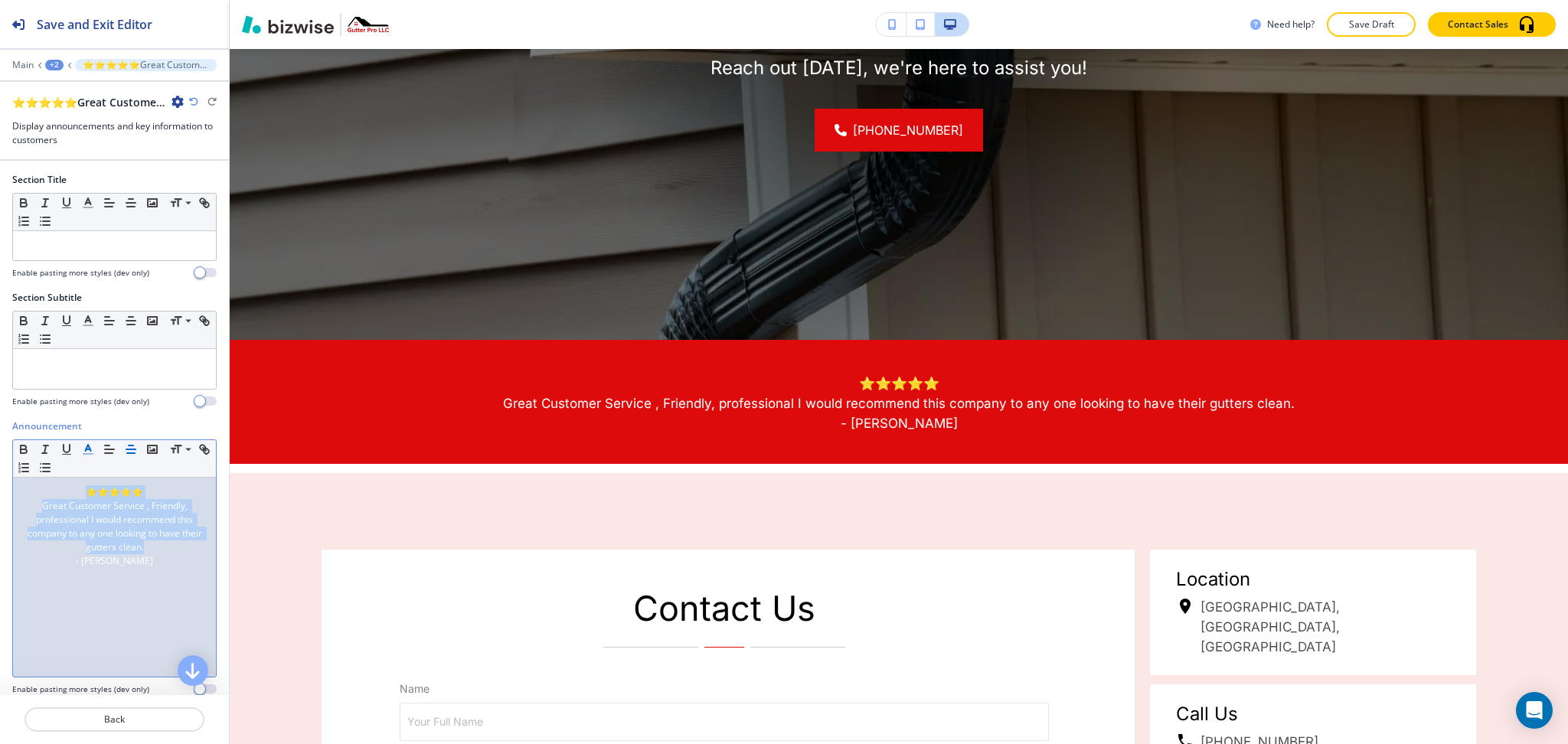
scroll to position [85, 0]
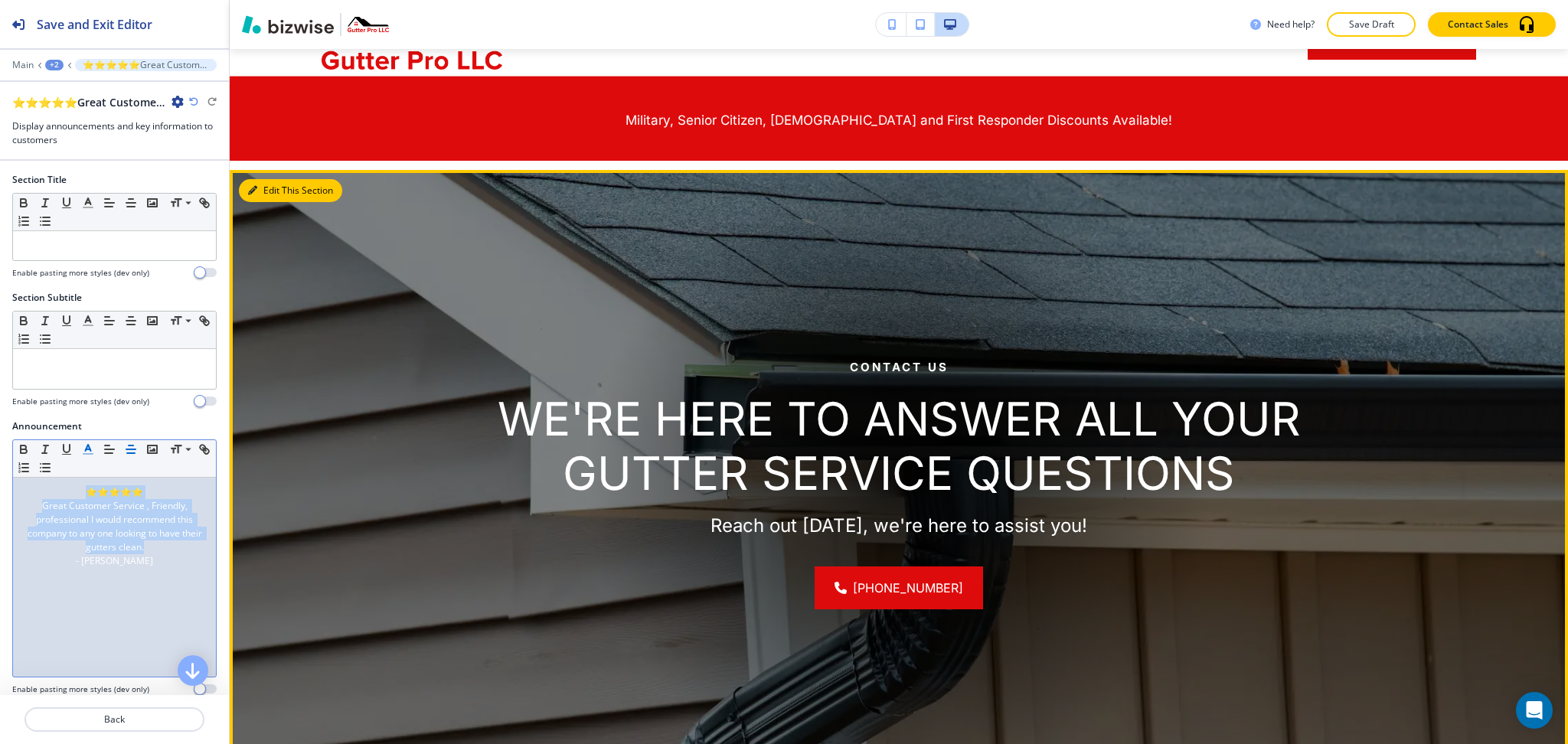
click at [253, 186] on icon "button" at bounding box center [252, 190] width 9 height 9
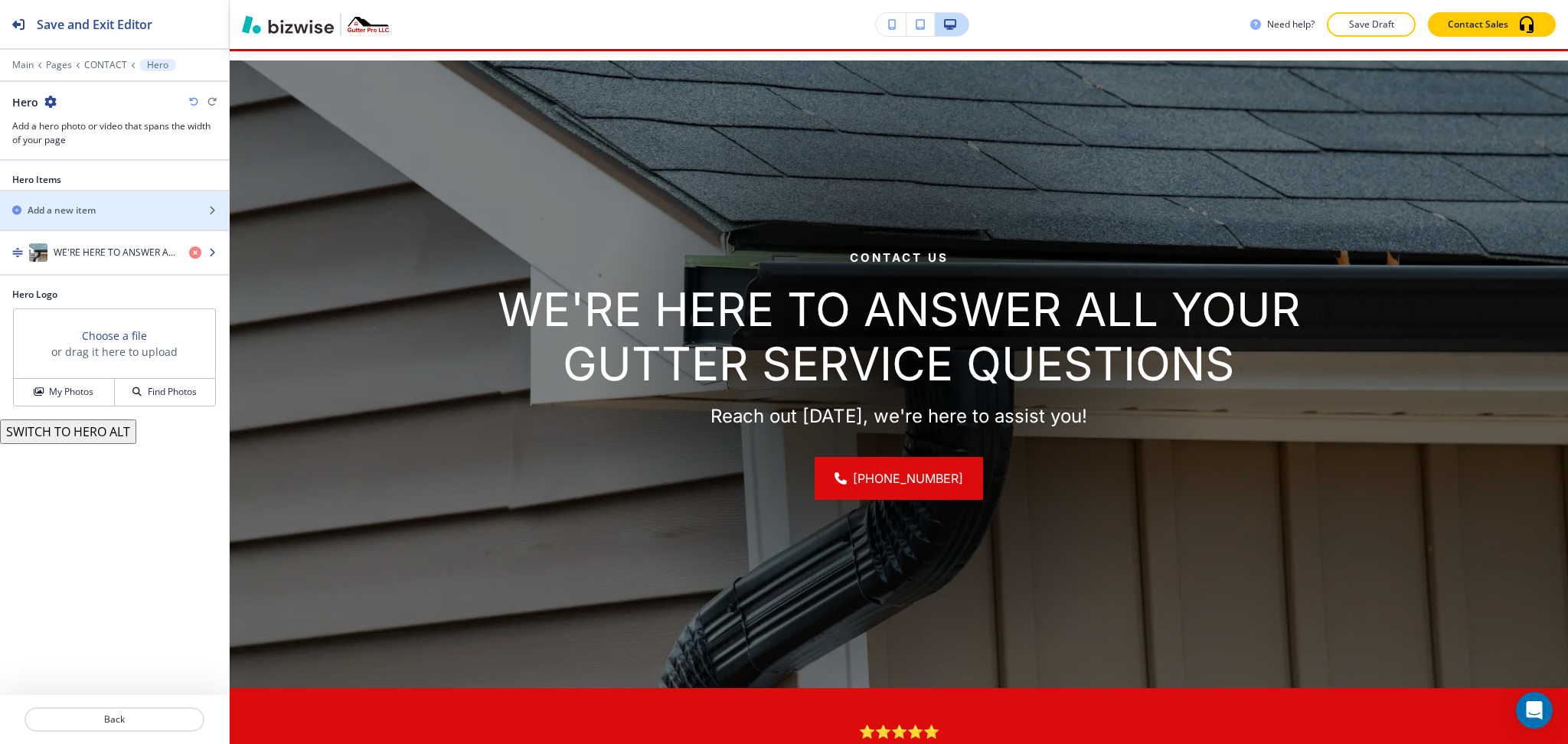
scroll to position [204, 0]
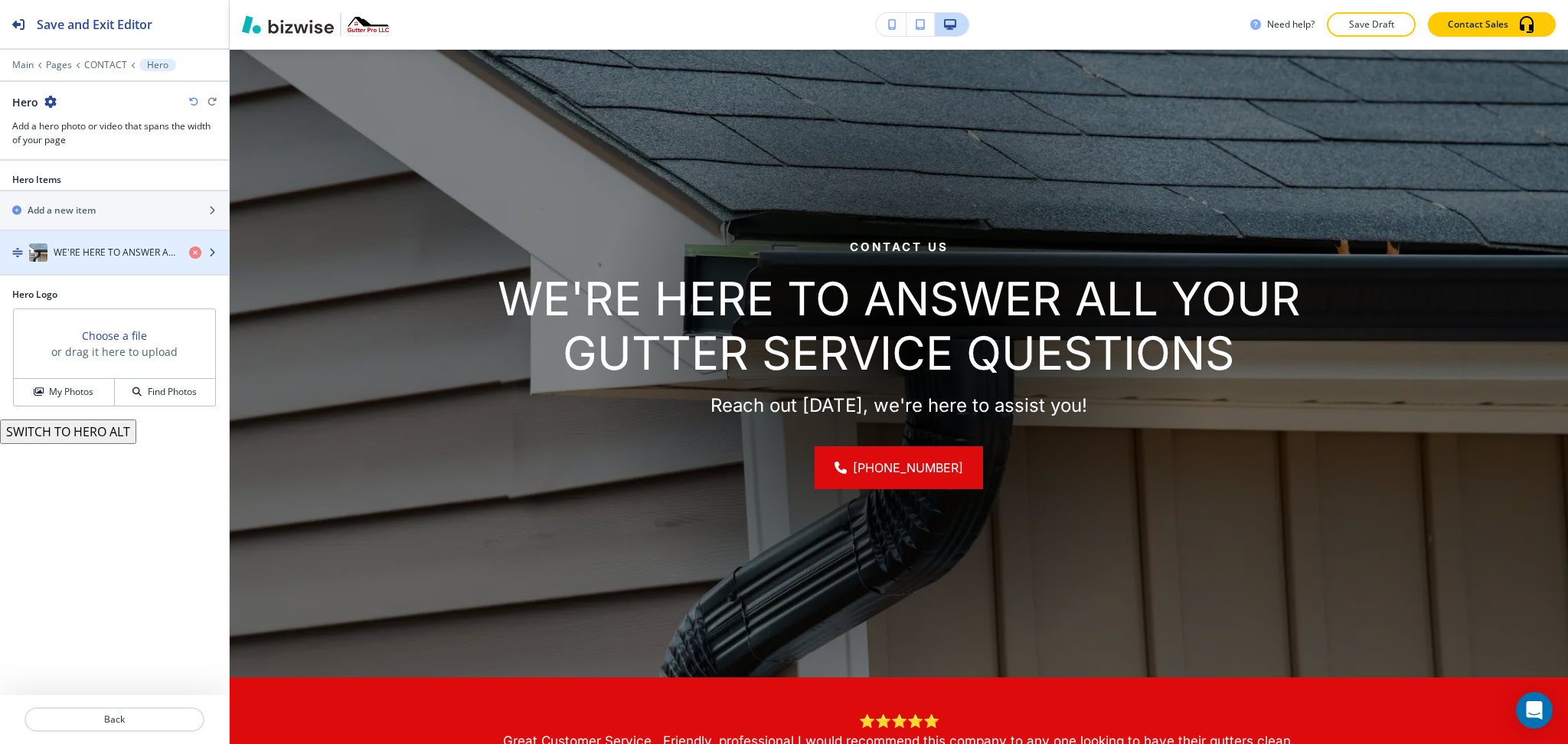
click at [114, 244] on div "WE'RE HERE TO ANSWER ALL YOUR GUTTER SERVICE QUESTIONS" at bounding box center [88, 253] width 177 height 19
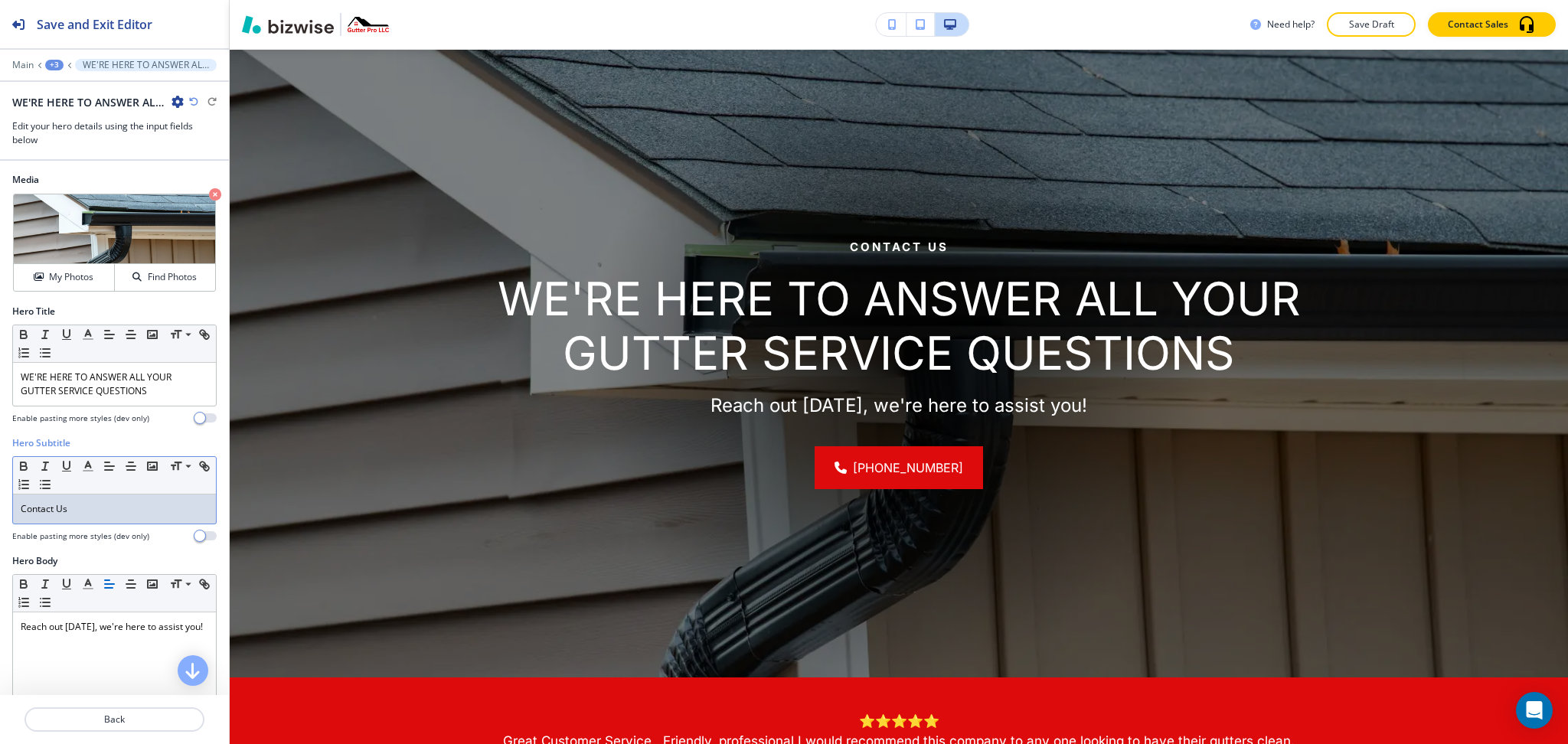
click at [124, 505] on p "Contact Us" at bounding box center [114, 509] width 188 height 14
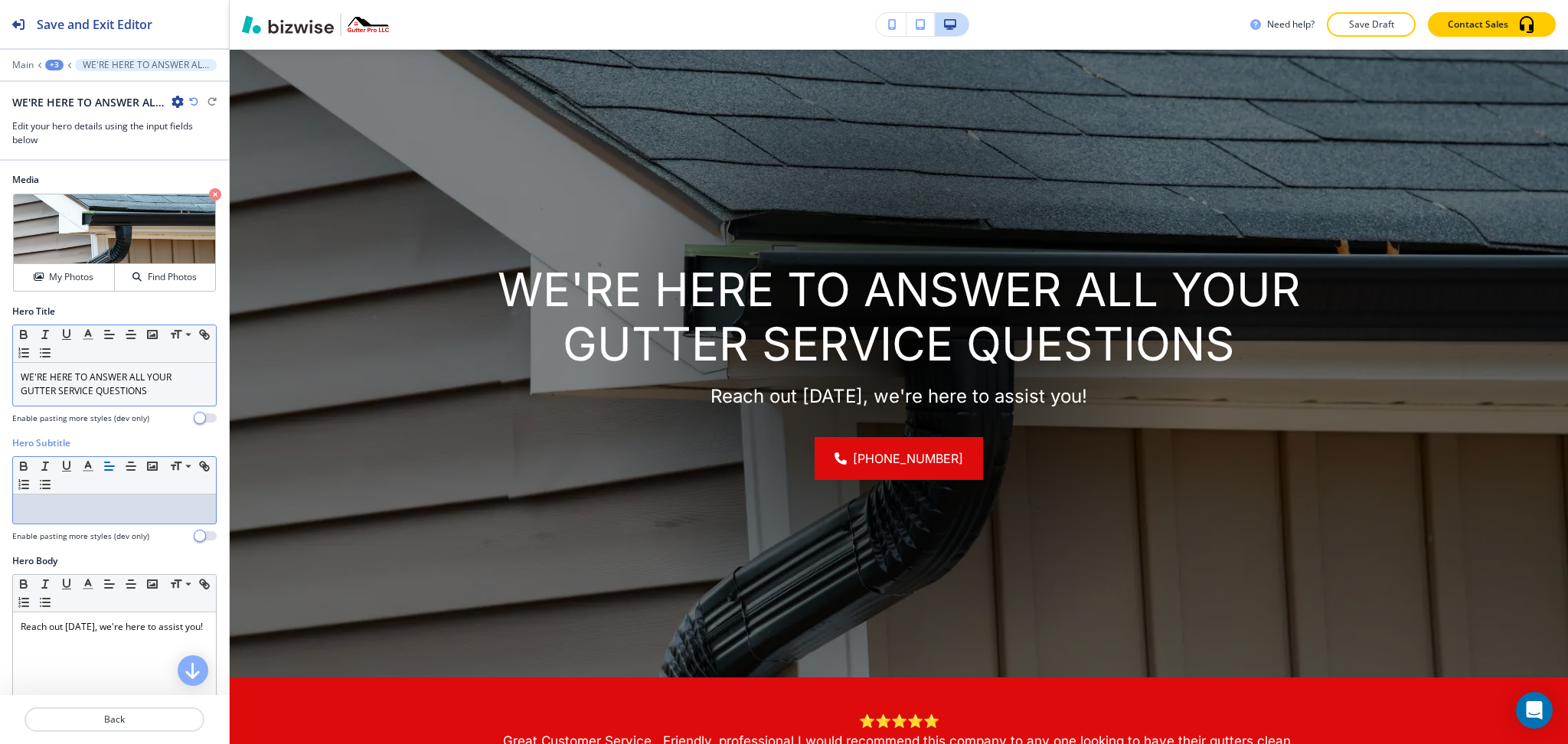
click at [103, 381] on p "WE'RE HERE TO ANSWER ALL YOUR GUTTER SERVICE QUESTIONS" at bounding box center [114, 384] width 188 height 27
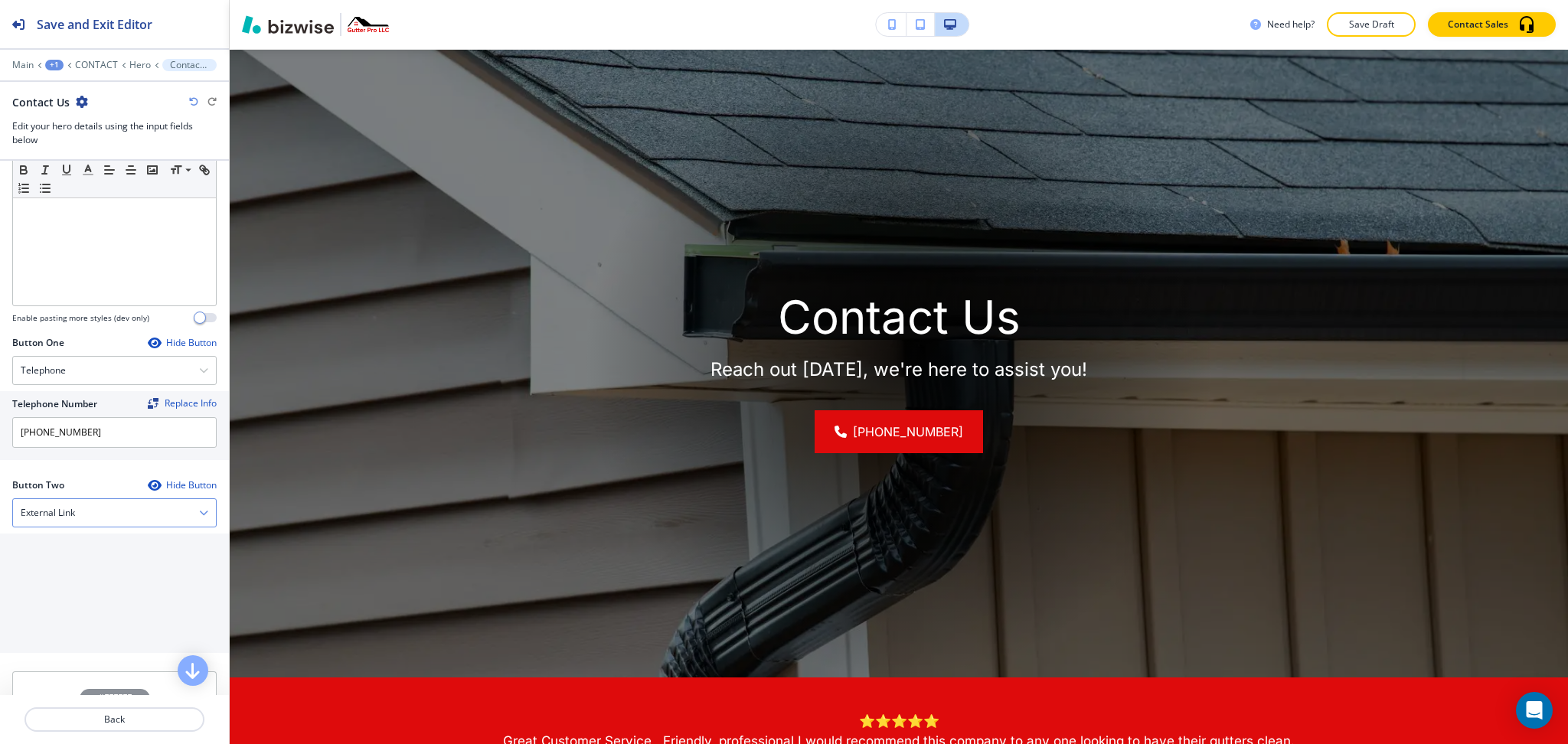
click at [126, 517] on div "External Link" at bounding box center [114, 513] width 203 height 27
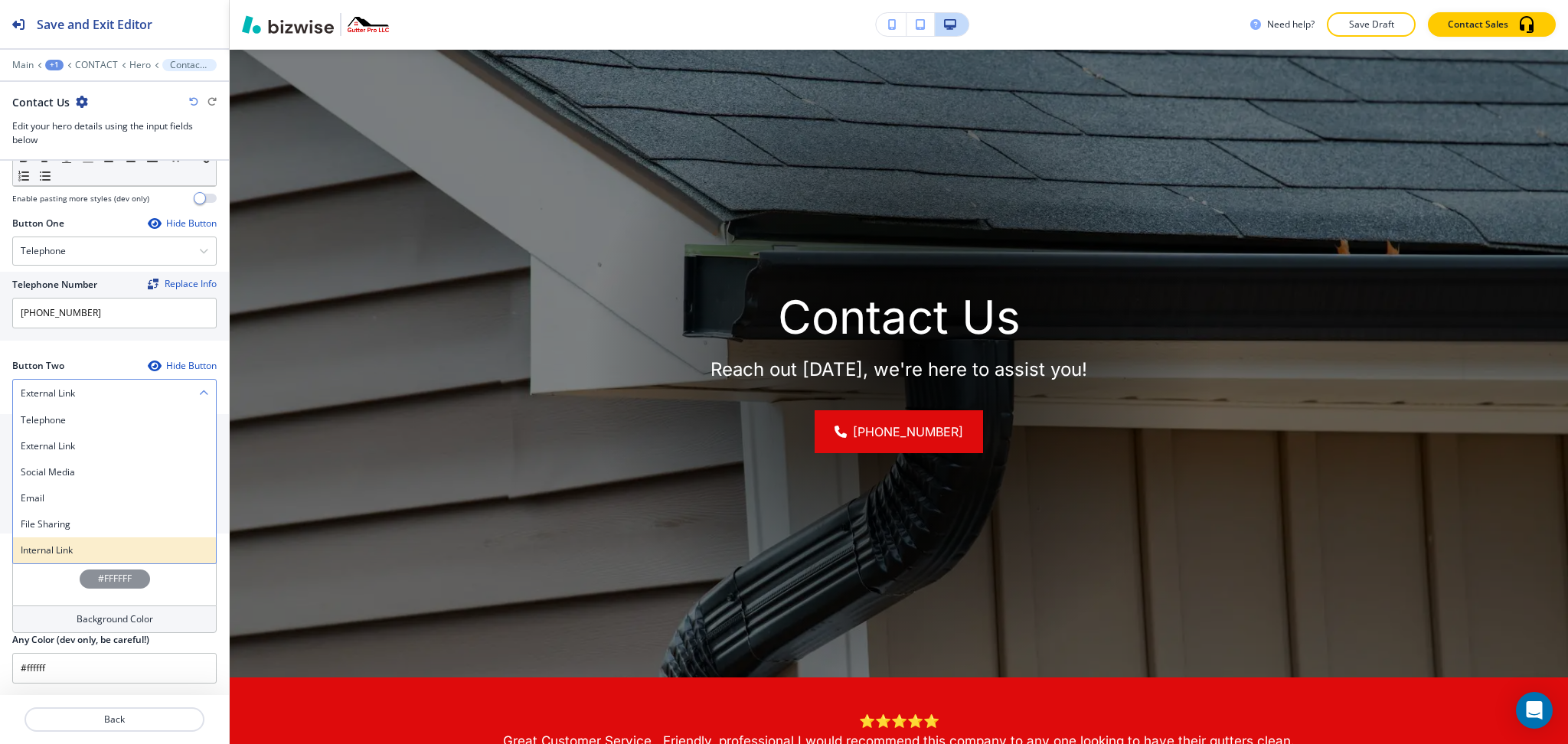
scroll to position [624, 0]
click at [89, 495] on h4 "Email" at bounding box center [114, 498] width 188 height 14
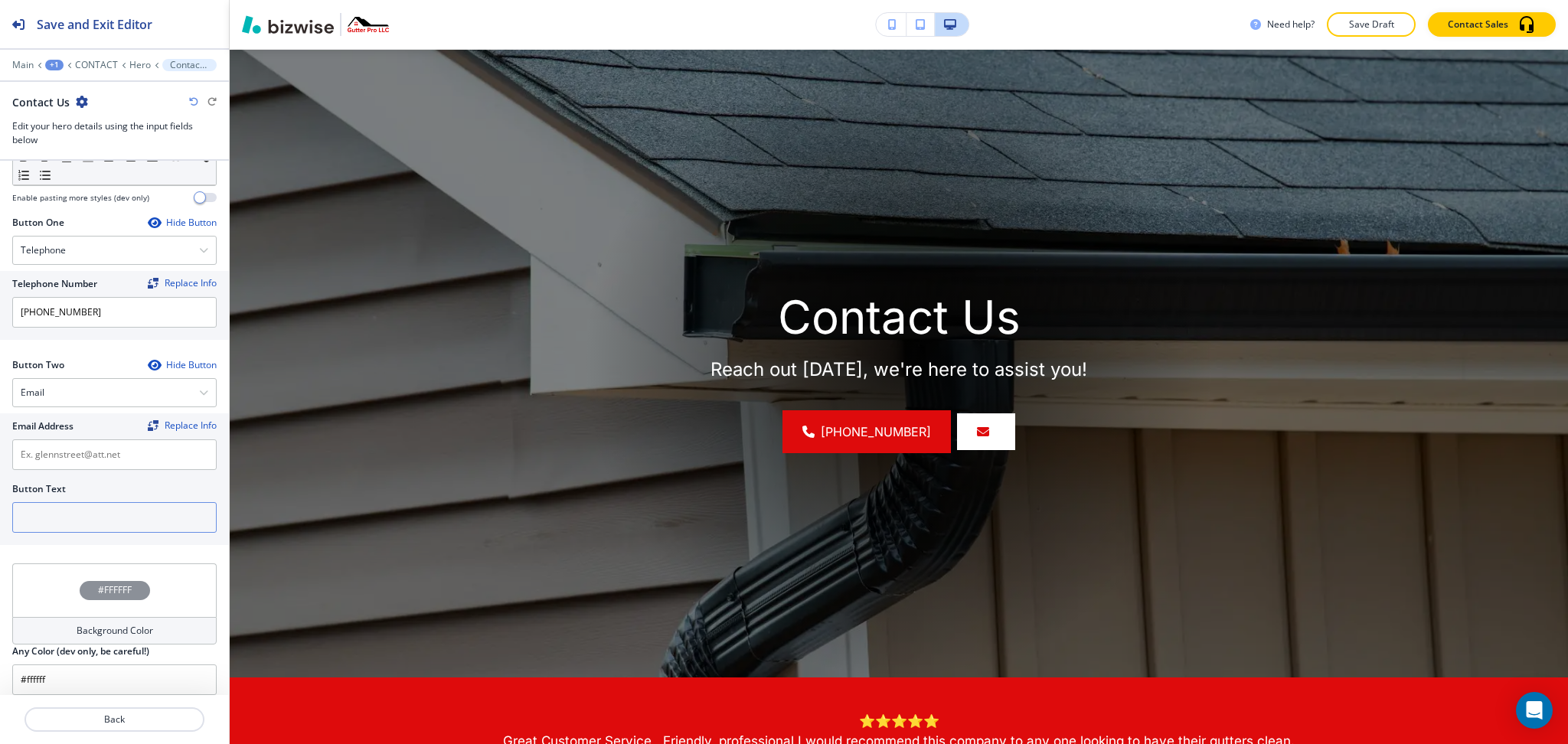
click at [89, 524] on input "text" at bounding box center [114, 518] width 204 height 31
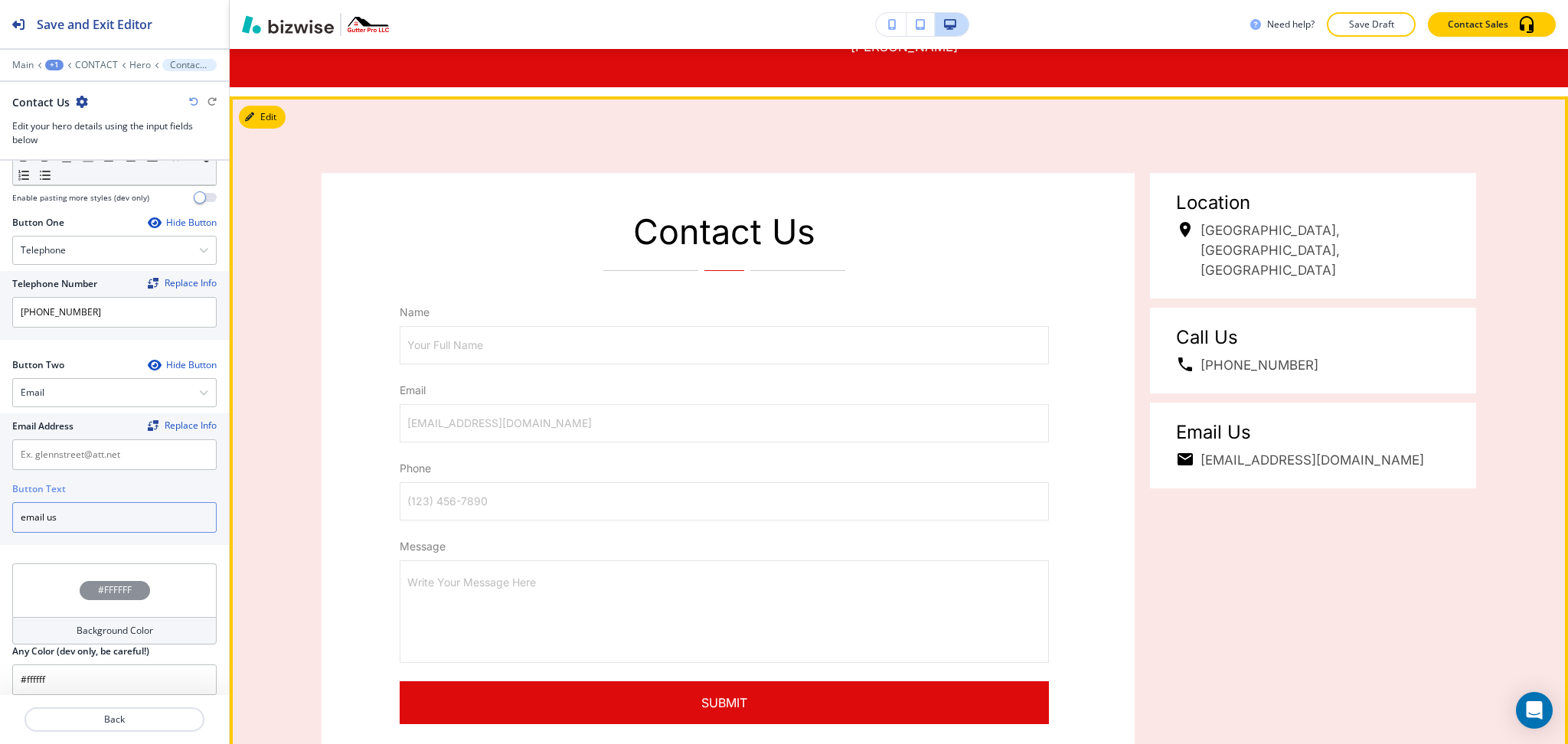
scroll to position [920, 0]
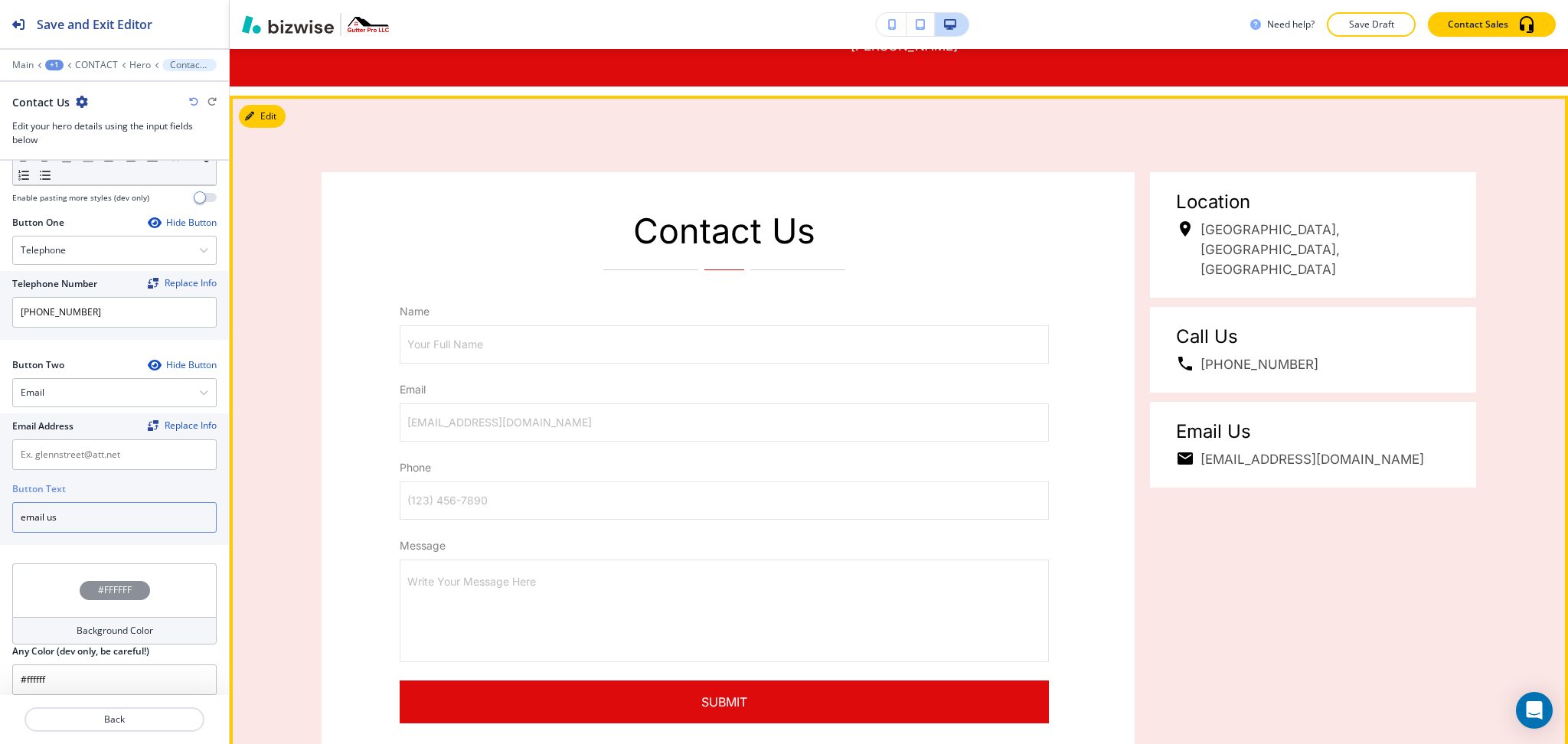
type input "email us"
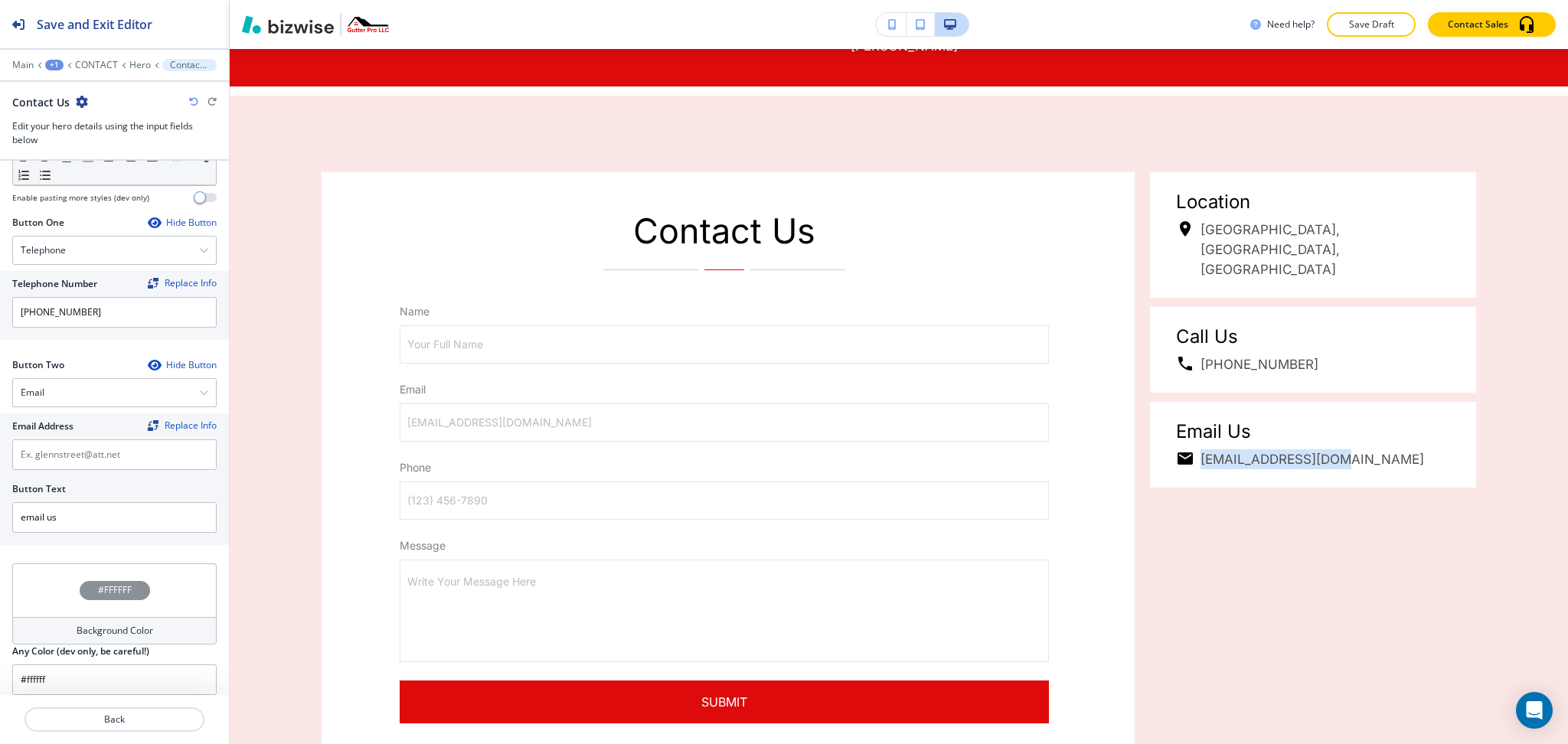
drag, startPoint x: 1177, startPoint y: 448, endPoint x: 1313, endPoint y: 424, distance: 138.1
click at [1313, 424] on div "Contact Us Name Your Full Name Your Full Name Email [EMAIL_ADDRESS][DOMAIN_NAME…" at bounding box center [892, 491] width 1170 height 637
copy h6 "[EMAIL_ADDRESS][DOMAIN_NAME]"
click at [157, 459] on input "text" at bounding box center [114, 455] width 204 height 31
paste input "[EMAIL_ADDRESS][DOMAIN_NAME]"
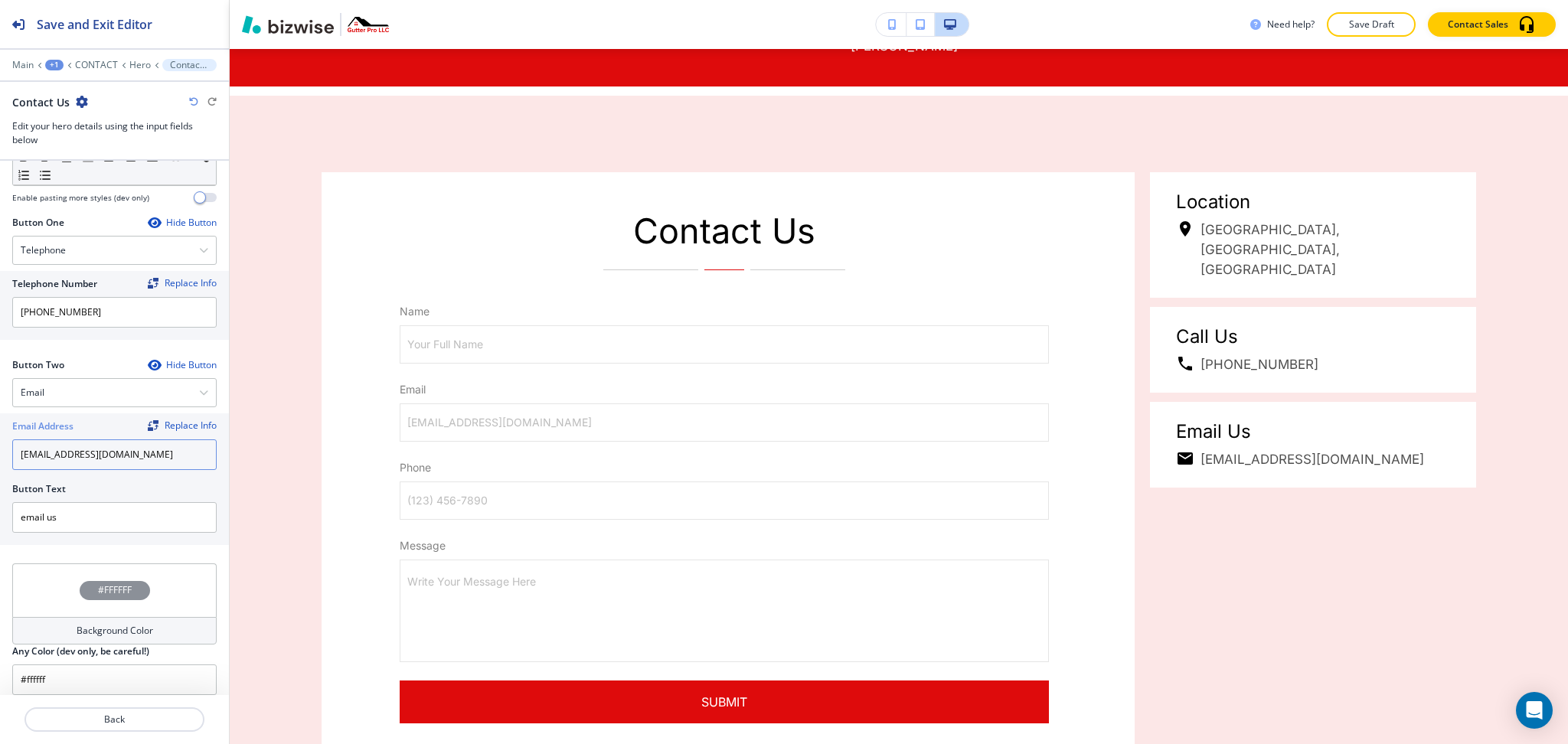
type input "[EMAIL_ADDRESS][DOMAIN_NAME]"
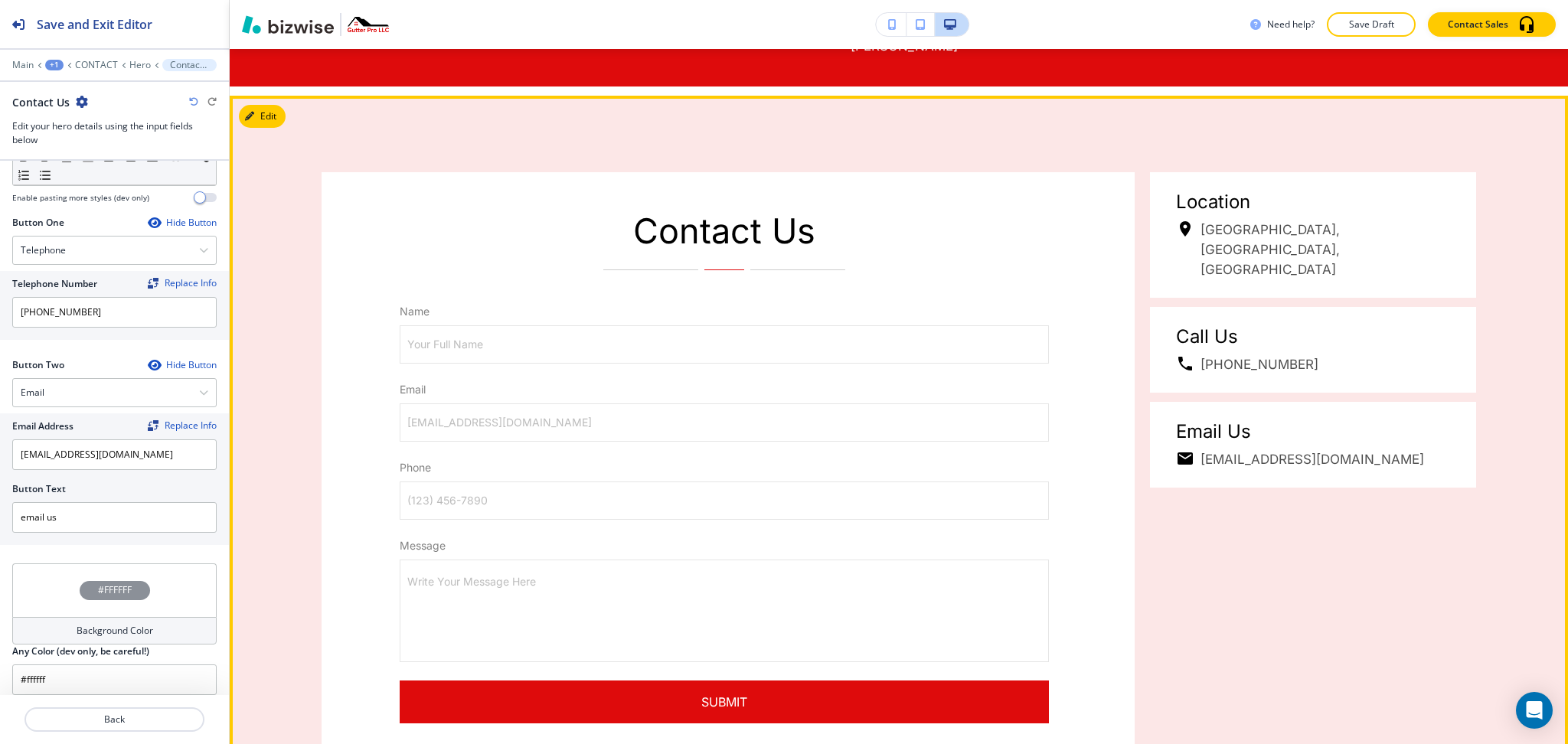
click at [311, 477] on div "Contact Us Name Your Full Name Your Full Name Email [EMAIL_ADDRESS][DOMAIN_NAME…" at bounding box center [721, 491] width 828 height 637
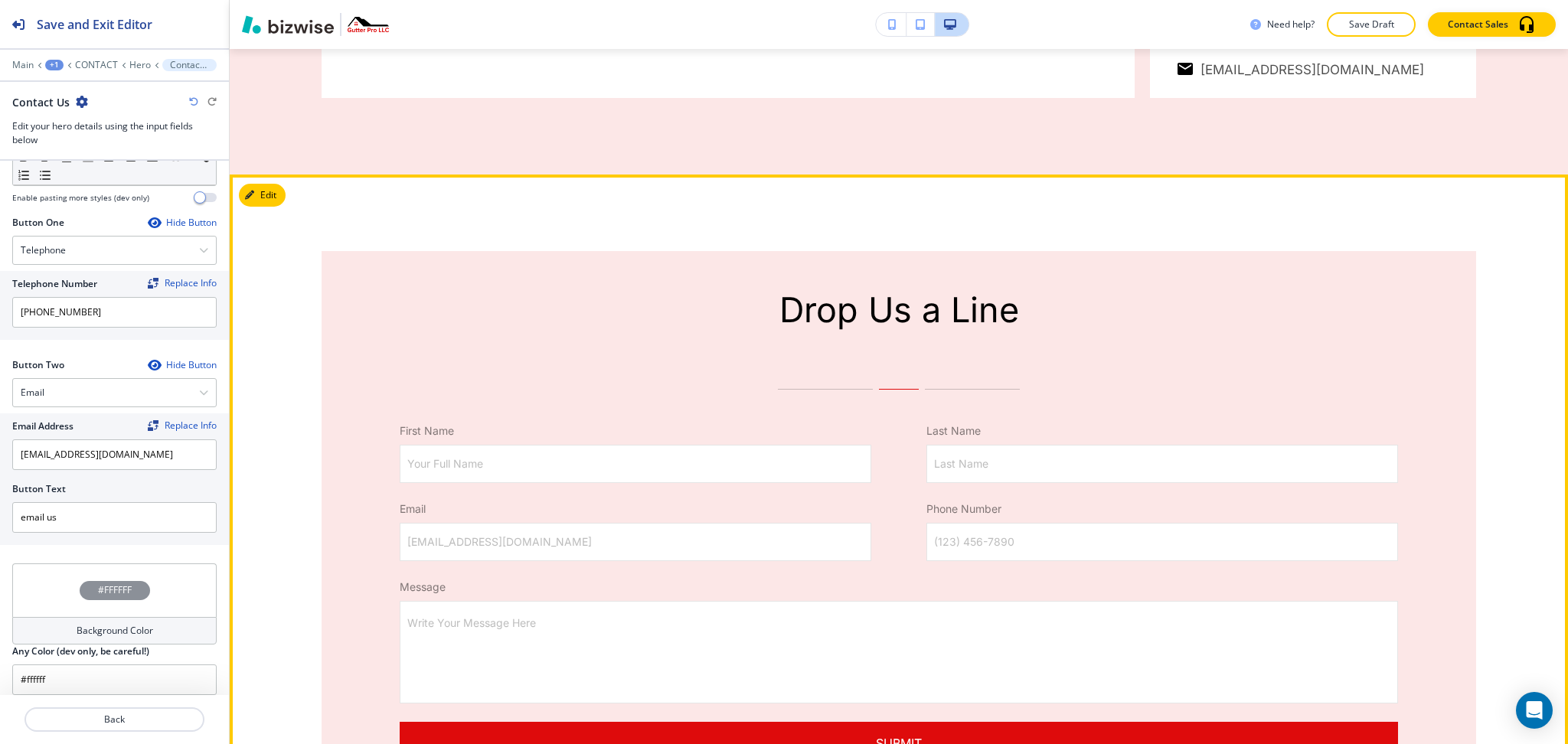
click at [260, 196] on button "Edit" at bounding box center [262, 195] width 47 height 23
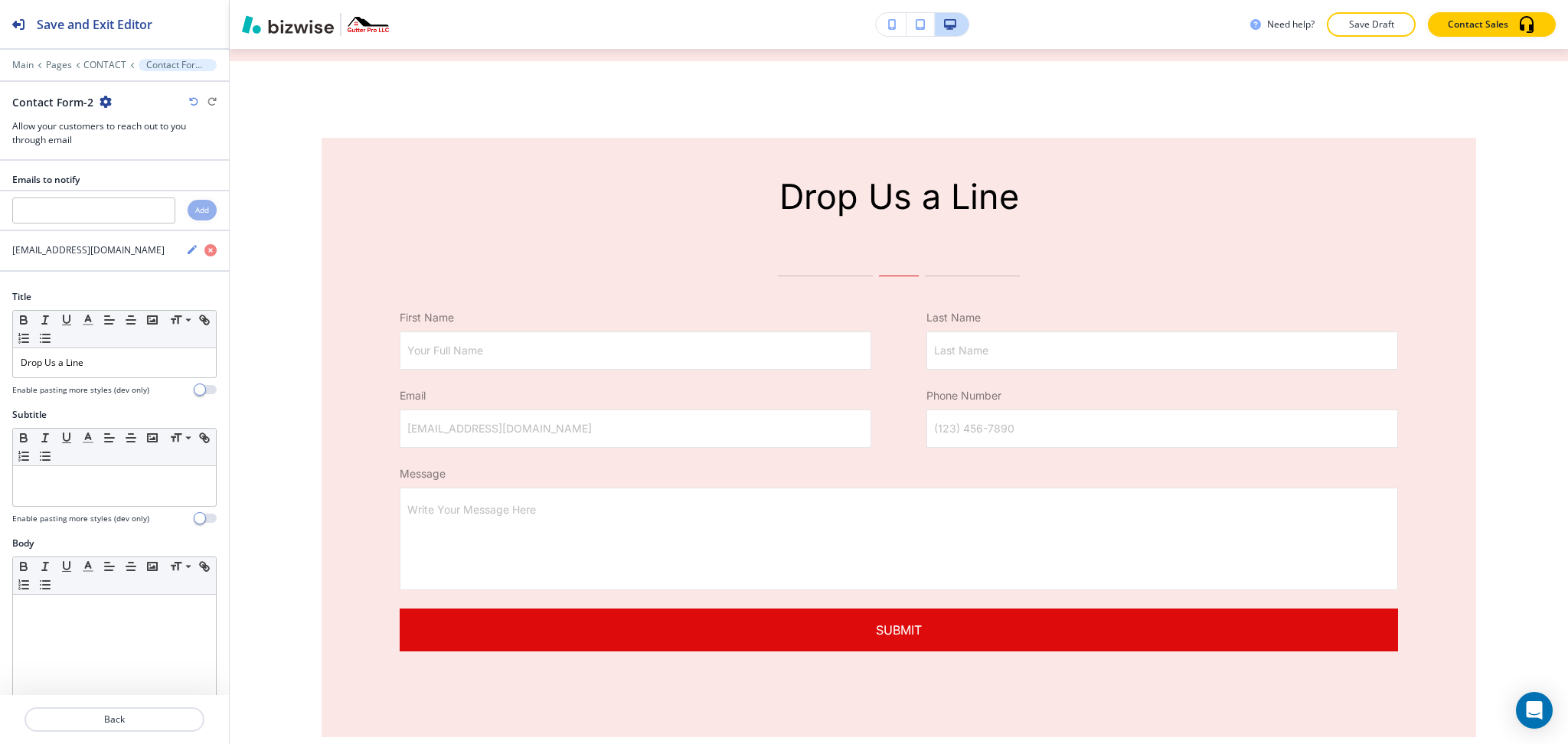
scroll to position [1757, 0]
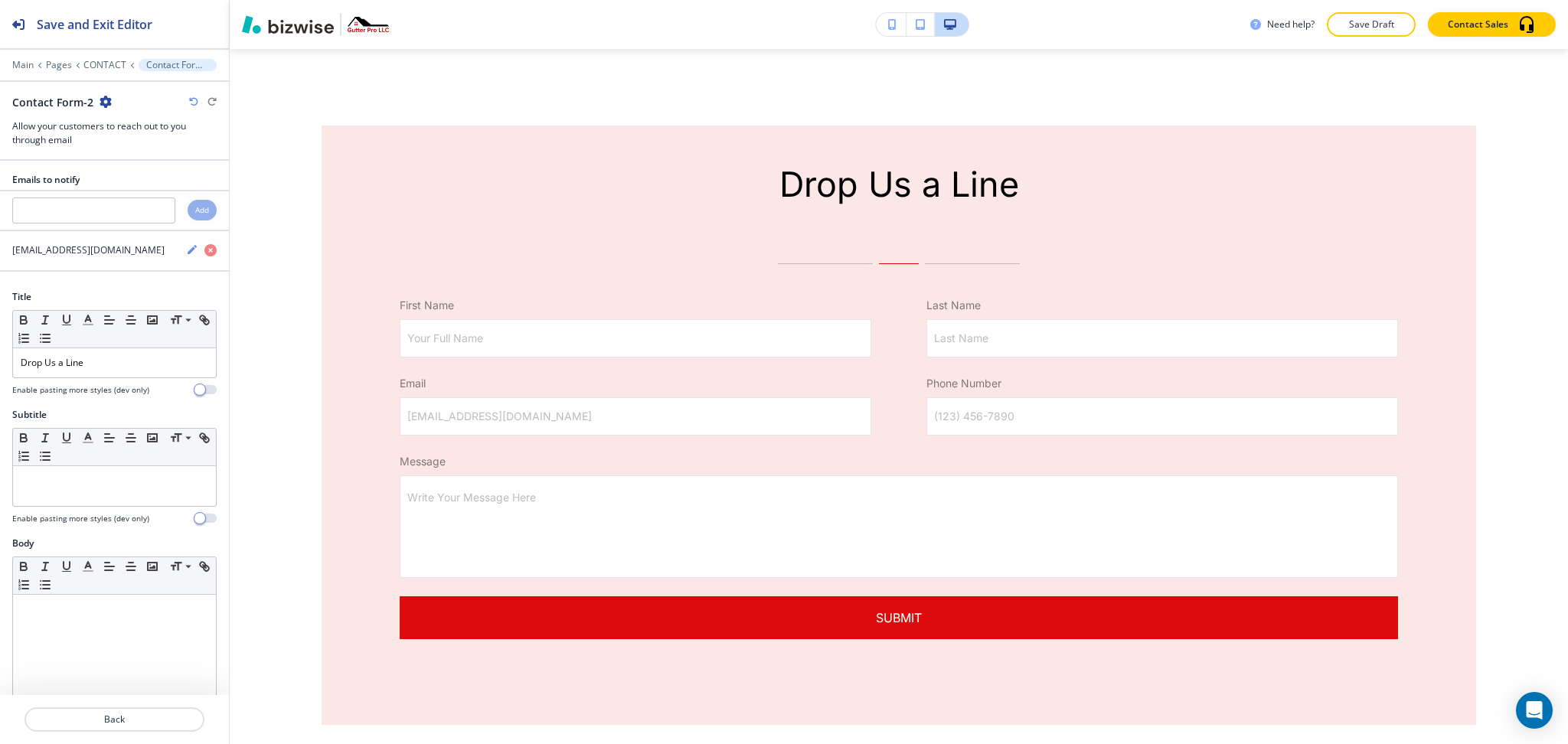
click at [107, 98] on icon "button" at bounding box center [106, 102] width 12 height 12
click at [152, 178] on p "Delete Section" at bounding box center [146, 182] width 78 height 14
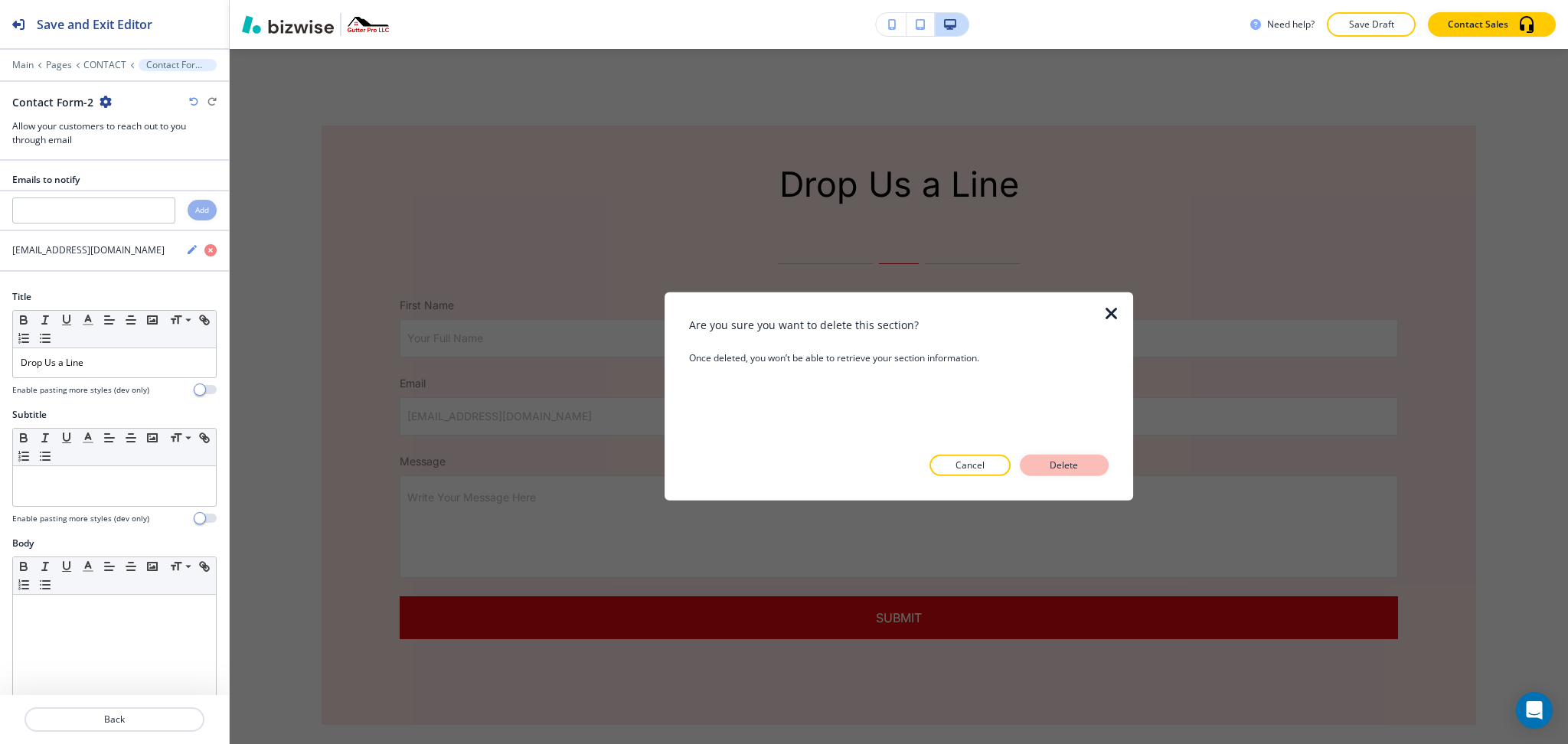
click at [1079, 472] on p "Delete" at bounding box center [1064, 466] width 37 height 14
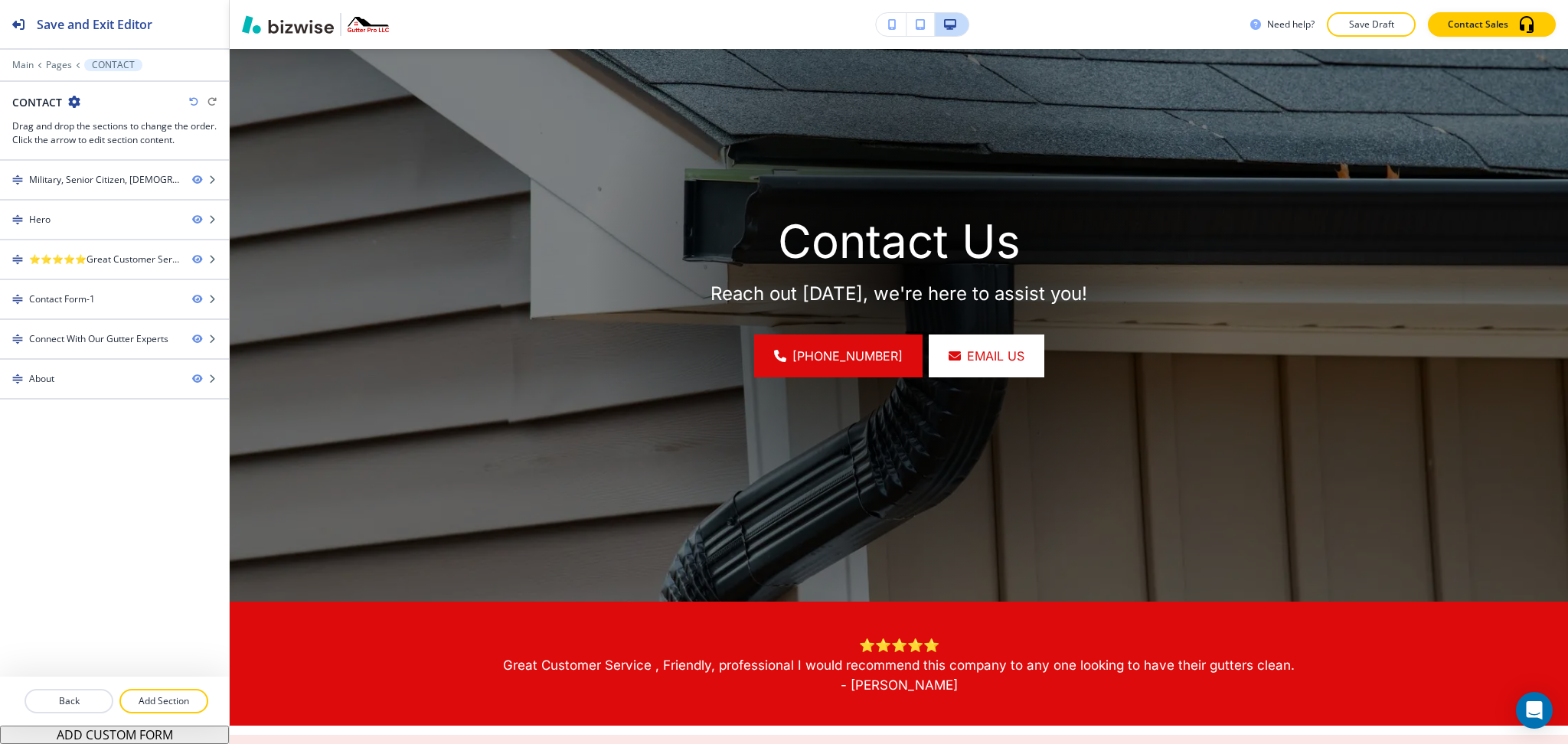
scroll to position [0, 0]
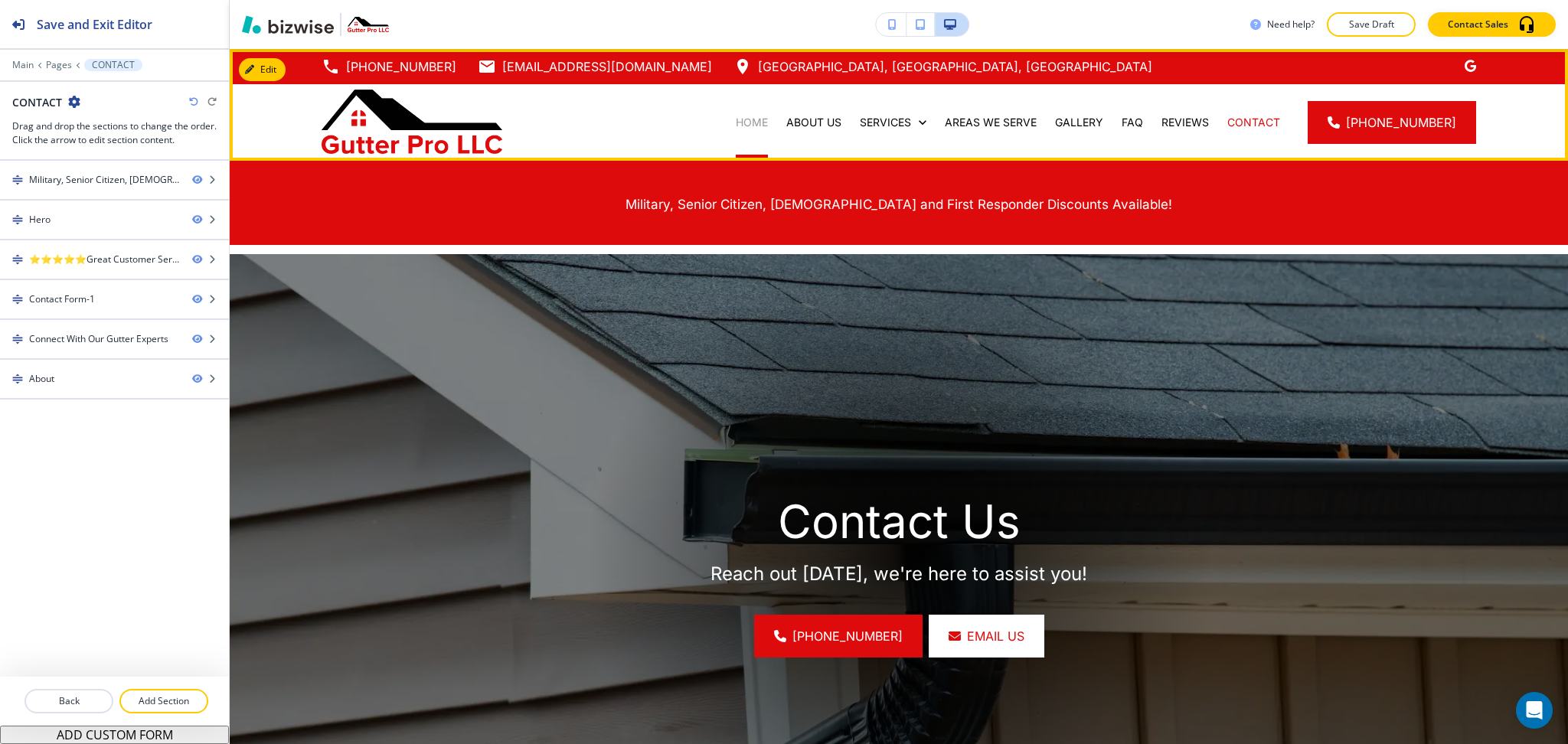
click at [753, 126] on p "HOME" at bounding box center [752, 122] width 32 height 15
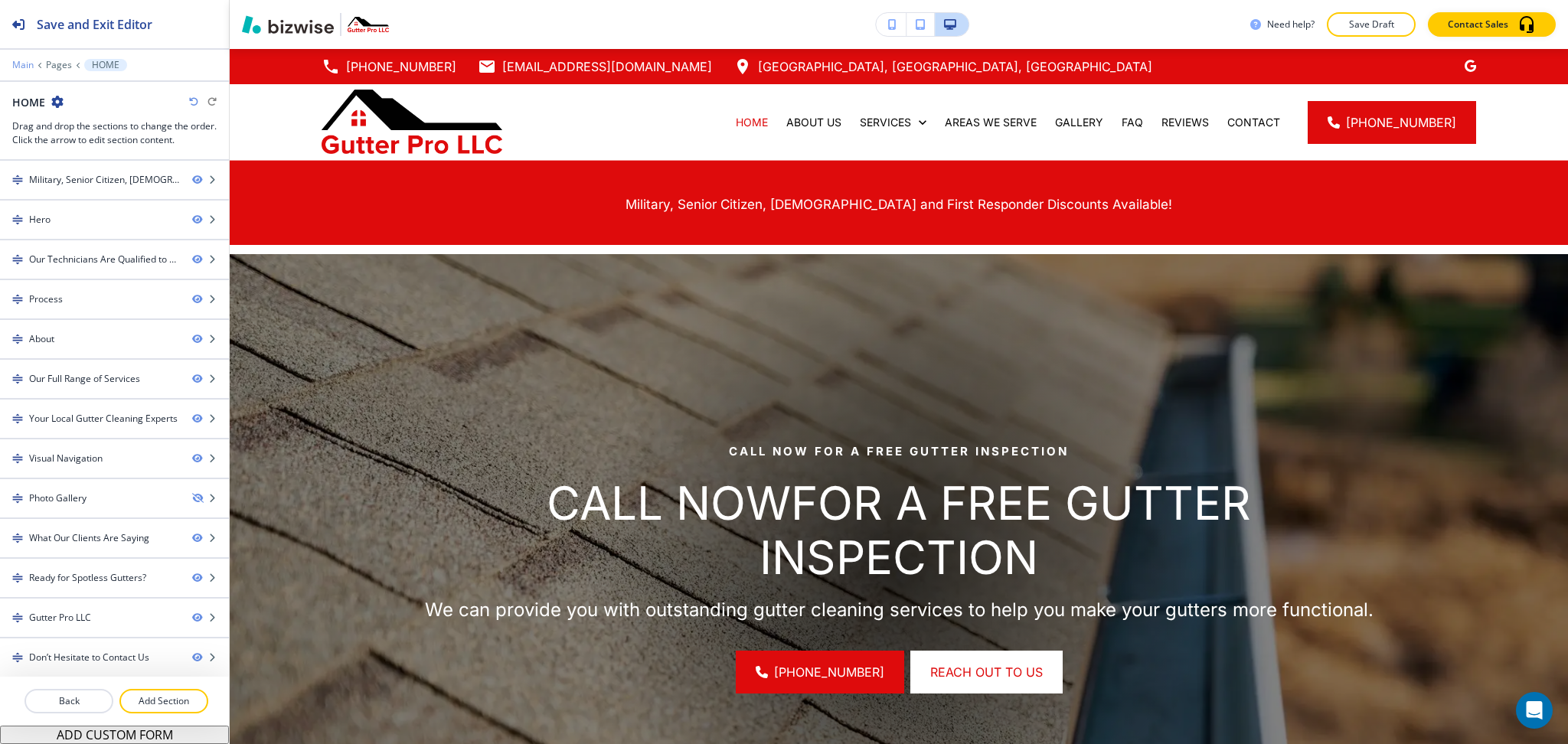
click at [15, 64] on p "Main" at bounding box center [22, 65] width 21 height 11
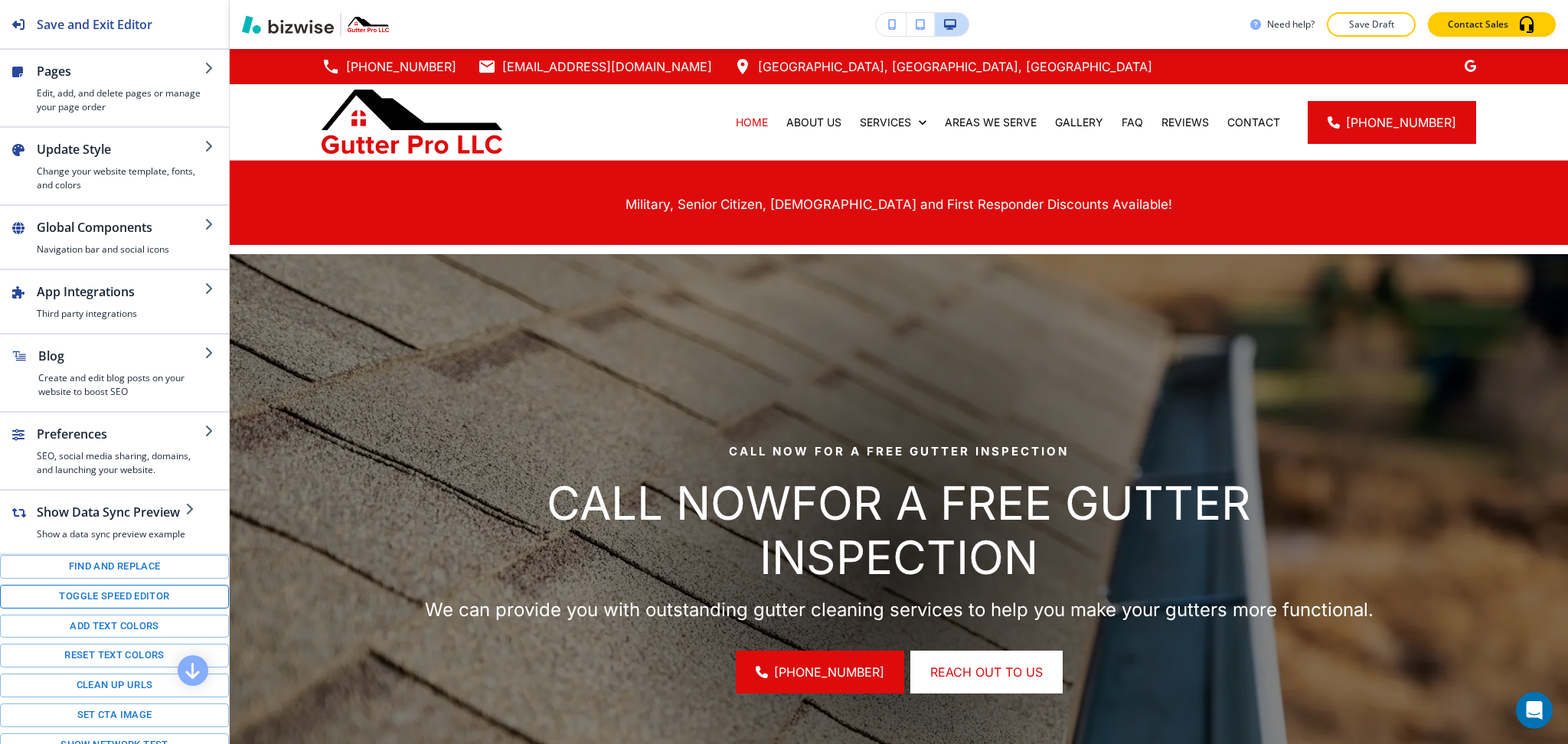
click at [137, 609] on button "Toggle speed editor" at bounding box center [114, 597] width 229 height 24
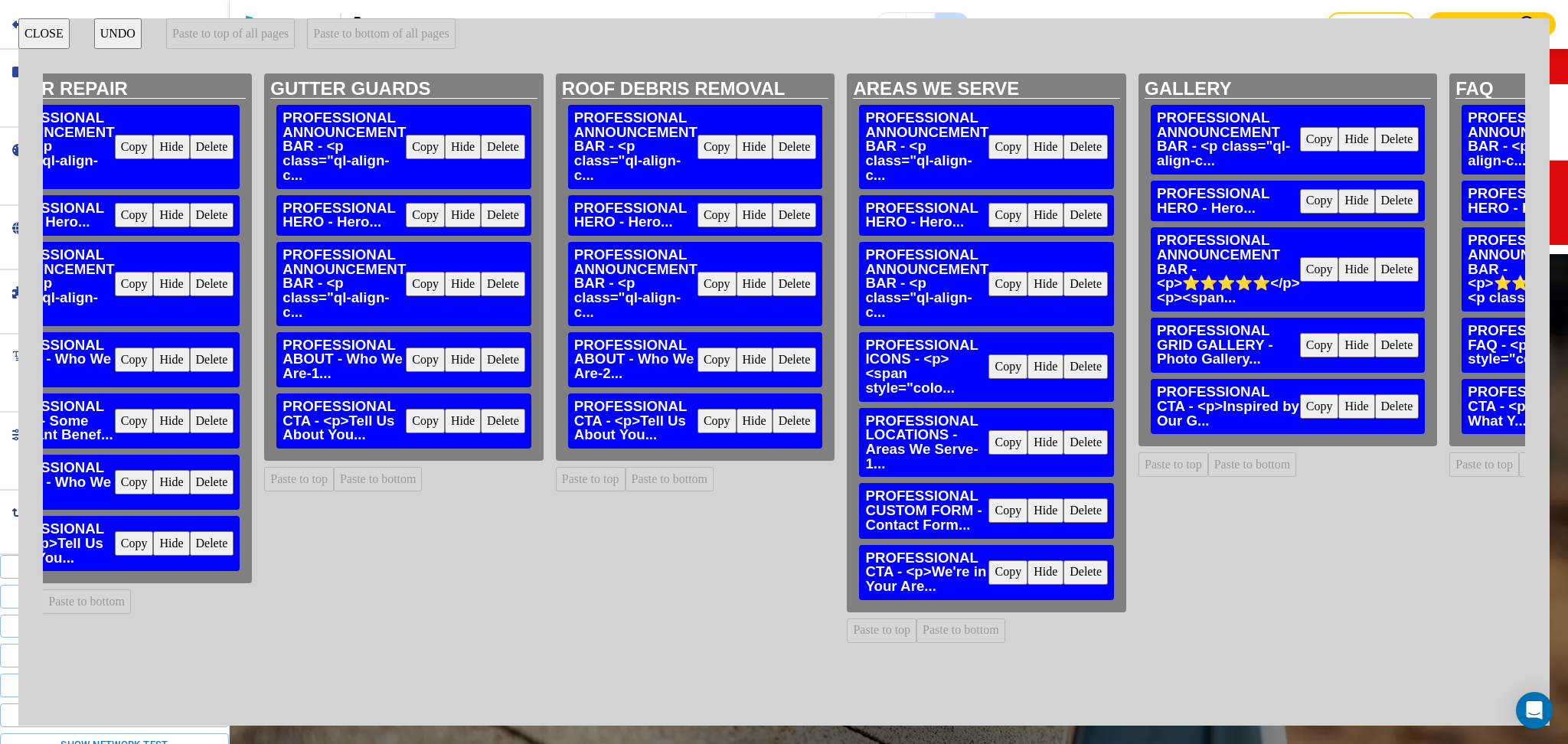
scroll to position [0, 1084]
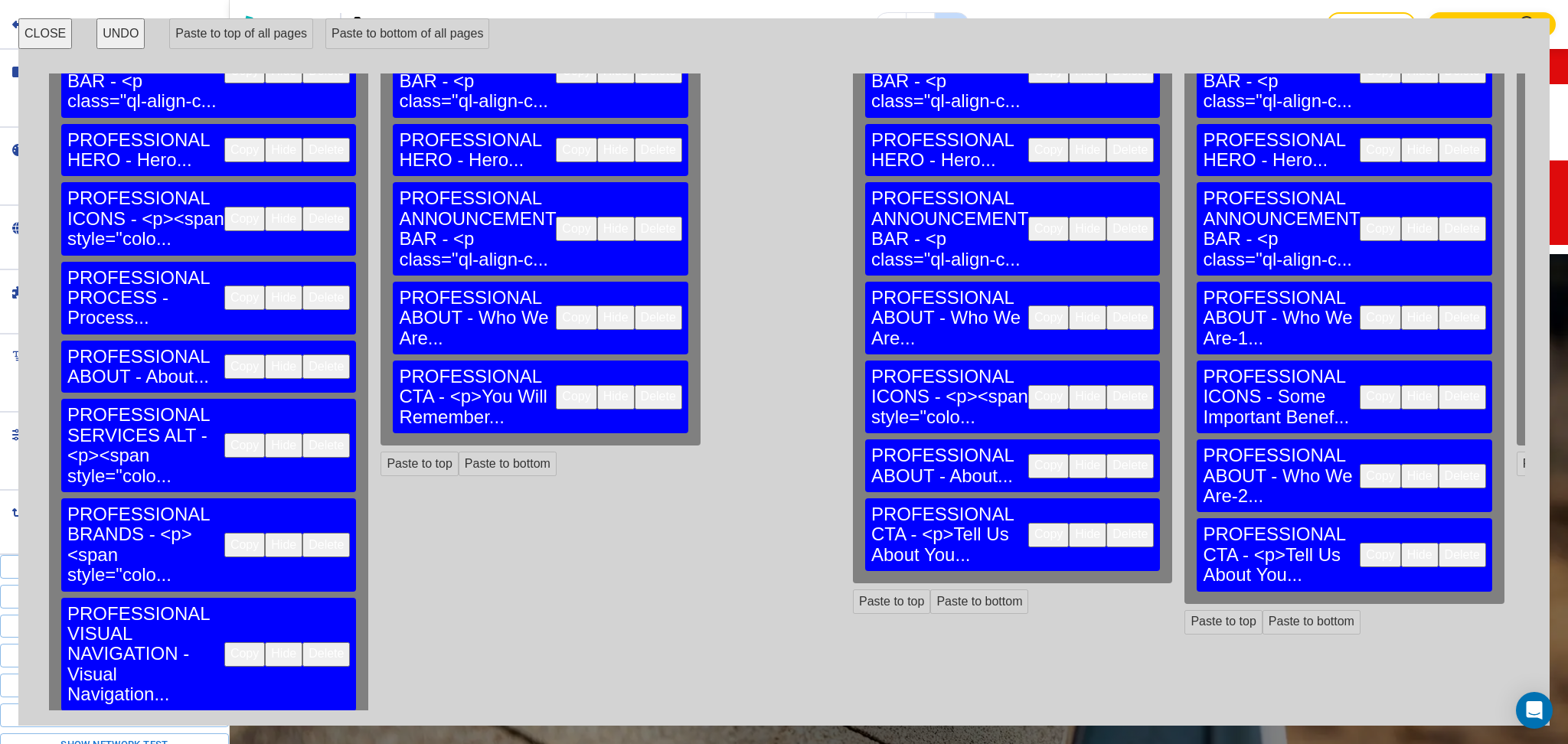
scroll to position [359, 0]
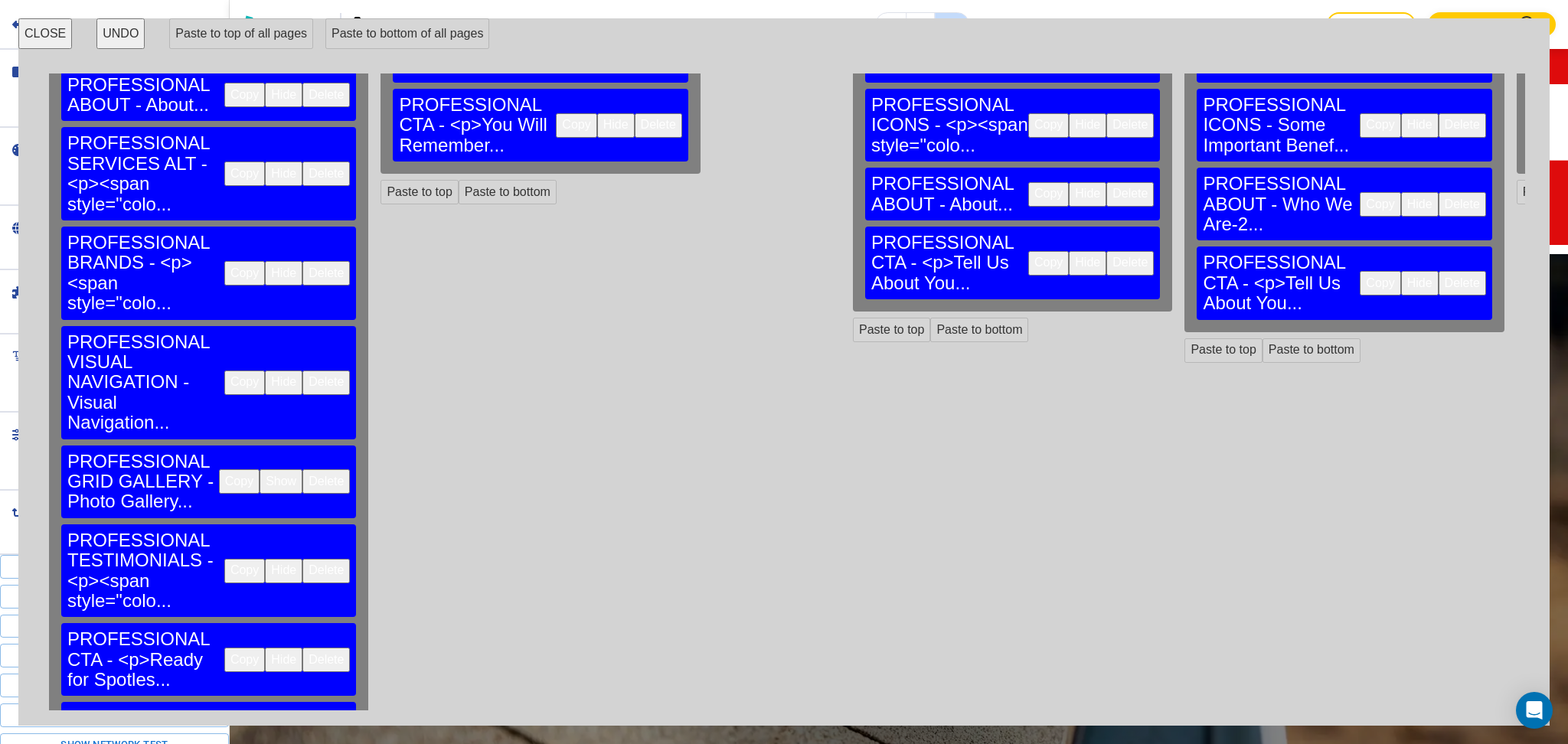
click at [225, 736] on button "Copy" at bounding box center [245, 748] width 41 height 25
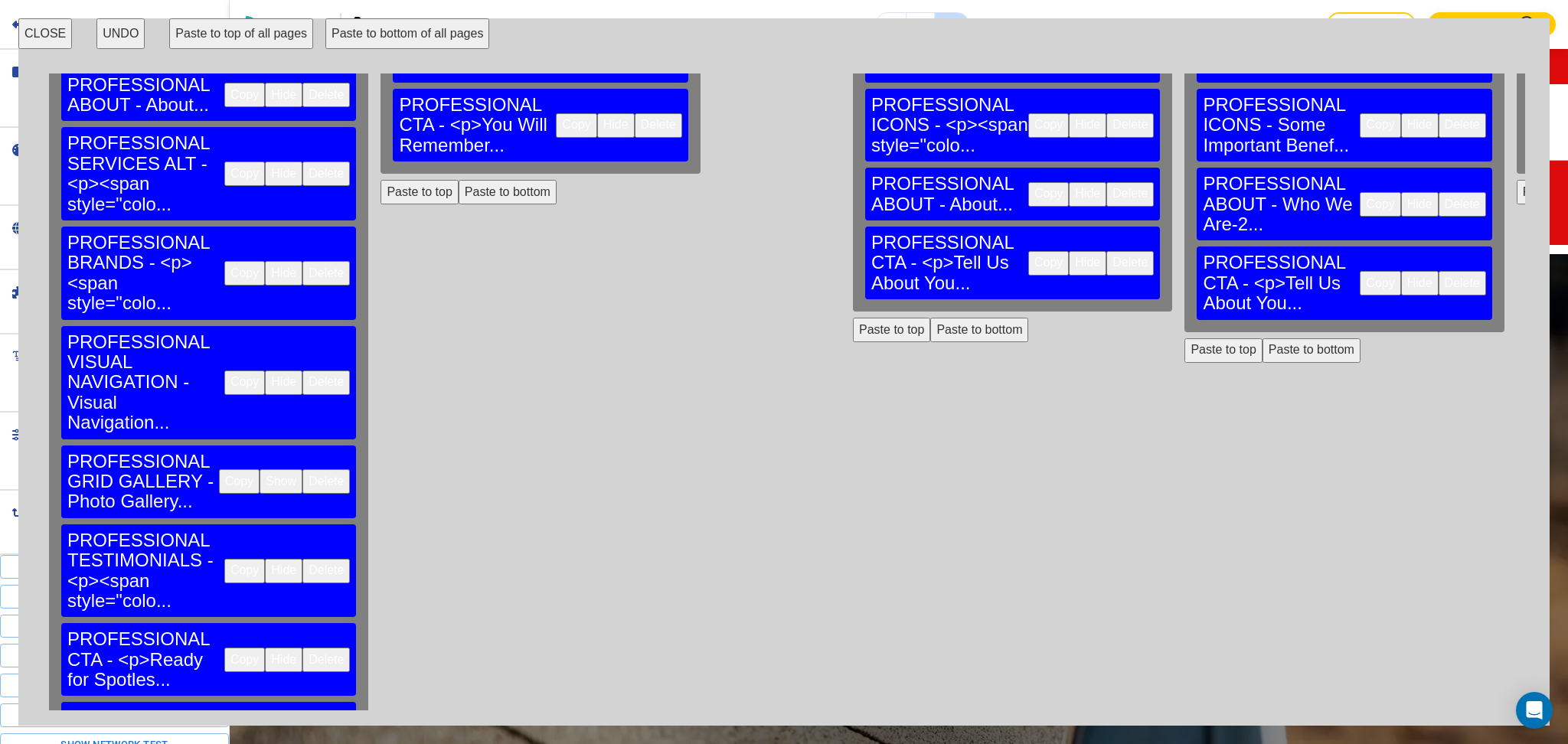
click at [381, 21] on button "Paste to bottom of all pages" at bounding box center [407, 34] width 164 height 31
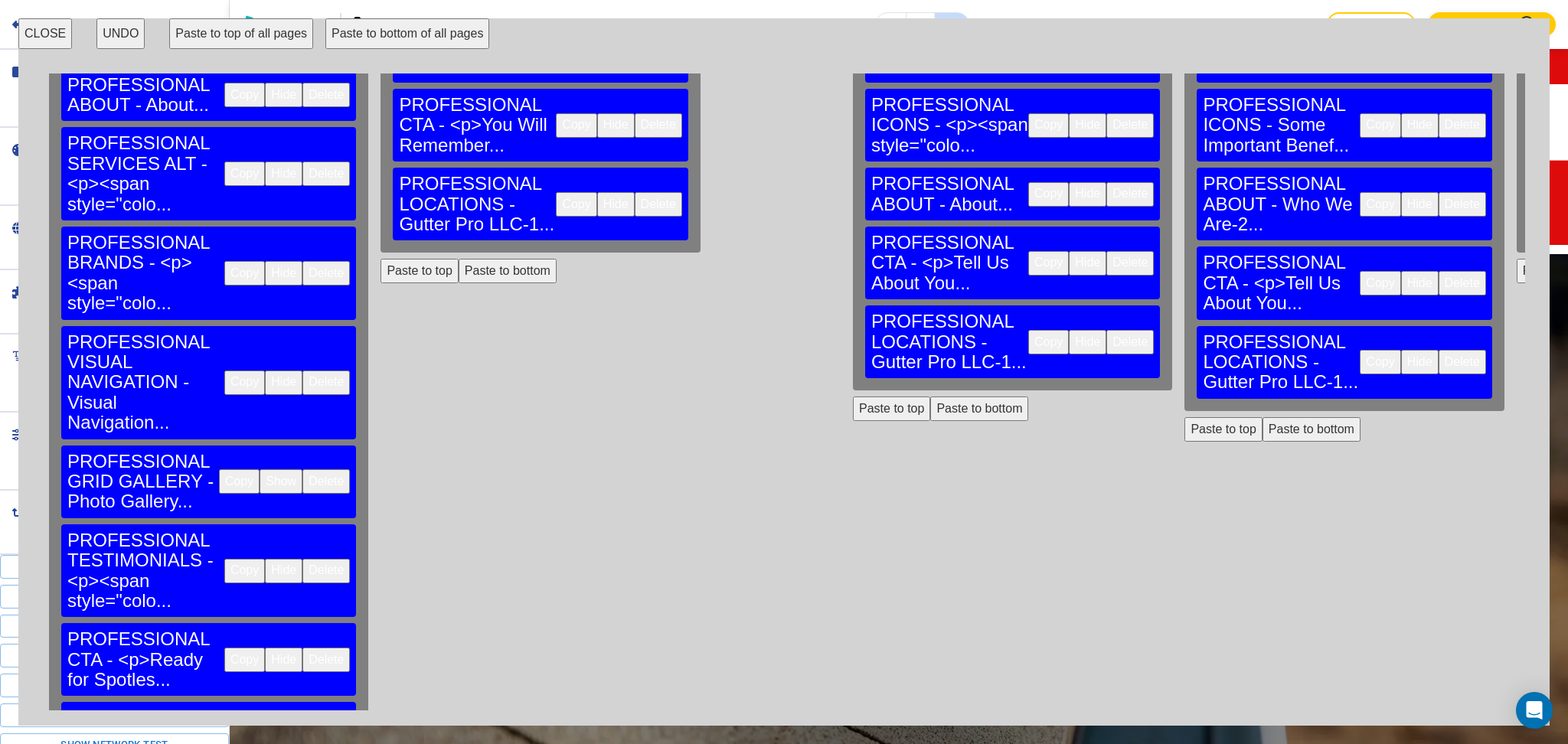
click at [373, 41] on button "Paste to bottom of all pages" at bounding box center [407, 34] width 164 height 31
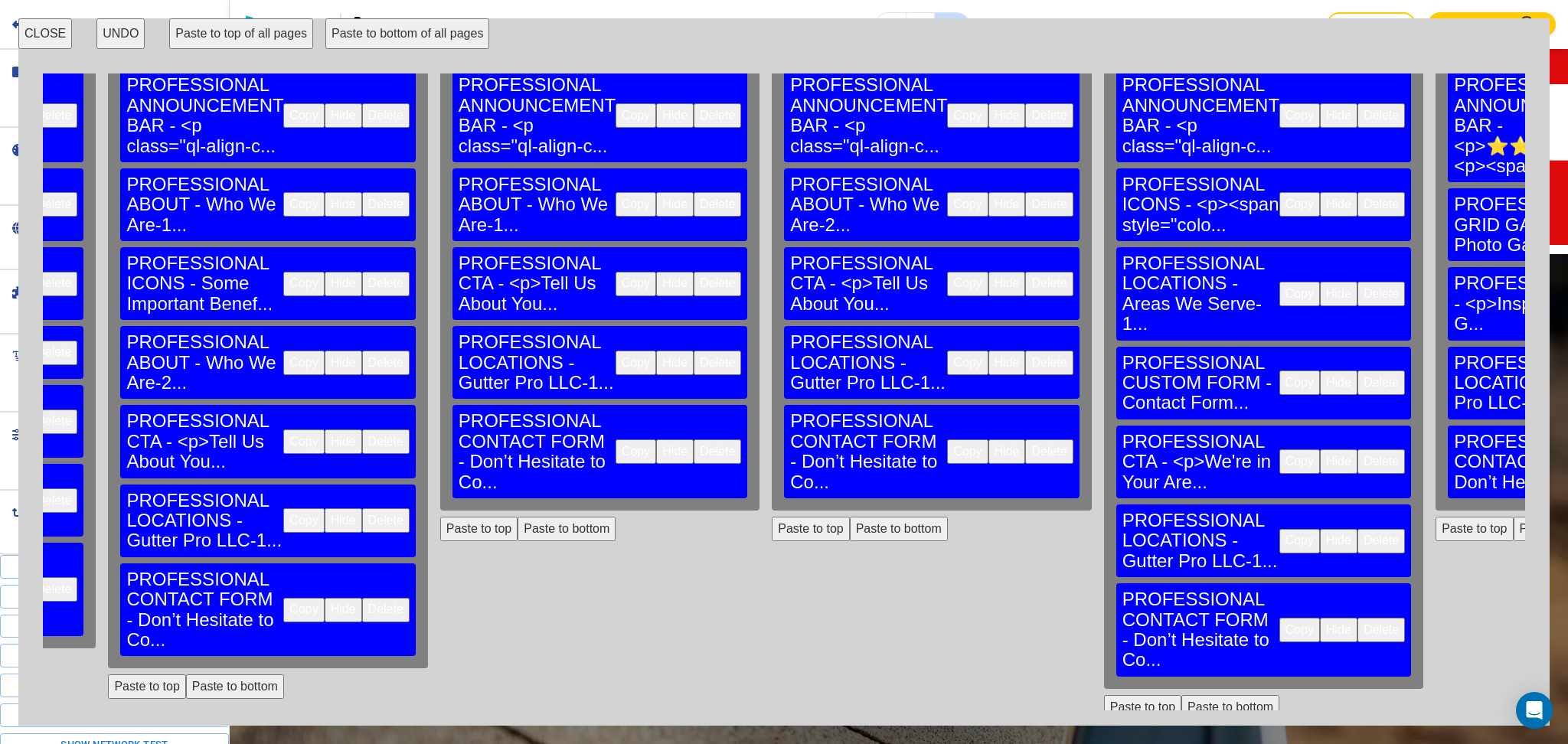
scroll to position [202, 1076]
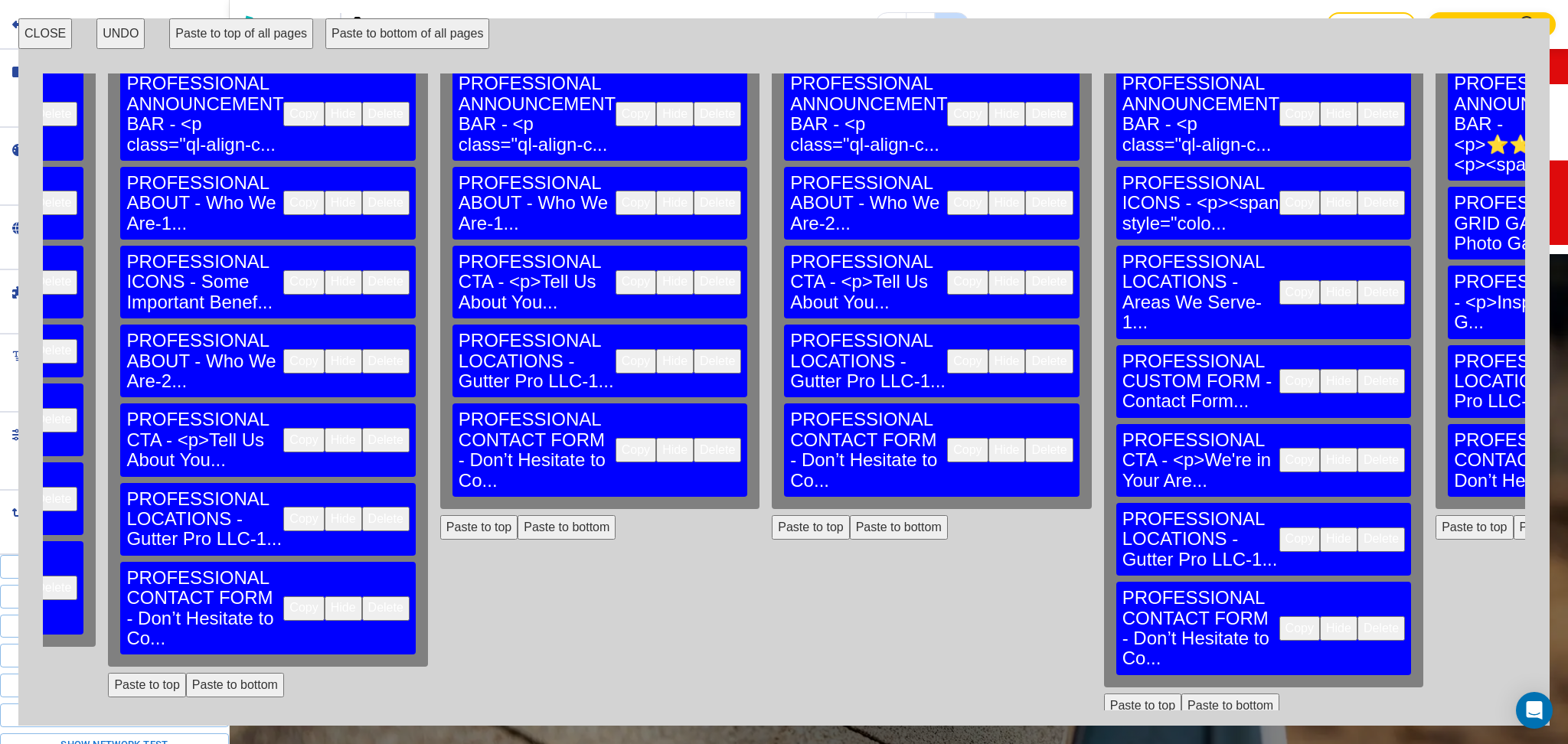
click at [1358, 528] on button "Delete" at bounding box center [1382, 540] width 48 height 25
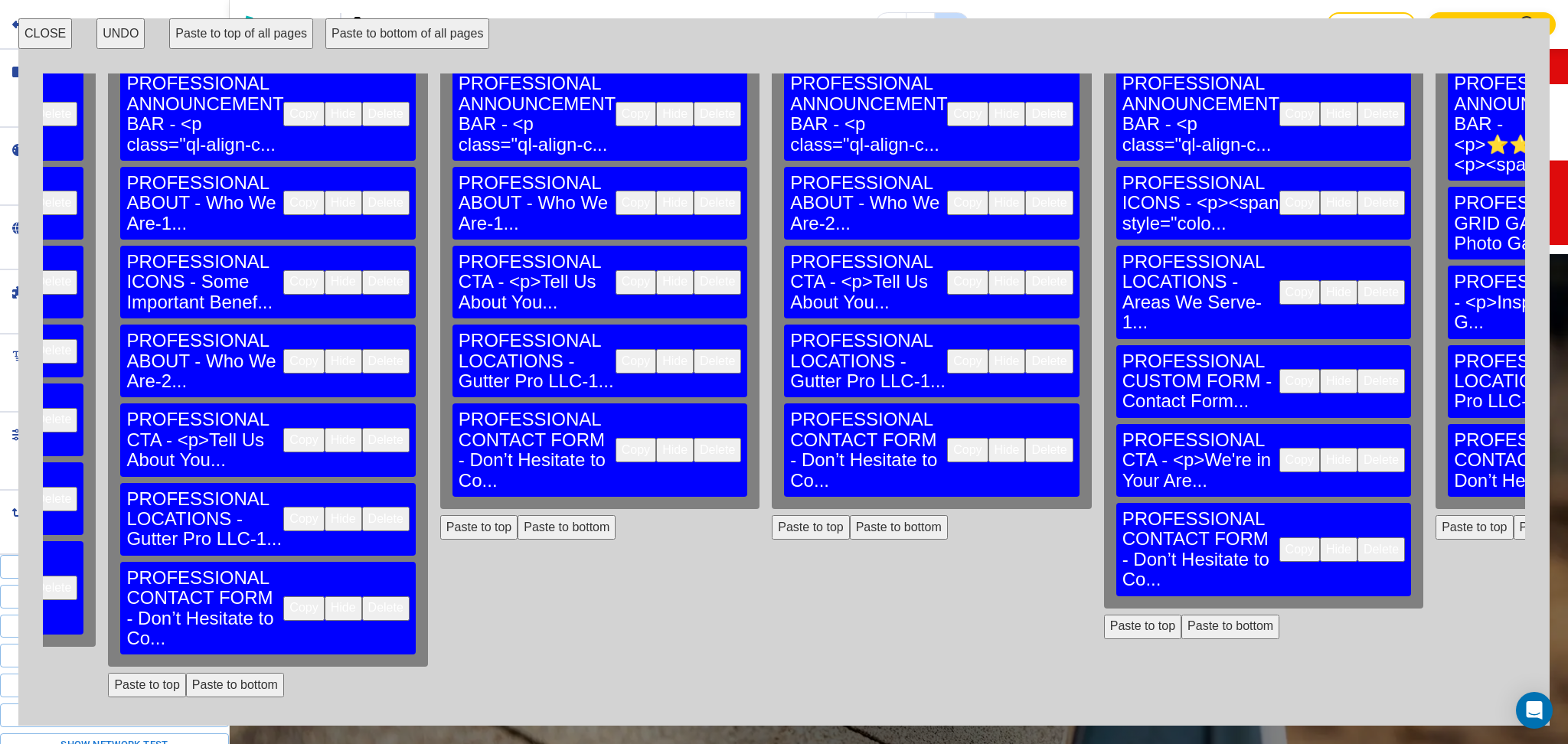
click at [1358, 537] on button "Delete" at bounding box center [1382, 549] width 48 height 25
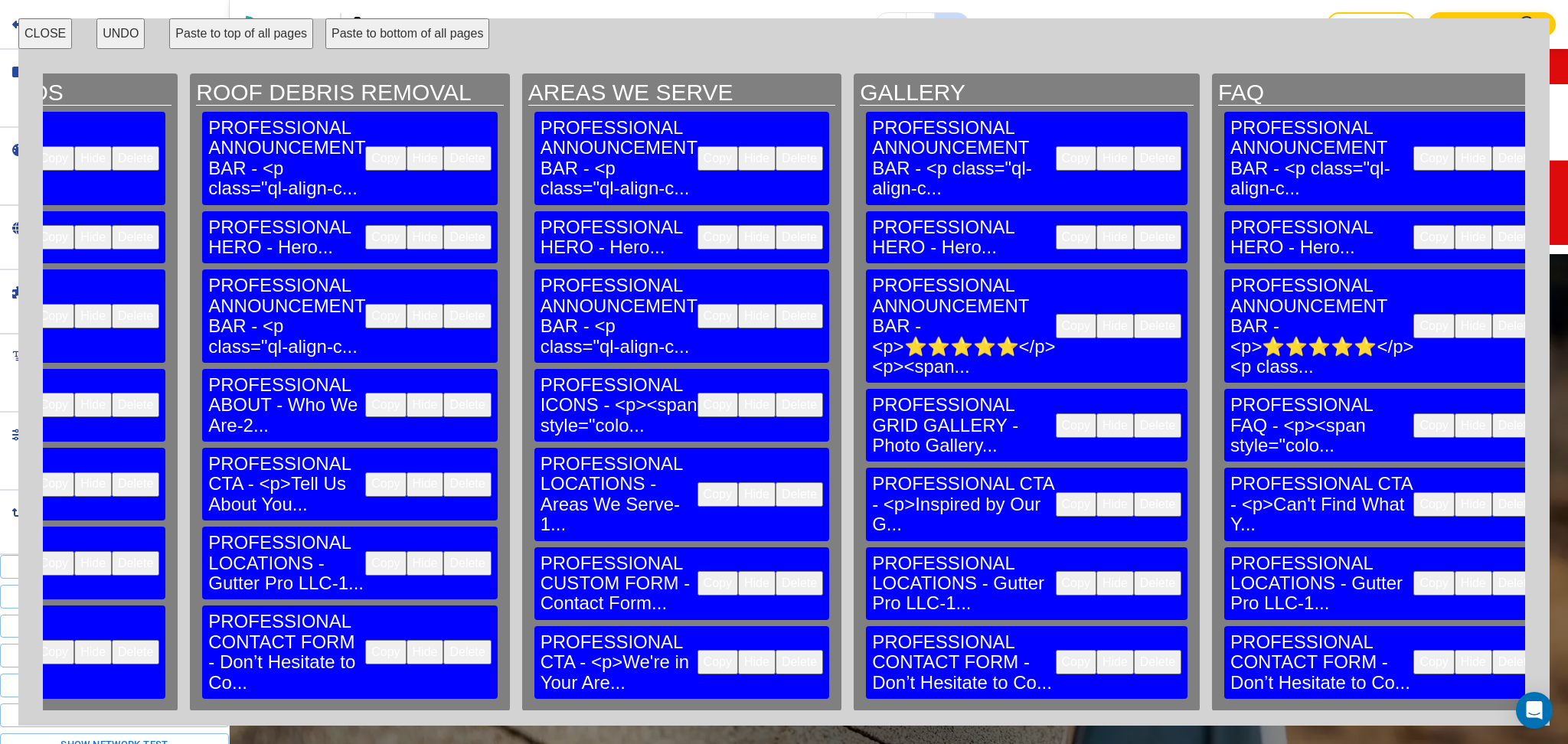
scroll to position [0, 1868]
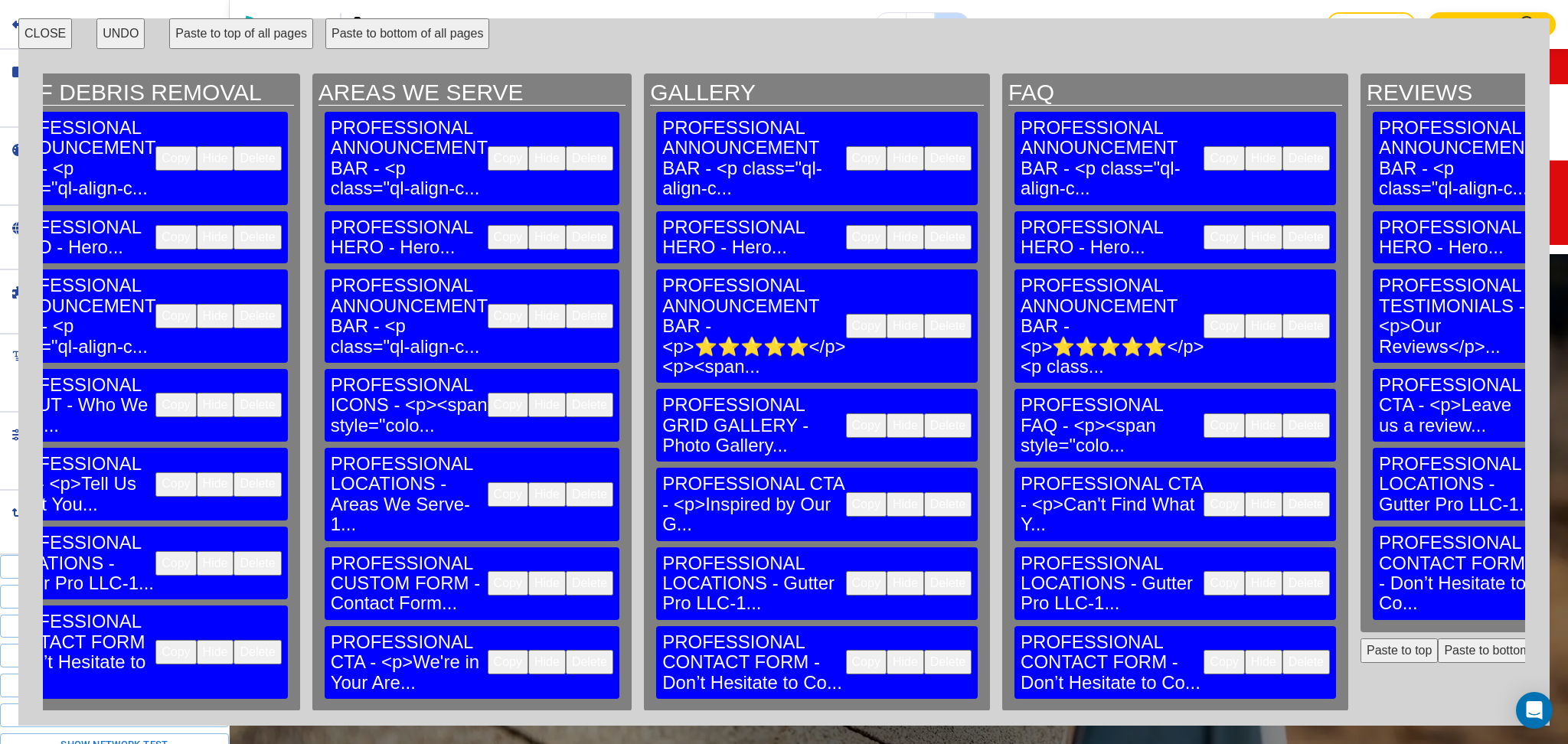
click at [50, 32] on button "CLOSE" at bounding box center [45, 34] width 54 height 31
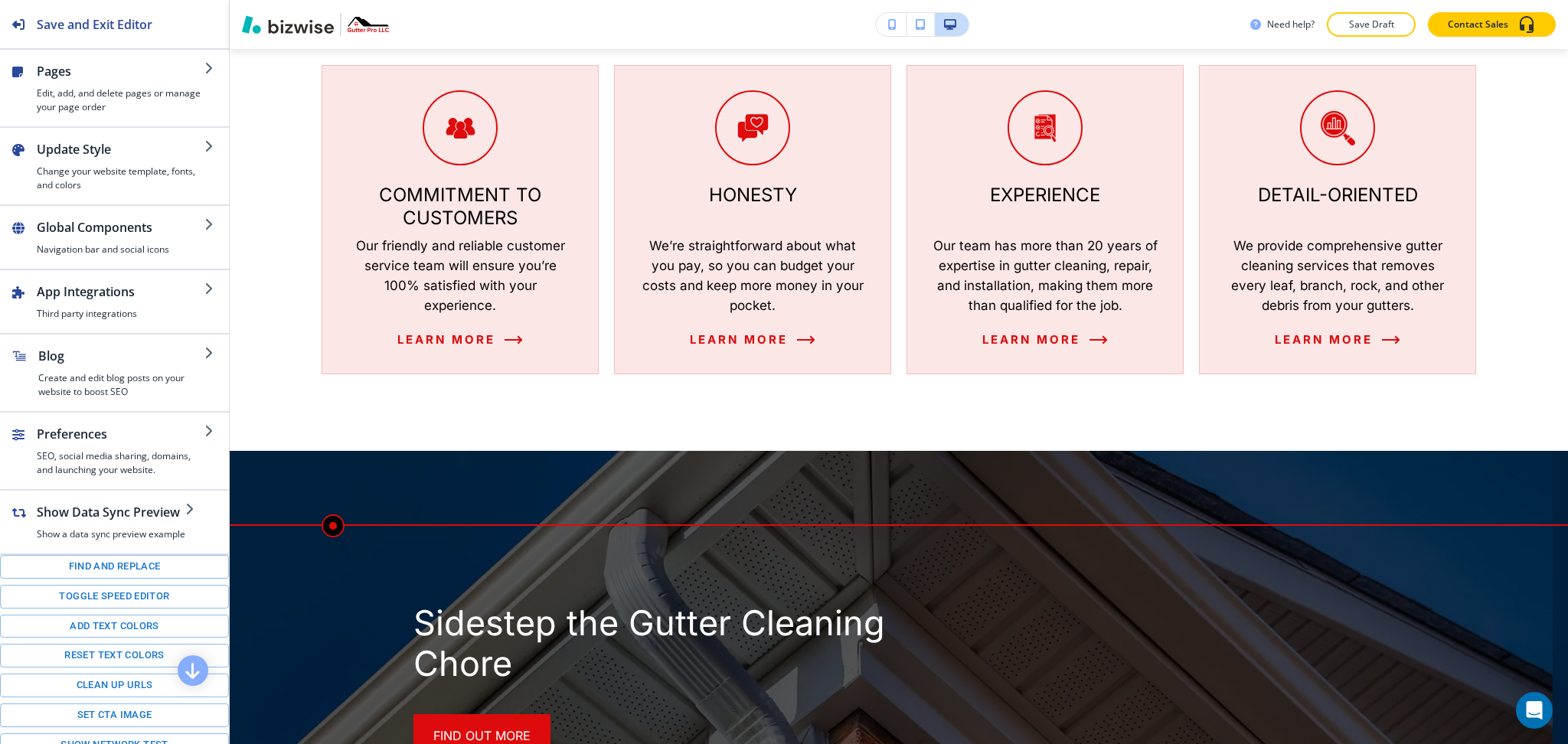
scroll to position [0, 0]
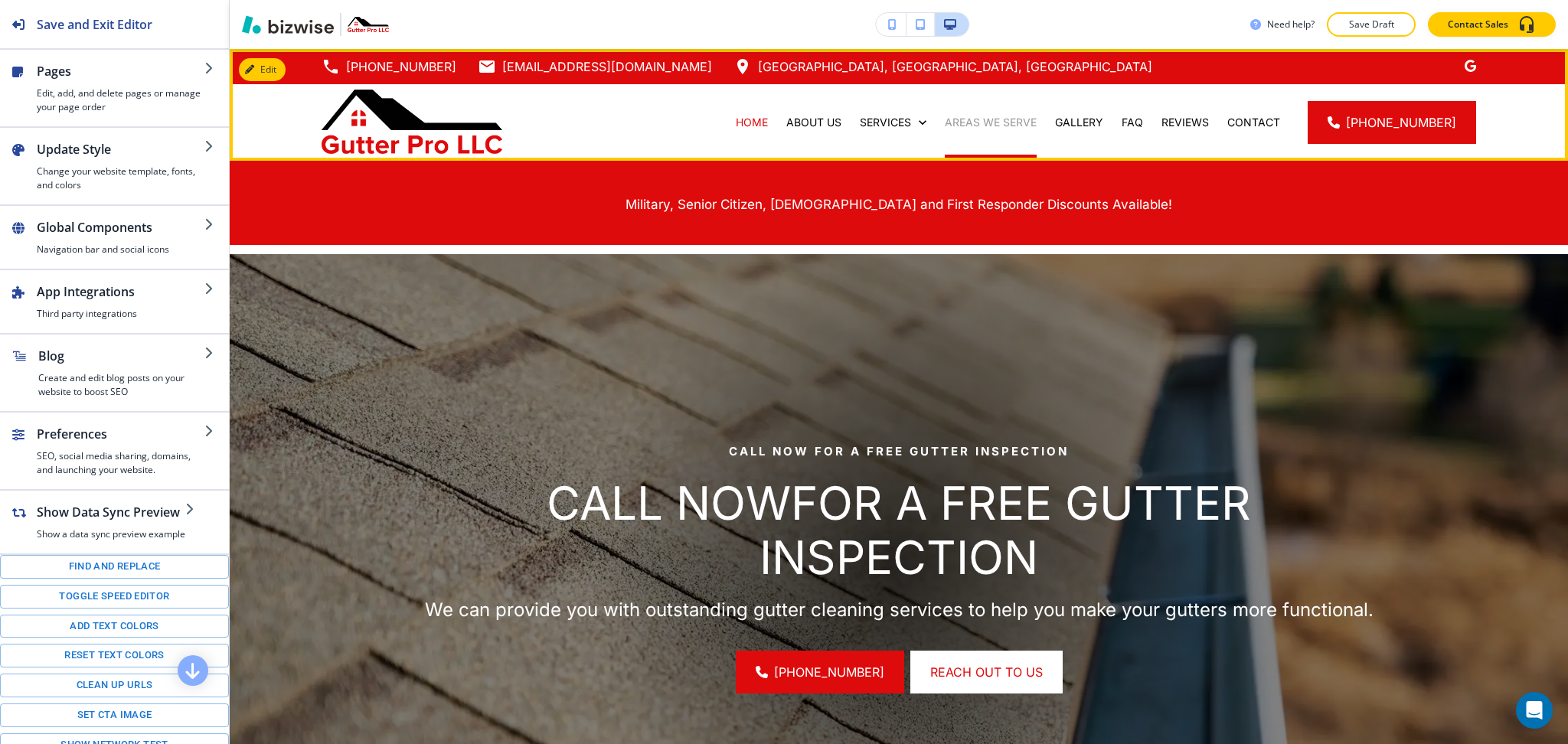
click at [981, 121] on p "AREAS WE SERVE" at bounding box center [991, 122] width 92 height 15
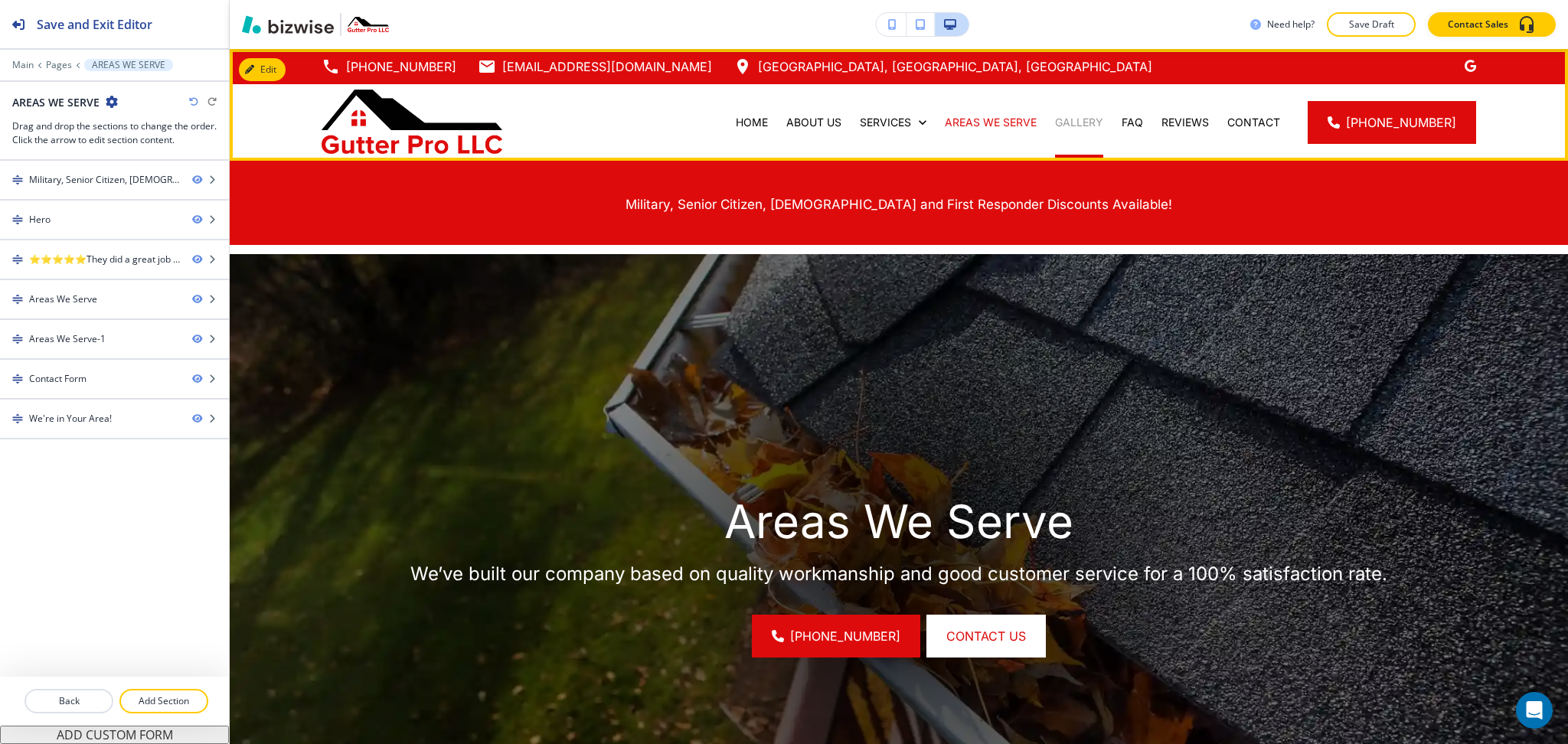
click at [1088, 114] on p "GALLERY" at bounding box center [1079, 122] width 48 height 15
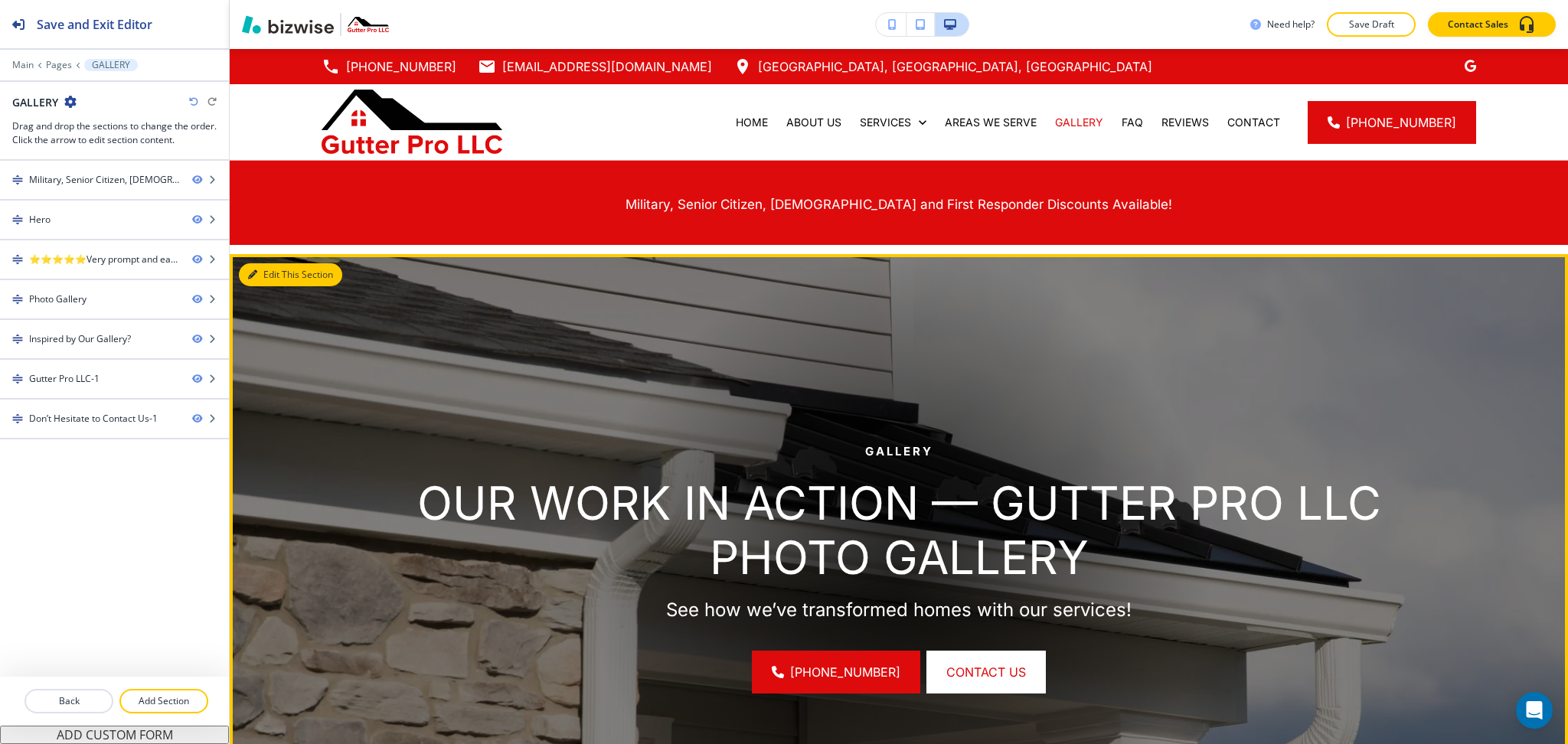
click at [260, 263] on button "Edit This Section" at bounding box center [290, 274] width 103 height 23
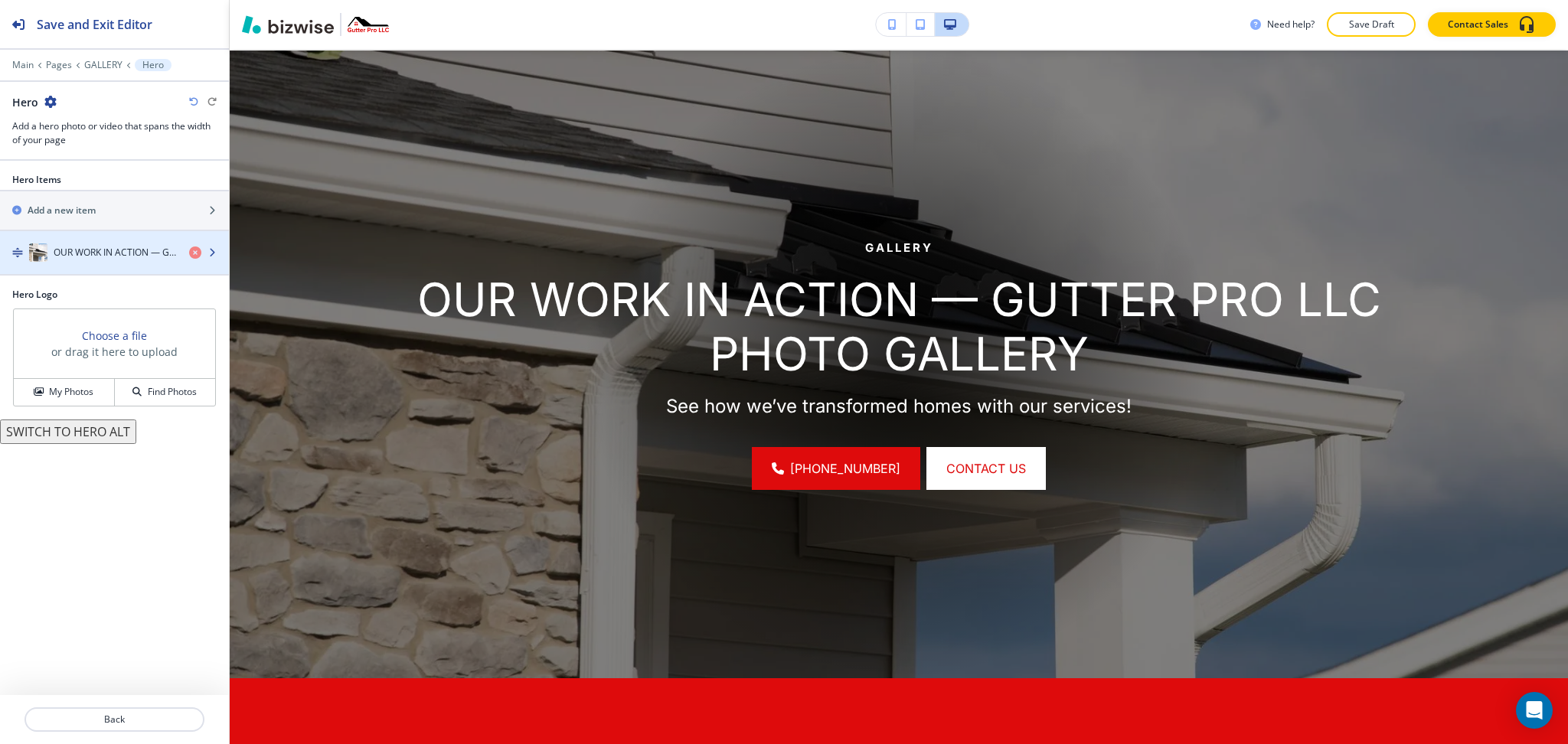
scroll to position [204, 0]
click at [94, 253] on h4 "OUR WORK IN ACTION — GUTTER PRO LLC PHOTO GALLERY" at bounding box center [115, 253] width 123 height 14
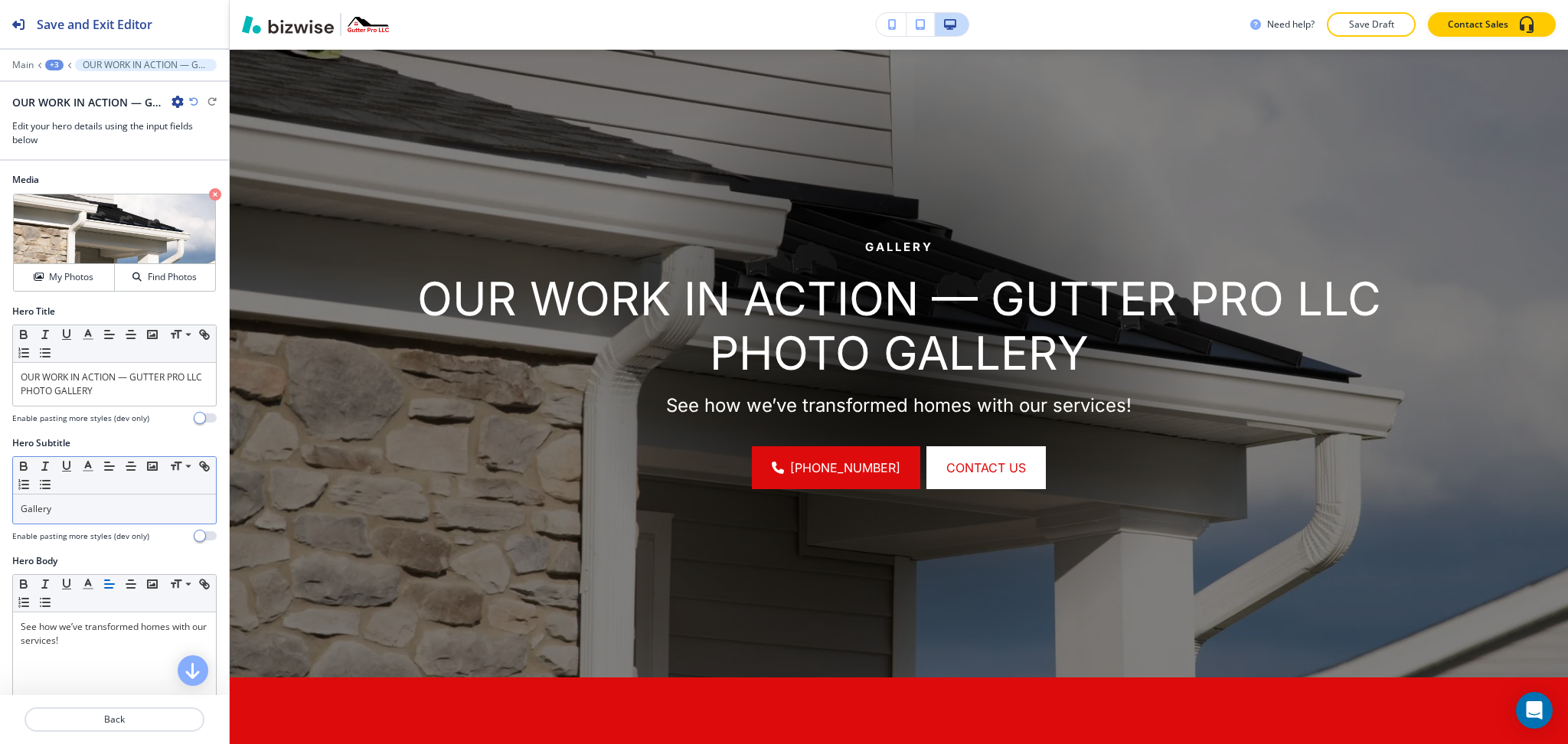
click at [100, 513] on p "Gallery" at bounding box center [114, 509] width 188 height 14
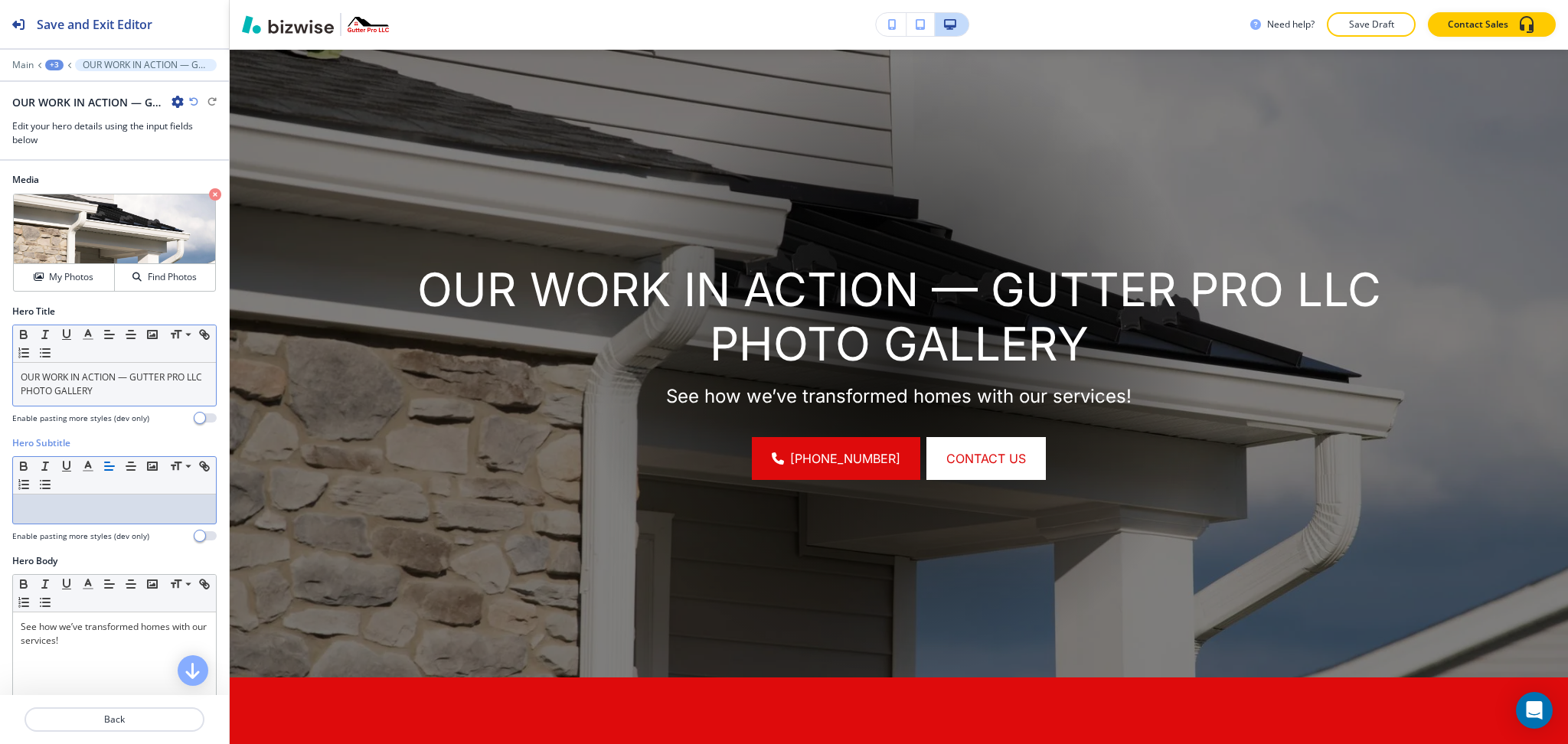
click at [104, 384] on p "OUR WORK IN ACTION — GUTTER PRO LLC PHOTO GALLERY" at bounding box center [114, 384] width 188 height 27
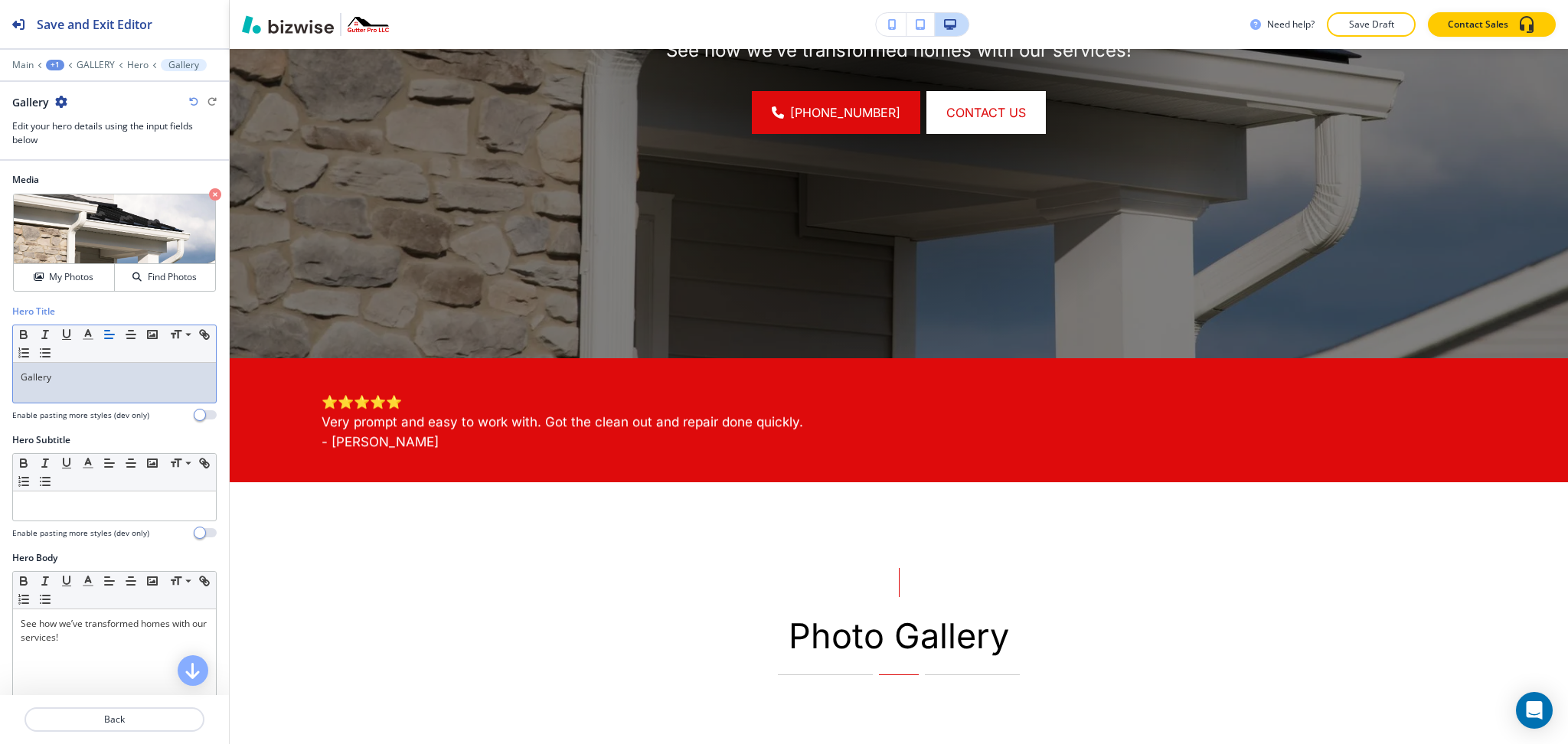
scroll to position [645, 0]
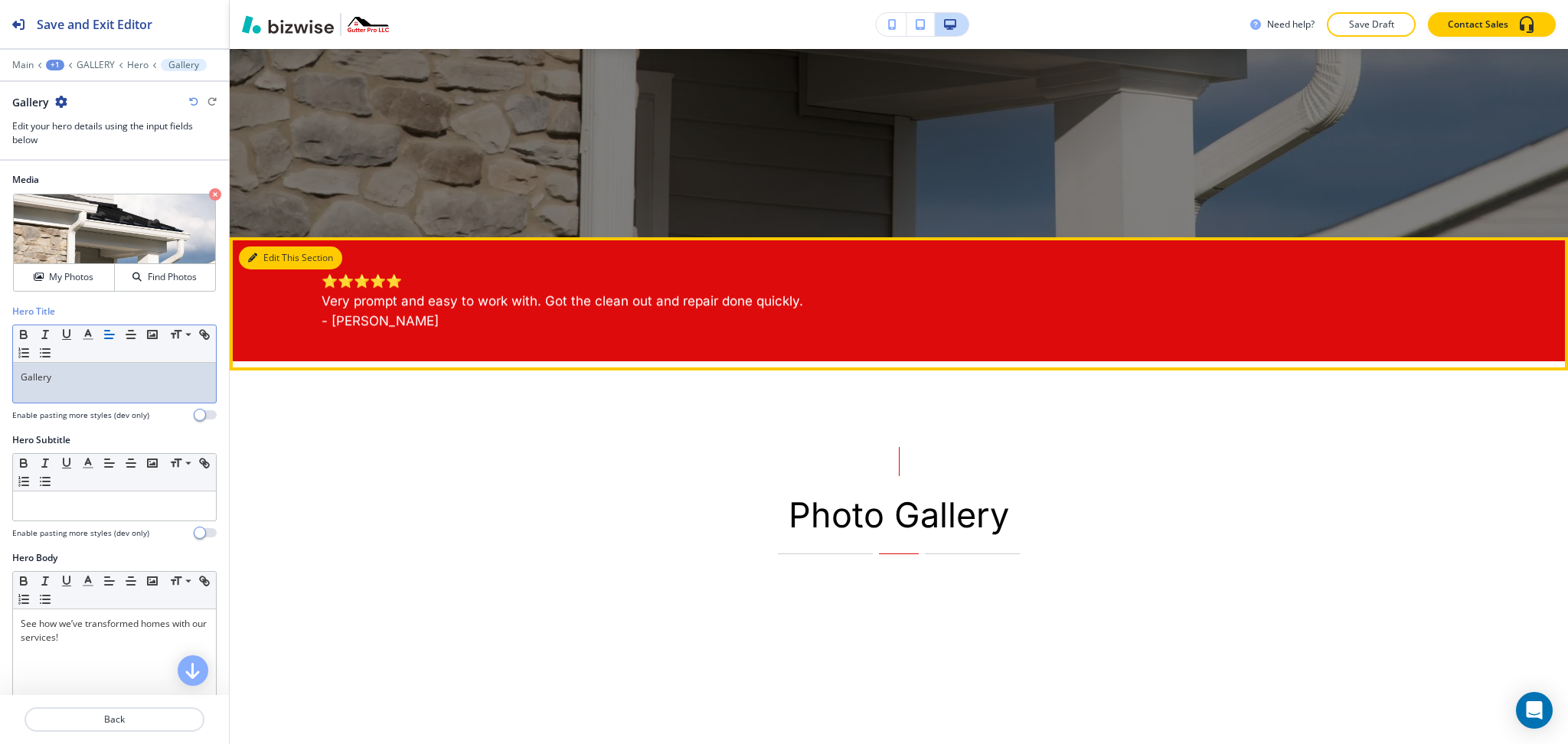
click at [265, 261] on button "Edit This Section" at bounding box center [290, 258] width 103 height 23
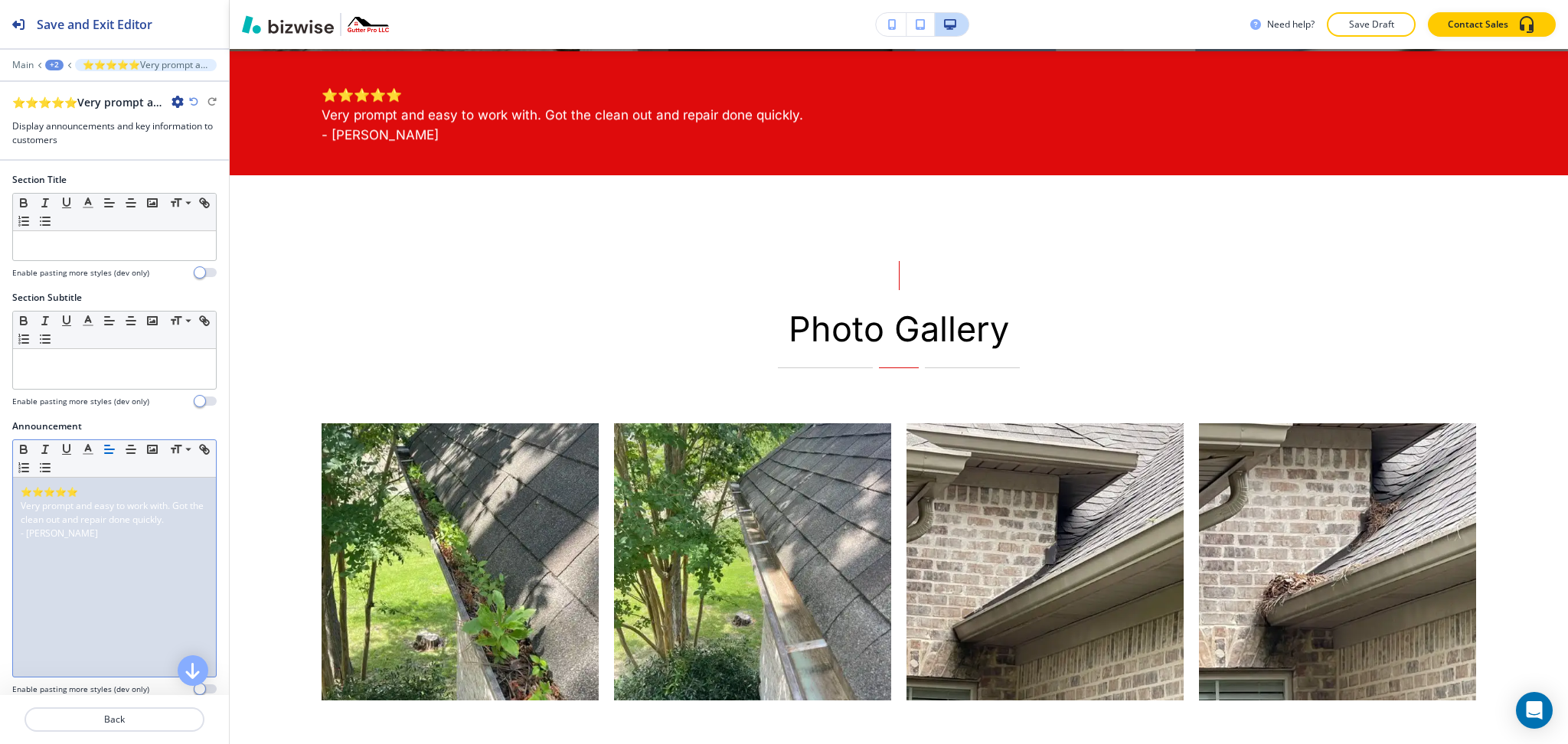
scroll to position [833, 0]
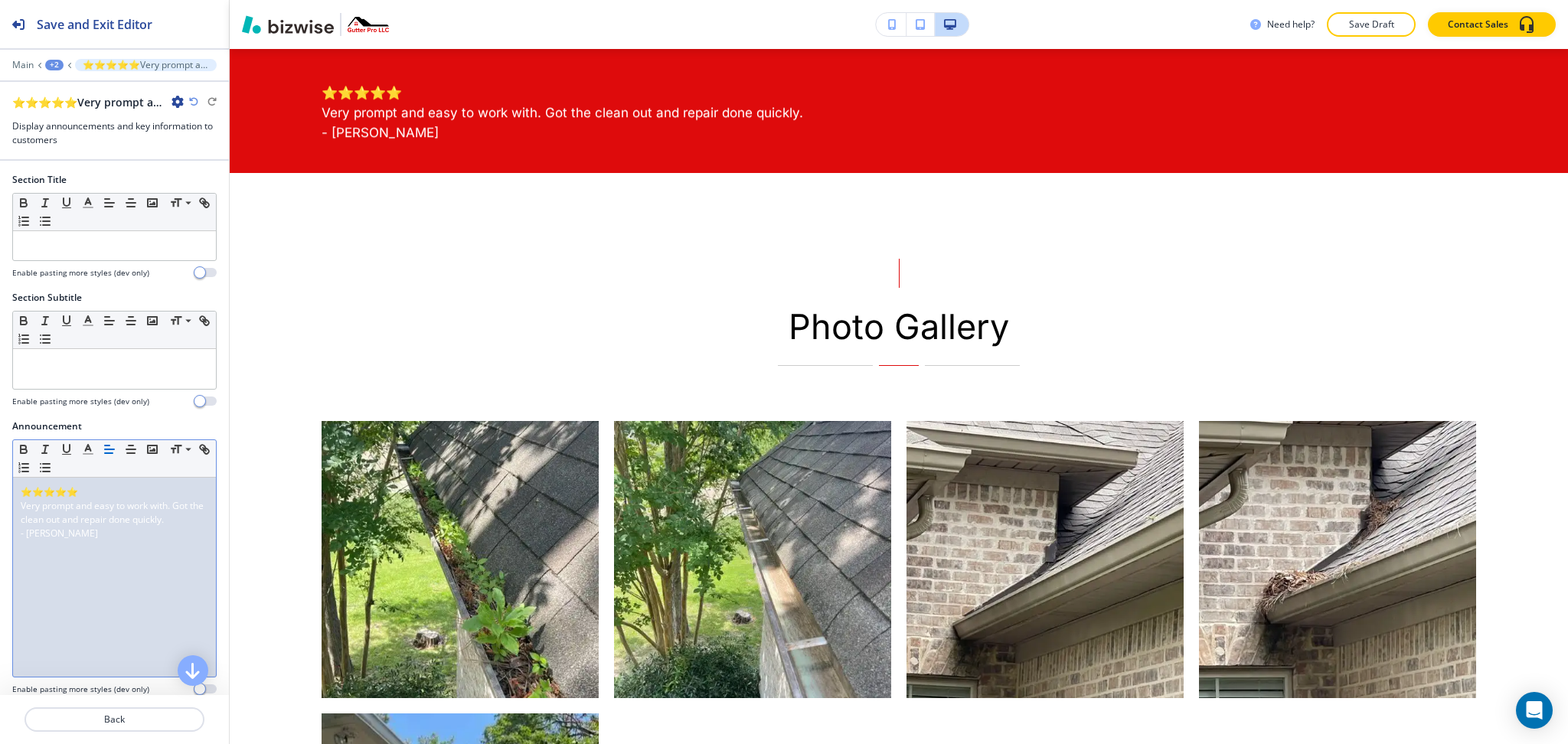
click at [90, 574] on div "⭐⭐⭐⭐⭐ Very prompt and easy to work with. Got the clean out and repair done quic…" at bounding box center [114, 577] width 203 height 199
click at [132, 451] on icon "button" at bounding box center [131, 449] width 14 height 14
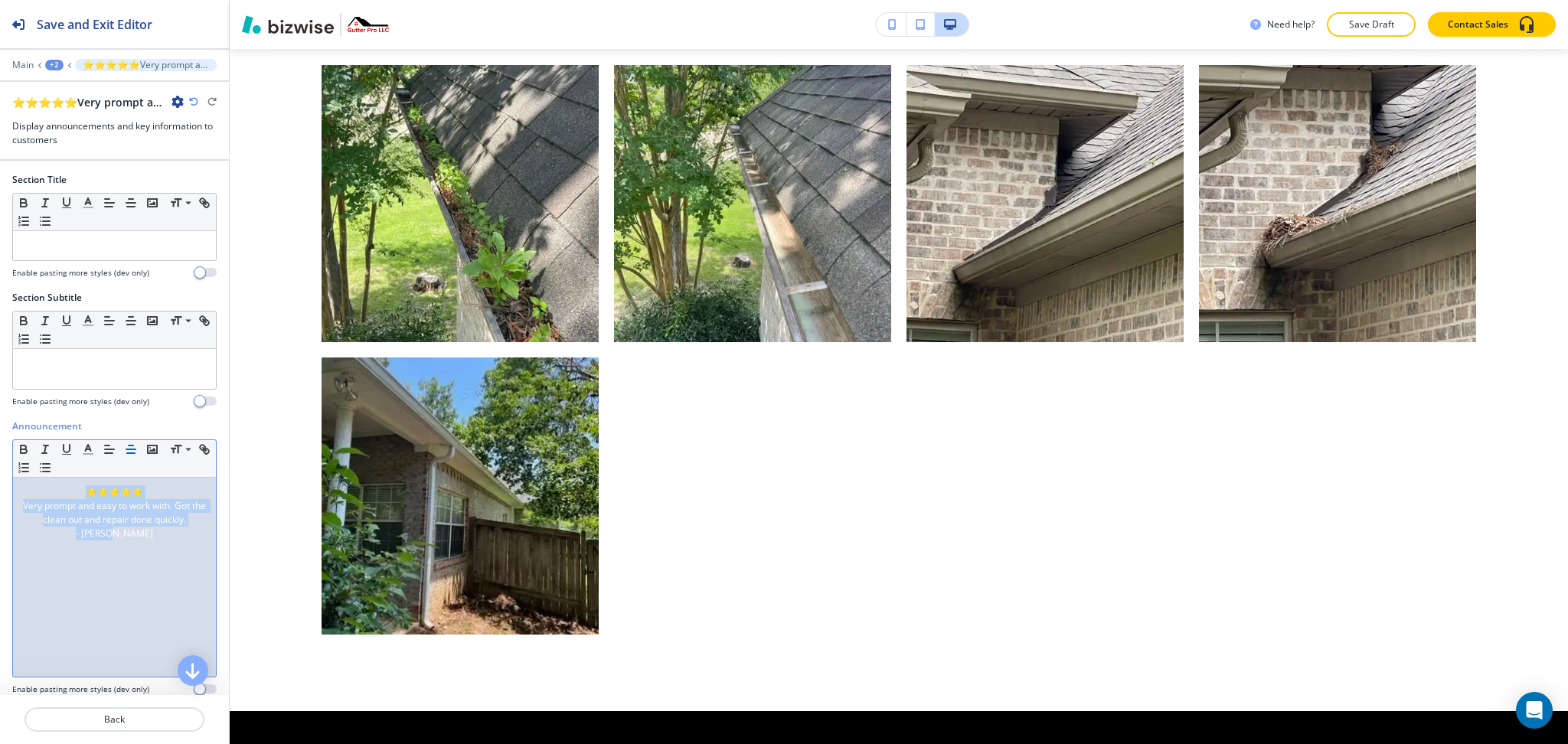
scroll to position [0, 0]
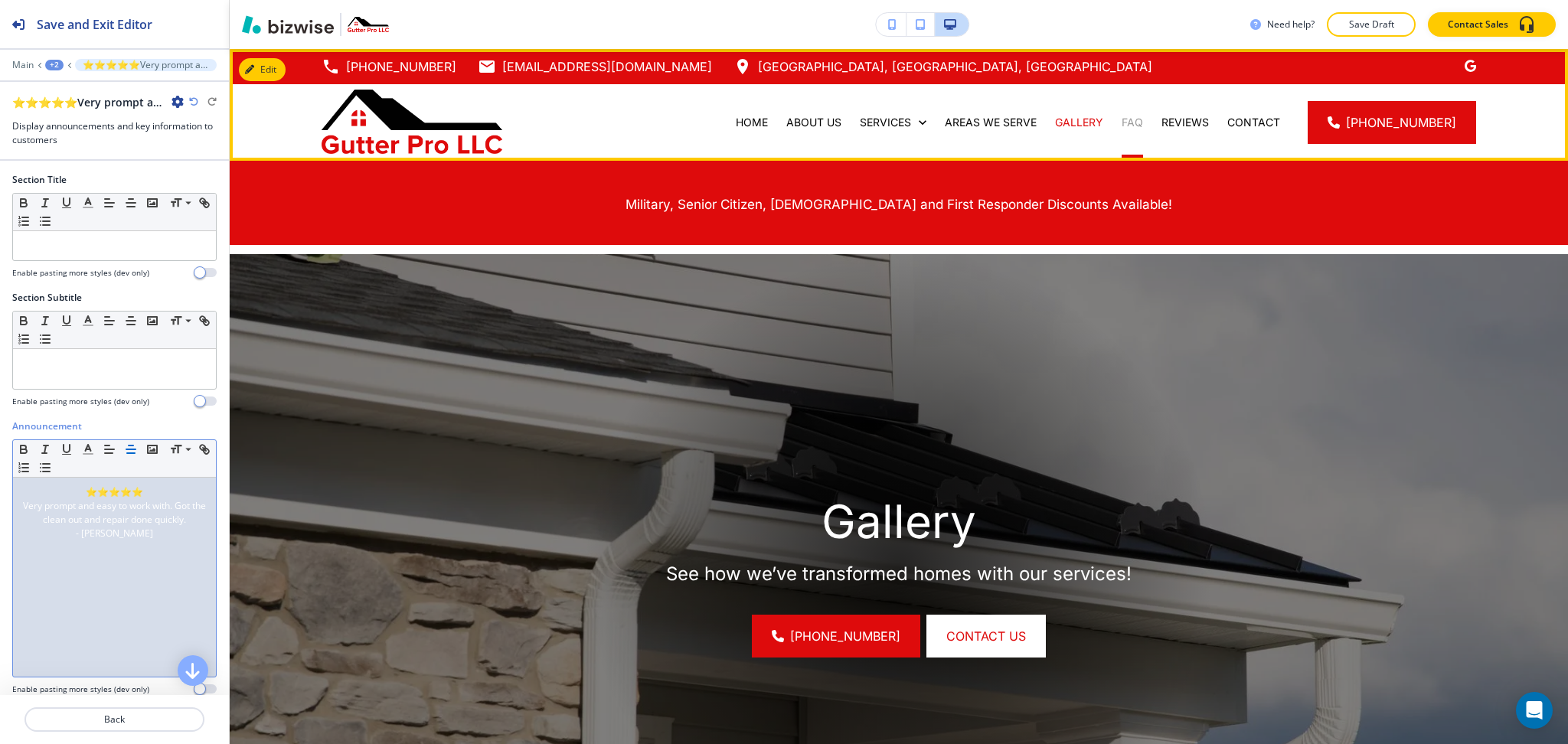
click at [1143, 114] on p "FAQ" at bounding box center [1132, 122] width 21 height 15
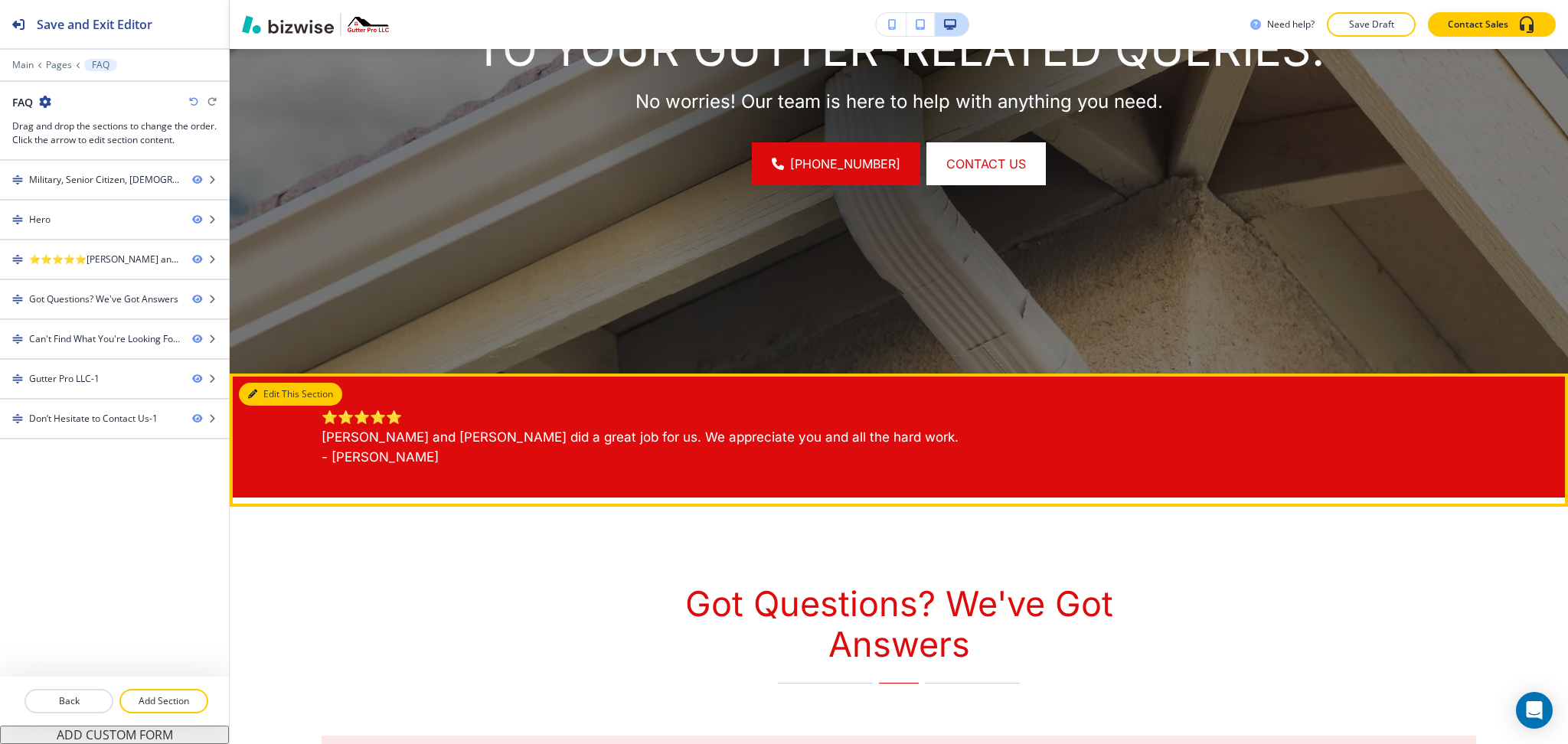
click at [267, 395] on button "Edit This Section" at bounding box center [290, 394] width 103 height 23
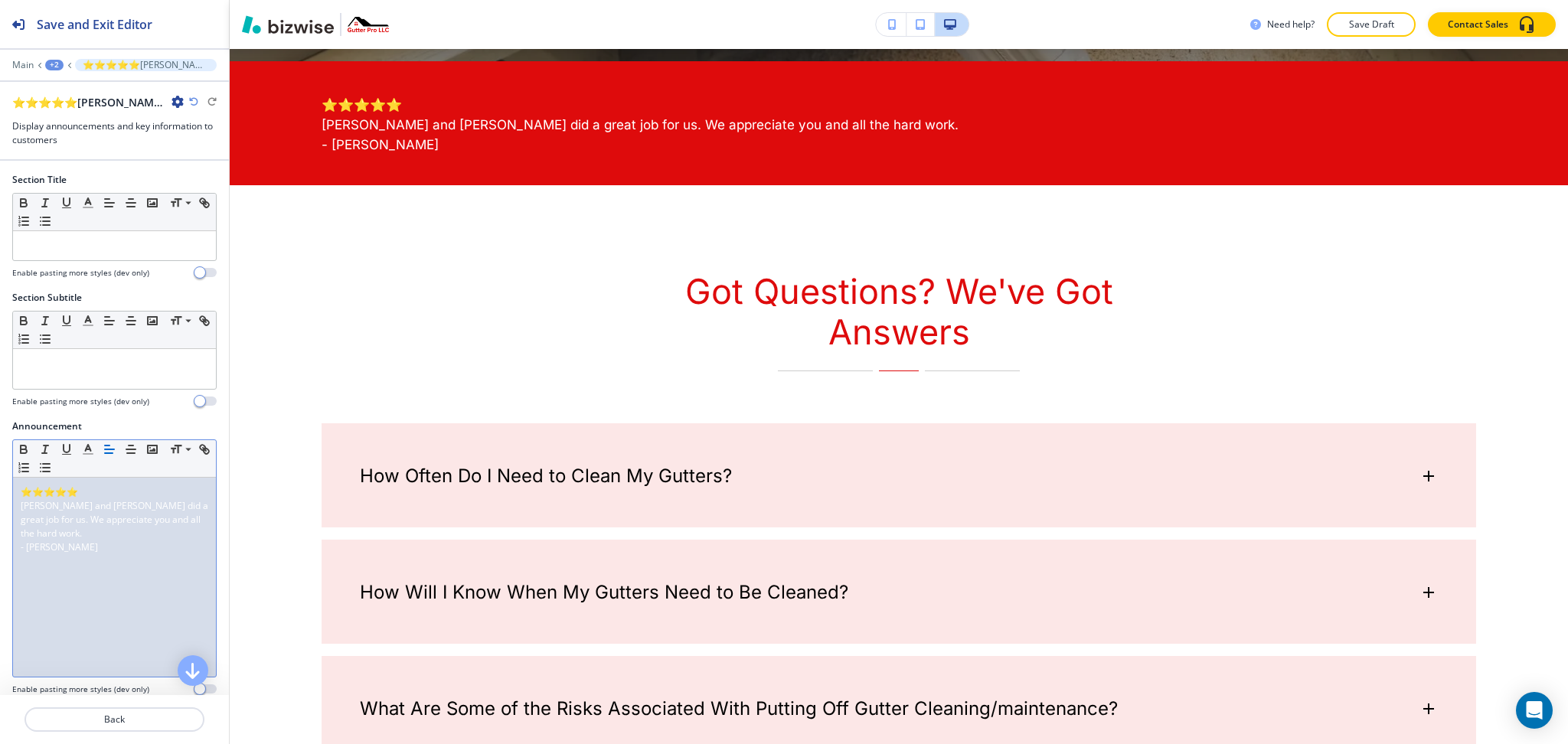
scroll to position [833, 0]
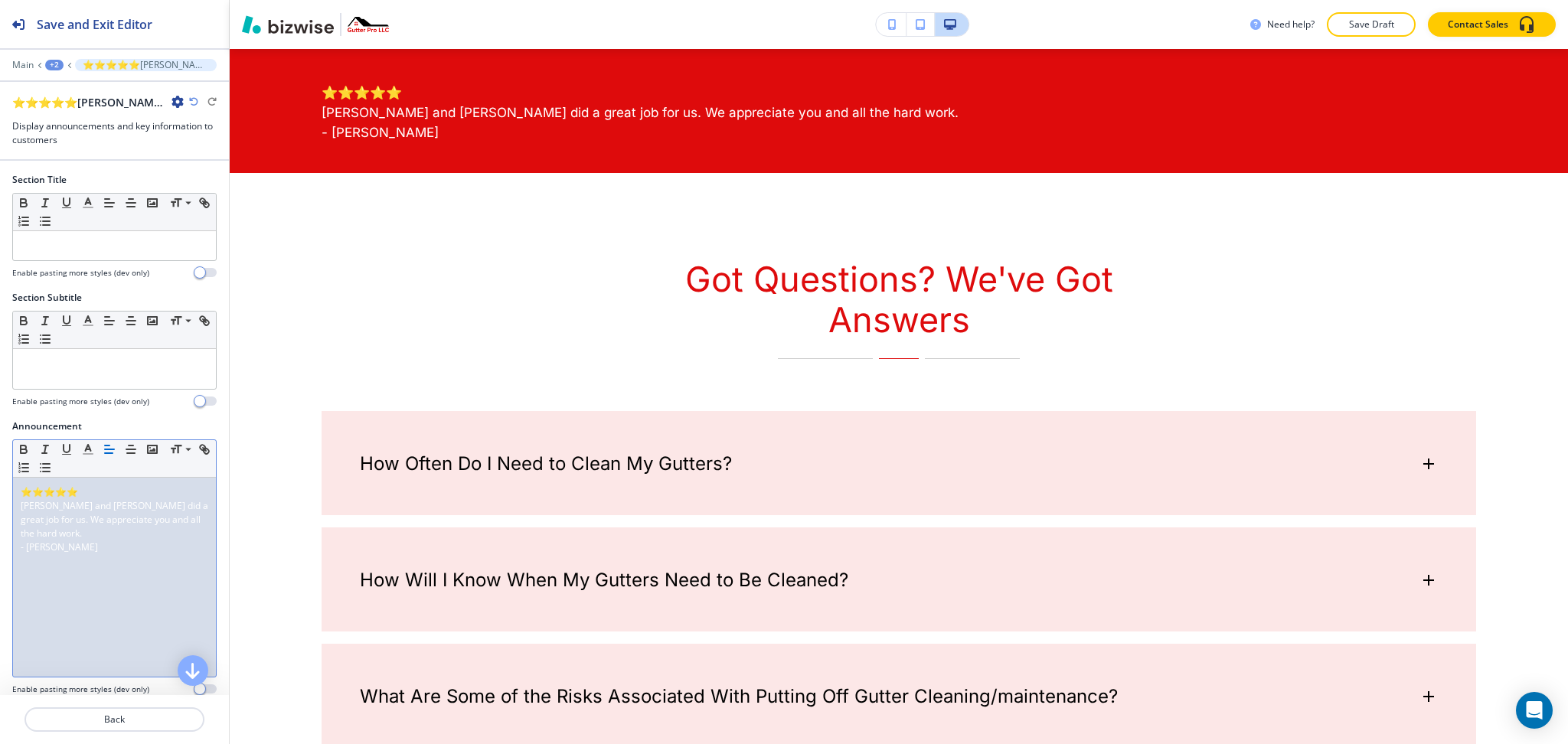
click at [107, 530] on p "Glenn and Jake did a great job for us. We appreciate you and all the hard work." at bounding box center [114, 520] width 188 height 41
click at [128, 452] on icon "button" at bounding box center [131, 449] width 14 height 14
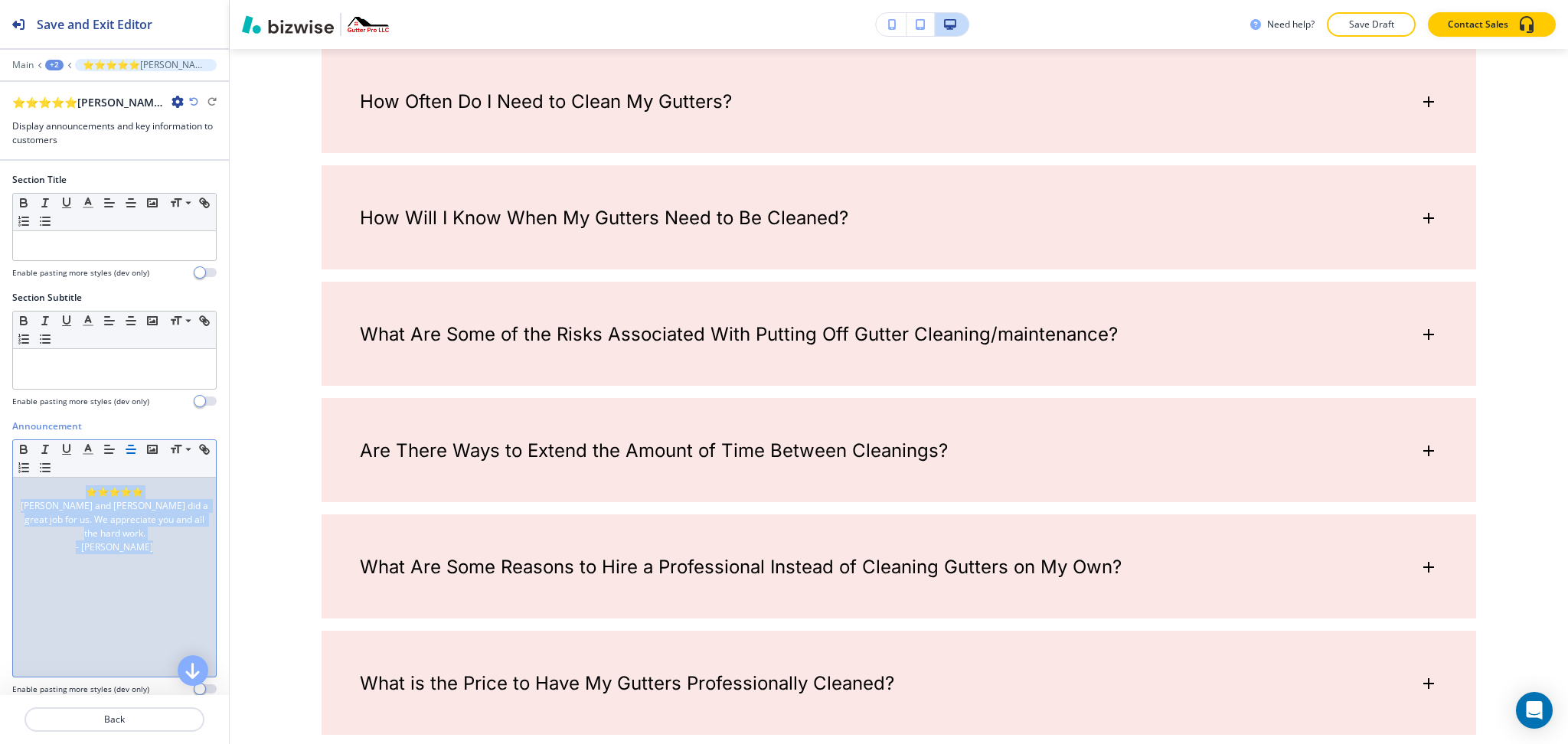
scroll to position [0, 0]
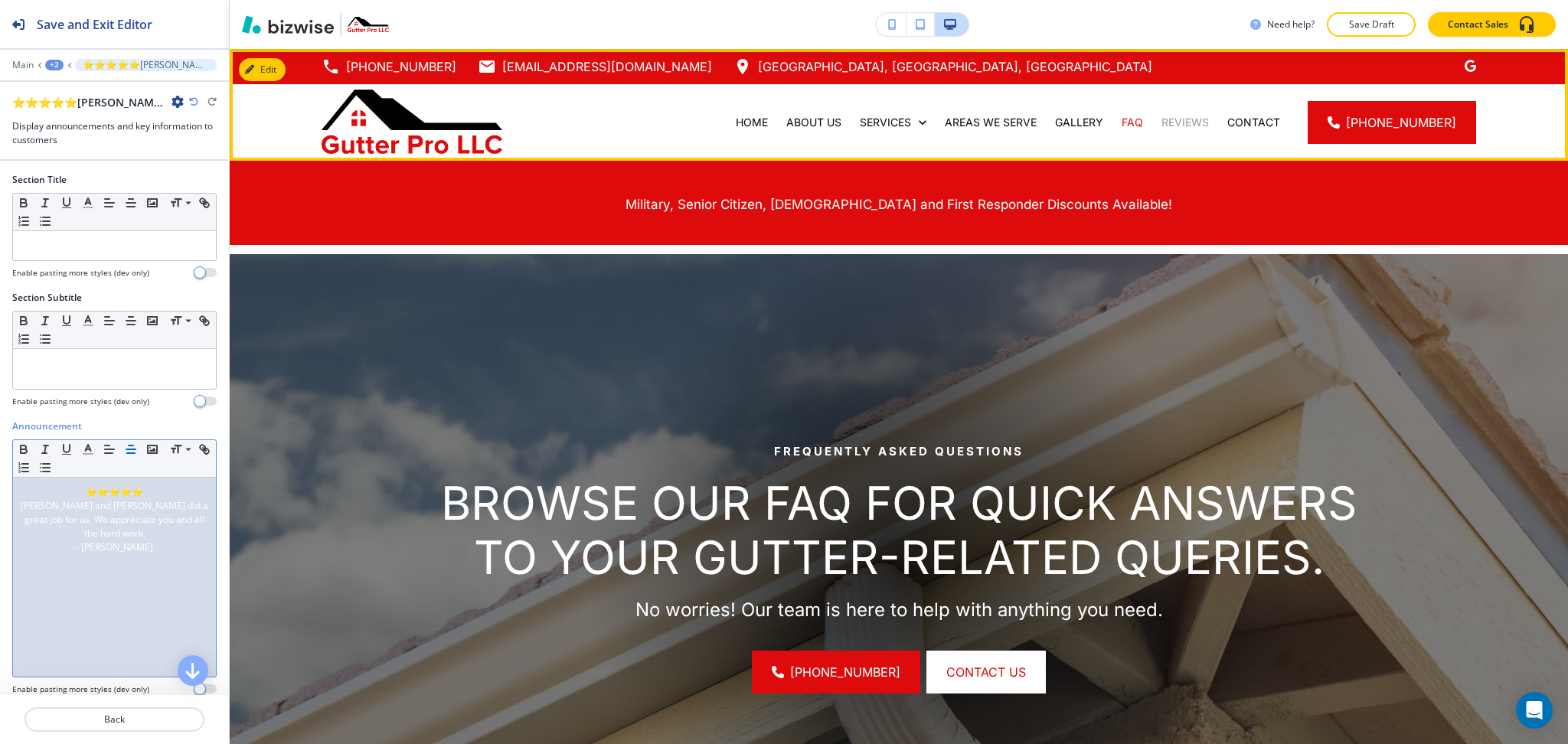
click at [1198, 122] on p "REVIEWS" at bounding box center [1185, 122] width 48 height 15
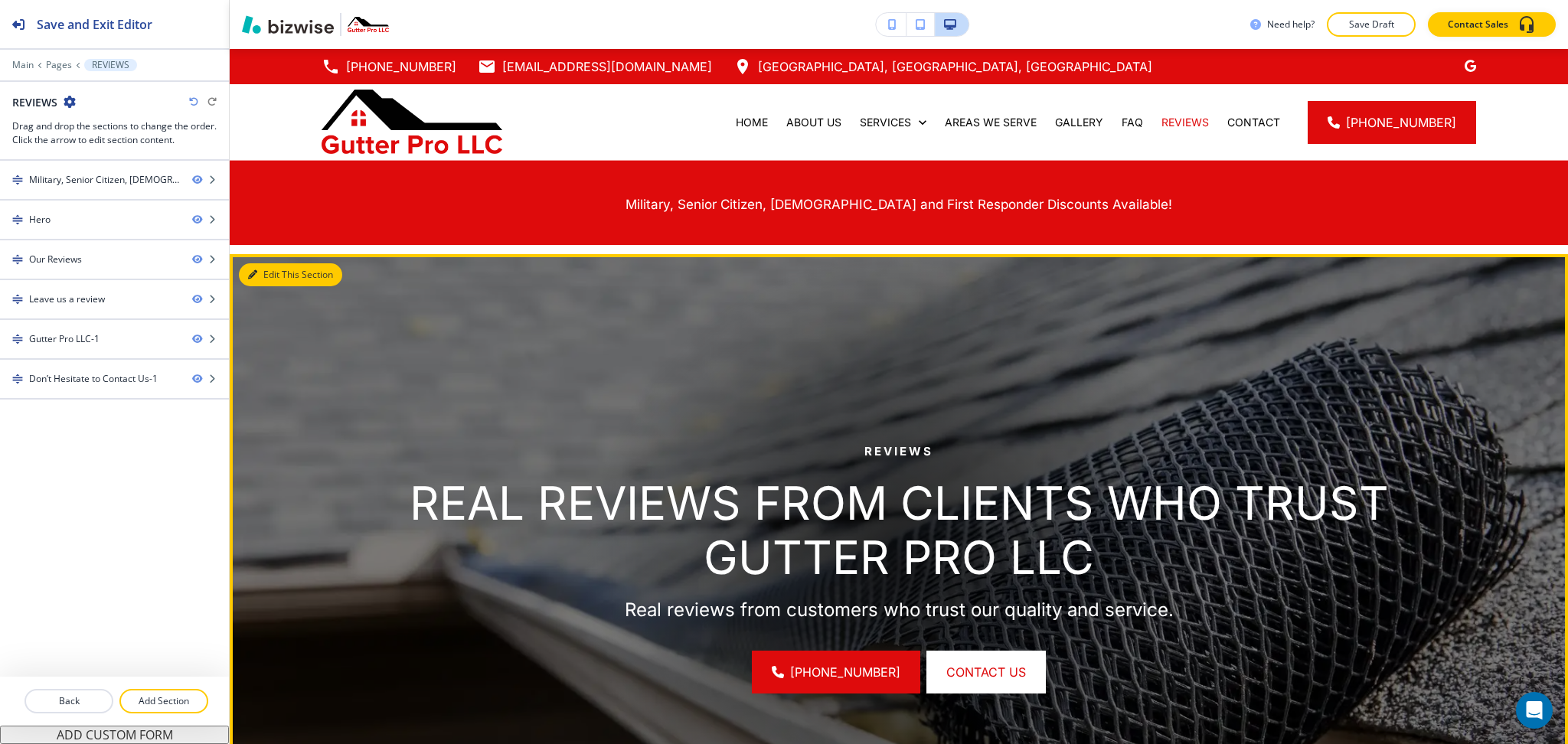
click at [270, 275] on button "Edit This Section" at bounding box center [290, 274] width 103 height 23
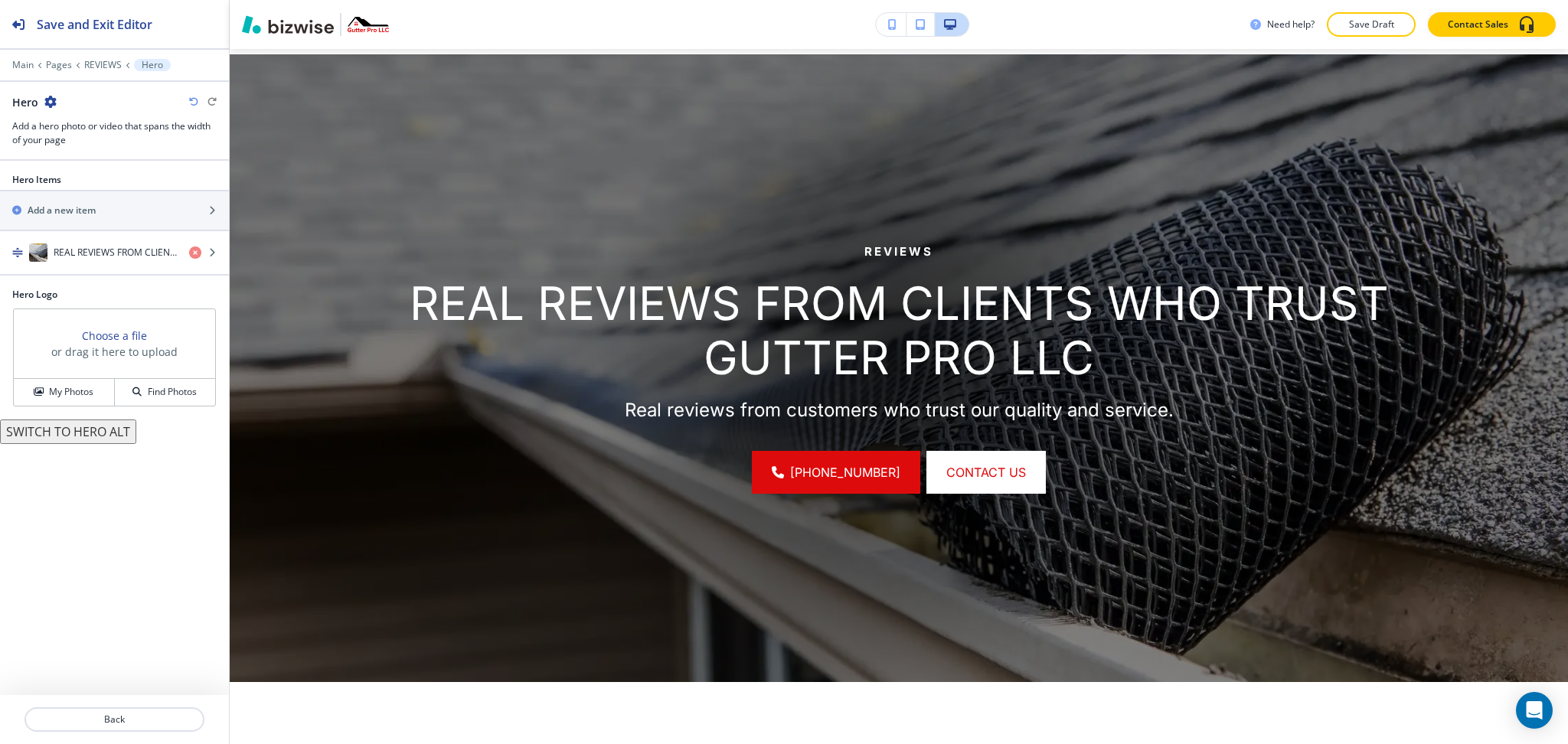
scroll to position [204, 0]
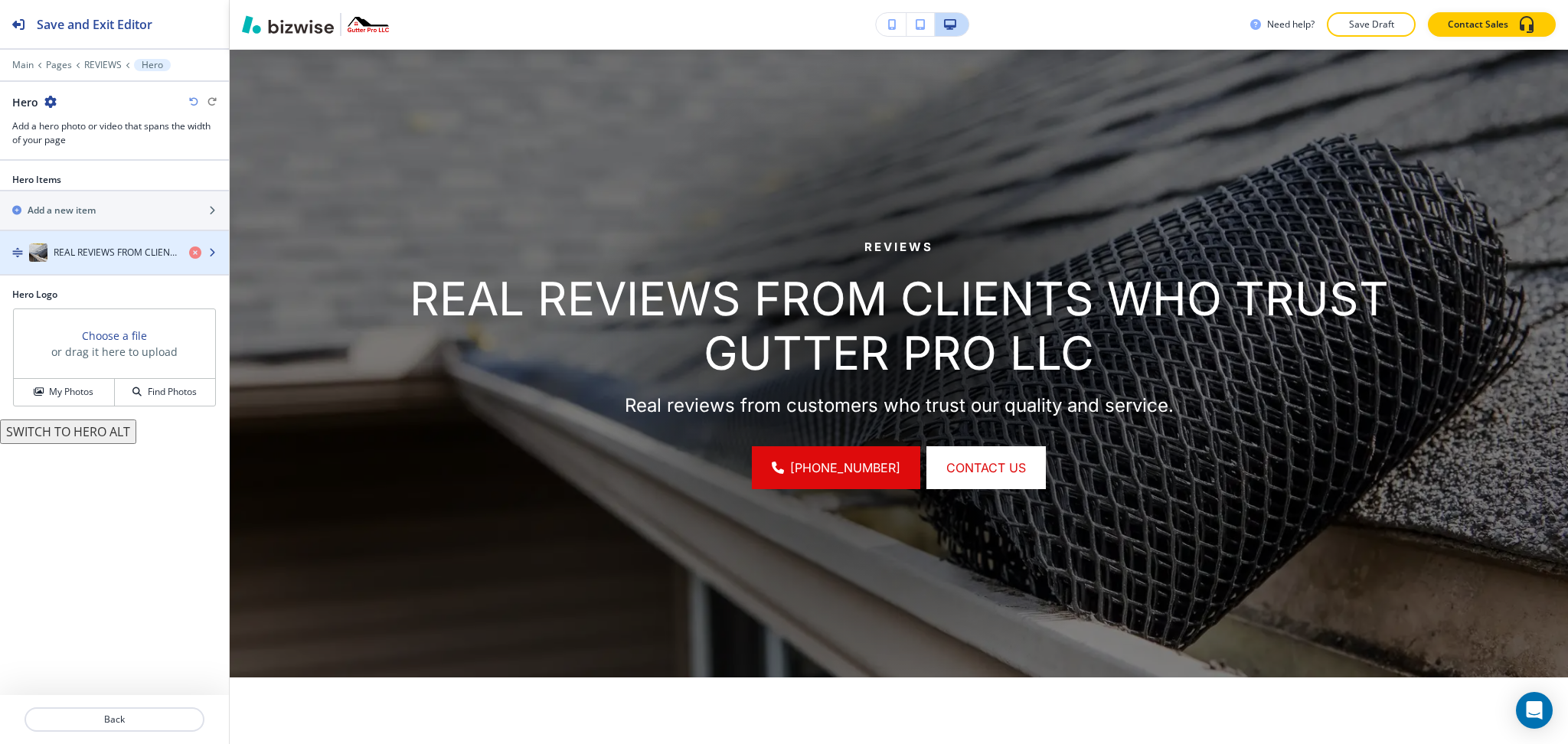
click at [103, 261] on div "REAL REVIEWS FROM CLIENTS WHO TRUST GUTTER PRO LLC" at bounding box center [88, 253] width 177 height 19
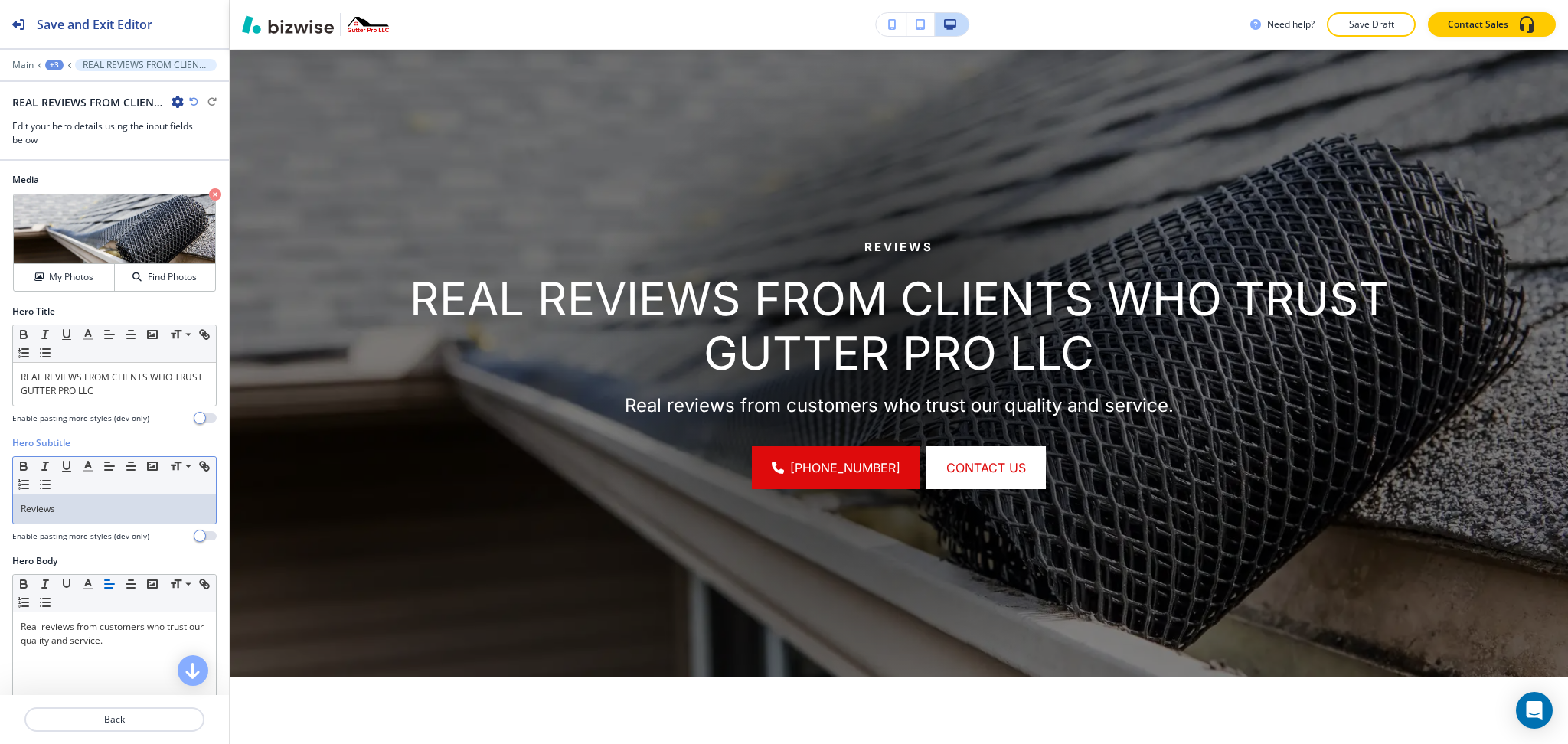
click at [108, 508] on p "Reviews" at bounding box center [114, 509] width 188 height 14
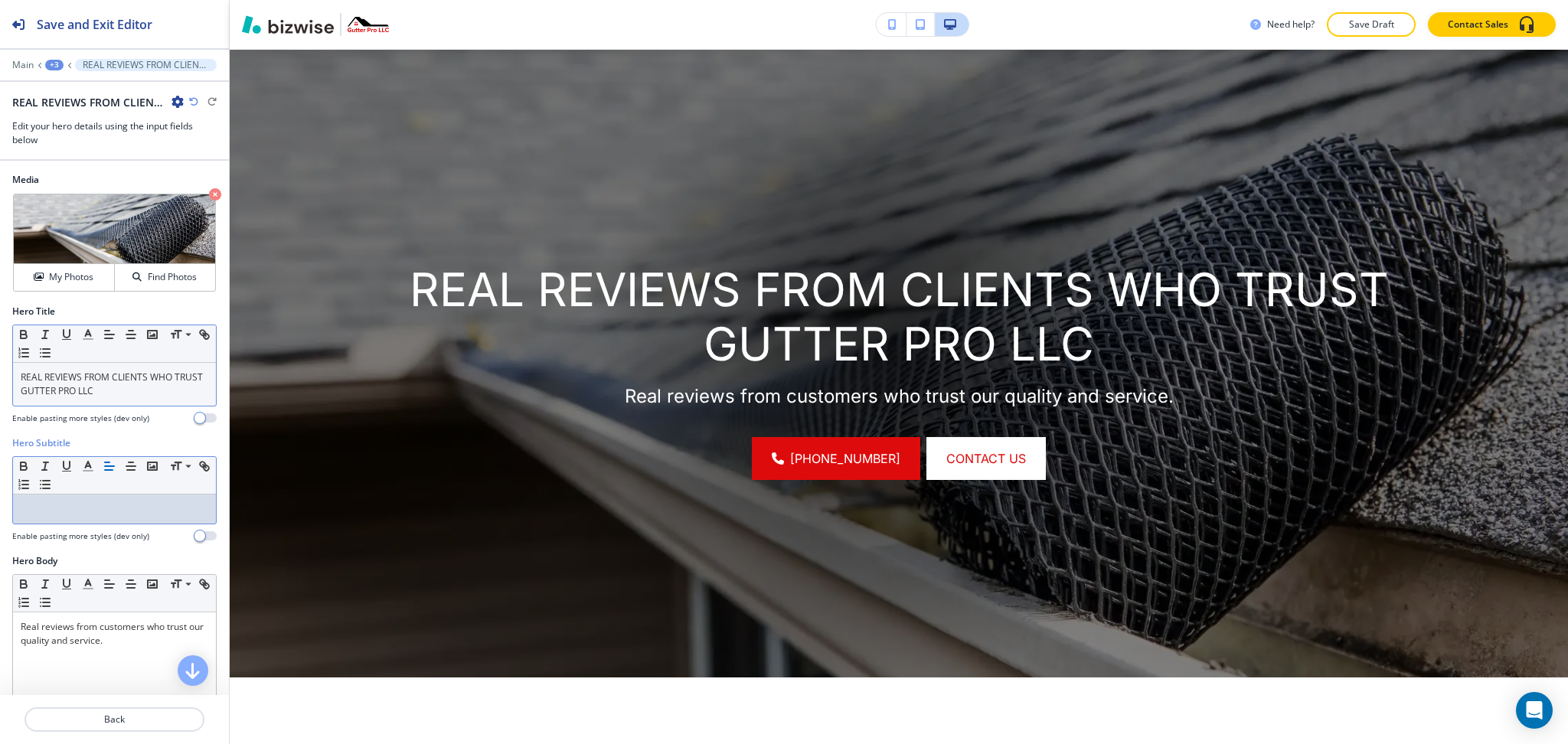
click at [138, 385] on p "REAL REVIEWS FROM CLIENTS WHO TRUST GUTTER PRO LLC" at bounding box center [114, 384] width 188 height 27
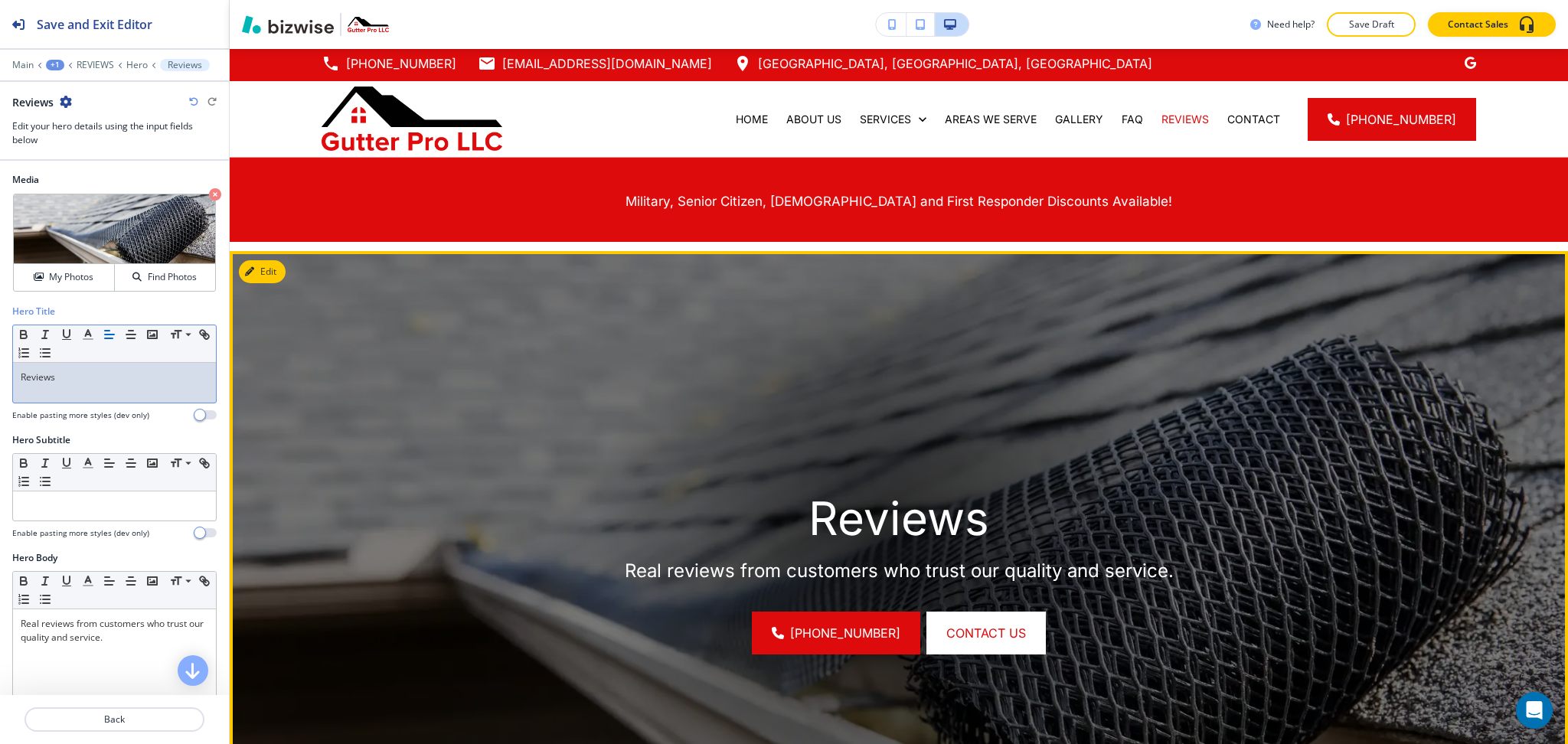
scroll to position [0, 0]
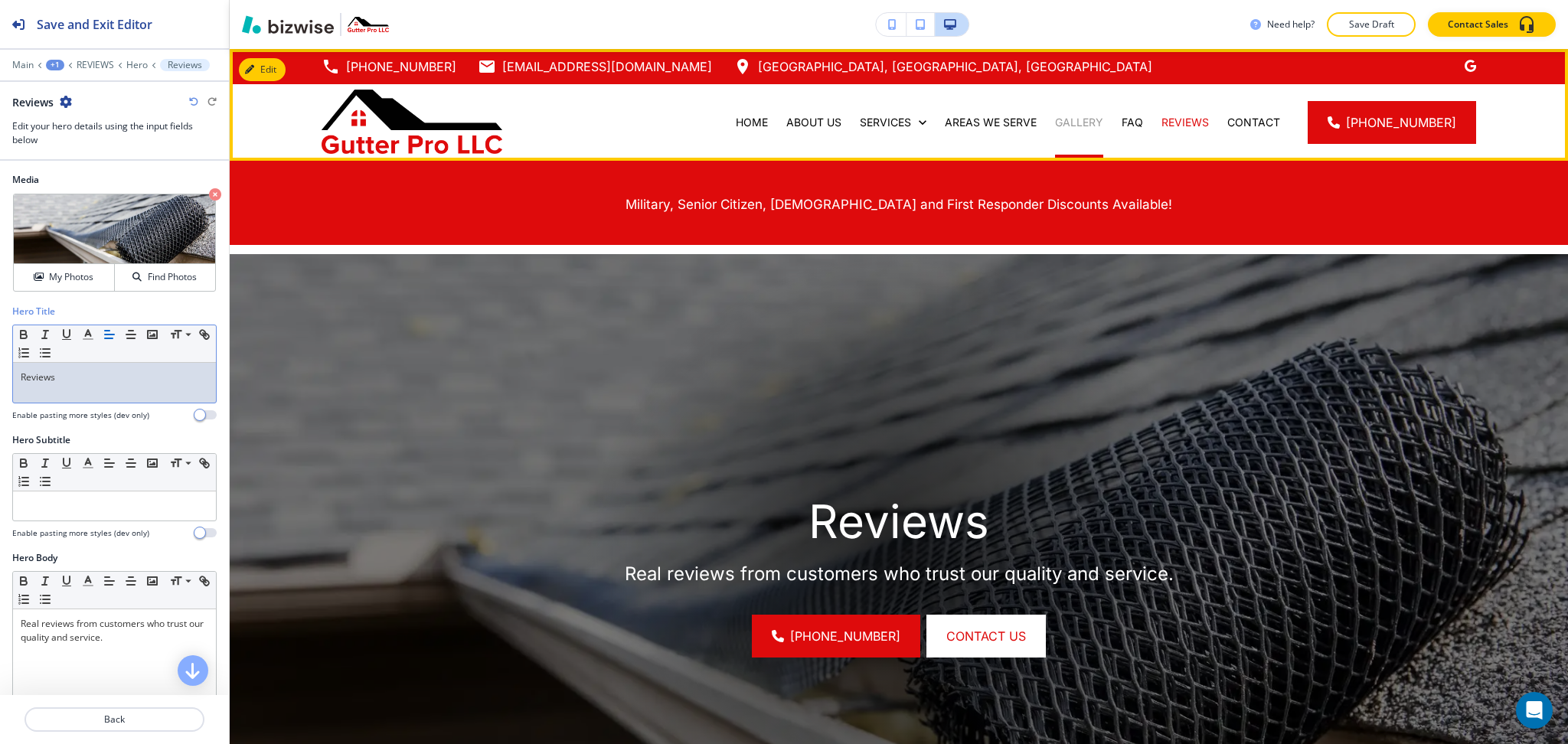
click at [1086, 122] on p "GALLERY" at bounding box center [1079, 122] width 48 height 15
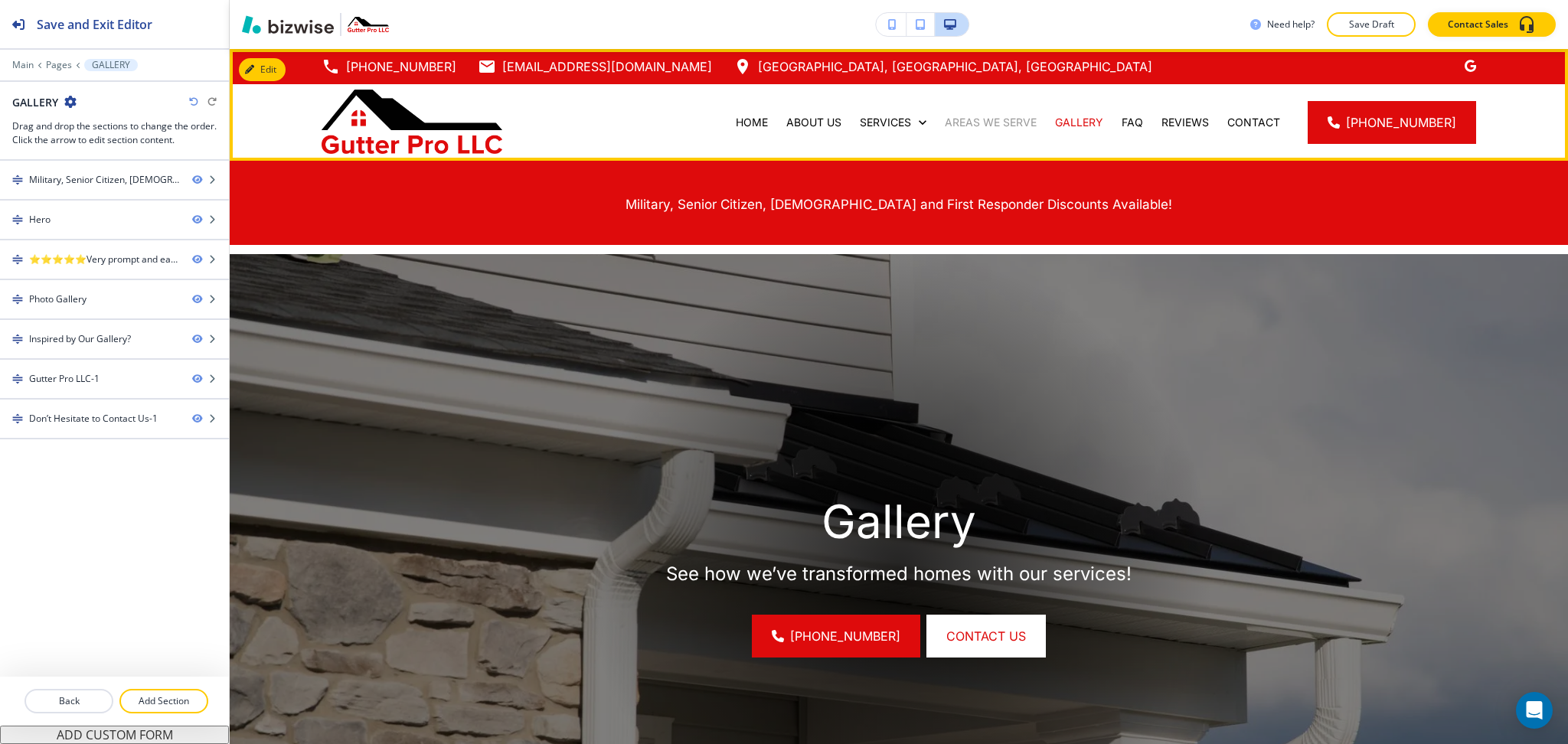
click at [999, 120] on p "AREAS WE SERVE" at bounding box center [991, 122] width 92 height 15
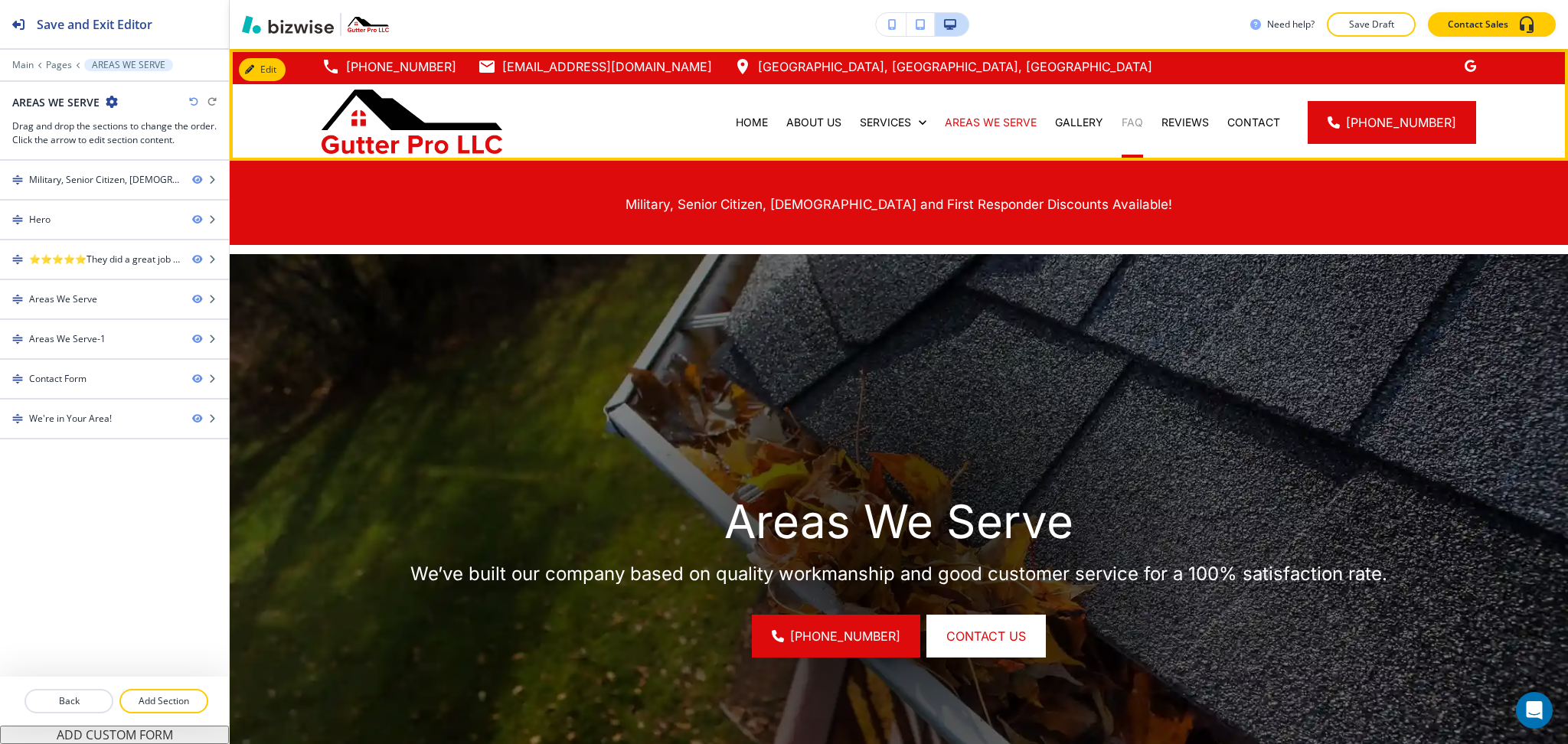
click at [1130, 117] on p "FAQ" at bounding box center [1132, 122] width 21 height 15
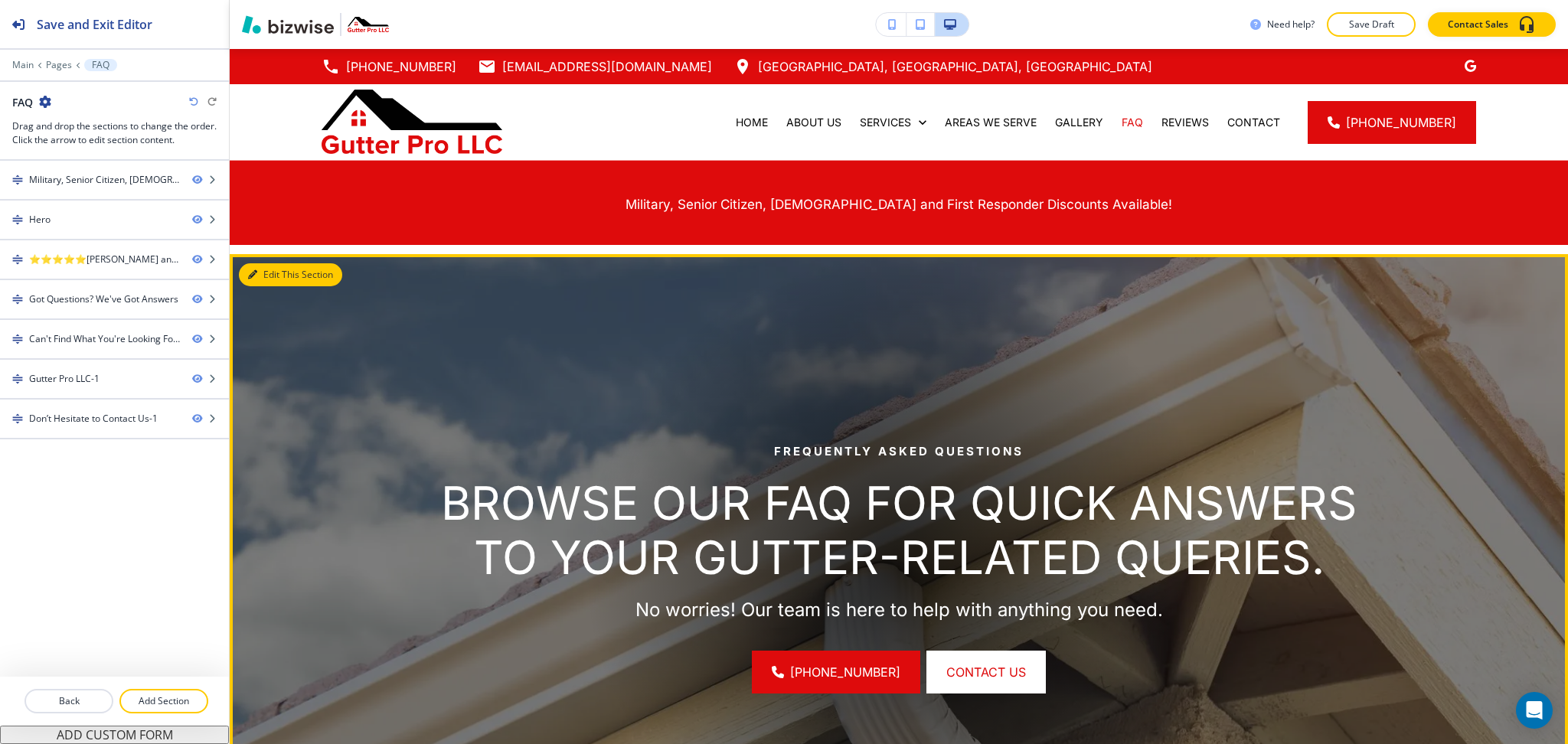
click at [253, 272] on icon "button" at bounding box center [252, 274] width 9 height 9
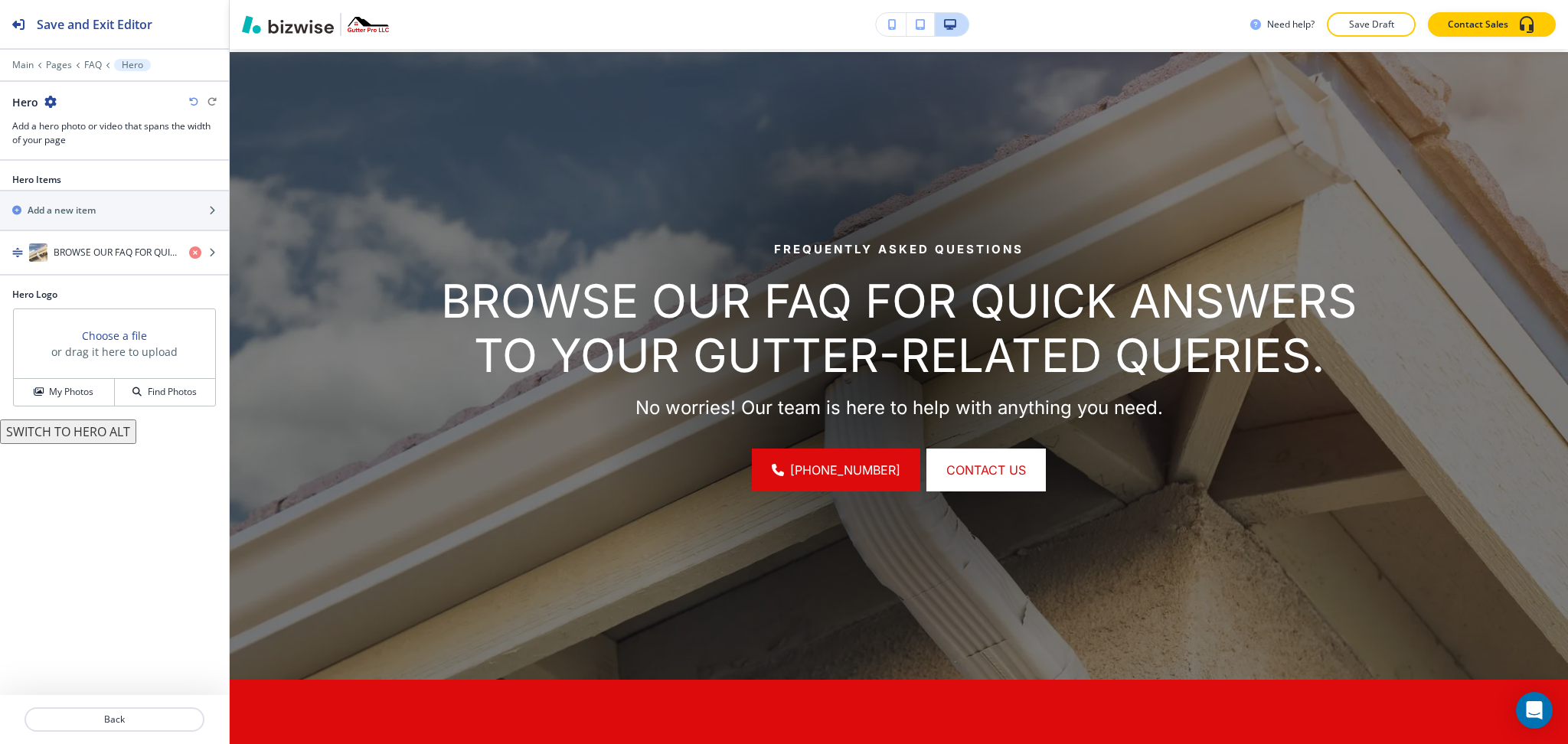
scroll to position [204, 0]
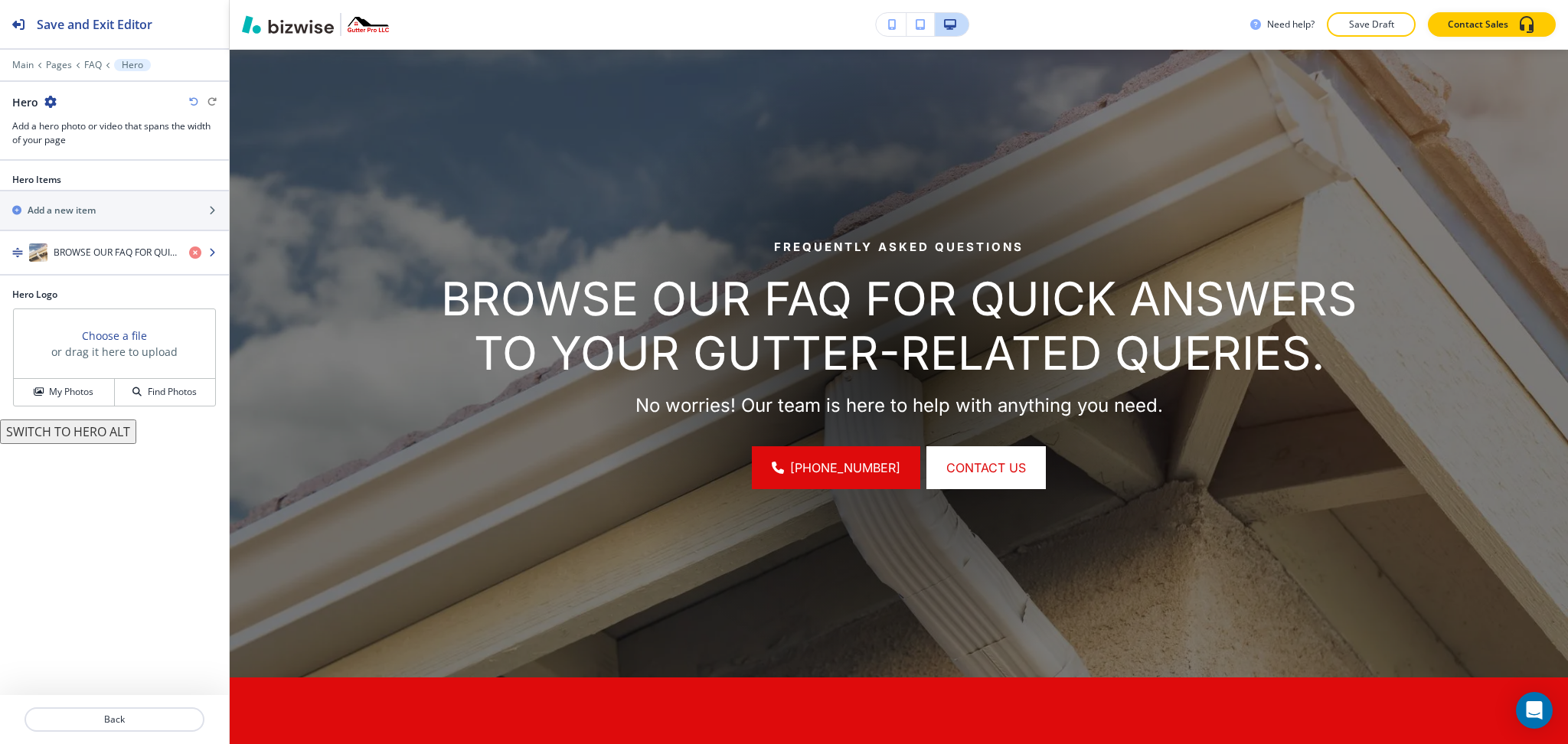
click at [108, 264] on div "button" at bounding box center [114, 268] width 229 height 12
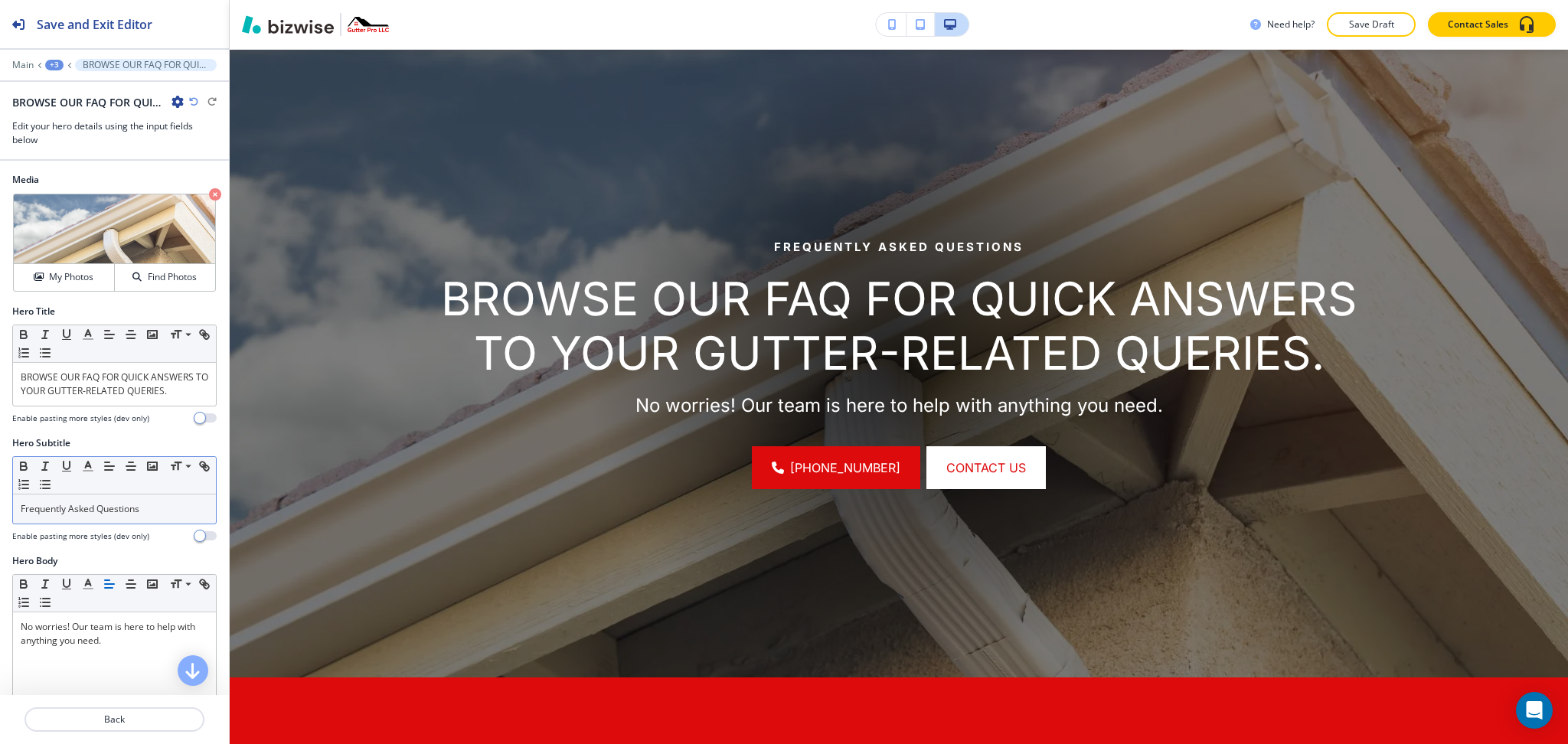
click at [114, 516] on p "Frequently Asked Questions" at bounding box center [114, 509] width 188 height 14
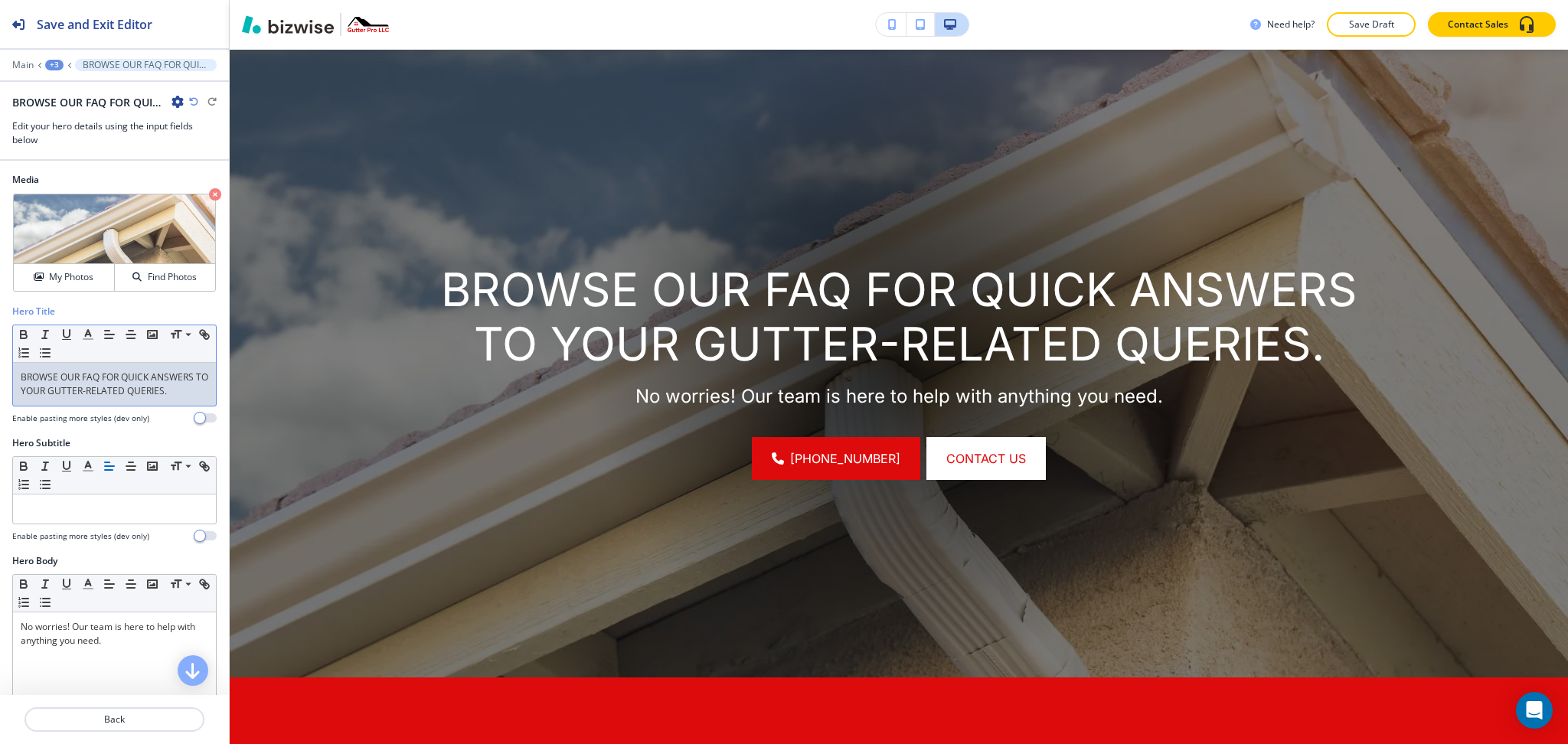
click at [113, 393] on p "BROWSE OUR FAQ FOR QUICK ANSWERS TO YOUR GUTTER-RELATED QUERIES." at bounding box center [114, 384] width 188 height 27
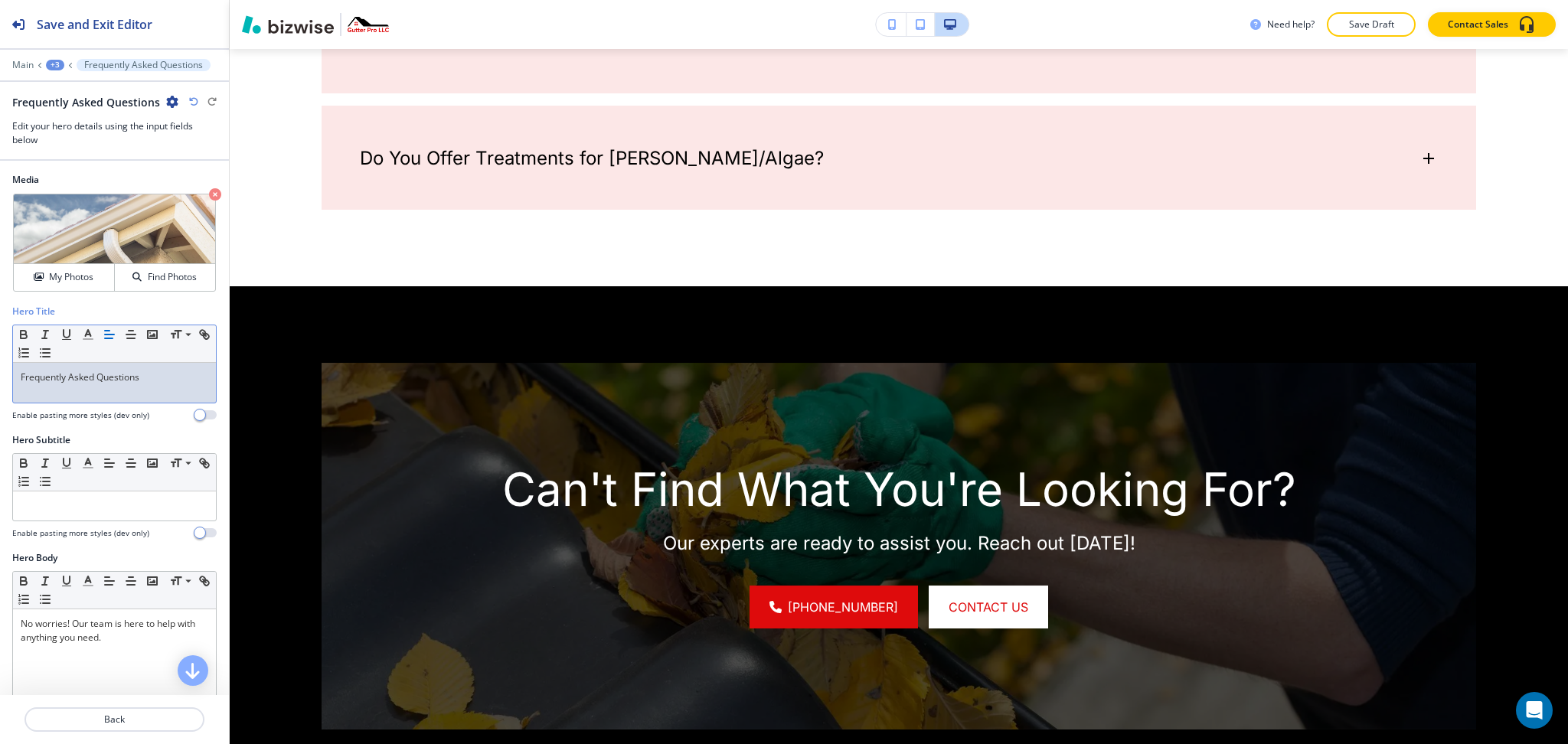
scroll to position [0, 0]
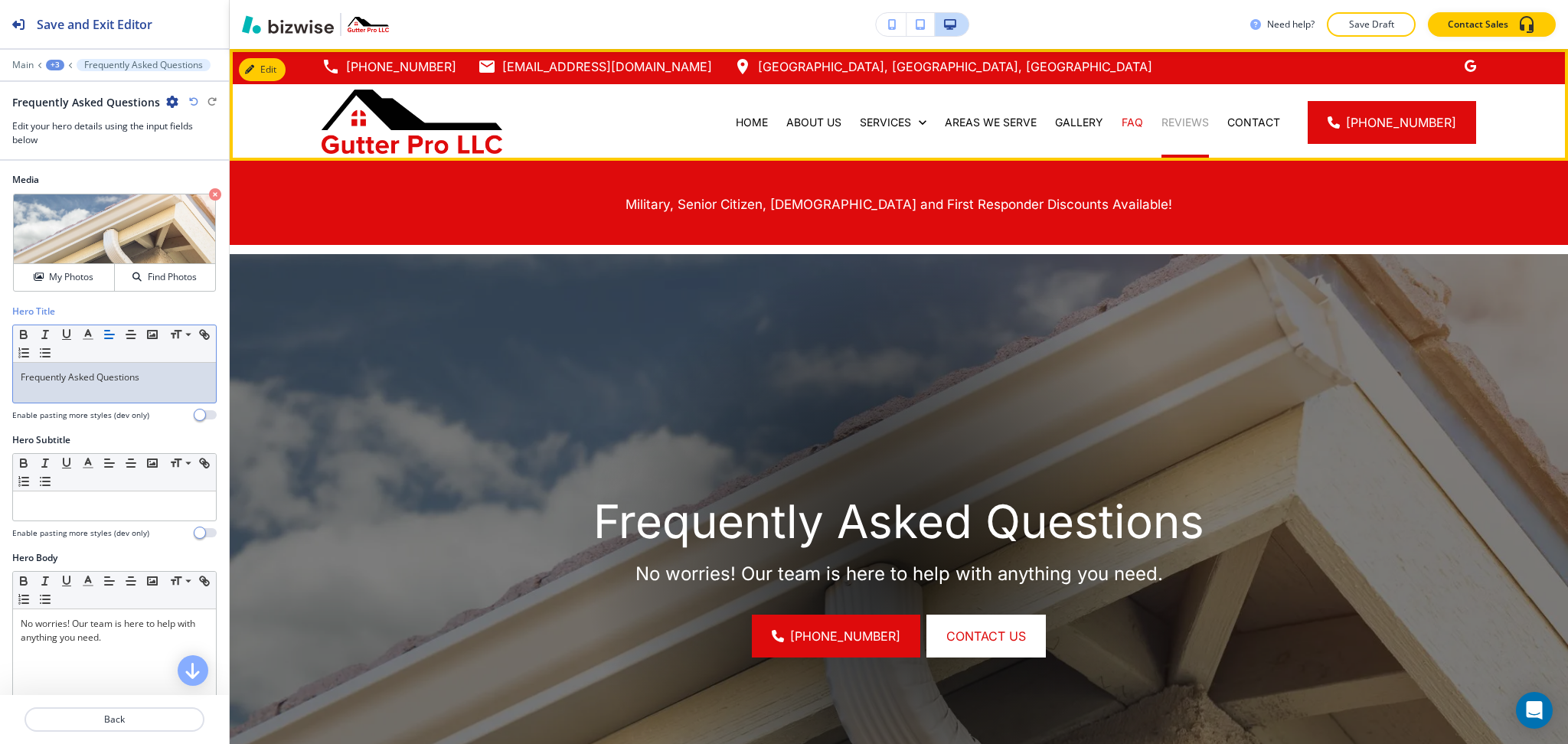
click at [1209, 115] on p "REVIEWS" at bounding box center [1185, 122] width 48 height 15
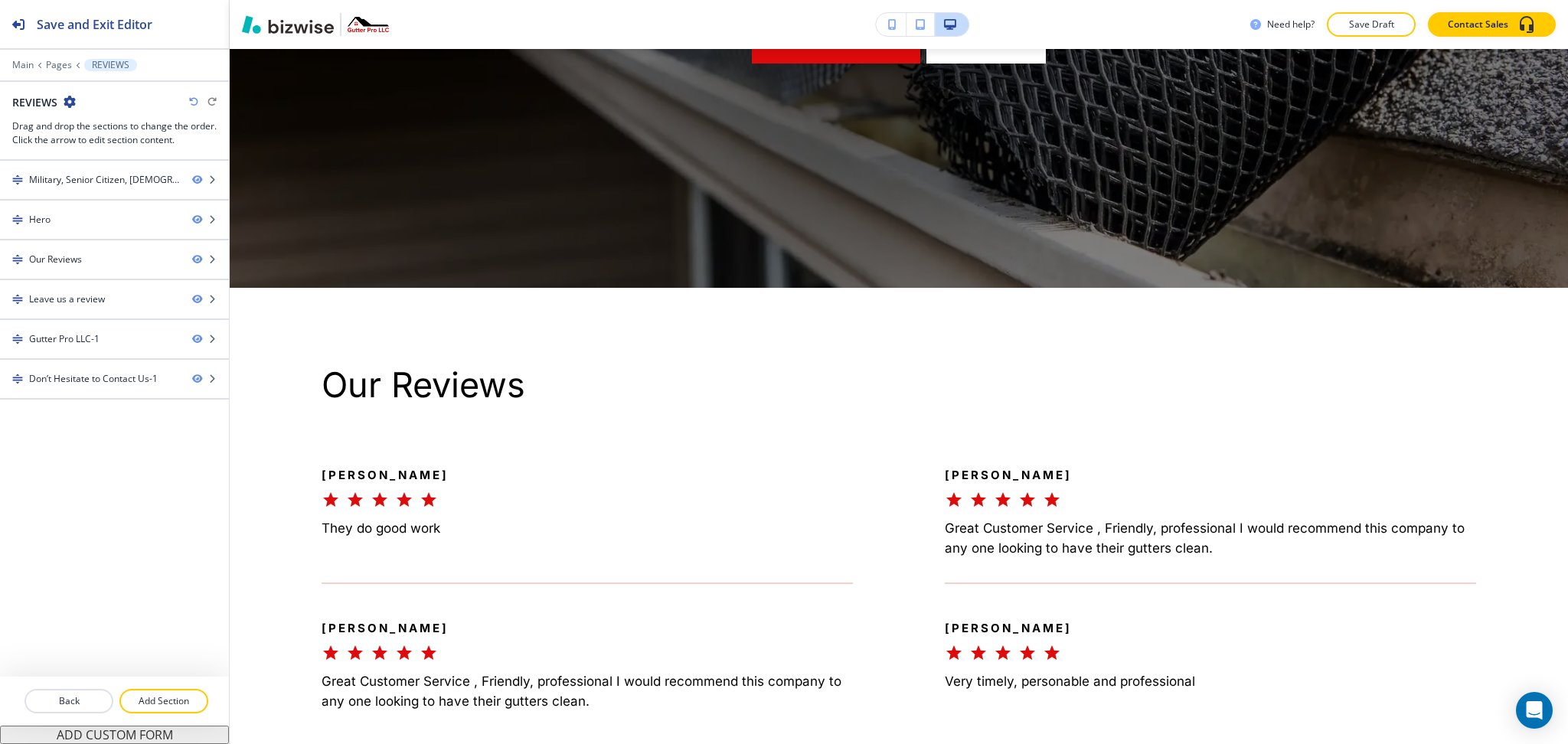
scroll to position [544, 0]
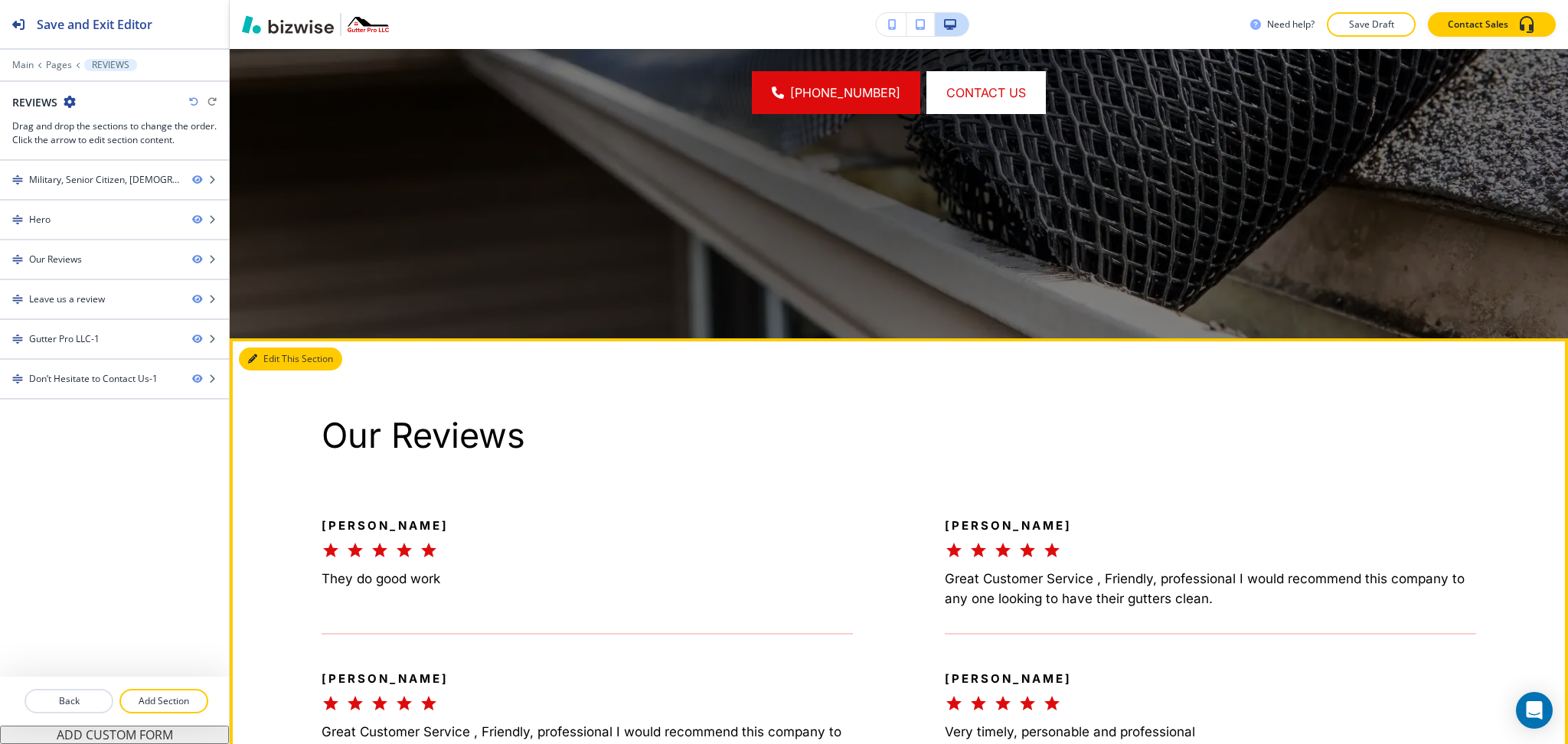
click at [266, 360] on button "Edit This Section" at bounding box center [290, 359] width 103 height 23
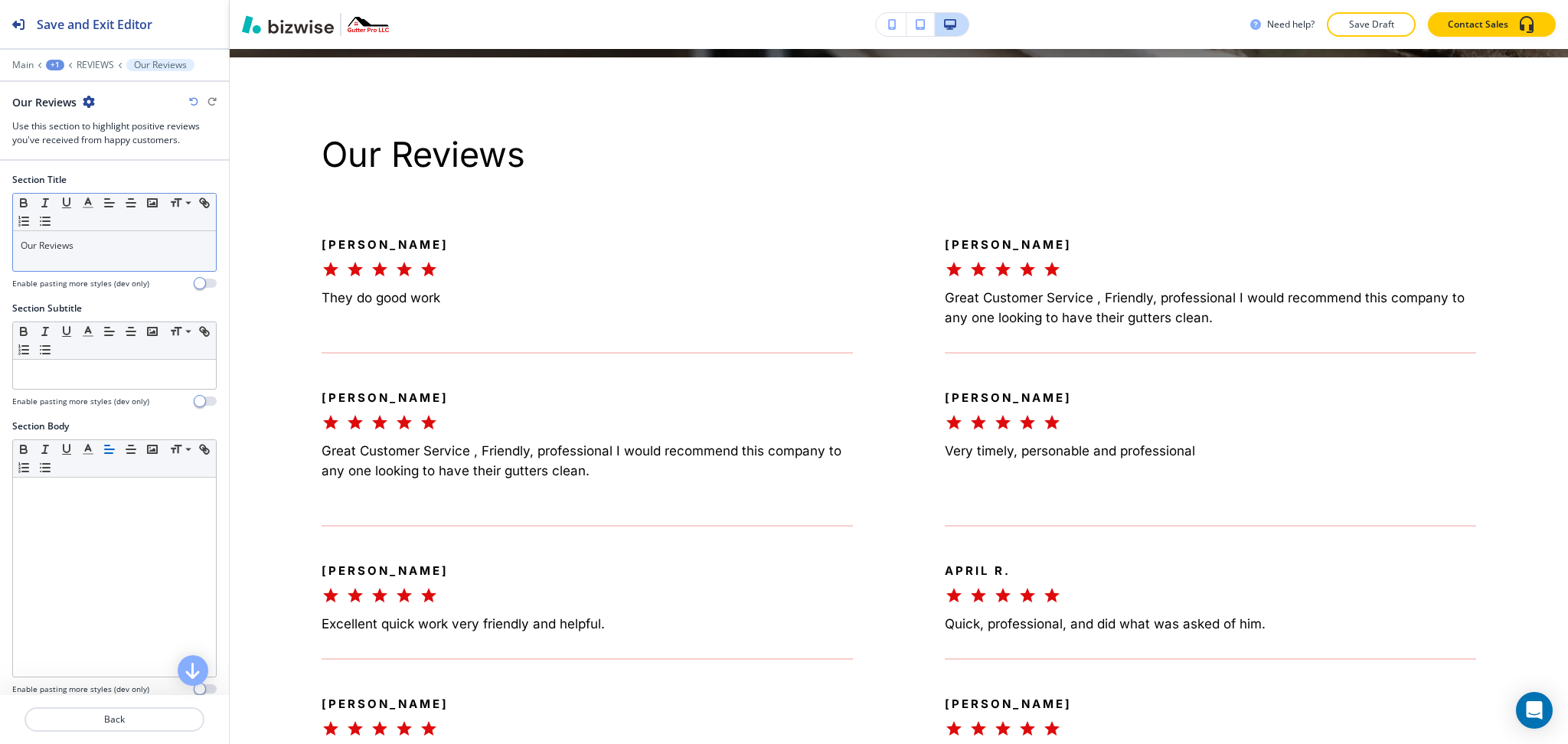
scroll to position [833, 0]
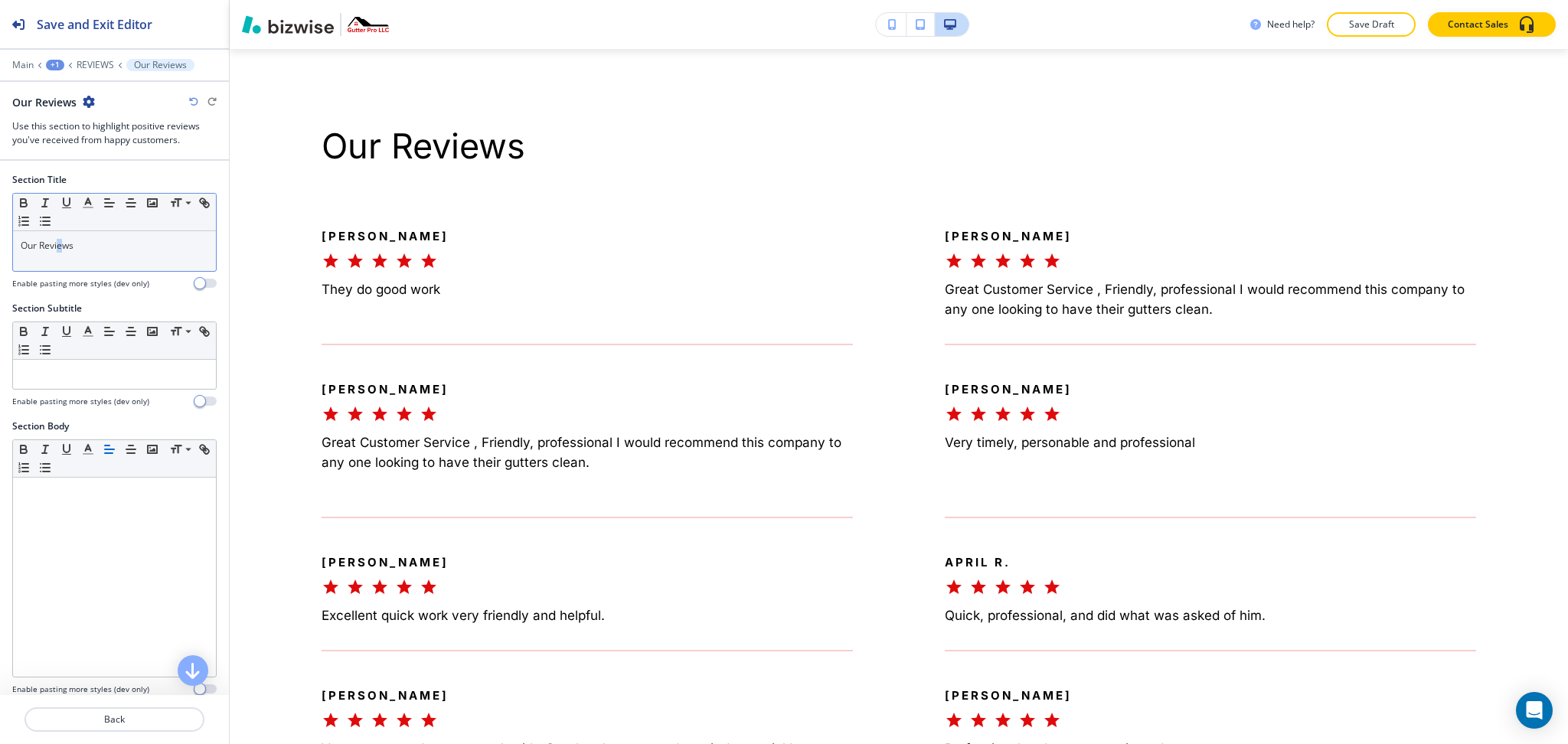
click at [60, 249] on p "Our Reviews" at bounding box center [114, 246] width 188 height 14
click at [92, 203] on icon "button" at bounding box center [88, 203] width 14 height 14
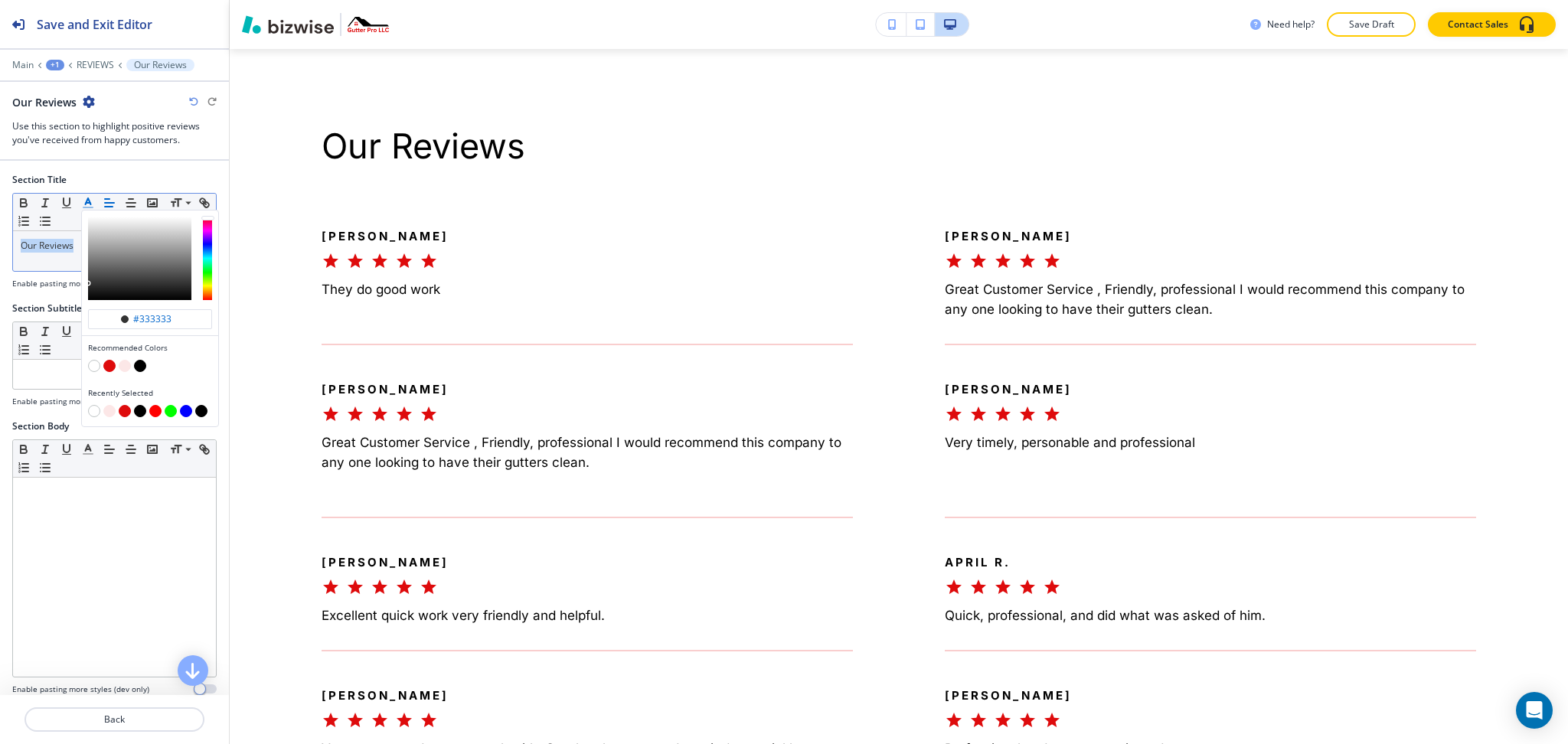
click at [106, 365] on button "button" at bounding box center [109, 366] width 12 height 12
type input "#de0b0c"
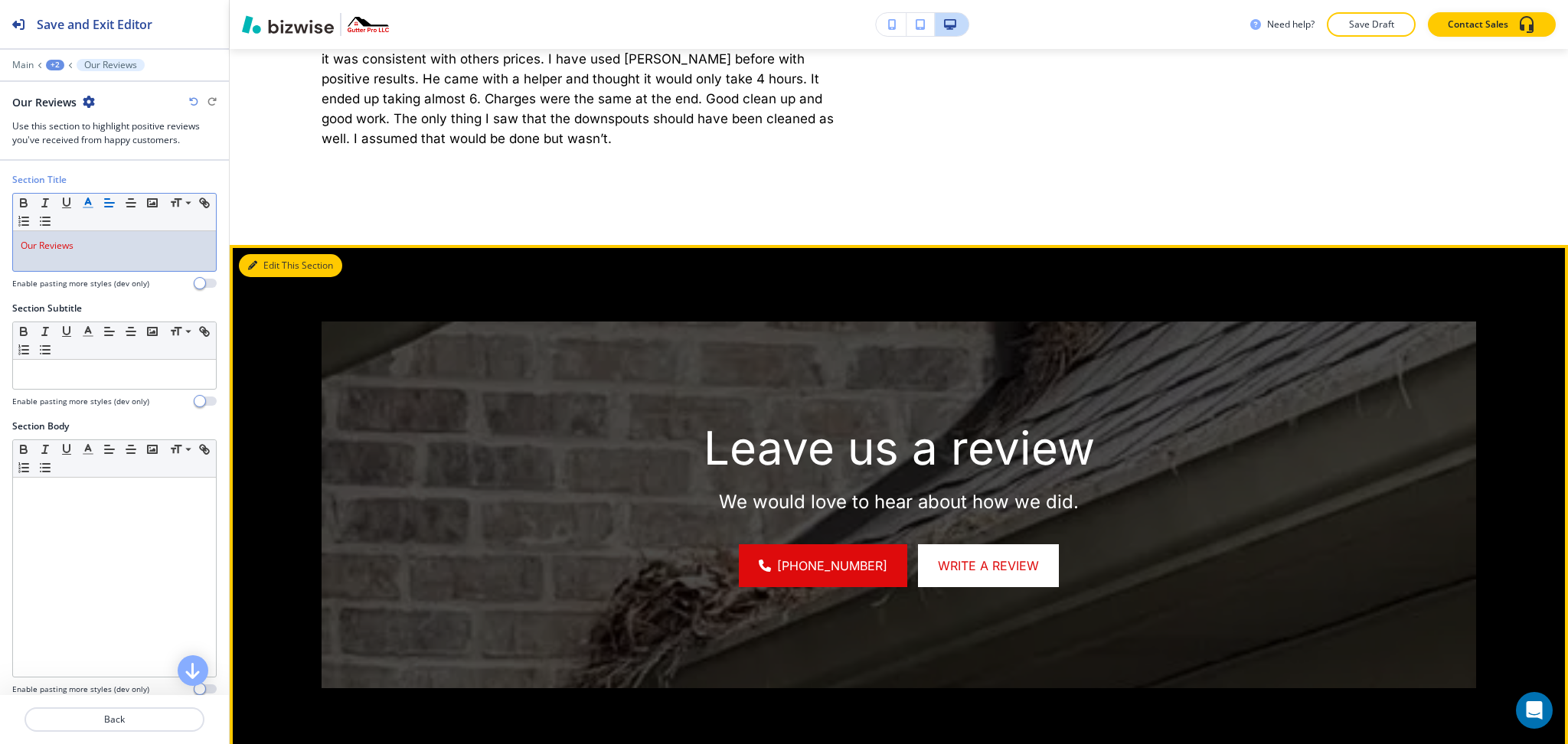
click at [271, 255] on button "Edit This Section" at bounding box center [290, 266] width 103 height 23
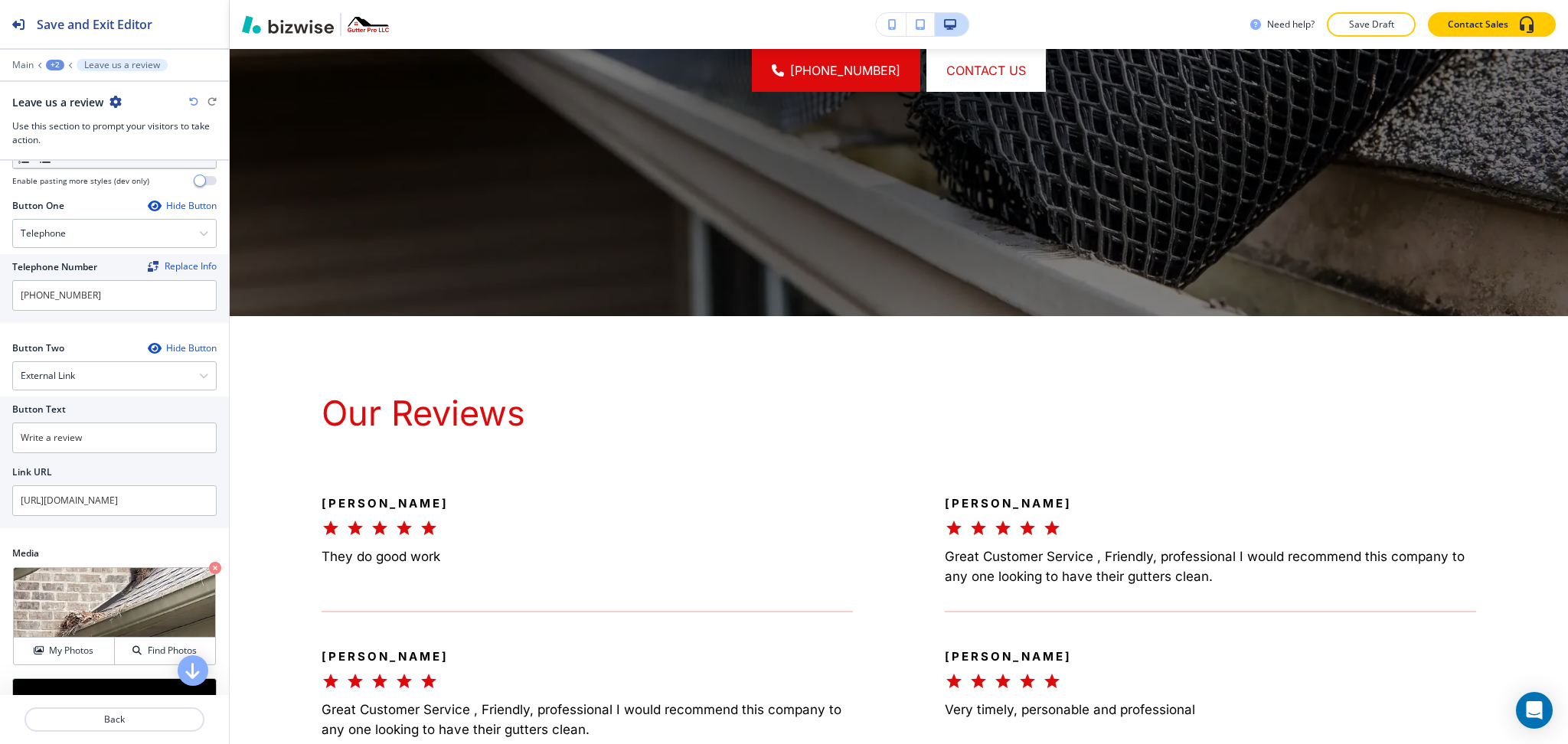
scroll to position [0, 0]
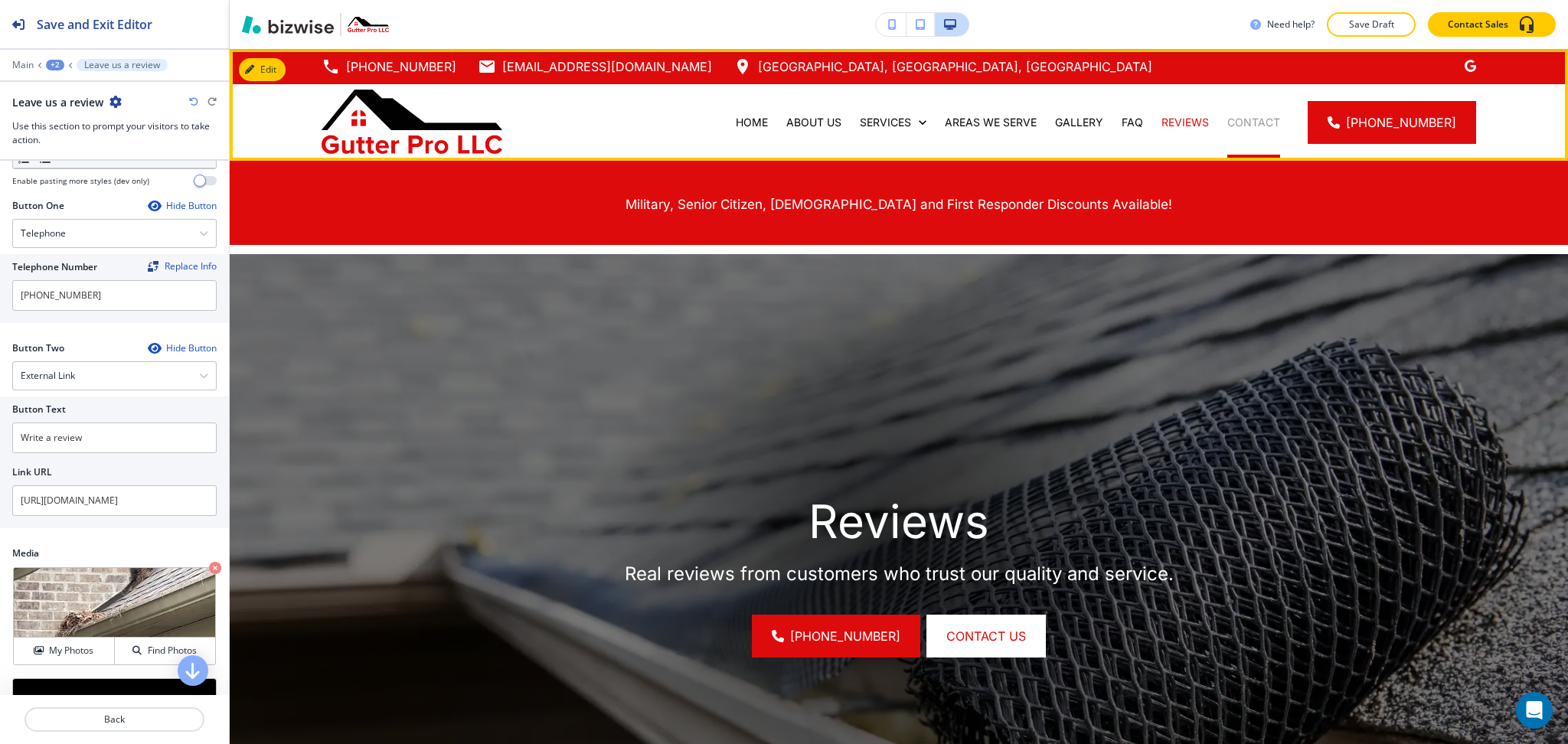
click at [1245, 120] on p "CONTACT" at bounding box center [1254, 122] width 53 height 15
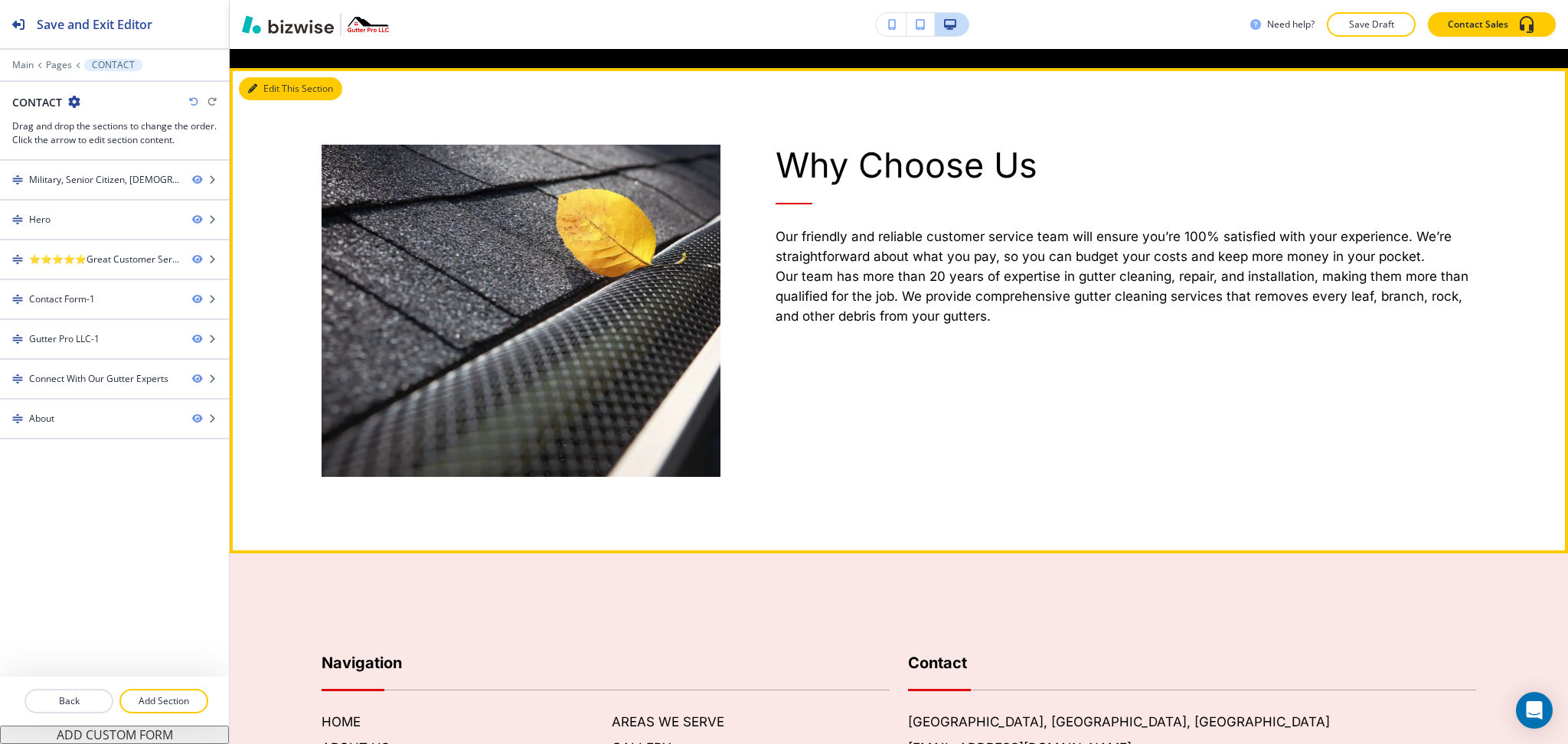
click at [278, 78] on button "Edit This Section" at bounding box center [290, 89] width 103 height 23
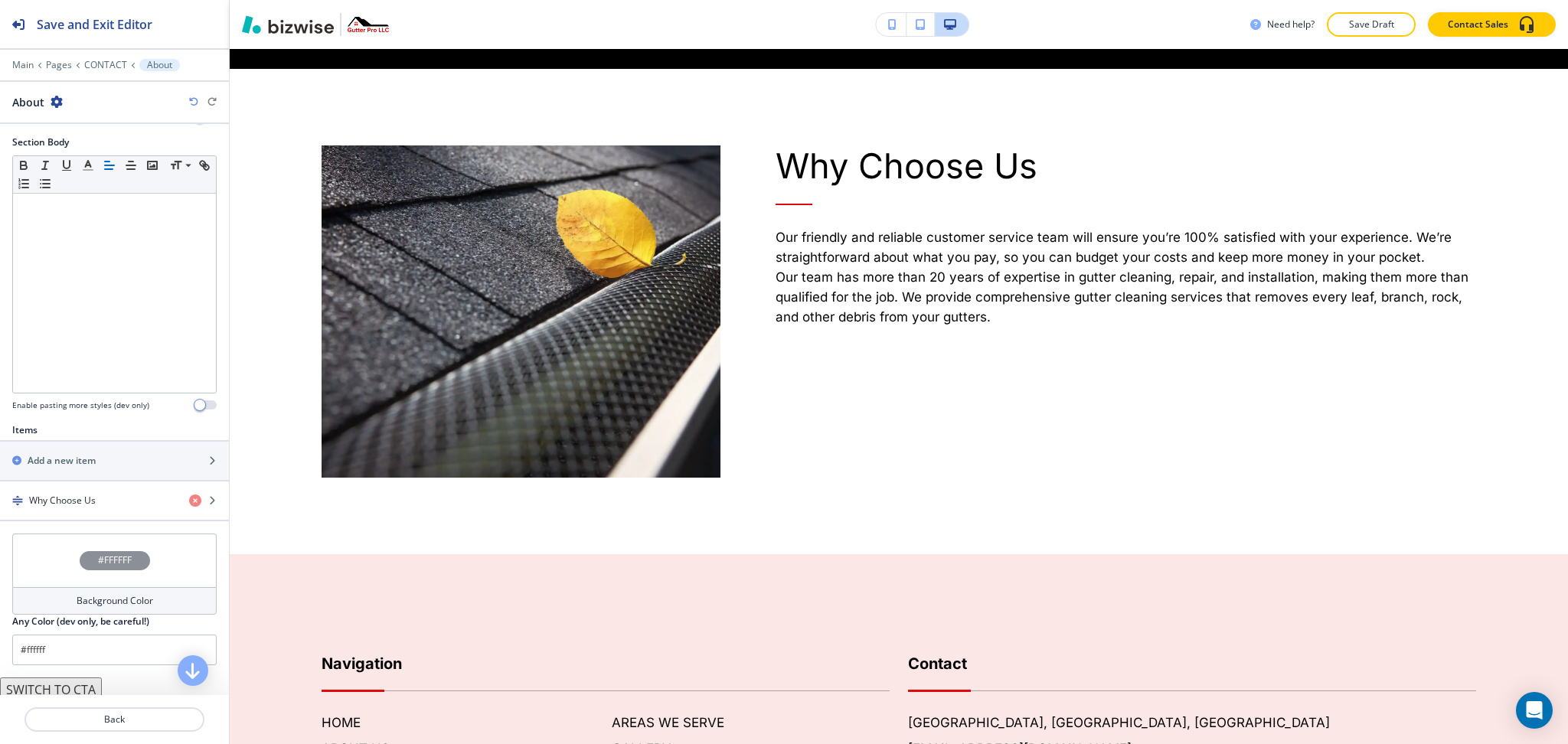
scroll to position [308, 0]
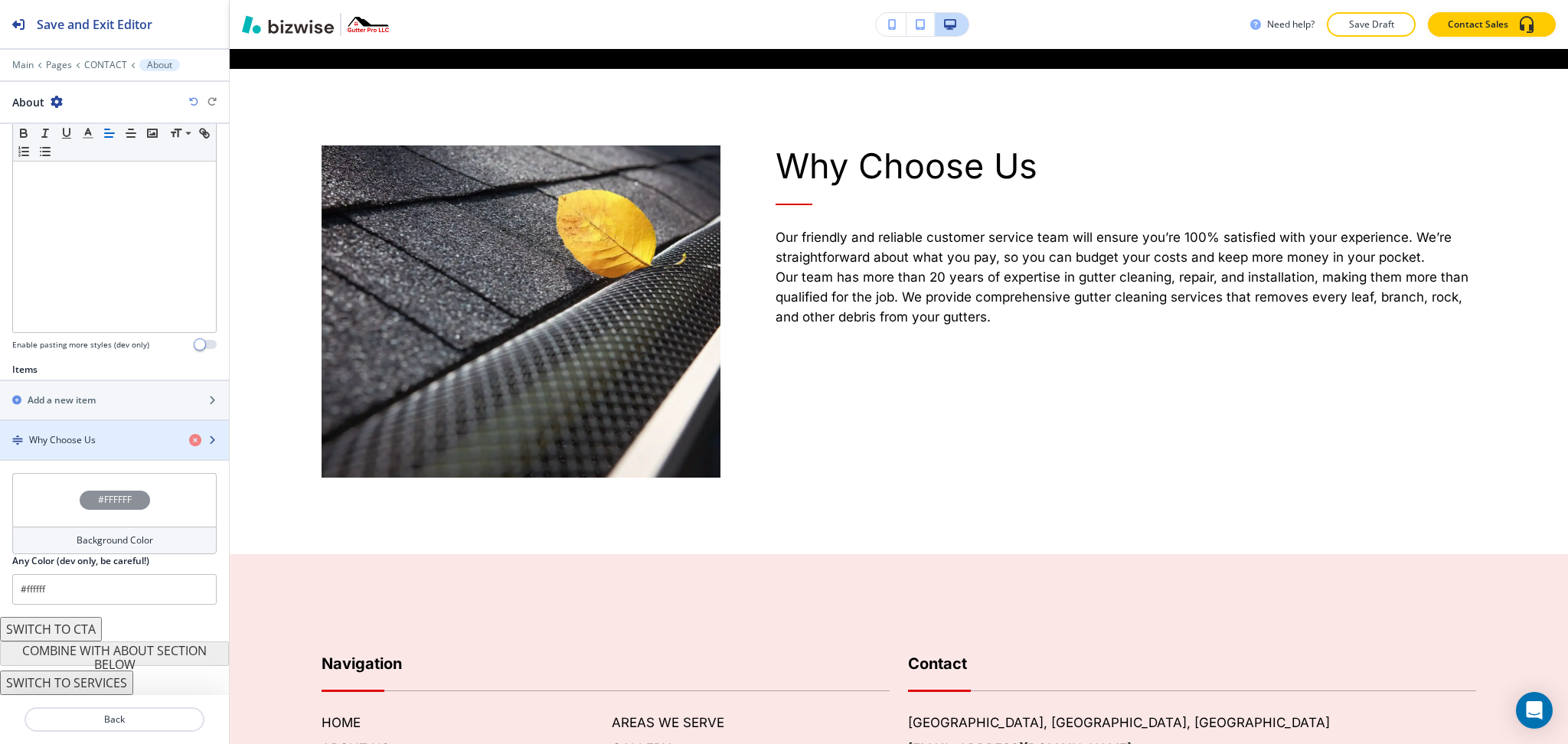
click at [101, 443] on div "Why Choose Us" at bounding box center [88, 440] width 177 height 14
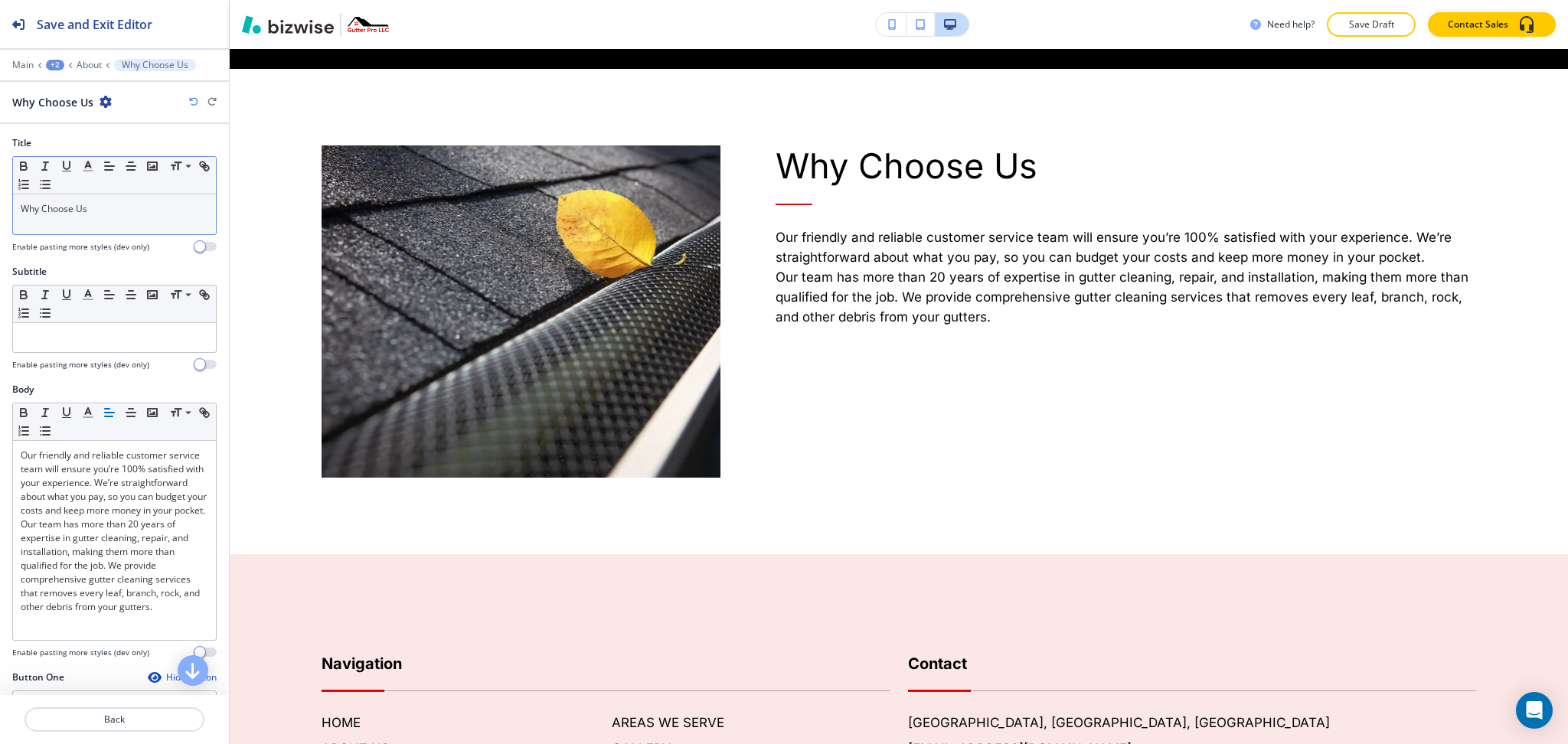
click at [99, 224] on div "Why Choose Us" at bounding box center [114, 214] width 203 height 40
click at [88, 171] on line "button" at bounding box center [88, 171] width 9 height 0
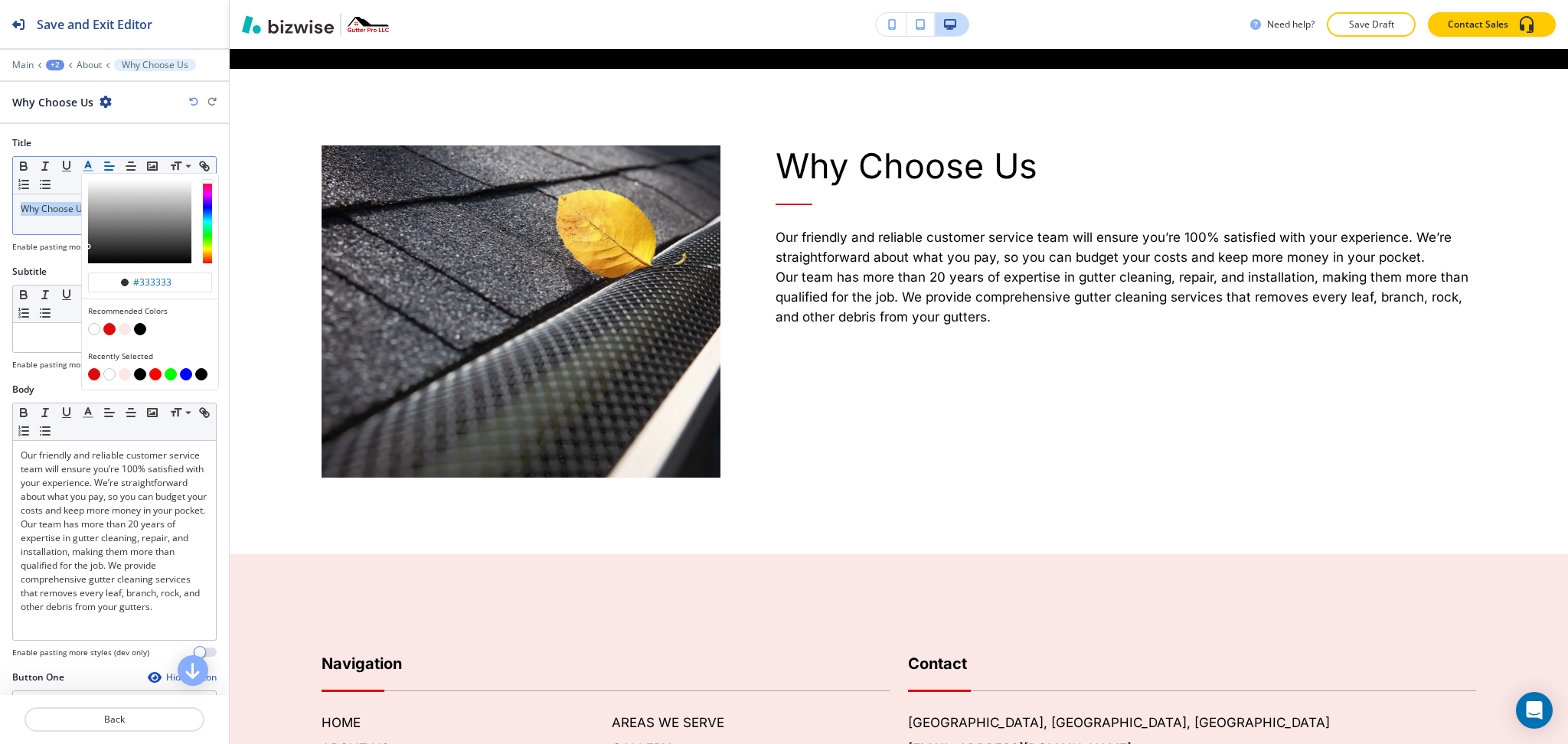
click at [108, 329] on button "button" at bounding box center [109, 329] width 12 height 12
type input "#de0b0c"
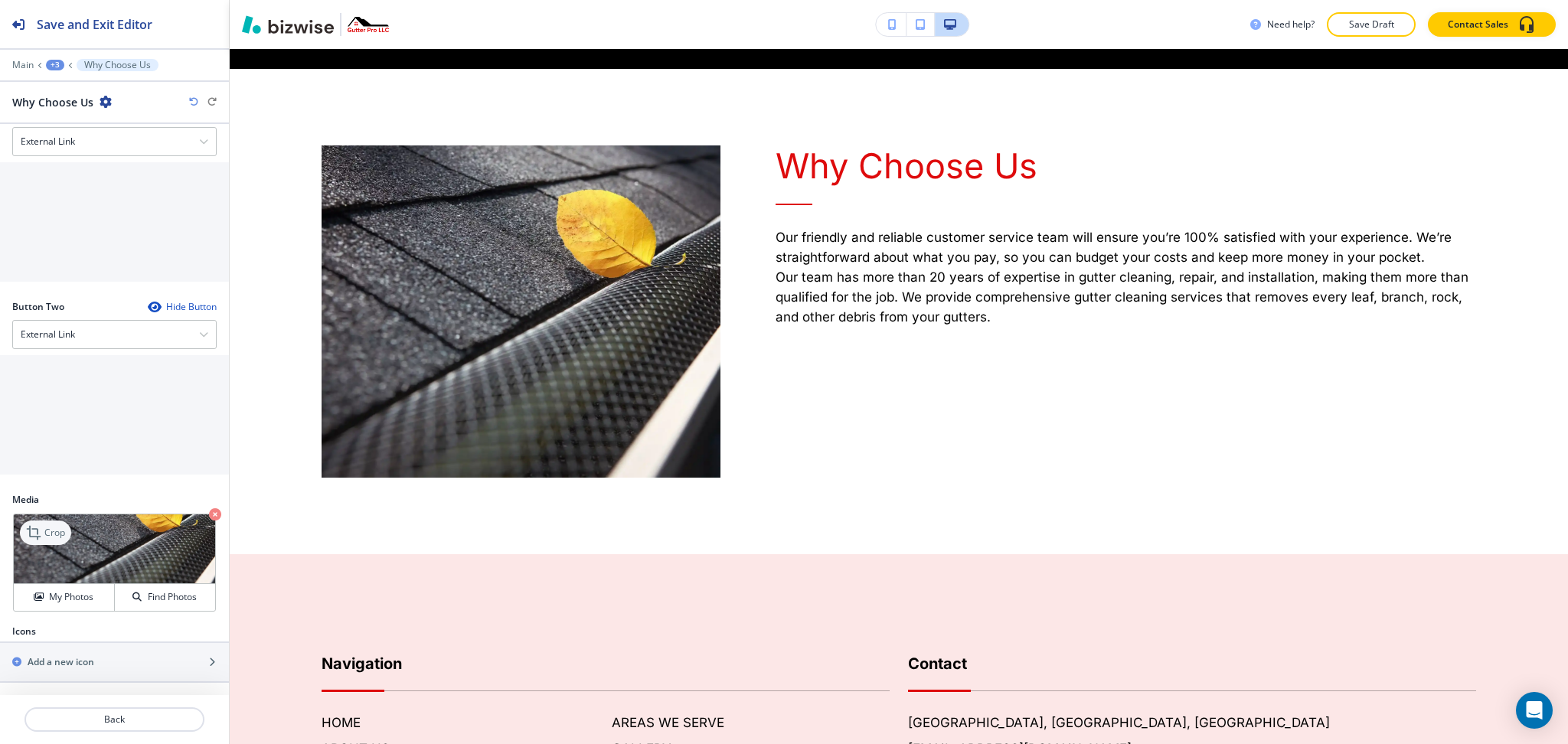
click at [37, 518] on div "Crop My Photos Find Photos" at bounding box center [114, 563] width 203 height 98
click at [51, 524] on div "Crop" at bounding box center [45, 533] width 51 height 25
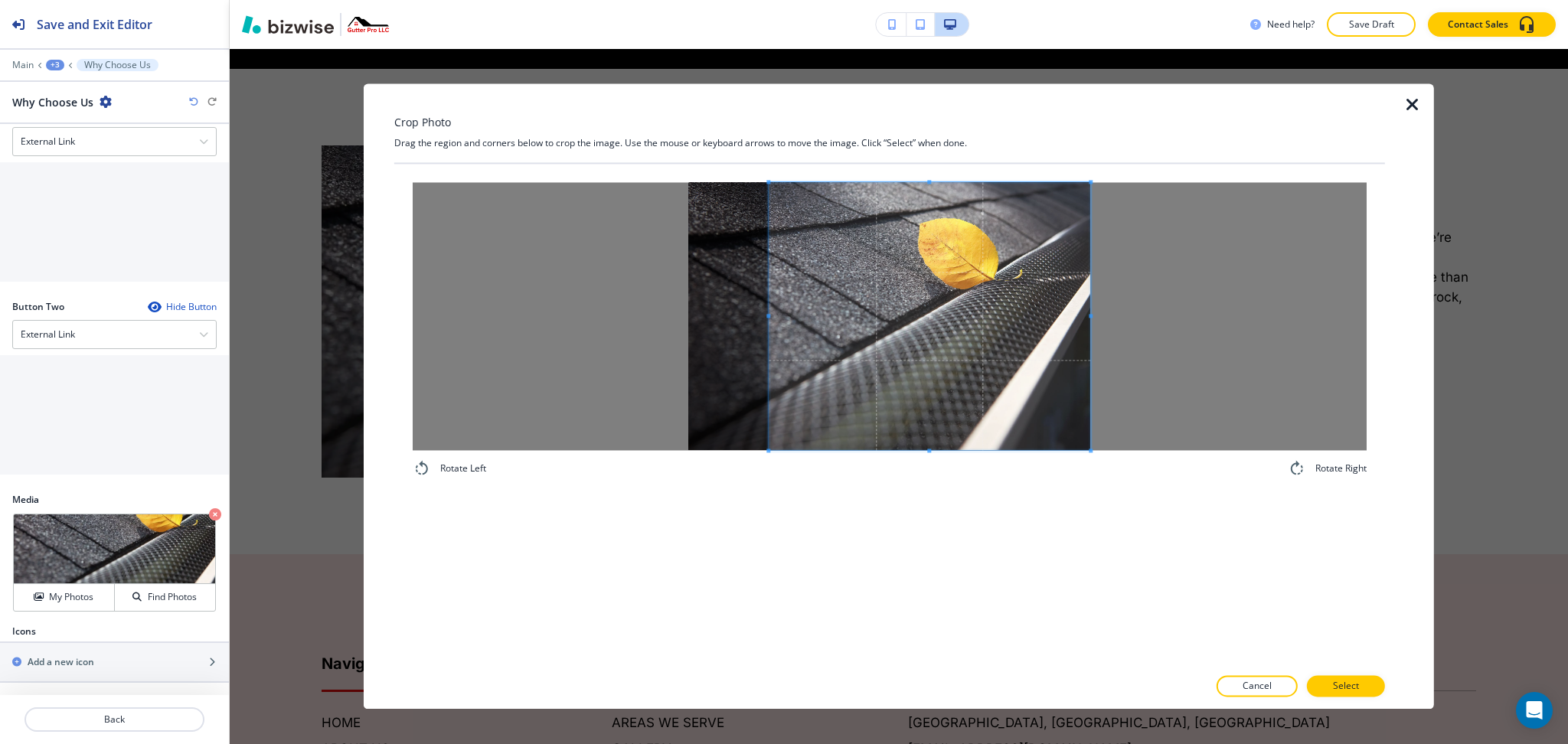
click at [976, 333] on span at bounding box center [929, 316] width 322 height 268
click at [497, 298] on div at bounding box center [889, 316] width 954 height 268
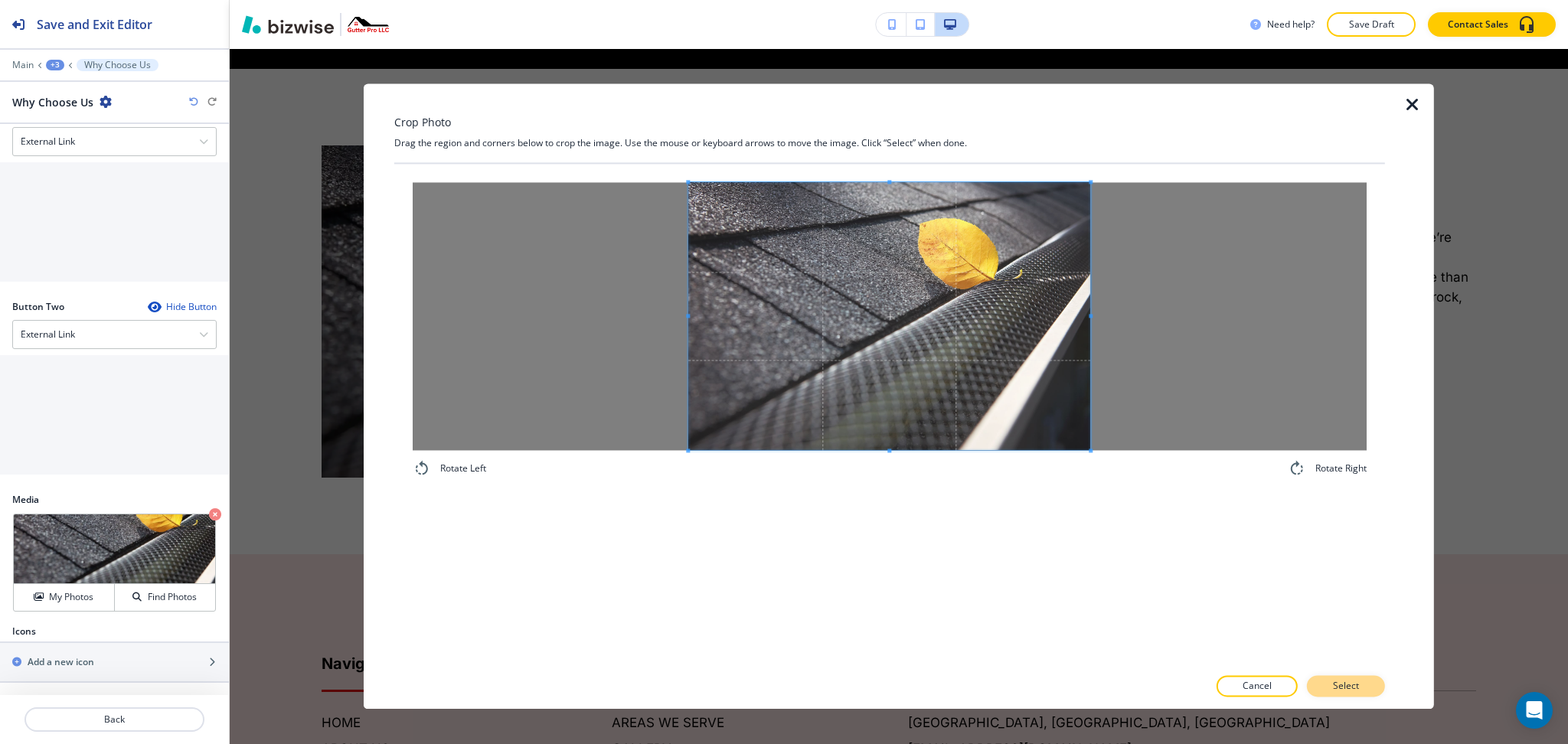
click at [1344, 681] on p "Select" at bounding box center [1346, 687] width 26 height 14
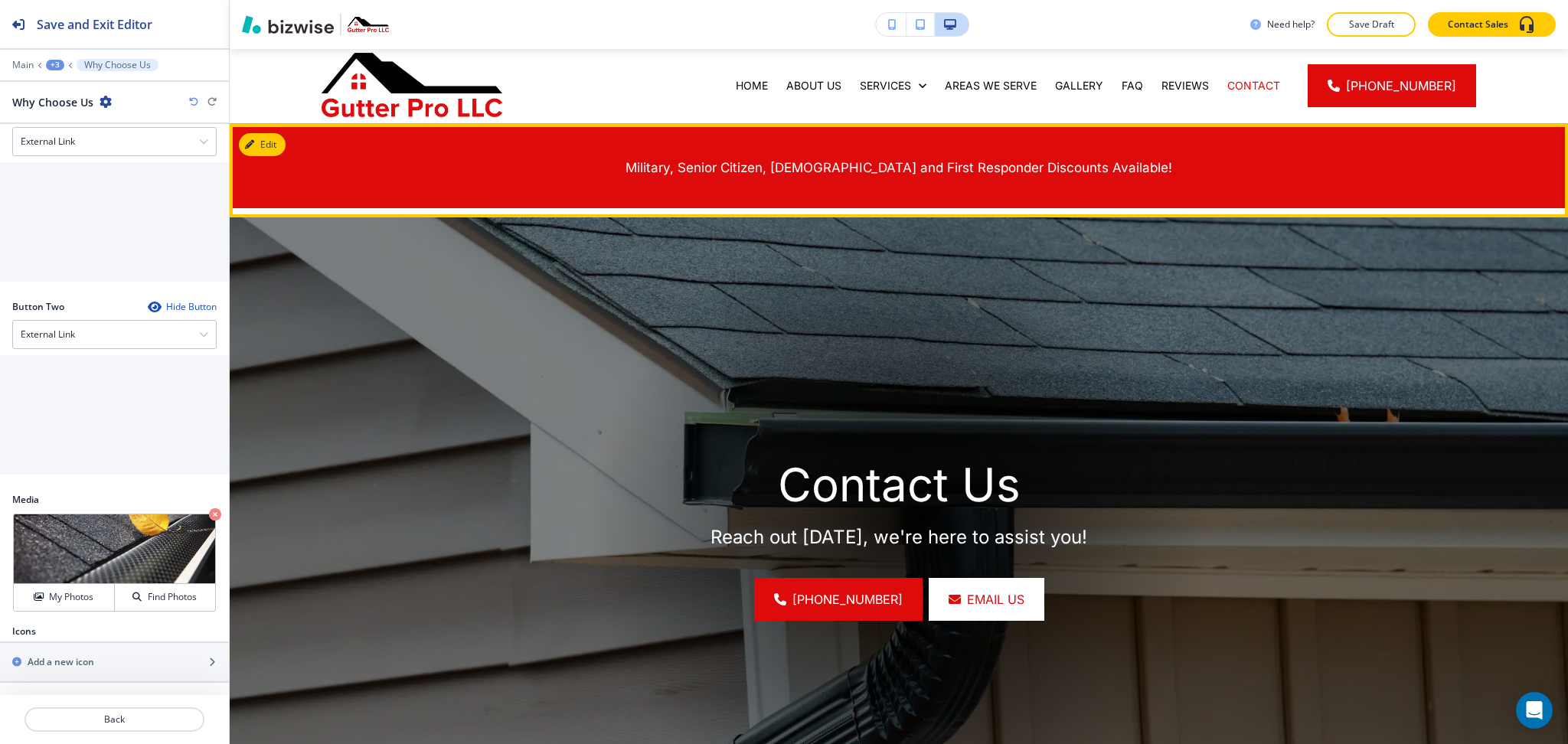
scroll to position [35, 0]
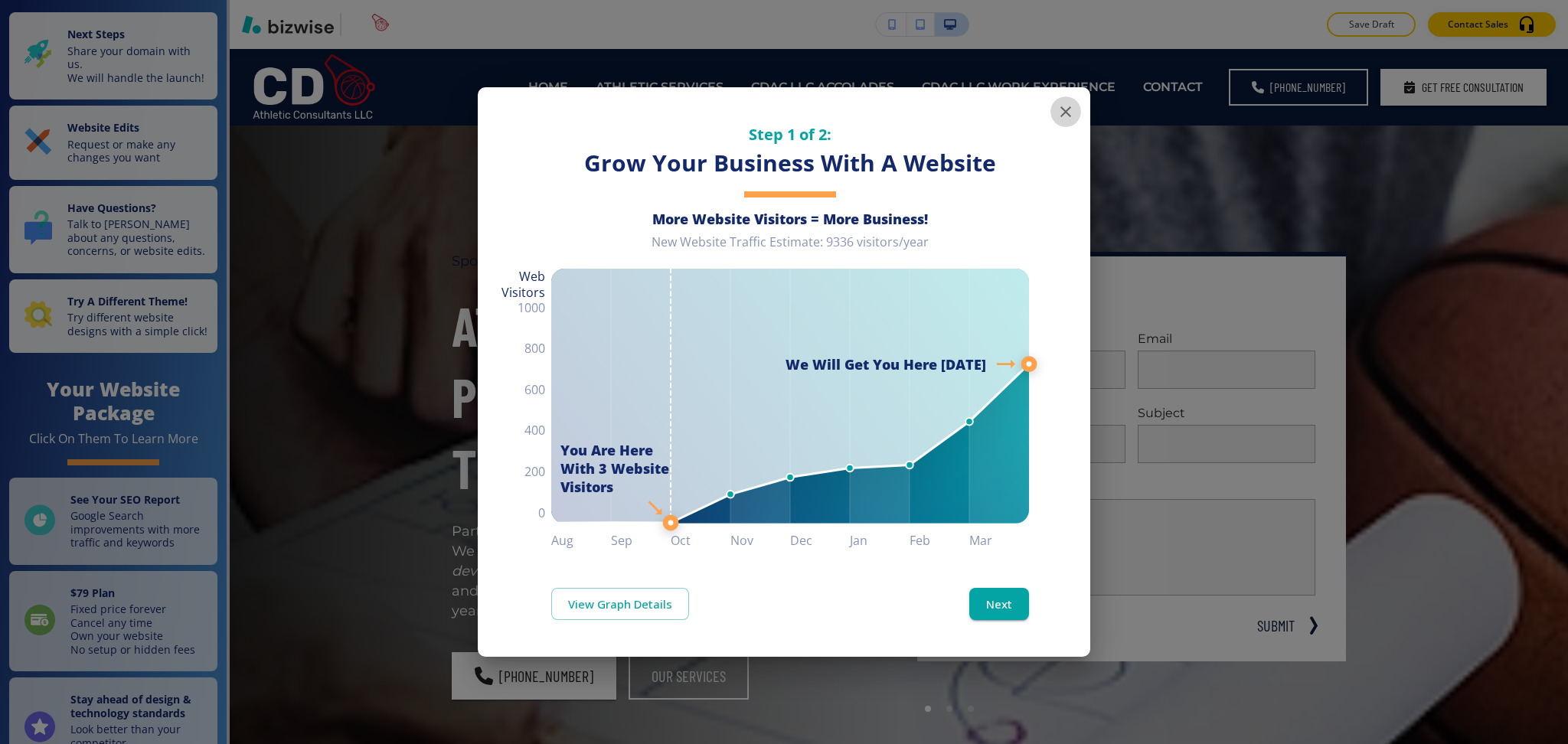
click at [1059, 118] on icon "button" at bounding box center [1066, 112] width 19 height 19
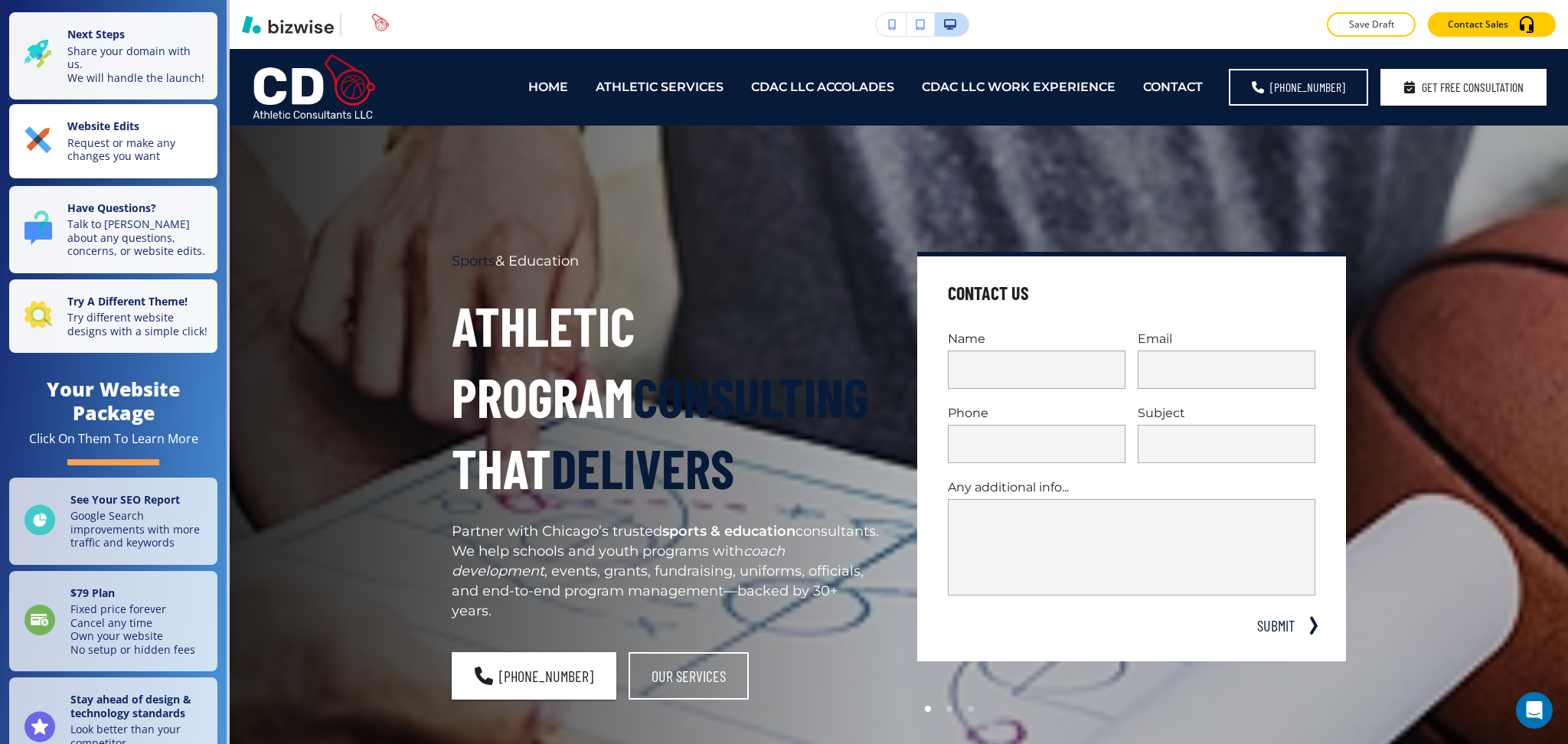
click at [81, 150] on p "Request or make any changes you want" at bounding box center [137, 149] width 141 height 26
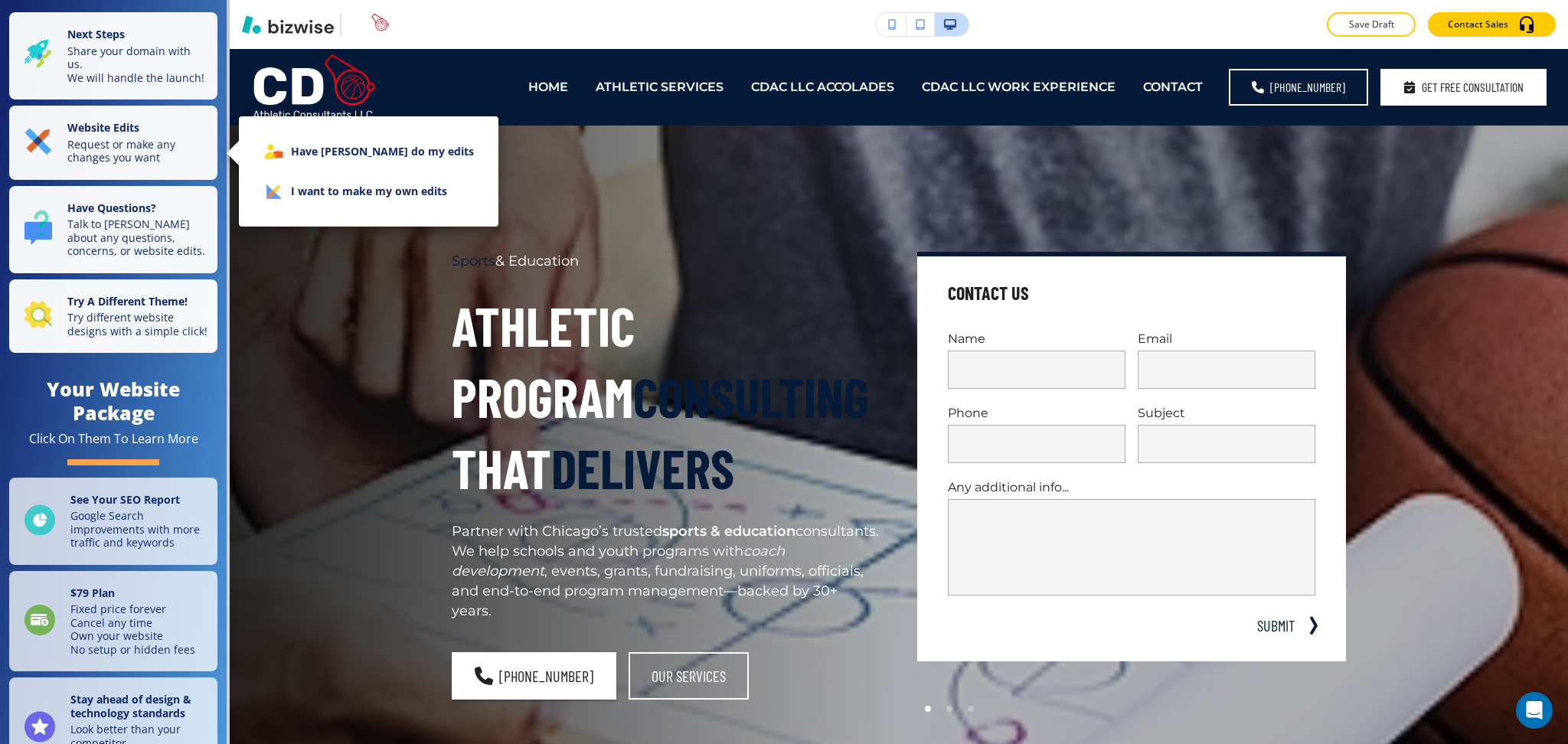
click at [417, 184] on li "I want to make my own edits" at bounding box center [368, 191] width 235 height 40
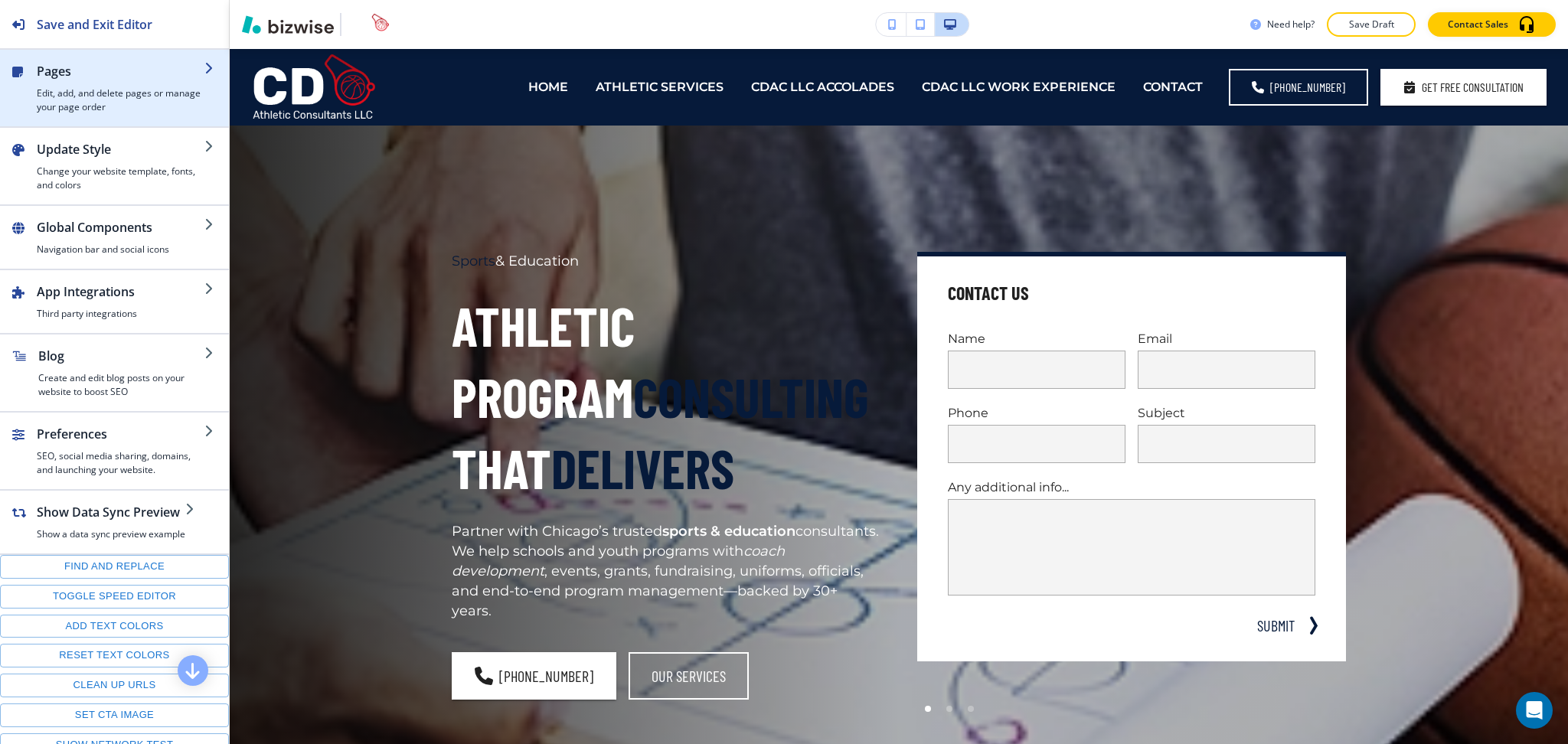
click at [86, 80] on div "button" at bounding box center [120, 83] width 167 height 6
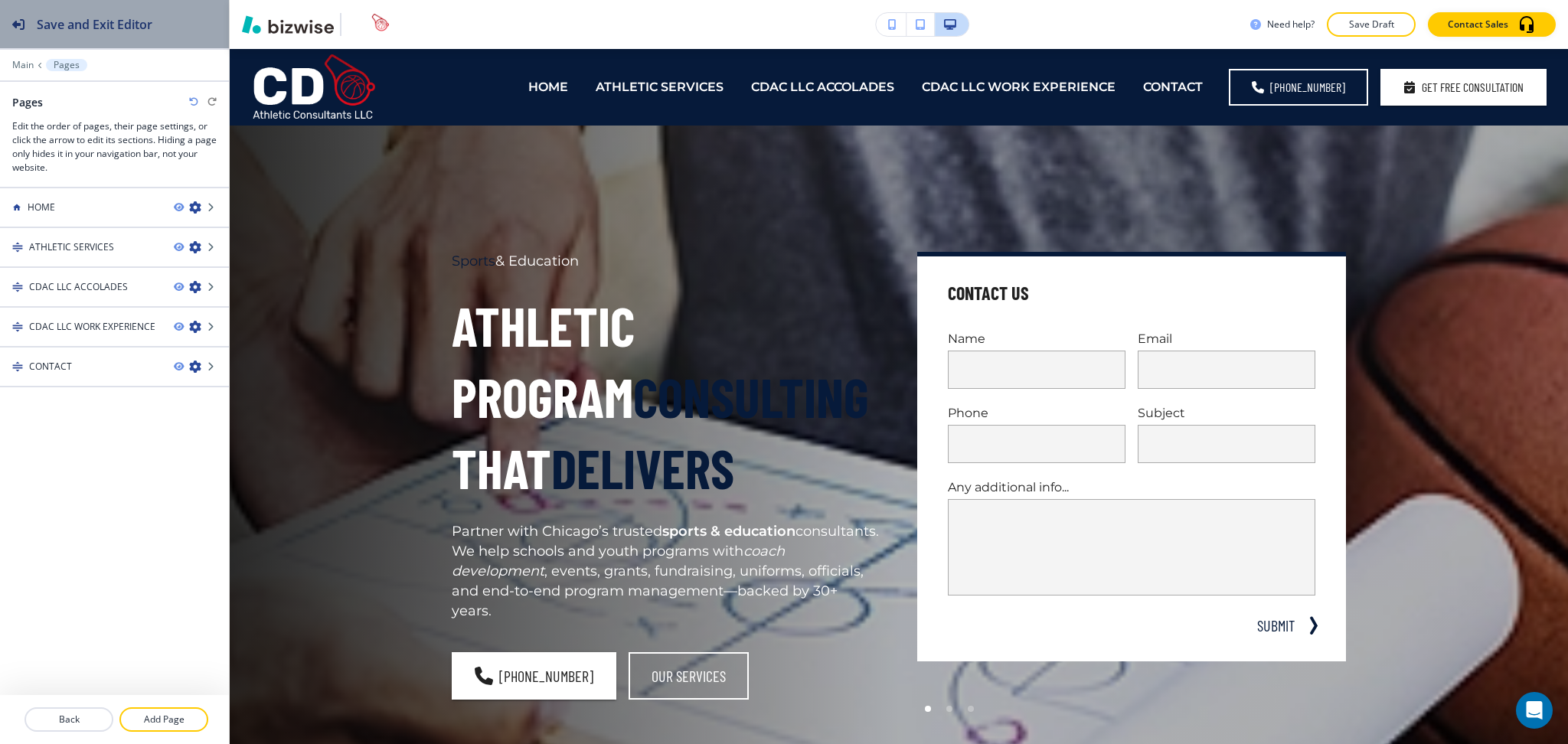
click at [41, 33] on div "Save and Exit Editor" at bounding box center [76, 24] width 152 height 48
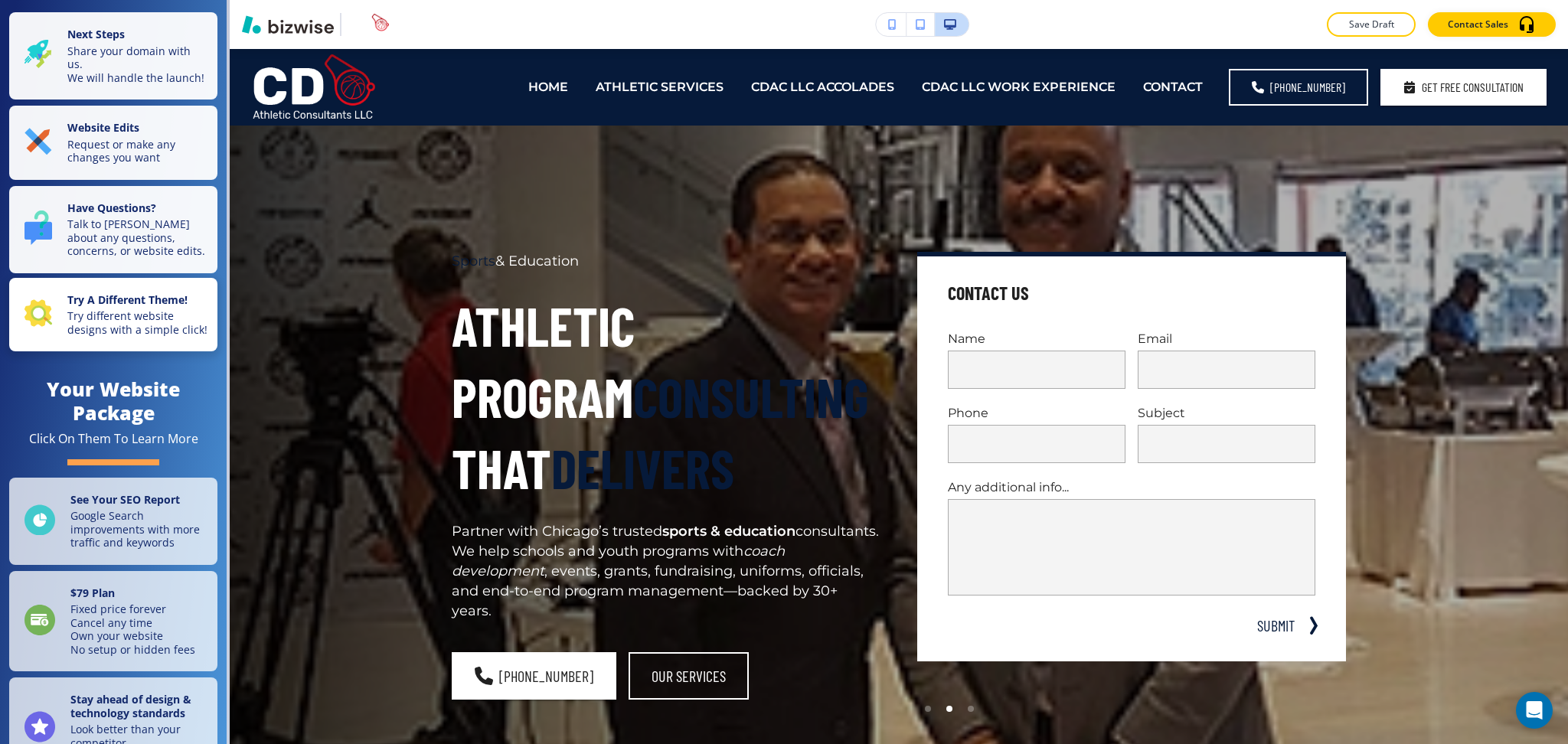
click at [85, 337] on p "Try different website designs with a simple click!" at bounding box center [137, 322] width 141 height 26
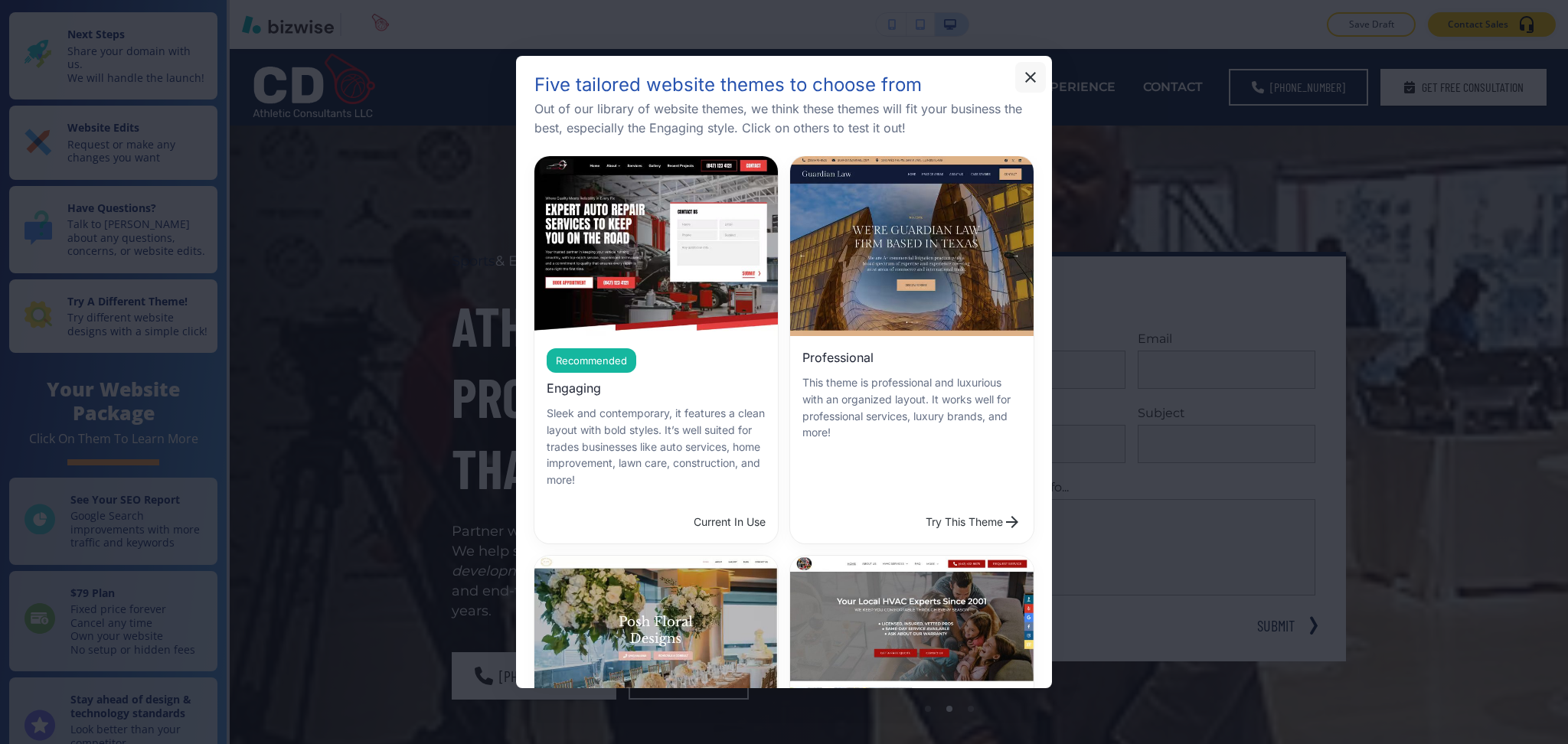
click at [1021, 83] on icon "button" at bounding box center [1031, 78] width 19 height 19
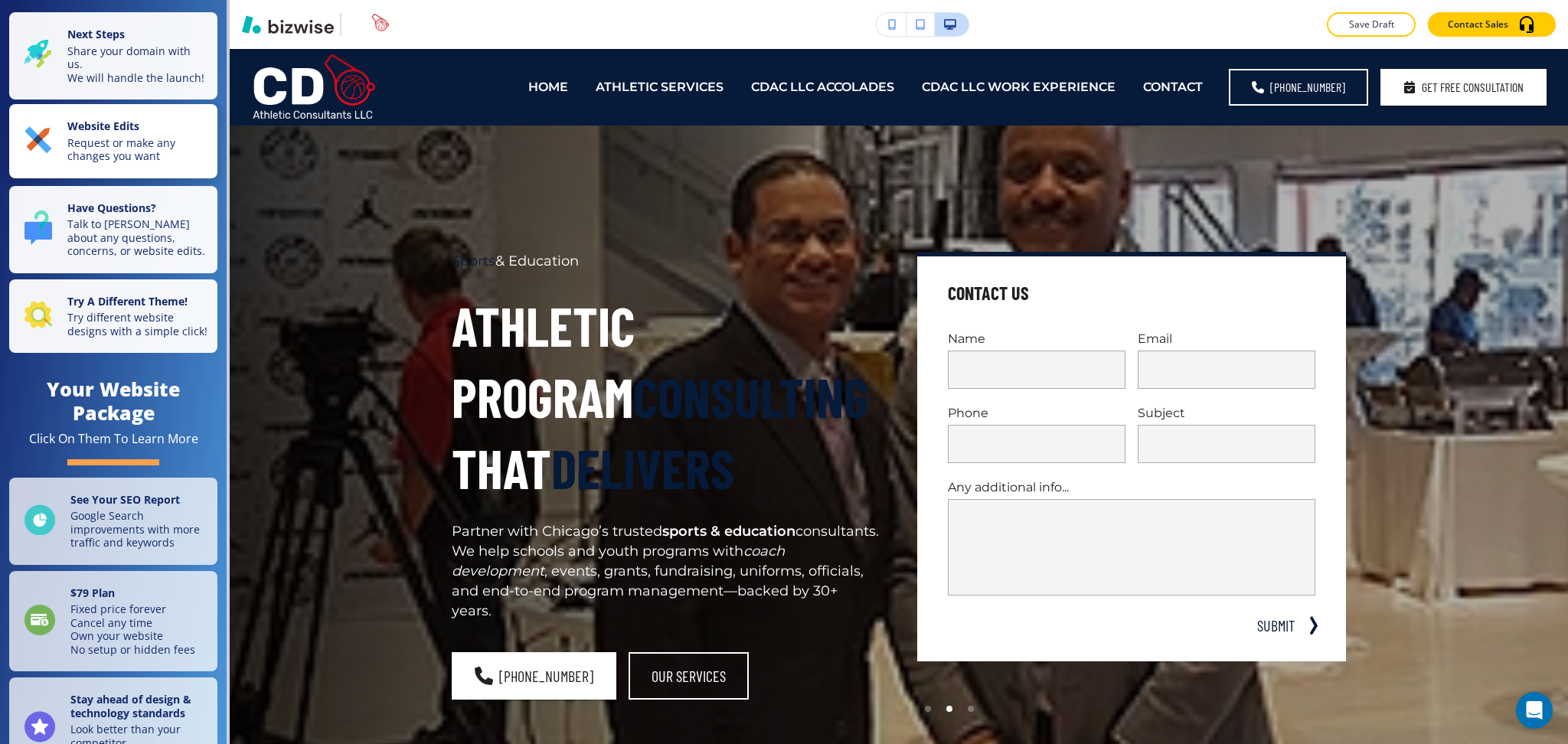
click at [67, 146] on p "Request or make any changes you want" at bounding box center [137, 149] width 141 height 26
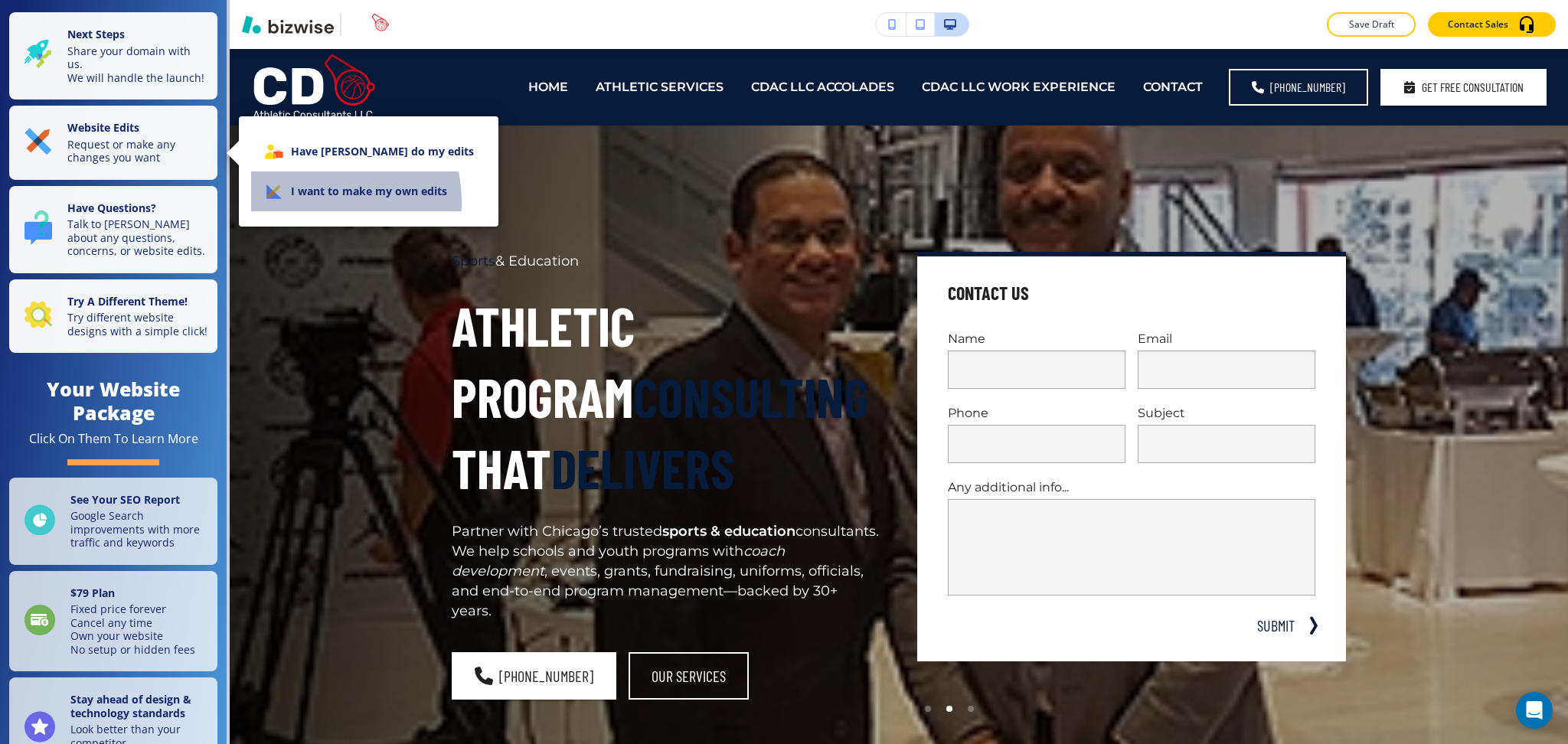
click at [313, 202] on li "I want to make my own edits" at bounding box center [368, 191] width 235 height 40
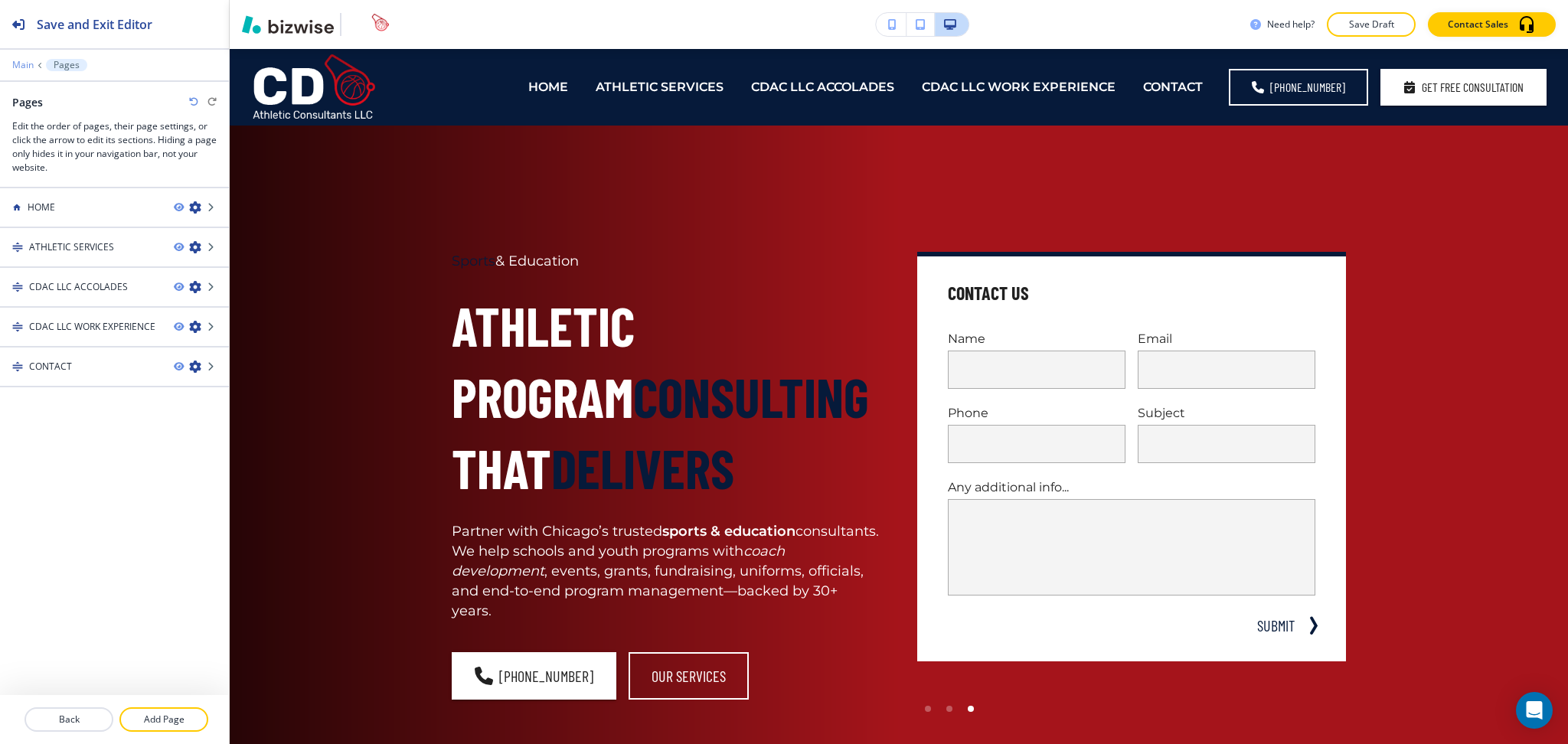
click at [23, 65] on p "Main" at bounding box center [22, 65] width 21 height 11
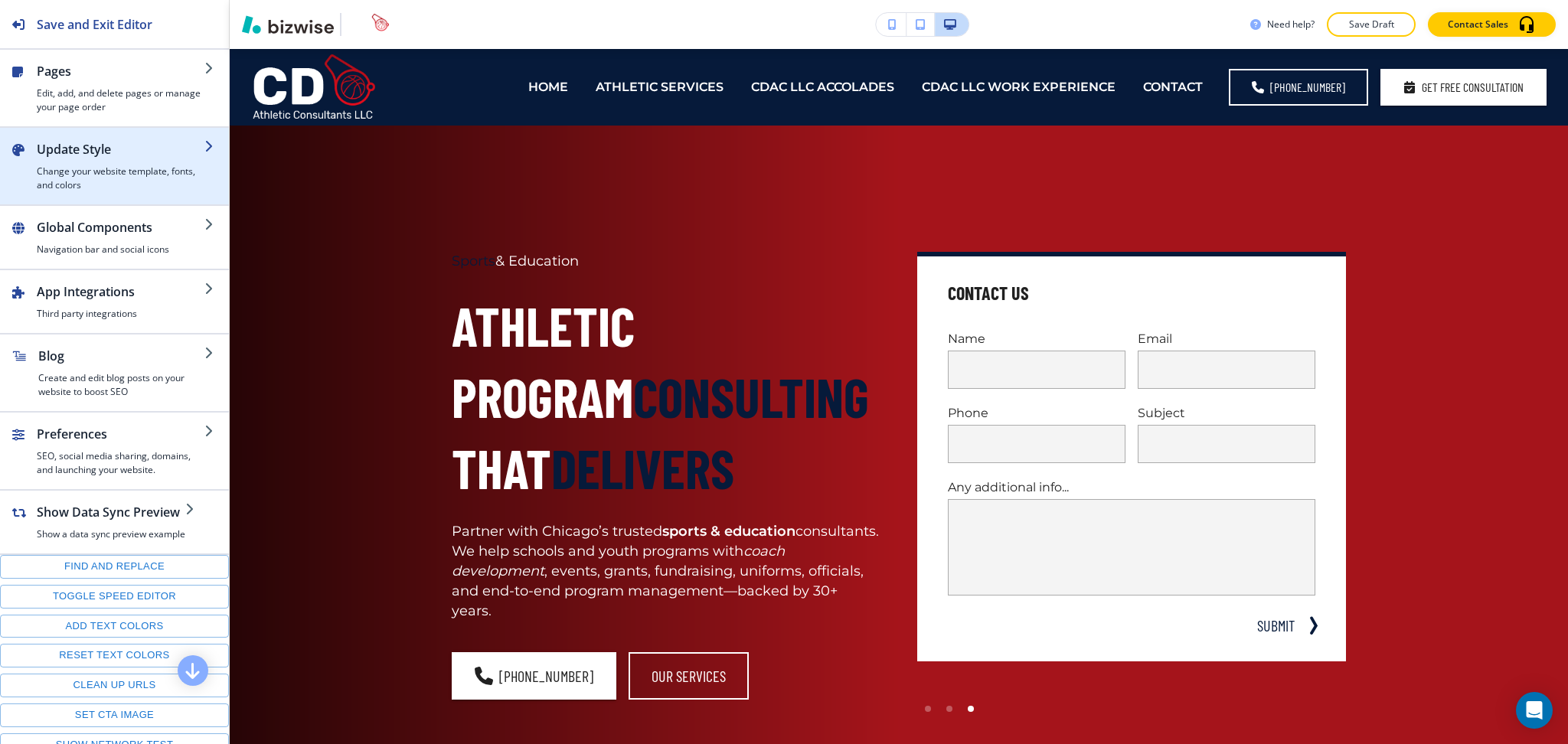
click at [80, 162] on div "button" at bounding box center [120, 161] width 167 height 6
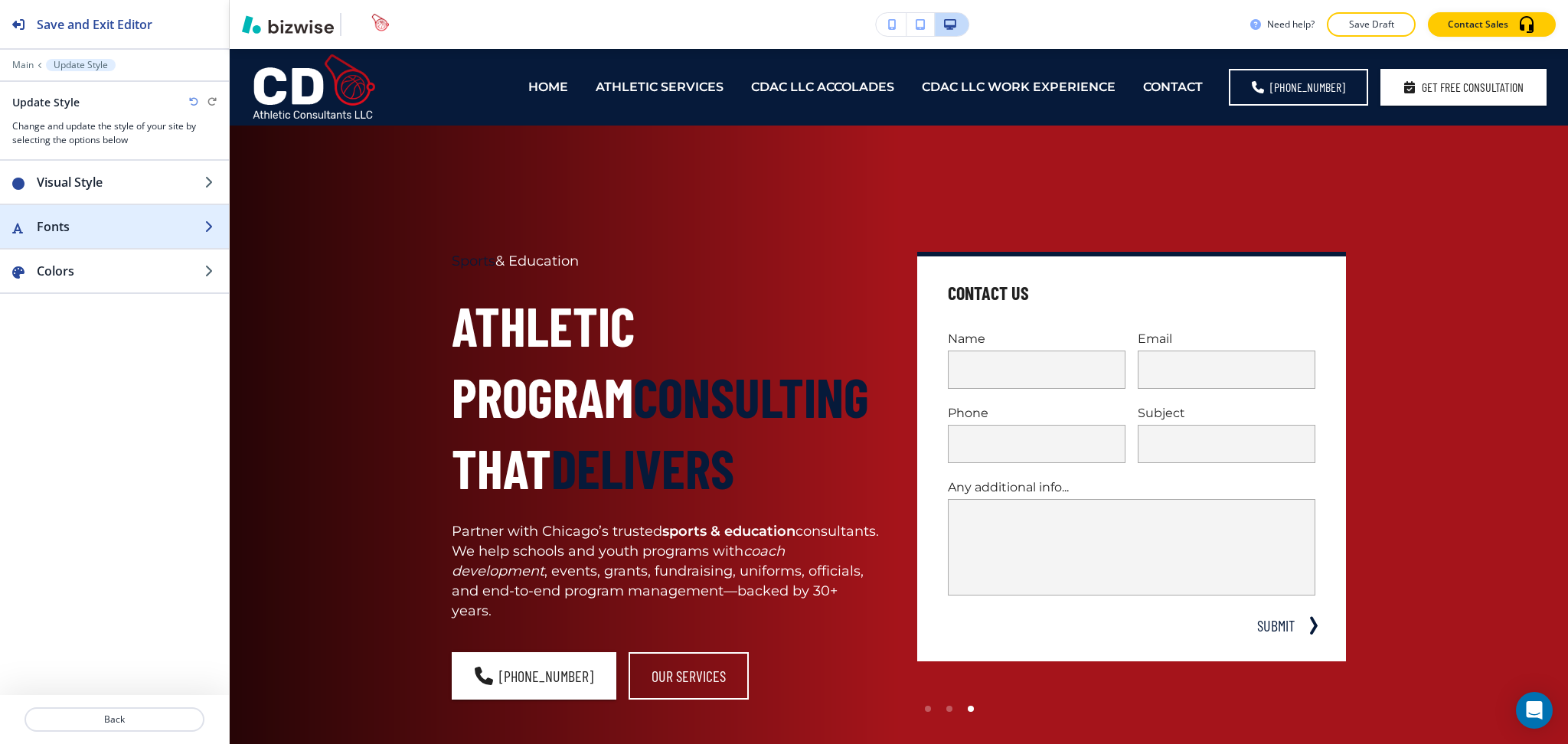
click at [90, 231] on h2 "Fonts" at bounding box center [120, 227] width 167 height 19
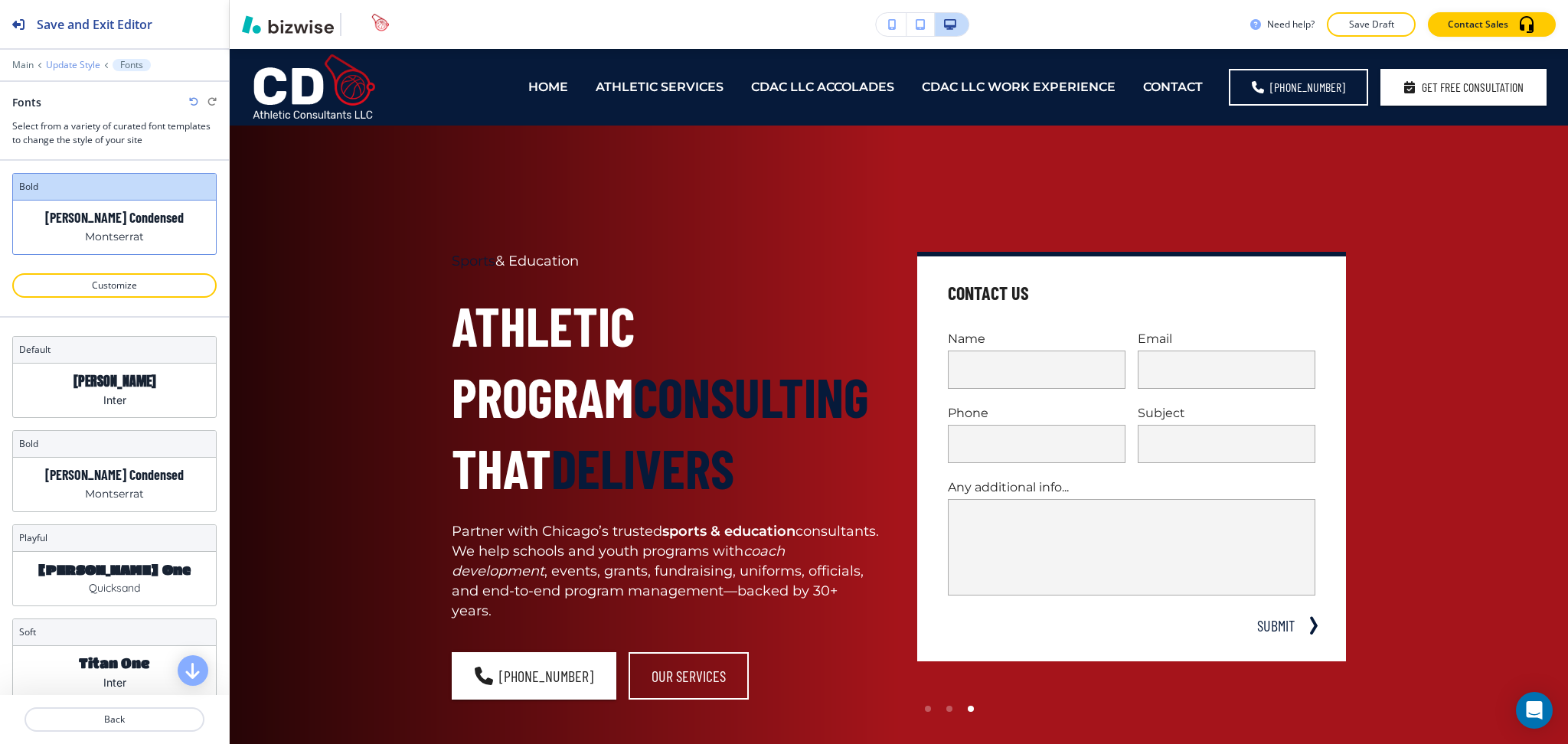
click at [70, 63] on p "Update Style" at bounding box center [73, 65] width 55 height 11
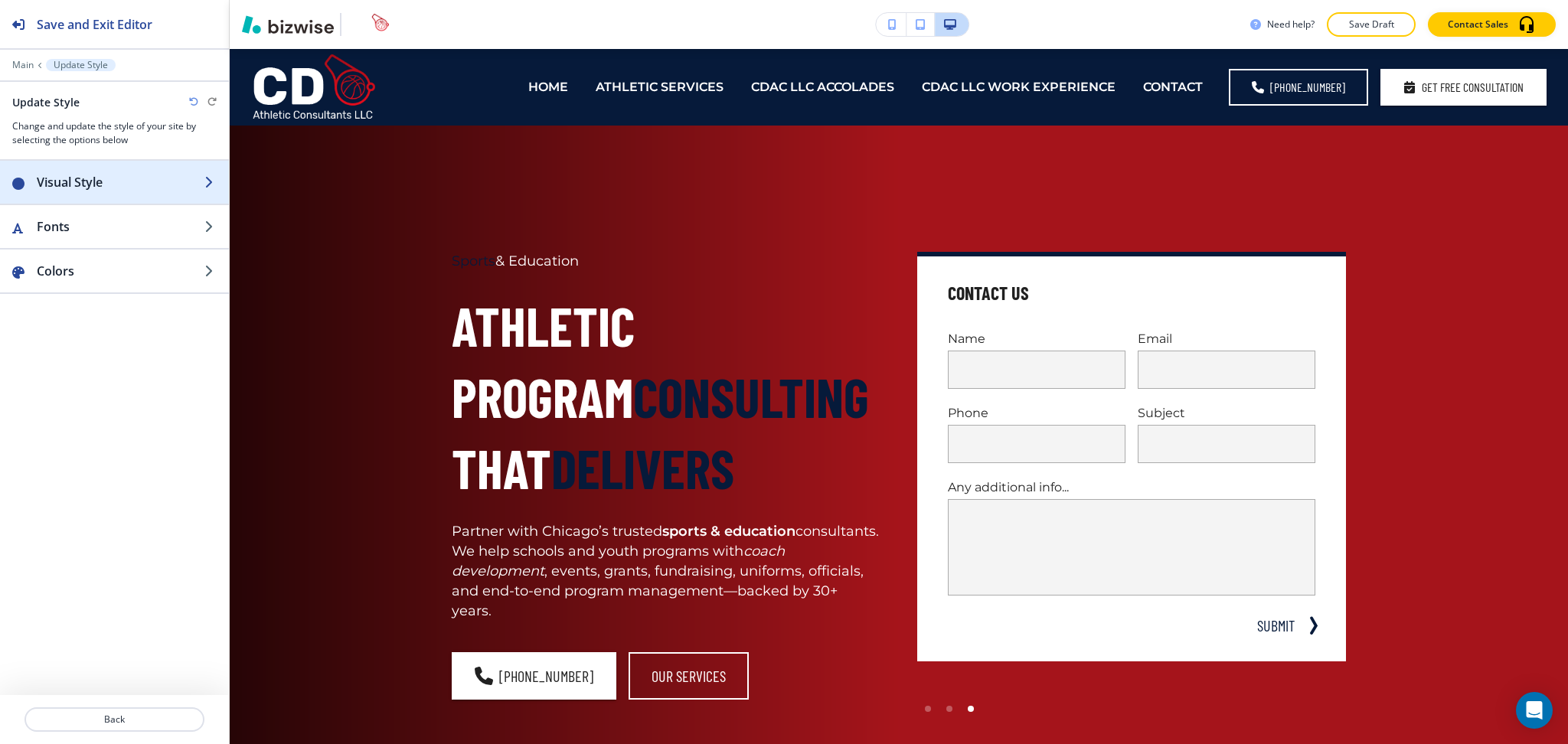
click at [92, 183] on h2 "Visual Style" at bounding box center [120, 183] width 167 height 19
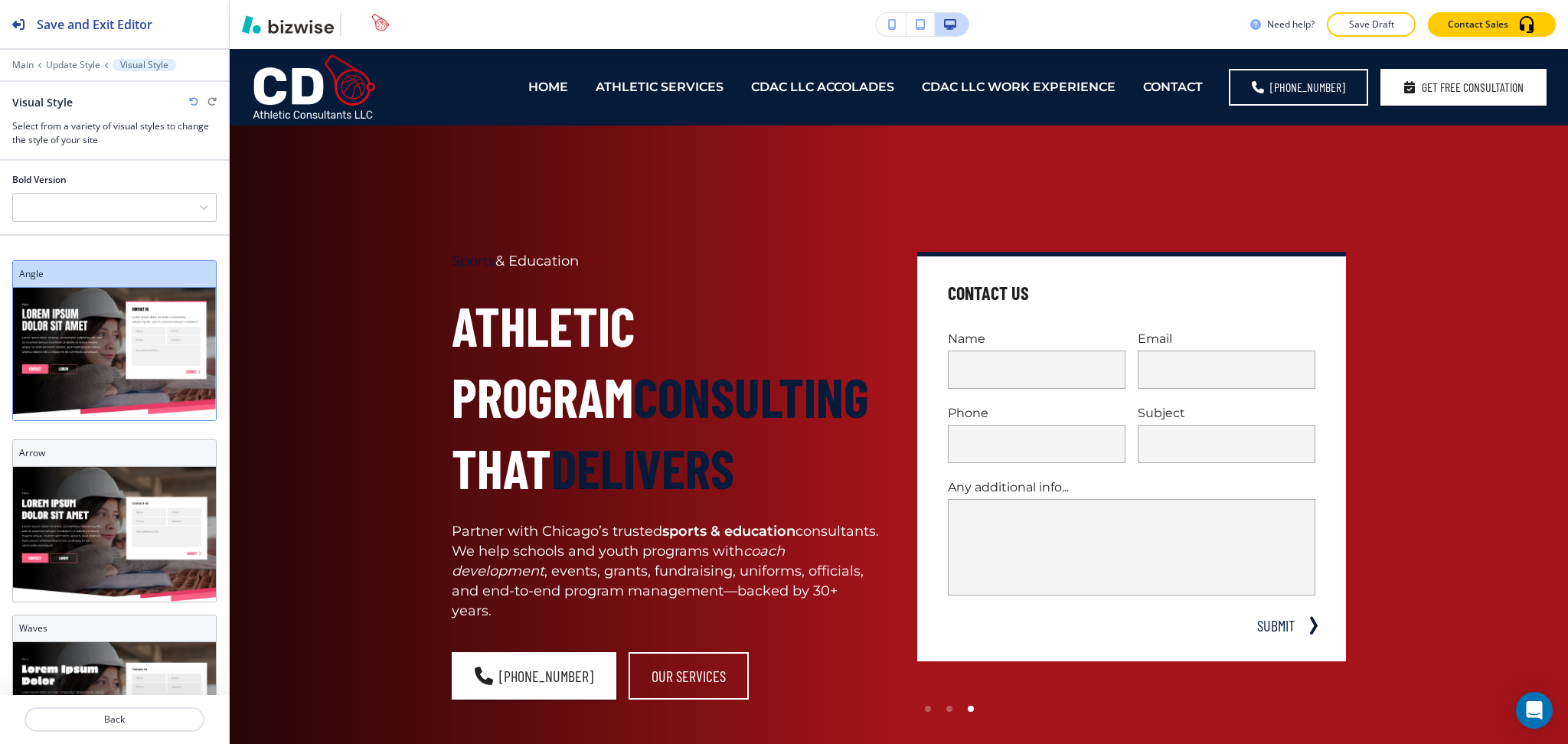
click at [97, 450] on h3 "Arrow" at bounding box center [114, 454] width 190 height 14
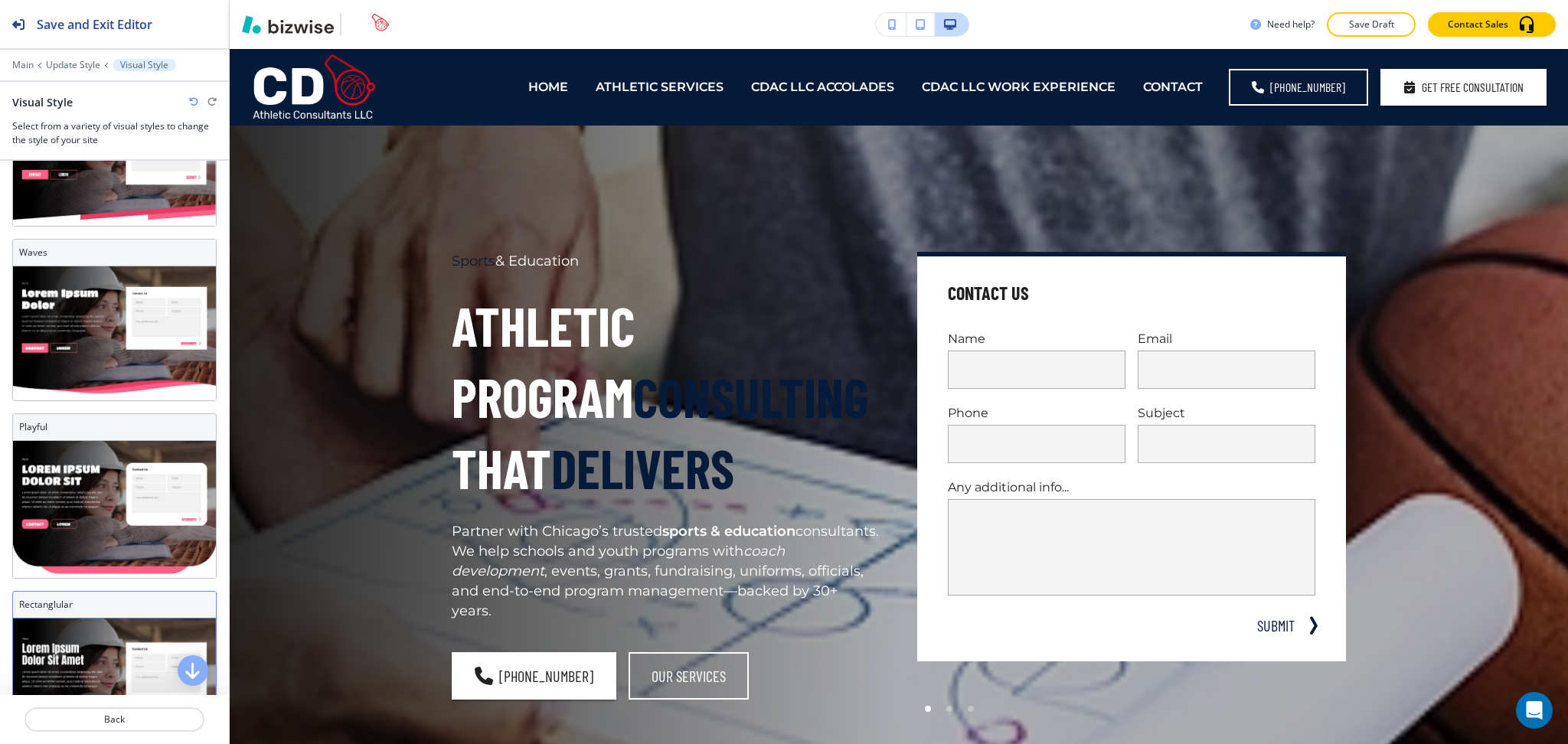
click at [96, 618] on img at bounding box center [114, 683] width 203 height 131
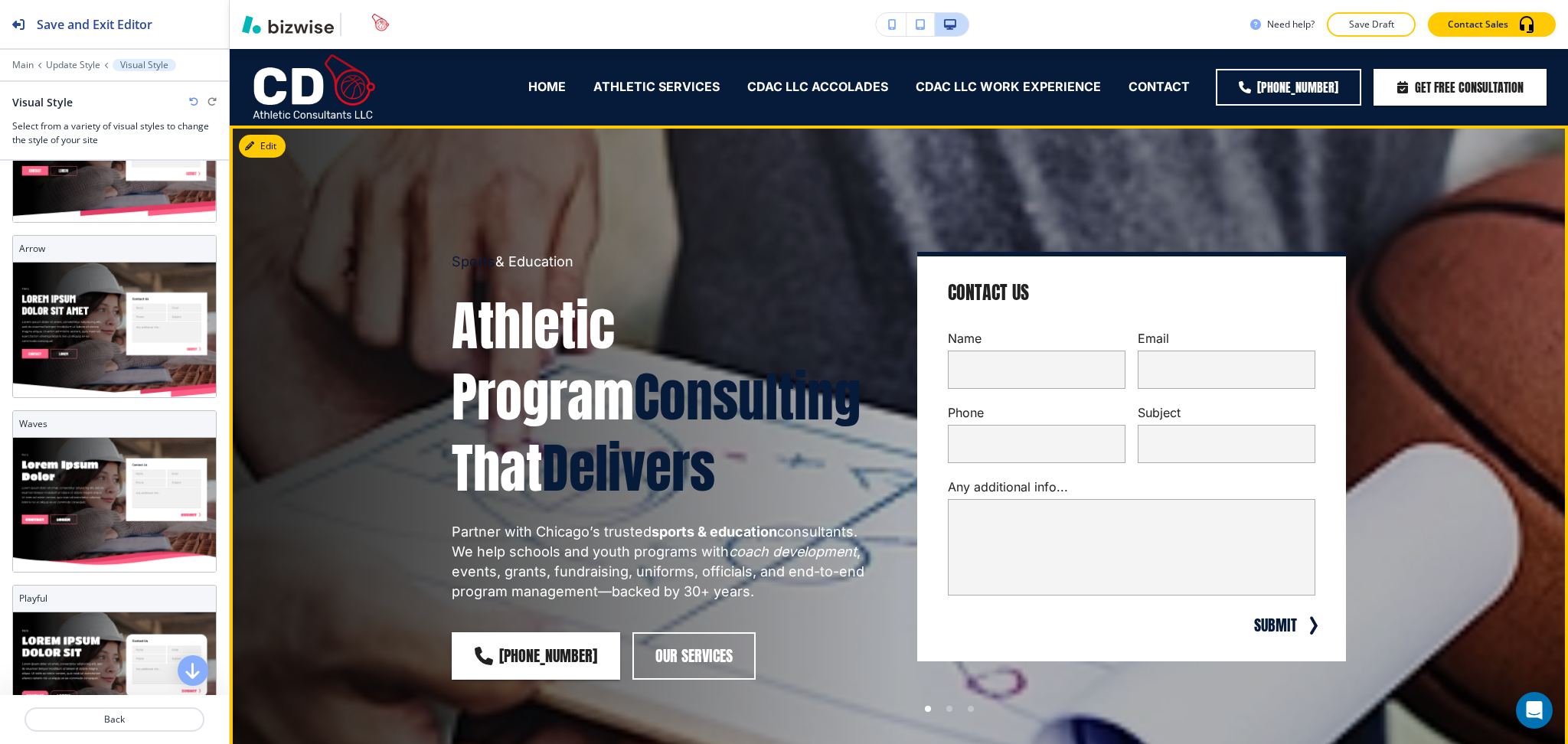
scroll to position [372, 0]
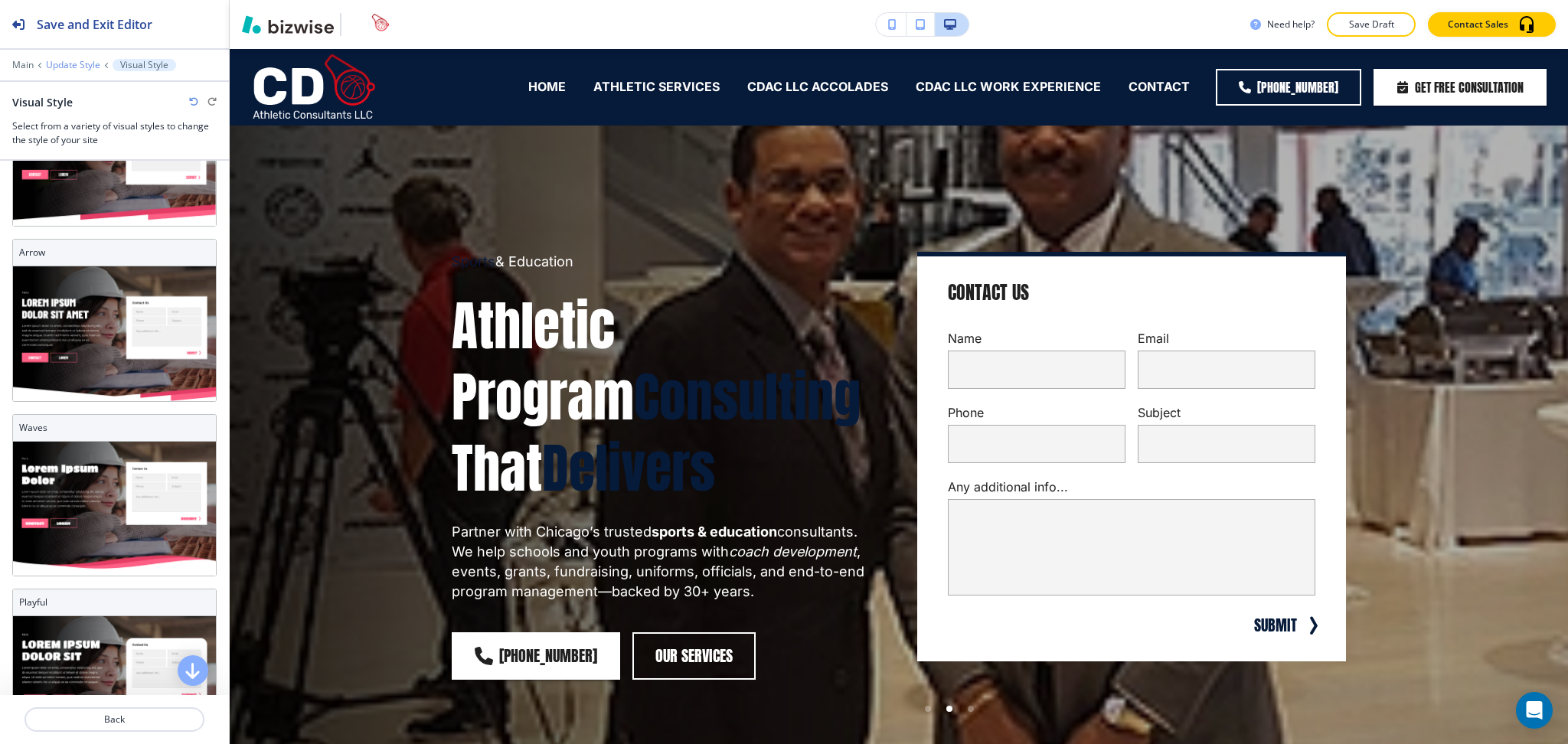
click at [69, 62] on p "Update Style" at bounding box center [73, 65] width 55 height 11
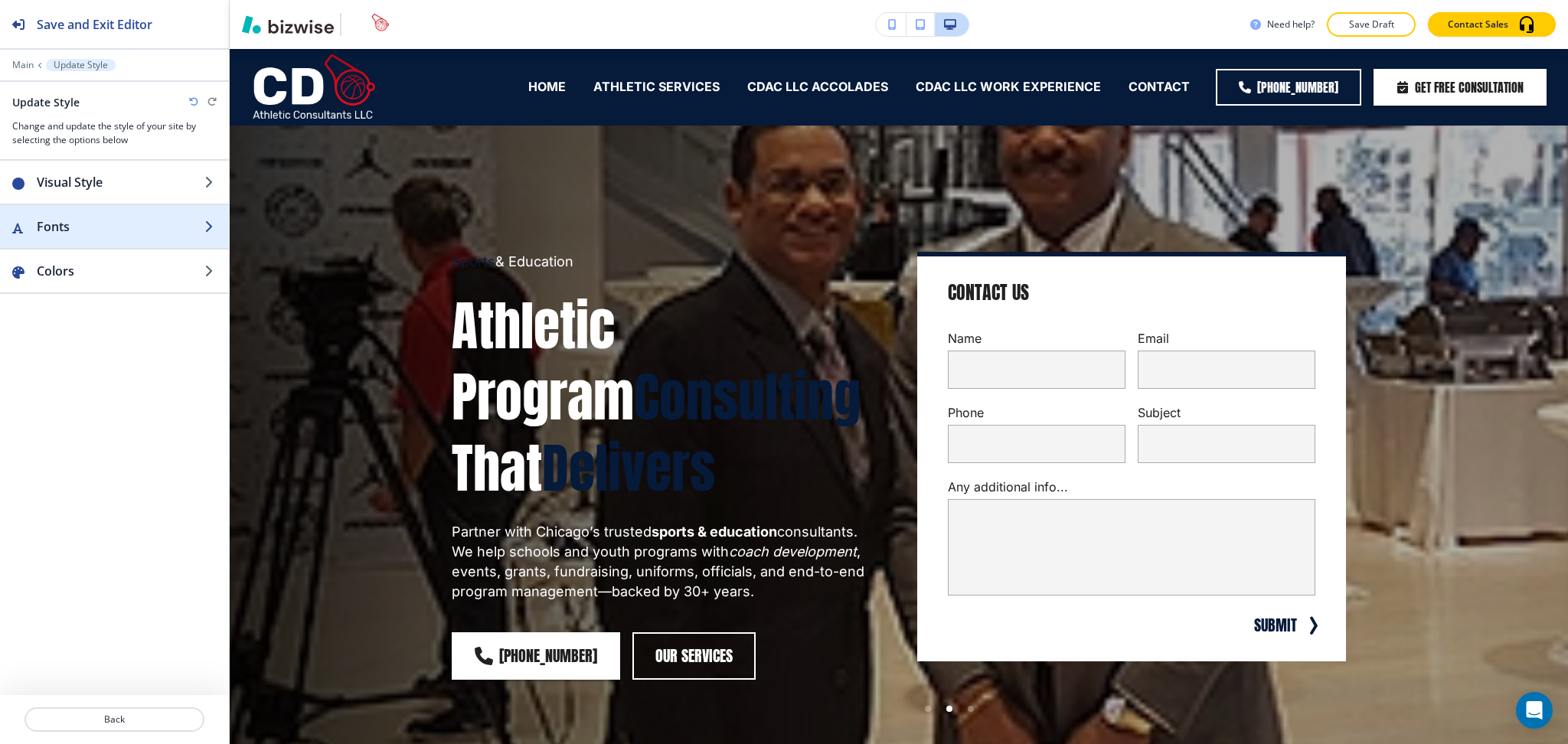
click at [47, 214] on div "button" at bounding box center [114, 211] width 229 height 12
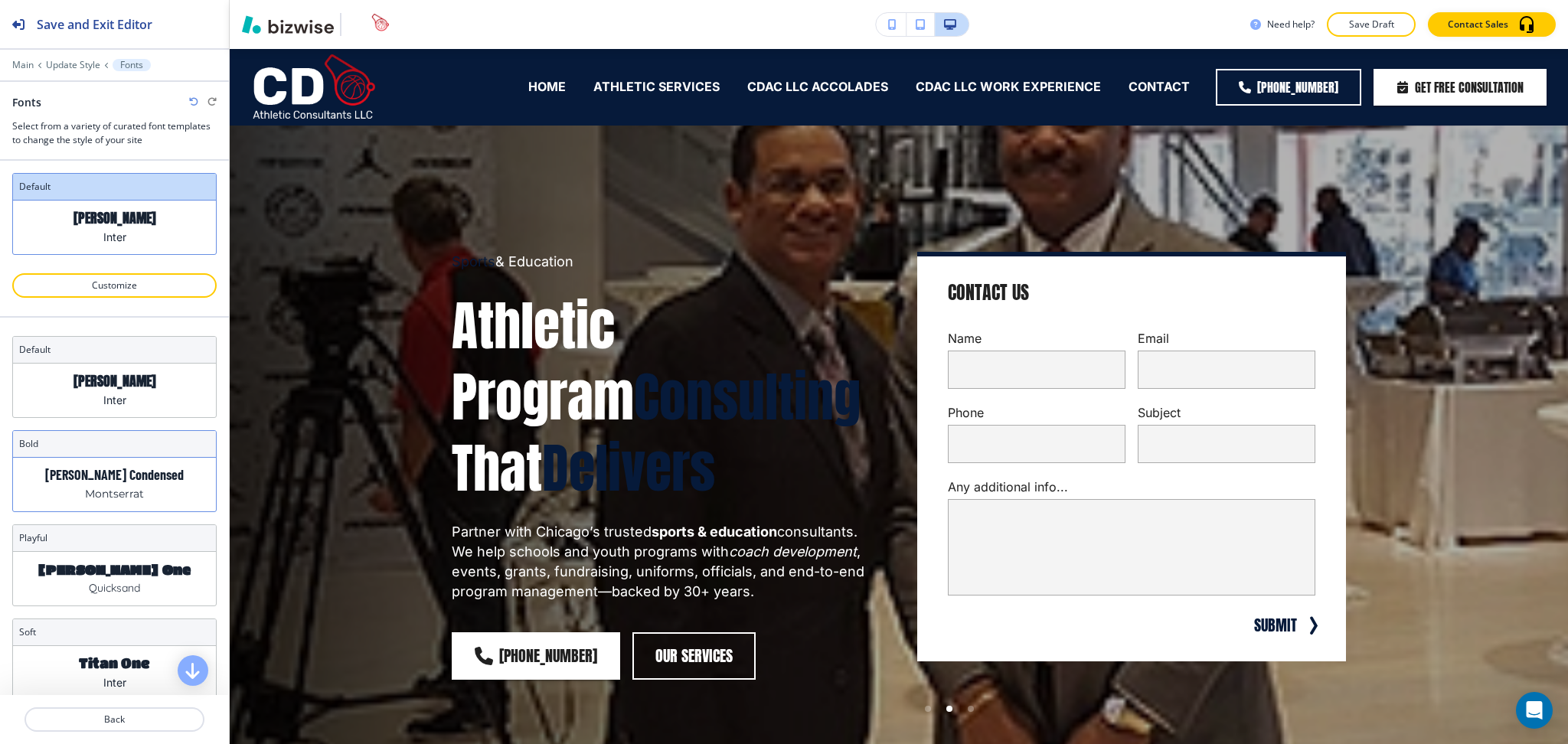
click at [127, 477] on p "Barlow Condensed" at bounding box center [114, 475] width 138 height 16
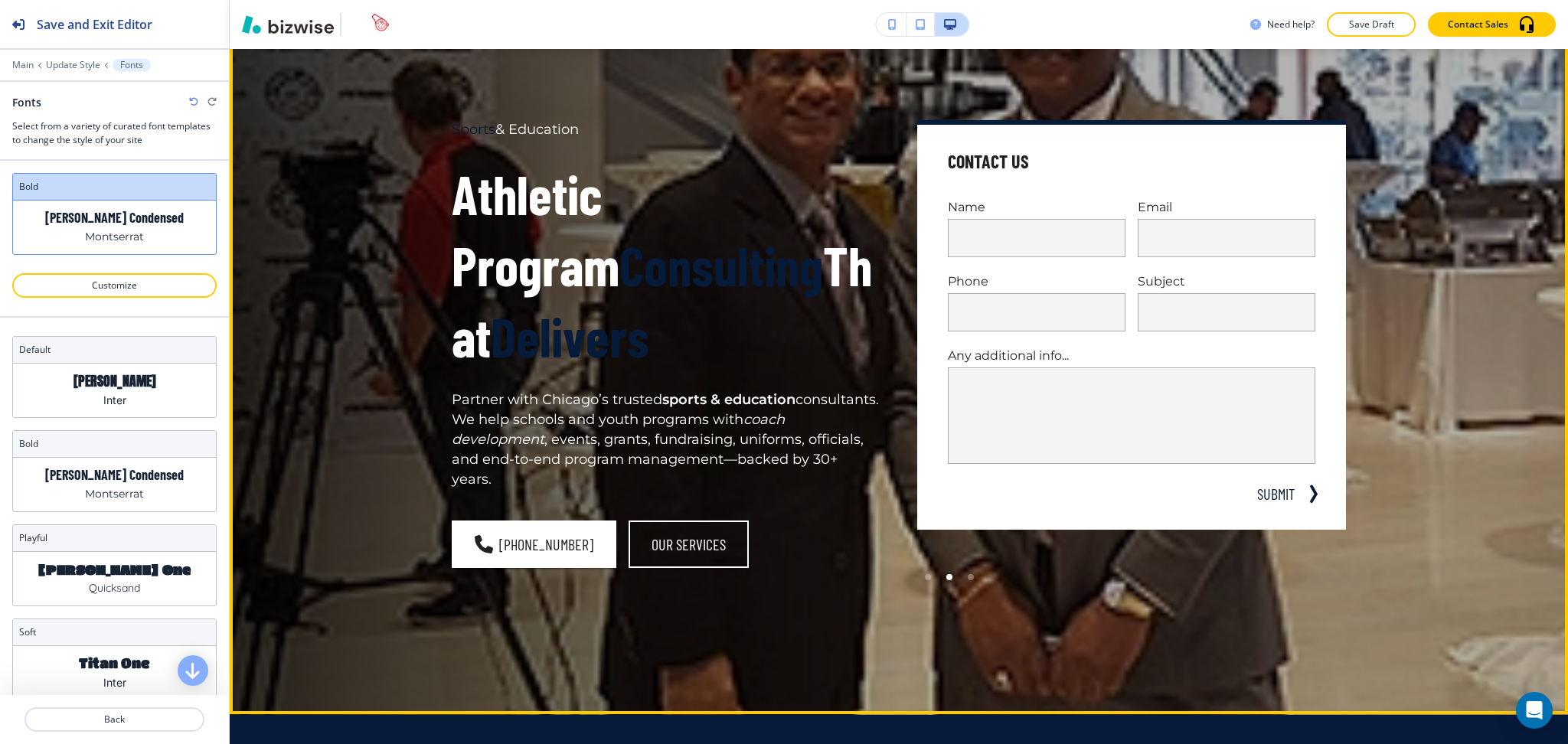
scroll to position [0, 0]
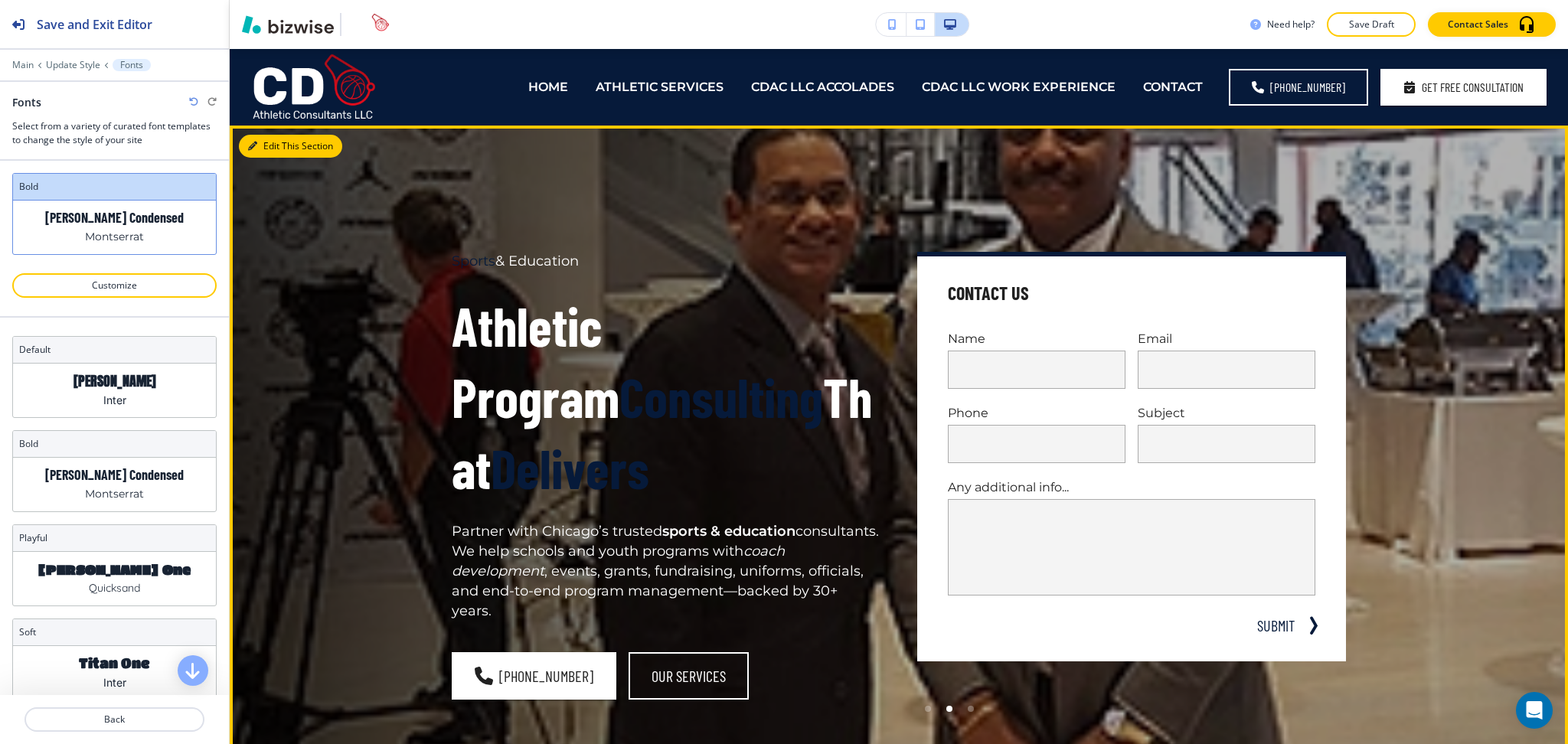
click at [272, 148] on button "Edit This Section" at bounding box center [290, 146] width 103 height 23
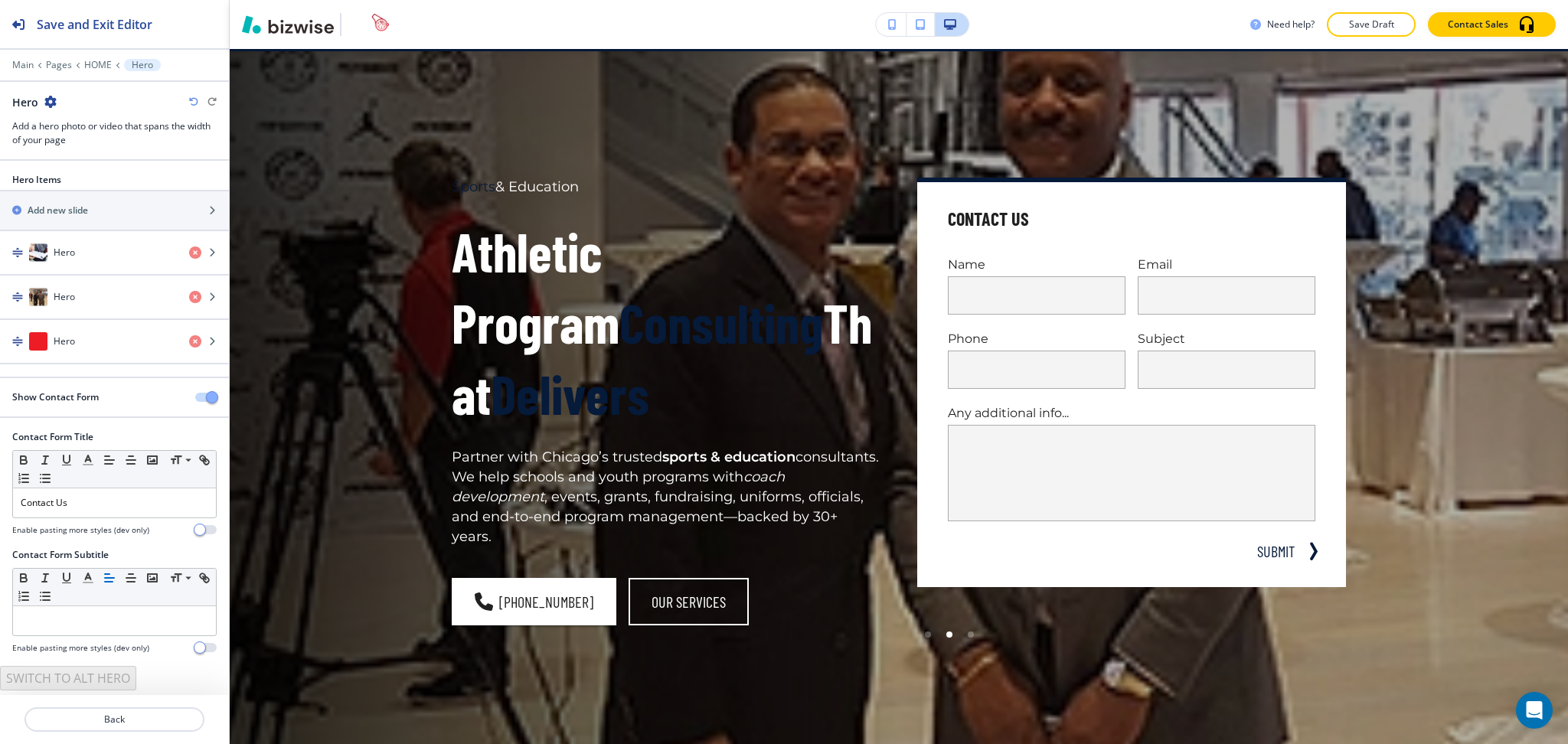
scroll to position [77, 0]
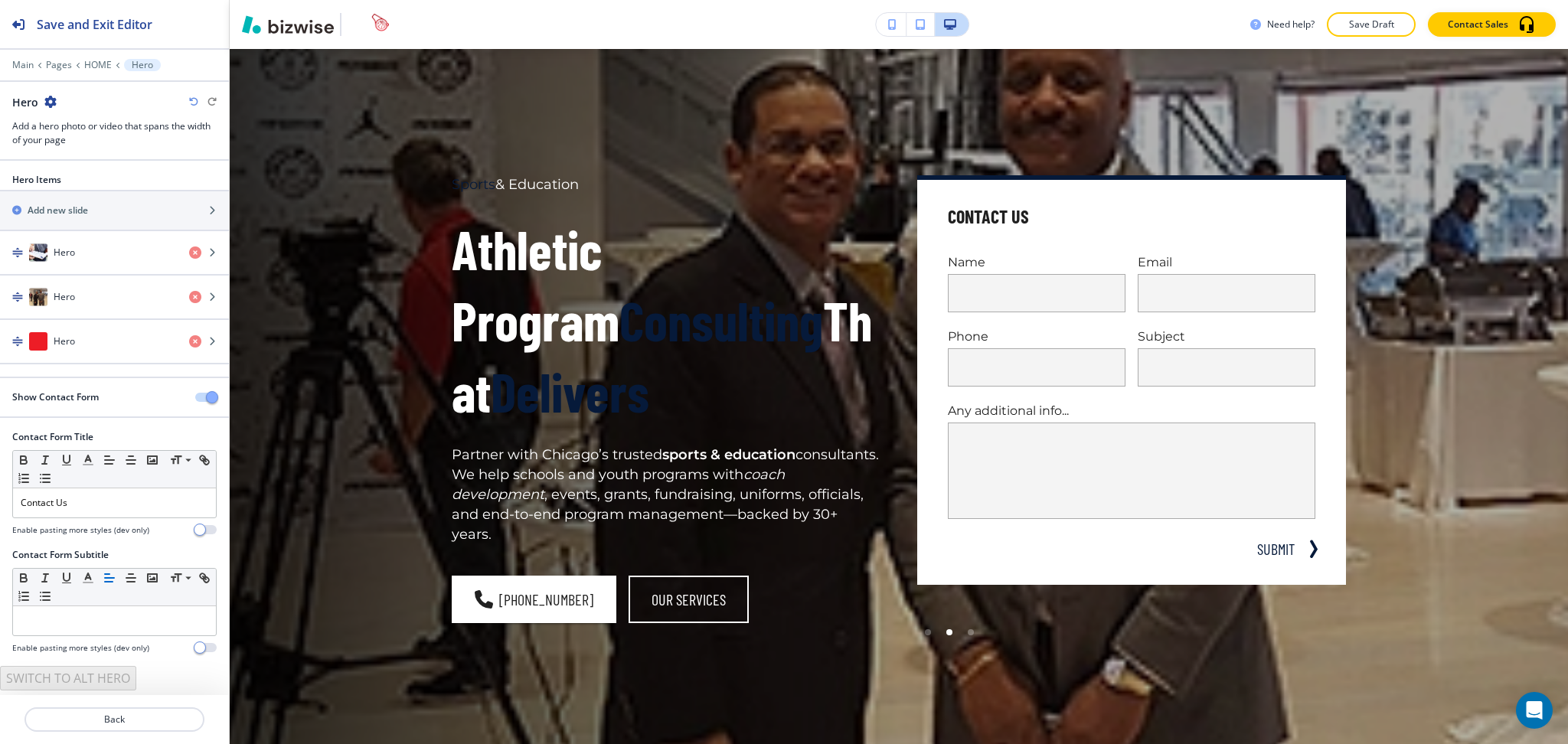
click at [41, 98] on div "Hero" at bounding box center [34, 102] width 44 height 16
click at [44, 100] on icon "button" at bounding box center [50, 102] width 12 height 12
click at [98, 177] on p "Delete Section" at bounding box center [93, 182] width 78 height 14
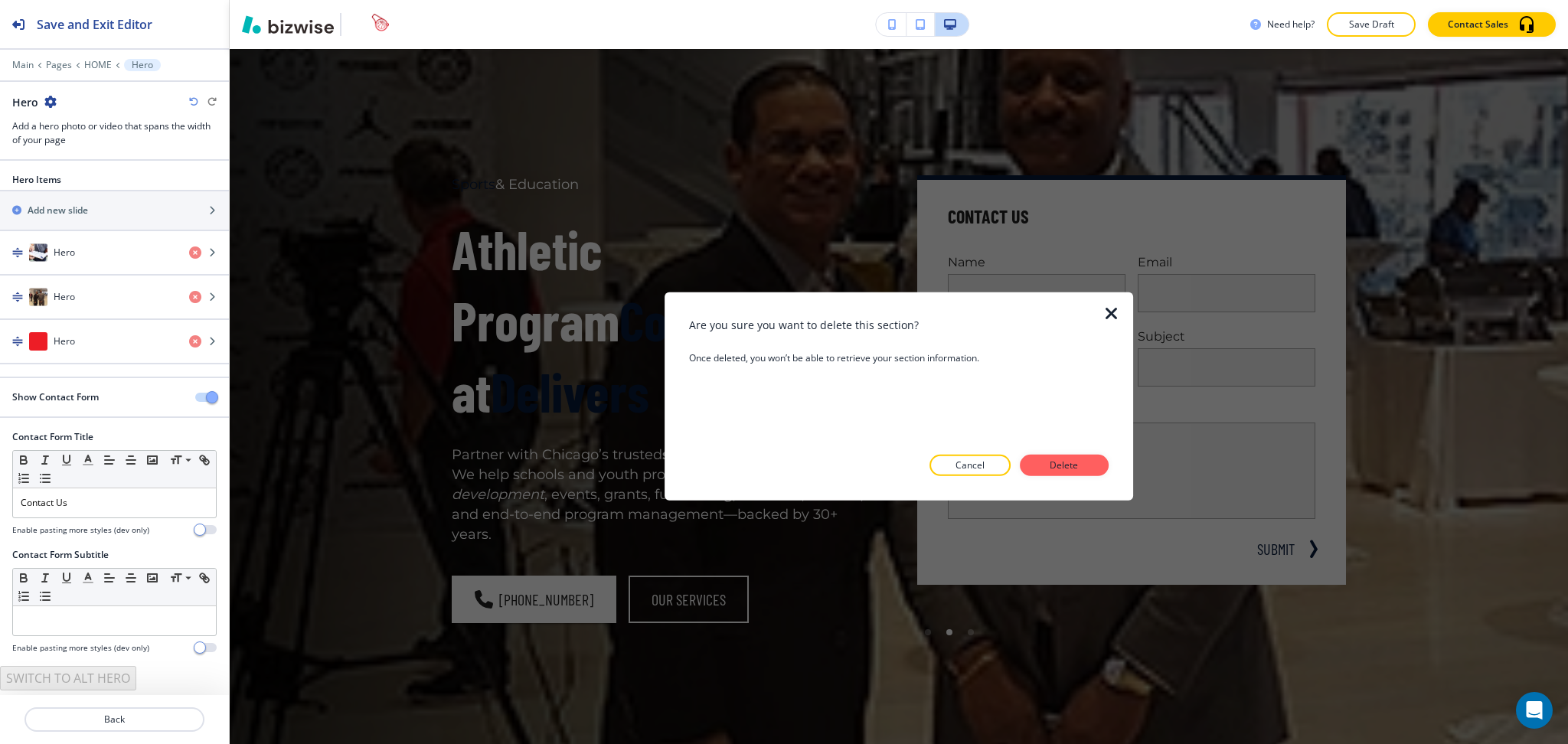
click at [1052, 469] on p "Delete" at bounding box center [1064, 466] width 37 height 14
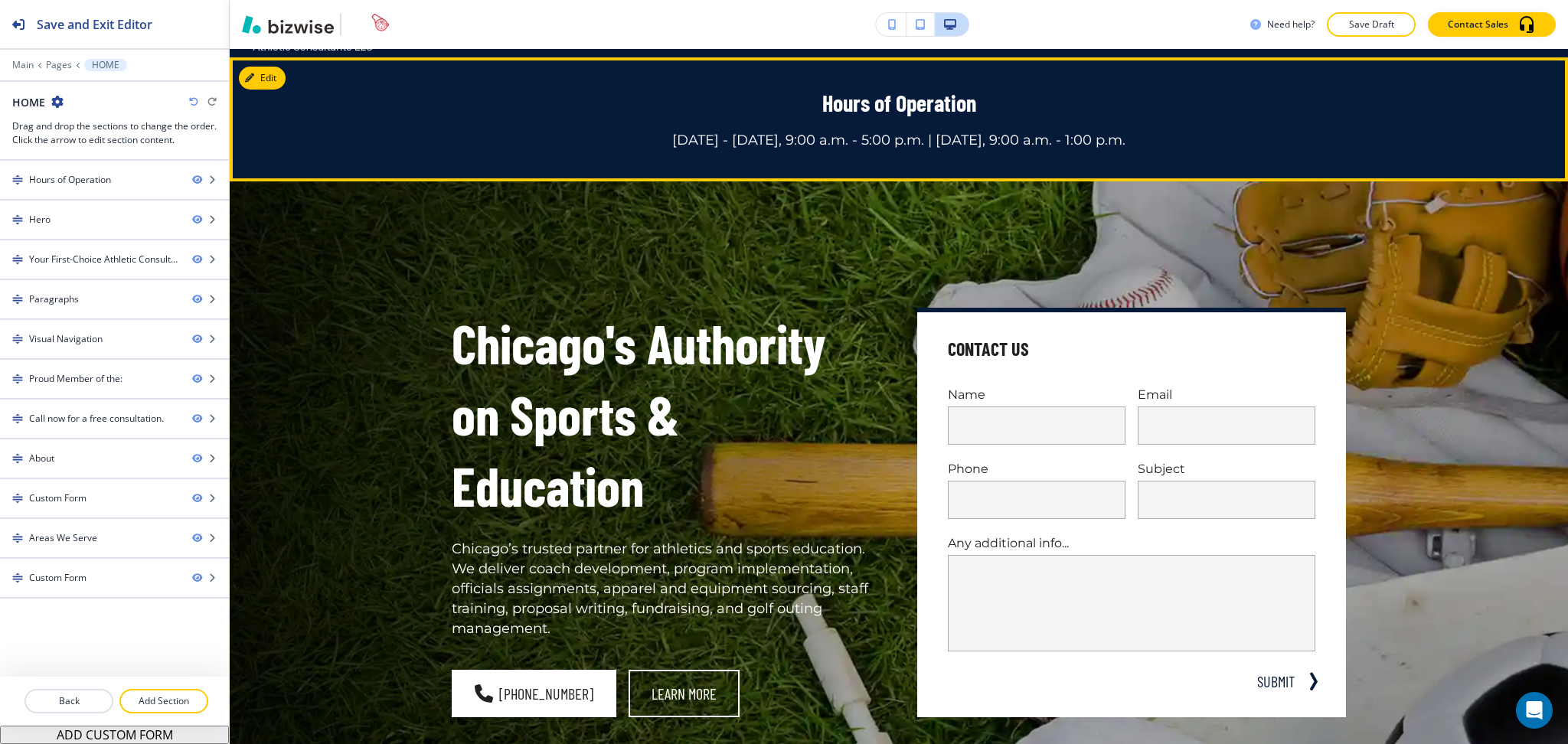
scroll to position [0, 0]
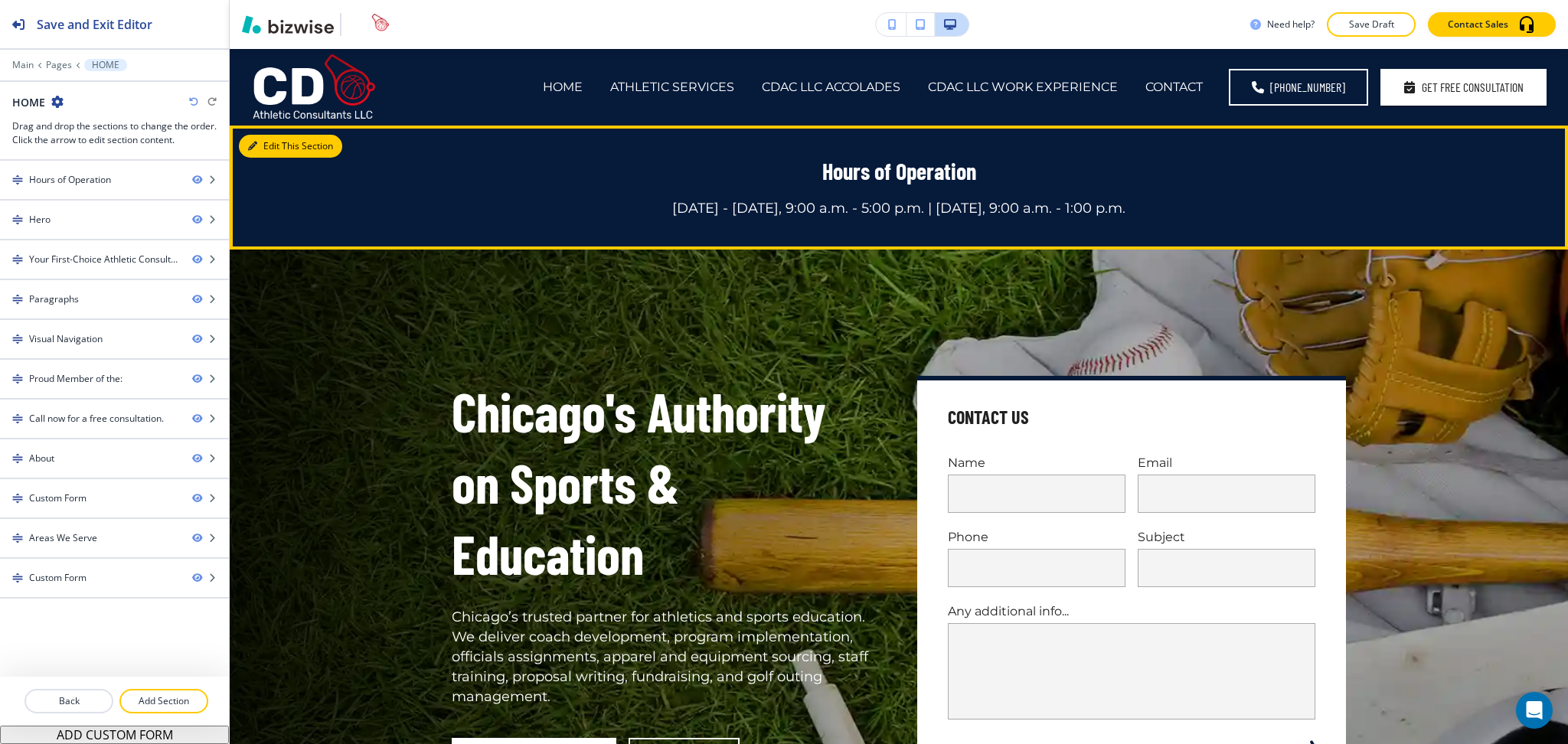
click at [275, 144] on button "Edit This Section" at bounding box center [290, 146] width 103 height 23
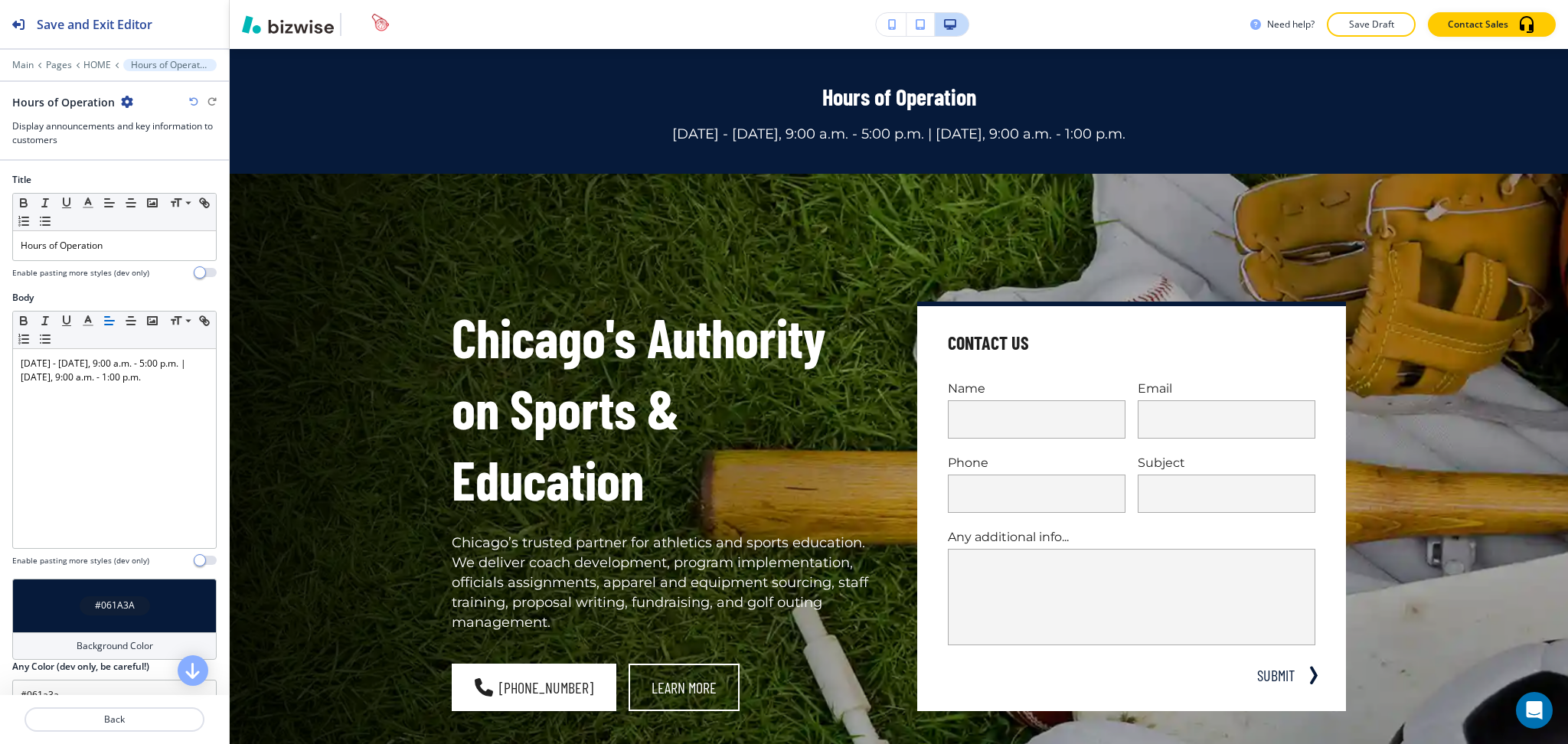
scroll to position [77, 0]
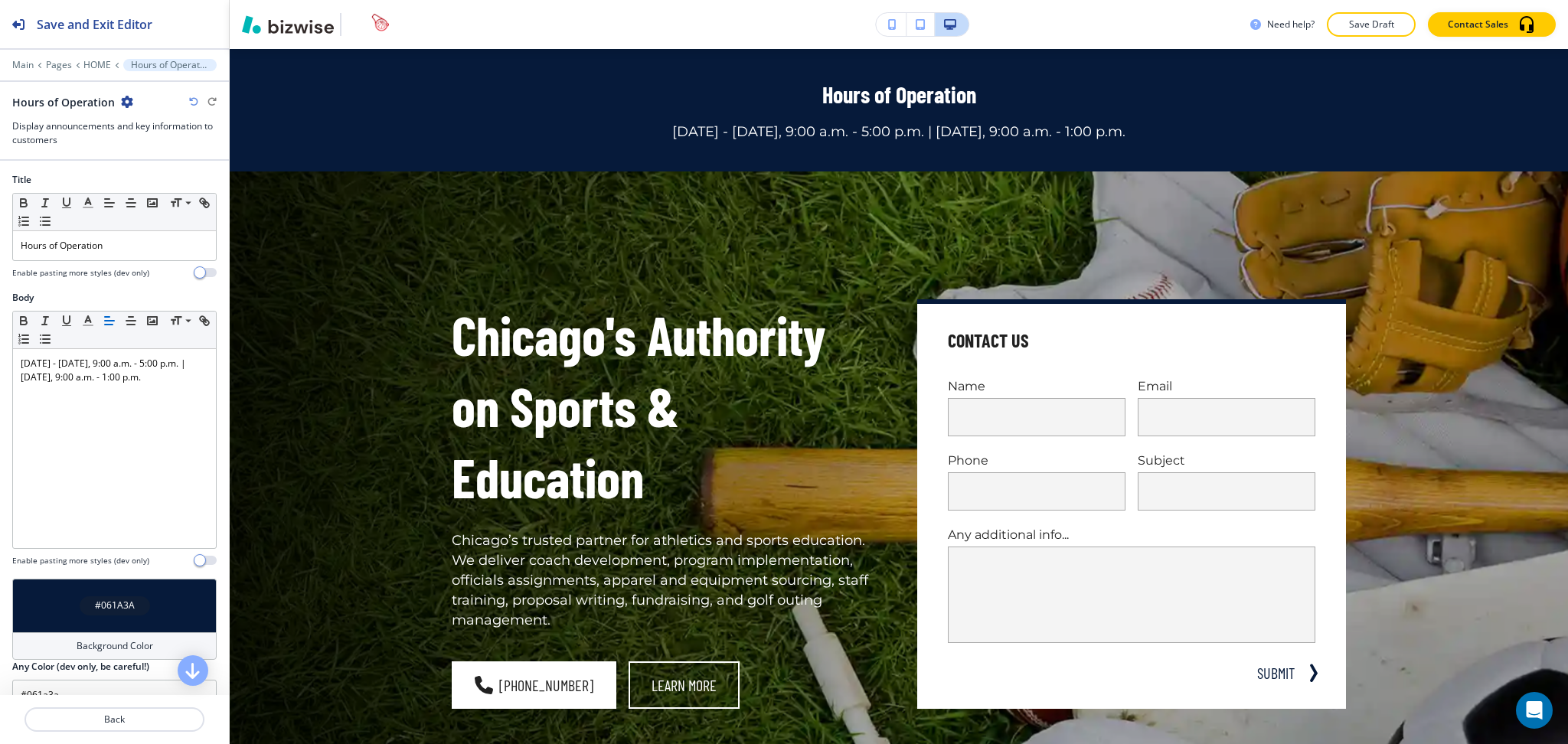
click at [127, 103] on icon "button" at bounding box center [127, 102] width 12 height 12
click at [164, 181] on p "Delete Section" at bounding box center [167, 182] width 78 height 14
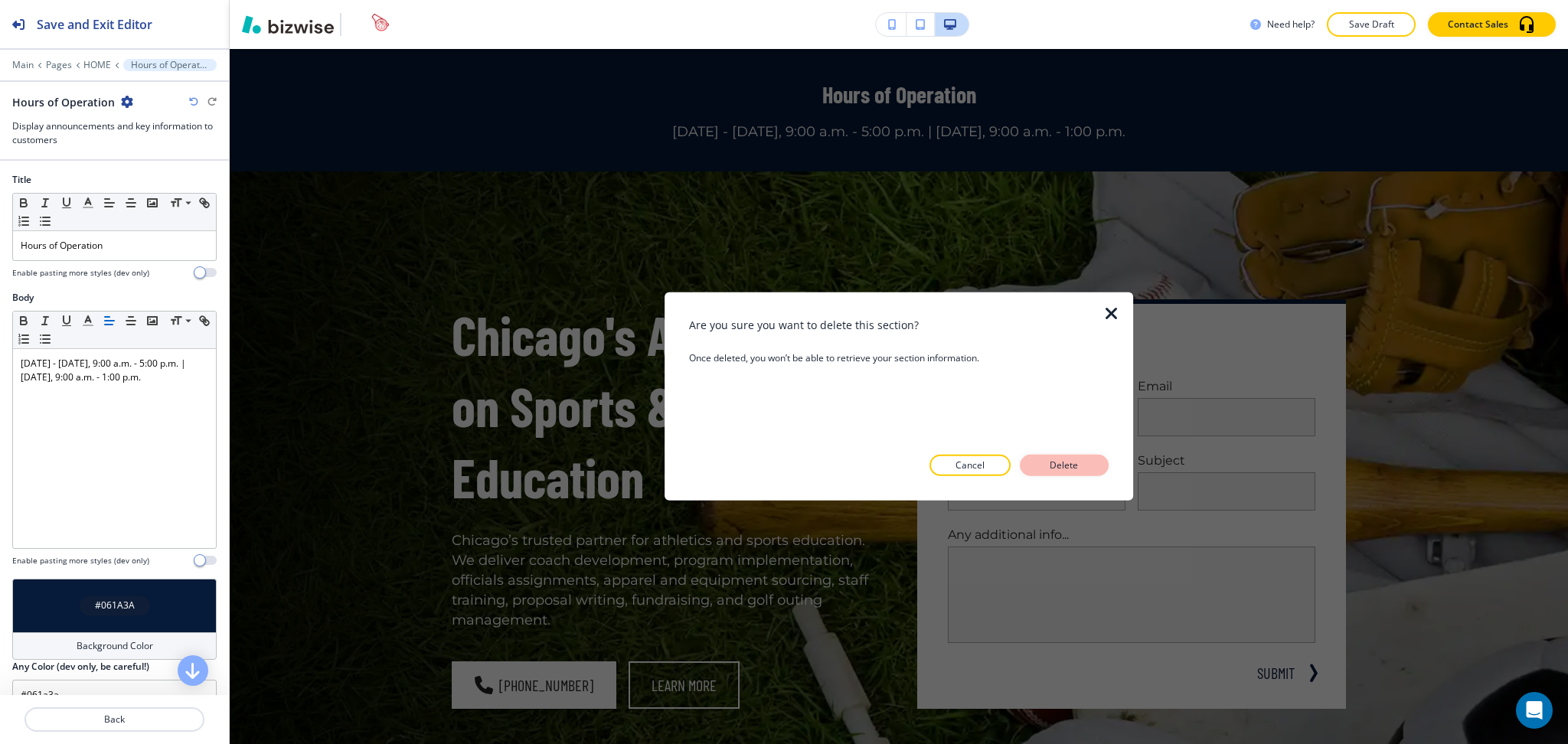
click at [1079, 470] on p "Delete" at bounding box center [1064, 466] width 37 height 14
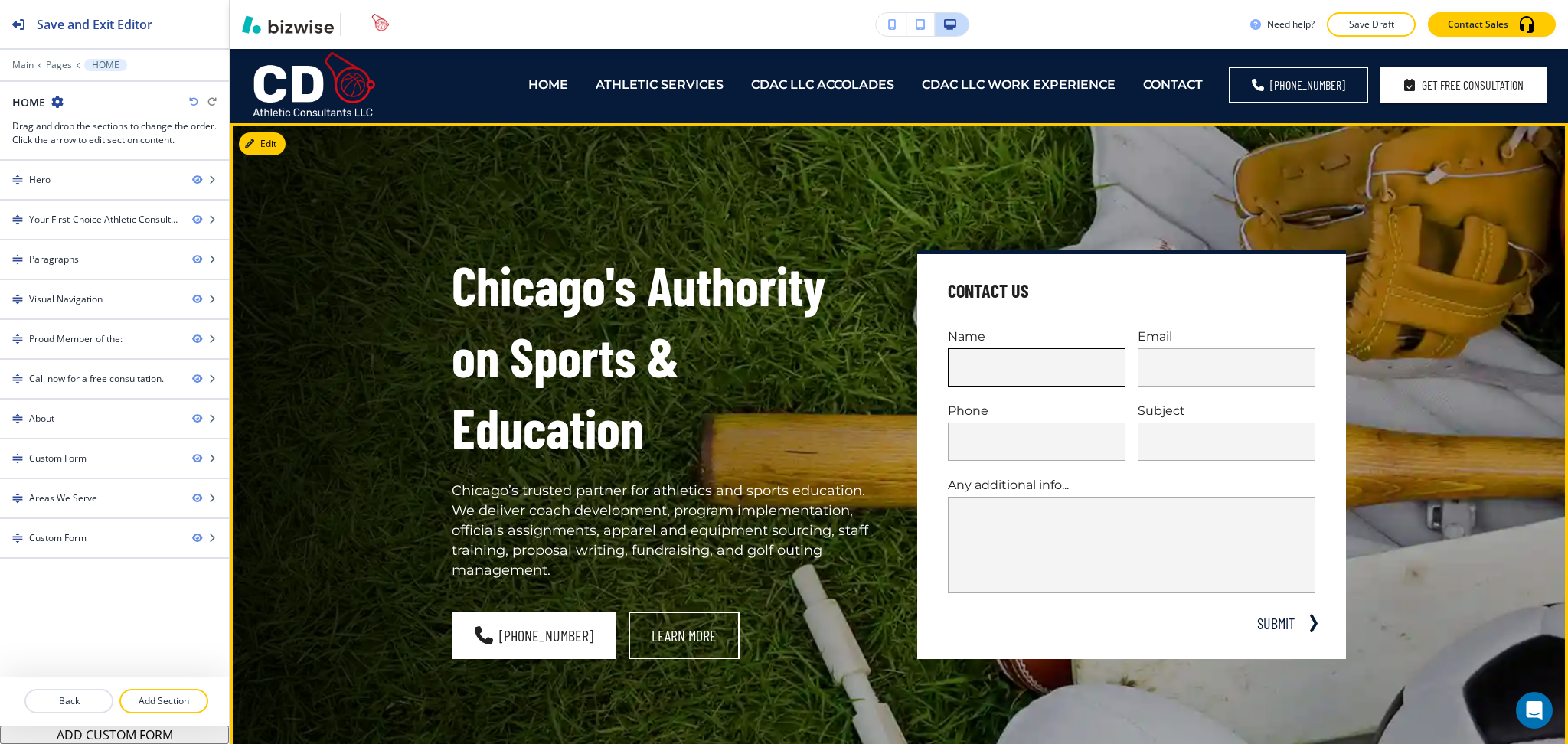
scroll to position [0, 0]
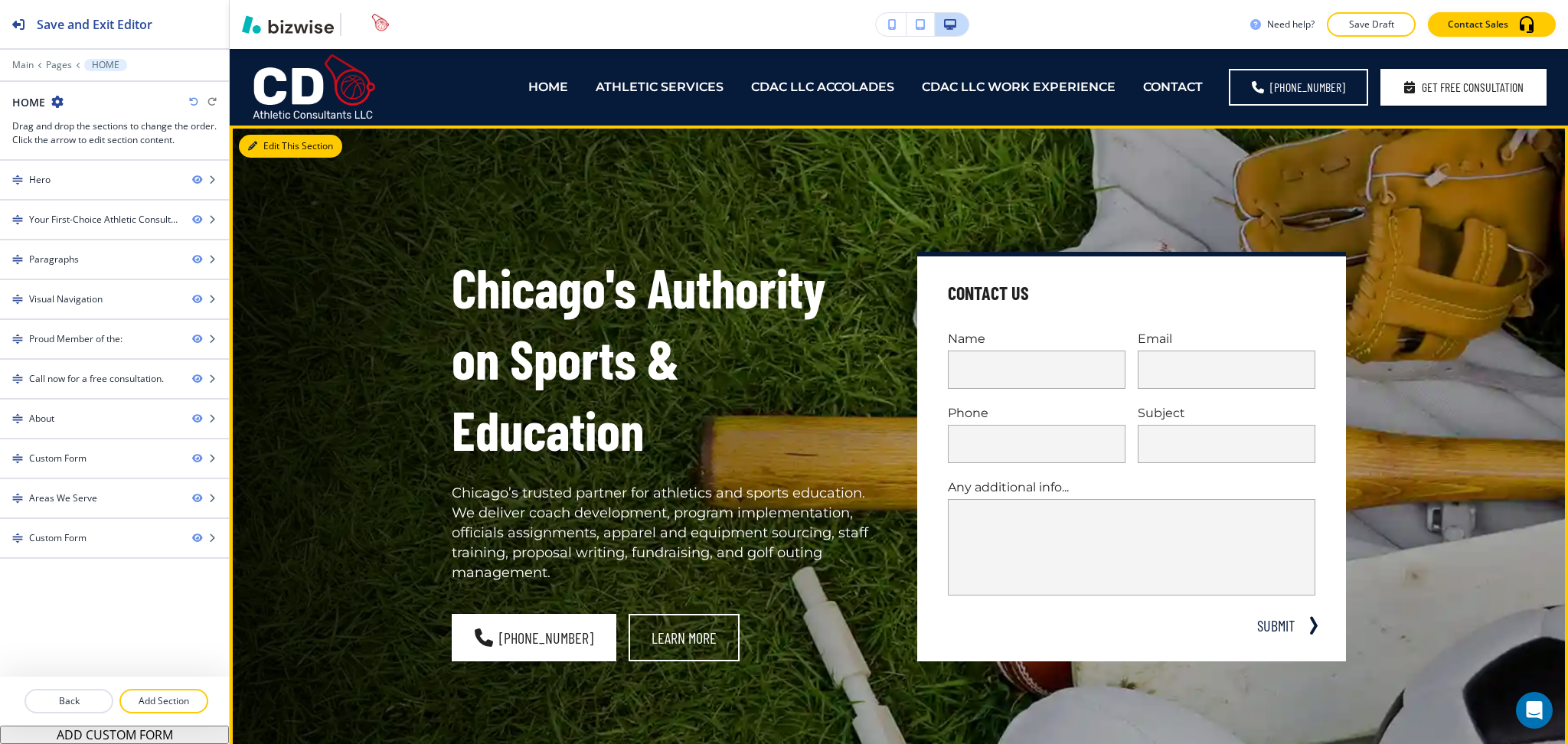
click at [251, 138] on button "Edit This Section" at bounding box center [290, 146] width 103 height 23
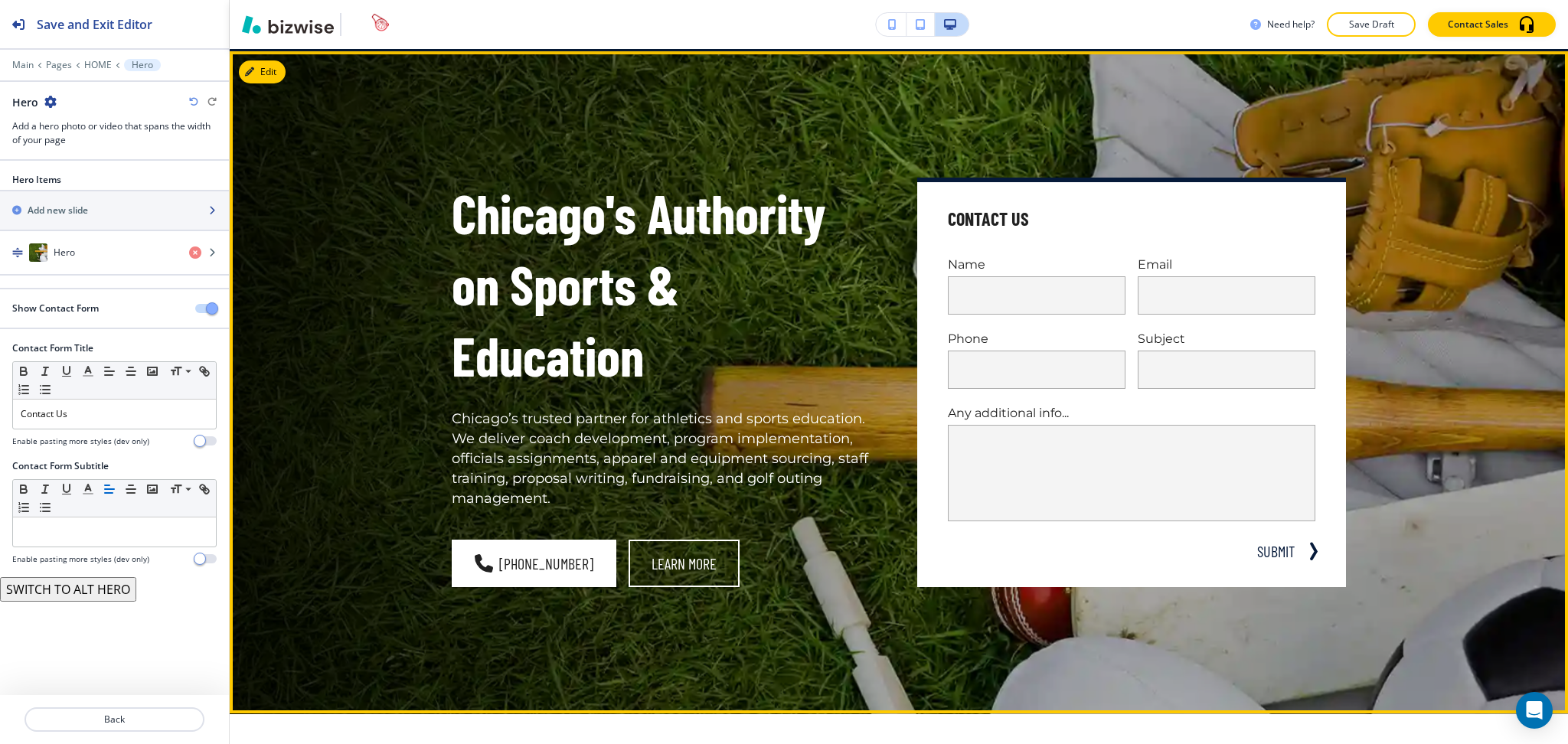
scroll to position [77, 0]
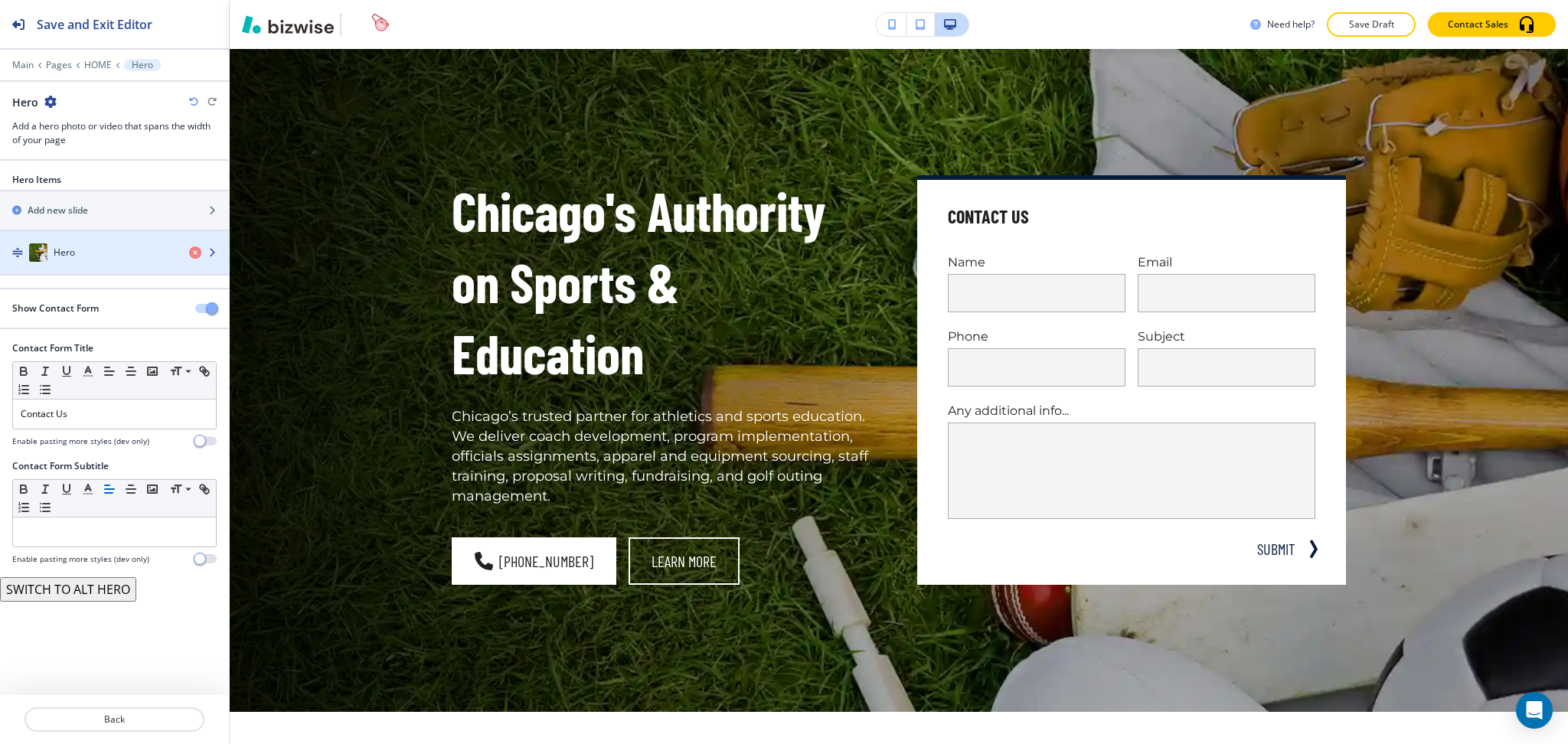
click at [107, 245] on div "Hero" at bounding box center [88, 253] width 177 height 19
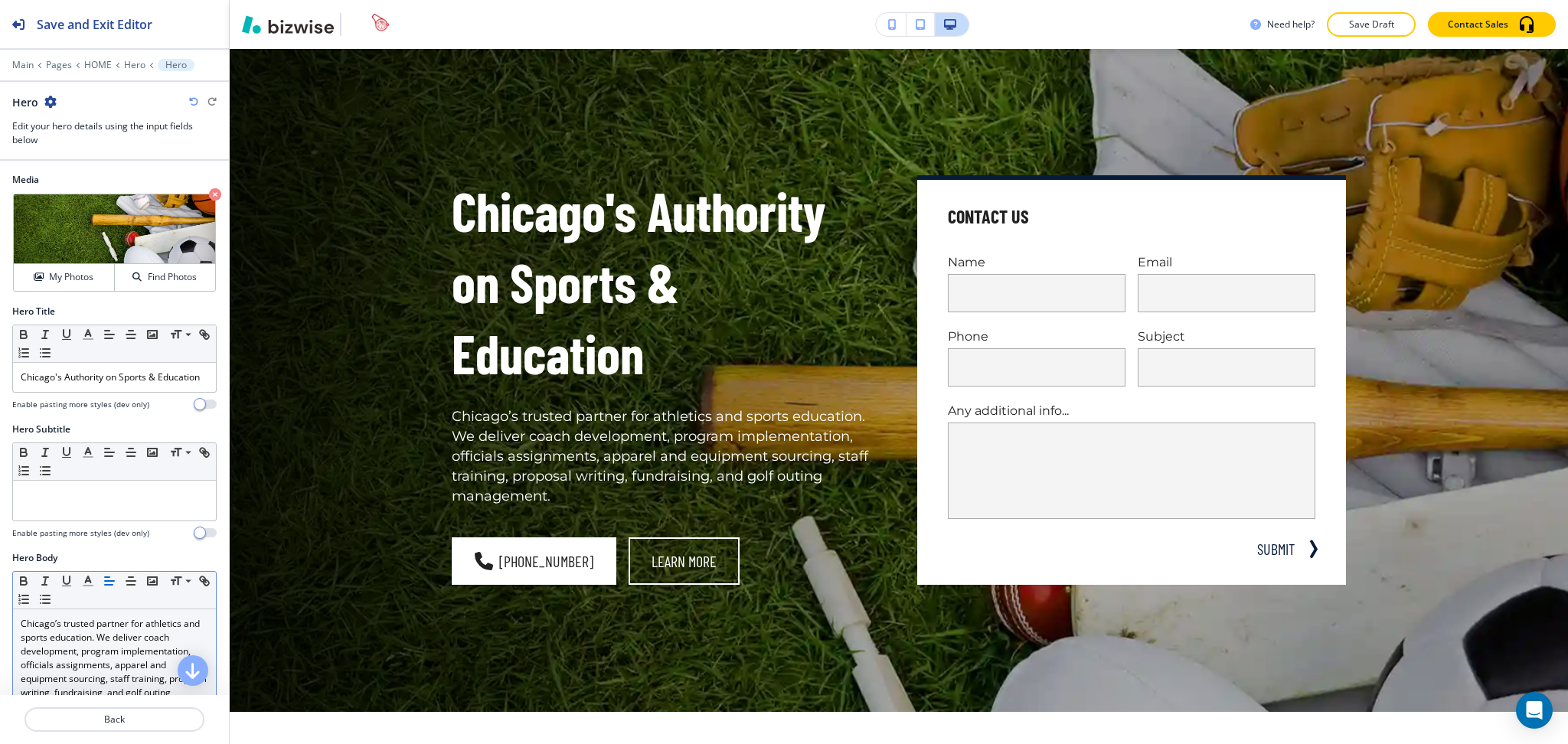
click at [126, 625] on div "Chicago’s trusted partner for athletics and sports education. We deliver coach …" at bounding box center [114, 709] width 203 height 199
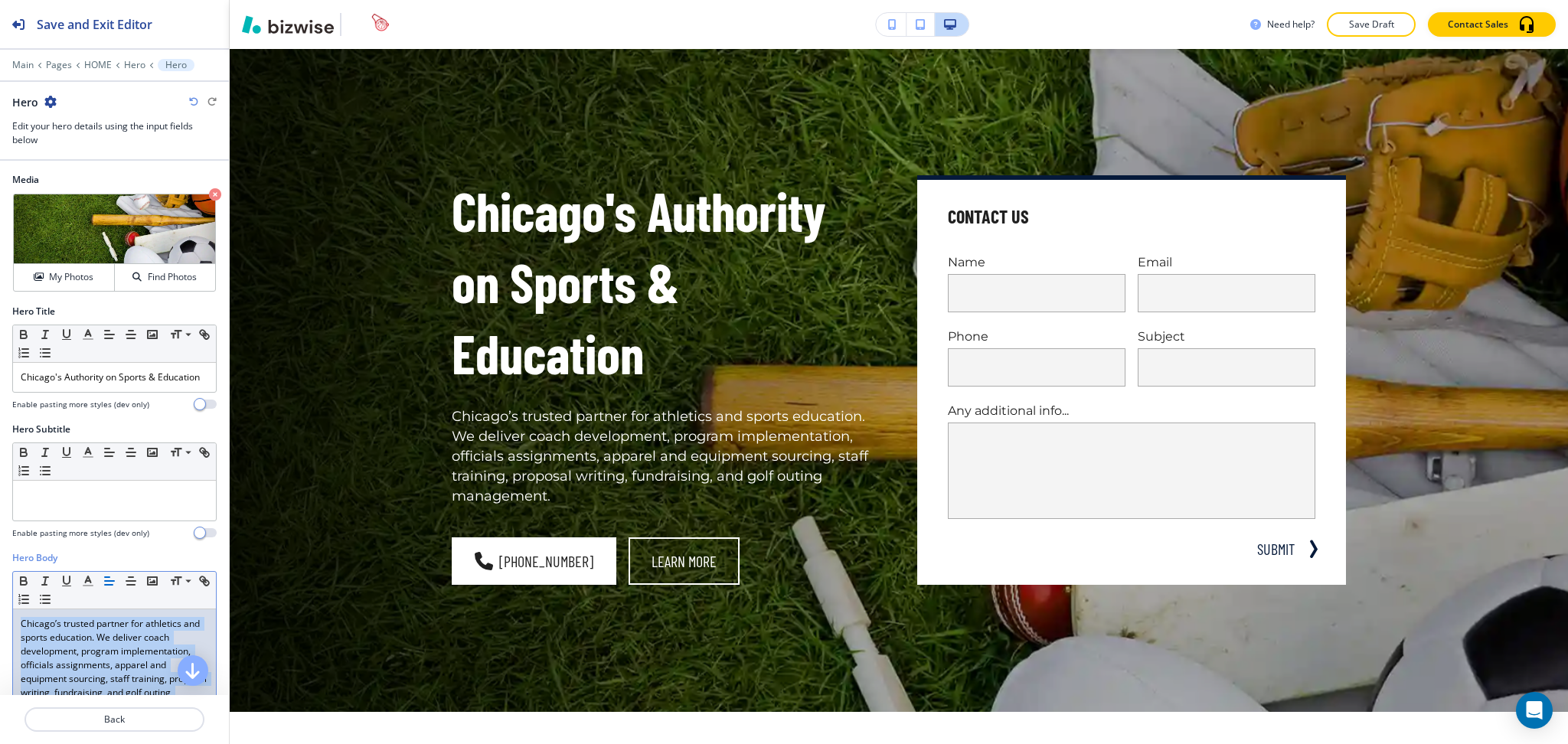
scroll to position [296, 0]
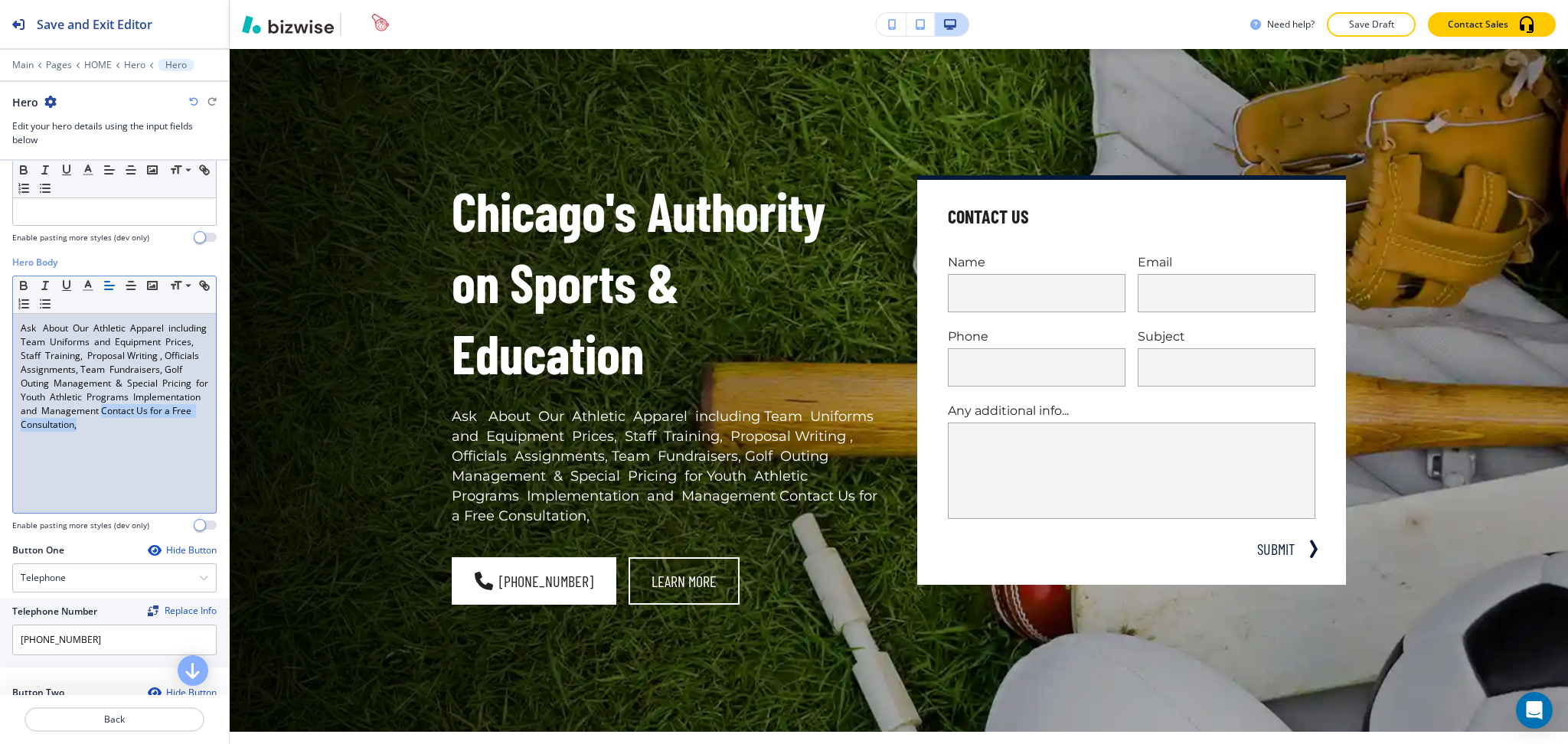
drag, startPoint x: 186, startPoint y: 455, endPoint x: 0, endPoint y: 457, distance: 186.0
click at [0, 457] on div "Hero Body Small Normal Large Huge Ask About Our Athletic Apparel including Team…" at bounding box center [114, 399] width 229 height 288
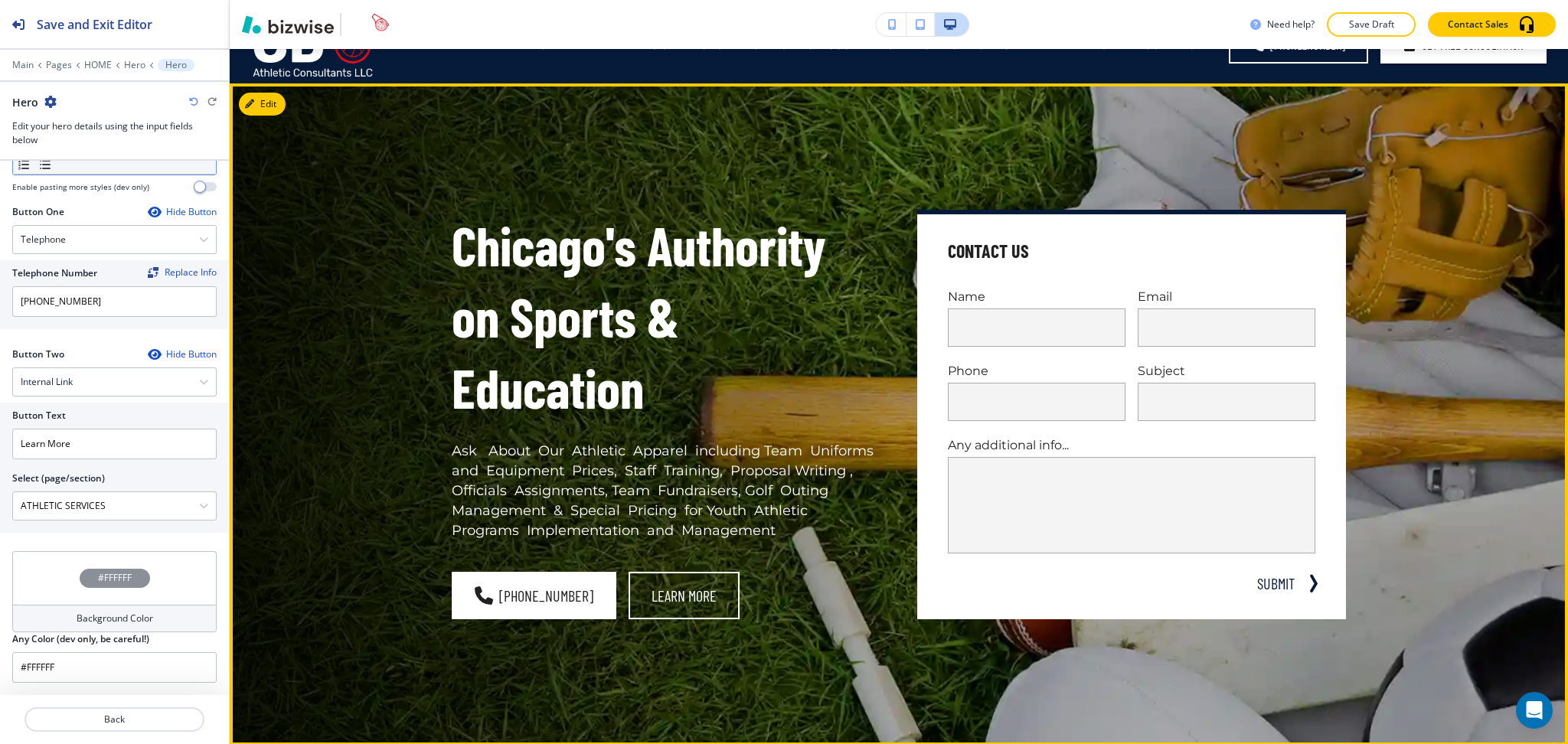
scroll to position [0, 0]
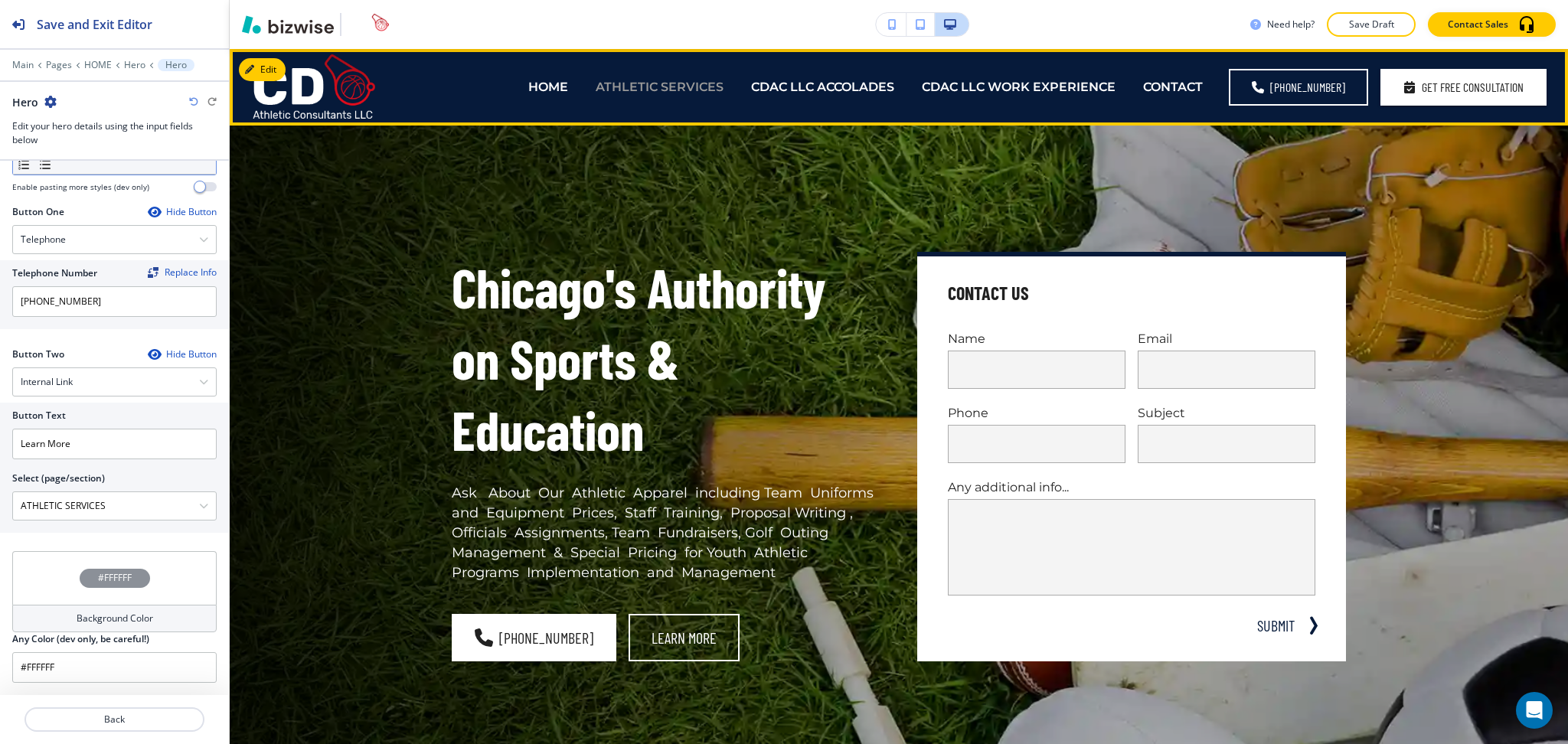
click at [676, 85] on p "ATHLETIC SERVICES" at bounding box center [659, 86] width 128 height 18
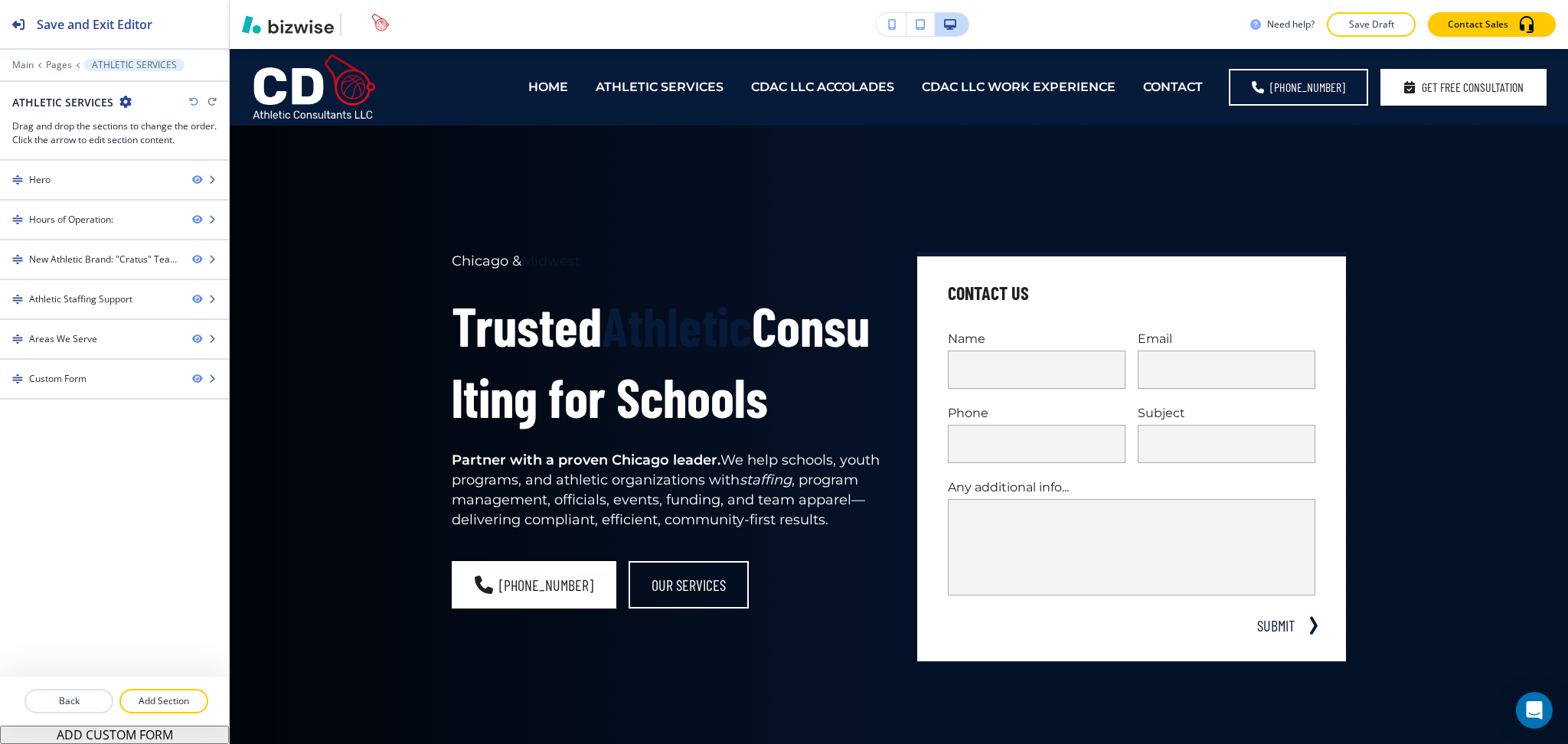
click at [124, 101] on icon "button" at bounding box center [126, 102] width 12 height 12
click at [195, 123] on p "Edit Page Settings" at bounding box center [167, 129] width 78 height 14
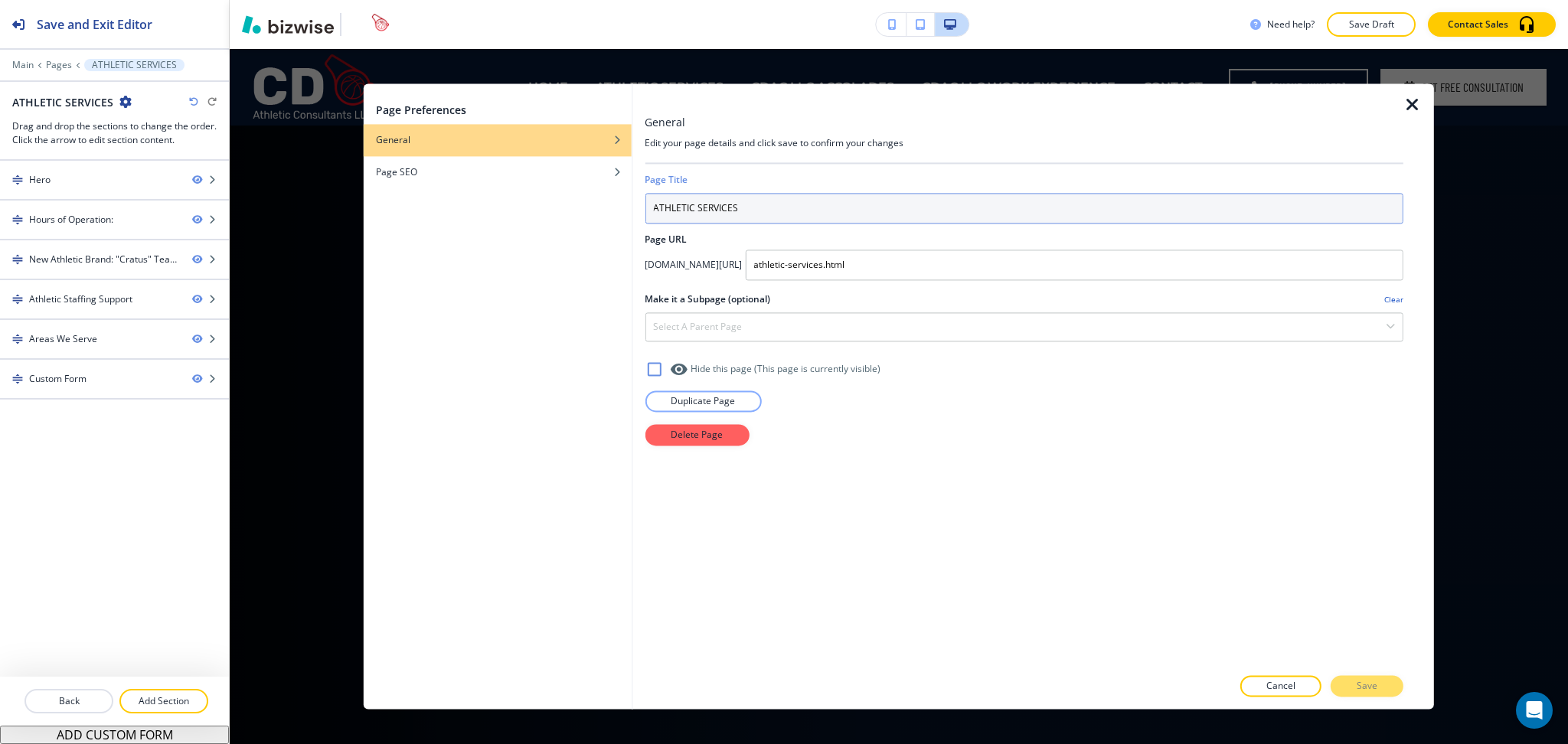
drag, startPoint x: 781, startPoint y: 215, endPoint x: 392, endPoint y: 208, distance: 389.1
click at [399, 209] on div "Page Preferences General Page SEO General Edit your page details and click save…" at bounding box center [898, 396] width 1070 height 625
type input "WHAT WE DO"
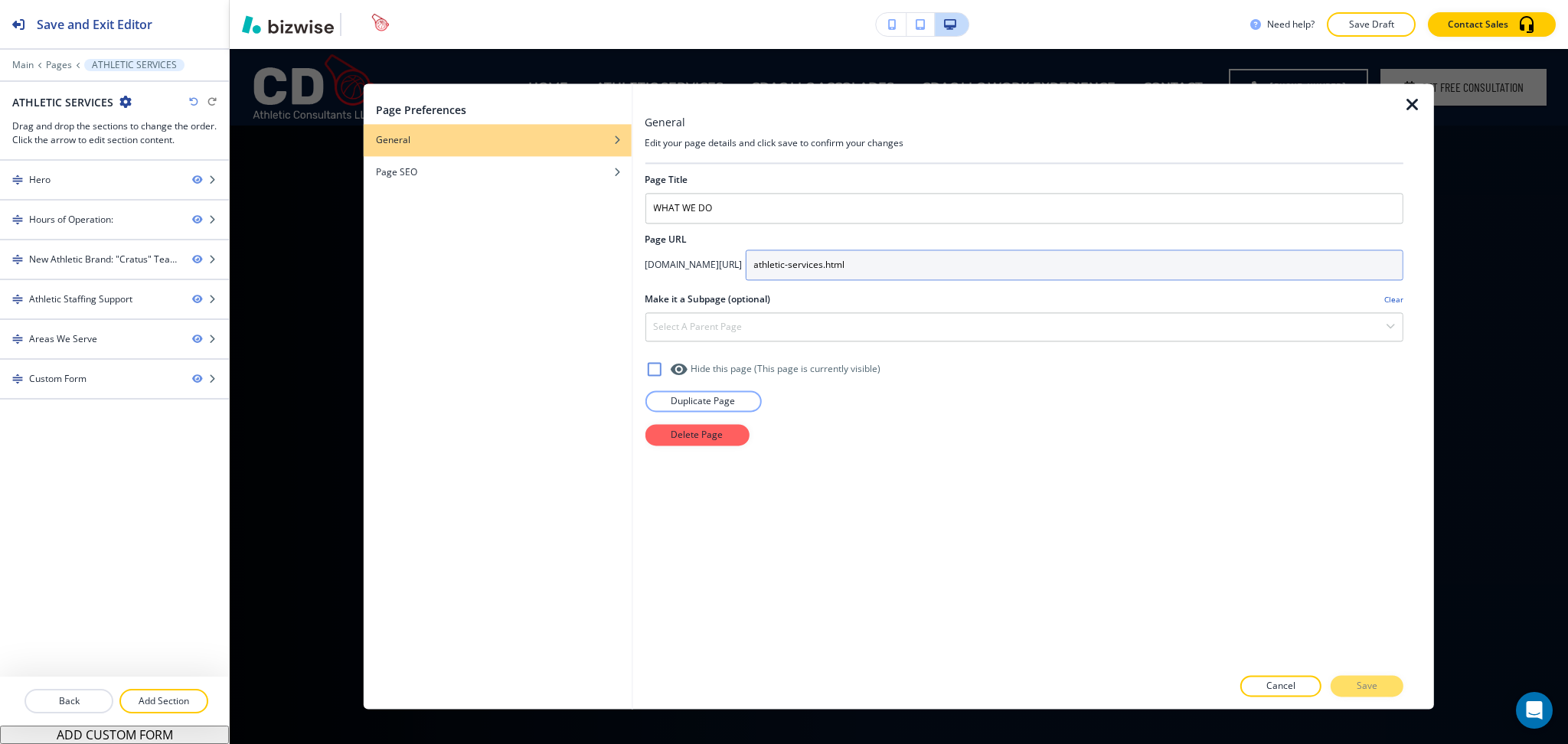
click at [958, 271] on input "athletic-services.html" at bounding box center [1074, 265] width 658 height 31
type input "athletic-services"
click at [1375, 688] on p "Save" at bounding box center [1367, 687] width 20 height 14
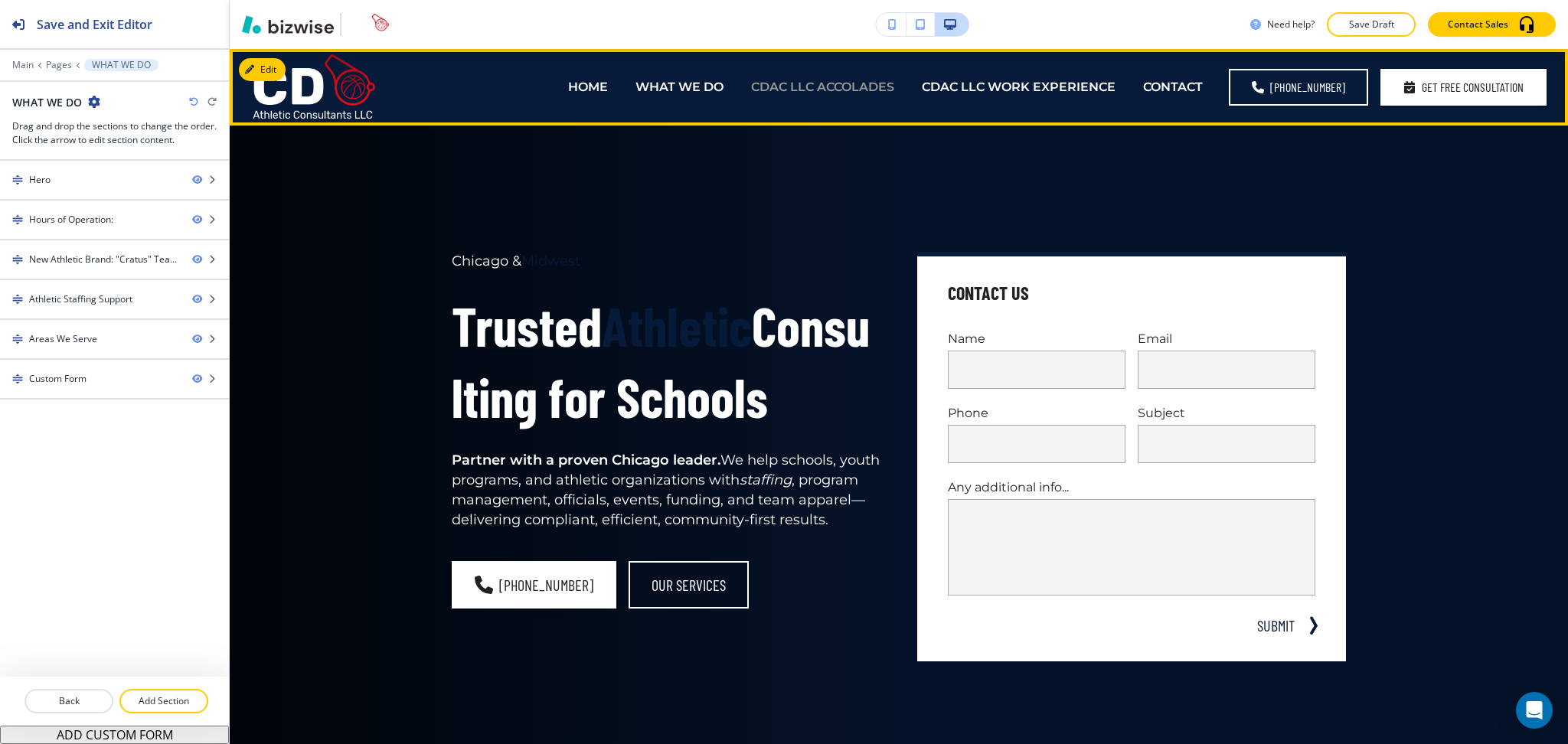
click at [795, 91] on p "CDAC LLC ACCOLADES" at bounding box center [822, 86] width 143 height 18
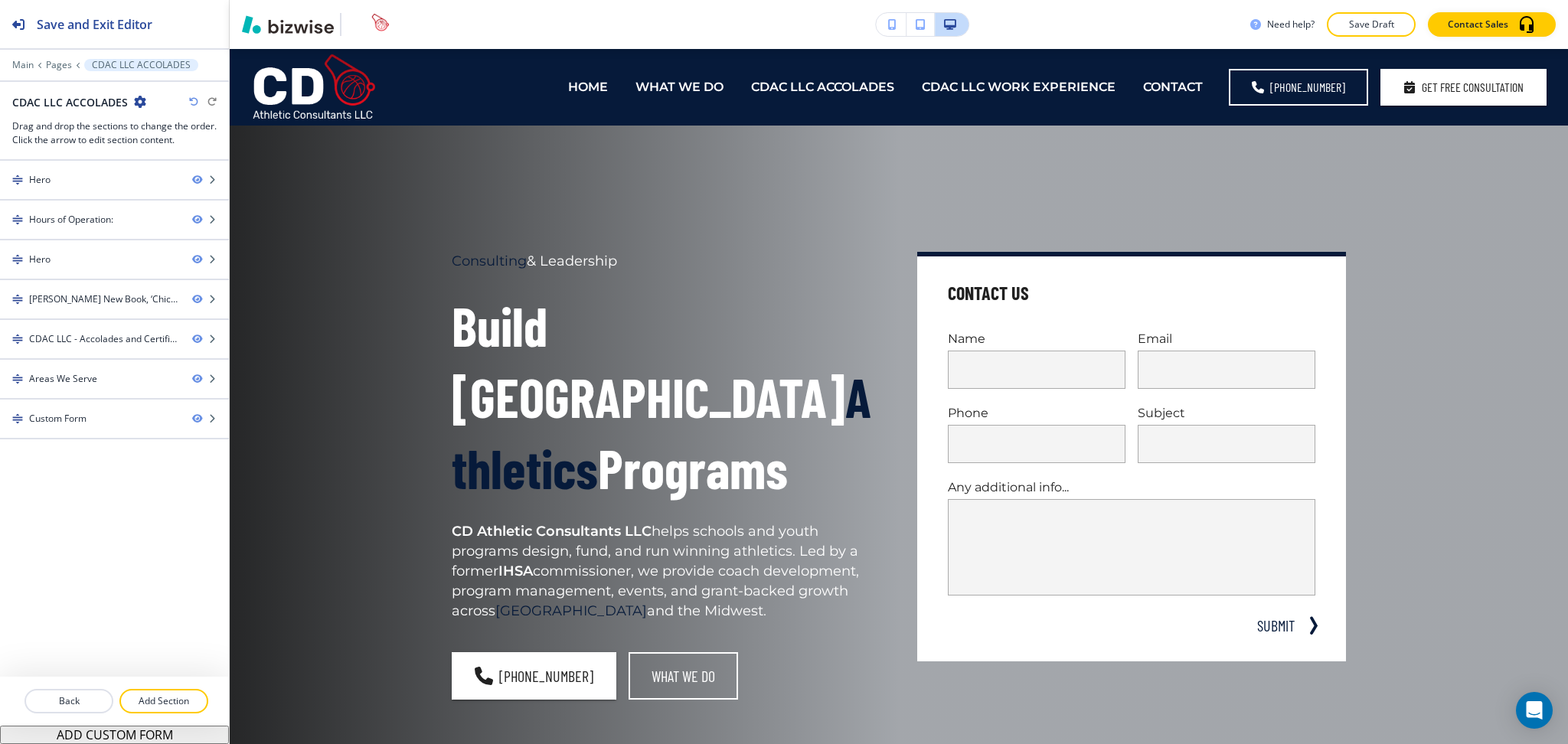
click at [137, 108] on button "button" at bounding box center [140, 102] width 12 height 13
click at [163, 126] on p "Edit Page Settings" at bounding box center [181, 129] width 78 height 14
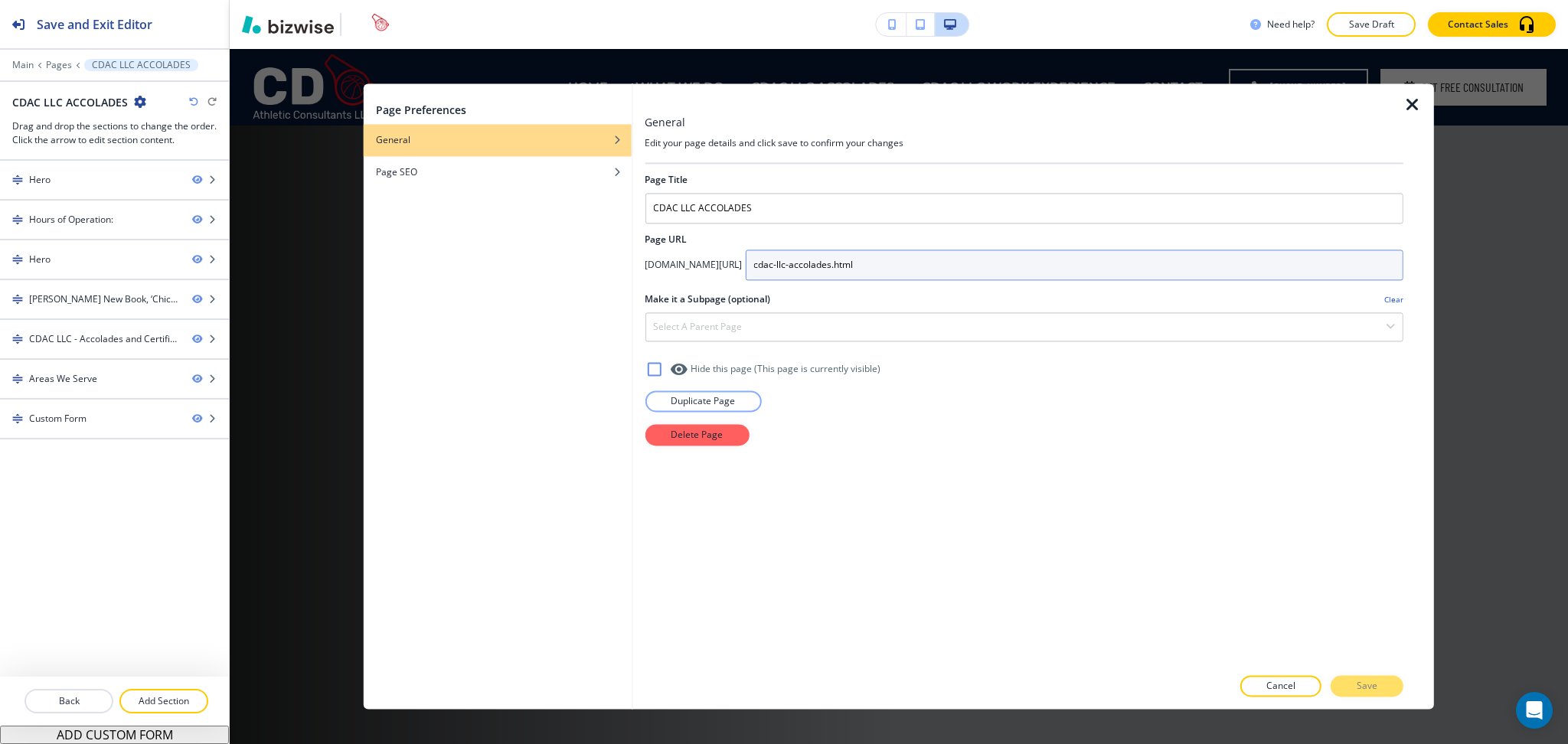
click at [994, 261] on input "cdac-llc-accolades.html" at bounding box center [1074, 265] width 658 height 31
type input "cdac-llc-accolades"
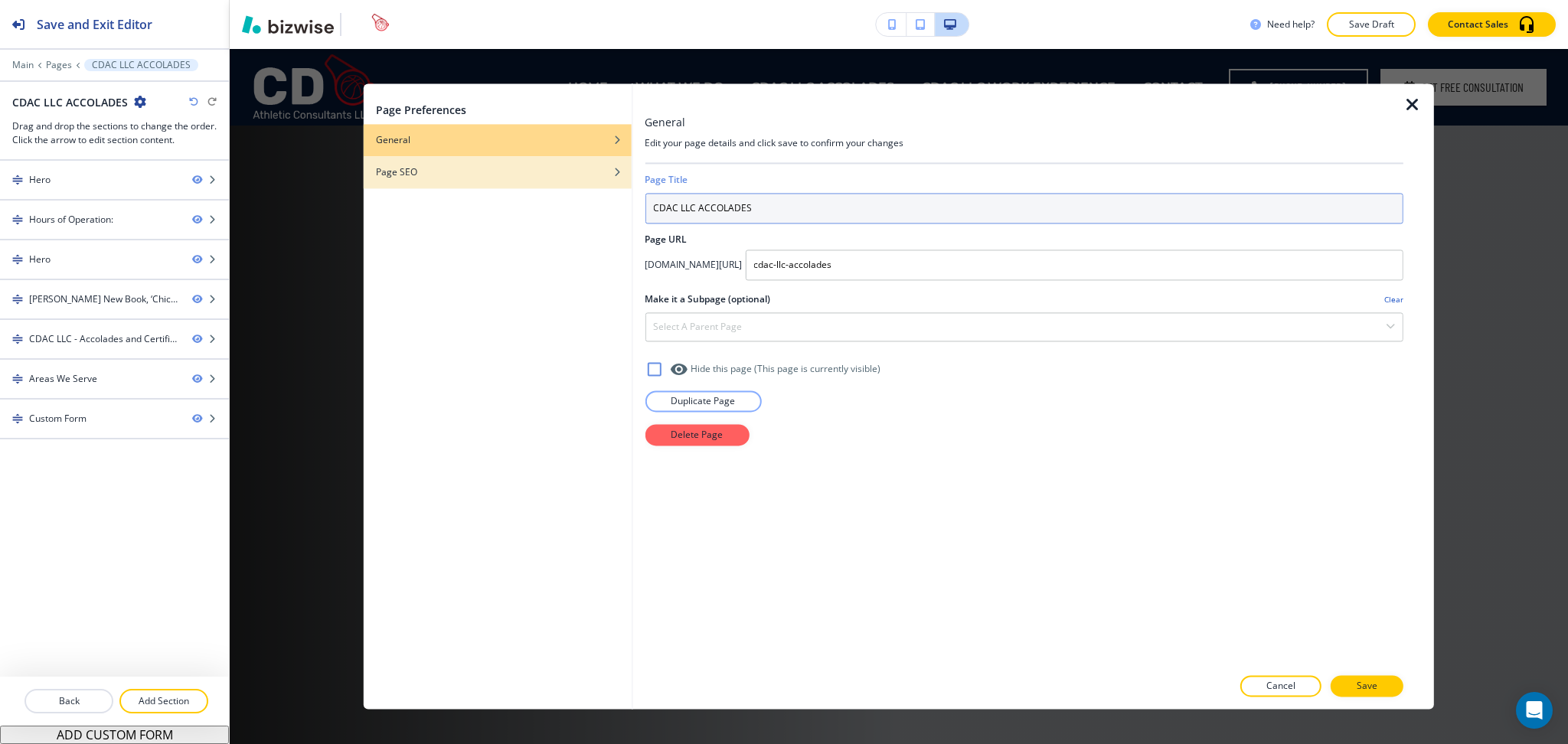
drag, startPoint x: 699, startPoint y: 203, endPoint x: 483, endPoint y: 187, distance: 216.6
click at [513, 196] on div "Page Preferences General Page SEO General Edit your page details and click save…" at bounding box center [898, 396] width 1070 height 625
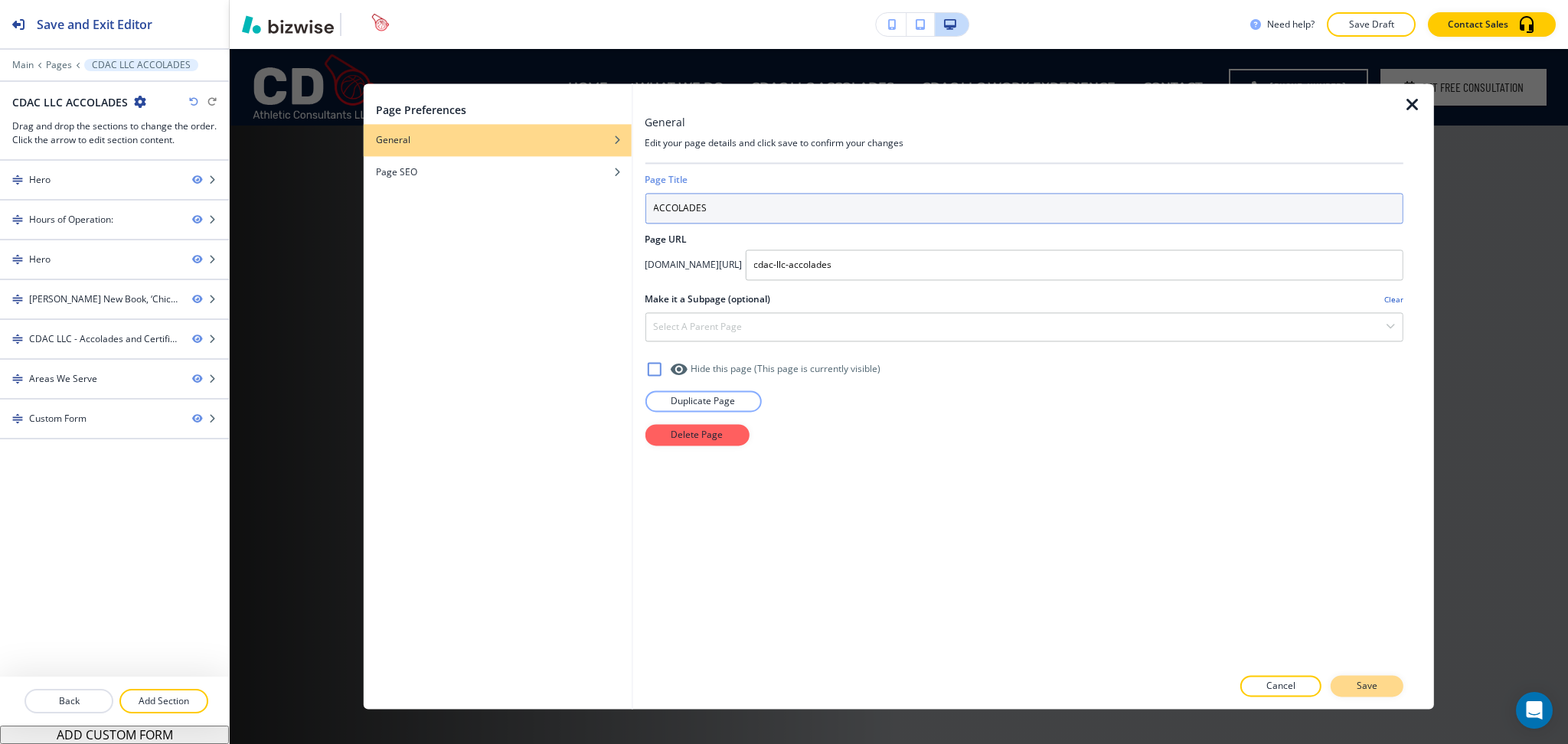
type input "ACCOLADES"
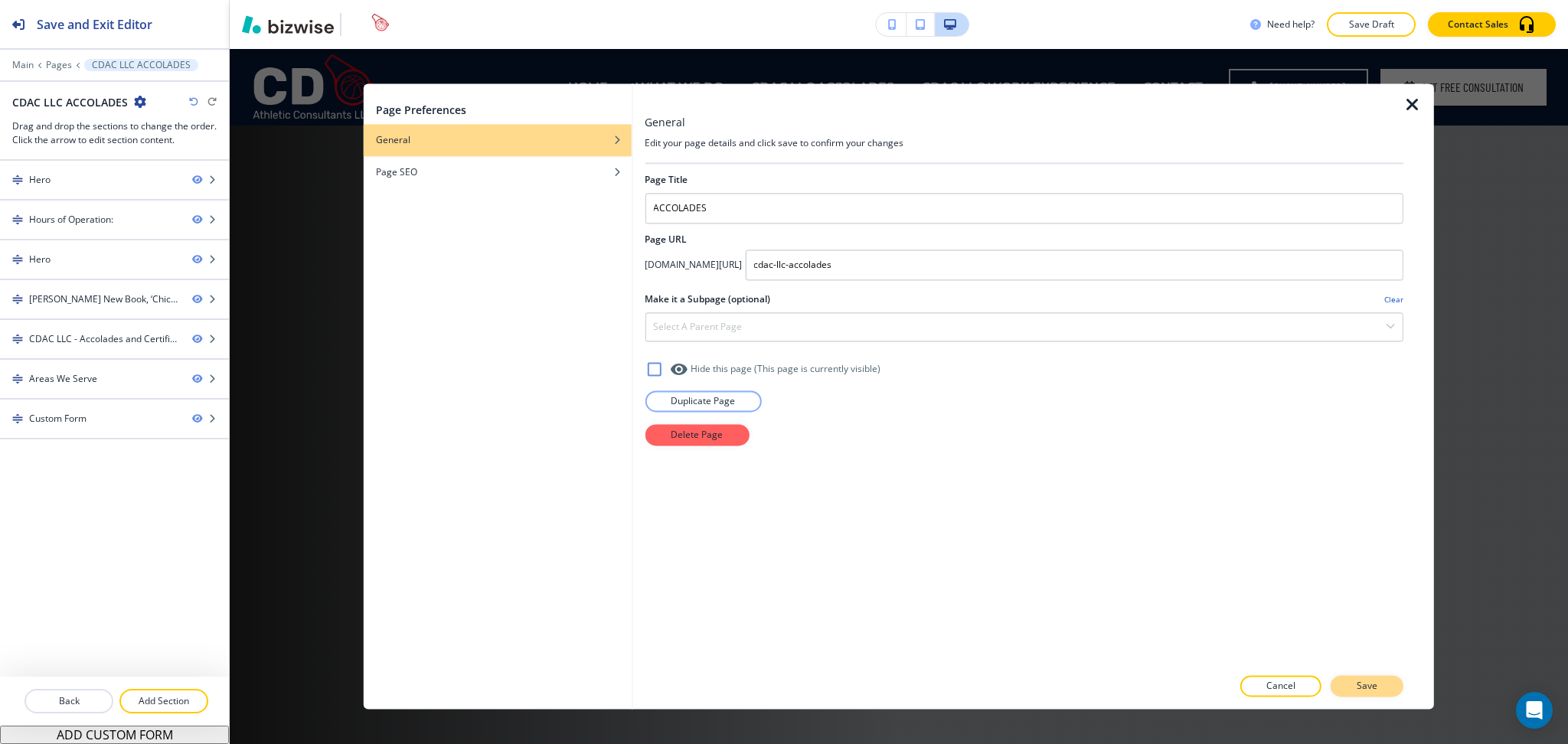
click at [1362, 688] on p "Save" at bounding box center [1367, 687] width 20 height 14
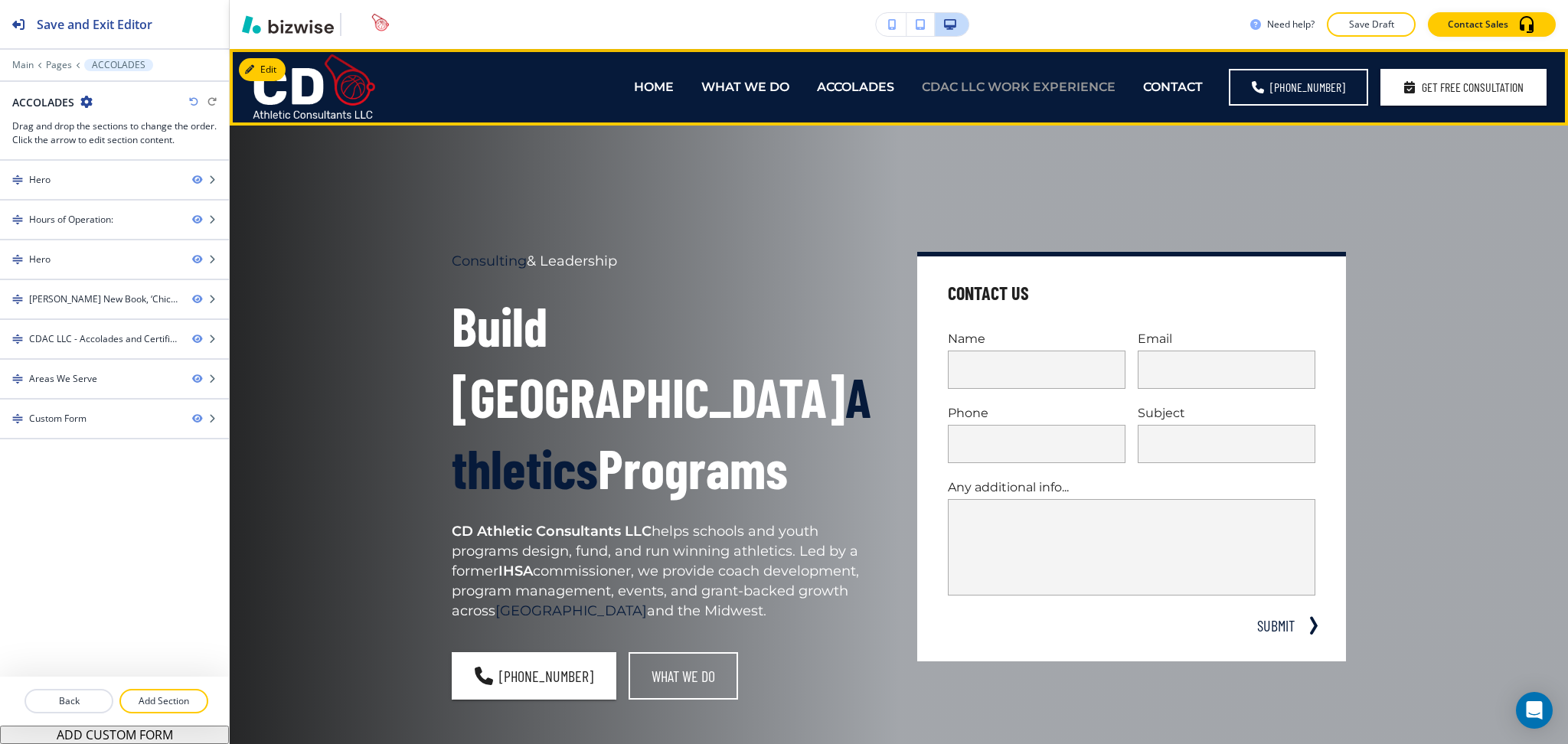
click at [1001, 86] on p "CDAC LLC WORK EXPERIENCE" at bounding box center [1018, 86] width 194 height 18
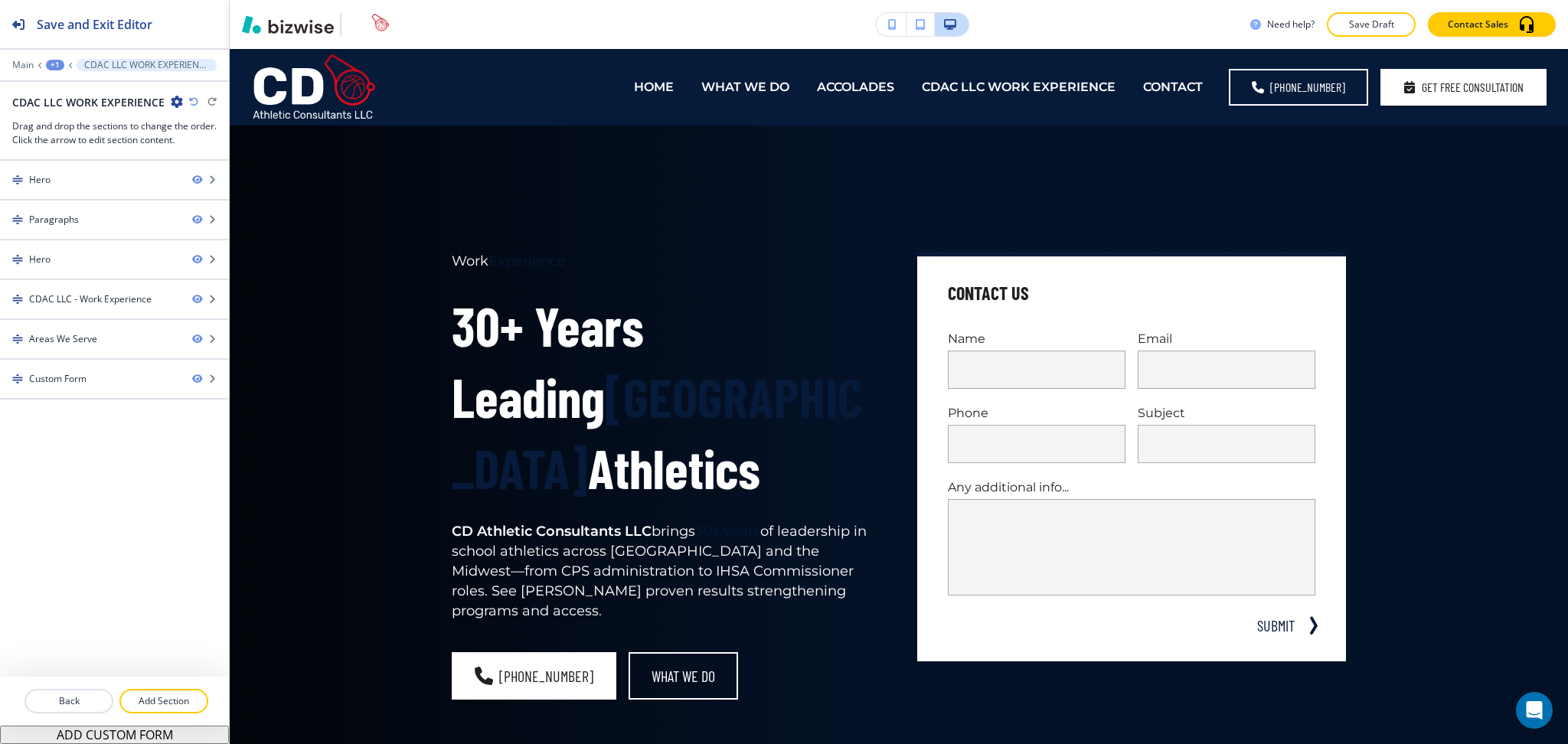
click at [174, 101] on icon "button" at bounding box center [177, 102] width 12 height 12
click at [246, 130] on p "Edit Page Settings" at bounding box center [217, 129] width 78 height 14
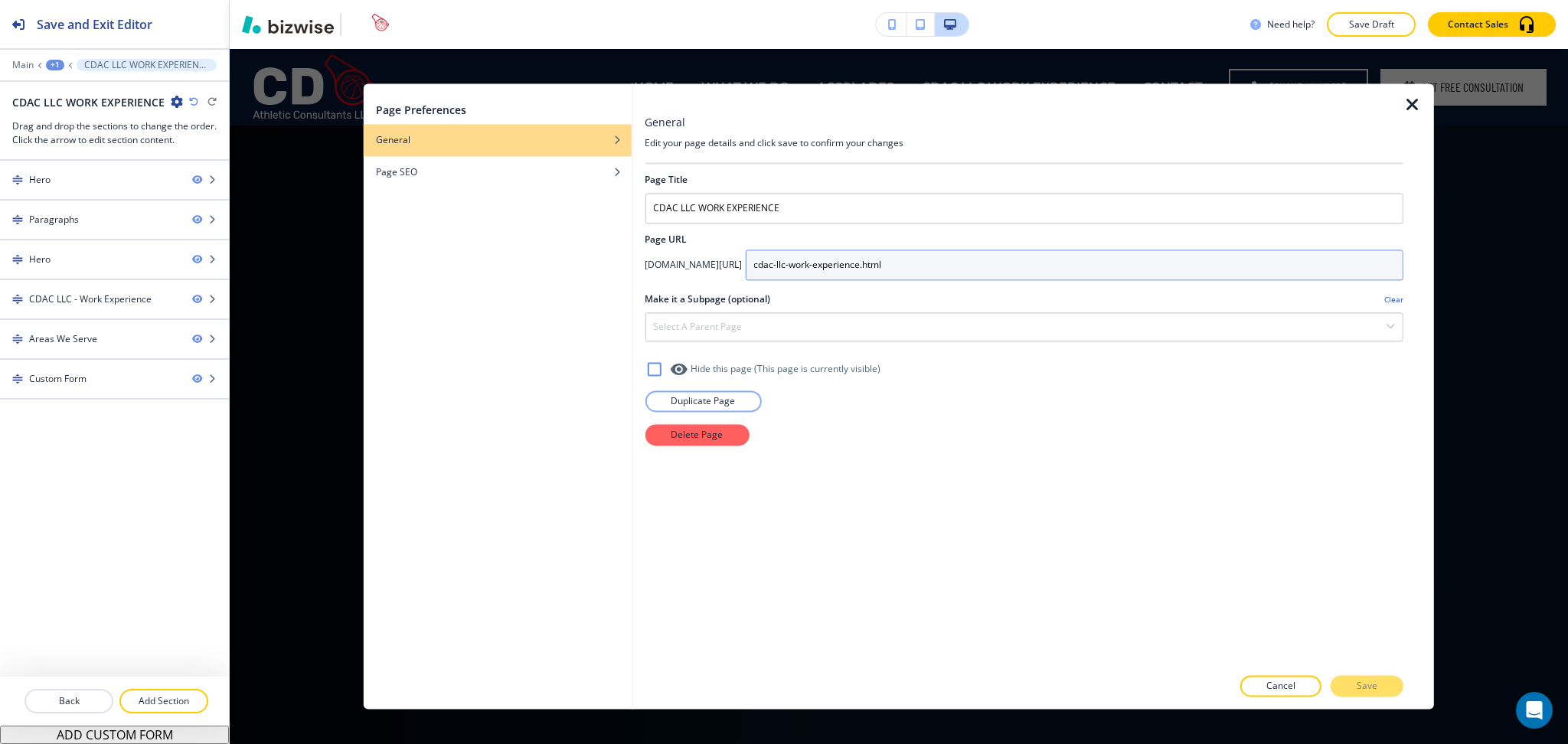
drag, startPoint x: 879, startPoint y: 263, endPoint x: 804, endPoint y: 257, distance: 75.2
click at [804, 257] on div "app.bizwise.com/preview?id=5tur19bg8pyg/ cdac-llc-work-experience.html" at bounding box center [1024, 265] width 758 height 31
click at [984, 270] on input "work-experience.html" at bounding box center [1074, 265] width 658 height 31
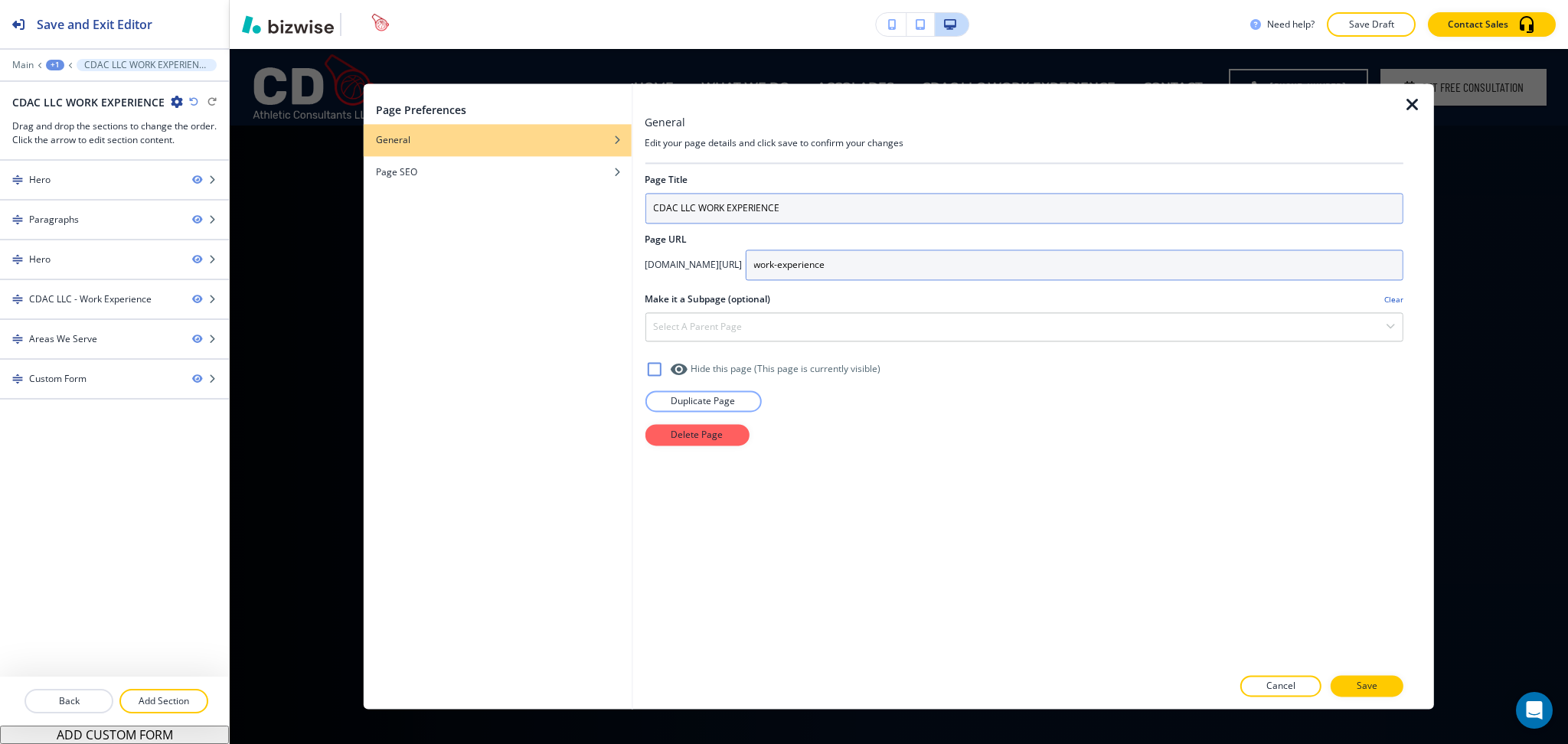
type input "work-experience"
drag, startPoint x: 699, startPoint y: 210, endPoint x: 573, endPoint y: 198, distance: 126.6
click at [573, 198] on div "Page Preferences General Page SEO General Edit your page details and click save…" at bounding box center [898, 396] width 1070 height 625
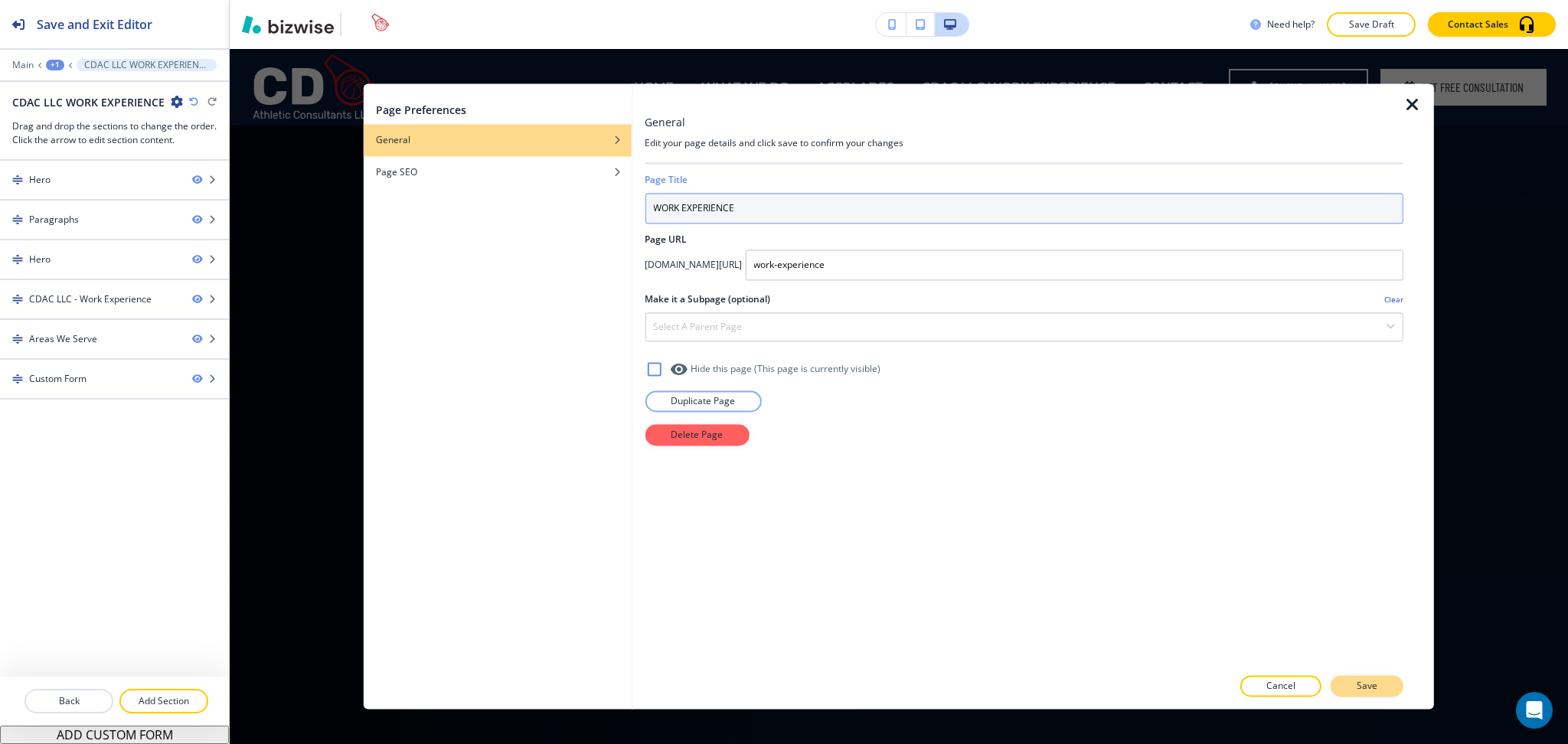
type input "WORK EXPERIENCE"
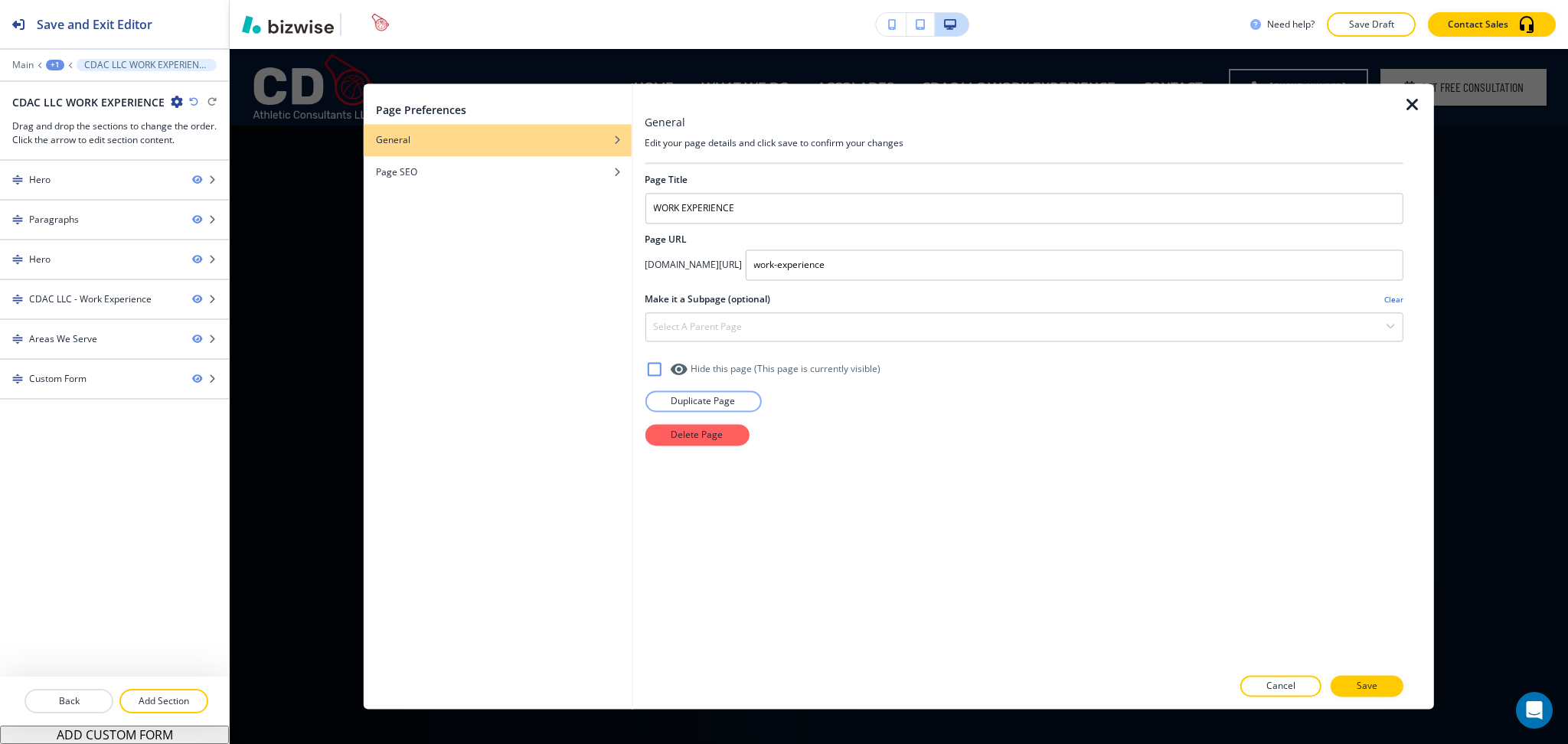
click at [1361, 692] on p "Save" at bounding box center [1367, 687] width 20 height 14
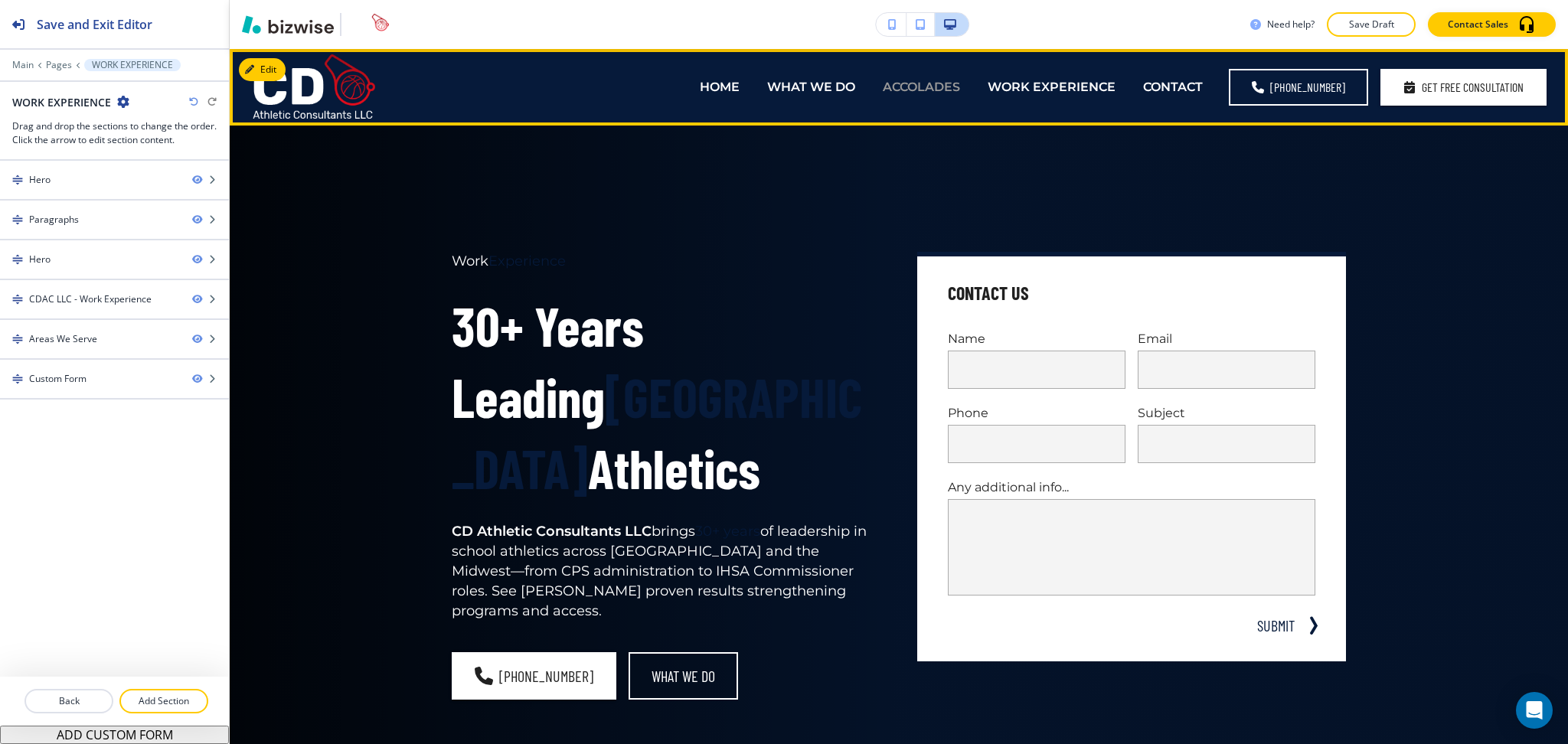
click at [912, 86] on p "ACCOLADES" at bounding box center [921, 86] width 78 height 18
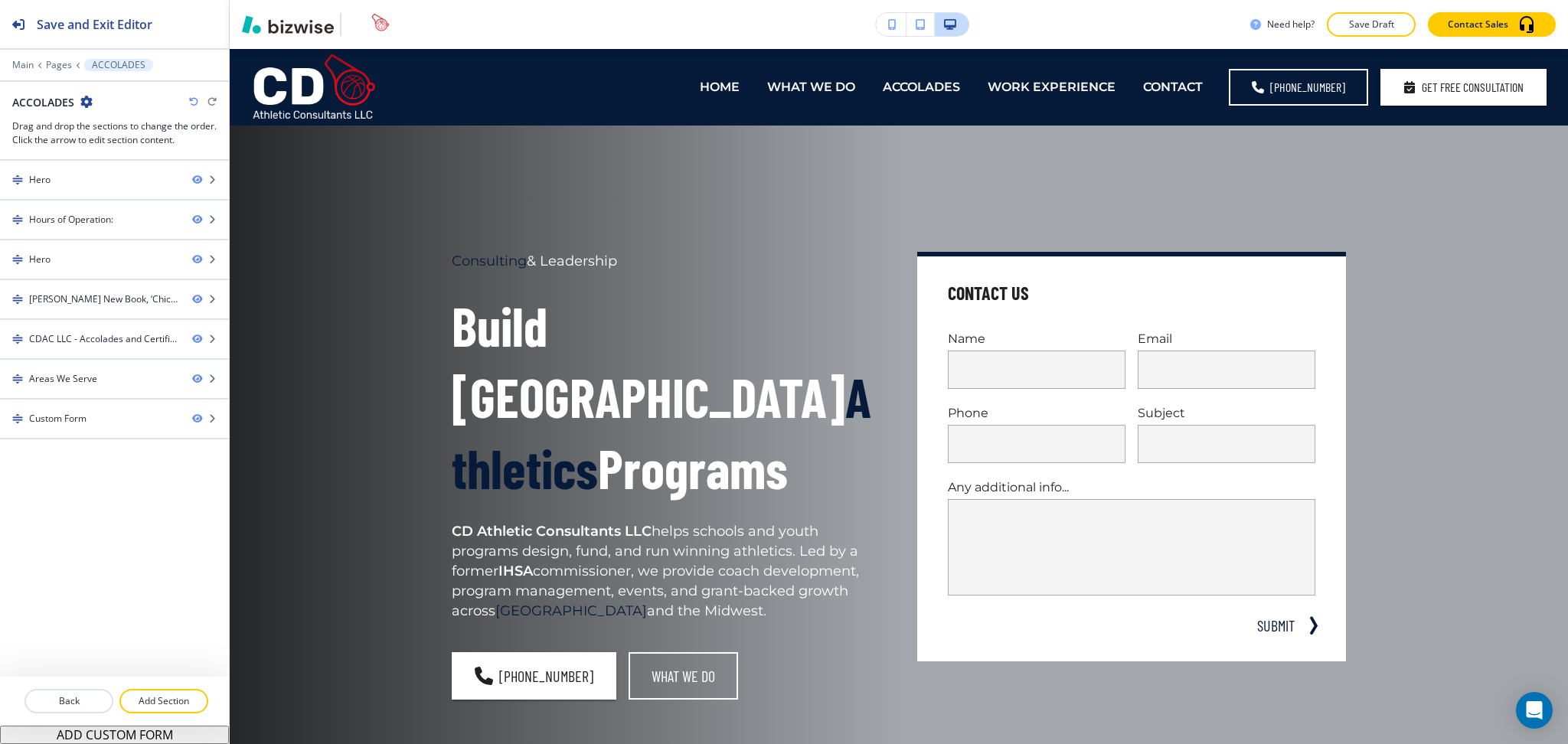
click at [80, 103] on icon "button" at bounding box center [86, 102] width 12 height 12
click at [121, 134] on p "Edit Page Settings" at bounding box center [129, 129] width 78 height 14
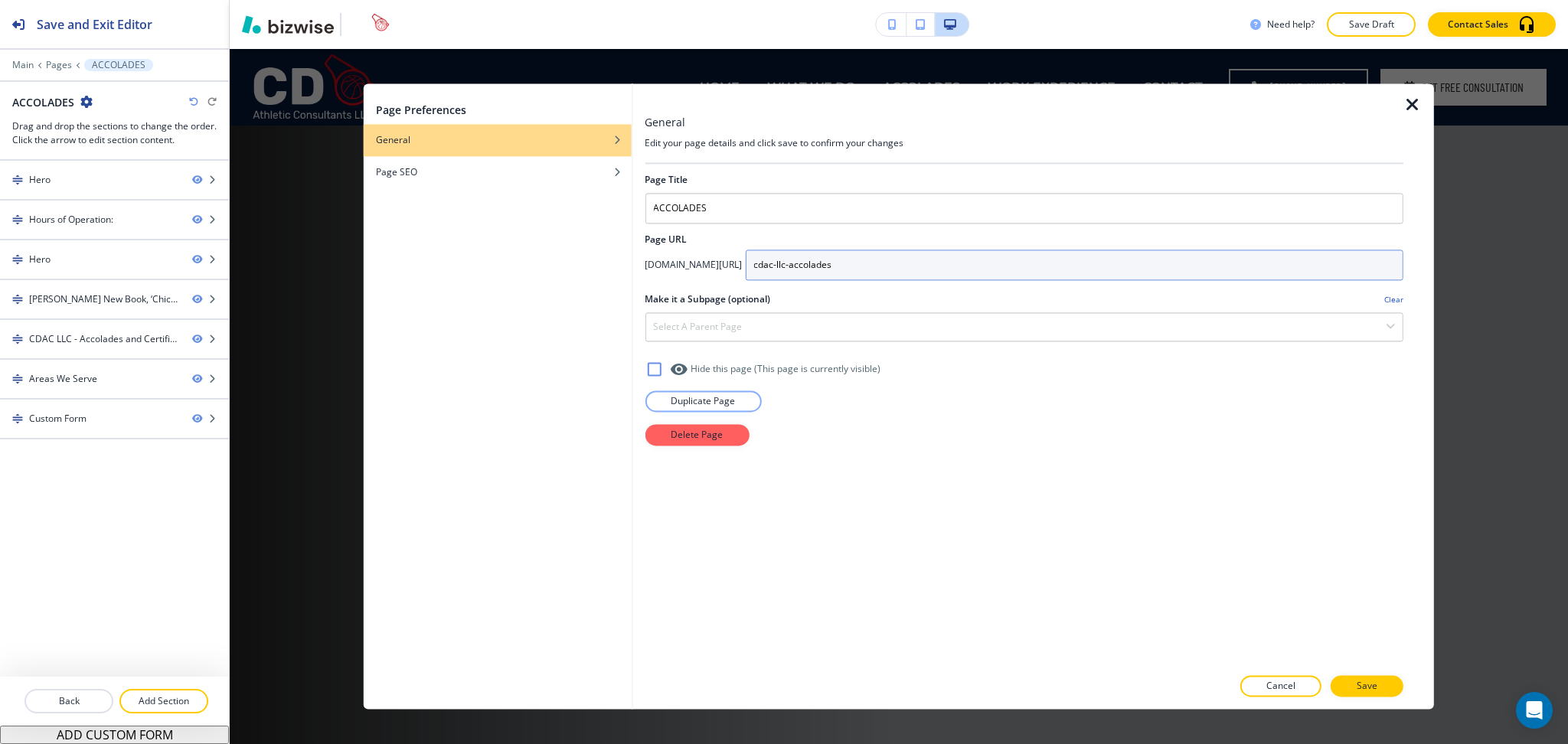
drag, startPoint x: 880, startPoint y: 269, endPoint x: 793, endPoint y: 259, distance: 87.6
click at [793, 259] on div "app.bizwise.com/preview?id=5tur19bg8pyg/ cdac-llc-accolades" at bounding box center [1024, 265] width 758 height 31
type input "accolades"
click at [1362, 684] on p "Save" at bounding box center [1367, 687] width 20 height 14
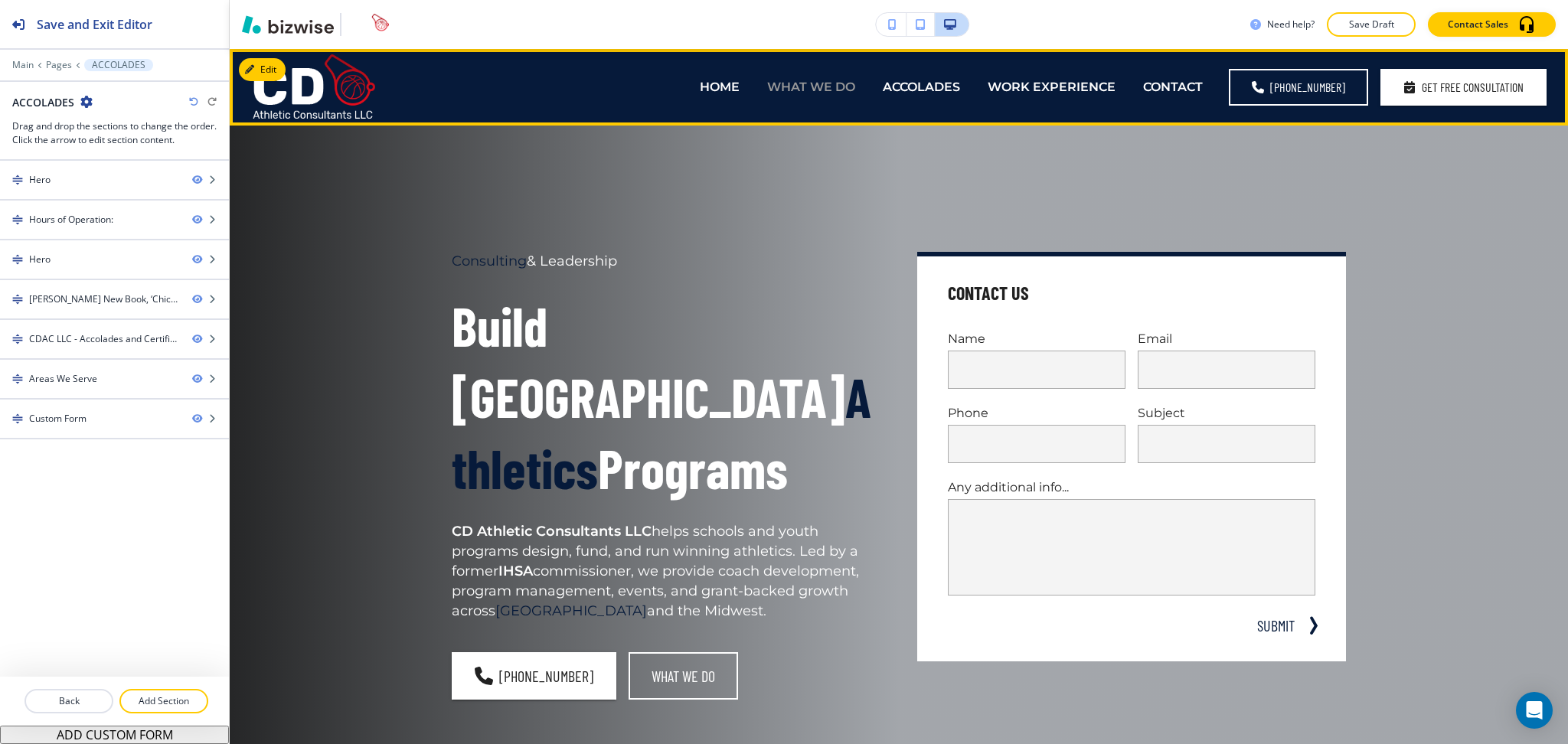
click at [793, 89] on p "WHAT WE DO" at bounding box center [810, 86] width 88 height 18
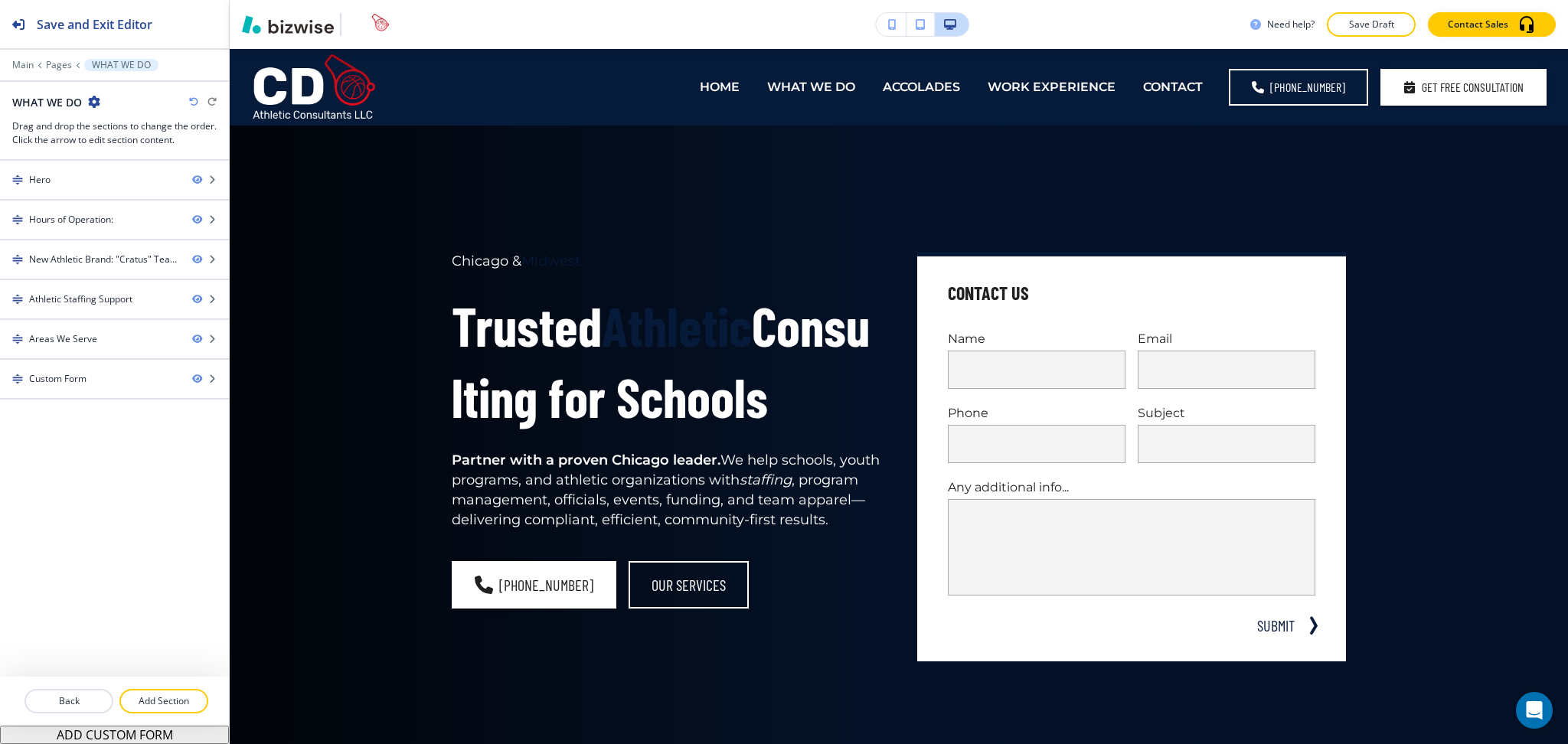
click at [96, 103] on icon "button" at bounding box center [94, 102] width 12 height 12
click at [124, 137] on button "Edit Page Settings" at bounding box center [136, 128] width 98 height 27
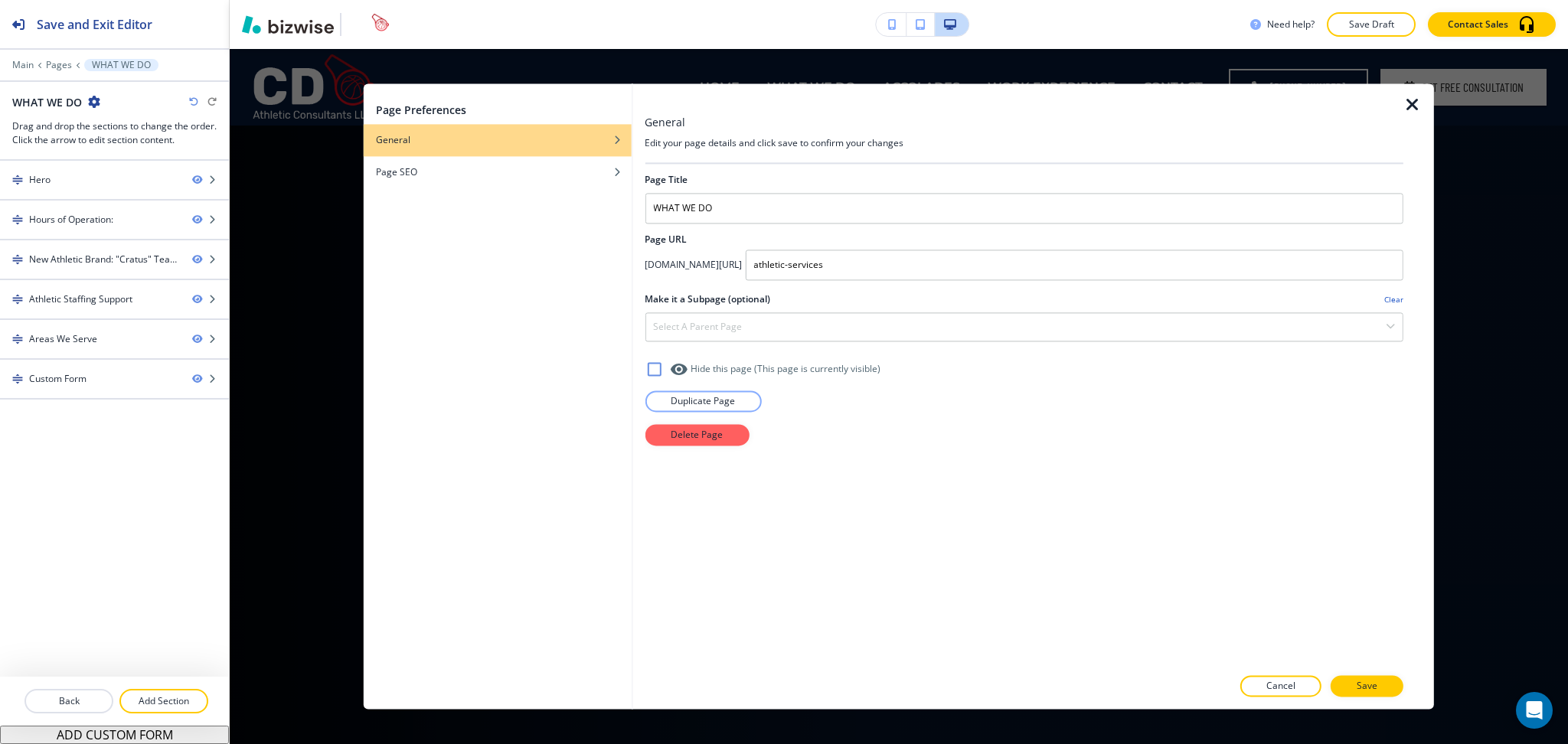
click at [1418, 109] on icon "button" at bounding box center [1413, 105] width 19 height 19
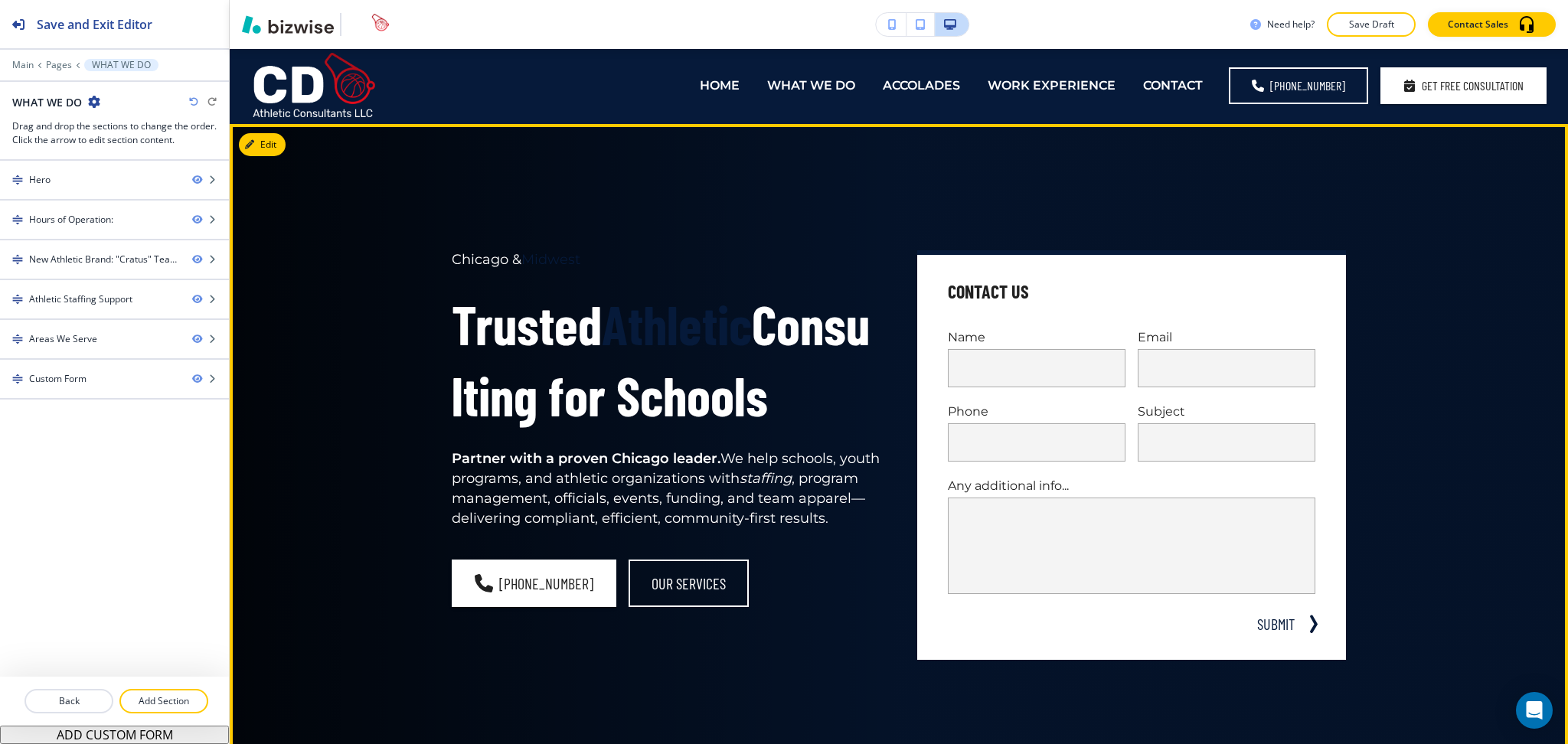
scroll to position [1, 0]
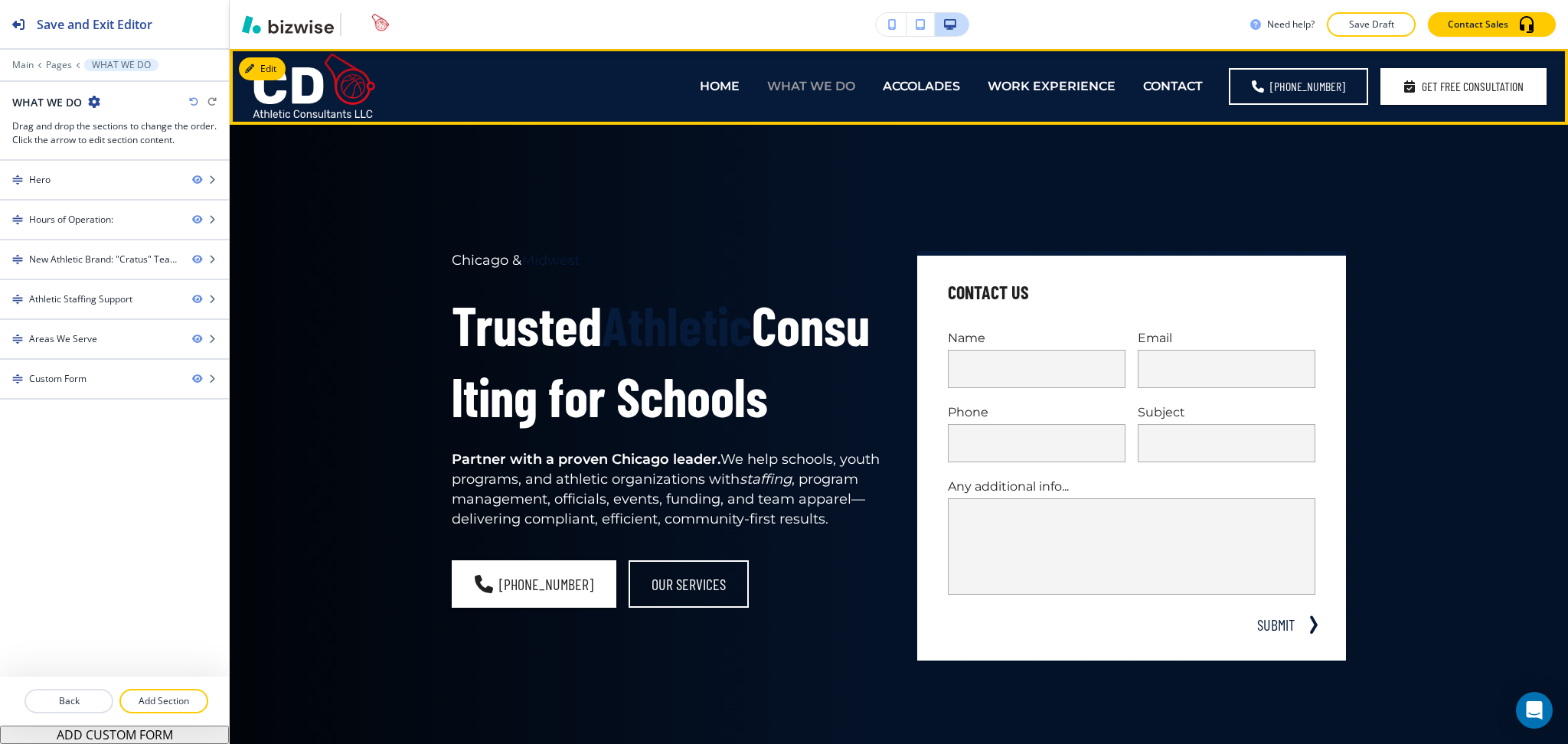
click at [819, 92] on p "WHAT WE DO" at bounding box center [810, 86] width 88 height 18
click at [727, 85] on p "HOME" at bounding box center [719, 86] width 40 height 18
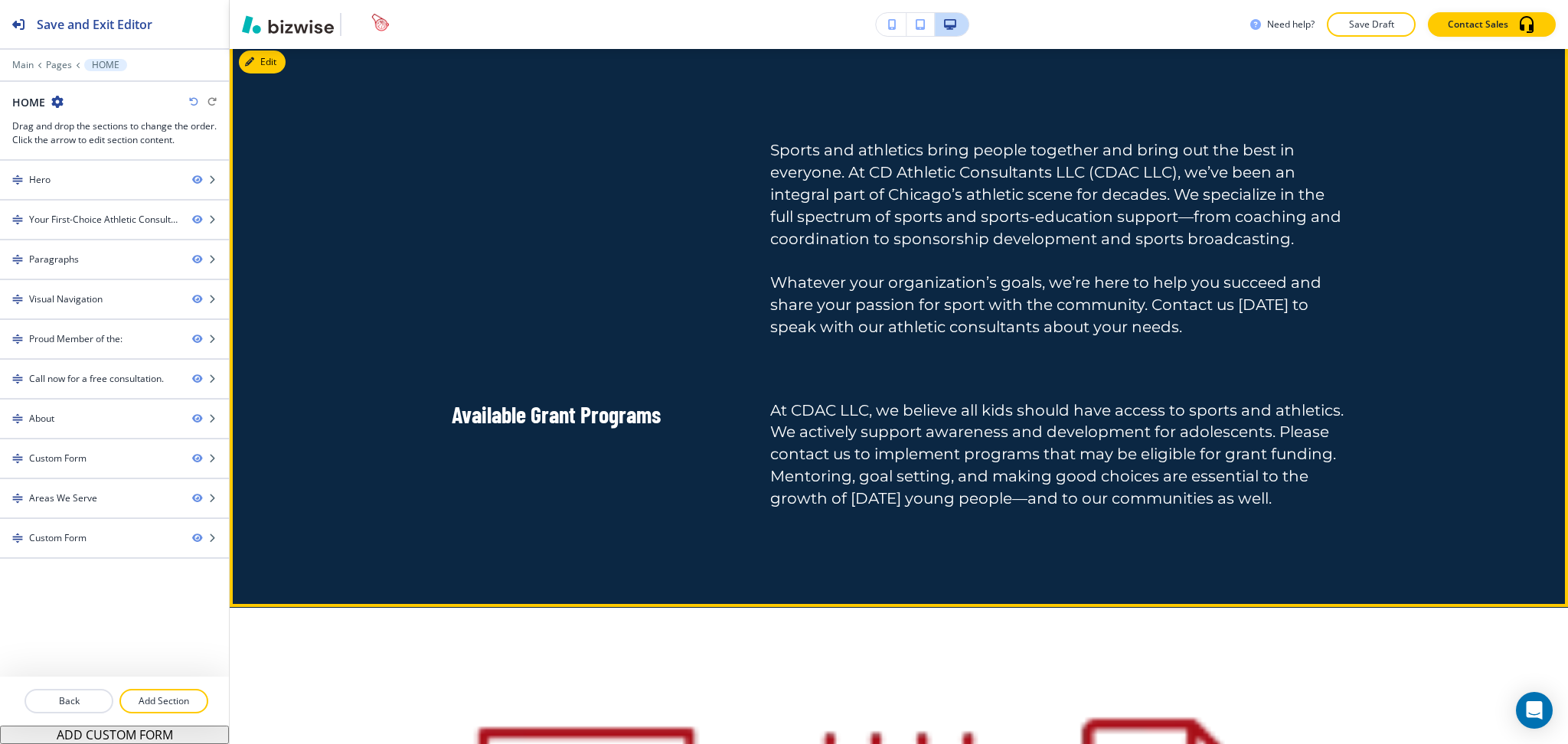
scroll to position [1530, 0]
